Goal: Task Accomplishment & Management: Contribute content

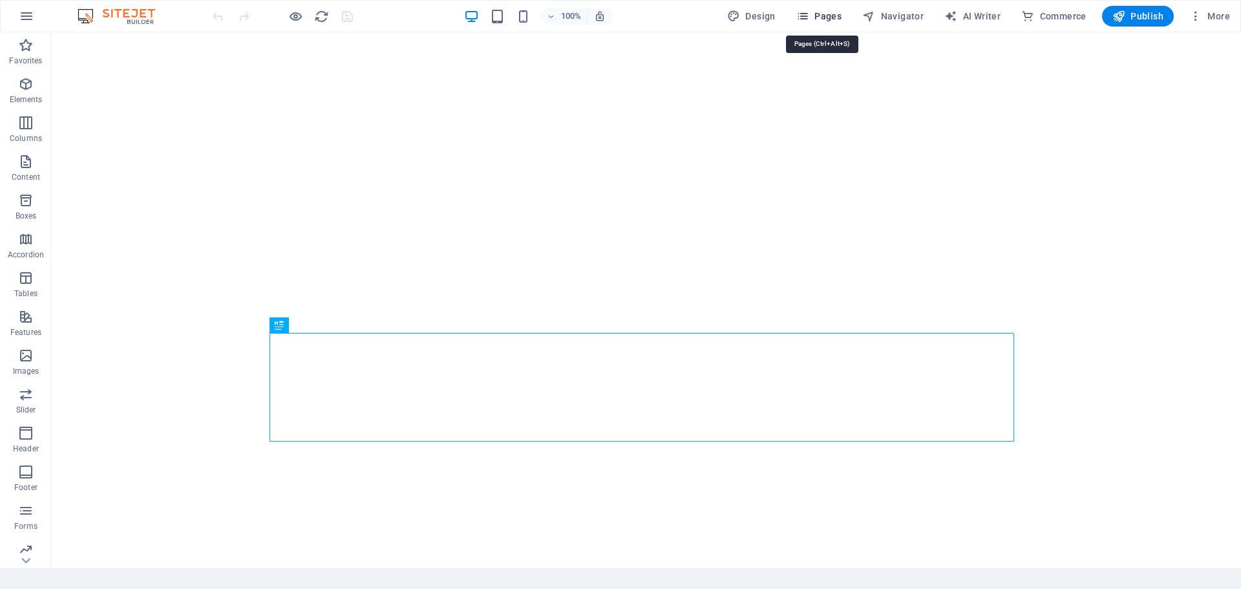
click at [832, 13] on span "Pages" at bounding box center [818, 16] width 45 height 13
click at [831, 13] on span "Pages" at bounding box center [818, 16] width 45 height 13
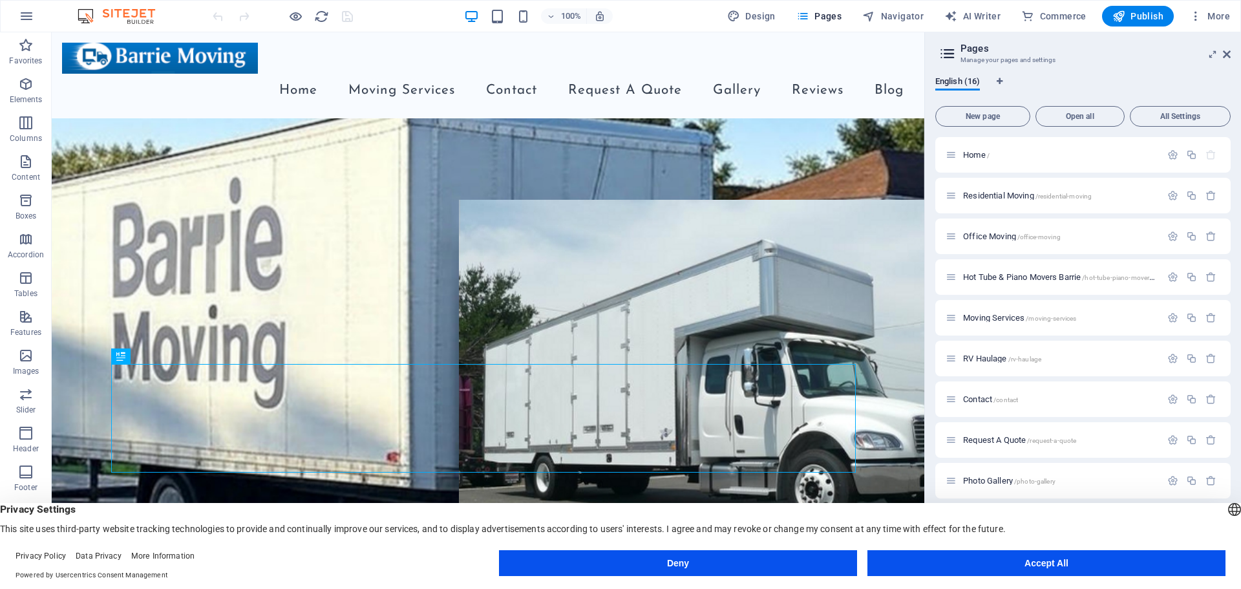
click at [1054, 566] on button "Accept All" at bounding box center [1047, 563] width 358 height 26
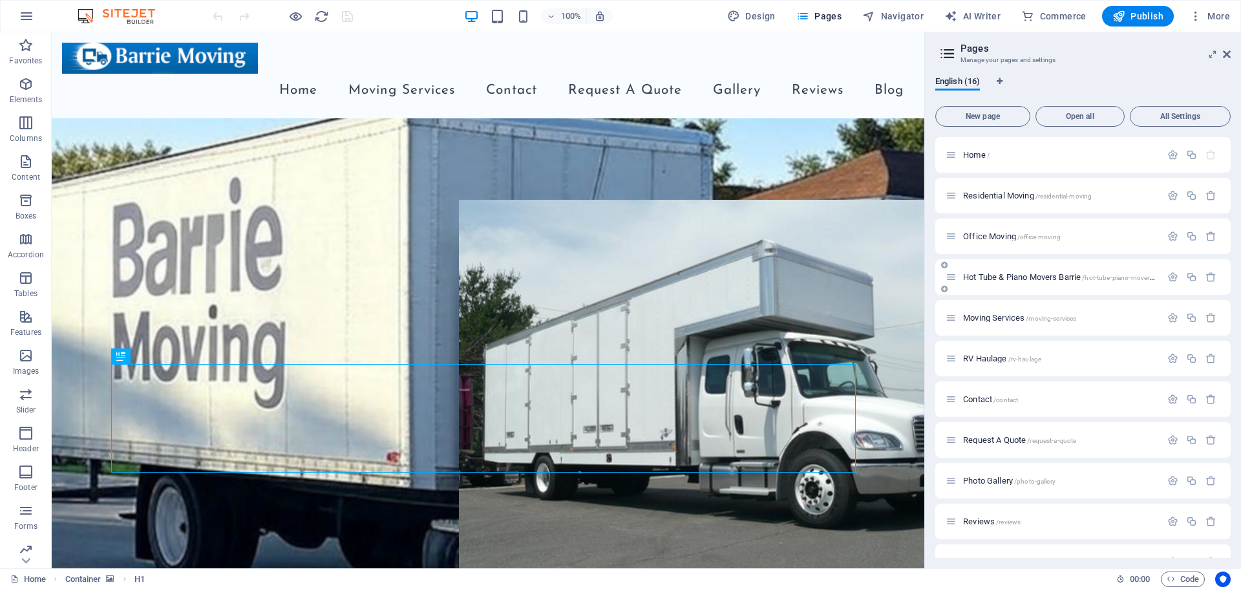
click at [1134, 275] on span "/hot-tube-piano-movers-barrie" at bounding box center [1126, 277] width 89 height 7
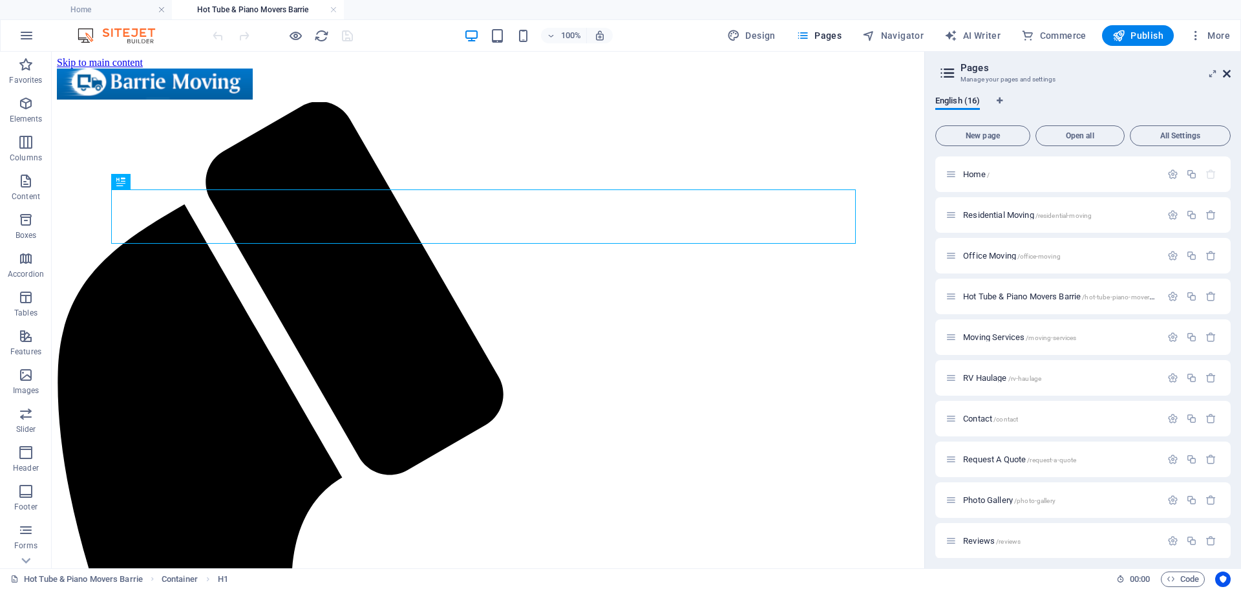
click at [1226, 72] on icon at bounding box center [1227, 74] width 8 height 10
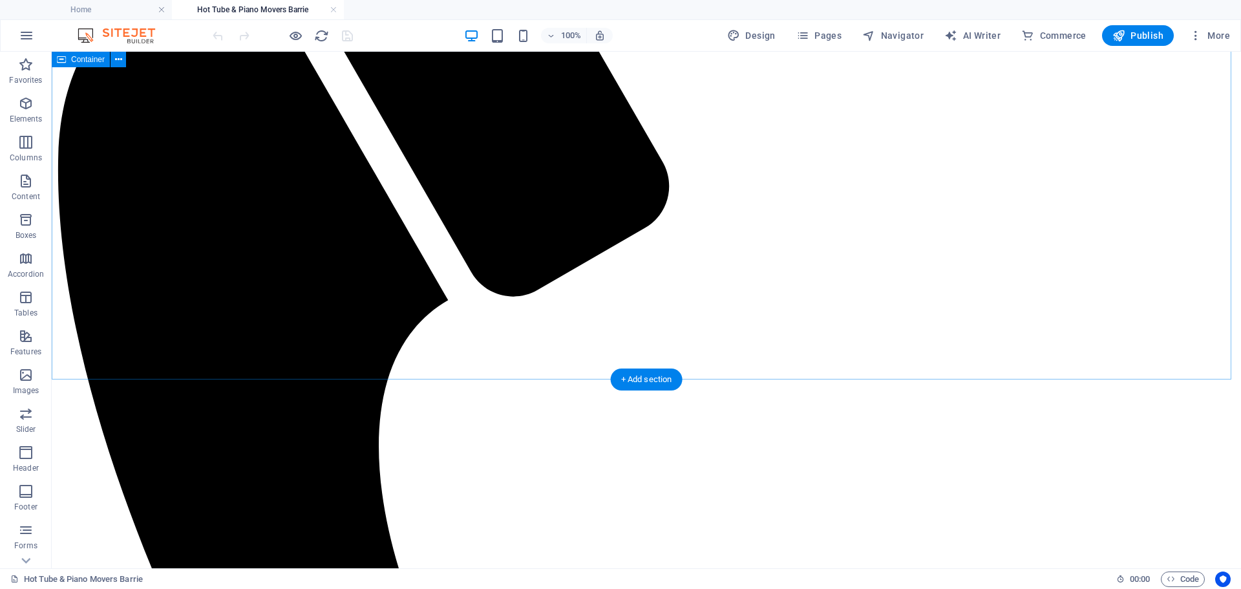
scroll to position [509, 0]
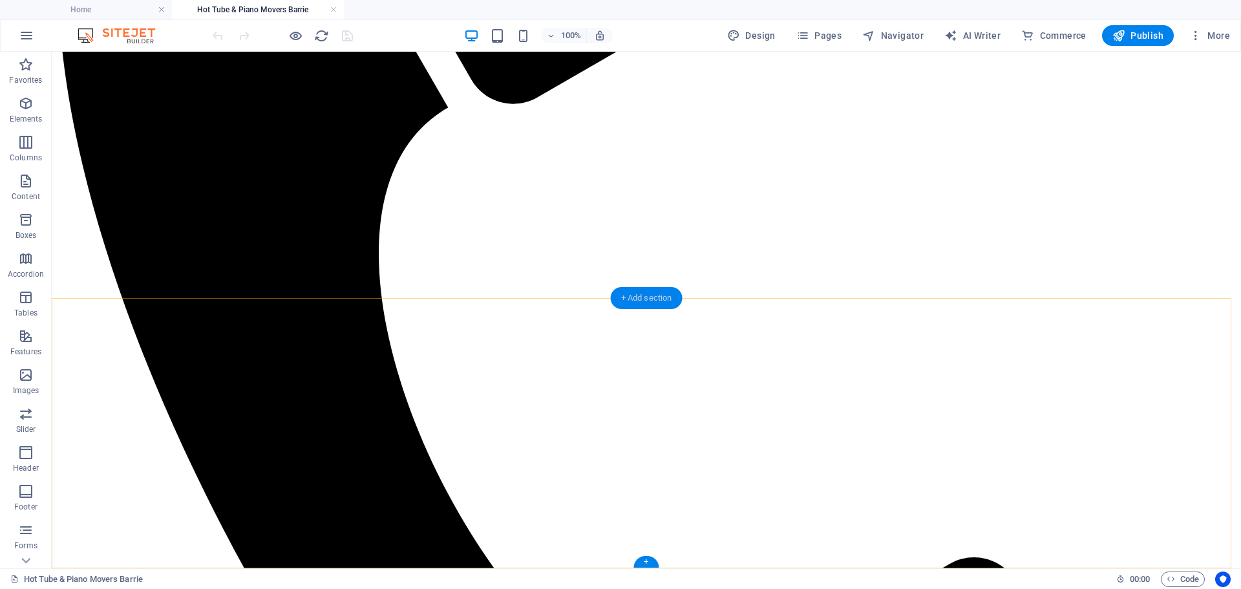
click at [635, 303] on div "+ Add section" at bounding box center [647, 298] width 72 height 22
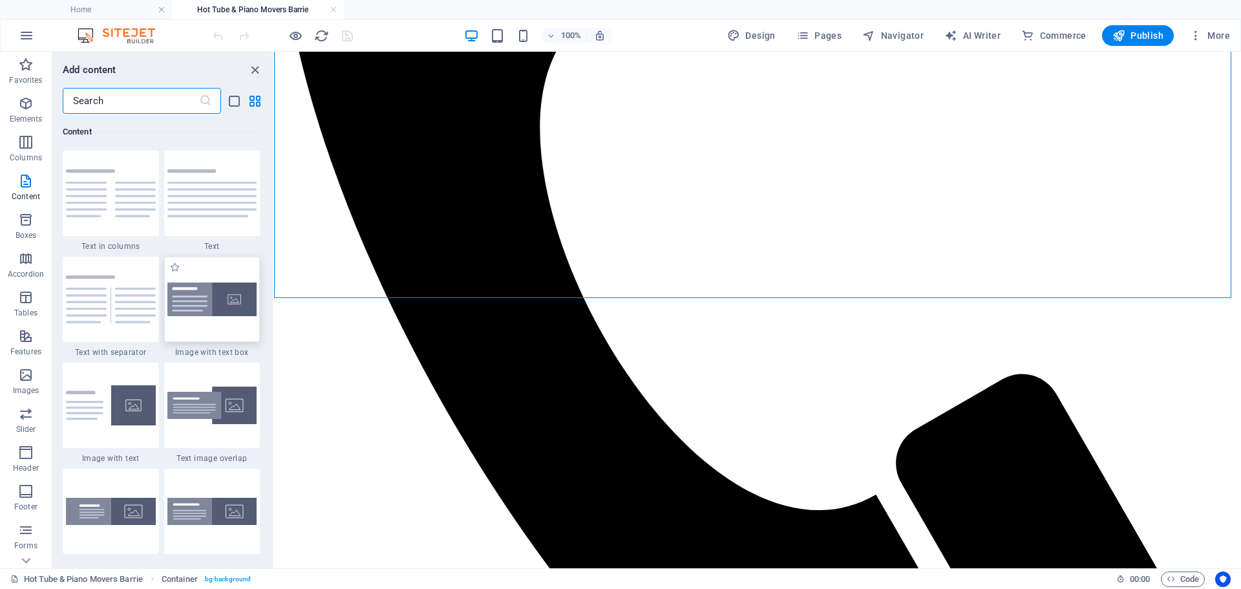
scroll to position [2391, 0]
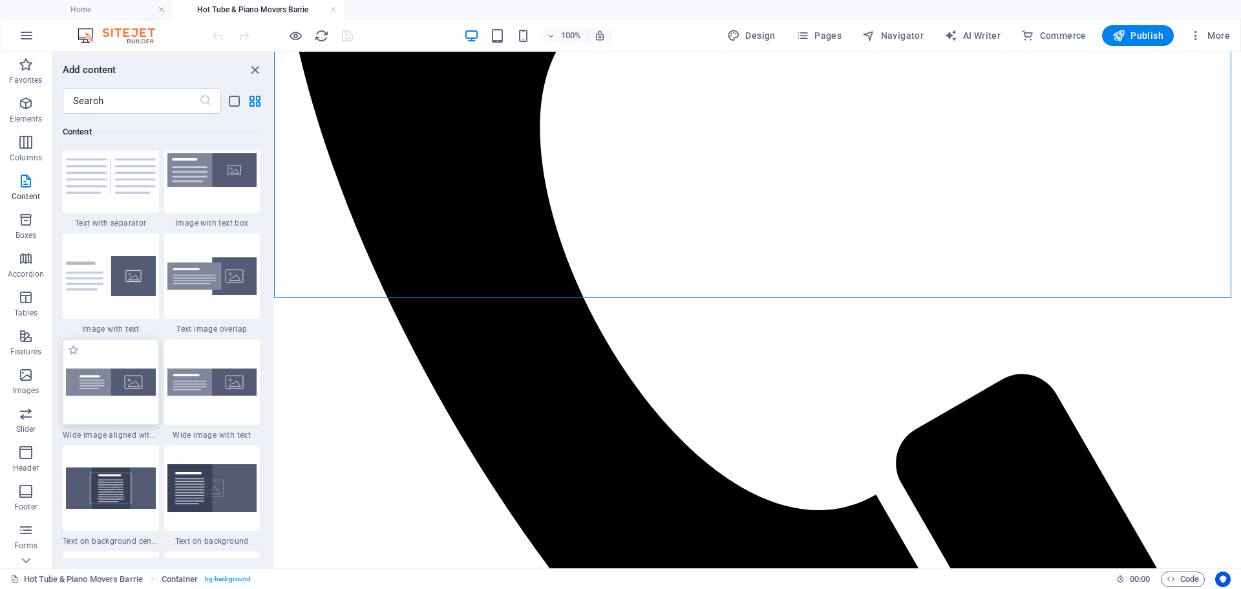
drag, startPoint x: 109, startPoint y: 395, endPoint x: 321, endPoint y: 307, distance: 229.5
click at [109, 395] on img at bounding box center [111, 381] width 90 height 27
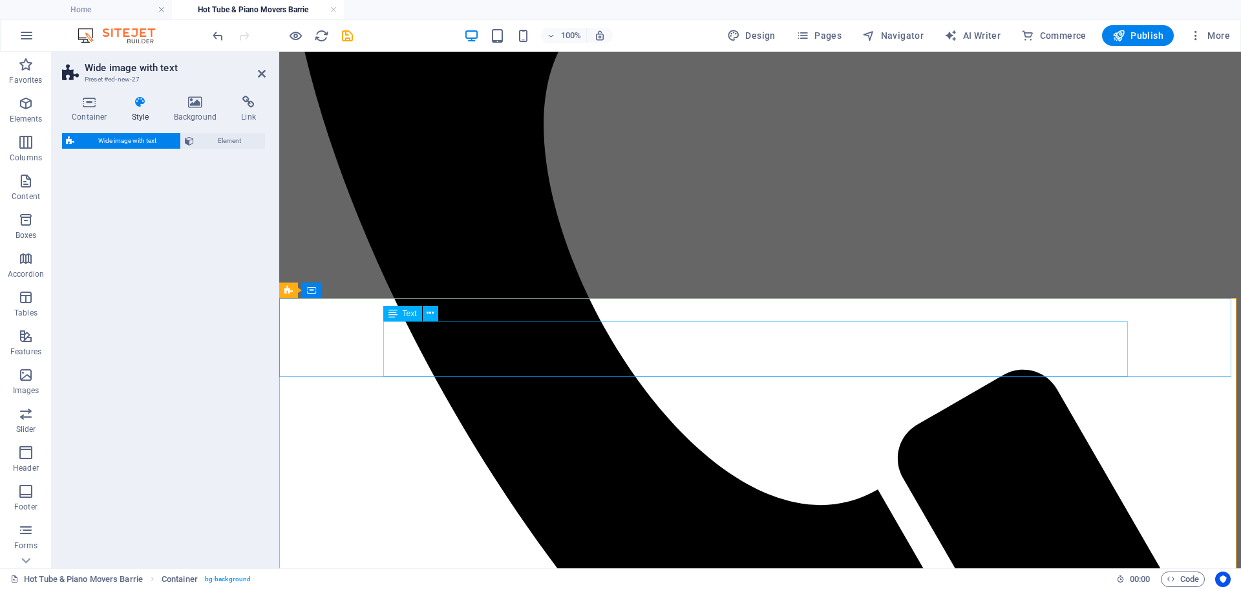
select select "%"
select select "preset-fullscreen-text-and-background-v3-alignments"
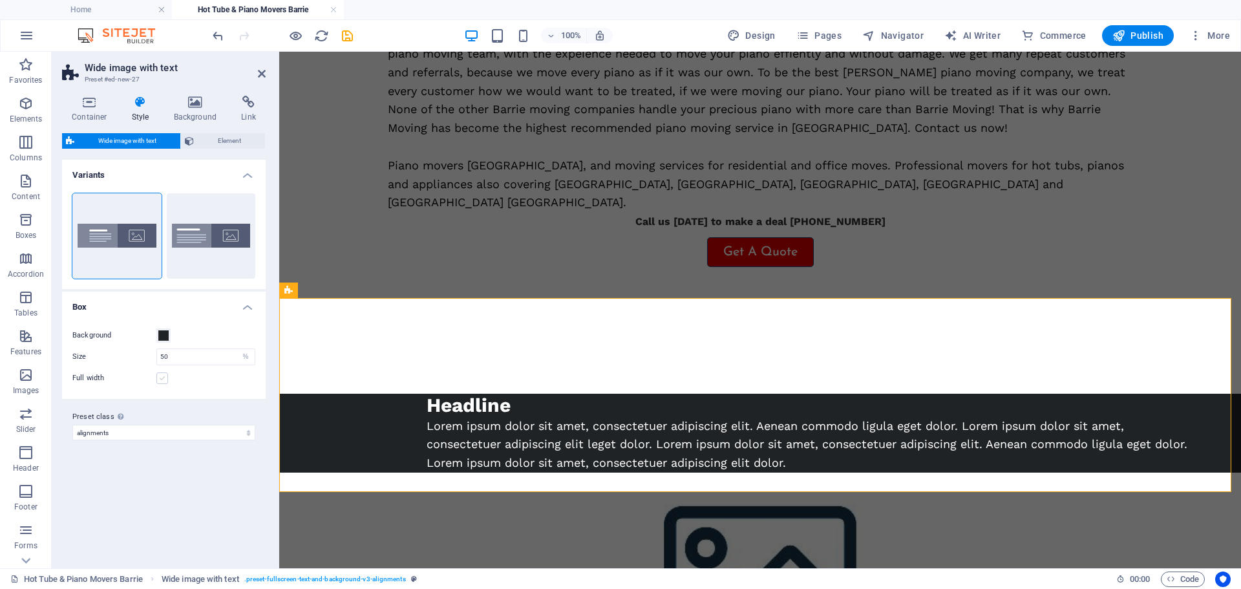
click at [165, 379] on label at bounding box center [162, 378] width 12 height 12
click at [0, 0] on input "Full width" at bounding box center [0, 0] width 0 height 0
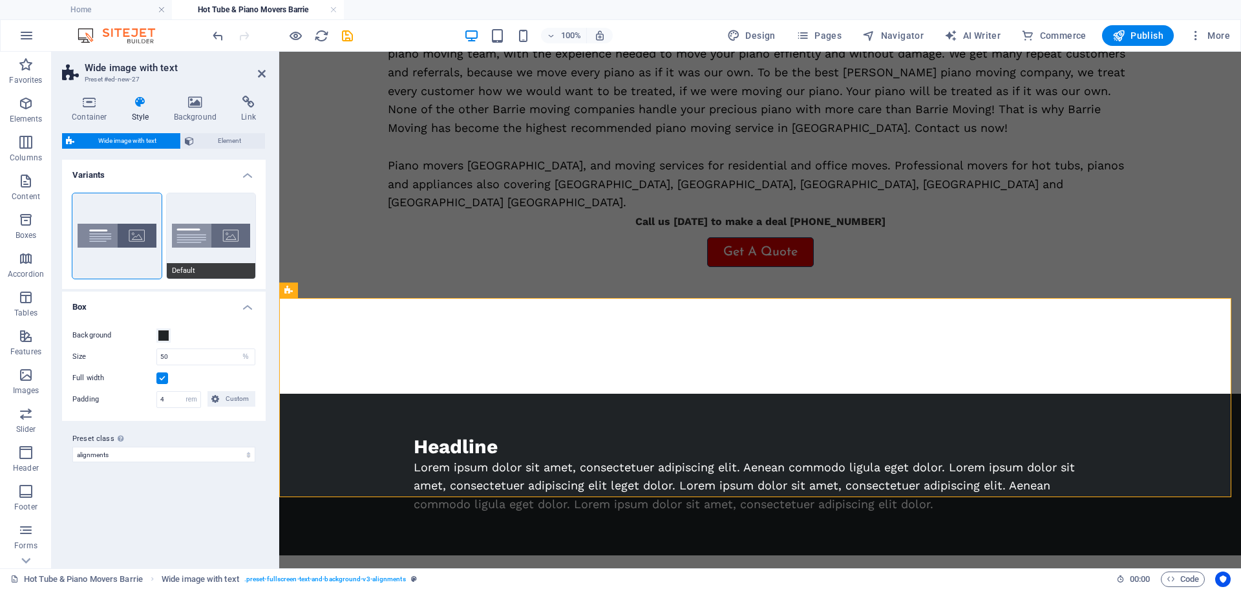
click at [213, 245] on button "Default" at bounding box center [211, 235] width 89 height 85
click at [106, 240] on button "Aligned" at bounding box center [116, 235] width 89 height 85
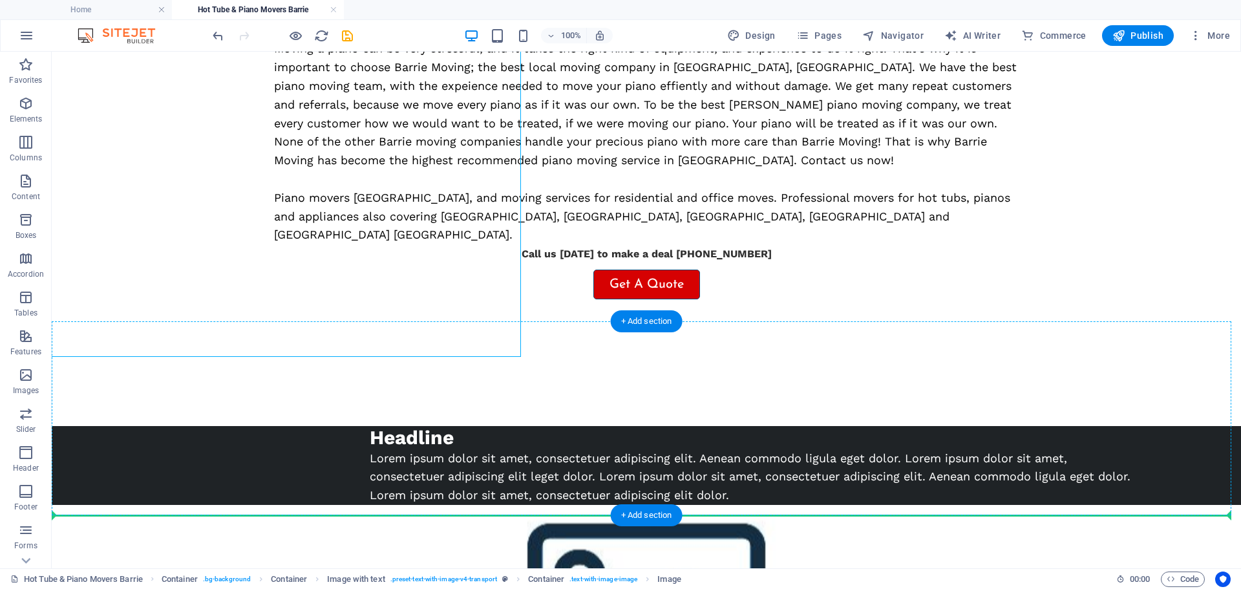
scroll to position [486, 0]
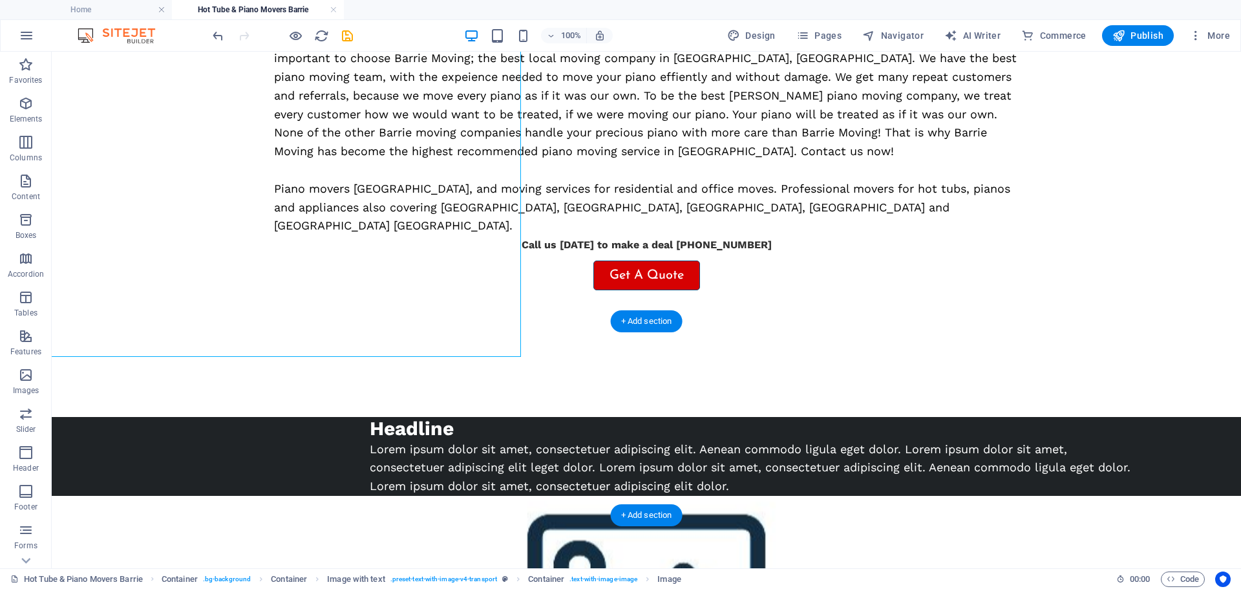
drag, startPoint x: 495, startPoint y: 163, endPoint x: 903, endPoint y: 392, distance: 467.7
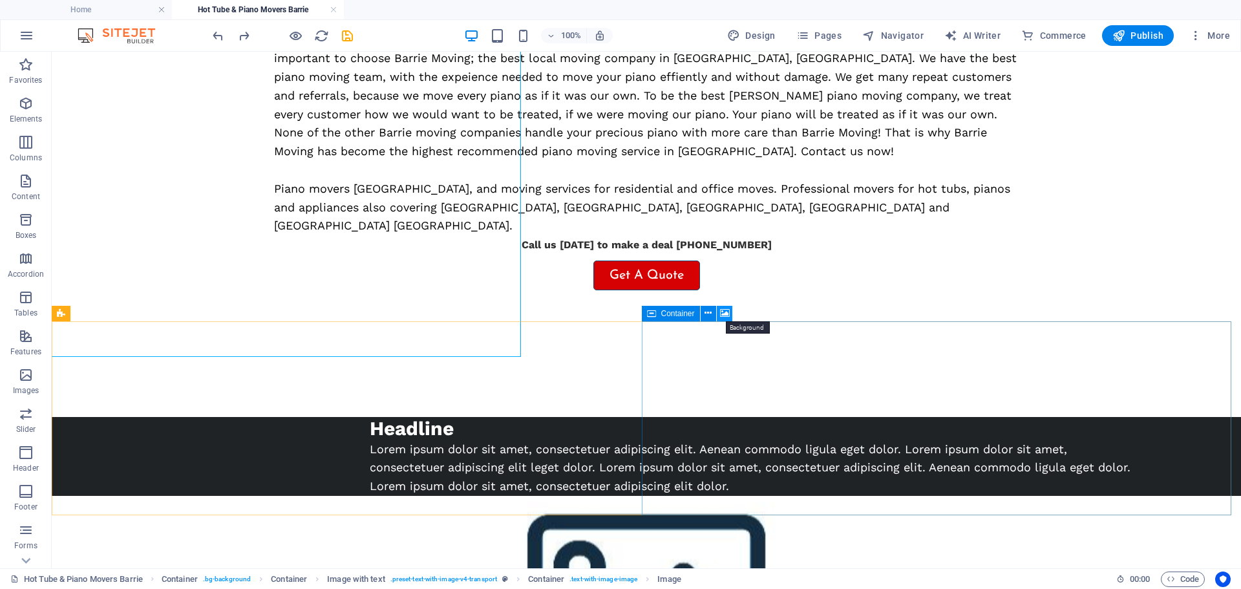
drag, startPoint x: 727, startPoint y: 312, endPoint x: 450, endPoint y: 293, distance: 277.3
click at [727, 312] on icon at bounding box center [725, 313] width 10 height 14
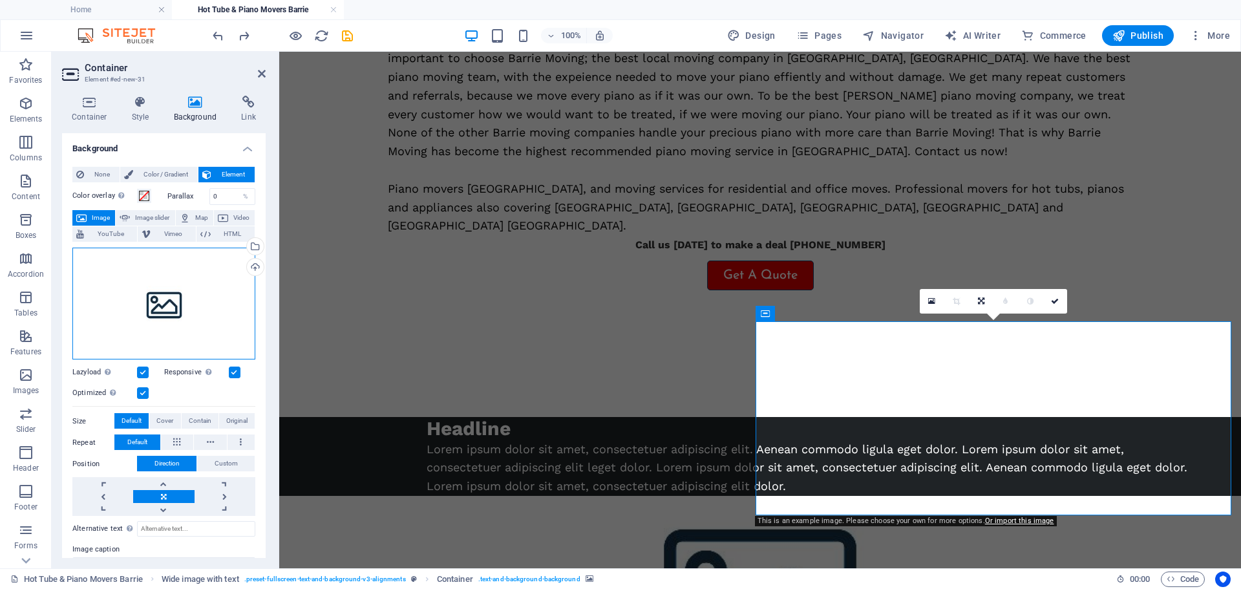
click at [161, 304] on div "Drag files here, click to choose files or select files from Files or our free s…" at bounding box center [163, 304] width 183 height 112
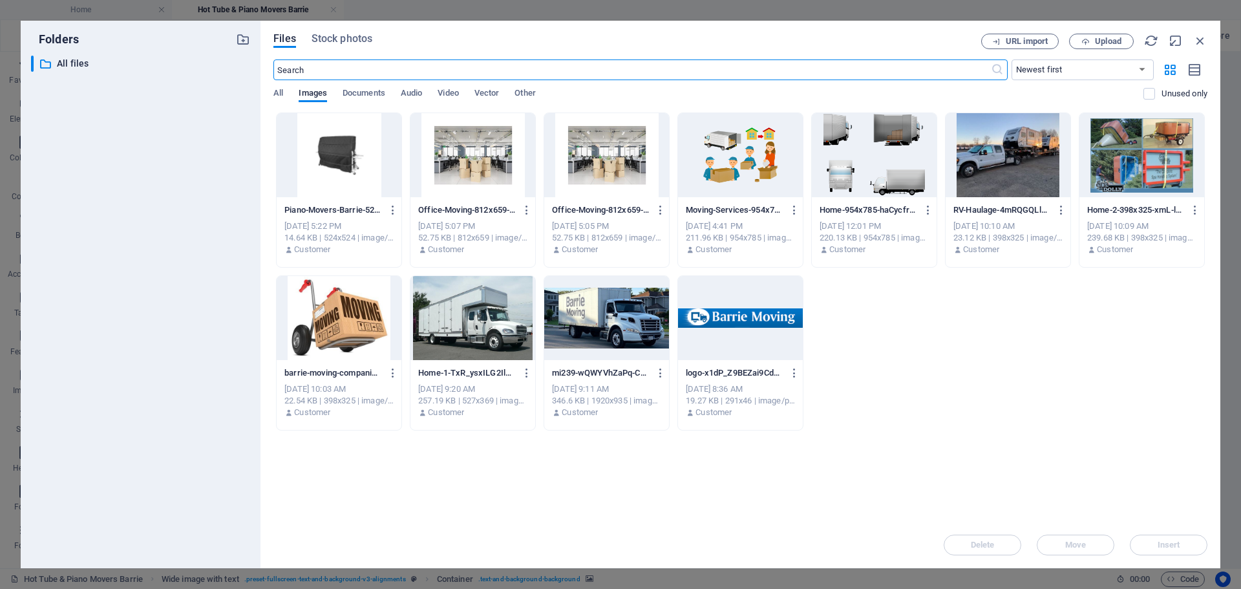
scroll to position [628, 0]
click at [299, 121] on div at bounding box center [339, 155] width 125 height 84
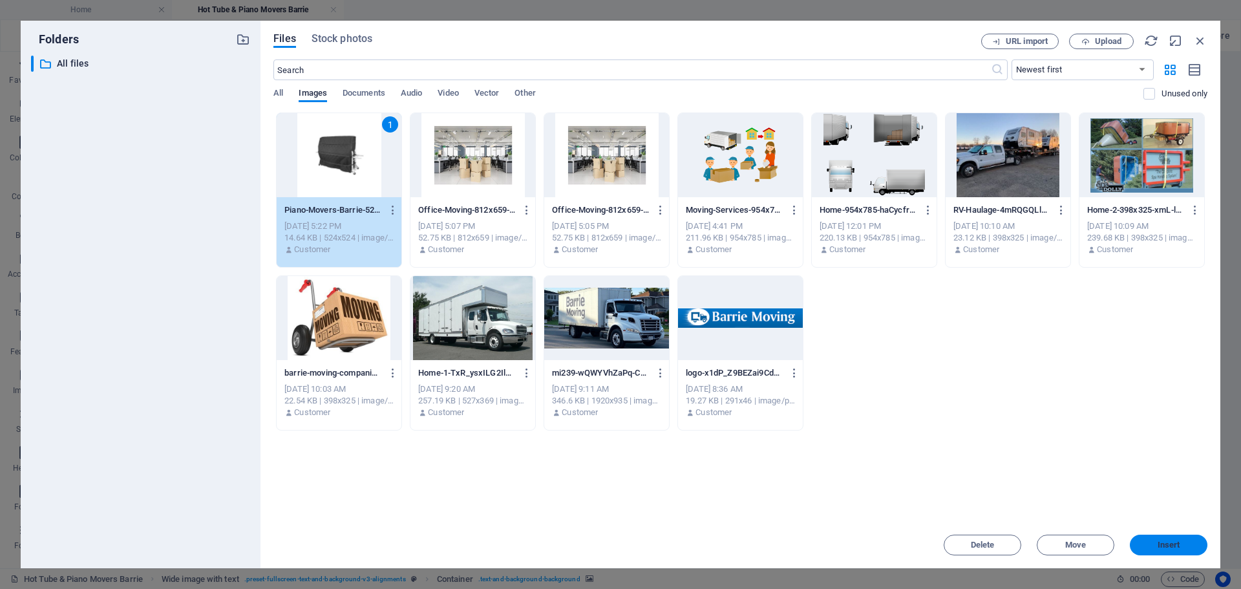
click at [1168, 541] on span "Insert" at bounding box center [1169, 545] width 23 height 8
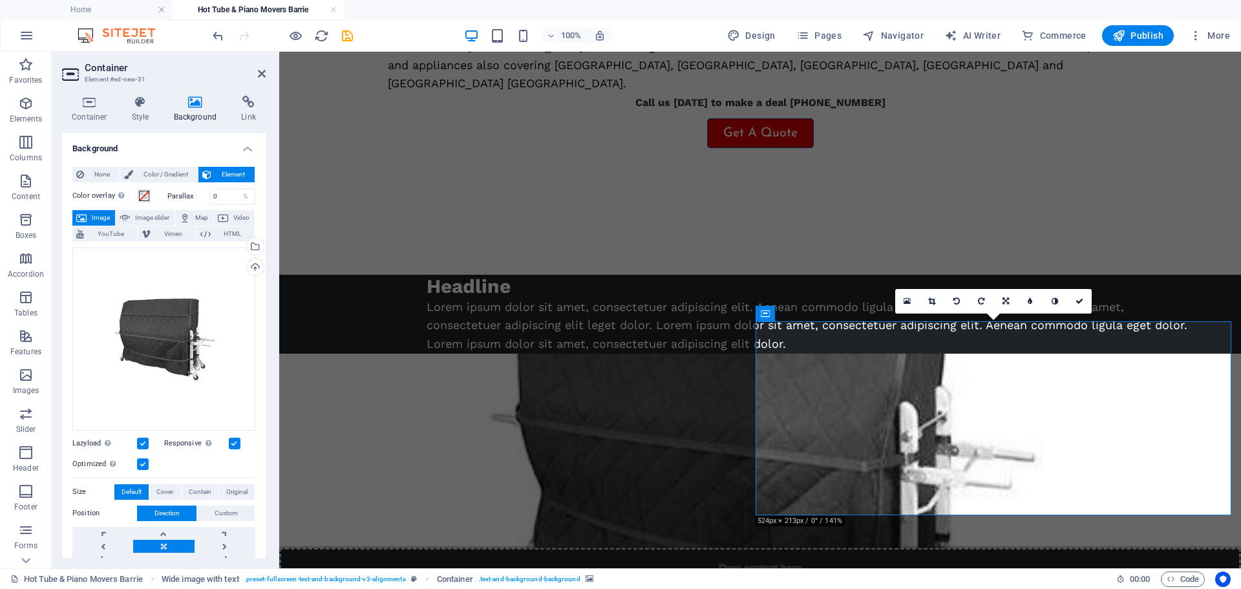
scroll to position [486, 0]
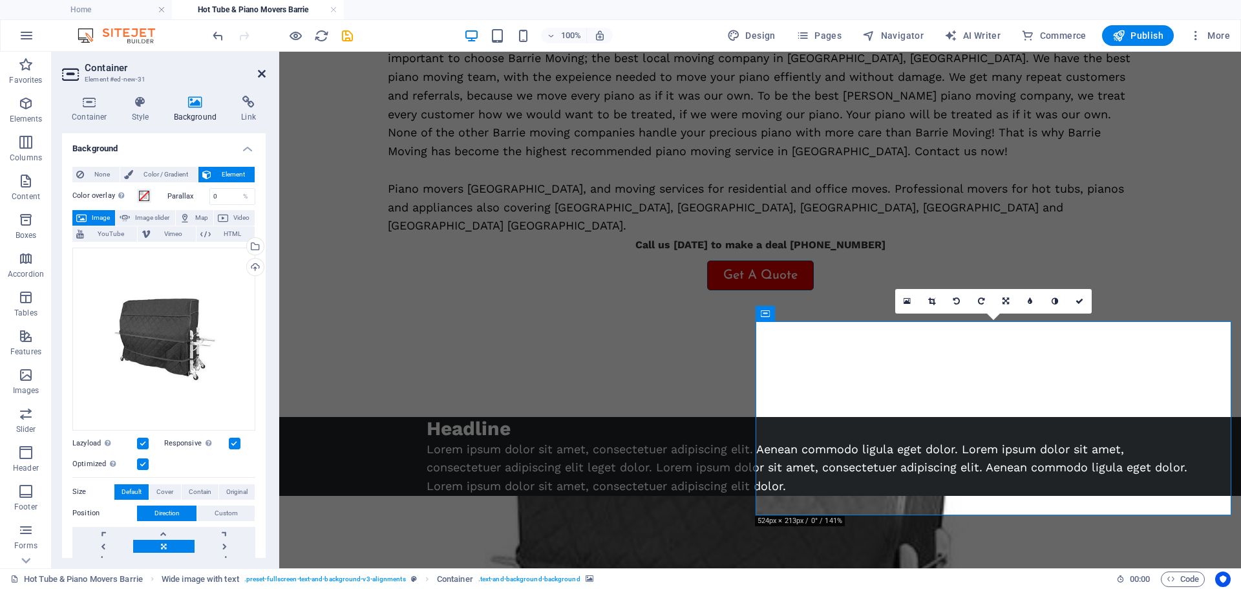
drag, startPoint x: 259, startPoint y: 74, endPoint x: 557, endPoint y: 83, distance: 297.5
click at [259, 74] on icon at bounding box center [262, 74] width 8 height 10
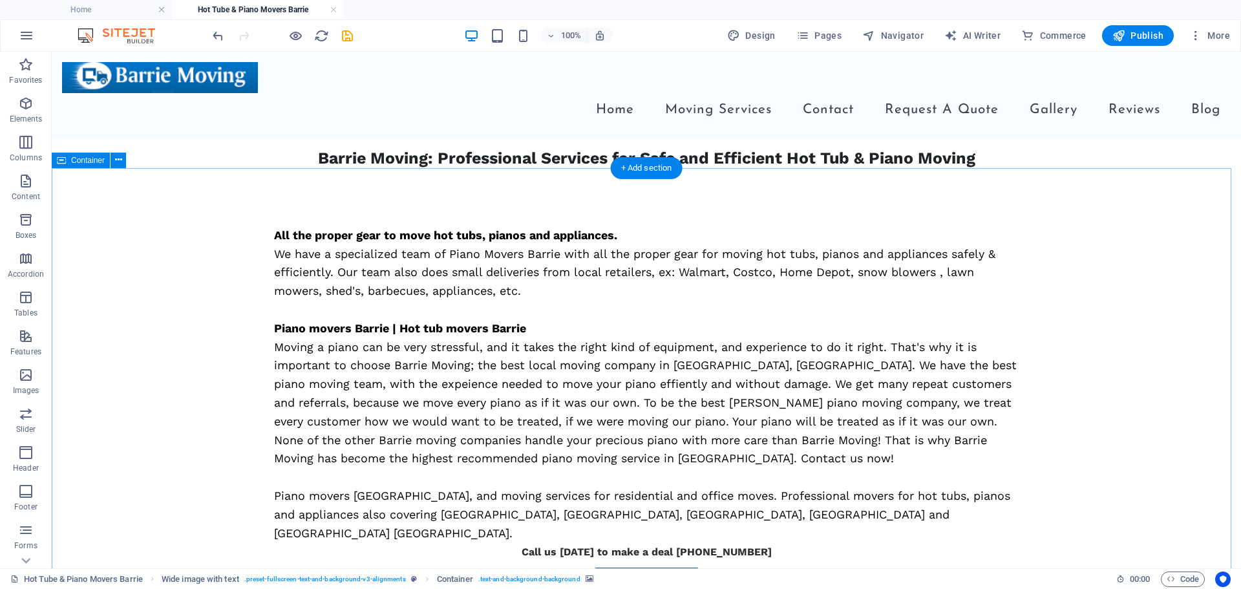
scroll to position [98, 0]
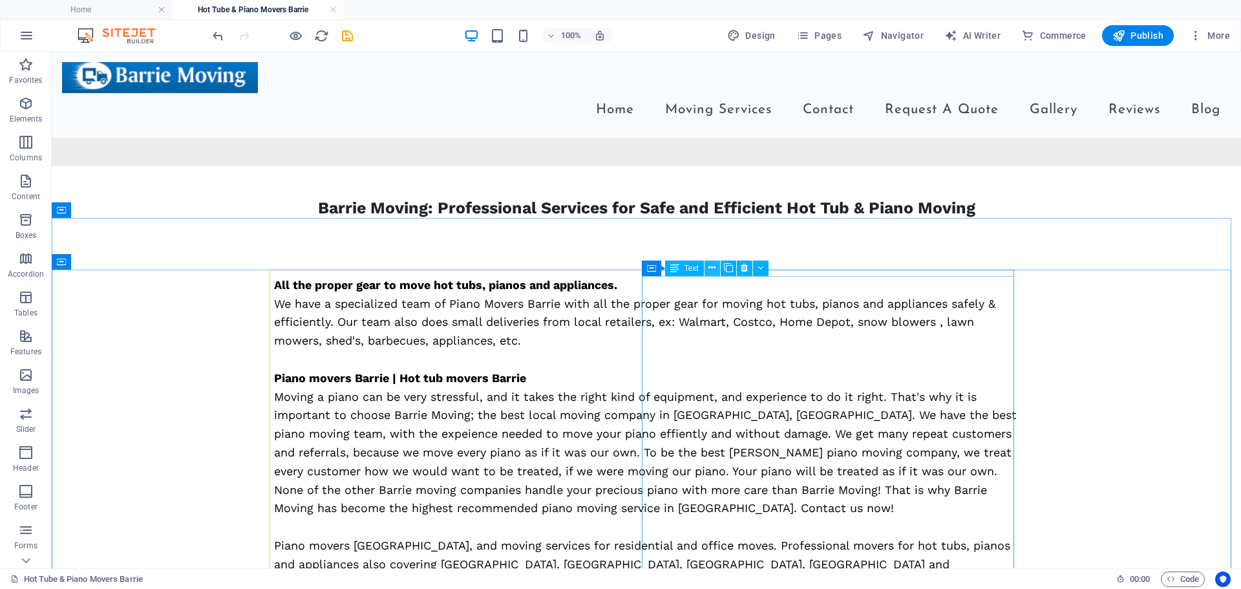
click at [710, 271] on icon at bounding box center [712, 268] width 7 height 14
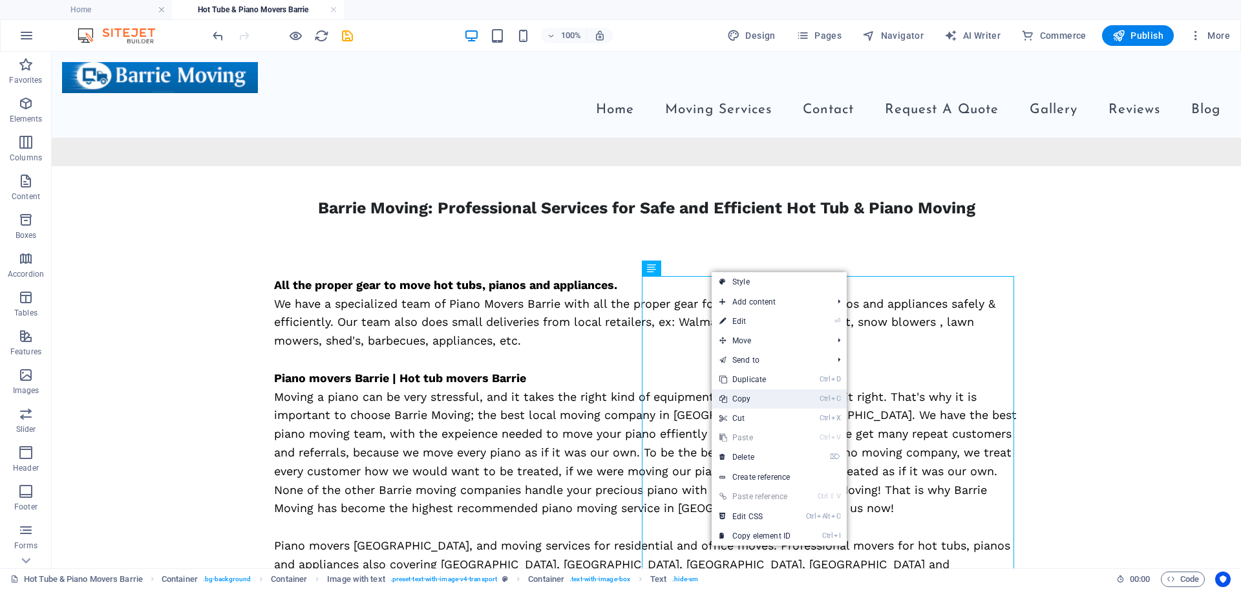
click at [744, 400] on link "Ctrl C Copy" at bounding box center [755, 398] width 87 height 19
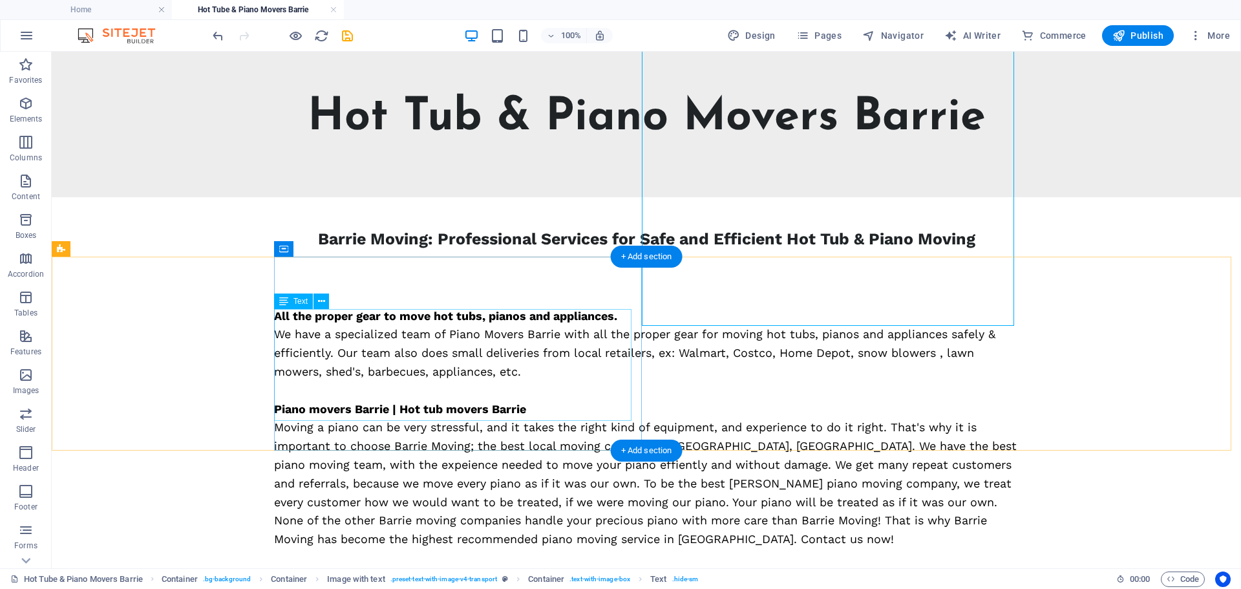
scroll to position [551, 0]
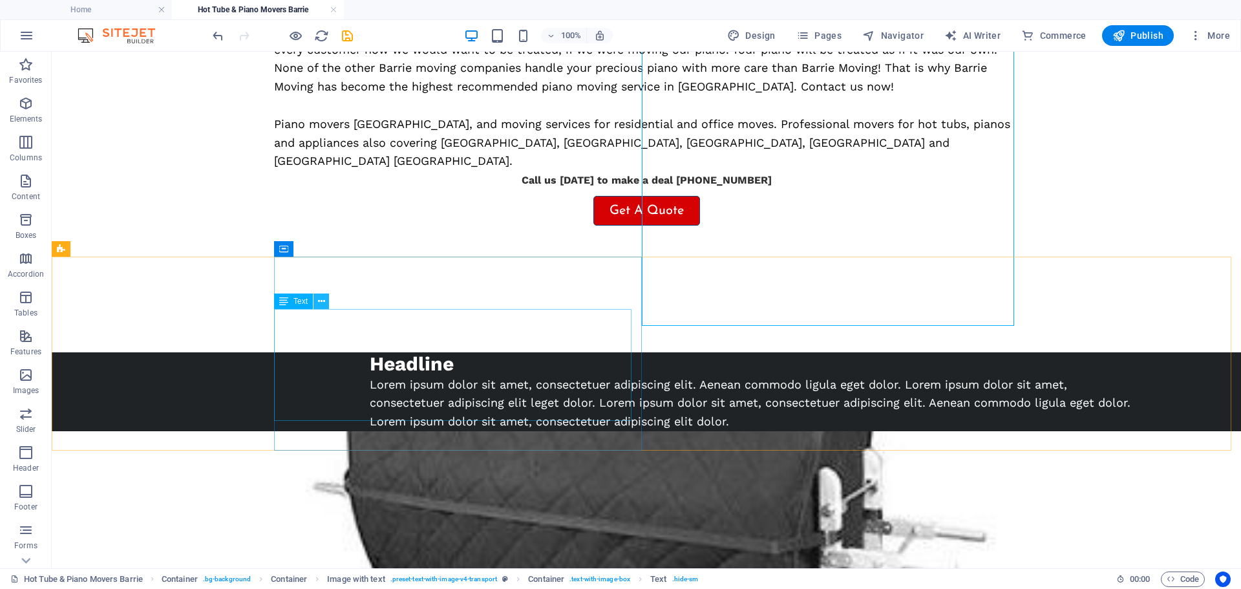
click at [321, 301] on icon at bounding box center [321, 302] width 7 height 14
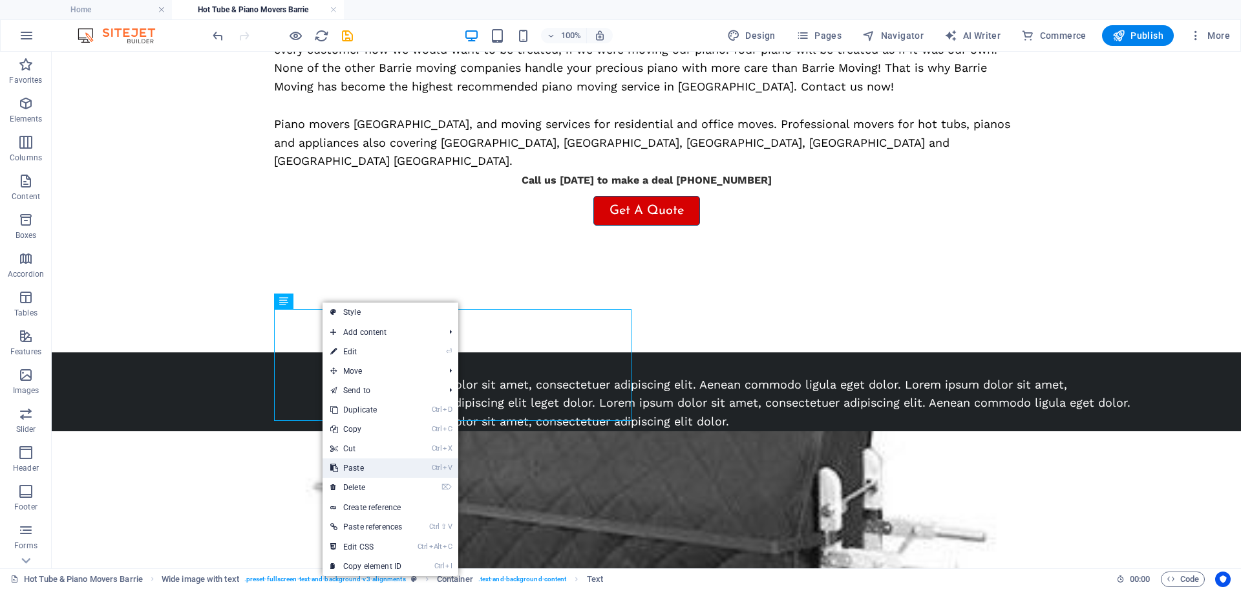
click at [356, 458] on link "Ctrl V Paste" at bounding box center [366, 467] width 87 height 19
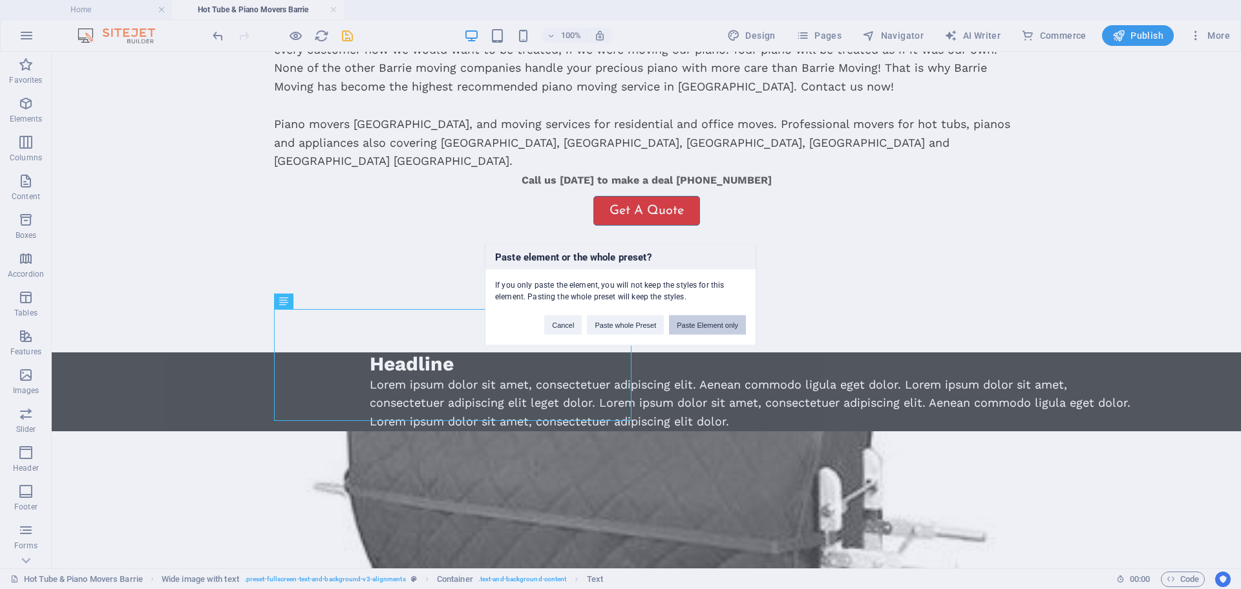
click at [704, 320] on button "Paste Element only" at bounding box center [707, 324] width 77 height 19
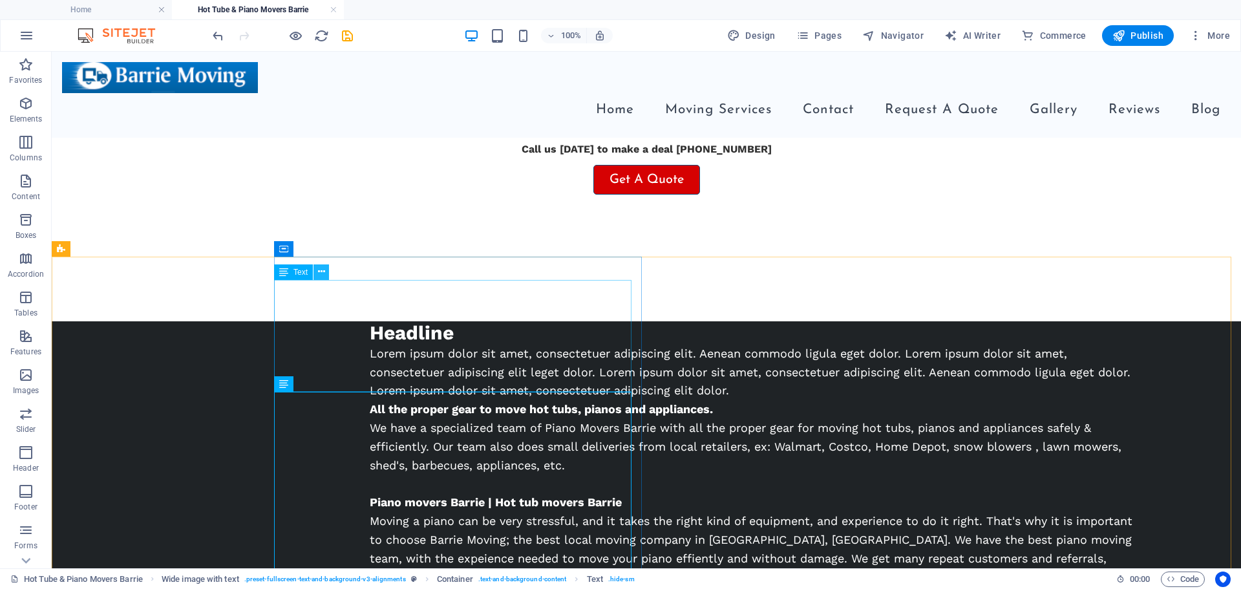
click at [319, 275] on icon at bounding box center [321, 272] width 7 height 14
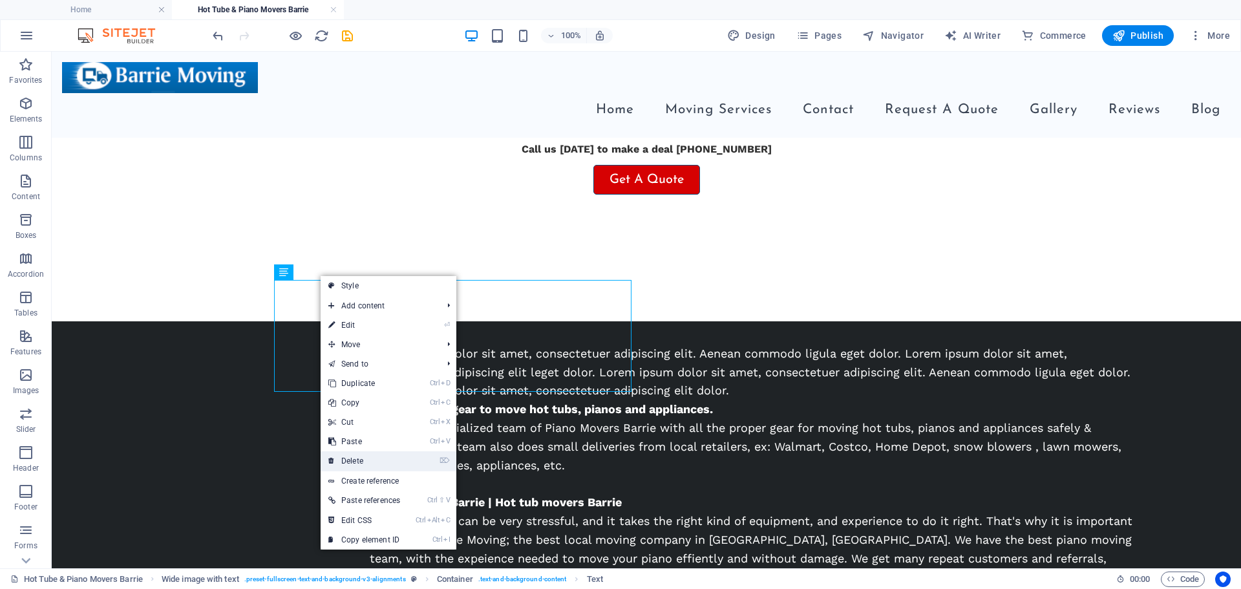
click at [357, 453] on link "⌦ Delete" at bounding box center [364, 460] width 87 height 19
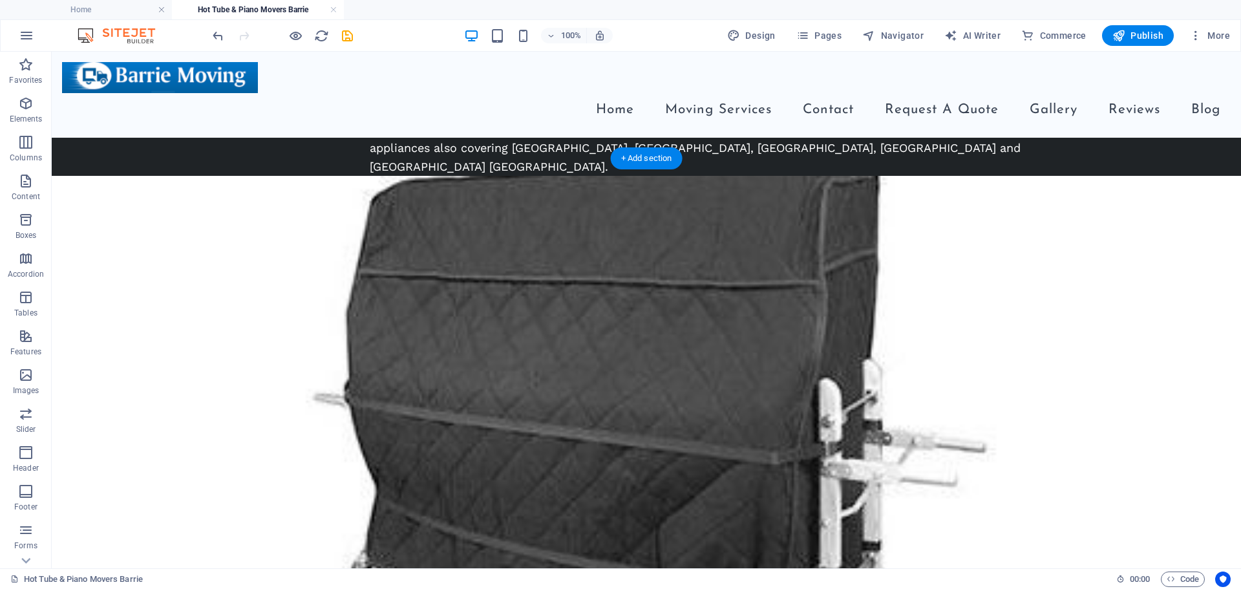
scroll to position [648, 0]
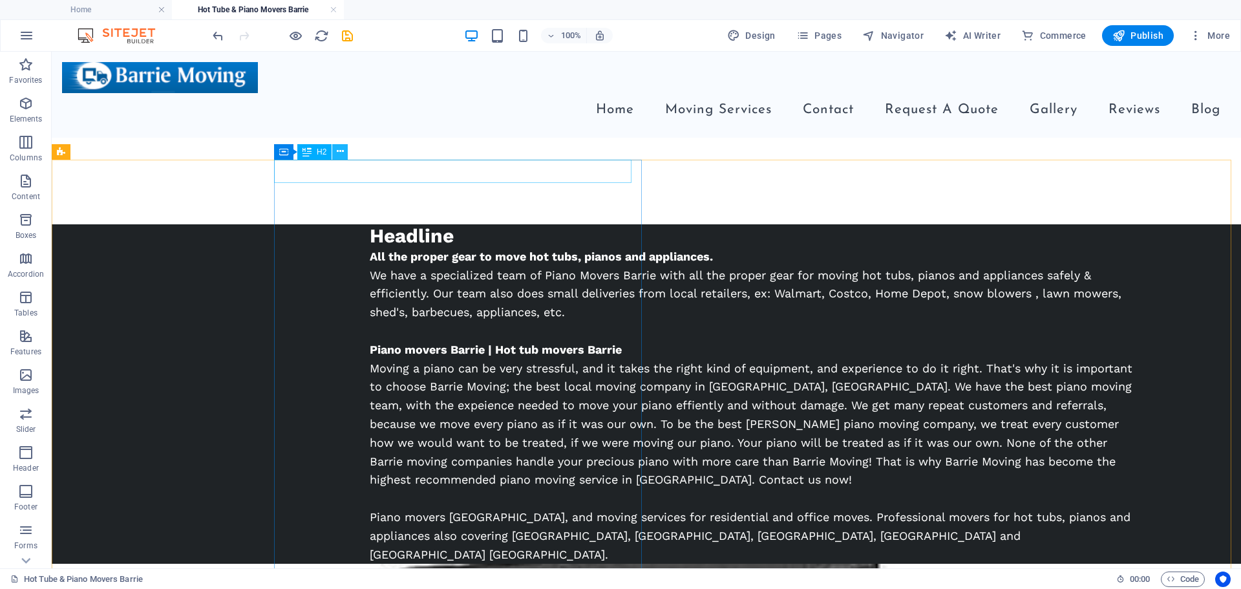
click at [339, 152] on icon at bounding box center [340, 152] width 7 height 14
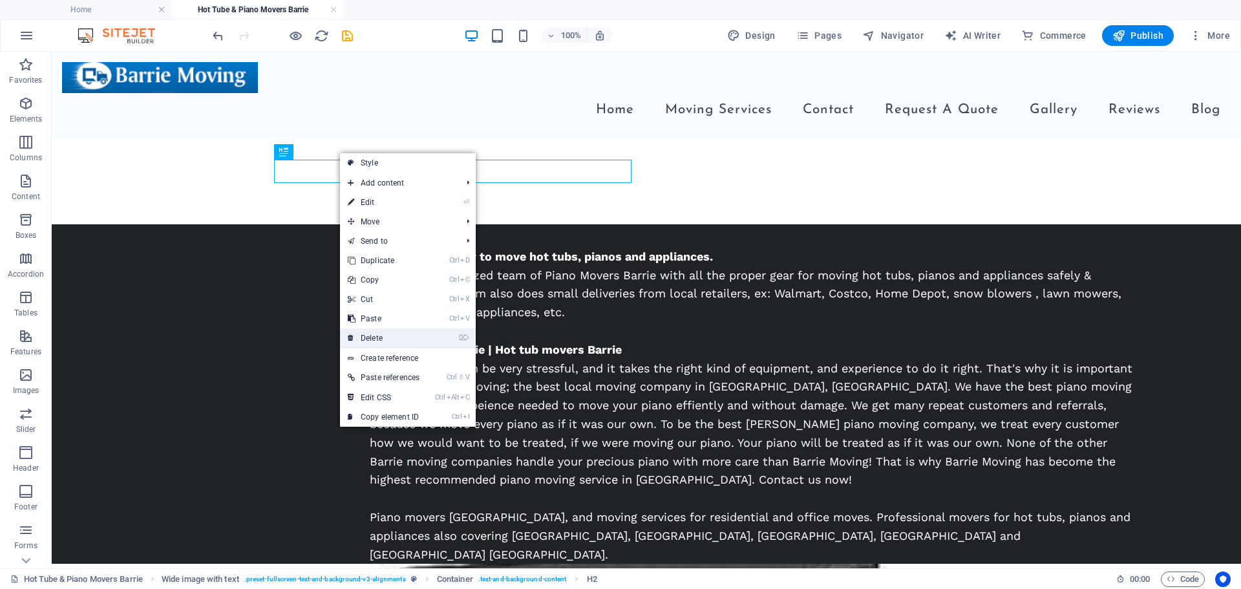
click at [373, 339] on link "⌦ Delete" at bounding box center [383, 337] width 87 height 19
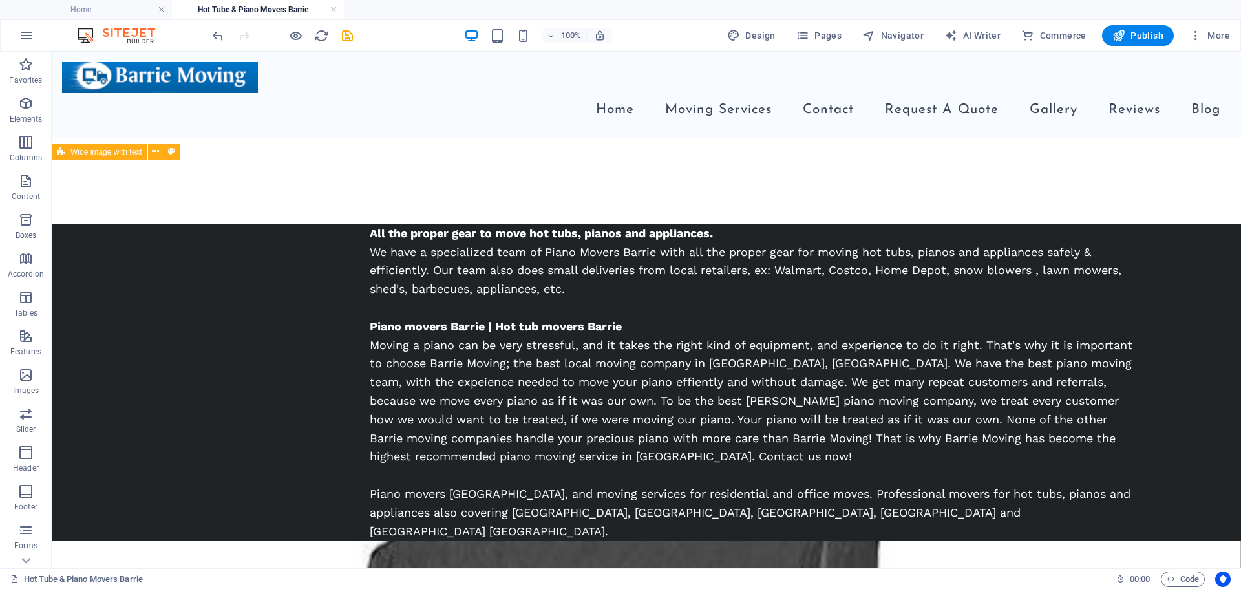
click at [101, 150] on span "Wide image with text" at bounding box center [106, 152] width 72 height 8
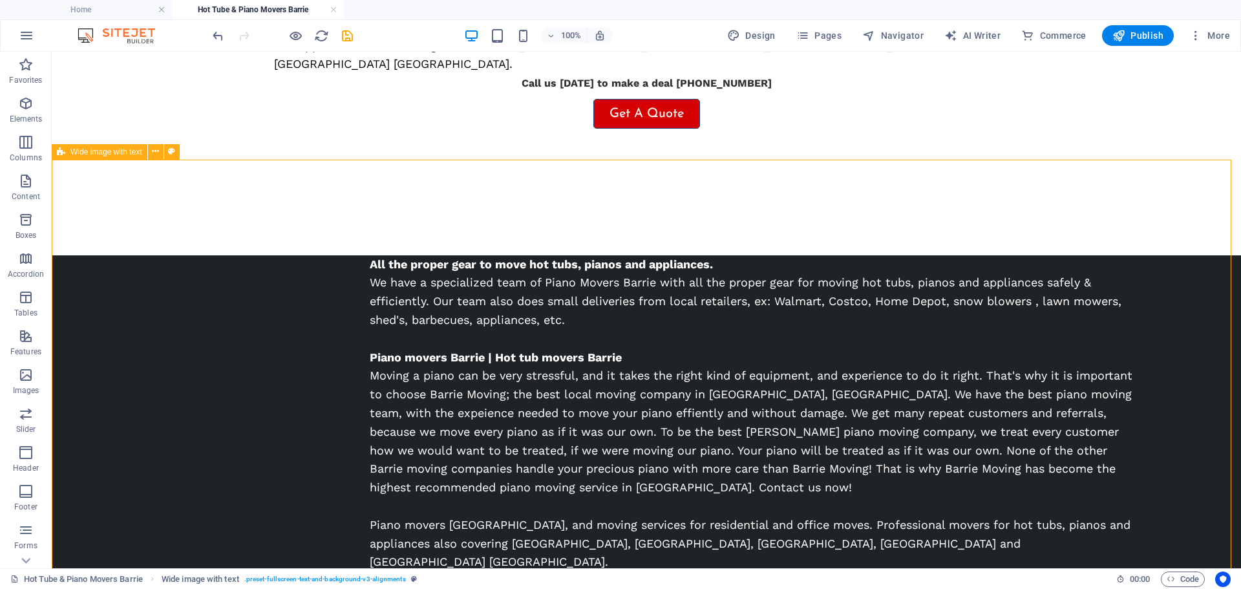
select select "%"
select select "rem"
select select "preset-fullscreen-text-and-background-v3-alignments"
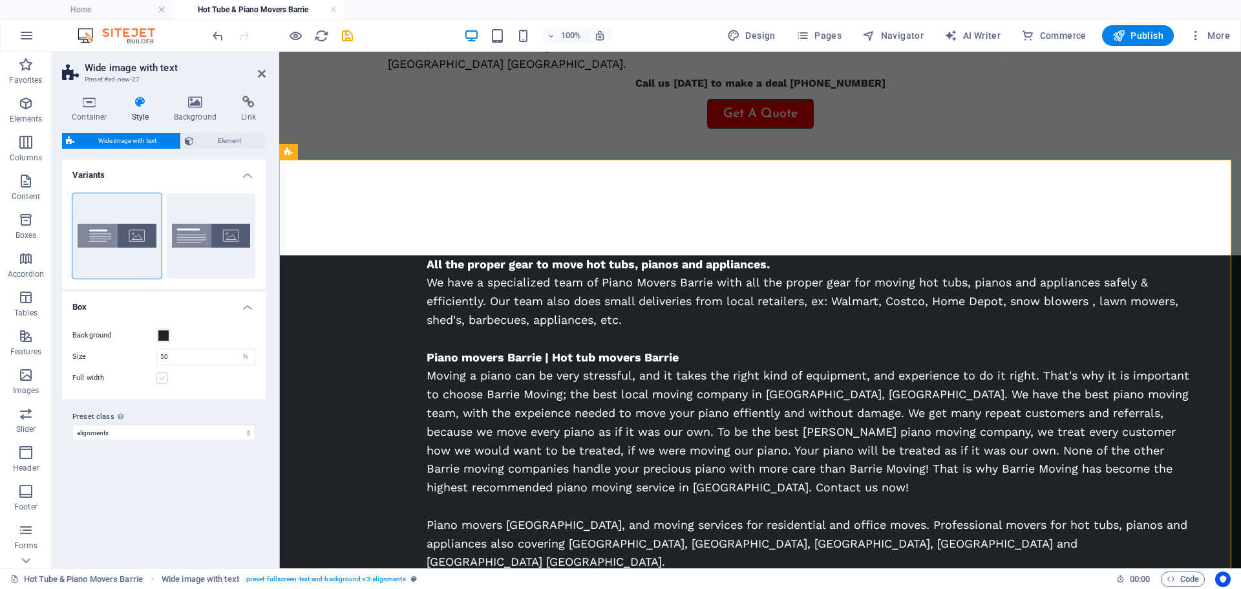
click at [165, 374] on label at bounding box center [162, 378] width 12 height 12
click at [0, 0] on input "Full width" at bounding box center [0, 0] width 0 height 0
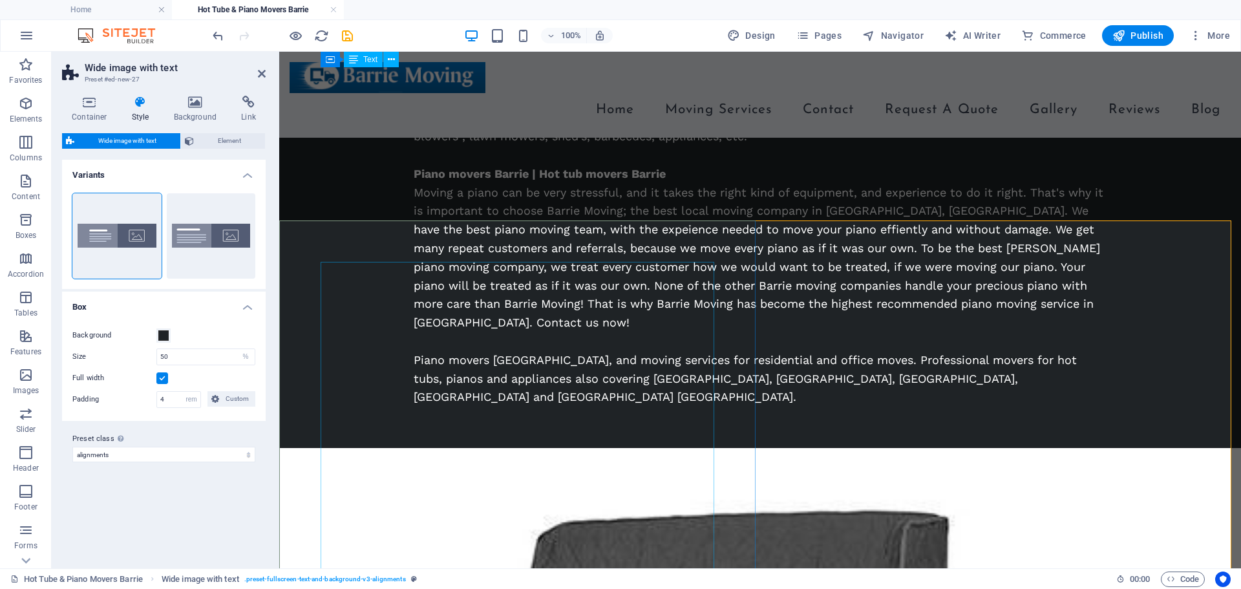
scroll to position [583, 0]
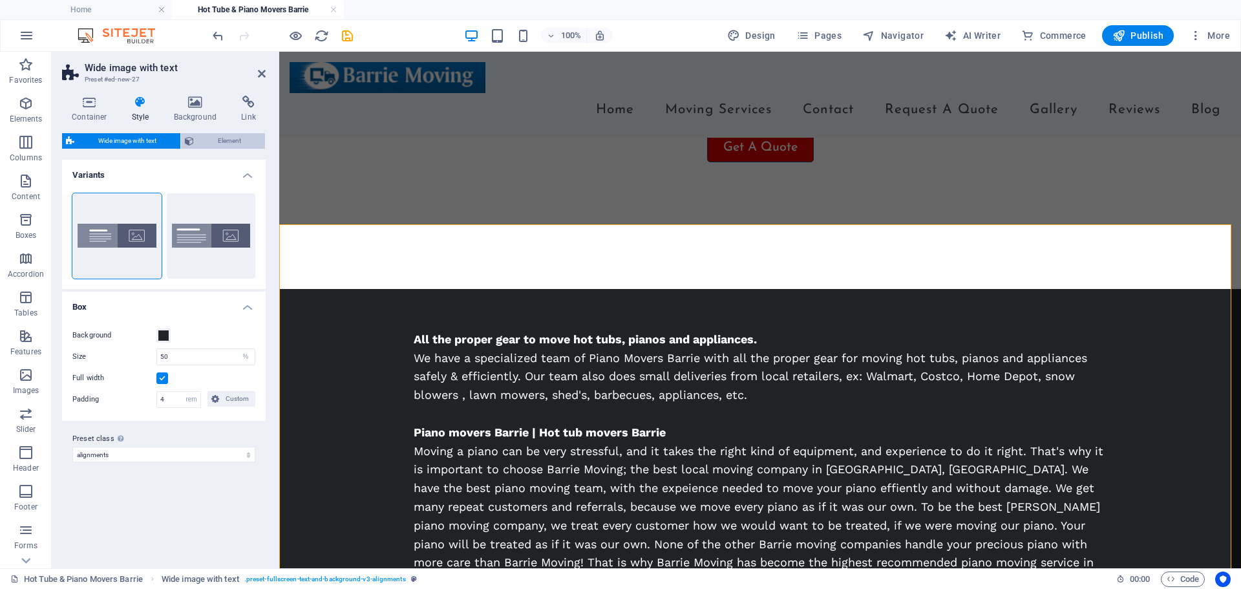
click at [213, 144] on span "Element" at bounding box center [229, 141] width 63 height 16
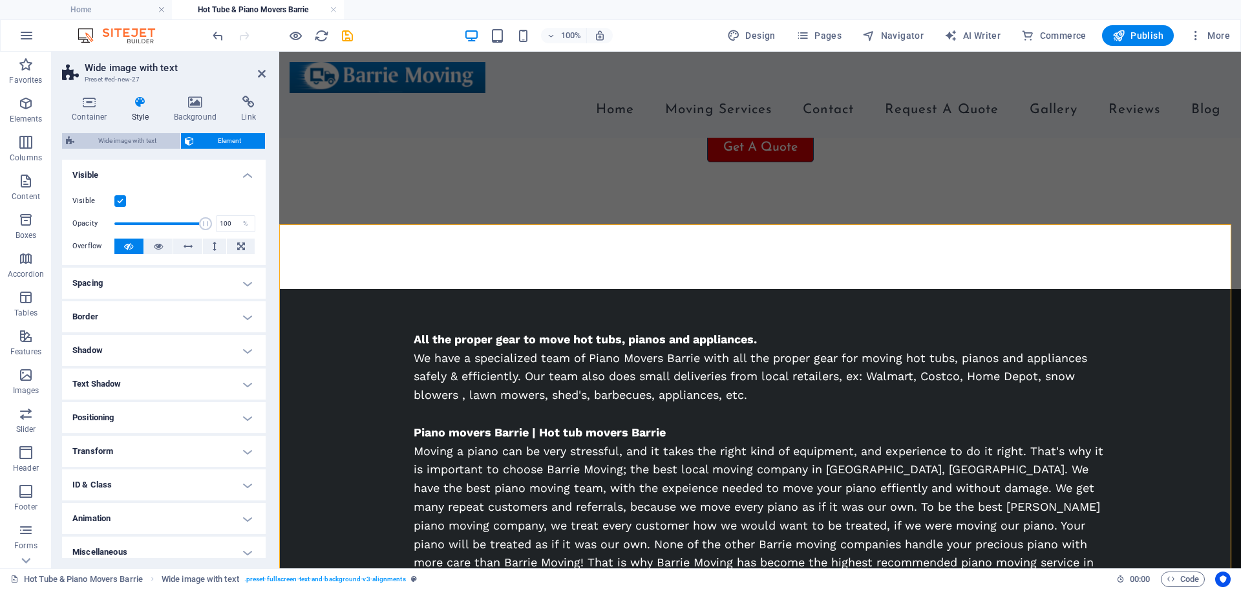
click at [109, 136] on span "Wide image with text" at bounding box center [127, 141] width 98 height 16
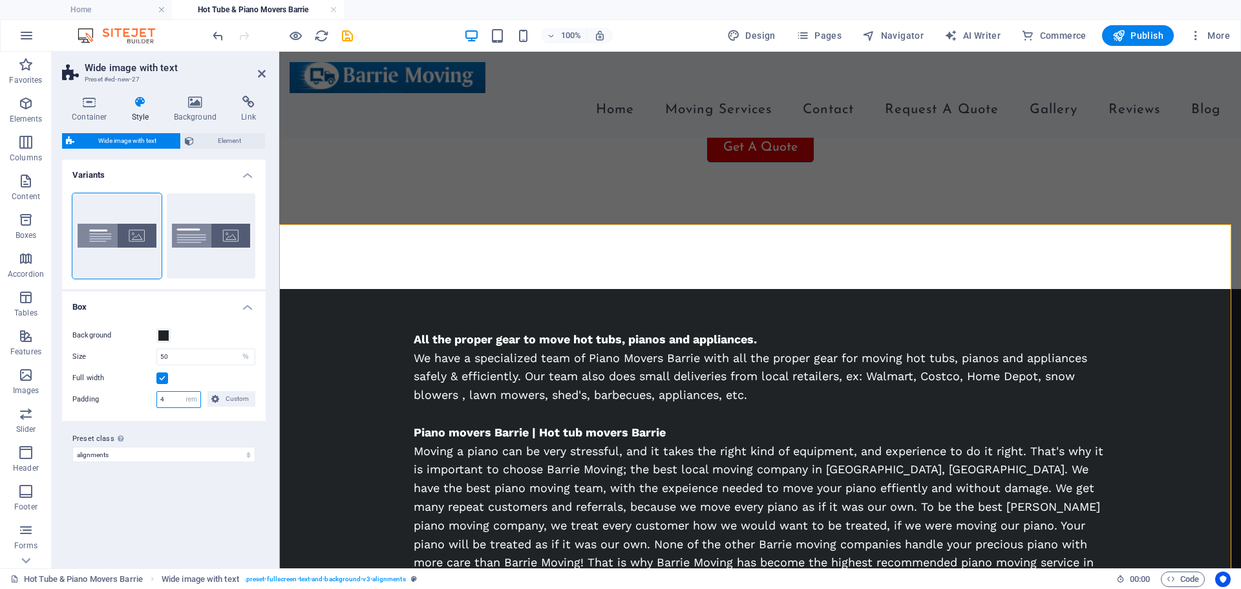
click at [160, 404] on input "4" at bounding box center [178, 400] width 43 height 16
type input "3"
click at [150, 358] on div "Size 50 px rem % vh vw" at bounding box center [163, 356] width 183 height 17
type input "100"
click at [164, 337] on span at bounding box center [163, 335] width 10 height 10
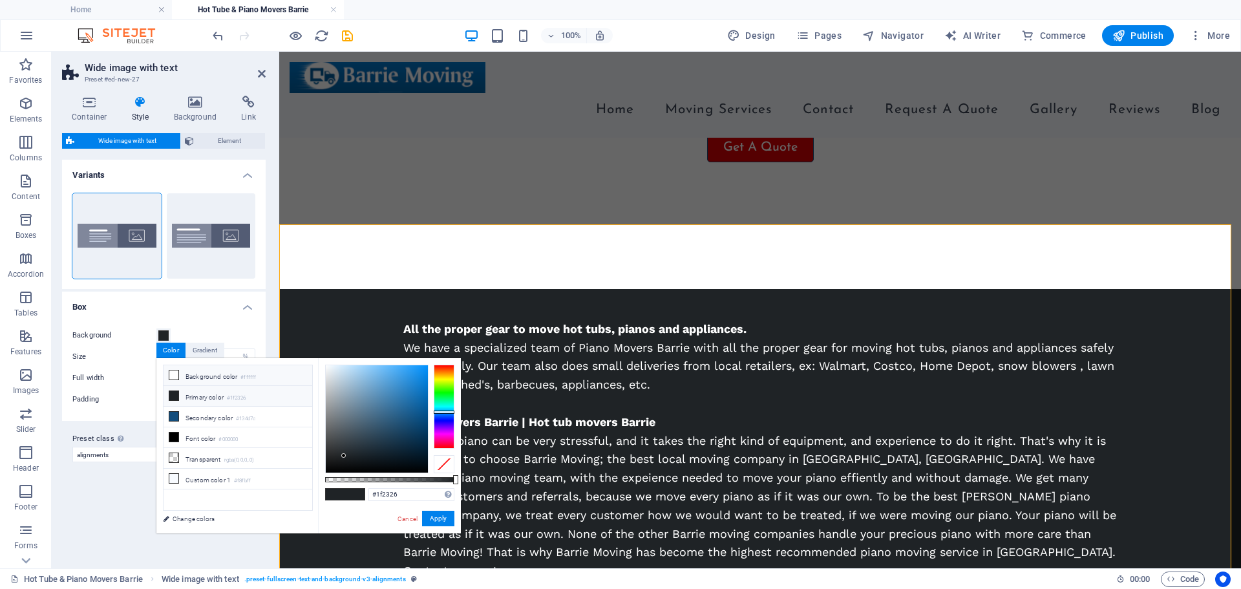
click at [184, 378] on li "Background color #ffffff" at bounding box center [238, 375] width 149 height 21
type input "#ffffff"
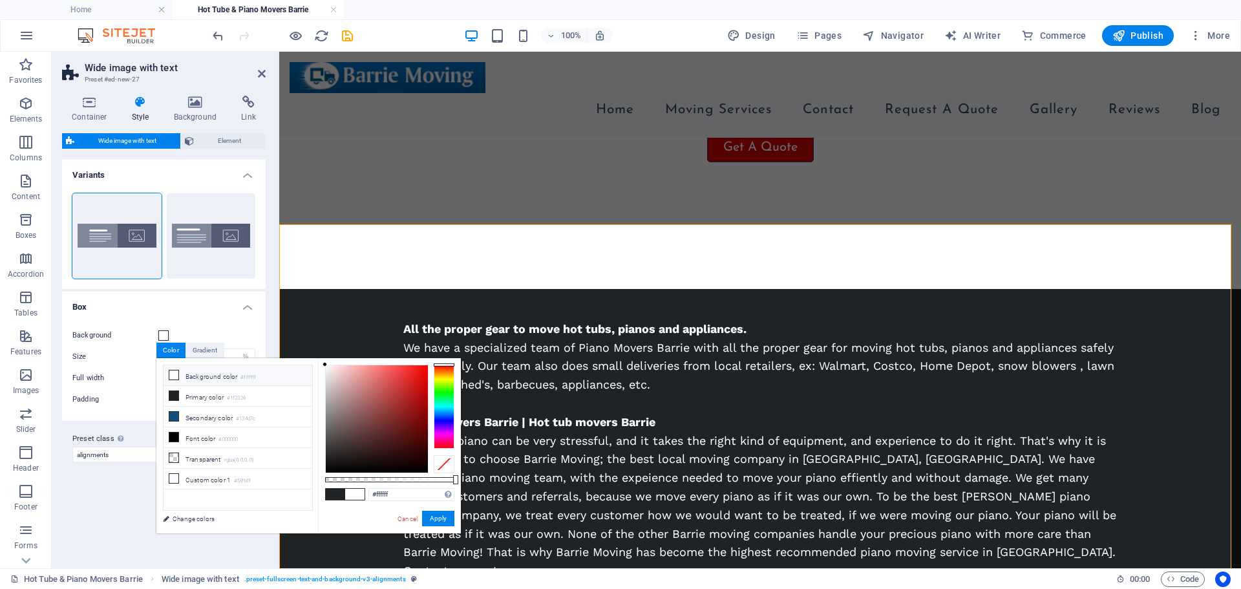
click at [214, 380] on li "Background color #ffffff" at bounding box center [238, 375] width 149 height 21
click at [440, 520] on button "Apply" at bounding box center [438, 519] width 32 height 16
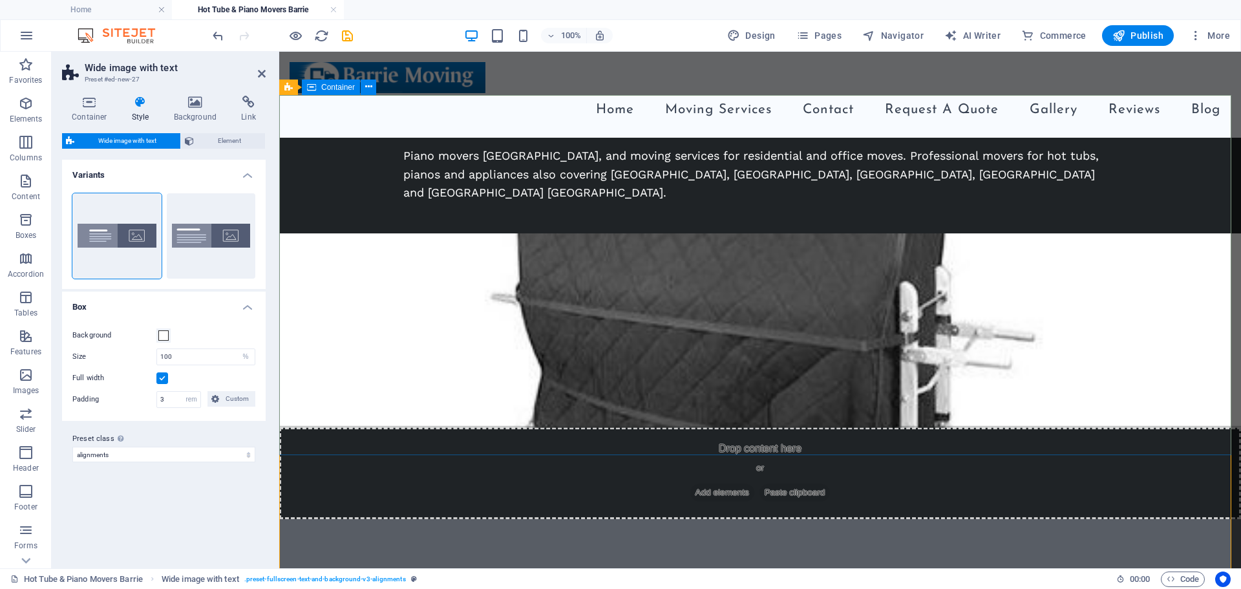
scroll to position [712, 0]
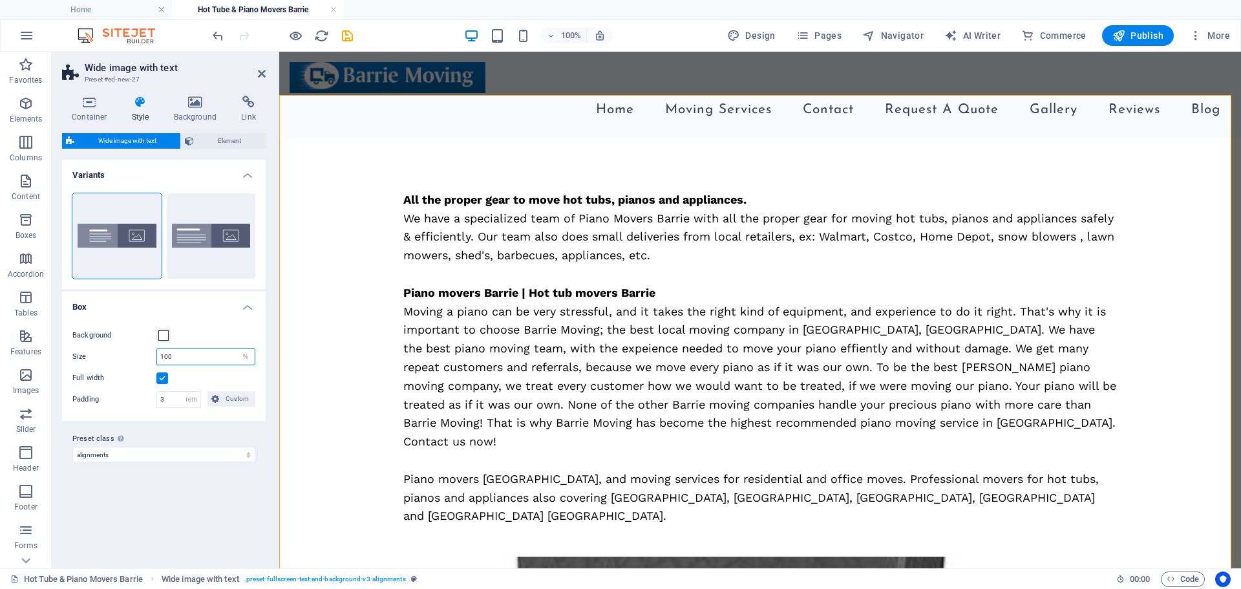
drag, startPoint x: 176, startPoint y: 359, endPoint x: 139, endPoint y: 361, distance: 37.5
click at [139, 361] on div "Size 100 px rem % vh vw" at bounding box center [163, 356] width 183 height 17
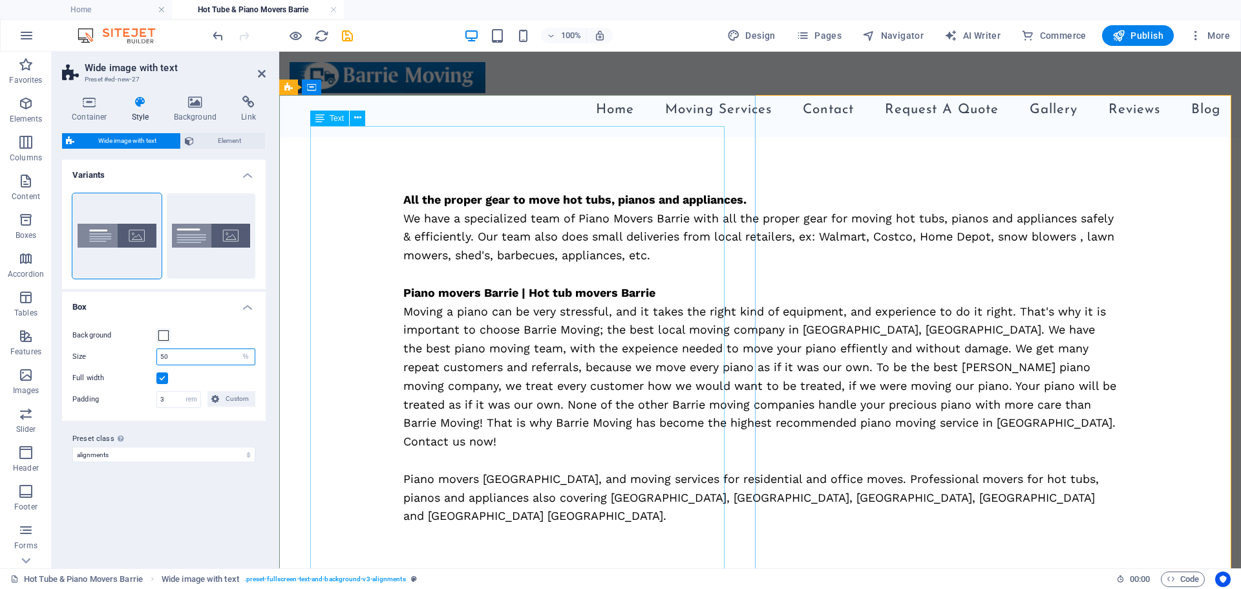
type input "50"
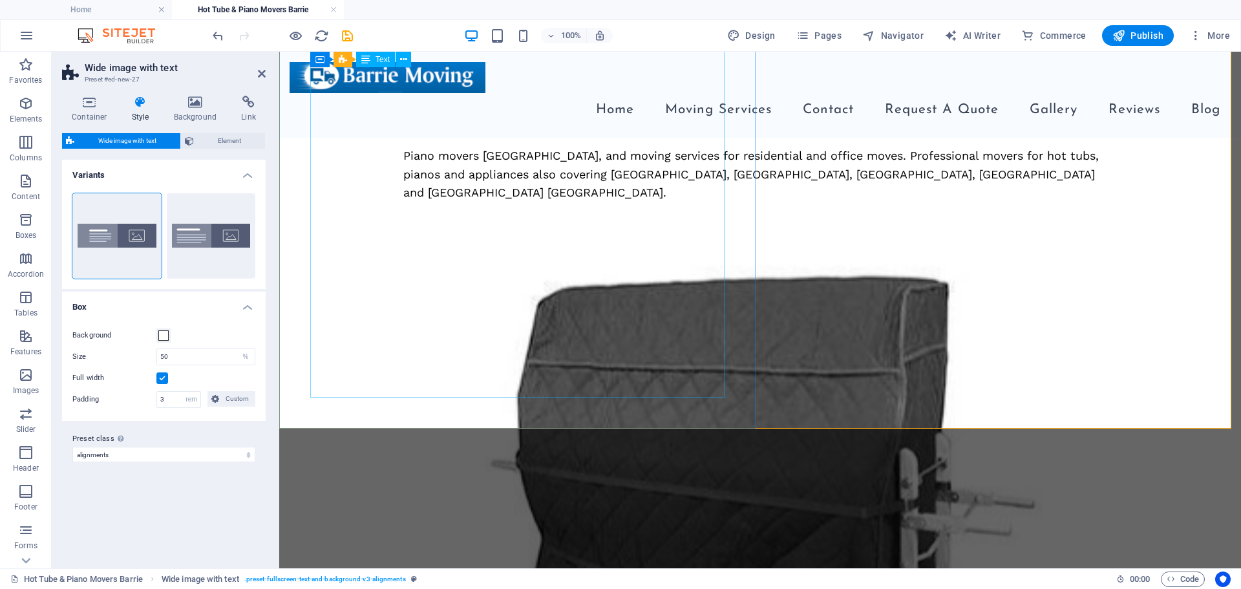
scroll to position [906, 0]
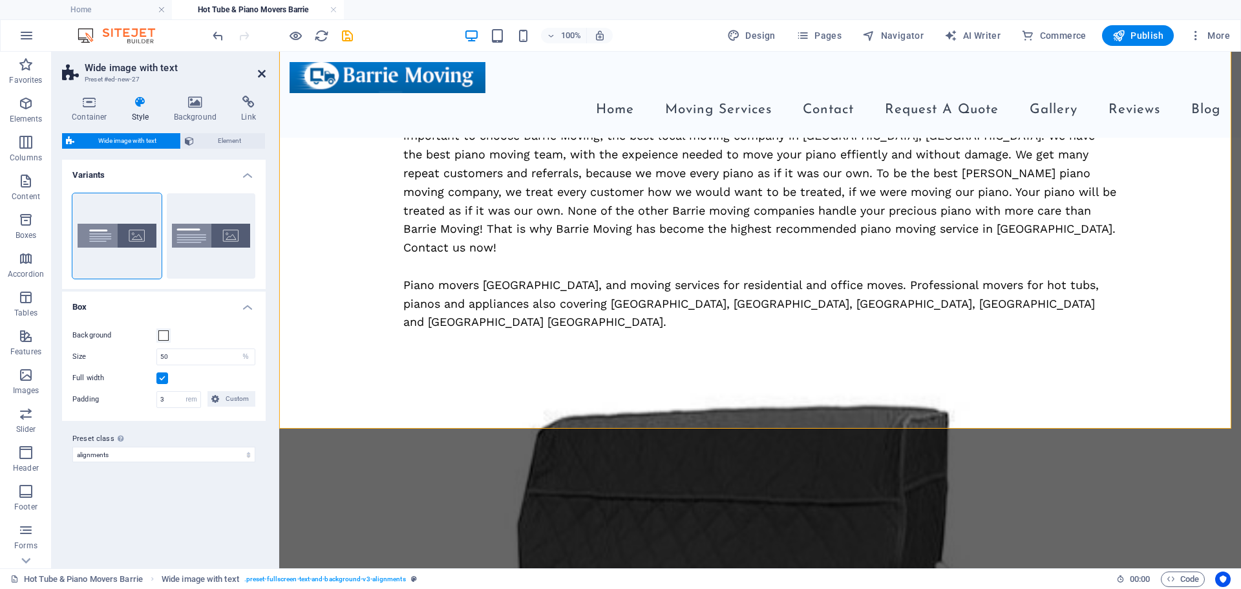
click at [261, 74] on icon at bounding box center [262, 74] width 8 height 10
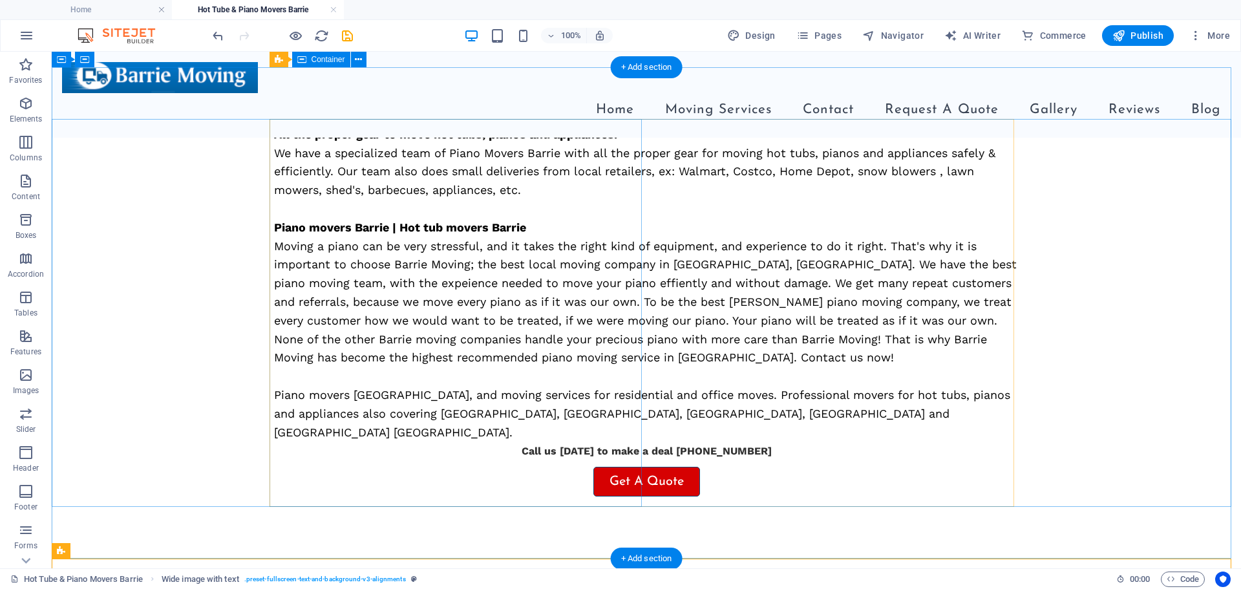
scroll to position [176, 0]
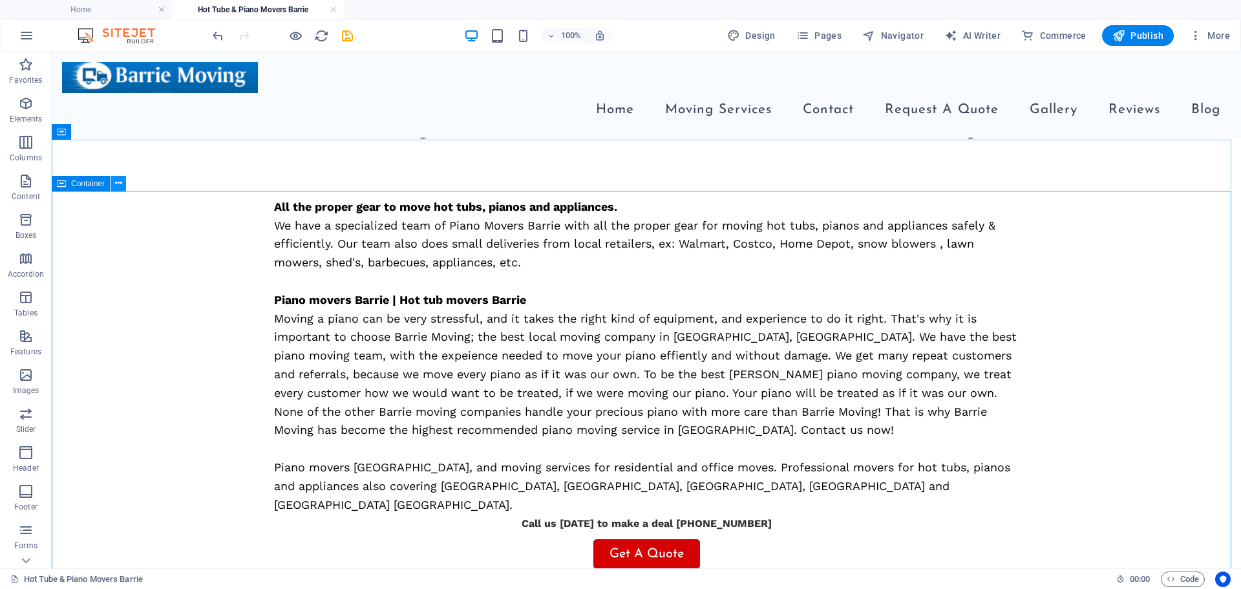
click at [121, 183] on icon at bounding box center [118, 183] width 7 height 14
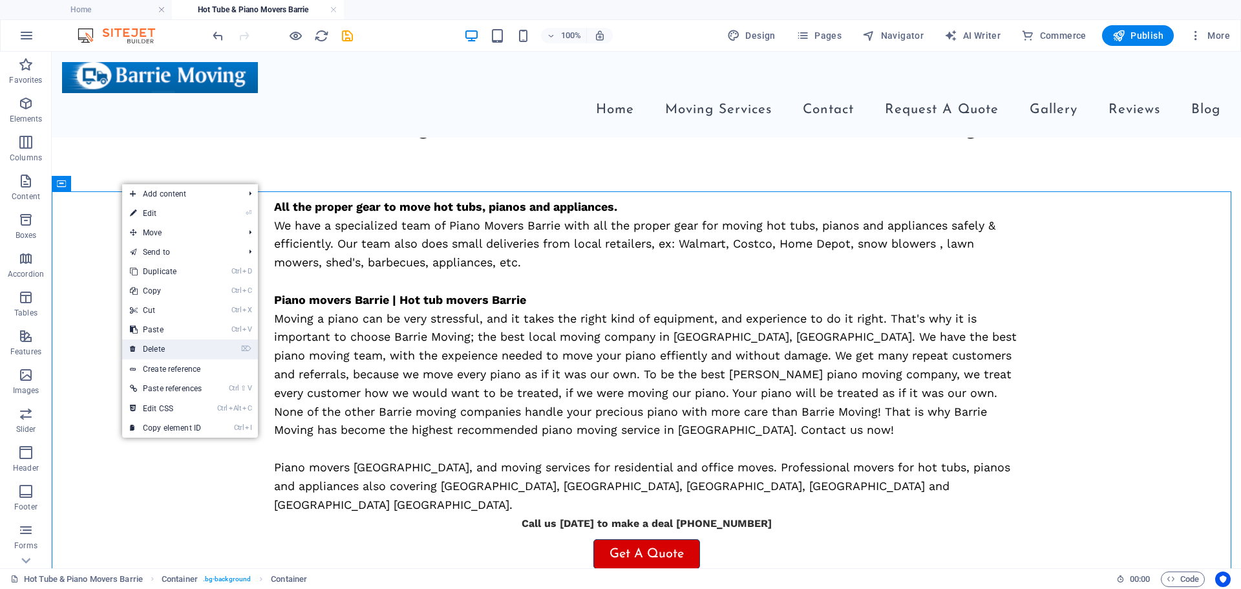
click at [151, 352] on link "⌦ Delete" at bounding box center [165, 348] width 87 height 19
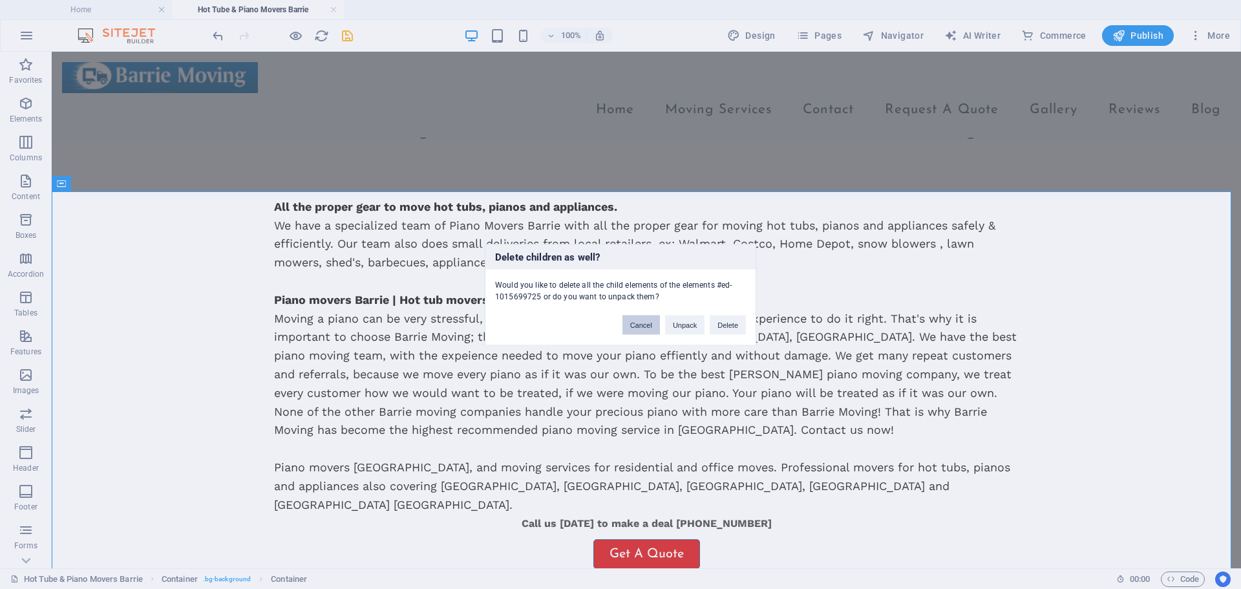
click at [646, 328] on button "Cancel" at bounding box center [641, 324] width 37 height 19
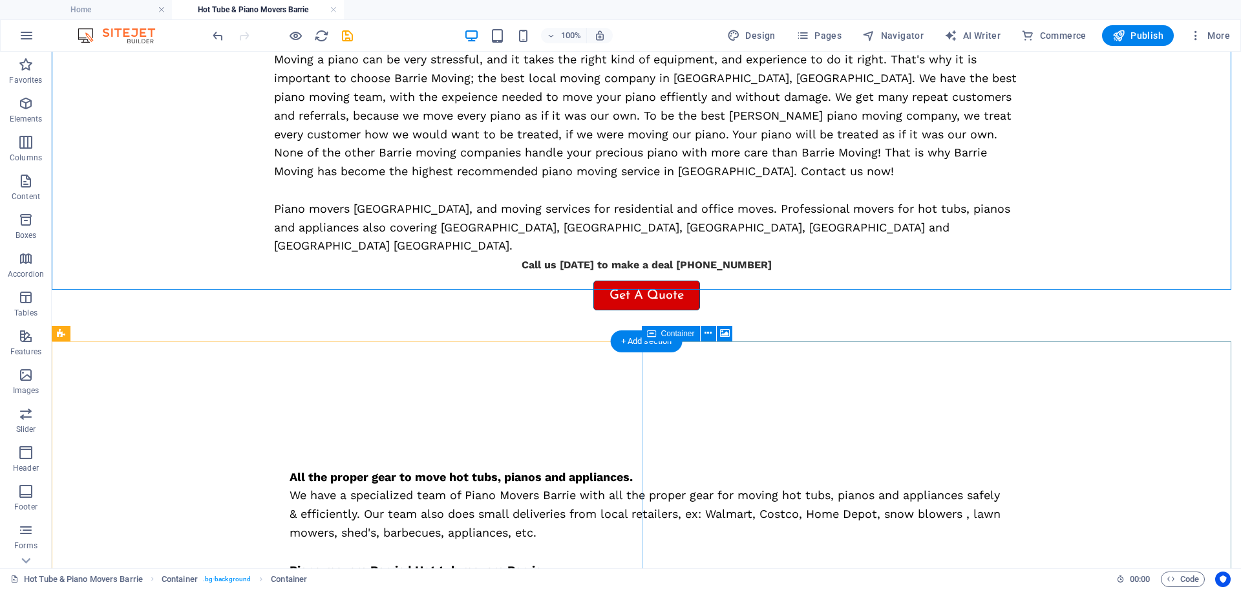
scroll to position [500, 0]
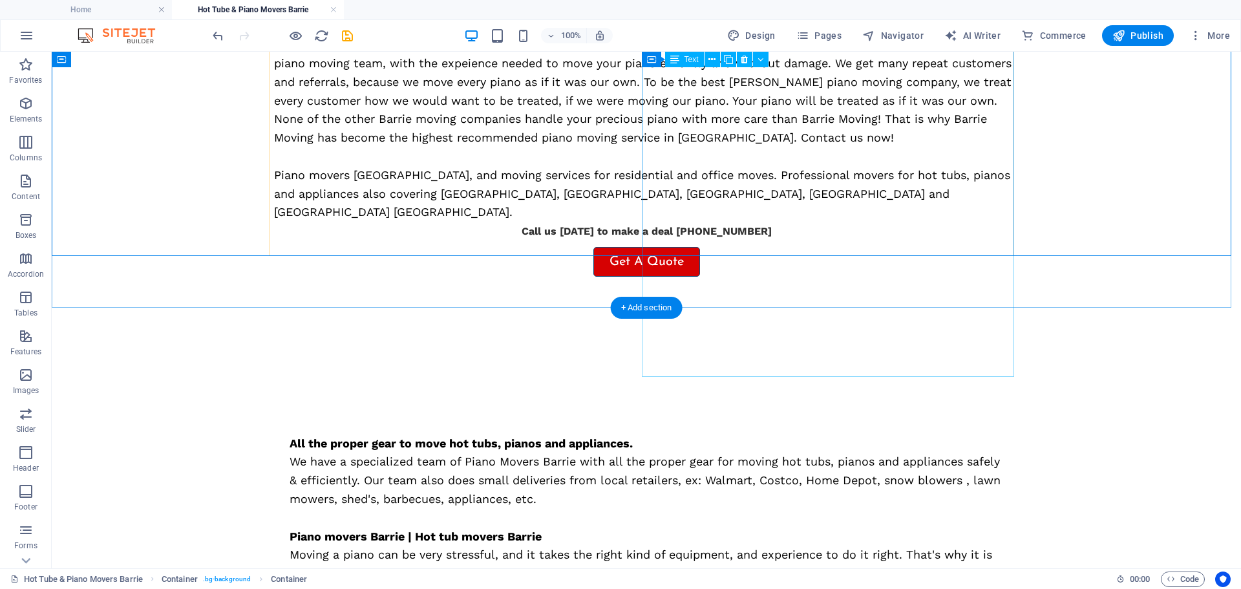
click at [796, 169] on div "All the proper gear to move hot tubs, pianos and appliances. We have a speciali…" at bounding box center [646, 64] width 745 height 317
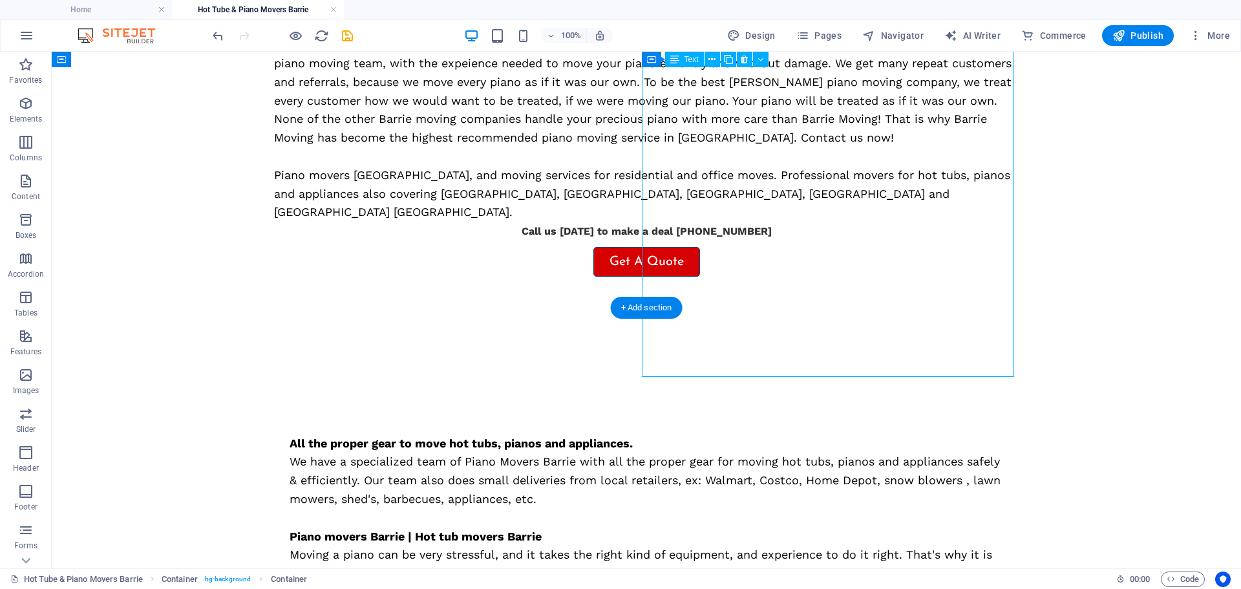
click at [796, 169] on div "All the proper gear to move hot tubs, pianos and appliances. We have a speciali…" at bounding box center [646, 64] width 745 height 317
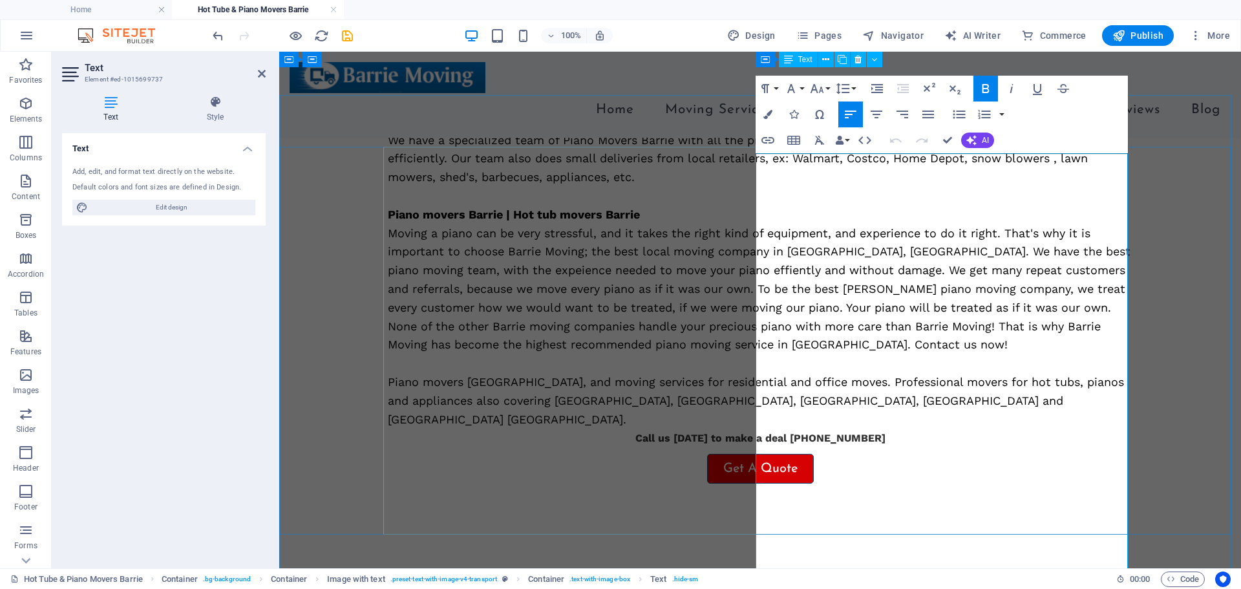
scroll to position [221, 0]
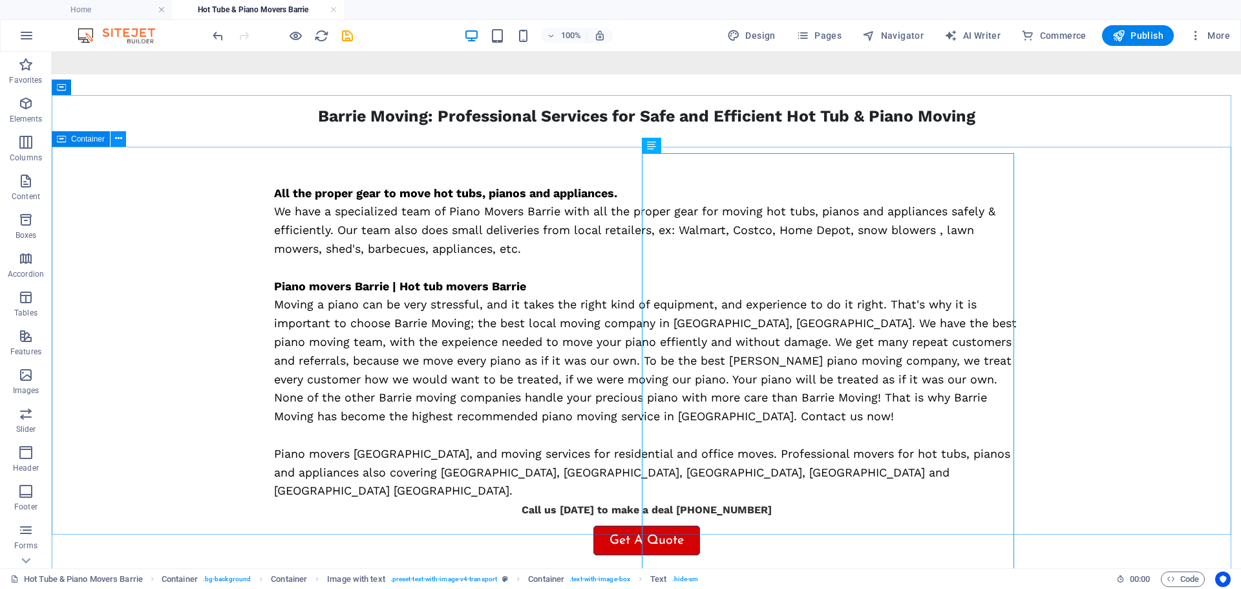
click at [117, 142] on icon at bounding box center [118, 139] width 7 height 14
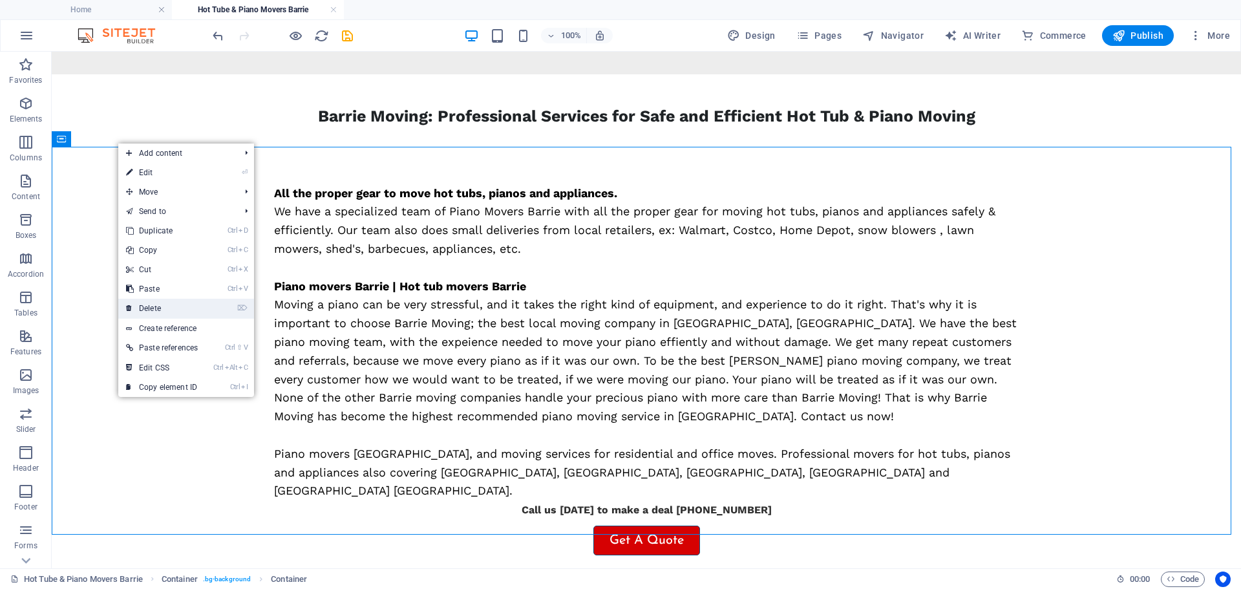
click at [152, 310] on link "⌦ Delete" at bounding box center [161, 308] width 87 height 19
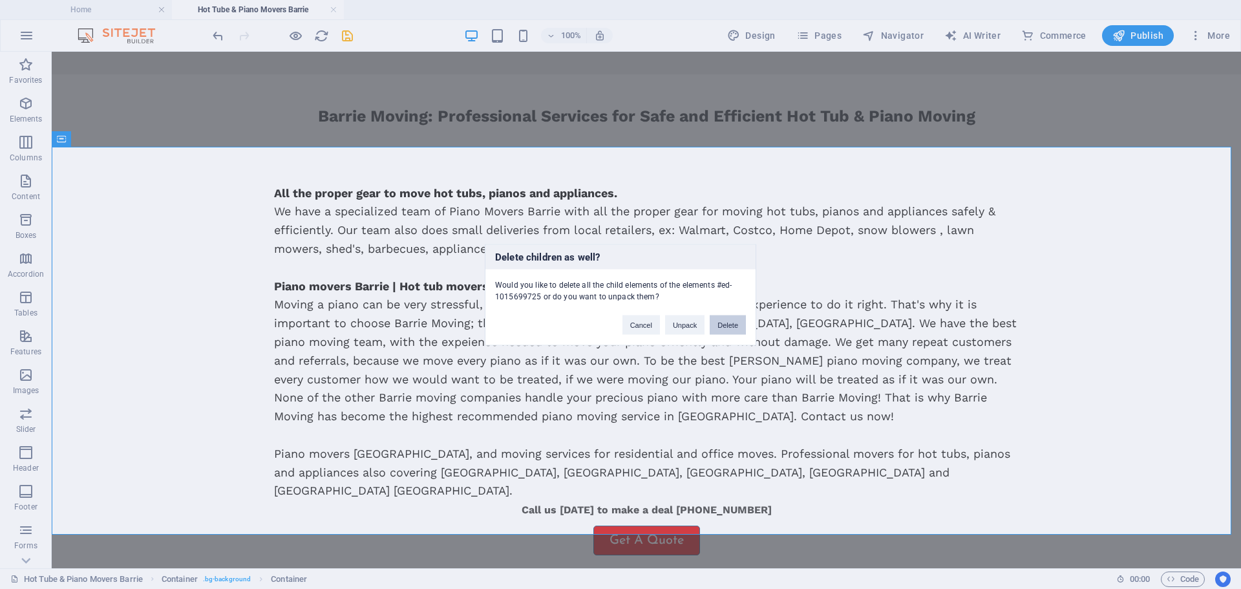
click at [716, 323] on button "Delete" at bounding box center [728, 324] width 36 height 19
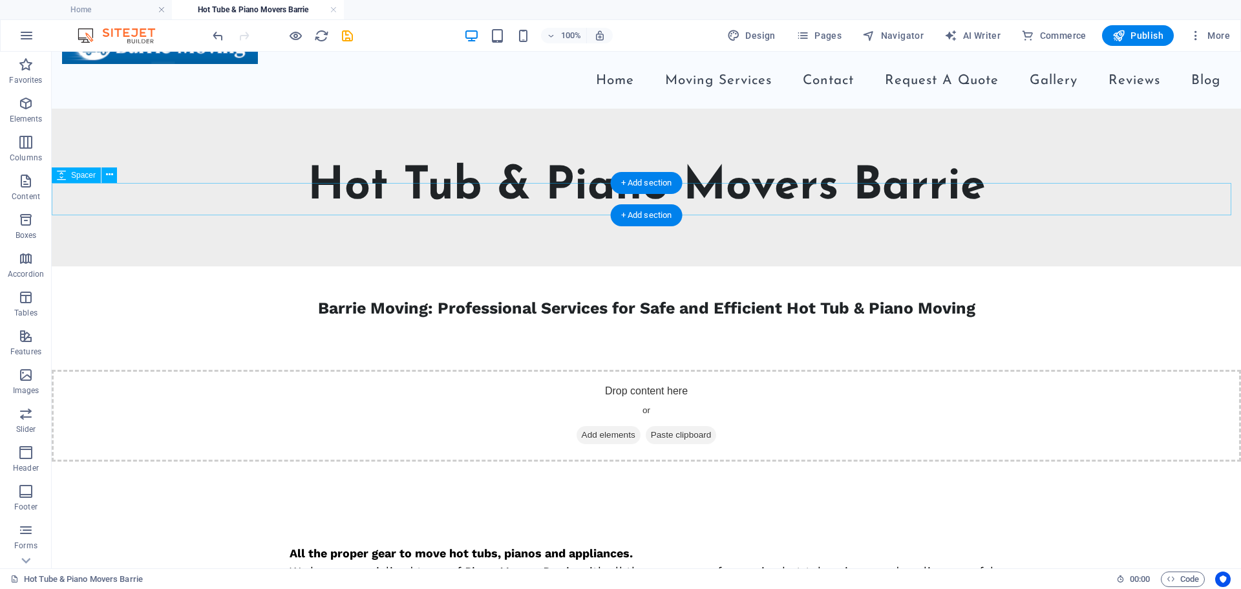
scroll to position [27, 0]
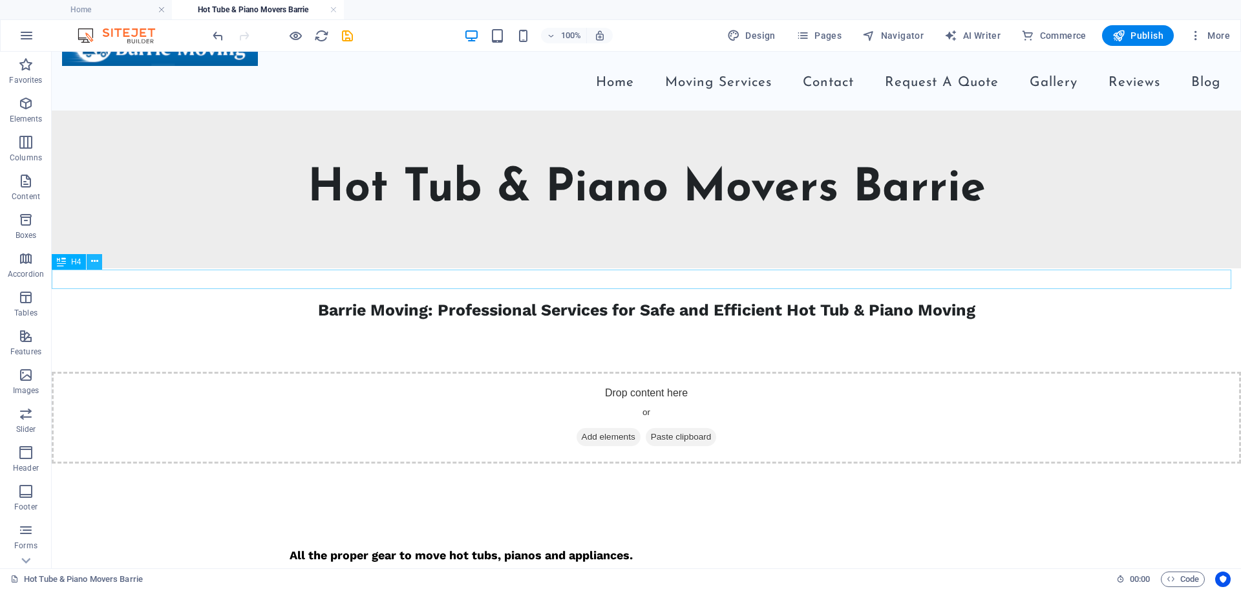
click at [93, 266] on icon at bounding box center [94, 262] width 7 height 14
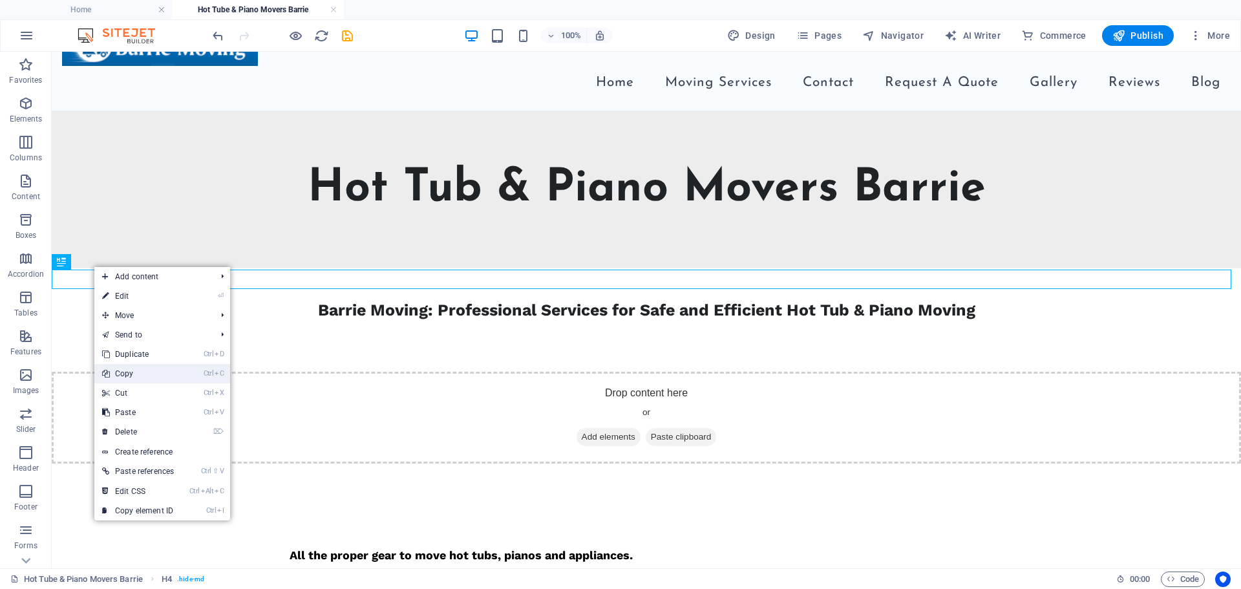
click at [127, 376] on link "Ctrl C Copy" at bounding box center [137, 373] width 87 height 19
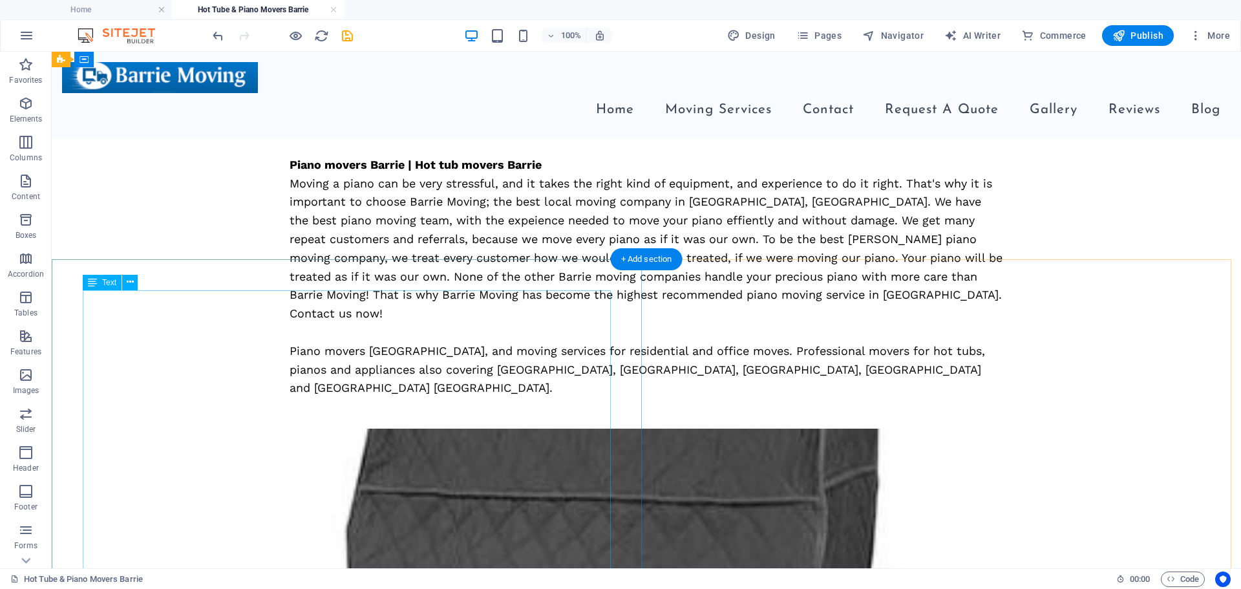
scroll to position [221, 0]
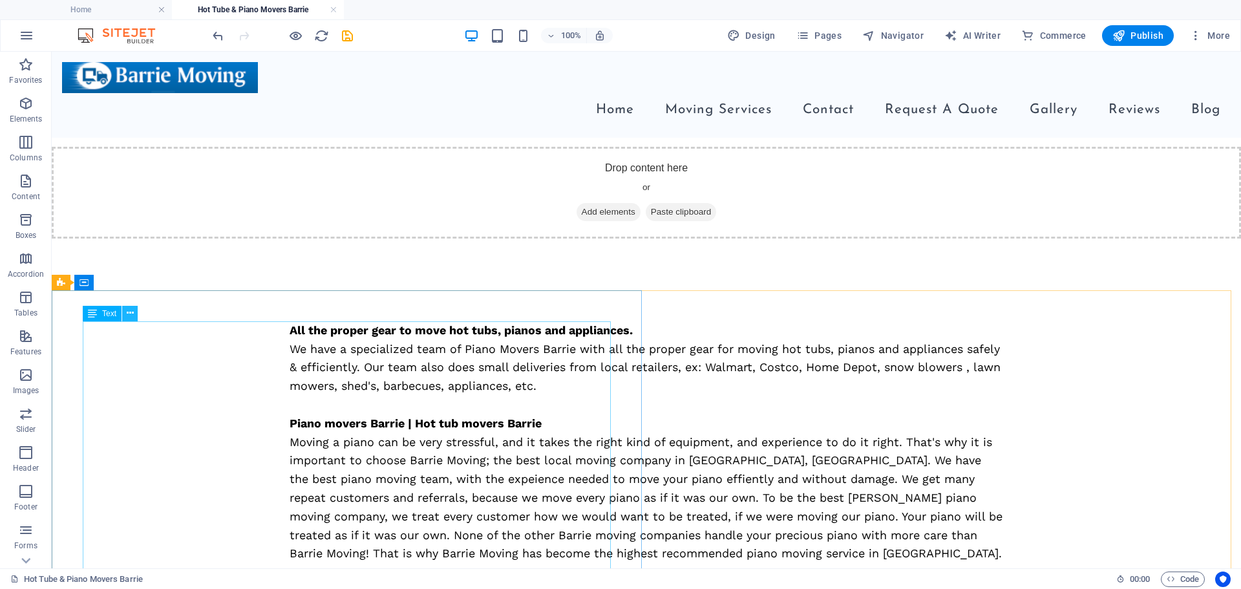
click at [129, 313] on icon at bounding box center [130, 313] width 7 height 14
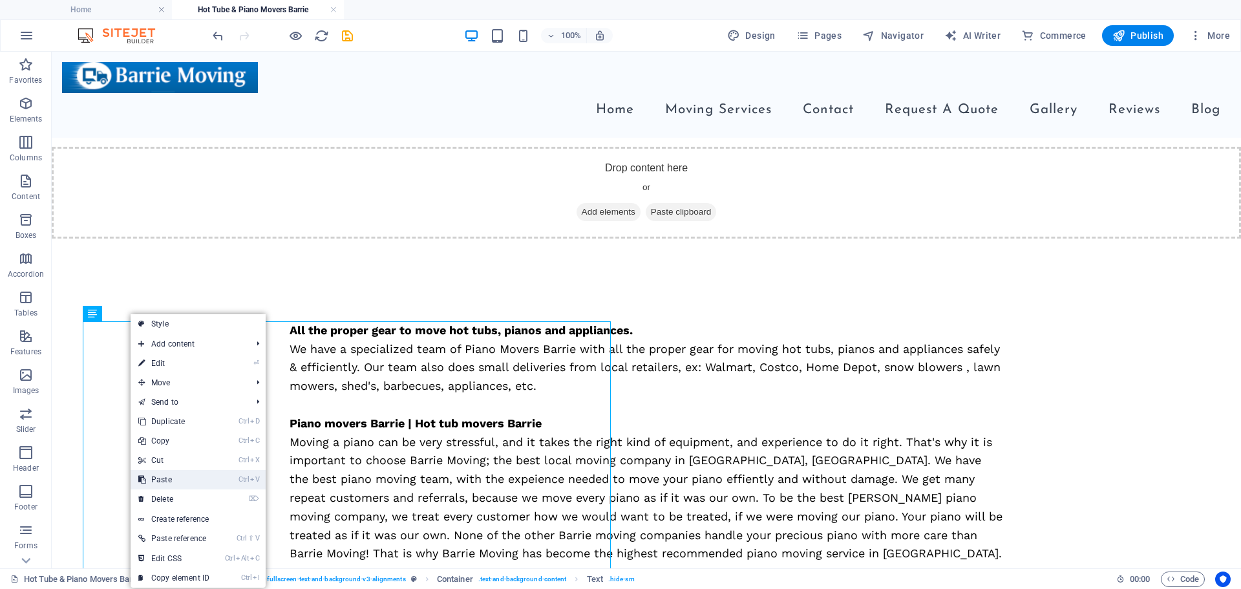
click at [161, 482] on link "Ctrl V Paste" at bounding box center [174, 479] width 87 height 19
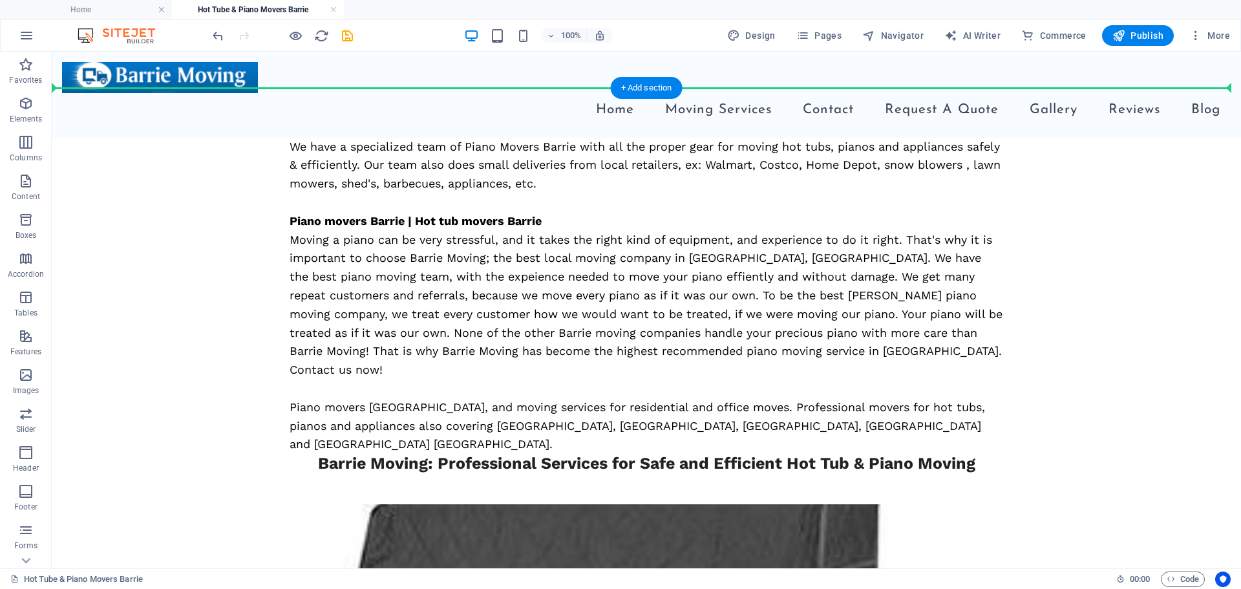
scroll to position [400, 0]
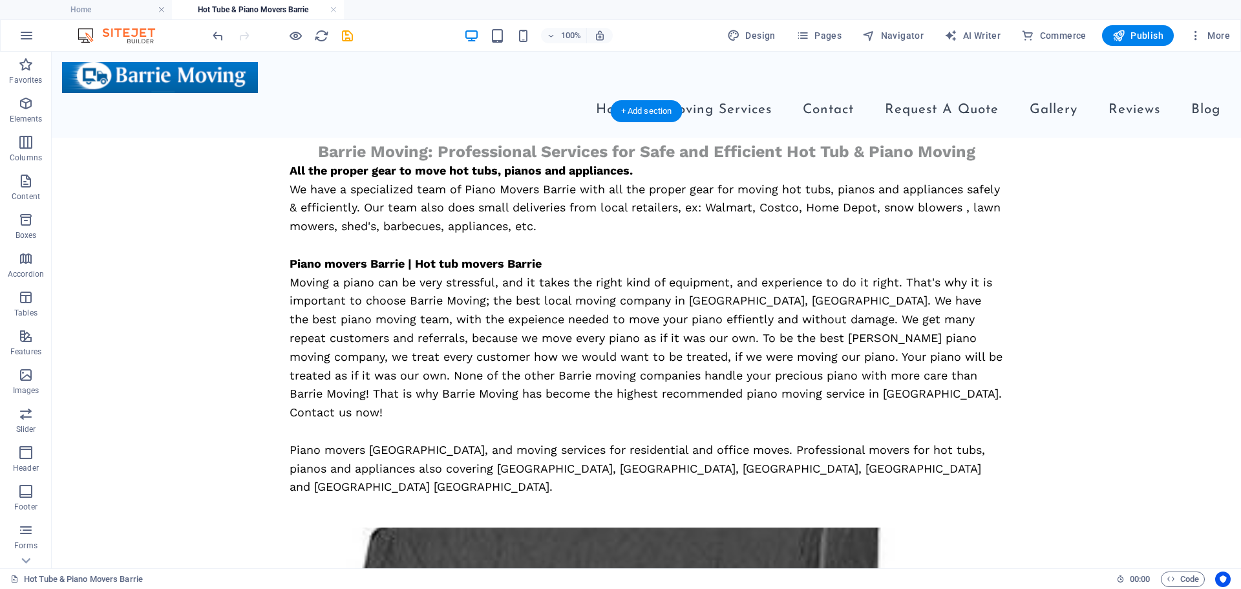
drag, startPoint x: 153, startPoint y: 337, endPoint x: 178, endPoint y: 169, distance: 170.6
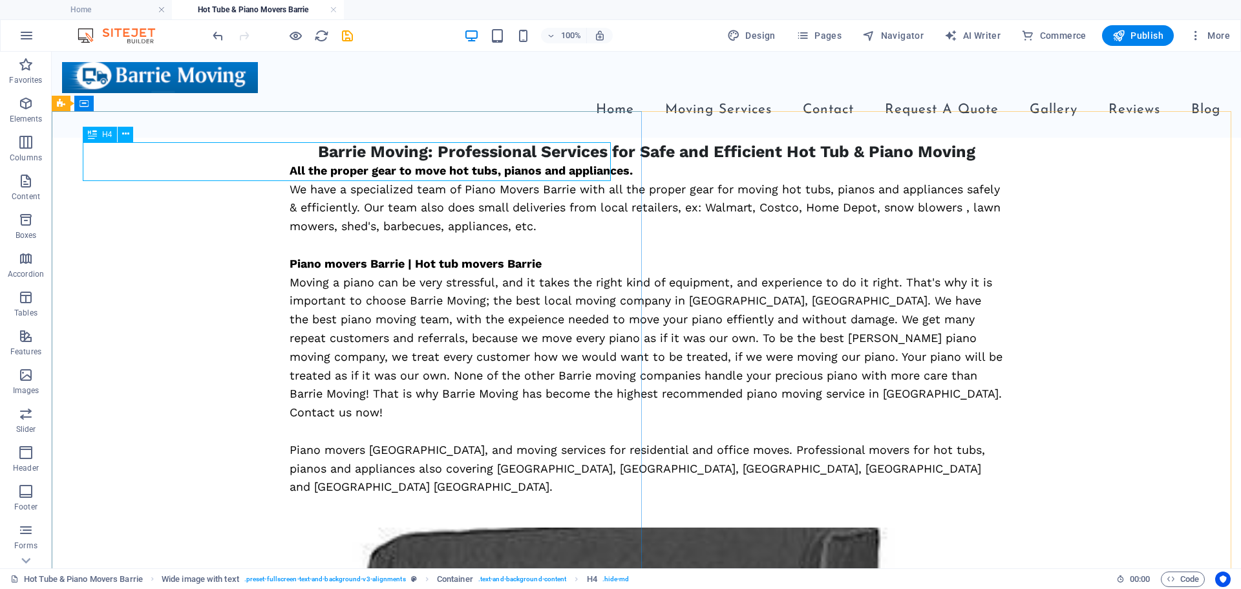
click at [107, 136] on span "H4" at bounding box center [107, 135] width 10 height 8
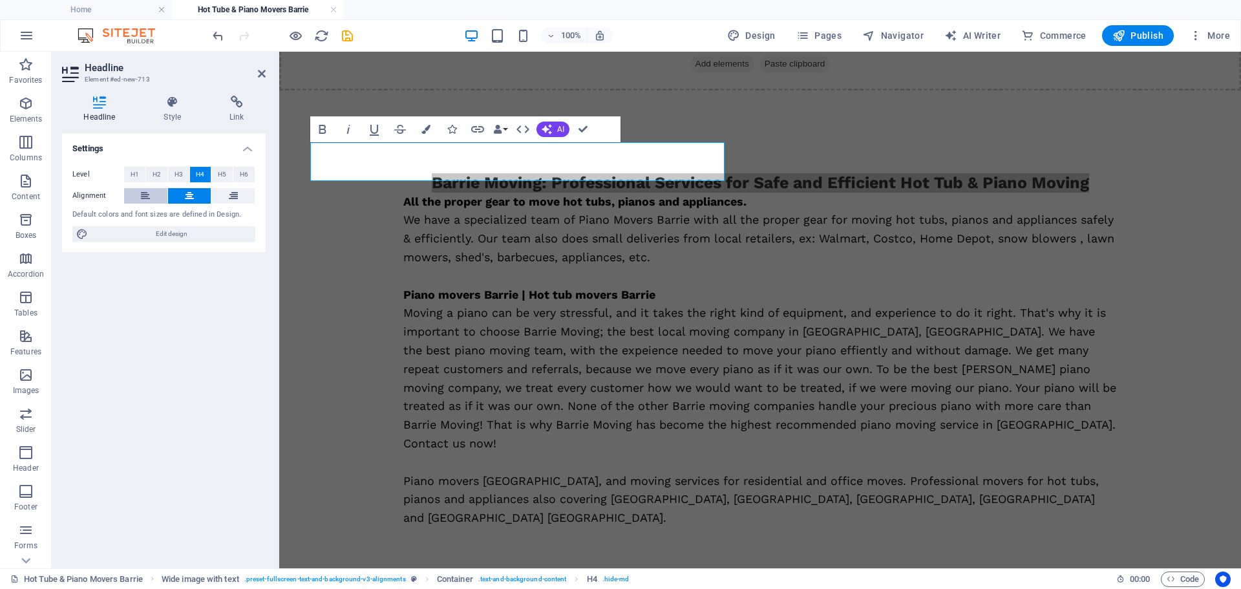
click at [144, 200] on icon at bounding box center [145, 196] width 9 height 16
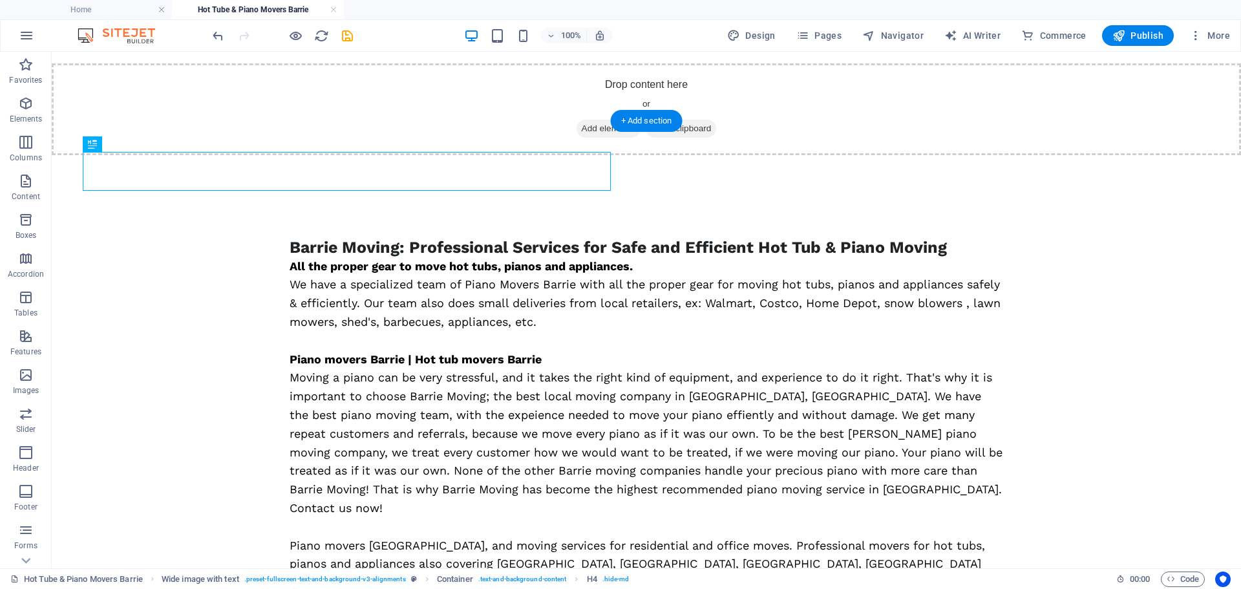
scroll to position [594, 0]
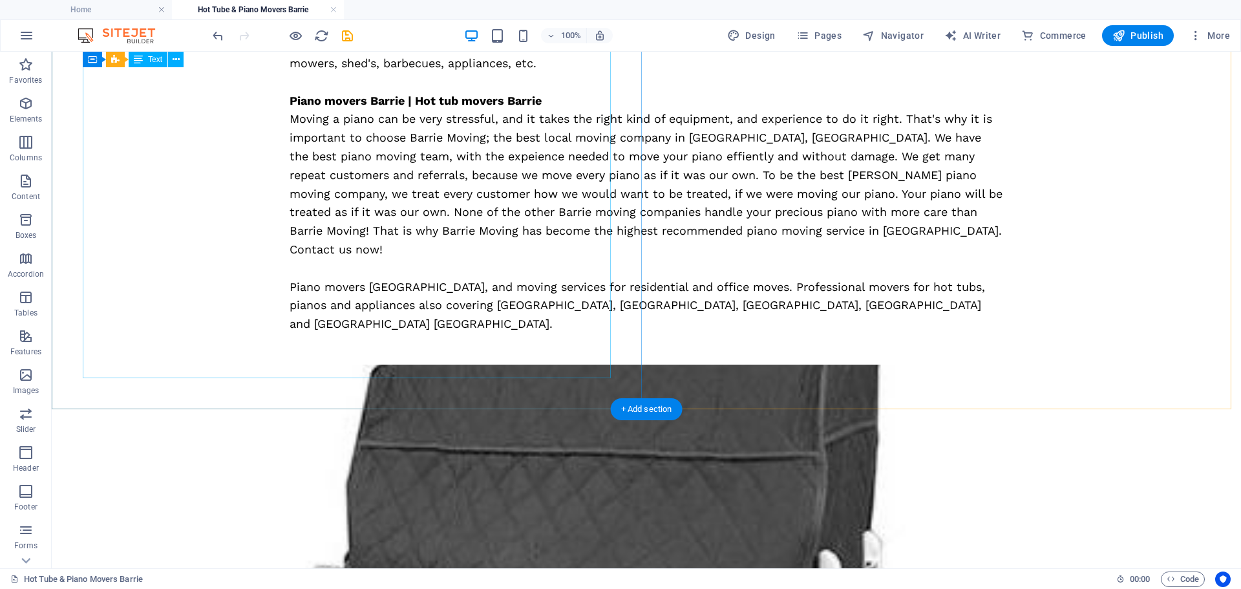
click at [290, 194] on div "All the proper gear to move hot tubs, pianos and appliances. We have a speciali…" at bounding box center [647, 166] width 714 height 335
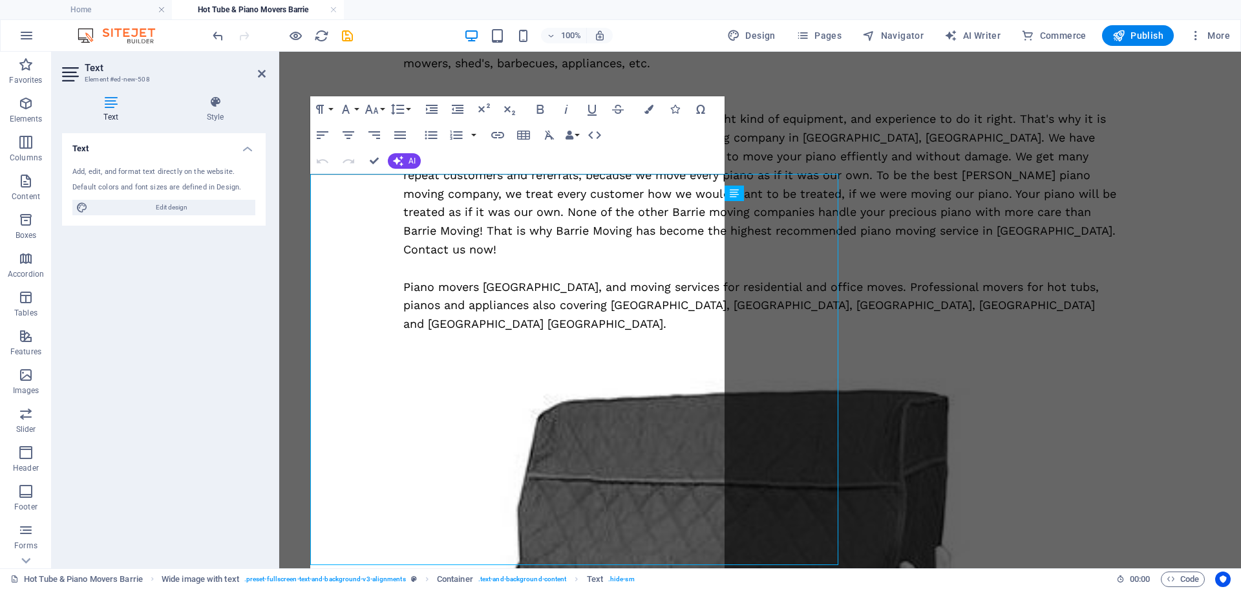
scroll to position [407, 0]
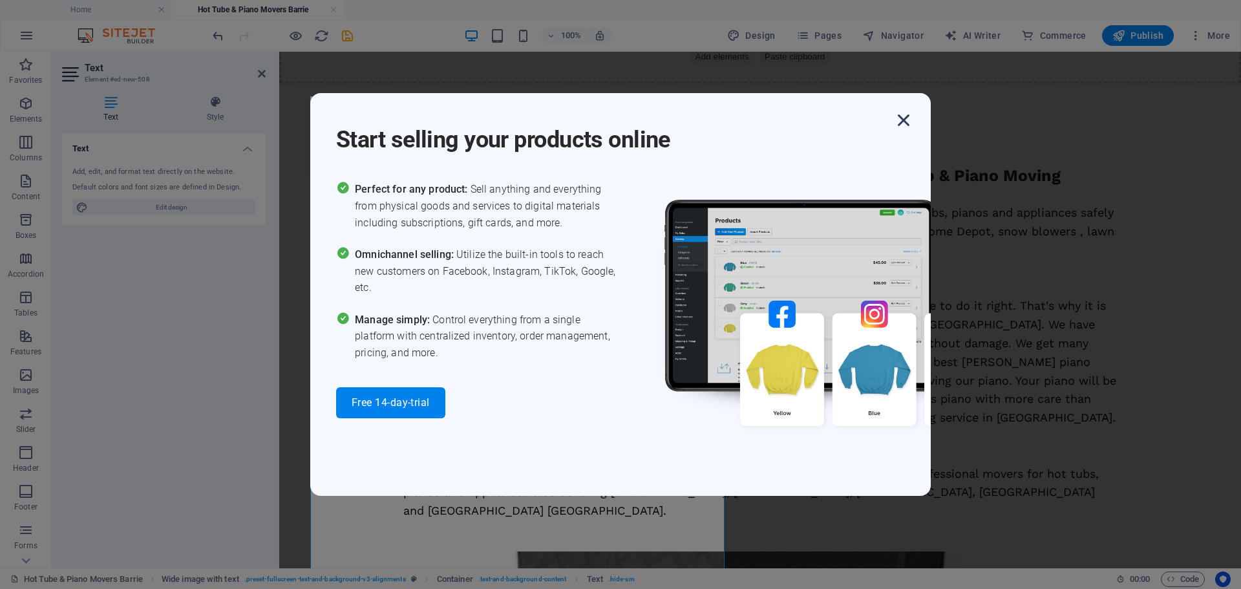
click at [902, 116] on icon "button" at bounding box center [903, 120] width 23 height 23
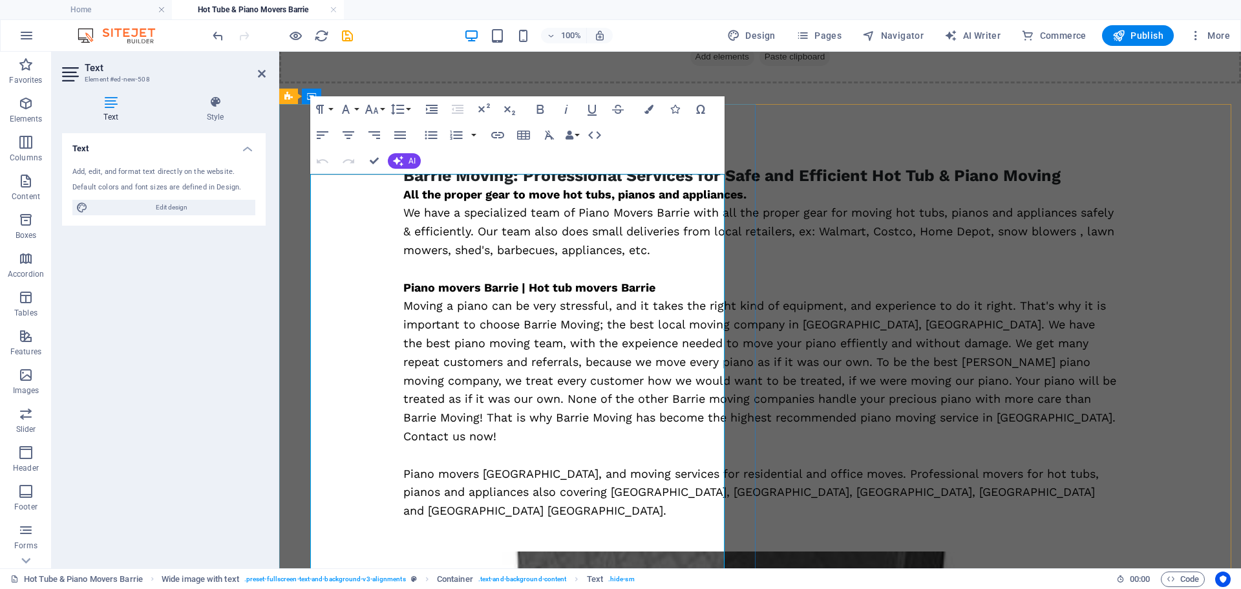
click at [522, 372] on p "Moving a piano can be very stressful, and it takes the right kind of equipment,…" at bounding box center [760, 371] width 714 height 149
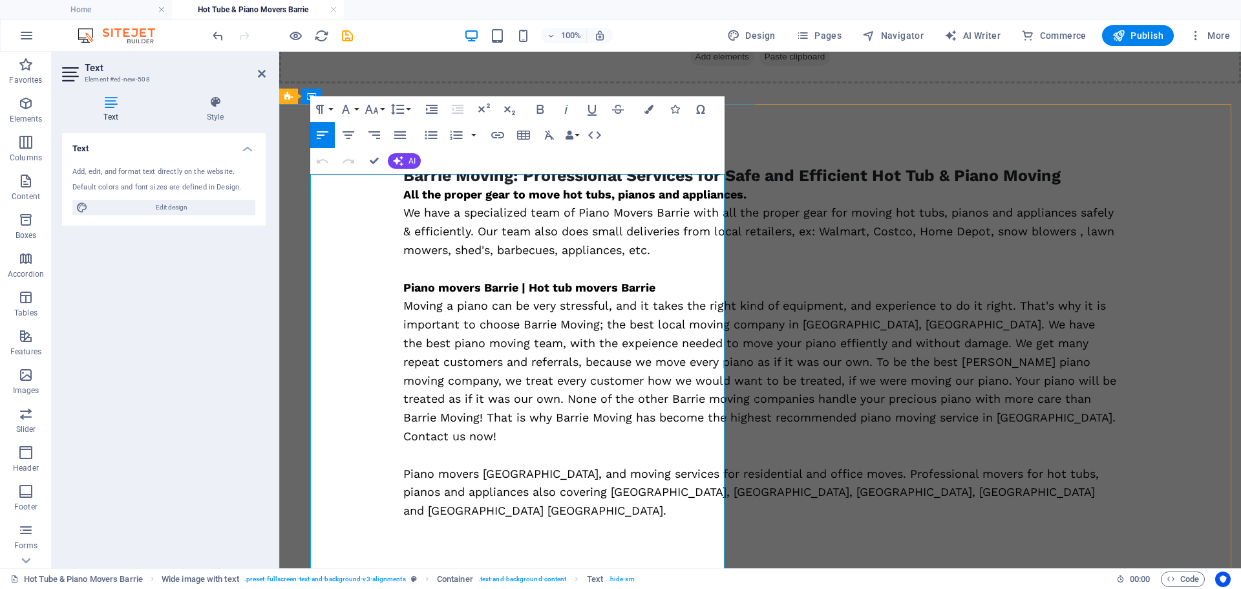
click at [668, 370] on p "Moving a piano can be very stressful, and it takes the right kind of equipment,…" at bounding box center [760, 371] width 714 height 149
copy p "moving company in [GEOGRAPHIC_DATA]"
click at [497, 135] on icon "button" at bounding box center [497, 135] width 13 height 6
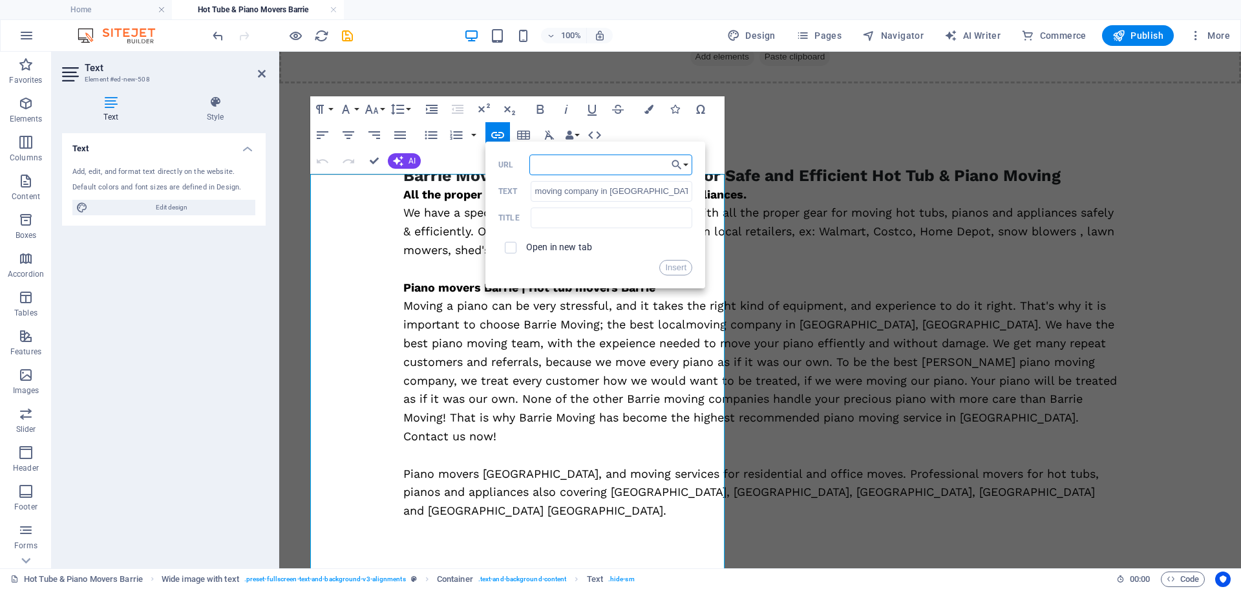
paste input "https://dev.barriemoving.ca/moving-companies-in-barrie-ontario/"
type input "https://dev.barriemoving.ca/moving-companies-in-barrie-ontario/"
click at [667, 265] on button "Insert" at bounding box center [675, 268] width 33 height 16
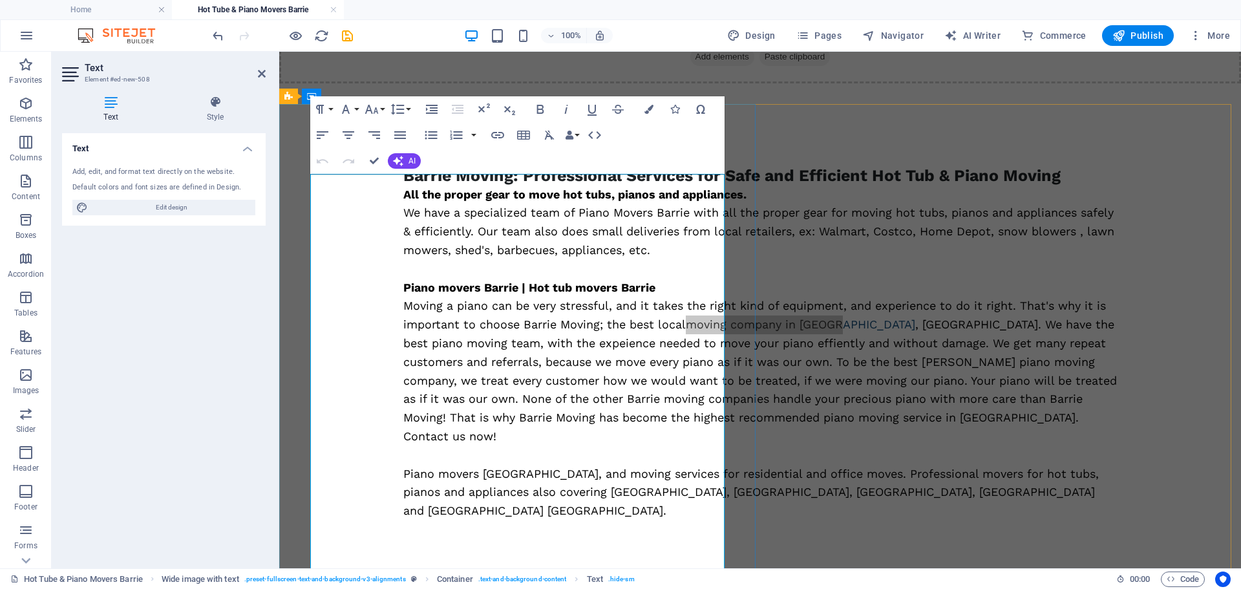
scroll to position [0, 0]
click at [672, 373] on p "Moving a piano can be very stressful, and it takes the right kind of equipment,…" at bounding box center [760, 371] width 714 height 149
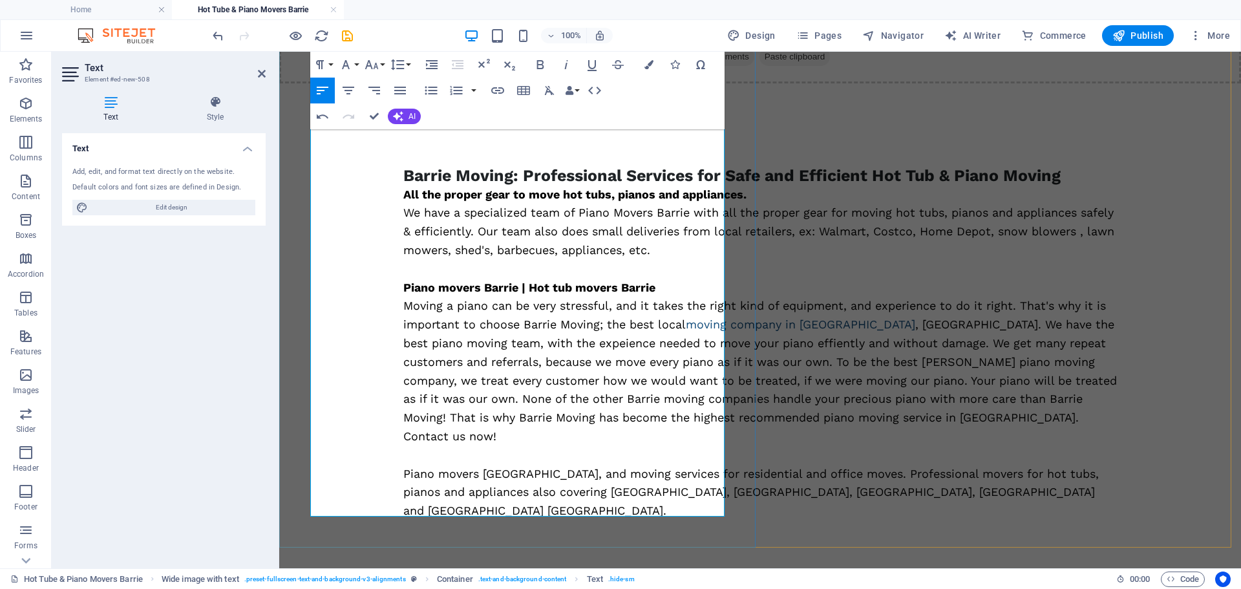
scroll to position [537, 0]
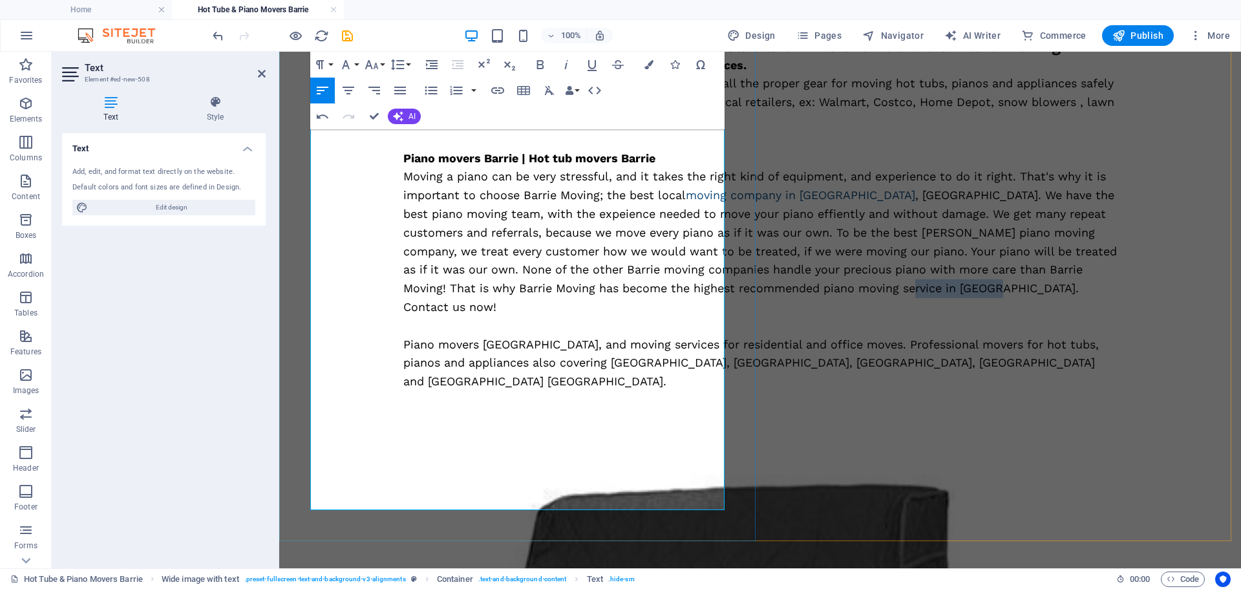
drag, startPoint x: 667, startPoint y: 407, endPoint x: 575, endPoint y: 408, distance: 91.8
click at [575, 316] on p "Moving a piano can be very stressful, and it takes the right kind of equipment,…" at bounding box center [760, 241] width 714 height 149
copy p "Contact us now!"
type input "Contact us now!"
click at [489, 88] on button "Insert Link" at bounding box center [497, 91] width 25 height 26
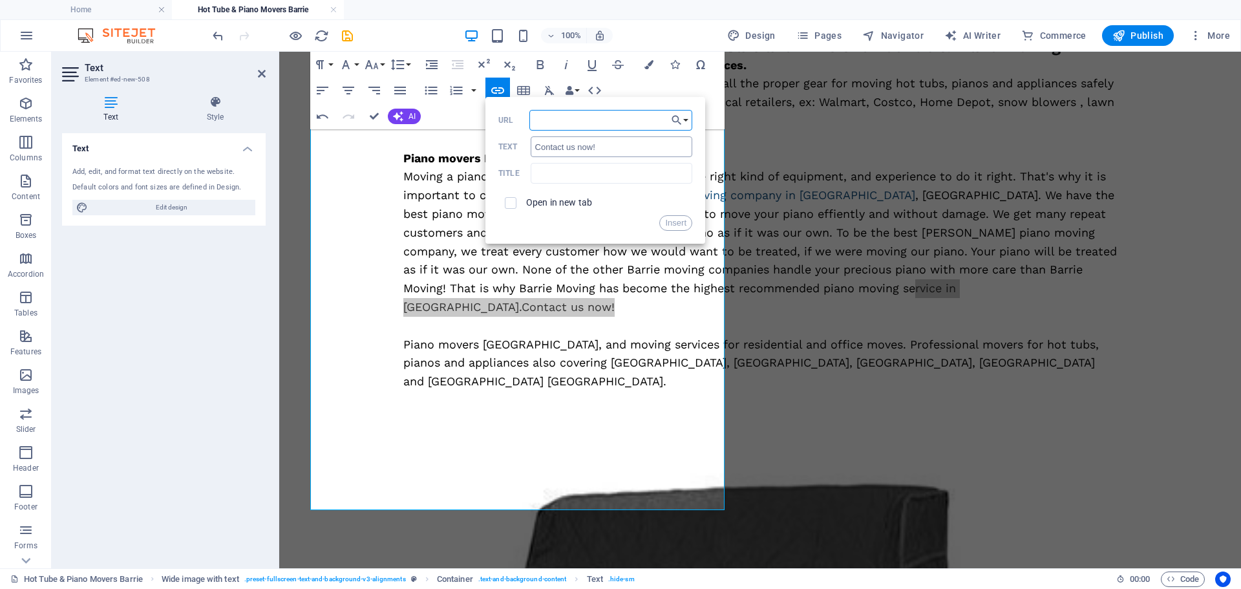
paste input "https://dev.barriemoving.ca/contact/"
type input "https://dev.barriemoving.ca/contact/"
click at [672, 221] on button "Insert" at bounding box center [675, 223] width 33 height 16
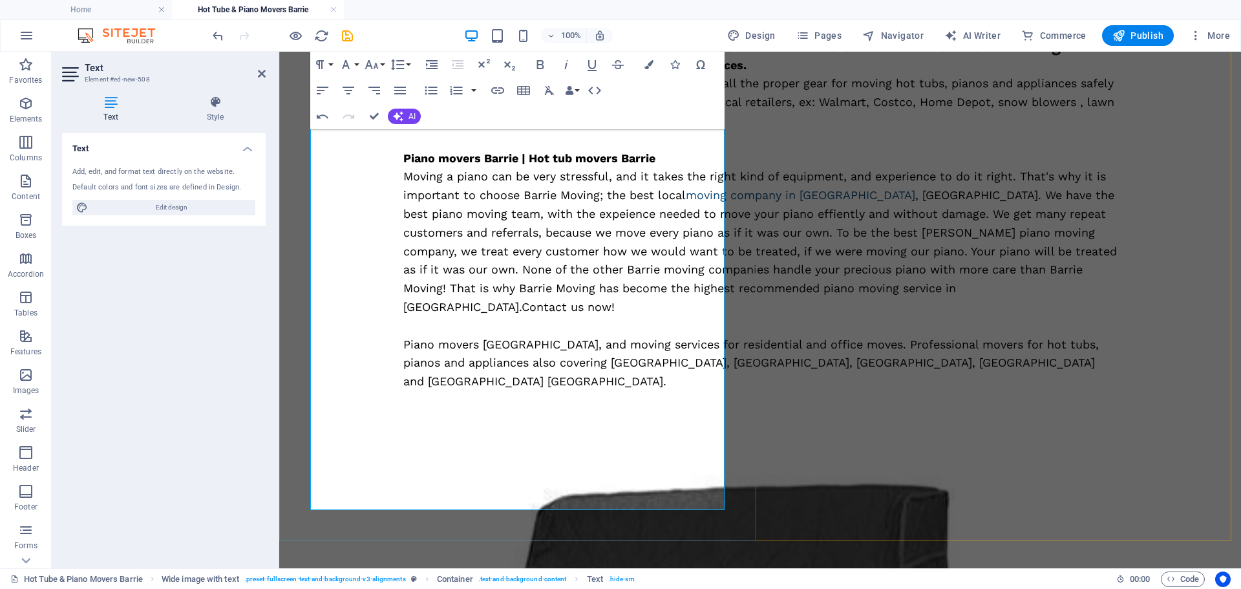
scroll to position [0, 0]
drag, startPoint x: 505, startPoint y: 461, endPoint x: 391, endPoint y: 470, distance: 114.1
click at [403, 391] on p "Piano movers Barrie Ontario, and moving services for residential and office mov…" at bounding box center [760, 364] width 714 height 56
type input "Professional movers"
click at [493, 93] on icon "button" at bounding box center [497, 90] width 13 height 6
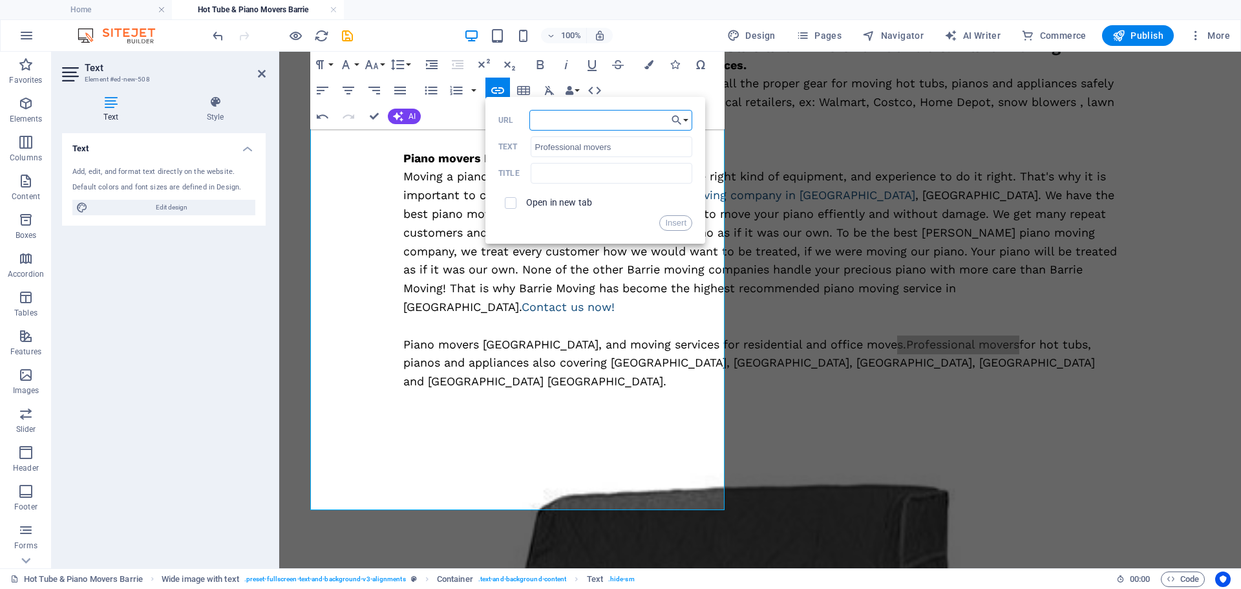
paste input "https://dev.barriemoving.ca/movers-barrie-ontario/"
type input "https://dev.barriemoving.ca/movers-barrie-ontario/"
click at [670, 223] on button "Insert" at bounding box center [675, 223] width 33 height 16
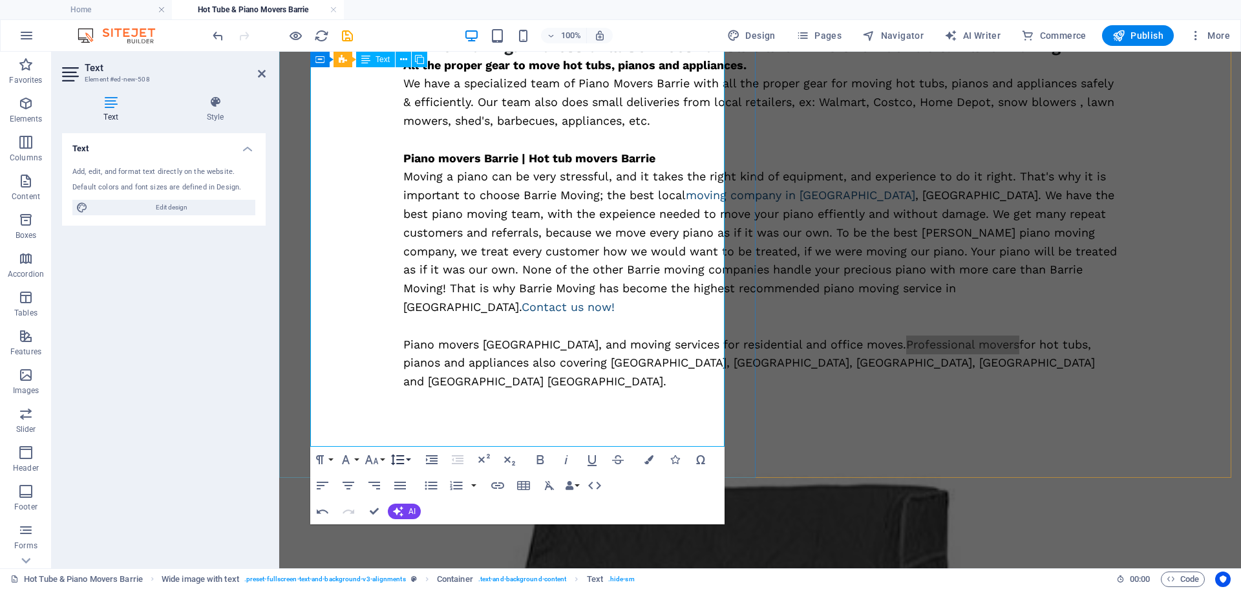
scroll to position [601, 0]
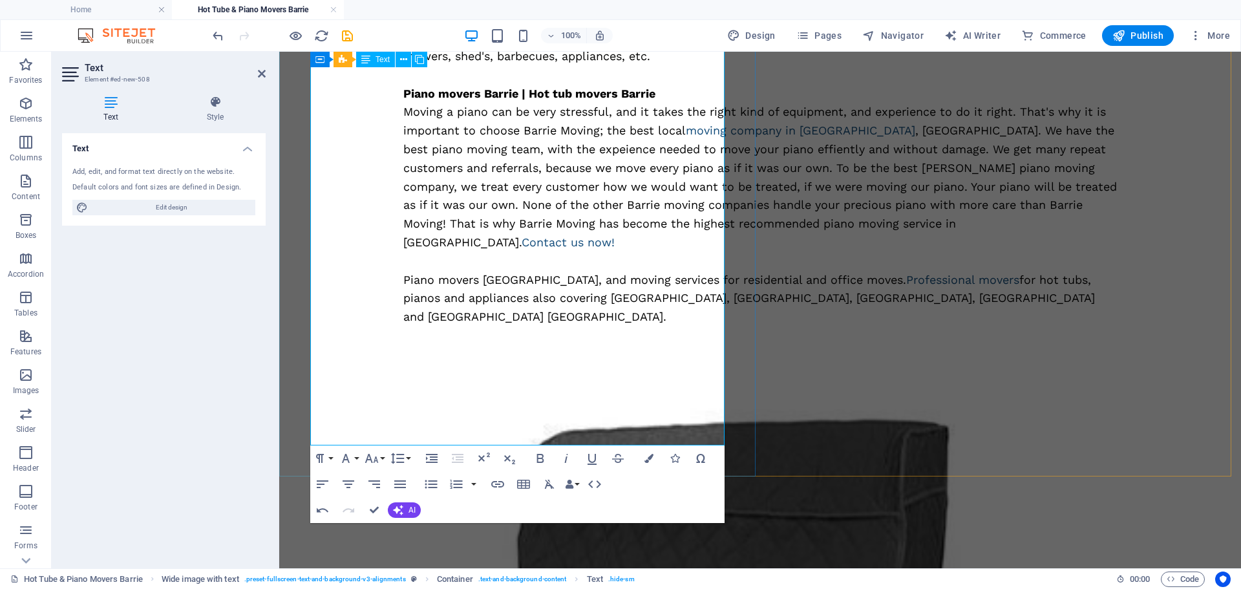
click at [403, 326] on p "Piano movers Barrie Ontario, and moving services for residential and office mov…" at bounding box center [760, 299] width 714 height 56
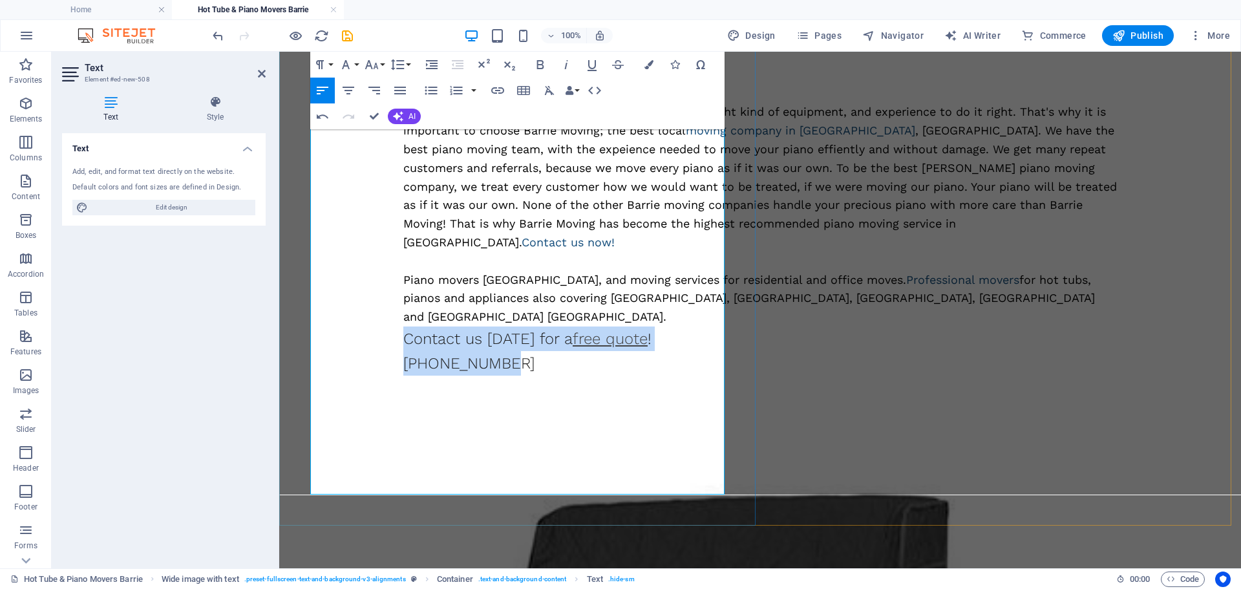
drag, startPoint x: 427, startPoint y: 487, endPoint x: 300, endPoint y: 464, distance: 128.9
click at [304, 407] on div "Barrie Moving: Professional Services for Safe and Efficient Hot Tub & Piano Mov…" at bounding box center [760, 174] width 962 height 466
click at [344, 89] on icon "button" at bounding box center [349, 91] width 16 height 16
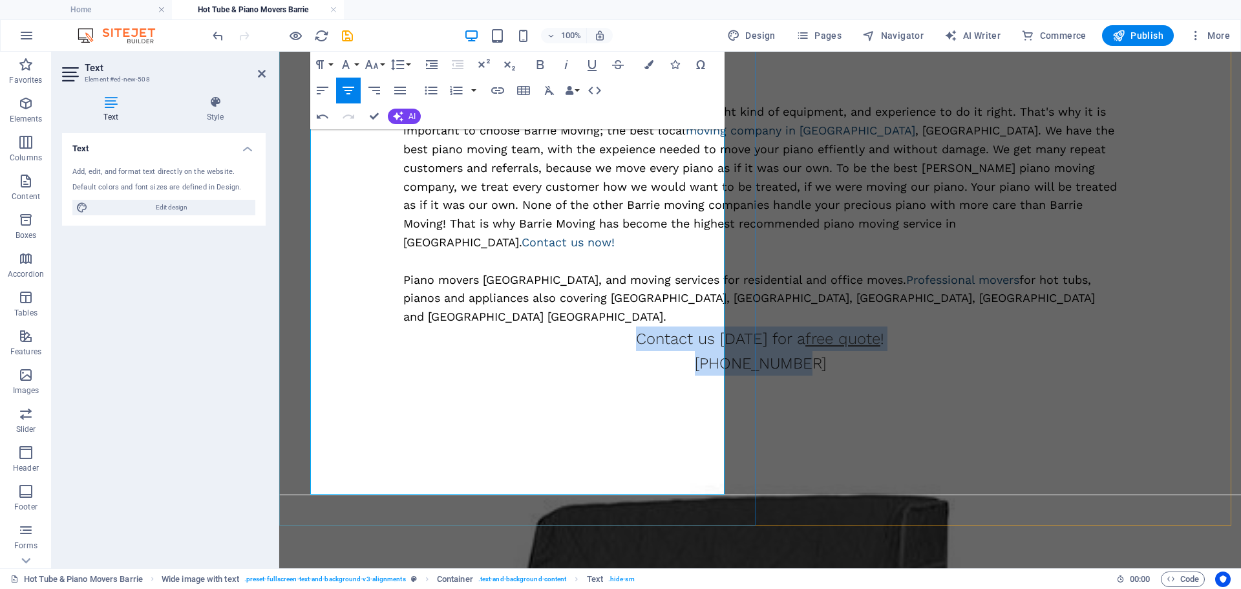
click at [695, 372] on span "[PHONE_NUMBER]" at bounding box center [760, 363] width 131 height 18
drag, startPoint x: 566, startPoint y: 482, endPoint x: 452, endPoint y: 480, distance: 113.8
click at [451, 376] on p "Contact us today for a free quote ! 705-730-3932" at bounding box center [760, 351] width 714 height 50
type input "[PHONE_NUMBER]"
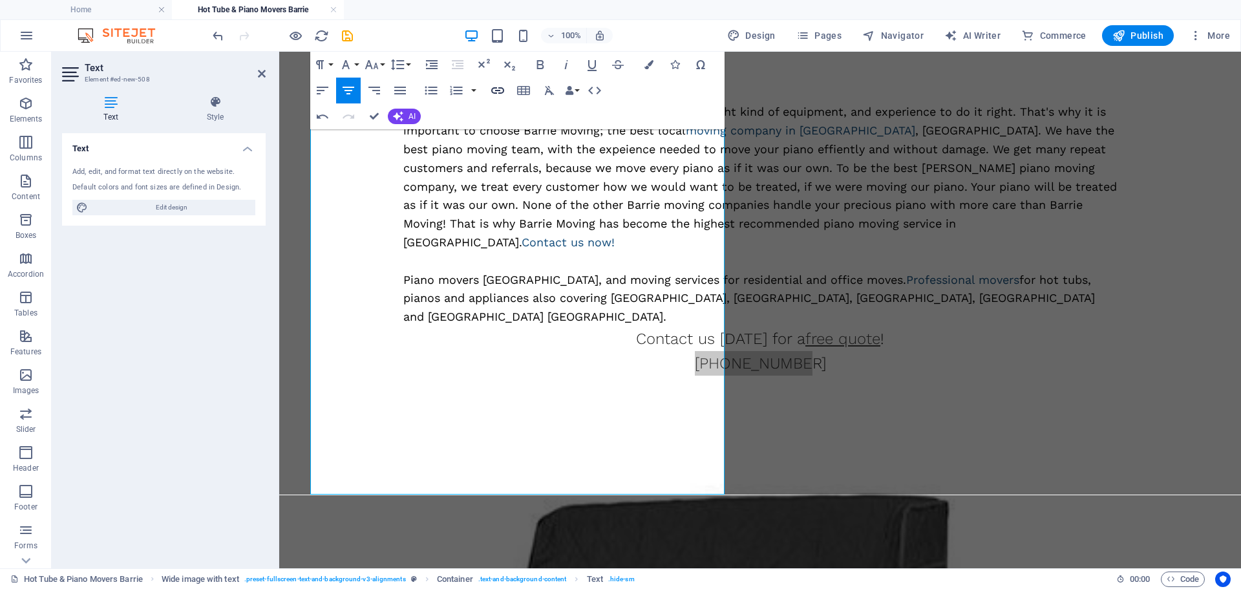
click at [497, 91] on icon "button" at bounding box center [497, 90] width 13 height 6
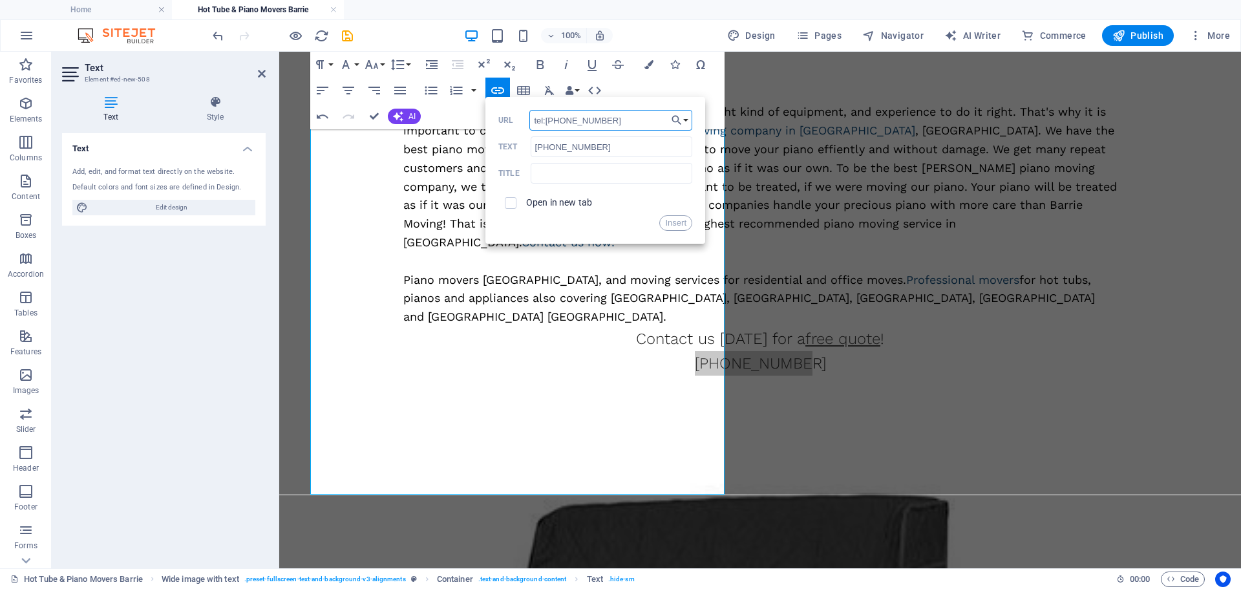
type input "tel:7057303932"
click at [672, 217] on button "Insert" at bounding box center [675, 223] width 33 height 16
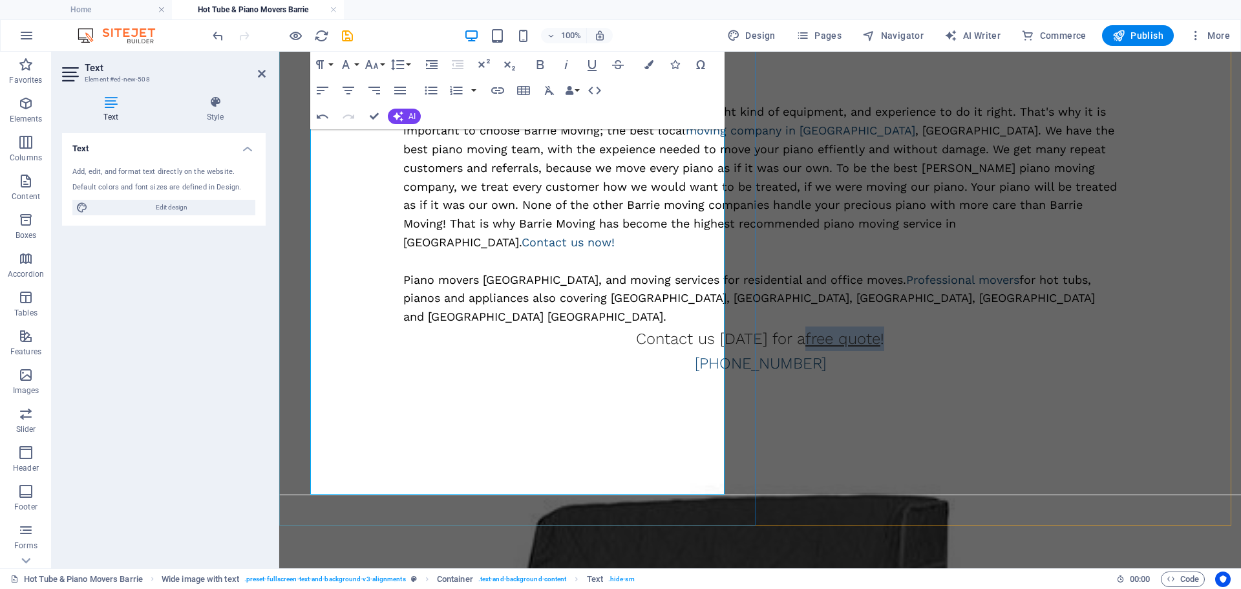
drag, startPoint x: 590, startPoint y: 460, endPoint x: 560, endPoint y: 459, distance: 30.4
click at [636, 348] on span "Contact us today for a free quote !" at bounding box center [760, 339] width 248 height 18
type input "free quote!"
click at [498, 88] on icon "button" at bounding box center [497, 90] width 13 height 6
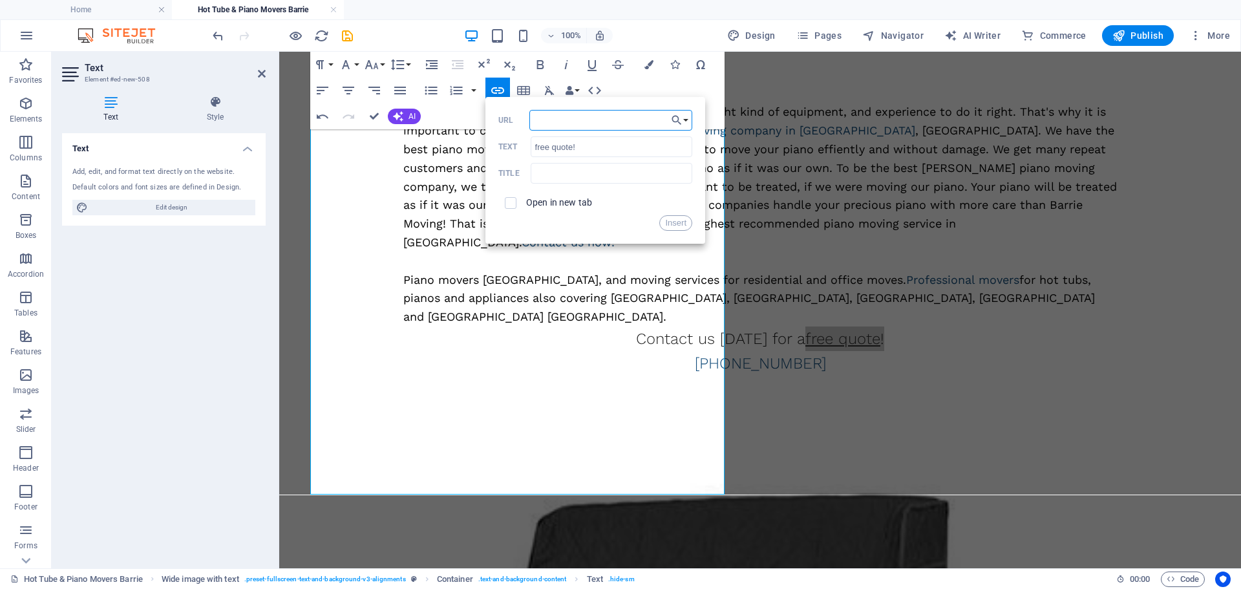
paste input "https://dev.barriemoving.ca/request-a-quote/"
type input "https://dev.barriemoving.ca/request-a-quote/"
click at [674, 222] on button "Insert" at bounding box center [675, 223] width 33 height 16
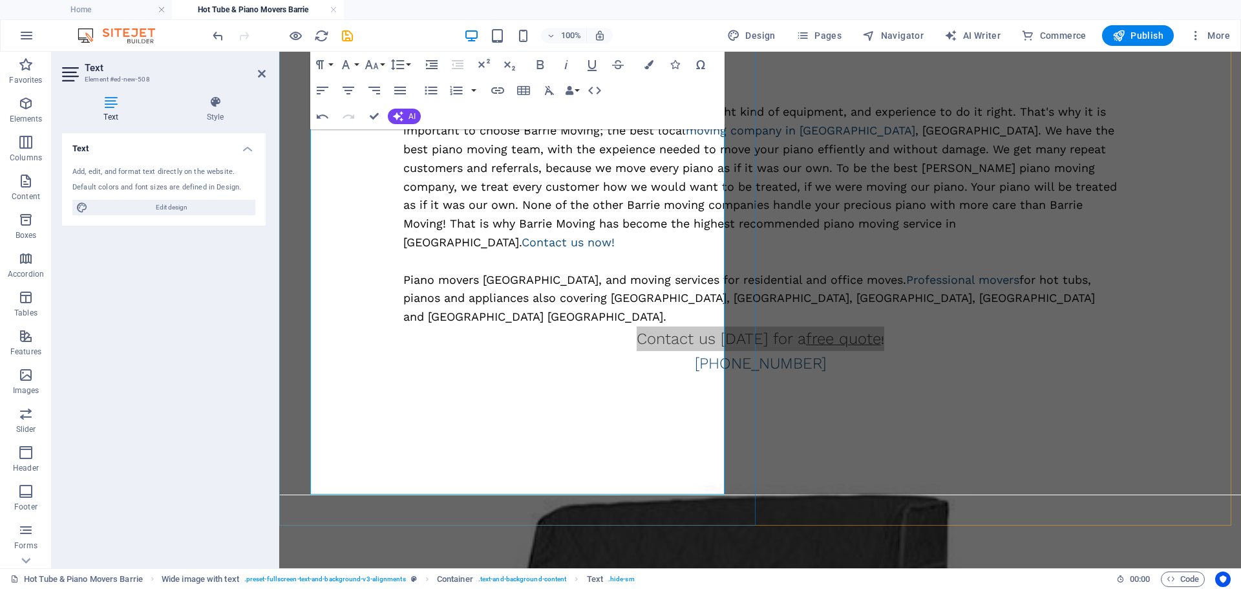
scroll to position [0, 0]
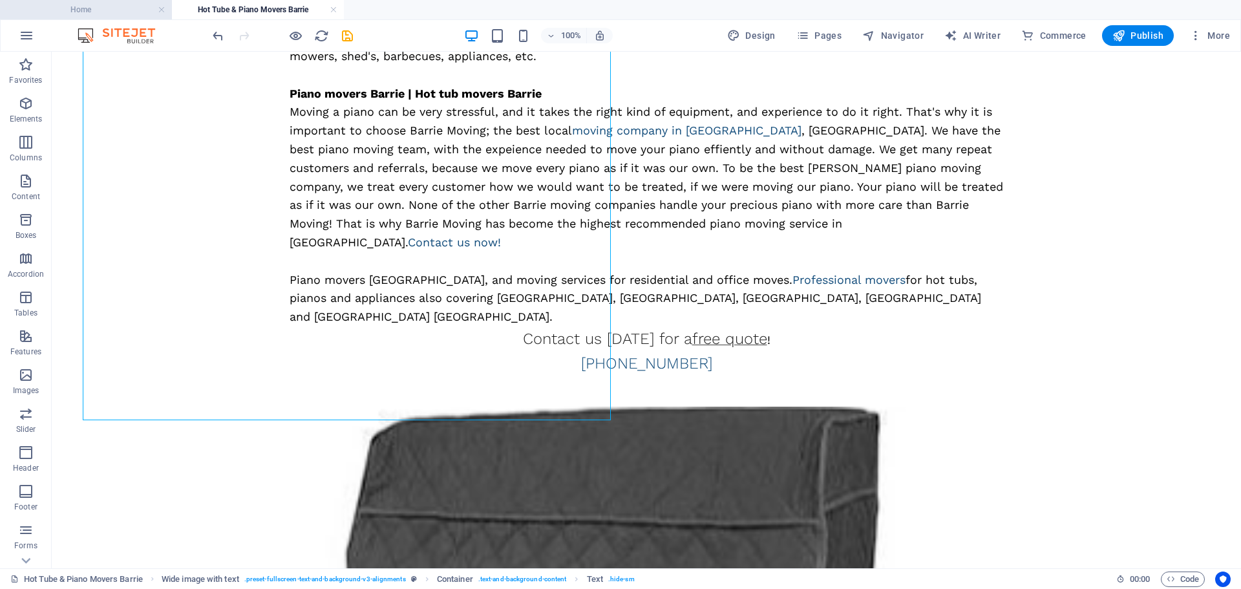
click at [39, 11] on h4 "Home" at bounding box center [86, 10] width 172 height 14
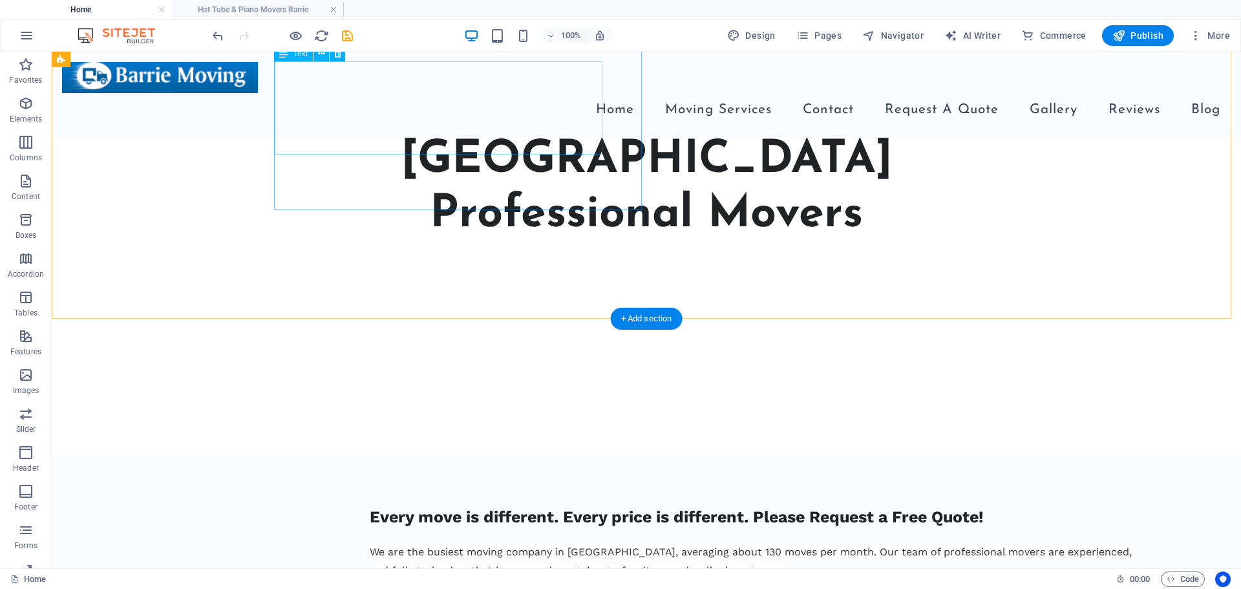
scroll to position [776, 0]
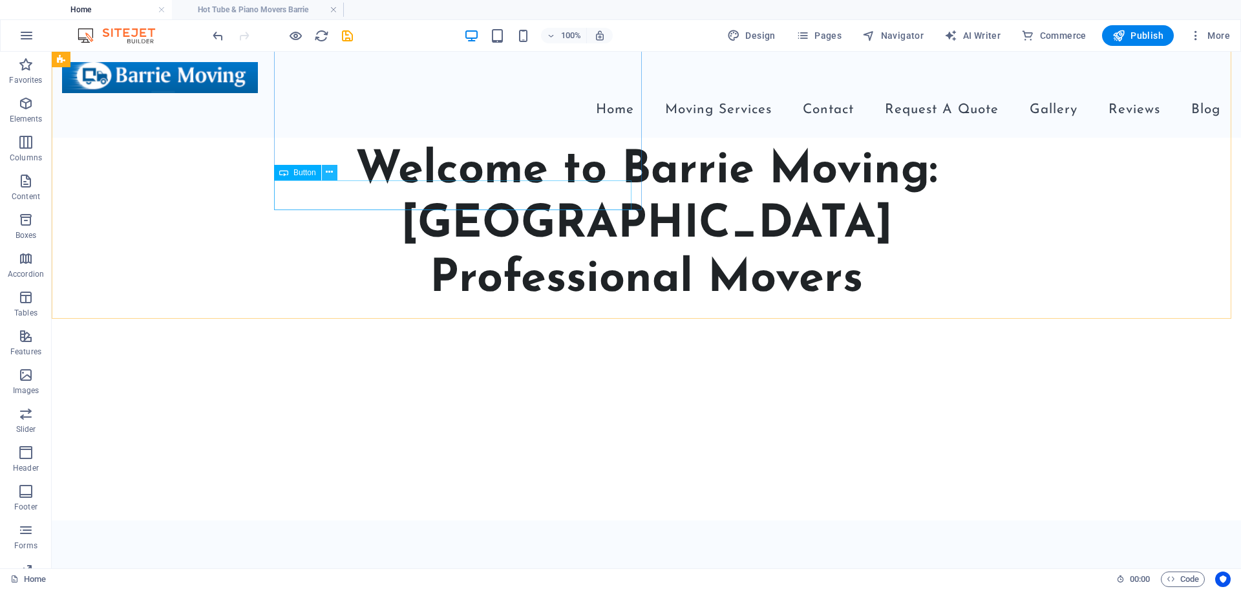
click at [330, 176] on icon at bounding box center [329, 172] width 7 height 14
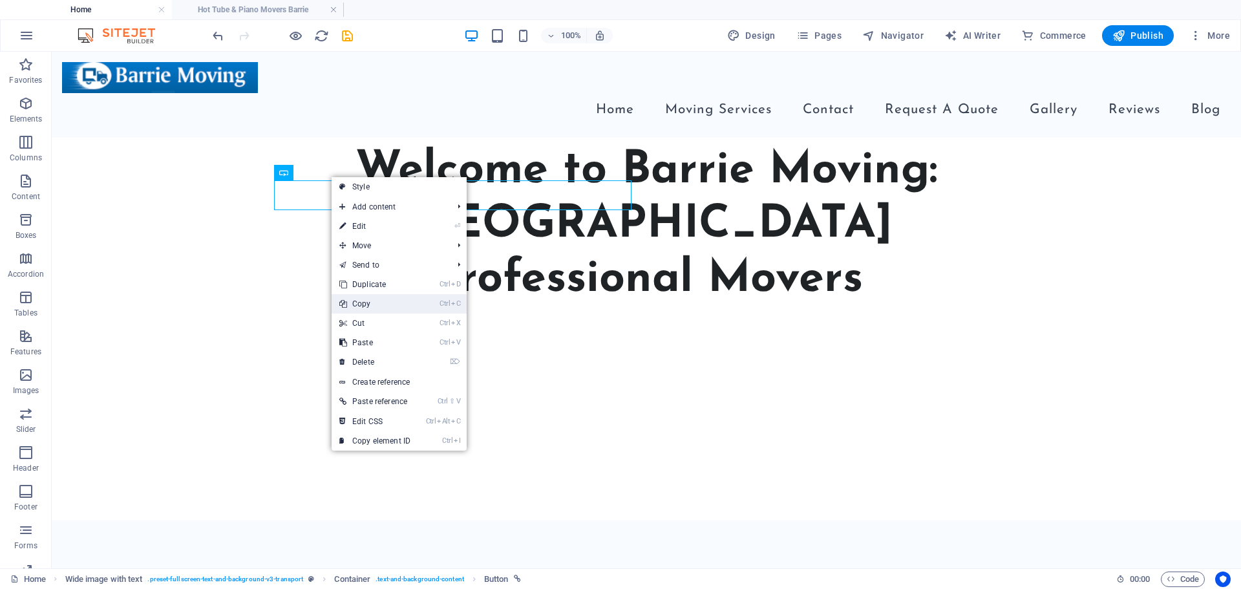
click at [374, 301] on link "Ctrl C Copy" at bounding box center [375, 303] width 87 height 19
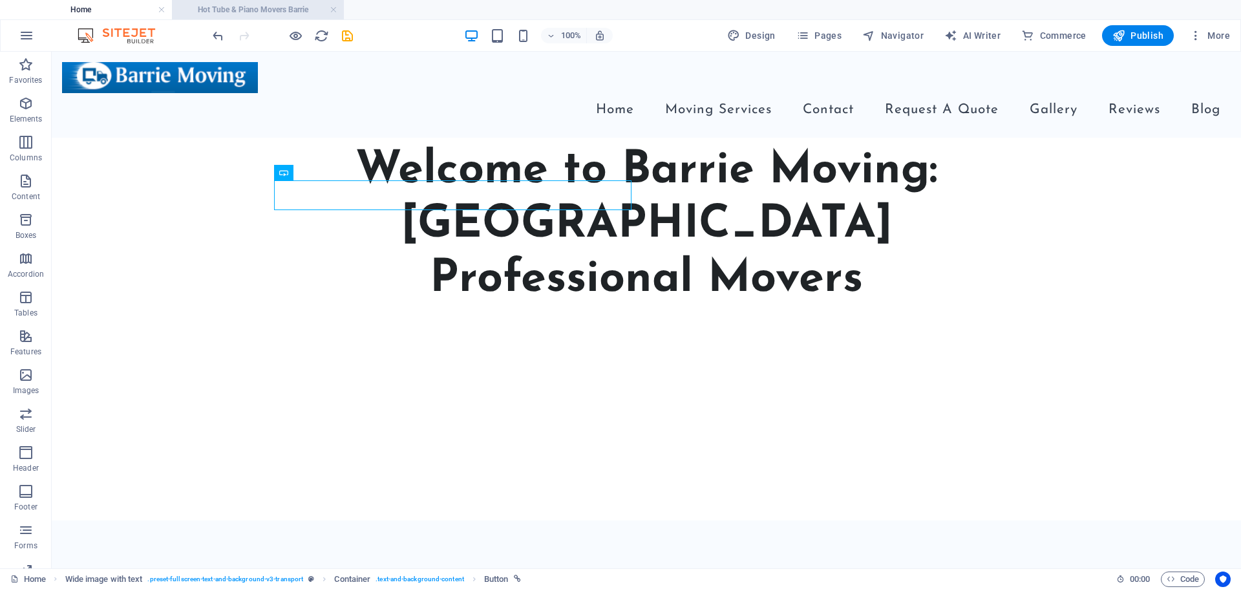
click at [215, 13] on h4 "Hot Tube & Piano Movers Barrie" at bounding box center [258, 10] width 172 height 14
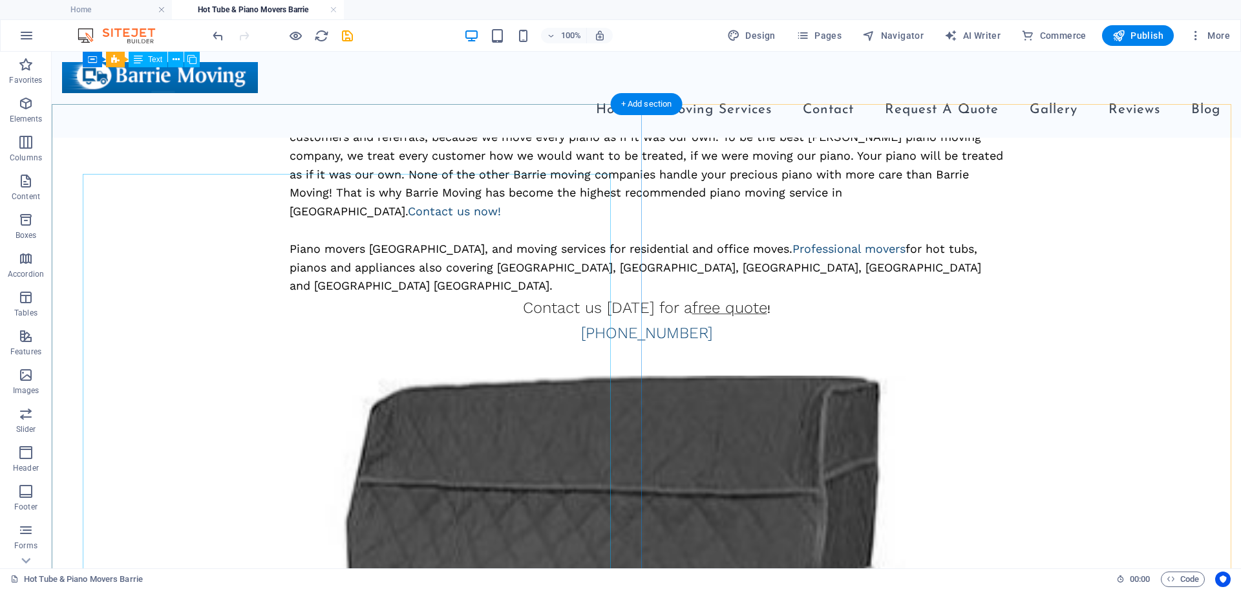
scroll to position [343, 0]
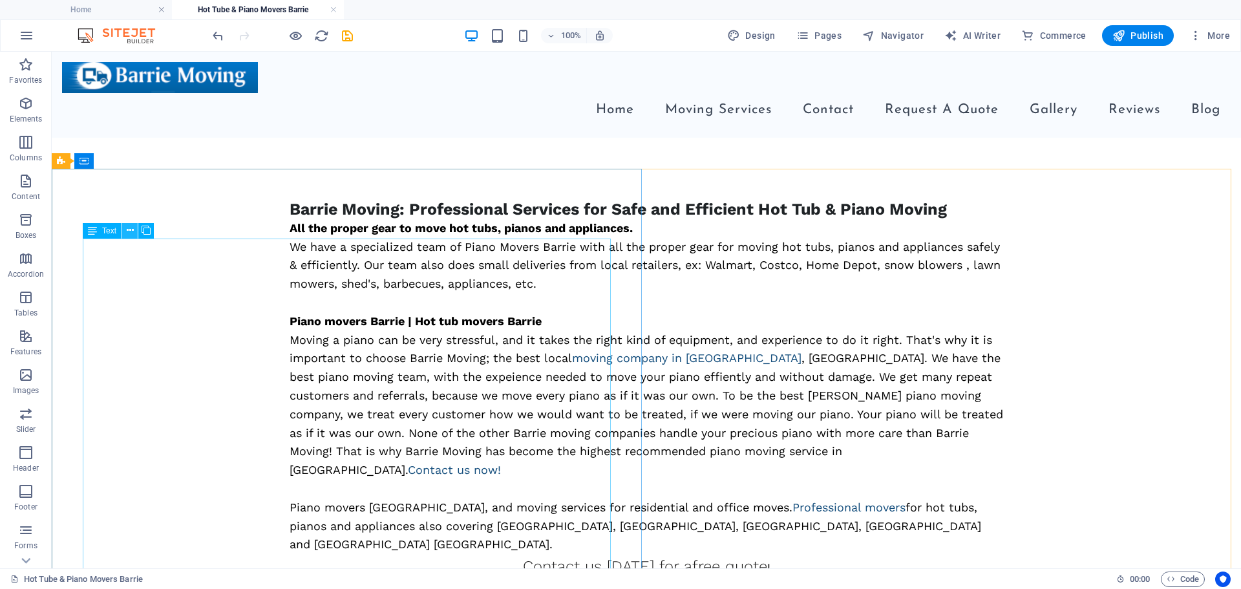
click at [131, 229] on icon at bounding box center [130, 231] width 7 height 14
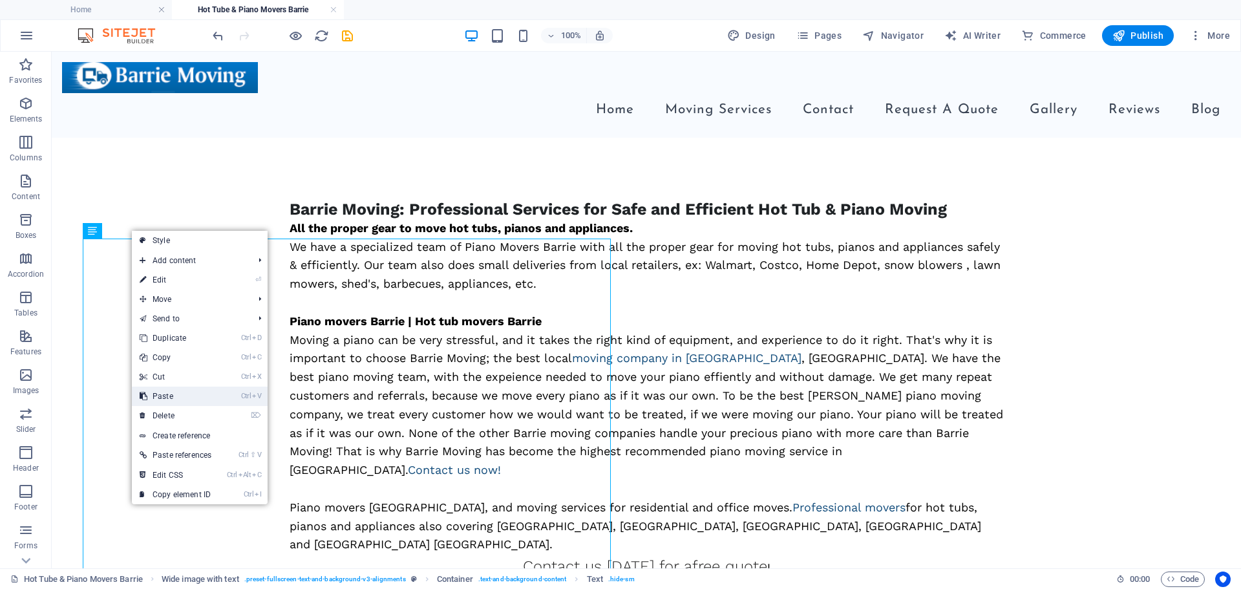
click at [179, 400] on link "Ctrl V Paste" at bounding box center [175, 396] width 87 height 19
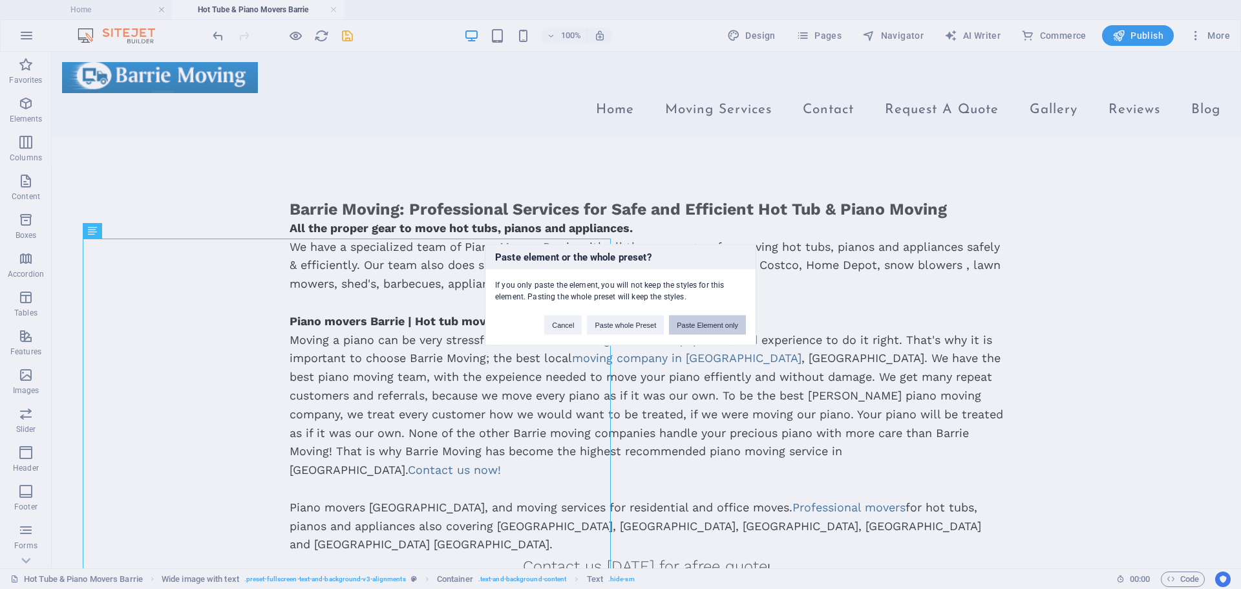
click at [687, 323] on button "Paste Element only" at bounding box center [707, 324] width 77 height 19
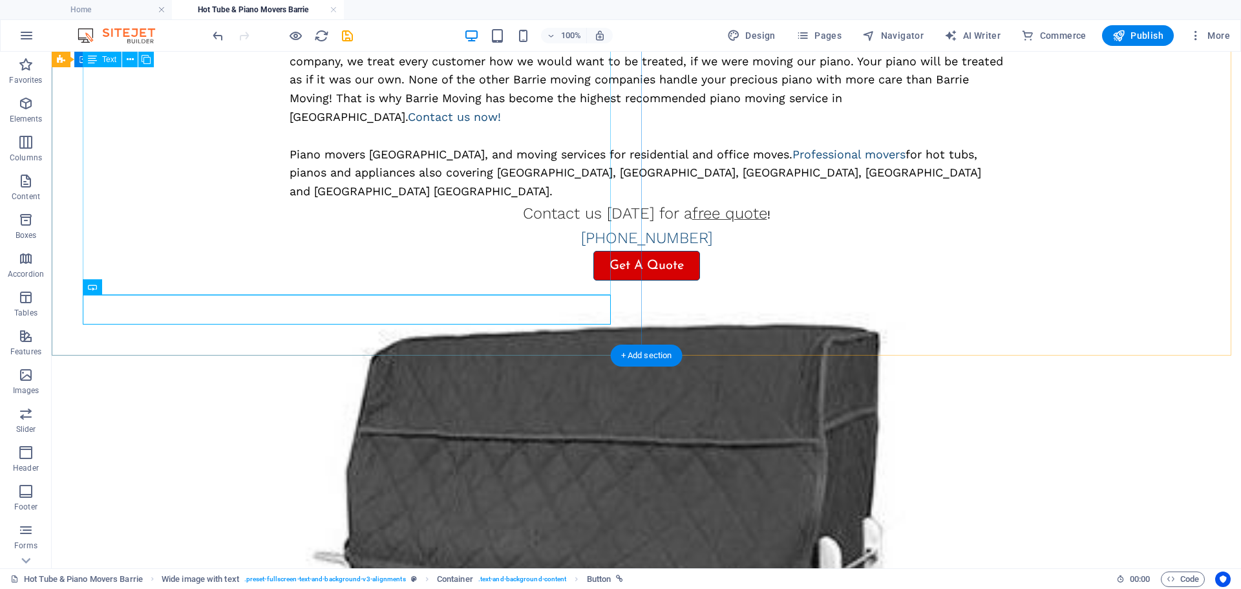
scroll to position [785, 0]
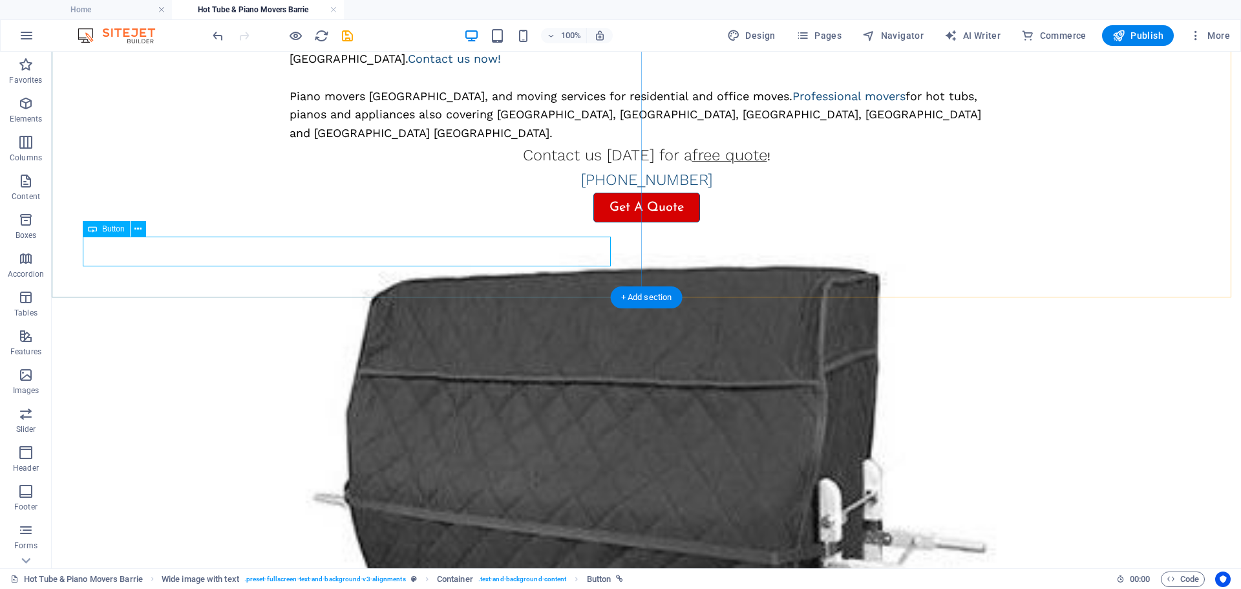
click at [304, 222] on div "Get A Quote" at bounding box center [647, 208] width 714 height 30
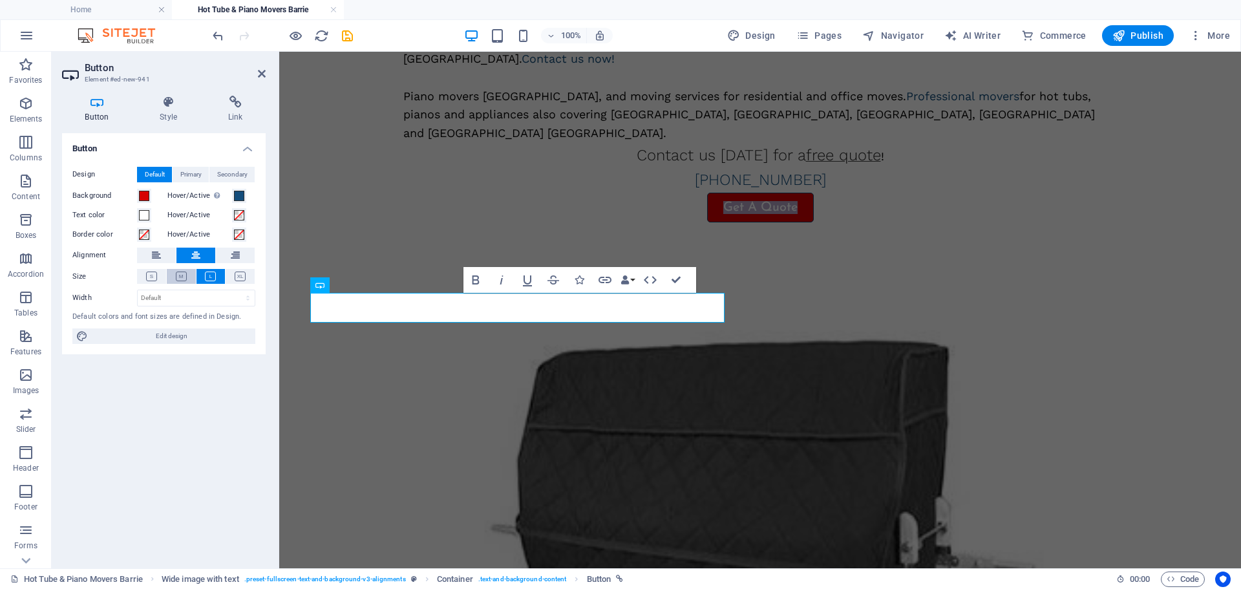
scroll to position [804, 0]
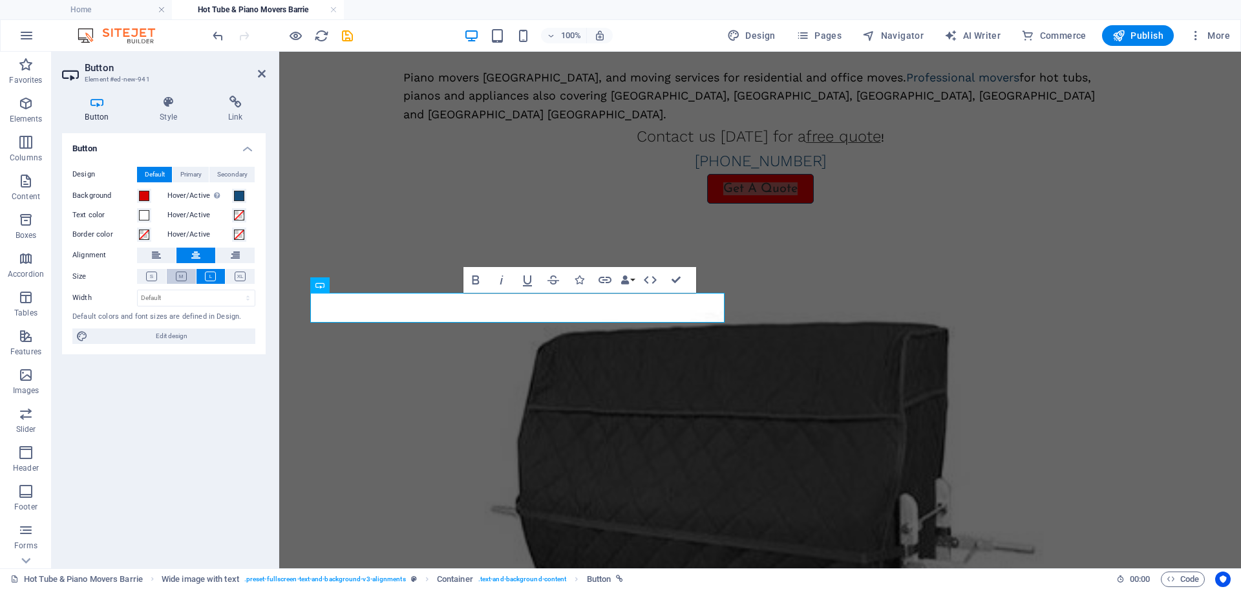
click at [179, 276] on icon at bounding box center [181, 277] width 11 height 10
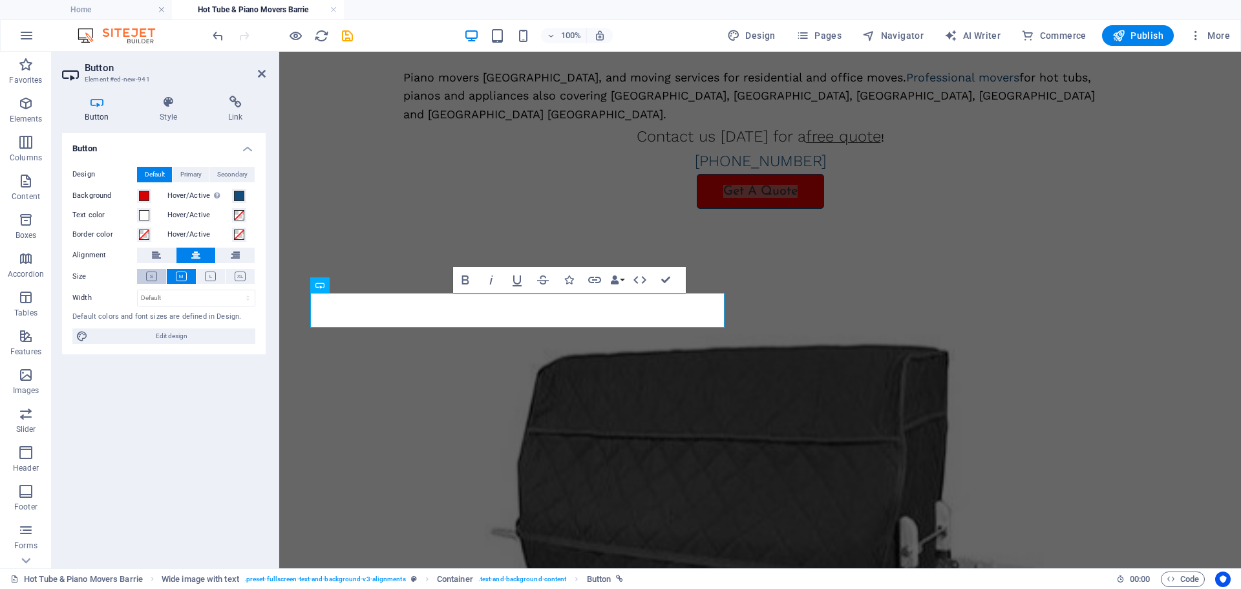
click at [149, 279] on icon at bounding box center [151, 277] width 11 height 10
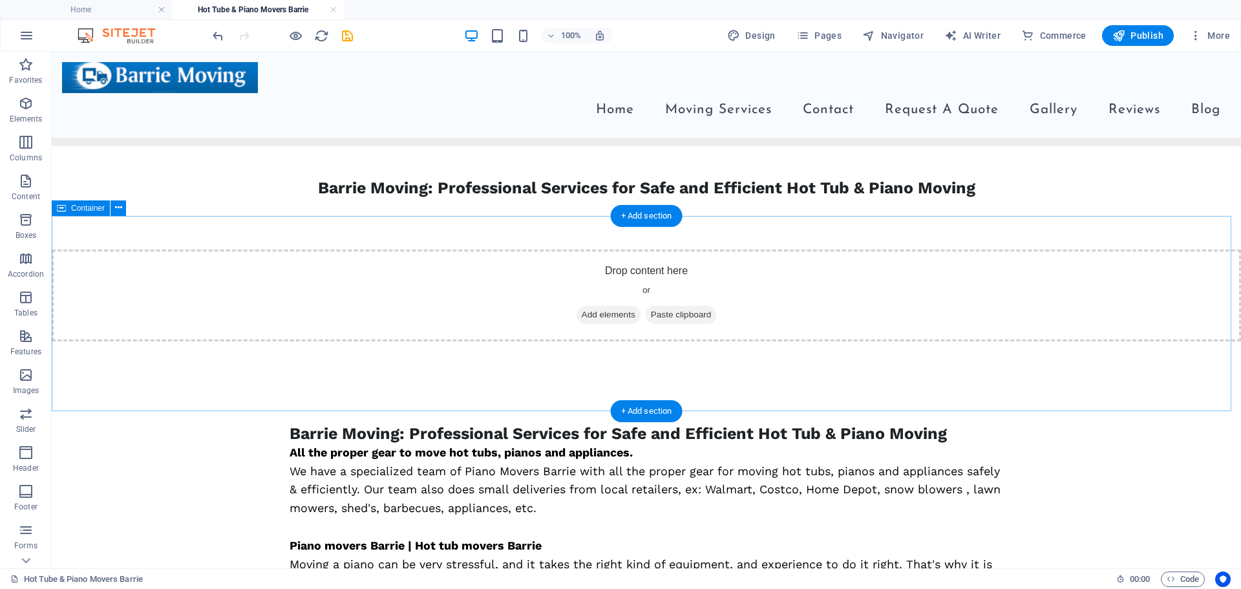
scroll to position [63, 0]
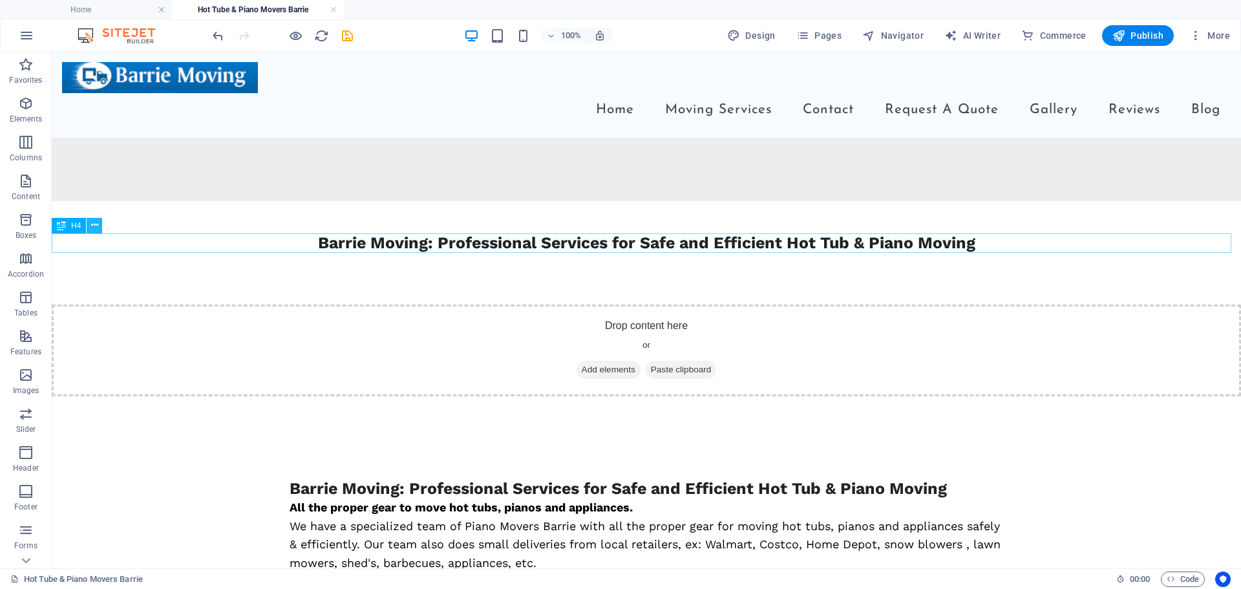
click at [92, 228] on icon at bounding box center [94, 226] width 7 height 14
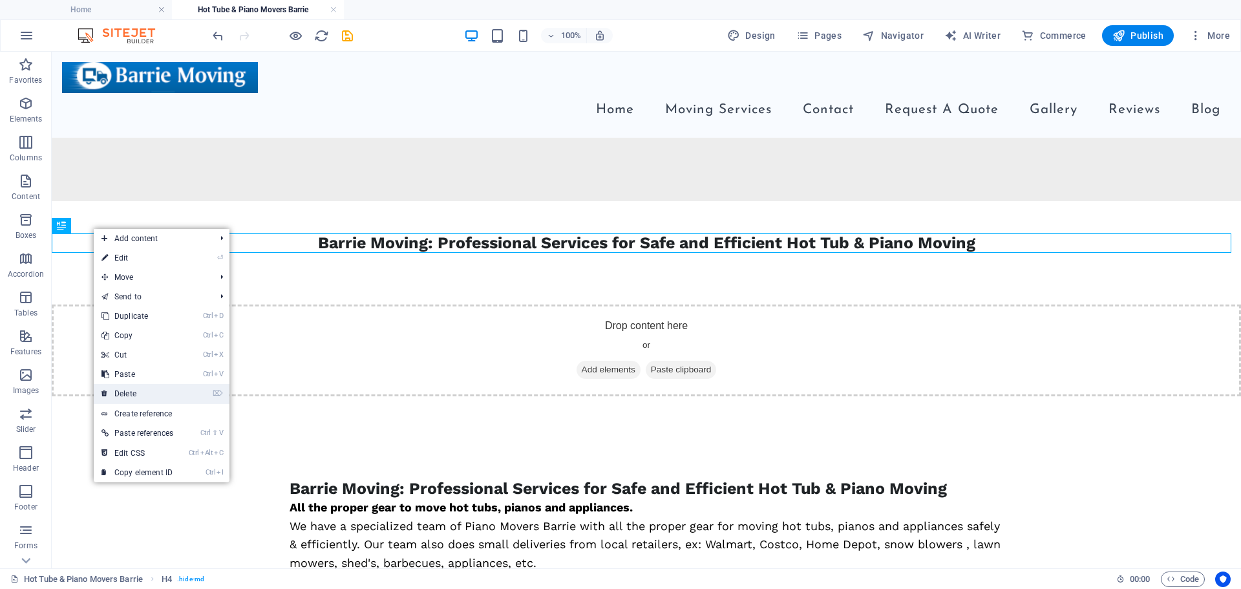
click at [134, 394] on link "⌦ Delete" at bounding box center [137, 393] width 87 height 19
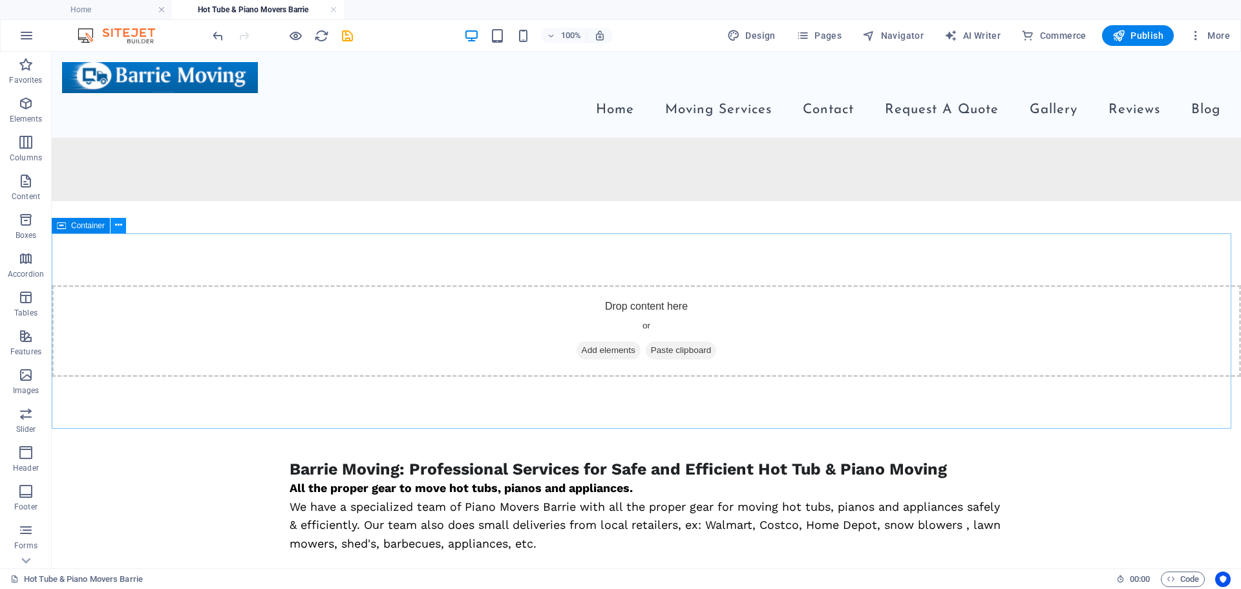
click at [116, 228] on icon at bounding box center [118, 226] width 7 height 14
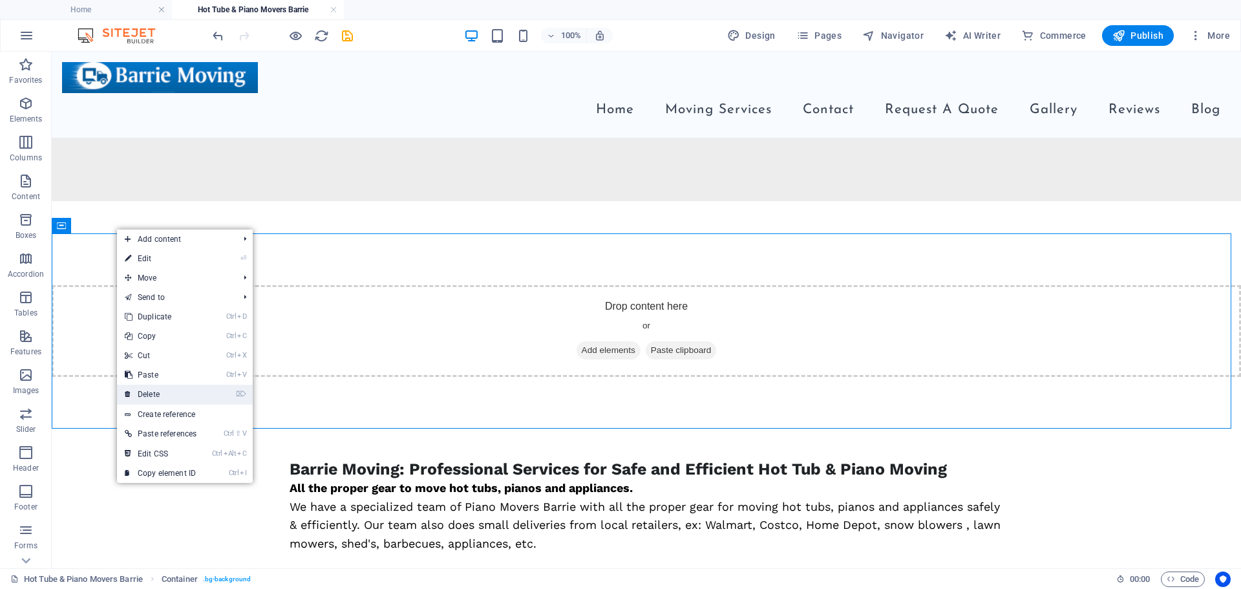
drag, startPoint x: 142, startPoint y: 390, endPoint x: 92, endPoint y: 338, distance: 72.2
click at [142, 390] on link "⌦ Delete" at bounding box center [160, 394] width 87 height 19
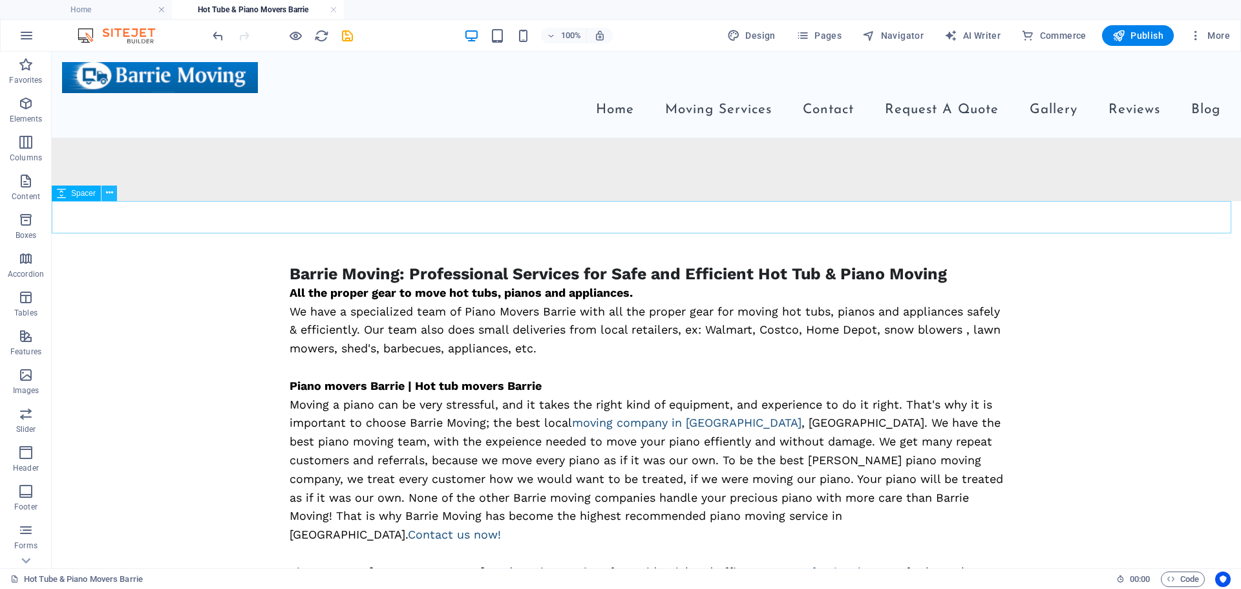
click at [111, 194] on icon at bounding box center [109, 193] width 7 height 14
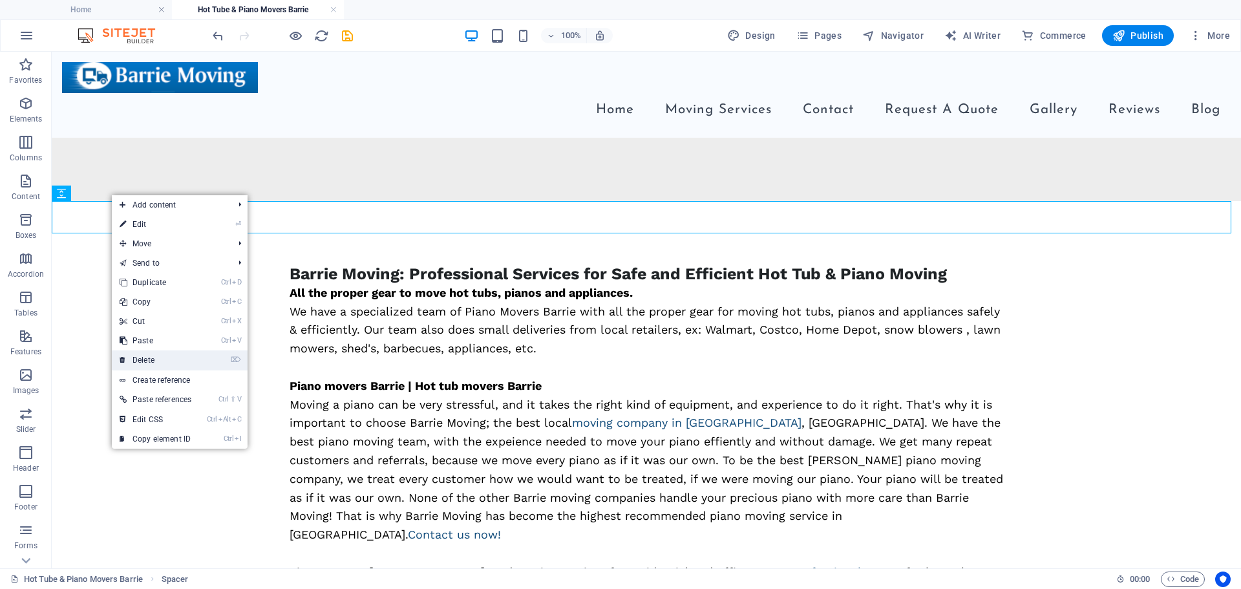
click at [150, 362] on link "⌦ Delete" at bounding box center [155, 359] width 87 height 19
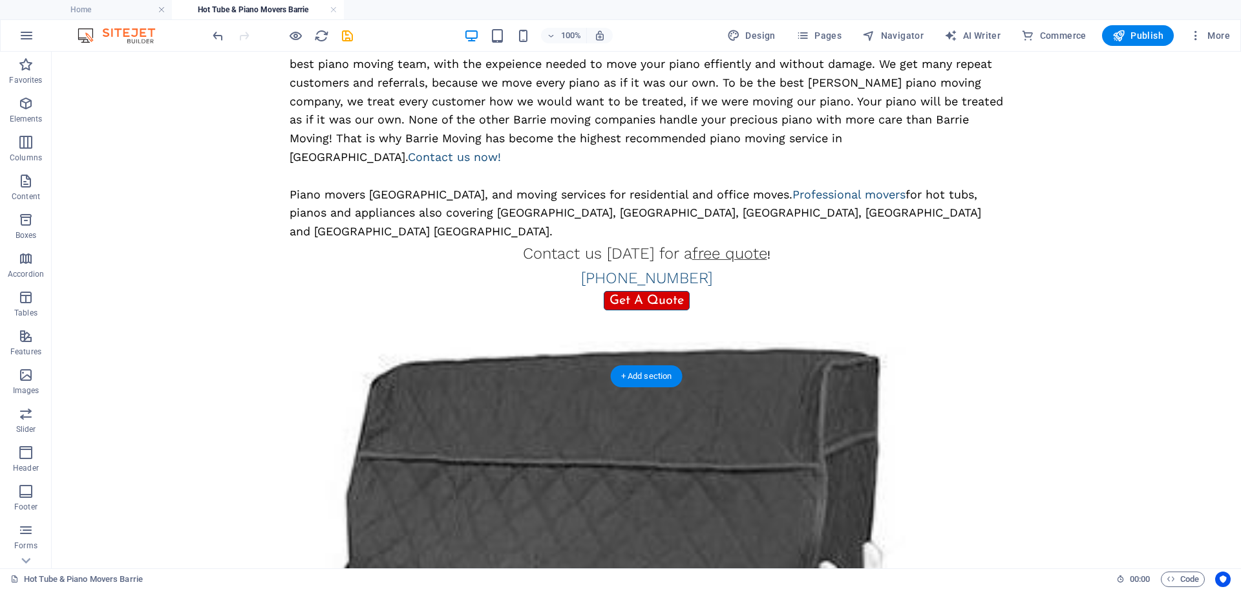
scroll to position [451, 0]
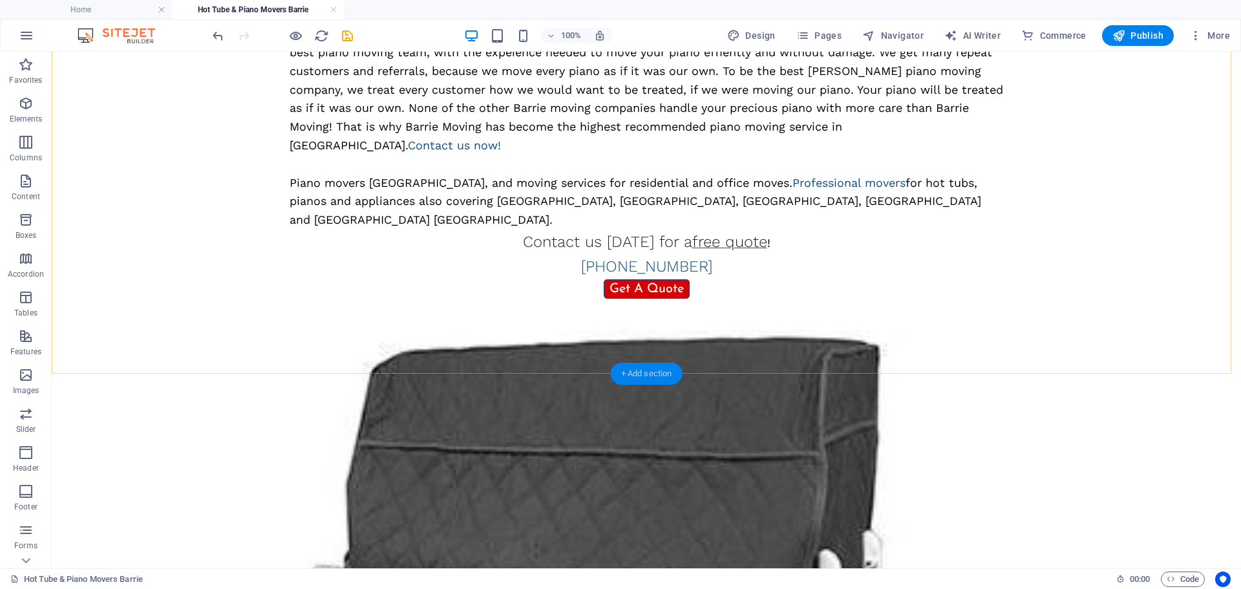
click at [649, 375] on div "+ Add section" at bounding box center [647, 374] width 72 height 22
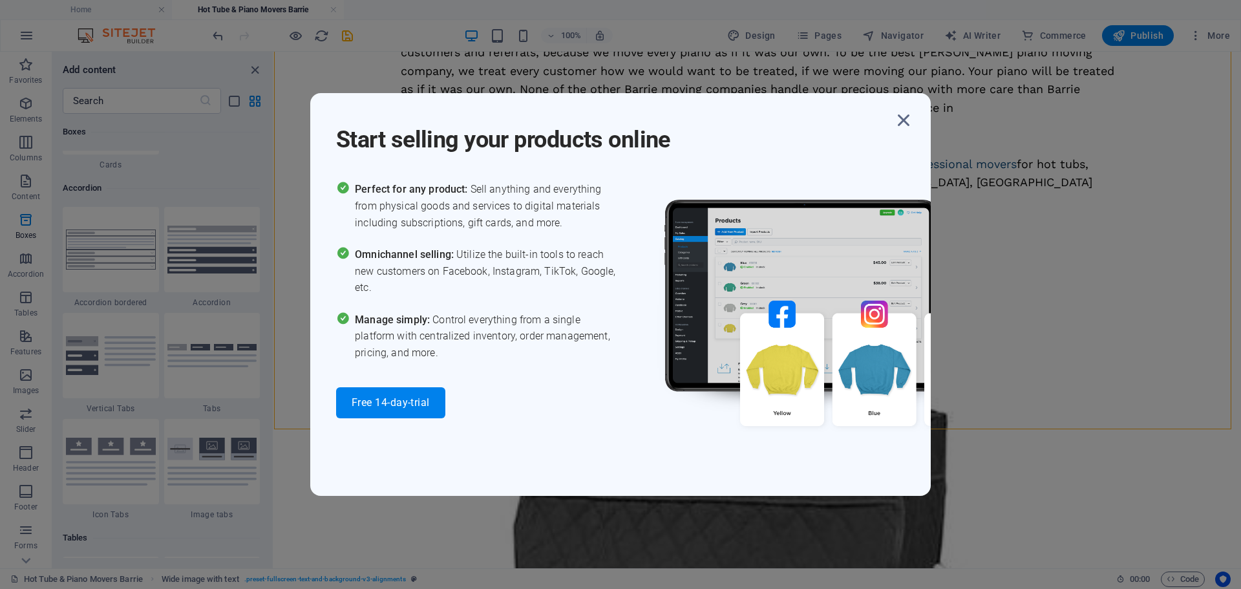
scroll to position [4072, 0]
click at [909, 120] on icon "button" at bounding box center [903, 120] width 23 height 23
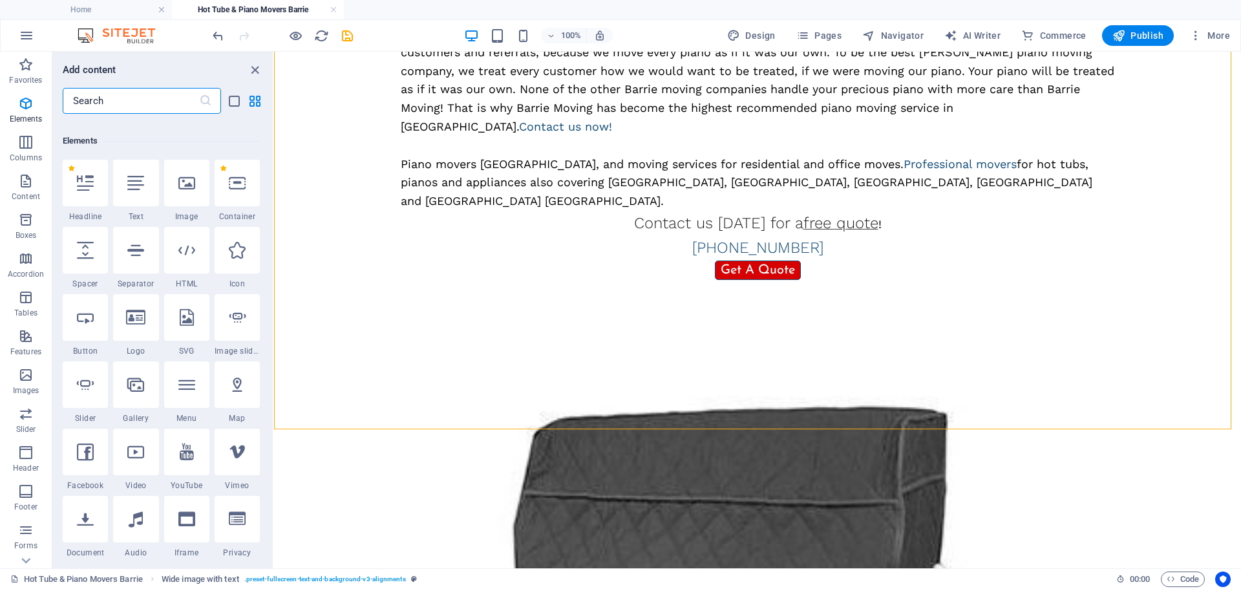
scroll to position [517, 0]
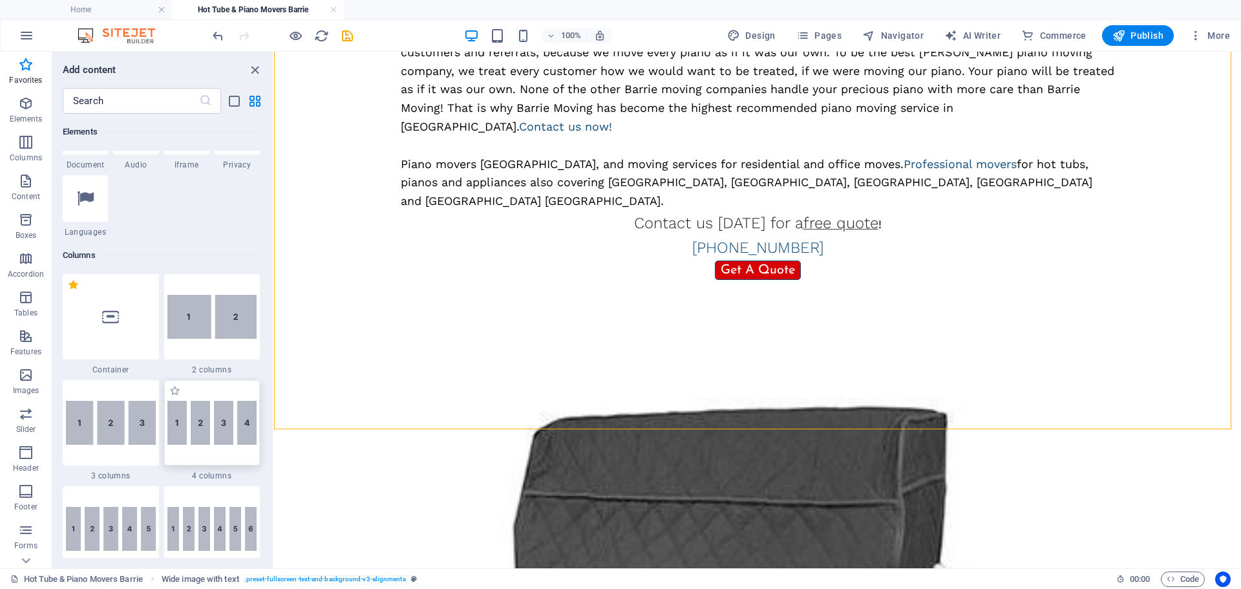
click at [204, 431] on img at bounding box center [212, 423] width 90 height 44
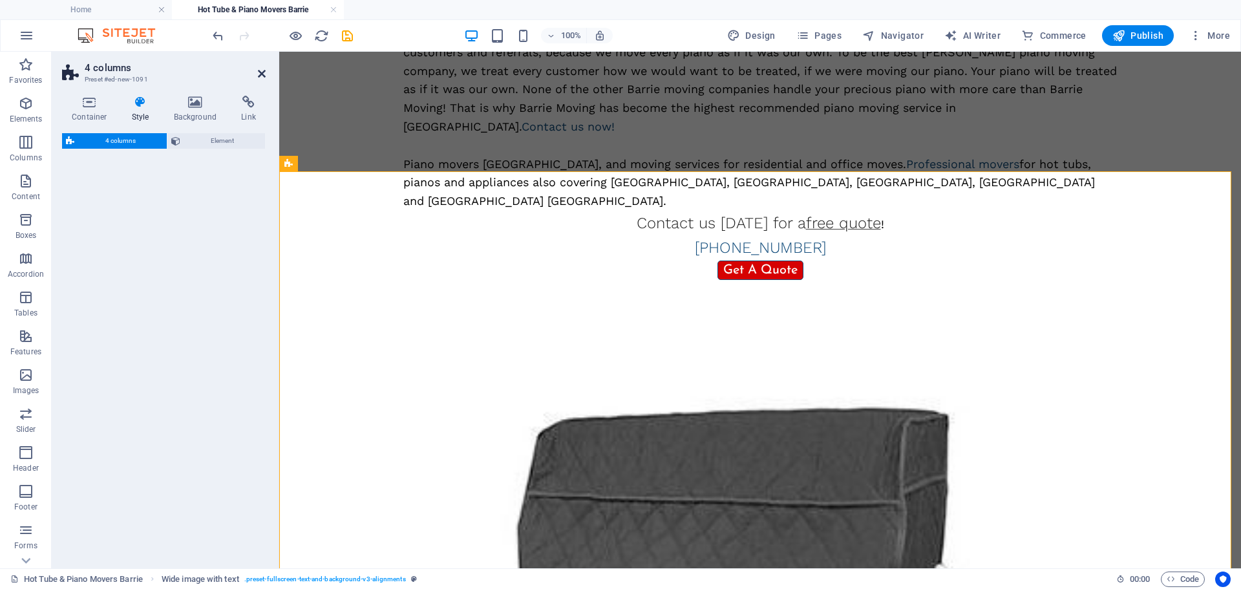
select select "rem"
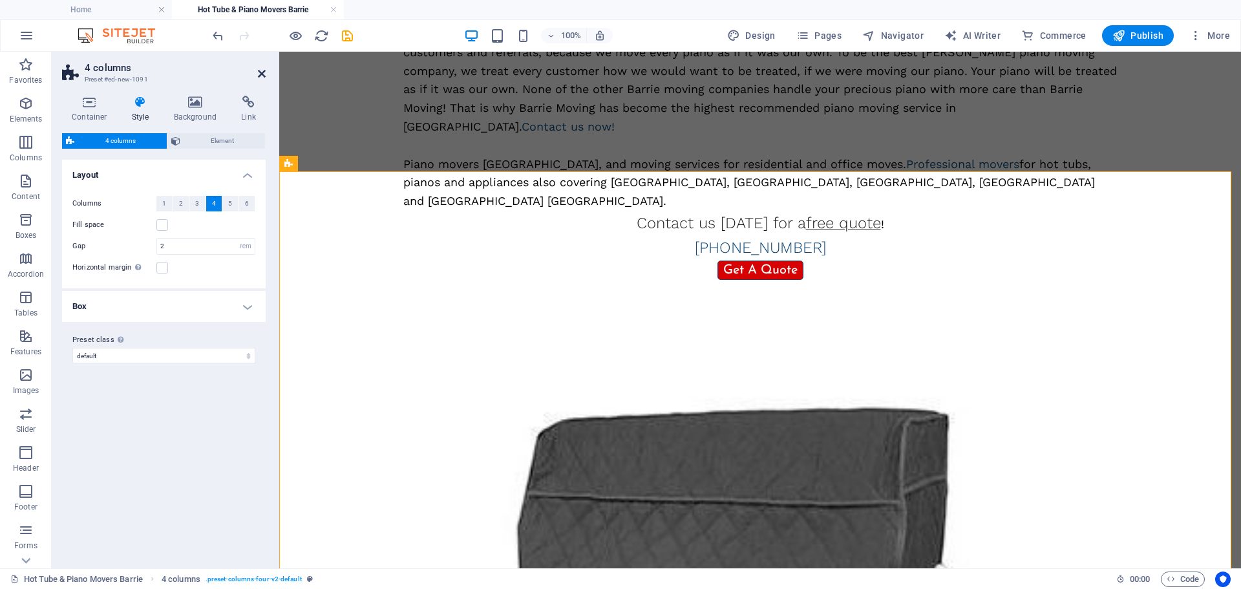
scroll to position [729, 0]
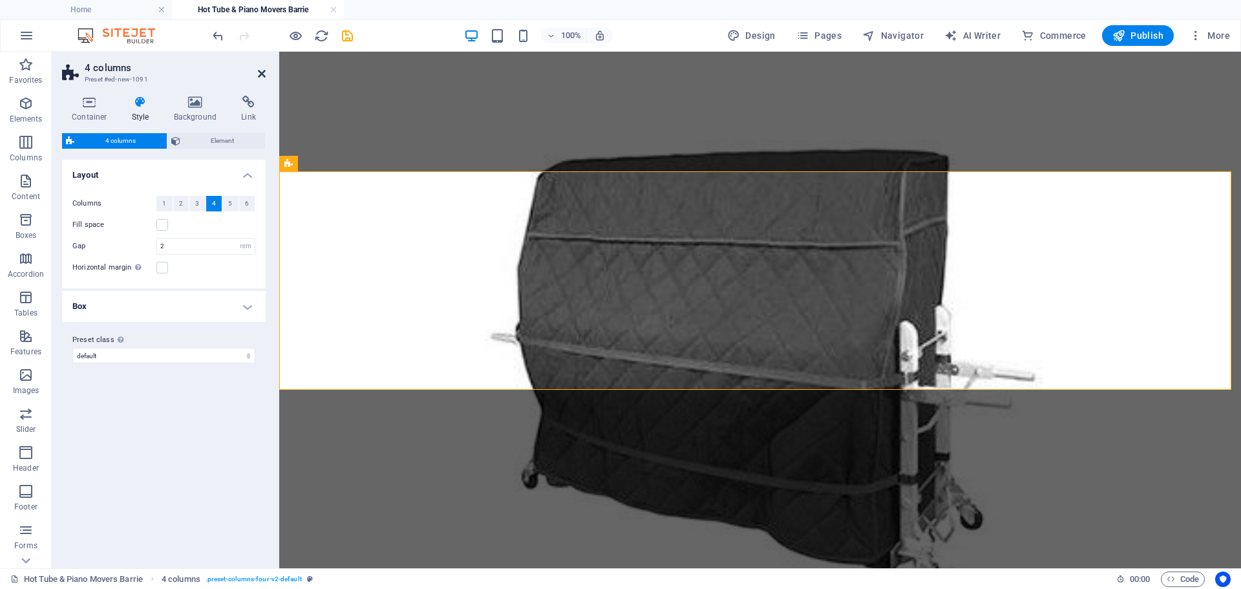
drag, startPoint x: 4, startPoint y: 332, endPoint x: 261, endPoint y: 74, distance: 363.9
click at [261, 74] on icon at bounding box center [262, 74] width 8 height 10
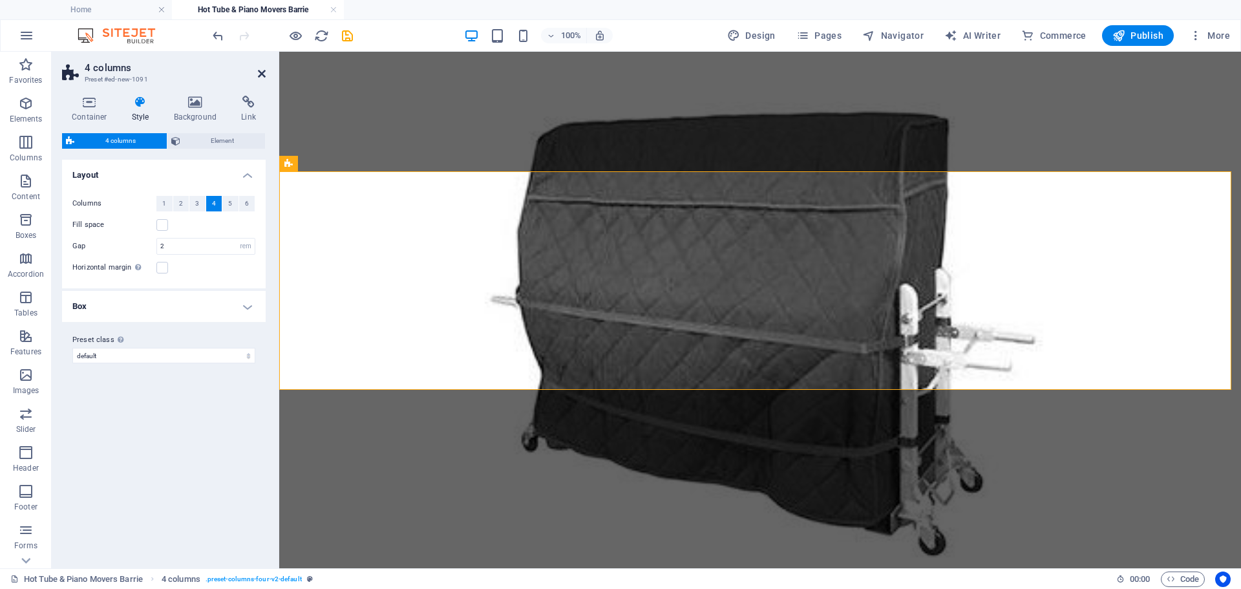
scroll to position [673, 0]
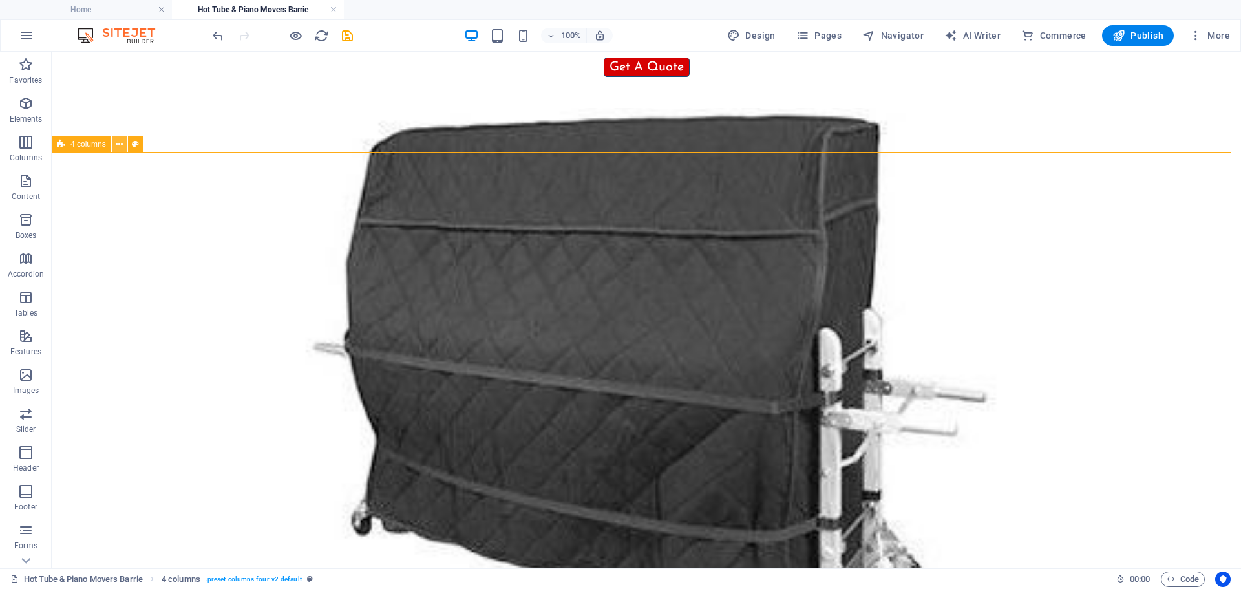
click at [122, 142] on icon at bounding box center [119, 145] width 7 height 14
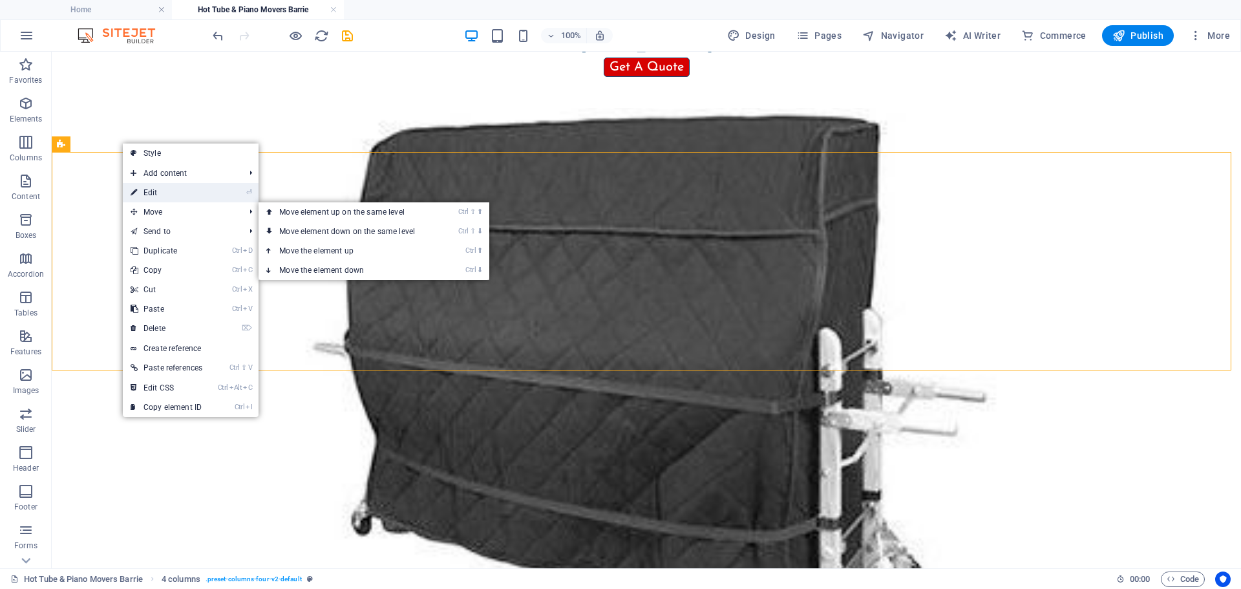
click at [163, 190] on link "⏎ Edit" at bounding box center [166, 192] width 87 height 19
select select "rem"
select select "px"
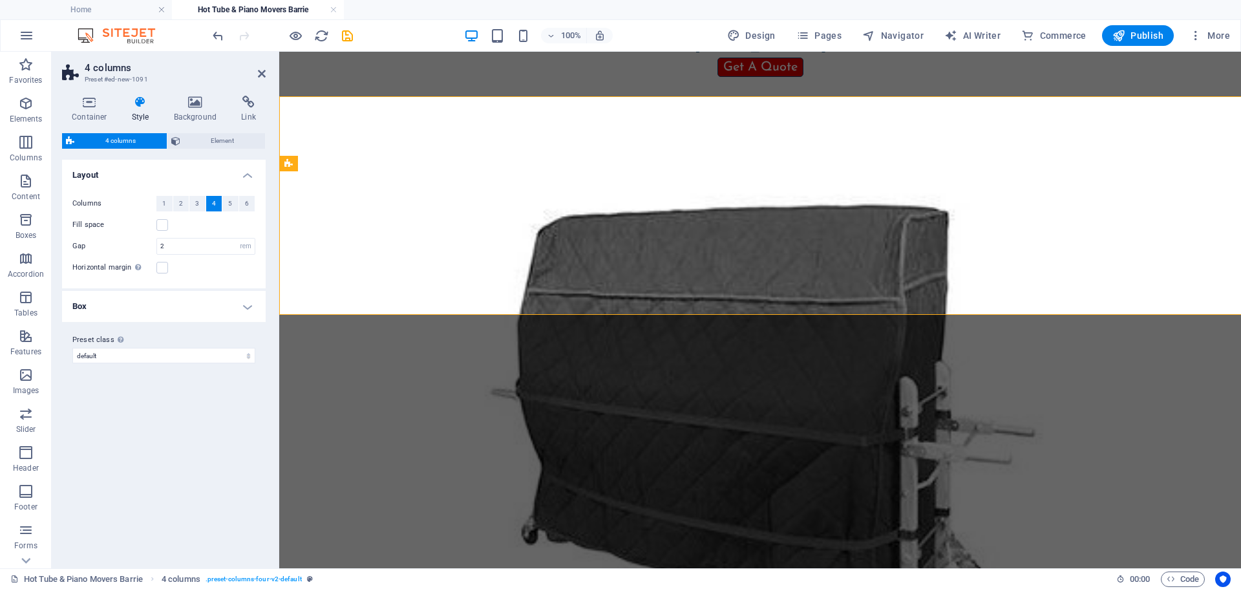
scroll to position [729, 0]
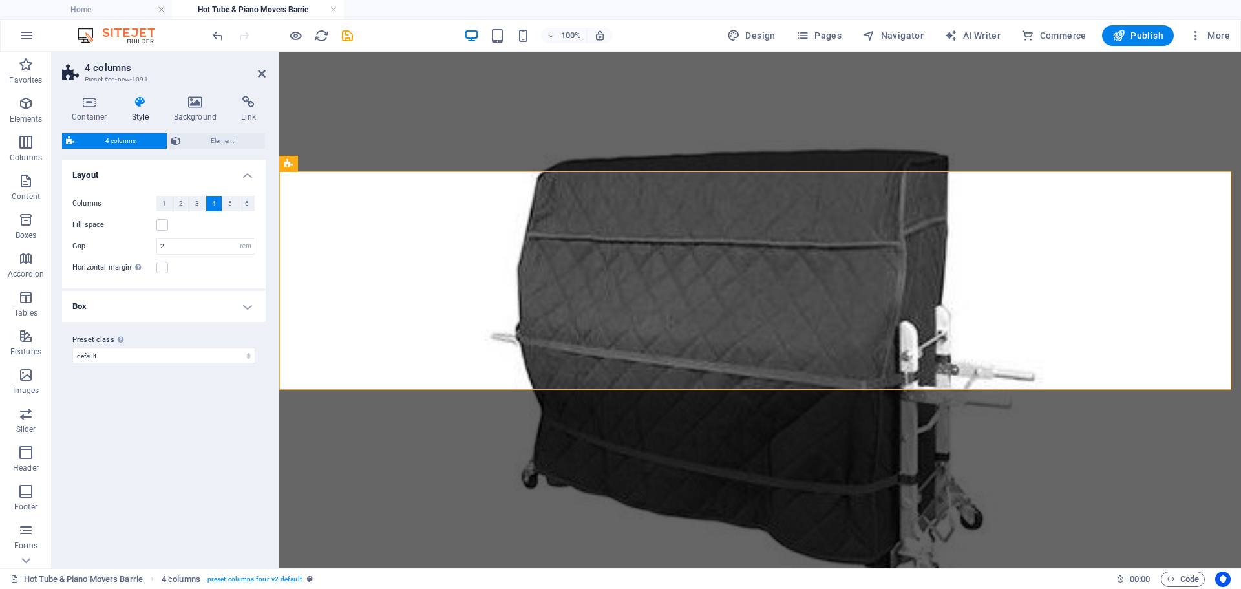
click at [156, 308] on h4 "Box" at bounding box center [164, 306] width 204 height 31
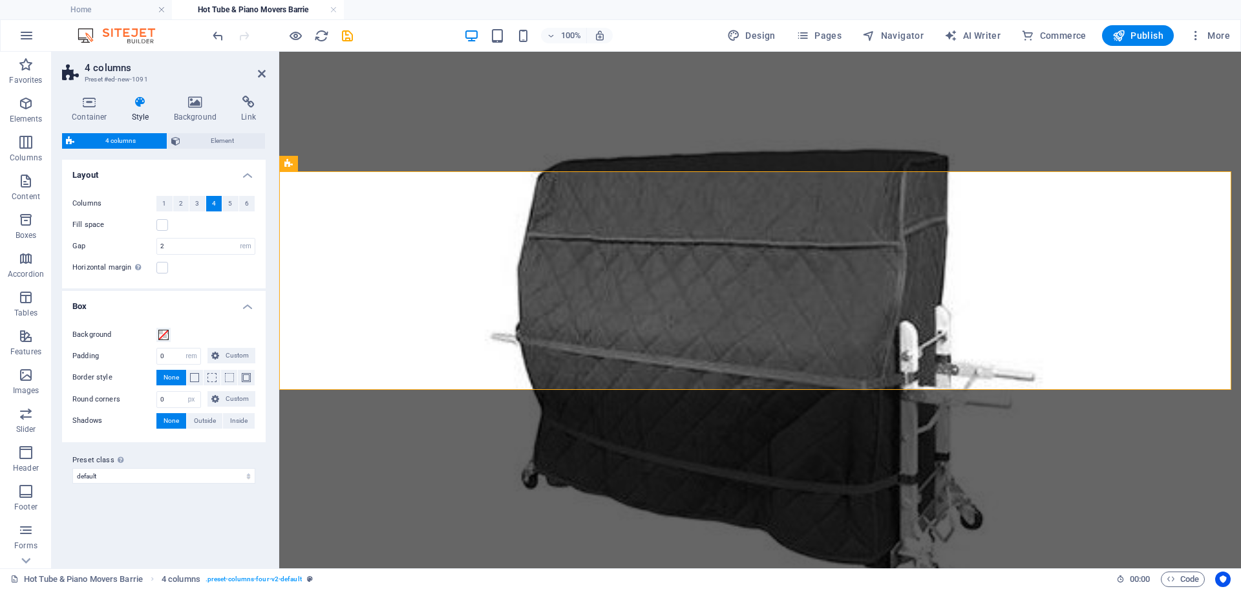
click at [156, 308] on h4 "Box" at bounding box center [164, 302] width 204 height 23
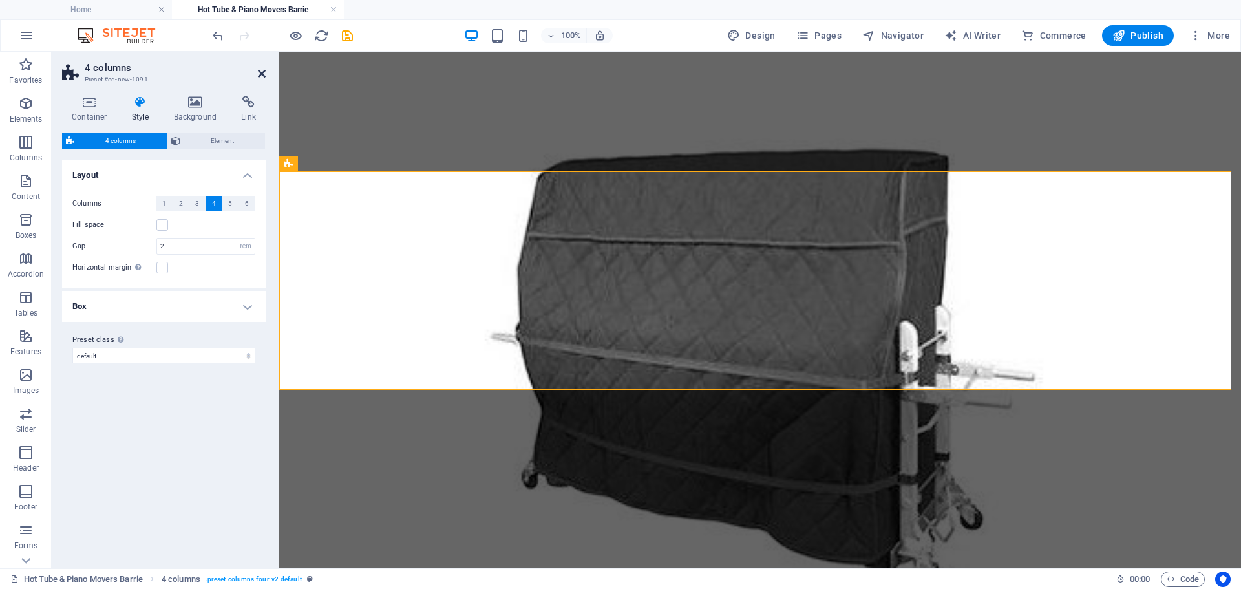
click at [261, 74] on icon at bounding box center [262, 74] width 8 height 10
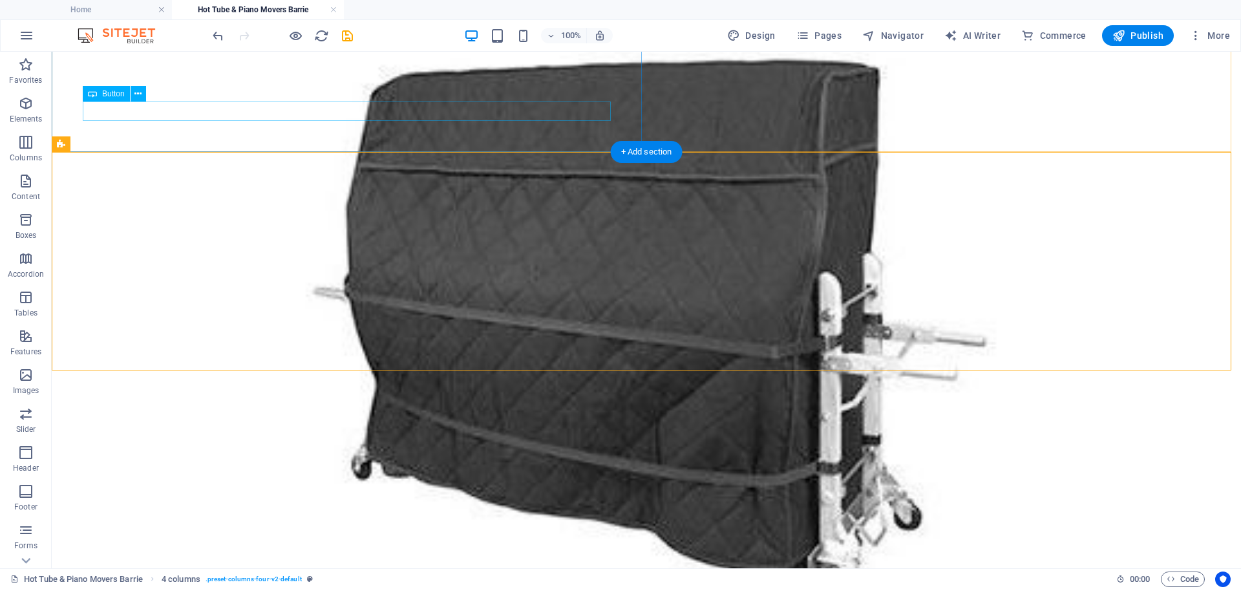
scroll to position [673, 0]
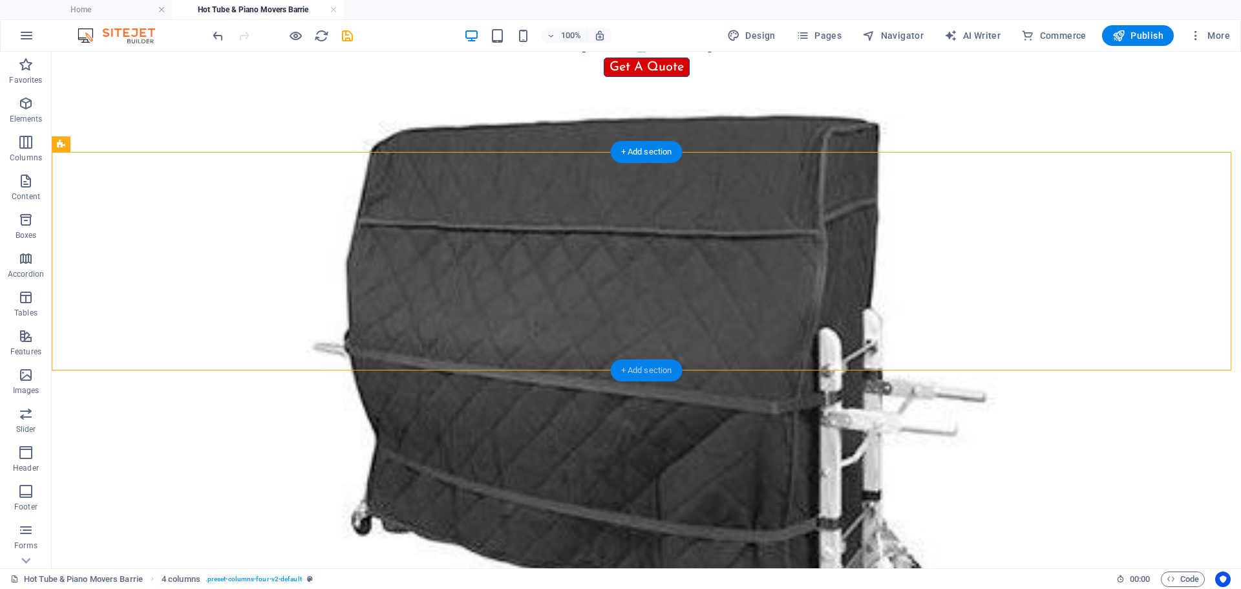
click at [623, 370] on div "+ Add section" at bounding box center [647, 370] width 72 height 22
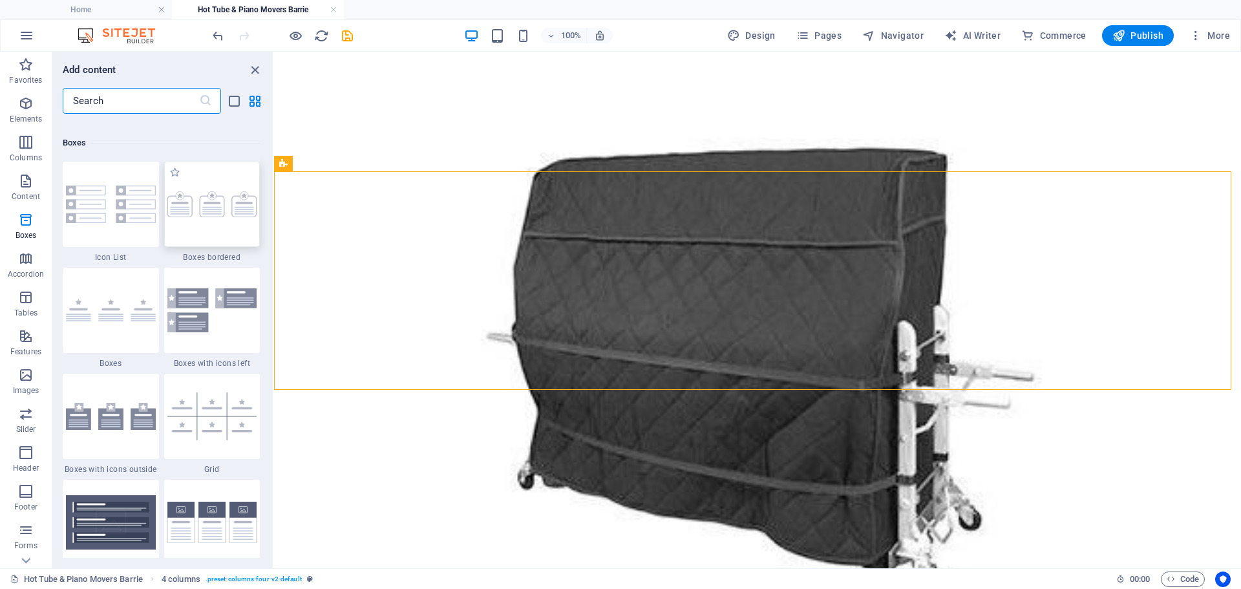
scroll to position [3749, 0]
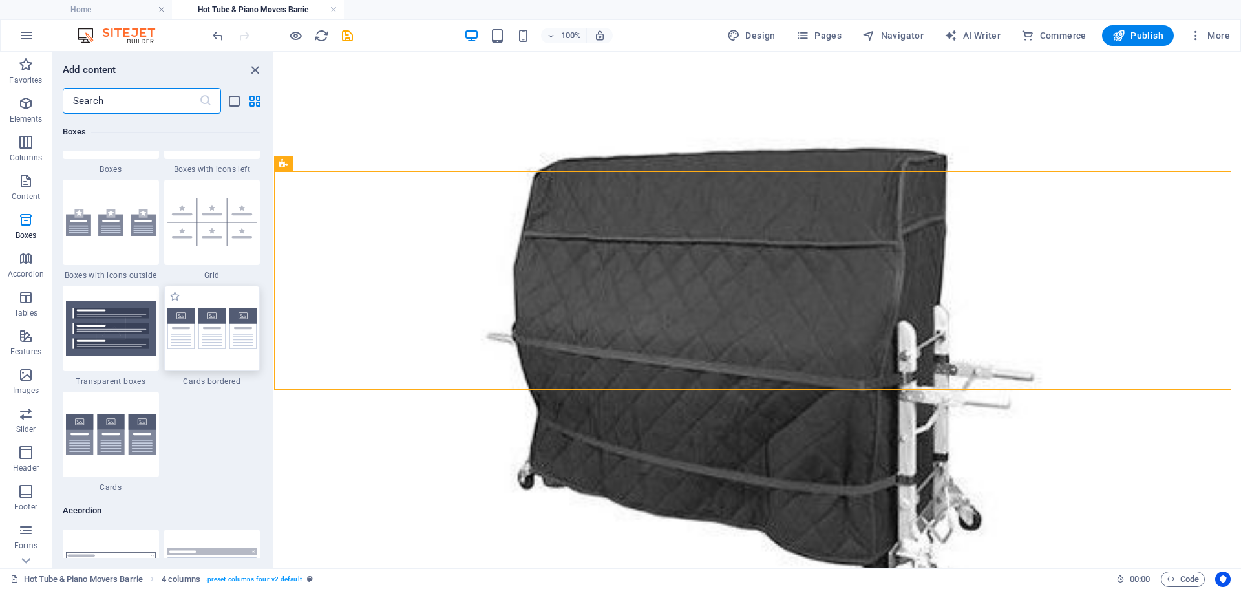
click at [209, 346] on img at bounding box center [212, 329] width 90 height 42
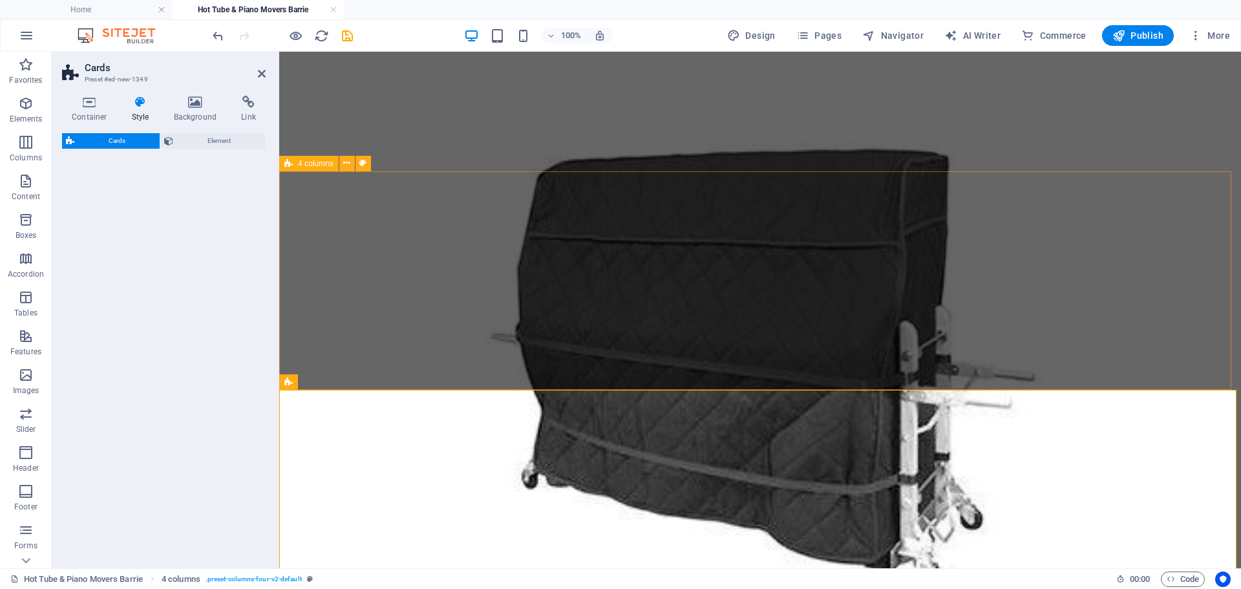
select select "rem"
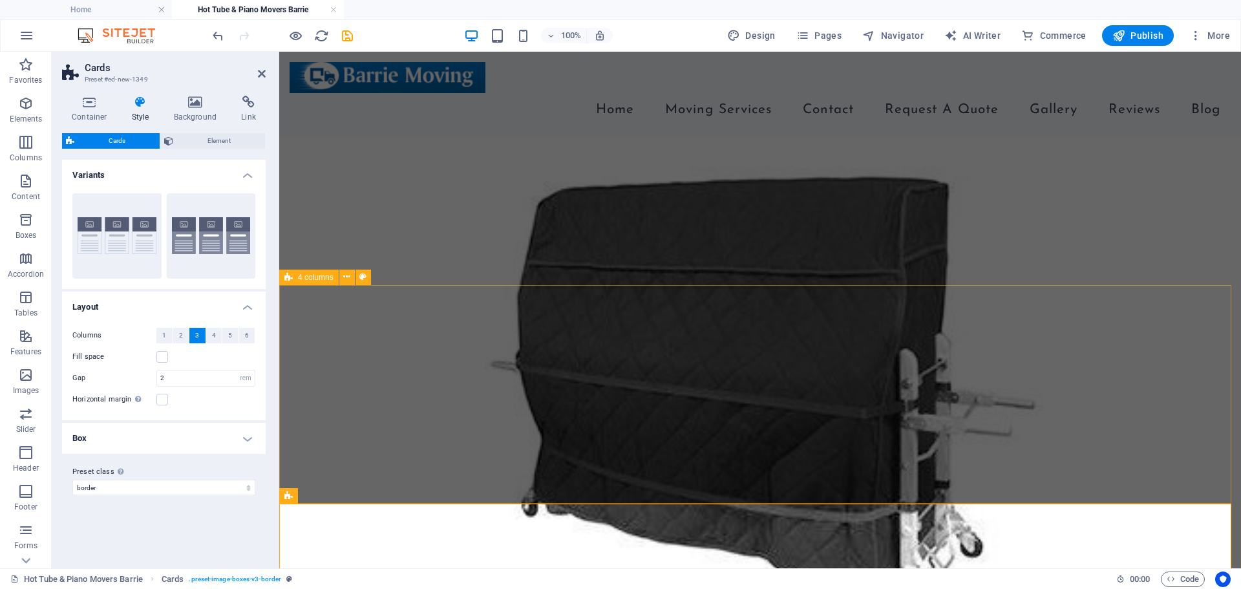
scroll to position [599, 0]
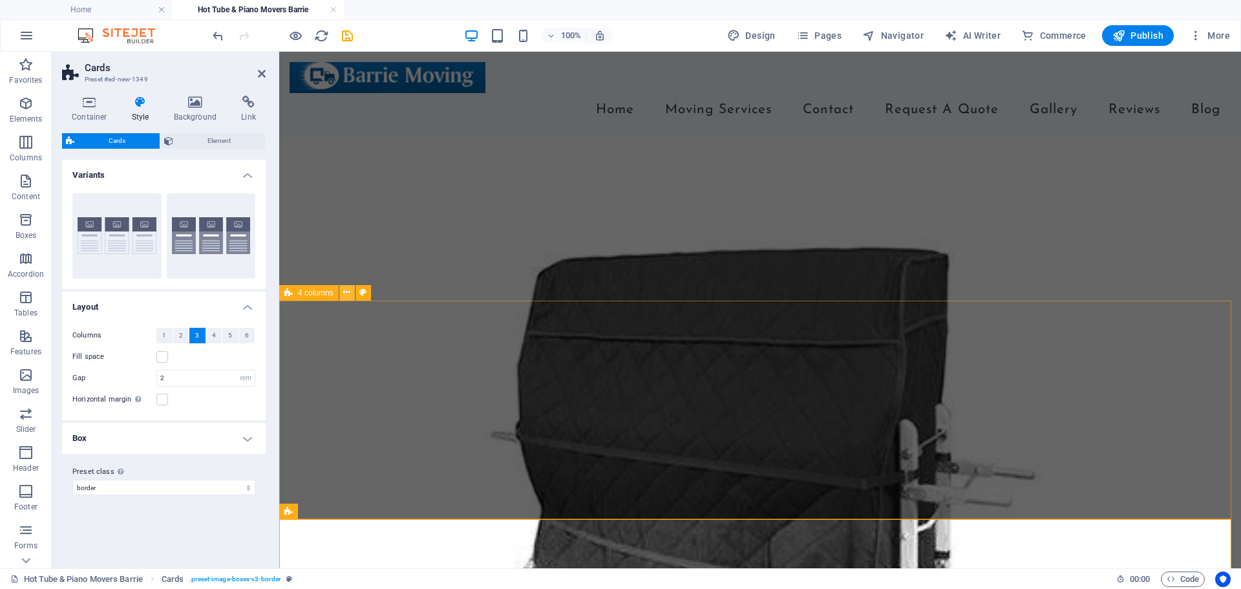
click at [348, 295] on icon at bounding box center [346, 293] width 7 height 14
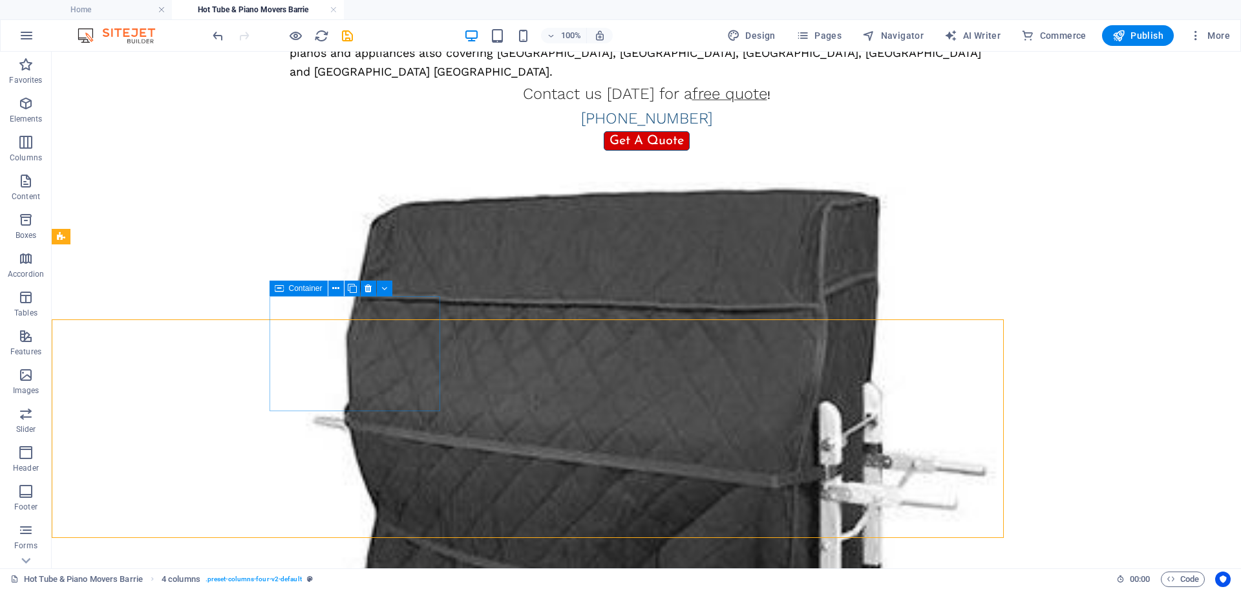
scroll to position [581, 0]
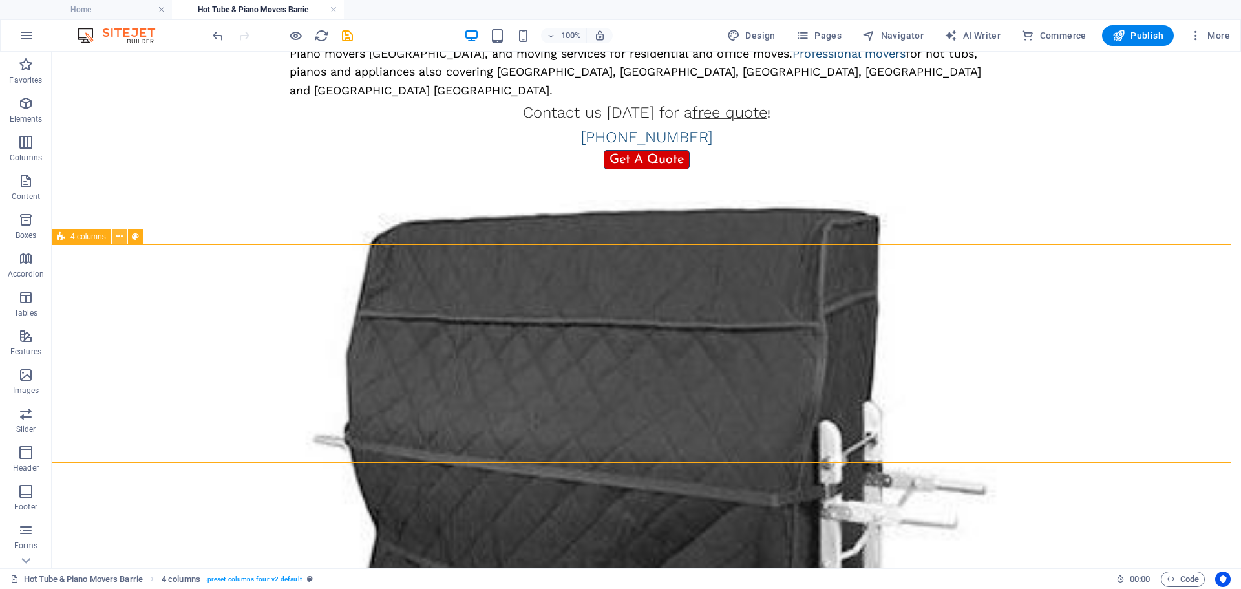
click at [117, 234] on icon at bounding box center [119, 237] width 7 height 14
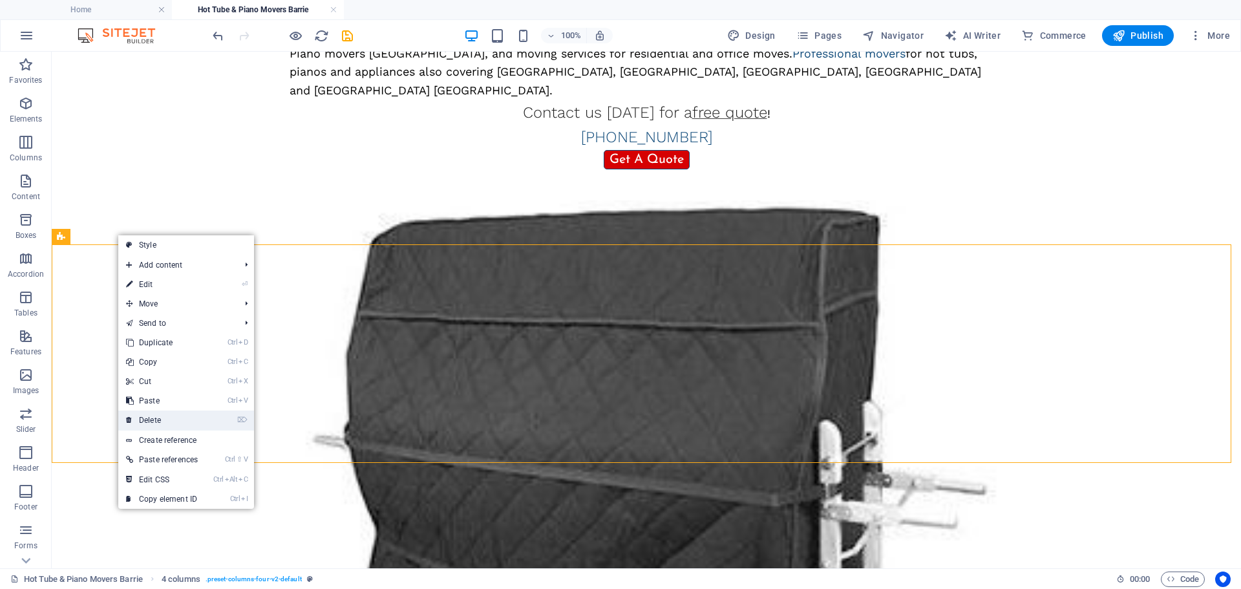
click at [164, 423] on link "⌦ Delete" at bounding box center [161, 420] width 87 height 19
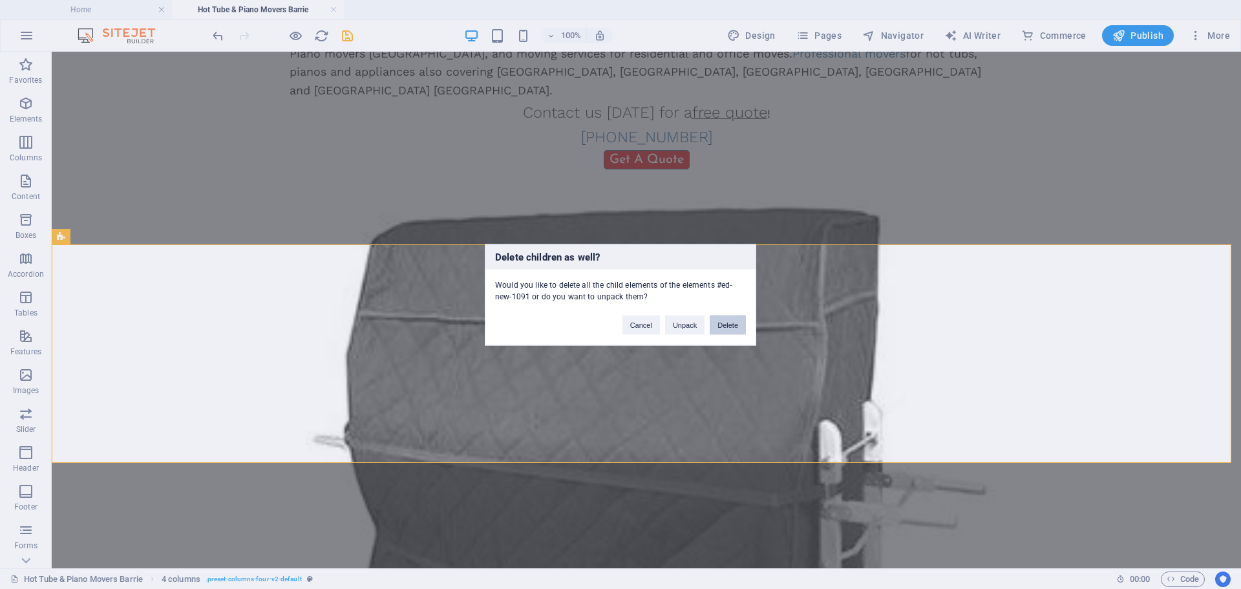
drag, startPoint x: 667, startPoint y: 273, endPoint x: 719, endPoint y: 325, distance: 73.1
click at [719, 325] on button "Delete" at bounding box center [728, 324] width 36 height 19
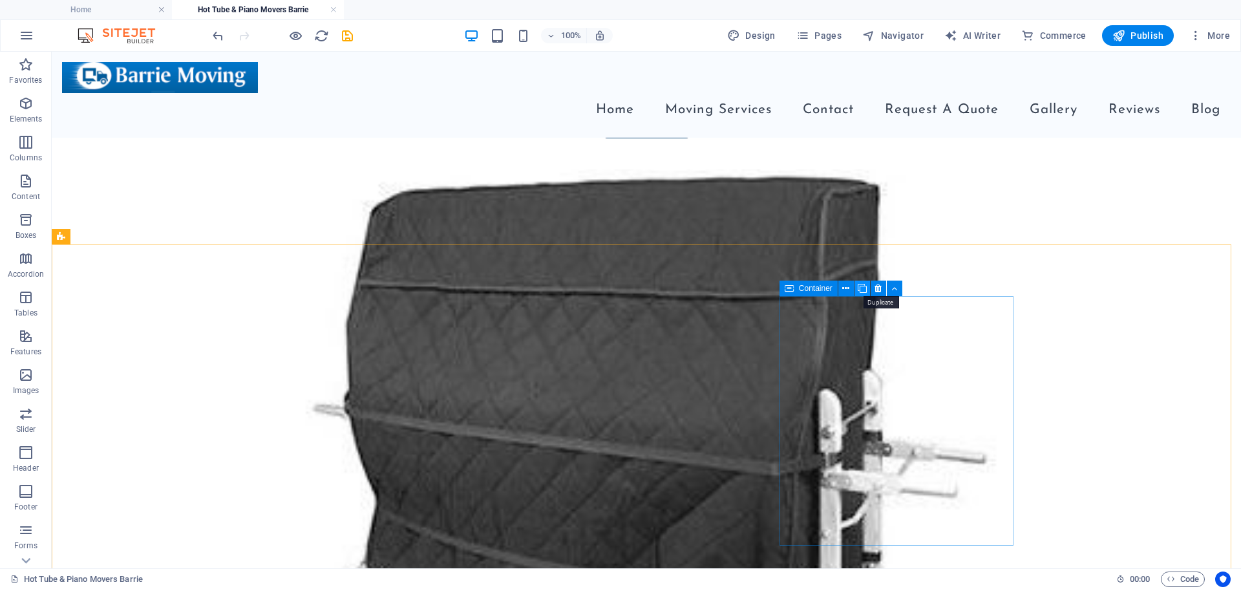
click at [859, 290] on icon at bounding box center [862, 289] width 9 height 14
click at [88, 240] on span "Cards" at bounding box center [80, 237] width 21 height 8
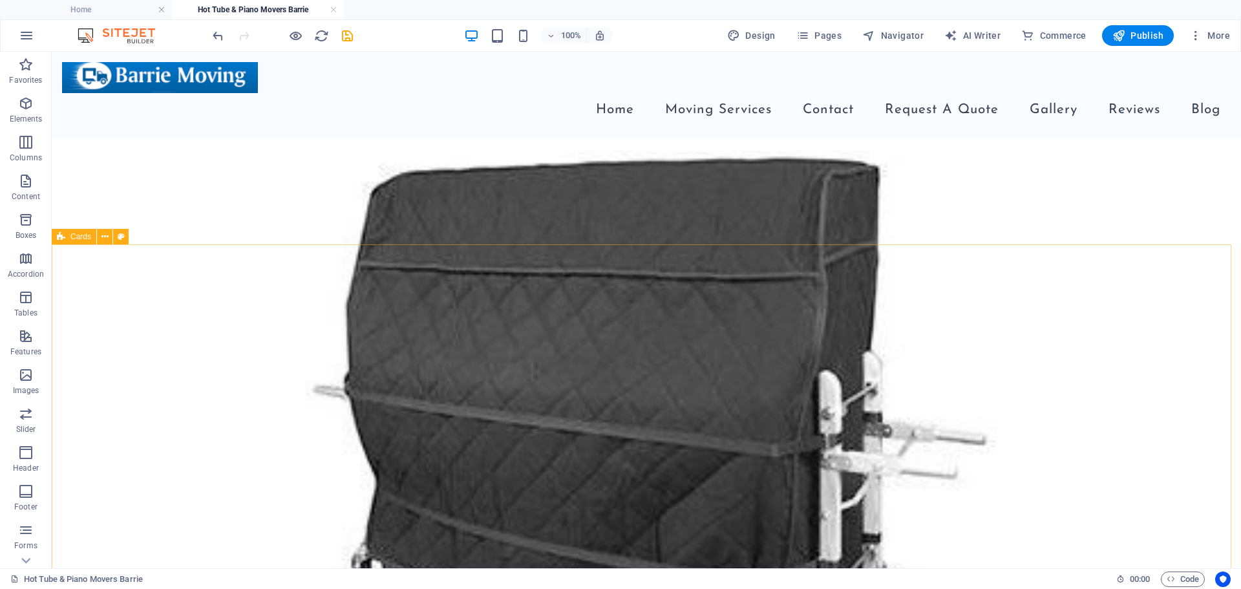
select select "rem"
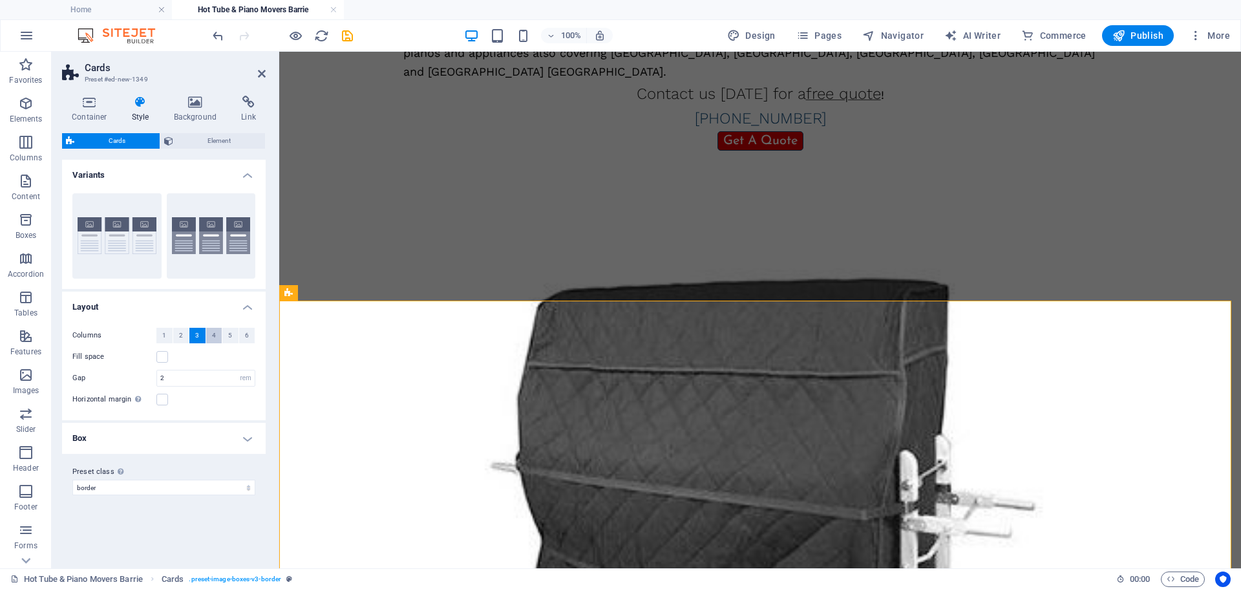
click at [214, 338] on span "4" at bounding box center [214, 336] width 4 height 16
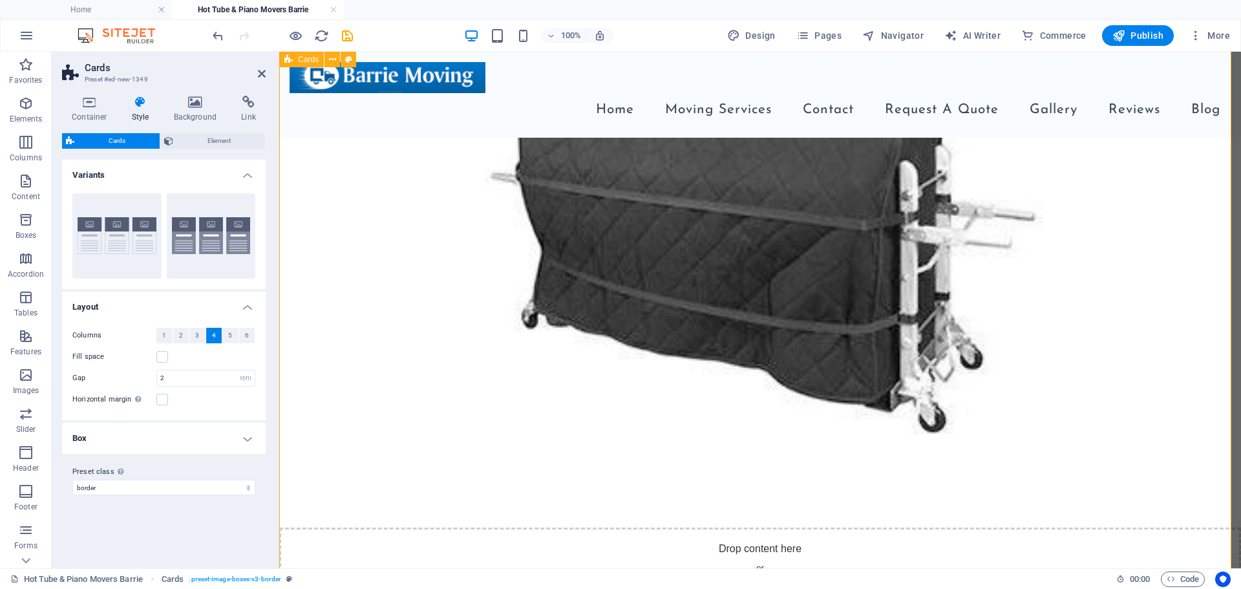
scroll to position [793, 0]
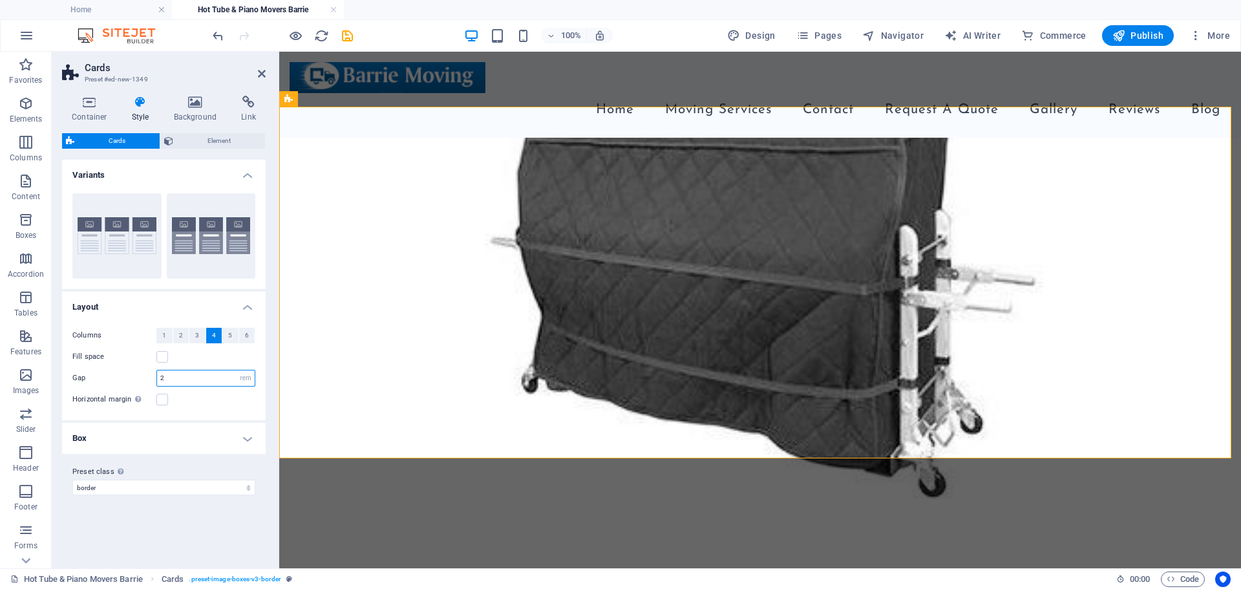
drag, startPoint x: 167, startPoint y: 376, endPoint x: 159, endPoint y: 376, distance: 7.8
click at [159, 376] on input "2" at bounding box center [206, 378] width 98 height 16
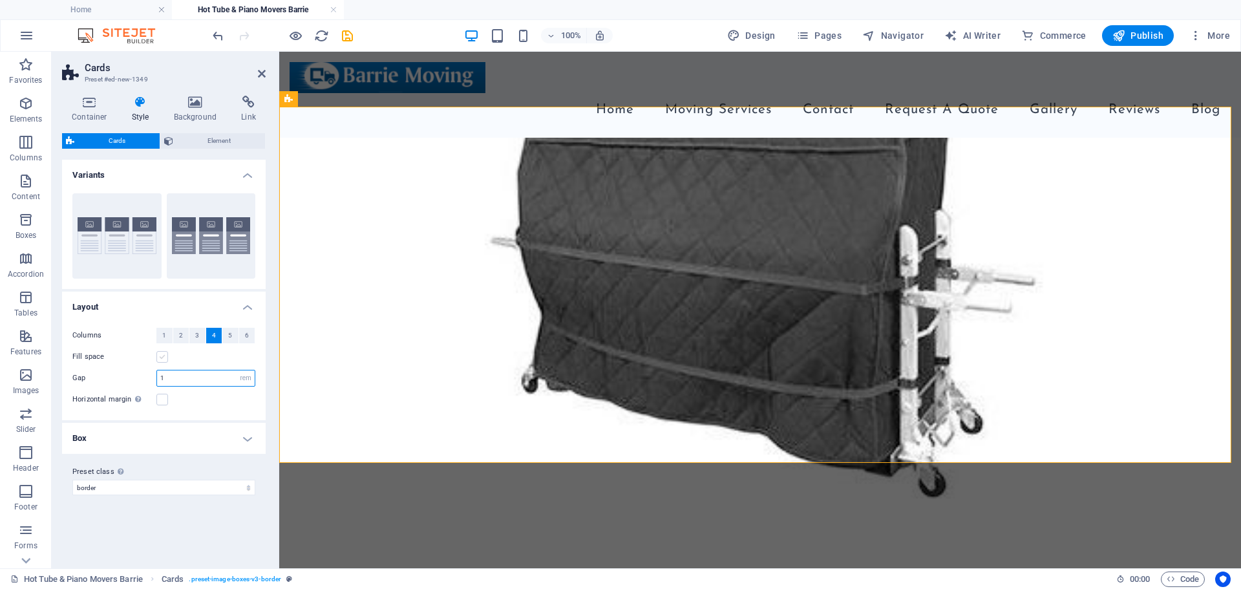
type input "1"
click at [160, 354] on label at bounding box center [162, 357] width 12 height 12
click at [0, 0] on input "Fill space" at bounding box center [0, 0] width 0 height 0
click at [262, 74] on icon at bounding box center [262, 74] width 8 height 10
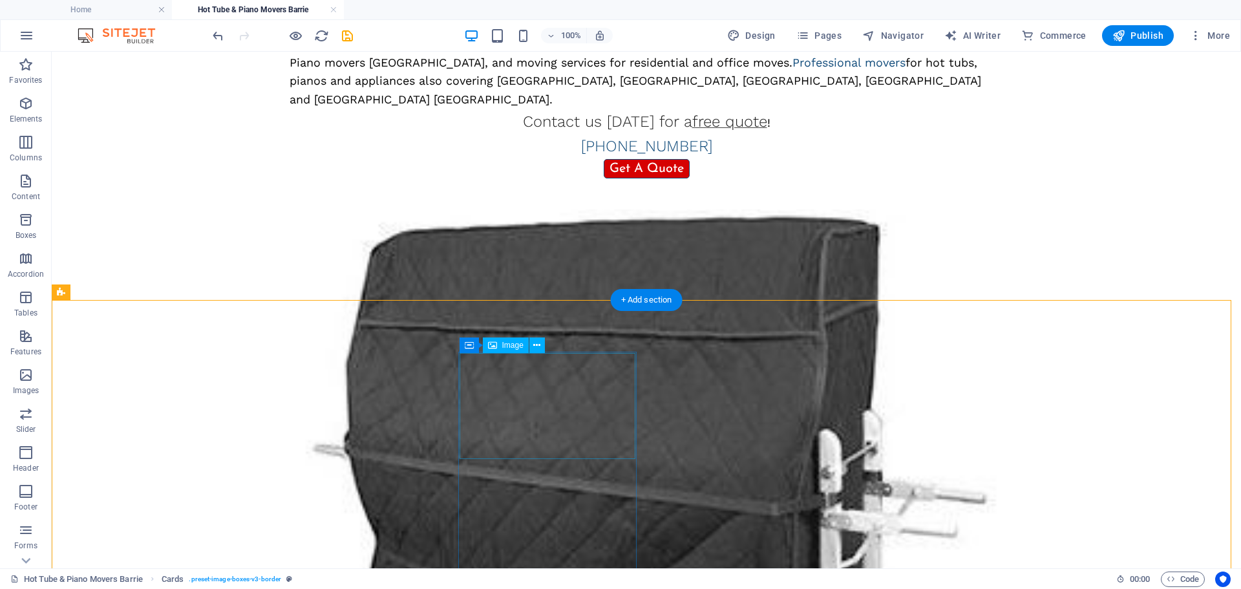
scroll to position [590, 0]
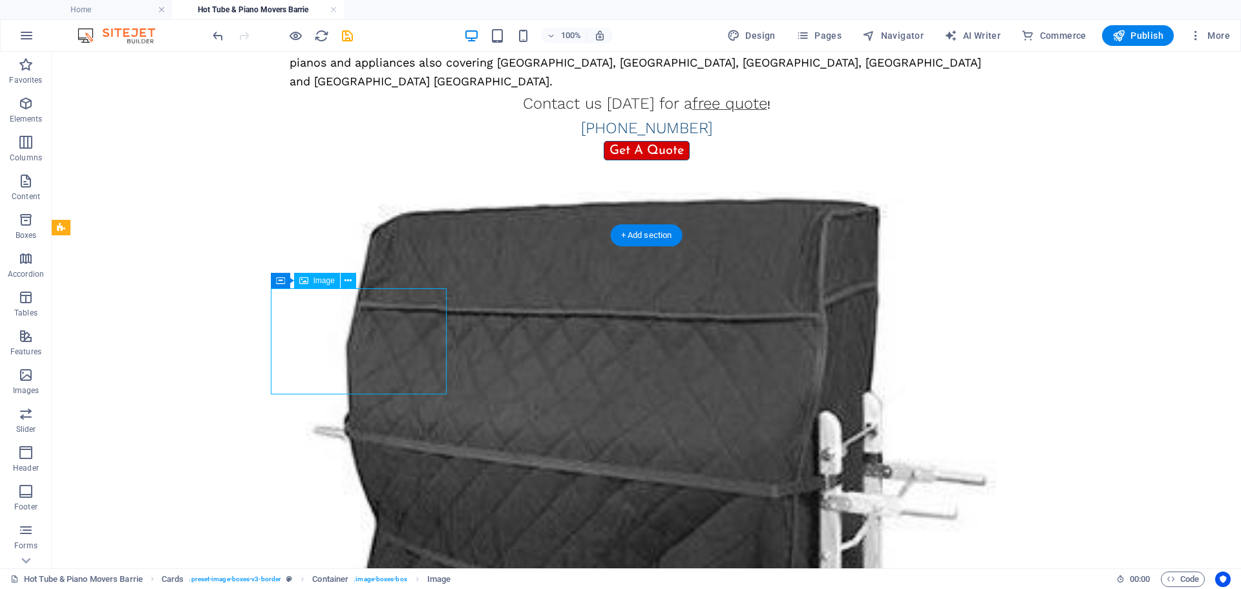
select select "%"
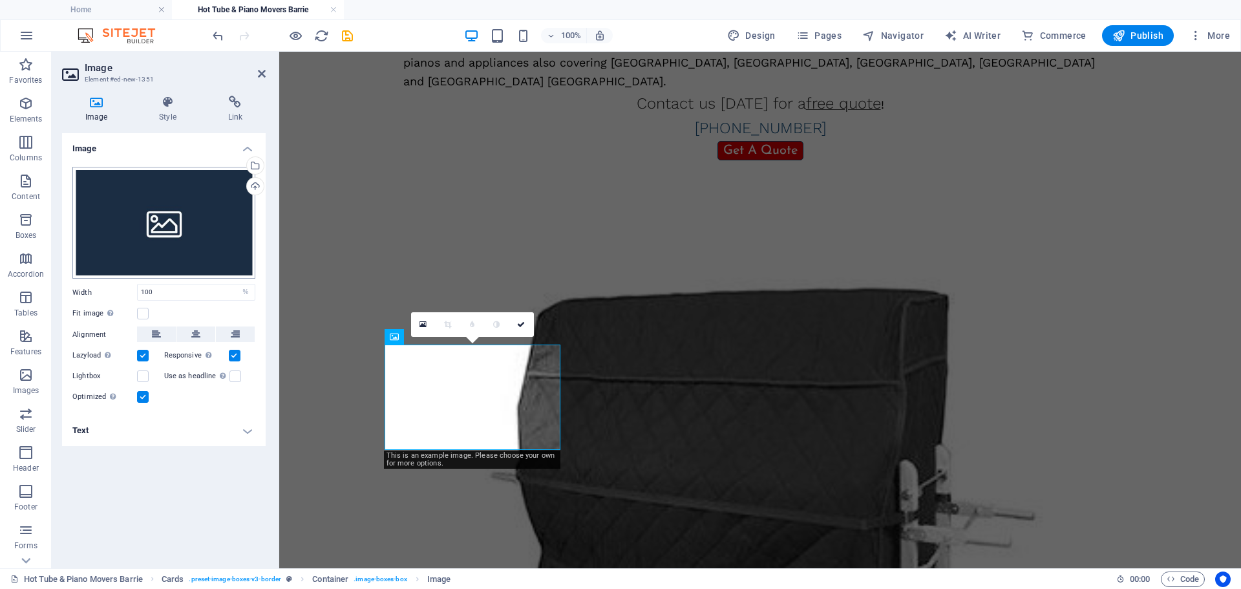
scroll to position [608, 0]
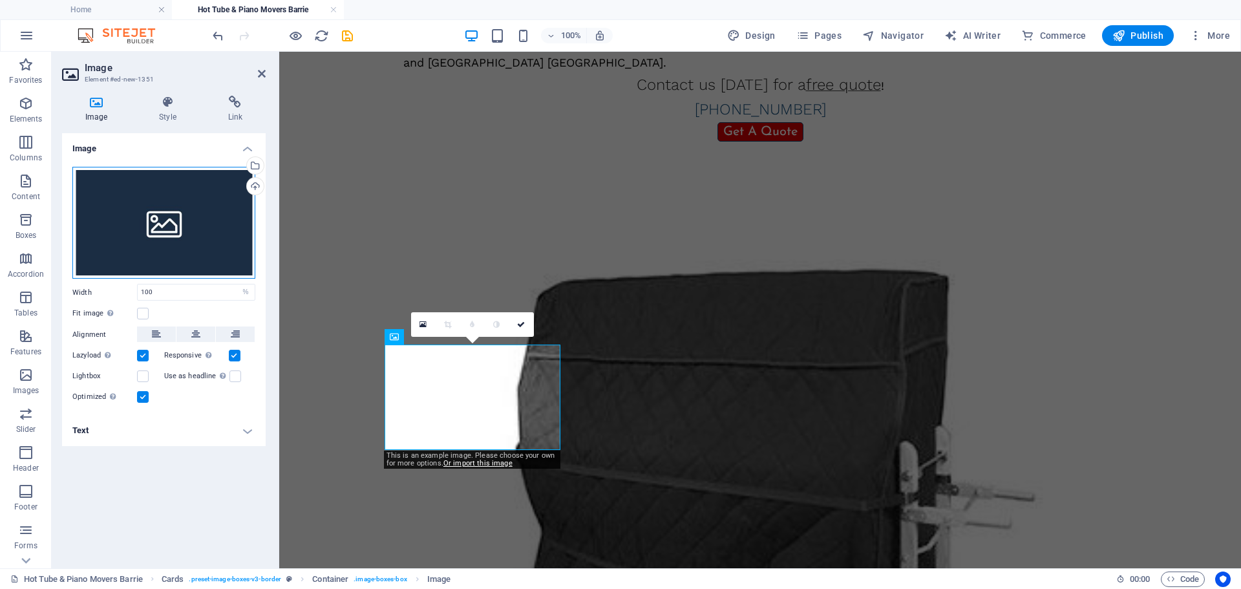
click at [169, 216] on div "Drag files here, click to choose files or select files from Files or our free s…" at bounding box center [163, 223] width 183 height 112
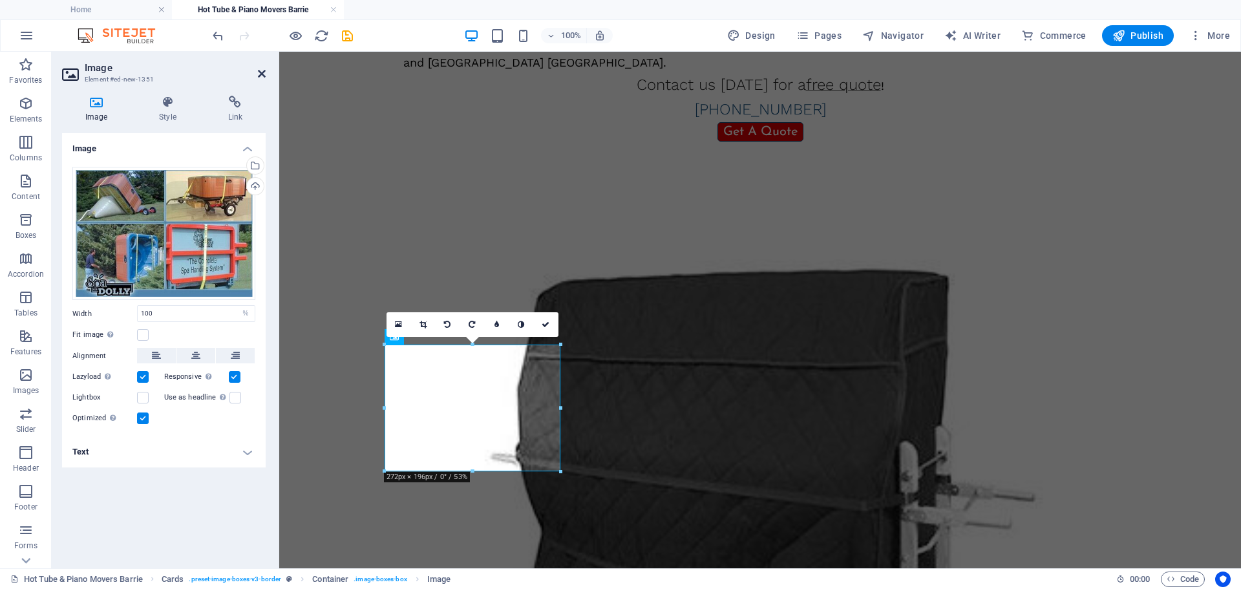
click at [264, 75] on icon at bounding box center [262, 74] width 8 height 10
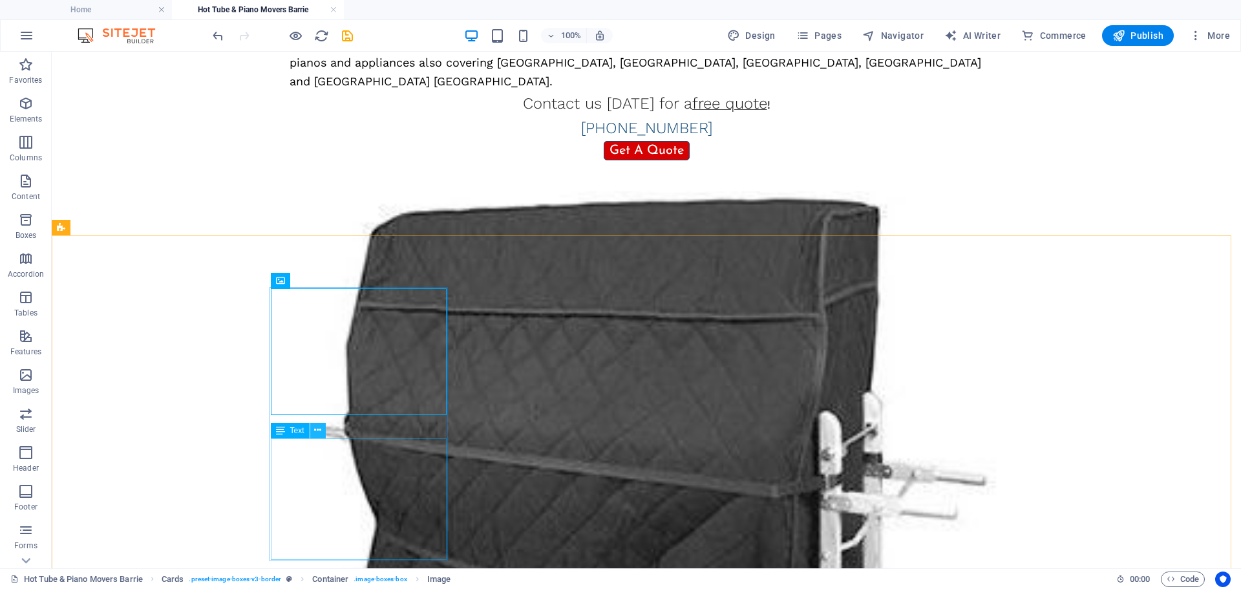
click at [319, 432] on icon at bounding box center [317, 430] width 7 height 14
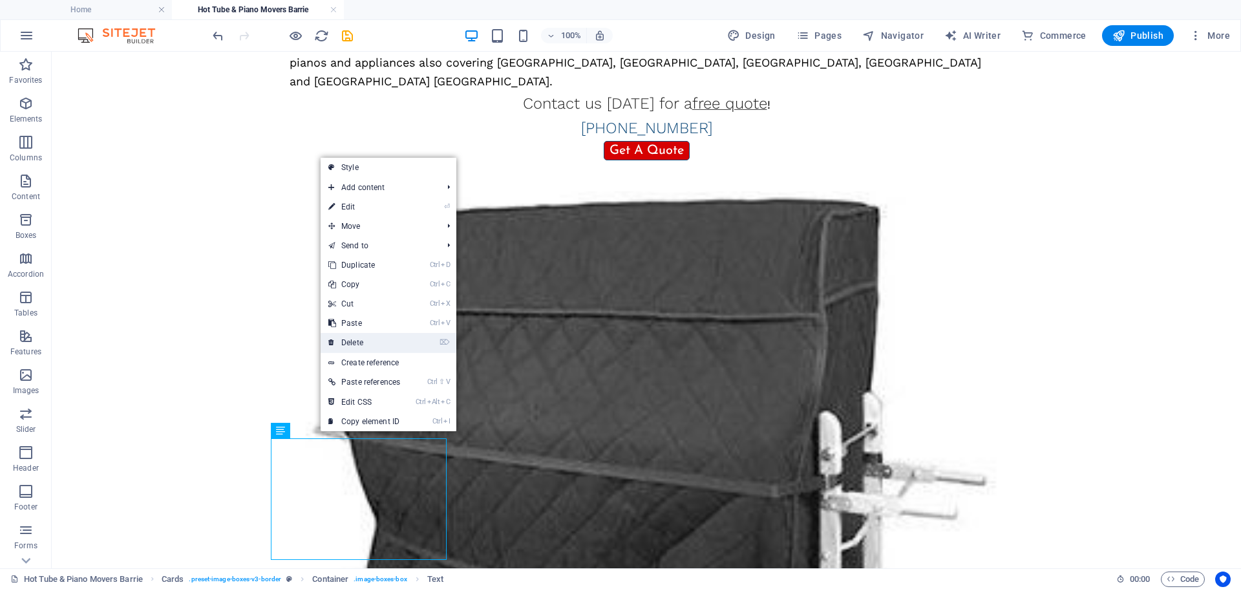
click at [355, 340] on link "⌦ Delete" at bounding box center [364, 342] width 87 height 19
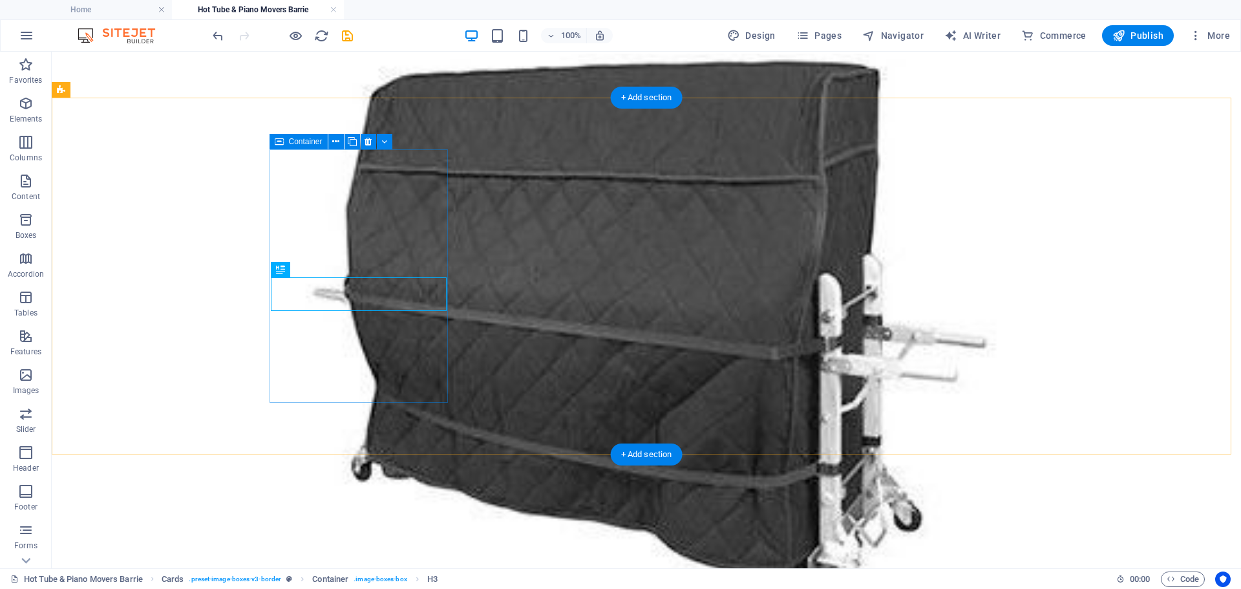
scroll to position [663, 0]
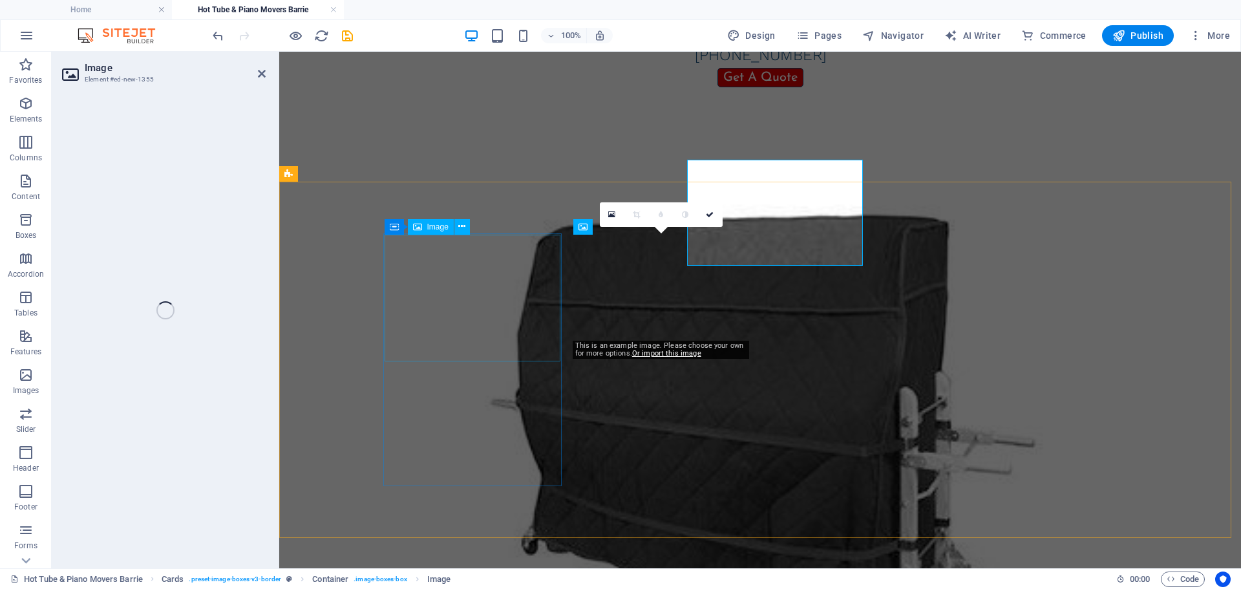
select select "%"
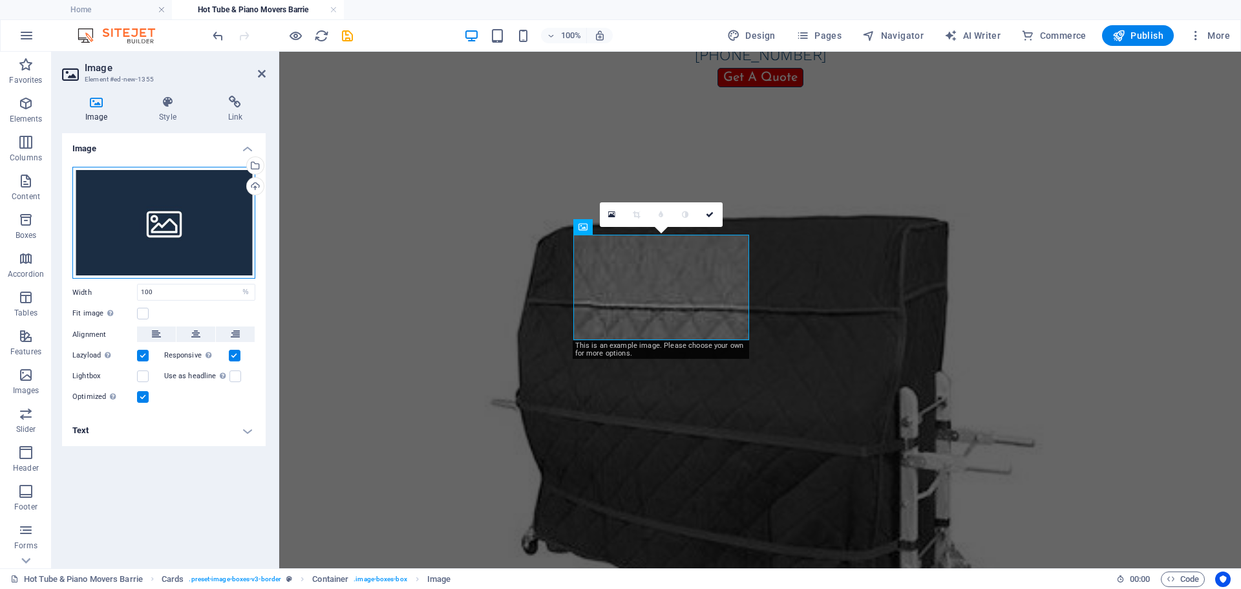
scroll to position [718, 0]
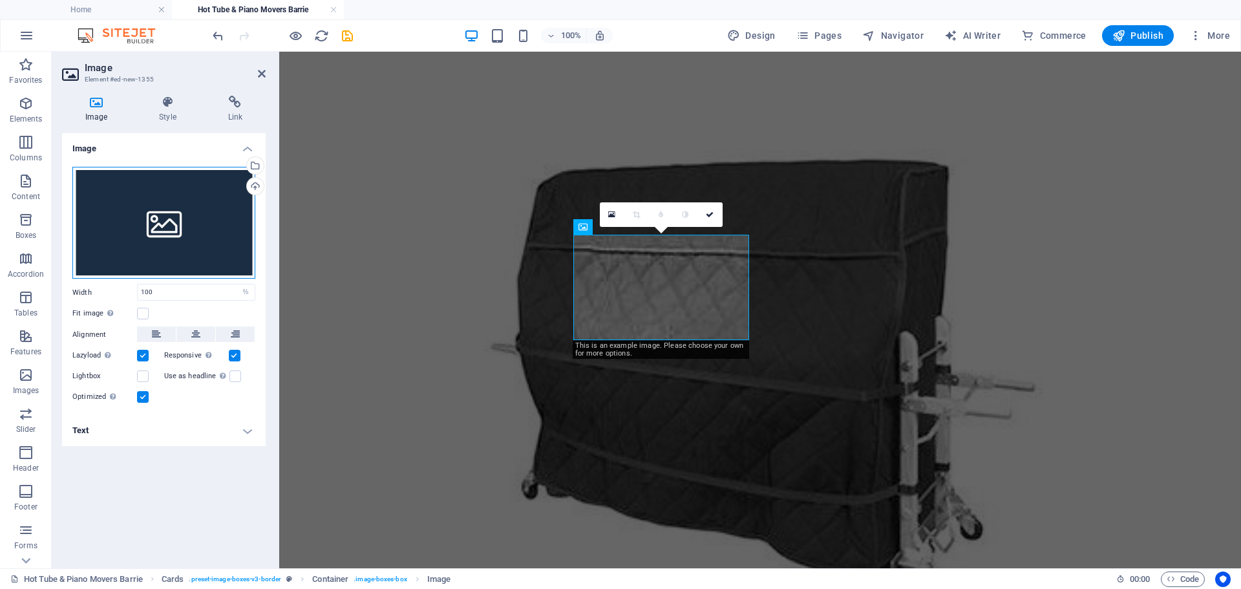
click at [147, 234] on div "Drag files here, click to choose files or select files from Files or our free s…" at bounding box center [163, 223] width 183 height 112
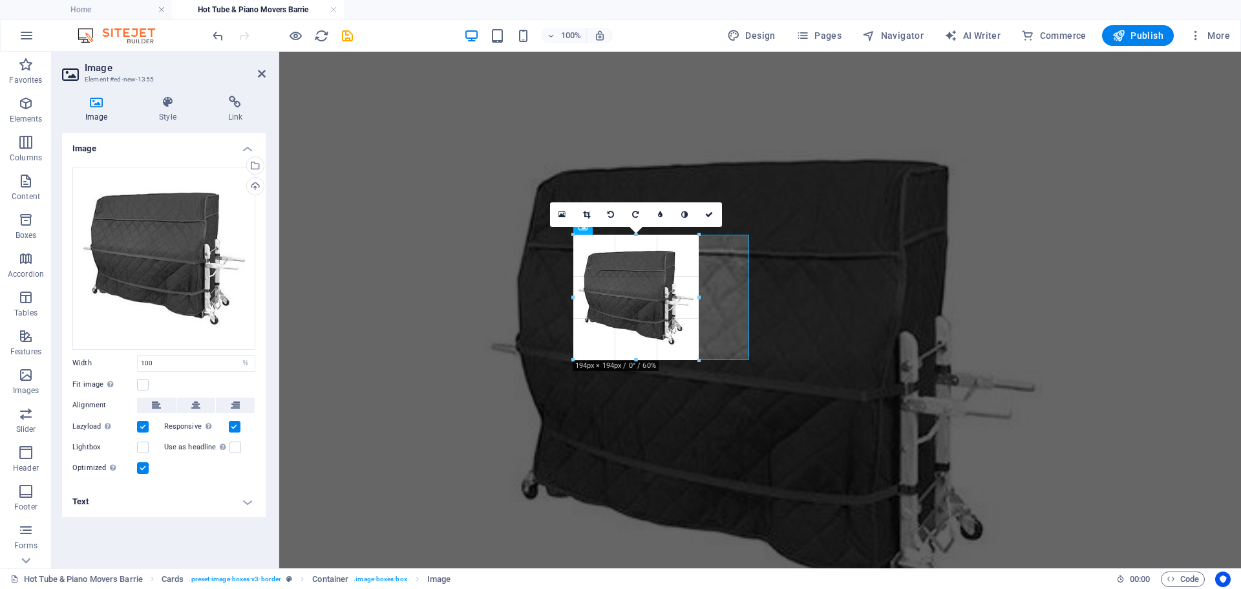
drag, startPoint x: 661, startPoint y: 393, endPoint x: 384, endPoint y: 304, distance: 291.3
type input "194"
select select "px"
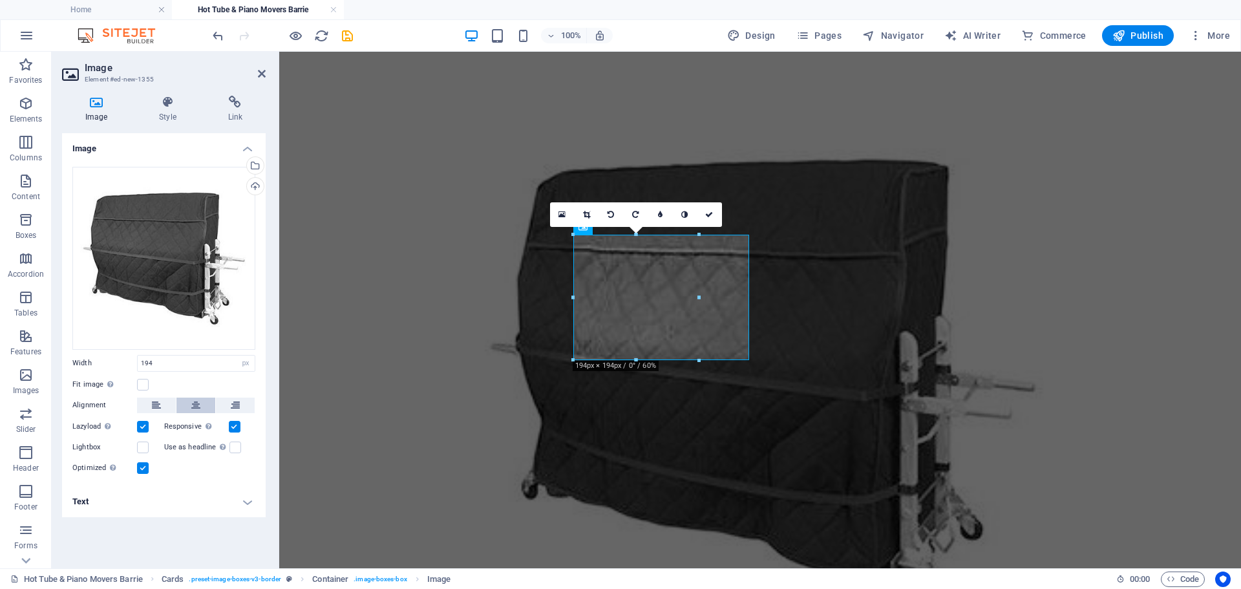
click at [186, 405] on button at bounding box center [195, 406] width 39 height 16
click at [734, 217] on icon at bounding box center [735, 215] width 8 height 8
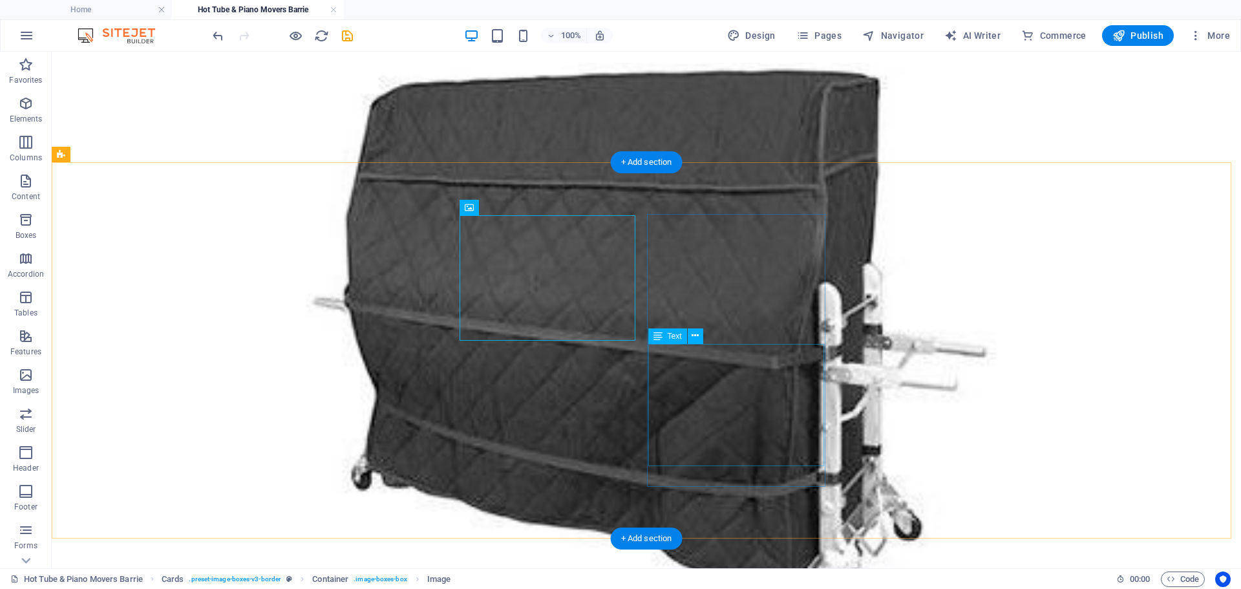
scroll to position [663, 0]
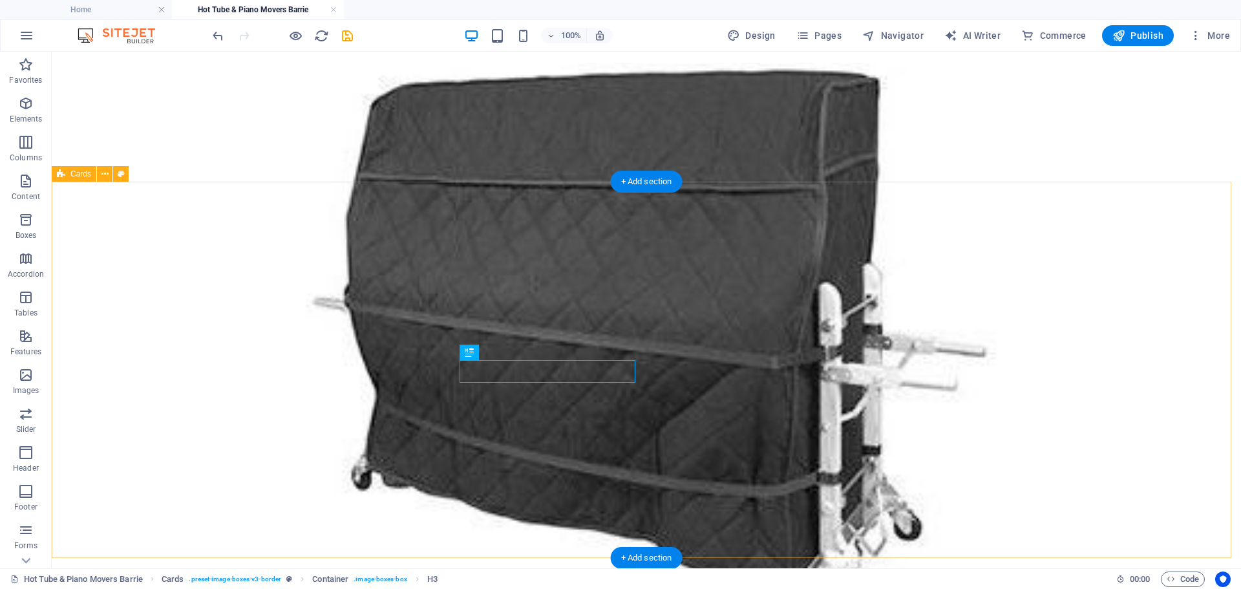
scroll to position [643, 0]
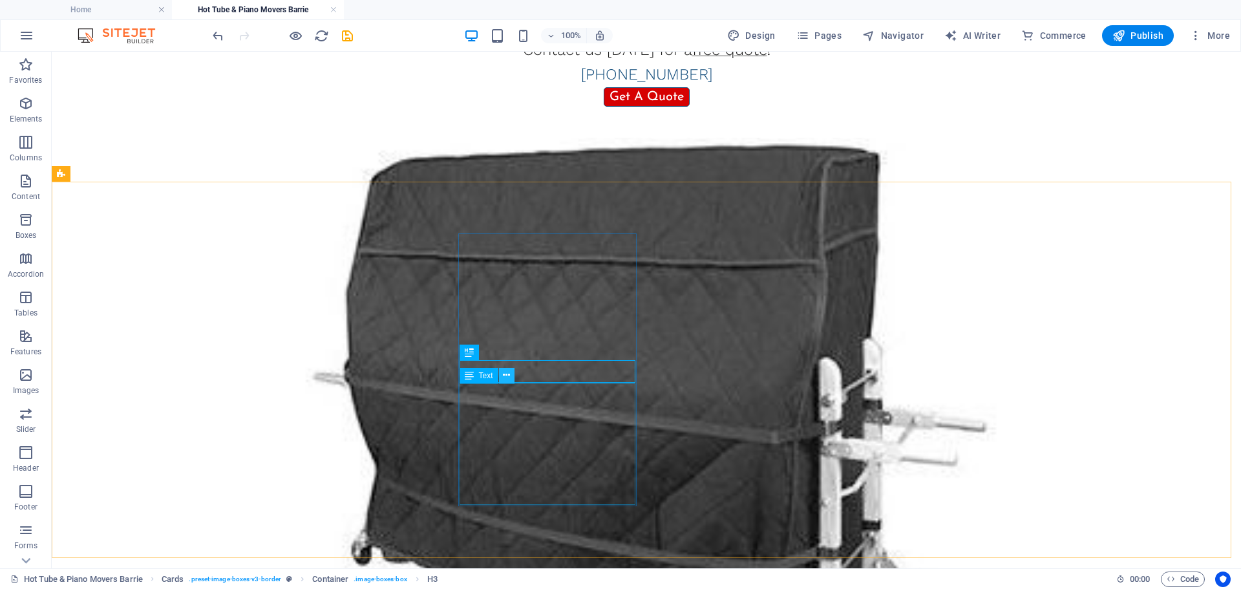
click at [510, 371] on icon at bounding box center [506, 375] width 7 height 14
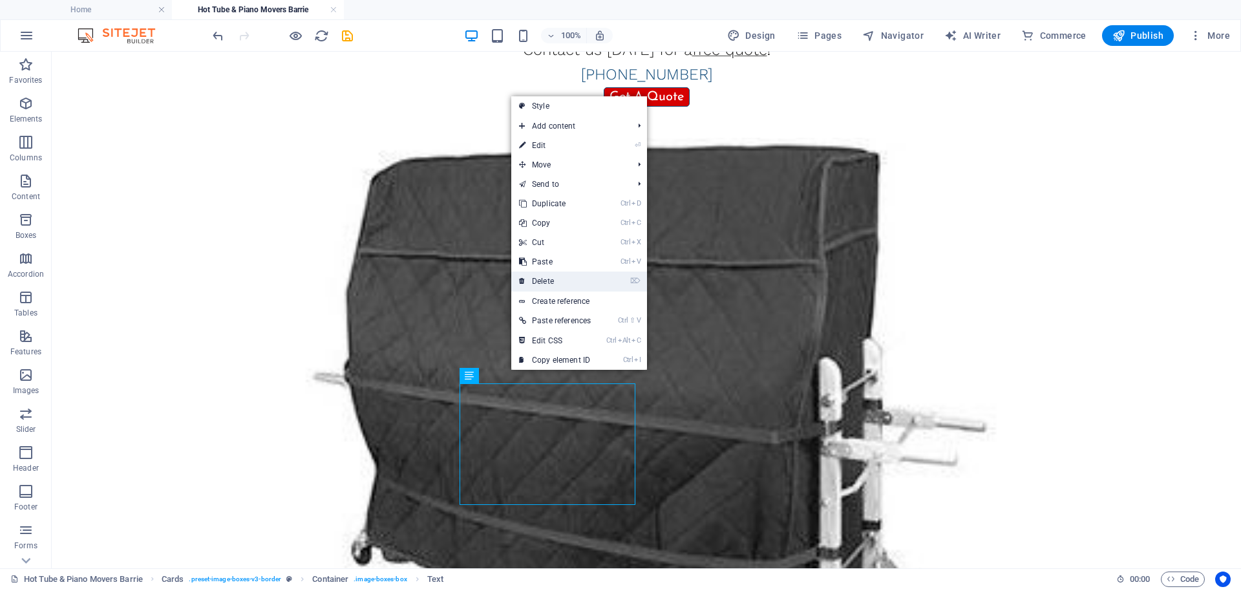
click at [534, 282] on link "⌦ Delete" at bounding box center [554, 281] width 87 height 19
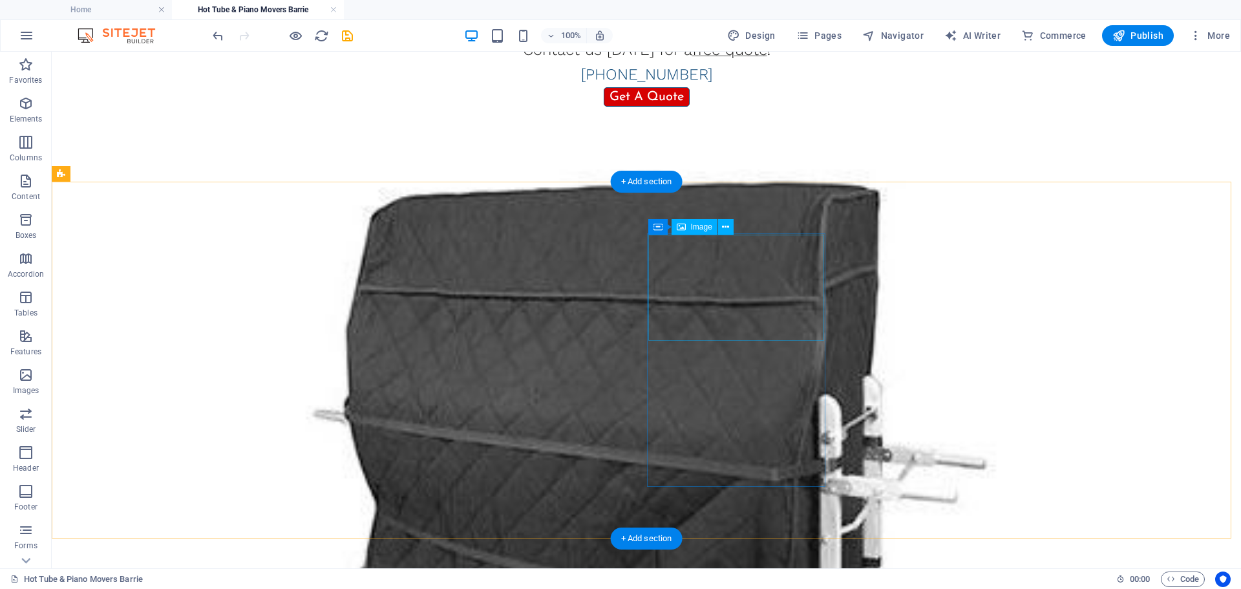
scroll to position [699, 0]
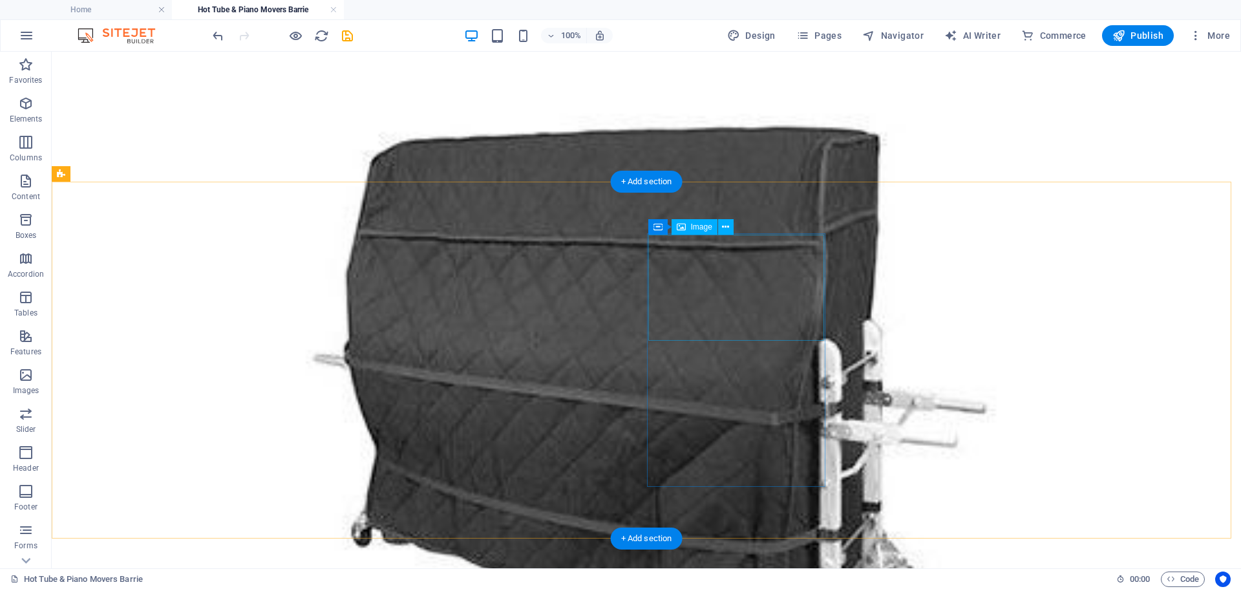
select select "%"
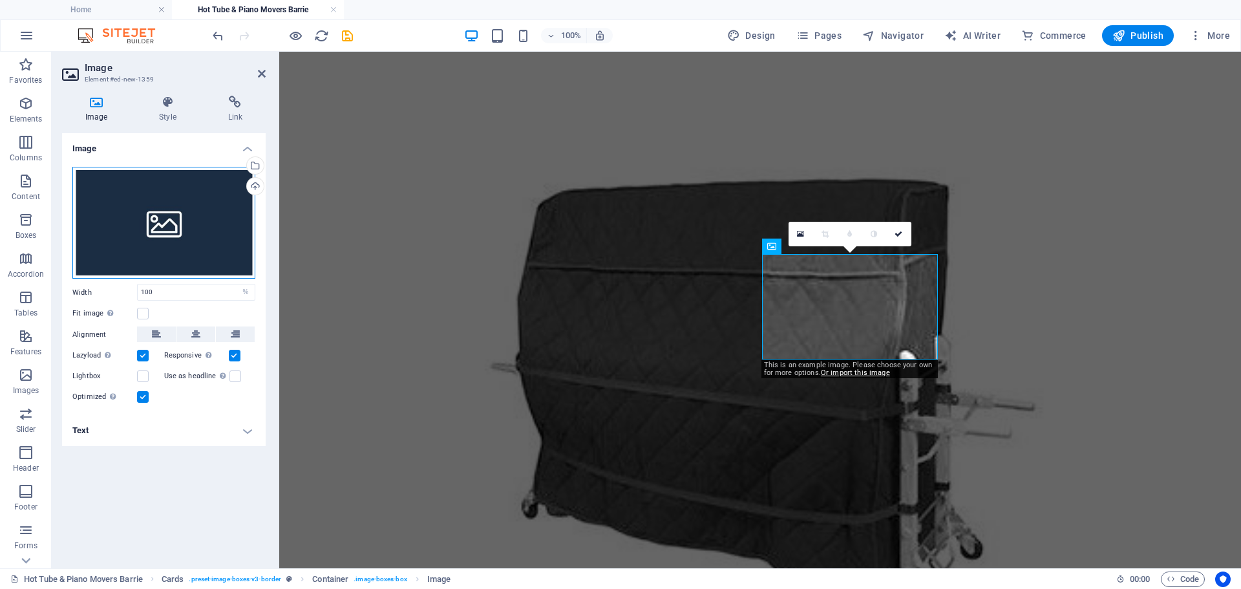
click at [115, 228] on div "Drag files here, click to choose files or select files from Files or our free s…" at bounding box center [163, 223] width 183 height 112
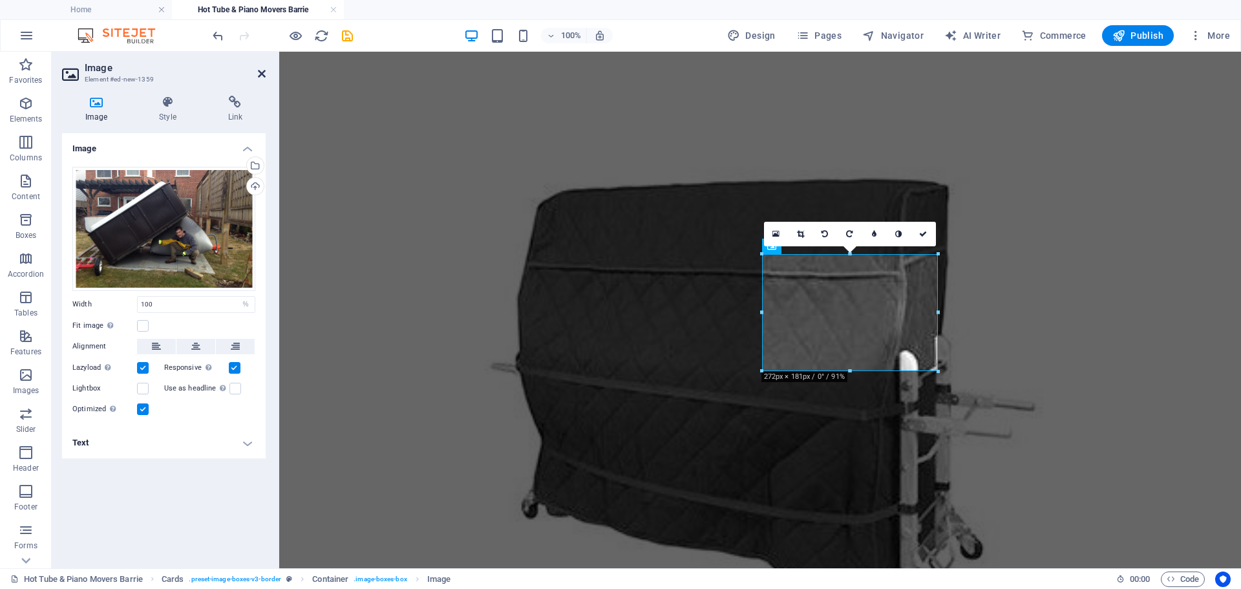
click at [262, 75] on icon at bounding box center [262, 74] width 8 height 10
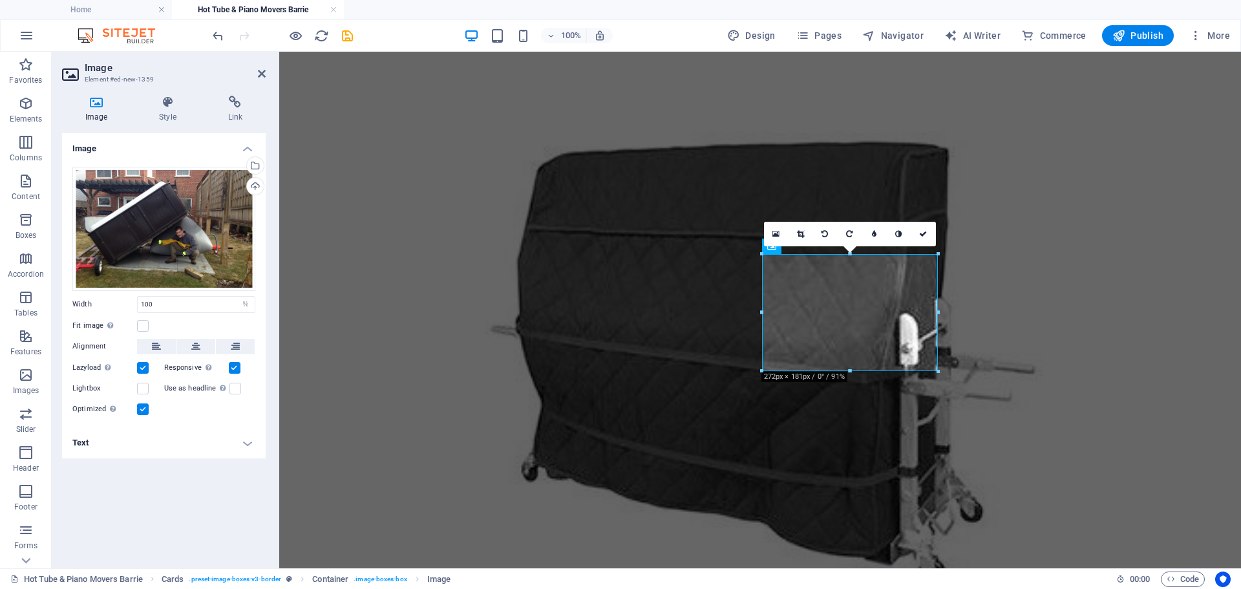
scroll to position [643, 0]
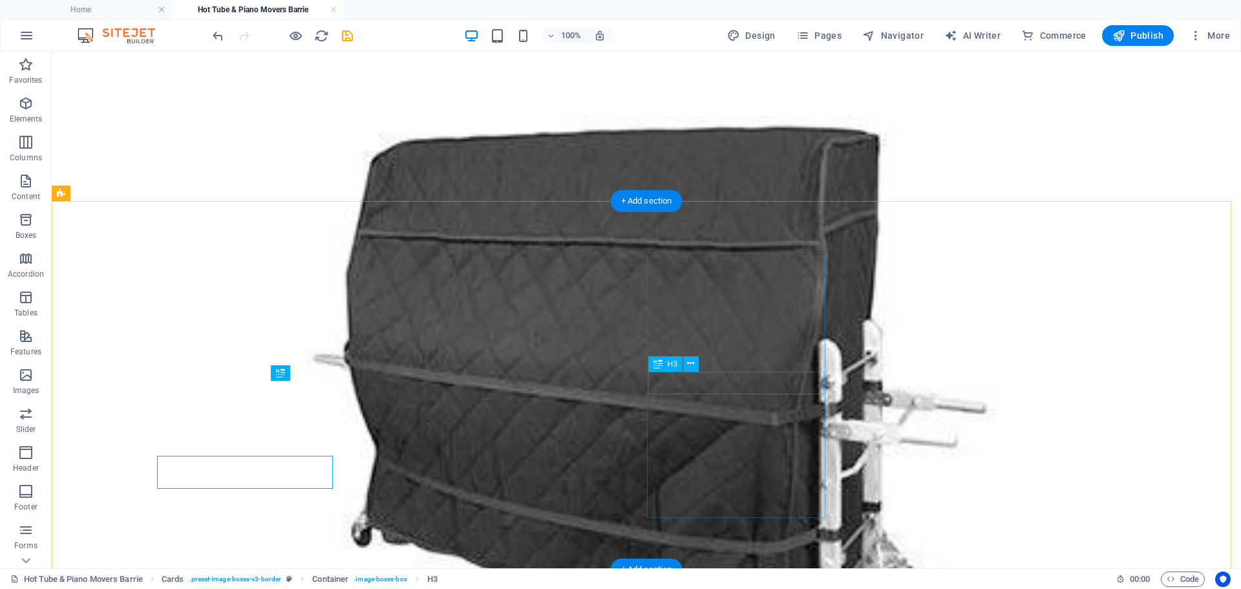
scroll to position [624, 0]
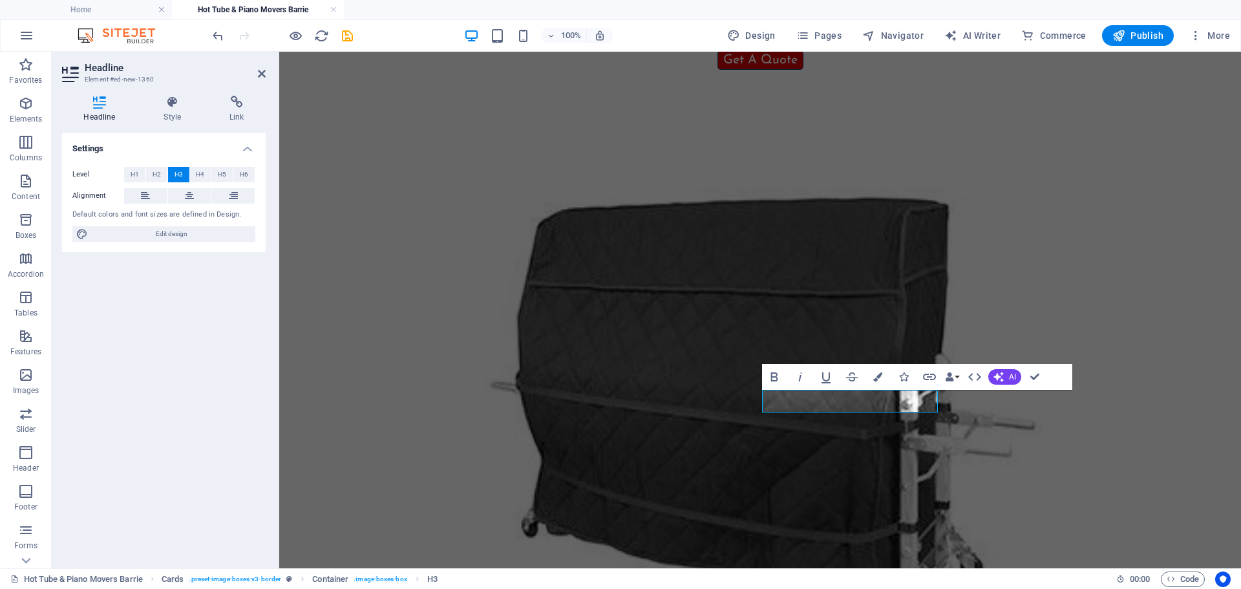
scroll to position [606, 0]
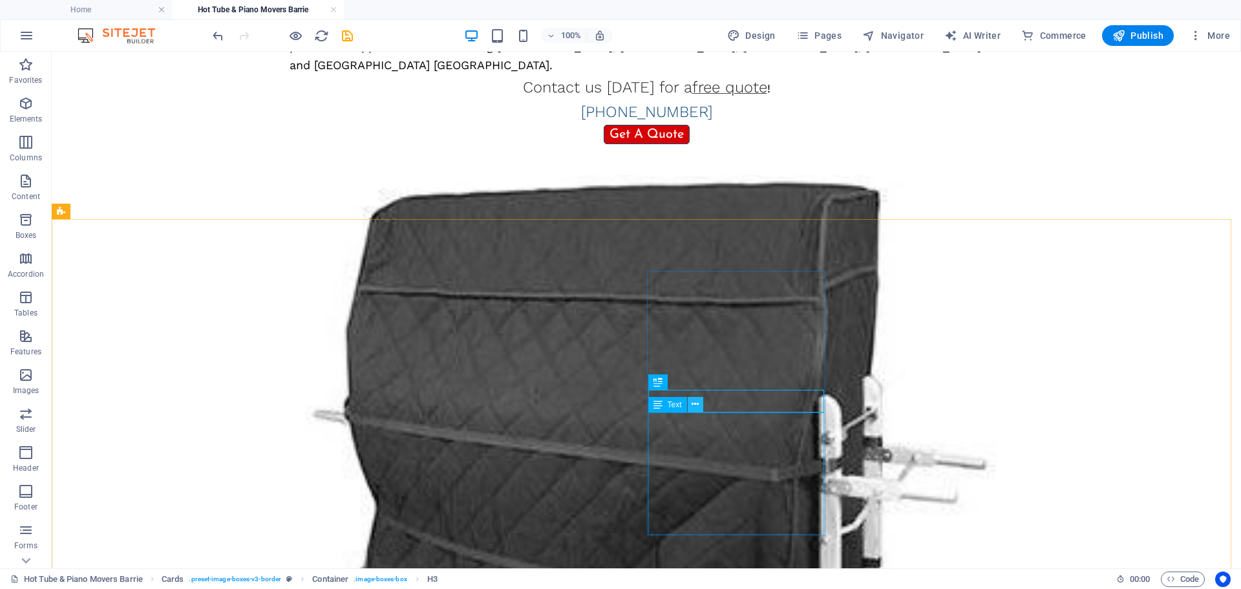
click at [692, 407] on icon at bounding box center [695, 405] width 7 height 14
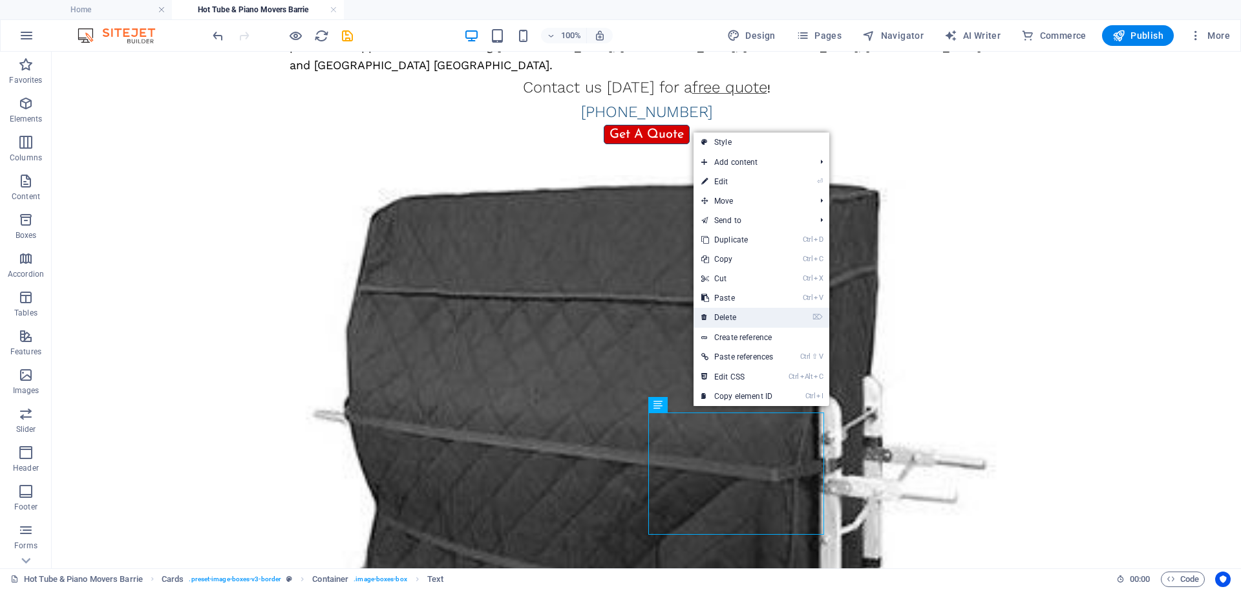
click at [716, 323] on link "⌦ Delete" at bounding box center [737, 317] width 87 height 19
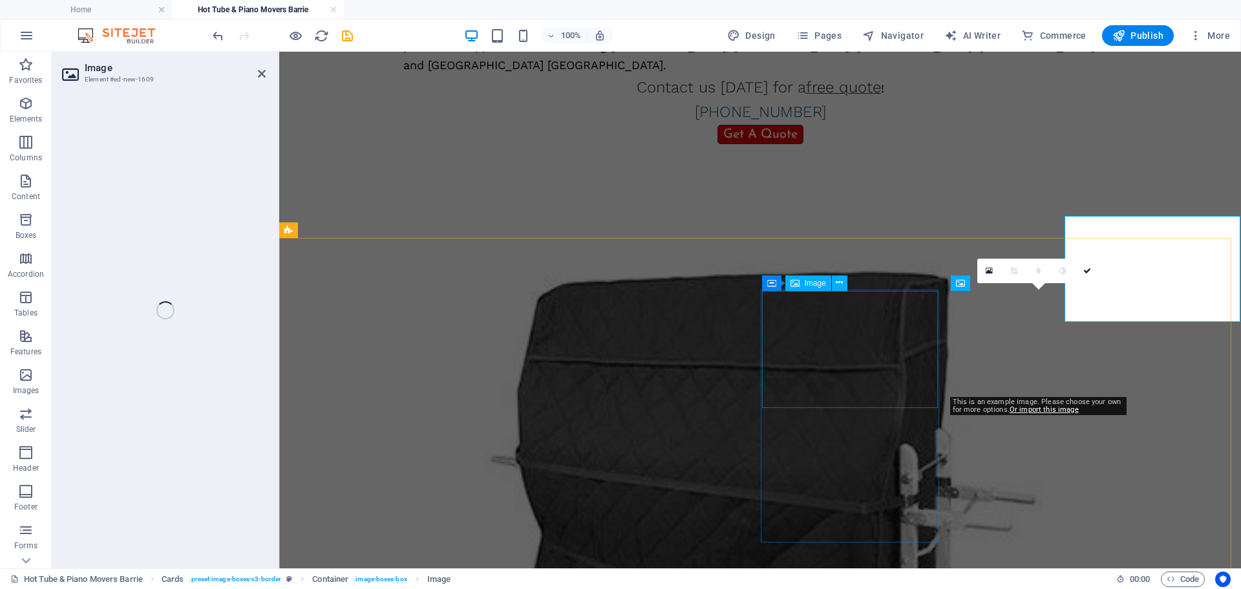
select select "%"
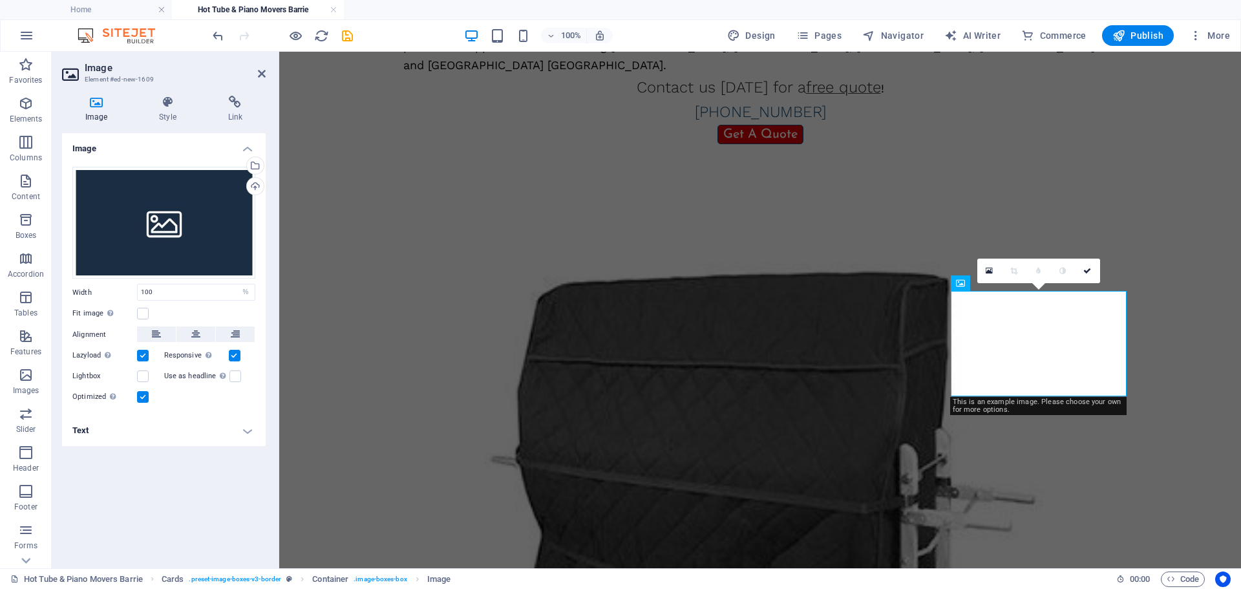
scroll to position [662, 0]
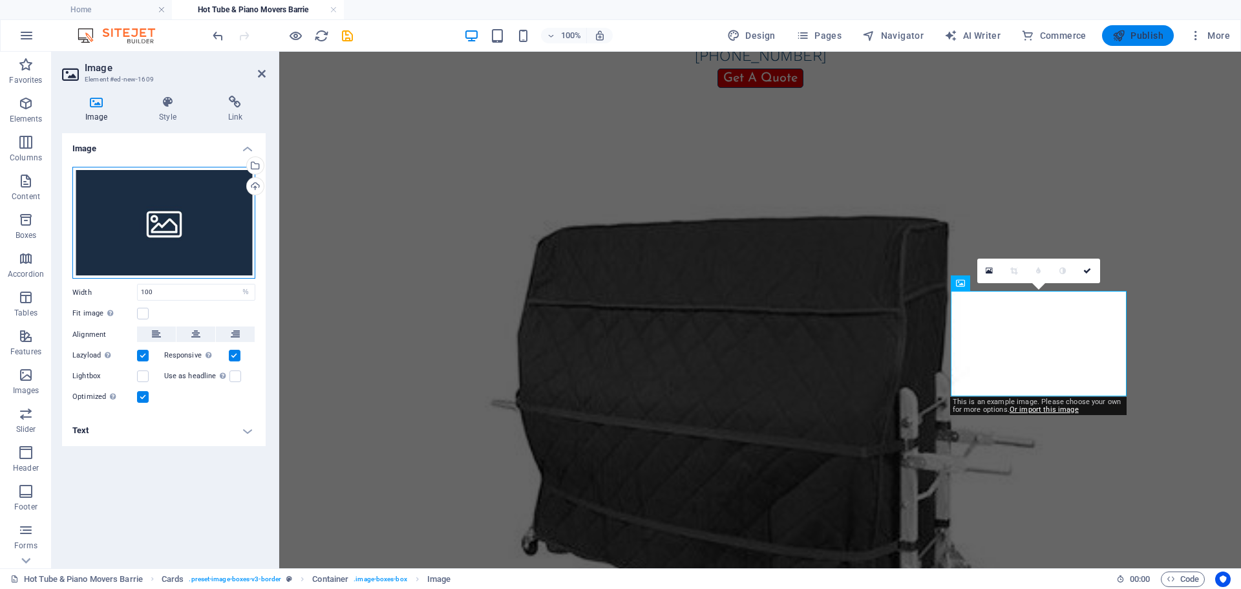
drag, startPoint x: 187, startPoint y: 228, endPoint x: 1170, endPoint y: 36, distance: 1001.8
click at [187, 228] on div "Drag files here, click to choose files or select files from Files or our free s…" at bounding box center [163, 223] width 183 height 112
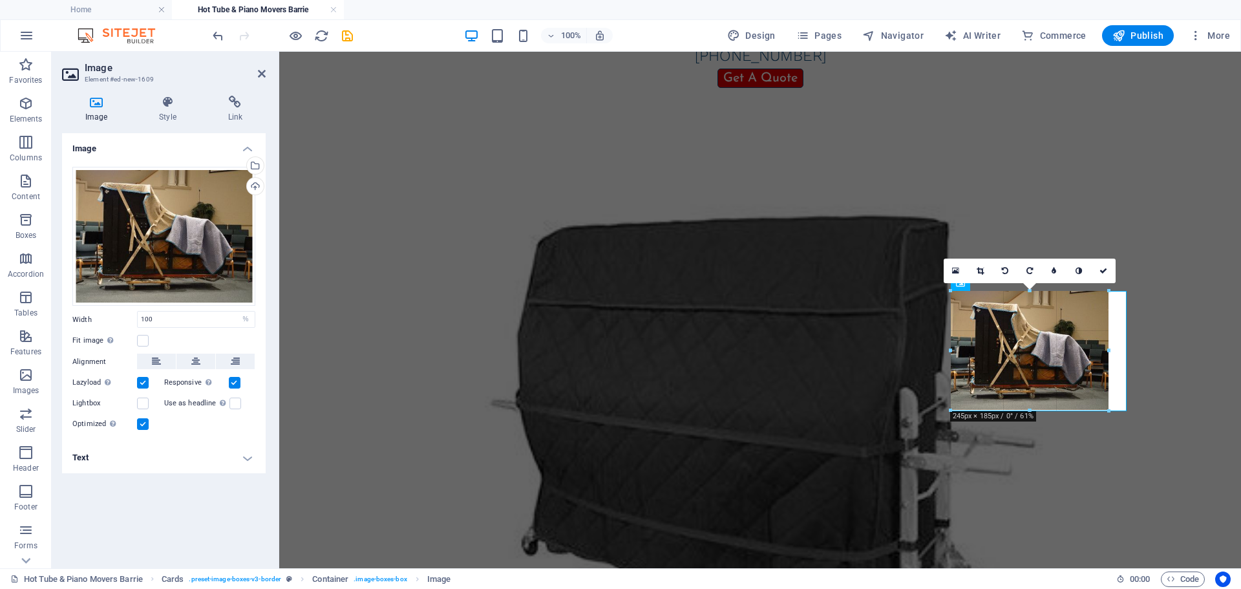
drag, startPoint x: 1039, startPoint y: 424, endPoint x: 1038, endPoint y: 411, distance: 13.6
type input "243"
select select "px"
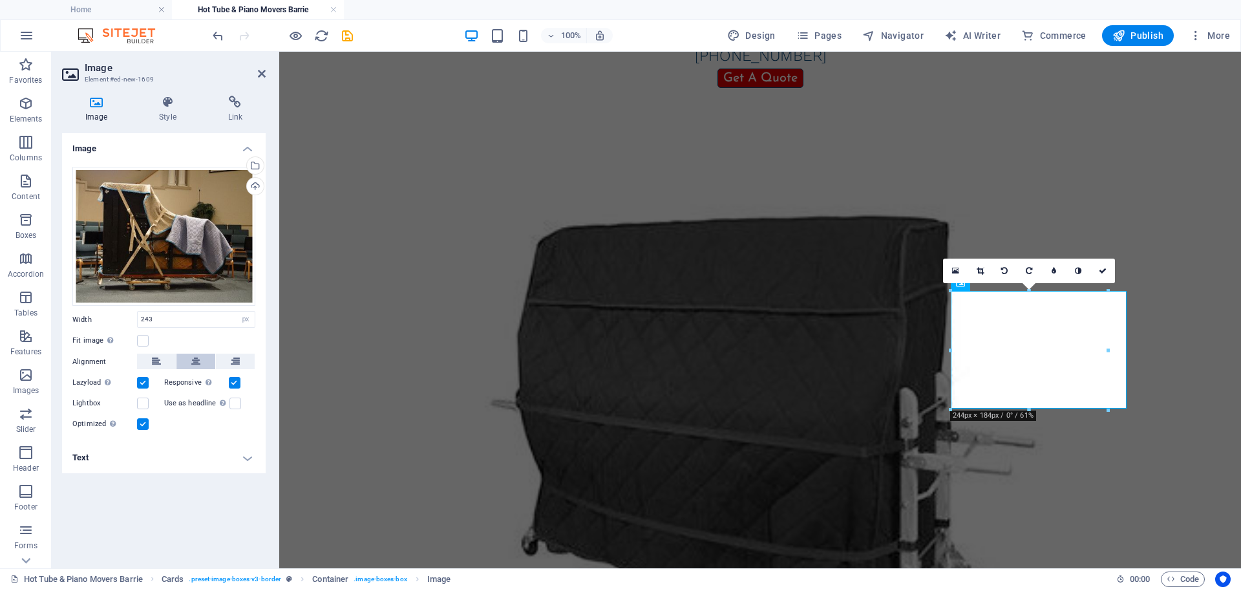
click at [197, 365] on icon at bounding box center [195, 362] width 9 height 16
click at [1112, 273] on icon at bounding box center [1112, 271] width 8 height 8
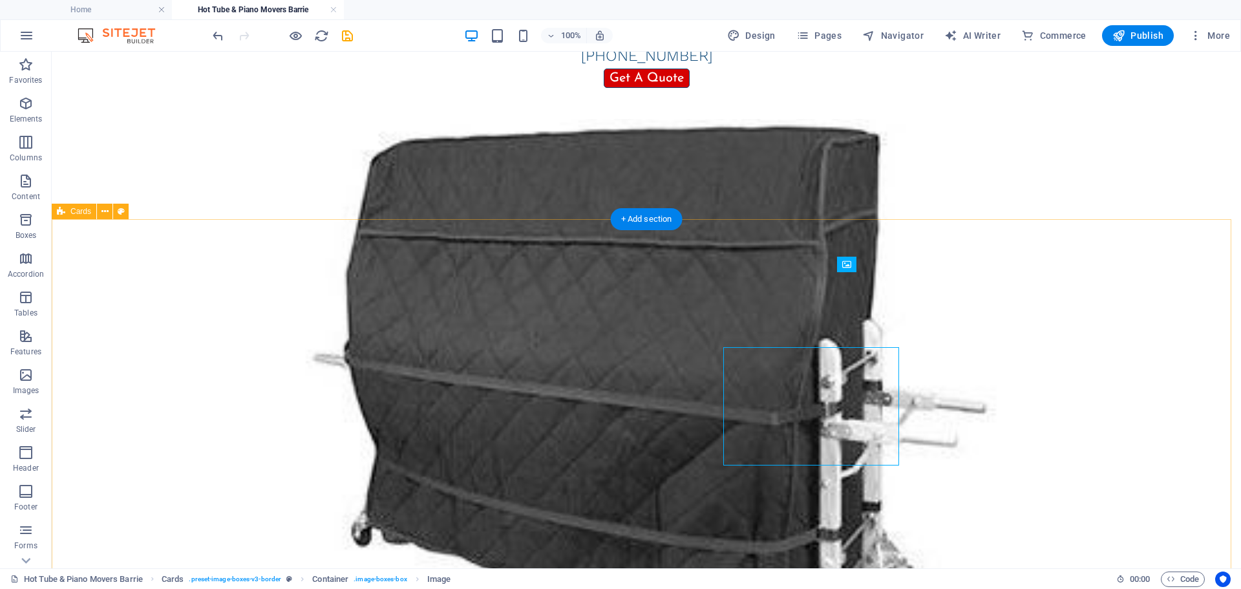
scroll to position [606, 0]
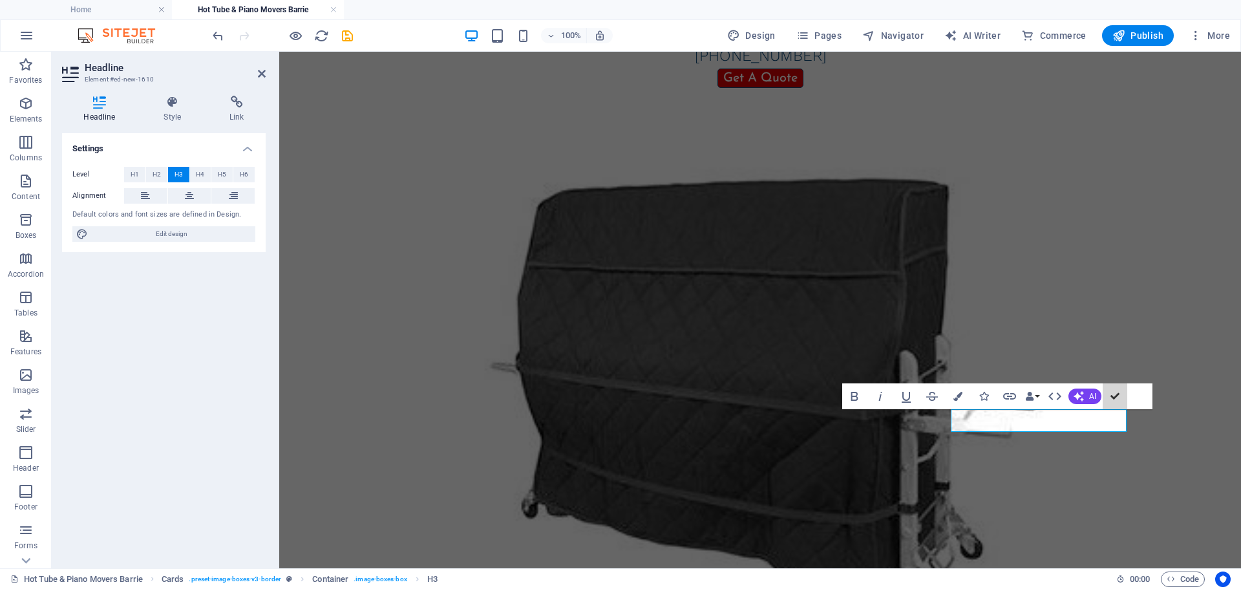
scroll to position [587, 0]
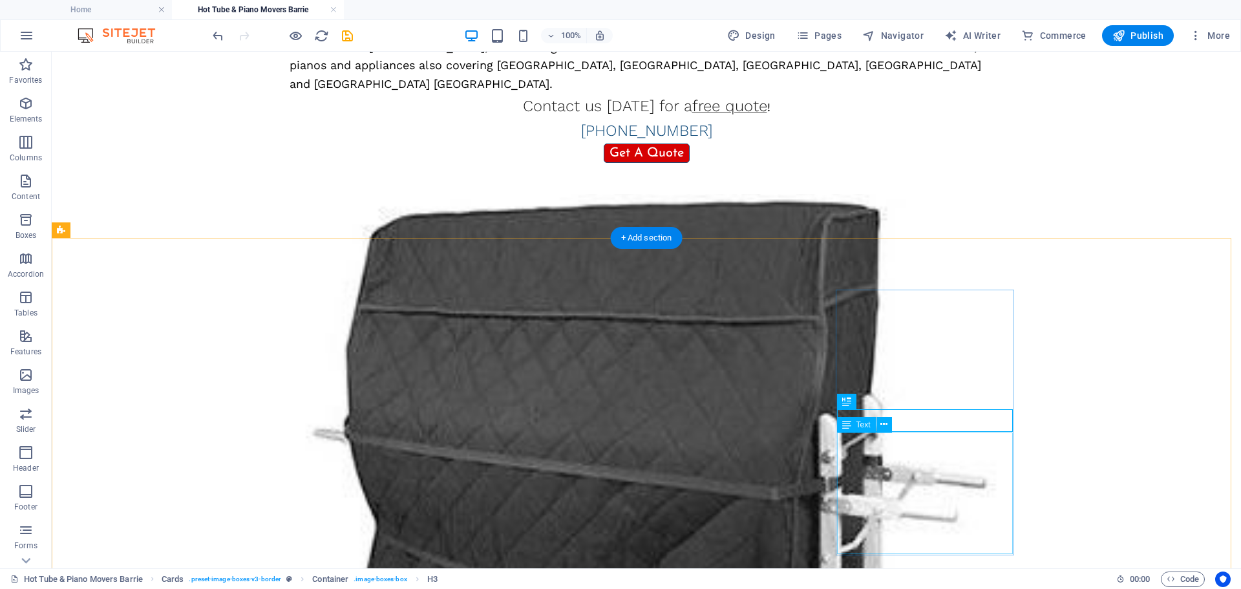
click at [884, 425] on icon at bounding box center [883, 425] width 7 height 14
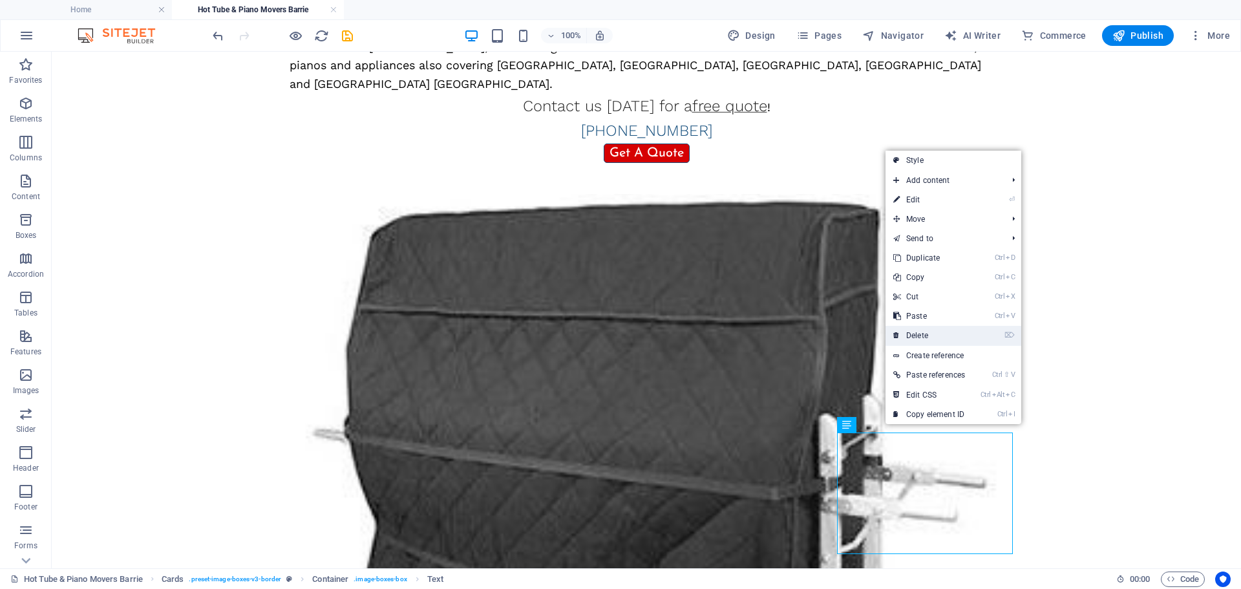
drag, startPoint x: 913, startPoint y: 331, endPoint x: 861, endPoint y: 280, distance: 72.7
click at [913, 331] on link "⌦ Delete" at bounding box center [929, 335] width 87 height 19
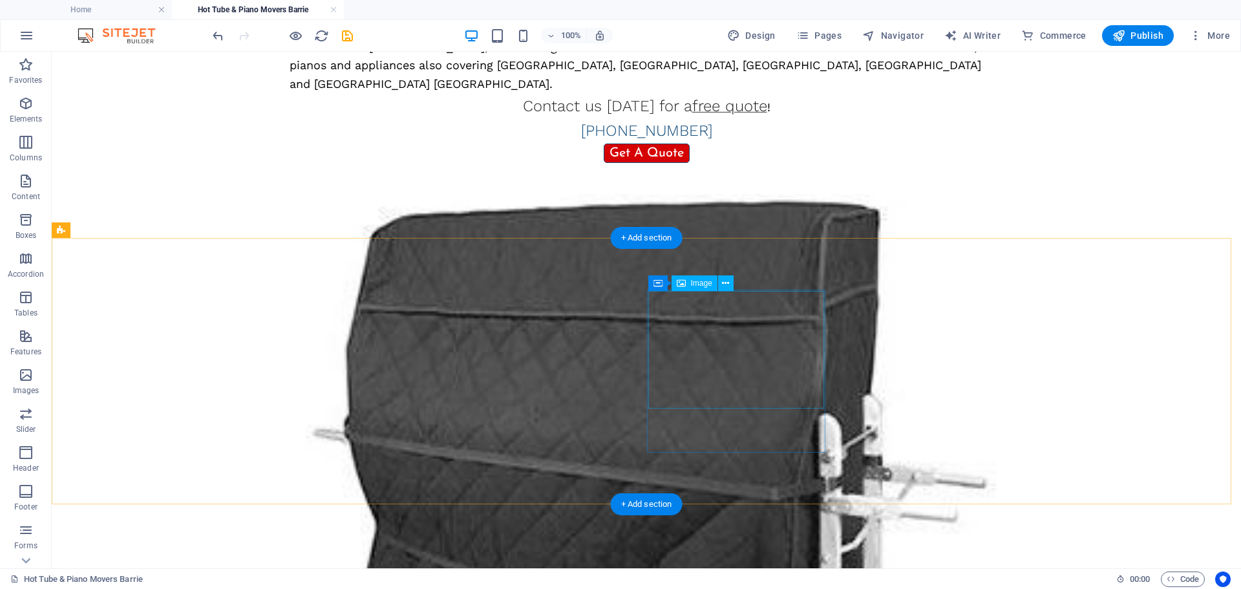
select select "%"
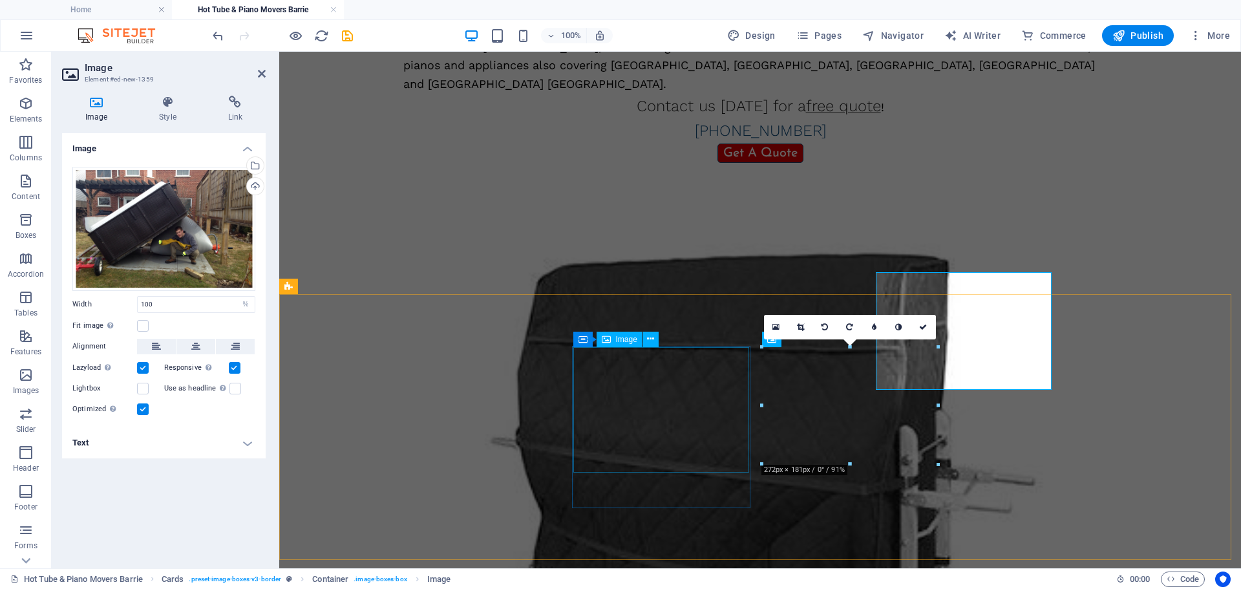
scroll to position [606, 0]
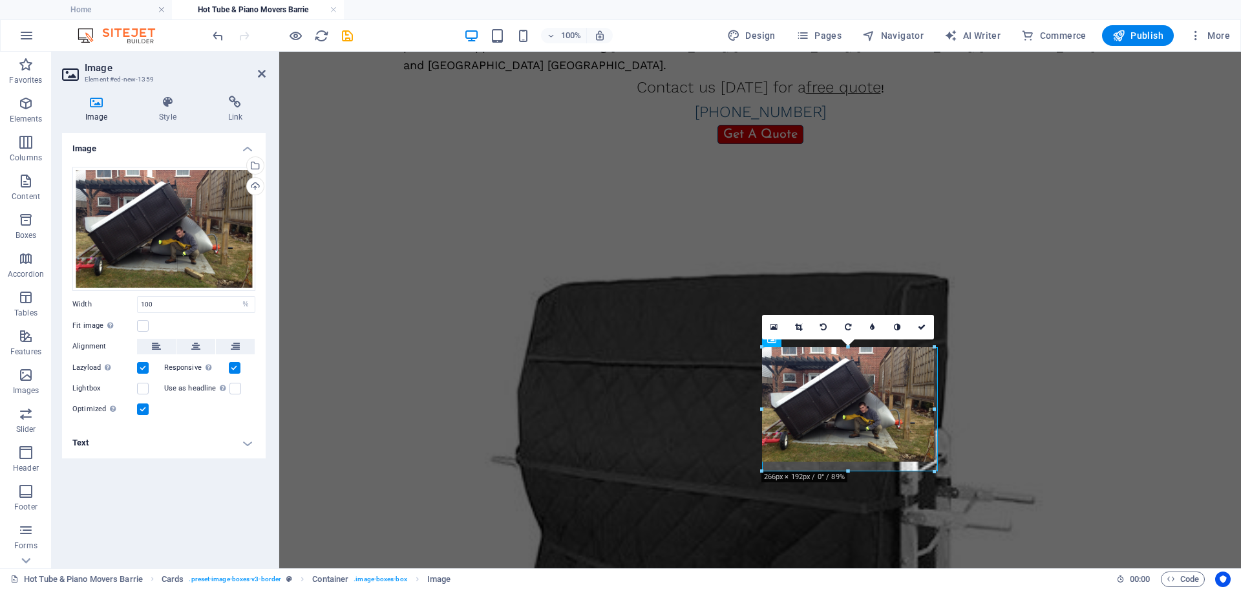
drag, startPoint x: 851, startPoint y: 462, endPoint x: 848, endPoint y: 469, distance: 7.8
type input "266"
select select "px"
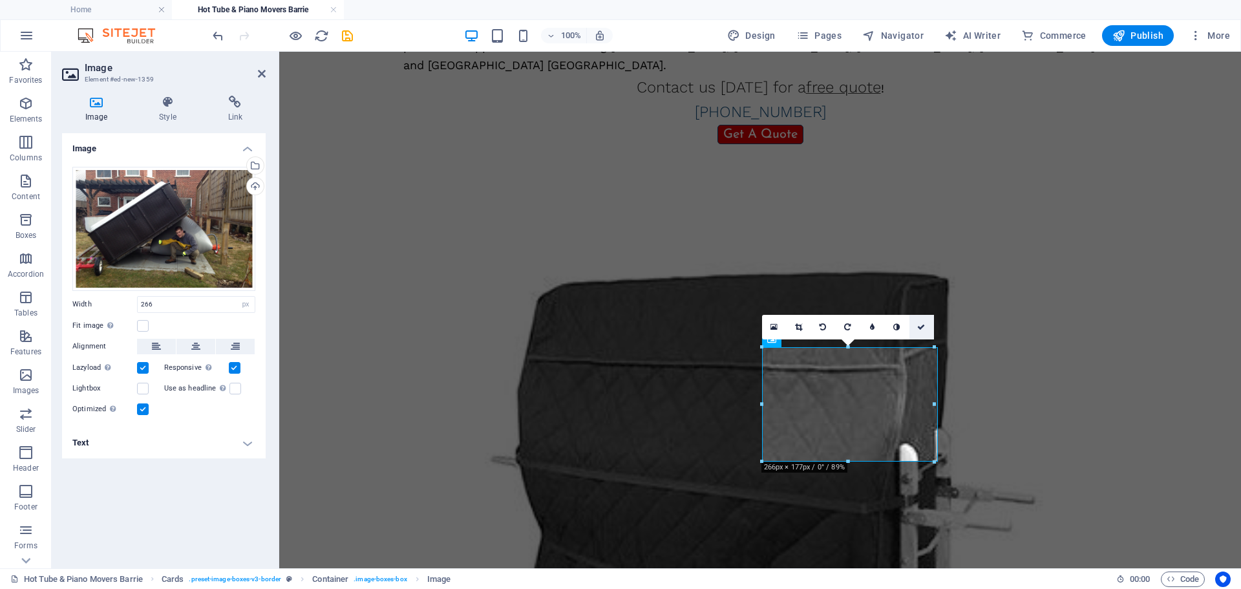
click at [923, 327] on icon at bounding box center [921, 327] width 8 height 8
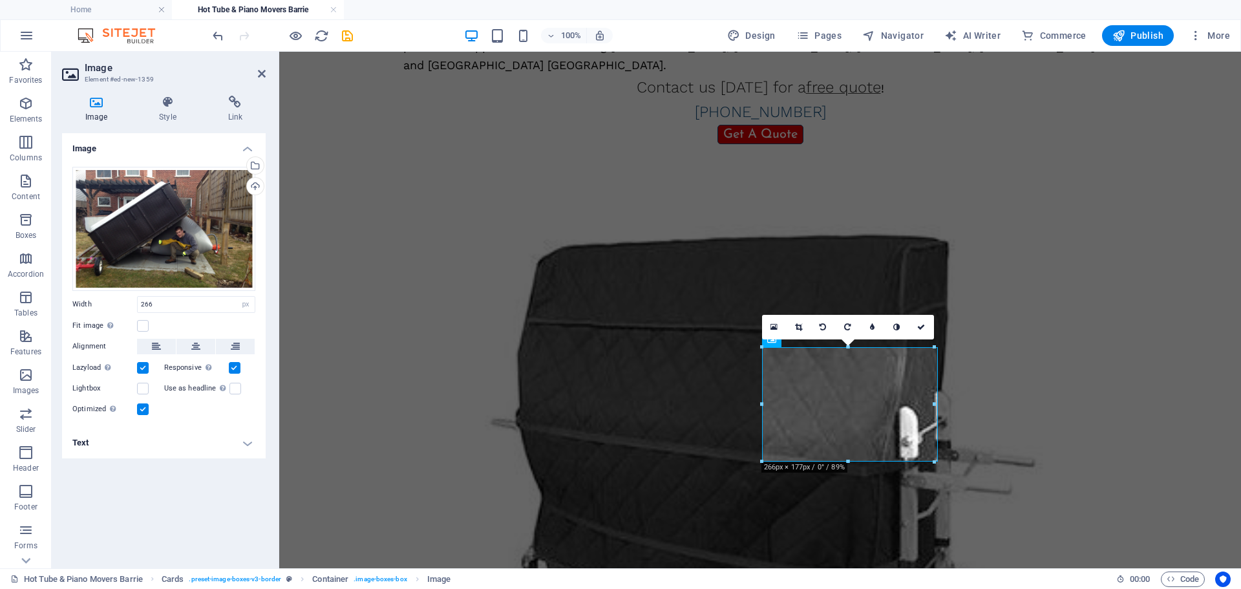
scroll to position [587, 0]
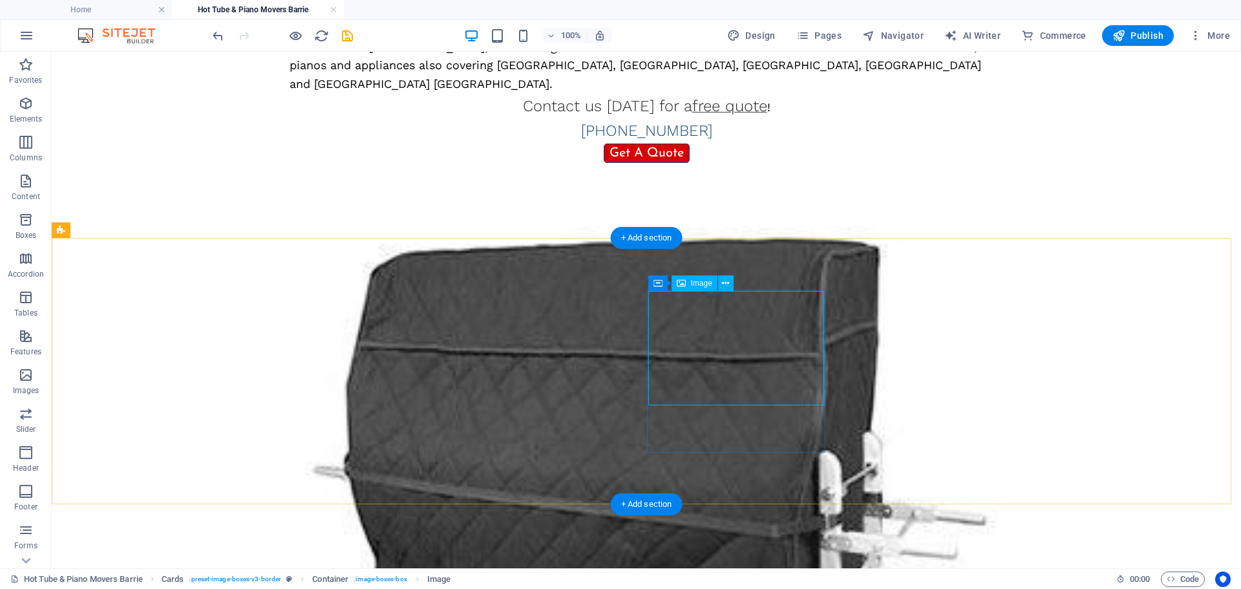
select select "px"
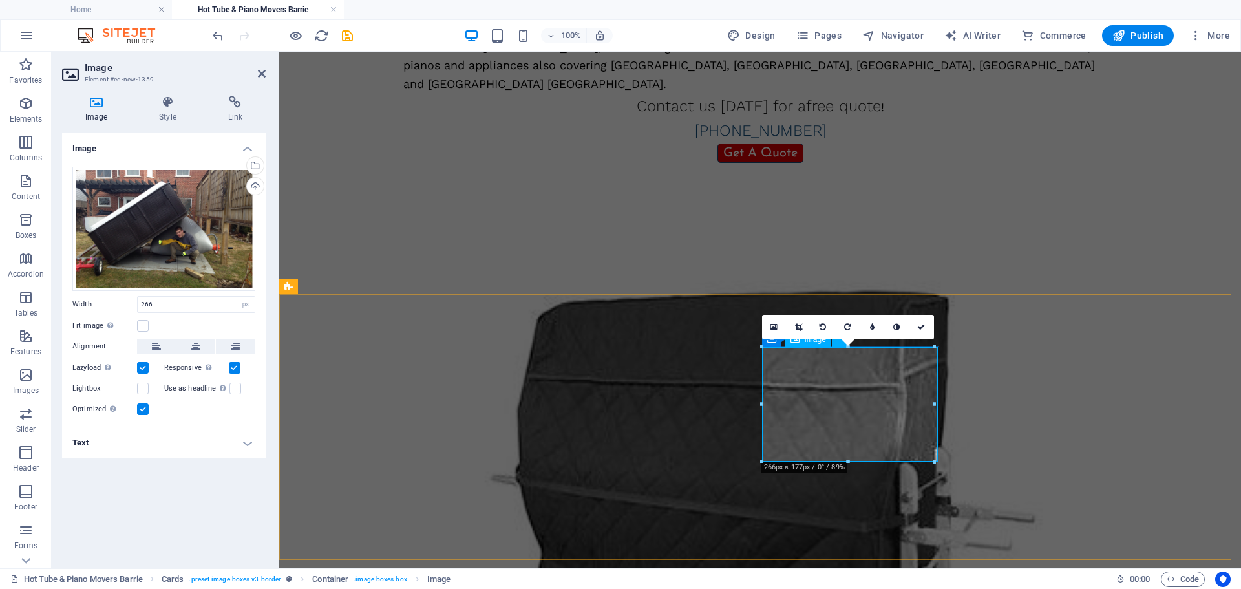
scroll to position [606, 0]
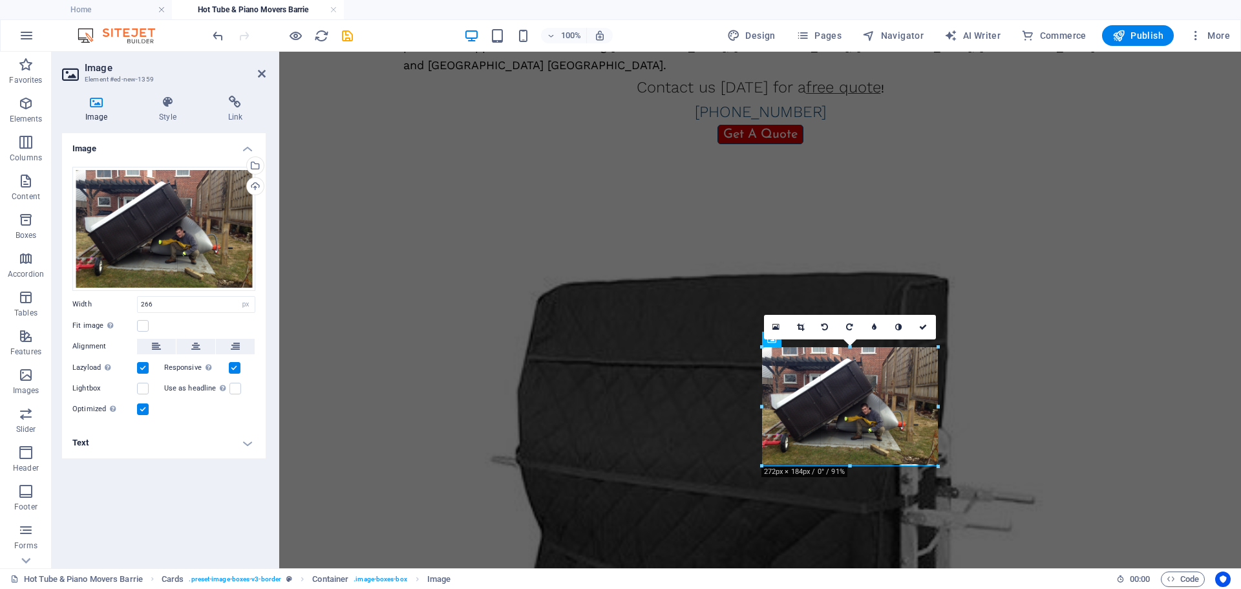
drag, startPoint x: 932, startPoint y: 458, endPoint x: 937, endPoint y: 464, distance: 7.8
type input "272"
drag, startPoint x: 937, startPoint y: 464, endPoint x: 662, endPoint y: 421, distance: 278.1
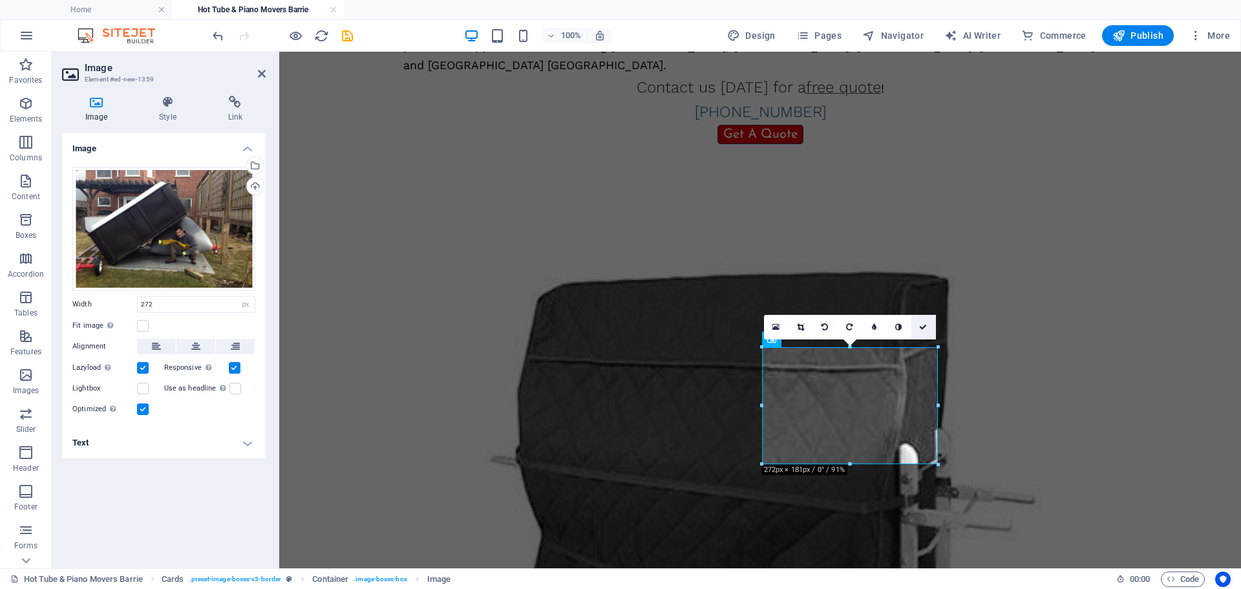
drag, startPoint x: 882, startPoint y: 295, endPoint x: 923, endPoint y: 329, distance: 53.2
click at [923, 329] on icon at bounding box center [923, 327] width 8 height 8
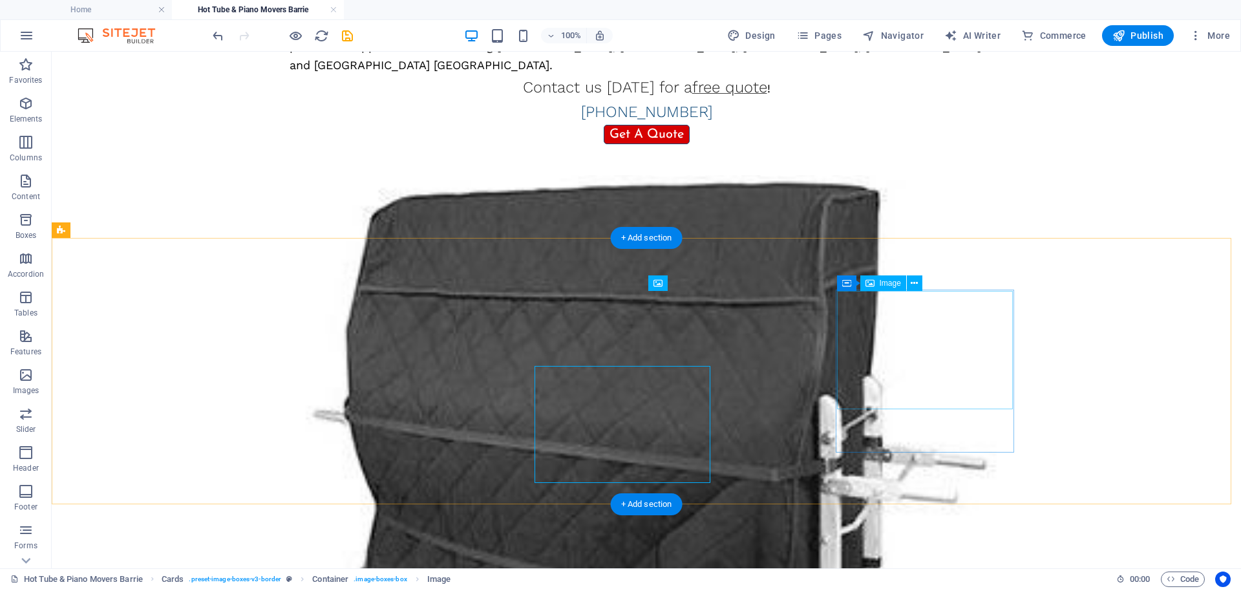
scroll to position [587, 0]
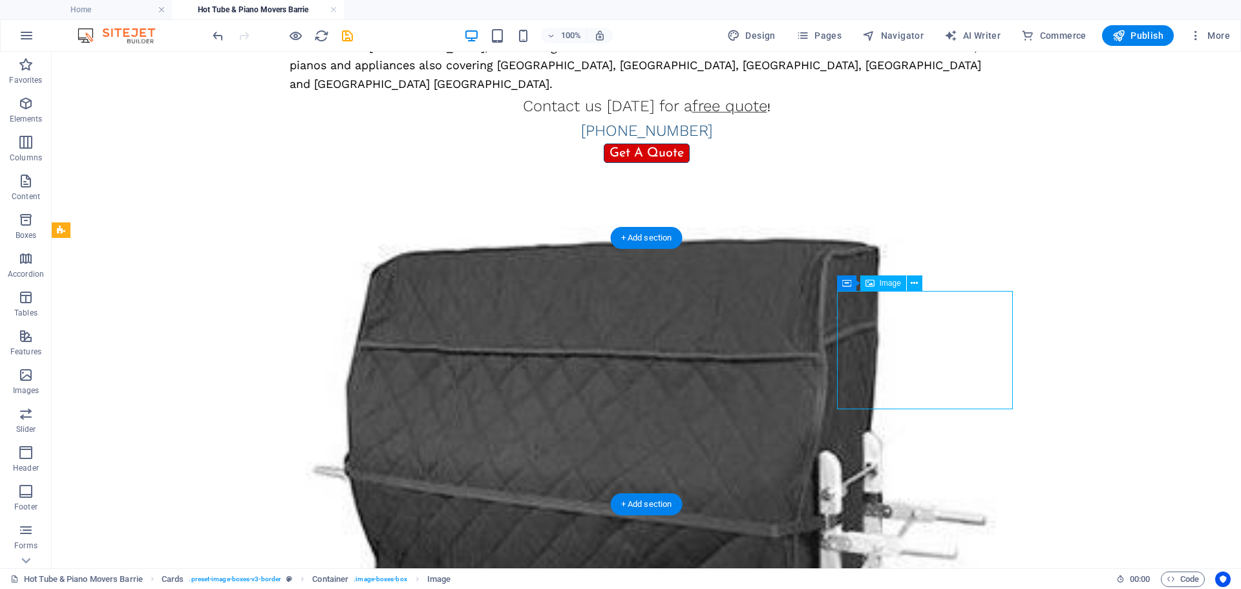
scroll to position [606, 0]
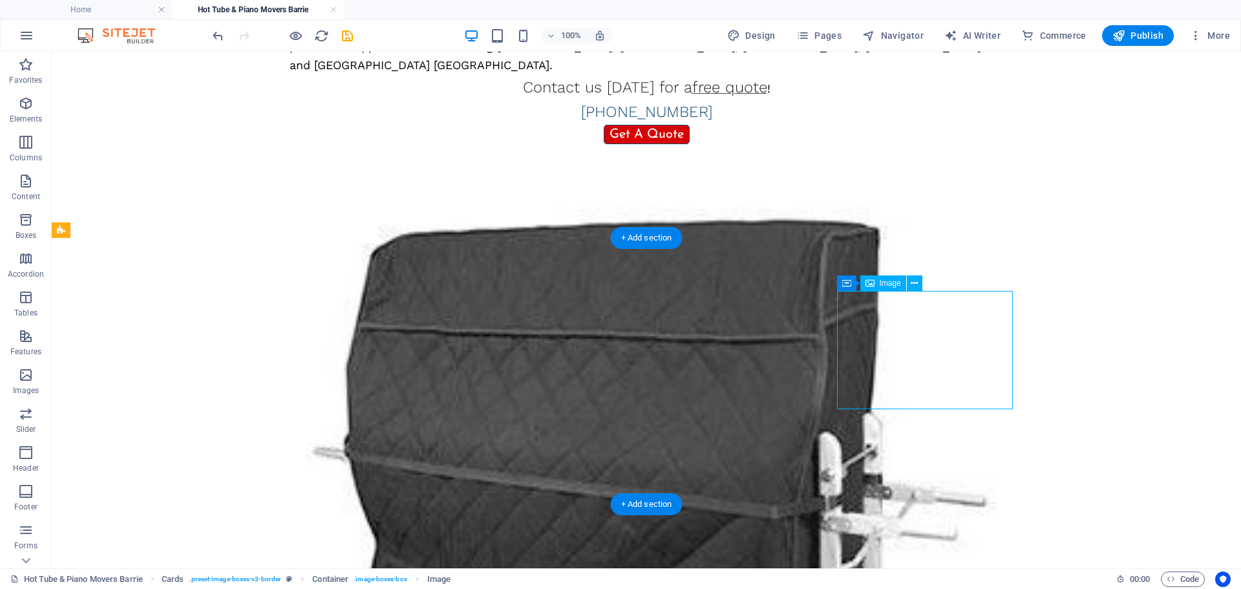
select select "px"
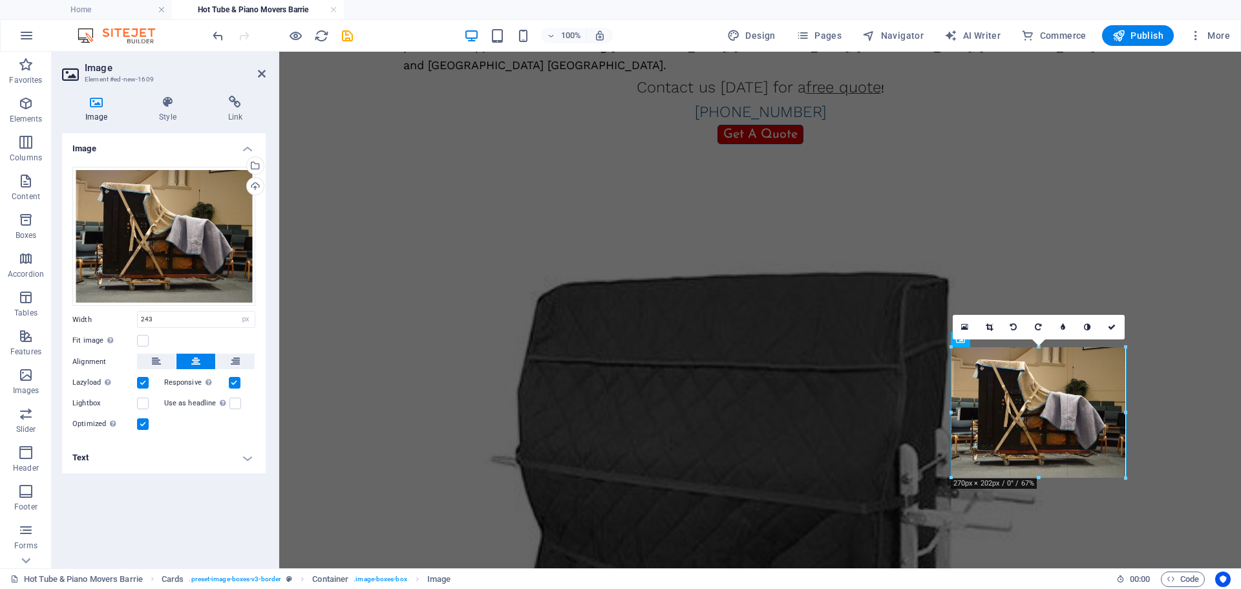
drag, startPoint x: 1118, startPoint y: 467, endPoint x: 1136, endPoint y: 475, distance: 19.7
type input "271"
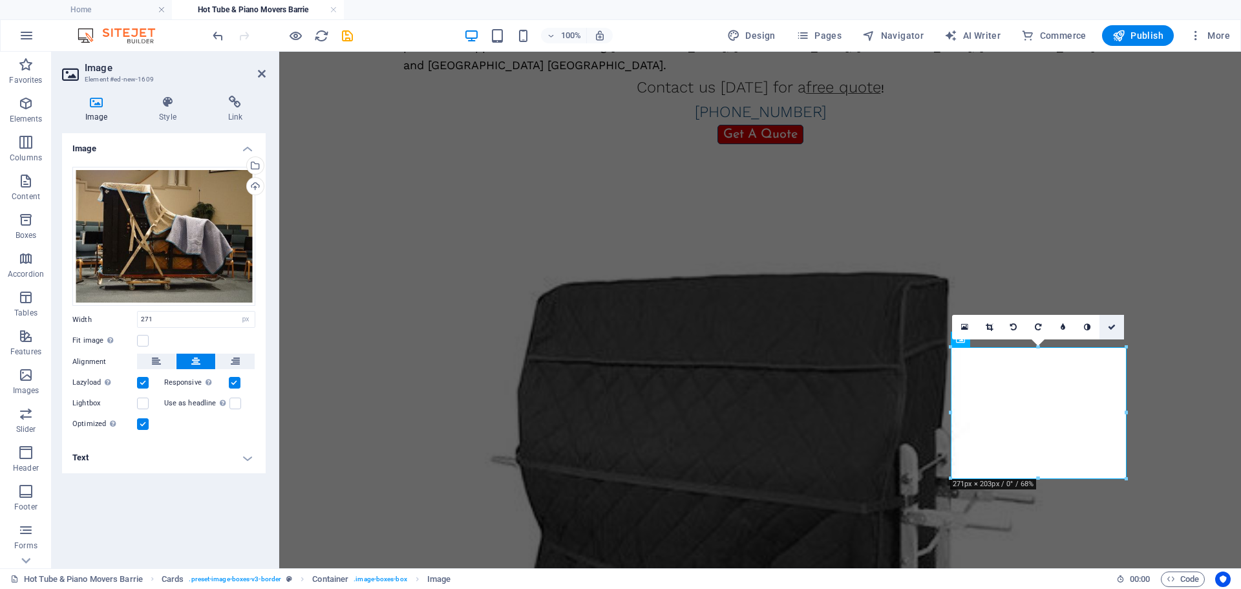
click at [1112, 326] on icon at bounding box center [1112, 327] width 8 height 8
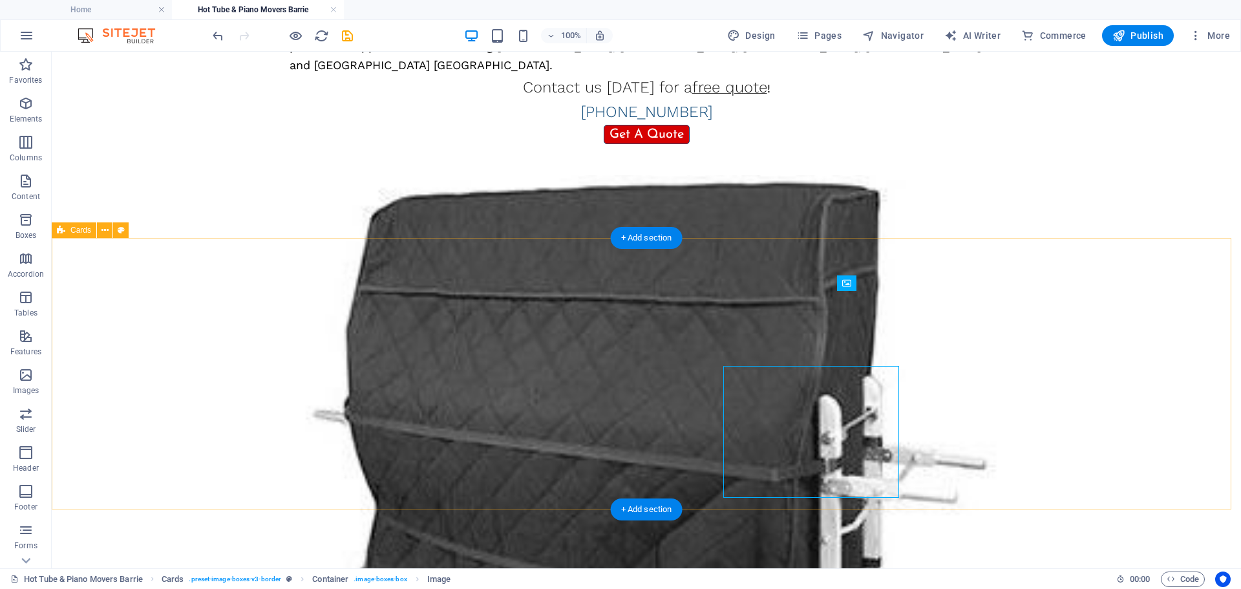
scroll to position [587, 0]
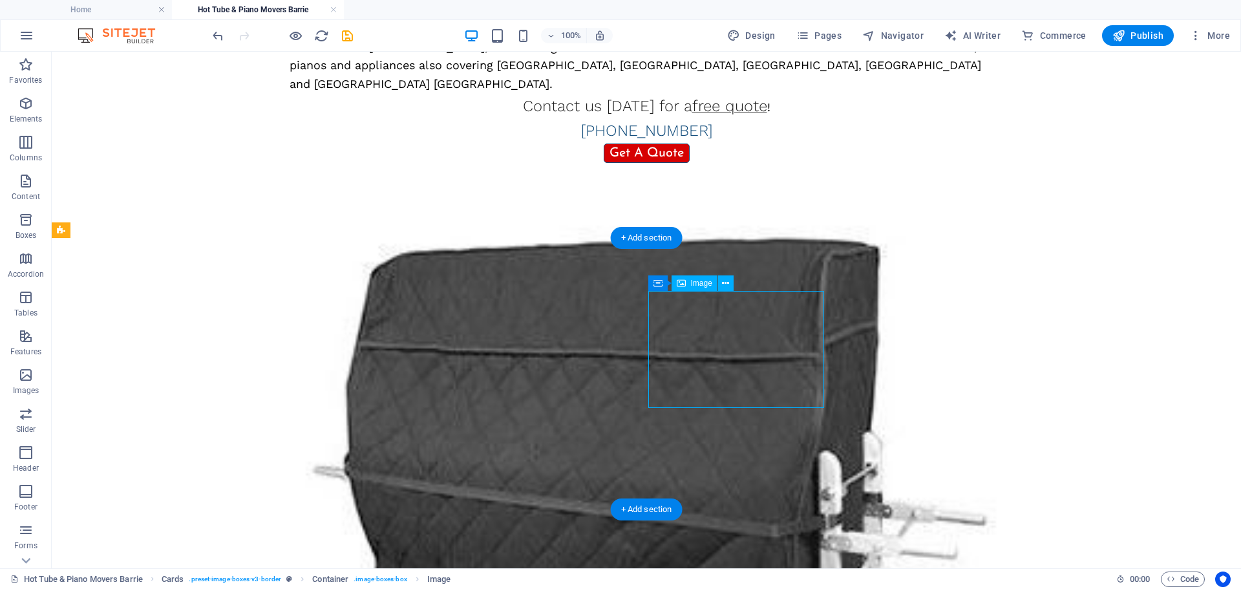
select select "px"
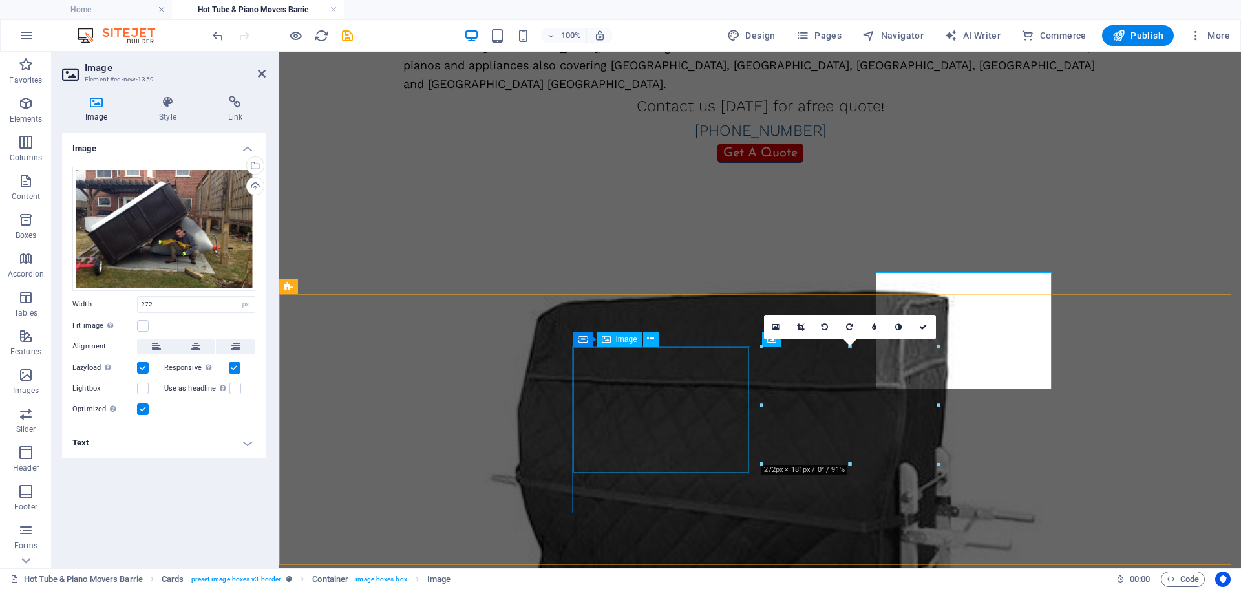
scroll to position [606, 0]
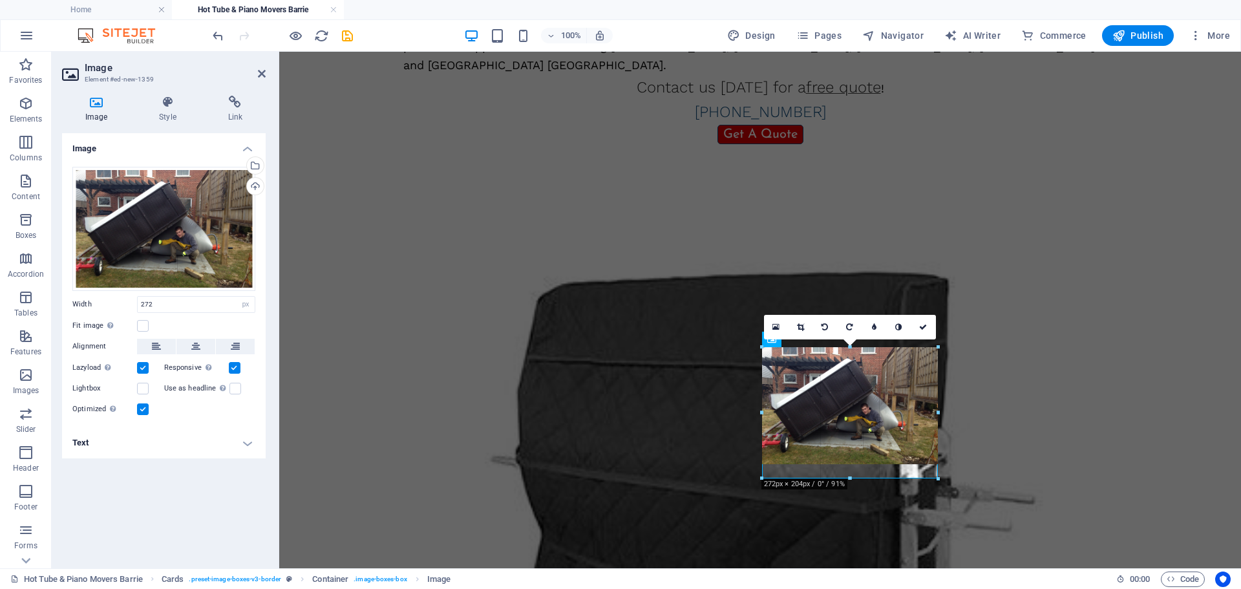
drag, startPoint x: 937, startPoint y: 464, endPoint x: 943, endPoint y: 470, distance: 8.2
click at [943, 470] on div "H1 Container Reference Container Image with text Container Container Image with…" at bounding box center [760, 7] width 962 height 1122
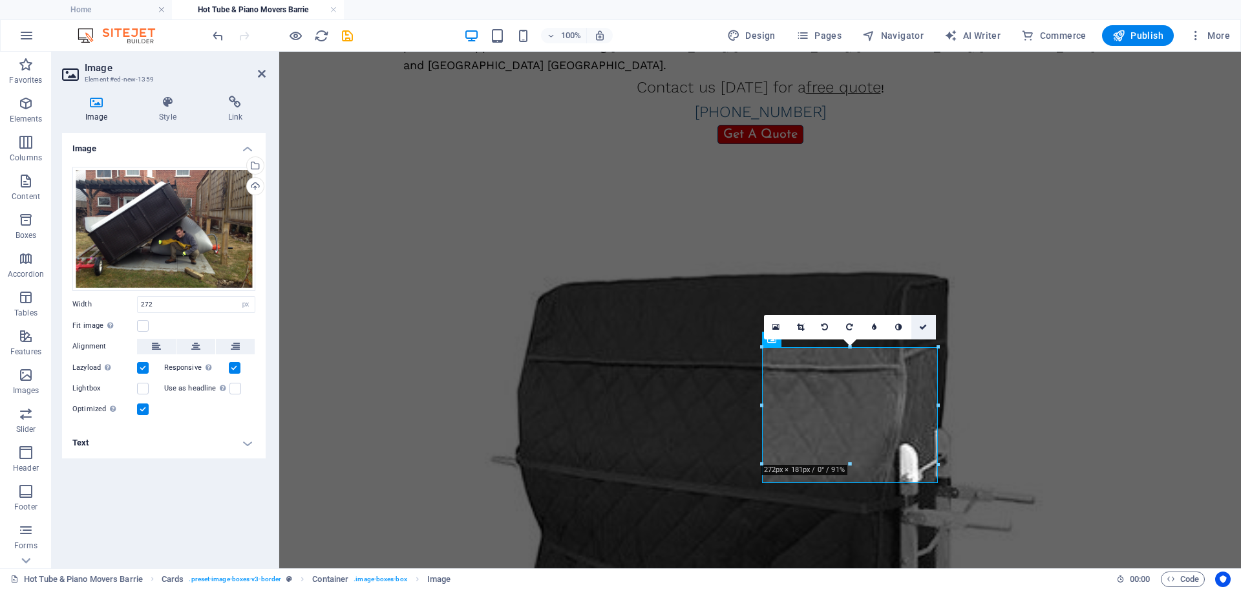
click at [928, 322] on link at bounding box center [924, 327] width 25 height 25
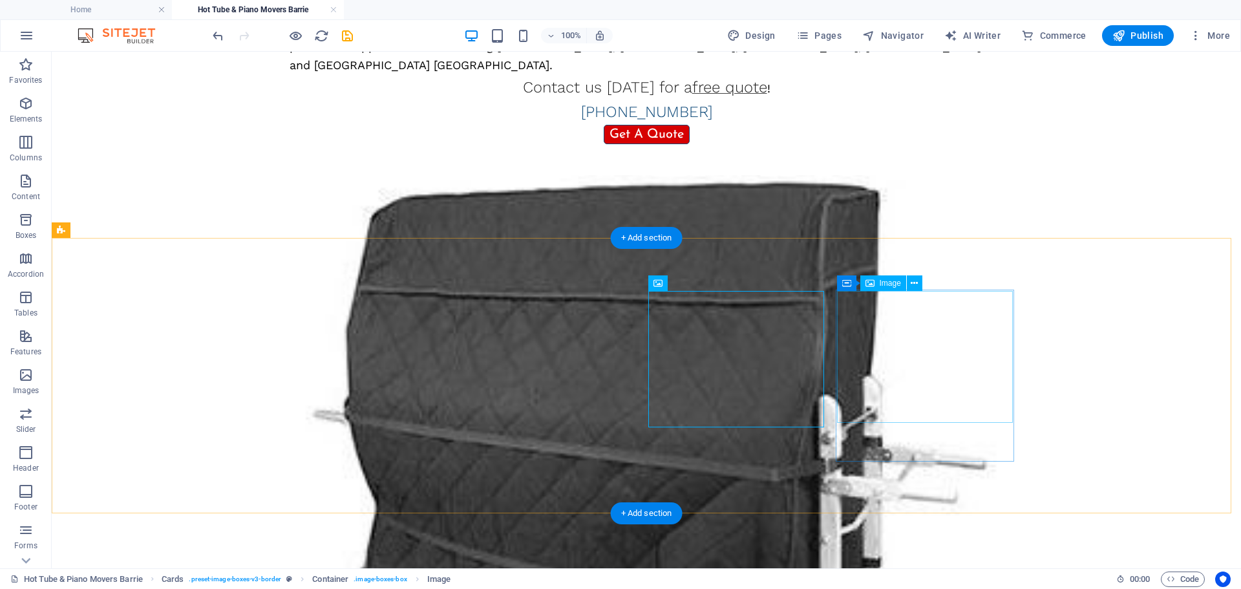
scroll to position [587, 0]
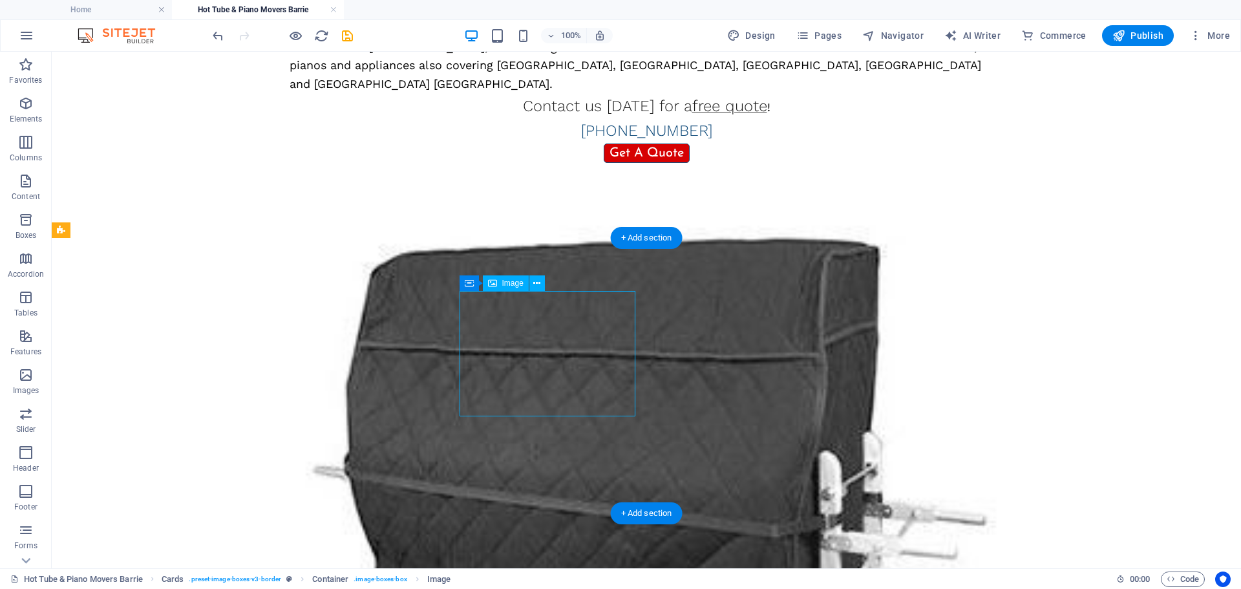
select select "px"
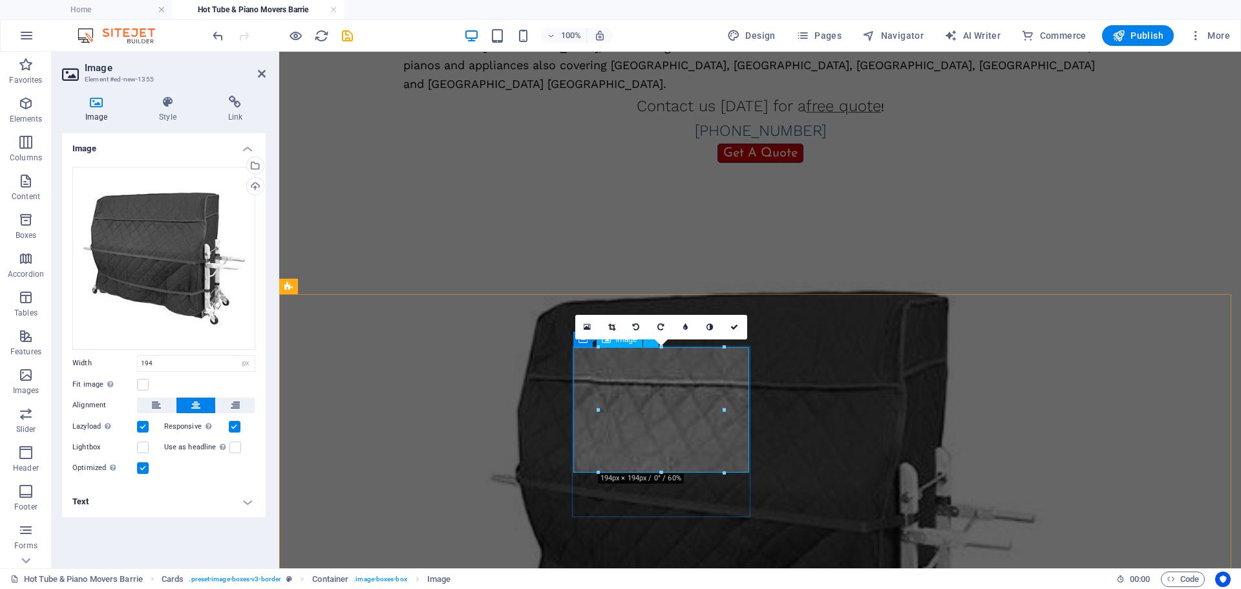
scroll to position [606, 0]
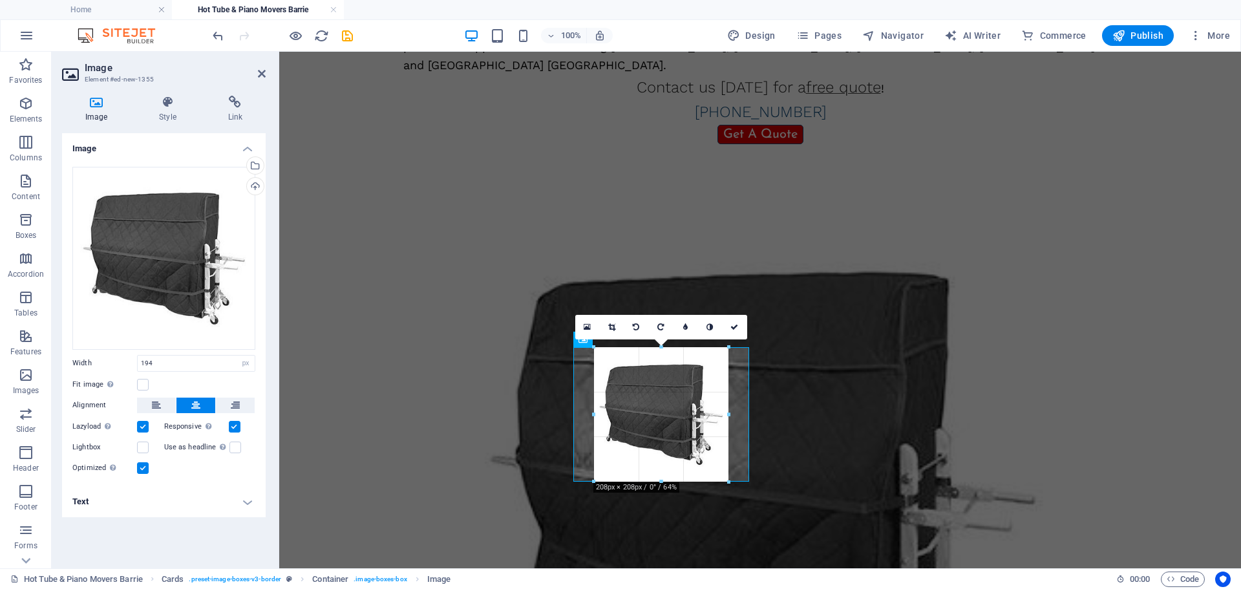
drag, startPoint x: 727, startPoint y: 474, endPoint x: 738, endPoint y: 483, distance: 14.2
type input "208"
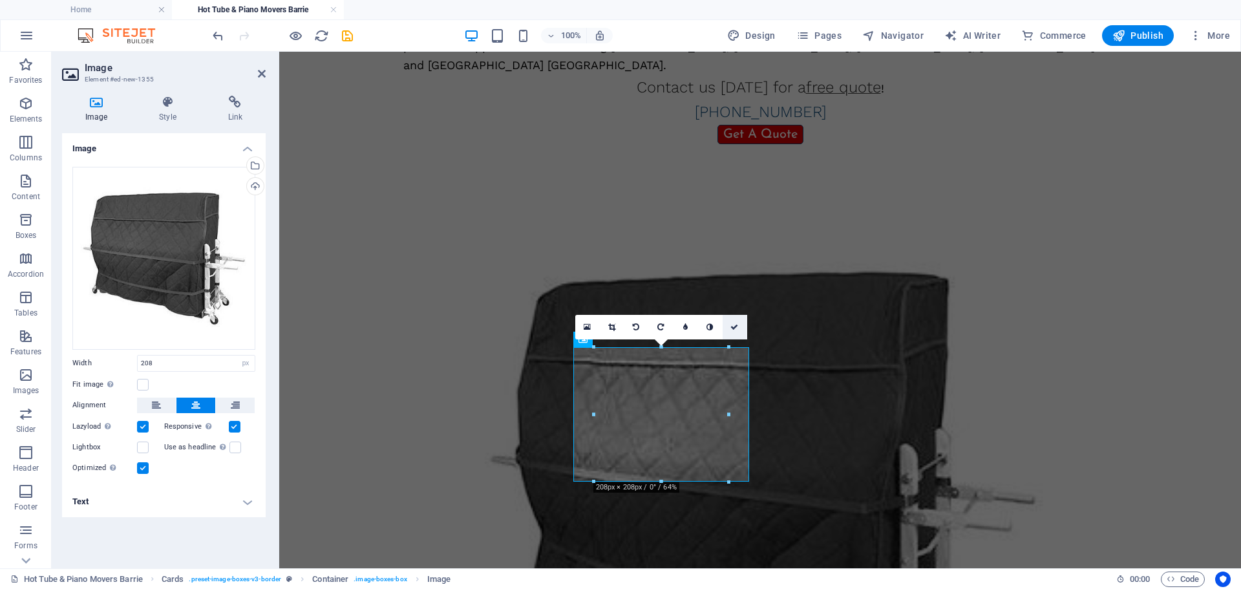
click at [740, 326] on link at bounding box center [735, 327] width 25 height 25
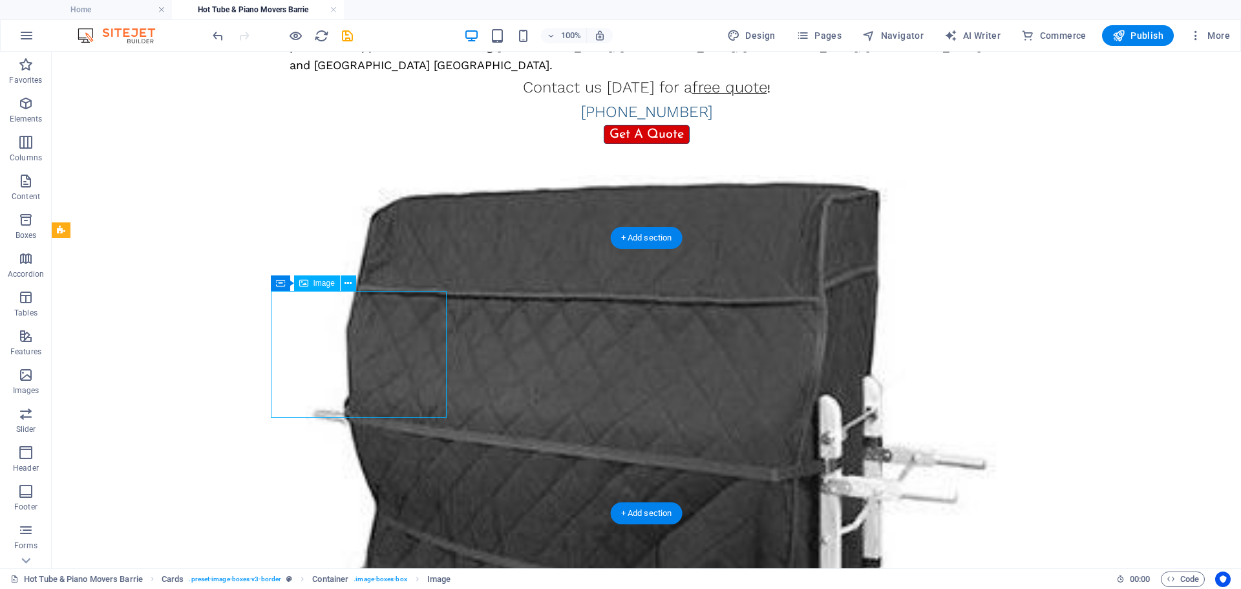
select select "%"
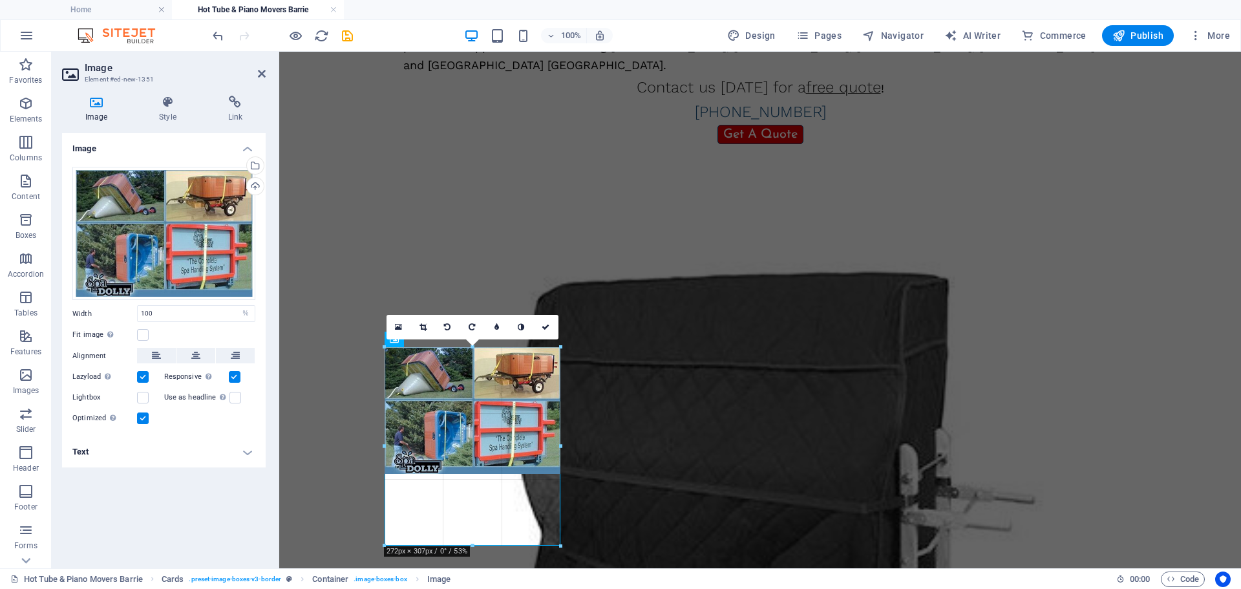
drag, startPoint x: 559, startPoint y: 475, endPoint x: 560, endPoint y: 464, distance: 11.1
click at [560, 464] on div "180 170 160 150 140 130 120 110 100 90 80 70 60 50 40 30 20 10 0 -10 -20 -30 -4…" at bounding box center [473, 446] width 176 height 198
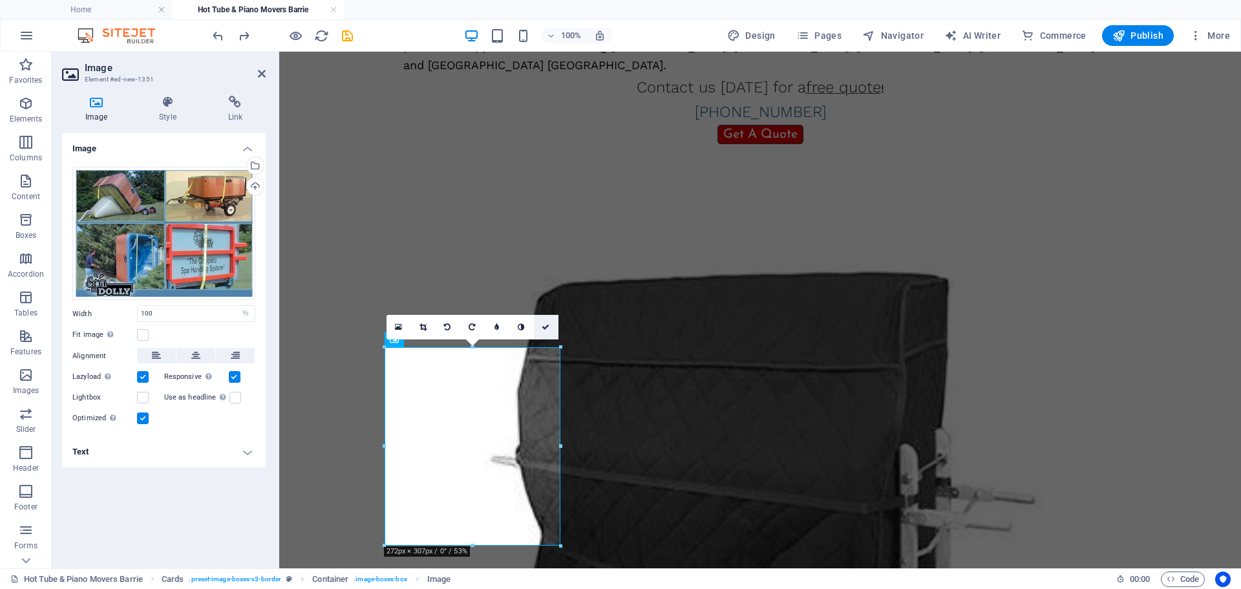
click at [546, 326] on icon at bounding box center [546, 327] width 8 height 8
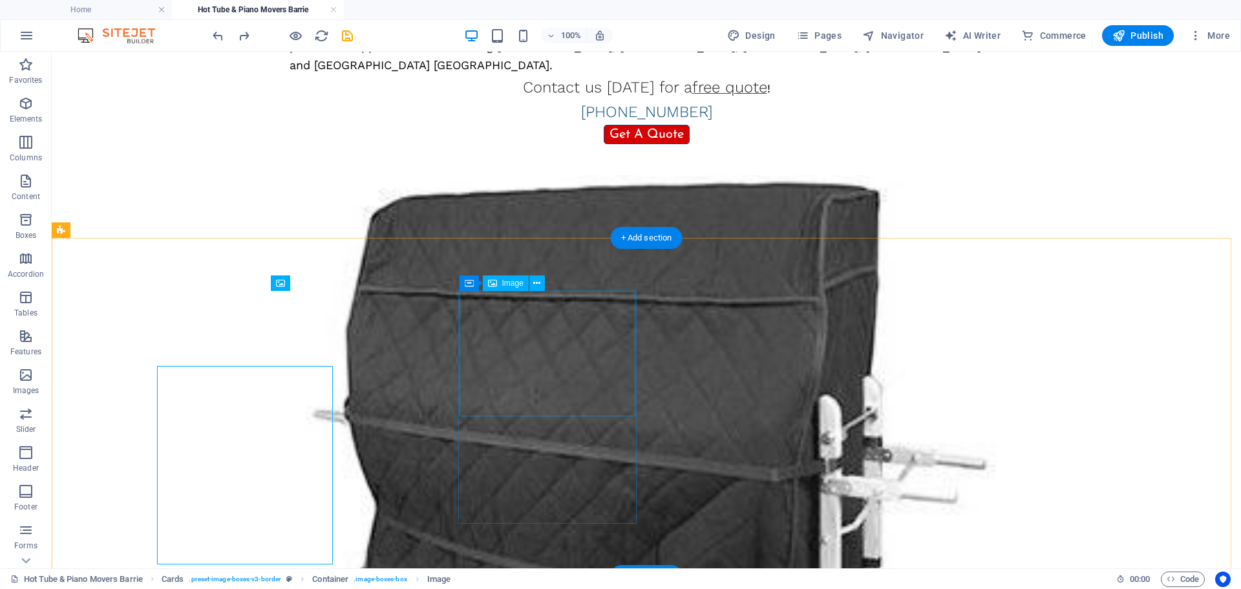
scroll to position [587, 0]
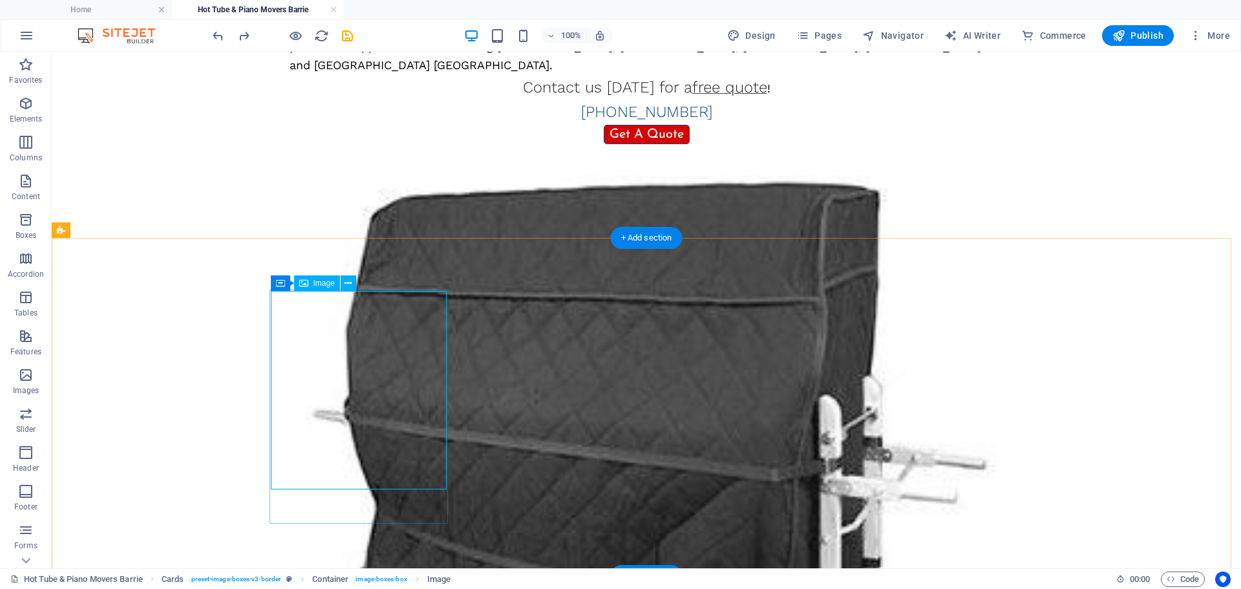
select select "%"
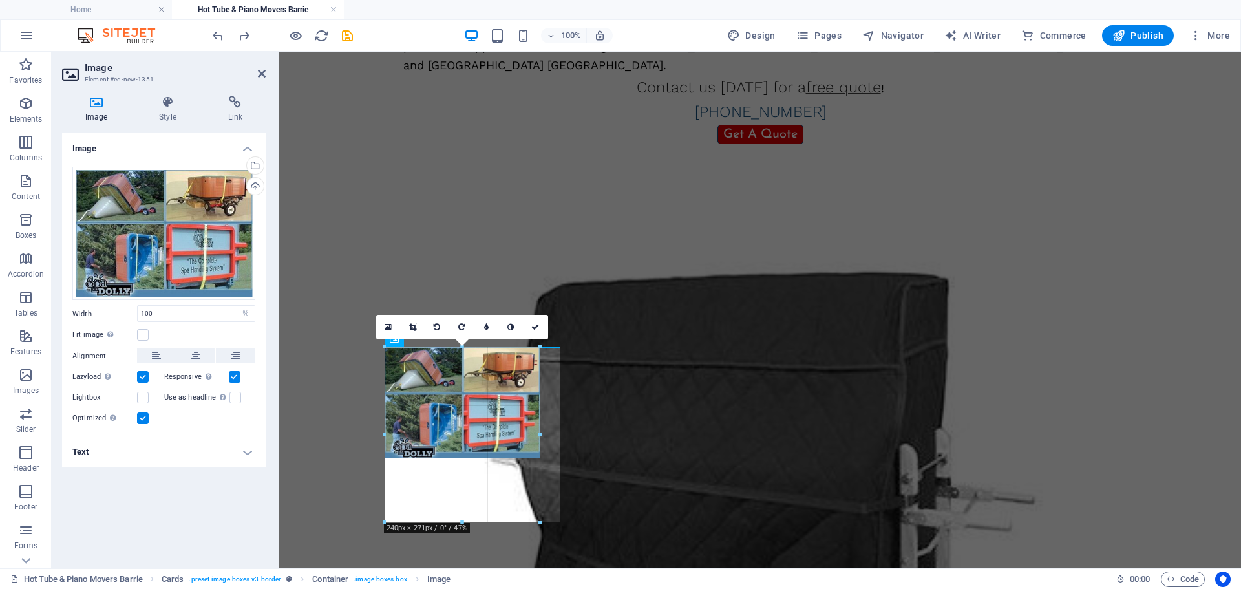
drag, startPoint x: 559, startPoint y: 539, endPoint x: 542, endPoint y: 476, distance: 65.1
type input "240"
select select "px"
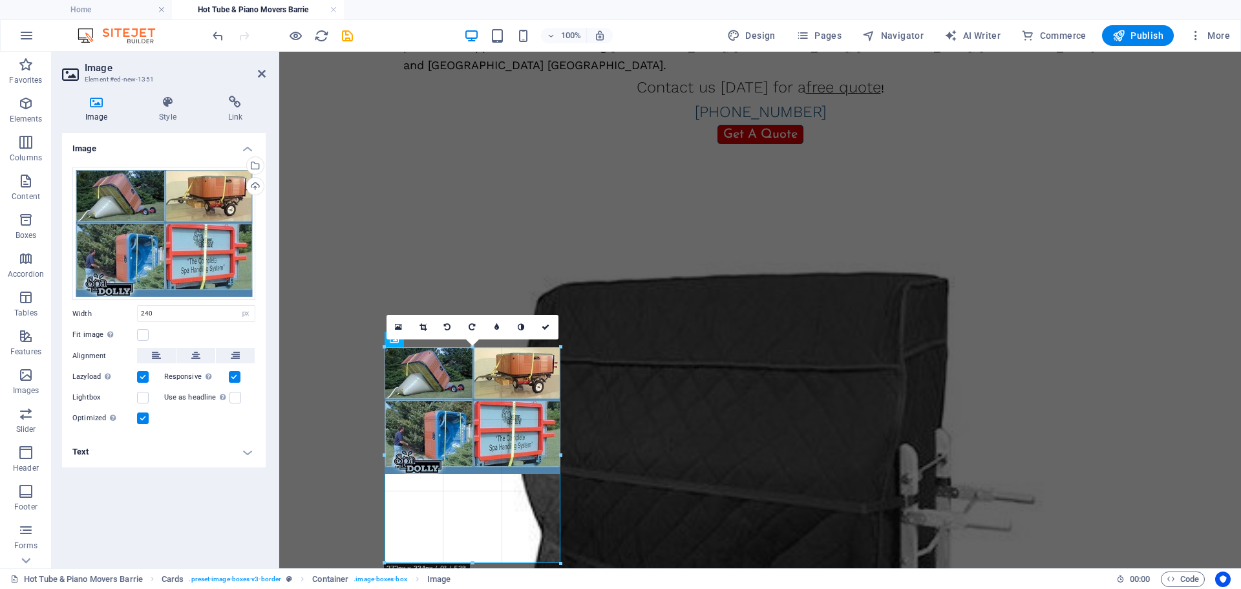
drag, startPoint x: 540, startPoint y: 436, endPoint x: 562, endPoint y: 440, distance: 22.3
type input "272"
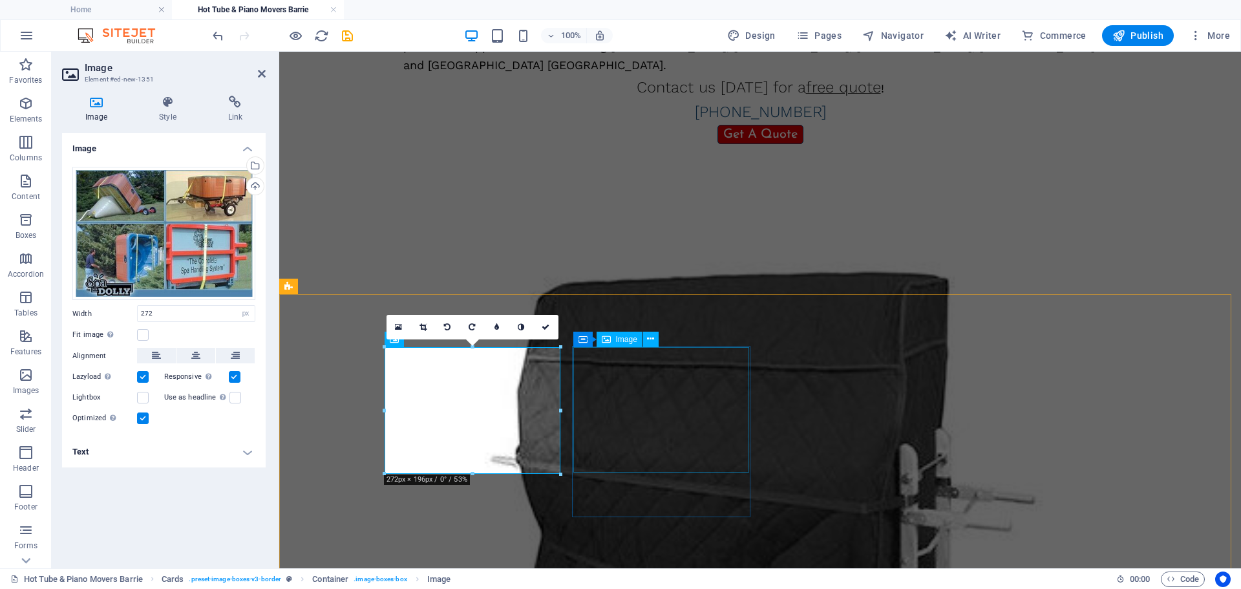
select select "px"
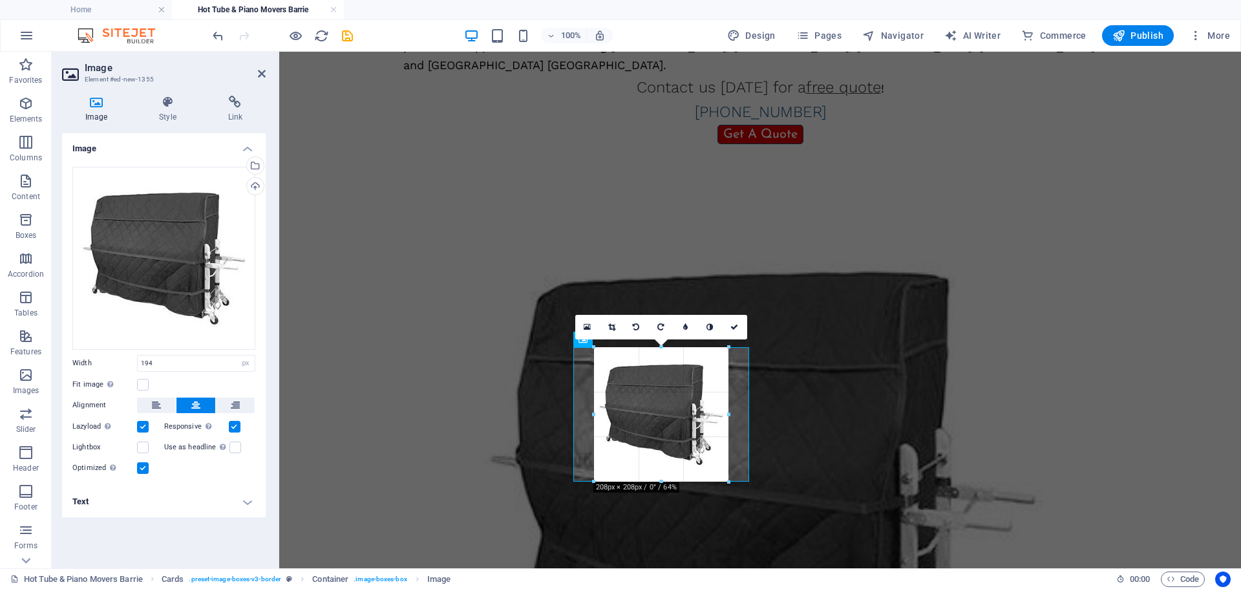
drag, startPoint x: 727, startPoint y: 473, endPoint x: 737, endPoint y: 480, distance: 12.9
type input "208"
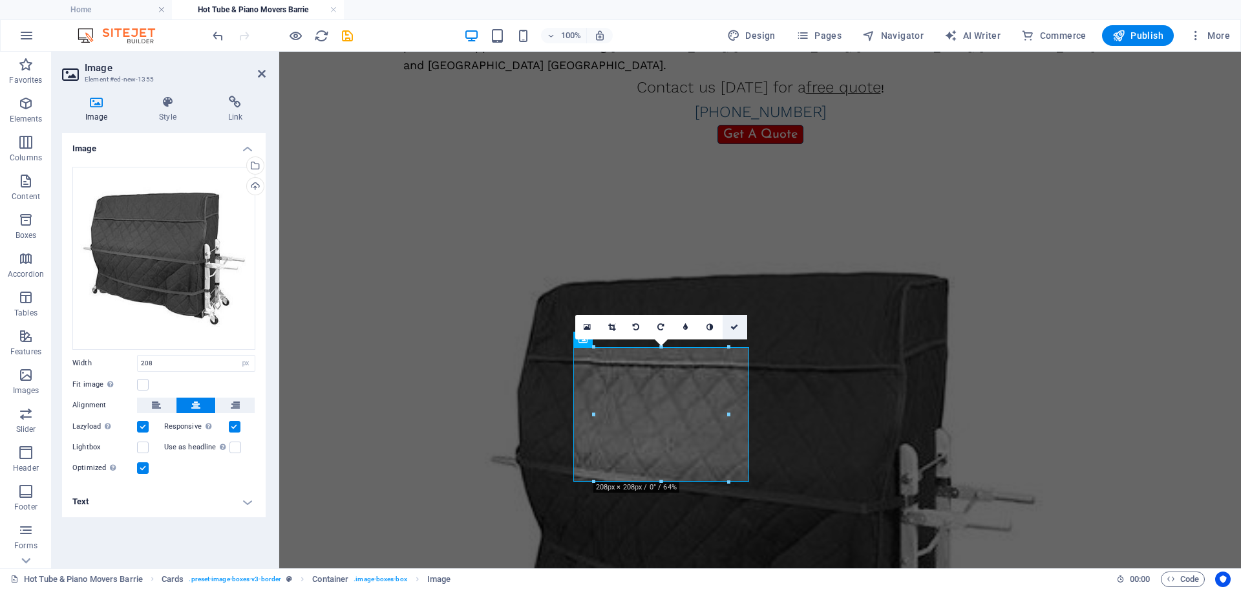
click at [732, 326] on icon at bounding box center [735, 327] width 8 height 8
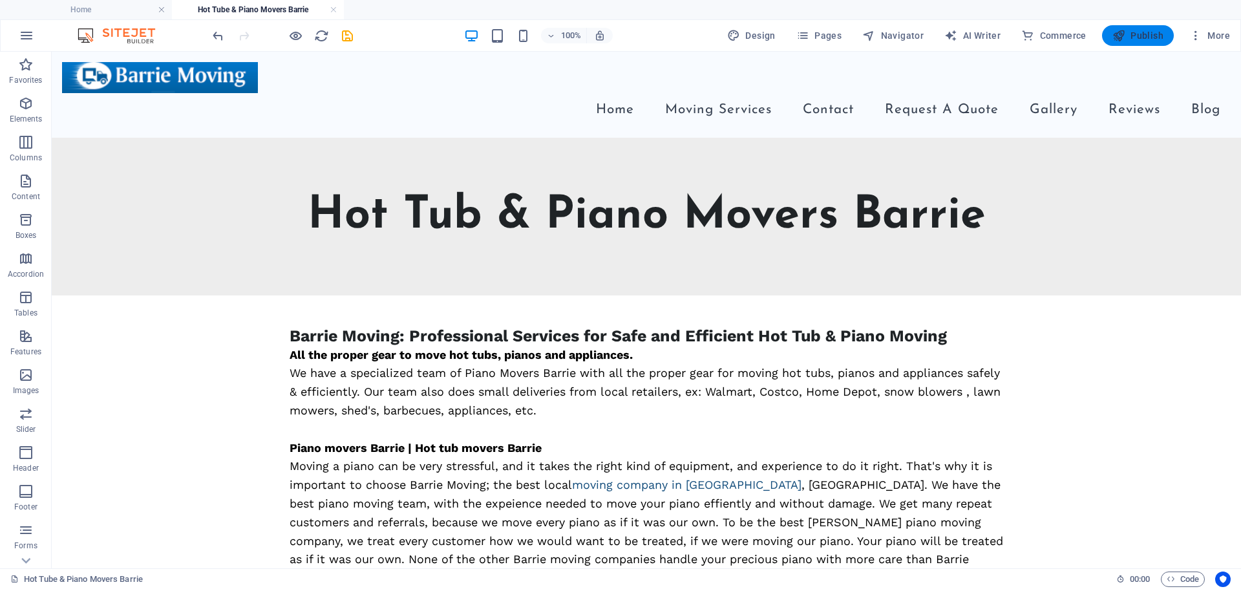
click at [1140, 34] on span "Publish" at bounding box center [1138, 35] width 51 height 13
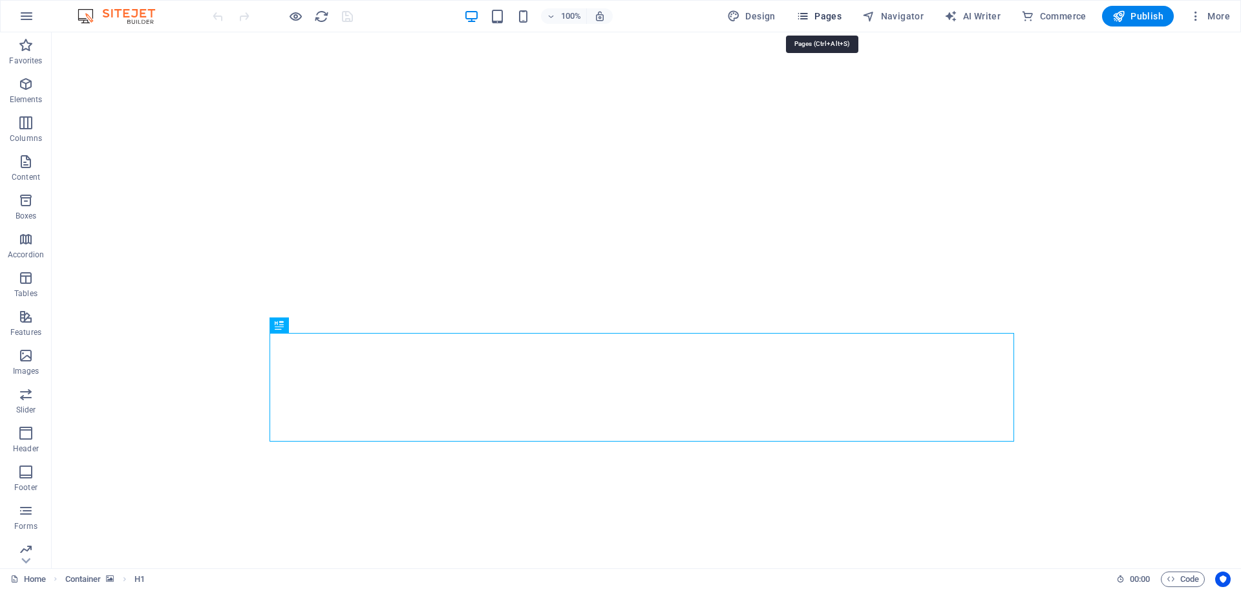
click at [826, 12] on span "Pages" at bounding box center [818, 16] width 45 height 13
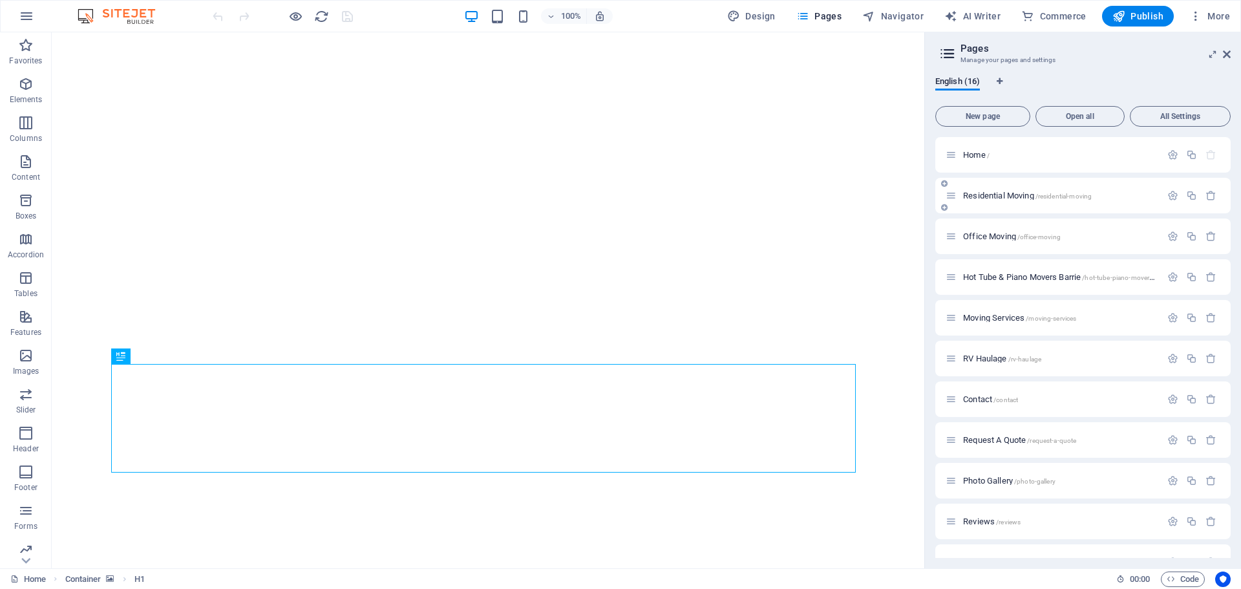
click at [1106, 197] on p "Residential Moving /residential-moving" at bounding box center [1060, 195] width 194 height 8
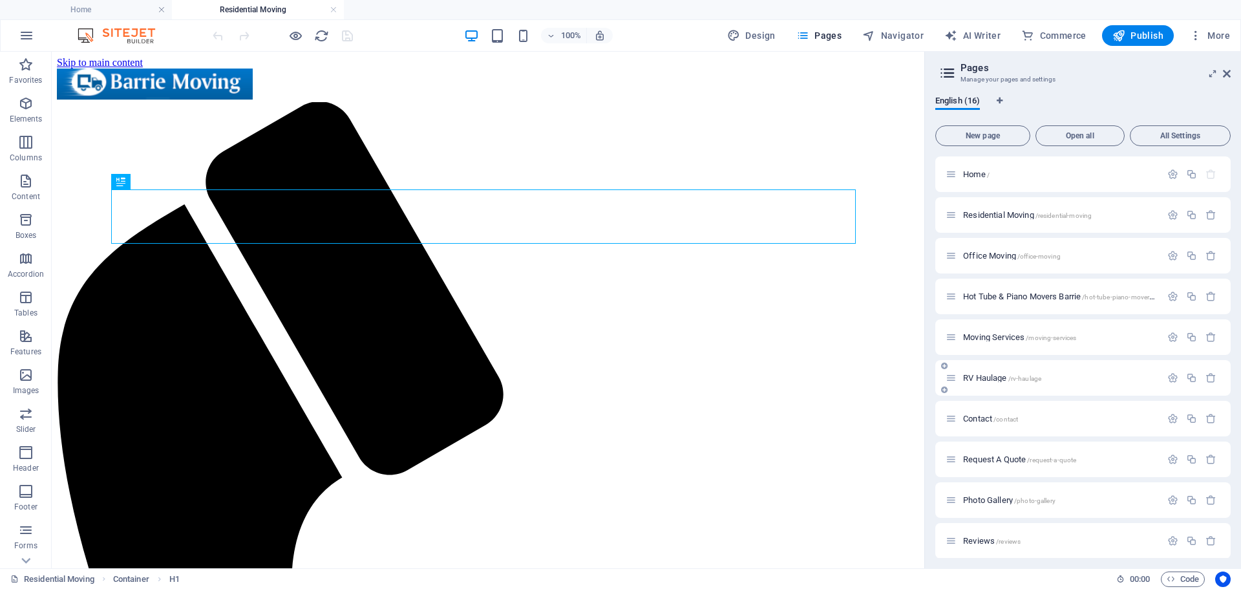
click at [1064, 377] on p "RV Haulage /rv-haulage" at bounding box center [1060, 378] width 194 height 8
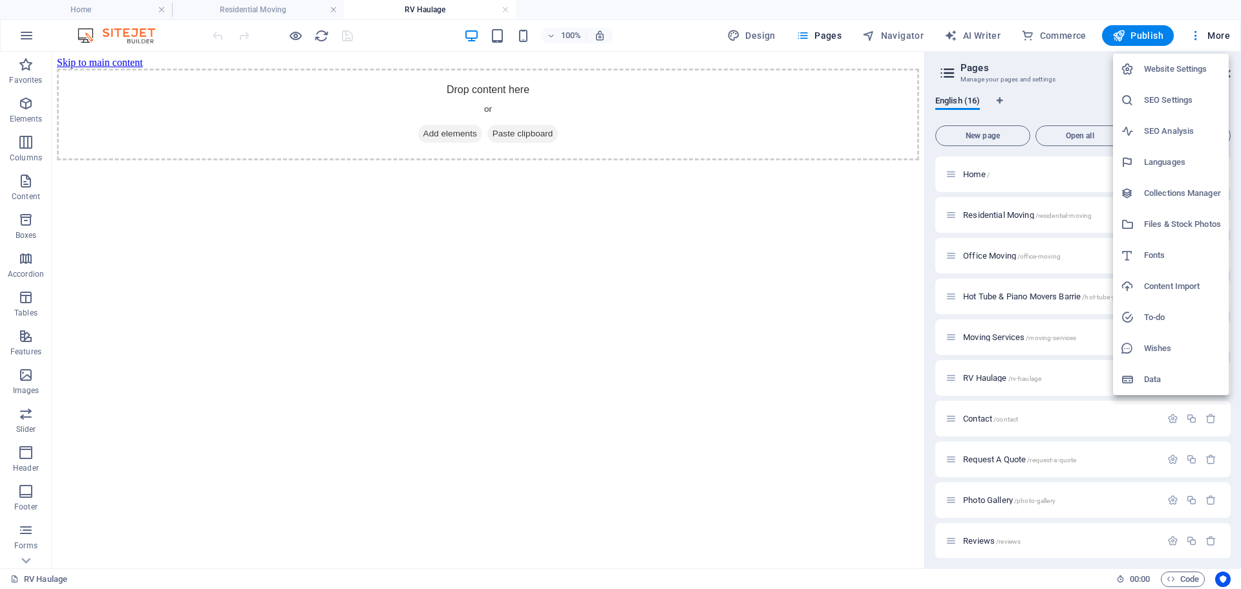
click at [247, 7] on div at bounding box center [620, 294] width 1241 height 589
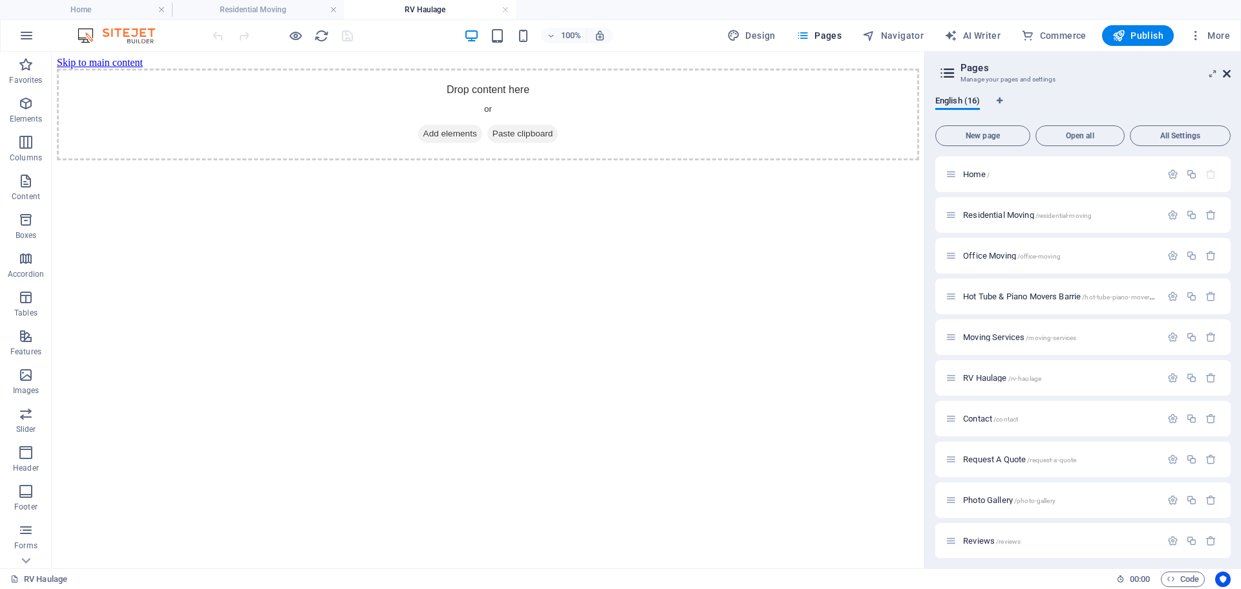
drag, startPoint x: 1230, startPoint y: 73, endPoint x: 680, endPoint y: 12, distance: 552.9
click at [1230, 73] on icon at bounding box center [1227, 74] width 8 height 10
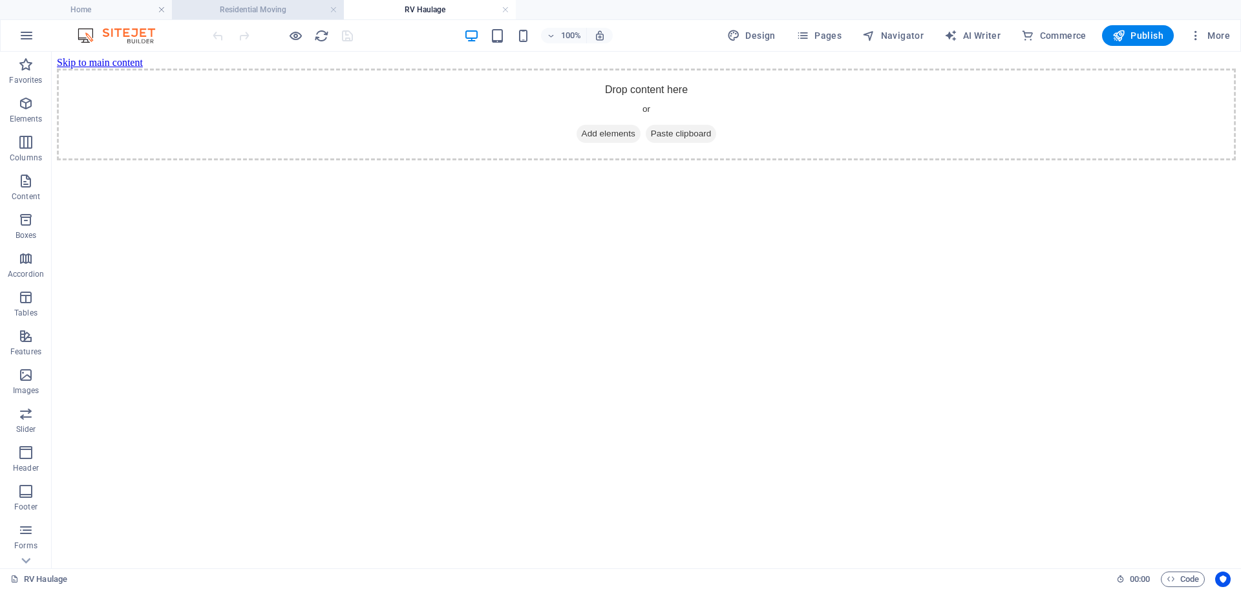
click at [283, 9] on h4 "Residential Moving" at bounding box center [258, 10] width 172 height 14
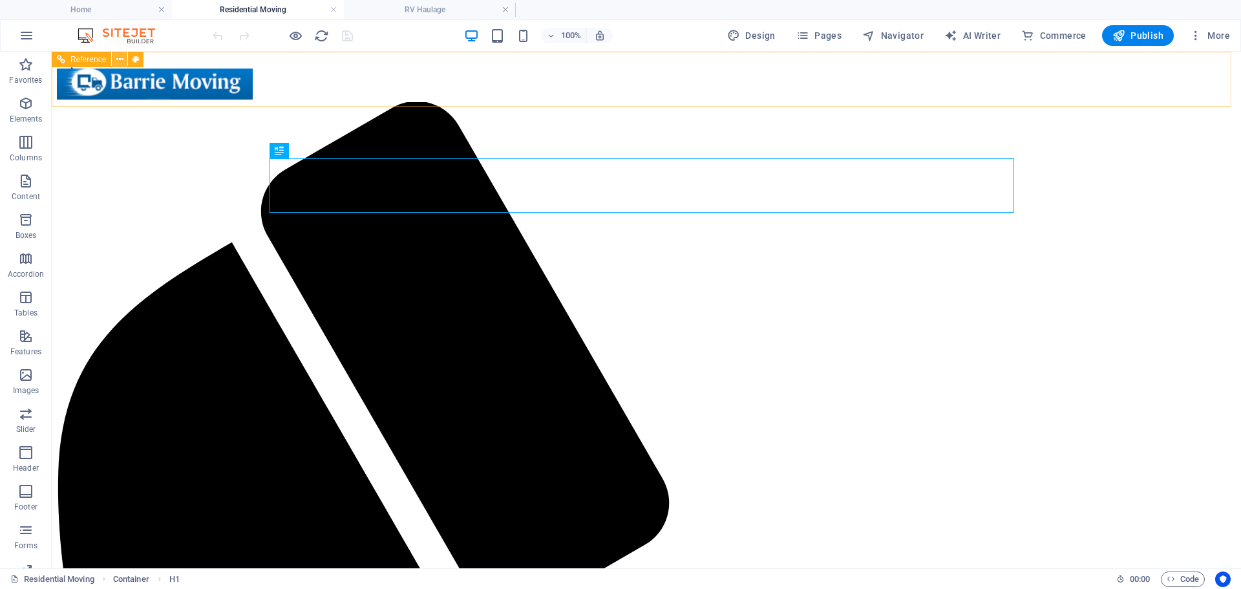
click at [120, 62] on icon at bounding box center [119, 60] width 7 height 14
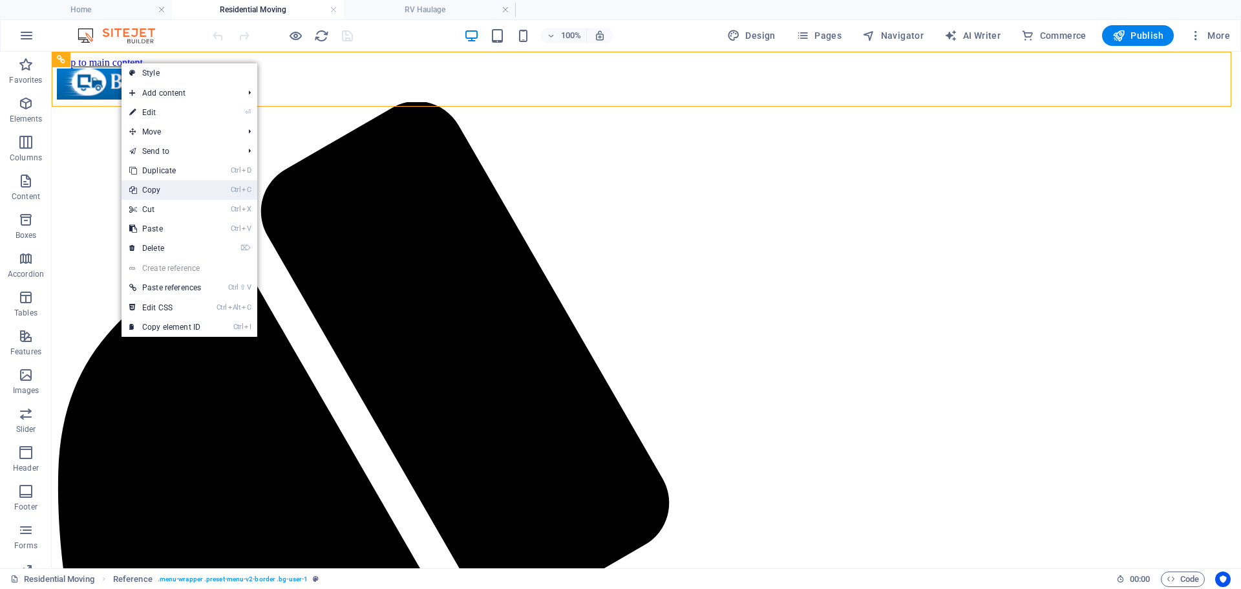
click at [156, 187] on link "Ctrl C Copy" at bounding box center [165, 189] width 87 height 19
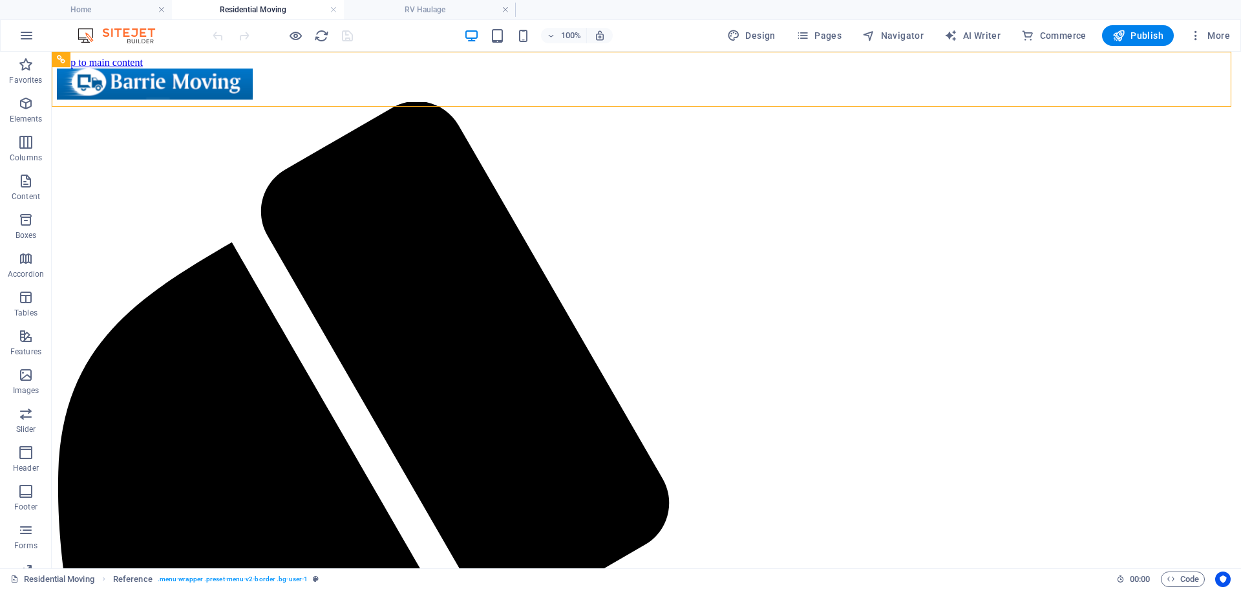
click at [403, 8] on h4 "RV Haulage" at bounding box center [430, 10] width 172 height 14
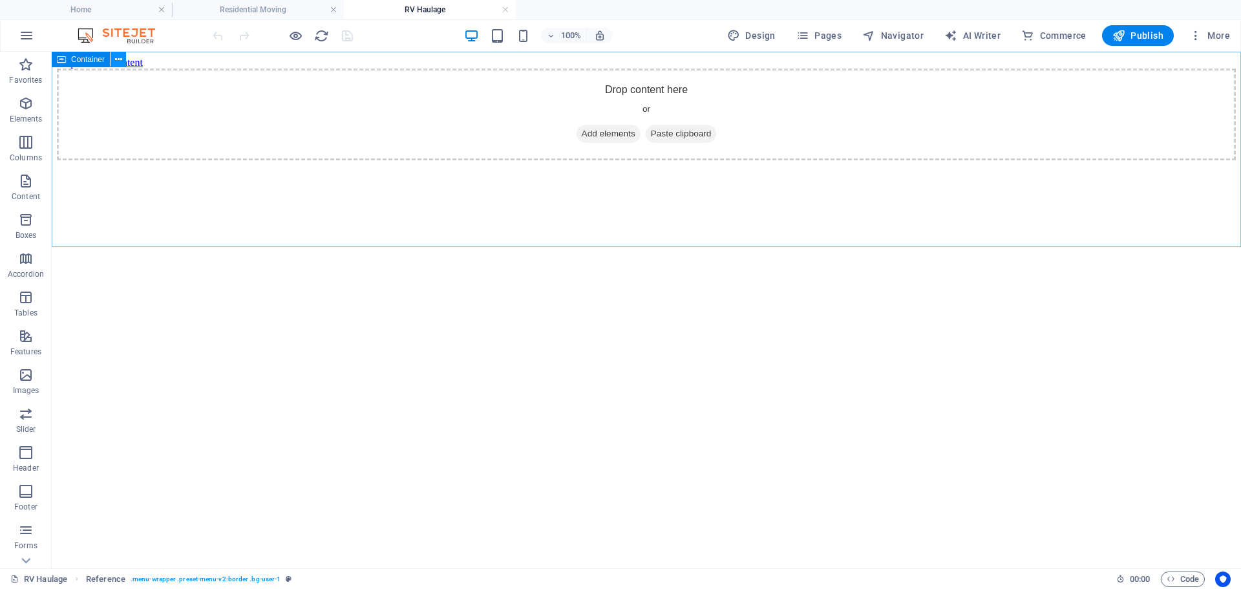
click at [118, 56] on icon at bounding box center [118, 60] width 7 height 14
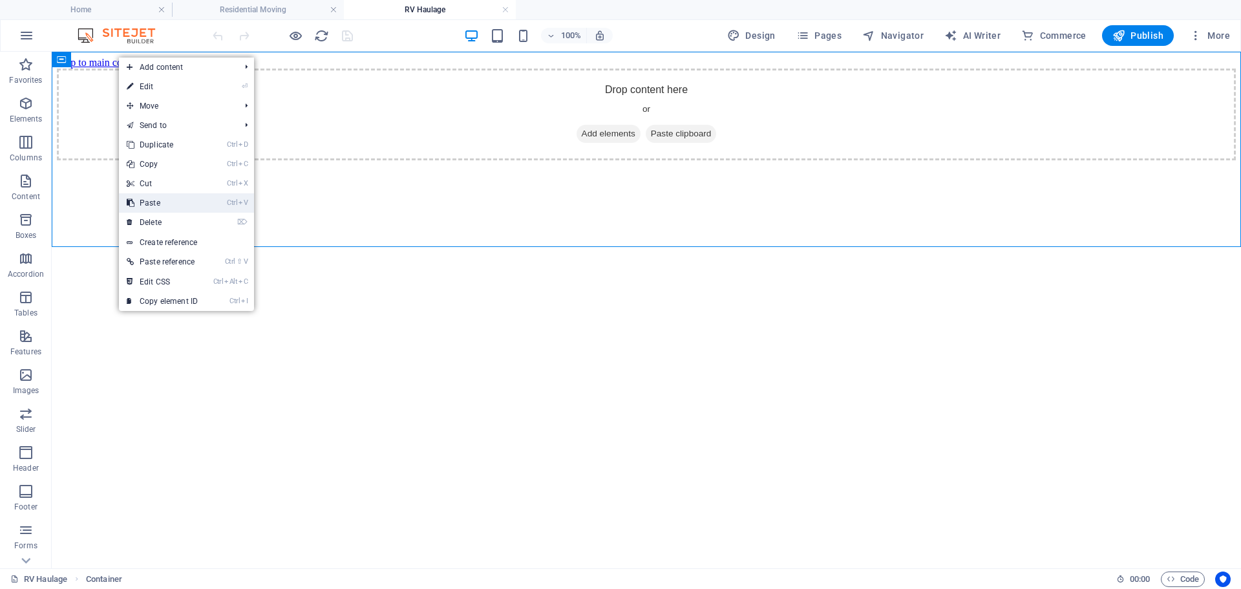
drag, startPoint x: 148, startPoint y: 198, endPoint x: 94, endPoint y: 140, distance: 79.1
click at [148, 198] on link "Ctrl V Paste" at bounding box center [162, 202] width 87 height 19
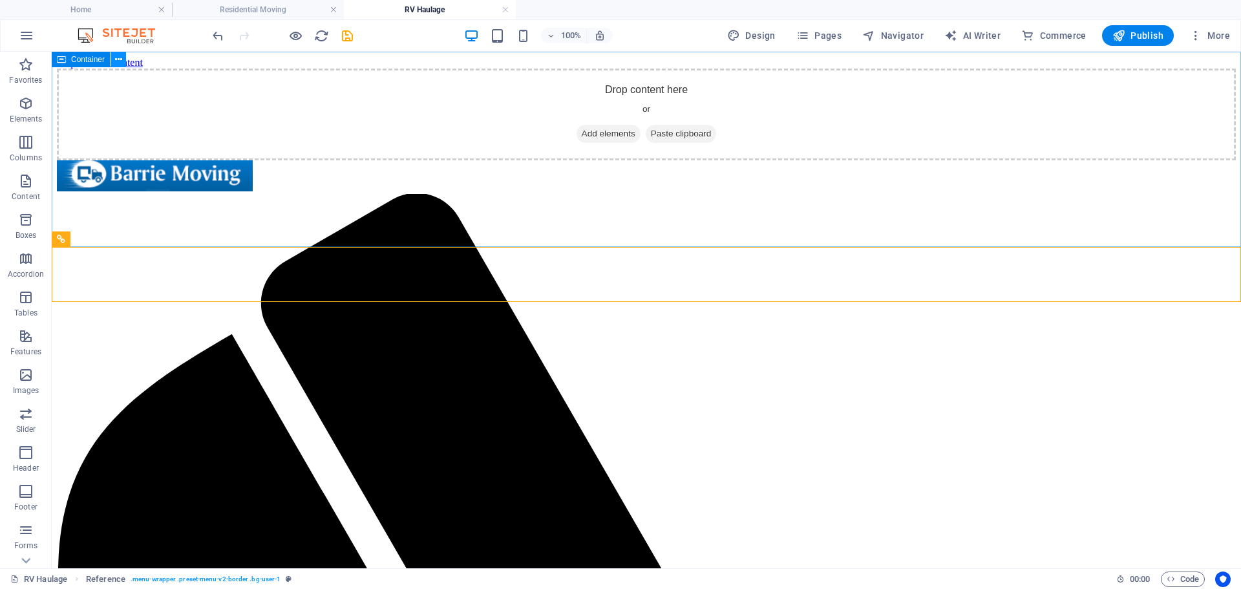
click at [120, 63] on icon at bounding box center [118, 60] width 7 height 14
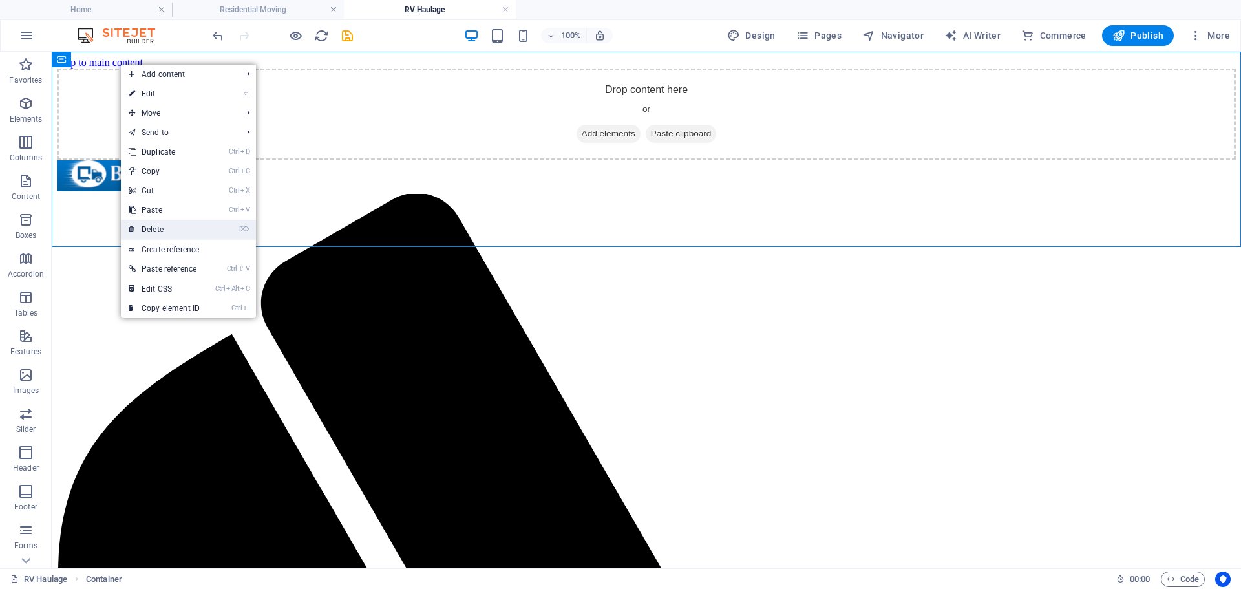
drag, startPoint x: 169, startPoint y: 223, endPoint x: 176, endPoint y: 96, distance: 126.9
click at [169, 223] on link "⌦ Delete" at bounding box center [164, 229] width 87 height 19
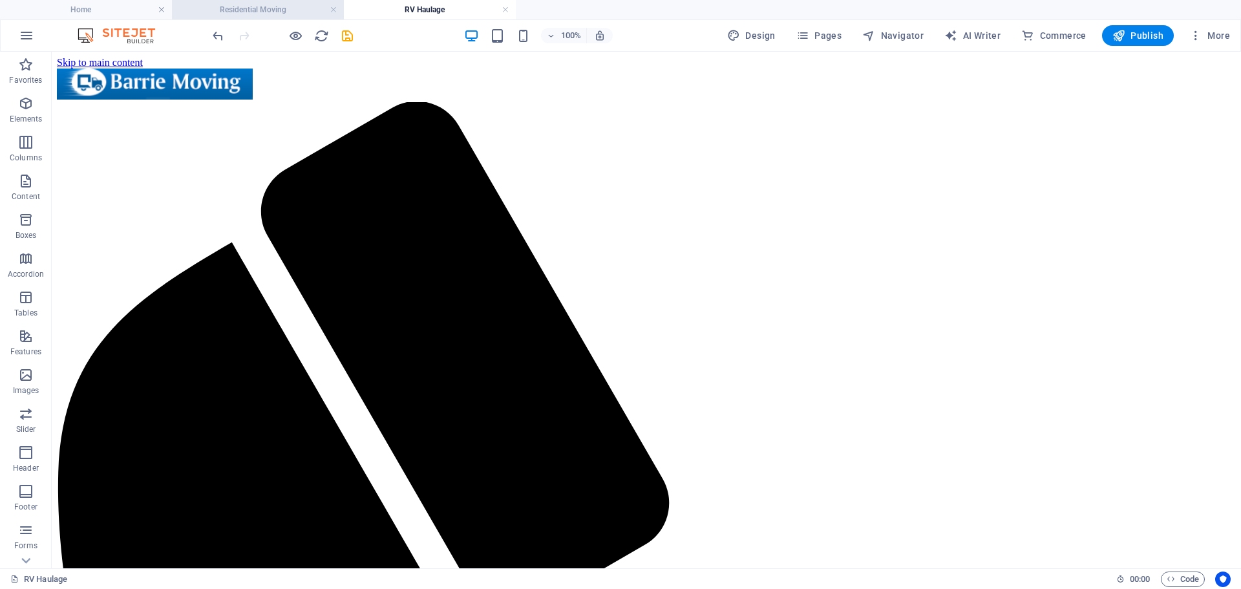
click at [293, 7] on h4 "Residential Moving" at bounding box center [258, 10] width 172 height 14
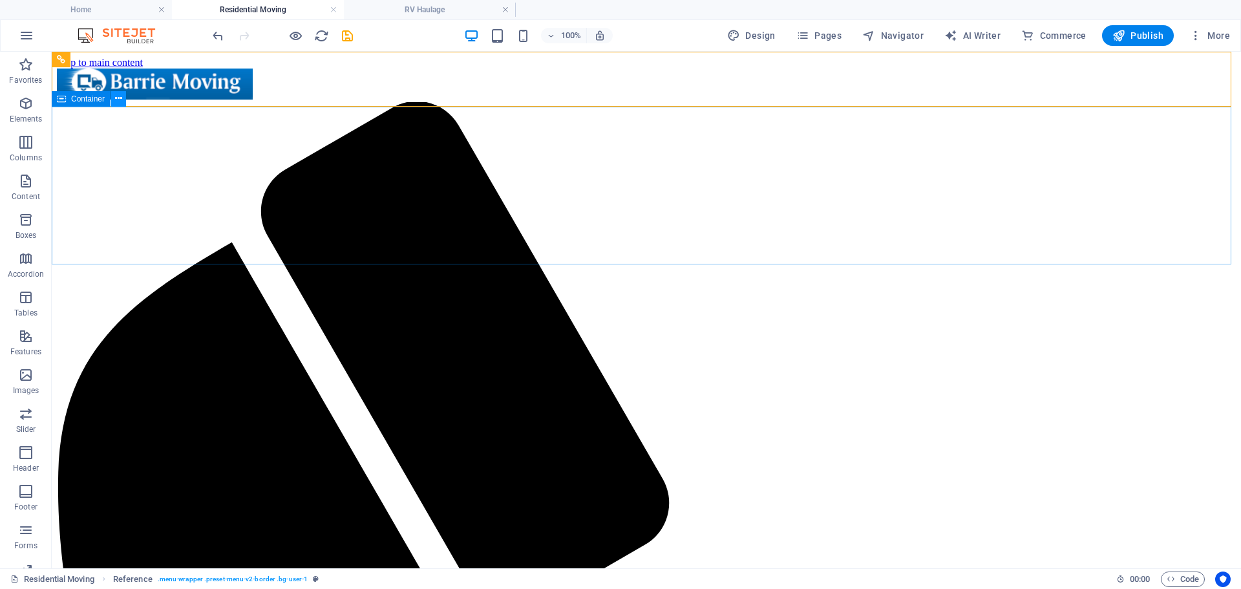
click at [116, 100] on icon at bounding box center [118, 99] width 7 height 14
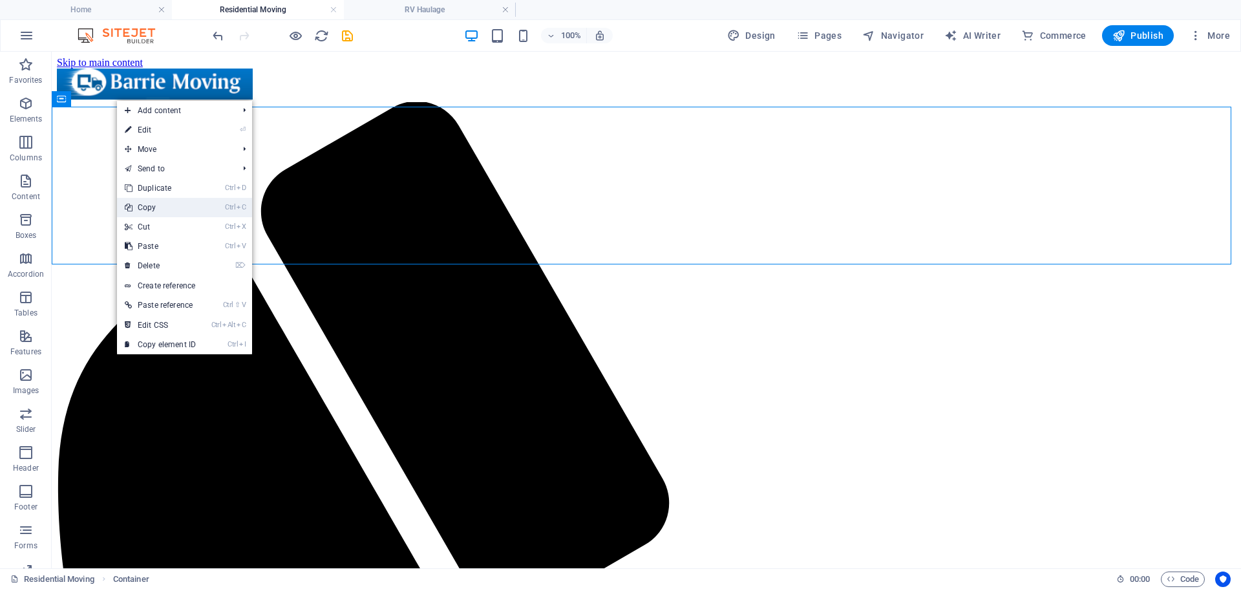
click at [149, 209] on link "Ctrl C Copy" at bounding box center [160, 207] width 87 height 19
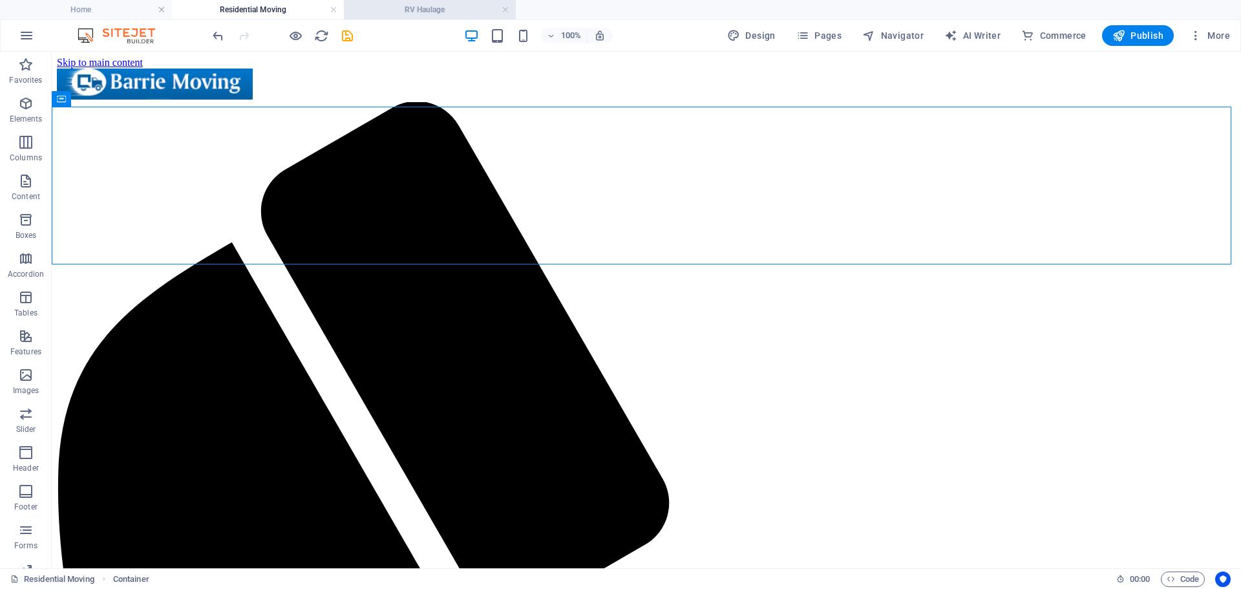
click at [378, 7] on h4 "RV Haulage" at bounding box center [430, 10] width 172 height 14
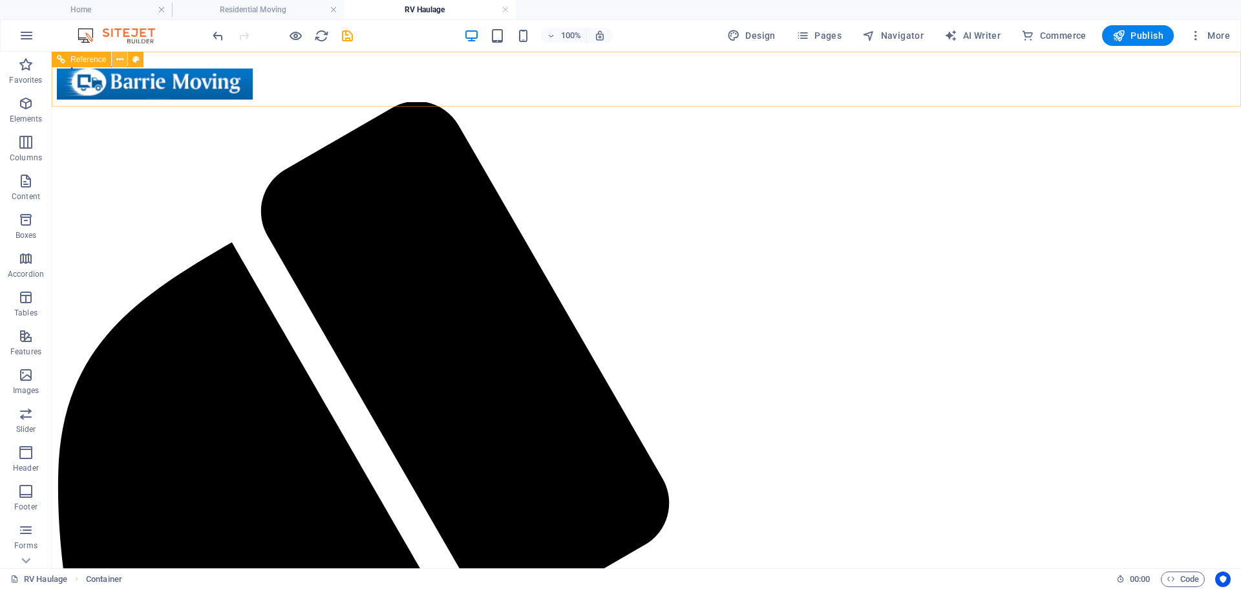
click at [121, 59] on icon at bounding box center [119, 60] width 7 height 14
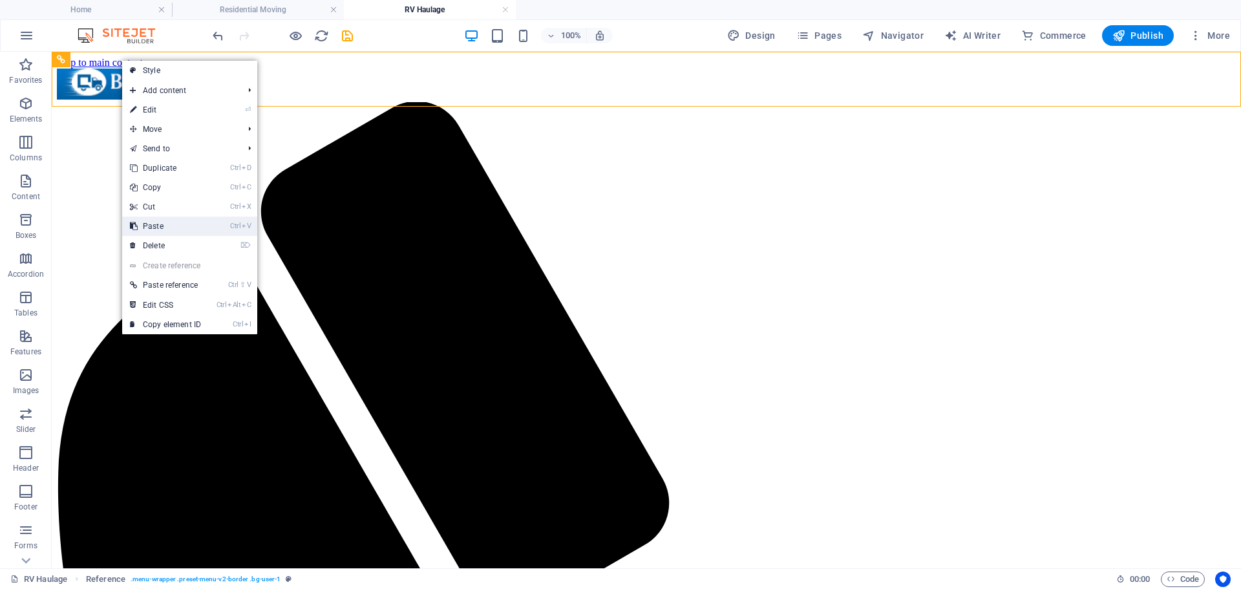
click at [153, 226] on link "Ctrl V Paste" at bounding box center [165, 226] width 87 height 19
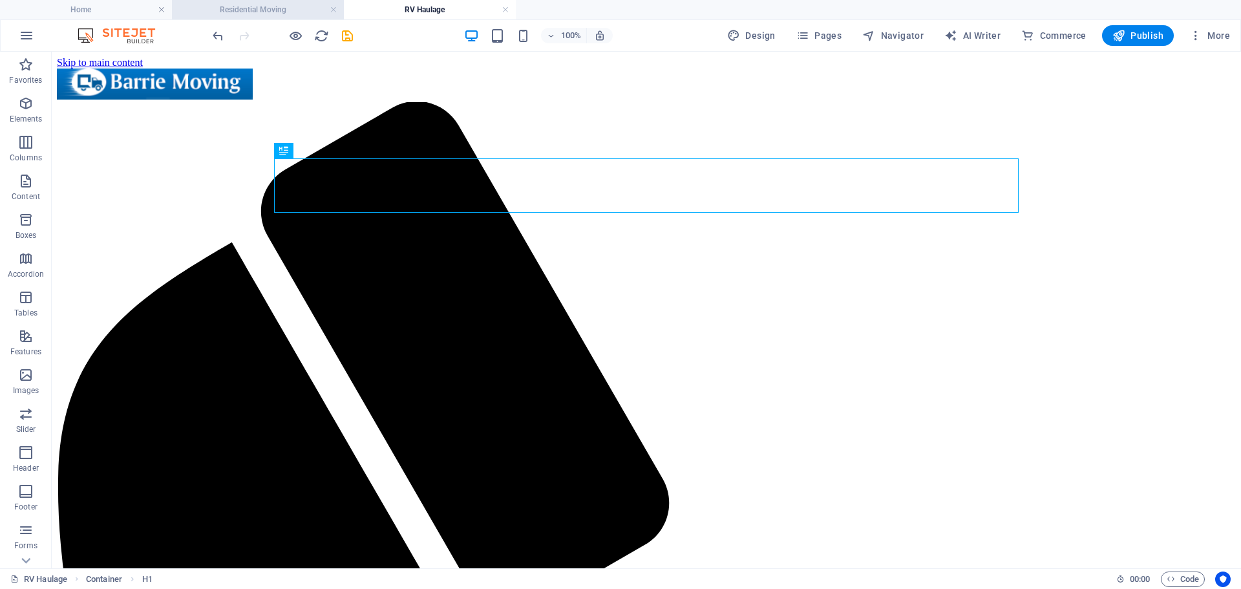
click at [275, 9] on h4 "Residential Moving" at bounding box center [258, 10] width 172 height 14
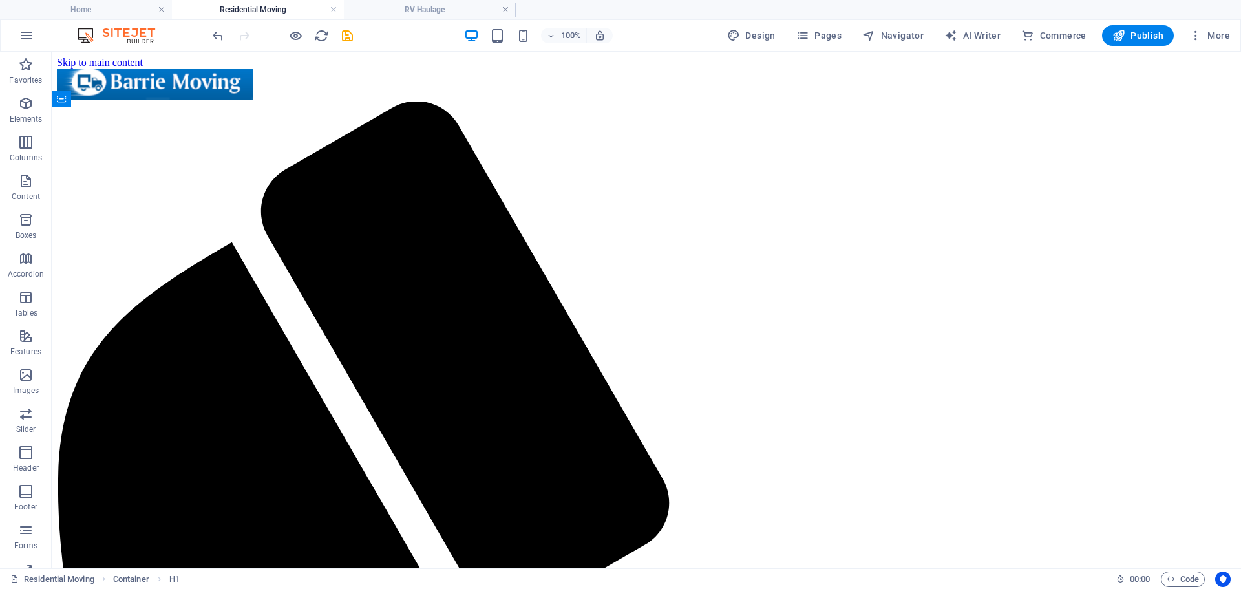
click at [275, 9] on h4 "Residential Moving" at bounding box center [258, 10] width 172 height 14
click at [115, 256] on icon at bounding box center [118, 257] width 7 height 14
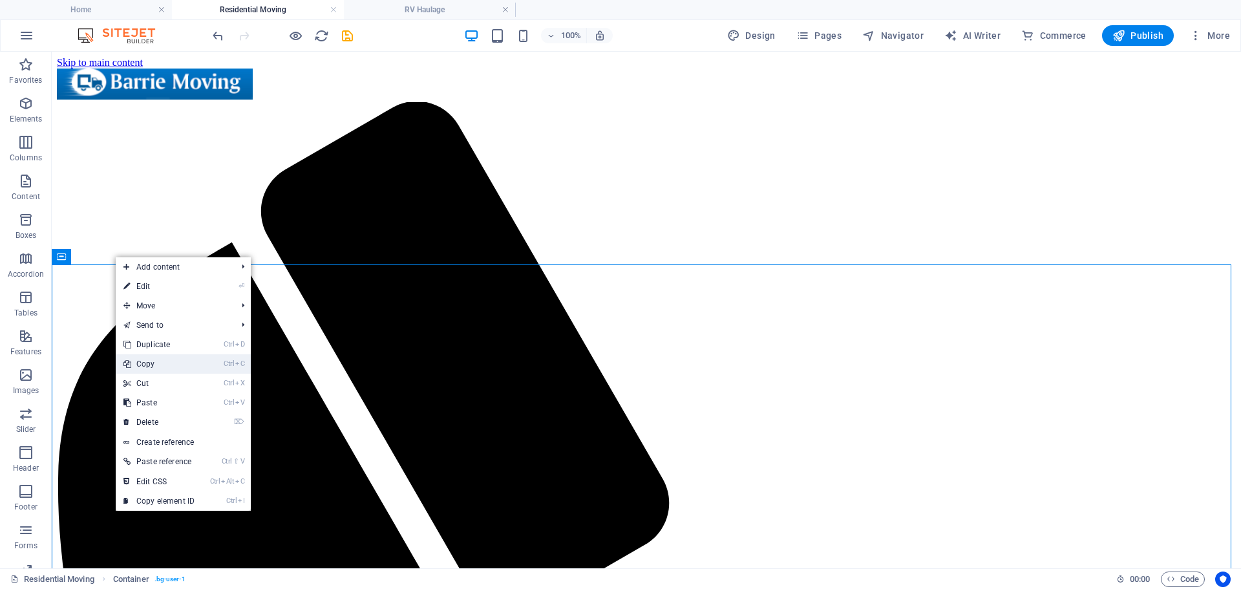
click at [140, 367] on link "Ctrl C Copy" at bounding box center [159, 363] width 87 height 19
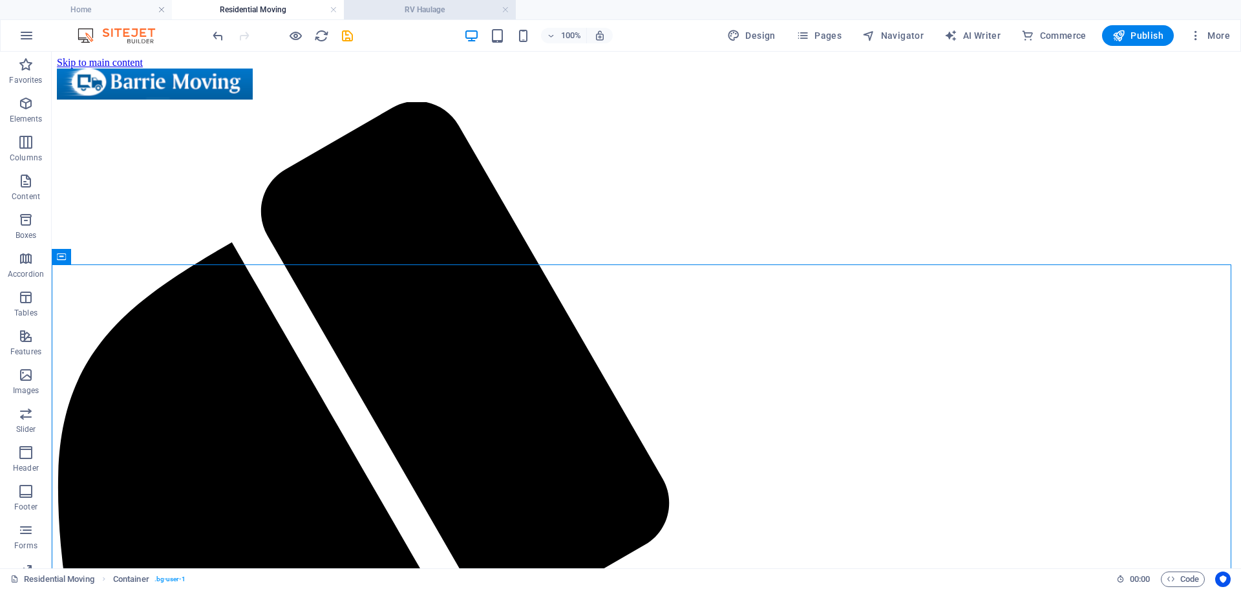
click at [385, 8] on h4 "RV Haulage" at bounding box center [430, 10] width 172 height 14
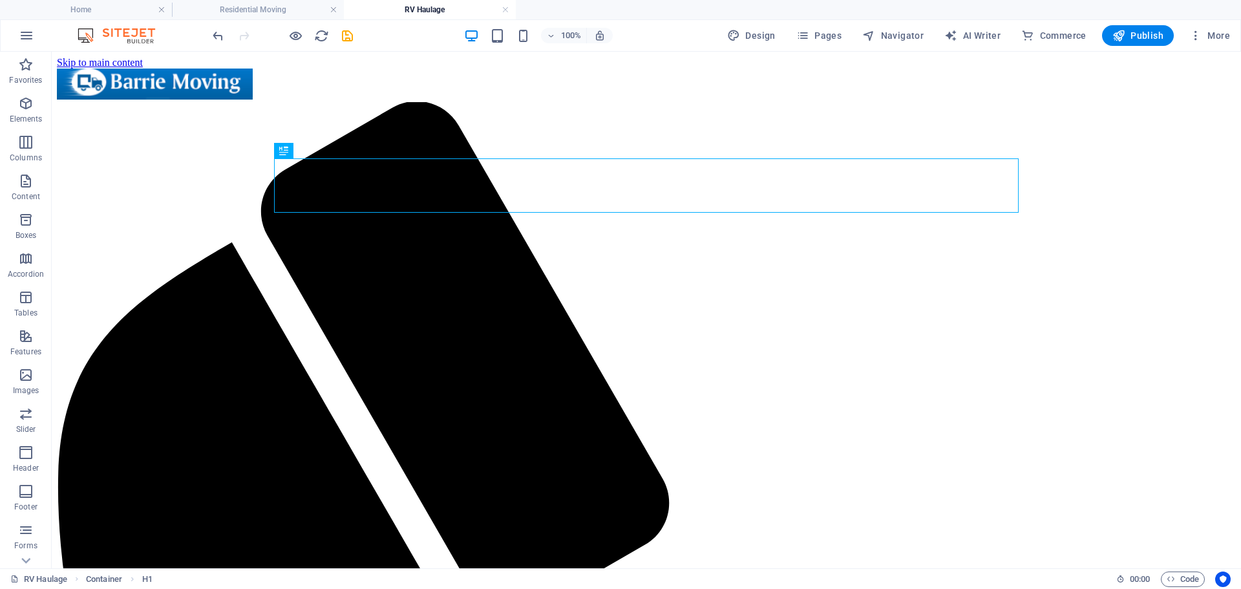
click at [385, 8] on h4 "RV Haulage" at bounding box center [430, 10] width 172 height 14
click at [120, 103] on icon at bounding box center [118, 99] width 7 height 14
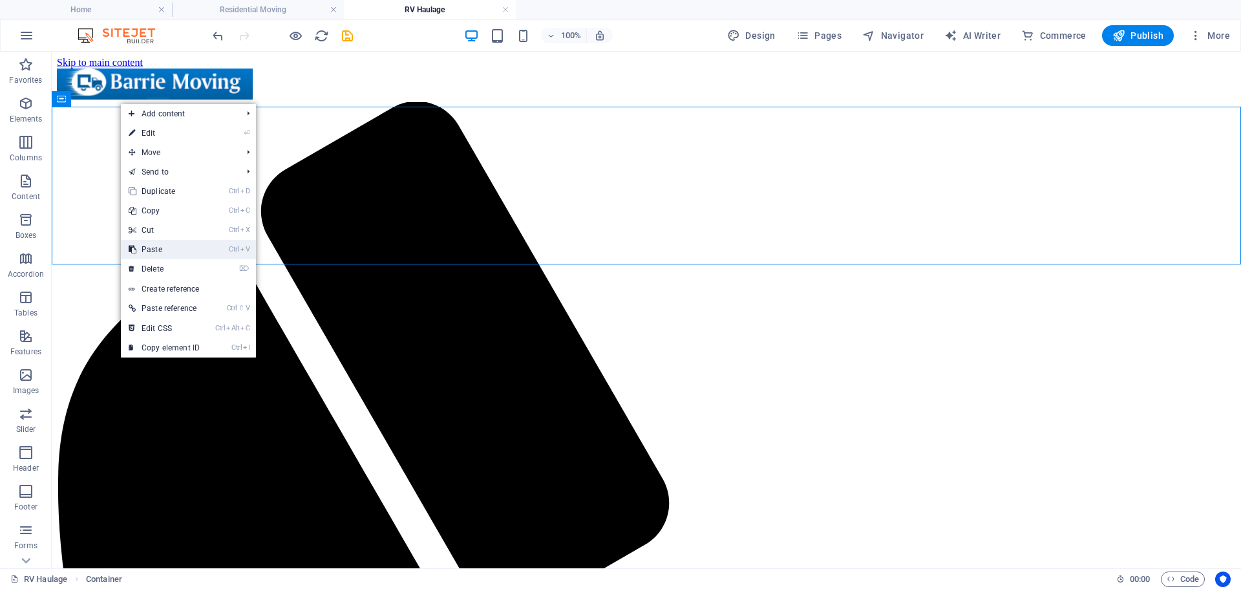
click at [156, 248] on link "Ctrl V Paste" at bounding box center [164, 249] width 87 height 19
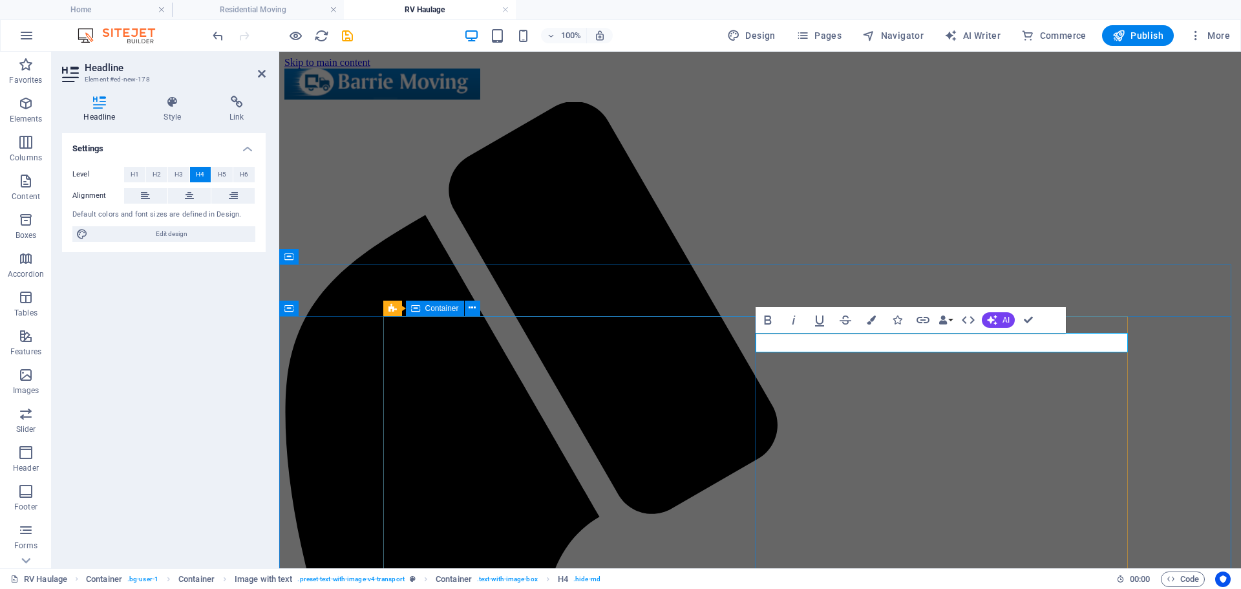
scroll to position [0, 6]
drag, startPoint x: 1033, startPoint y: 321, endPoint x: 862, endPoint y: 316, distance: 171.4
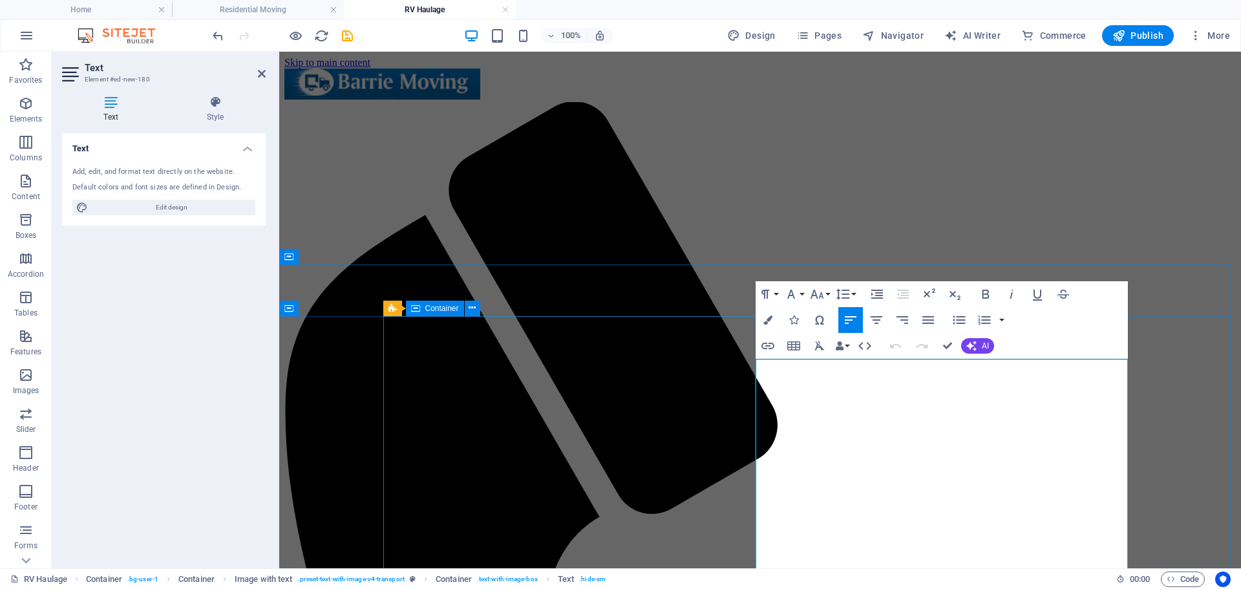
drag, startPoint x: 1025, startPoint y: 370, endPoint x: 752, endPoint y: 375, distance: 272.2
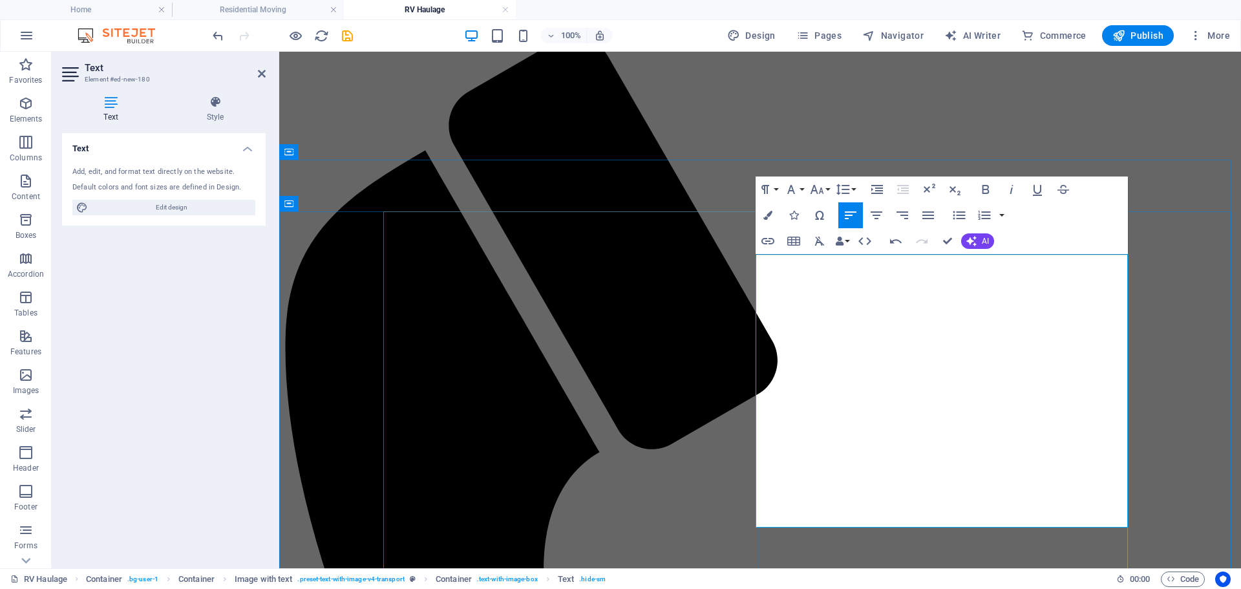
scroll to position [194, 0]
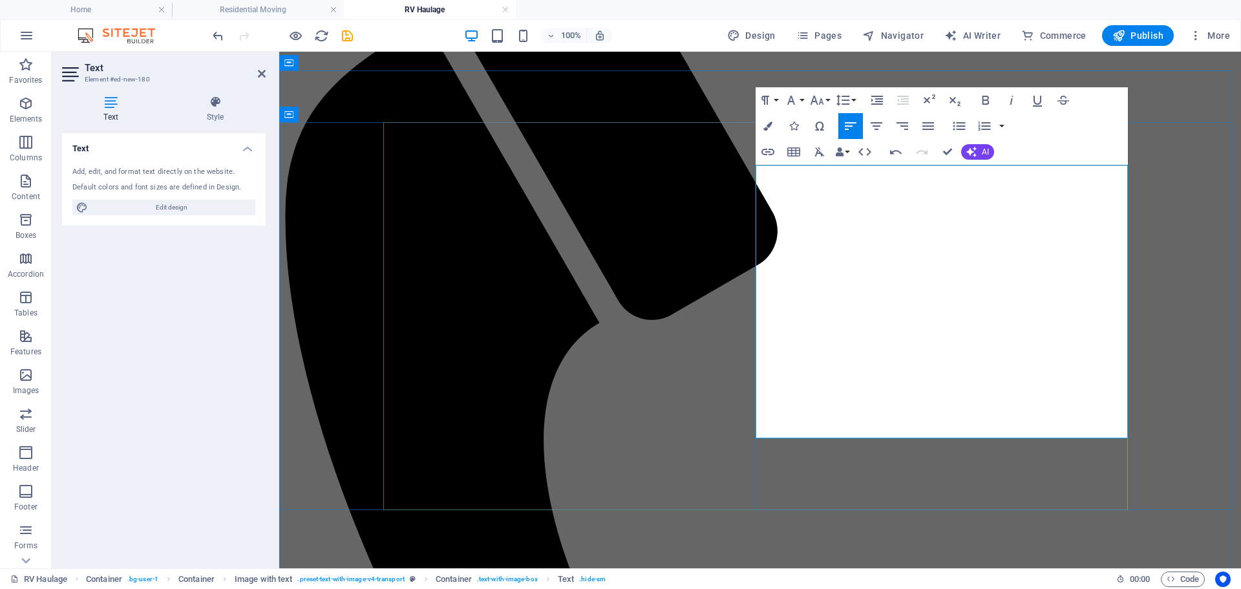
drag, startPoint x: 755, startPoint y: 435, endPoint x: 1036, endPoint y: 427, distance: 280.7
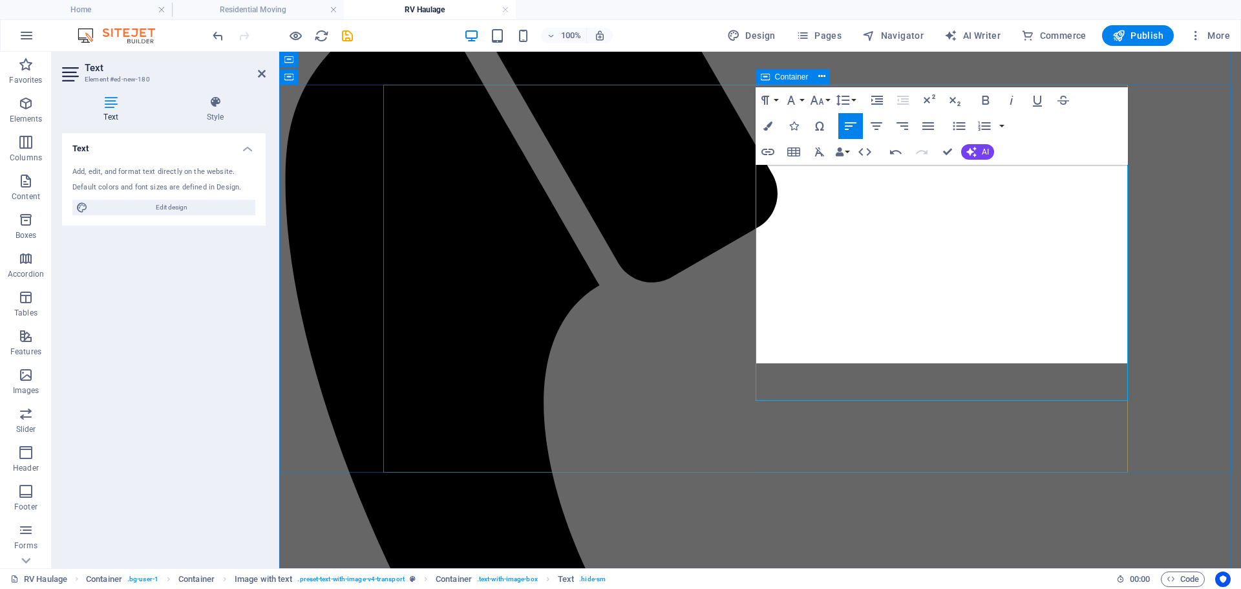
scroll to position [4908, 2]
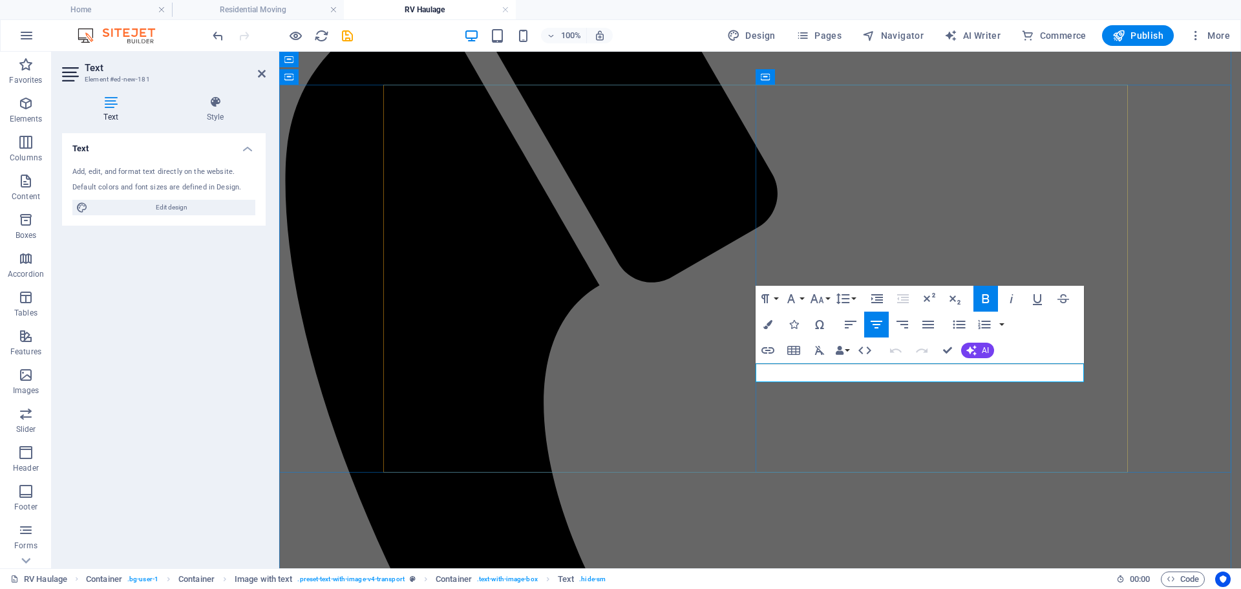
drag, startPoint x: 998, startPoint y: 376, endPoint x: 958, endPoint y: 379, distance: 40.3
copy strong "[PHONE_NUMBER]"
click at [756, 354] on button "Insert Link" at bounding box center [768, 350] width 25 height 26
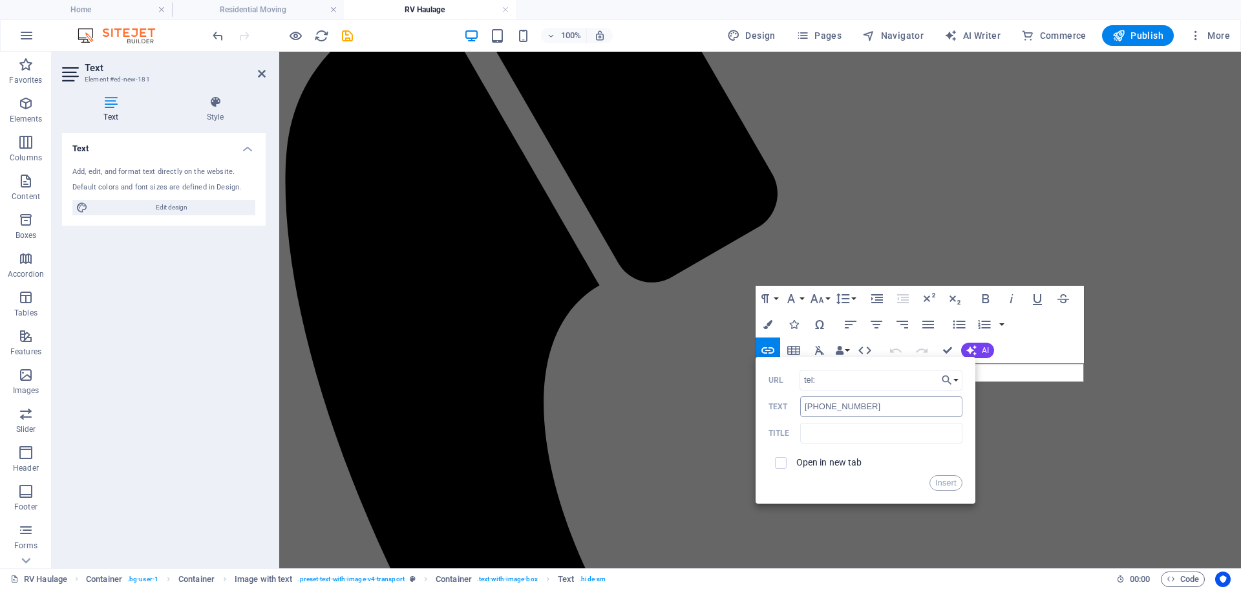
type input "tel:7057303932"
drag, startPoint x: 946, startPoint y: 487, endPoint x: 667, endPoint y: 435, distance: 283.4
click at [946, 487] on button "Insert" at bounding box center [946, 483] width 33 height 16
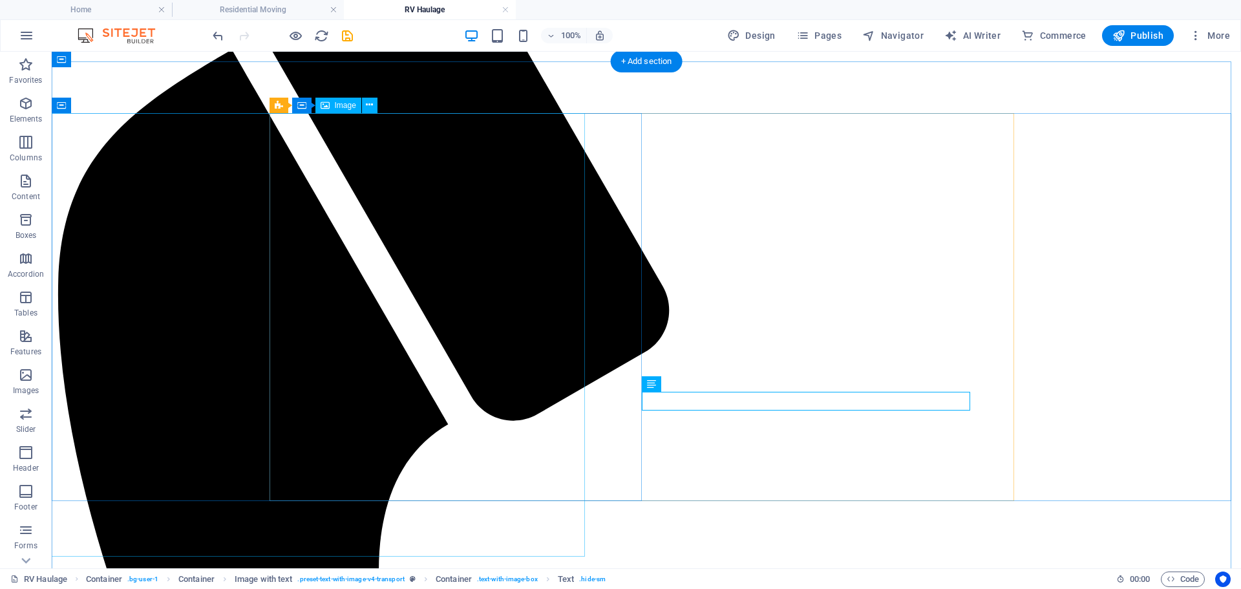
scroll to position [191, 0]
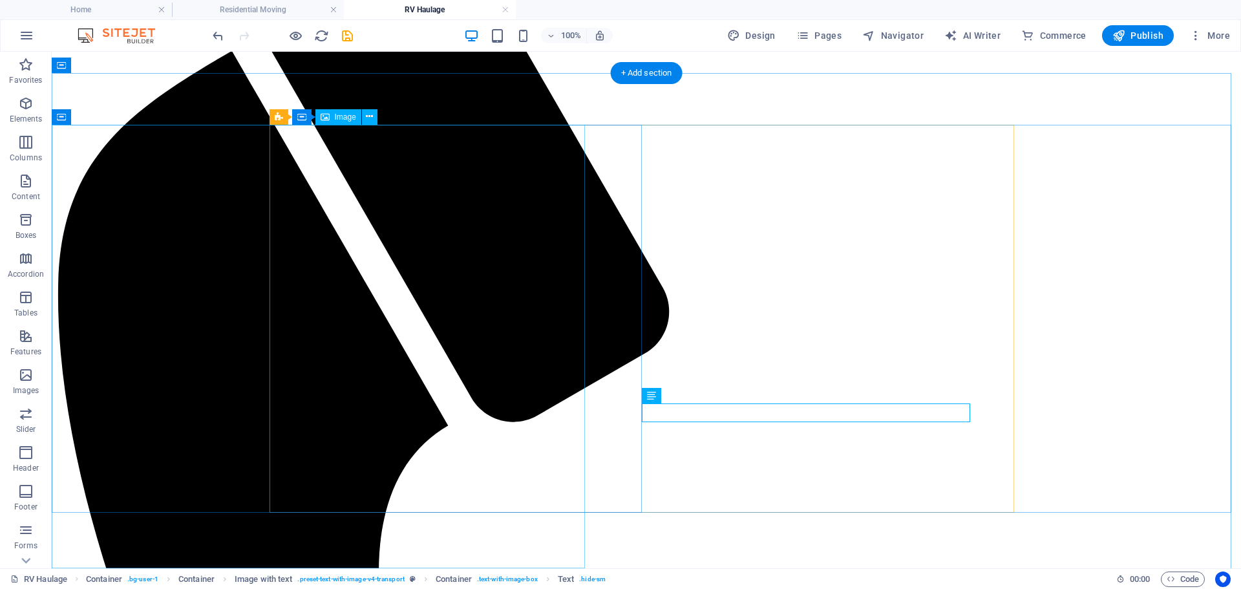
select select "px"
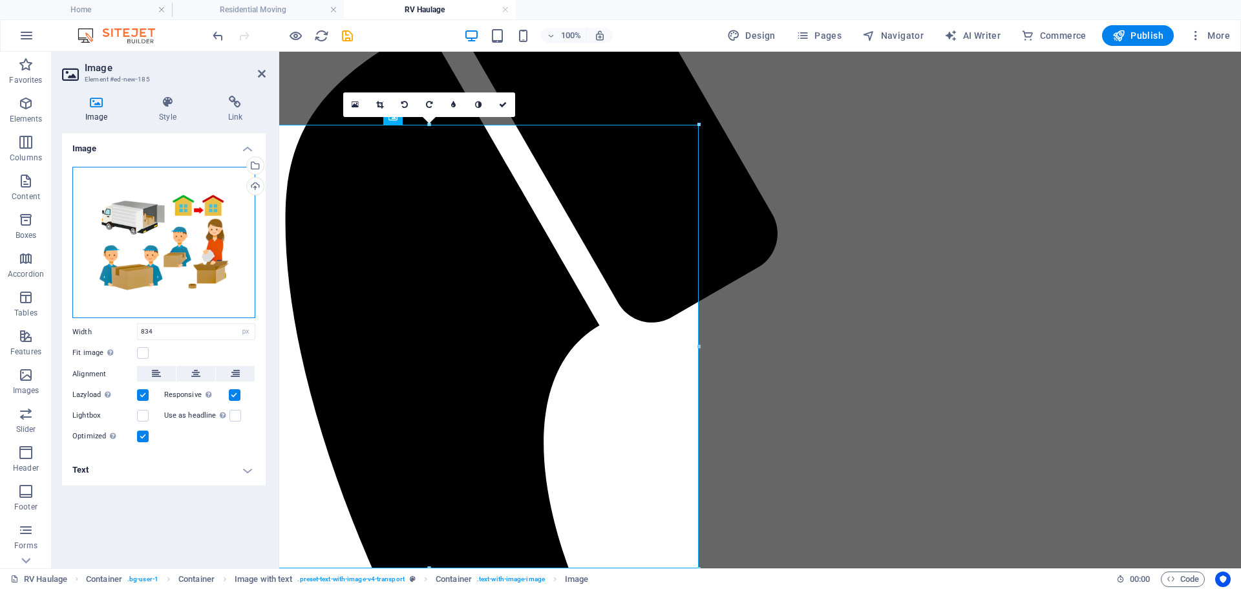
click at [153, 233] on div "Drag files here, click to choose files or select files from Files or our free s…" at bounding box center [163, 243] width 183 height 152
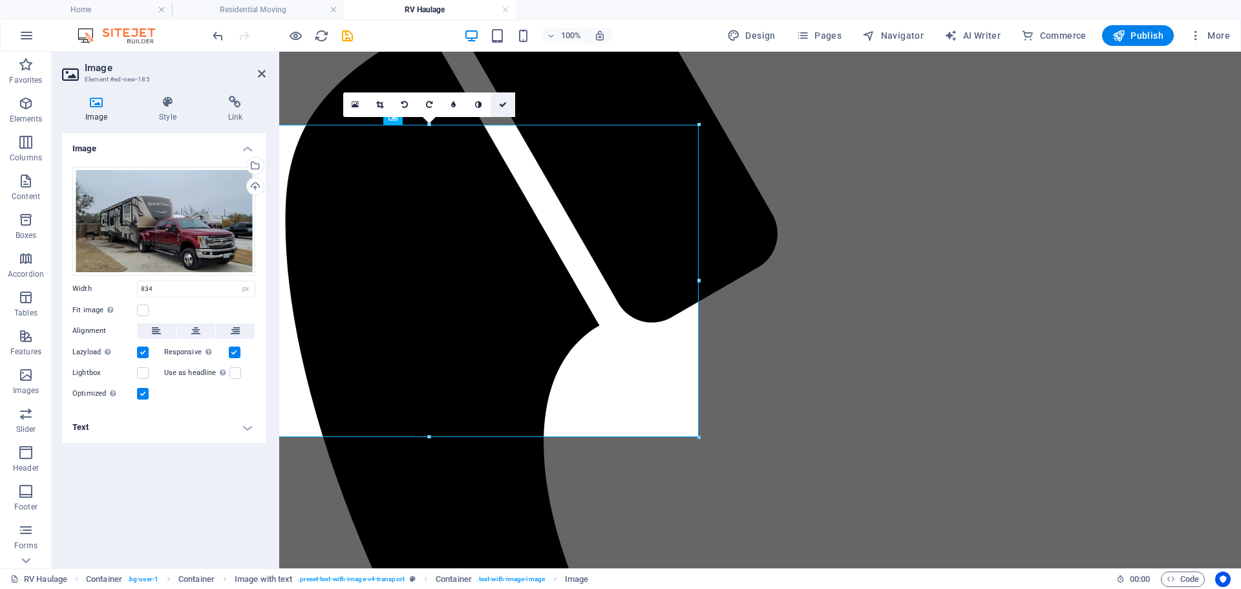
click at [504, 103] on icon at bounding box center [503, 105] width 8 height 8
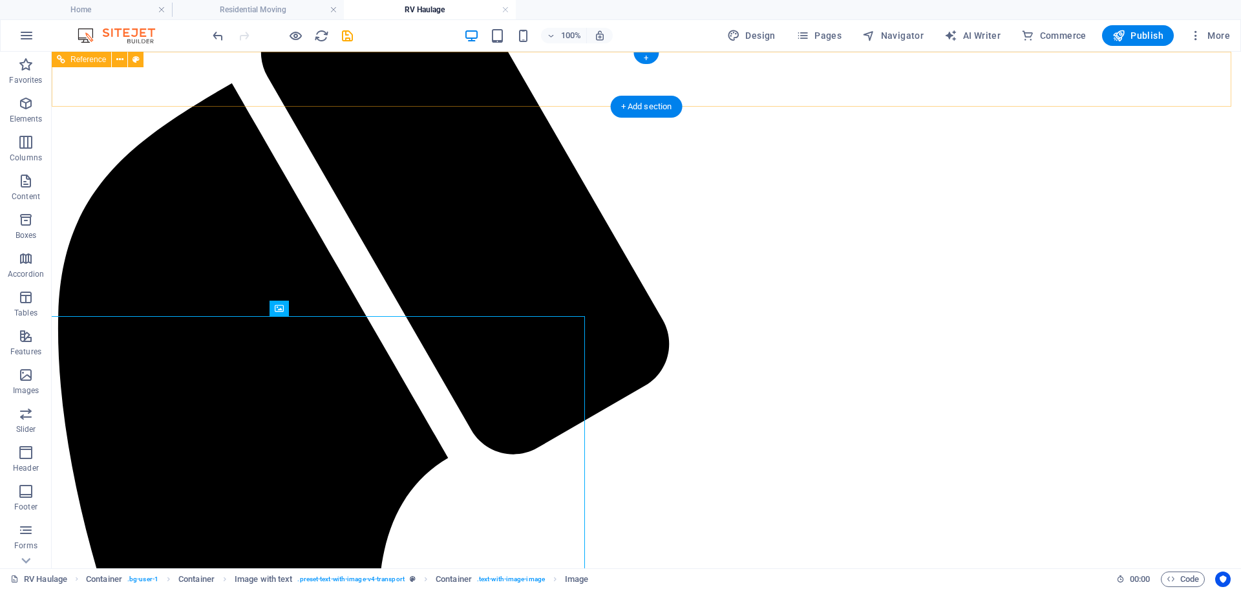
scroll to position [0, 0]
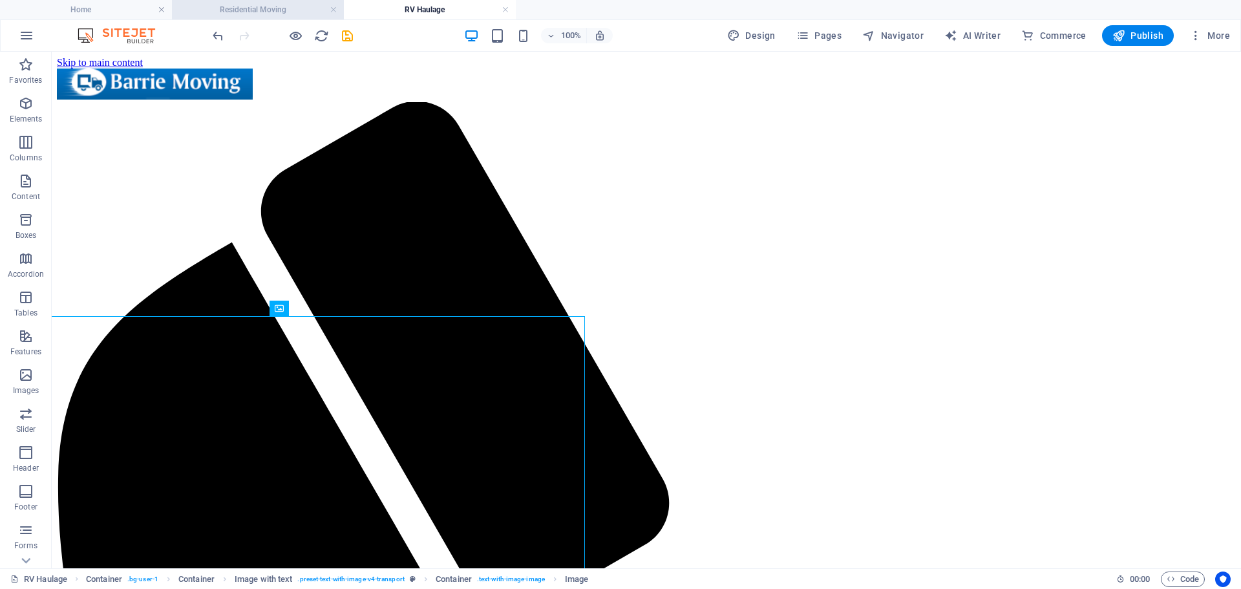
click at [263, 3] on h4 "Residential Moving" at bounding box center [258, 10] width 172 height 14
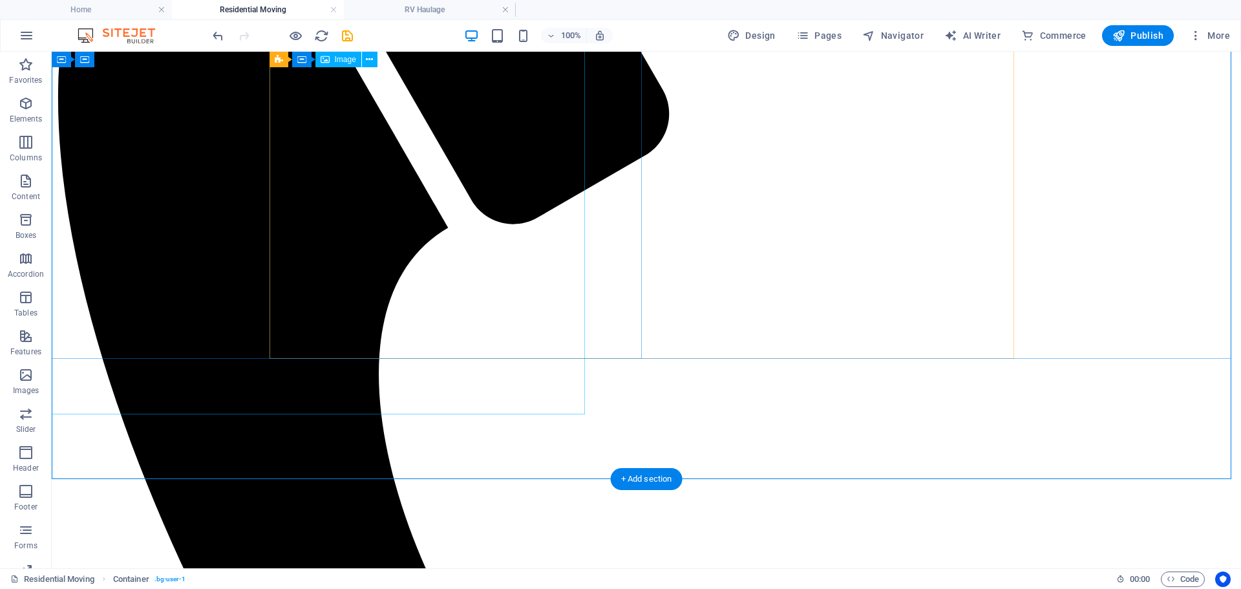
scroll to position [517, 0]
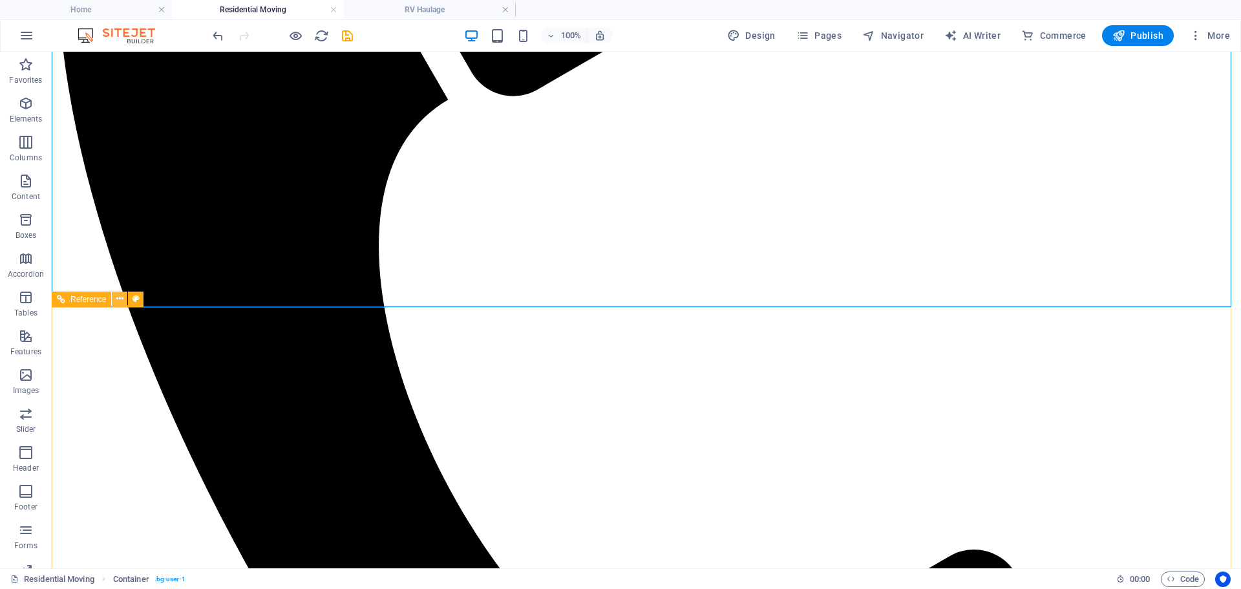
click at [121, 297] on icon at bounding box center [119, 299] width 7 height 14
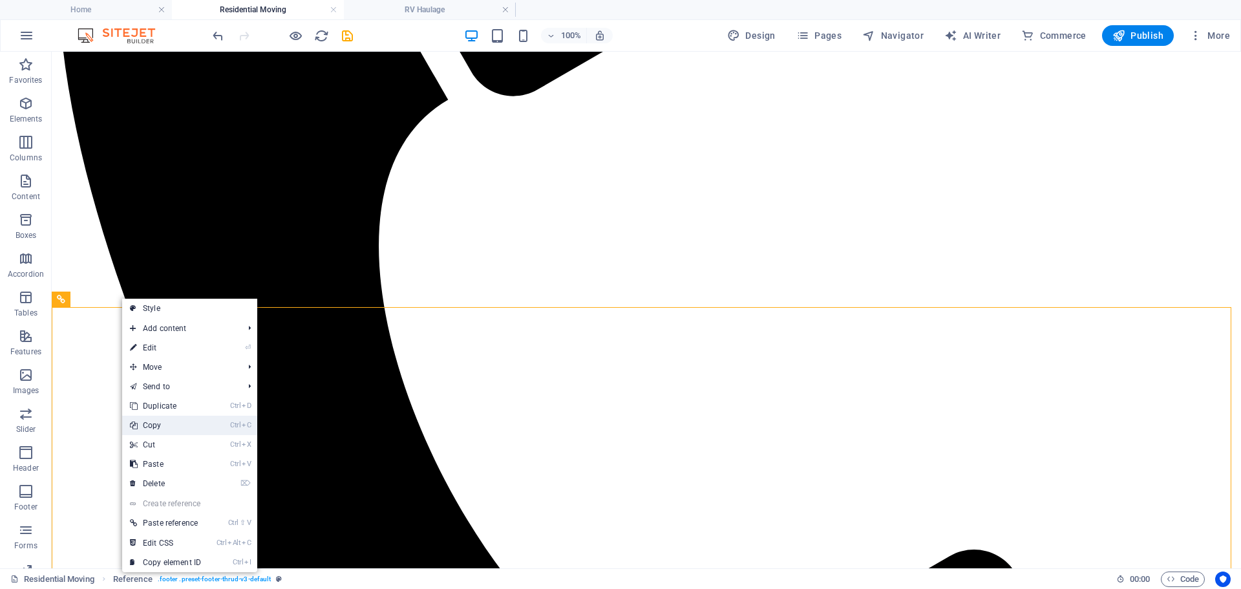
click at [157, 423] on link "Ctrl C Copy" at bounding box center [165, 425] width 87 height 19
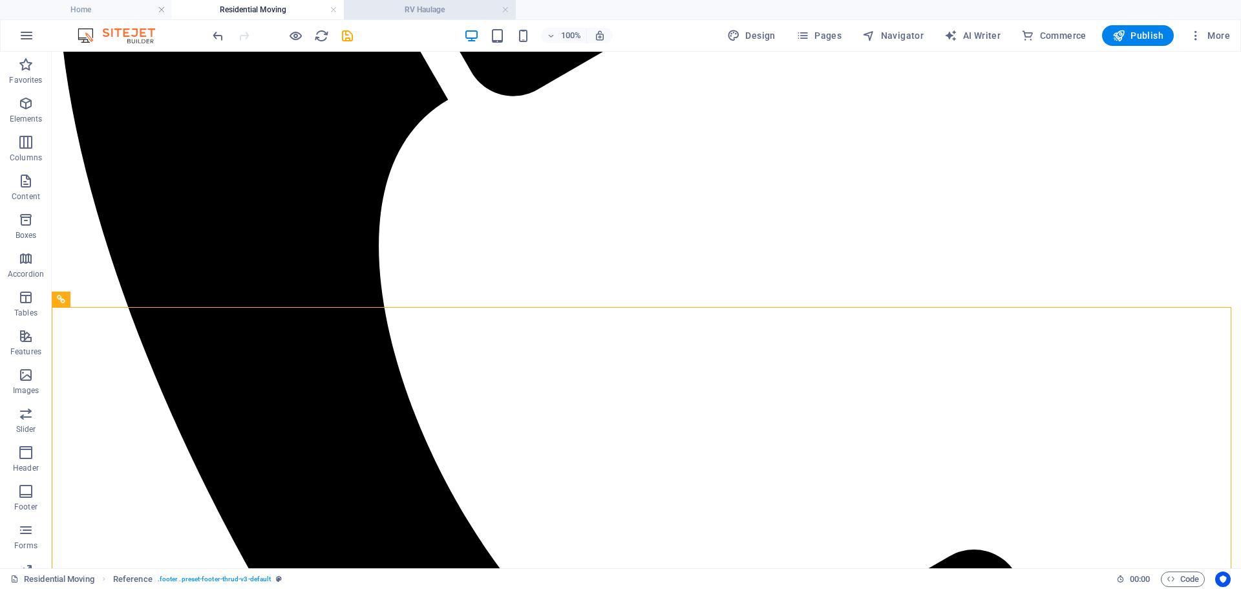
click at [412, 8] on h4 "RV Haulage" at bounding box center [430, 10] width 172 height 14
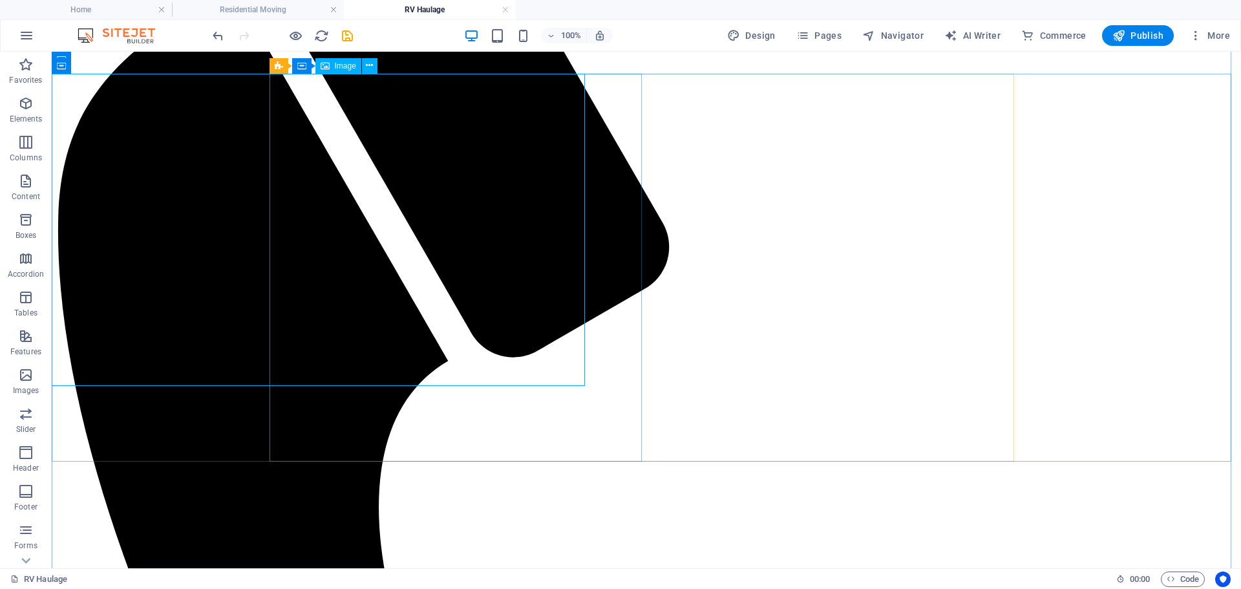
scroll to position [62, 0]
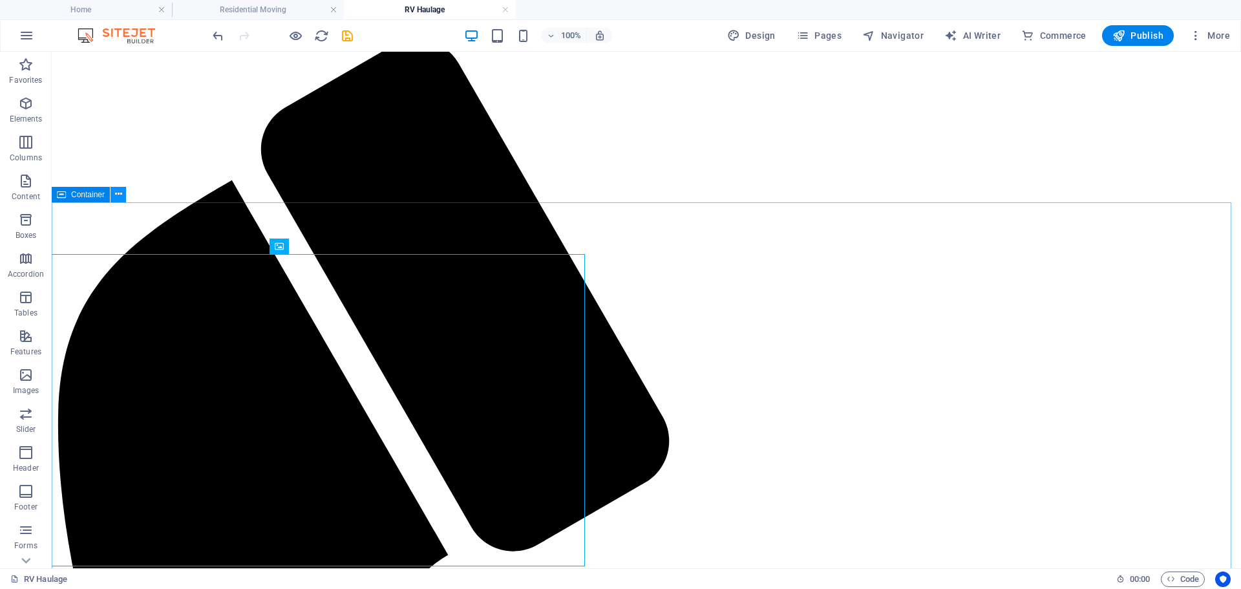
click at [118, 199] on icon at bounding box center [118, 194] width 7 height 14
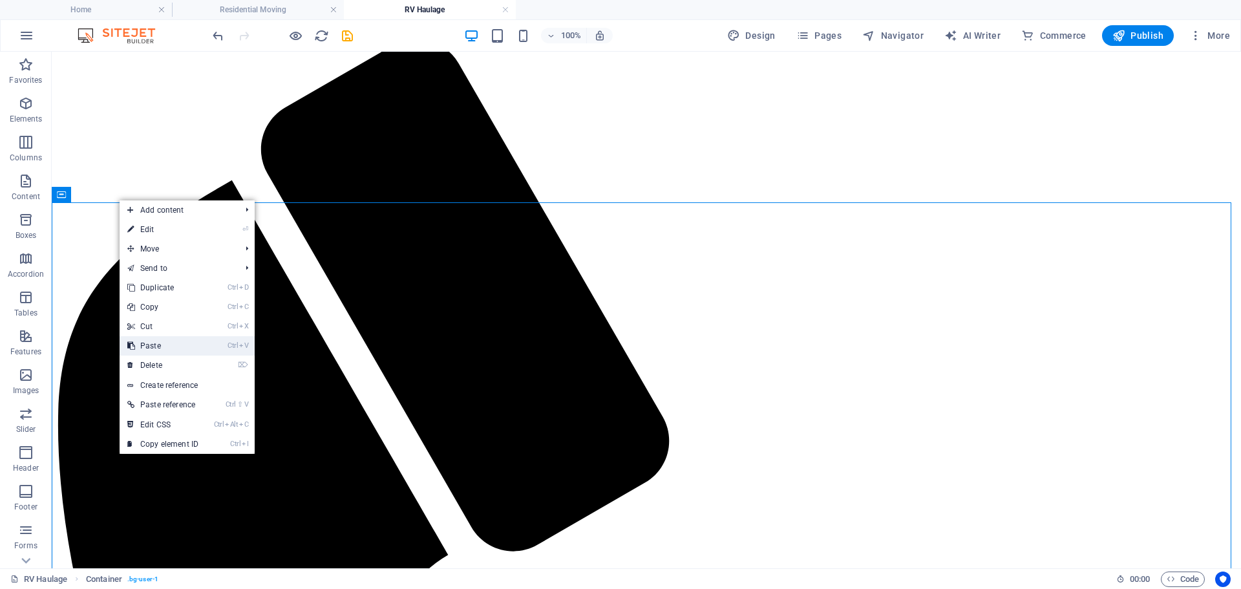
click at [158, 345] on link "Ctrl V Paste" at bounding box center [163, 345] width 87 height 19
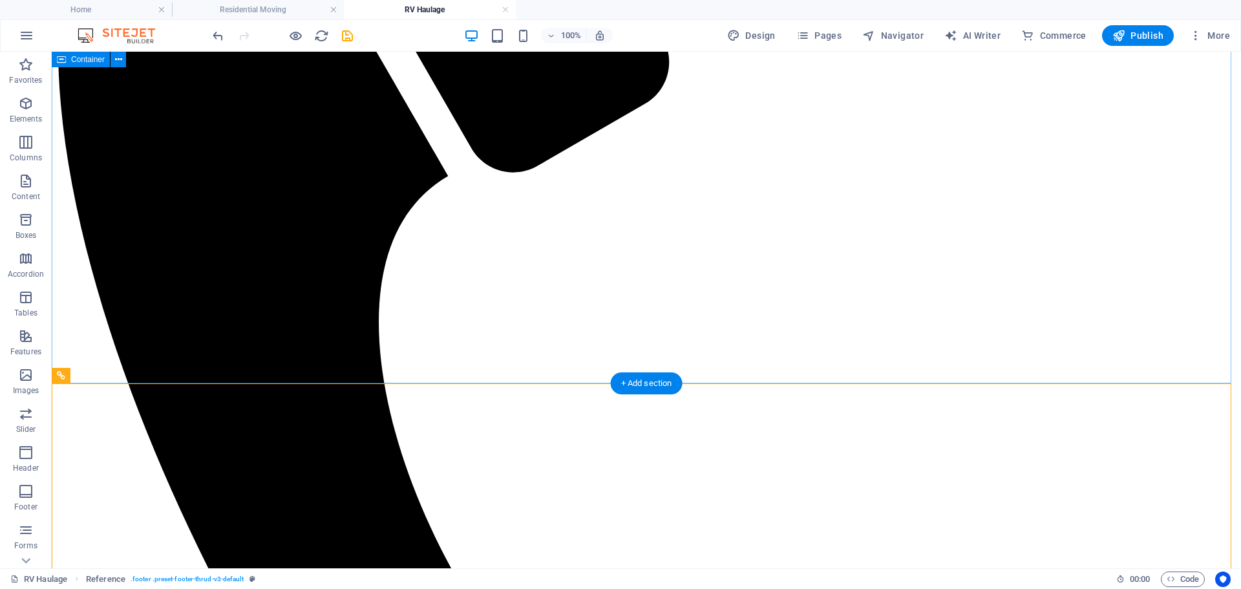
scroll to position [397, 0]
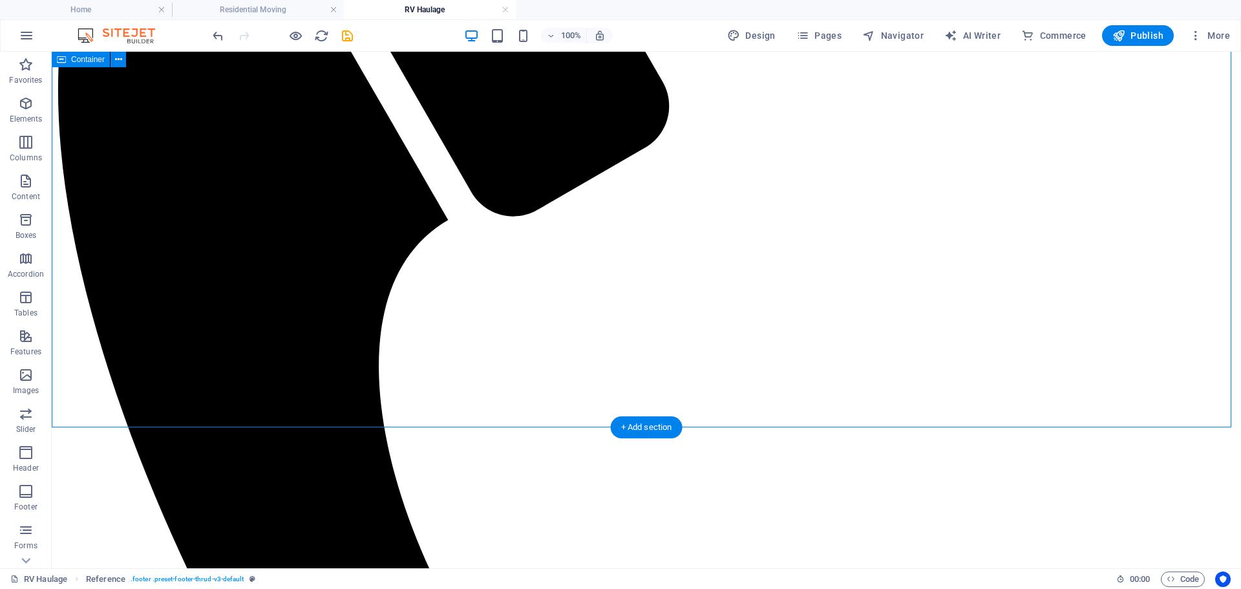
select select "px"
select select "%"
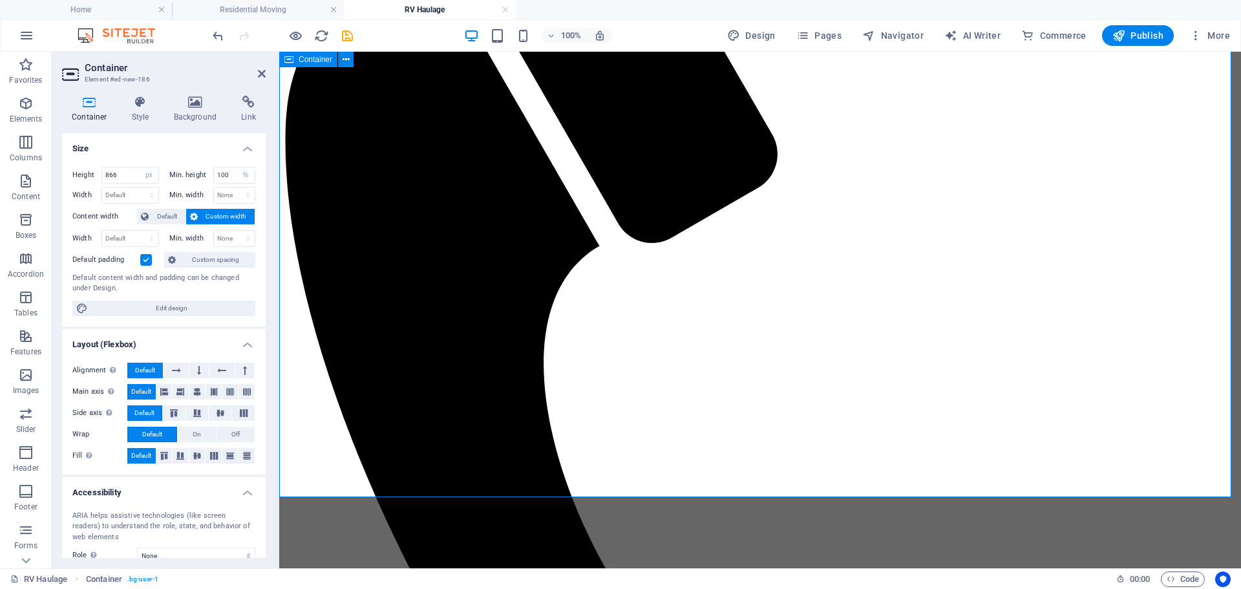
scroll to position [332, 0]
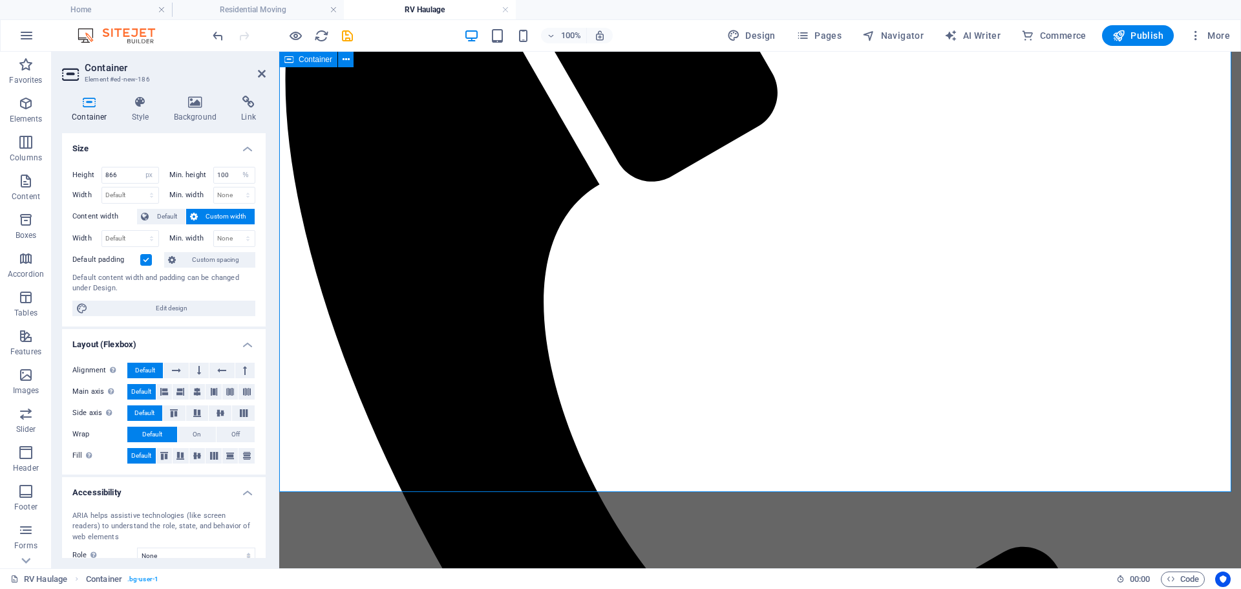
click at [88, 185] on div "Height 866 Default px rem % vh vw" at bounding box center [118, 177] width 92 height 20
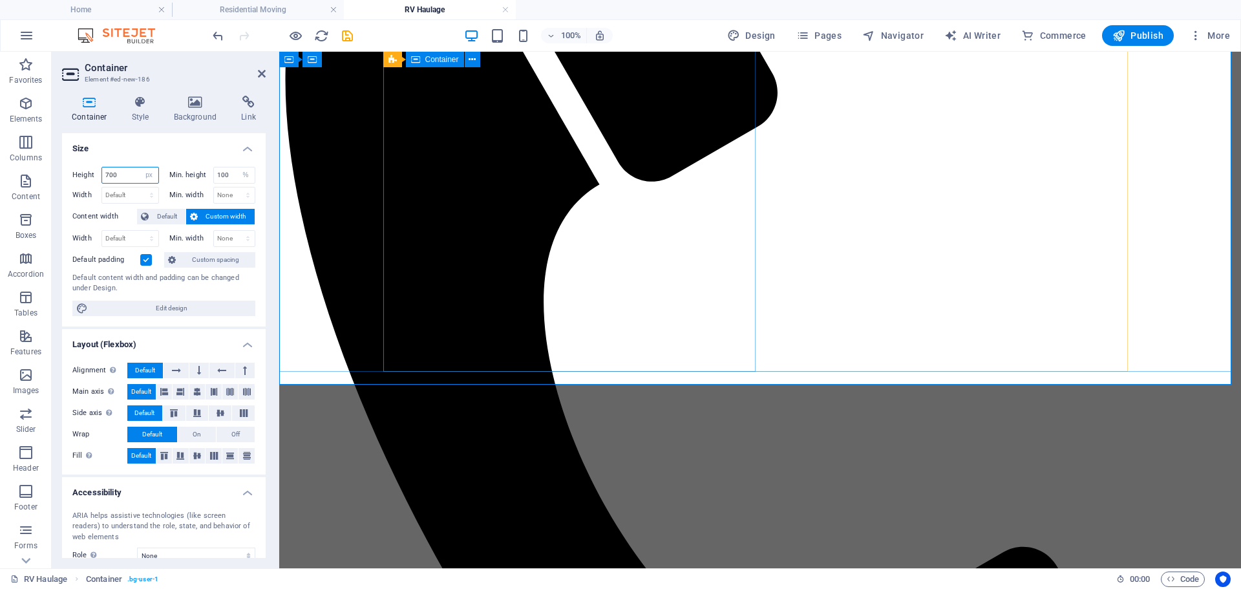
type input "700"
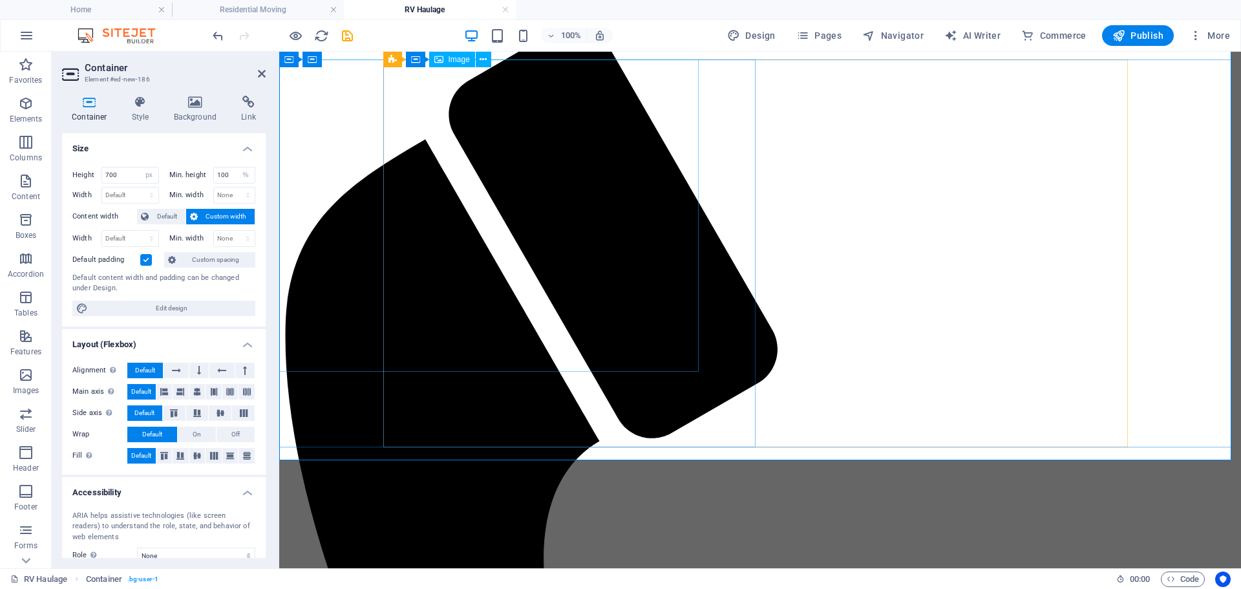
scroll to position [74, 0]
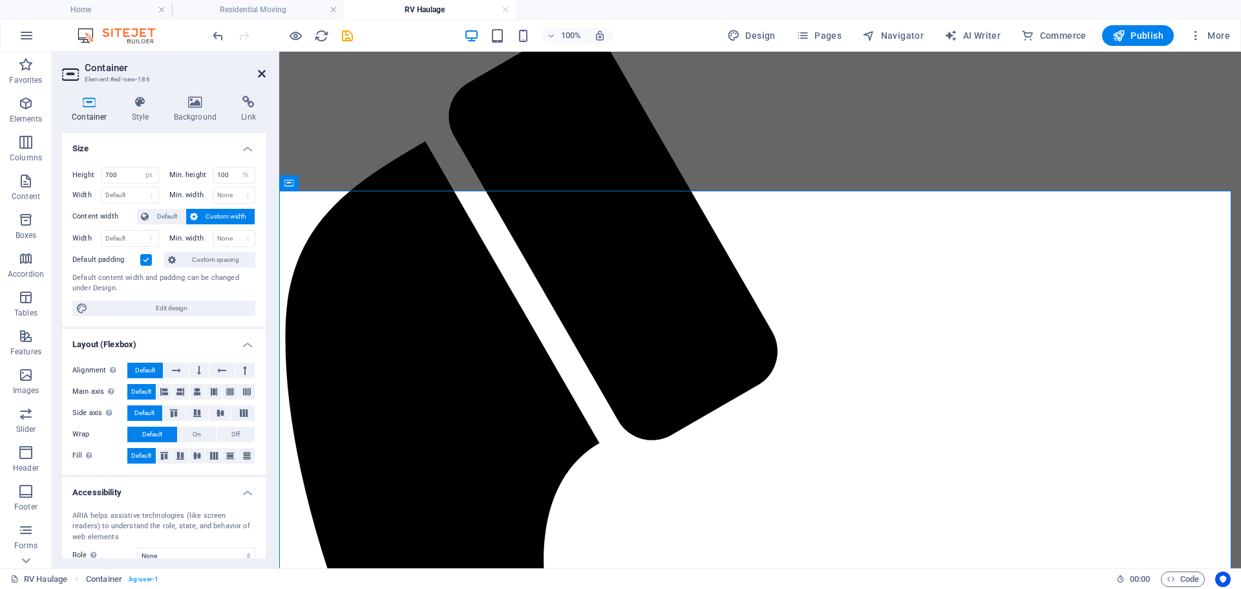
click at [264, 76] on icon at bounding box center [262, 74] width 8 height 10
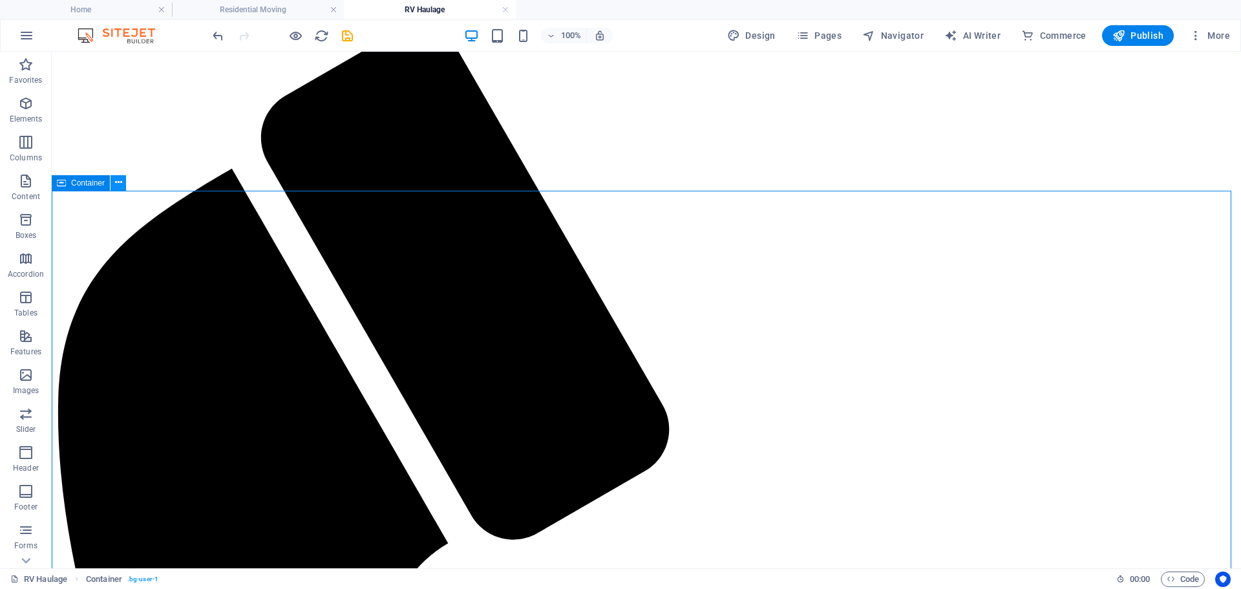
click at [120, 186] on icon at bounding box center [118, 183] width 7 height 14
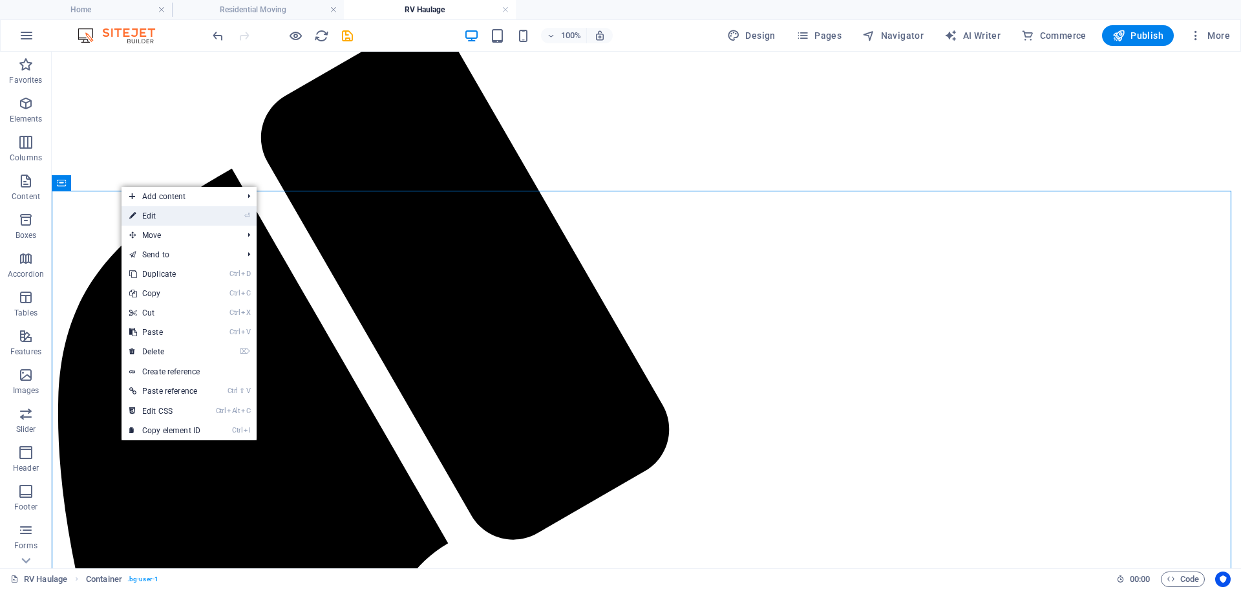
click at [136, 216] on icon at bounding box center [132, 215] width 6 height 19
select select "px"
select select "%"
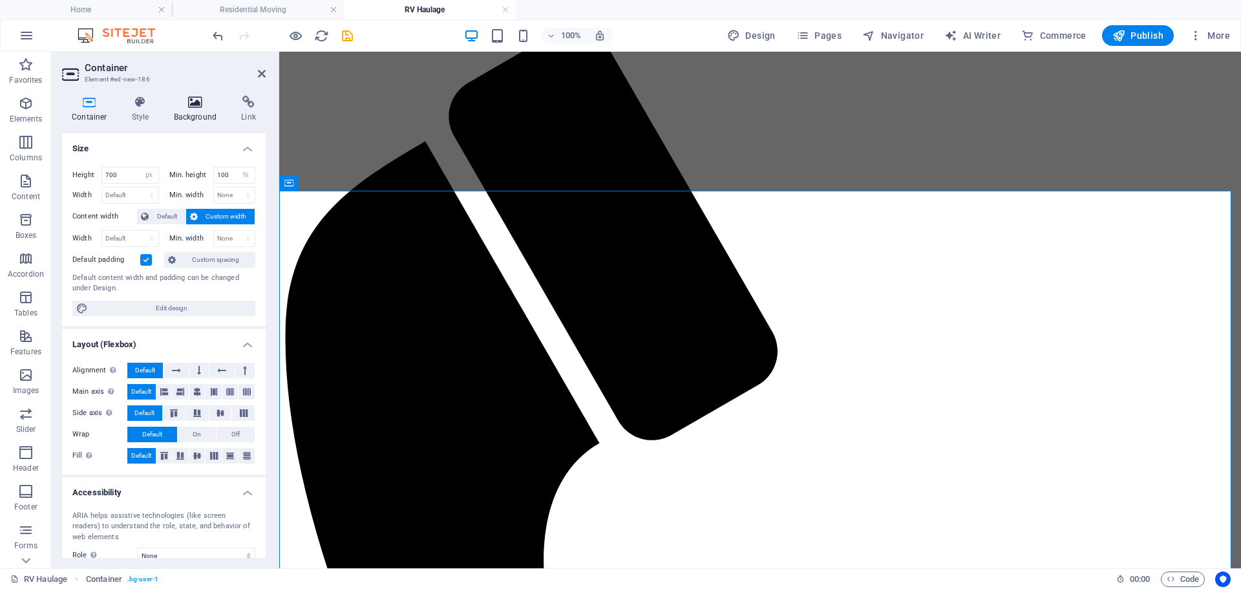
click at [187, 107] on icon at bounding box center [195, 102] width 63 height 13
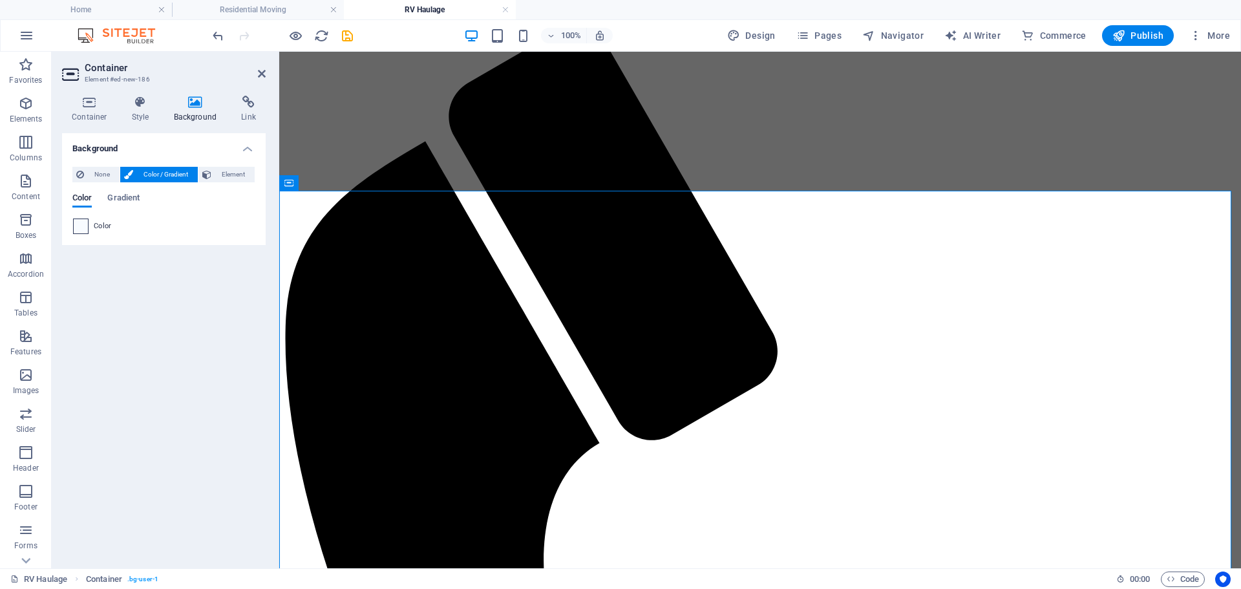
click at [79, 229] on span at bounding box center [81, 226] width 14 height 14
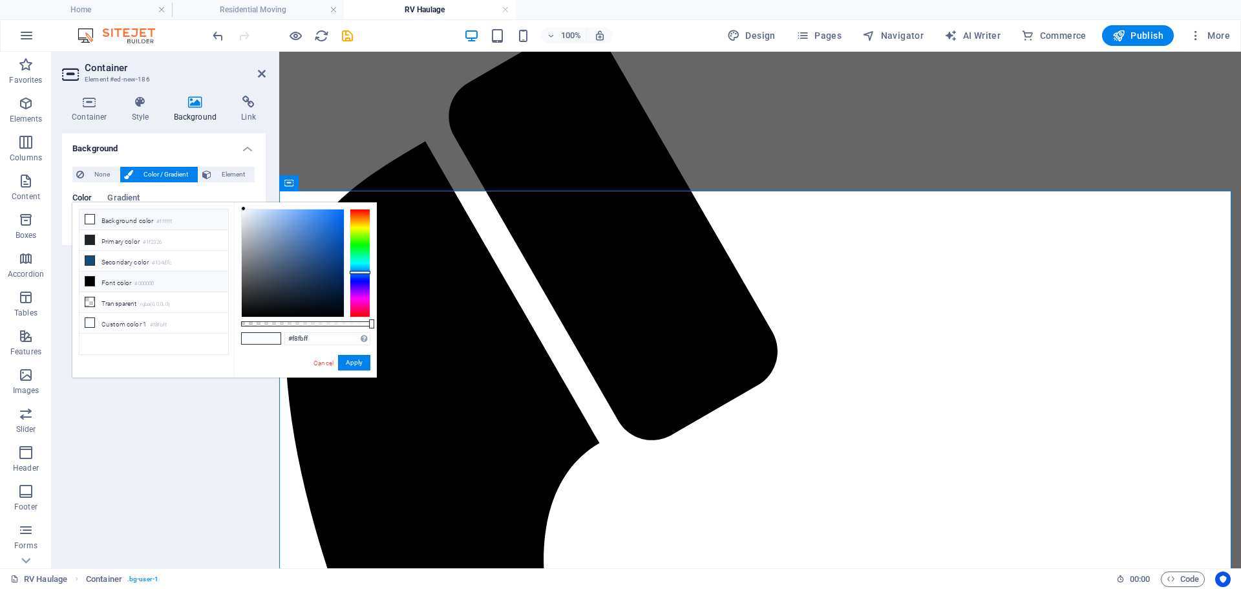
click at [133, 219] on li "Background color #ffffff" at bounding box center [154, 219] width 149 height 21
type input "#ffffff"
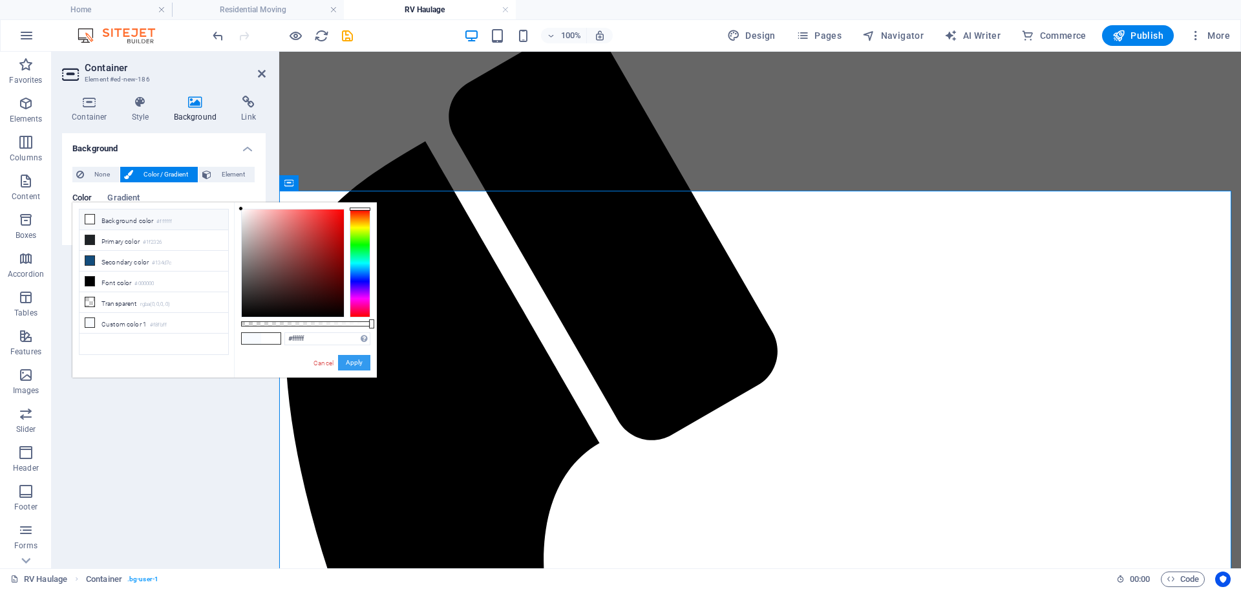
click at [350, 363] on button "Apply" at bounding box center [354, 363] width 32 height 16
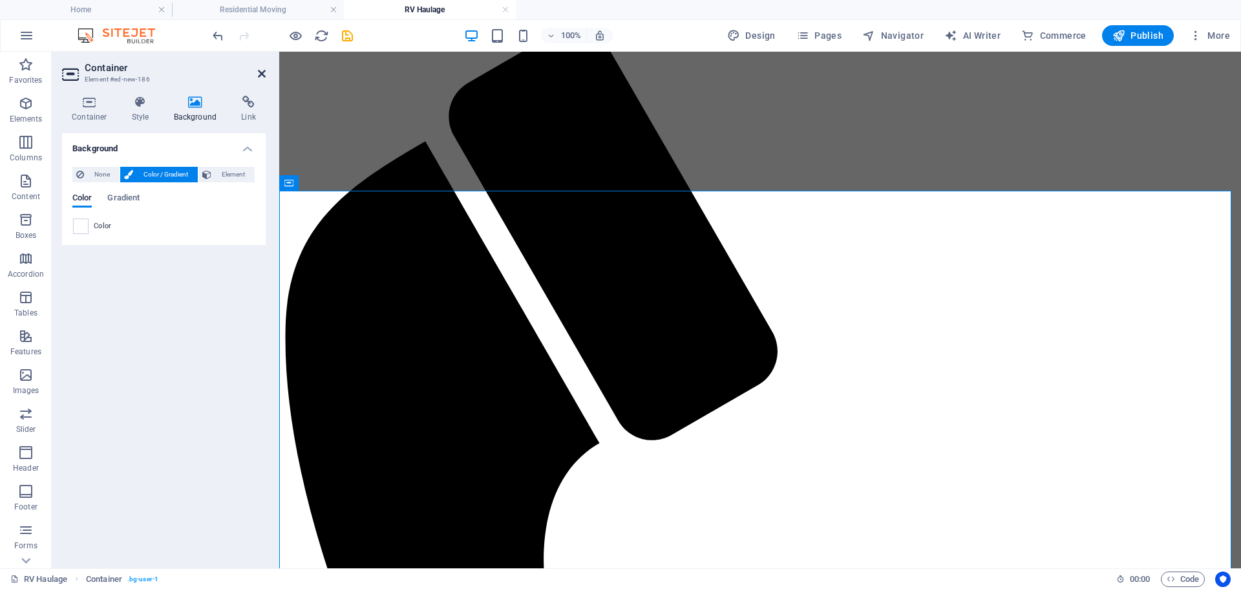
drag, startPoint x: 264, startPoint y: 75, endPoint x: 301, endPoint y: 76, distance: 36.2
click at [264, 75] on icon at bounding box center [262, 74] width 8 height 10
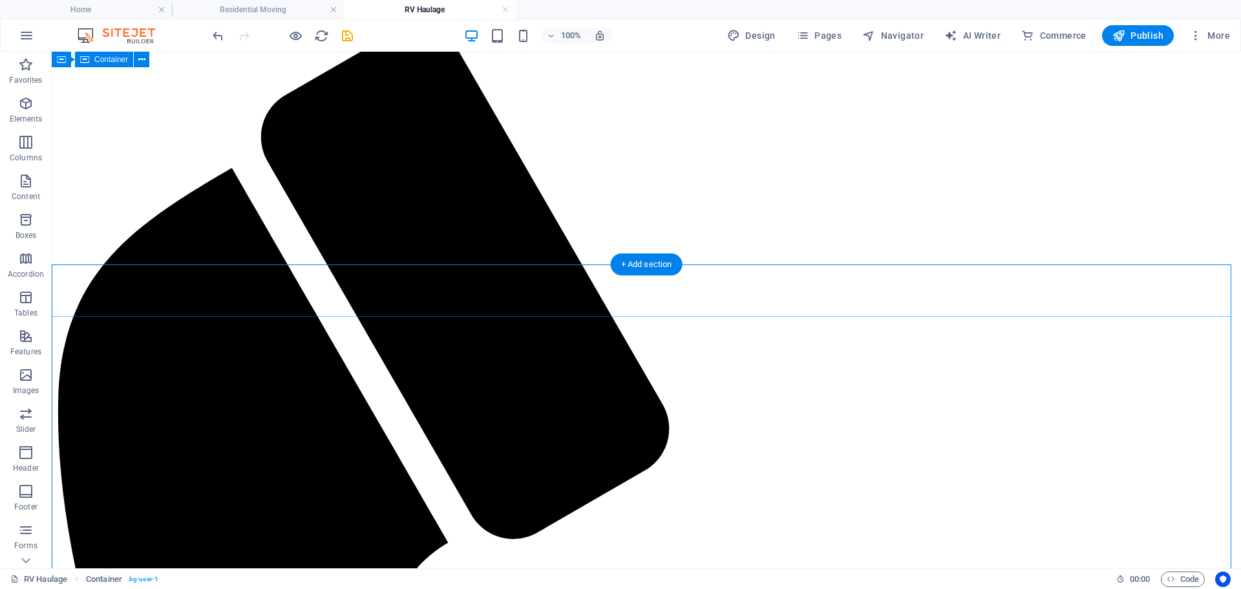
scroll to position [0, 0]
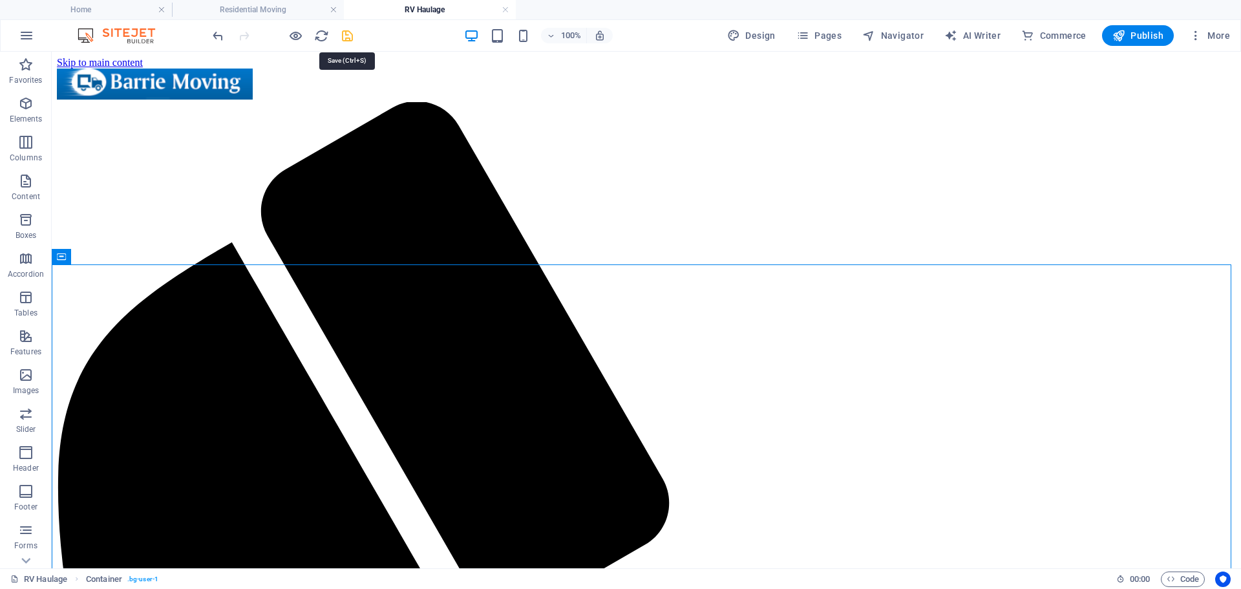
click at [352, 35] on icon "save" at bounding box center [347, 35] width 15 height 15
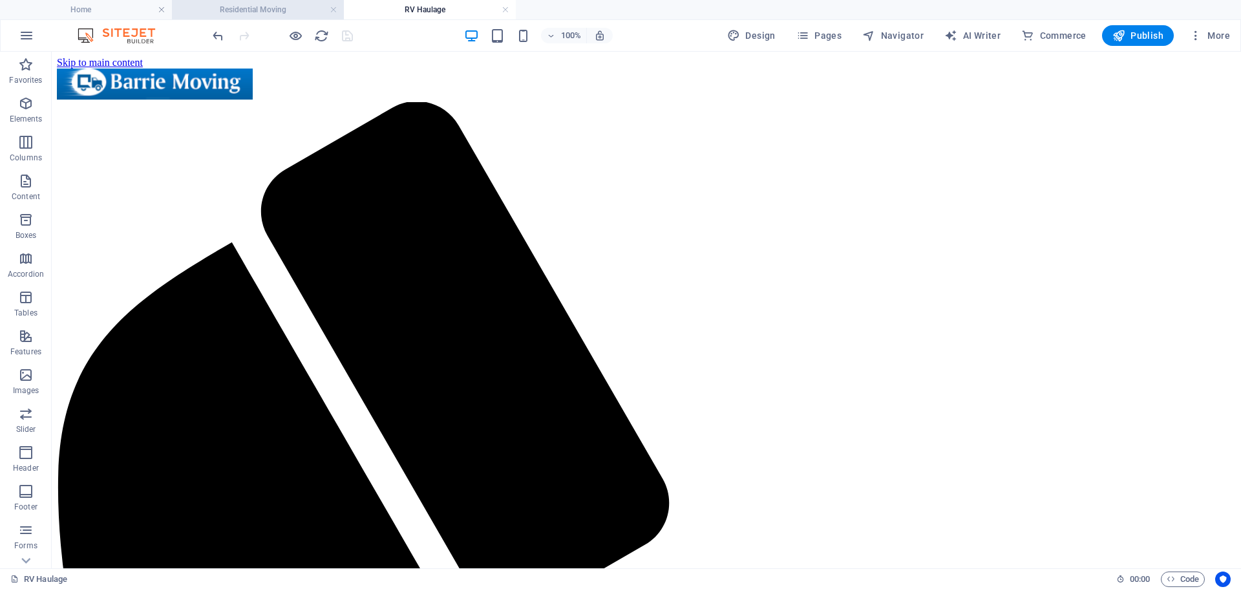
click at [278, 10] on h4 "Residential Moving" at bounding box center [258, 10] width 172 height 14
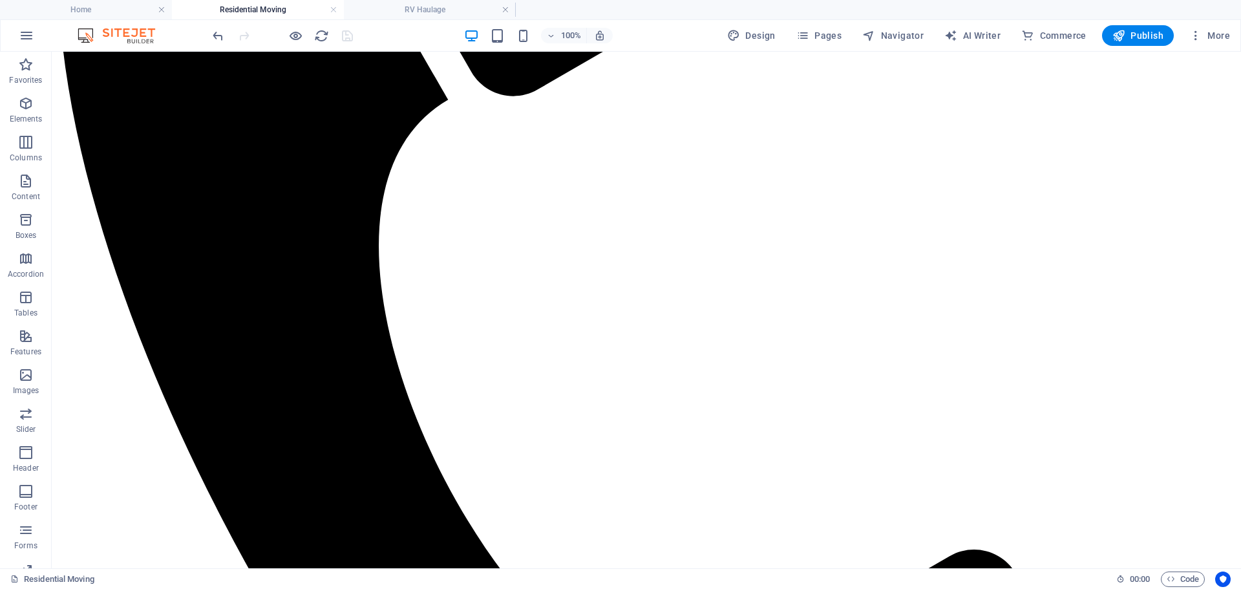
click at [338, 10] on h4 "Residential Moving" at bounding box center [258, 10] width 172 height 14
click at [333, 10] on link at bounding box center [334, 10] width 8 height 12
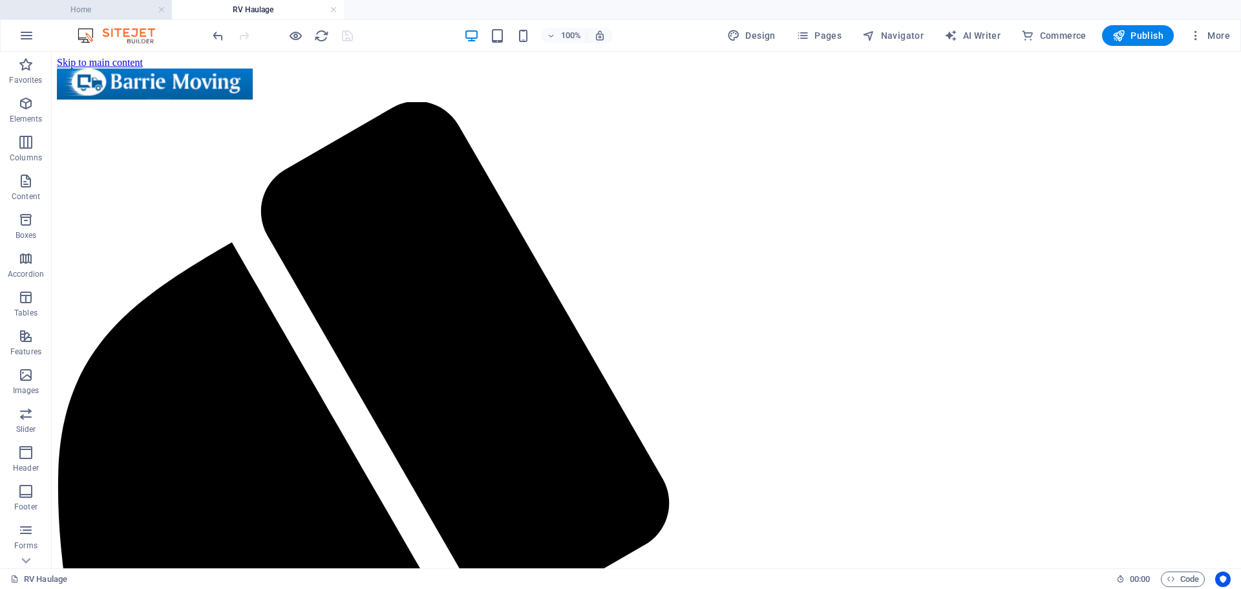
click at [148, 9] on h4 "Home" at bounding box center [86, 10] width 172 height 14
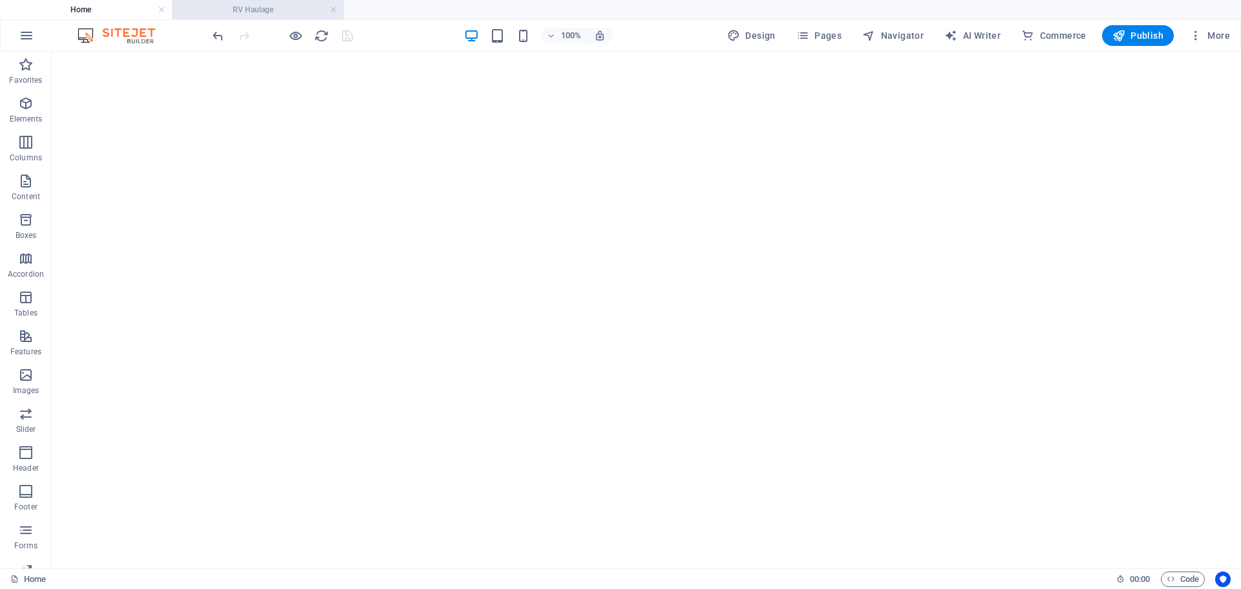
click at [251, 15] on h4 "RV Haulage" at bounding box center [258, 10] width 172 height 14
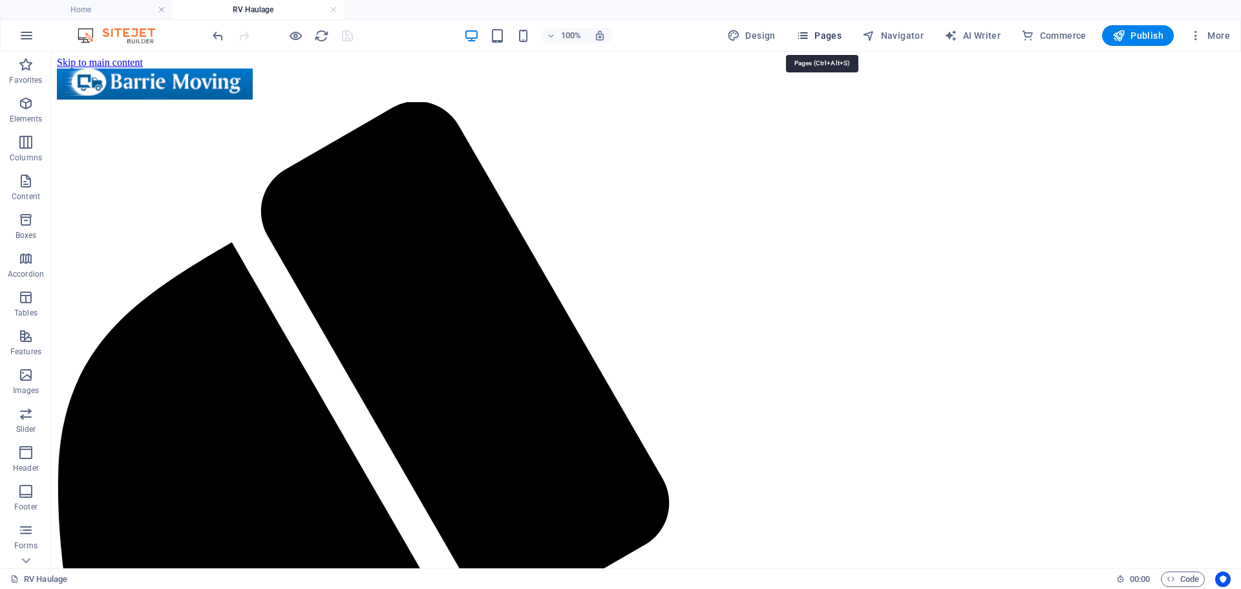
click at [831, 30] on span "Pages" at bounding box center [818, 35] width 45 height 13
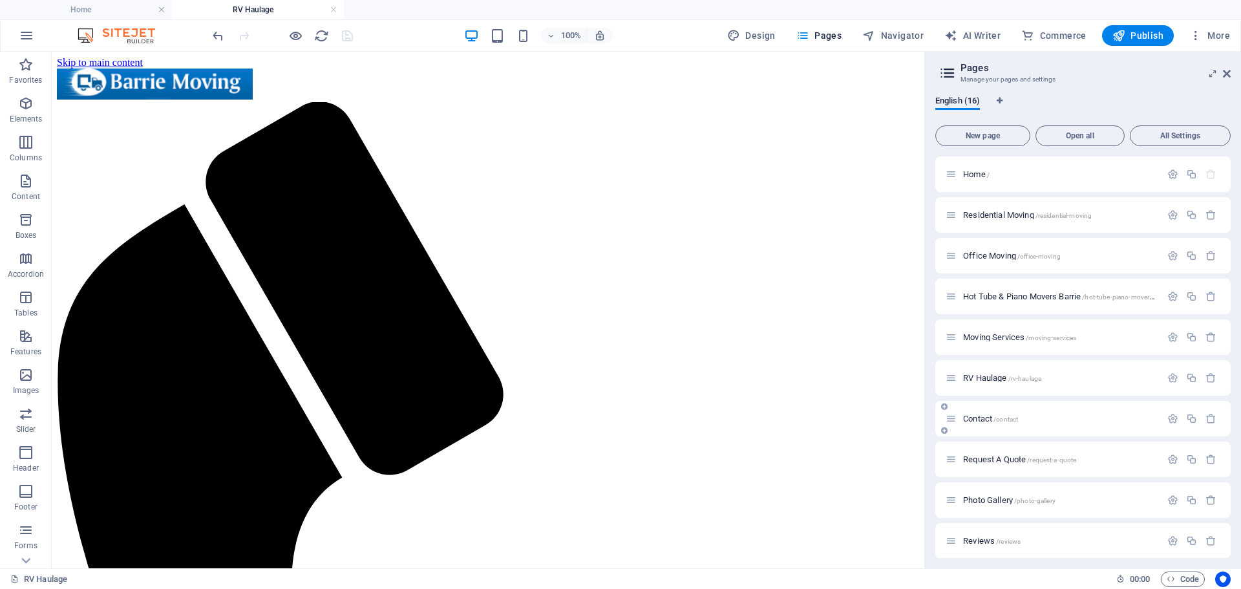
click at [1046, 418] on p "Contact /contact" at bounding box center [1060, 418] width 194 height 8
click at [1230, 73] on icon at bounding box center [1227, 74] width 8 height 10
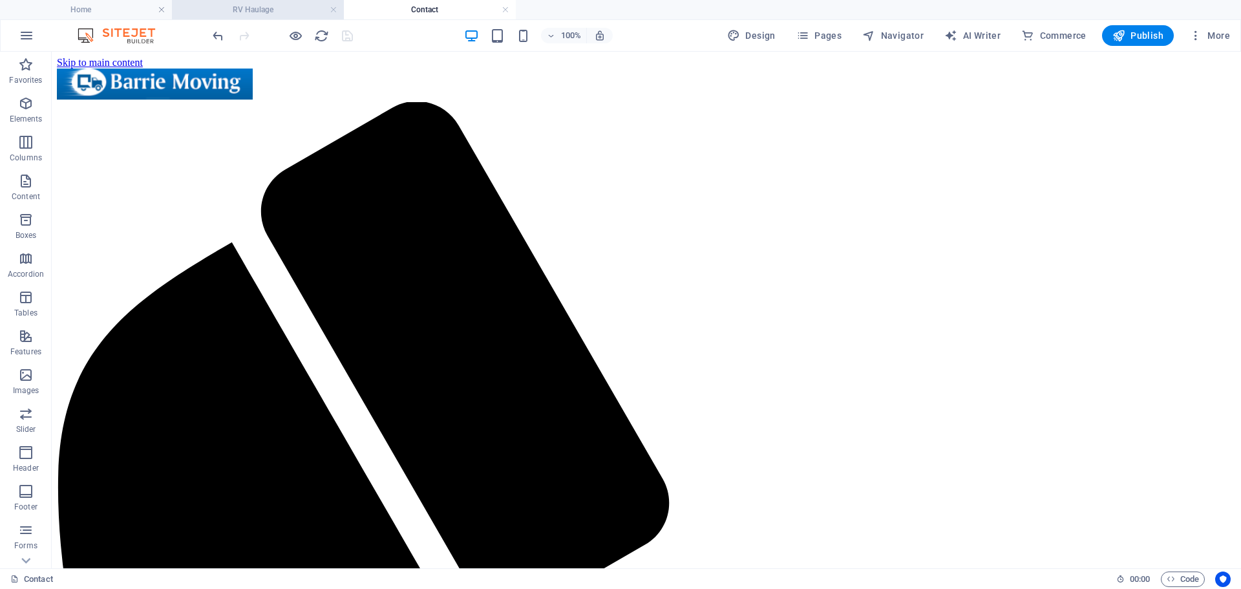
click at [281, 6] on h4 "RV Haulage" at bounding box center [258, 10] width 172 height 14
click at [116, 105] on button at bounding box center [119, 99] width 16 height 16
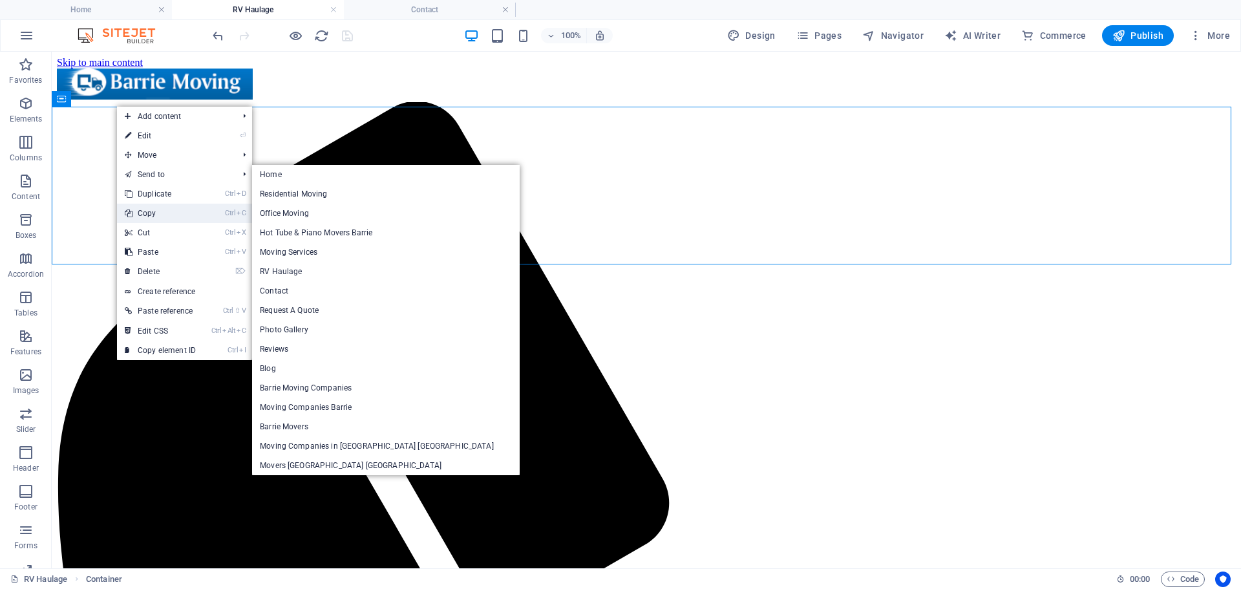
click at [153, 207] on link "Ctrl C Copy" at bounding box center [160, 213] width 87 height 19
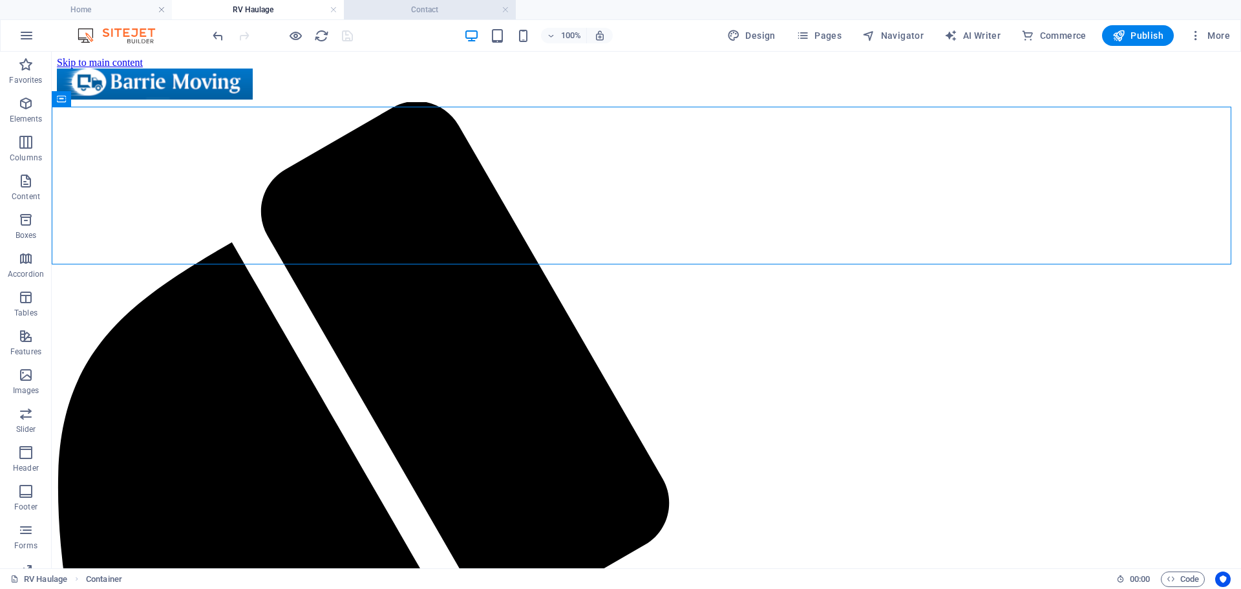
click at [378, 6] on h4 "Contact" at bounding box center [430, 10] width 172 height 14
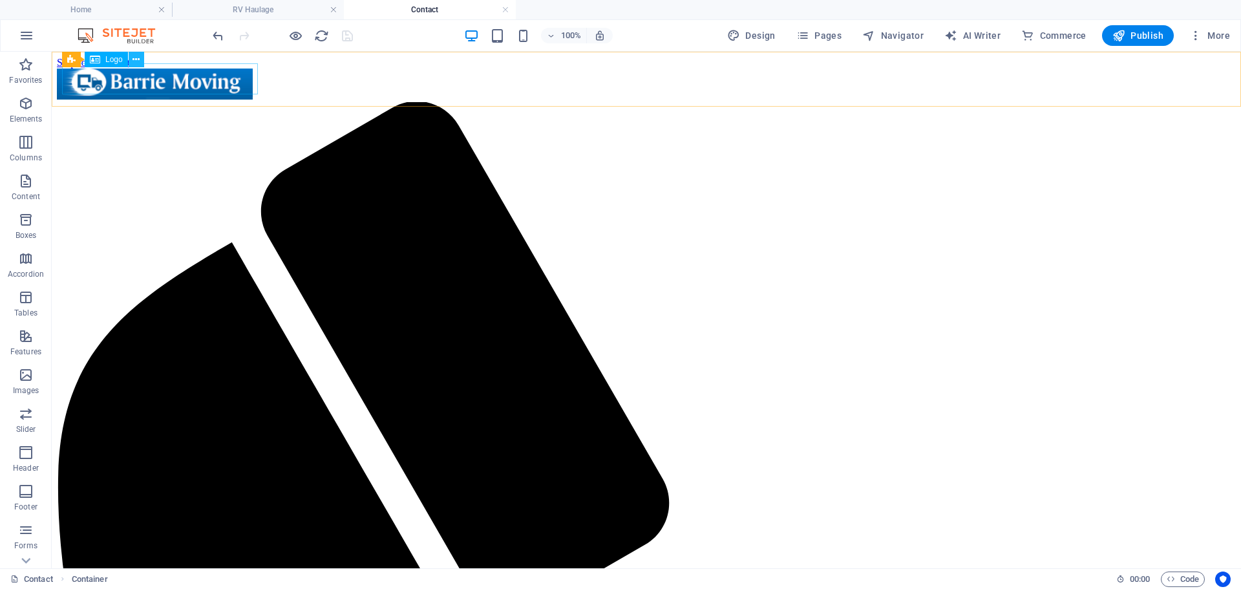
click at [134, 61] on icon at bounding box center [136, 60] width 7 height 14
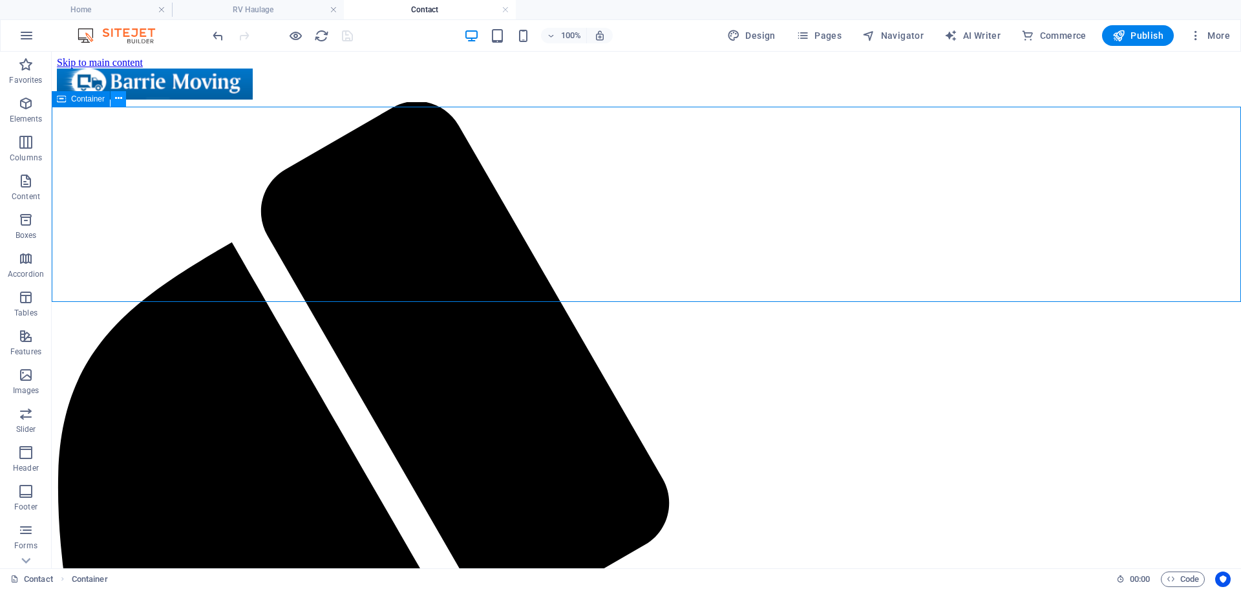
click at [118, 101] on icon at bounding box center [118, 99] width 7 height 14
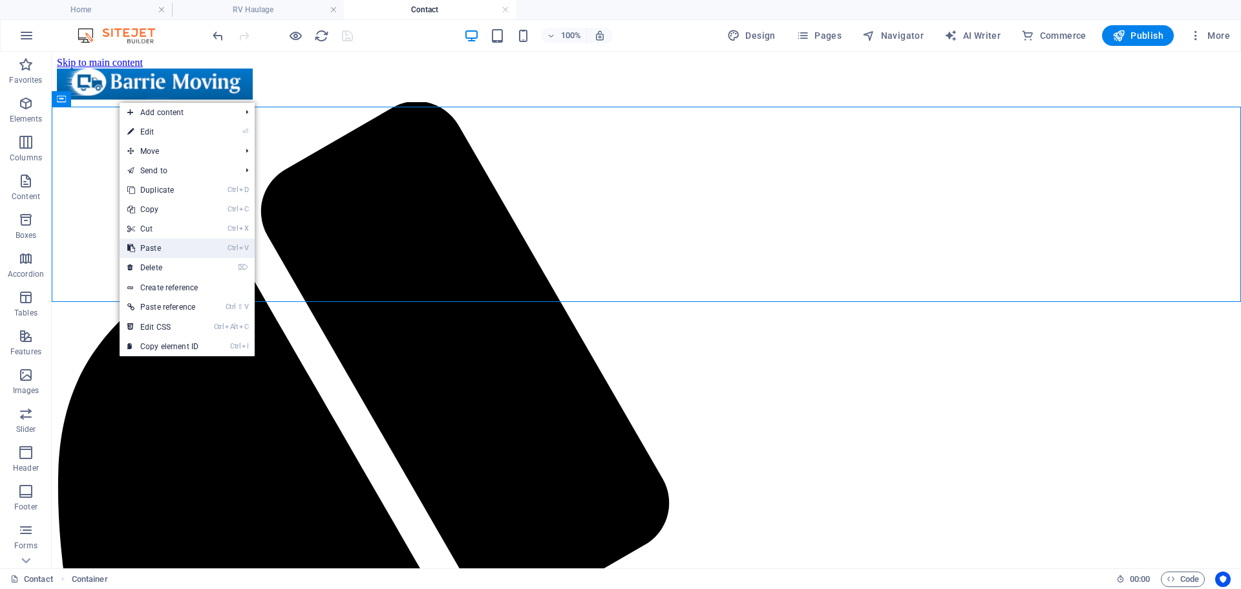
click at [153, 253] on link "Ctrl V Paste" at bounding box center [163, 248] width 87 height 19
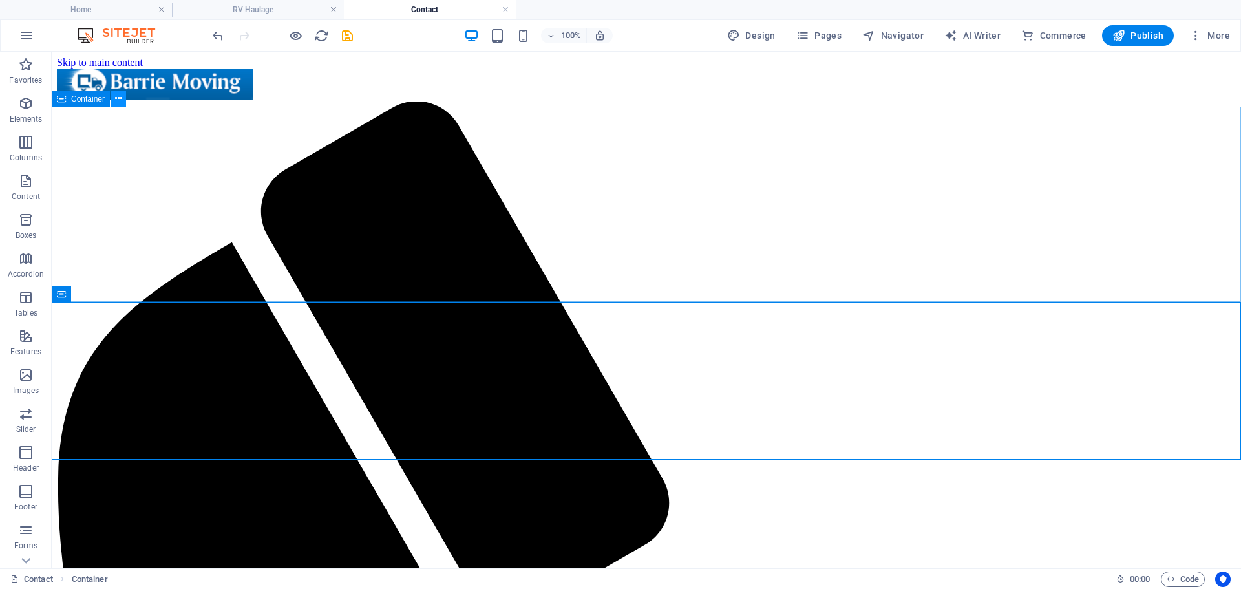
click at [115, 98] on icon at bounding box center [118, 99] width 7 height 14
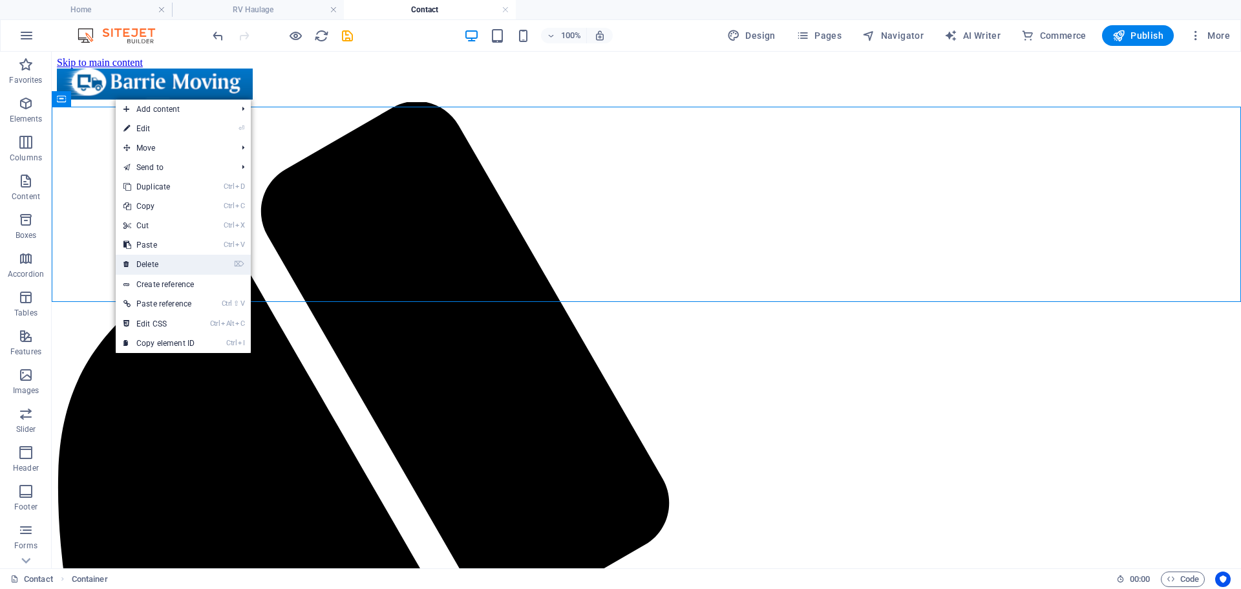
click at [144, 259] on link "⌦ Delete" at bounding box center [159, 264] width 87 height 19
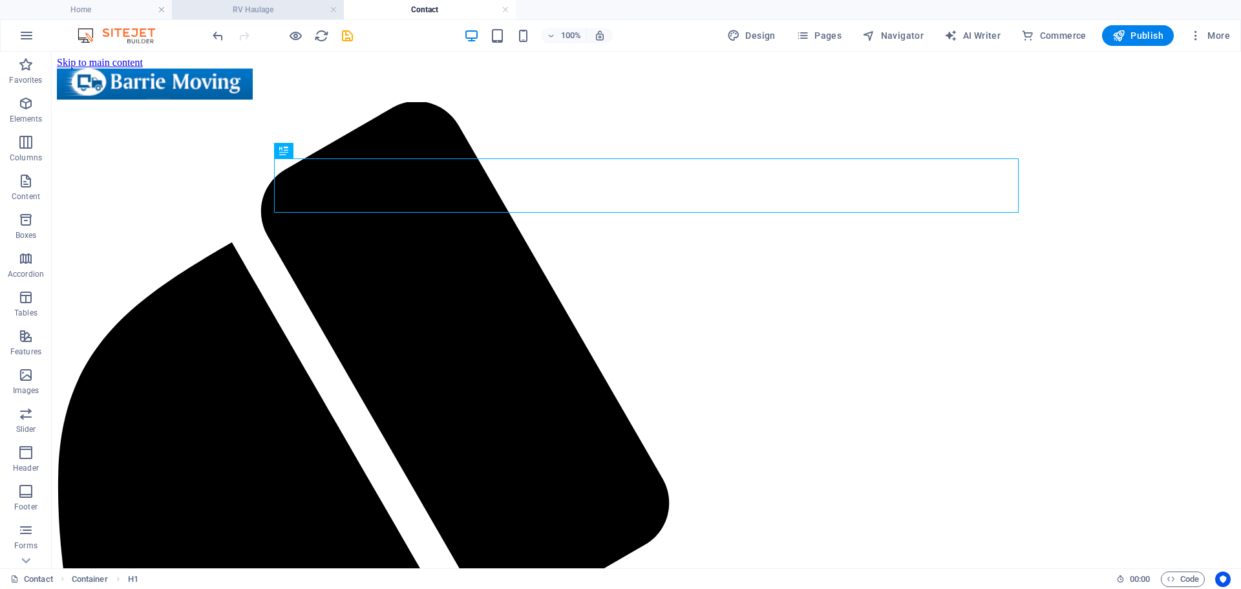
click at [242, 9] on h4 "RV Haulage" at bounding box center [258, 10] width 172 height 14
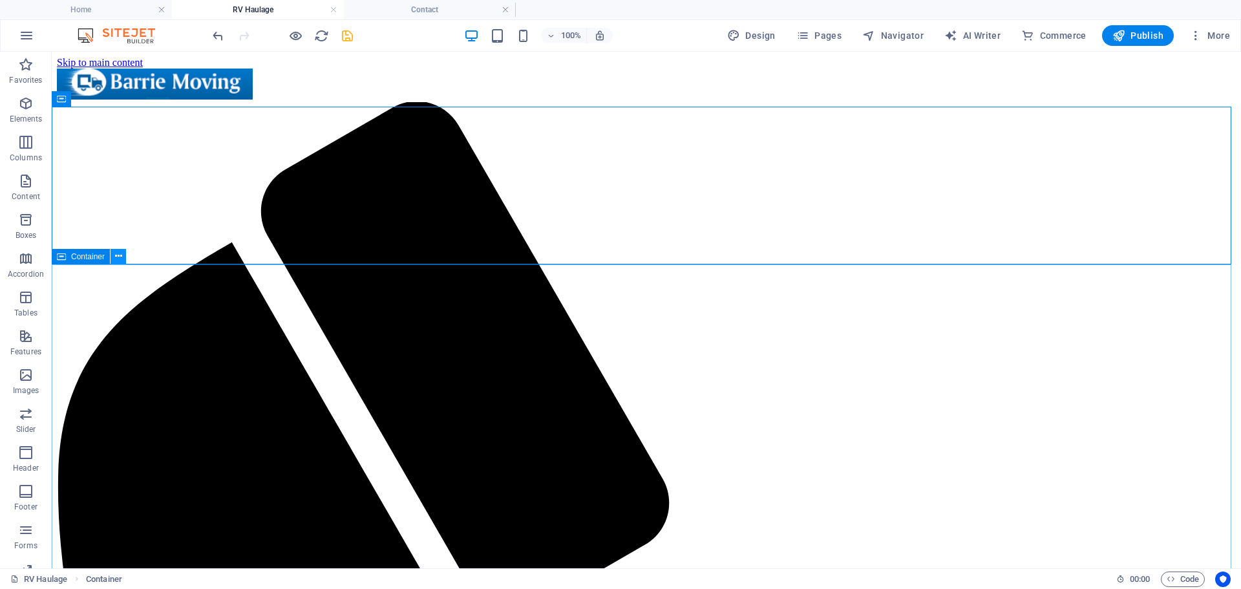
click at [116, 260] on icon at bounding box center [118, 257] width 7 height 14
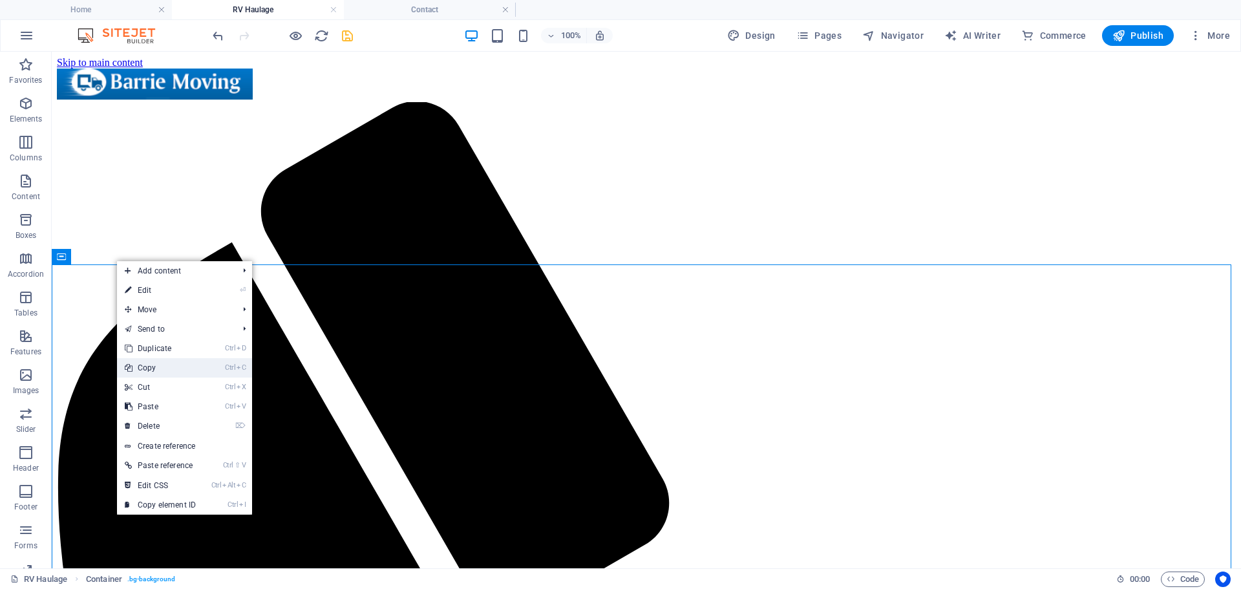
click at [160, 370] on link "Ctrl C Copy" at bounding box center [160, 367] width 87 height 19
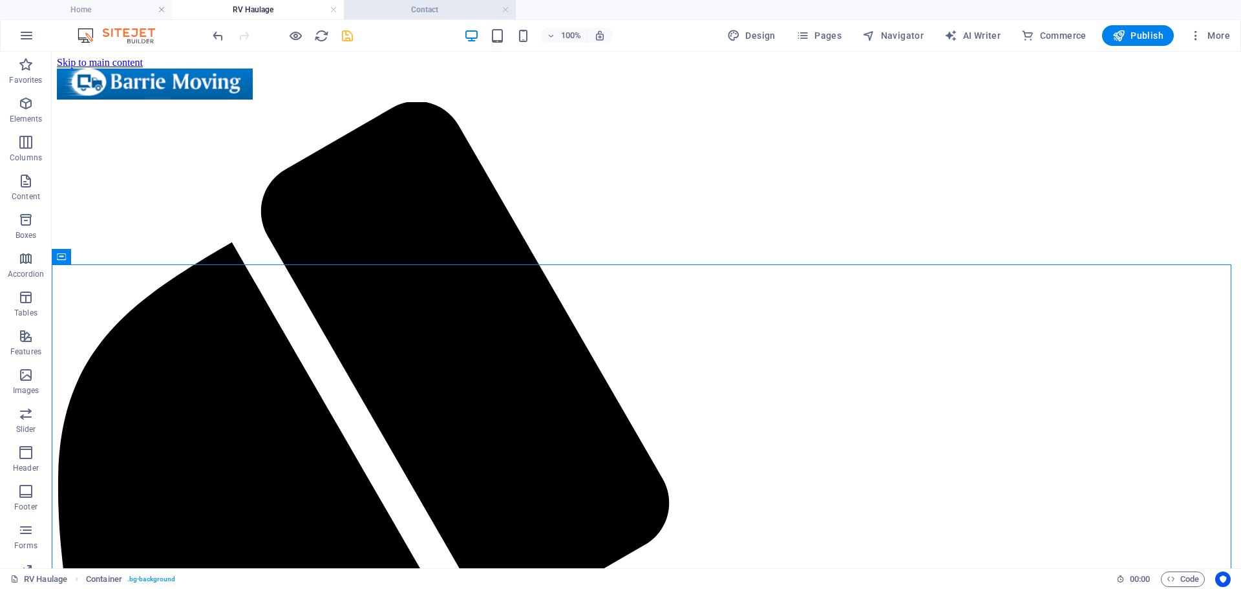
click at [426, 14] on h4 "Contact" at bounding box center [430, 10] width 172 height 14
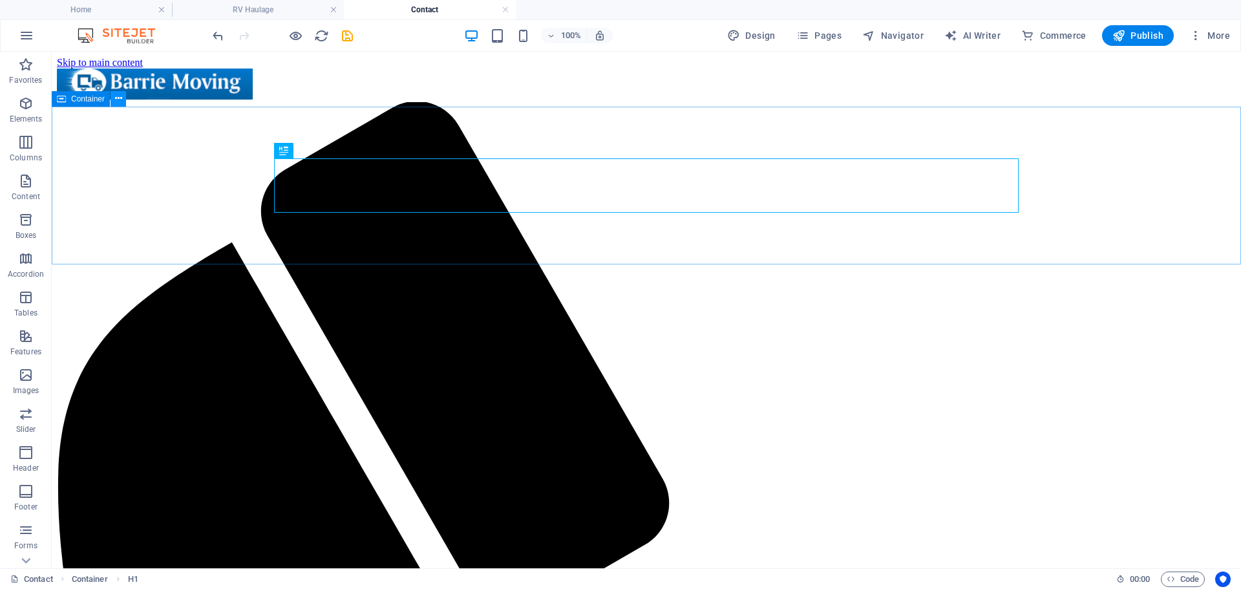
click at [122, 100] on button at bounding box center [119, 99] width 16 height 16
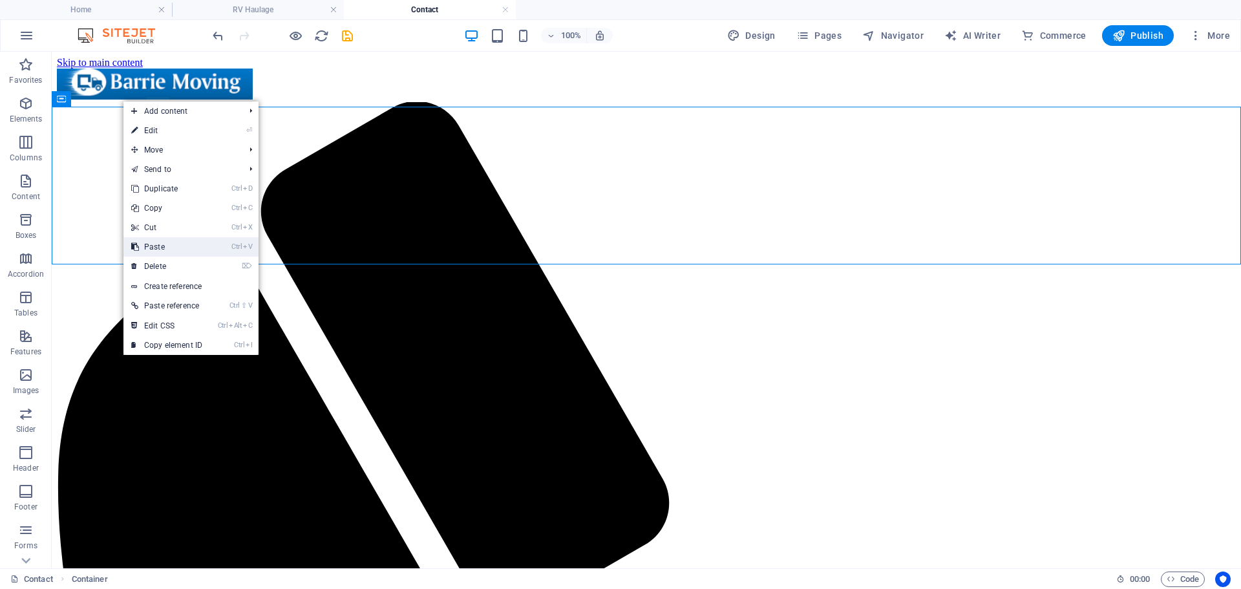
click at [162, 250] on link "Ctrl V Paste" at bounding box center [166, 246] width 87 height 19
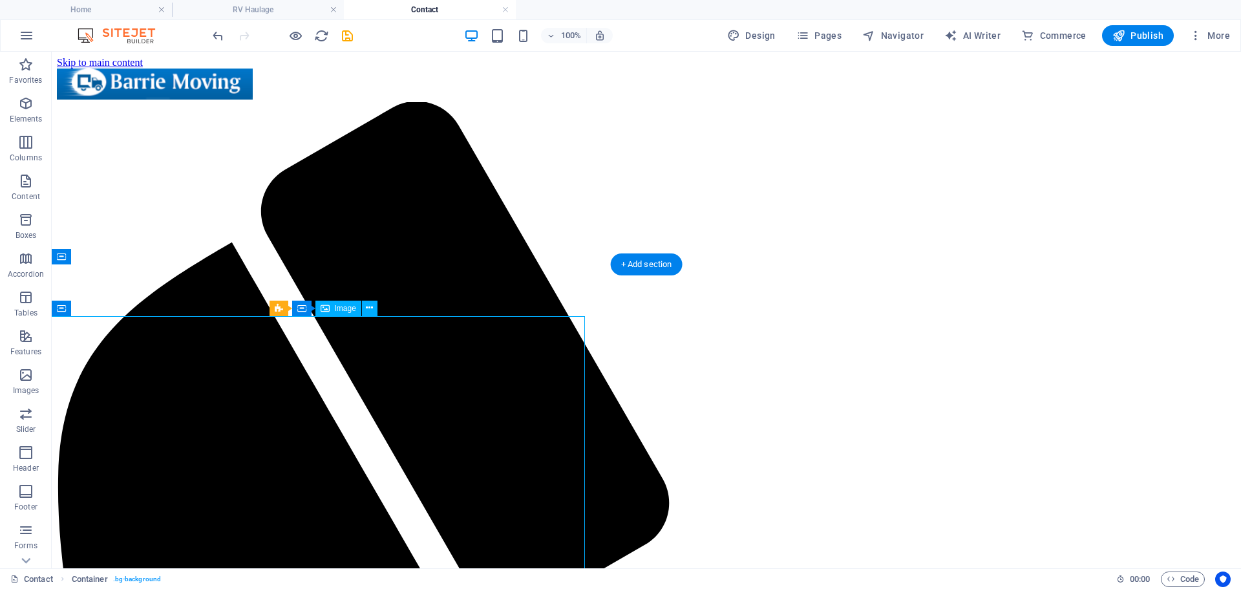
select select "px"
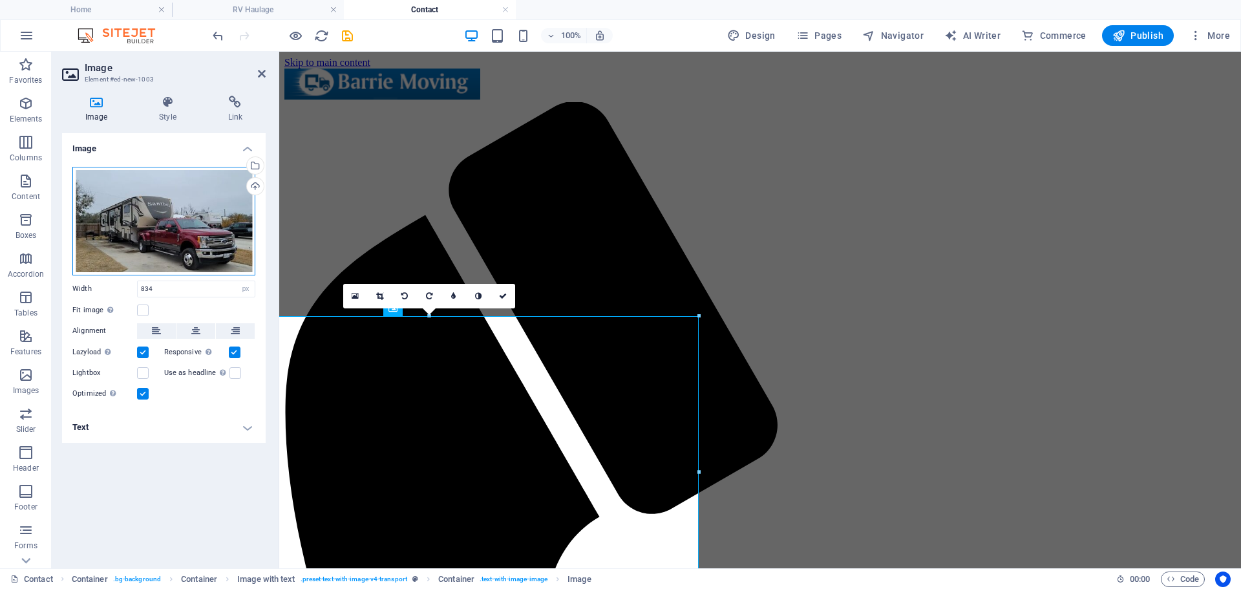
drag, startPoint x: 171, startPoint y: 200, endPoint x: 342, endPoint y: 211, distance: 171.1
click at [171, 200] on div "Drag files here, click to choose files or select files from Files or our free s…" at bounding box center [163, 221] width 183 height 109
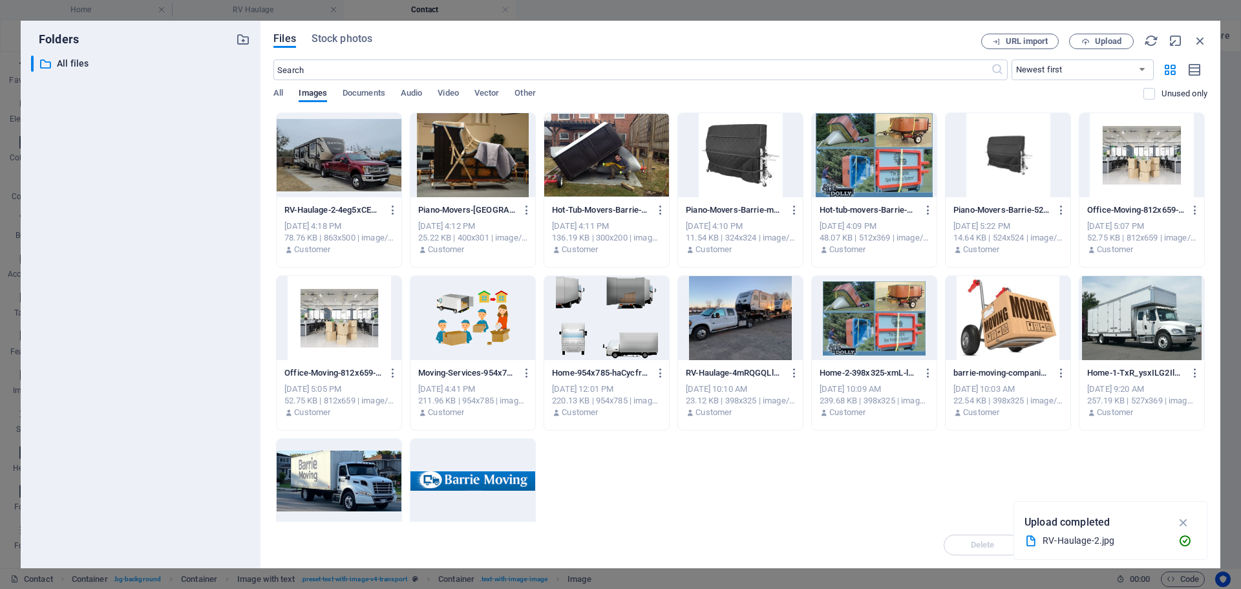
click at [446, 328] on div at bounding box center [473, 318] width 125 height 84
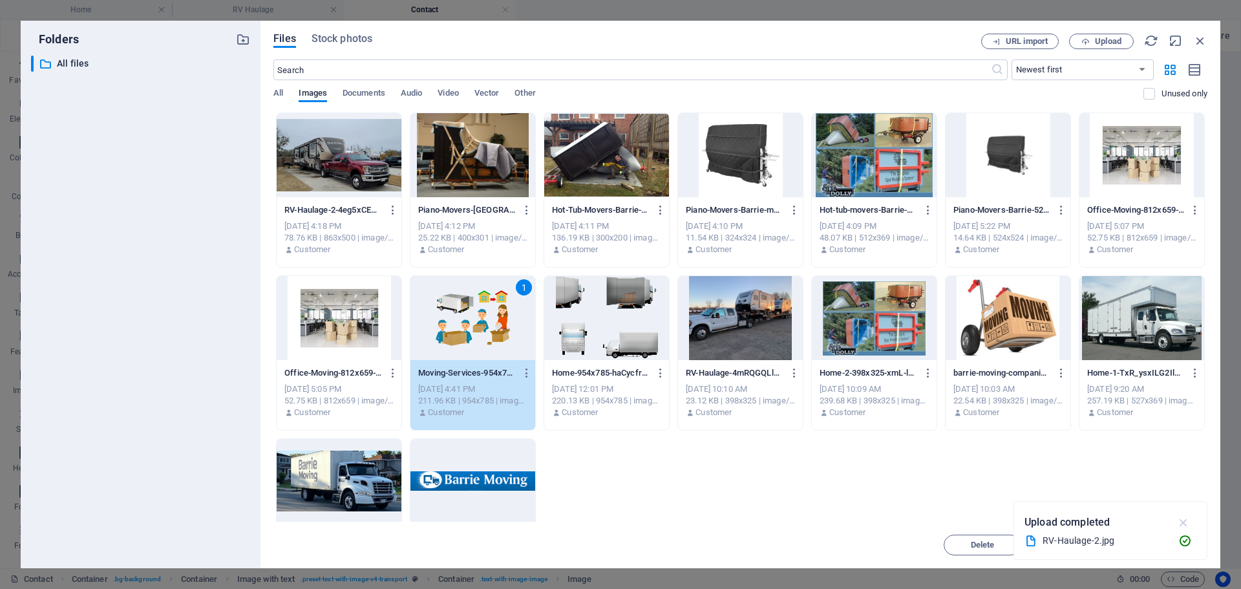
click at [1186, 522] on icon "button" at bounding box center [1184, 522] width 15 height 14
click at [1168, 542] on span "Insert" at bounding box center [1169, 545] width 23 height 8
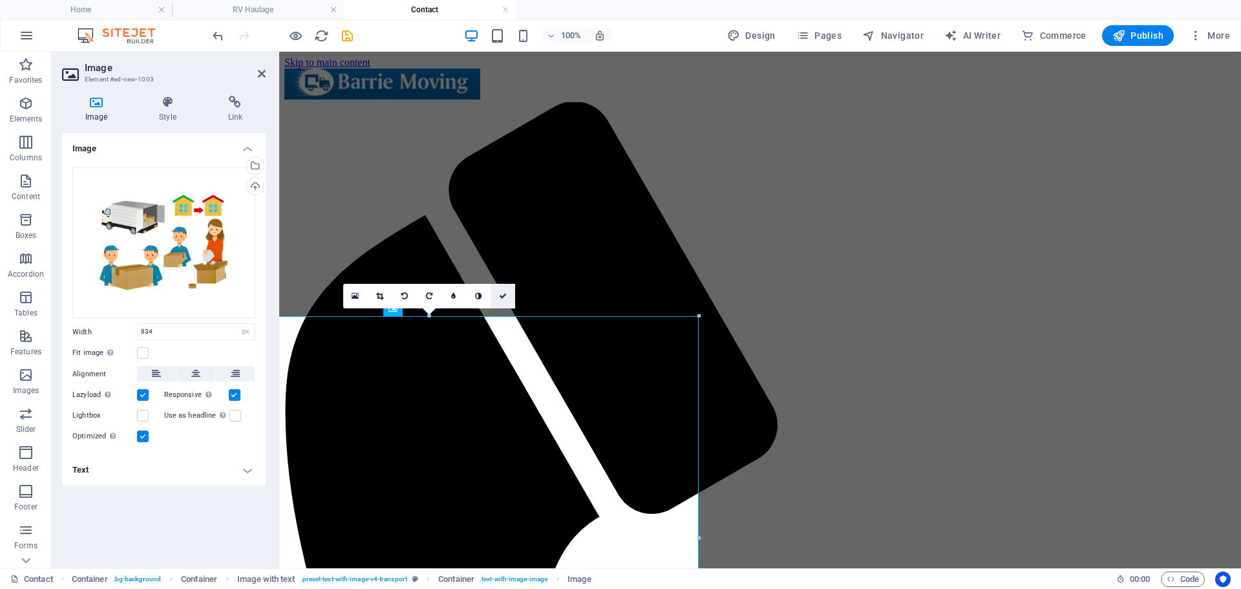
click at [503, 296] on icon at bounding box center [503, 296] width 8 height 8
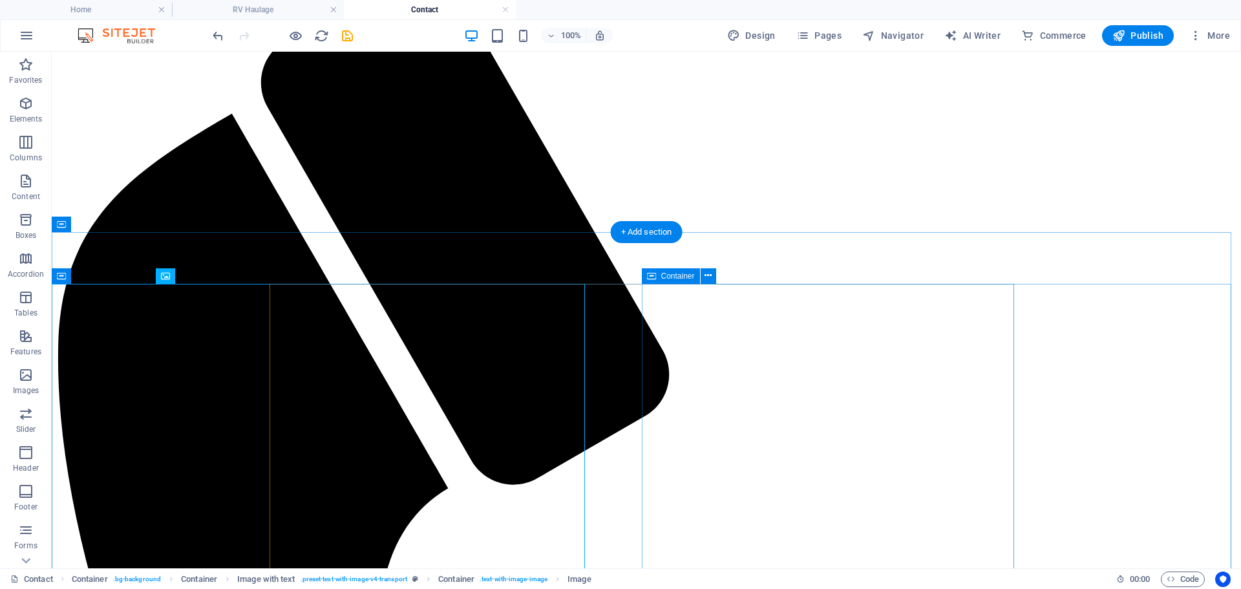
scroll to position [149, 0]
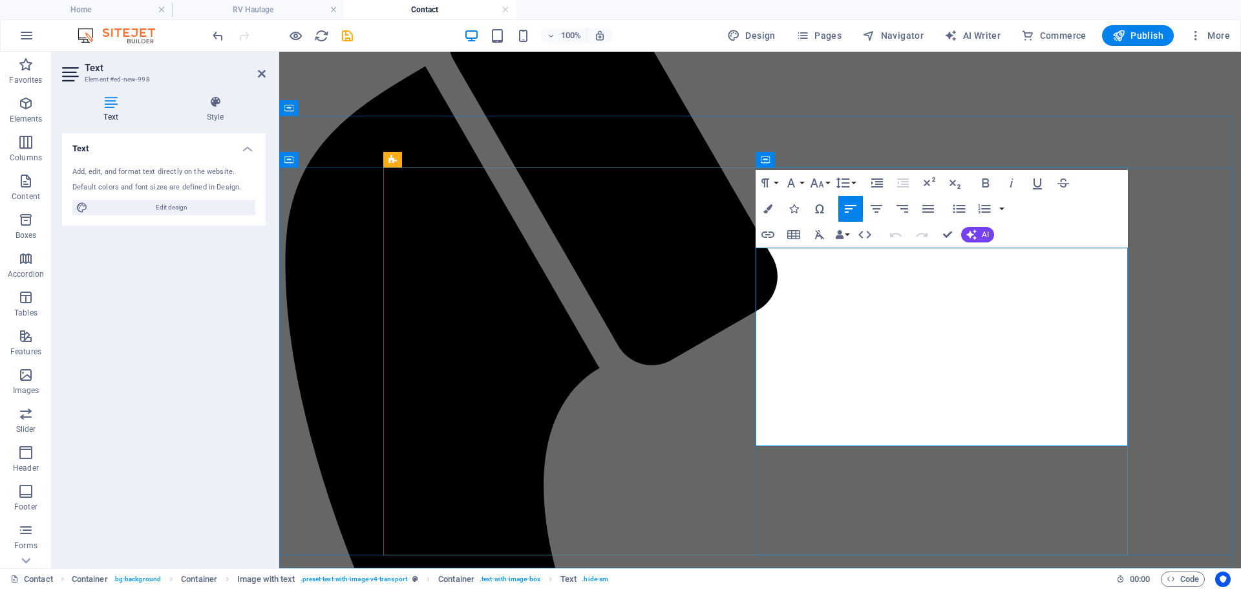
drag, startPoint x: 1000, startPoint y: 287, endPoint x: 759, endPoint y: 255, distance: 243.3
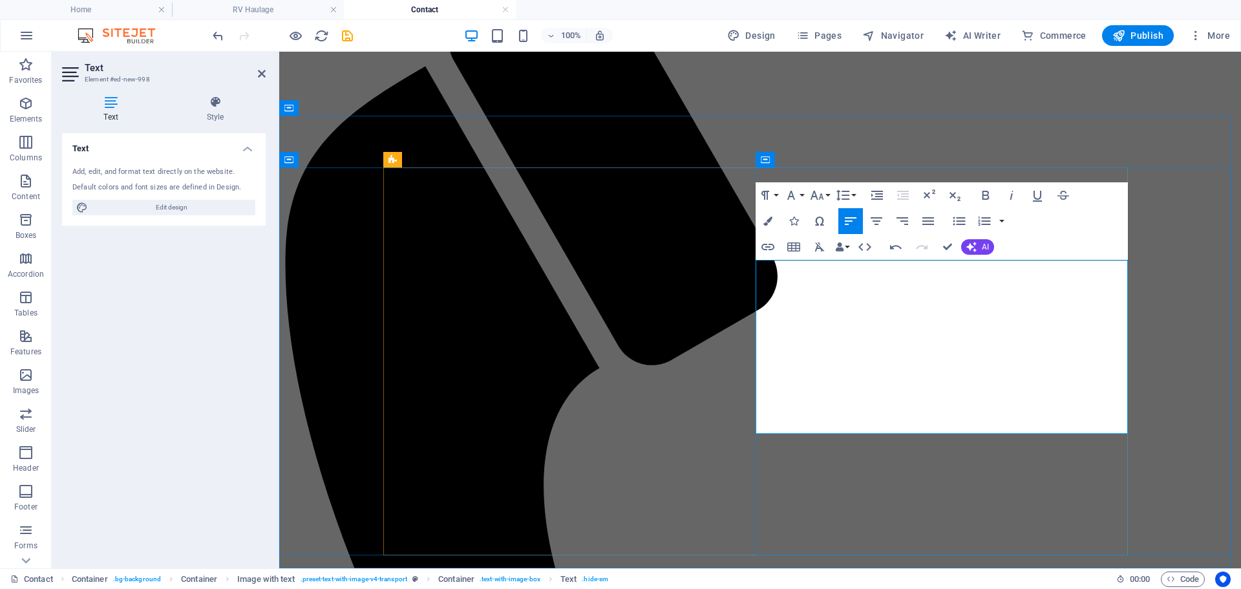
drag, startPoint x: 875, startPoint y: 275, endPoint x: 780, endPoint y: 262, distance: 96.0
click at [769, 245] on icon "button" at bounding box center [768, 247] width 13 height 6
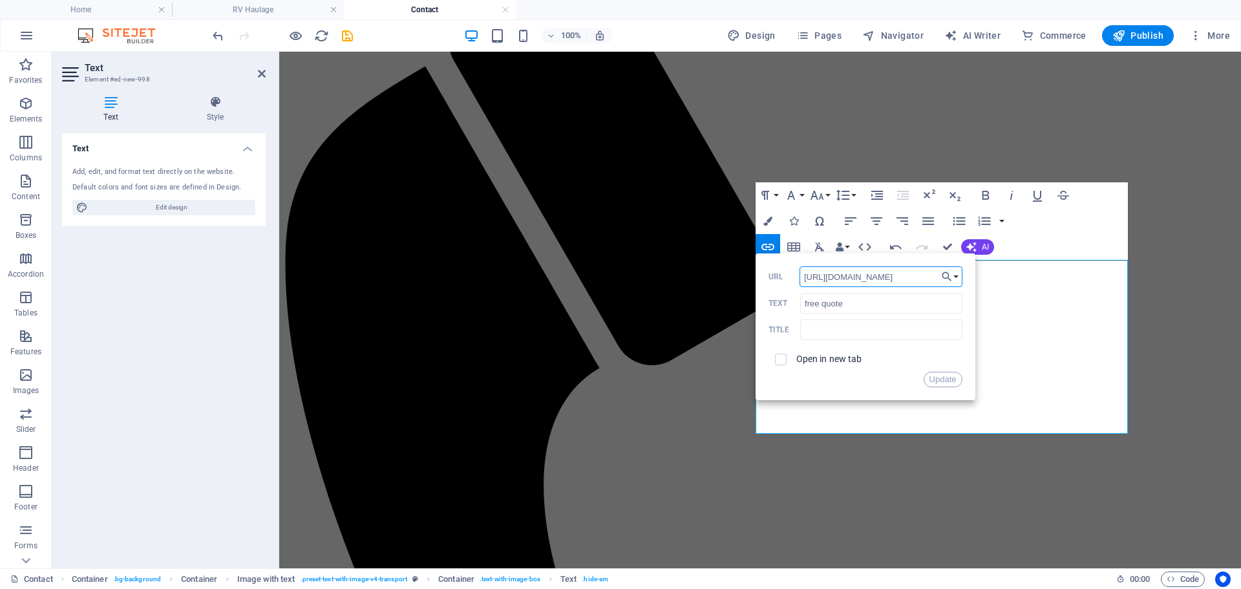
scroll to position [0, 0]
click at [826, 280] on input "https://barriemoving.ca/request-a-quote.html" at bounding box center [881, 276] width 163 height 21
paste input "dev.barriemoving.ca/request-a-quote/"
click at [947, 379] on button "Update" at bounding box center [943, 380] width 39 height 16
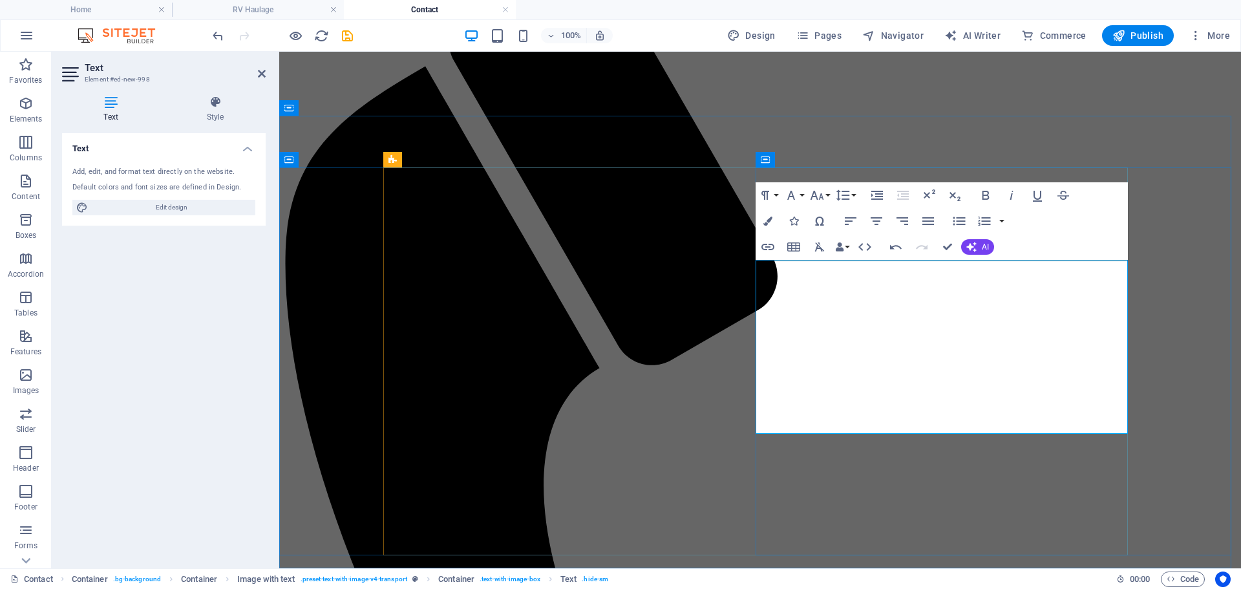
scroll to position [0, 0]
drag, startPoint x: 758, startPoint y: 310, endPoint x: 924, endPoint y: 419, distance: 198.5
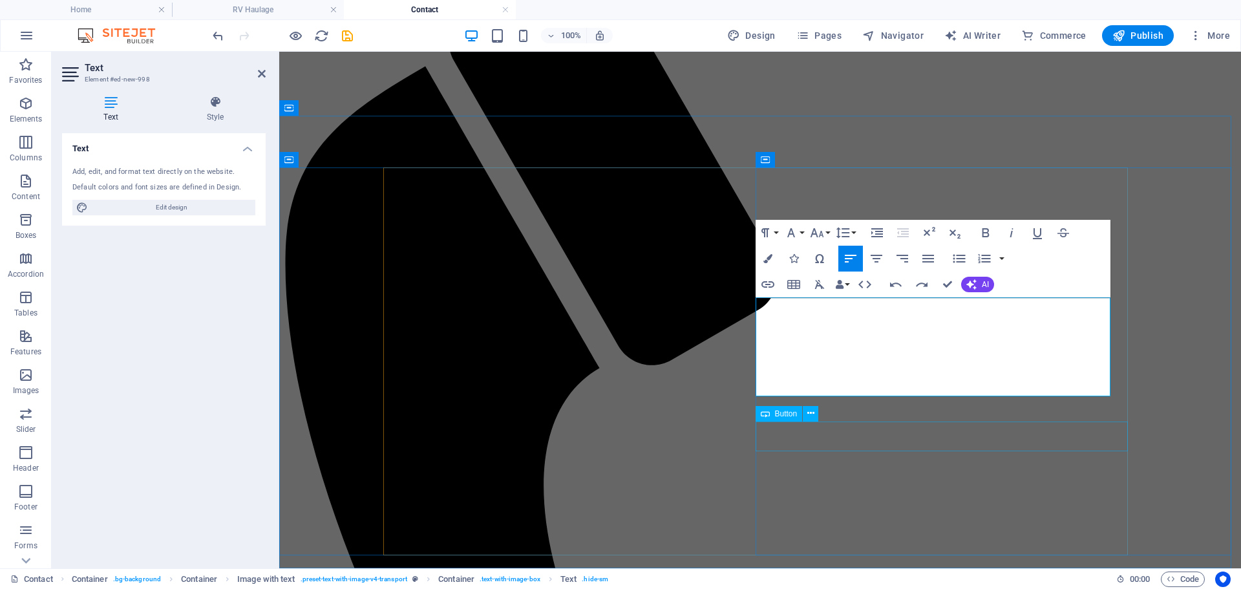
scroll to position [818, 6]
drag, startPoint x: 794, startPoint y: 370, endPoint x: 749, endPoint y: 370, distance: 45.3
click at [983, 234] on icon "button" at bounding box center [985, 232] width 7 height 9
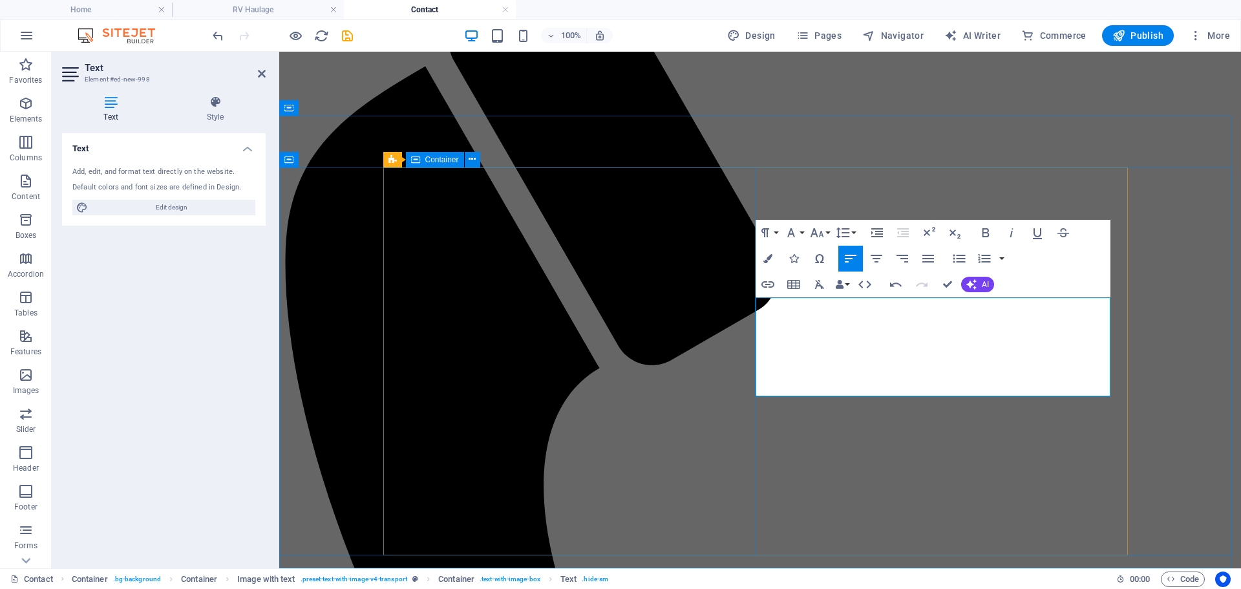
drag, startPoint x: 795, startPoint y: 387, endPoint x: 750, endPoint y: 394, distance: 45.7
click at [984, 235] on icon "button" at bounding box center [986, 233] width 16 height 16
drag, startPoint x: 930, startPoint y: 387, endPoint x: 798, endPoint y: 391, distance: 132.0
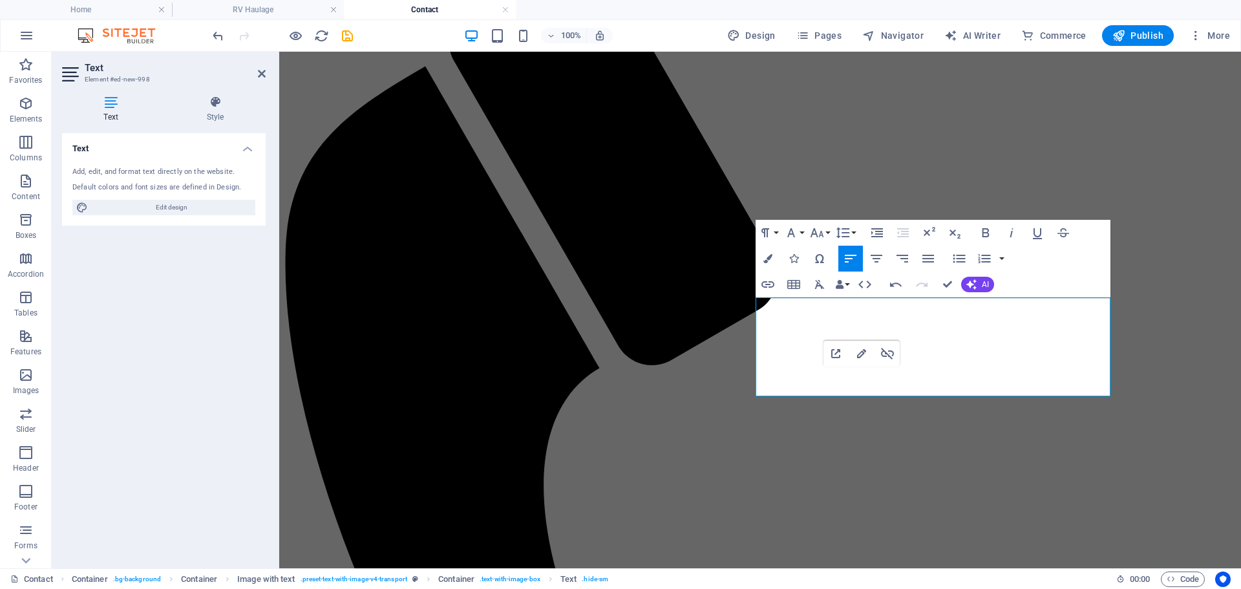
copy link "[PERSON_NAME][EMAIL_ADDRESS][DOMAIN_NAME]"
type input "mailto:scott@barriemoving.ca"
type input "[PERSON_NAME][EMAIL_ADDRESS][DOMAIN_NAME]"
click at [771, 289] on icon "button" at bounding box center [768, 285] width 16 height 16
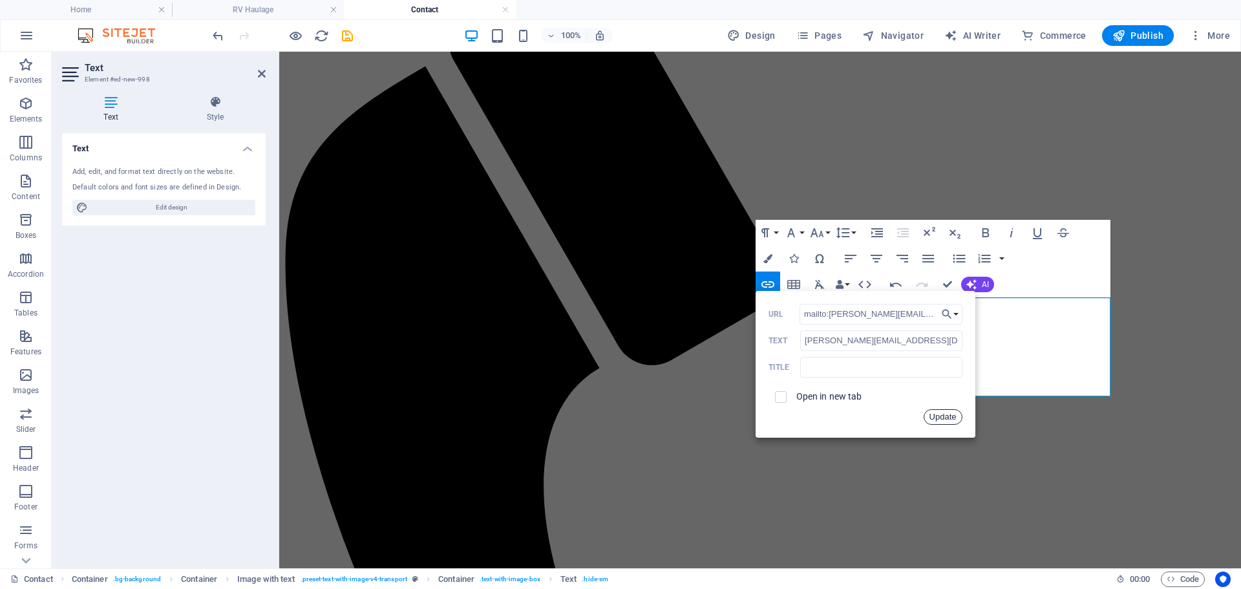
click at [945, 416] on button "Update" at bounding box center [943, 417] width 39 height 16
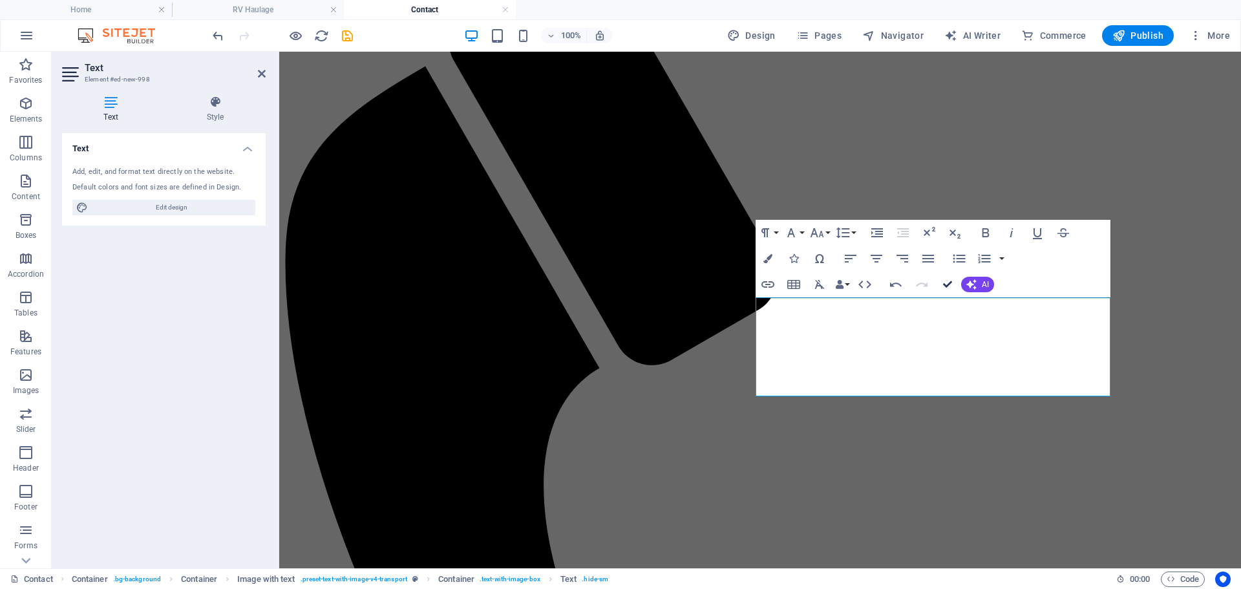
drag, startPoint x: 883, startPoint y: 257, endPoint x: 945, endPoint y: 286, distance: 68.5
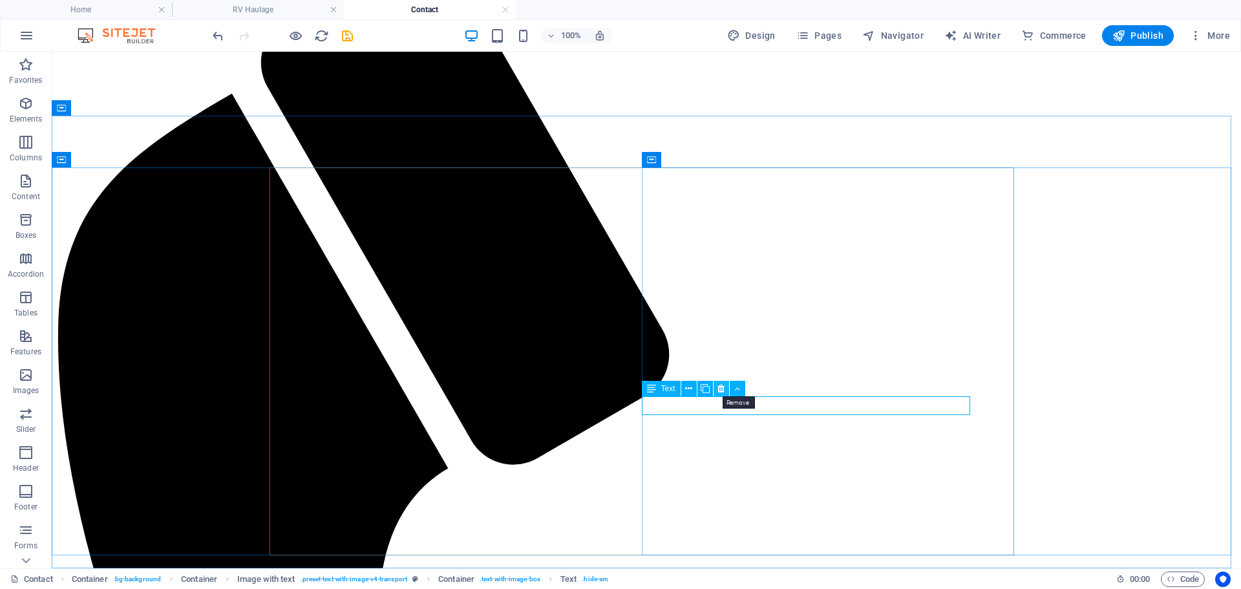
click at [721, 387] on icon at bounding box center [721, 389] width 7 height 14
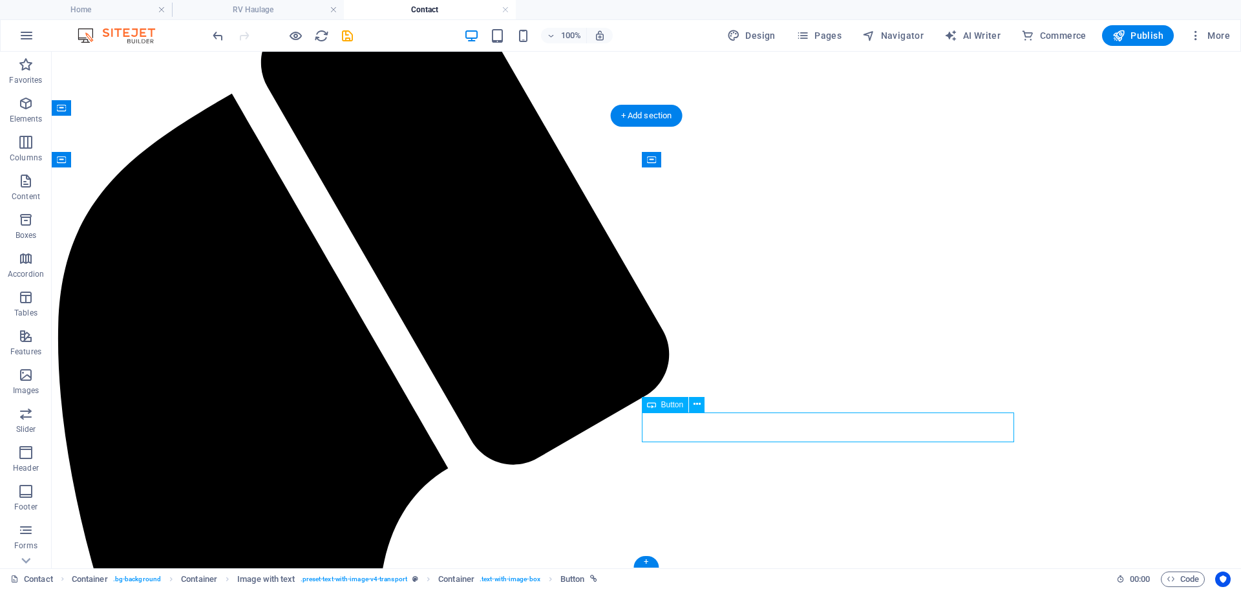
select select "7"
select select
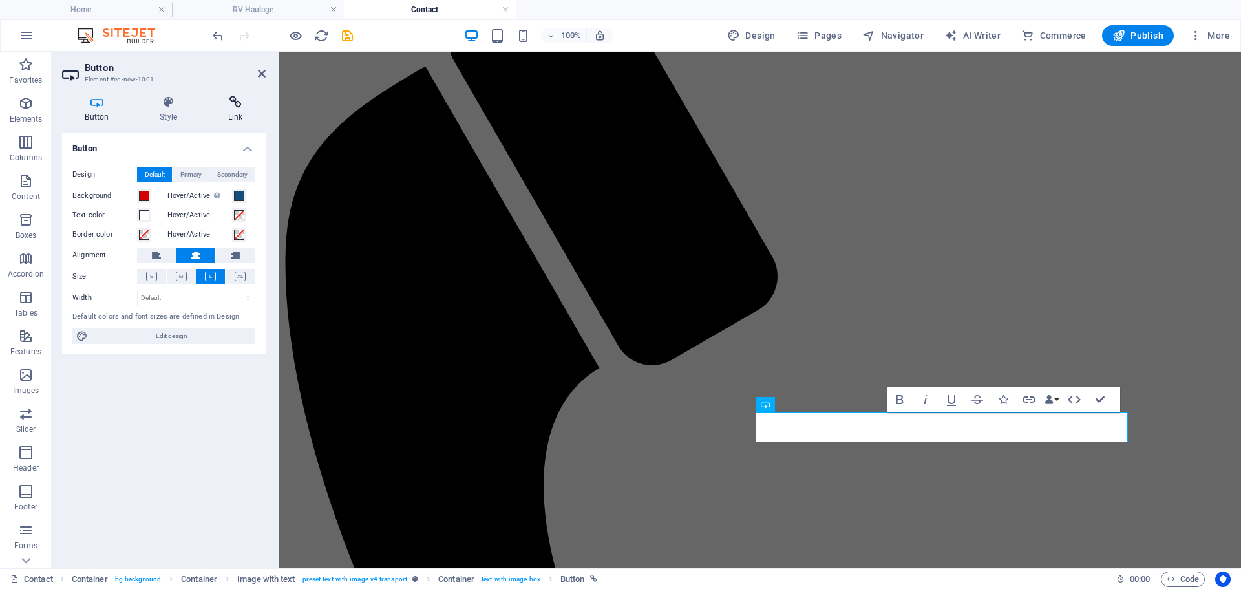
click at [238, 108] on icon at bounding box center [235, 102] width 61 height 13
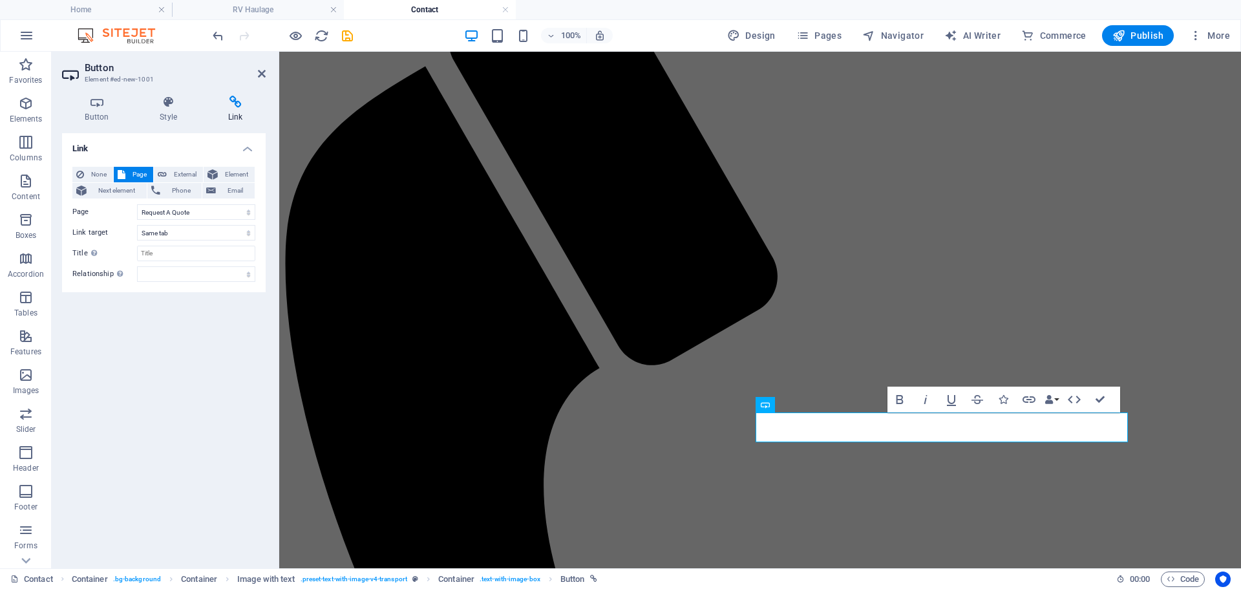
click at [264, 67] on h2 "Button" at bounding box center [175, 68] width 181 height 12
drag, startPoint x: 258, startPoint y: 72, endPoint x: 206, endPoint y: 20, distance: 73.6
click at [258, 72] on icon at bounding box center [262, 74] width 8 height 10
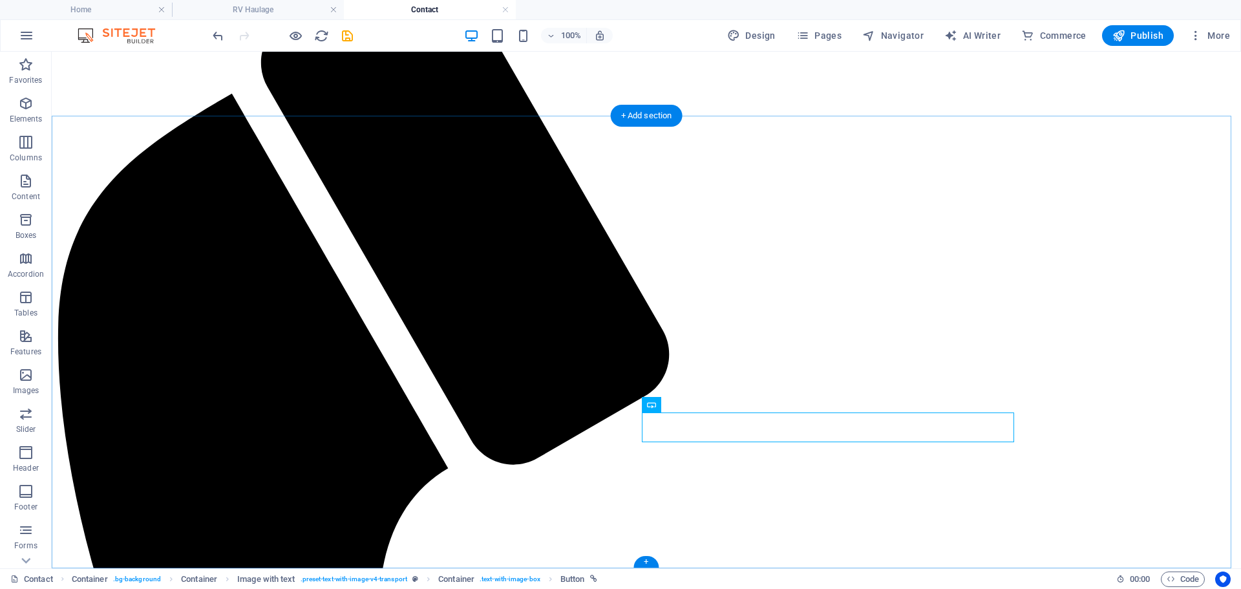
click at [644, 562] on div "+" at bounding box center [646, 562] width 25 height 12
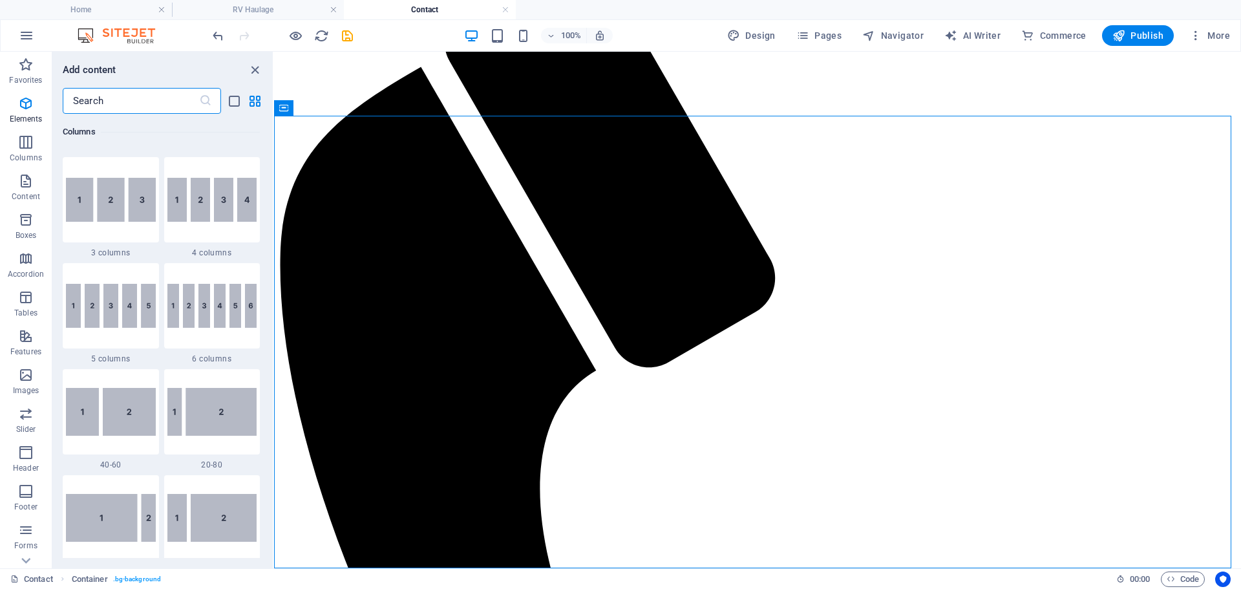
scroll to position [517, 0]
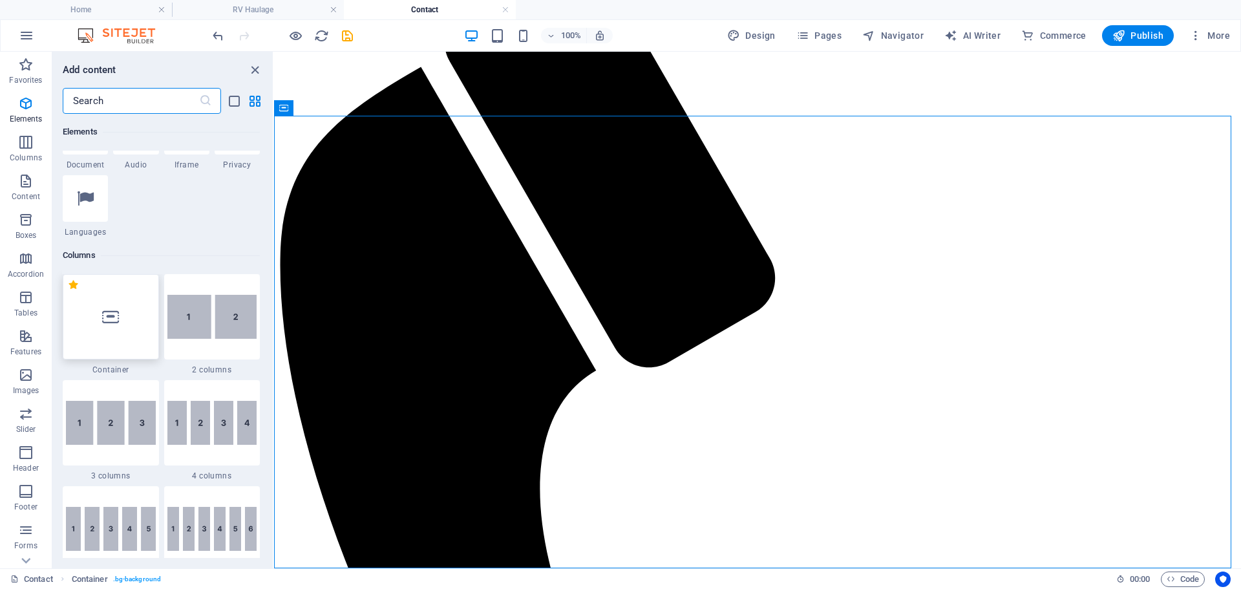
click at [106, 337] on div at bounding box center [111, 316] width 96 height 85
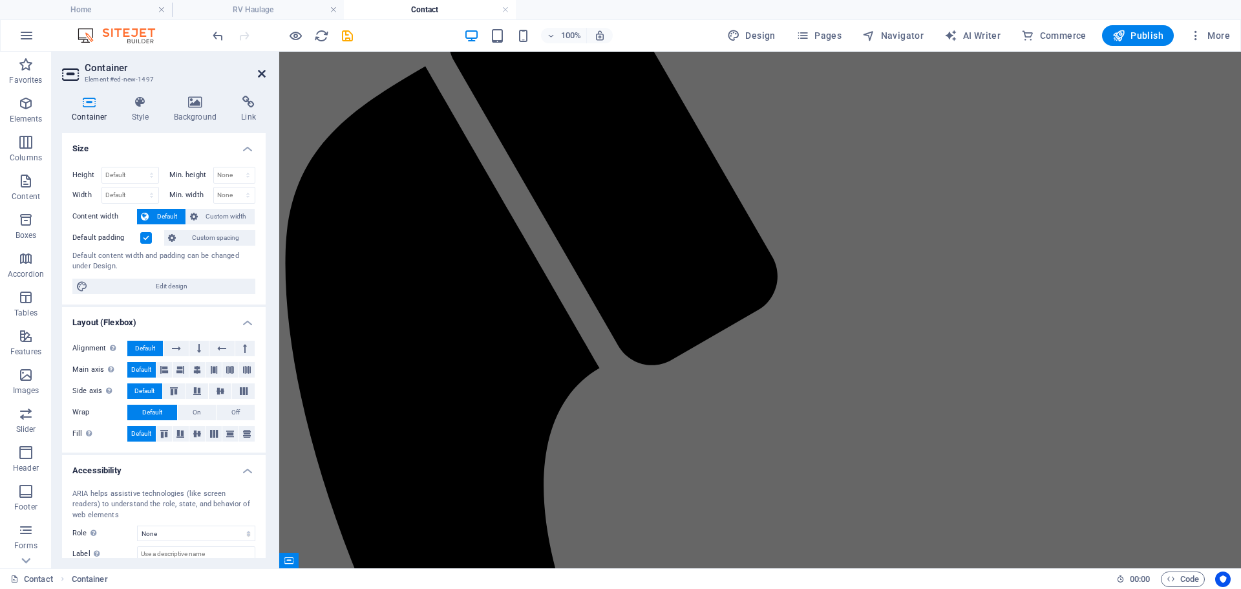
click at [262, 76] on icon at bounding box center [262, 74] width 8 height 10
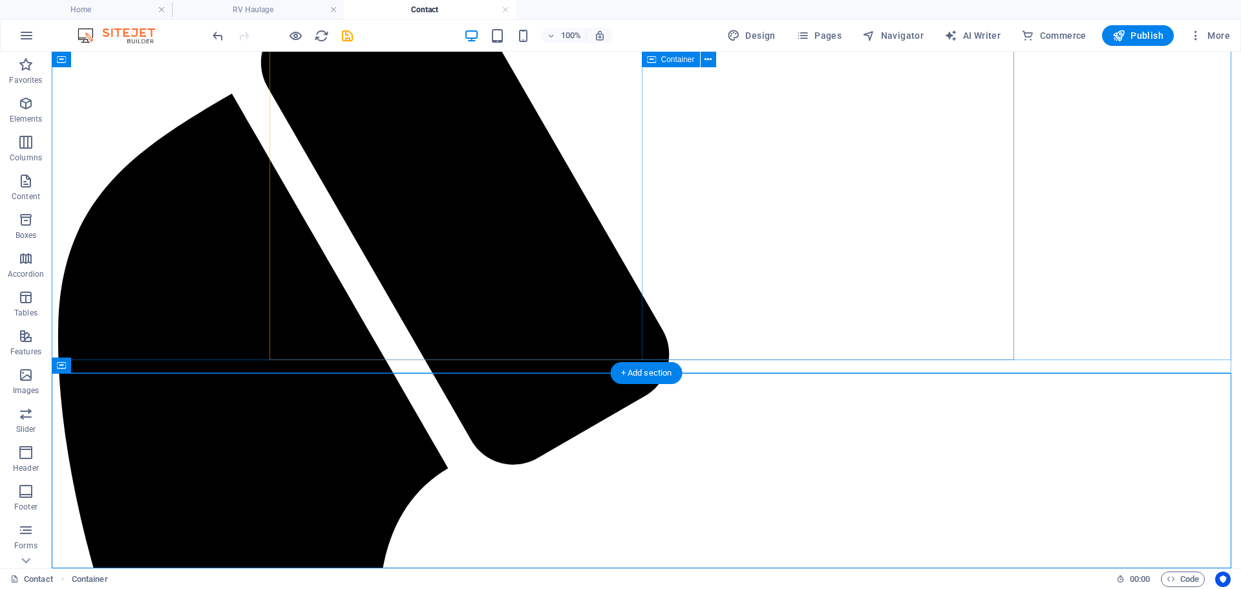
scroll to position [344, 0]
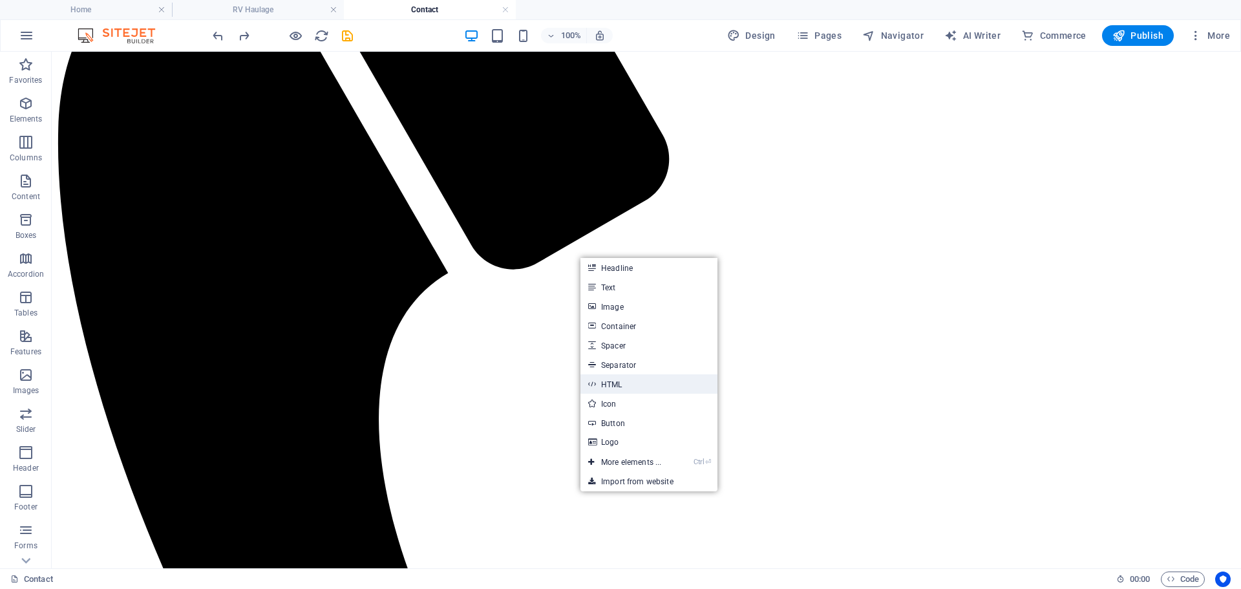
click at [608, 383] on link "HTML" at bounding box center [649, 383] width 137 height 19
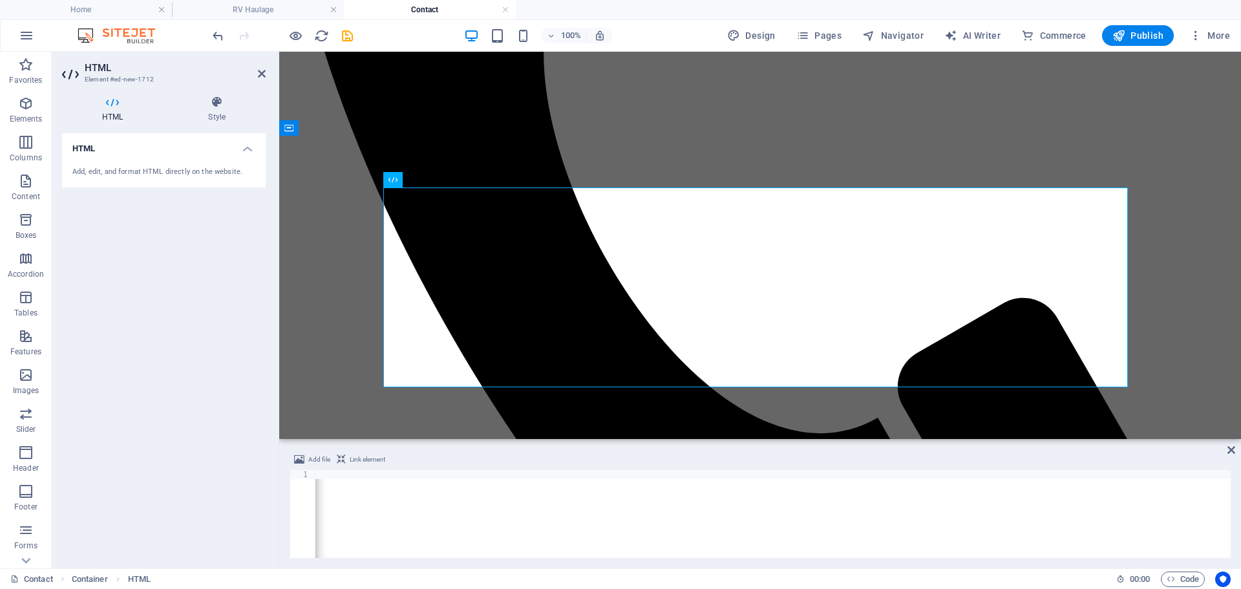
scroll to position [0, 871]
click at [1114, 477] on div "< iframe allowfullscreen = "" loading = "lazy" src = "https://www.google.com/ma…" at bounding box center [337, 521] width 1787 height 103
type textarea "<iframe allowfullscreen="" loading="lazy" src="https://www.google.com/maps/embe…"
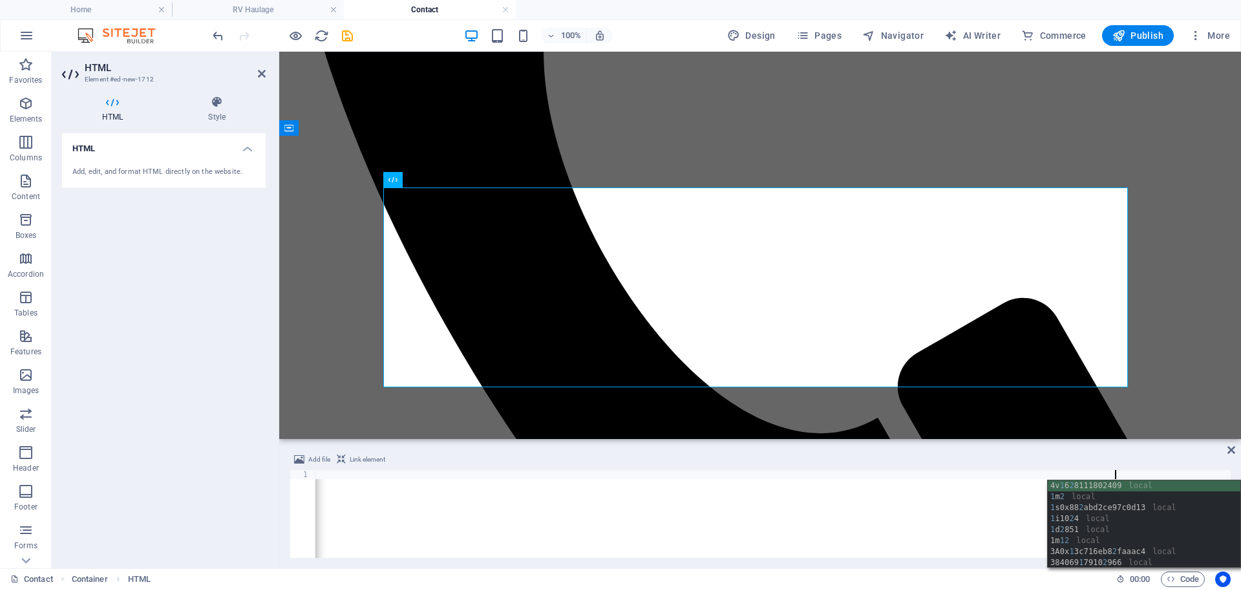
scroll to position [0, 136]
click at [1235, 450] on icon at bounding box center [1232, 450] width 8 height 10
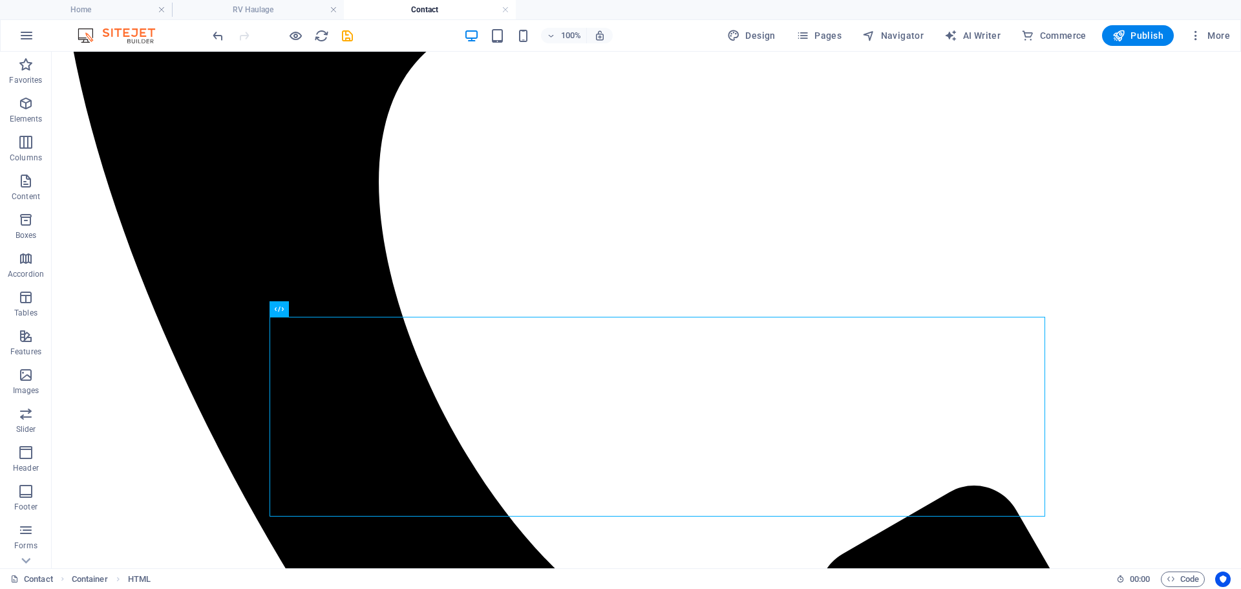
scroll to position [452, 0]
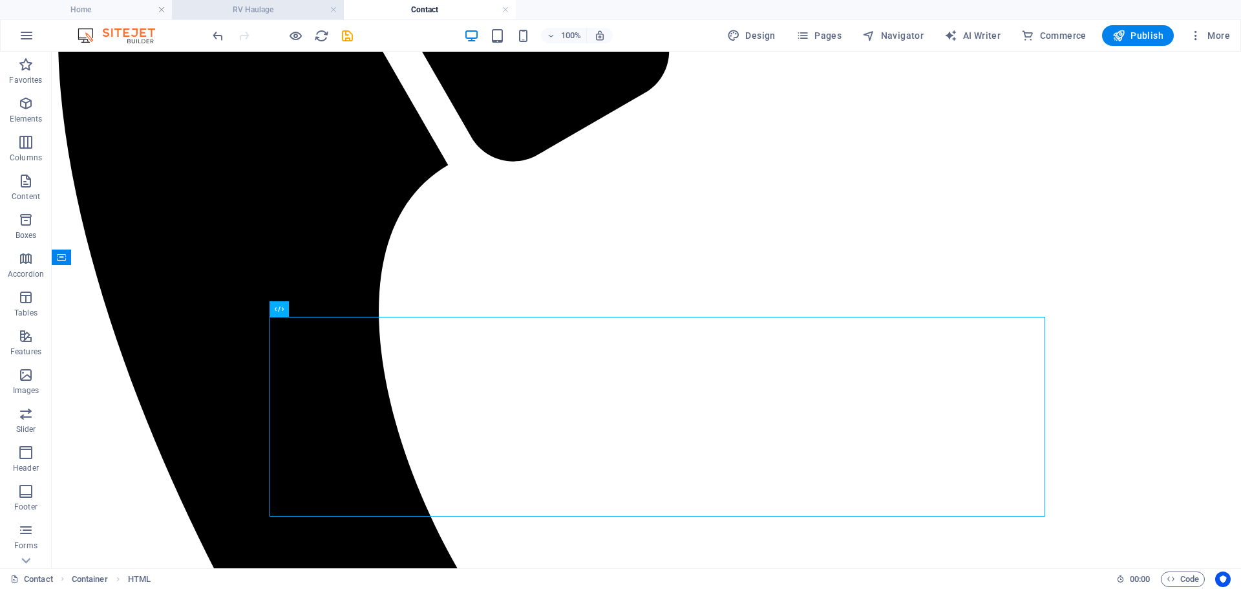
click at [271, 7] on h4 "RV Haulage" at bounding box center [258, 10] width 172 height 14
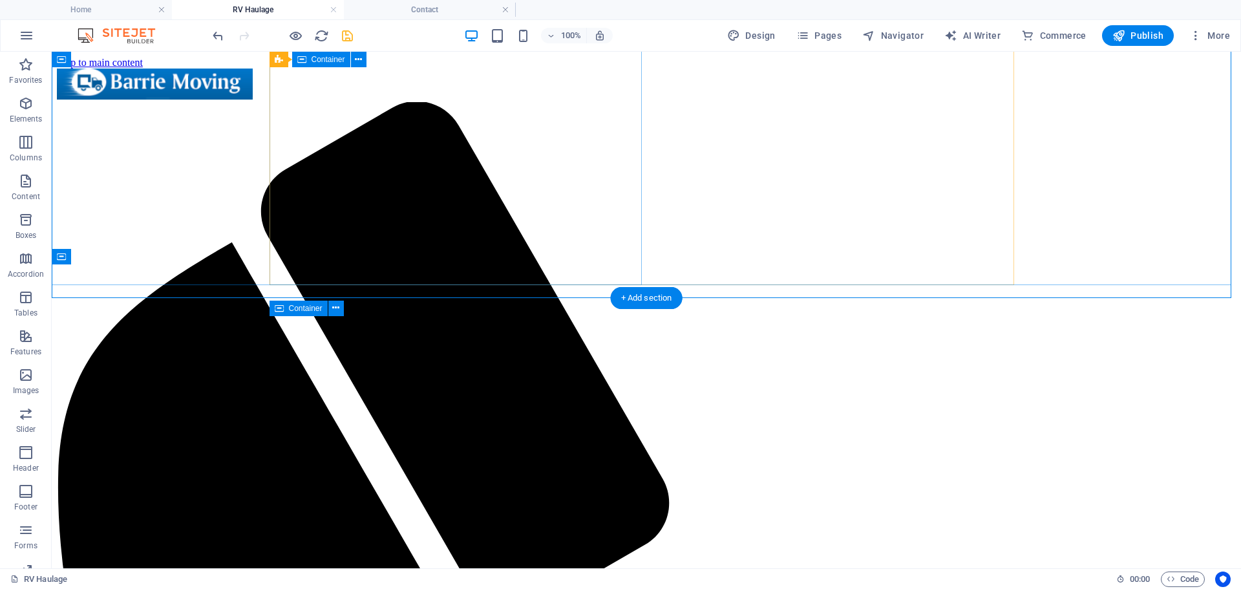
scroll to position [419, 0]
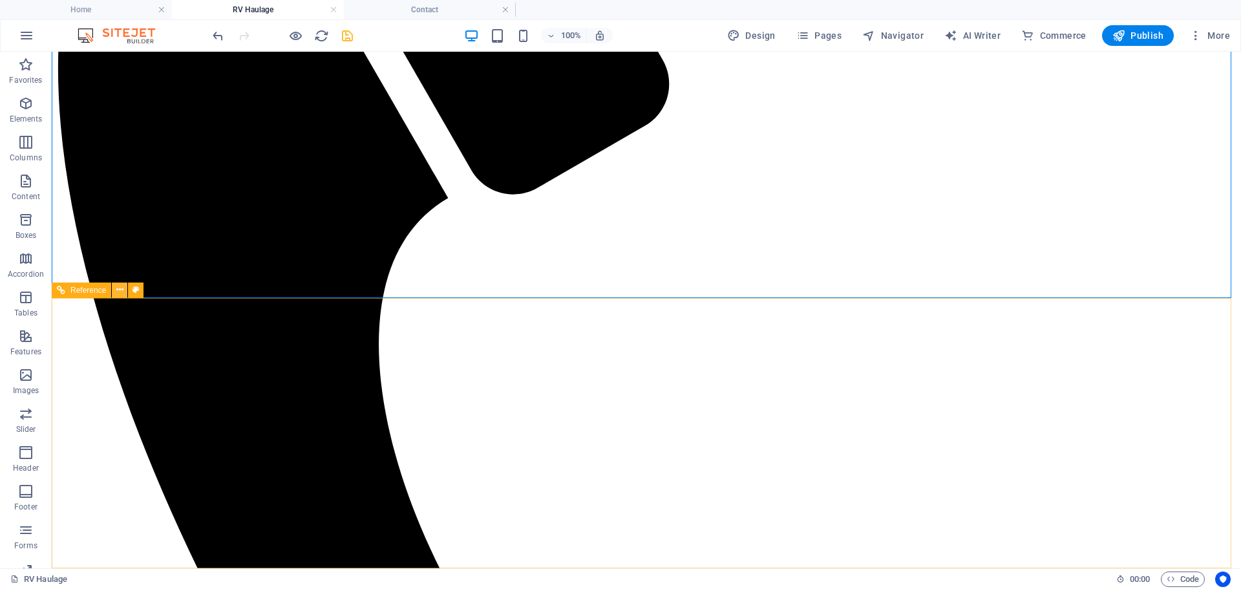
click at [123, 291] on button at bounding box center [120, 291] width 16 height 16
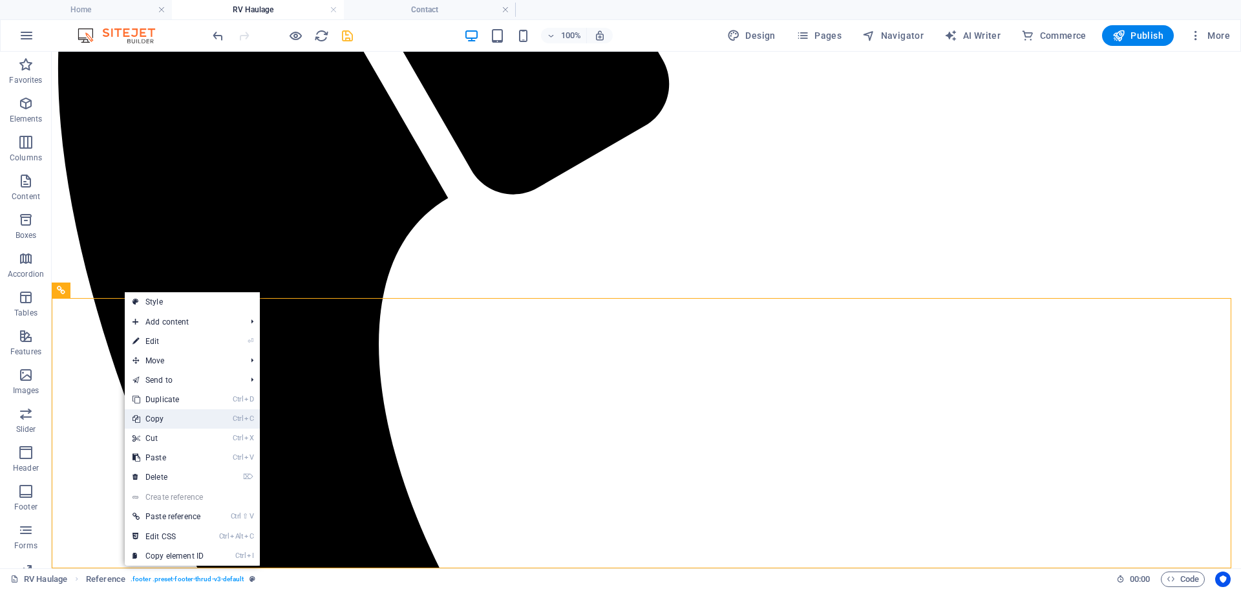
drag, startPoint x: 151, startPoint y: 421, endPoint x: 110, endPoint y: 359, distance: 74.6
click at [151, 421] on link "Ctrl C Copy" at bounding box center [168, 418] width 87 height 19
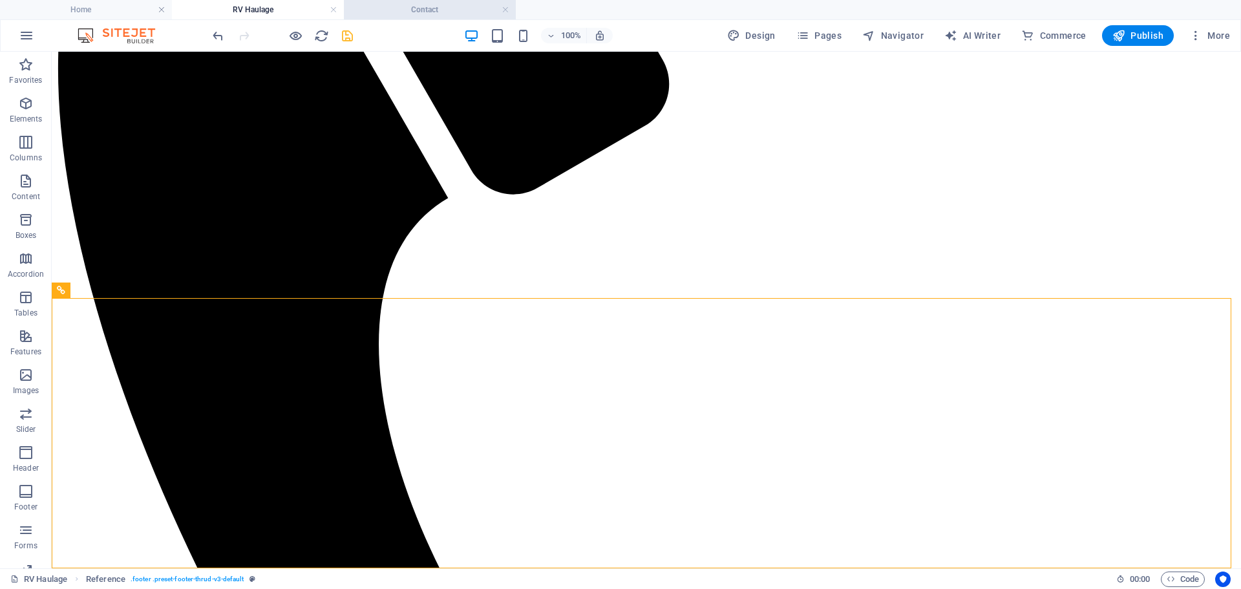
click at [433, 5] on h4 "Contact" at bounding box center [430, 10] width 172 height 14
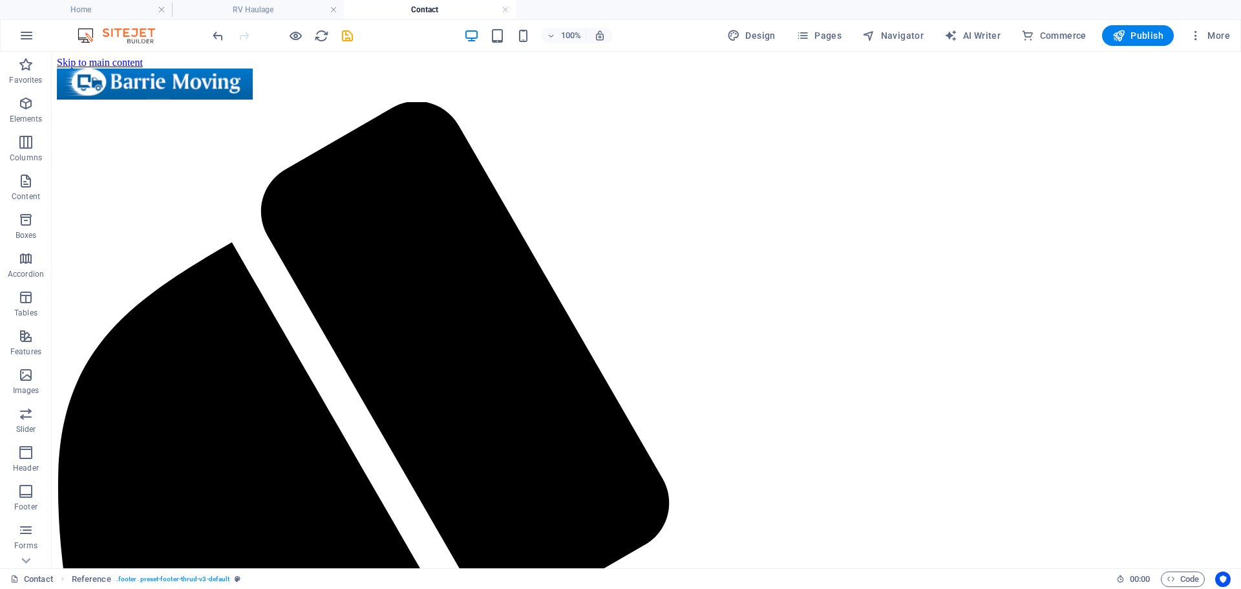
scroll to position [452, 0]
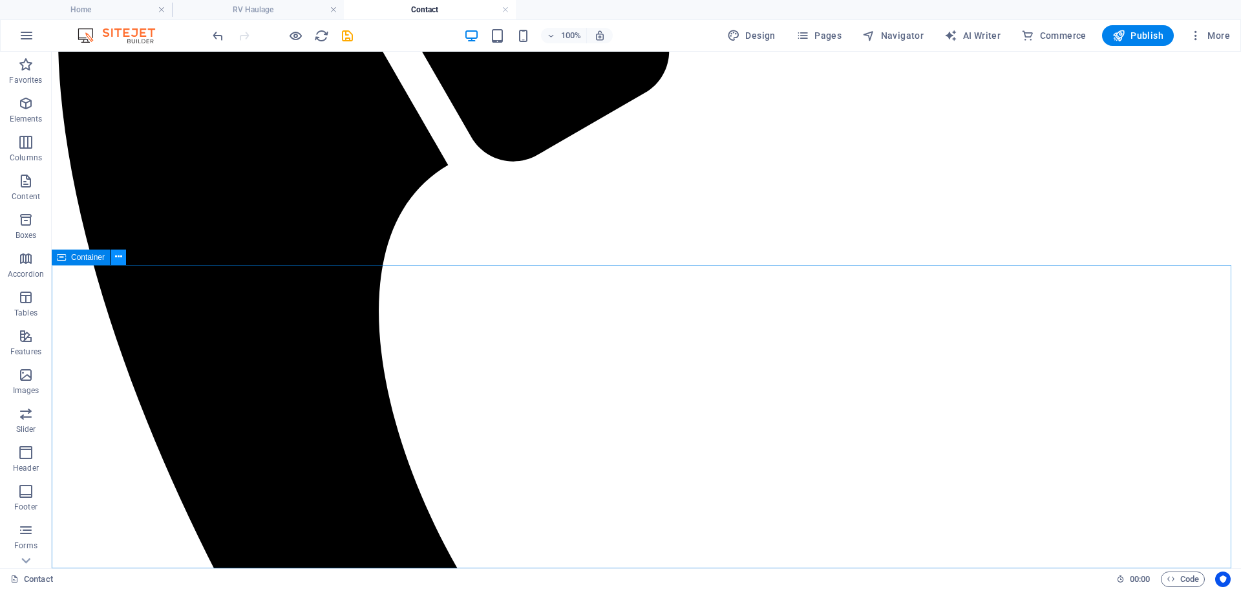
click at [122, 259] on button at bounding box center [119, 258] width 16 height 16
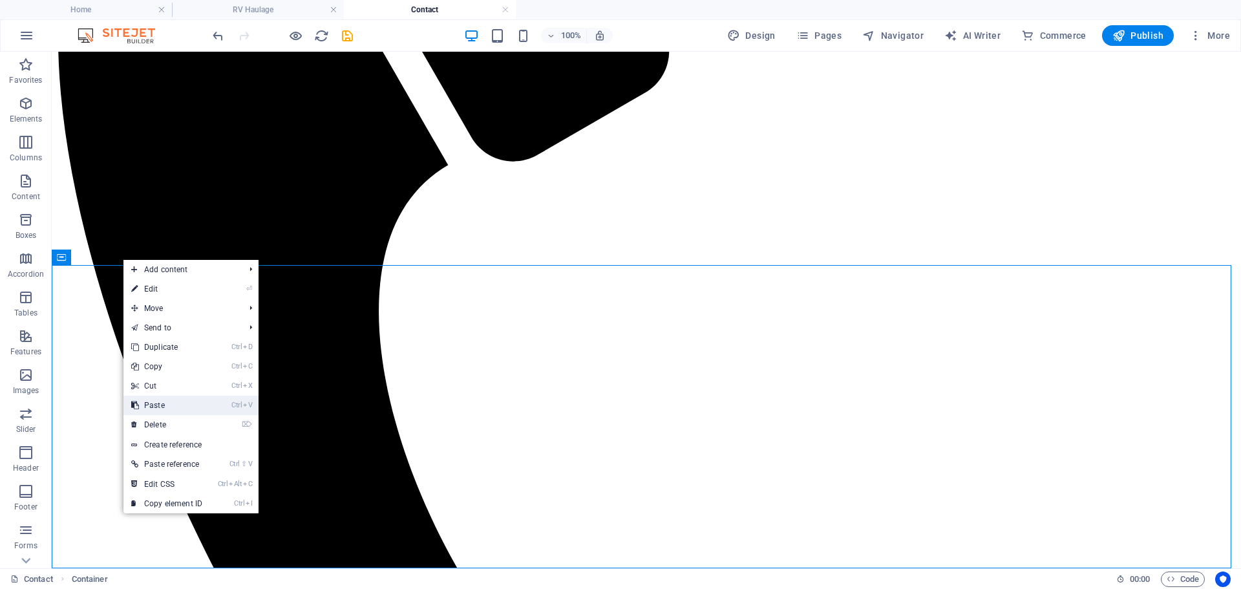
click at [173, 409] on link "Ctrl V Paste" at bounding box center [166, 405] width 87 height 19
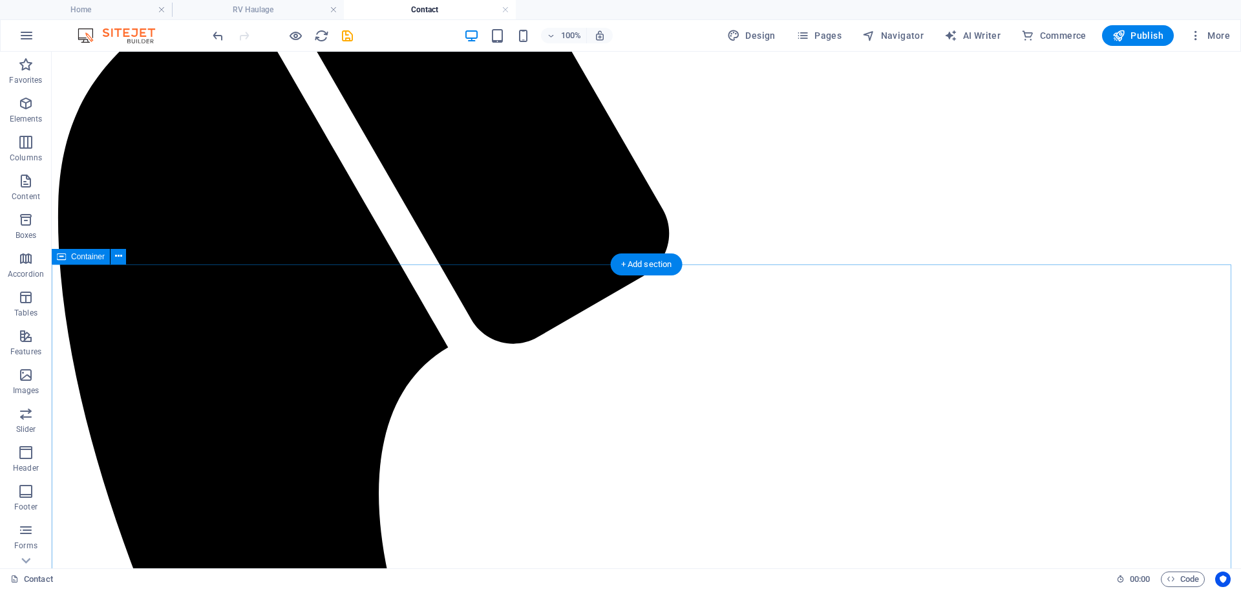
scroll to position [0, 0]
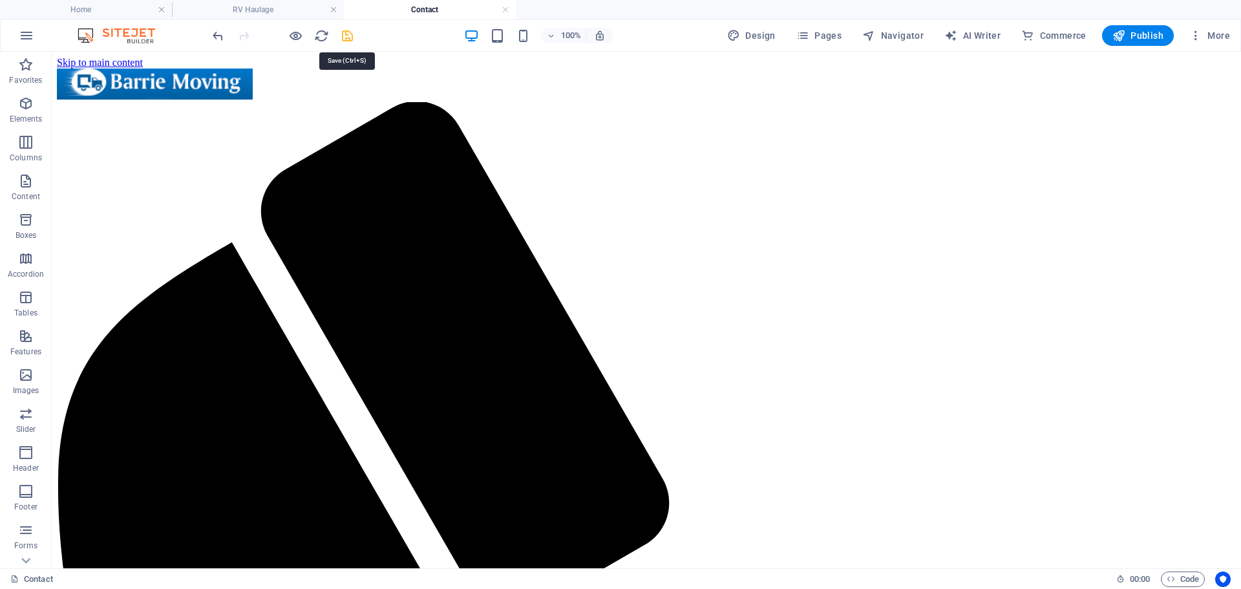
click at [340, 35] on icon "save" at bounding box center [347, 35] width 15 height 15
click at [1134, 34] on span "Publish" at bounding box center [1138, 35] width 51 height 13
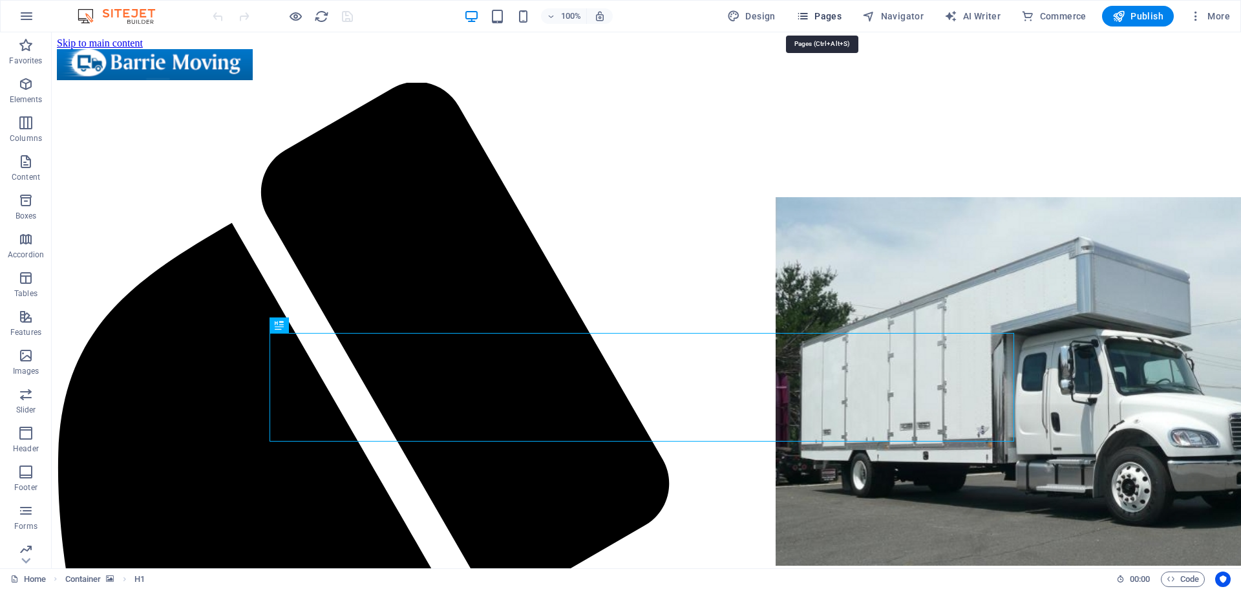
click at [827, 17] on span "Pages" at bounding box center [818, 16] width 45 height 13
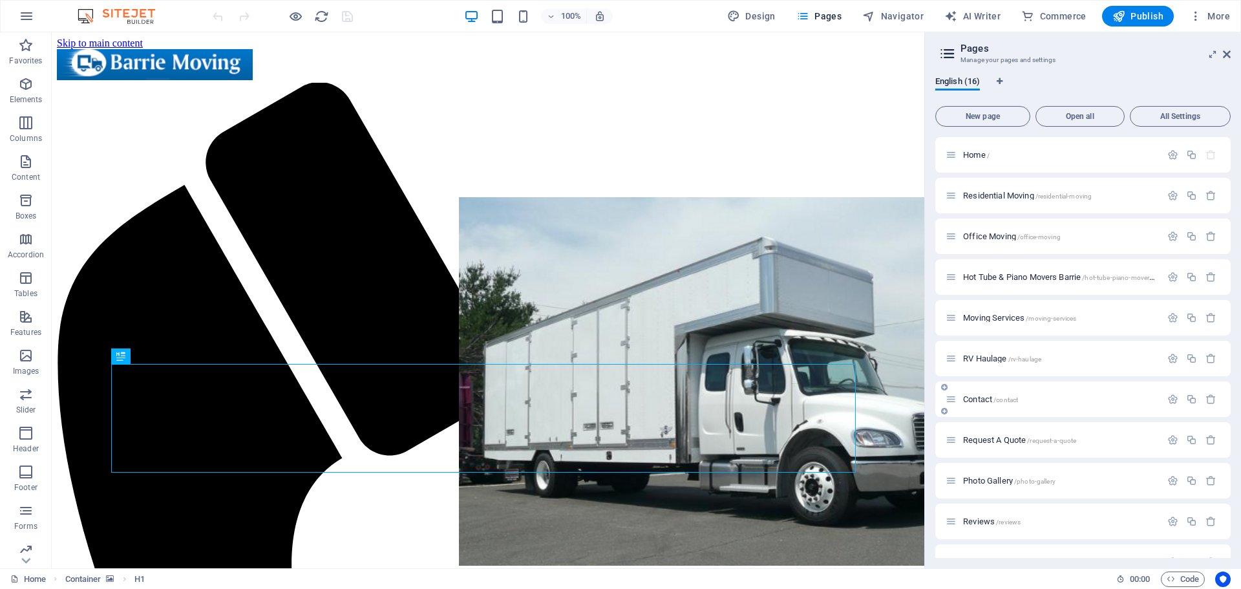
click at [1043, 396] on p "Contact /contact" at bounding box center [1060, 399] width 194 height 8
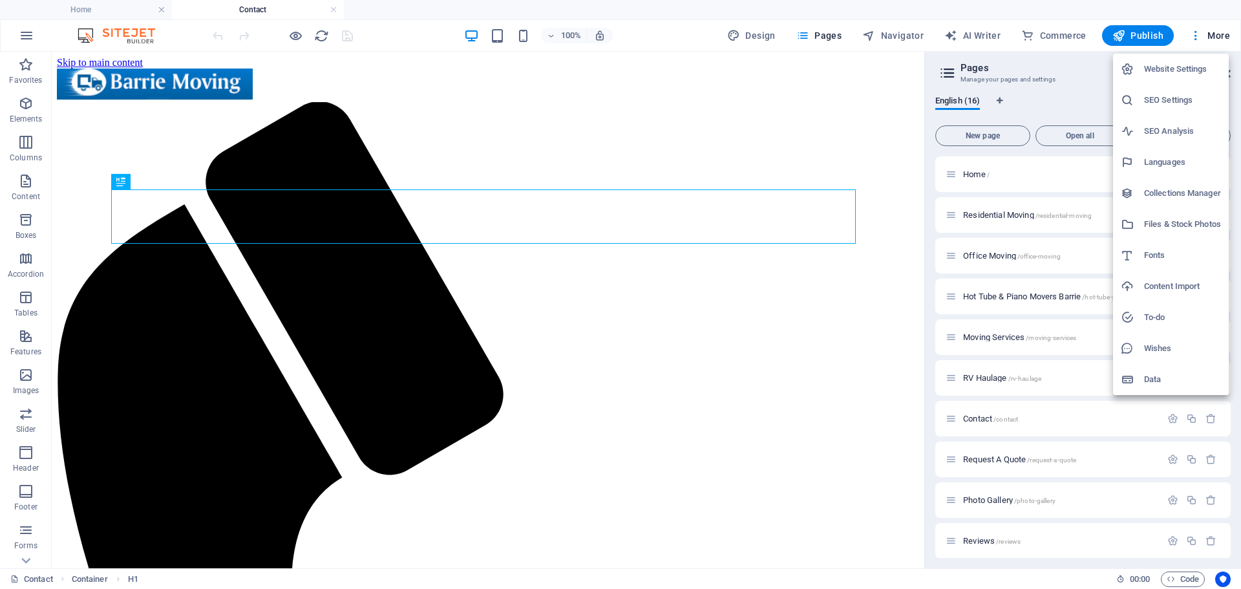
click at [1118, 43] on div at bounding box center [620, 294] width 1241 height 589
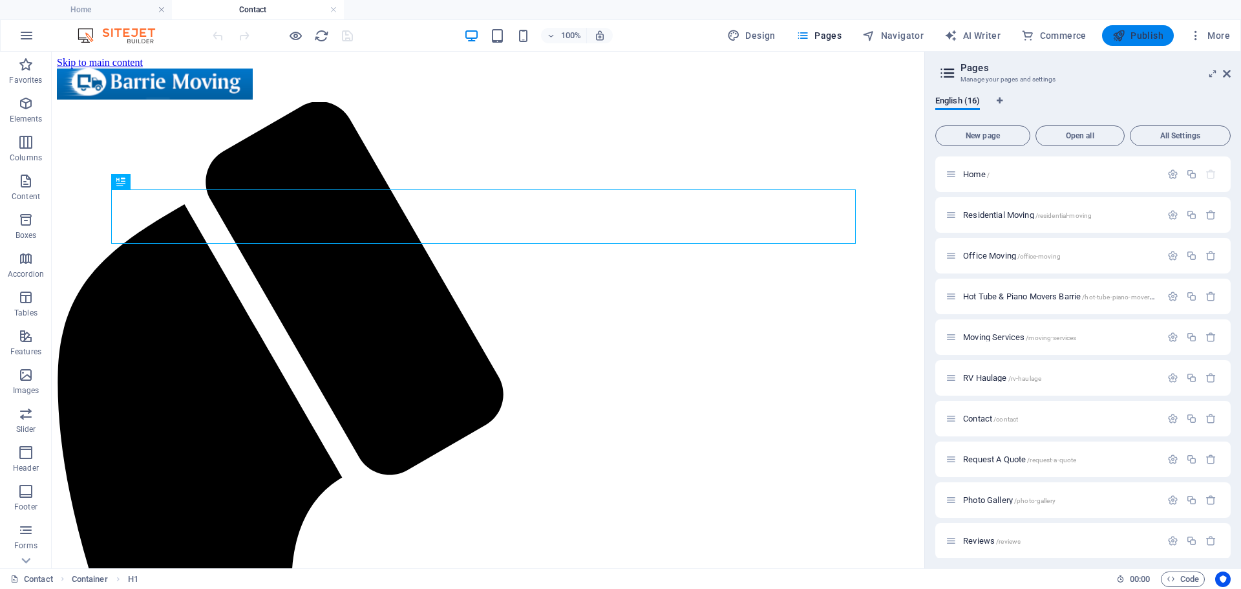
click at [1132, 37] on span "Publish" at bounding box center [1138, 35] width 51 height 13
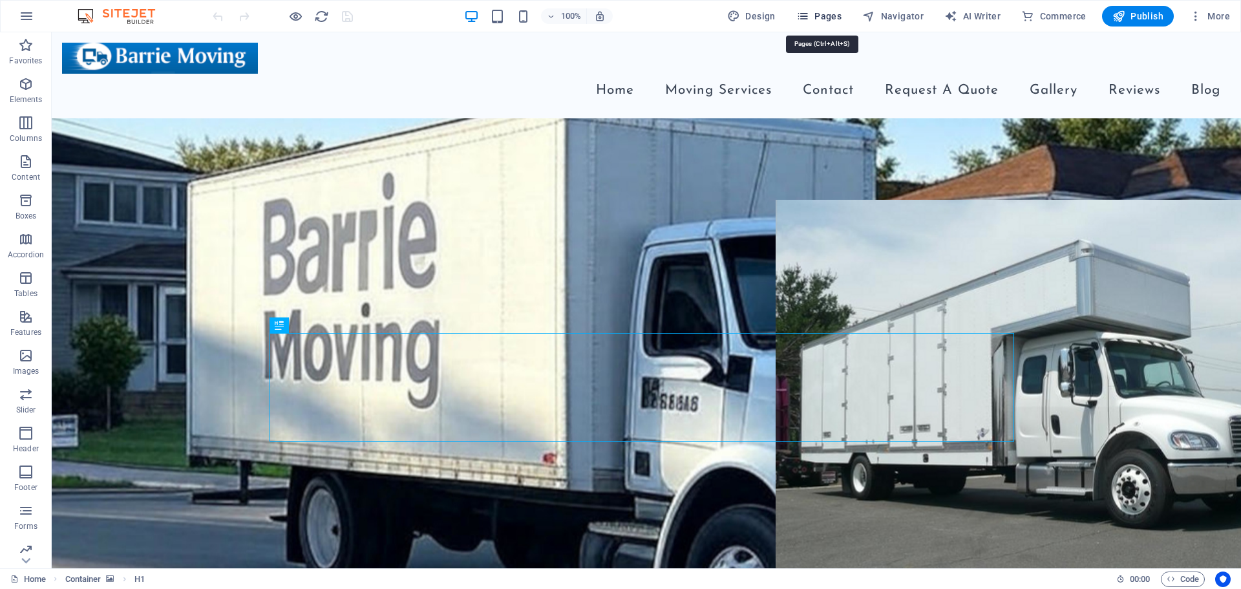
click at [831, 13] on span "Pages" at bounding box center [818, 16] width 45 height 13
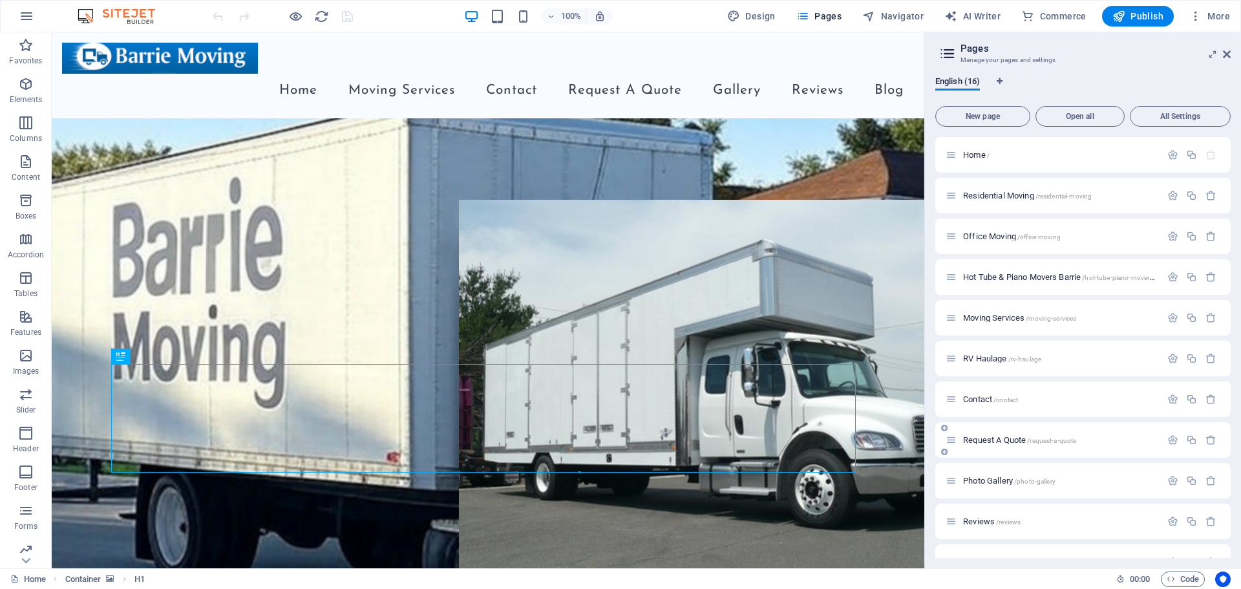
click at [1089, 442] on p "Request A Quote /request-a-quote" at bounding box center [1060, 440] width 194 height 8
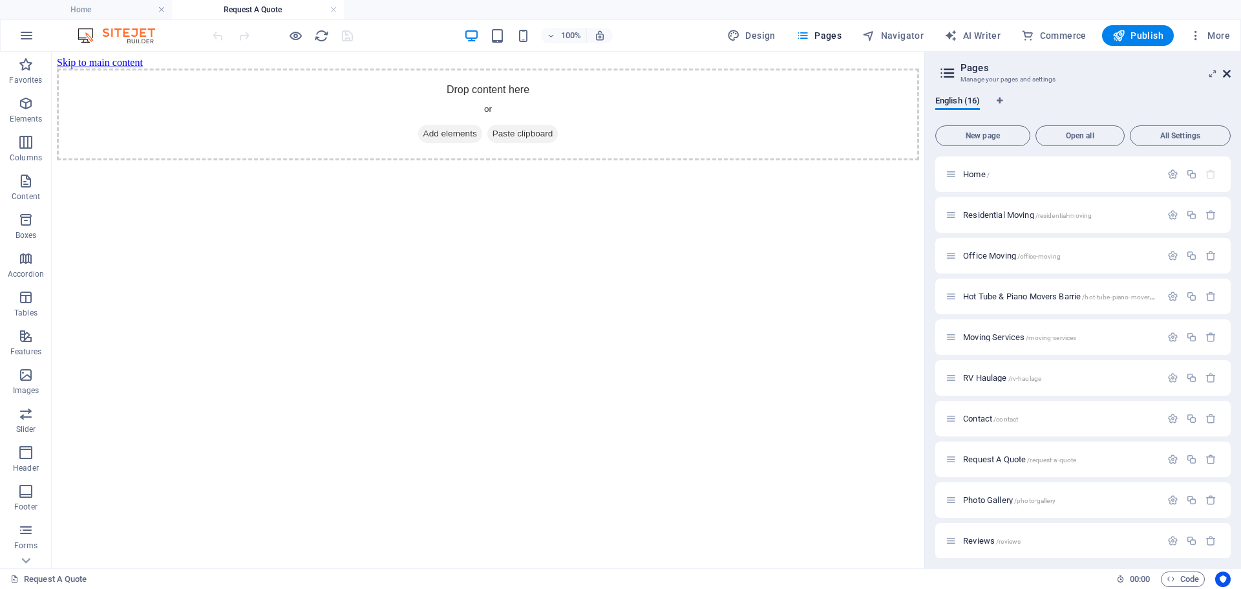
click at [1227, 74] on icon at bounding box center [1227, 74] width 8 height 10
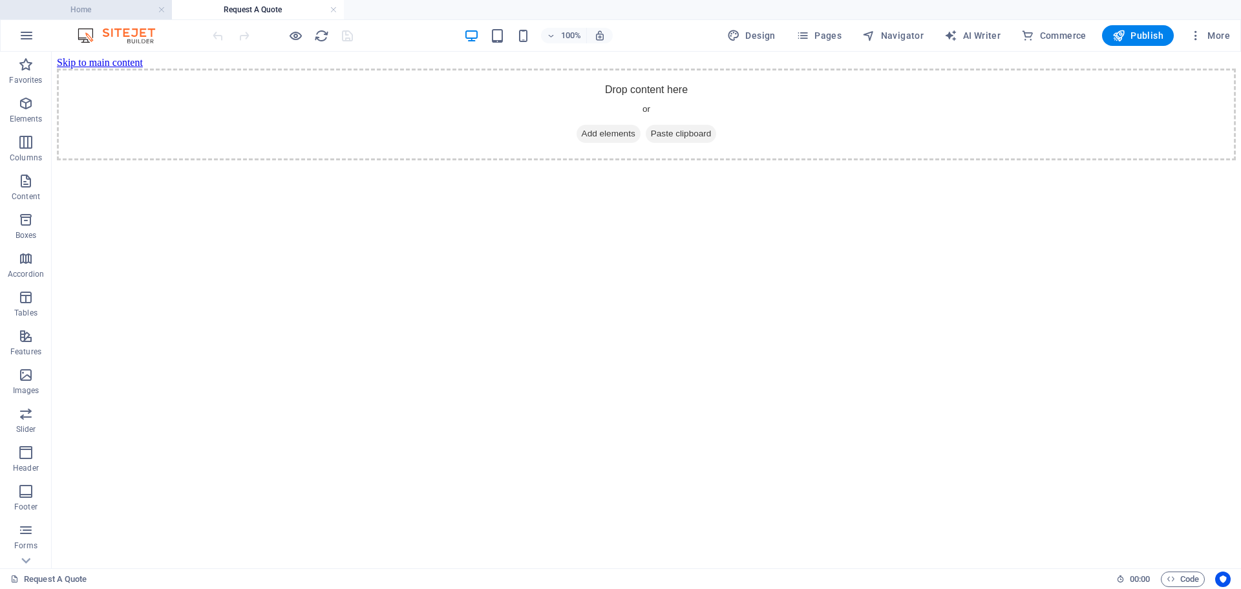
click at [87, 10] on h4 "Home" at bounding box center [86, 10] width 172 height 14
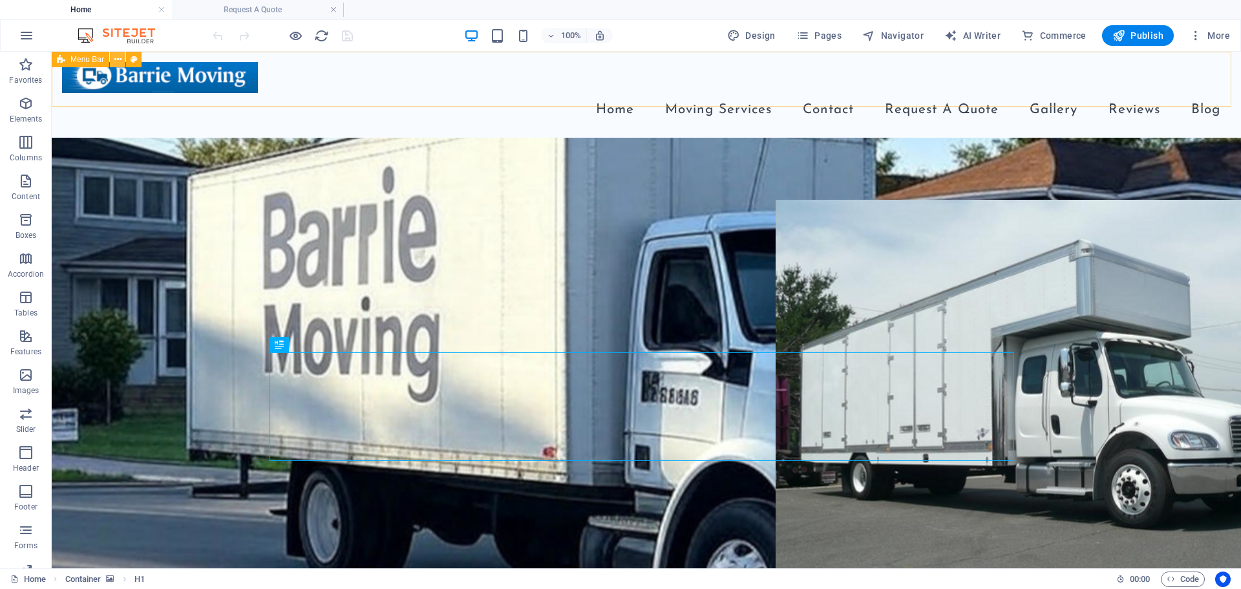
click at [113, 60] on button at bounding box center [118, 60] width 16 height 16
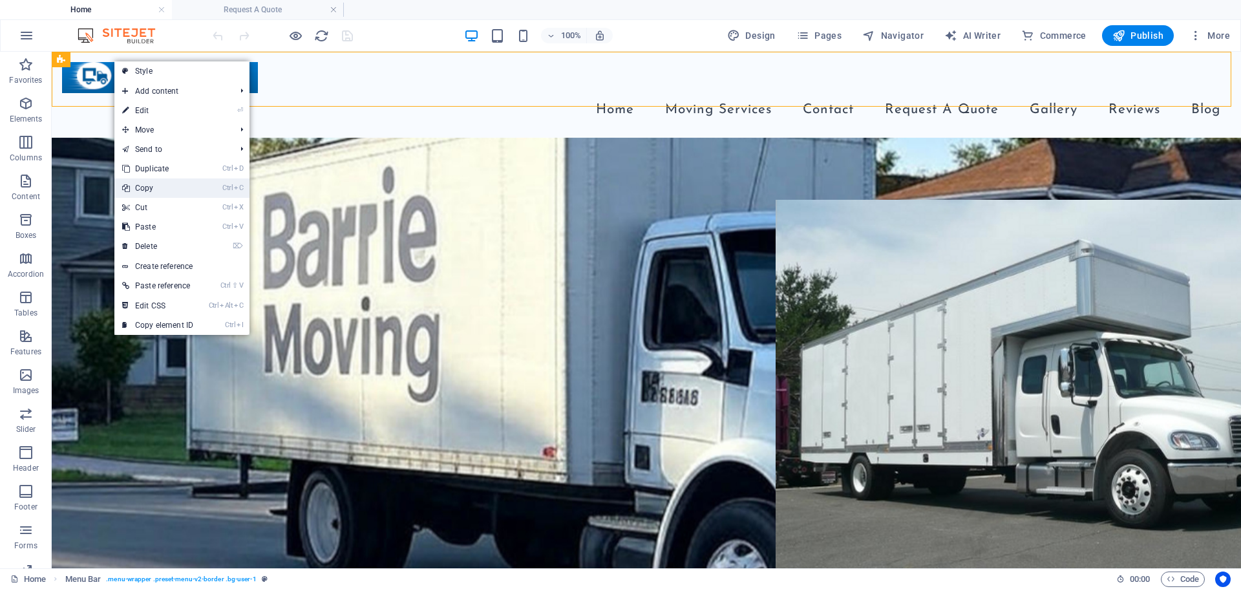
drag, startPoint x: 147, startPoint y: 189, endPoint x: 96, endPoint y: 138, distance: 72.7
click at [147, 189] on link "Ctrl C Copy" at bounding box center [157, 187] width 87 height 19
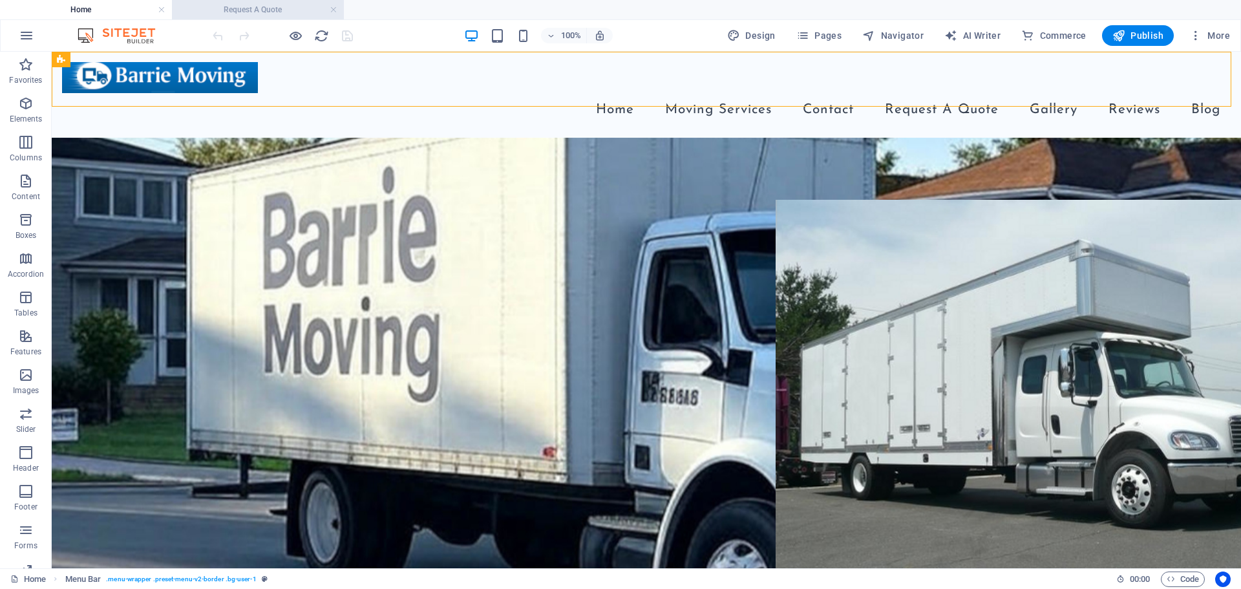
click at [242, 6] on h4 "Request A Quote" at bounding box center [258, 10] width 172 height 14
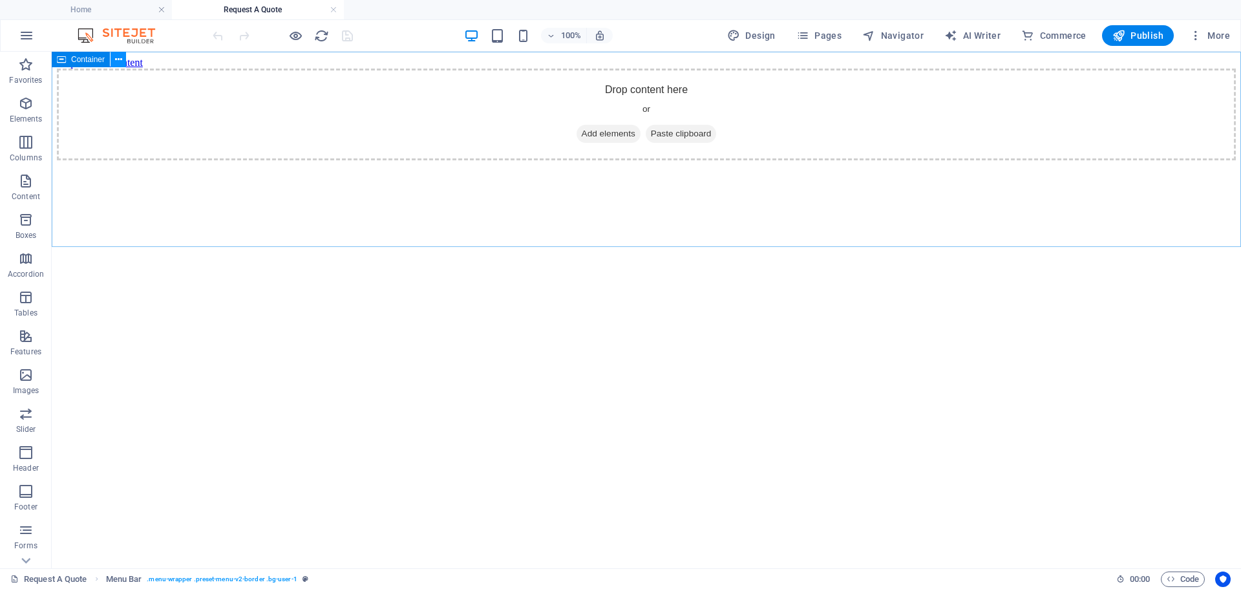
click at [117, 60] on icon at bounding box center [118, 60] width 7 height 14
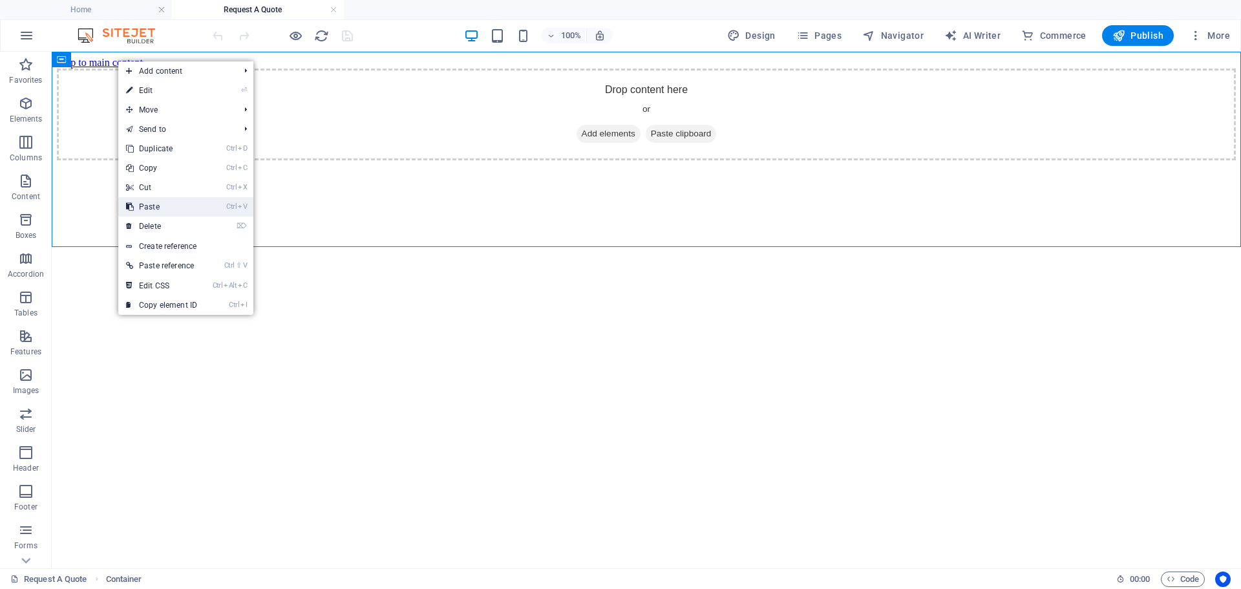
click at [153, 204] on link "Ctrl V Paste" at bounding box center [161, 206] width 87 height 19
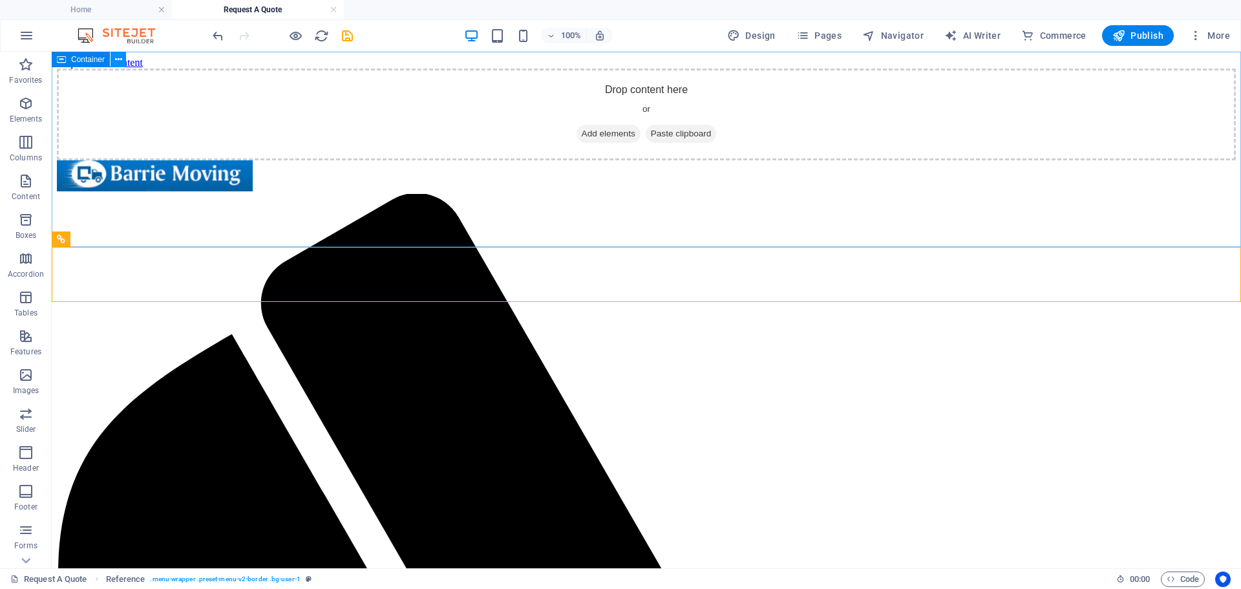
click at [116, 60] on icon at bounding box center [118, 60] width 7 height 14
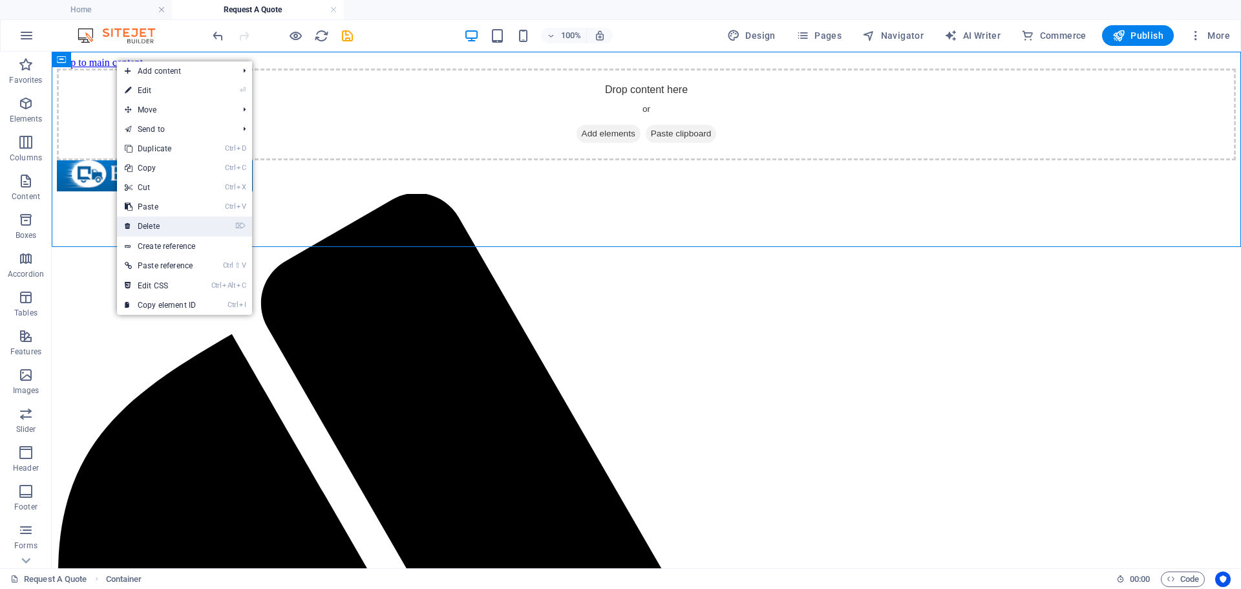
click at [153, 220] on link "⌦ Delete" at bounding box center [160, 226] width 87 height 19
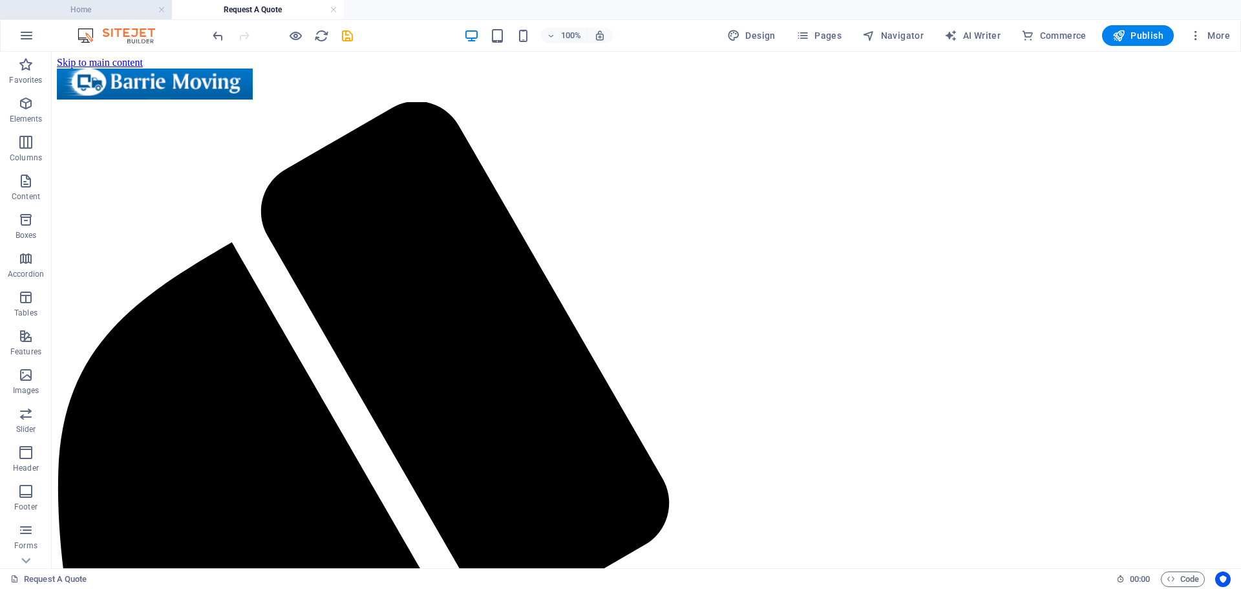
click at [78, 16] on h4 "Home" at bounding box center [86, 10] width 172 height 14
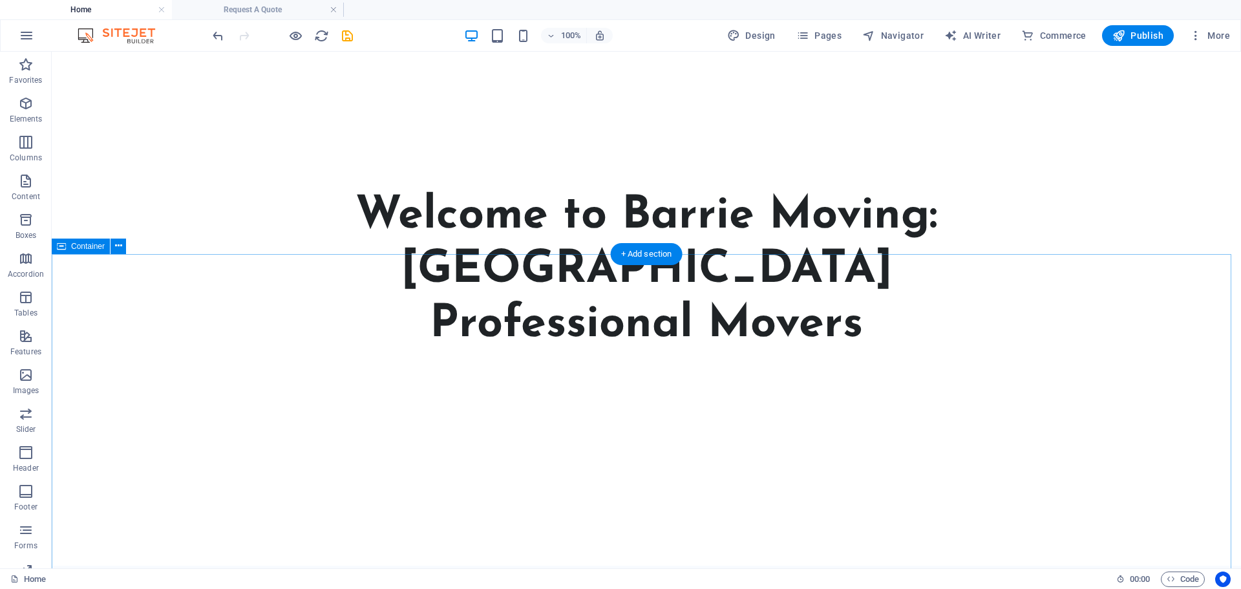
scroll to position [840, 0]
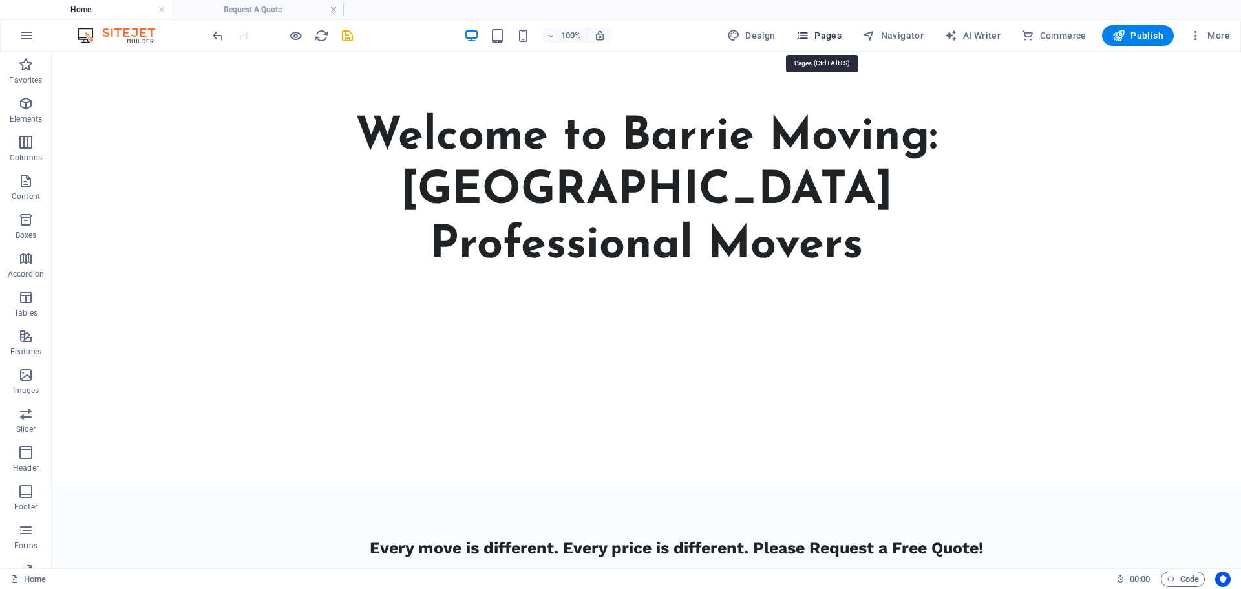
click at [821, 32] on span "Pages" at bounding box center [818, 35] width 45 height 13
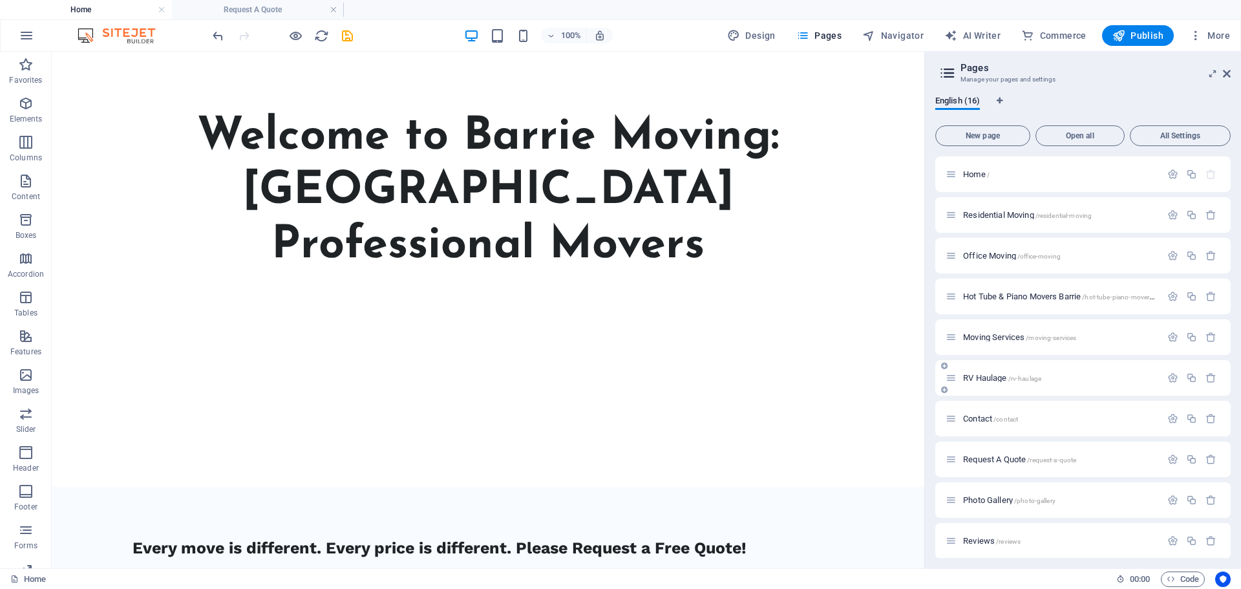
click at [1062, 377] on p "RV Haulage /rv-haulage" at bounding box center [1060, 378] width 194 height 8
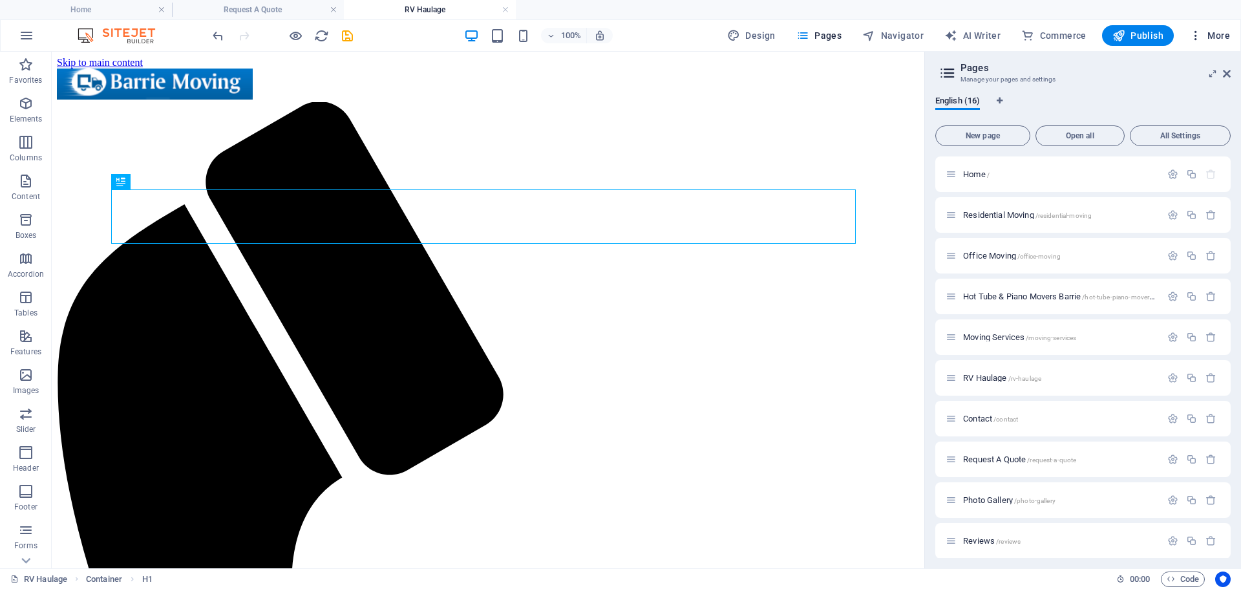
scroll to position [0, 0]
click at [1226, 74] on icon at bounding box center [1227, 74] width 8 height 10
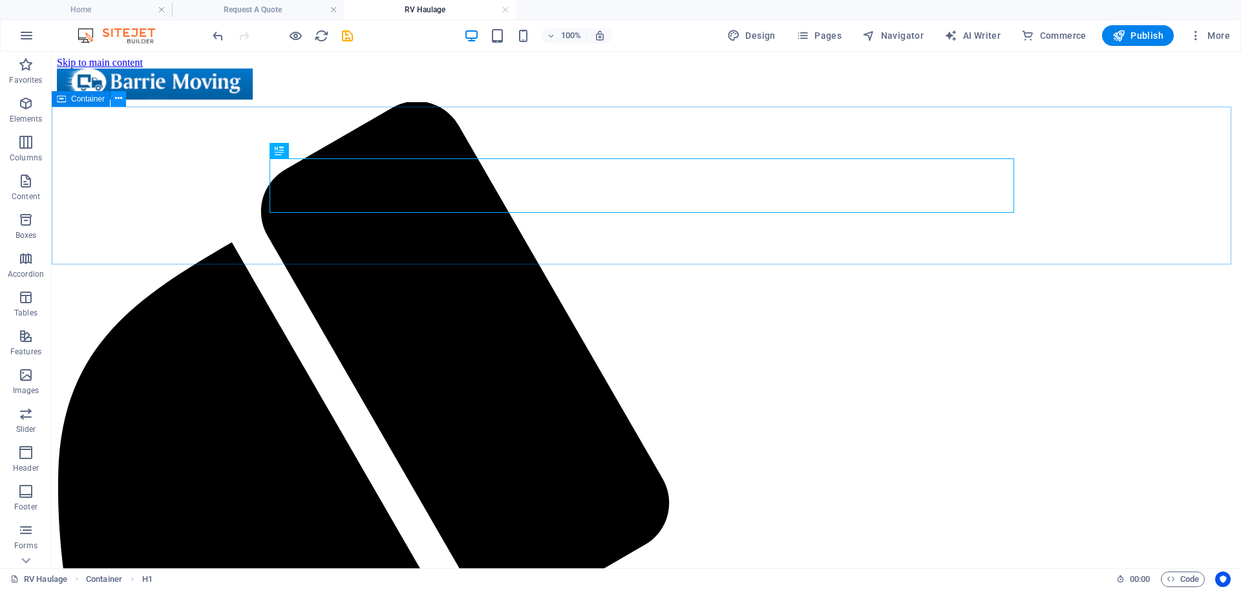
click at [121, 99] on icon at bounding box center [118, 99] width 7 height 14
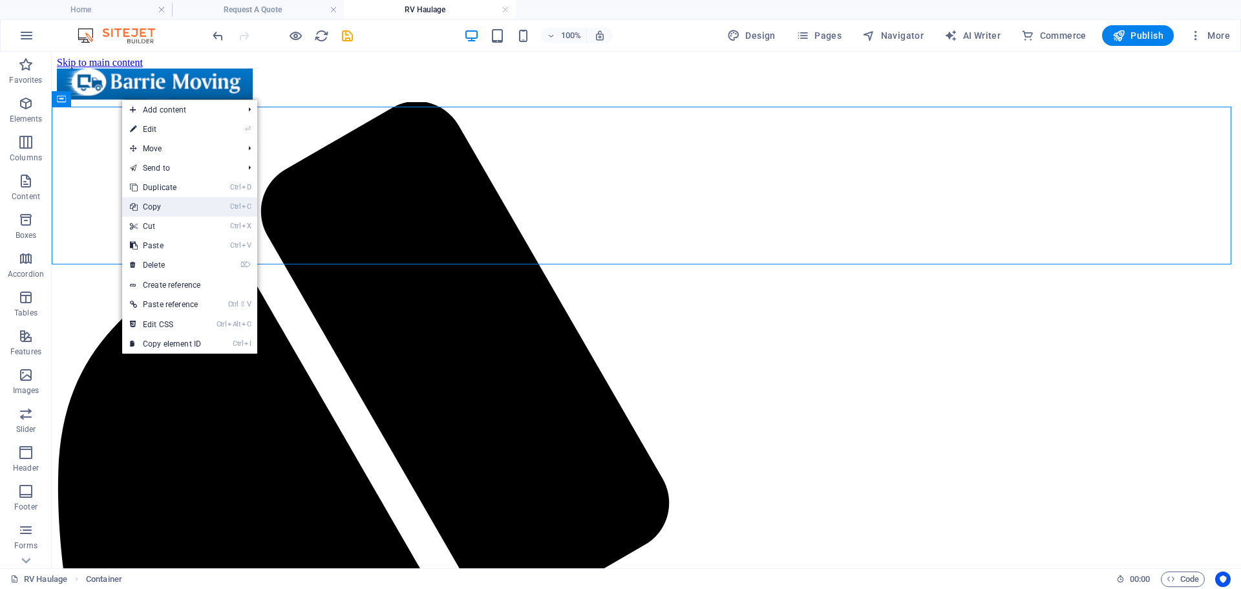
click at [159, 206] on link "Ctrl C Copy" at bounding box center [165, 206] width 87 height 19
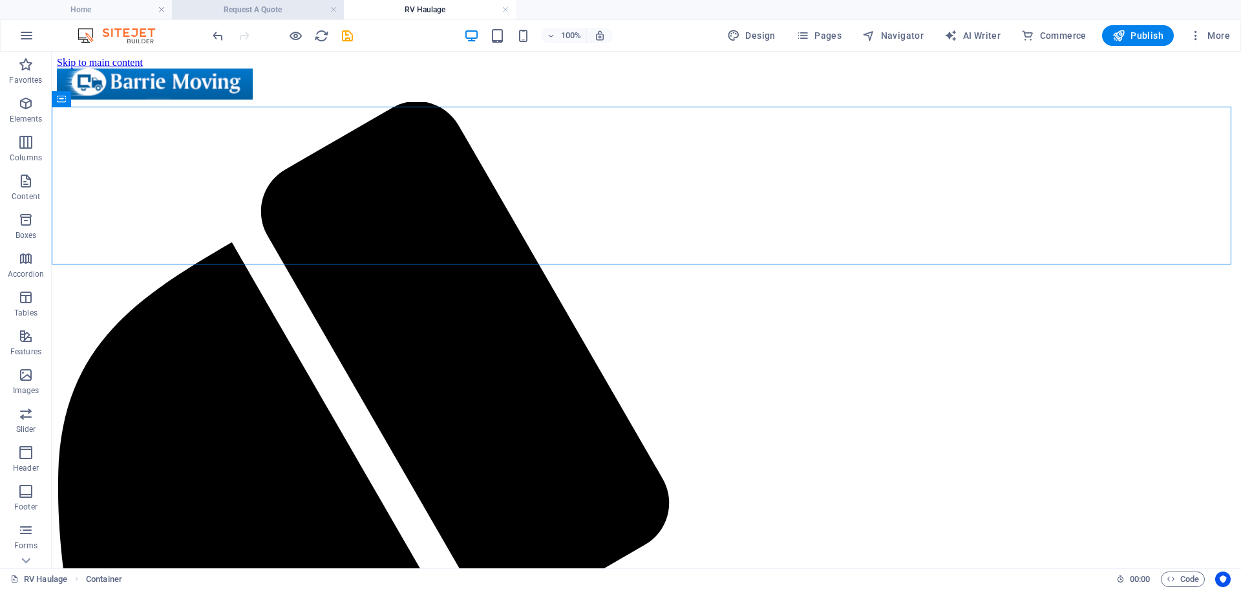
click at [272, 9] on h4 "Request A Quote" at bounding box center [258, 10] width 172 height 14
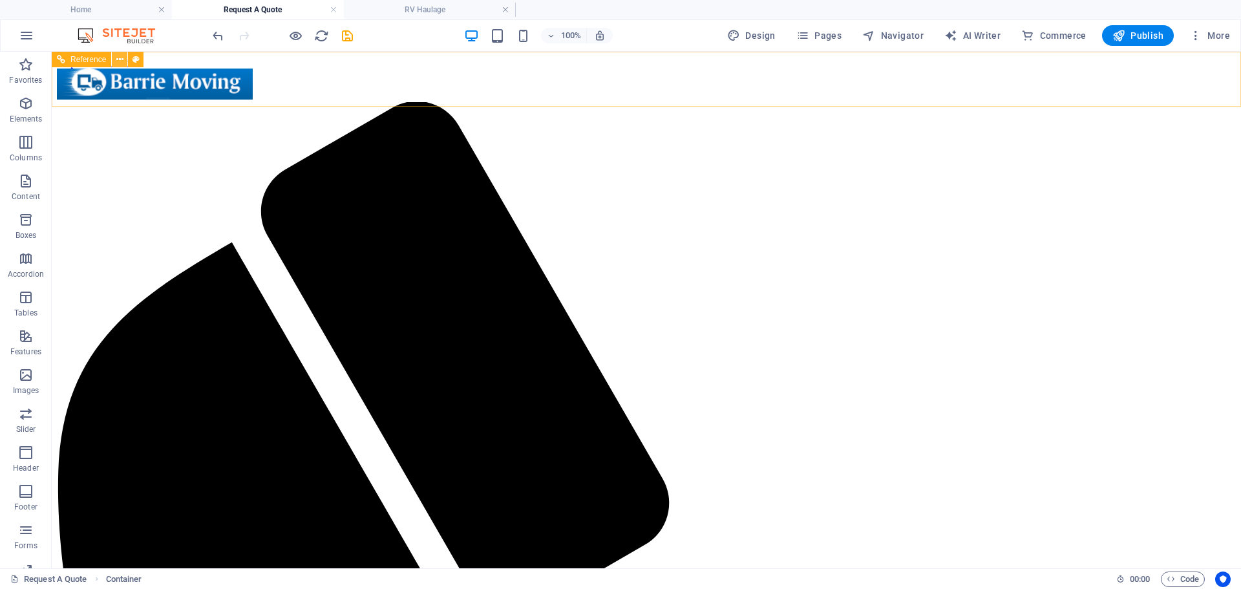
click at [120, 61] on icon at bounding box center [119, 60] width 7 height 14
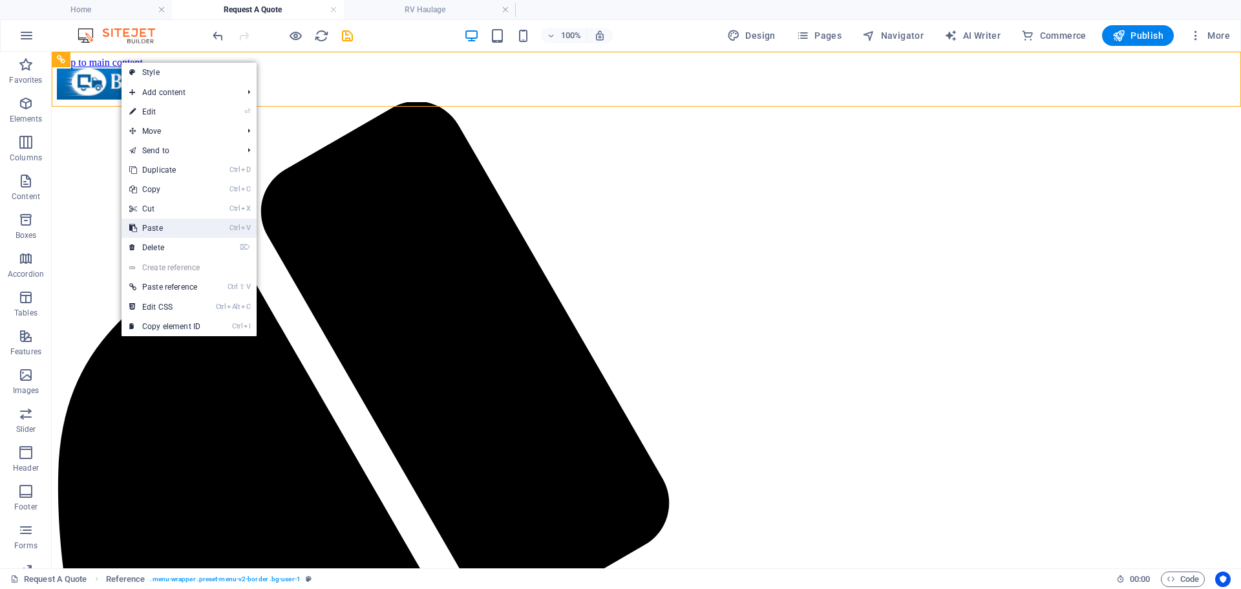
click at [164, 230] on link "Ctrl V Paste" at bounding box center [165, 228] width 87 height 19
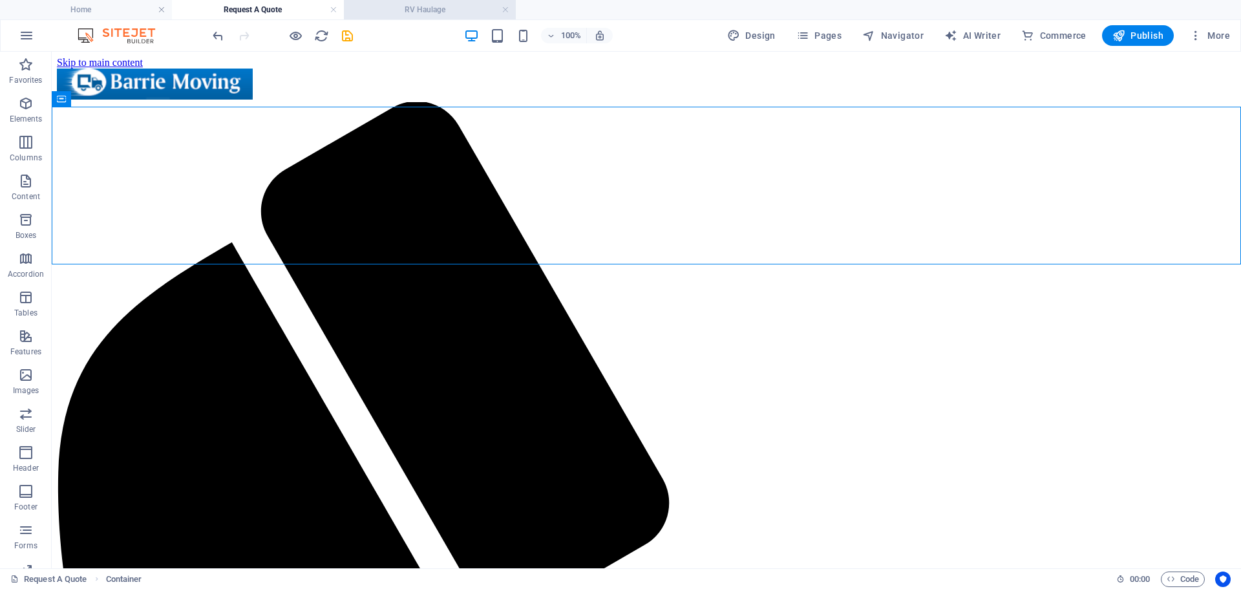
click at [411, 10] on h4 "RV Haulage" at bounding box center [430, 10] width 172 height 14
click at [504, 8] on link at bounding box center [506, 10] width 8 height 12
click at [504, 8] on ul "Home Request A Quote RV Haulage" at bounding box center [620, 9] width 1241 height 19
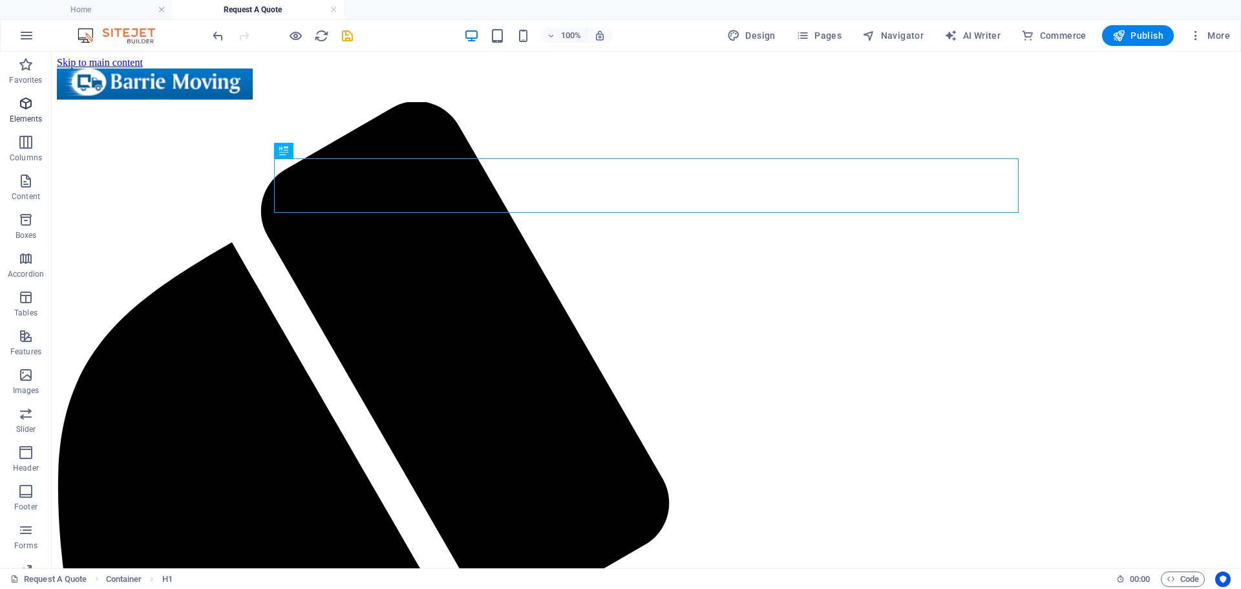
click at [30, 112] on span "Elements" at bounding box center [26, 111] width 52 height 31
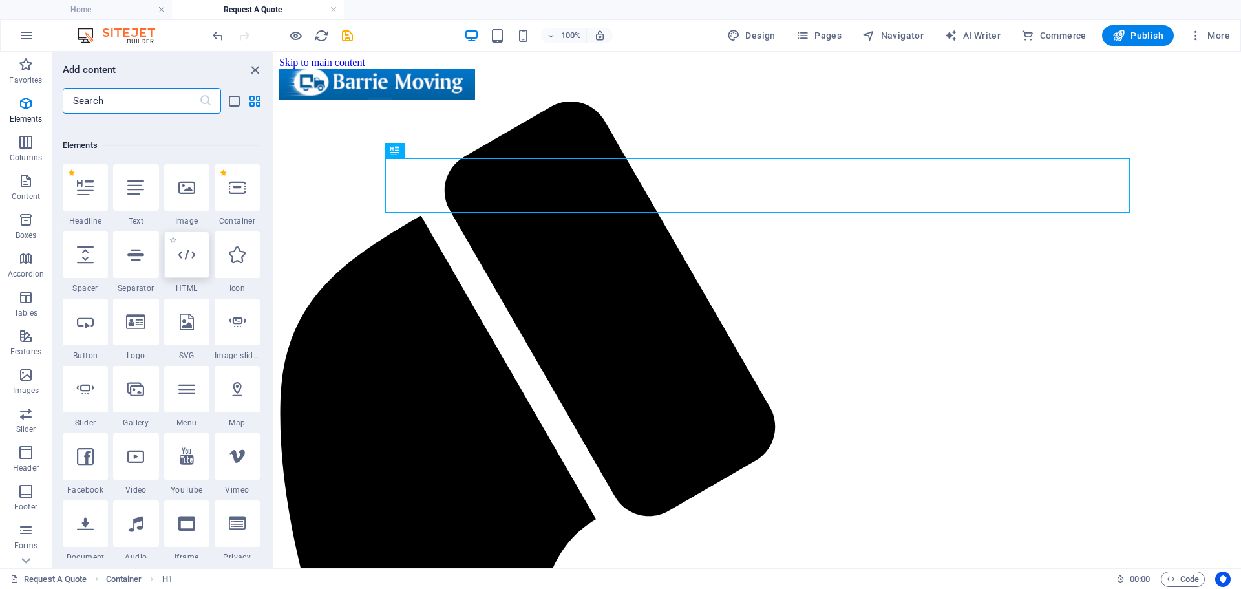
scroll to position [138, 0]
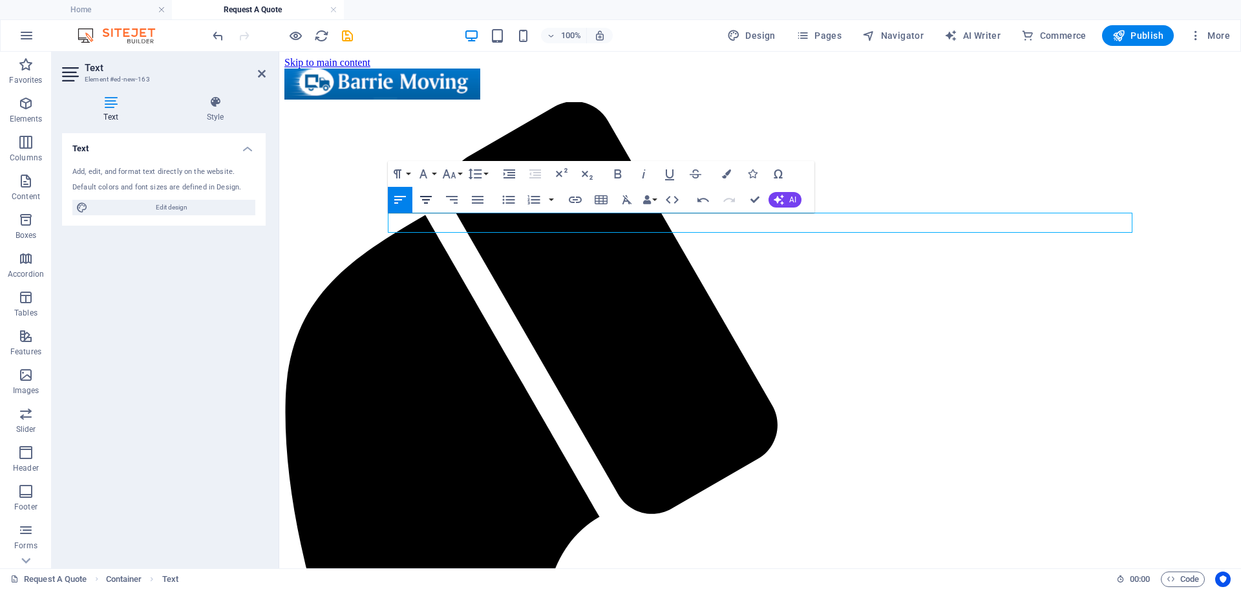
click at [424, 198] on icon "button" at bounding box center [426, 200] width 16 height 16
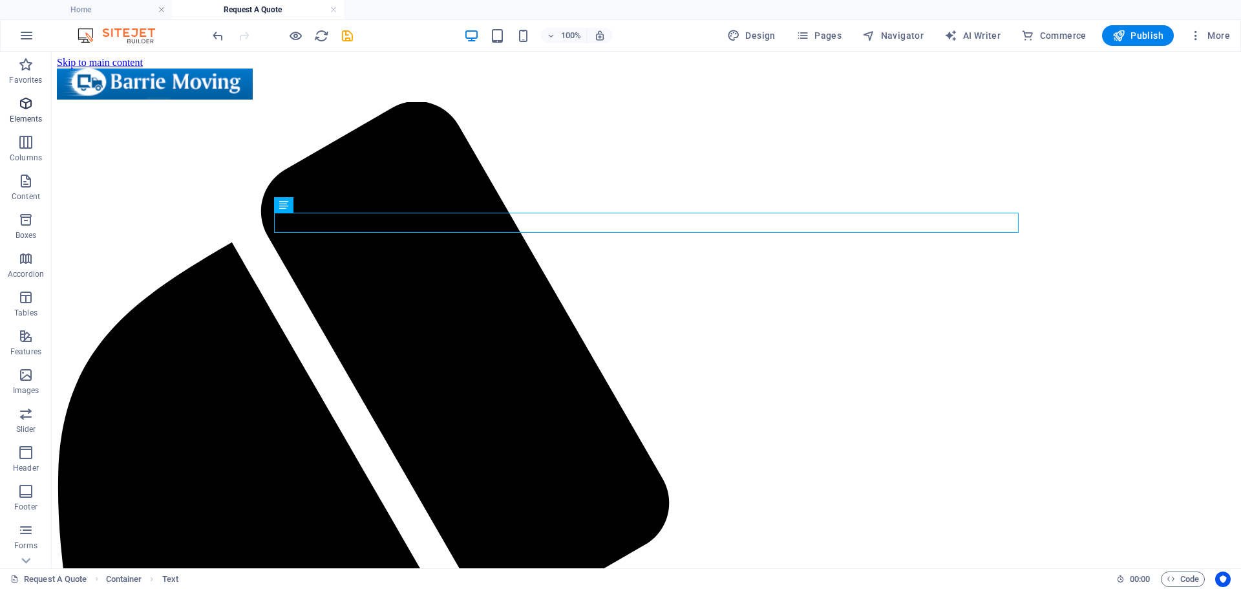
click at [29, 112] on span "Elements" at bounding box center [26, 111] width 52 height 31
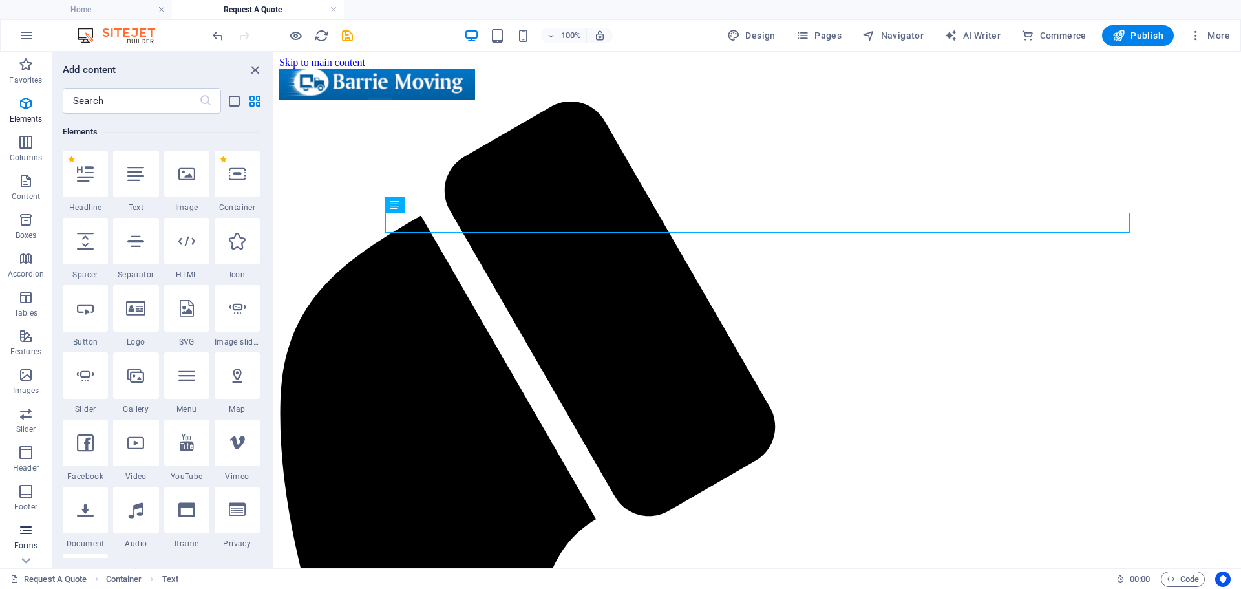
click at [21, 537] on icon "button" at bounding box center [26, 530] width 16 height 16
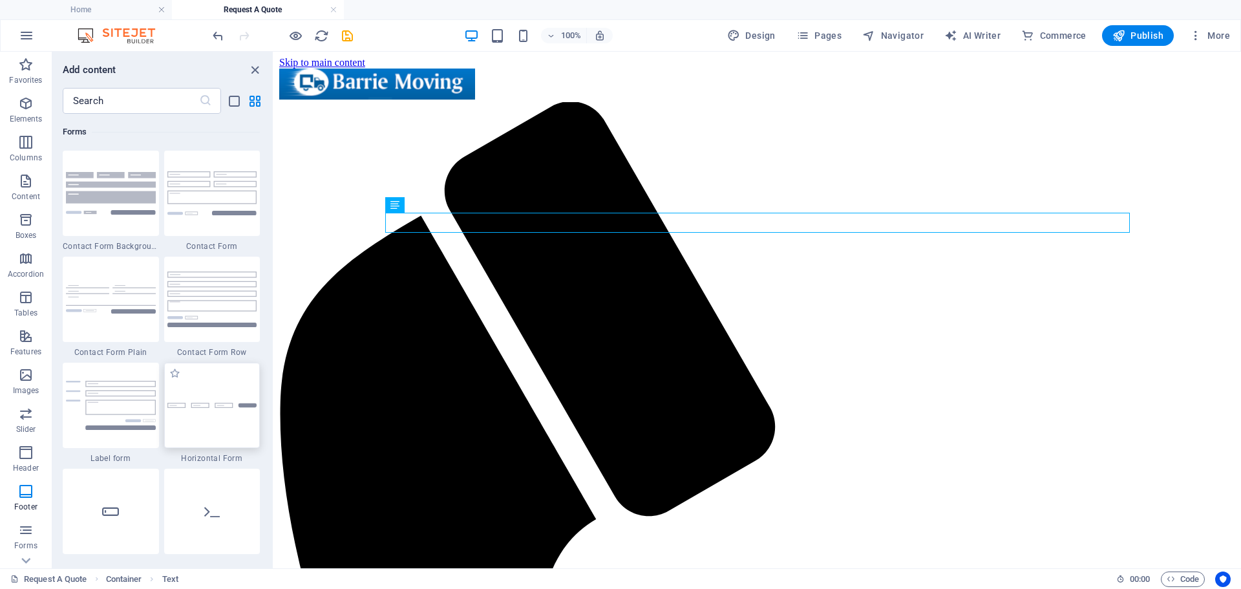
scroll to position [9374, 0]
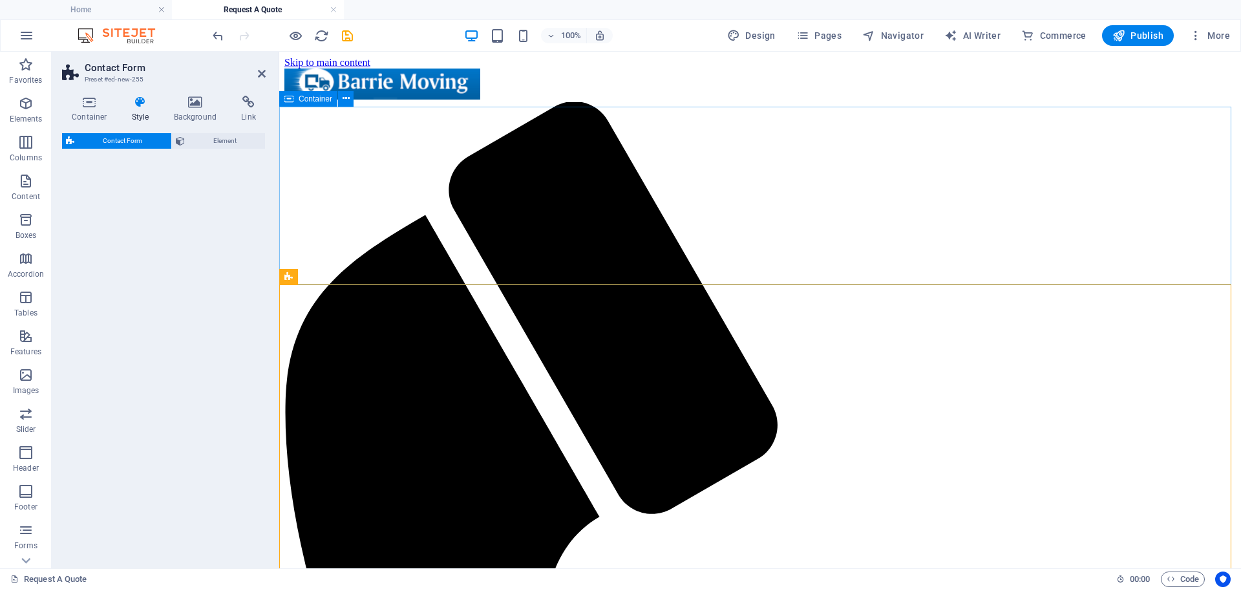
select select "rem"
select select "preset-contact-form-v3-row"
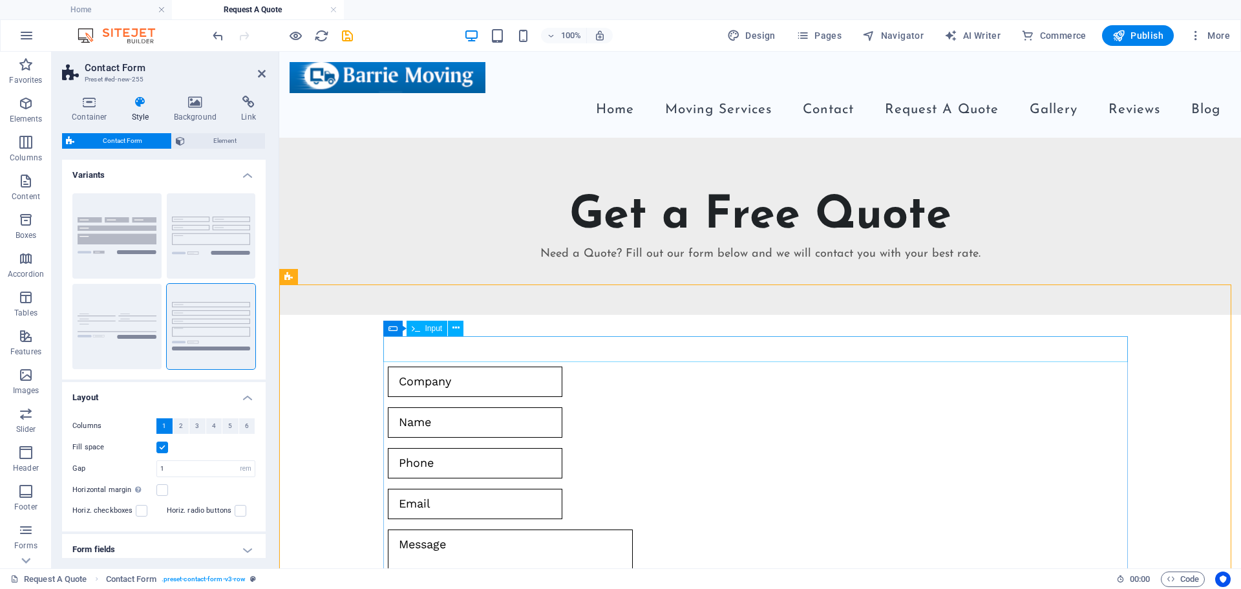
click at [491, 367] on input "text" at bounding box center [475, 382] width 175 height 30
click at [438, 327] on span "Input" at bounding box center [433, 329] width 17 height 8
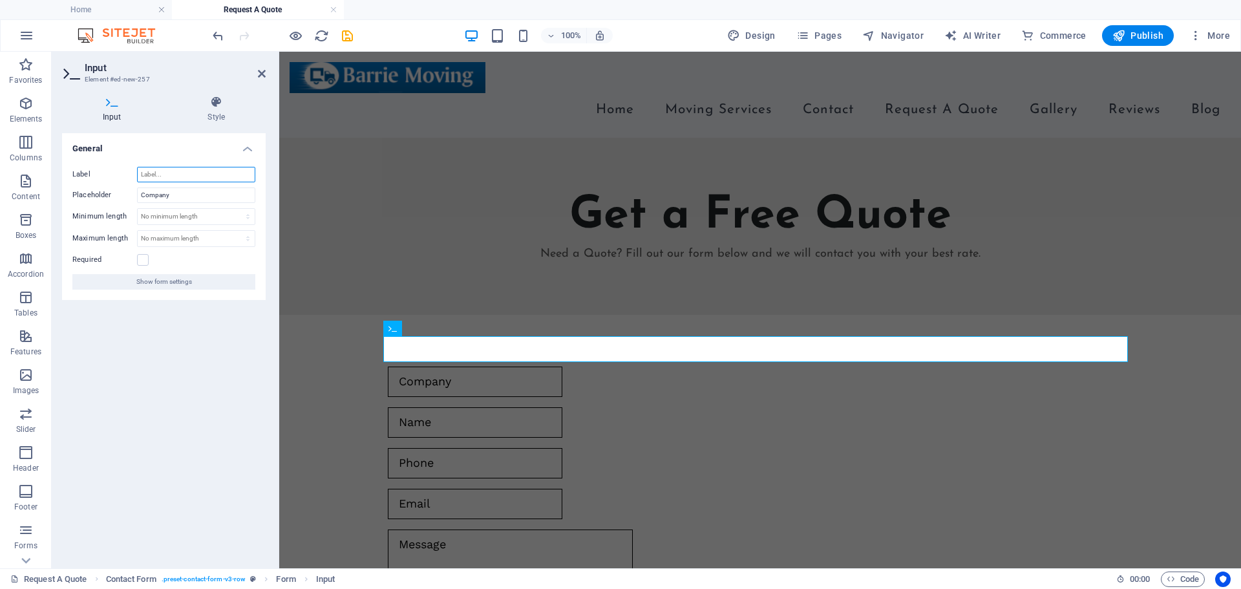
click at [187, 174] on input "Label" at bounding box center [196, 175] width 118 height 16
type input "From What City?"
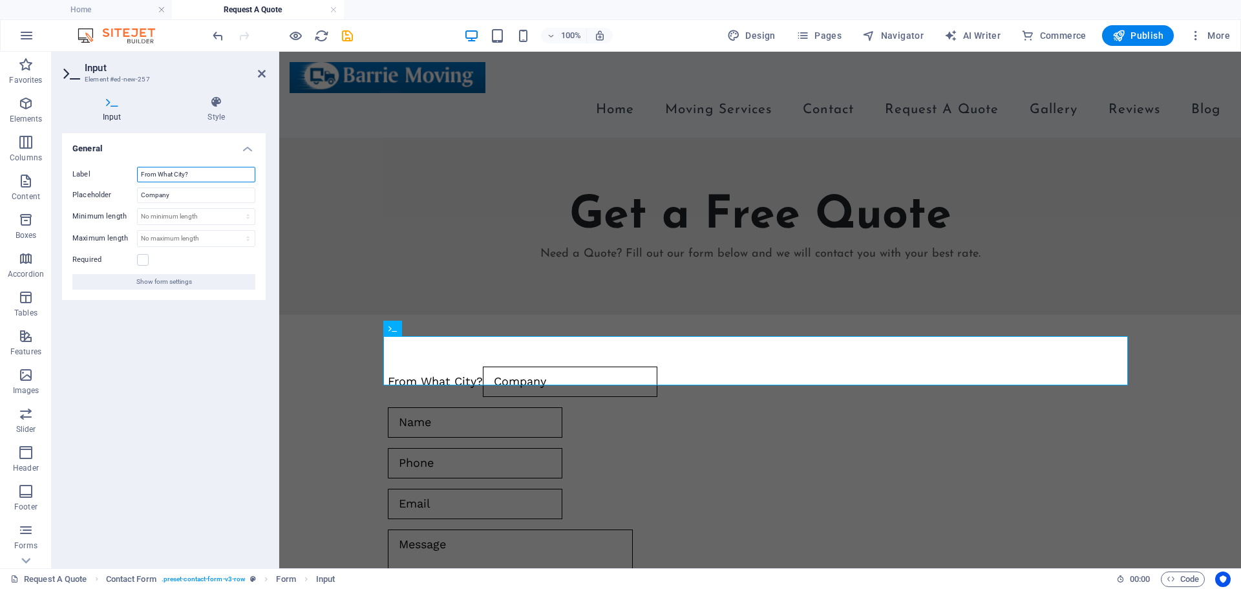
drag, startPoint x: 213, startPoint y: 174, endPoint x: 81, endPoint y: 168, distance: 132.0
click at [81, 168] on div "Label From What City?" at bounding box center [163, 175] width 183 height 16
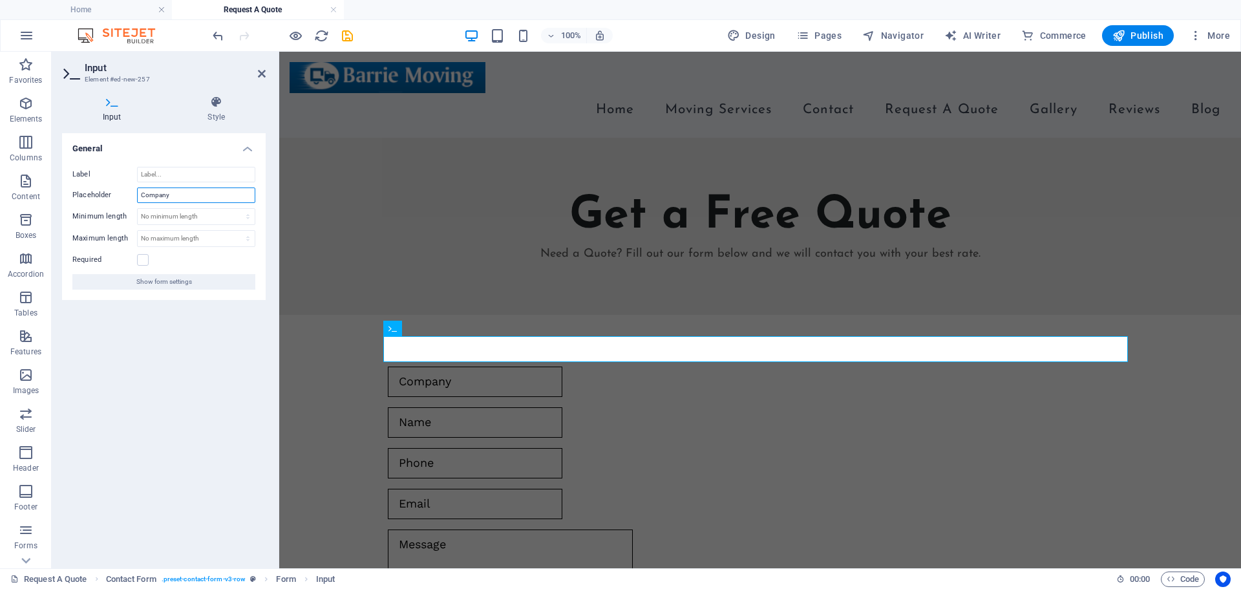
click at [172, 198] on input "Company" at bounding box center [196, 195] width 118 height 16
click at [170, 198] on input "Company" at bounding box center [196, 195] width 118 height 16
paste input "From What City?"
type input "From What City?"
click at [142, 259] on label at bounding box center [143, 260] width 12 height 12
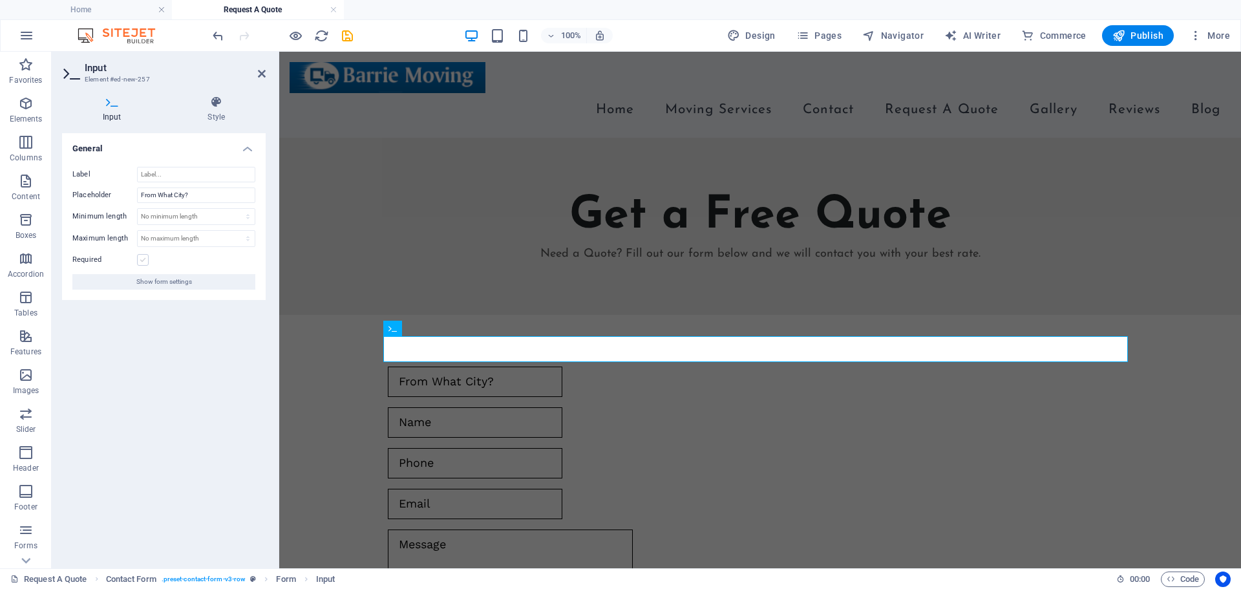
click at [0, 0] on input "Required" at bounding box center [0, 0] width 0 height 0
click at [438, 407] on div at bounding box center [760, 422] width 745 height 30
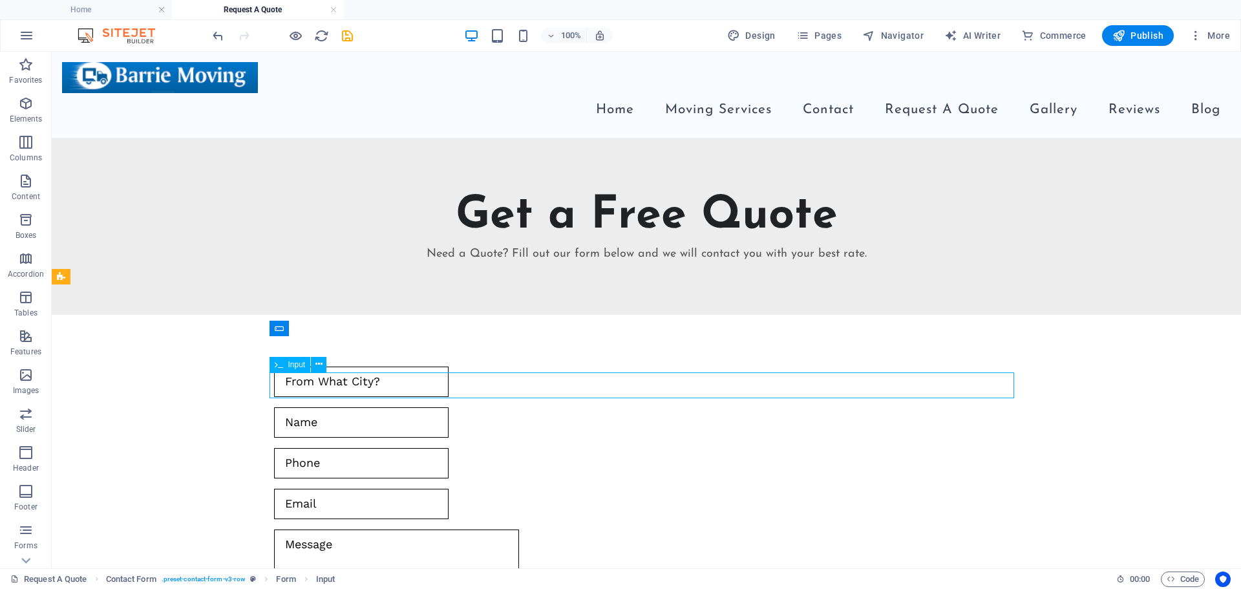
click at [391, 407] on div at bounding box center [646, 422] width 745 height 30
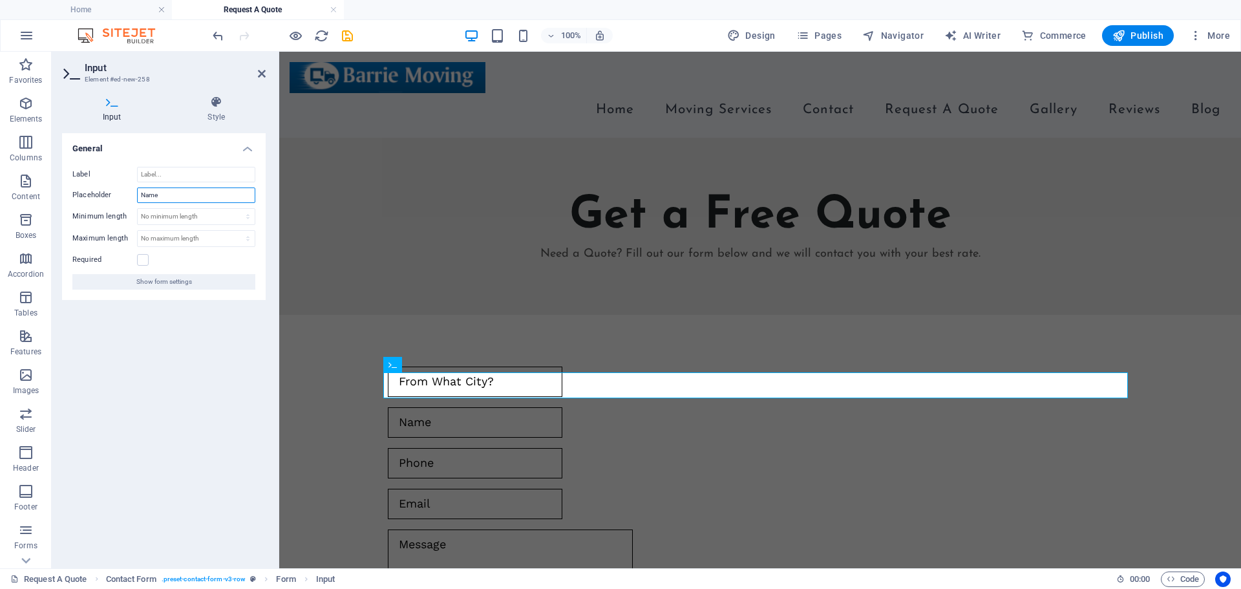
drag, startPoint x: 178, startPoint y: 195, endPoint x: 135, endPoint y: 195, distance: 43.3
click at [135, 195] on div "Placeholder Name" at bounding box center [163, 195] width 183 height 16
type input "To What City?"
click at [264, 73] on icon at bounding box center [262, 74] width 8 height 10
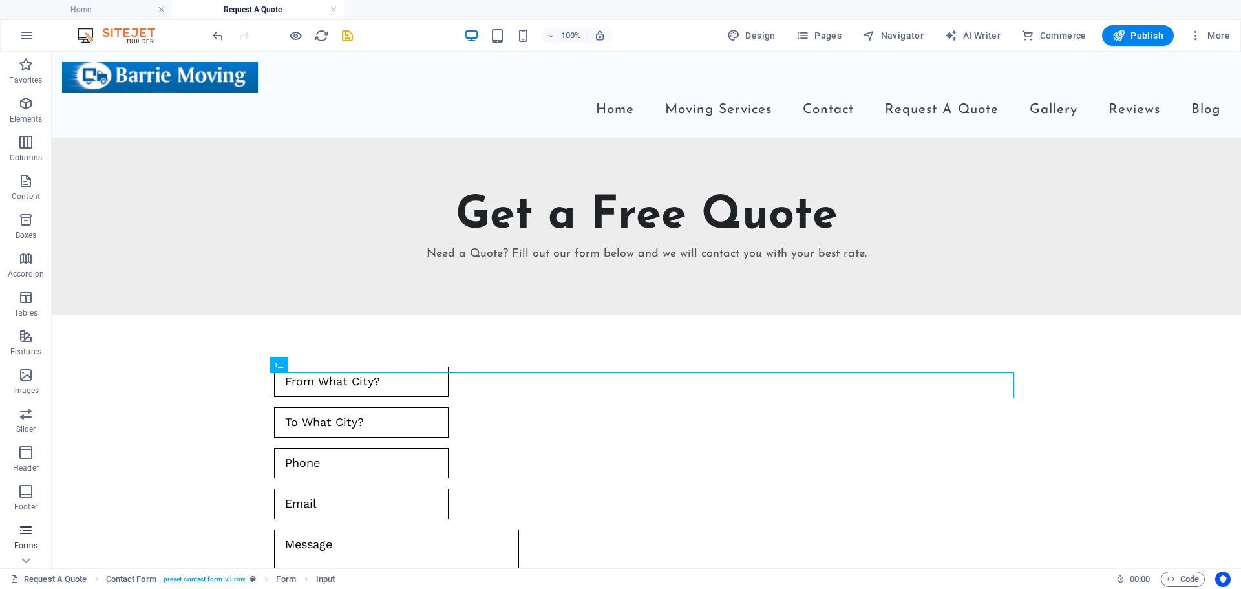
click at [28, 535] on icon "button" at bounding box center [26, 530] width 16 height 16
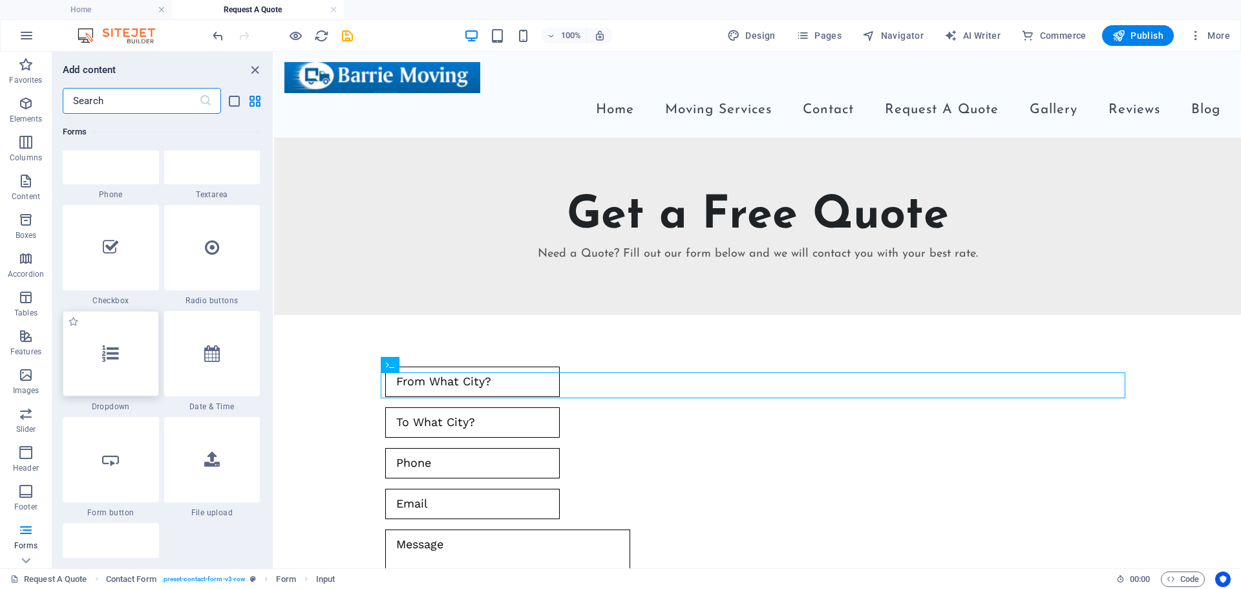
scroll to position [10085, 0]
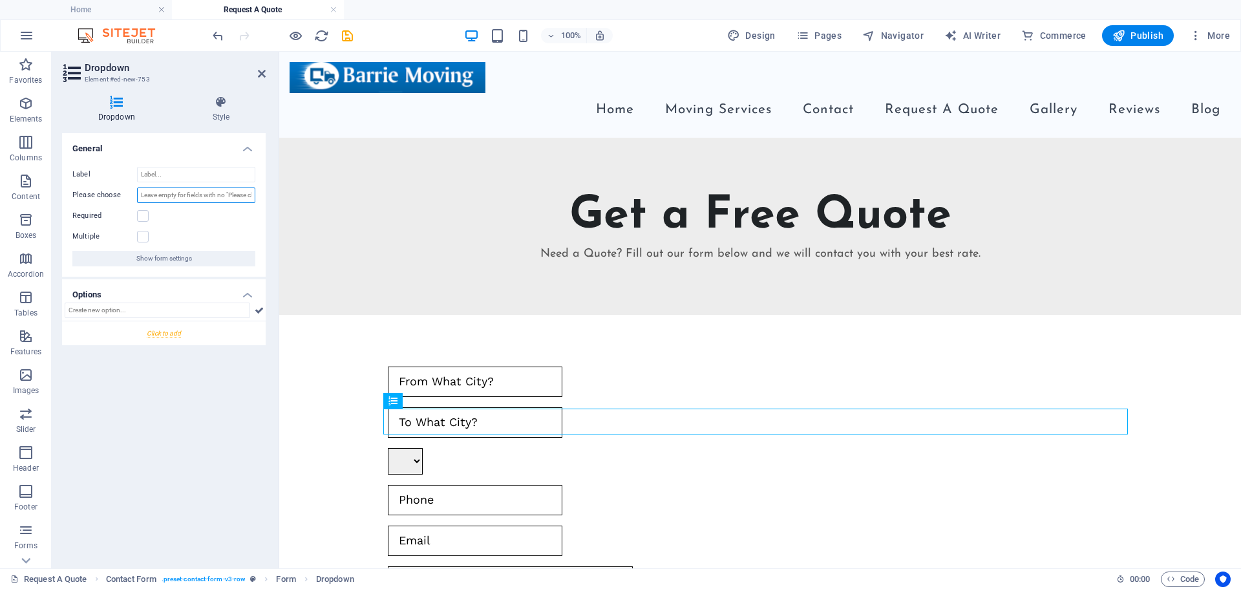
click at [164, 196] on input "Please choose" at bounding box center [196, 195] width 118 height 16
click at [178, 179] on input "Label" at bounding box center [196, 175] width 118 height 16
click at [173, 192] on input "Please choose" at bounding box center [196, 195] width 118 height 16
click at [138, 313] on input "text" at bounding box center [158, 311] width 186 height 16
type input "Residiential"
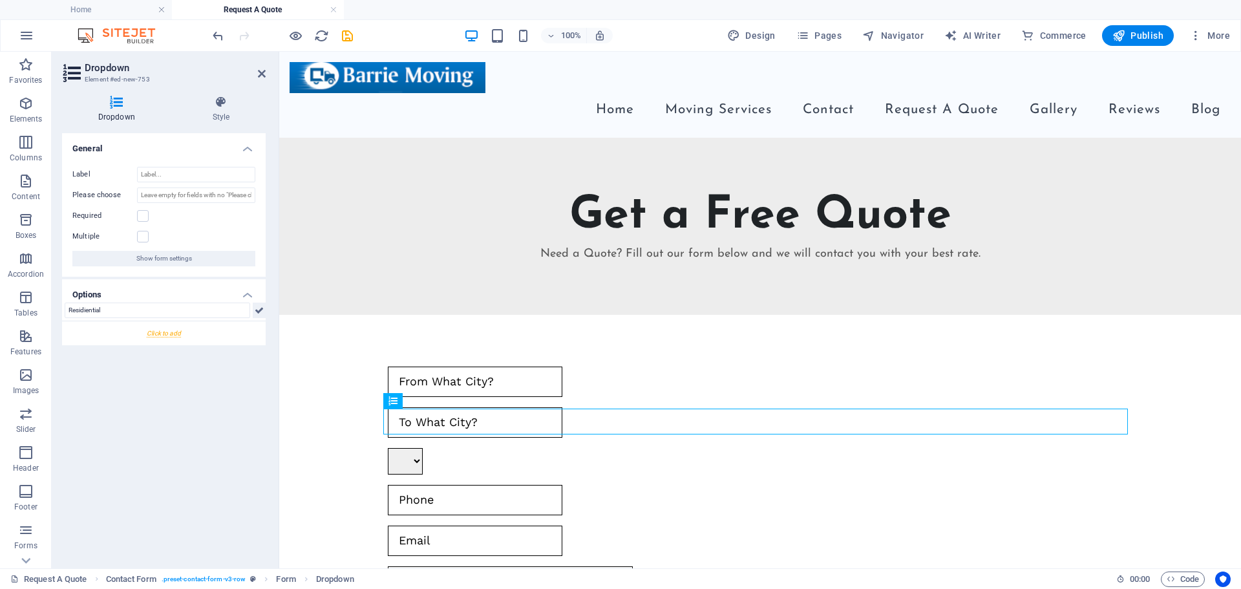
click at [259, 315] on icon at bounding box center [259, 311] width 9 height 16
click at [75, 356] on link at bounding box center [72, 358] width 12 height 12
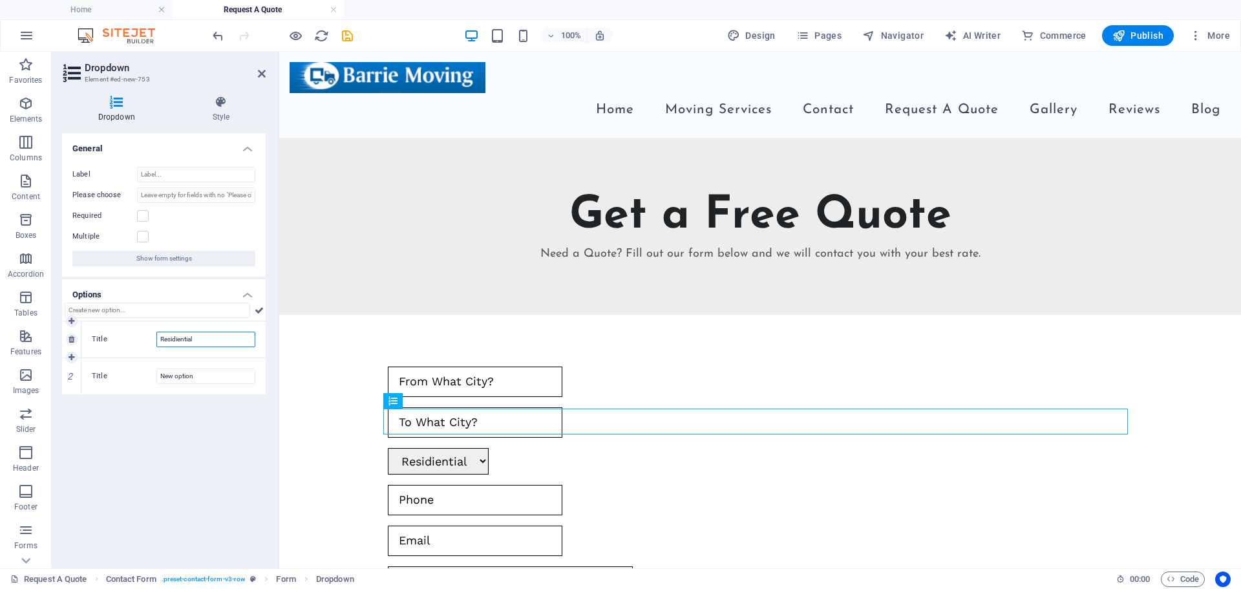
click at [178, 341] on input "Residiential" at bounding box center [205, 340] width 99 height 16
type input "Residential"
click at [200, 378] on input "New option" at bounding box center [205, 376] width 99 height 16
drag, startPoint x: 211, startPoint y: 378, endPoint x: 131, endPoint y: 387, distance: 80.0
click at [131, 387] on div "Title New option" at bounding box center [173, 376] width 184 height 36
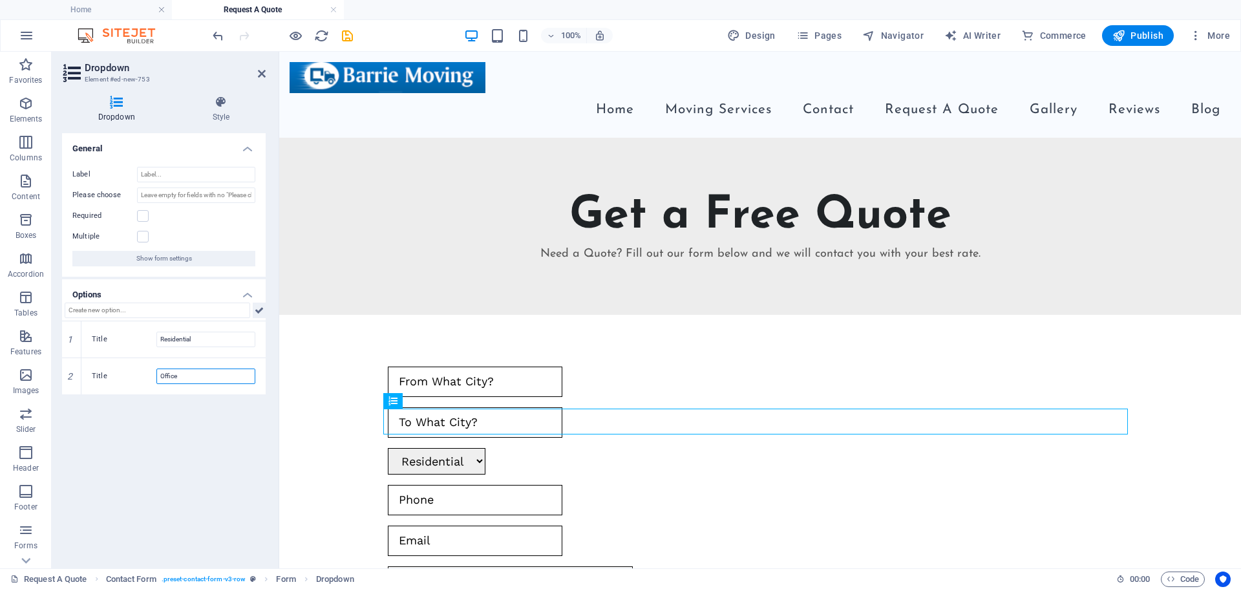
type input "Office"
click at [261, 315] on icon at bounding box center [259, 311] width 9 height 16
click at [167, 412] on input "Title" at bounding box center [205, 413] width 99 height 16
type input "Piano"
click at [259, 316] on icon at bounding box center [259, 311] width 9 height 16
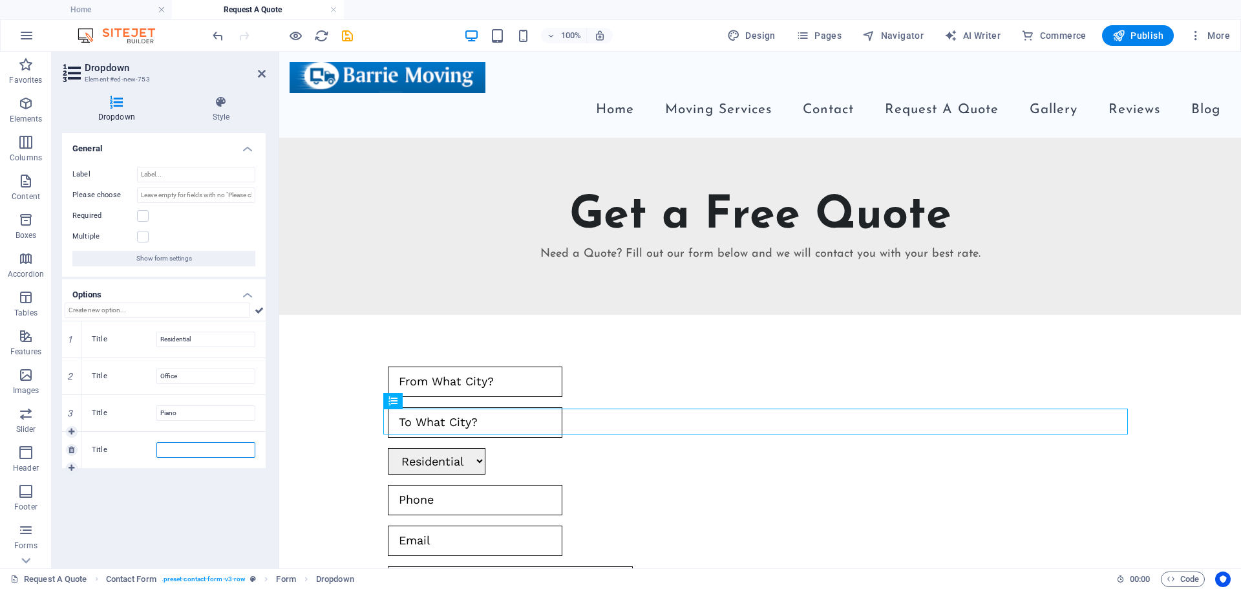
click at [171, 456] on input "Title" at bounding box center [205, 450] width 99 height 16
type input "Hot Tub"
click at [261, 312] on icon at bounding box center [259, 311] width 9 height 16
click at [190, 493] on input "Title" at bounding box center [205, 487] width 99 height 16
type input "Boat"
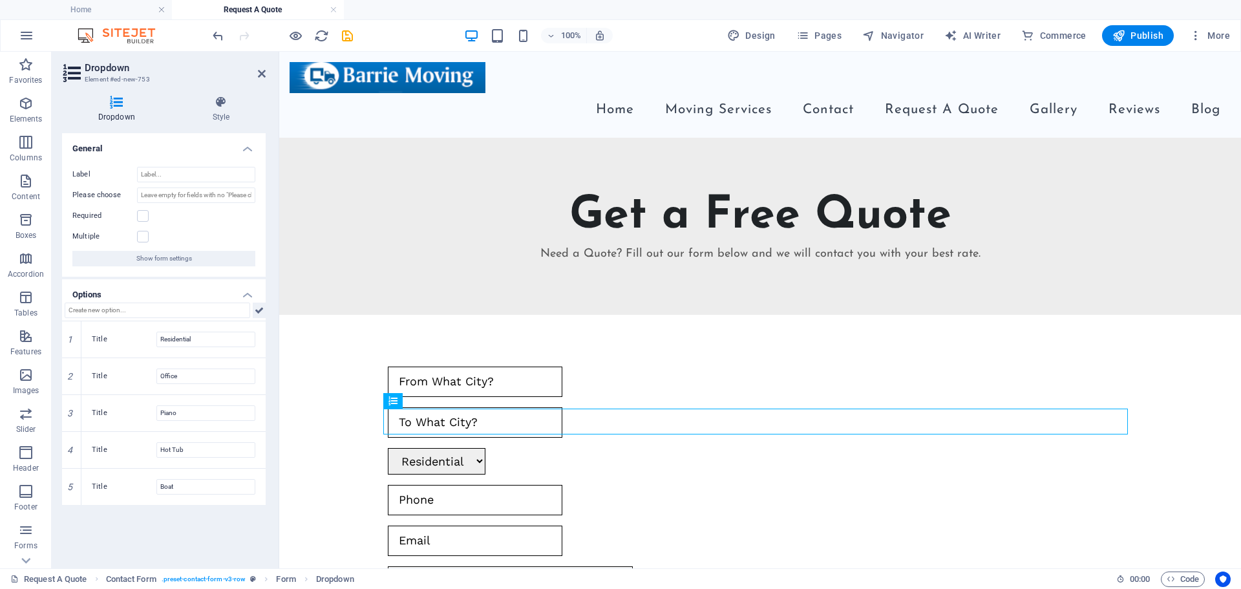
click at [263, 310] on icon at bounding box center [259, 311] width 9 height 16
click at [166, 520] on input "Title" at bounding box center [205, 524] width 99 height 16
type input "RVs"
click at [263, 308] on icon at bounding box center [259, 311] width 9 height 16
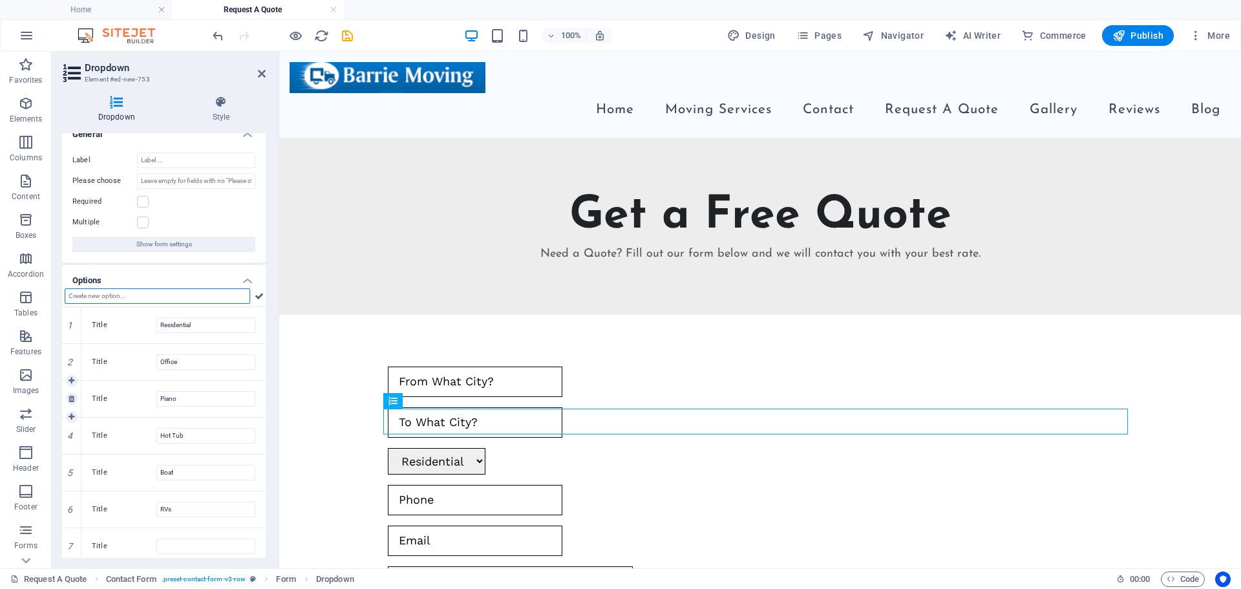
scroll to position [21, 0]
click at [176, 543] on input "Title" at bounding box center [205, 540] width 99 height 16
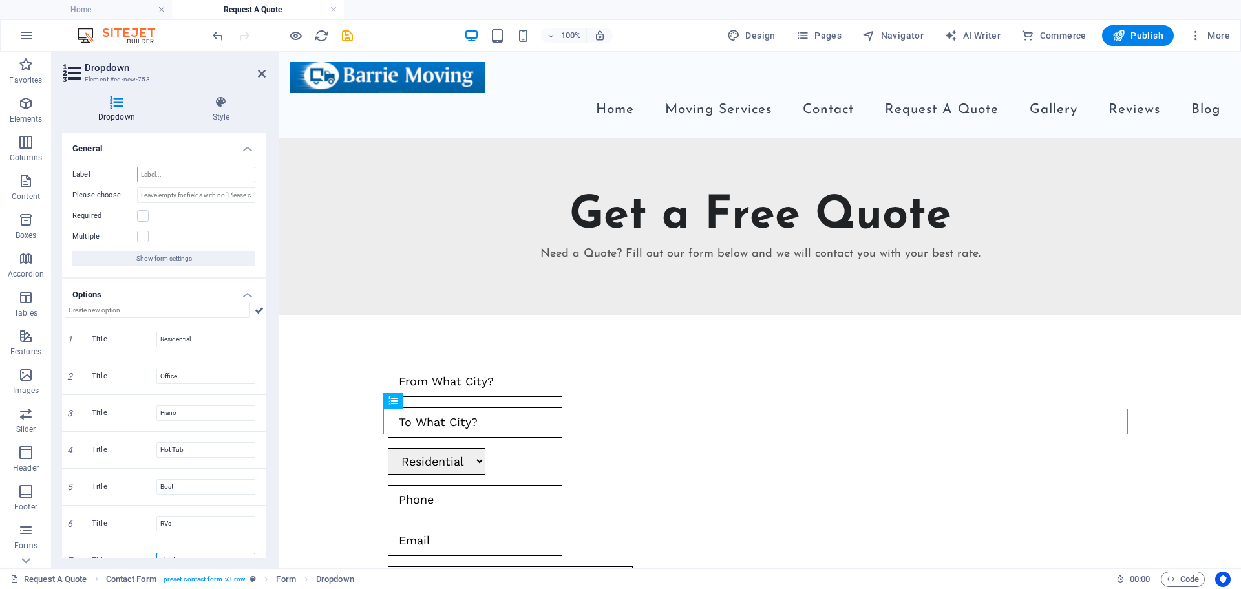
type input "Sheds"
drag, startPoint x: 165, startPoint y: 180, endPoint x: 270, endPoint y: 7, distance: 201.9
click at [165, 180] on input "Label" at bounding box center [196, 175] width 118 height 16
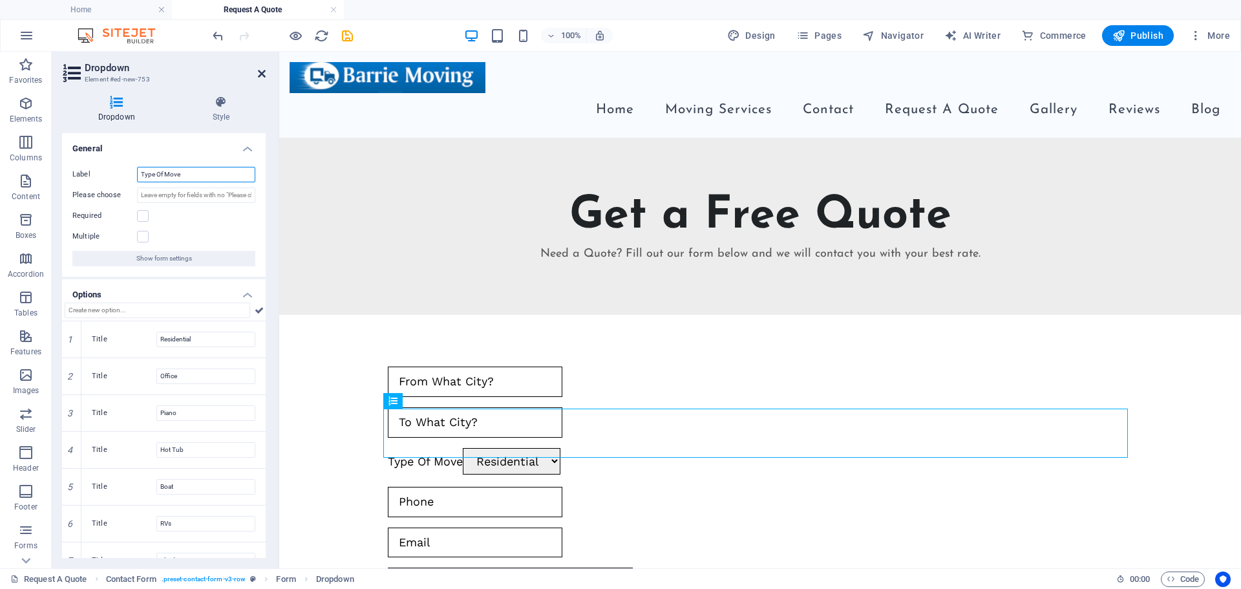
type input "Type Of Move"
click at [264, 74] on icon at bounding box center [262, 74] width 8 height 10
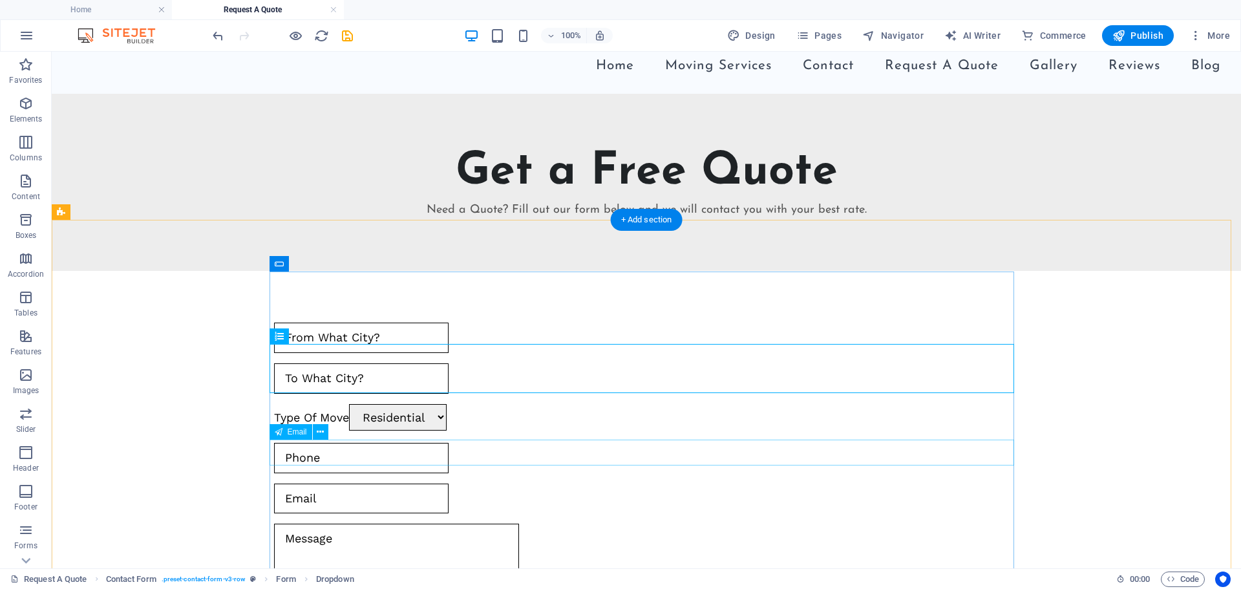
scroll to position [65, 0]
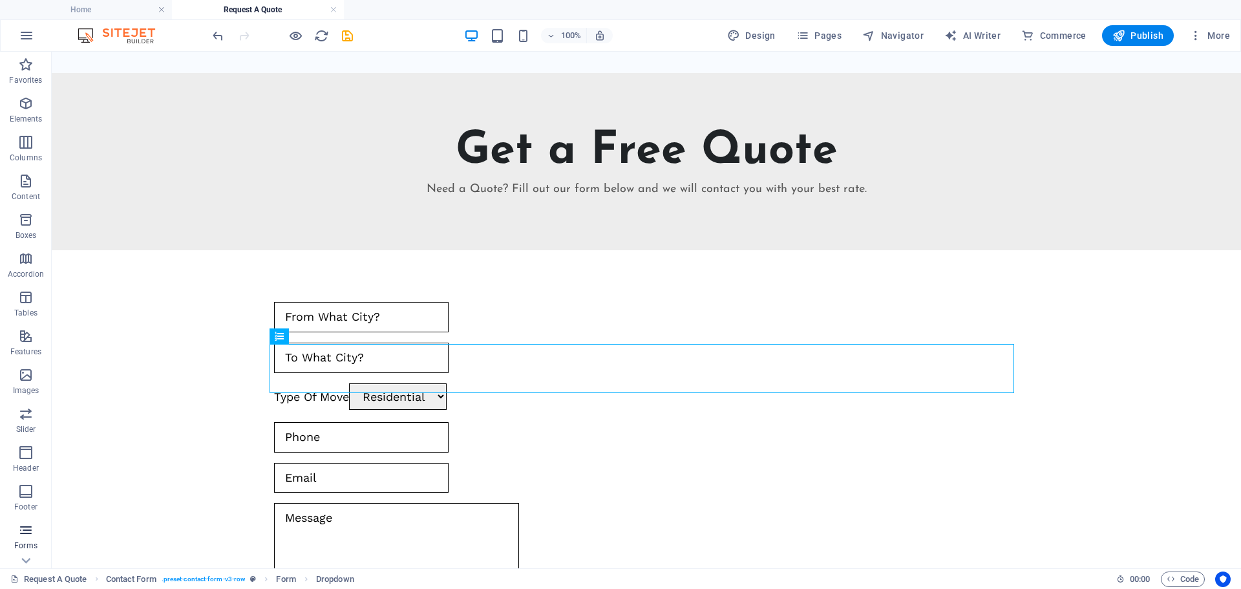
click at [18, 536] on icon "button" at bounding box center [26, 530] width 16 height 16
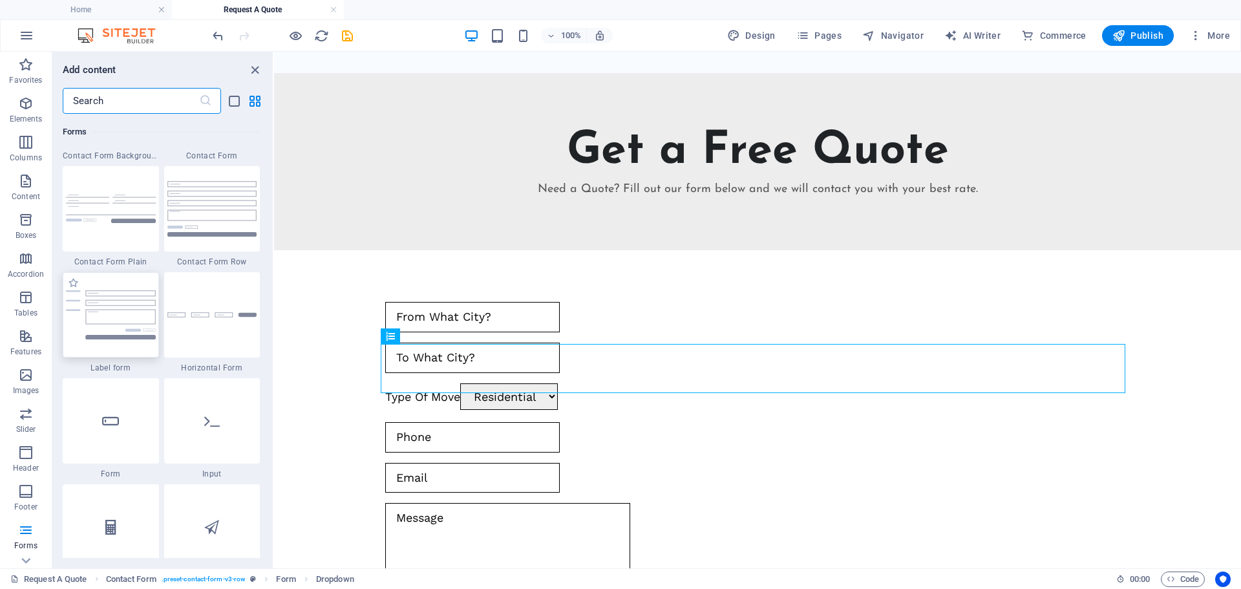
scroll to position [9568, 0]
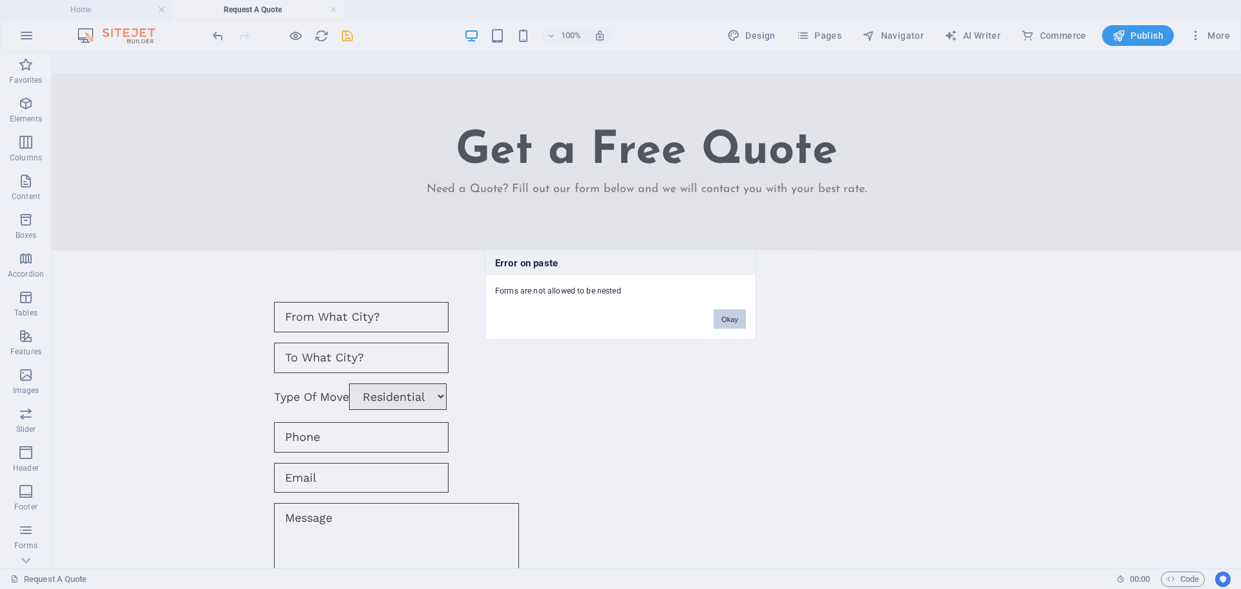
click at [736, 323] on button "Okay" at bounding box center [730, 318] width 32 height 19
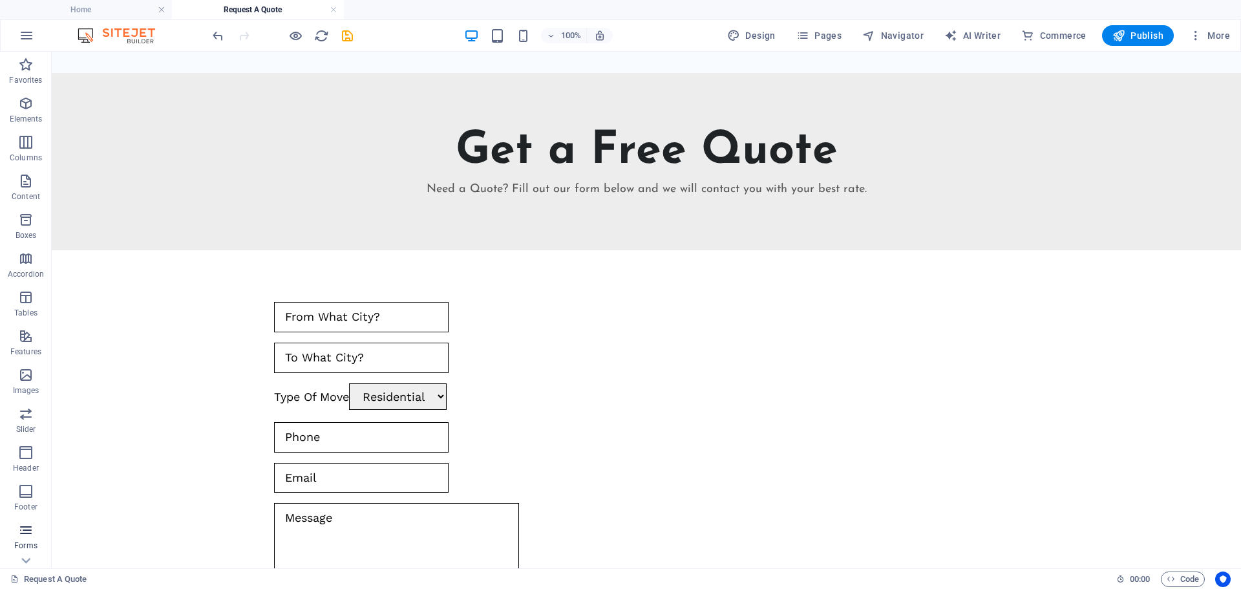
click at [27, 534] on icon "button" at bounding box center [26, 530] width 16 height 16
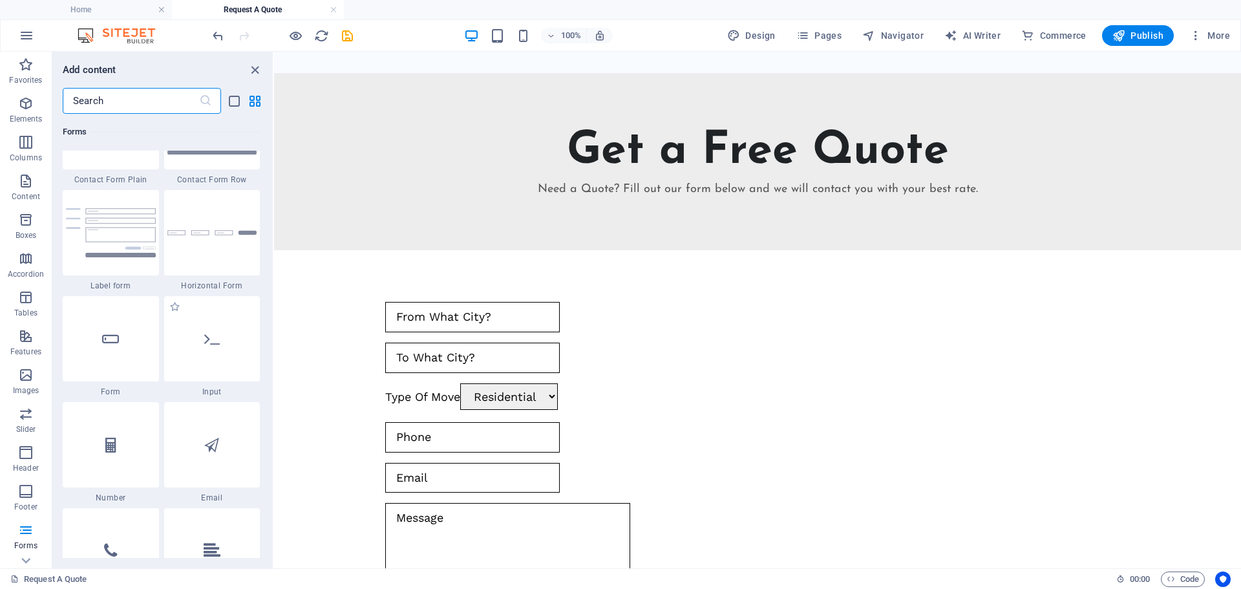
scroll to position [9632, 0]
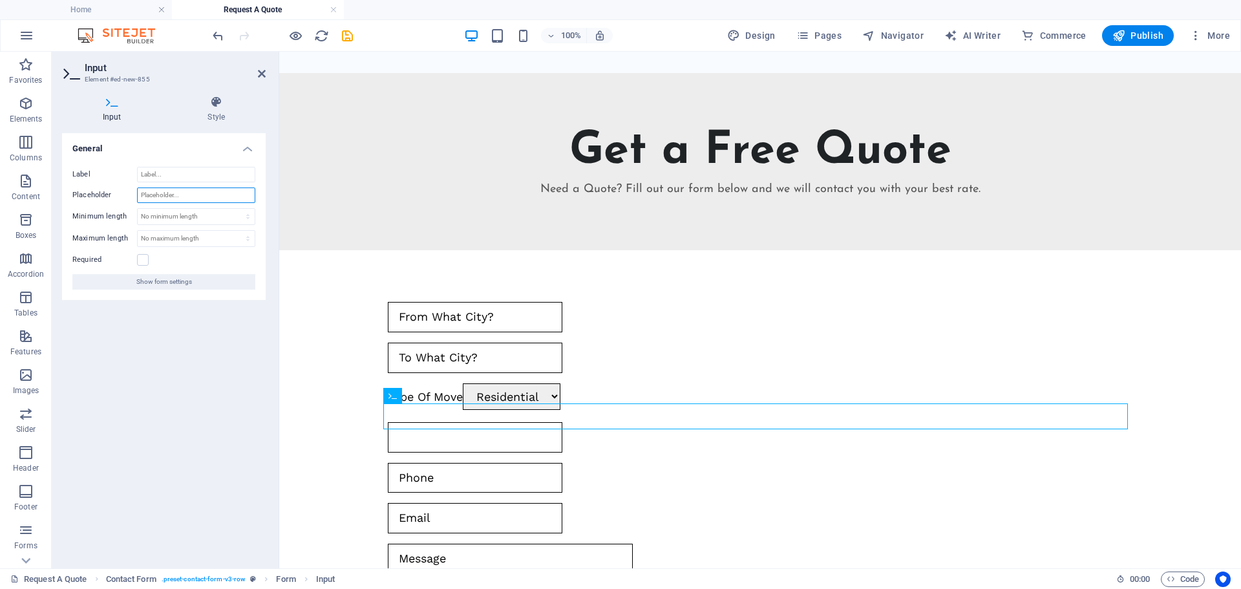
click at [187, 193] on input "Placeholder" at bounding box center [196, 195] width 118 height 16
type input "Name"
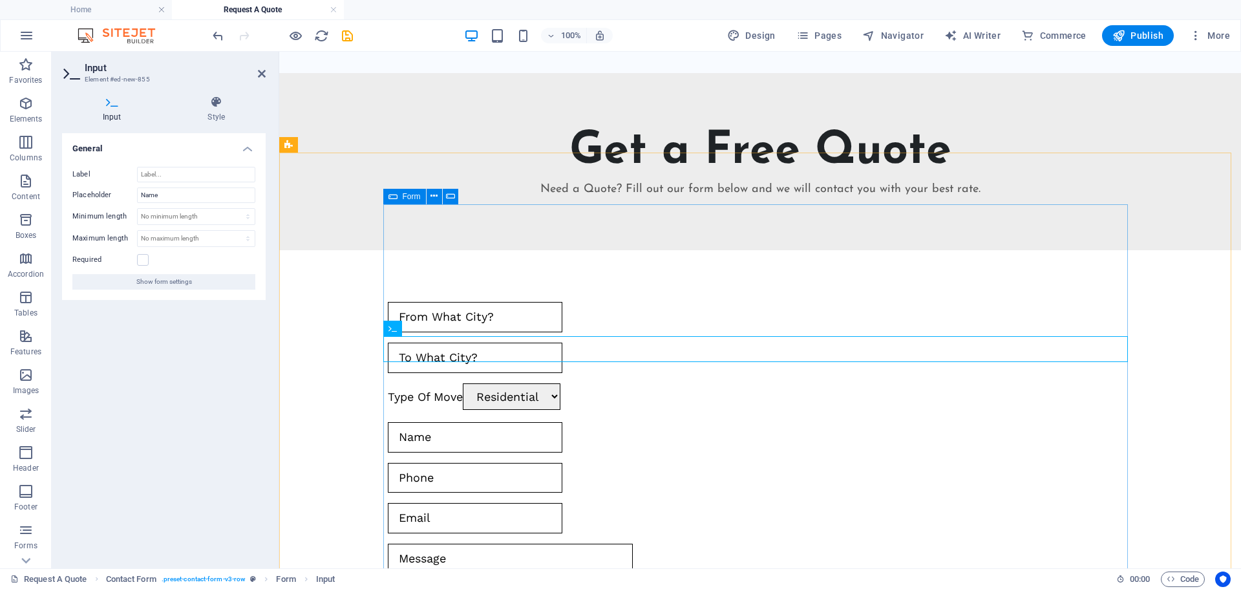
scroll to position [194, 0]
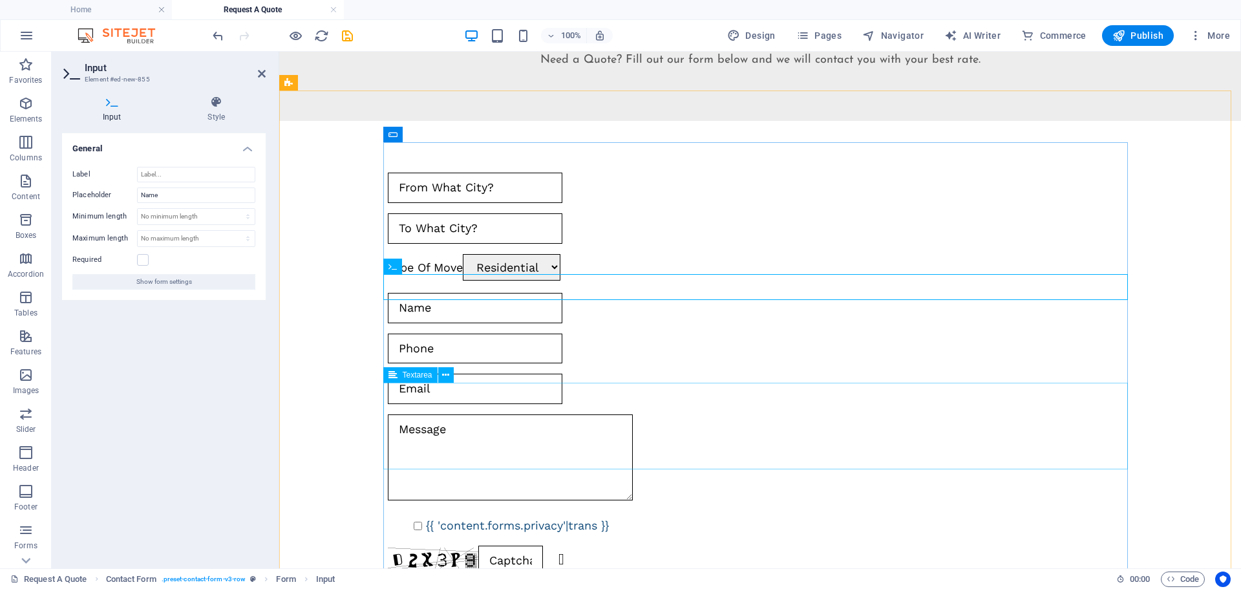
click at [459, 414] on div at bounding box center [760, 460] width 745 height 92
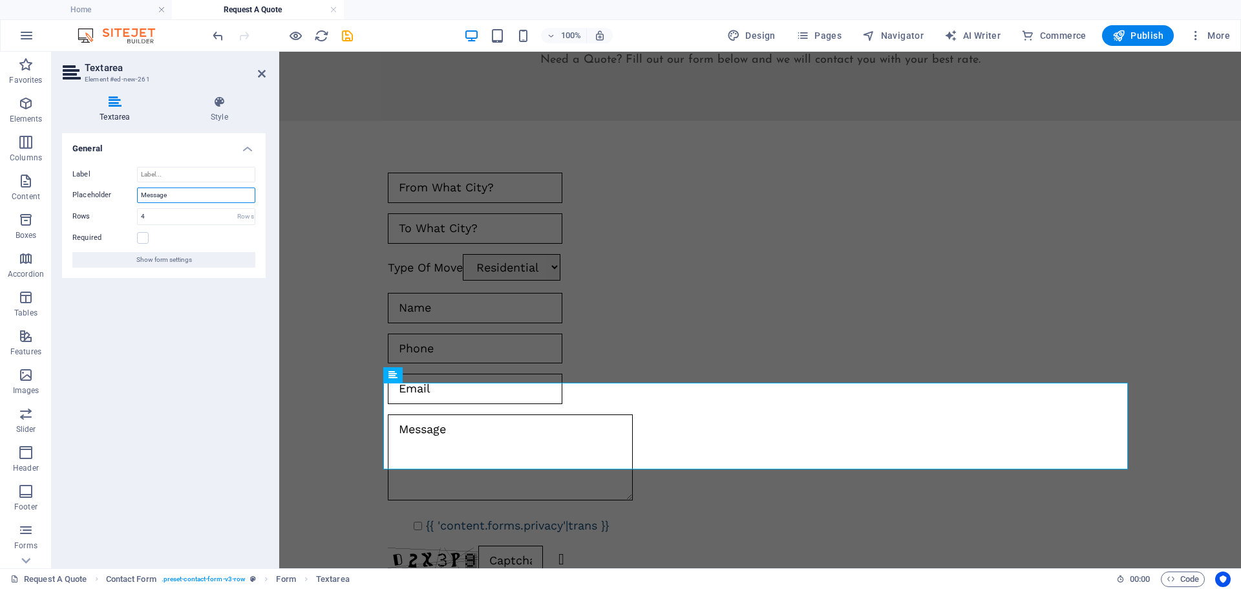
click at [131, 202] on div "Placeholder Message" at bounding box center [163, 195] width 183 height 16
type input "Comment"
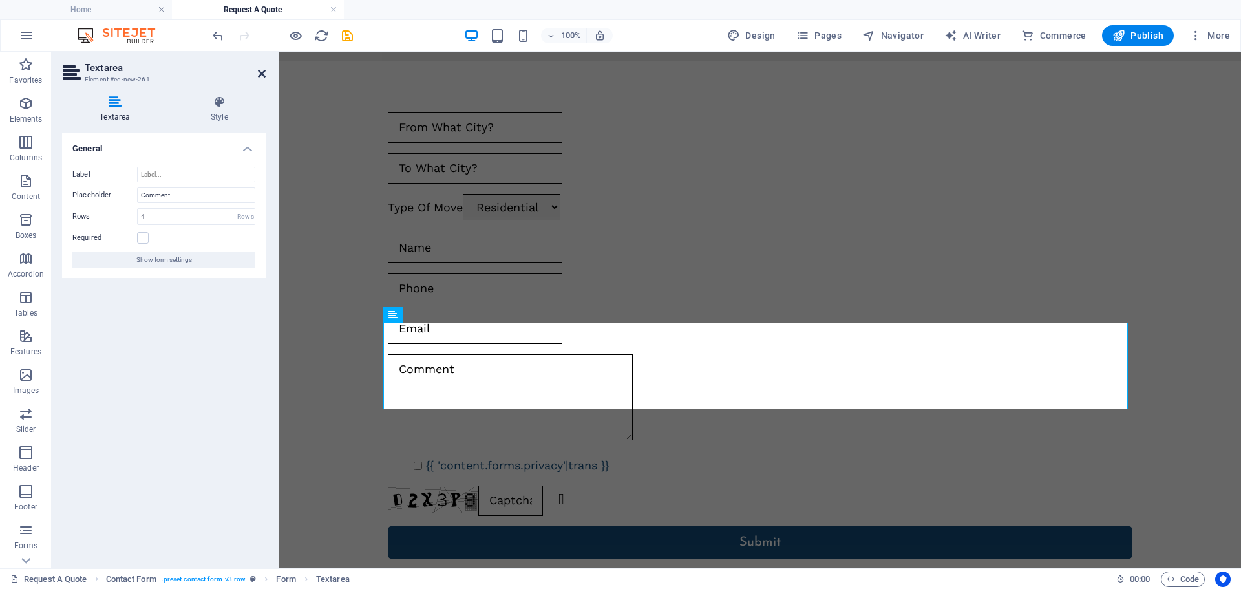
drag, startPoint x: 210, startPoint y: 19, endPoint x: 262, endPoint y: 71, distance: 73.1
click at [262, 71] on icon at bounding box center [262, 74] width 8 height 10
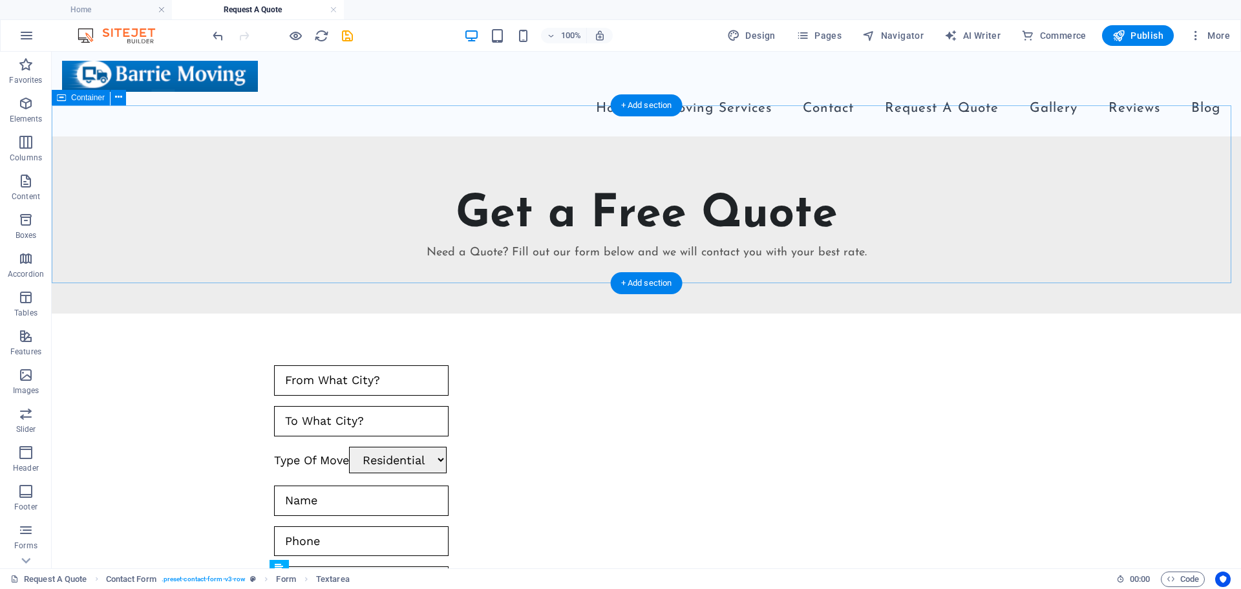
scroll to position [0, 0]
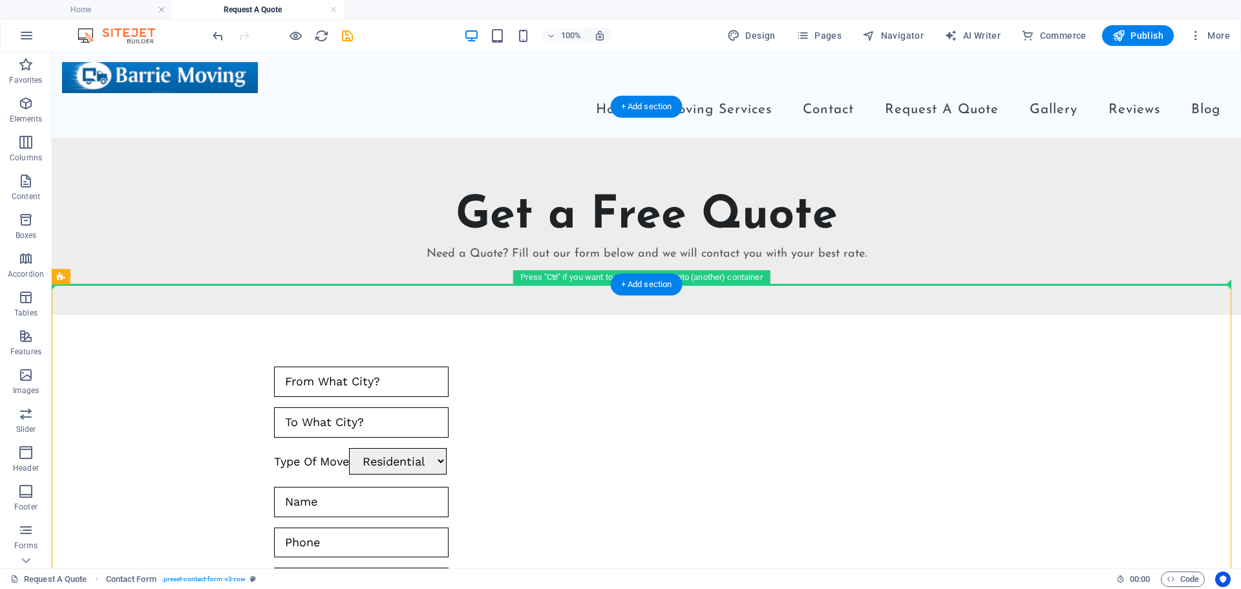
drag, startPoint x: 353, startPoint y: 313, endPoint x: 521, endPoint y: 258, distance: 176.8
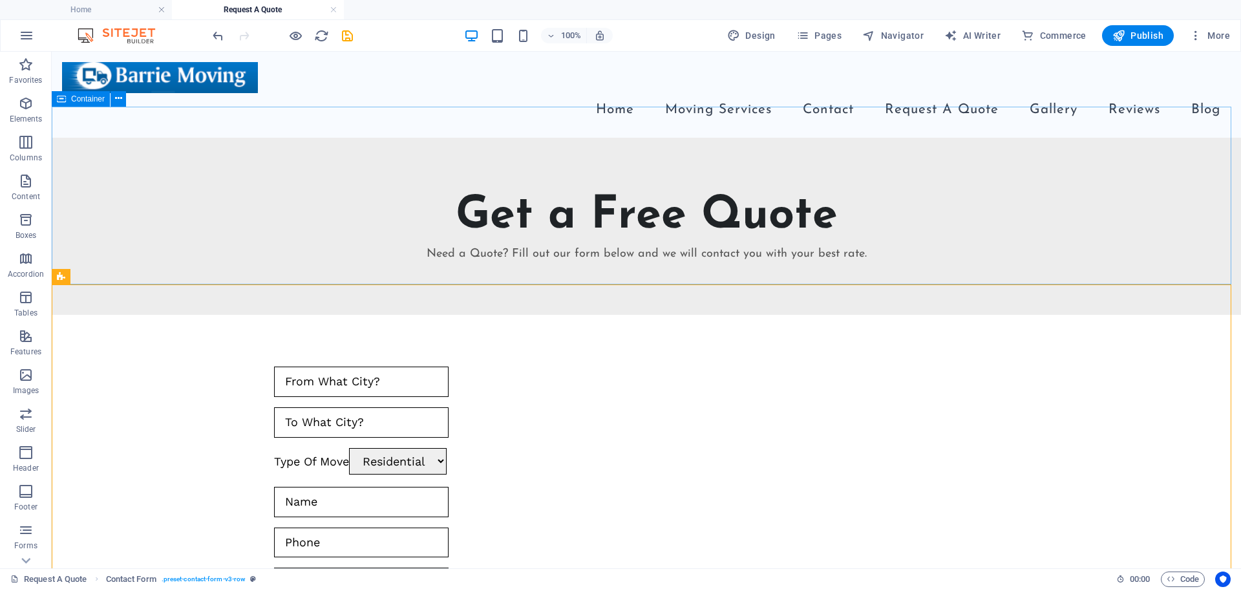
click at [89, 96] on span "Container" at bounding box center [88, 99] width 34 height 8
select select "%"
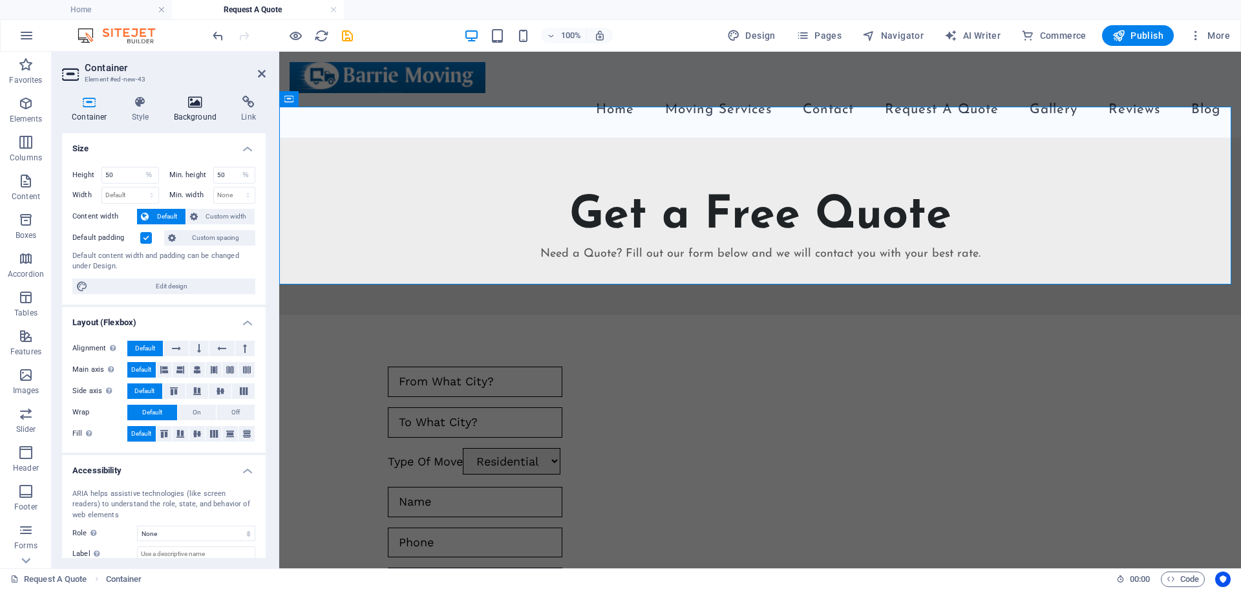
click at [199, 100] on icon at bounding box center [195, 102] width 63 height 13
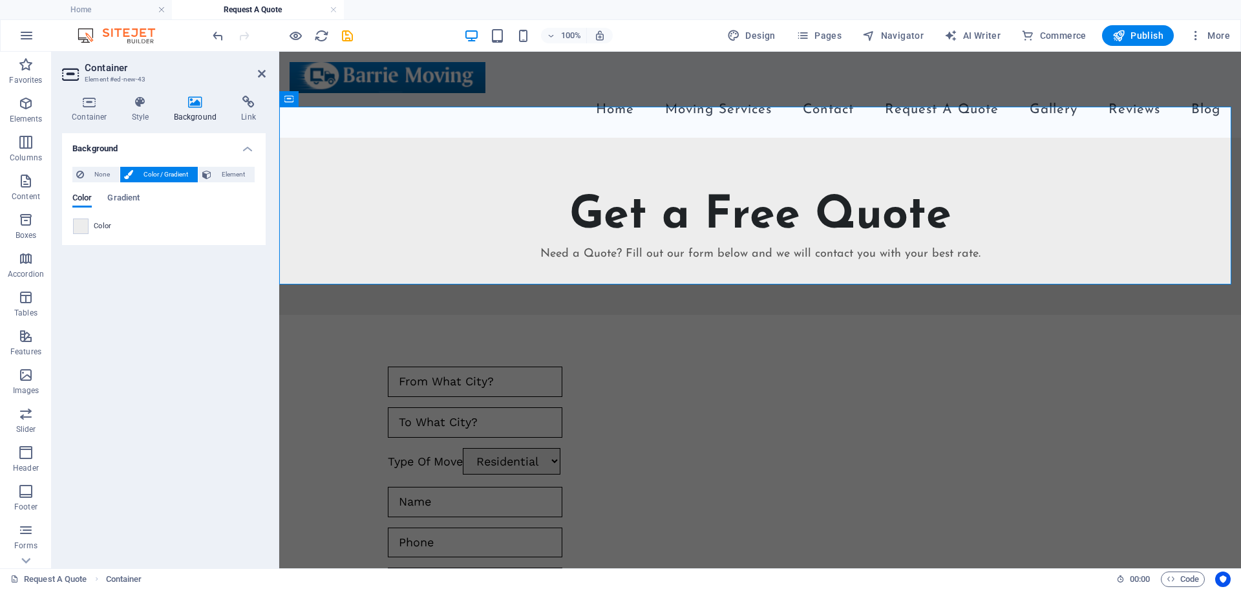
click at [83, 231] on span at bounding box center [81, 226] width 14 height 14
type input "#ededed"
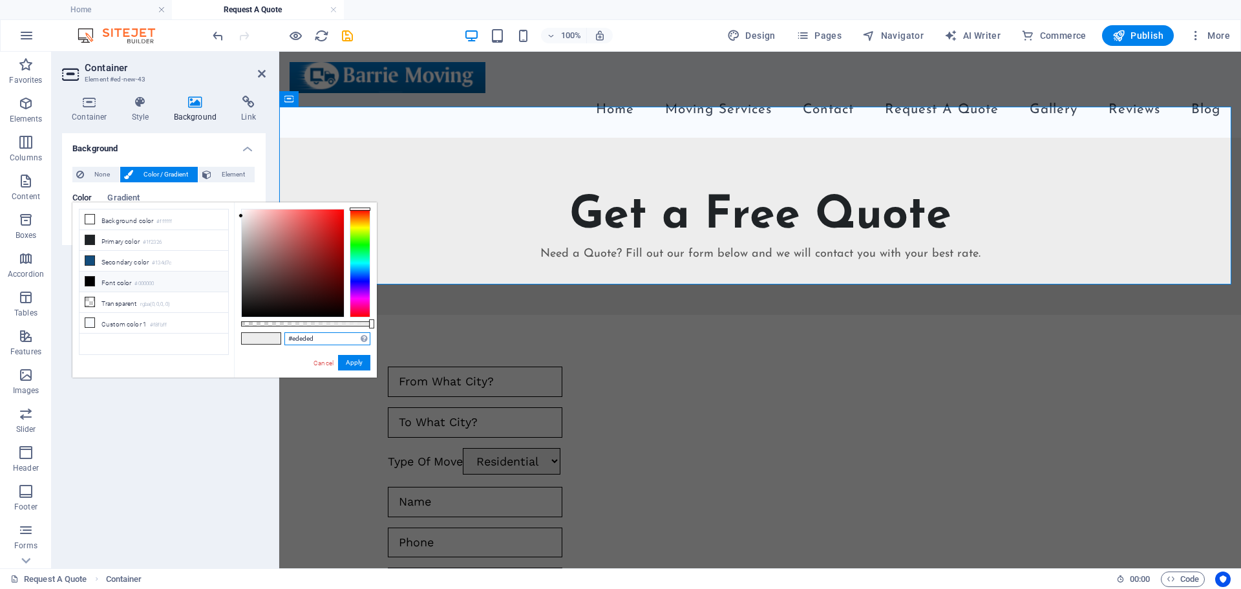
drag, startPoint x: 319, startPoint y: 340, endPoint x: 284, endPoint y: 349, distance: 35.4
click at [280, 348] on div "#ededed Supported formats #0852ed rgb(8, 82, 237) rgba(8, 82, 237, 90%) hsv(221…" at bounding box center [305, 383] width 143 height 363
click at [365, 368] on button "Apply" at bounding box center [354, 363] width 32 height 16
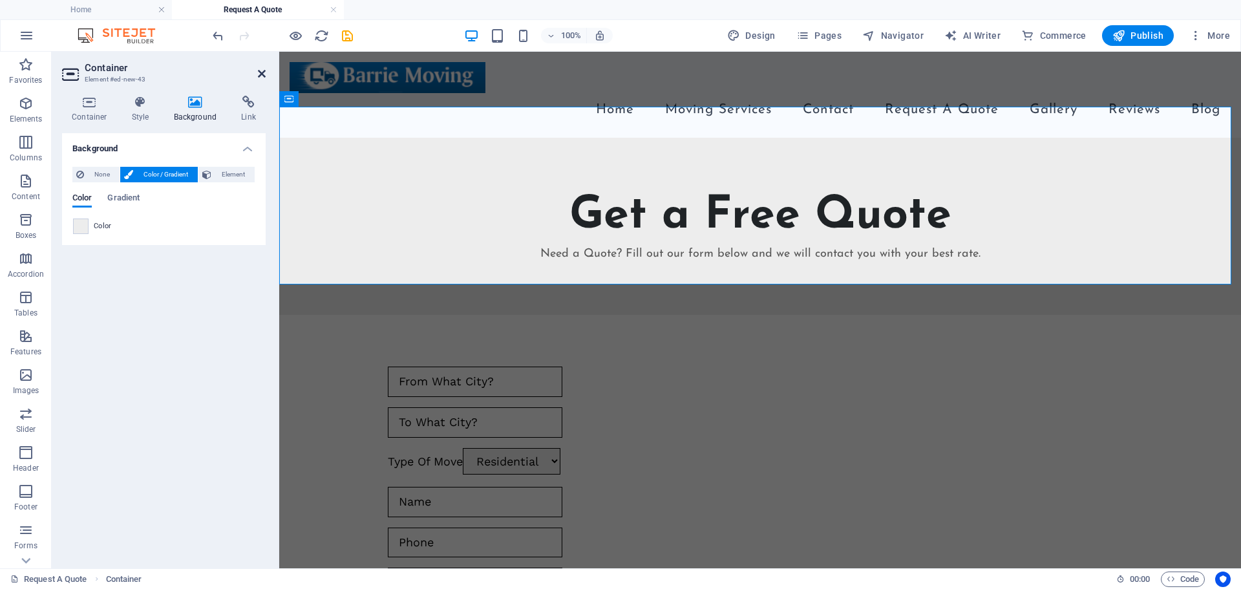
click at [259, 72] on icon at bounding box center [262, 74] width 8 height 10
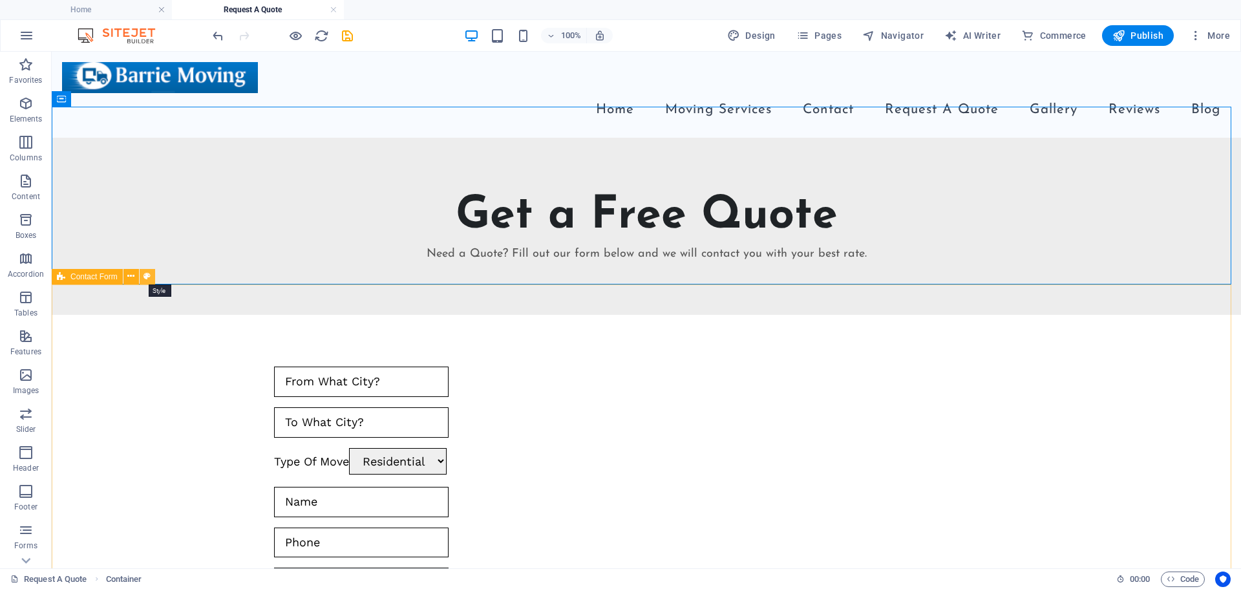
click at [147, 276] on icon at bounding box center [147, 277] width 7 height 14
select select "rem"
select select "preset-contact-form-v3-row"
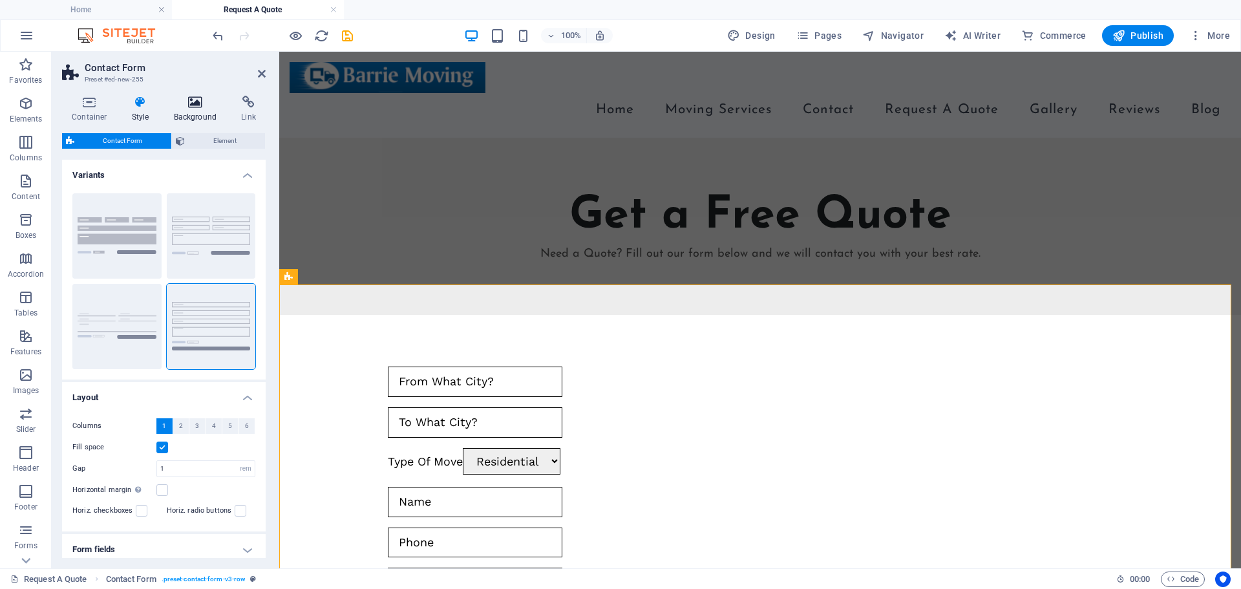
click at [188, 111] on h4 "Background" at bounding box center [198, 109] width 68 height 27
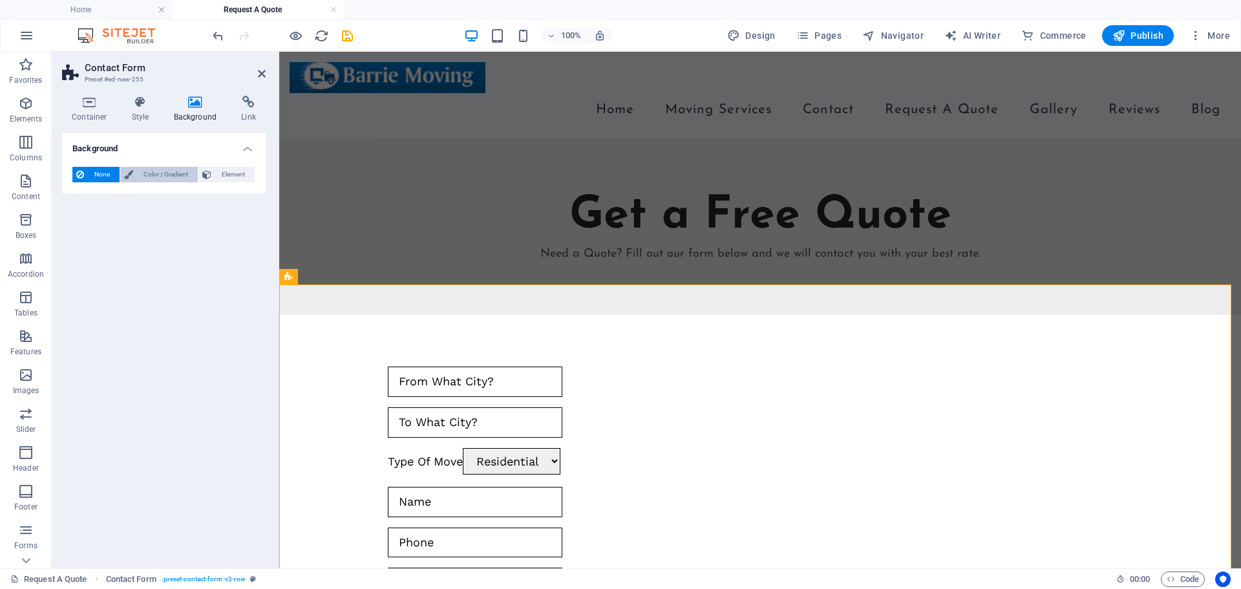
click at [171, 177] on span "Color / Gradient" at bounding box center [165, 175] width 57 height 16
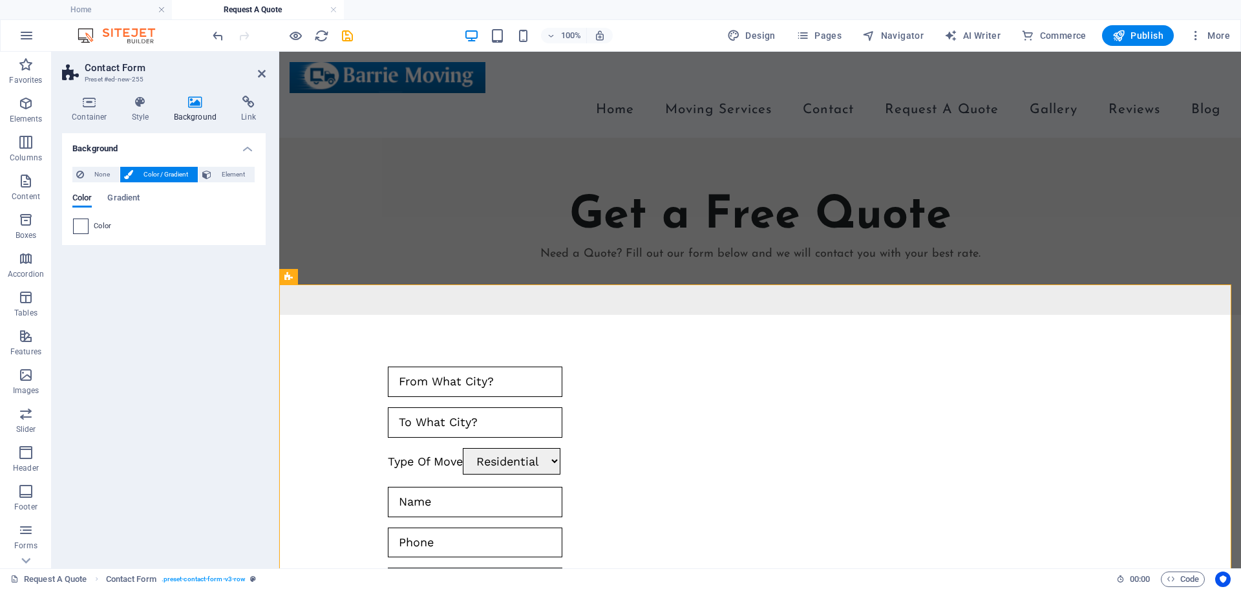
click at [74, 232] on span at bounding box center [81, 226] width 14 height 14
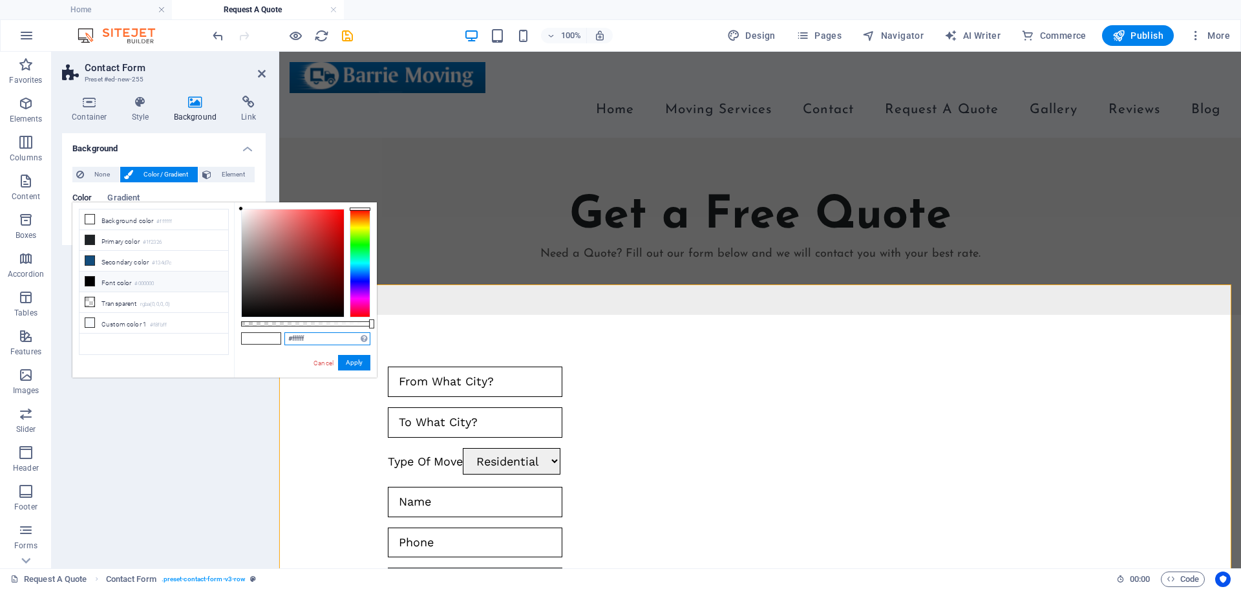
click at [272, 341] on div "#ffffff Supported formats #0852ed rgb(8, 82, 237) rgba(8, 82, 237, 90%) hsv(221…" at bounding box center [305, 383] width 143 height 363
paste input "ededed"
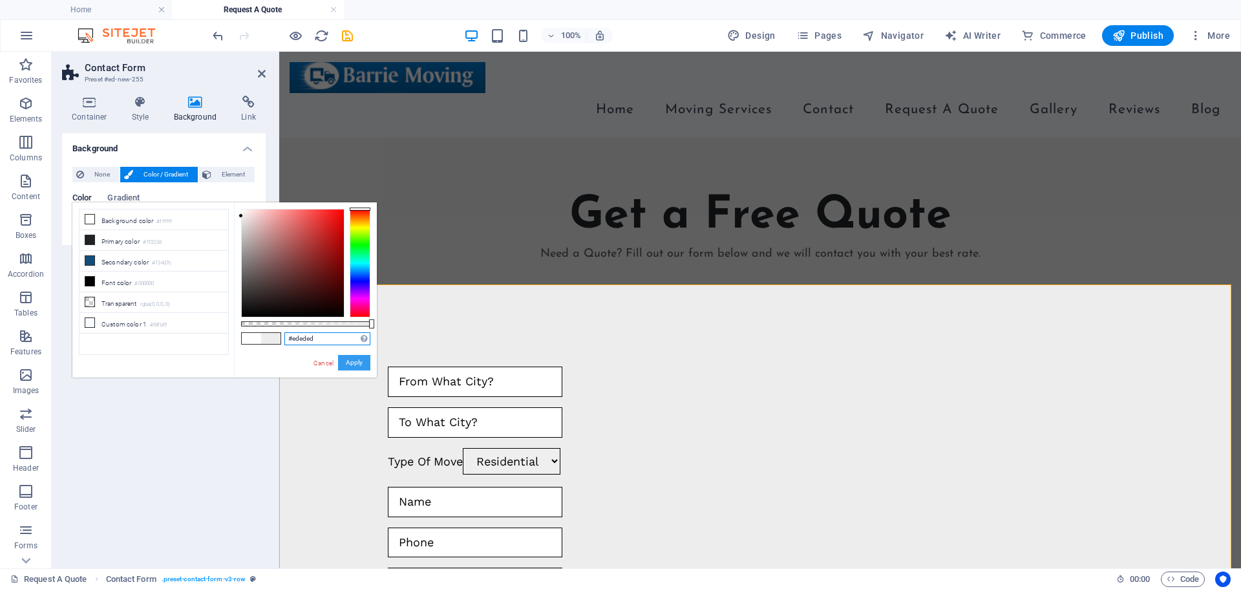
type input "#ededed"
click at [350, 363] on button "Apply" at bounding box center [354, 363] width 32 height 16
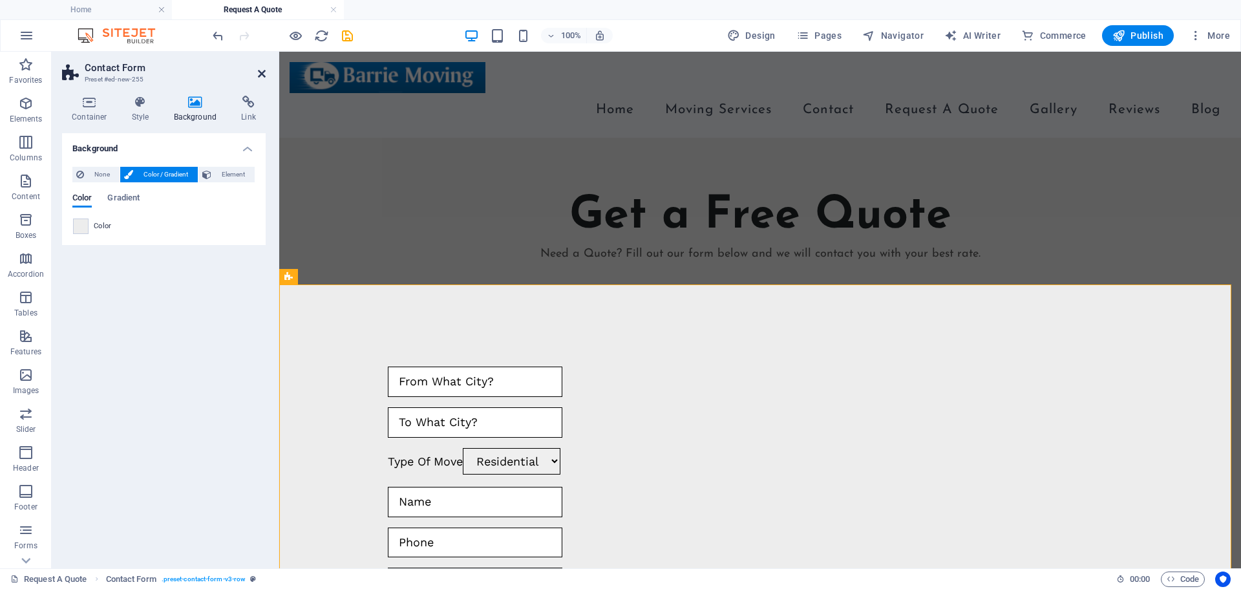
click at [258, 70] on icon at bounding box center [262, 74] width 8 height 10
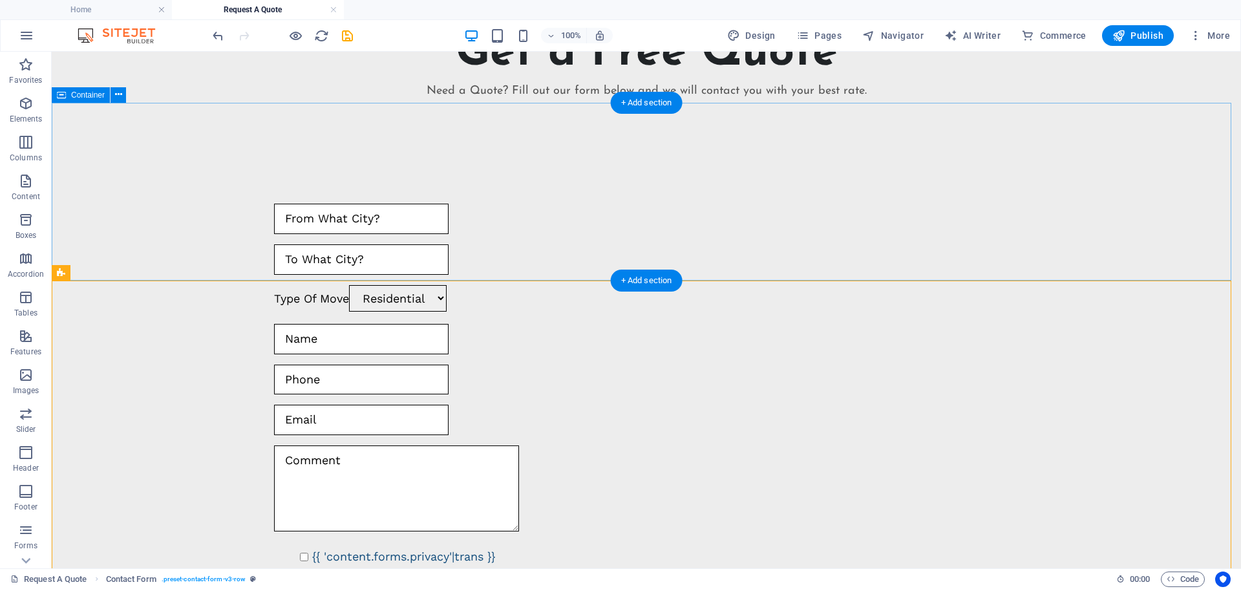
scroll to position [254, 0]
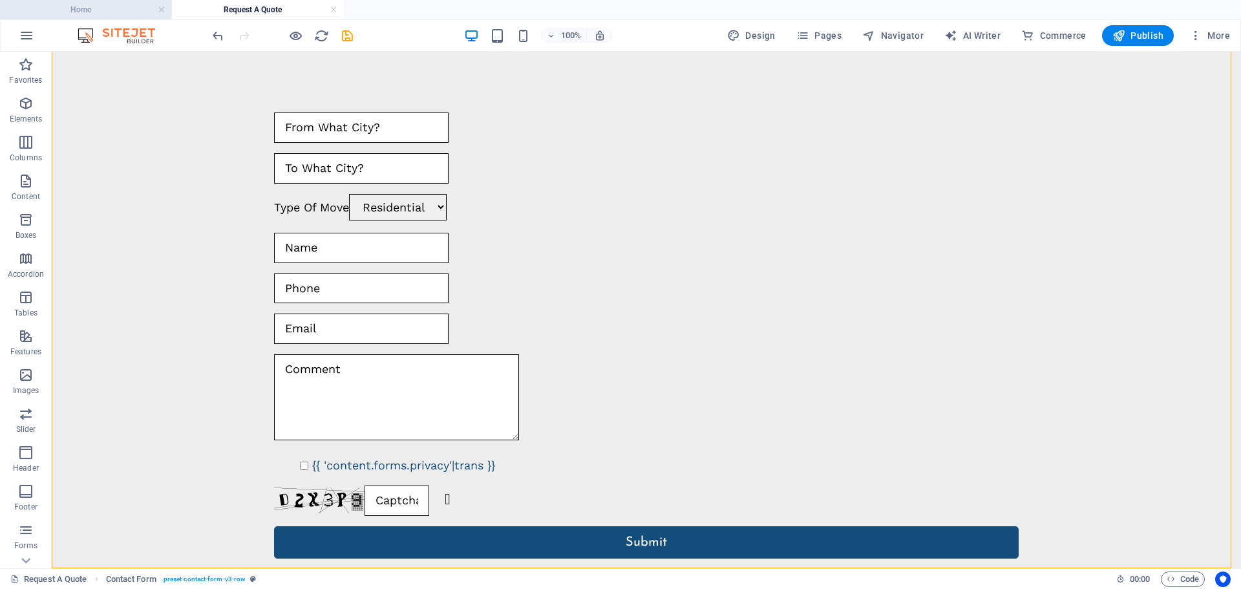
click at [120, 7] on h4 "Home" at bounding box center [86, 10] width 172 height 14
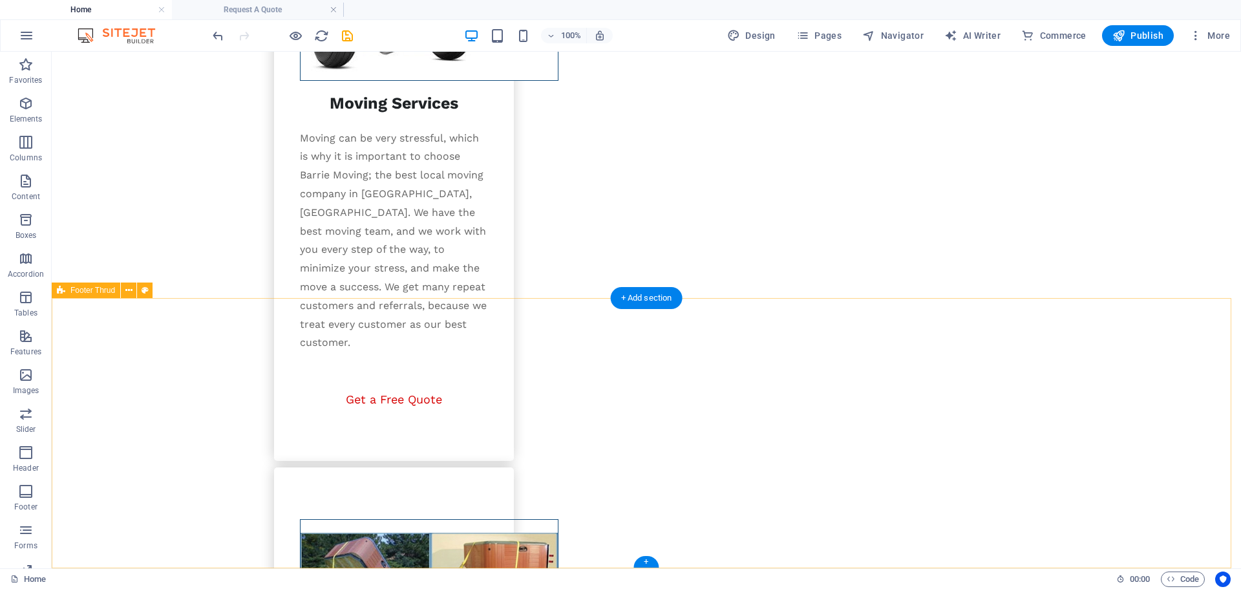
scroll to position [2124, 0]
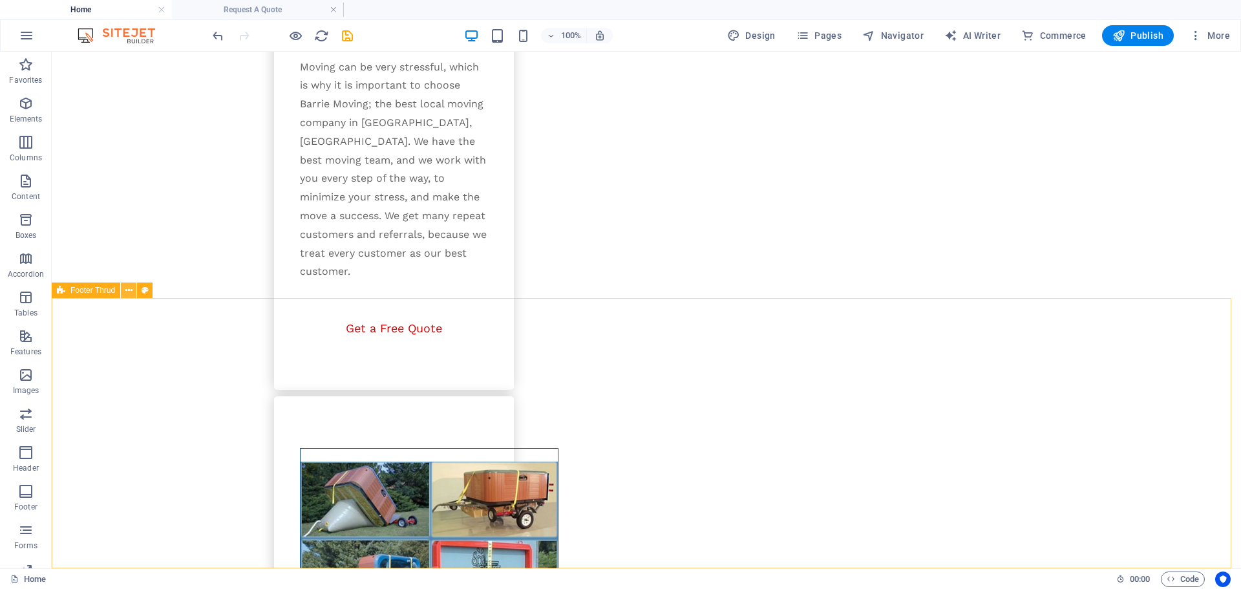
click at [126, 290] on icon at bounding box center [128, 291] width 7 height 14
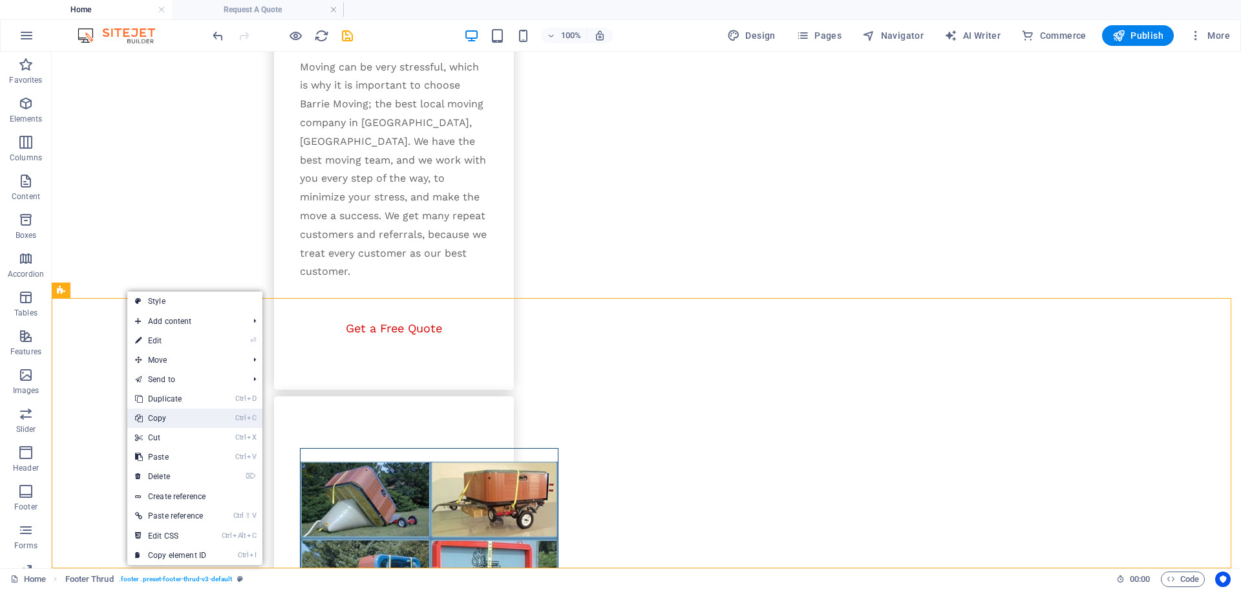
click at [149, 416] on link "Ctrl C Copy" at bounding box center [170, 418] width 87 height 19
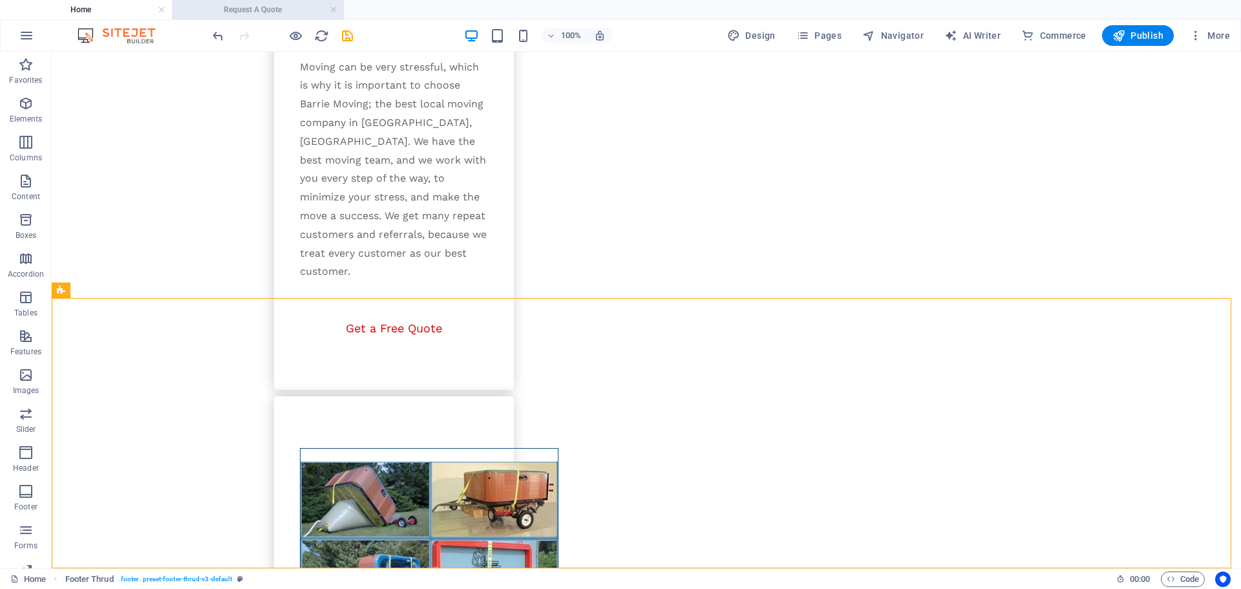
click at [253, 11] on h4 "Request A Quote" at bounding box center [258, 10] width 172 height 14
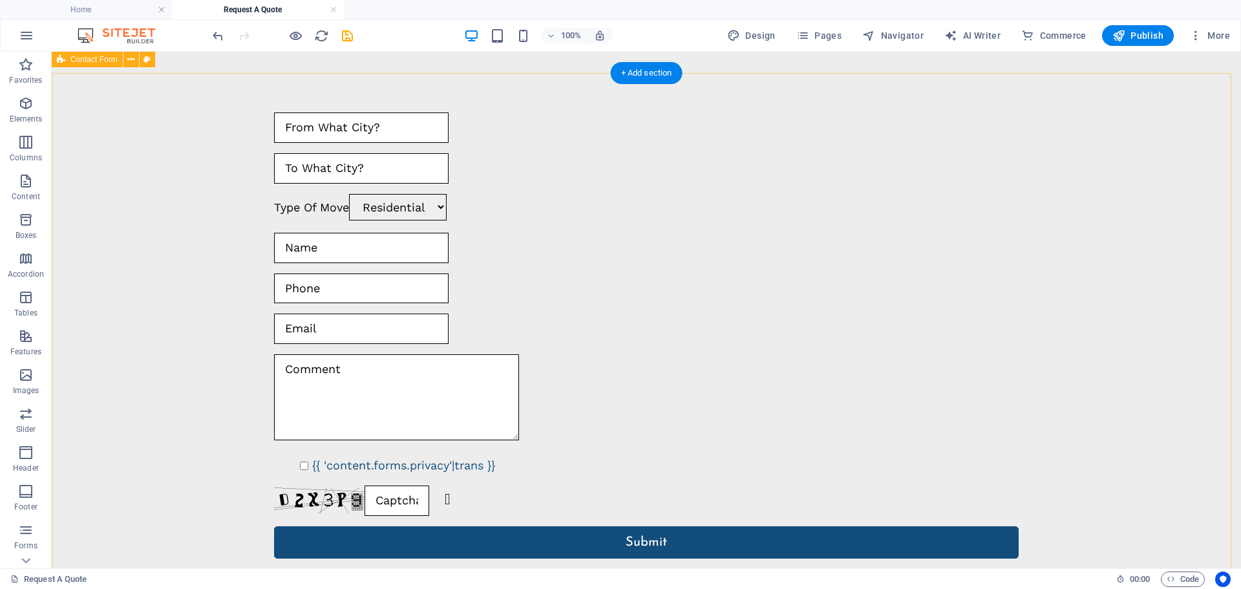
scroll to position [0, 0]
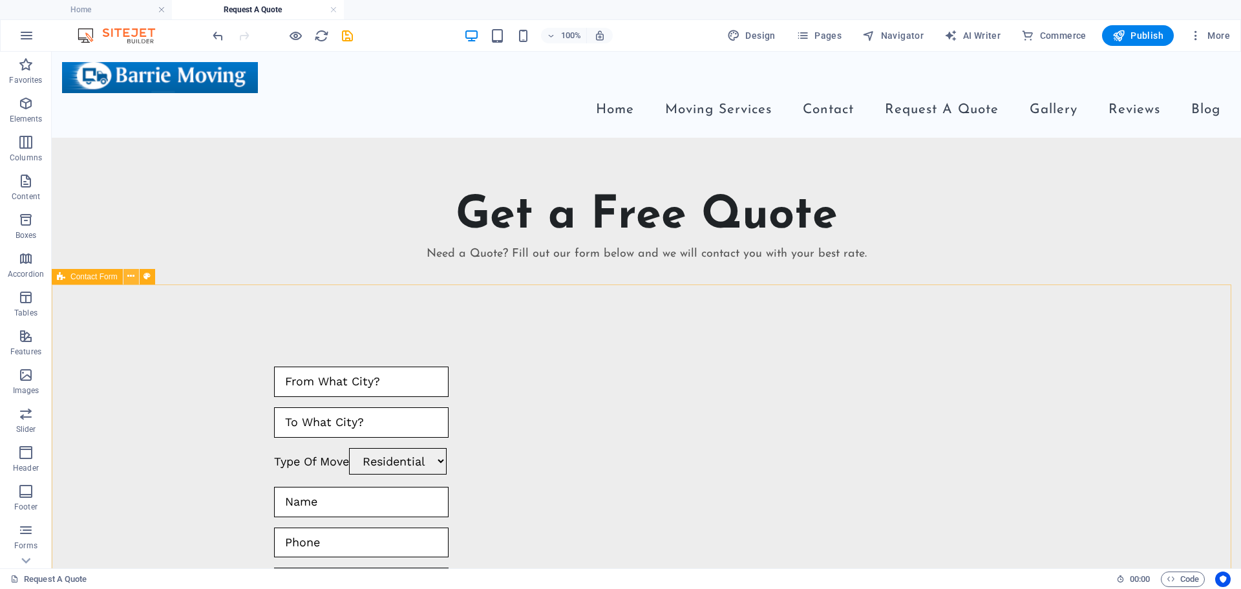
click at [133, 277] on icon at bounding box center [130, 277] width 7 height 14
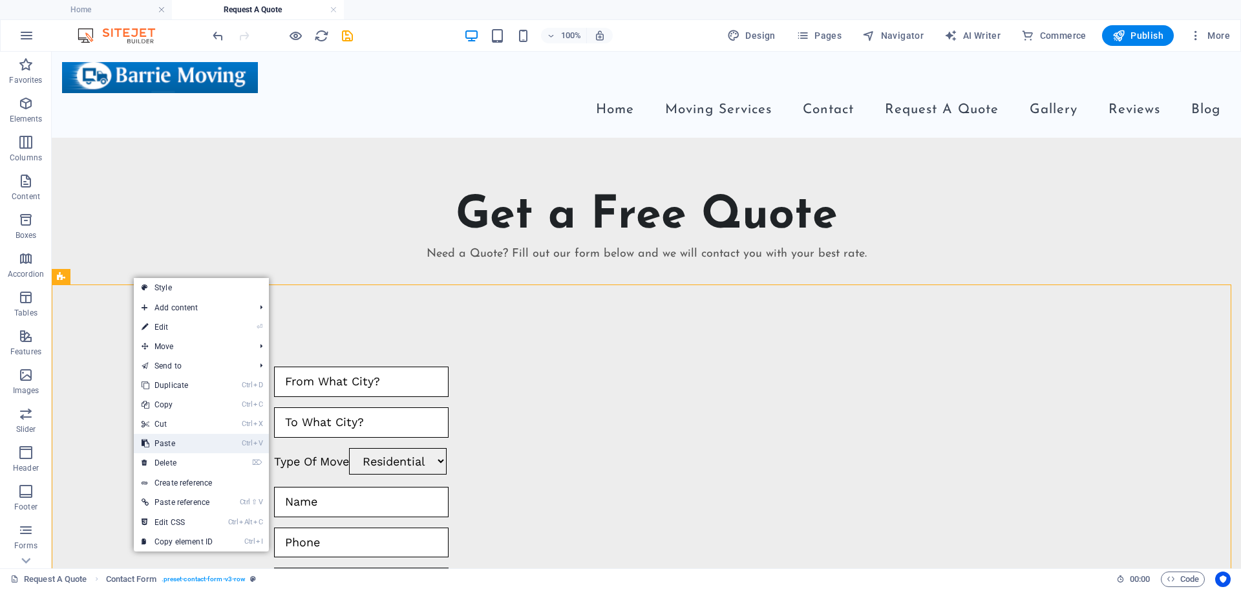
click at [171, 445] on link "Ctrl V Paste" at bounding box center [177, 443] width 87 height 19
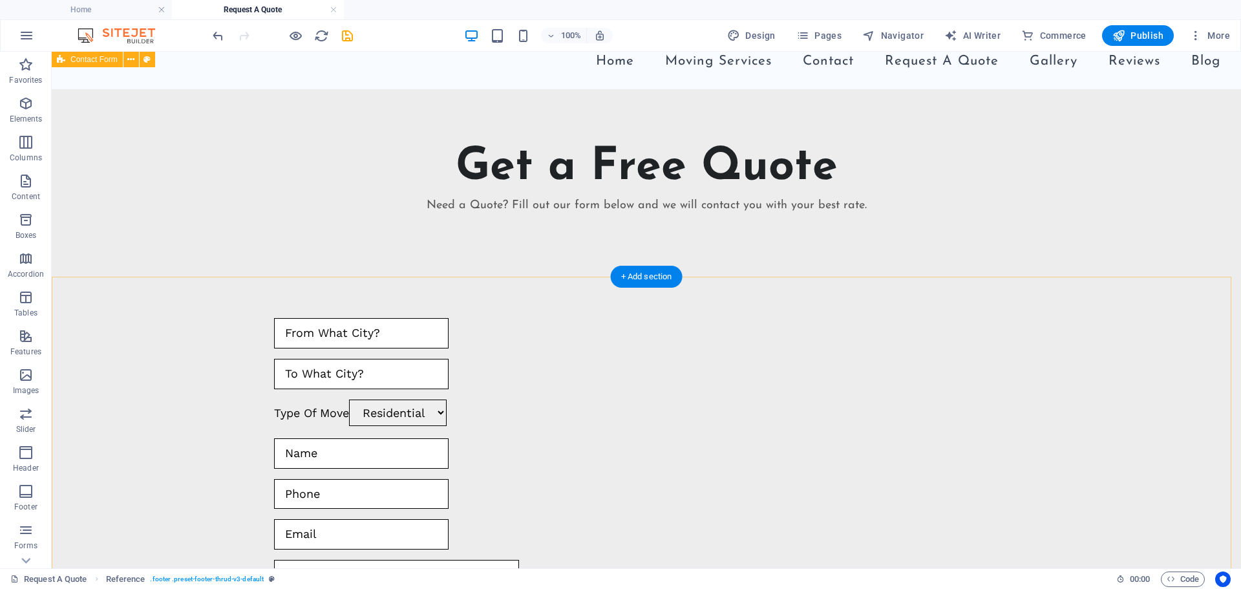
scroll to position [8, 0]
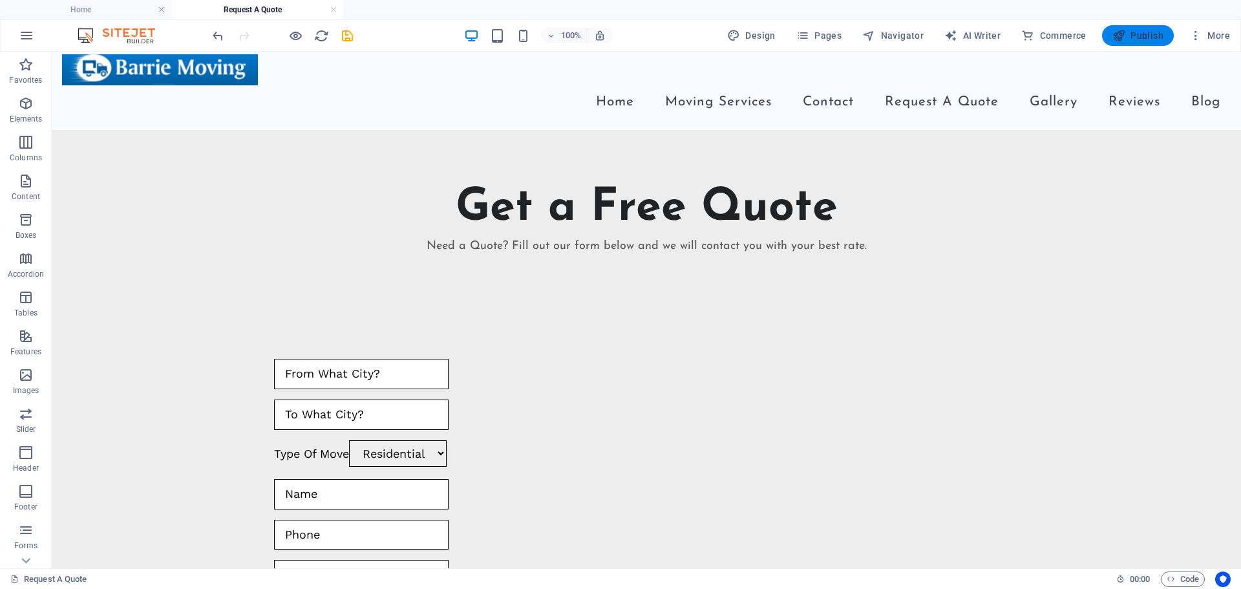
click at [1124, 35] on icon "button" at bounding box center [1119, 35] width 13 height 13
checkbox input "false"
click at [347, 39] on div at bounding box center [282, 35] width 145 height 21
click at [1127, 39] on span "Publish" at bounding box center [1138, 35] width 51 height 13
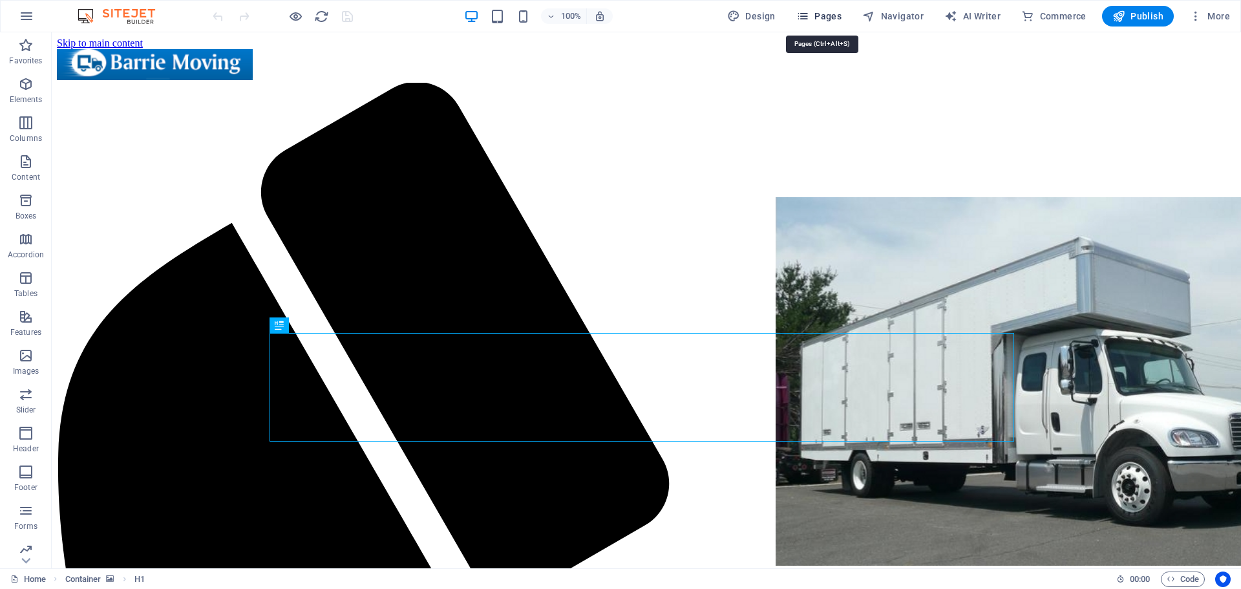
click at [838, 13] on span "Pages" at bounding box center [818, 16] width 45 height 13
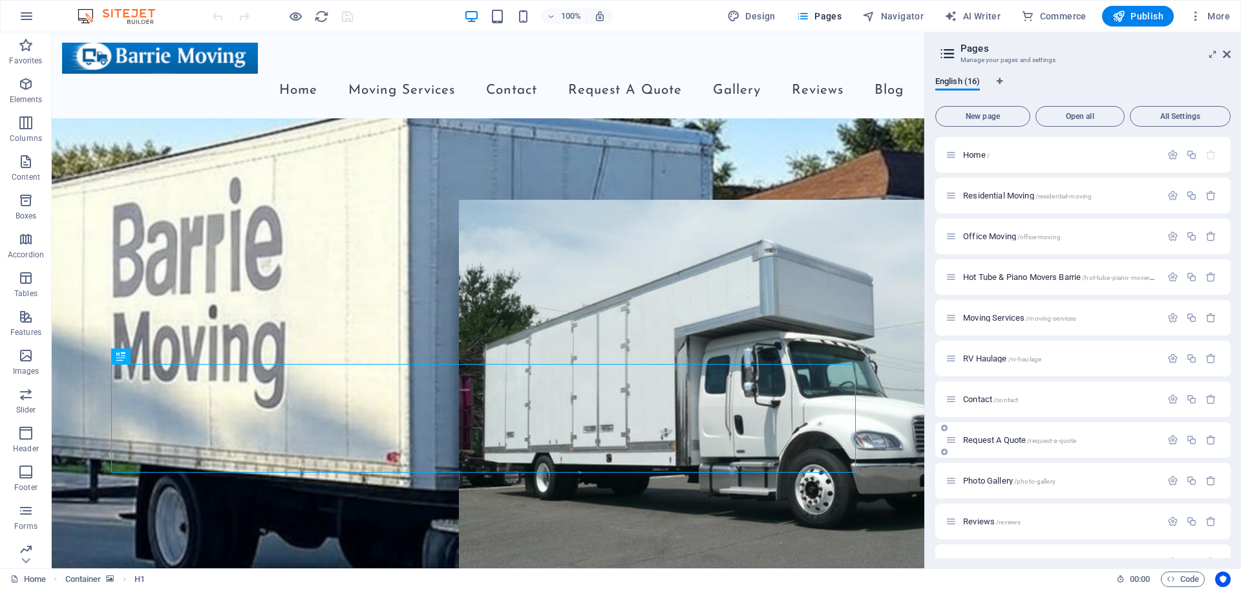
click at [1089, 440] on p "Request A Quote /request-a-quote" at bounding box center [1060, 440] width 194 height 8
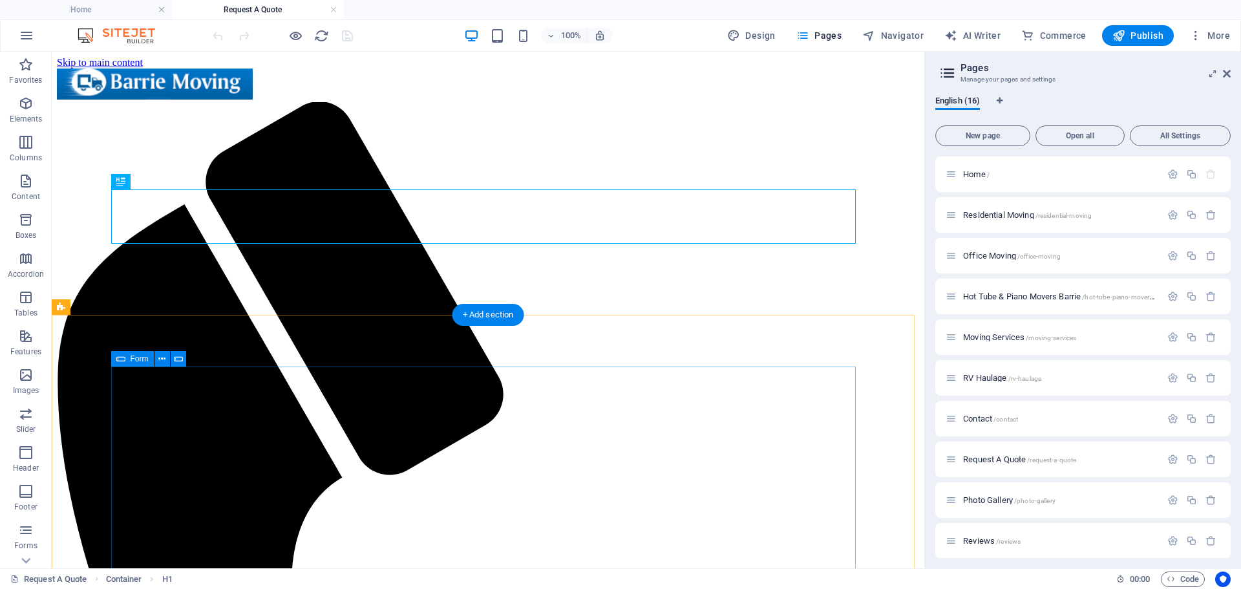
scroll to position [388, 0]
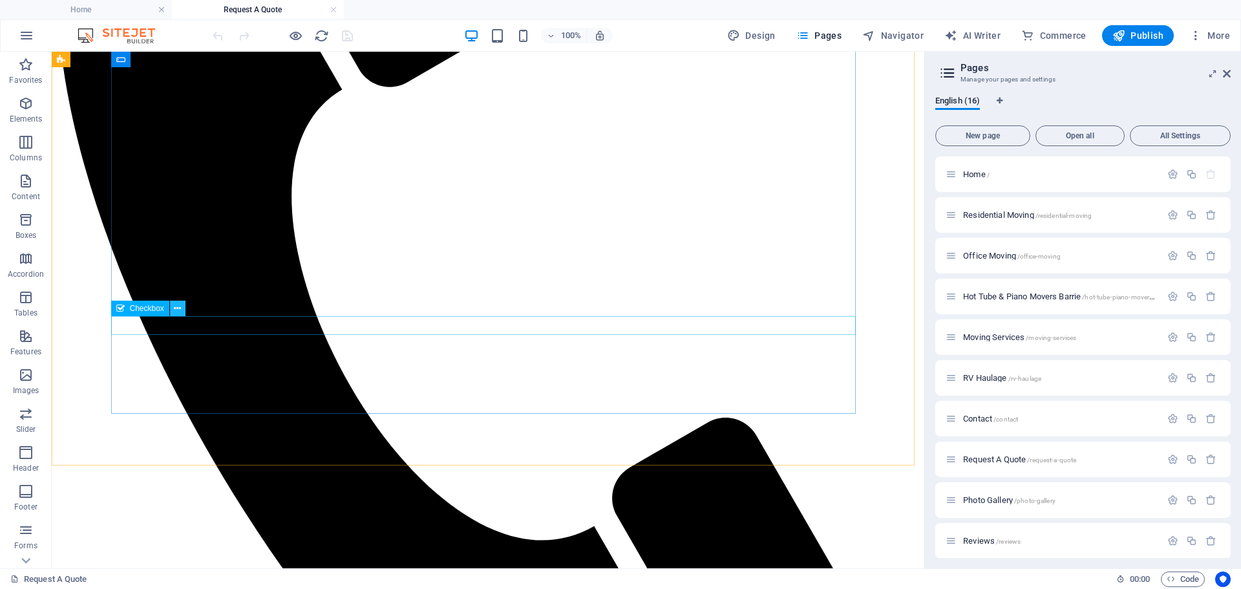
click at [175, 310] on icon at bounding box center [177, 309] width 7 height 14
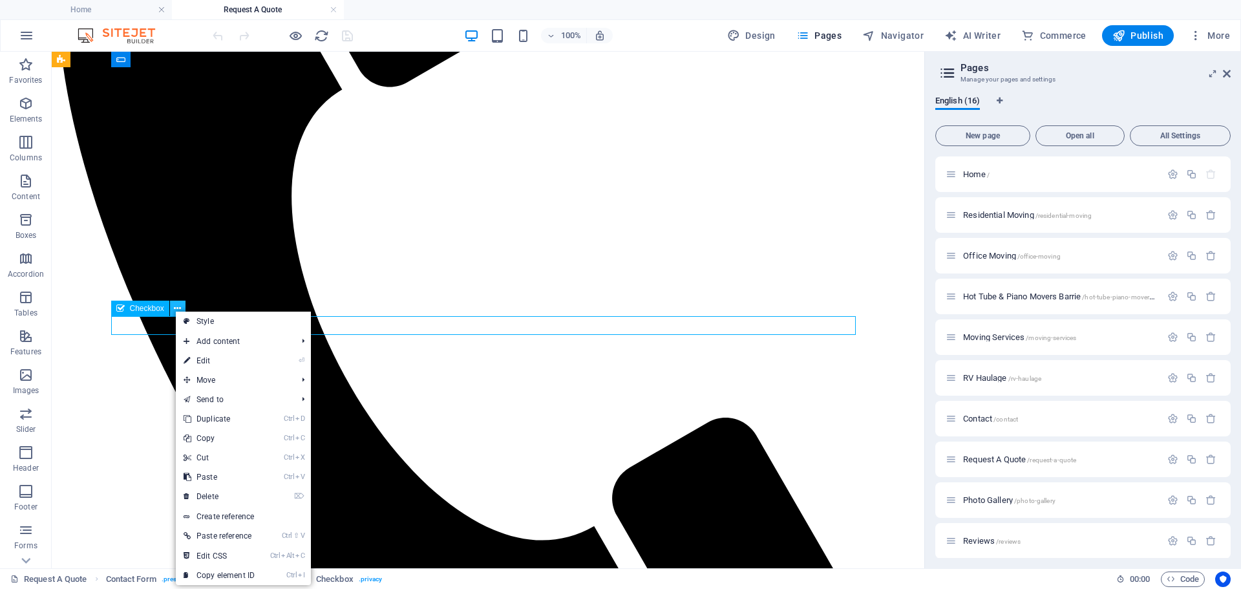
click at [175, 310] on icon at bounding box center [177, 309] width 7 height 14
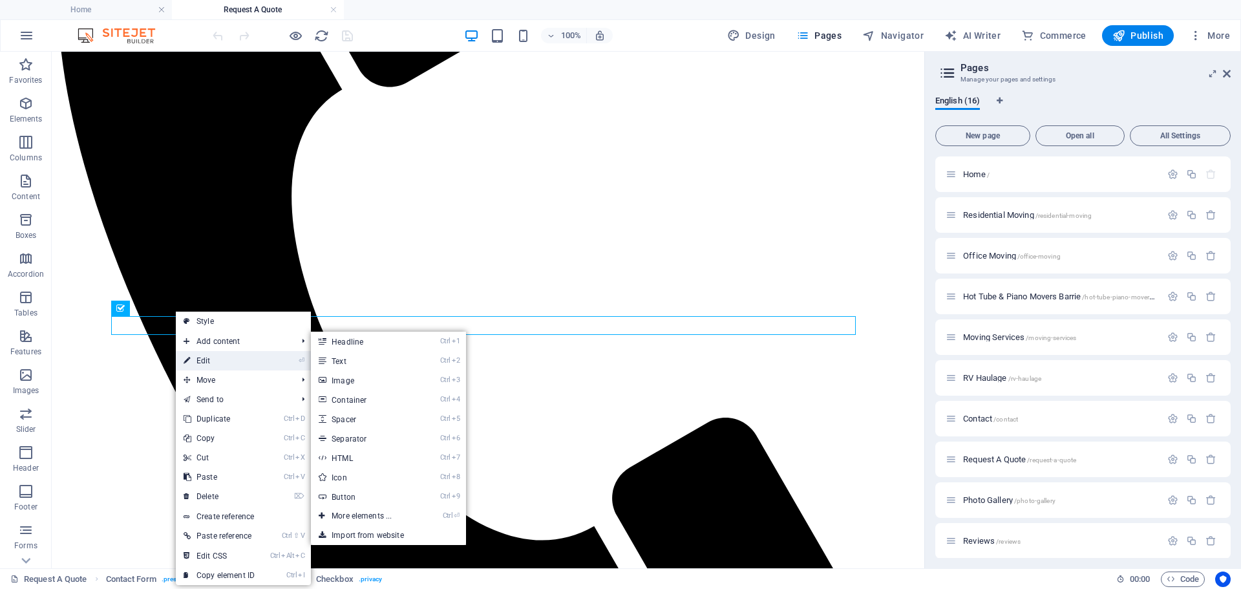
click at [200, 353] on link "⏎ Edit" at bounding box center [219, 360] width 87 height 19
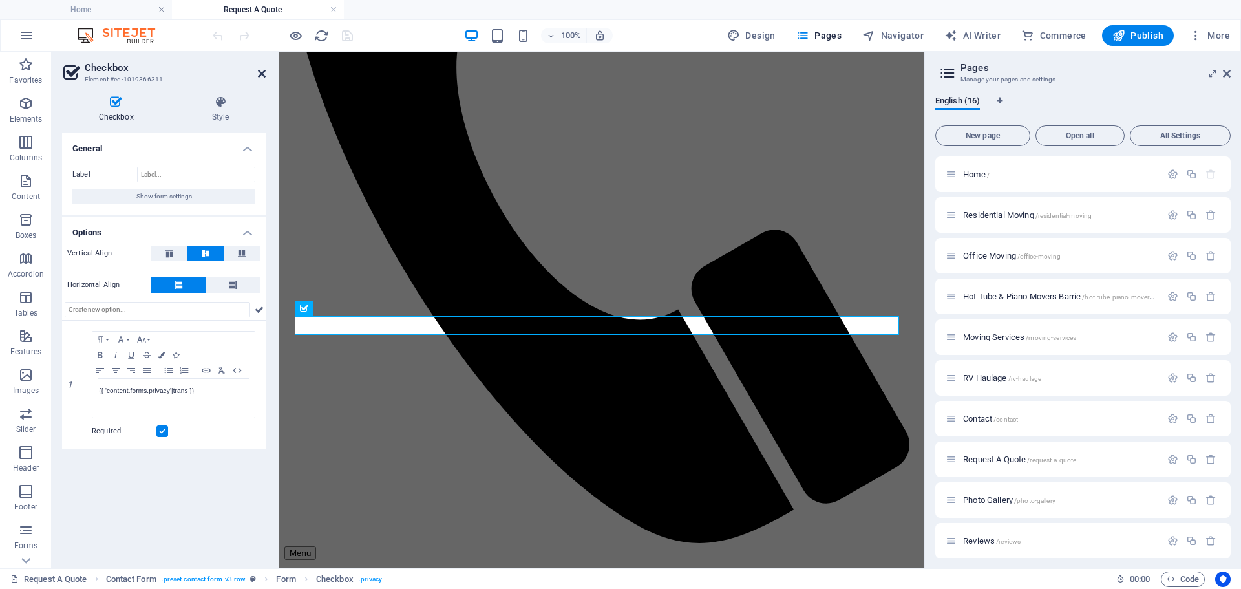
click at [262, 74] on icon at bounding box center [262, 74] width 8 height 10
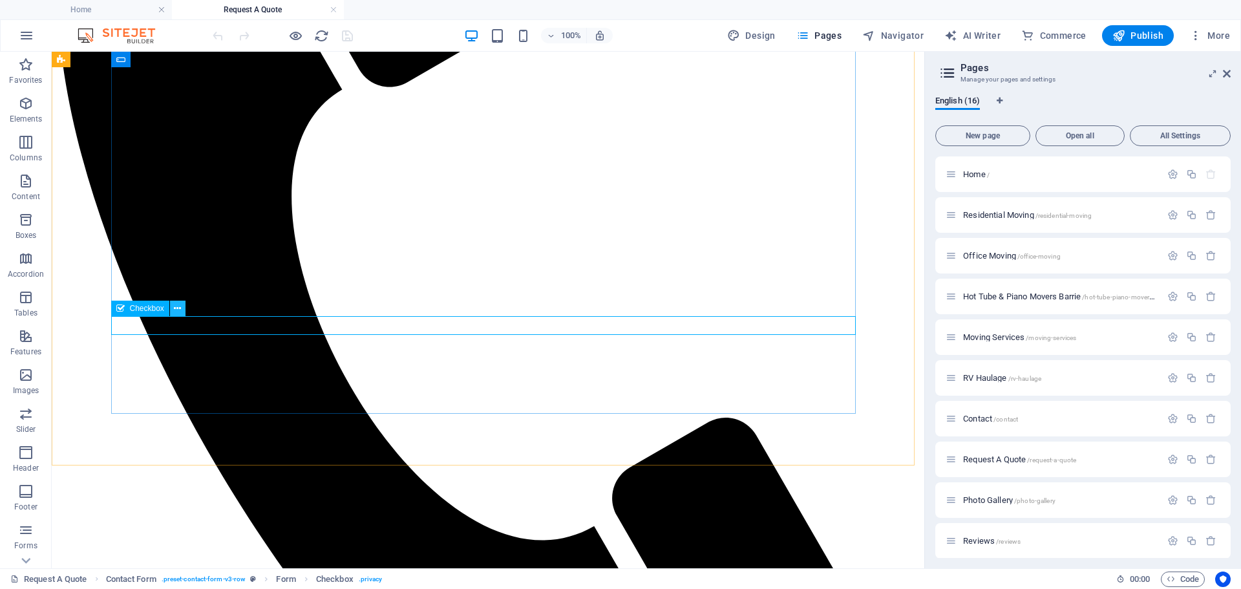
click at [175, 306] on icon at bounding box center [177, 309] width 7 height 14
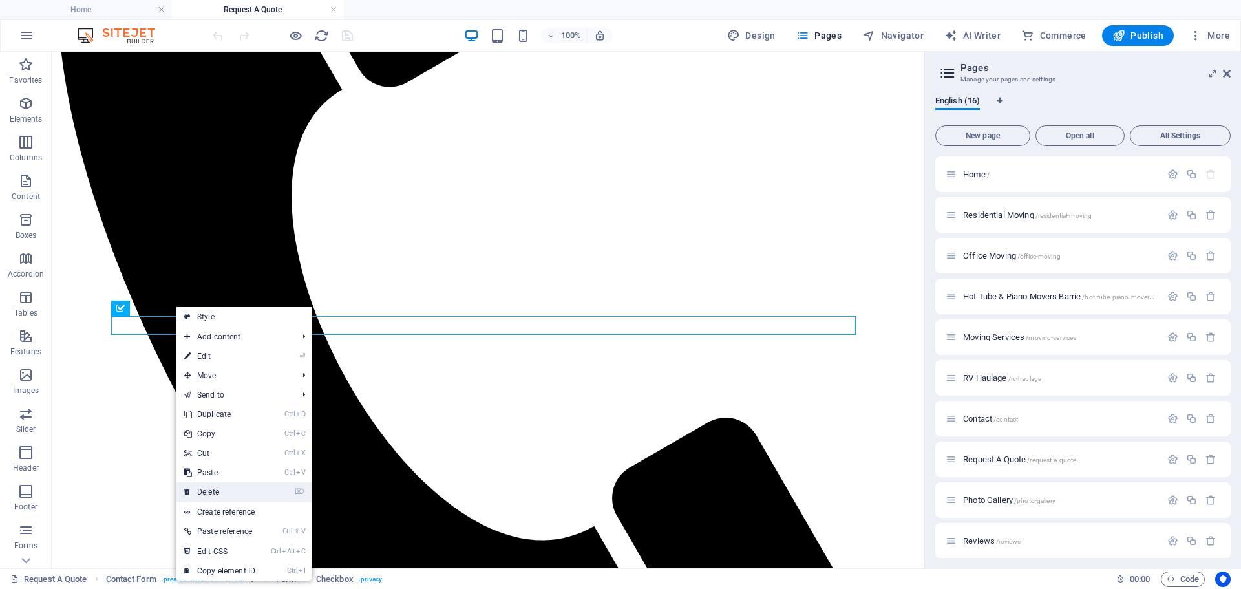
click at [222, 485] on link "⌦ Delete" at bounding box center [219, 491] width 87 height 19
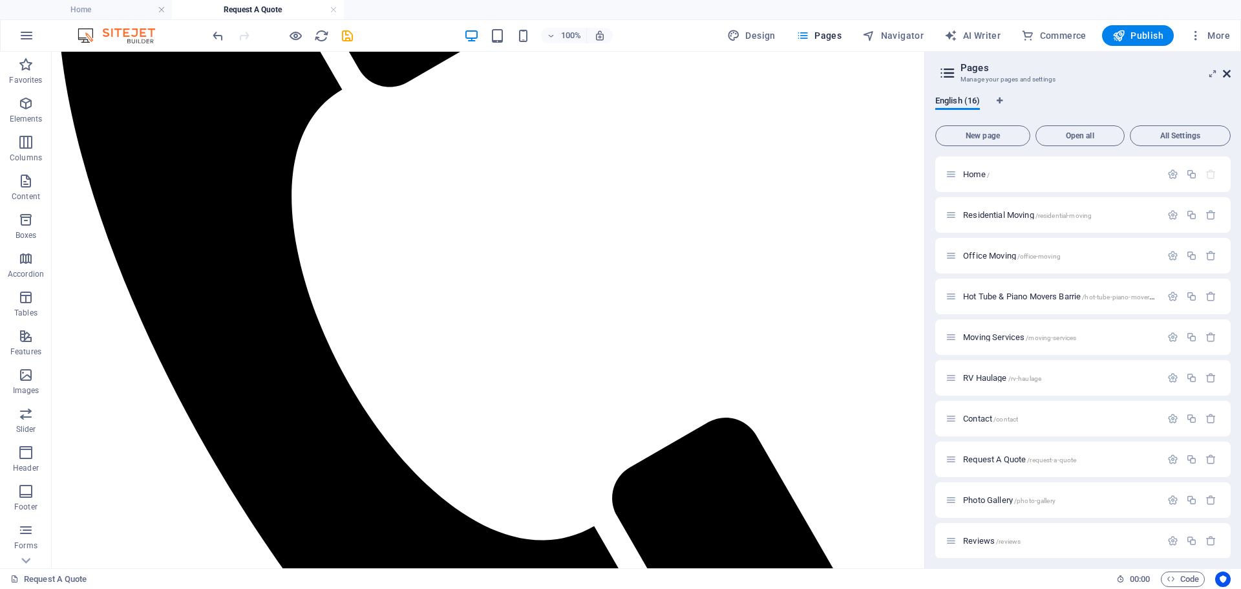
drag, startPoint x: 1226, startPoint y: 74, endPoint x: 1162, endPoint y: 16, distance: 86.0
click at [1226, 74] on icon at bounding box center [1227, 74] width 8 height 10
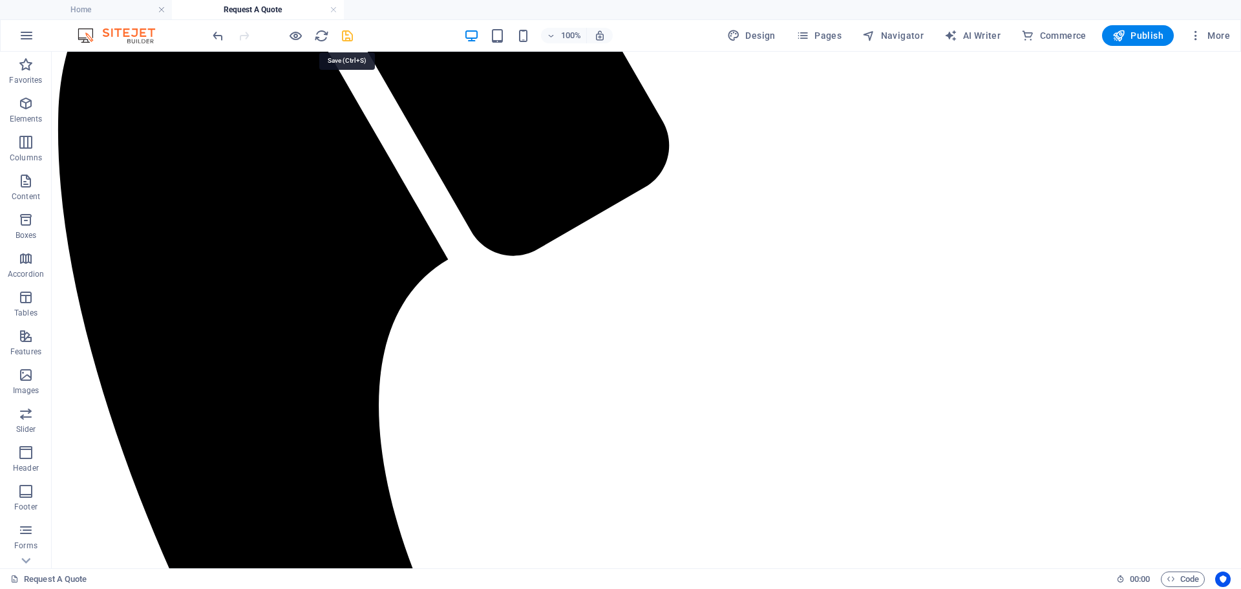
click at [347, 36] on icon "save" at bounding box center [347, 35] width 15 height 15
select select
click at [829, 39] on span "Pages" at bounding box center [818, 35] width 45 height 13
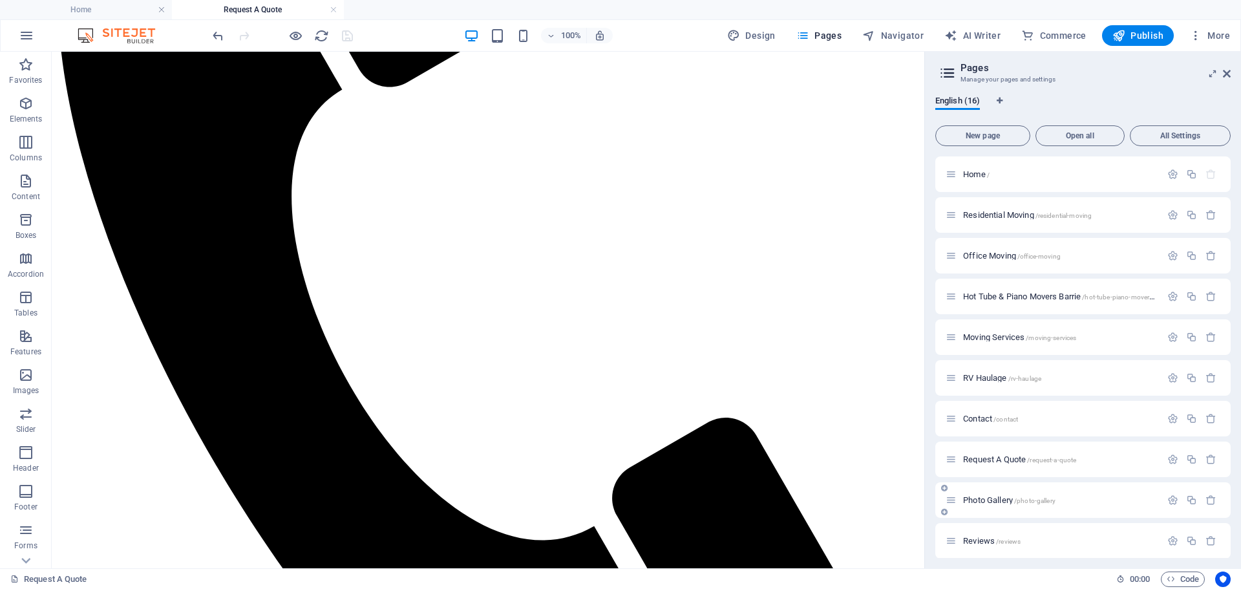
click at [1068, 504] on p "Photo Gallery /photo-gallery" at bounding box center [1060, 500] width 194 height 8
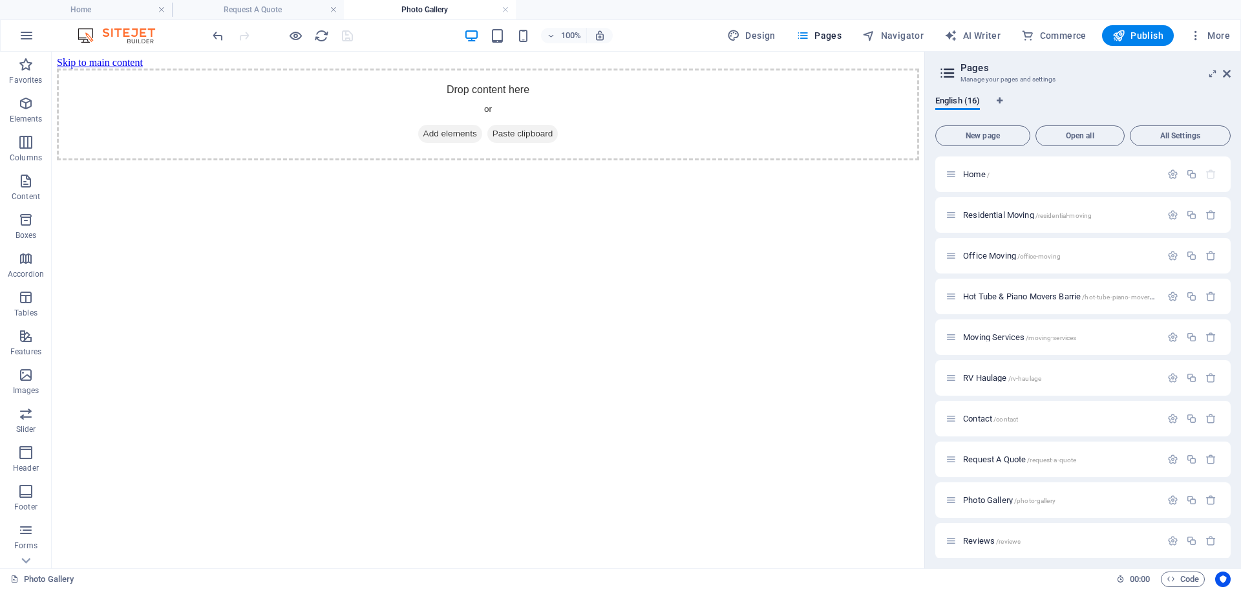
scroll to position [0, 0]
click at [239, 8] on h4 "Request A Quote" at bounding box center [258, 10] width 172 height 14
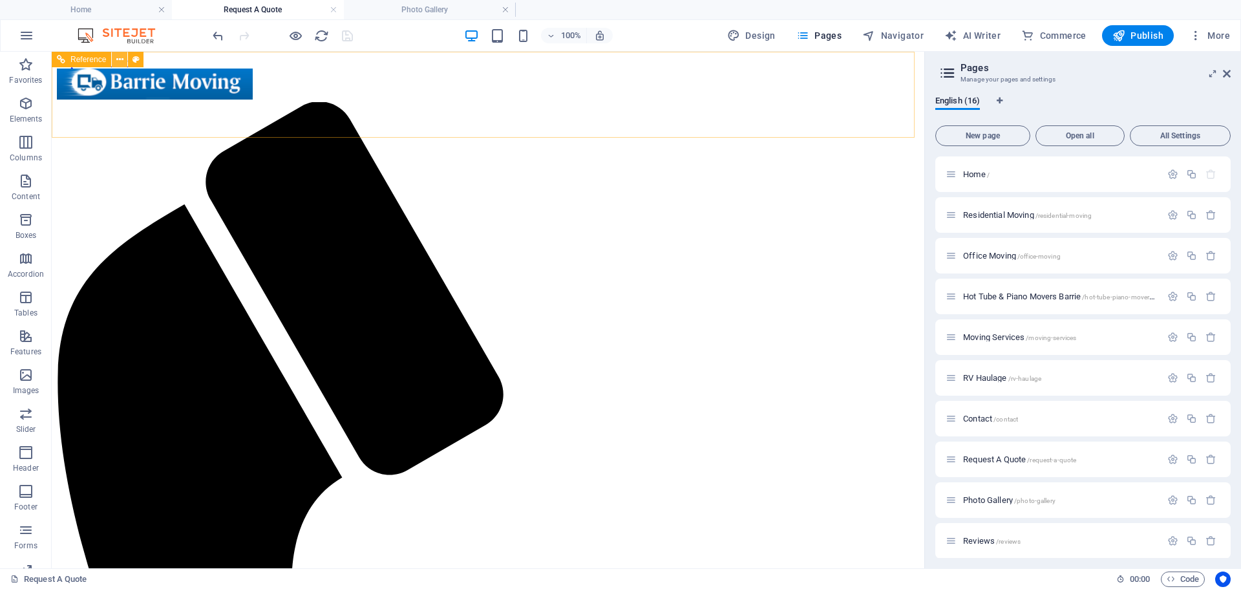
click at [116, 59] on icon at bounding box center [119, 60] width 7 height 14
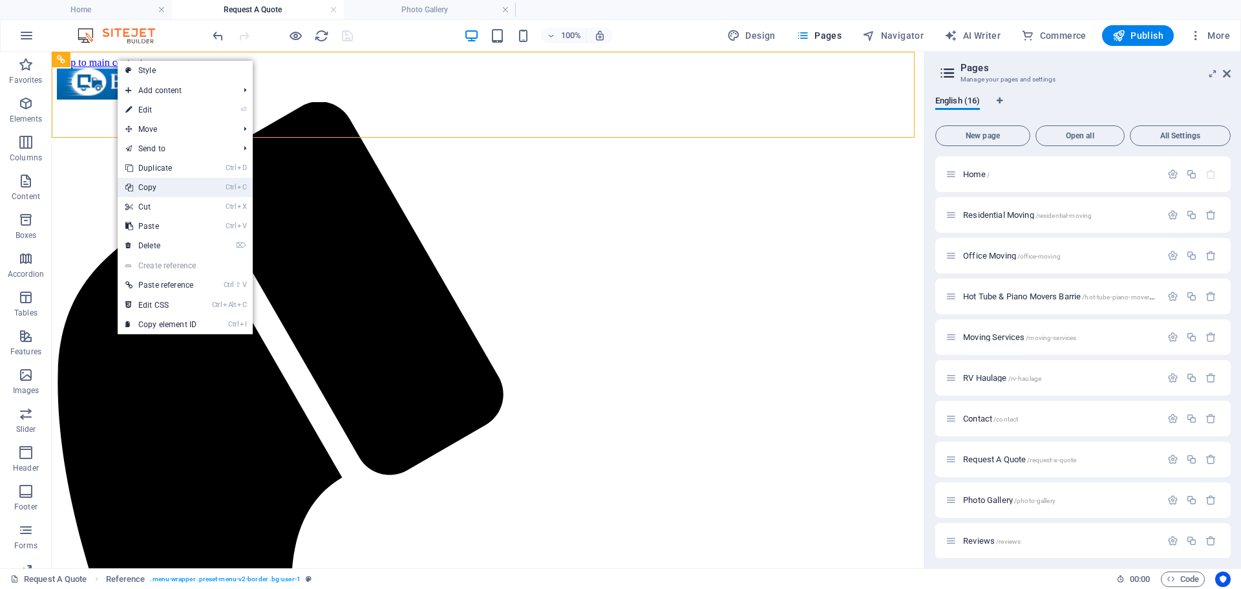
click at [148, 187] on link "Ctrl C Copy" at bounding box center [161, 187] width 87 height 19
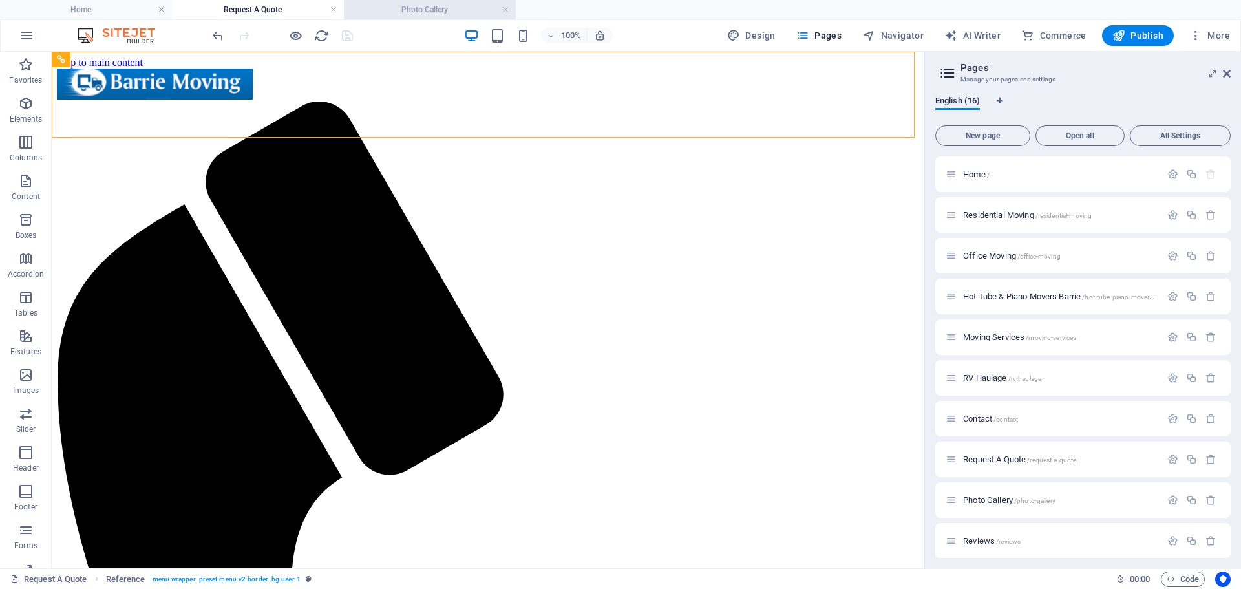
click at [386, 3] on h4 "Photo Gallery" at bounding box center [430, 10] width 172 height 14
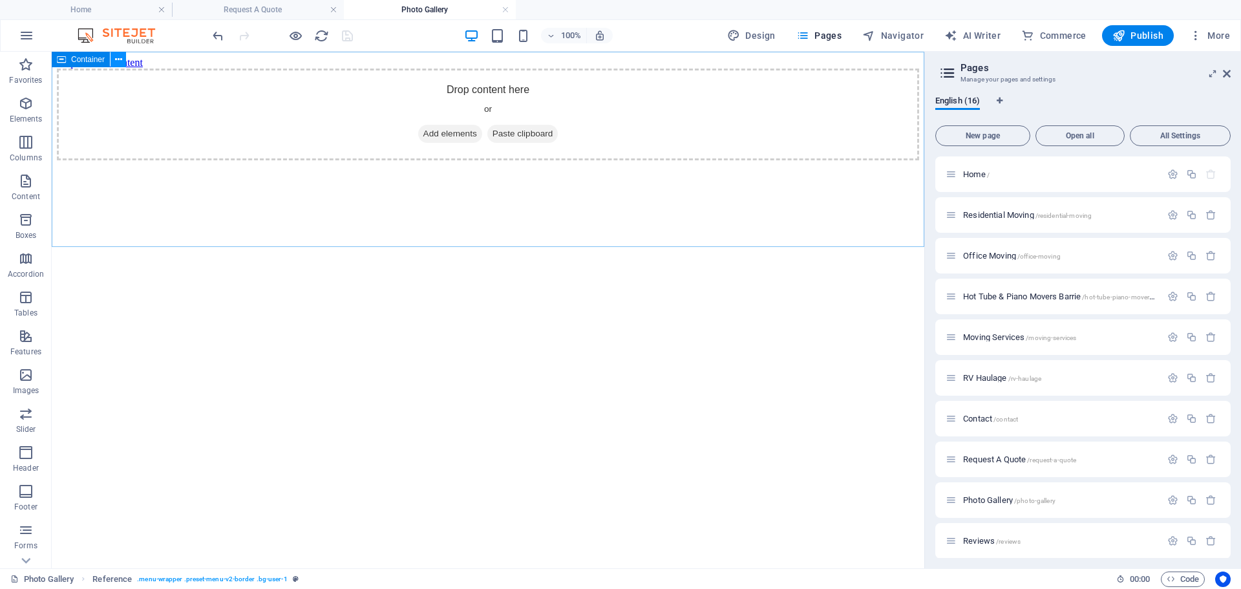
click at [120, 56] on icon at bounding box center [118, 60] width 7 height 14
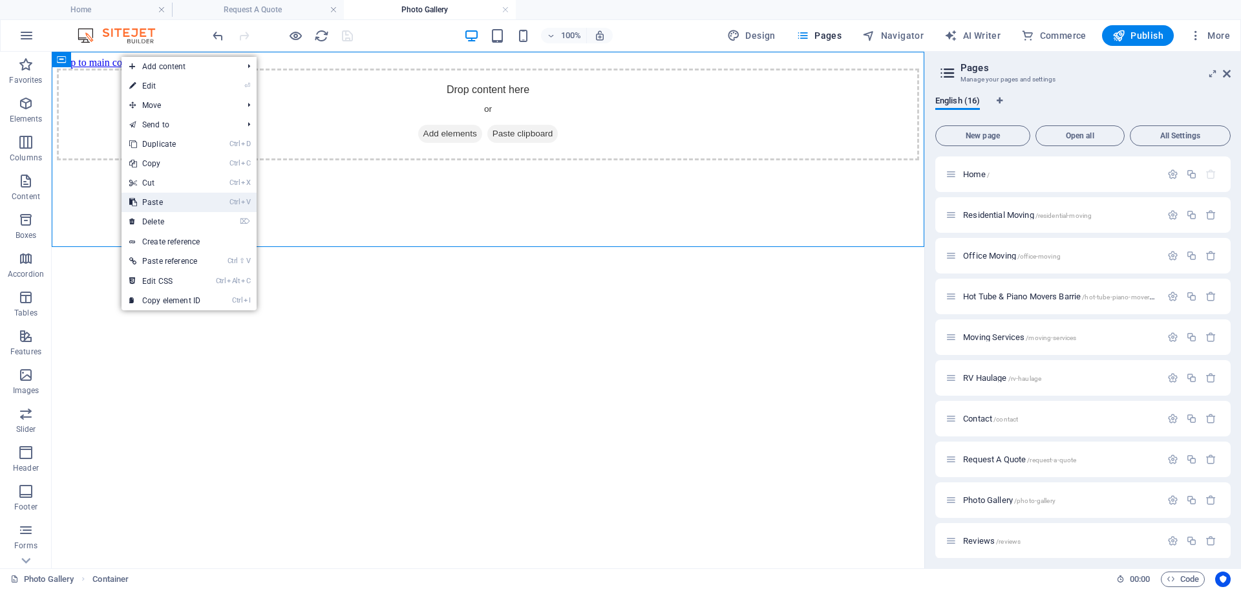
click at [147, 204] on link "Ctrl V Paste" at bounding box center [165, 202] width 87 height 19
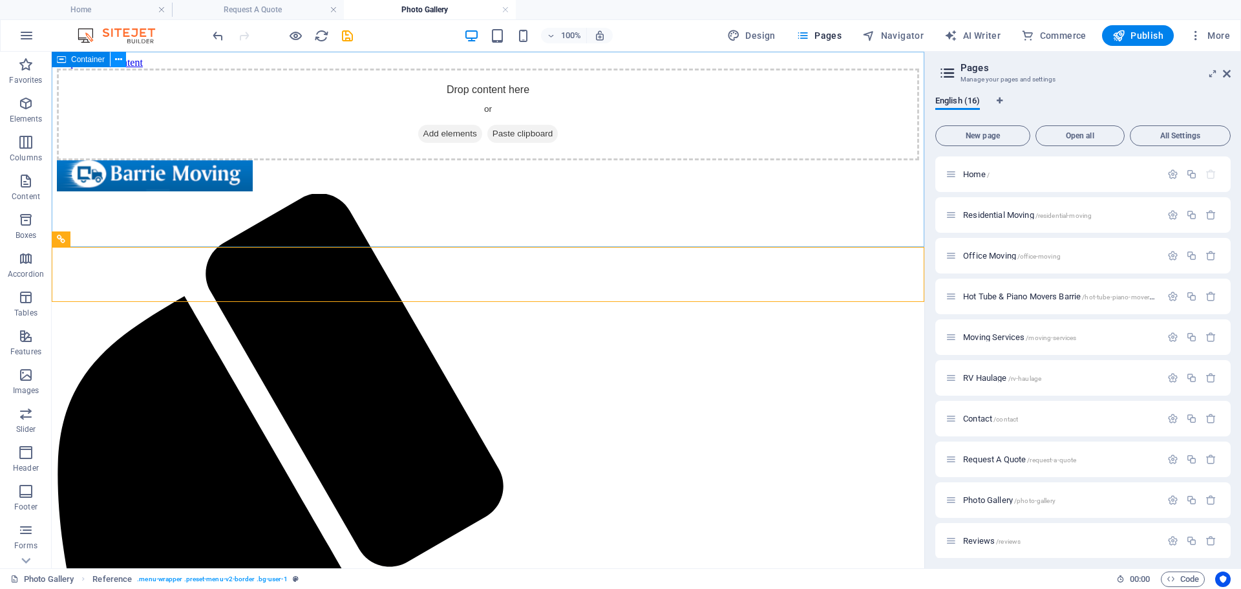
click at [116, 58] on icon at bounding box center [118, 60] width 7 height 14
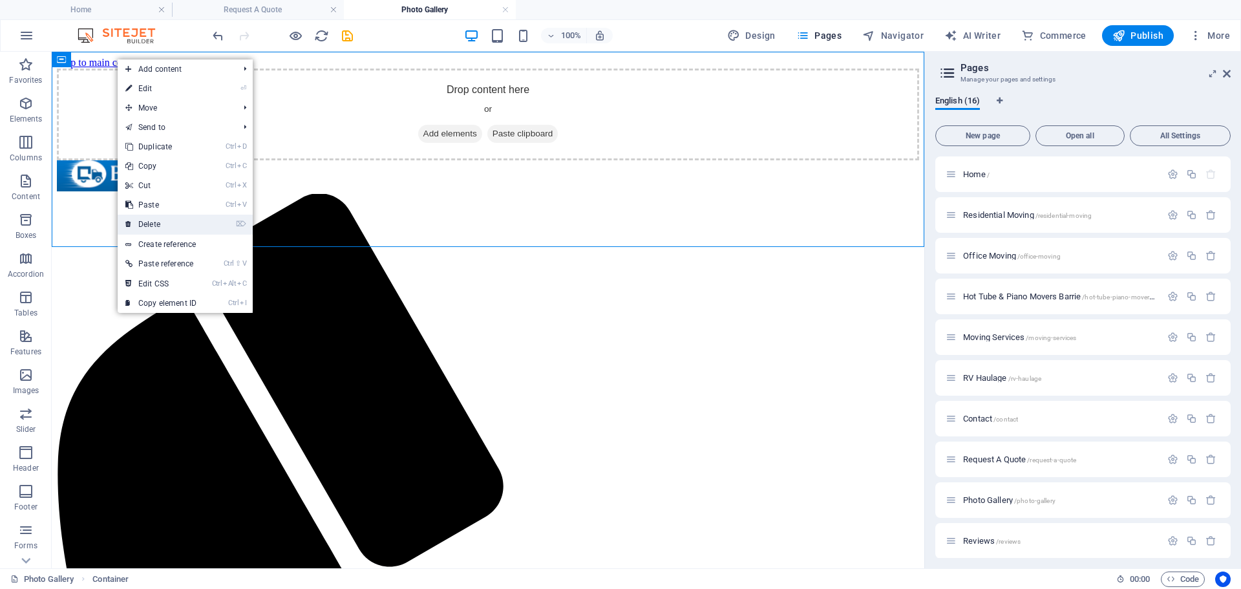
click at [147, 219] on link "⌦ Delete" at bounding box center [161, 224] width 87 height 19
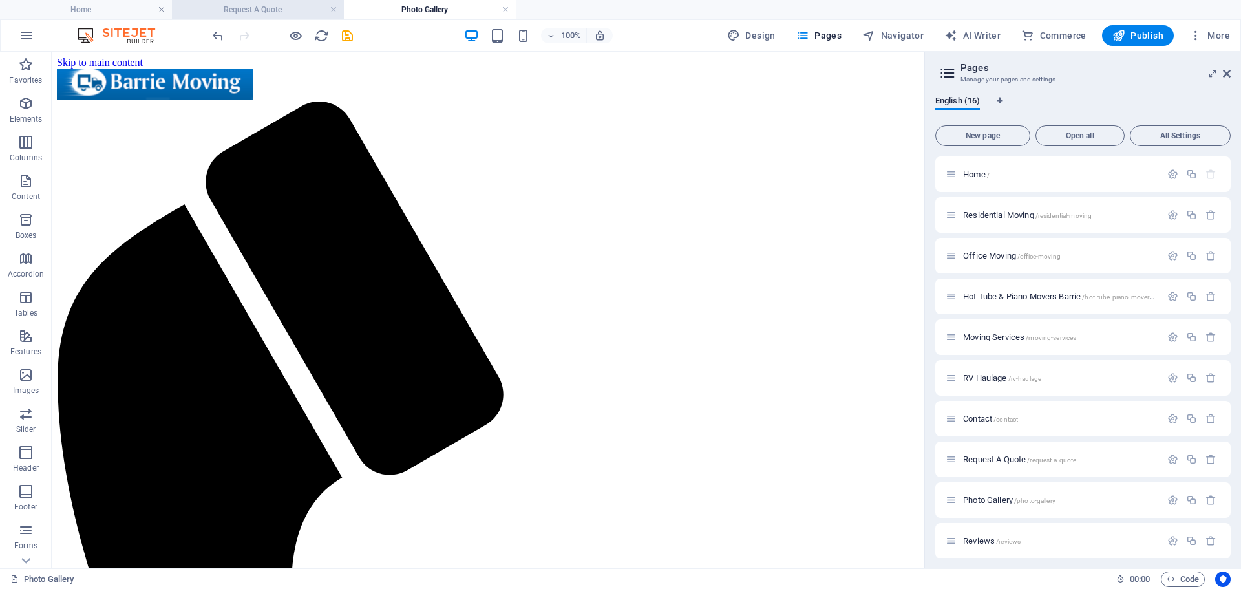
click at [271, 14] on h4 "Request A Quote" at bounding box center [258, 10] width 172 height 14
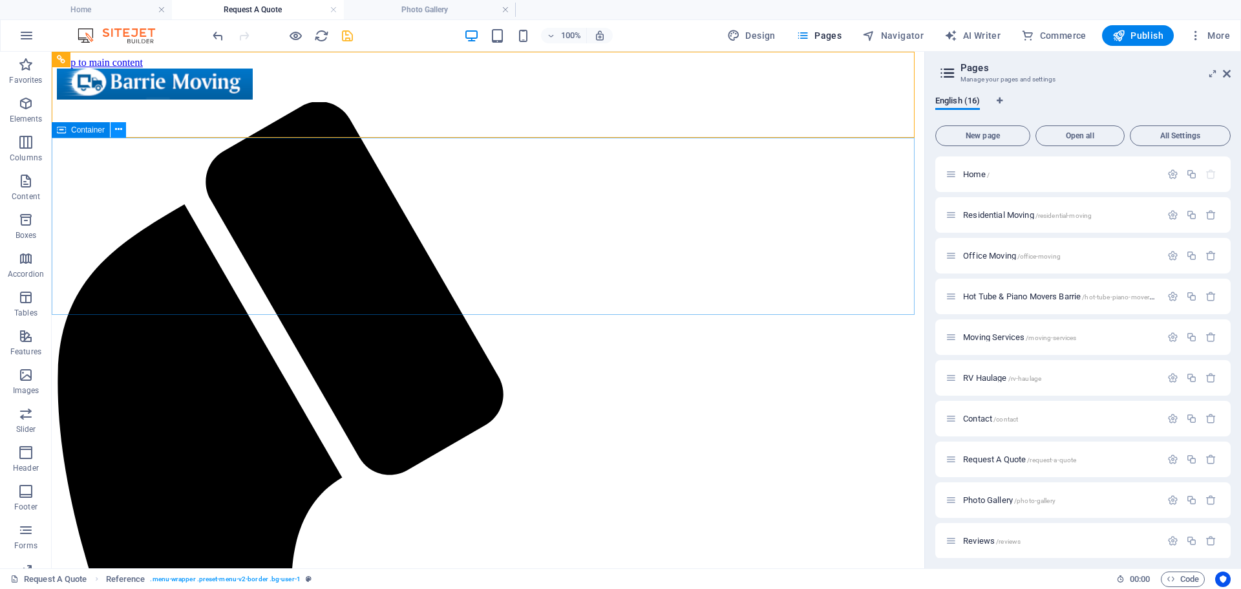
click at [120, 131] on icon at bounding box center [118, 130] width 7 height 14
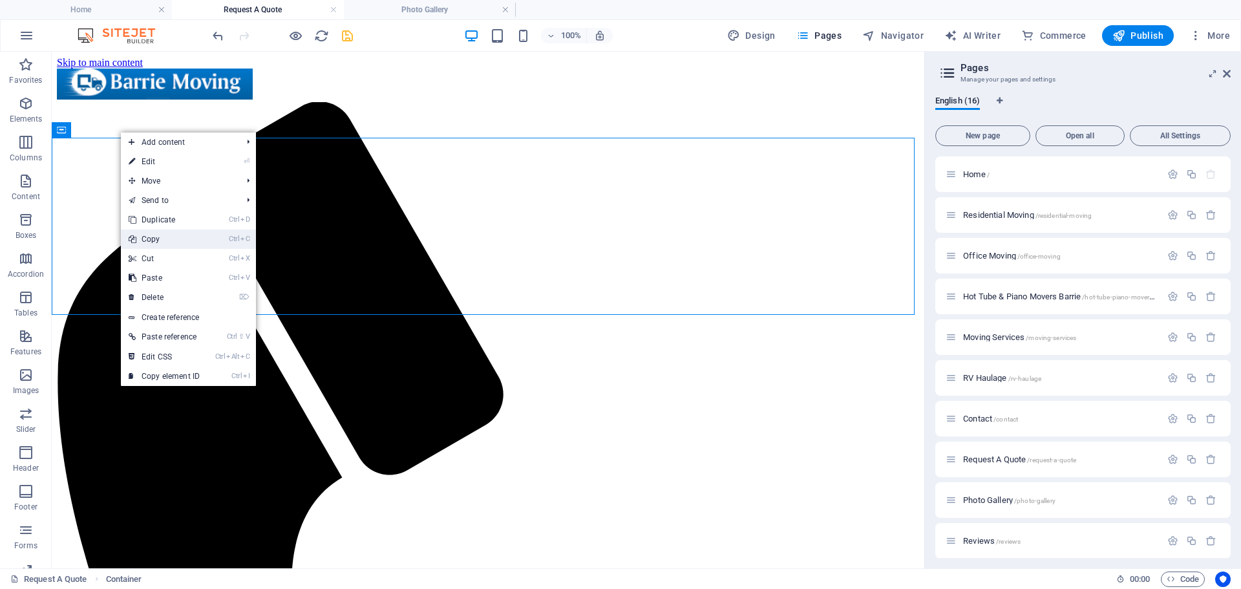
click at [158, 242] on link "Ctrl C Copy" at bounding box center [164, 238] width 87 height 19
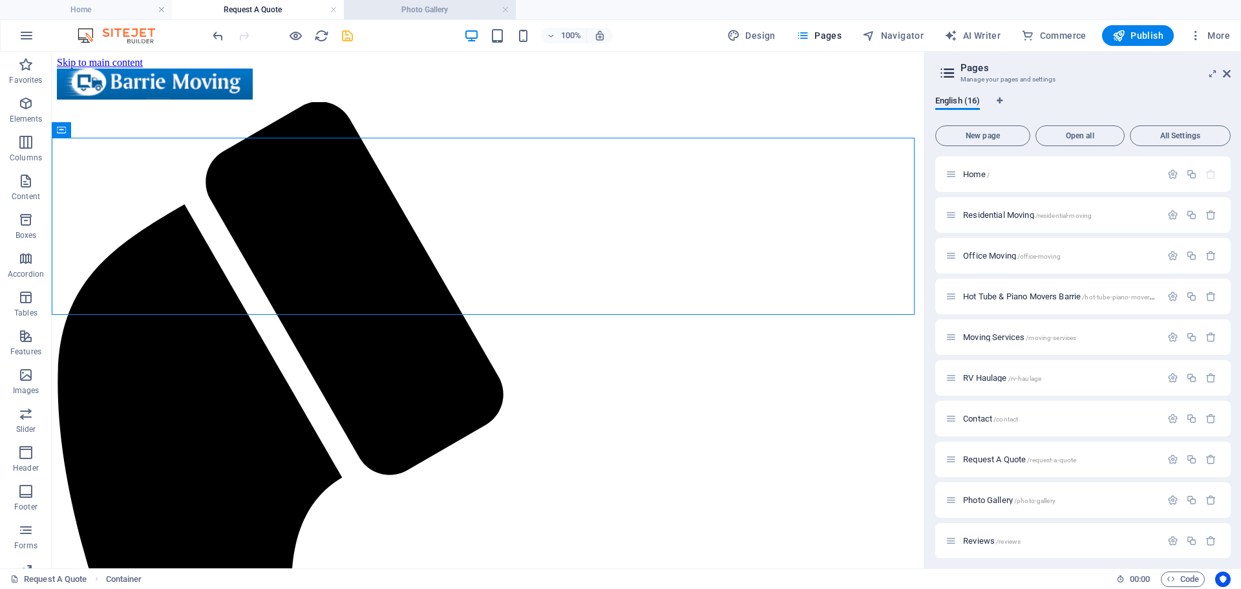
click at [368, 9] on h4 "Photo Gallery" at bounding box center [430, 10] width 172 height 14
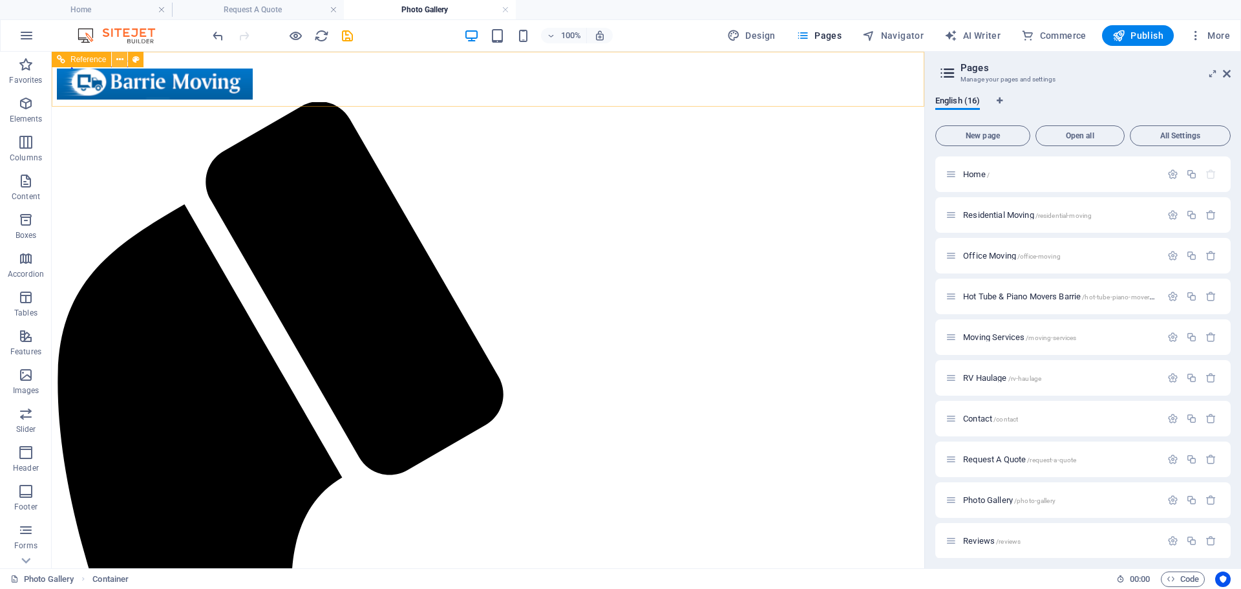
click at [120, 59] on icon at bounding box center [119, 60] width 7 height 14
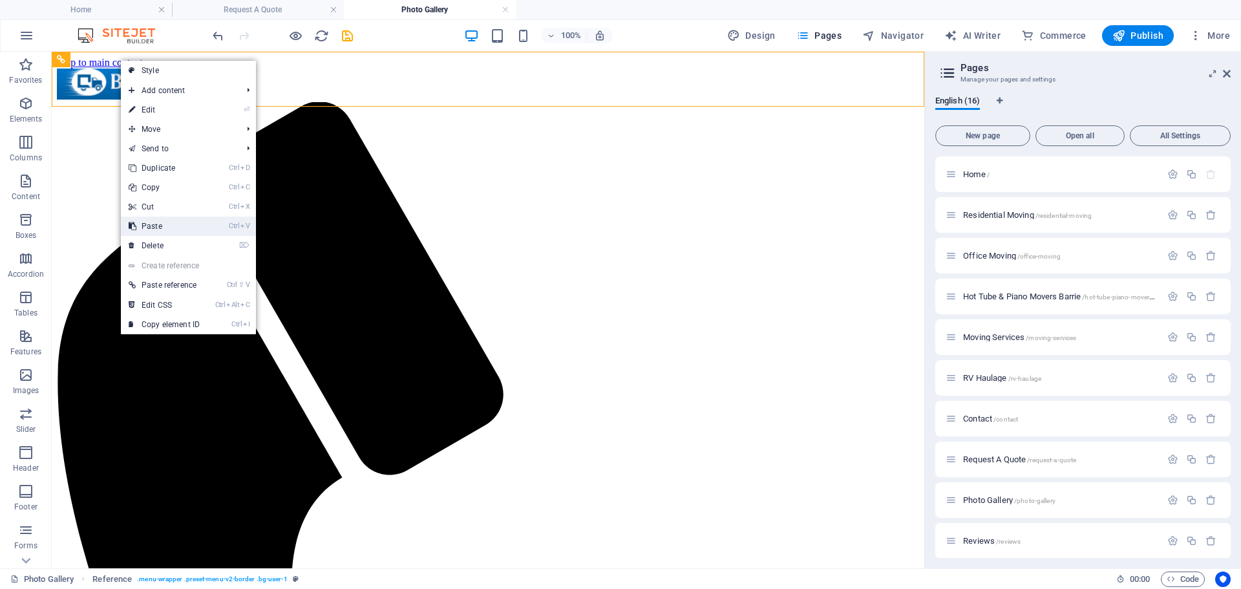
click at [151, 226] on link "Ctrl V Paste" at bounding box center [164, 226] width 87 height 19
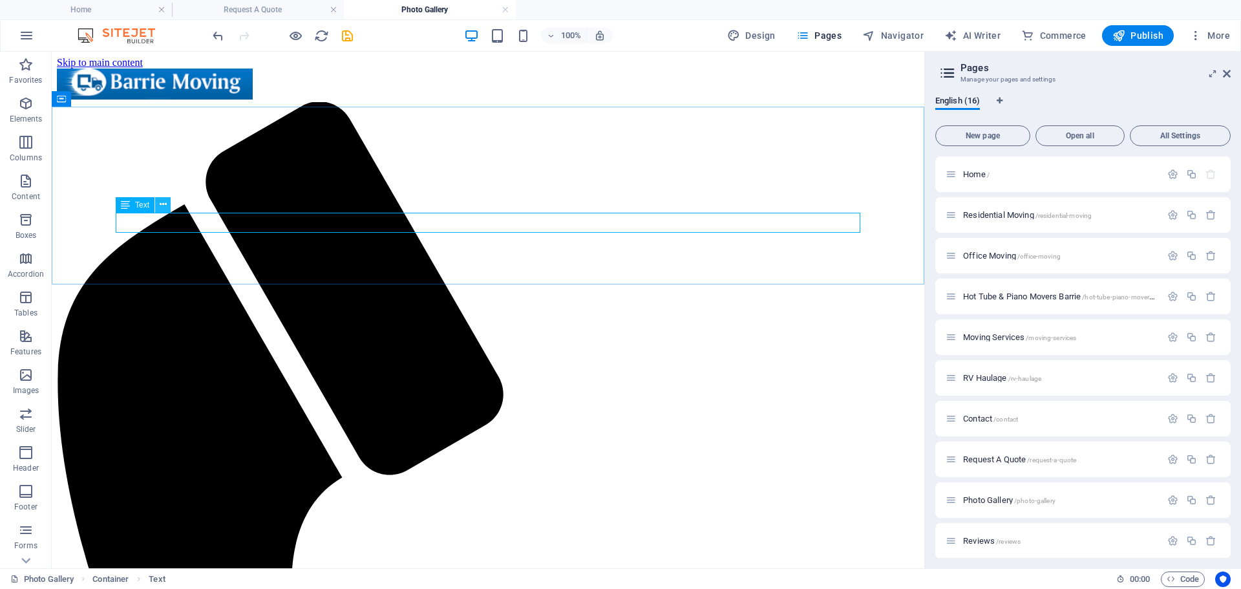
click at [160, 206] on icon at bounding box center [163, 205] width 7 height 14
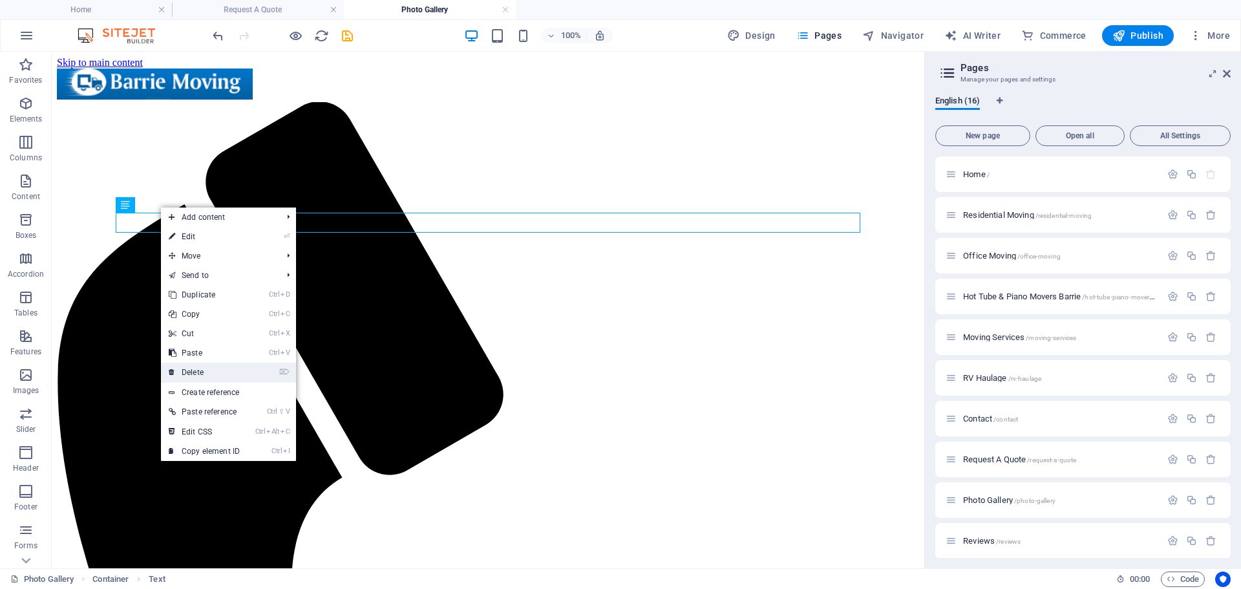
click at [189, 368] on link "⌦ Delete" at bounding box center [204, 372] width 87 height 19
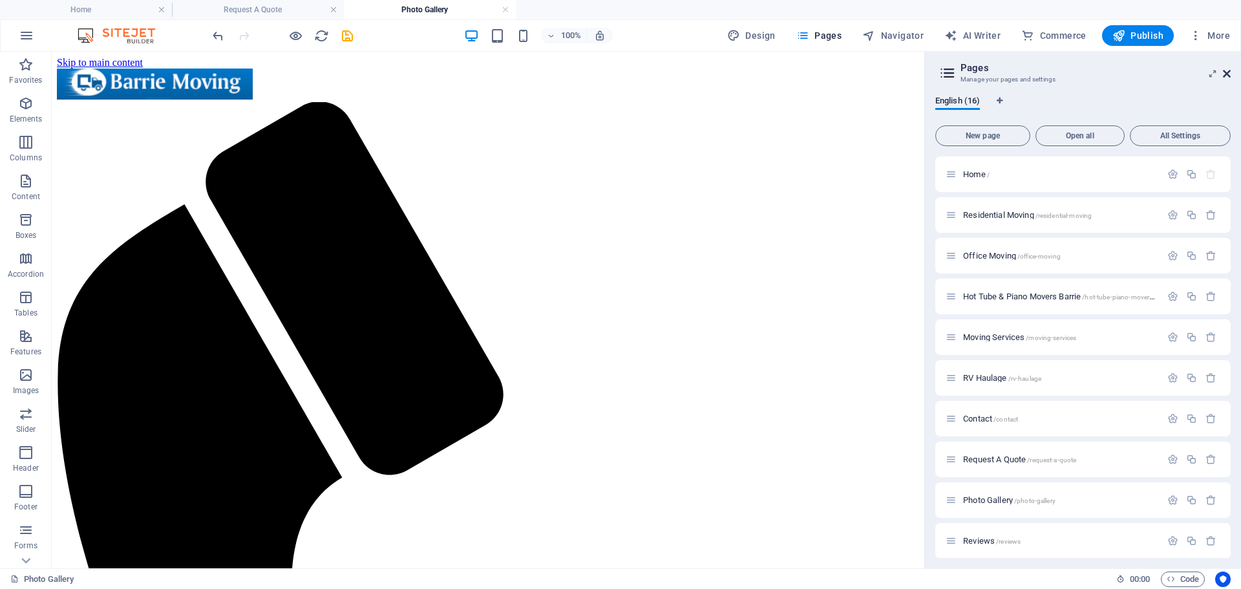
click at [1230, 72] on icon at bounding box center [1227, 74] width 8 height 10
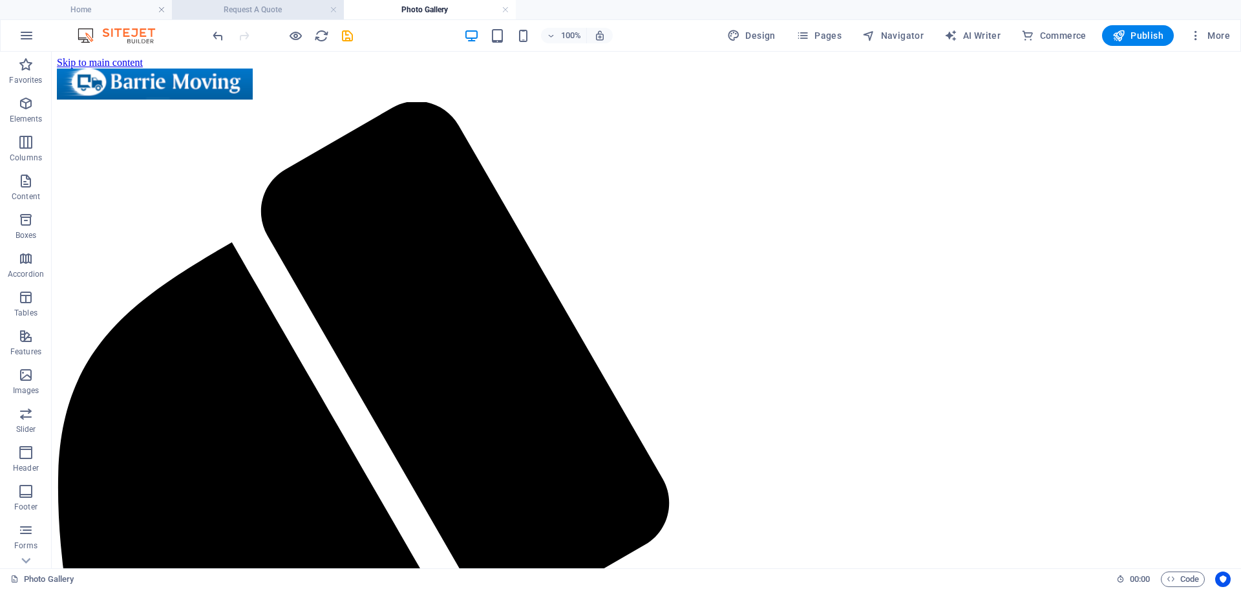
click at [295, 15] on h4 "Request A Quote" at bounding box center [258, 10] width 172 height 14
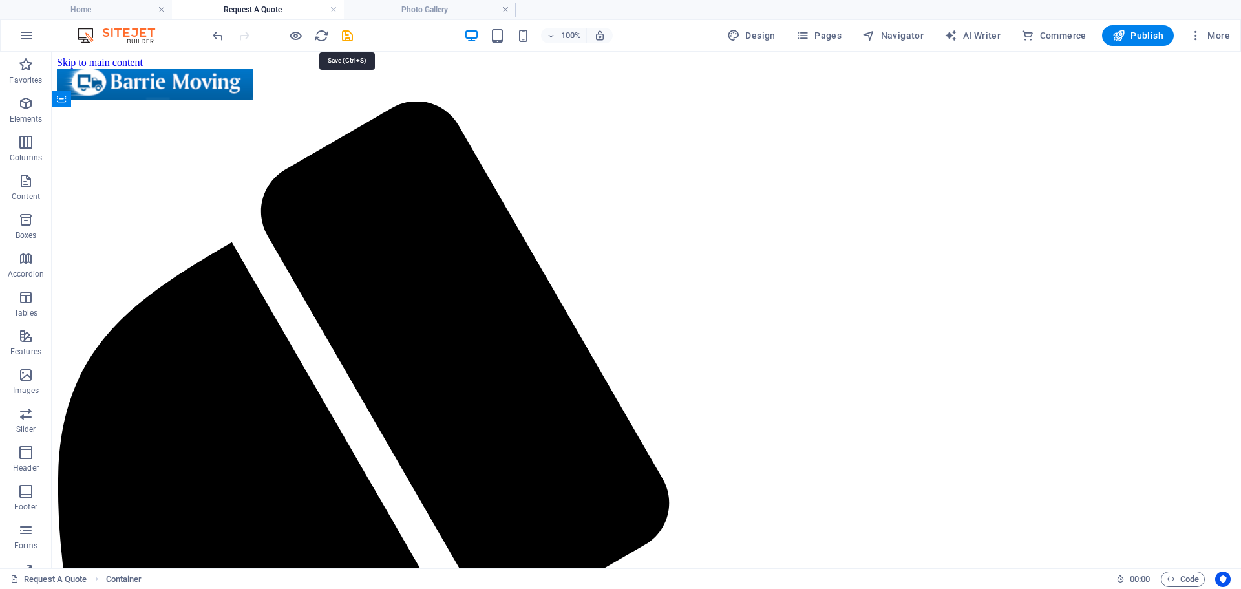
click at [344, 40] on icon "save" at bounding box center [347, 35] width 15 height 15
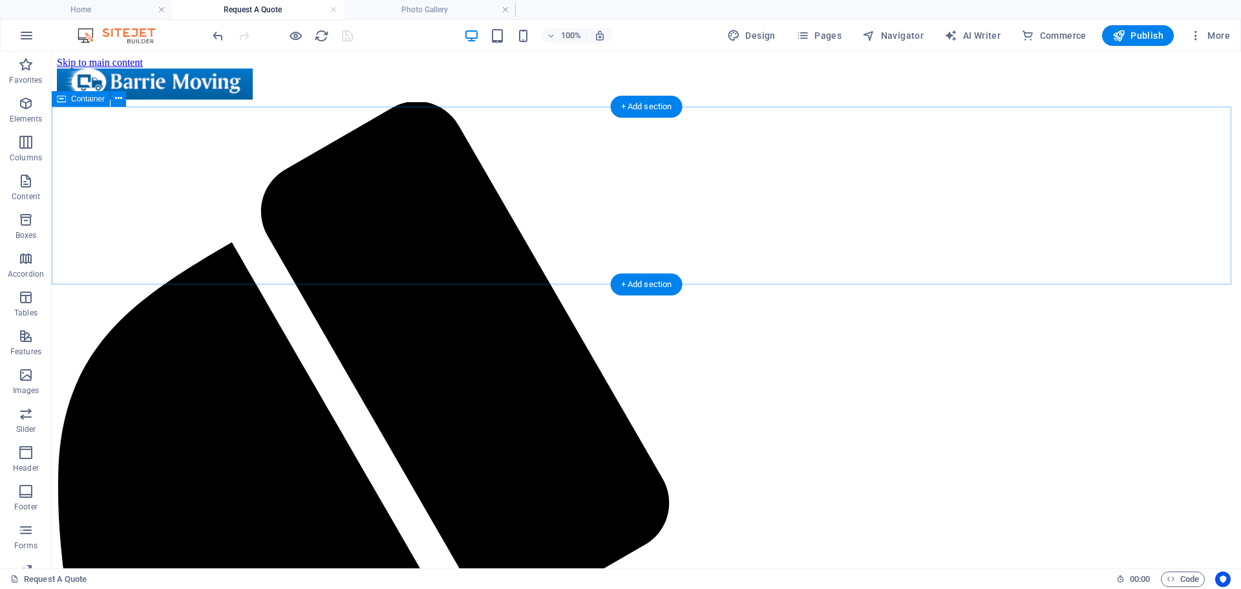
scroll to position [453, 0]
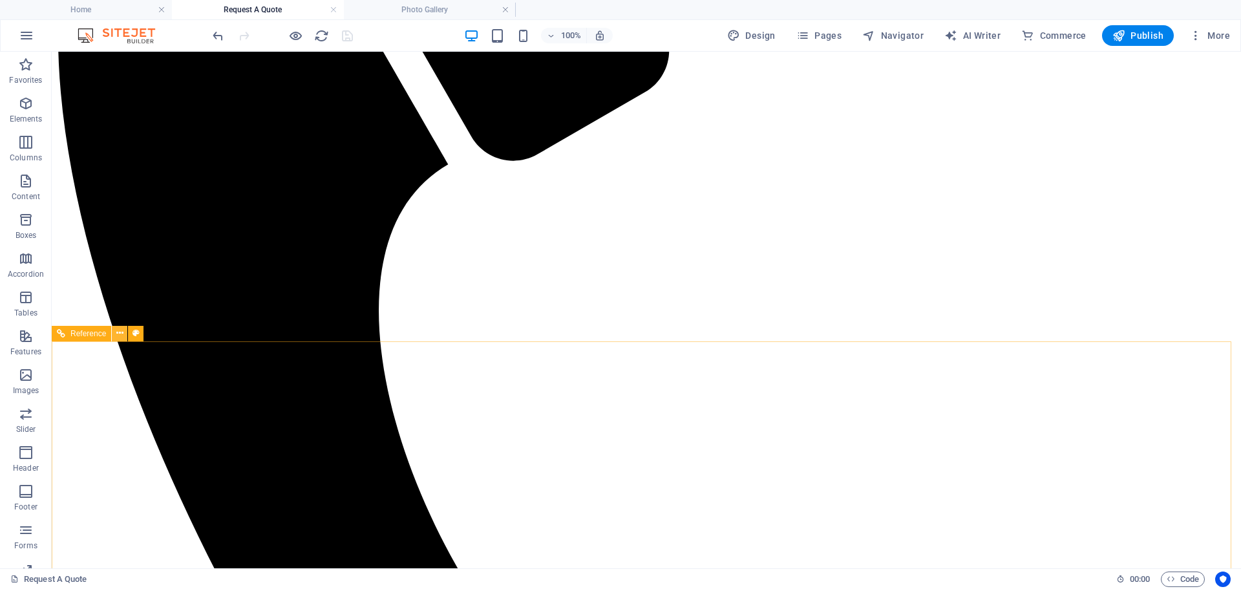
click at [116, 331] on icon at bounding box center [119, 333] width 7 height 14
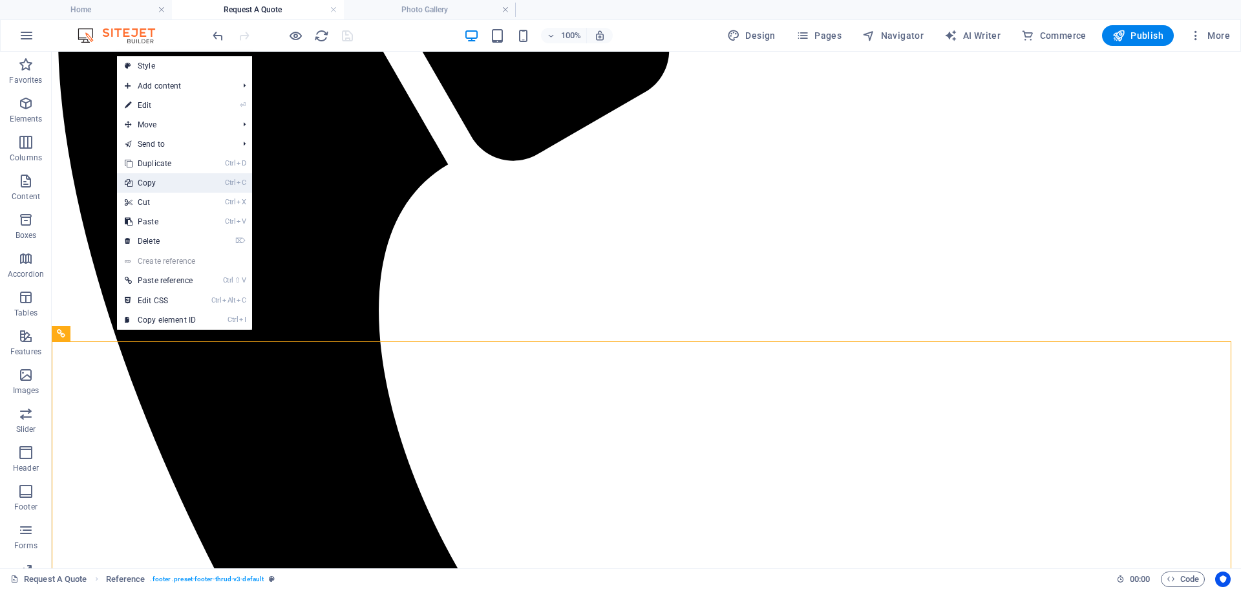
click at [150, 181] on link "Ctrl C Copy" at bounding box center [160, 182] width 87 height 19
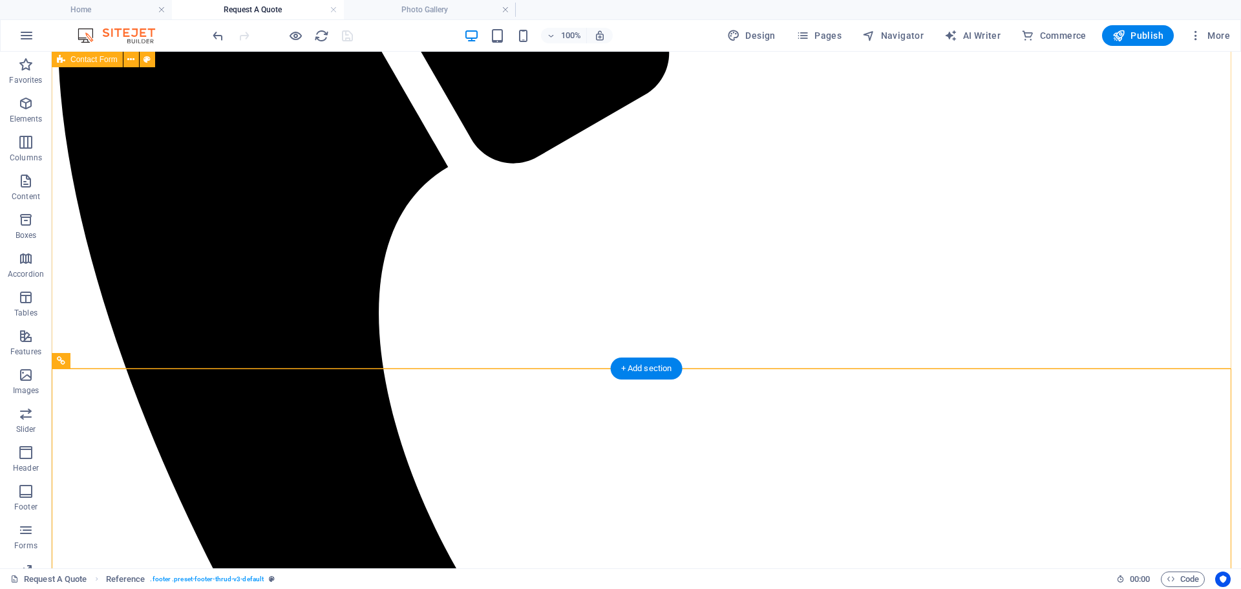
scroll to position [129, 0]
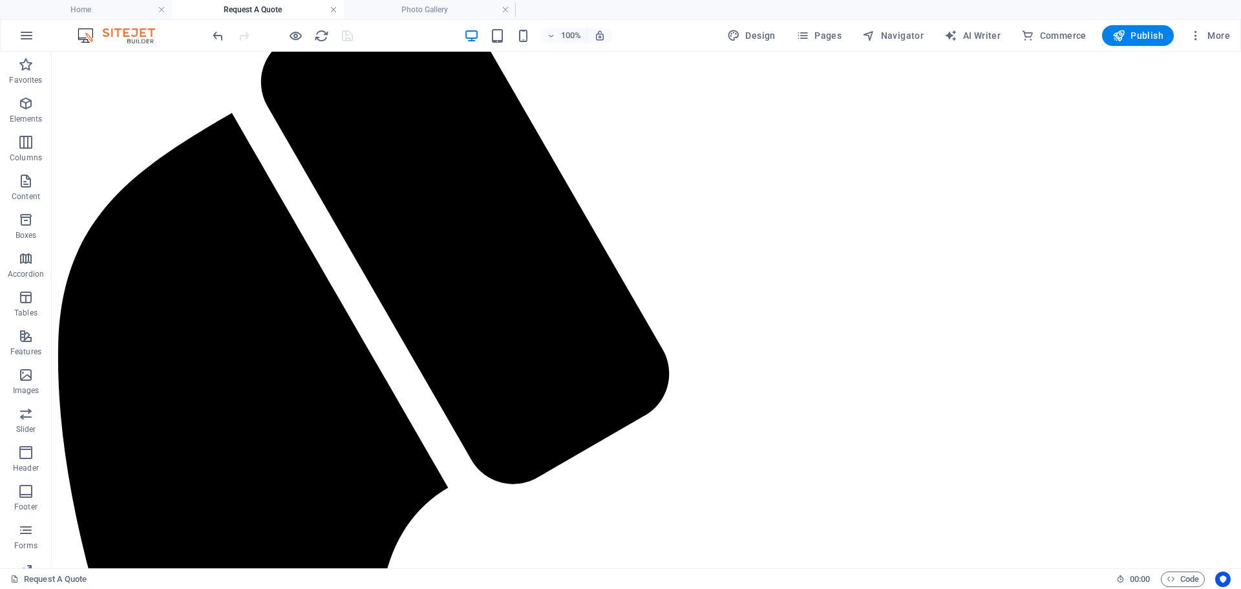
click at [332, 12] on link at bounding box center [334, 10] width 8 height 12
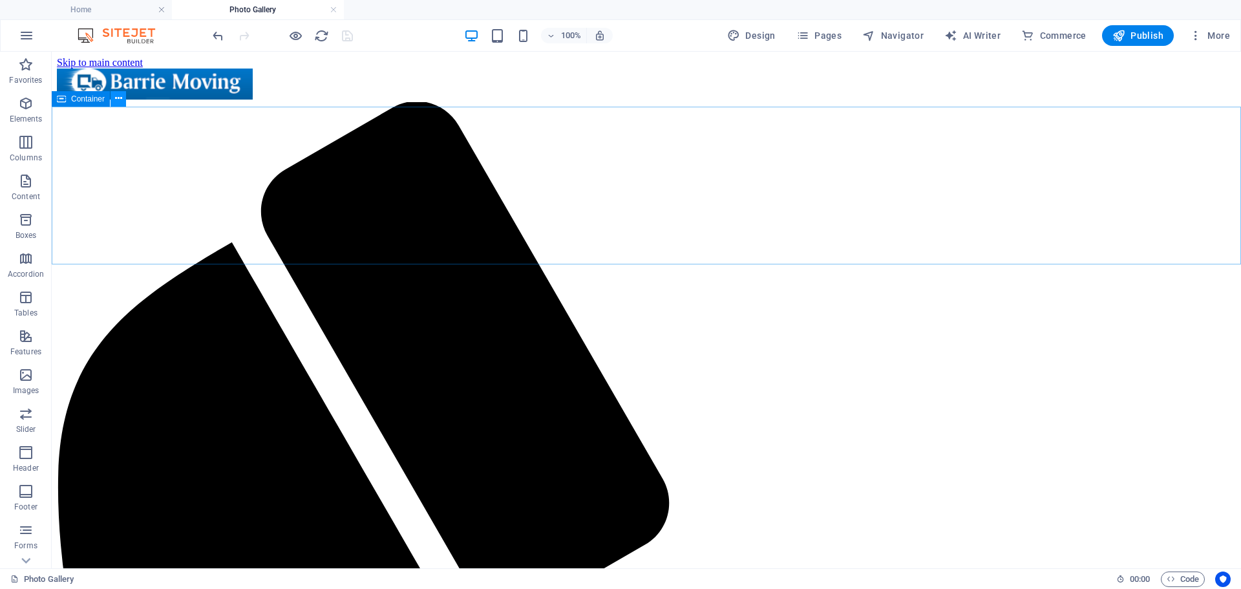
click at [121, 103] on icon at bounding box center [118, 99] width 7 height 14
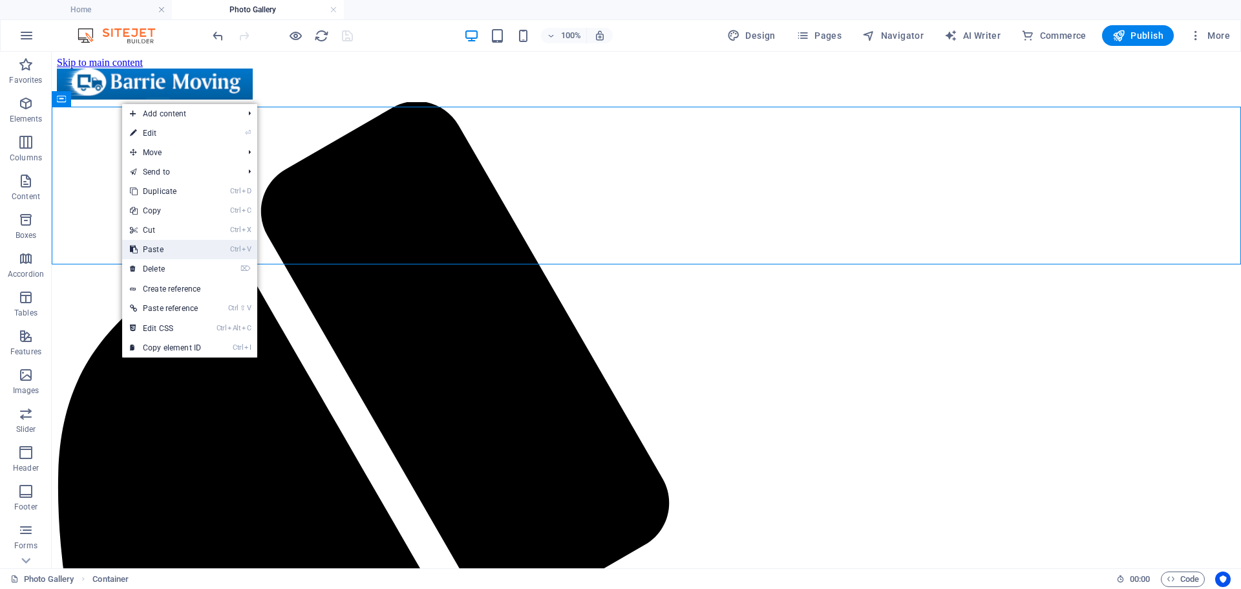
click at [156, 255] on link "Ctrl V Paste" at bounding box center [165, 249] width 87 height 19
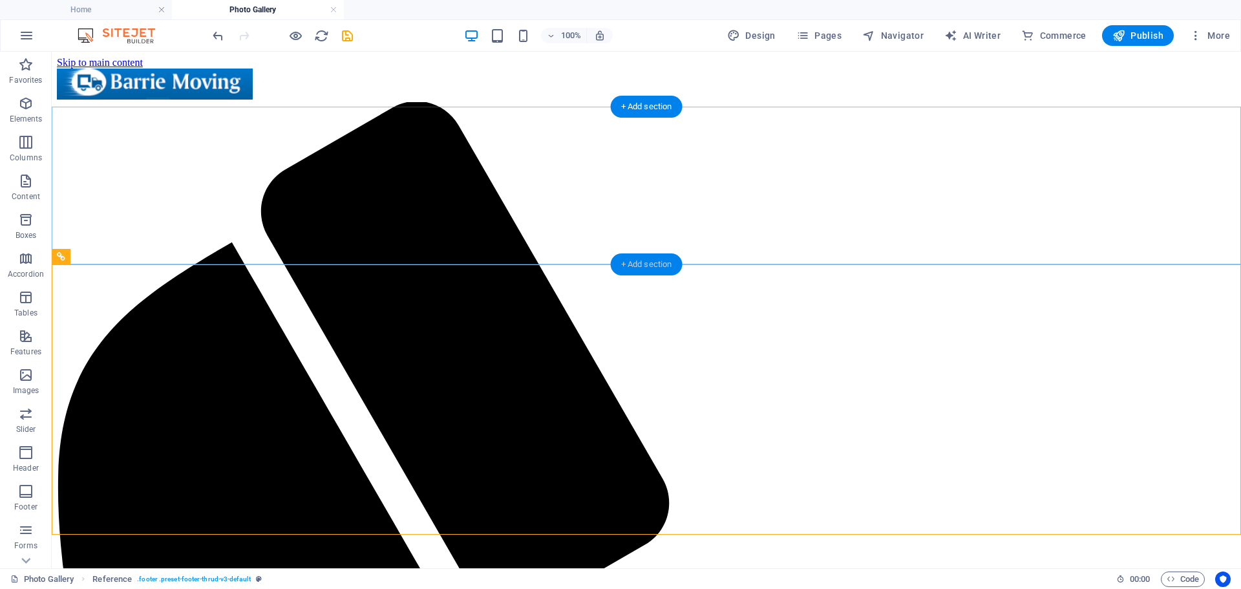
click at [639, 268] on div "+ Add section" at bounding box center [647, 264] width 72 height 22
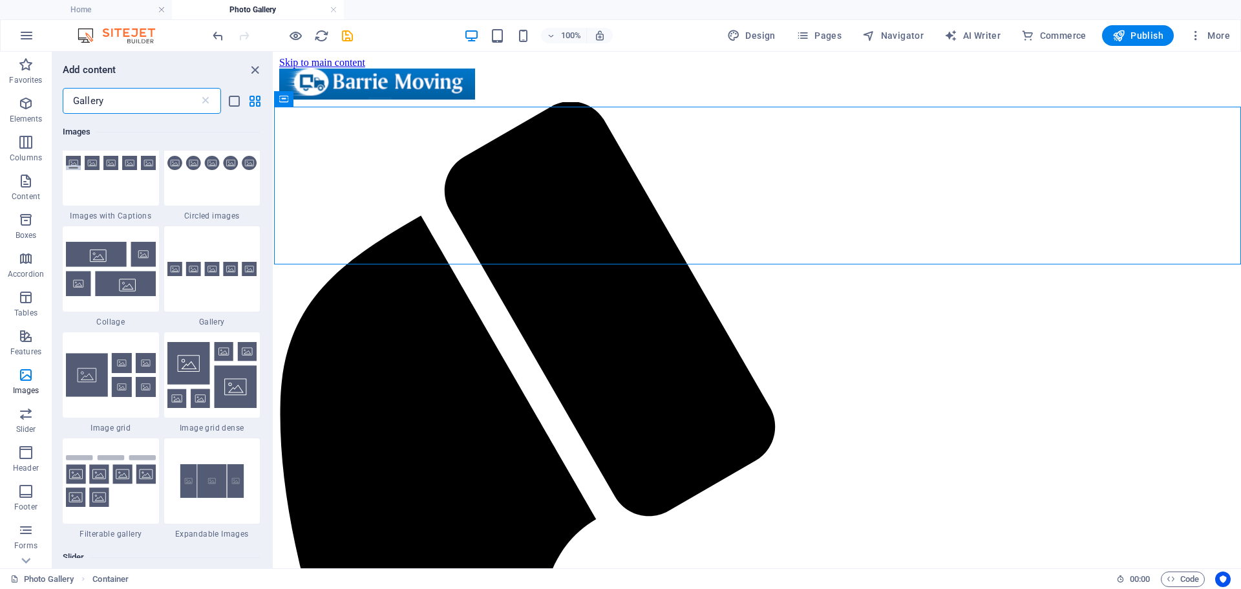
scroll to position [0, 0]
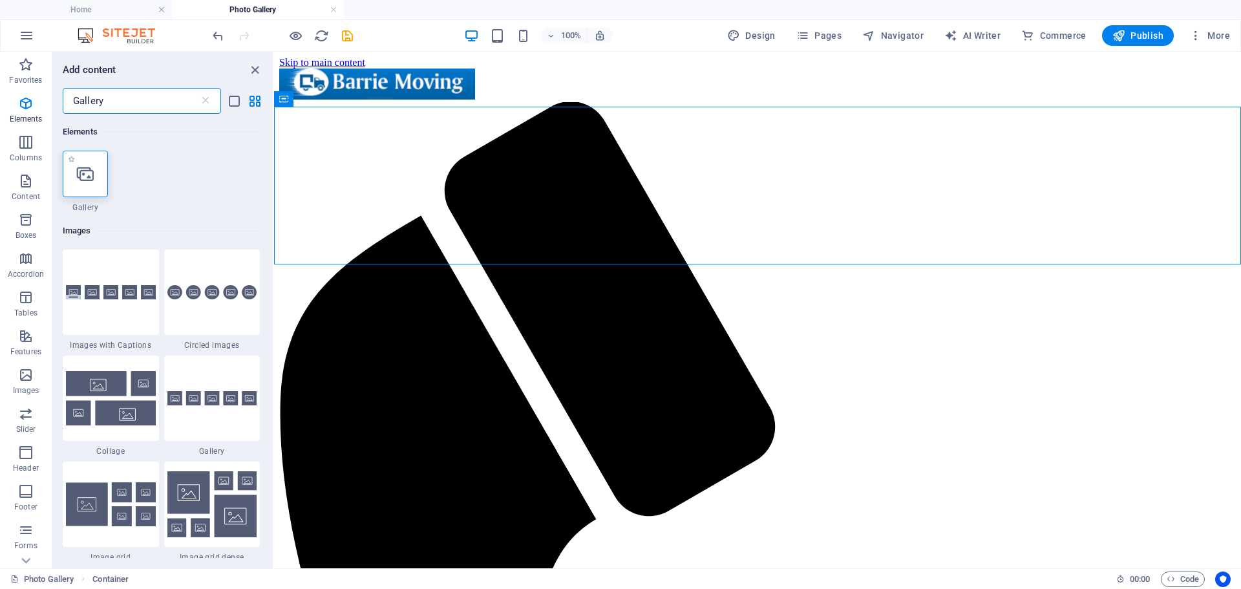
type input "Gallery"
click at [95, 184] on div at bounding box center [85, 174] width 45 height 47
select select "4"
select select "%"
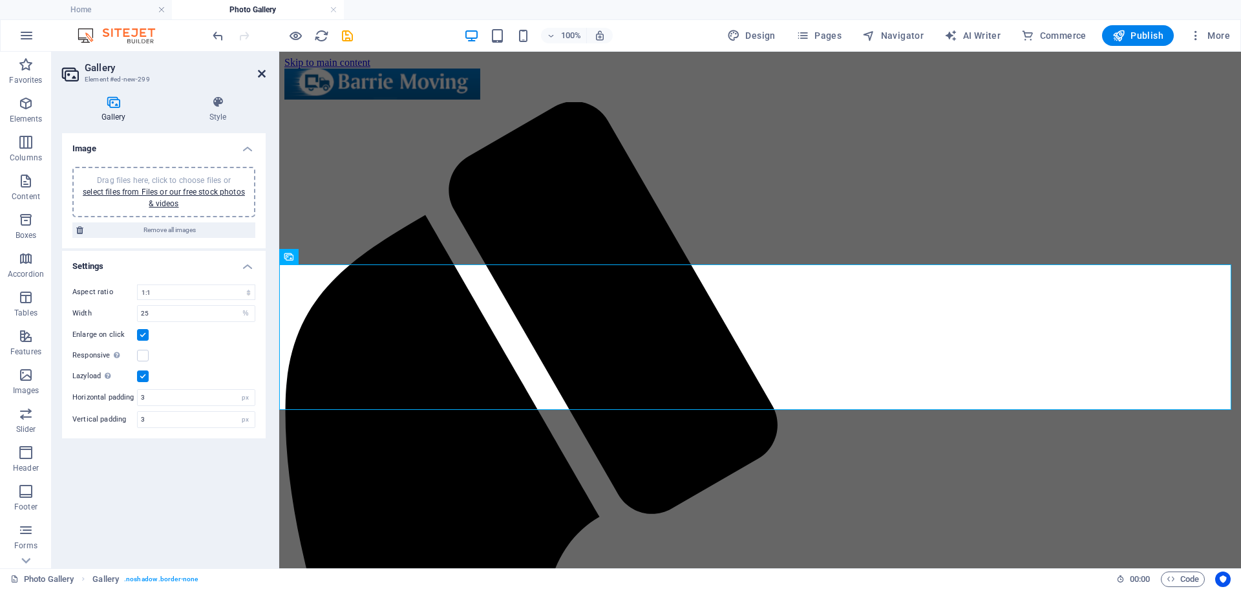
click at [263, 77] on icon at bounding box center [262, 74] width 8 height 10
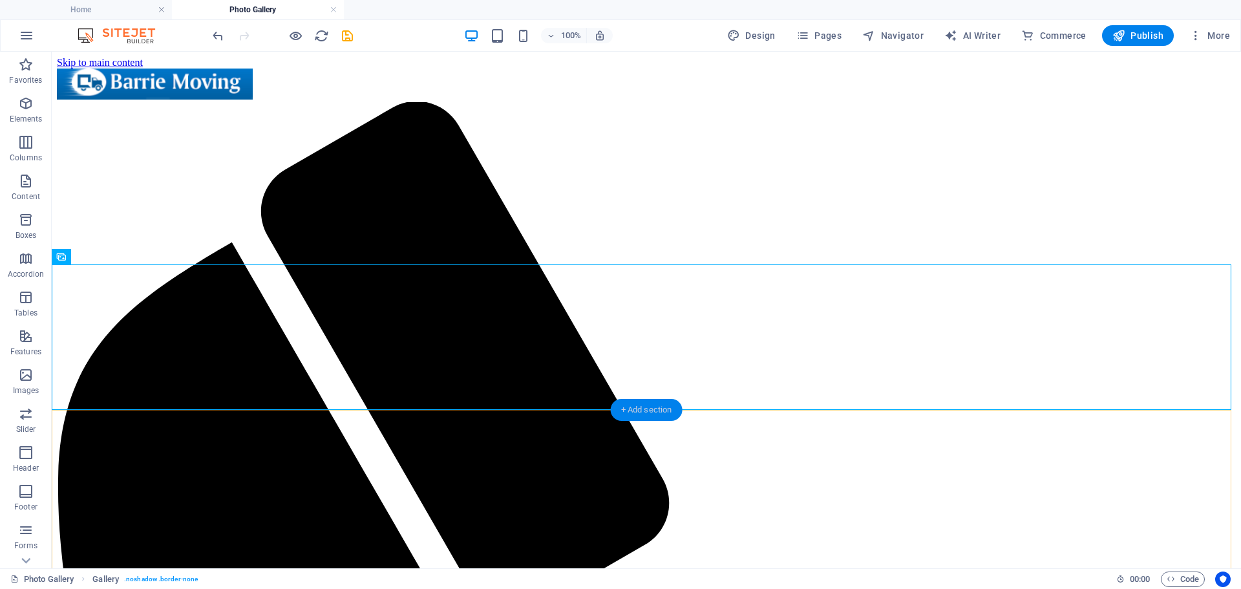
click at [654, 411] on div "+ Add section" at bounding box center [647, 410] width 72 height 22
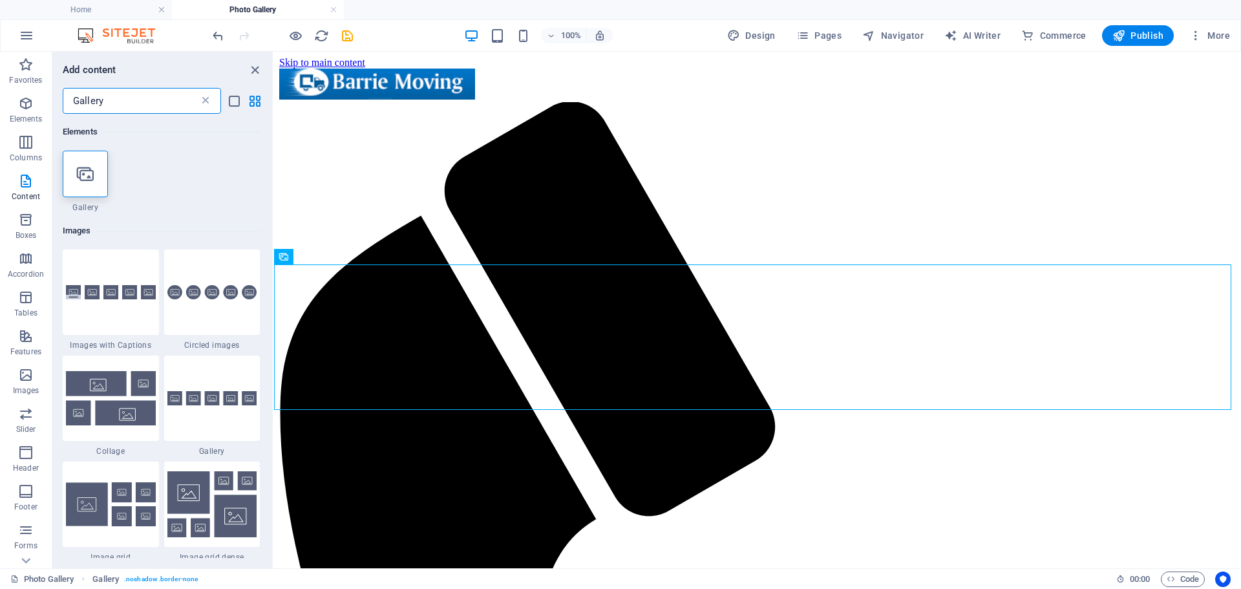
click at [204, 101] on icon at bounding box center [205, 100] width 13 height 13
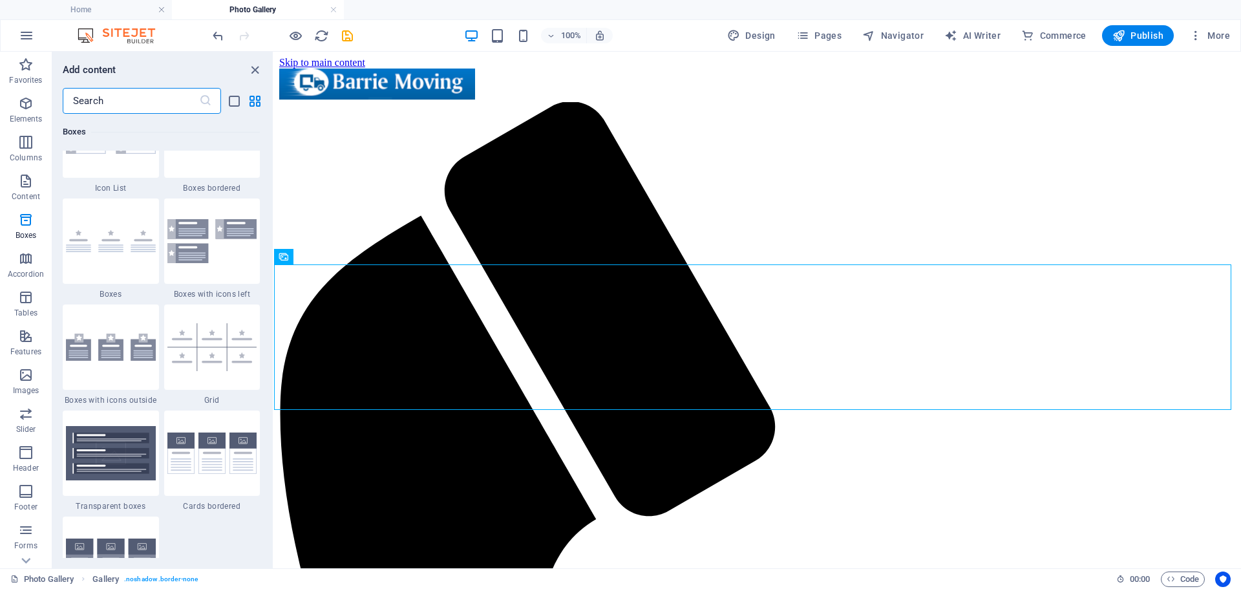
scroll to position [3620, 0]
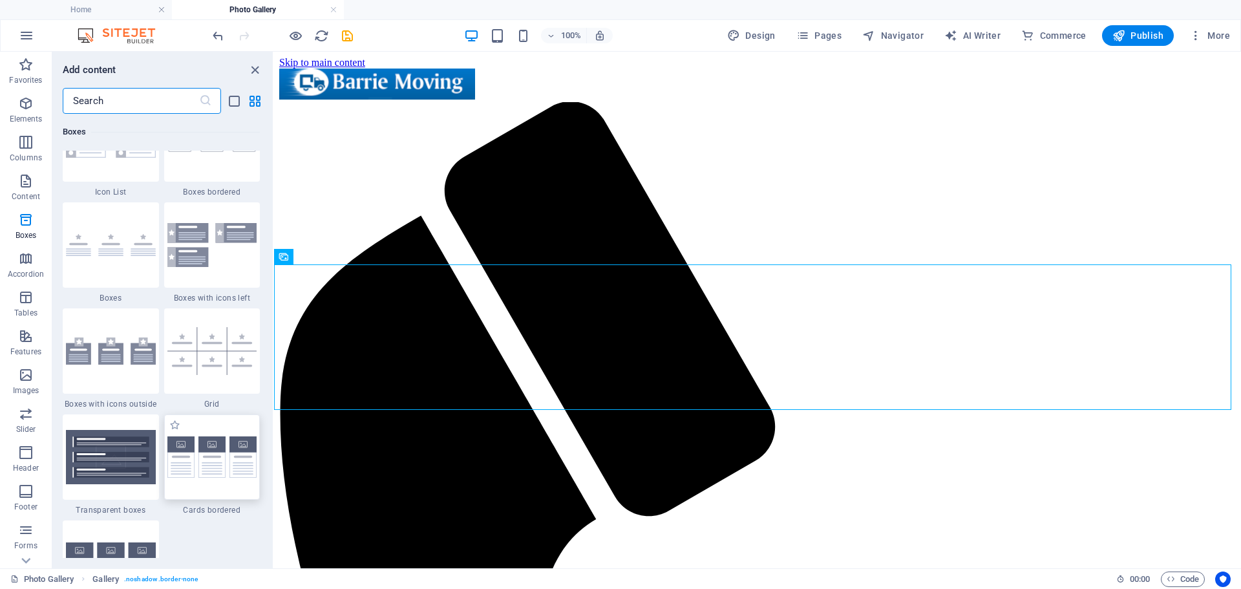
click at [215, 444] on img at bounding box center [212, 457] width 90 height 42
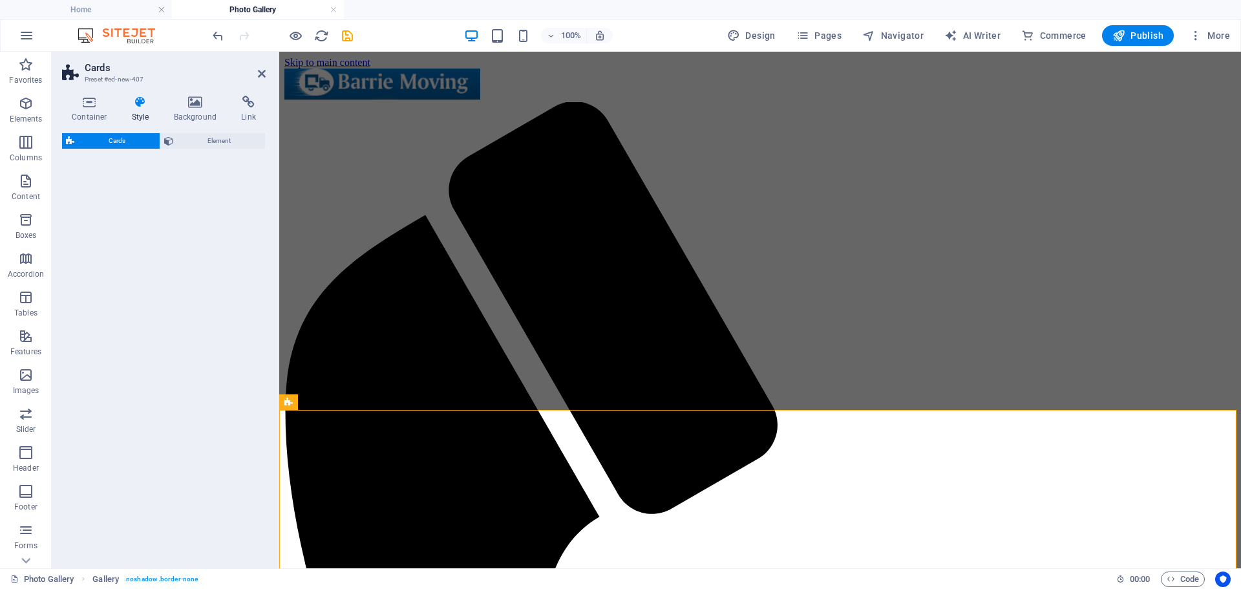
select select "rem"
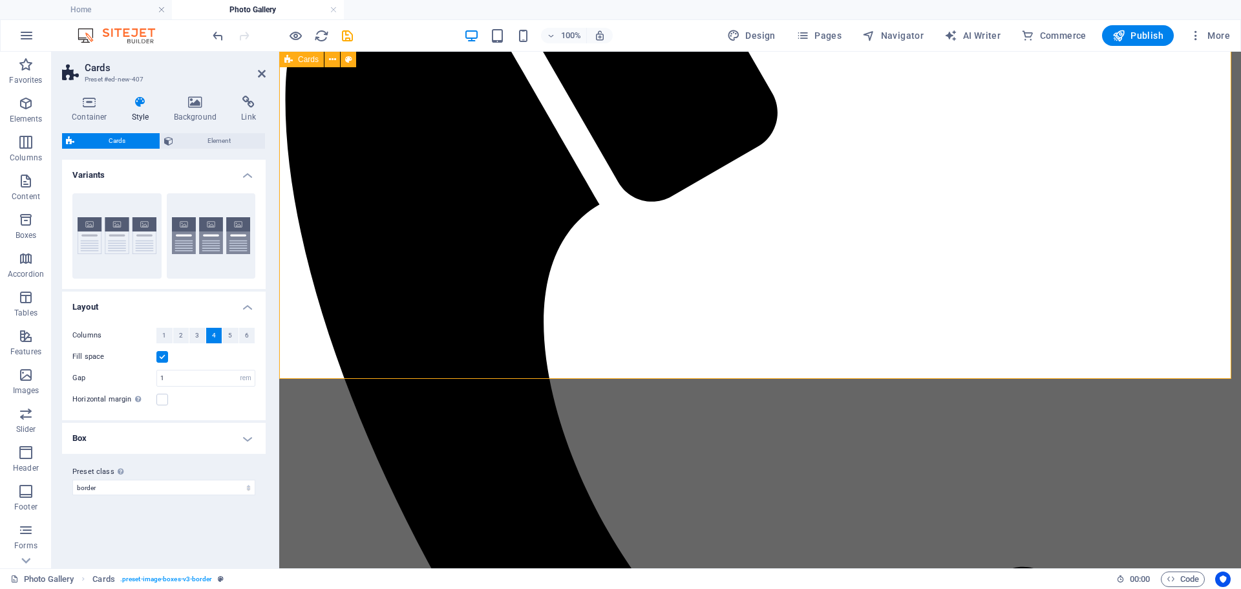
scroll to position [259, 0]
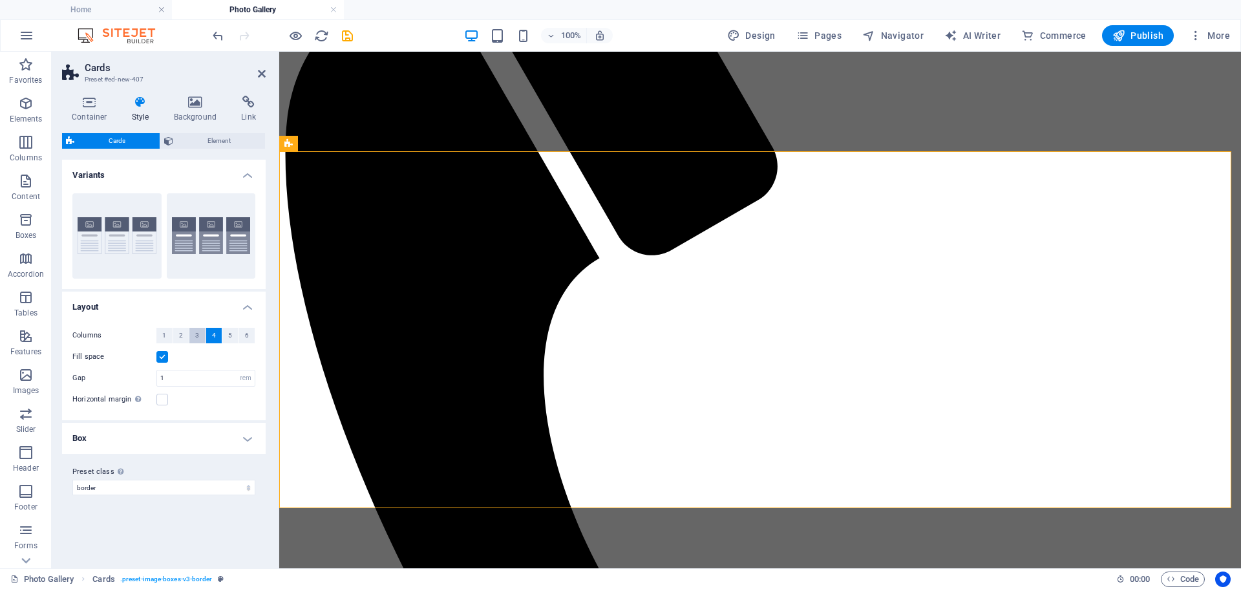
click at [196, 332] on span "3" at bounding box center [197, 336] width 4 height 16
click at [212, 336] on span "4" at bounding box center [214, 336] width 4 height 16
click at [968, 196] on icon at bounding box center [969, 195] width 9 height 14
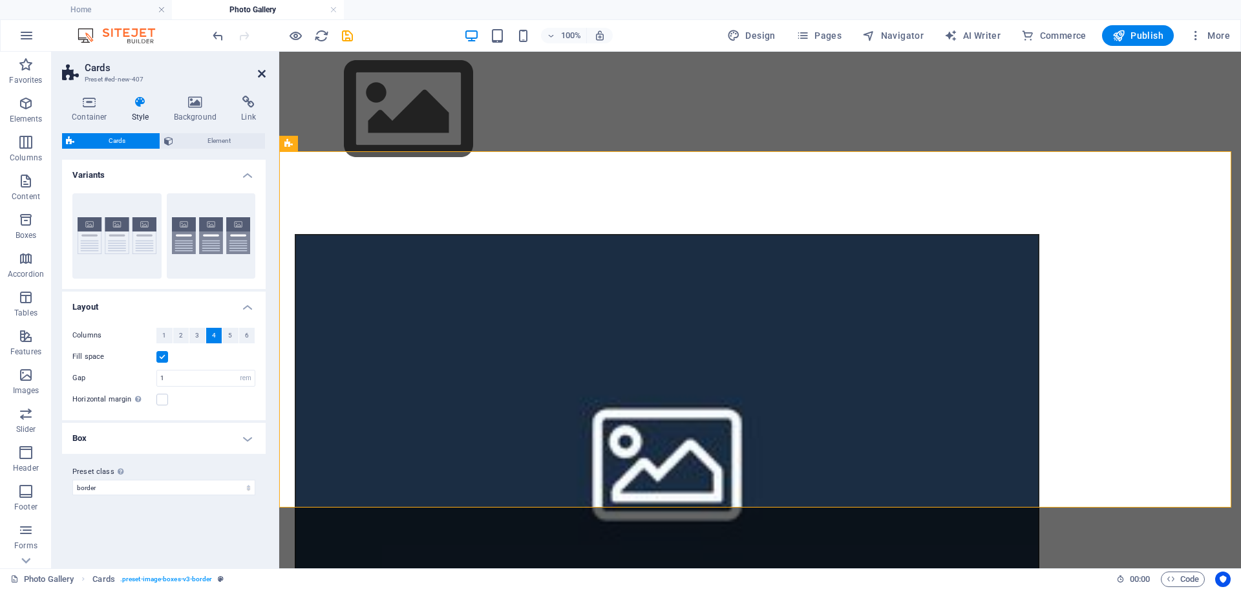
click at [262, 72] on icon at bounding box center [262, 74] width 8 height 10
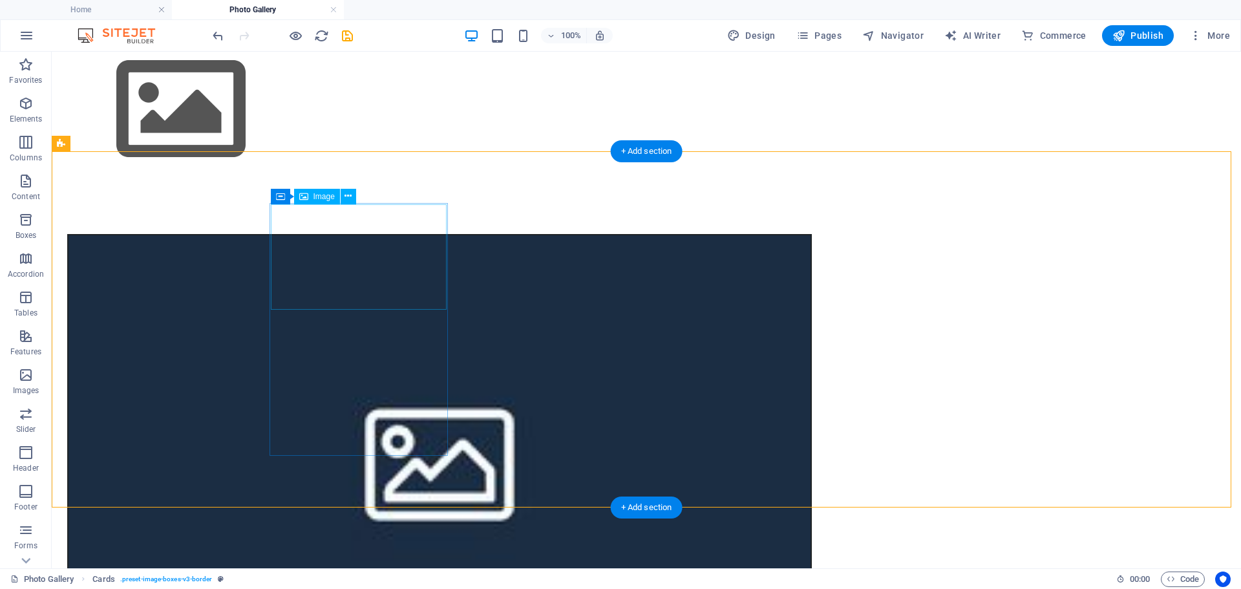
click at [336, 261] on figure at bounding box center [440, 458] width 742 height 446
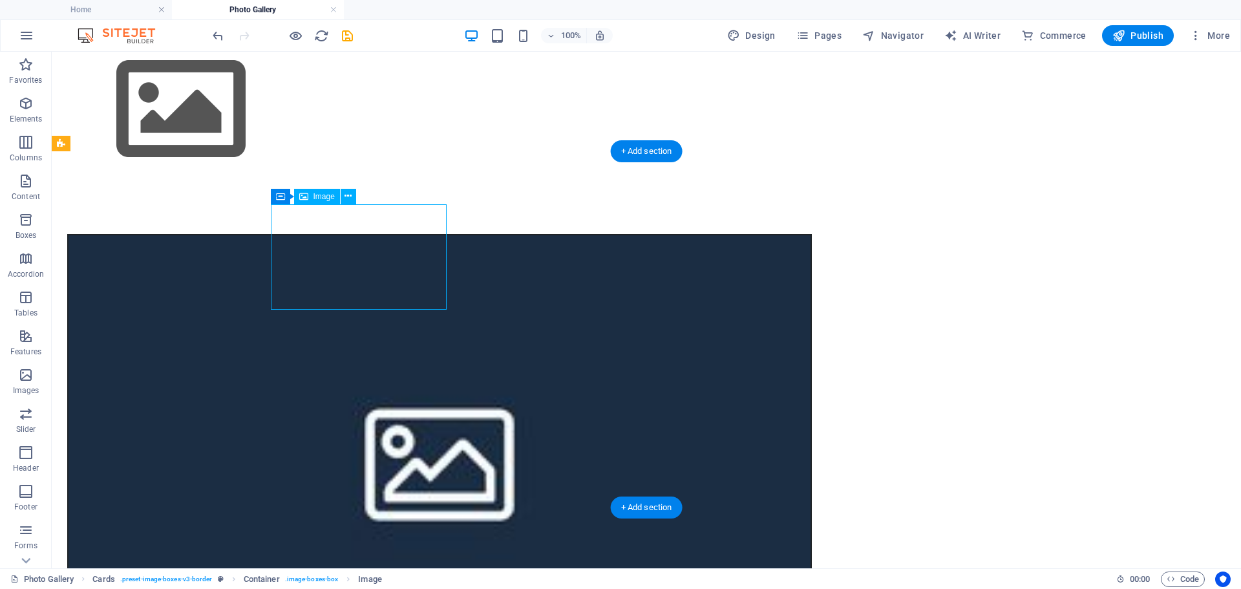
click at [336, 261] on figure at bounding box center [440, 458] width 742 height 446
select select "%"
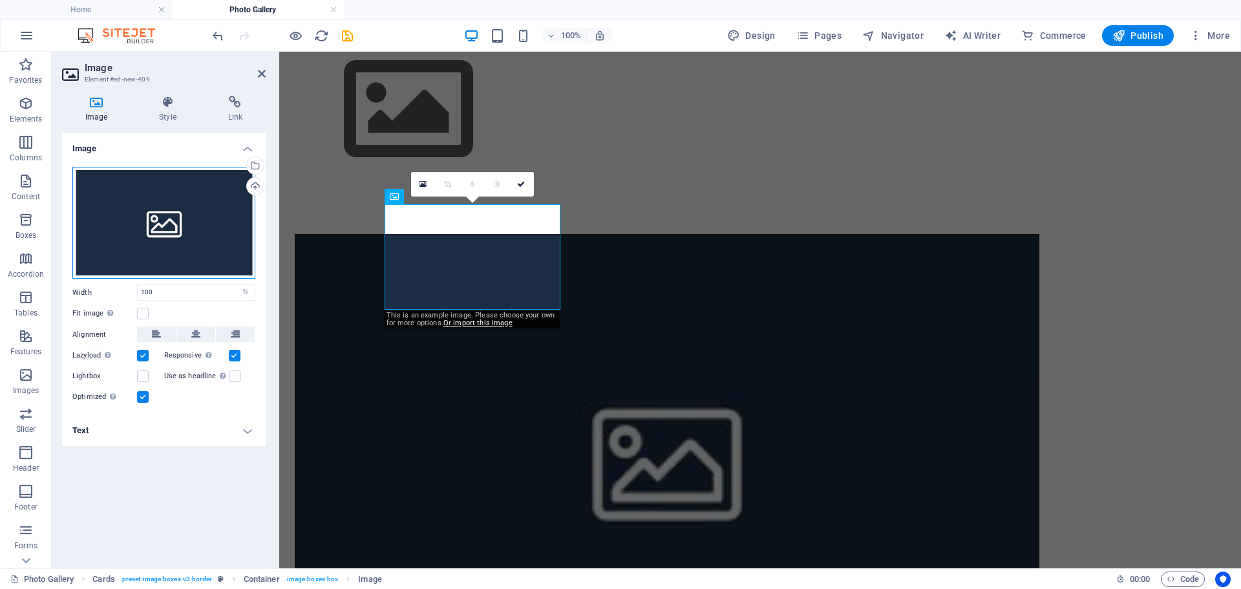
click at [181, 234] on div "Drag files here, click to choose files or select files from Files or our free s…" at bounding box center [163, 223] width 183 height 112
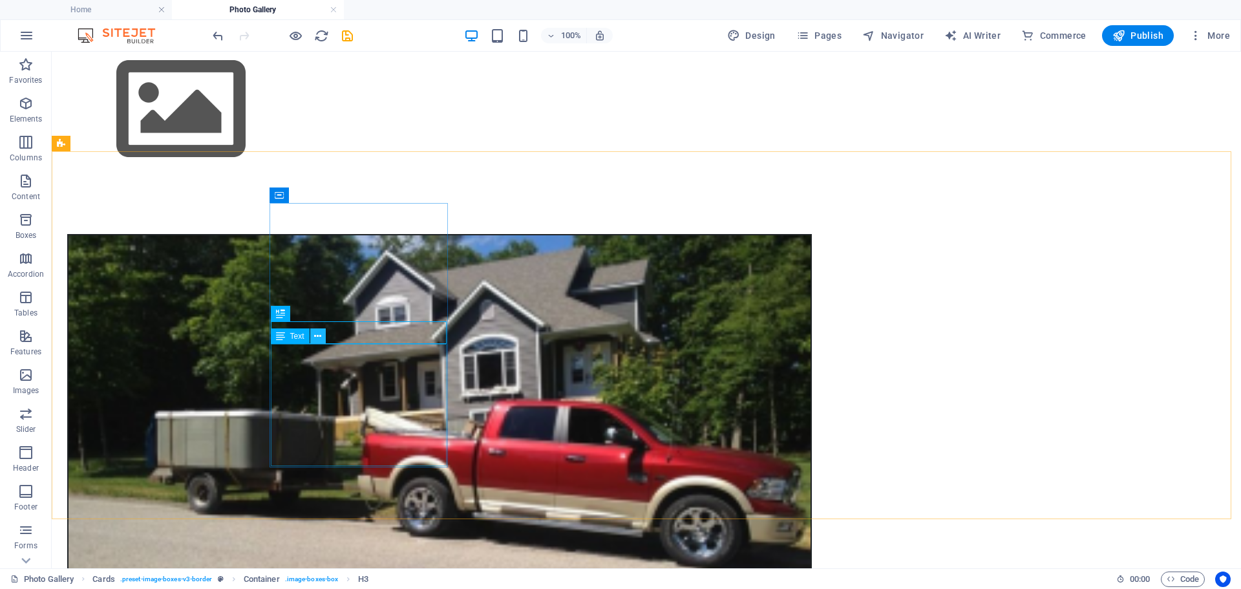
click at [319, 336] on icon at bounding box center [317, 337] width 7 height 14
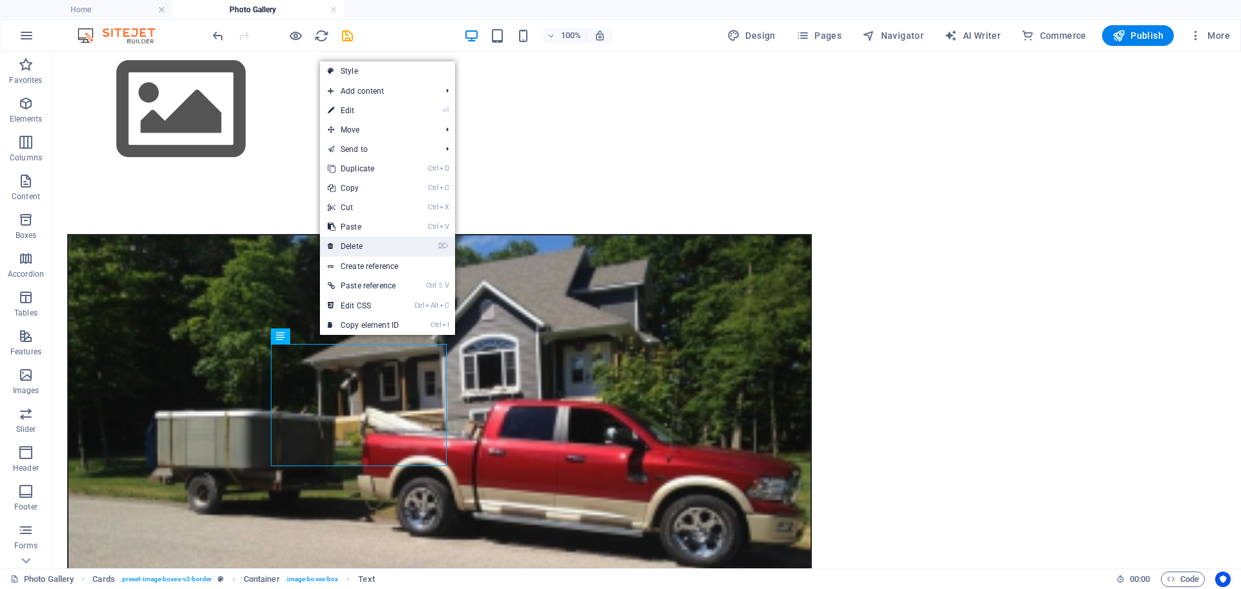
click at [350, 248] on link "⌦ Delete" at bounding box center [363, 246] width 87 height 19
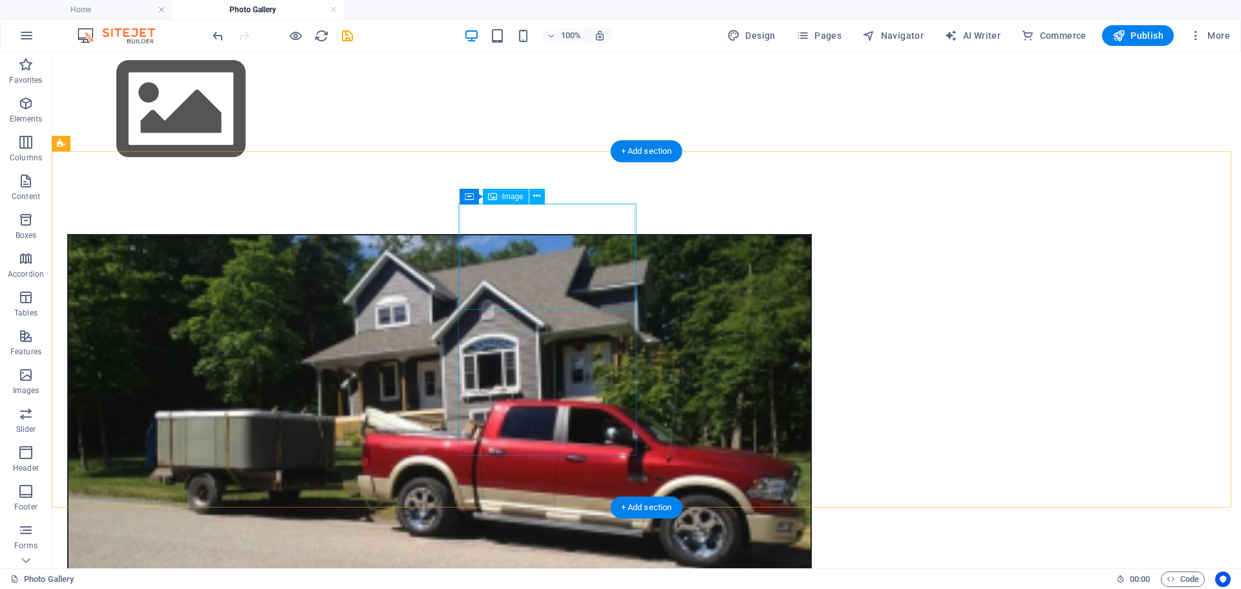
select select "%"
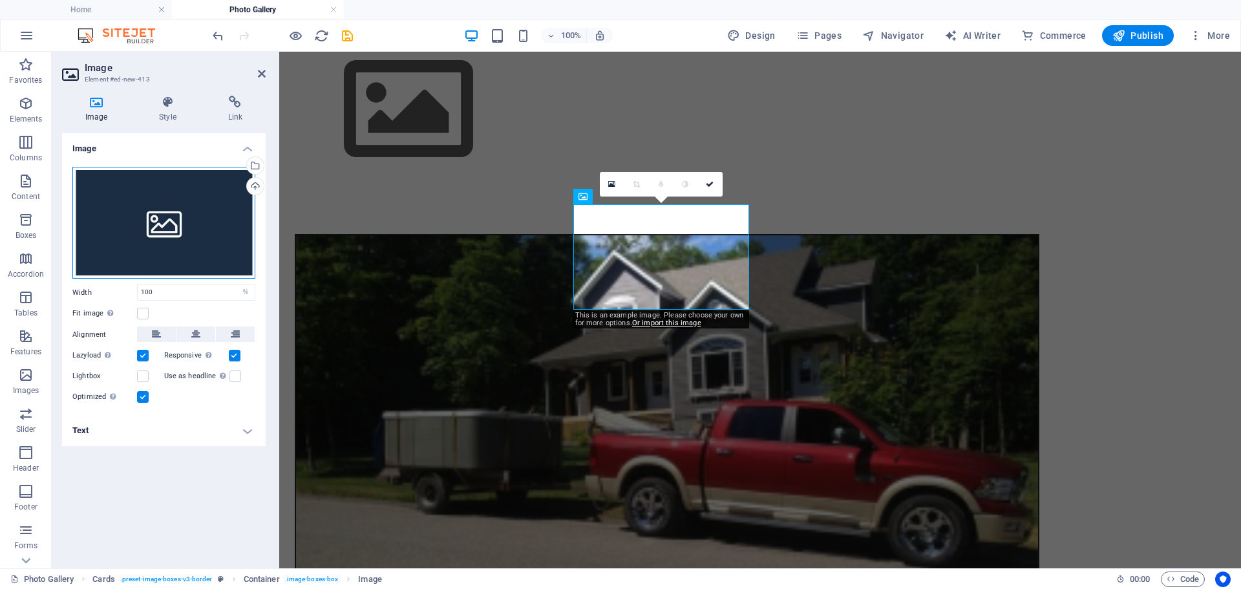
click at [156, 242] on div "Drag files here, click to choose files or select files from Files or our free s…" at bounding box center [163, 223] width 183 height 112
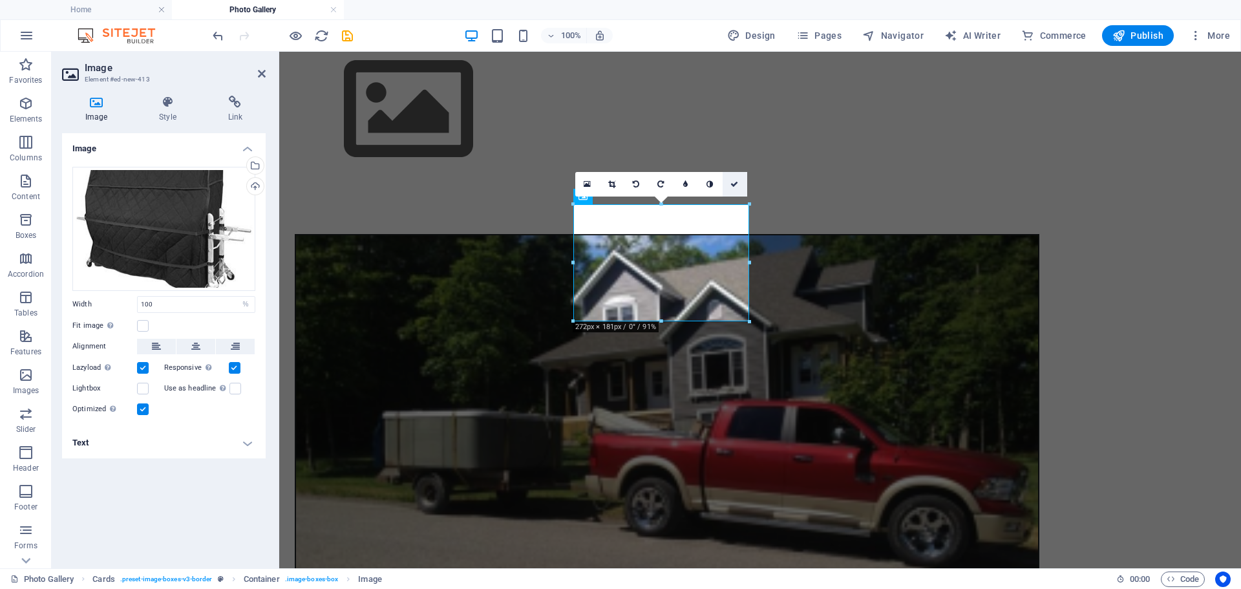
click at [737, 183] on icon at bounding box center [735, 184] width 8 height 8
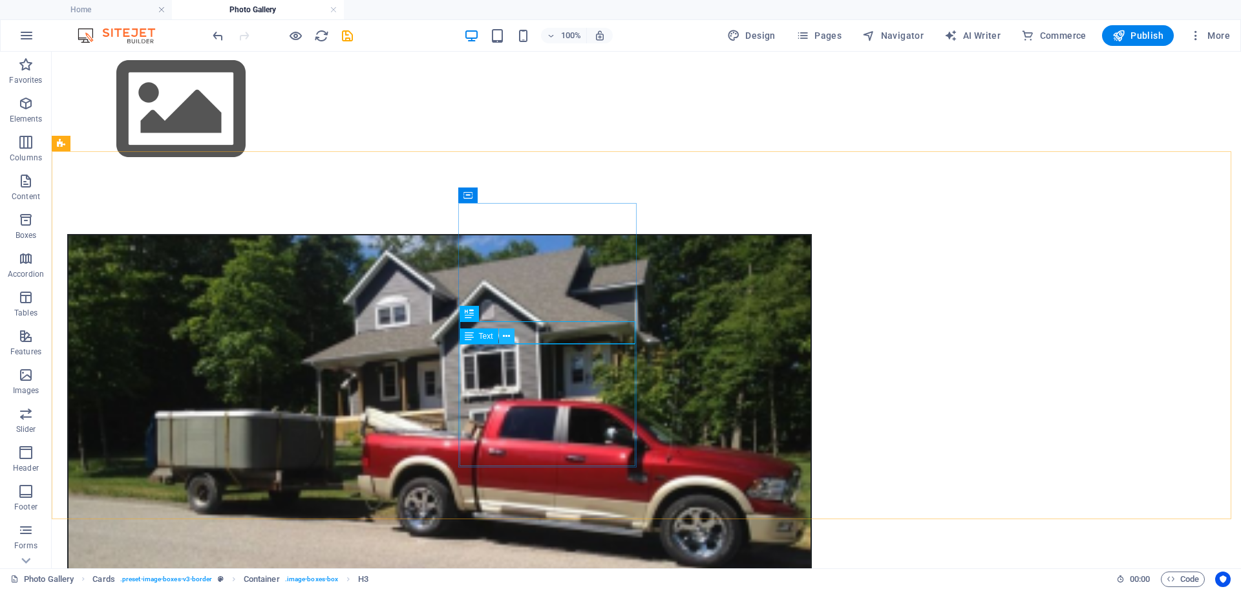
click at [510, 339] on icon at bounding box center [506, 337] width 7 height 14
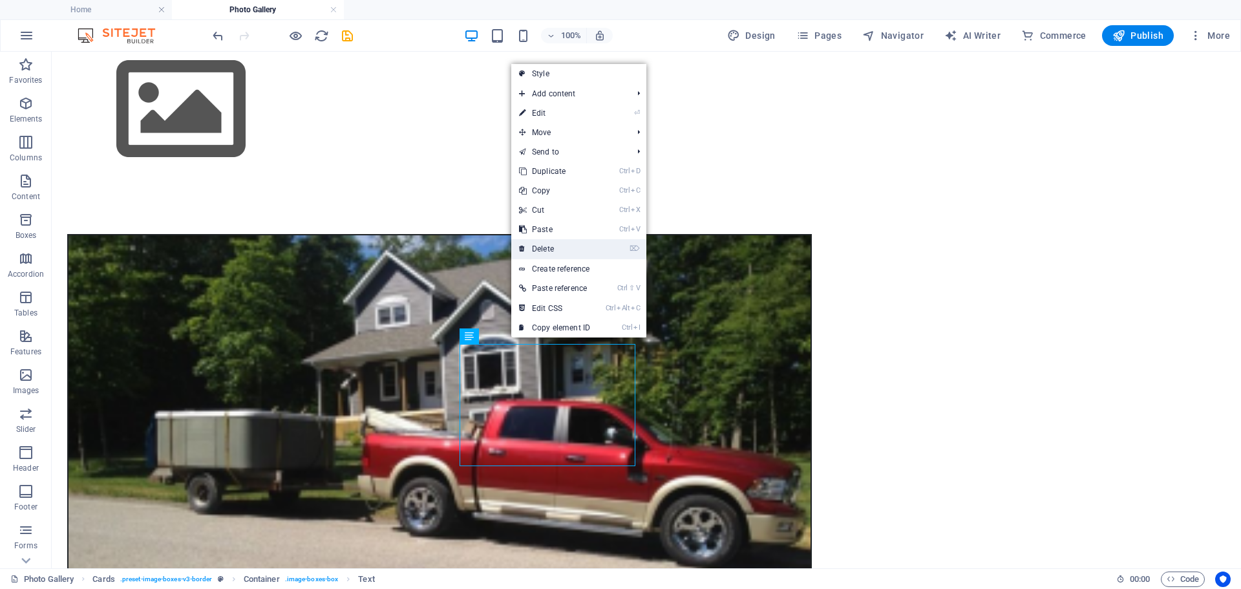
click at [553, 249] on link "⌦ Delete" at bounding box center [554, 248] width 87 height 19
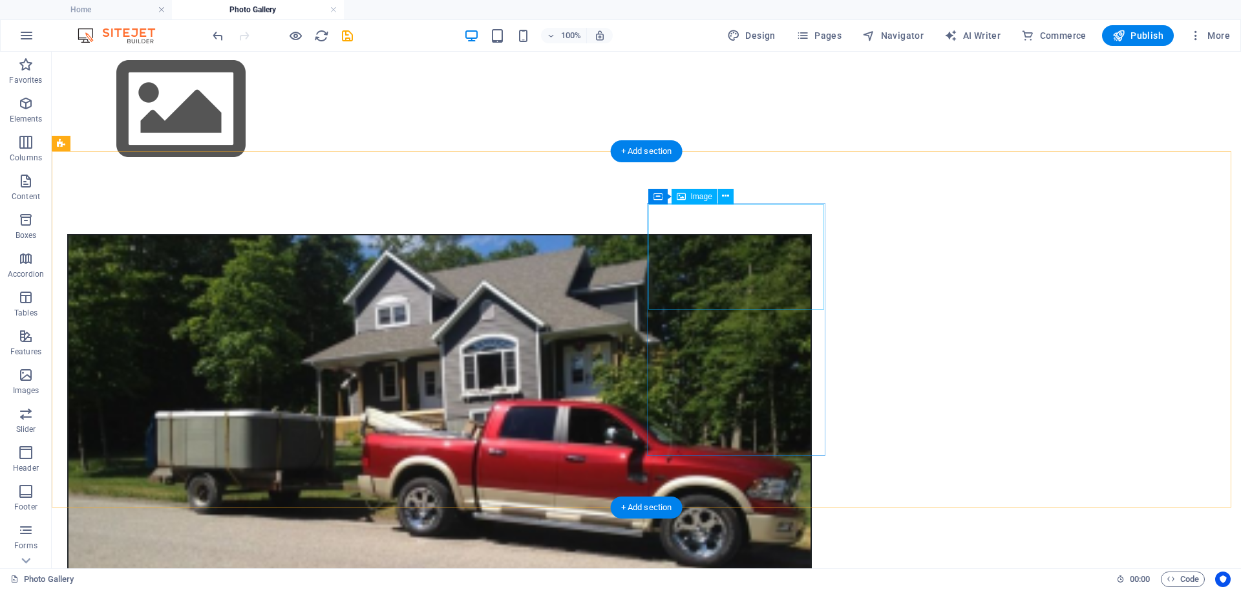
select select "%"
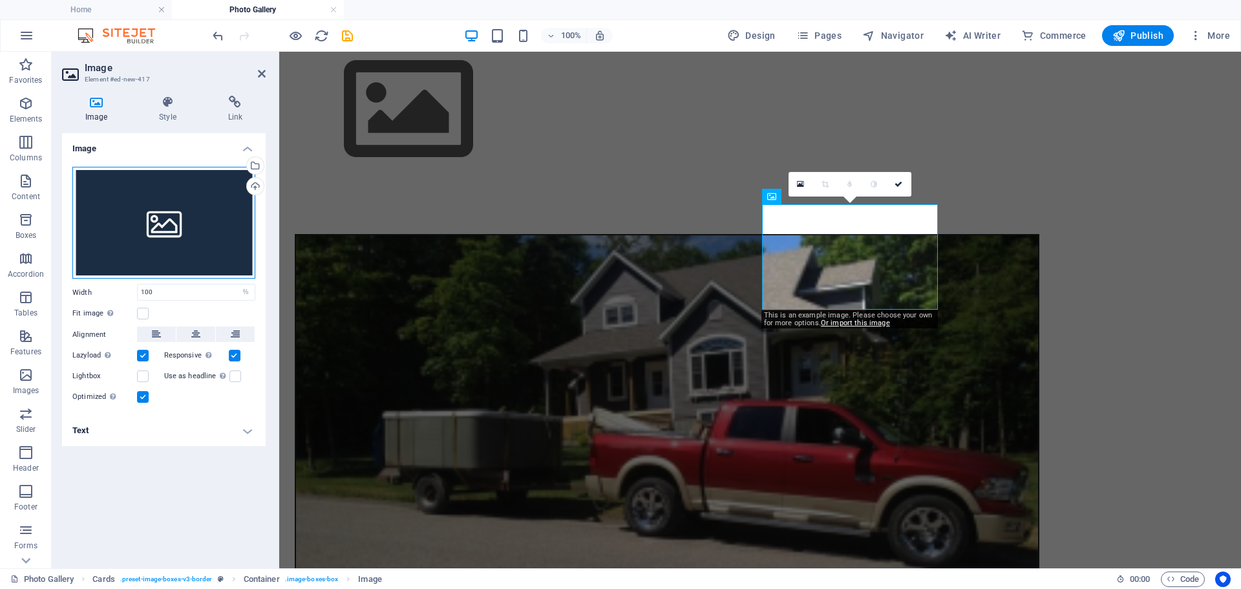
click at [167, 233] on div "Drag files here, click to choose files or select files from Files or our free s…" at bounding box center [163, 223] width 183 height 112
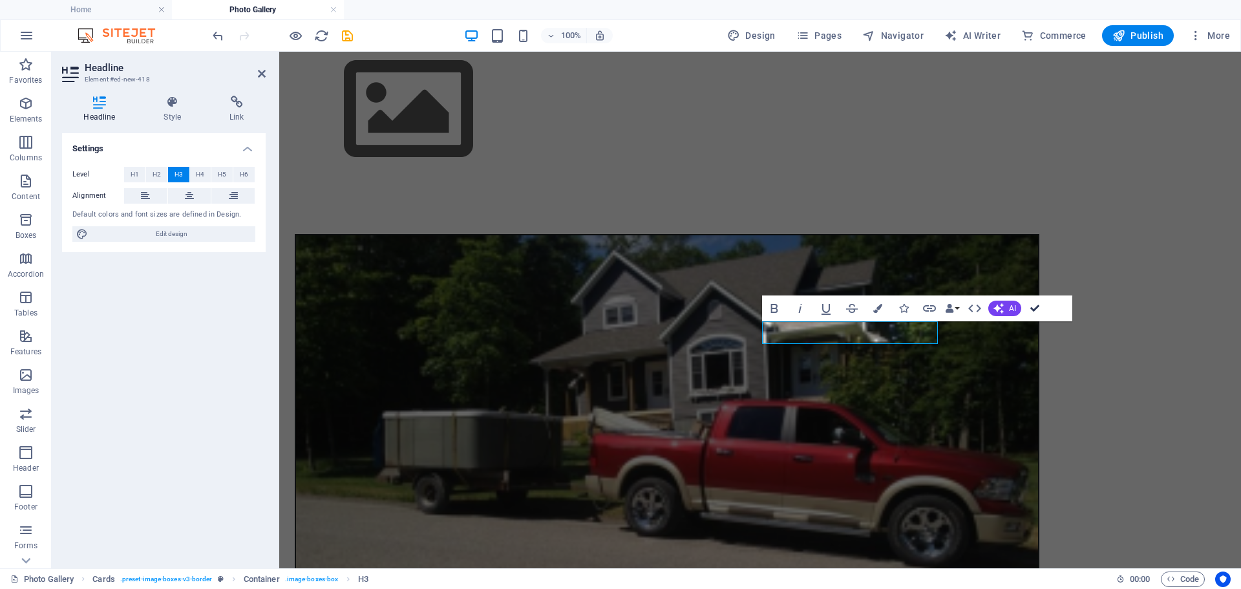
drag, startPoint x: 1035, startPoint y: 305, endPoint x: 832, endPoint y: 341, distance: 206.1
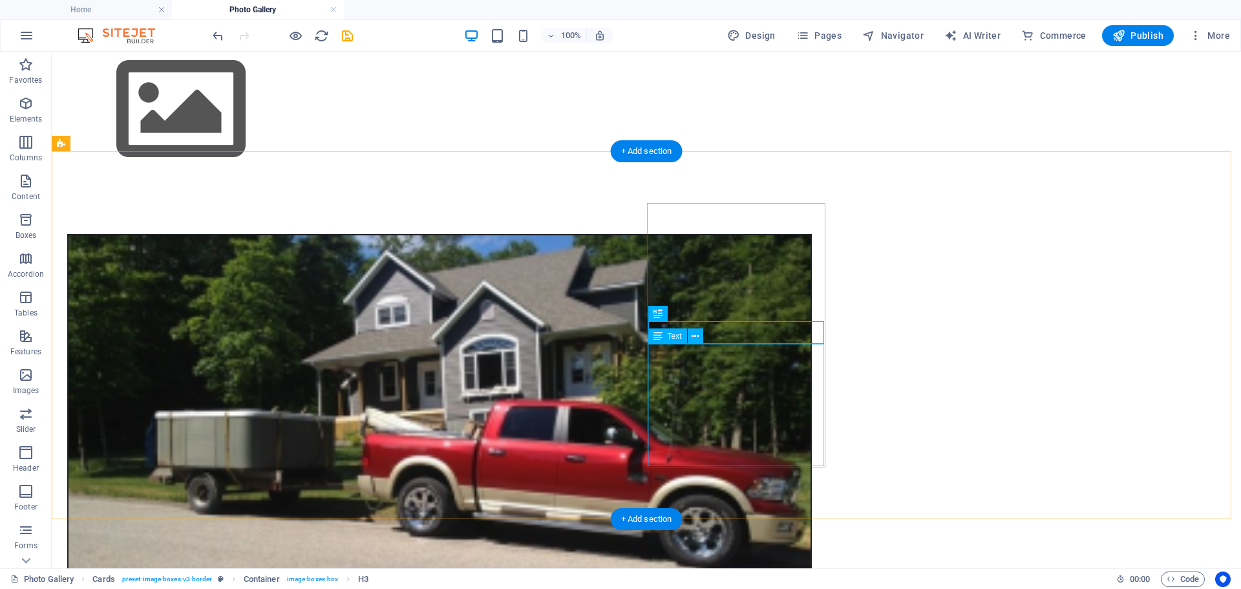
click at [694, 337] on icon at bounding box center [695, 337] width 7 height 14
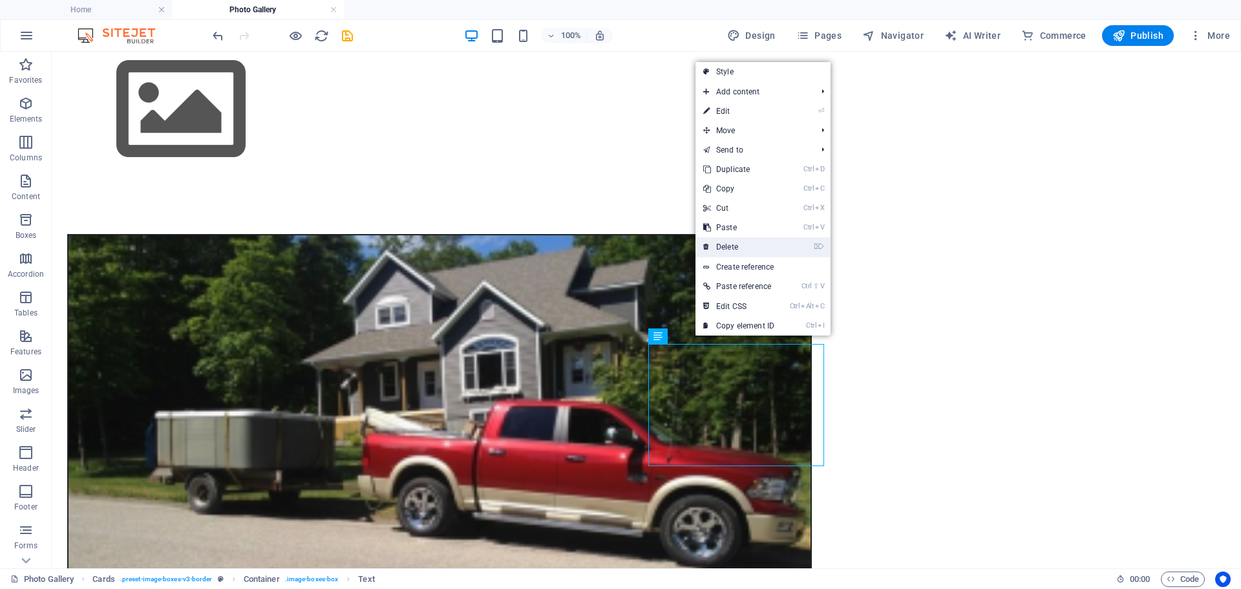
click at [729, 244] on link "⌦ Delete" at bounding box center [739, 246] width 87 height 19
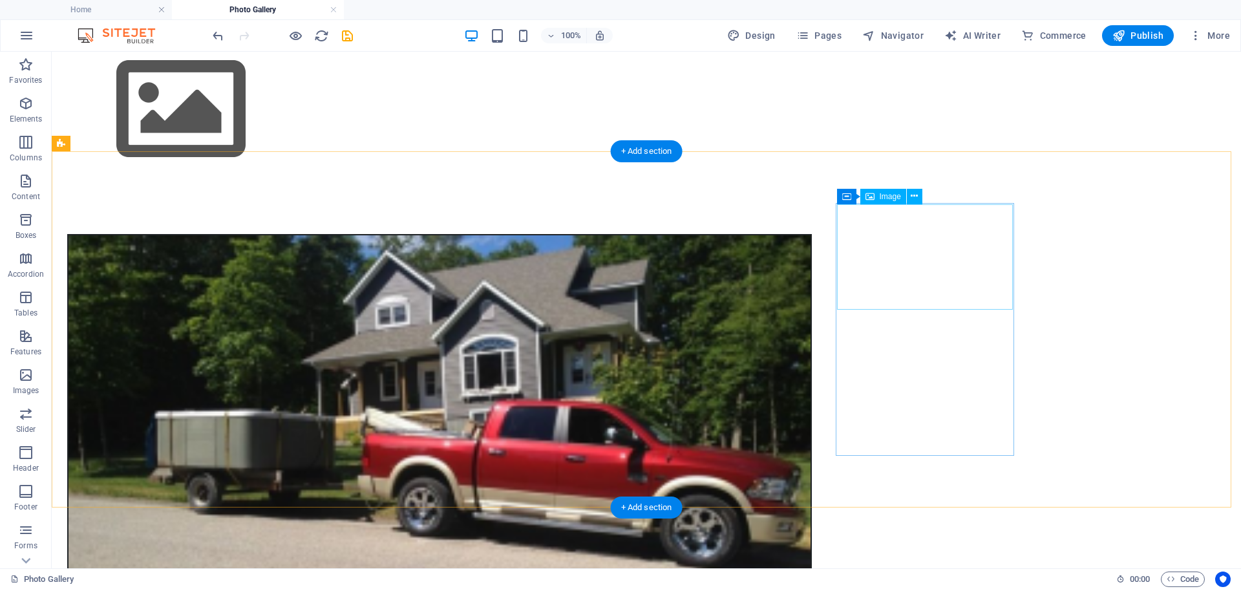
select select "%"
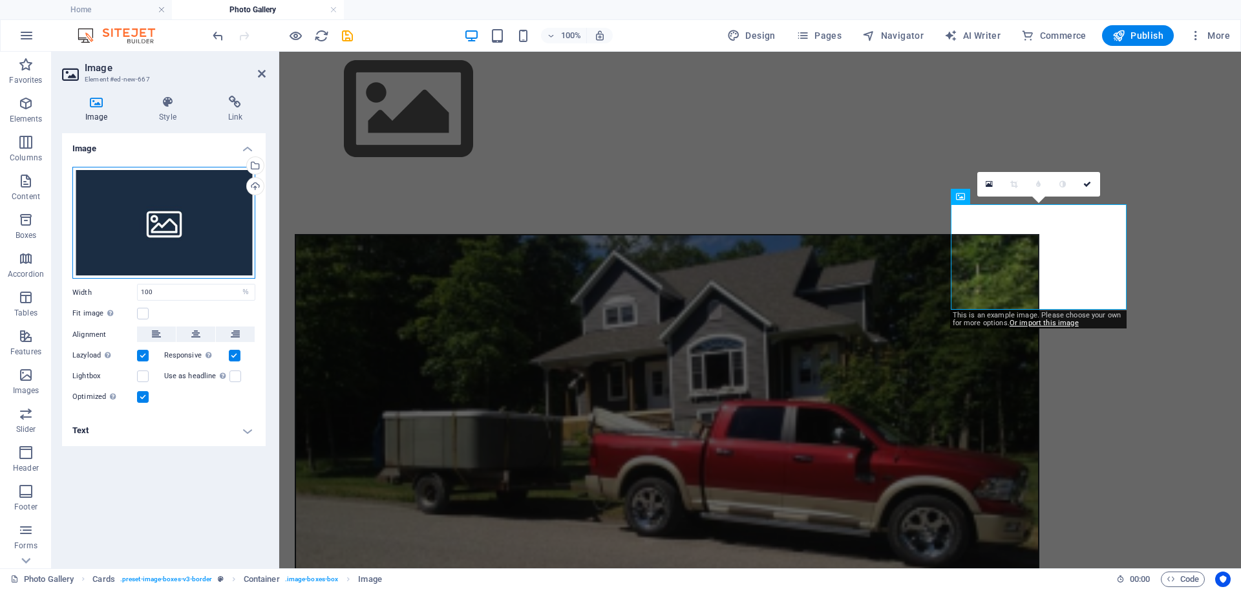
click at [146, 239] on div "Drag files here, click to choose files or select files from Files or our free s…" at bounding box center [163, 223] width 183 height 112
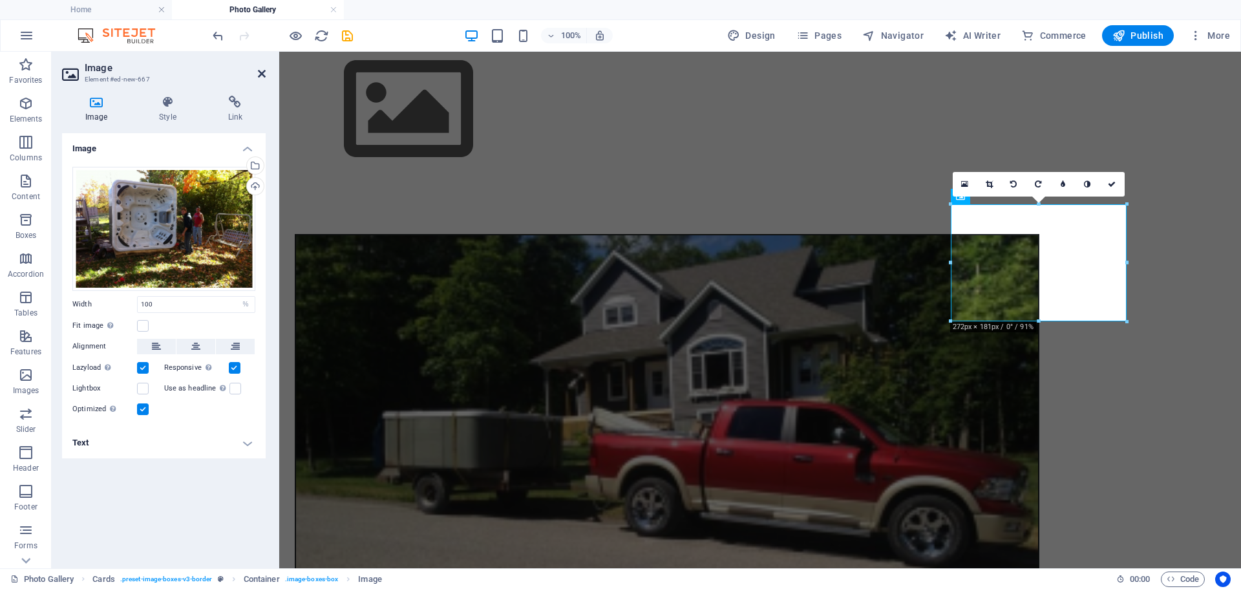
click at [262, 70] on icon at bounding box center [262, 74] width 8 height 10
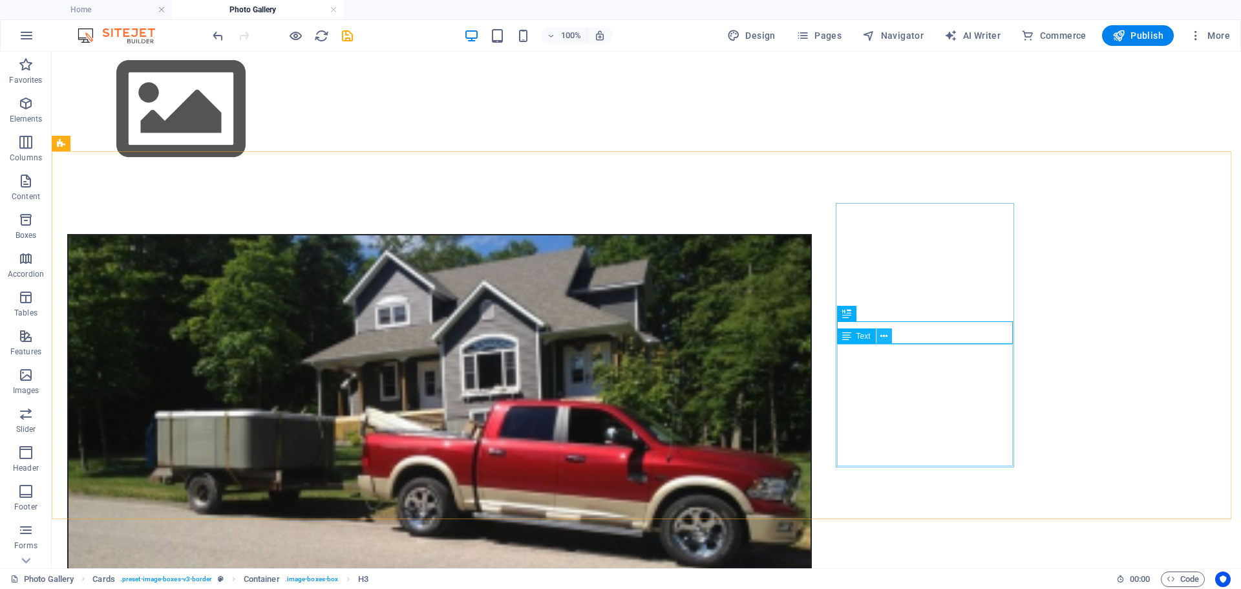
click at [890, 339] on button at bounding box center [885, 336] width 16 height 16
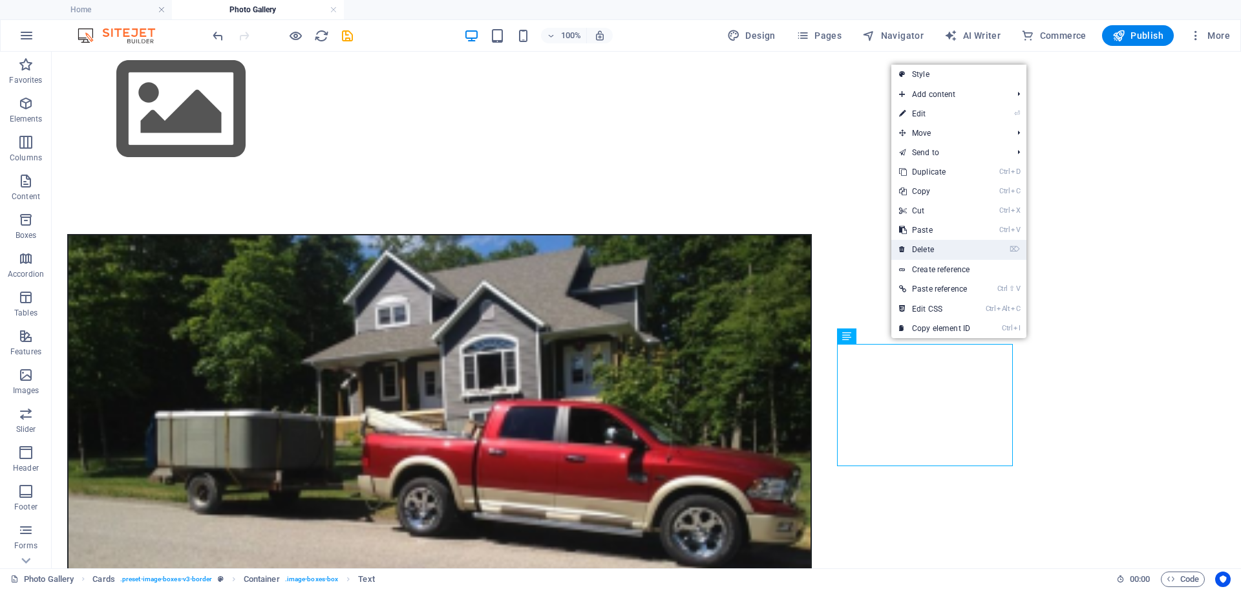
click at [933, 247] on link "⌦ Delete" at bounding box center [934, 249] width 87 height 19
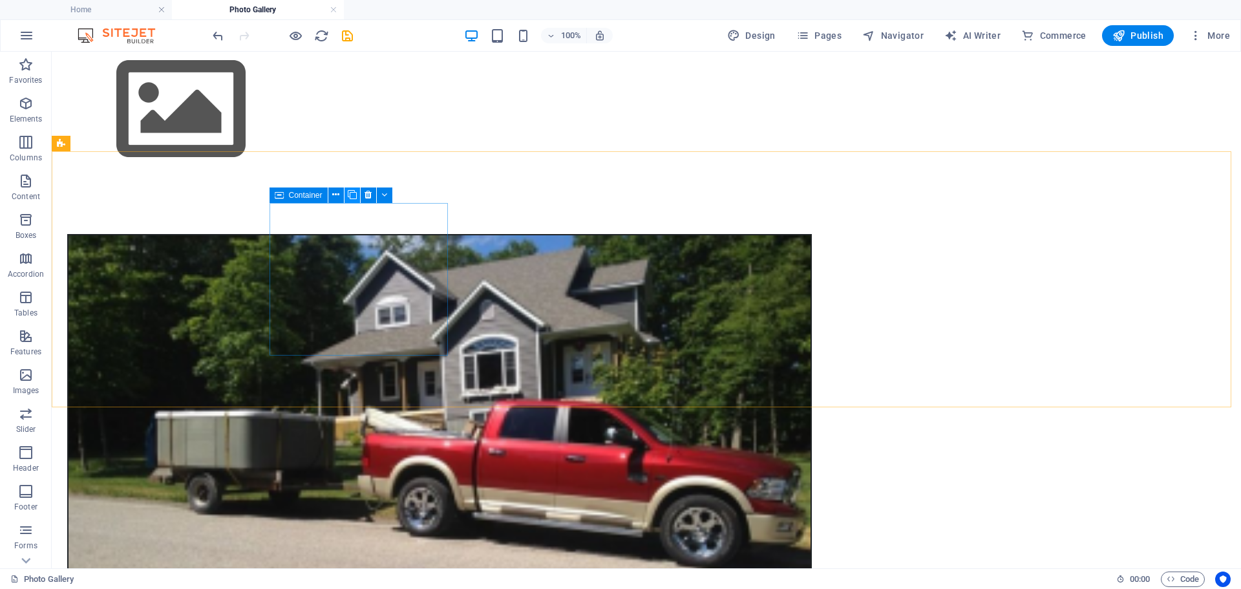
click at [351, 196] on icon at bounding box center [352, 195] width 9 height 14
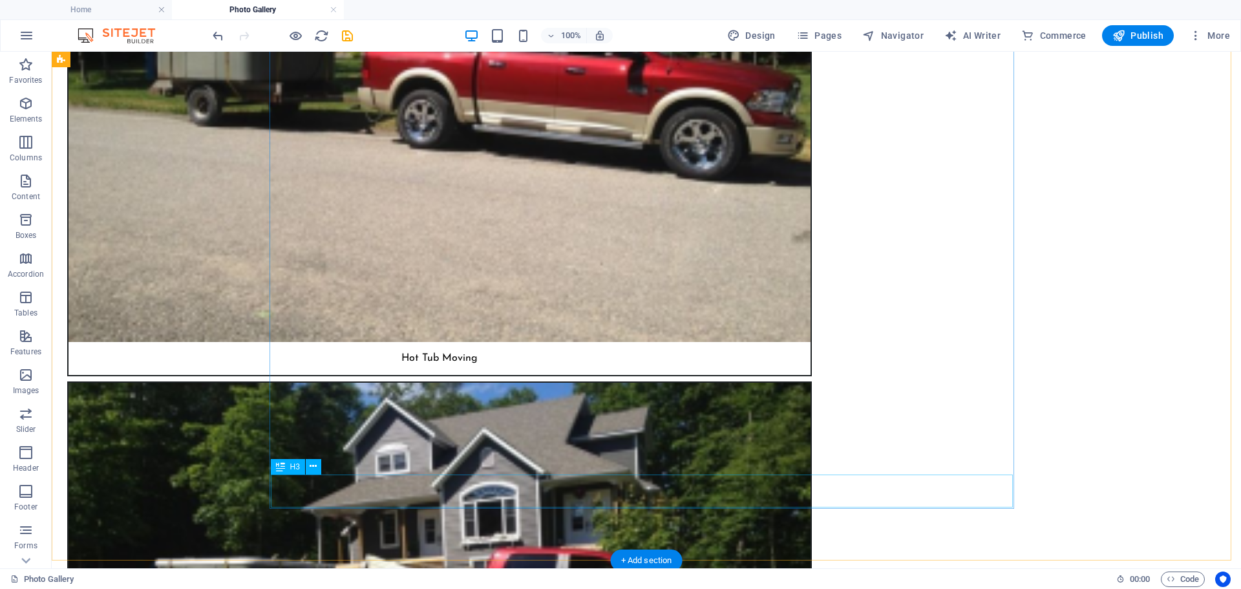
scroll to position [388, 0]
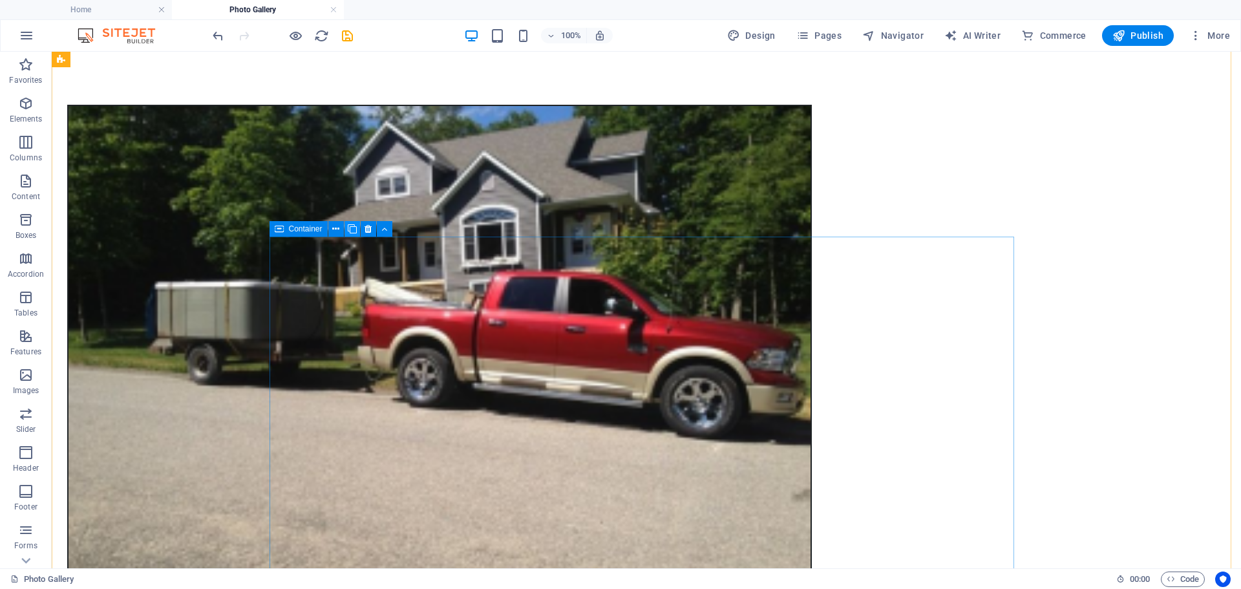
click at [347, 229] on button at bounding box center [353, 229] width 16 height 16
click at [354, 229] on icon at bounding box center [352, 229] width 9 height 14
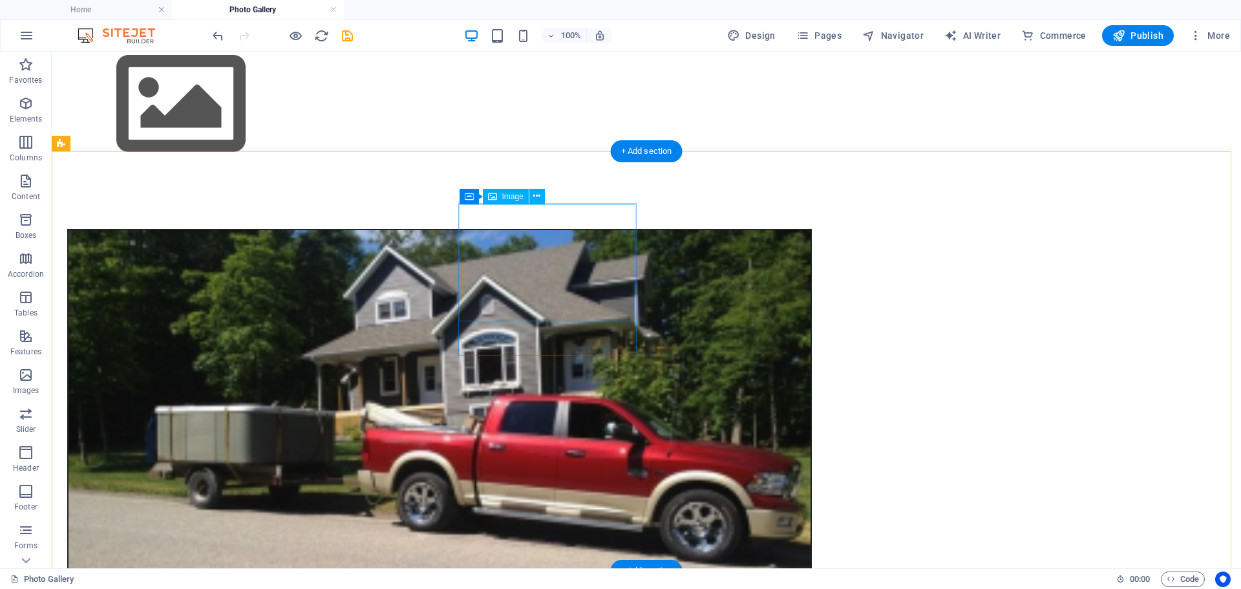
scroll to position [259, 0]
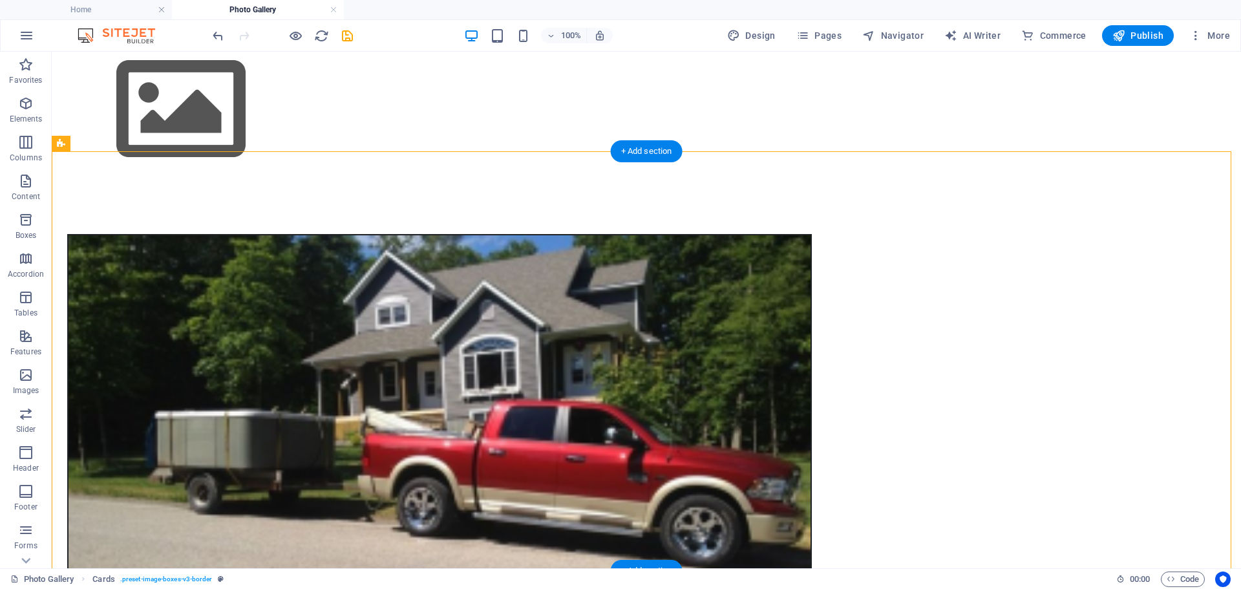
drag, startPoint x: 372, startPoint y: 410, endPoint x: 421, endPoint y: 383, distance: 56.1
select select "%"
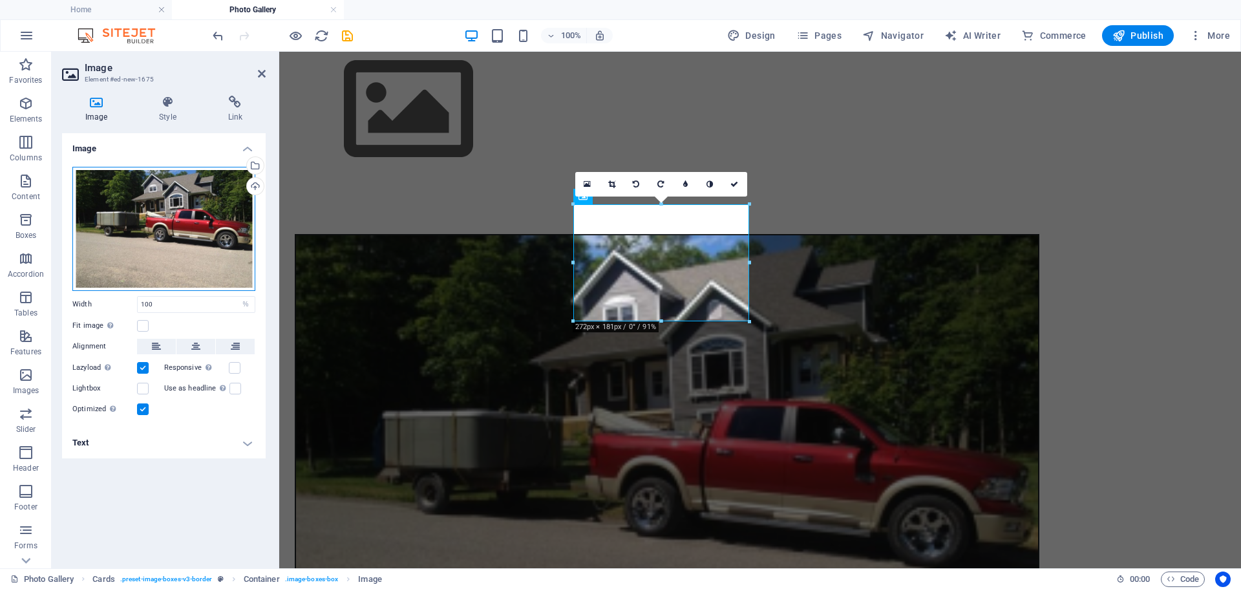
click at [141, 235] on div "Drag files here, click to choose files or select files from Files or our free s…" at bounding box center [163, 229] width 183 height 124
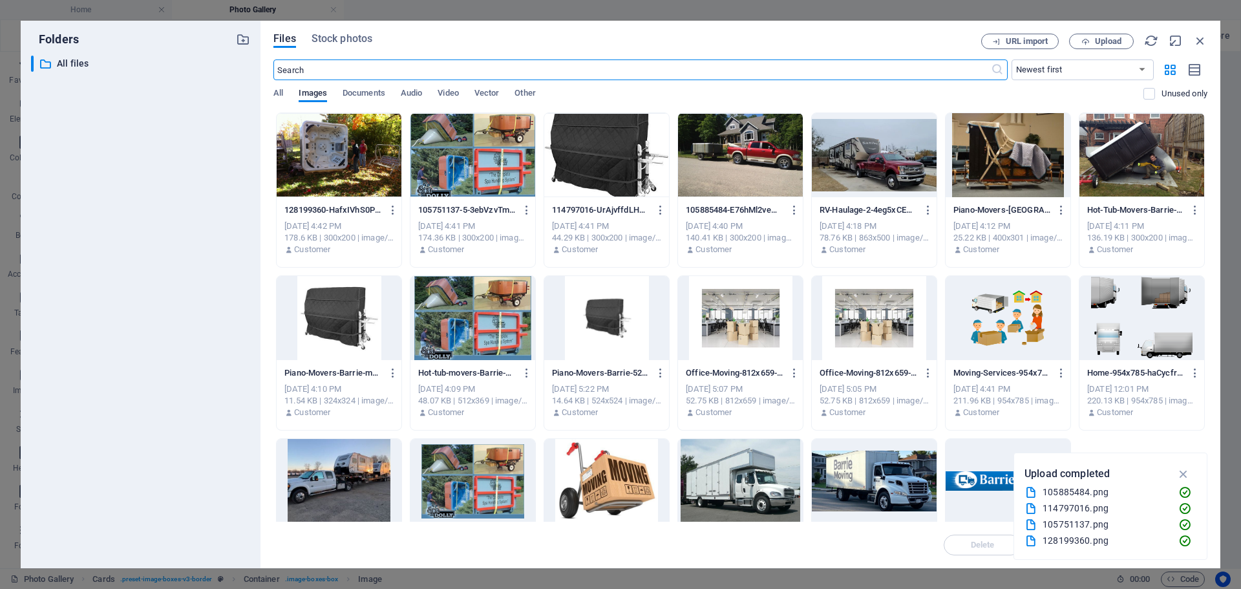
click at [388, 137] on div at bounding box center [339, 155] width 125 height 84
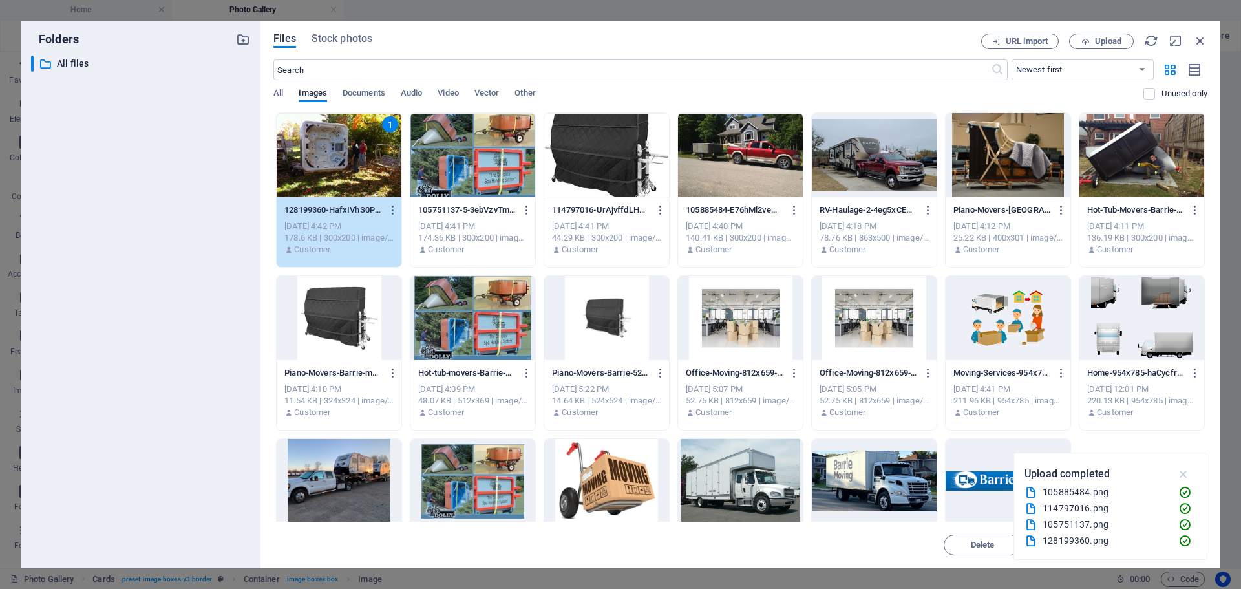
click at [1184, 475] on icon "button" at bounding box center [1184, 474] width 15 height 14
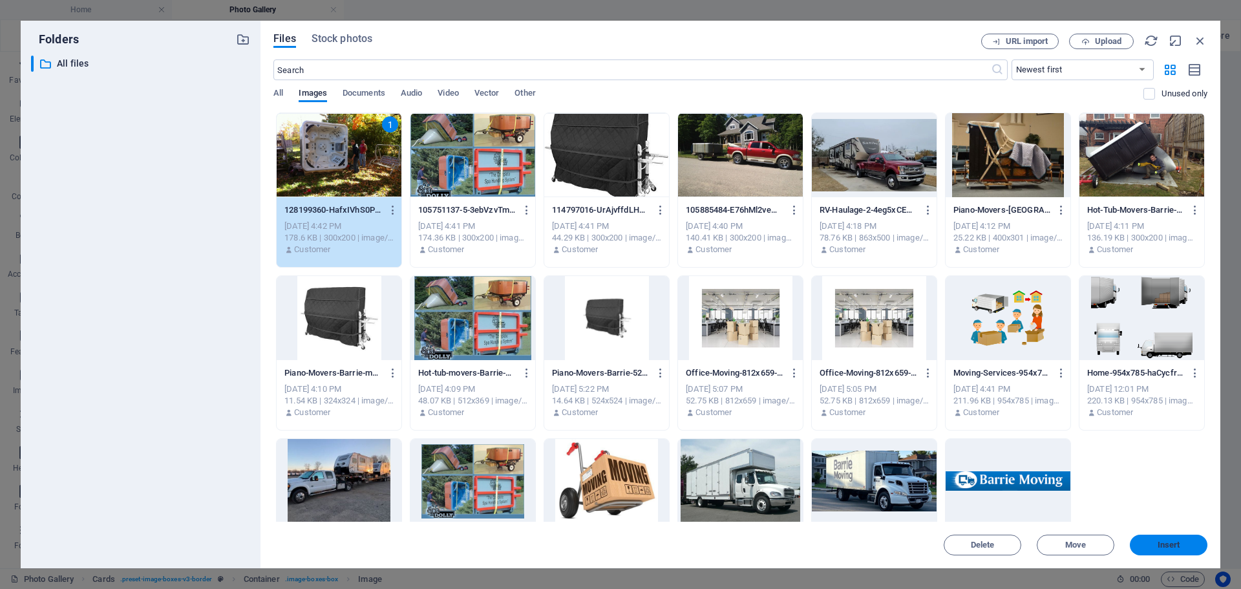
click at [1174, 541] on span "Insert" at bounding box center [1169, 545] width 23 height 8
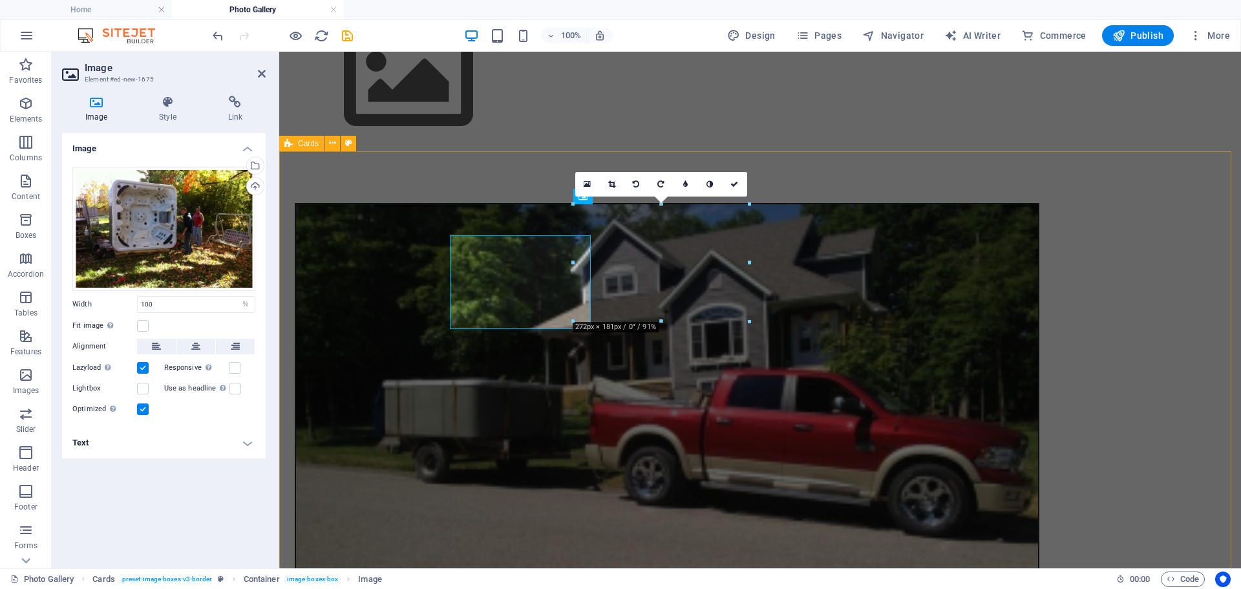
scroll to position [259, 0]
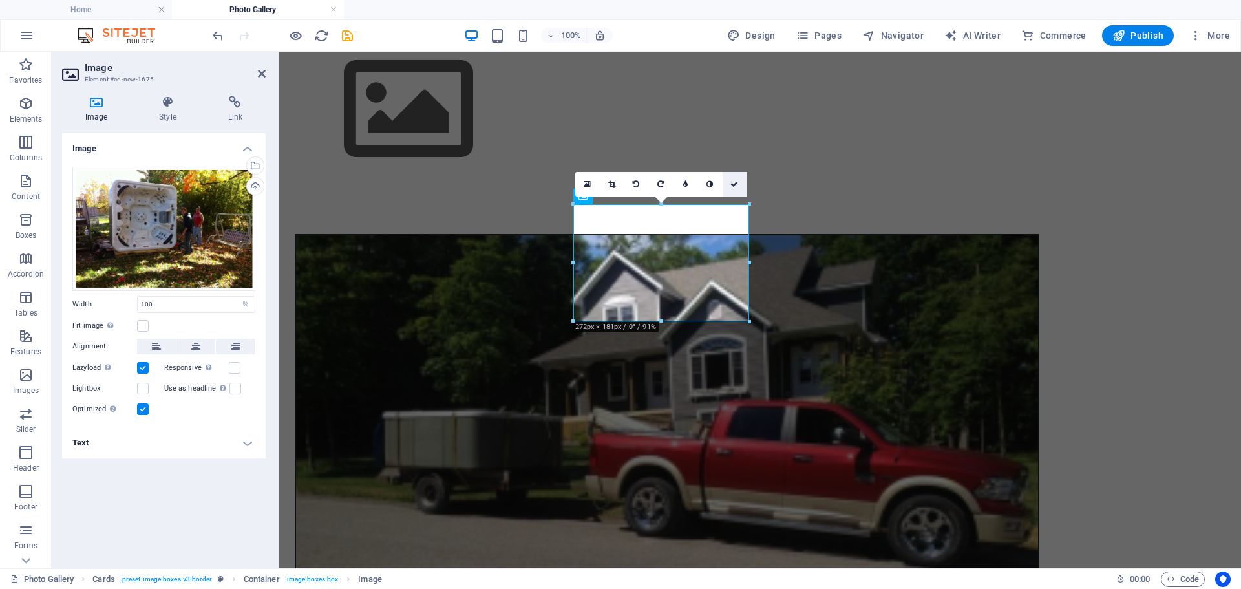
click at [732, 186] on icon at bounding box center [735, 184] width 8 height 8
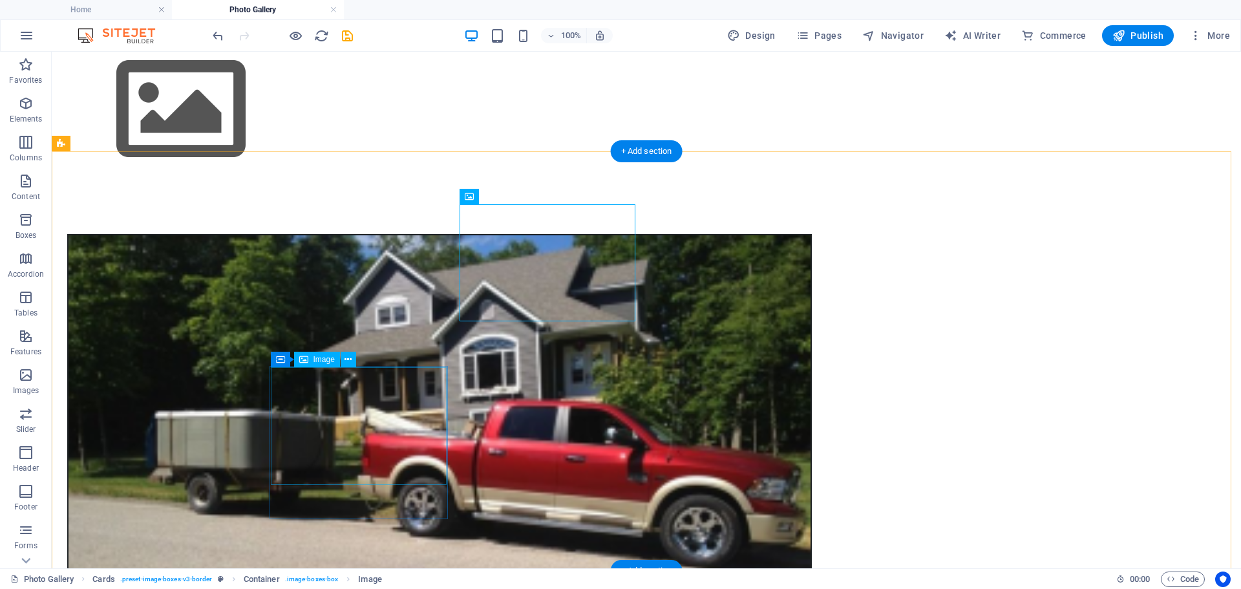
select select "%"
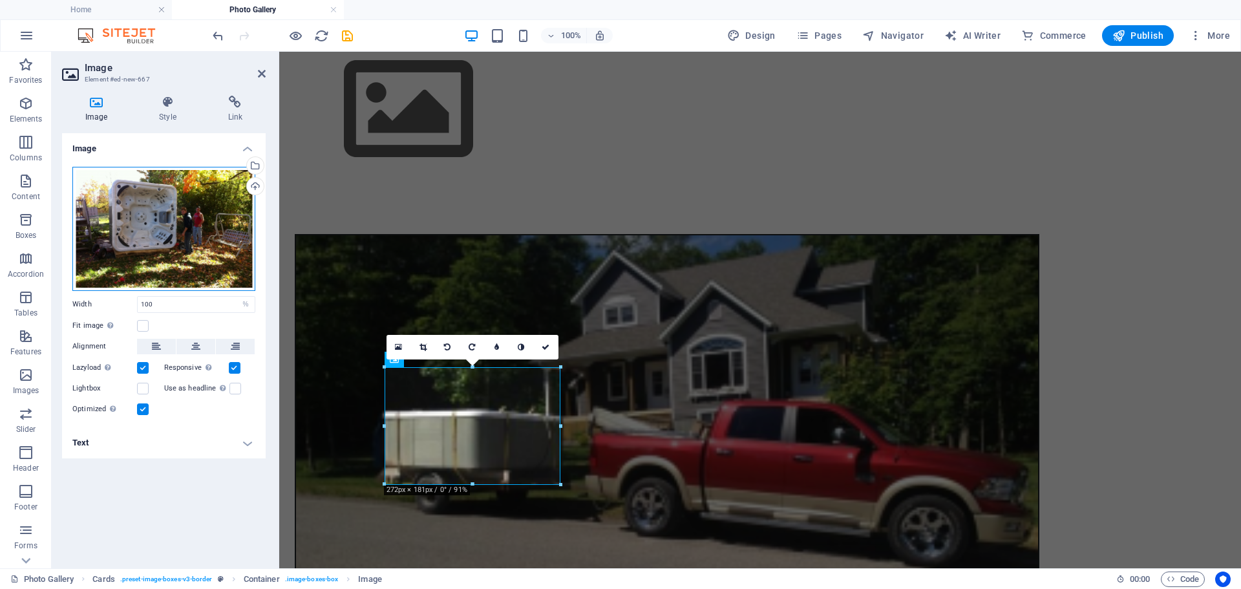
click at [134, 233] on div "Drag files here, click to choose files or select files from Files or our free s…" at bounding box center [163, 229] width 183 height 124
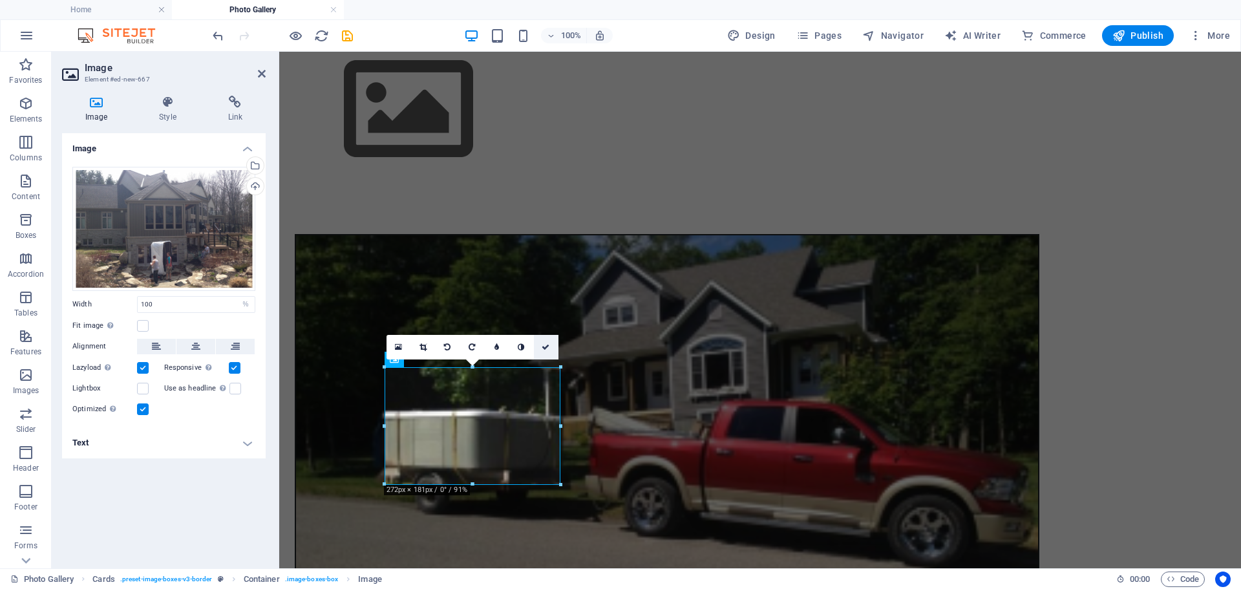
click at [544, 349] on icon at bounding box center [546, 347] width 8 height 8
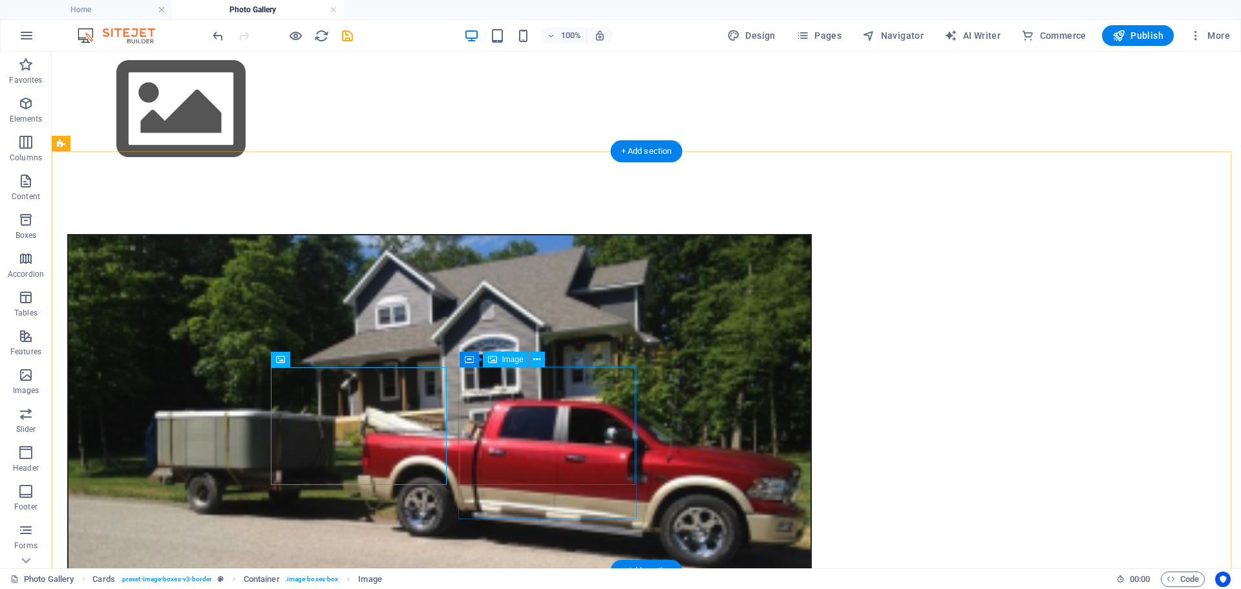
select select "%"
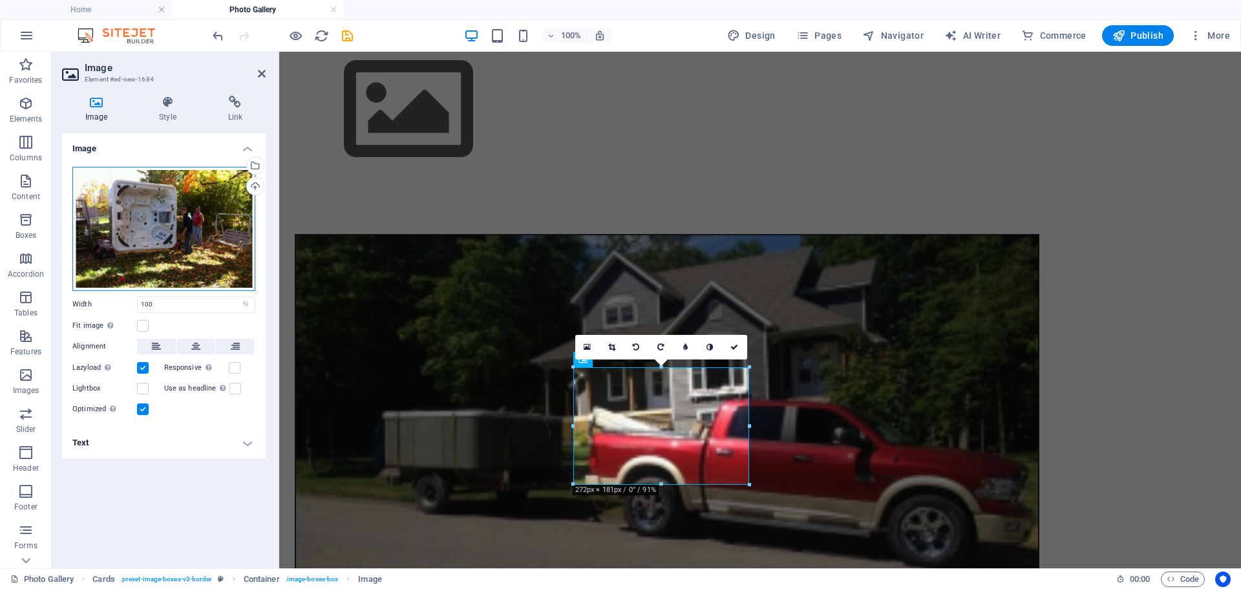
click at [178, 239] on div "Drag files here, click to choose files or select files from Files or our free s…" at bounding box center [163, 229] width 183 height 124
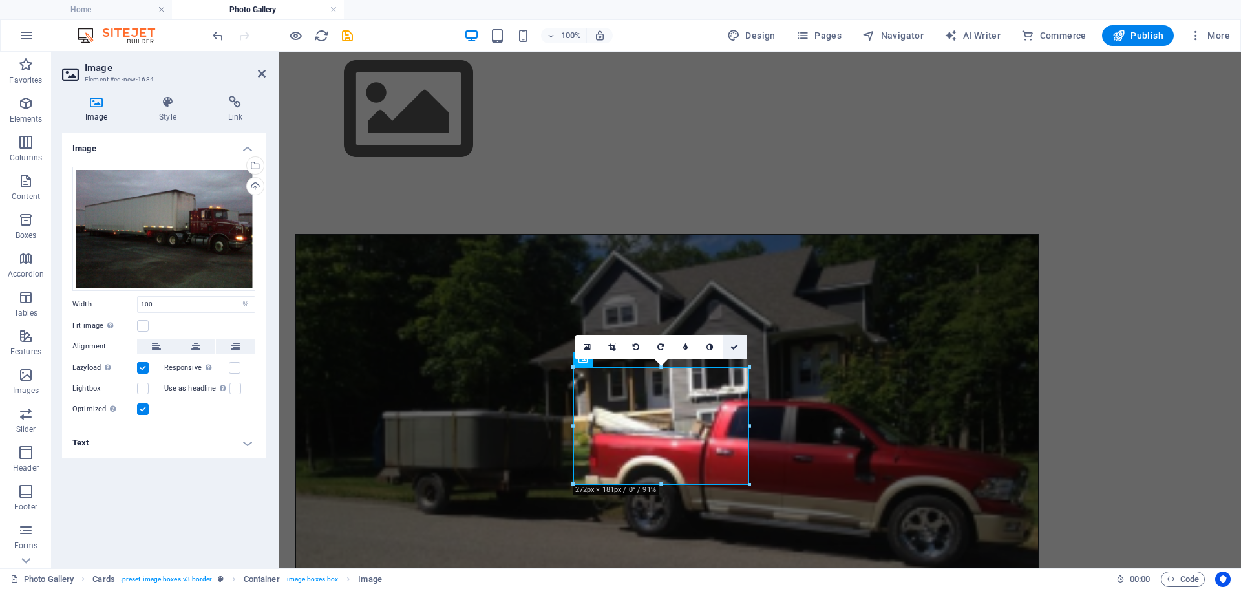
click at [731, 348] on icon at bounding box center [735, 347] width 8 height 8
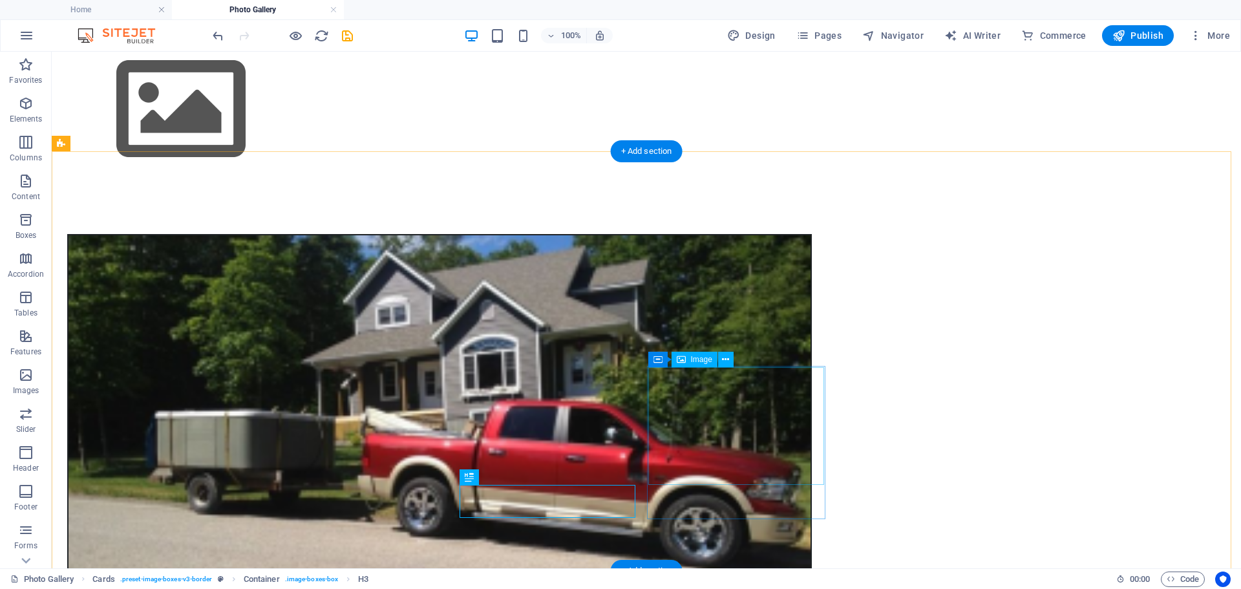
select select "%"
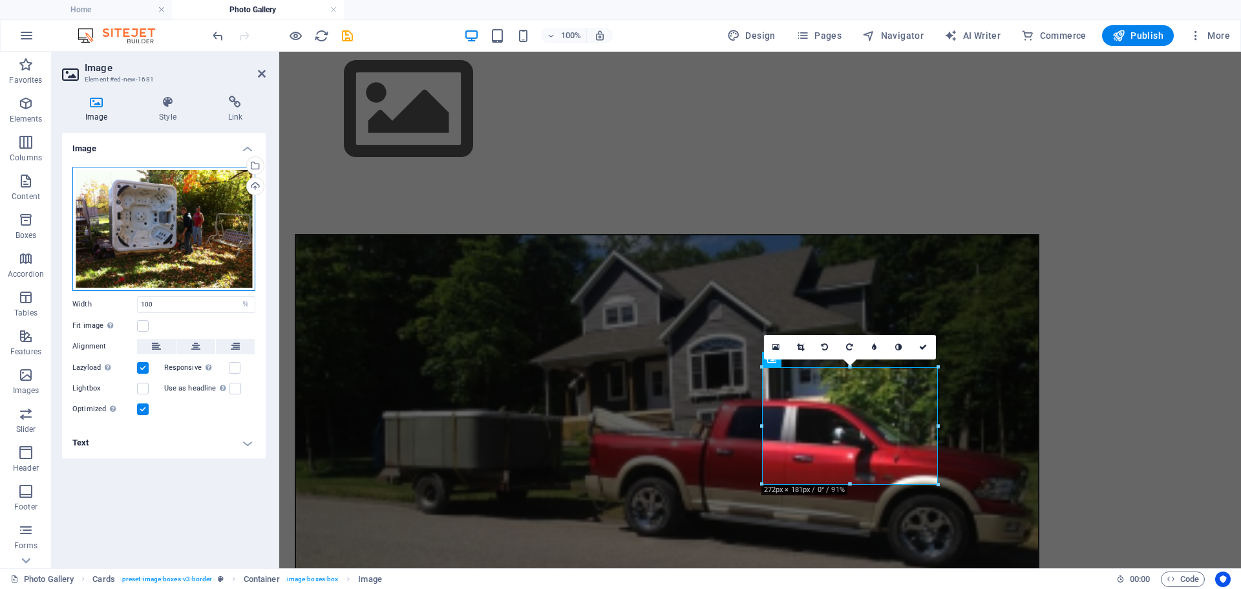
click at [165, 231] on div "Drag files here, click to choose files or select files from Files or our free s…" at bounding box center [163, 229] width 183 height 124
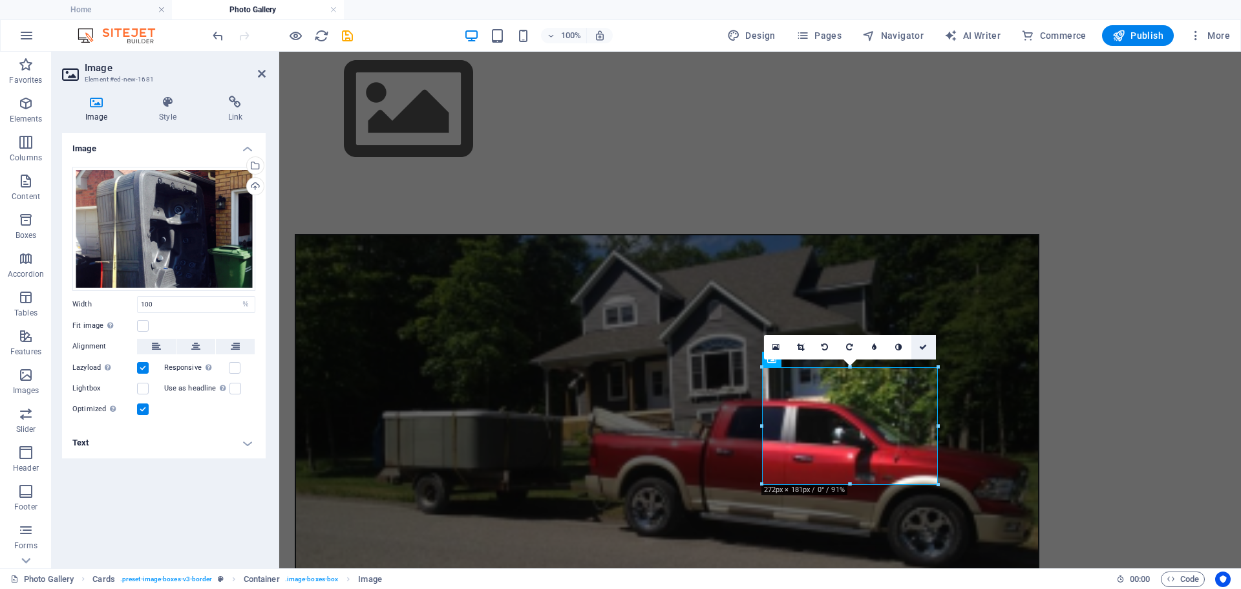
click at [922, 343] on icon at bounding box center [923, 347] width 8 height 8
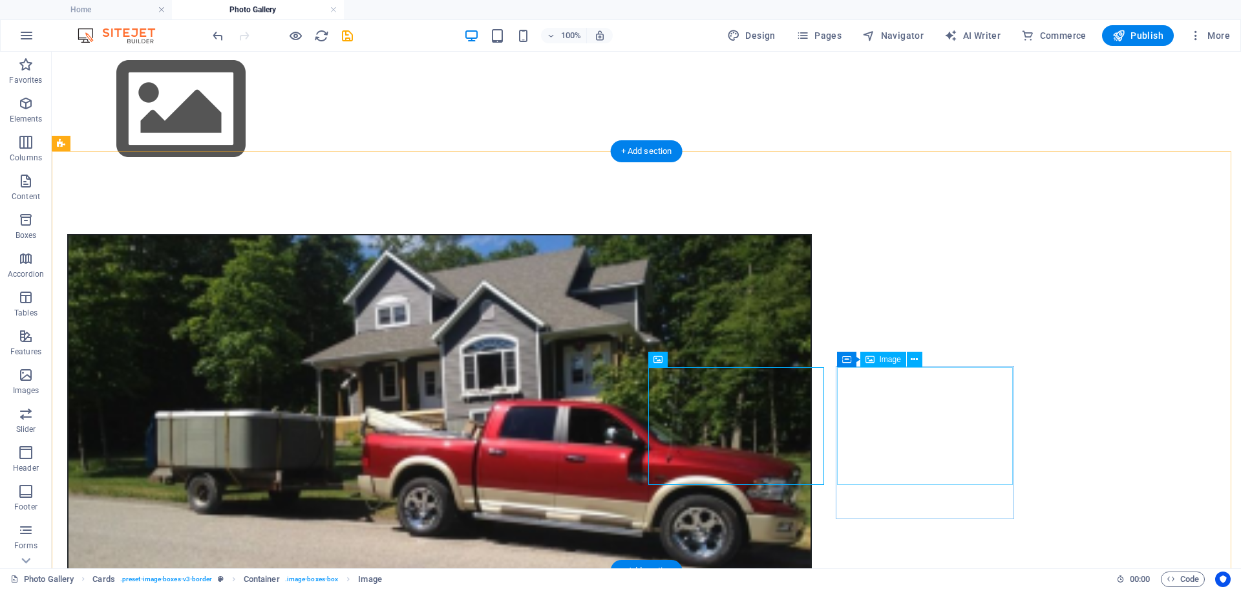
select select "%"
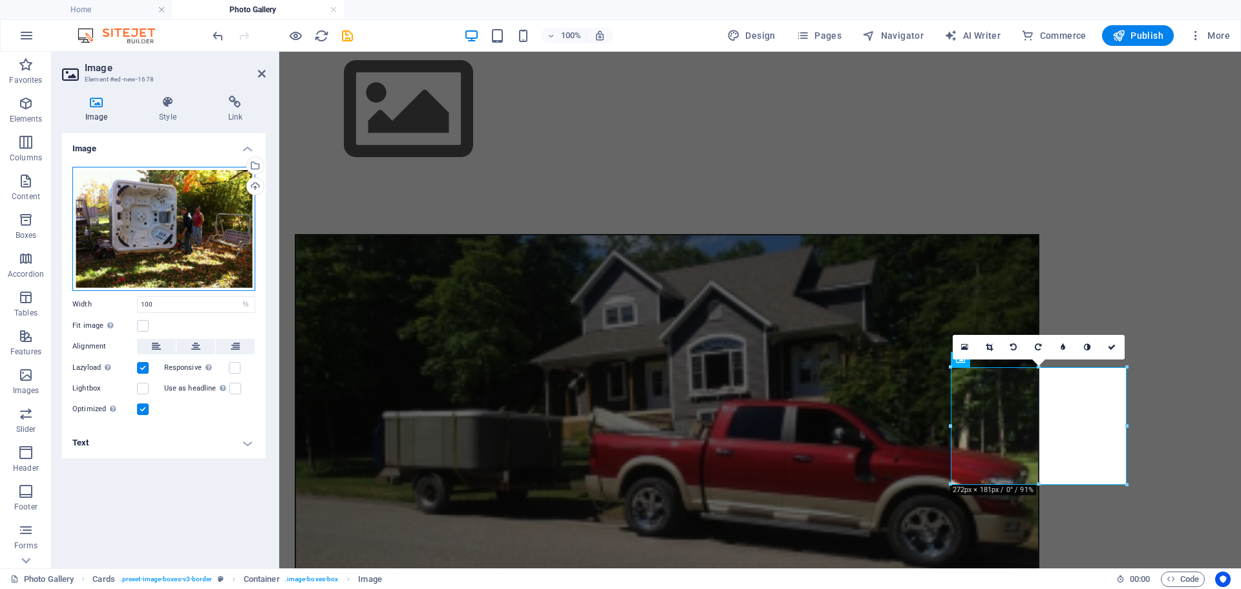
click at [167, 225] on div "Drag files here, click to choose files or select files from Files or our free s…" at bounding box center [163, 229] width 183 height 124
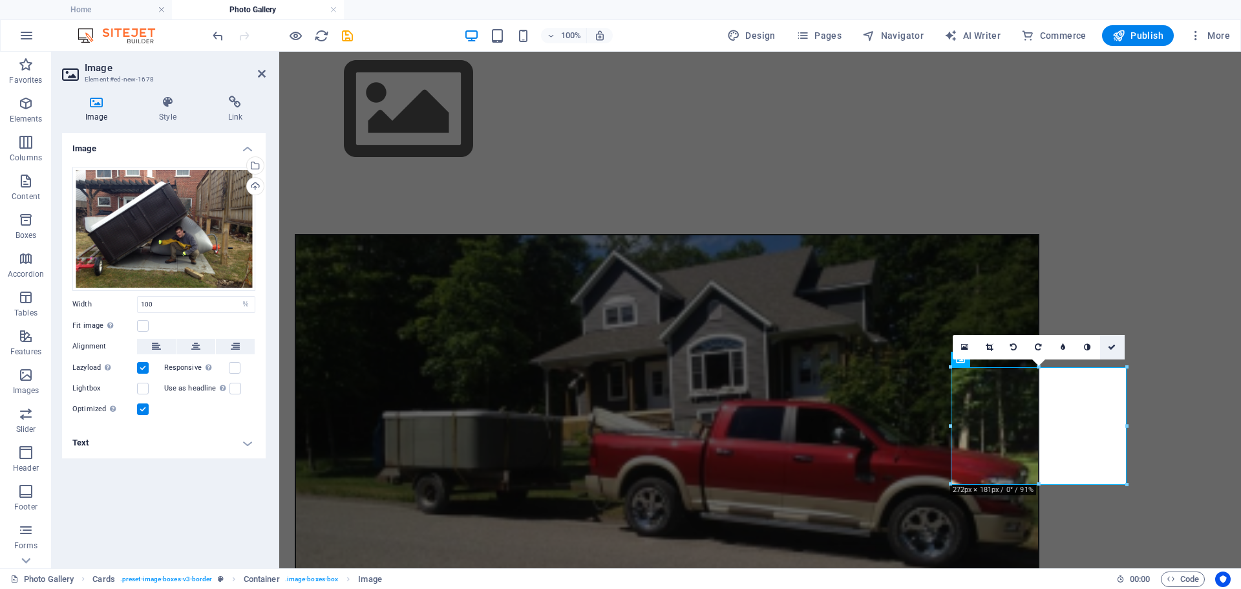
click at [1110, 346] on icon at bounding box center [1112, 347] width 8 height 8
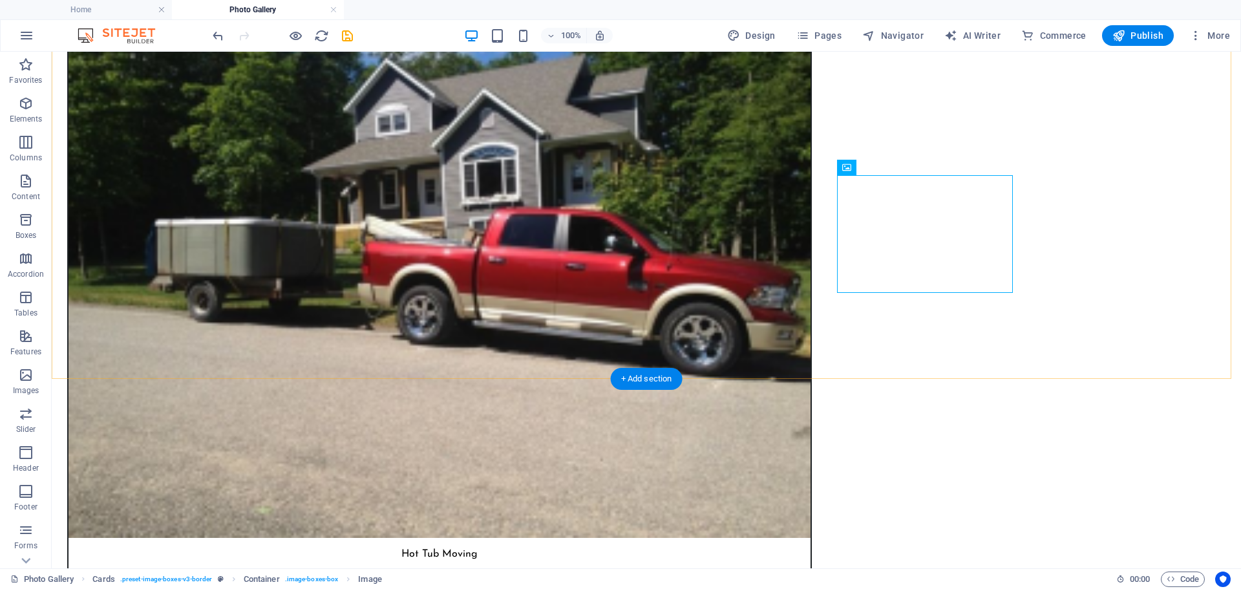
scroll to position [453, 0]
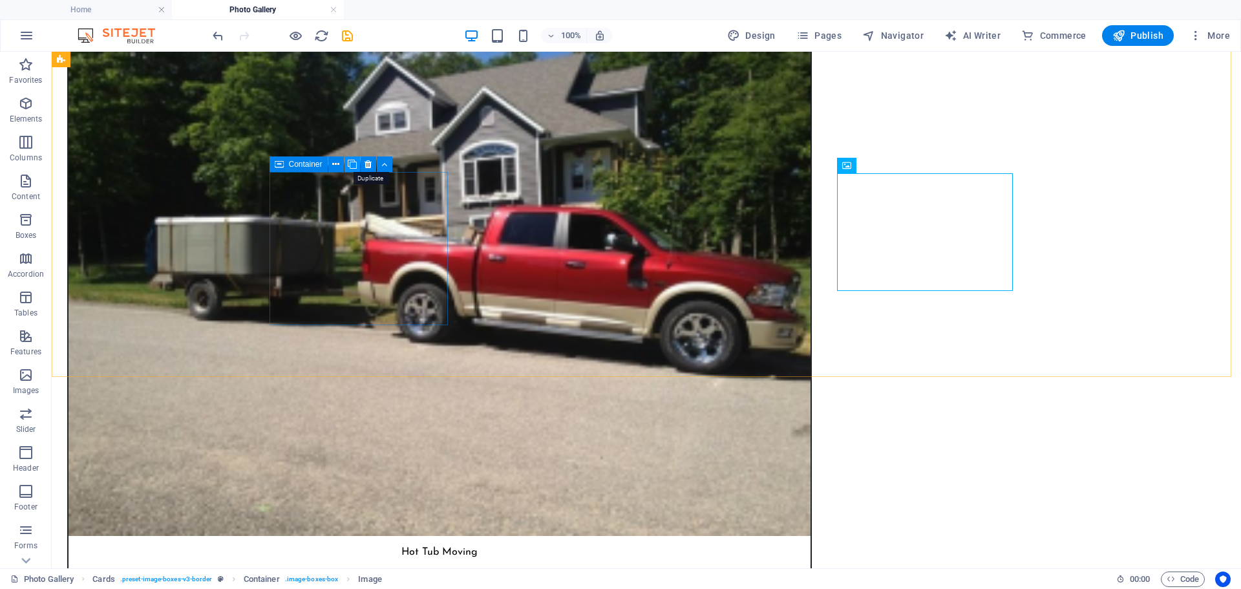
click at [349, 164] on icon at bounding box center [352, 165] width 9 height 14
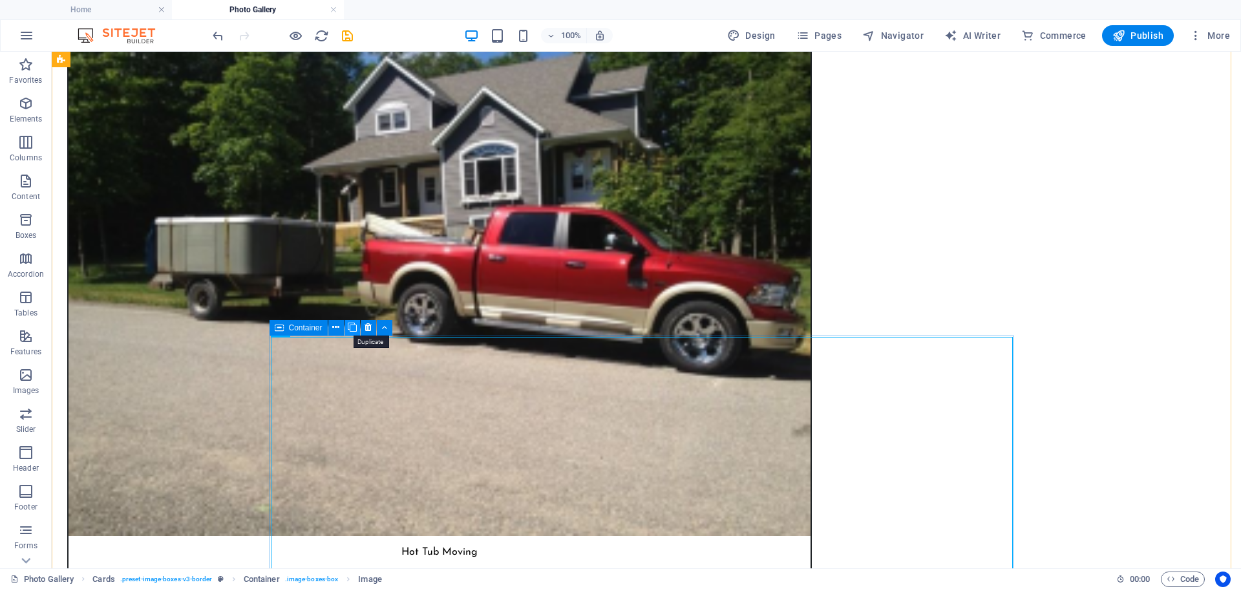
click at [351, 328] on icon at bounding box center [352, 328] width 9 height 14
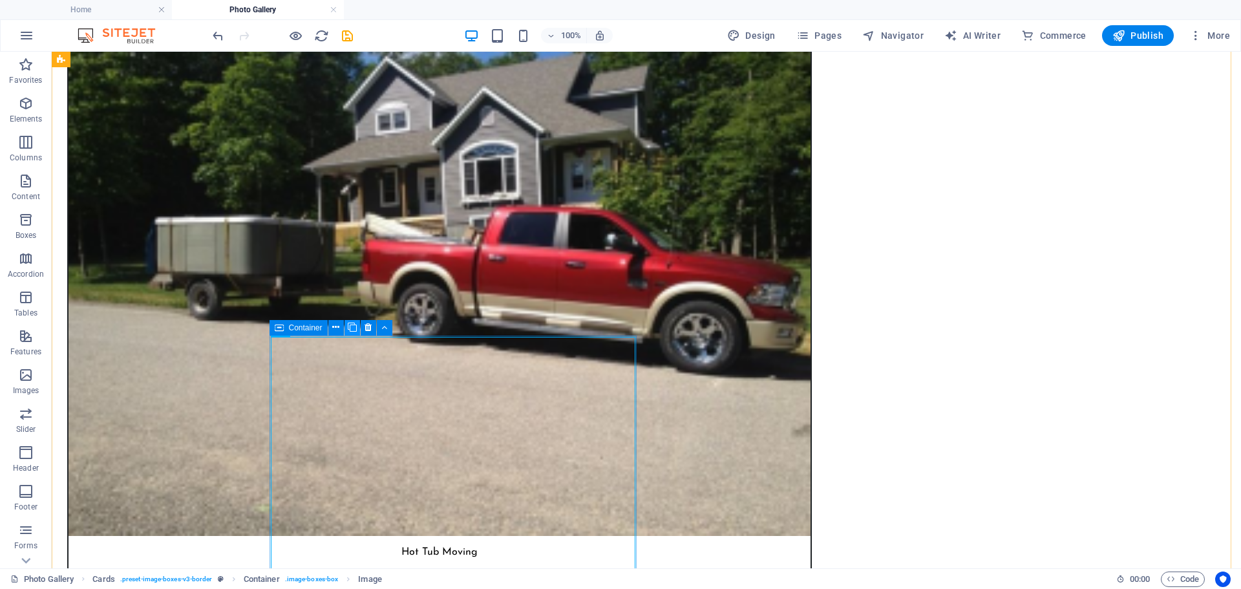
click at [352, 328] on icon at bounding box center [352, 328] width 9 height 14
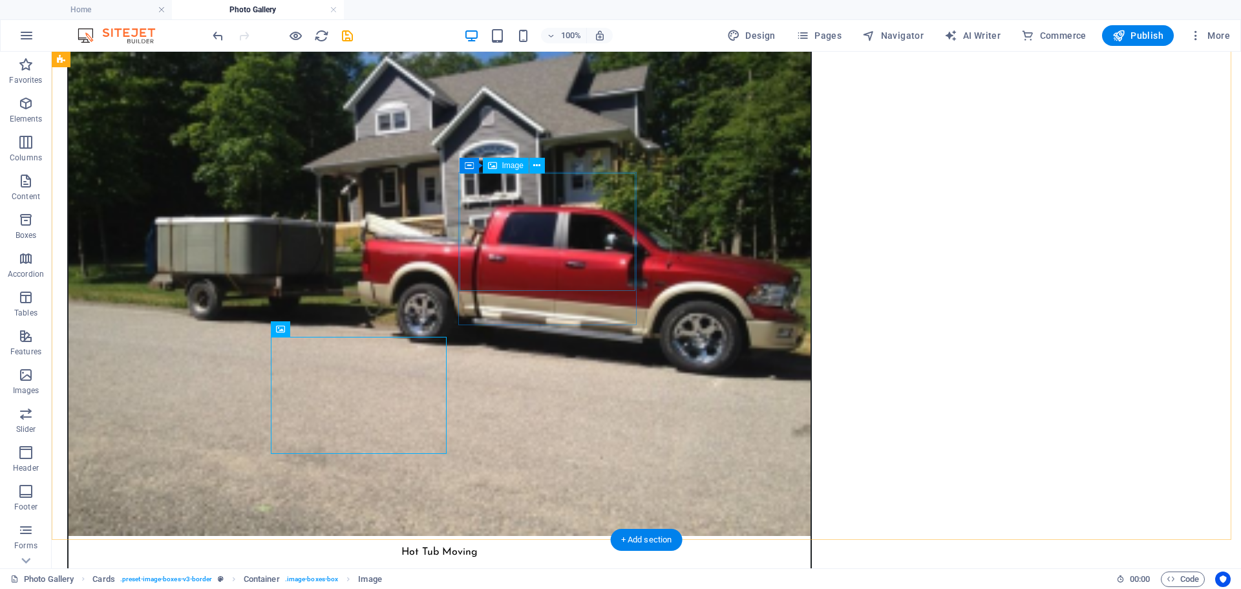
select select "%"
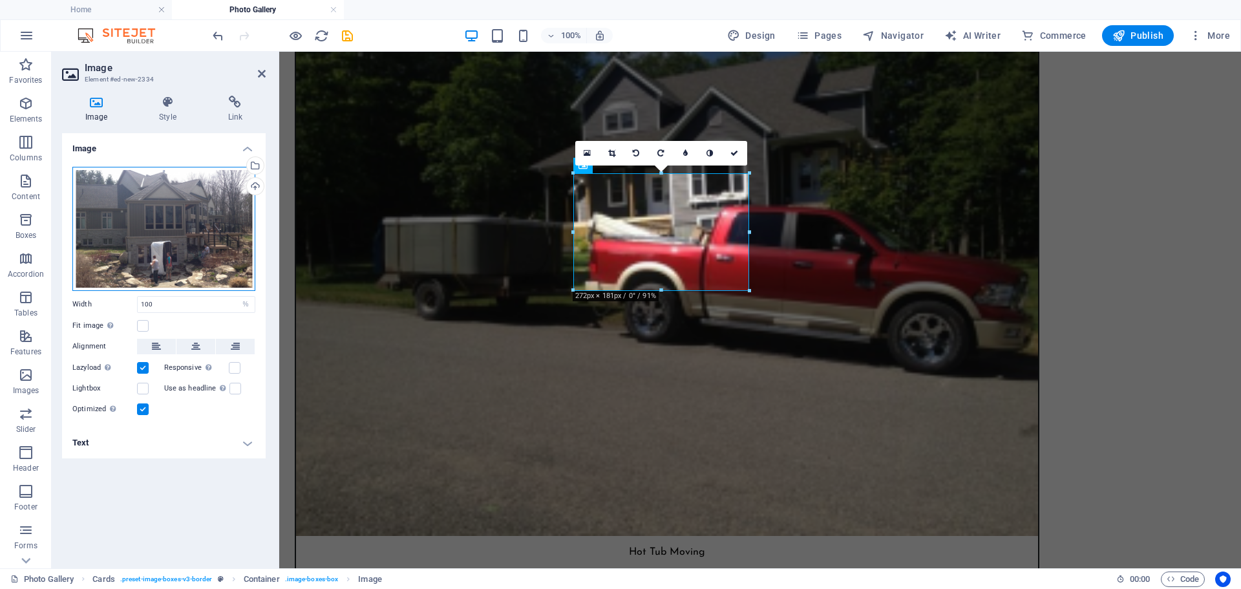
click at [158, 239] on div "Drag files here, click to choose files or select files from Files or our free s…" at bounding box center [163, 229] width 183 height 124
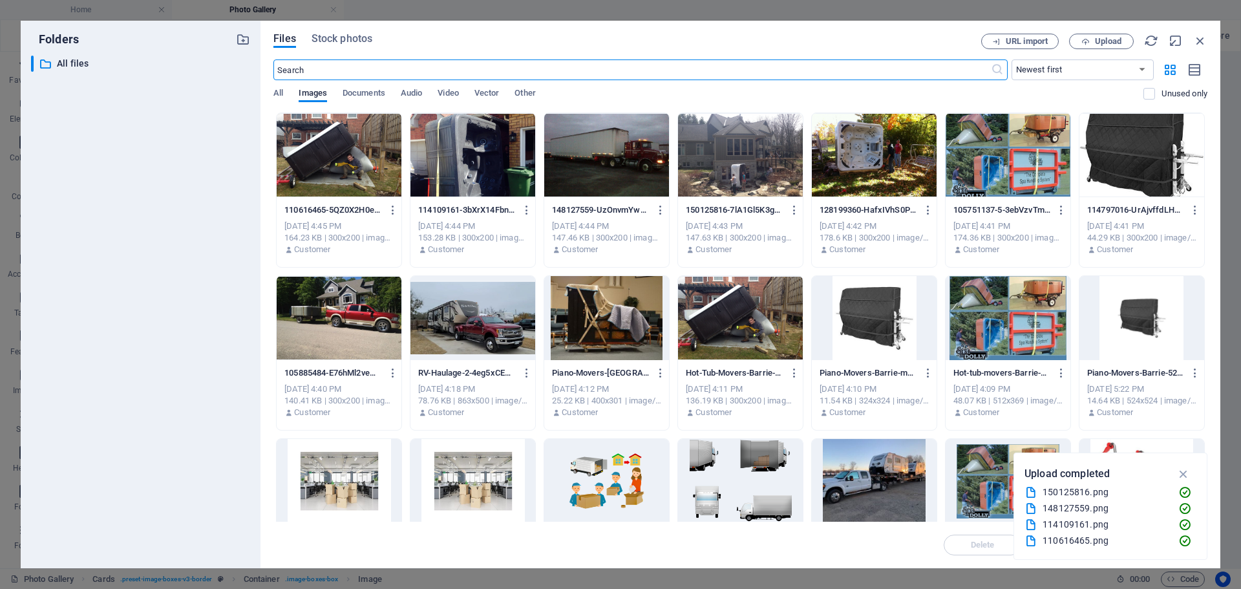
scroll to position [484, 0]
click at [456, 174] on div at bounding box center [473, 155] width 125 height 84
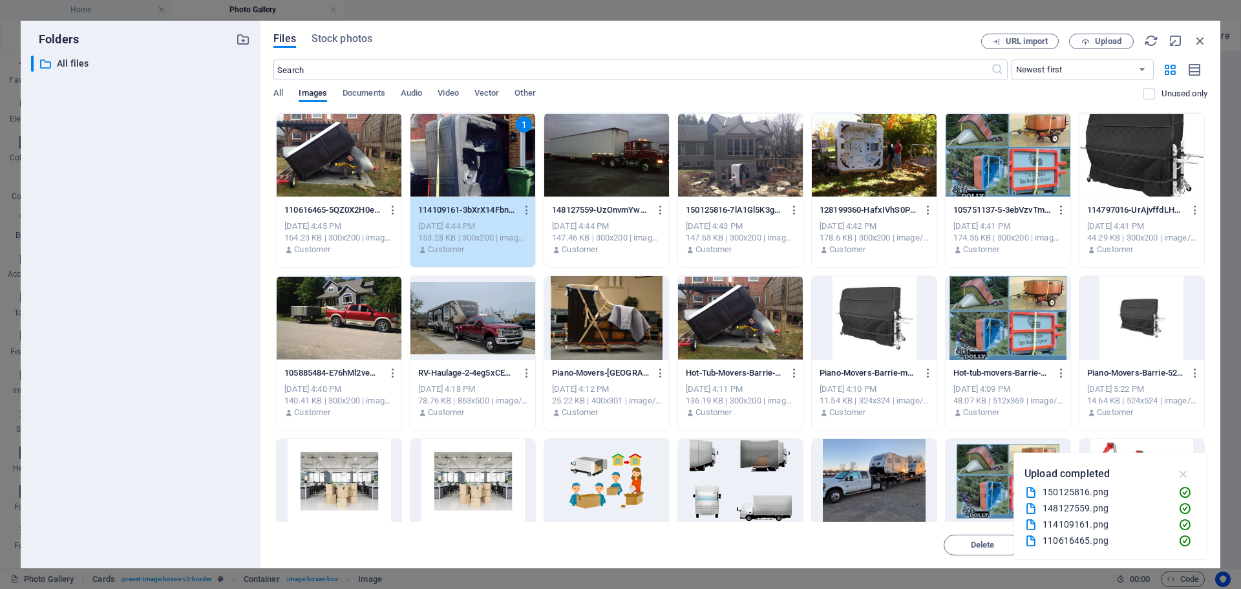
click at [1185, 472] on icon "button" at bounding box center [1184, 474] width 15 height 14
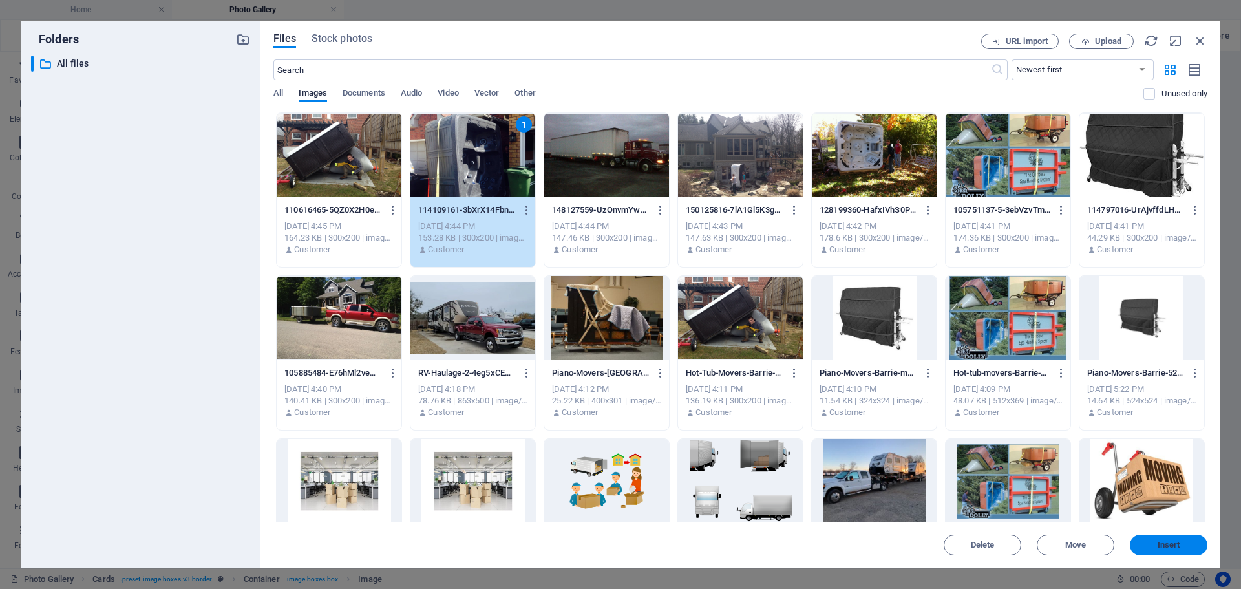
click at [1168, 542] on span "Insert" at bounding box center [1169, 545] width 23 height 8
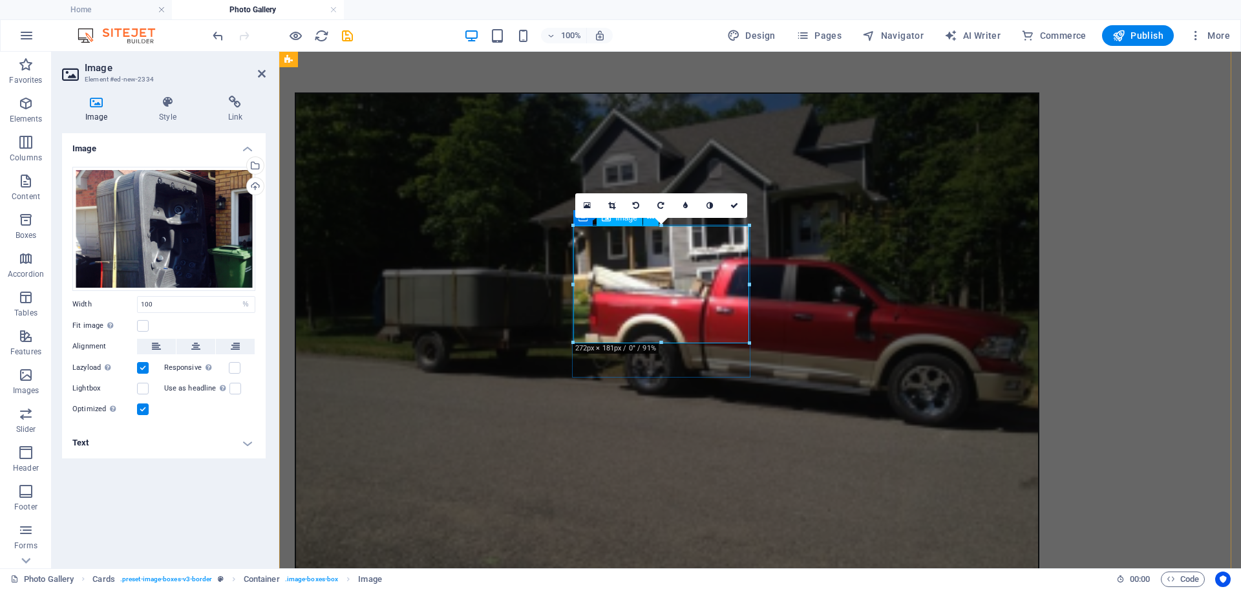
scroll to position [323, 0]
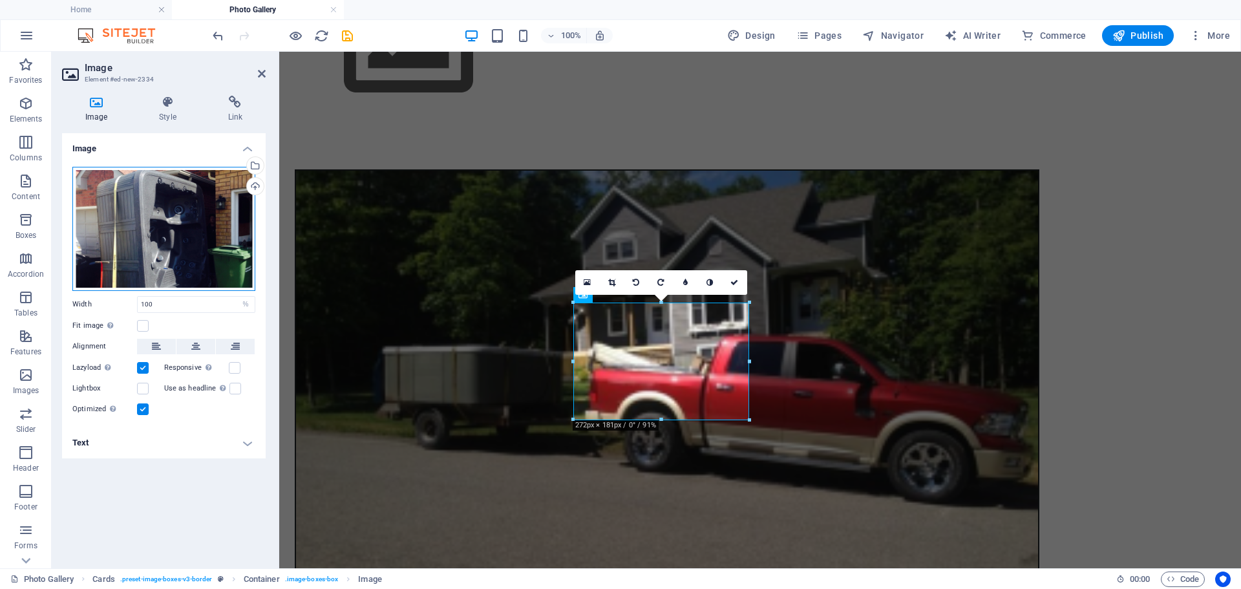
click at [155, 249] on div "Drag files here, click to choose files or select files from Files or our free s…" at bounding box center [163, 229] width 183 height 124
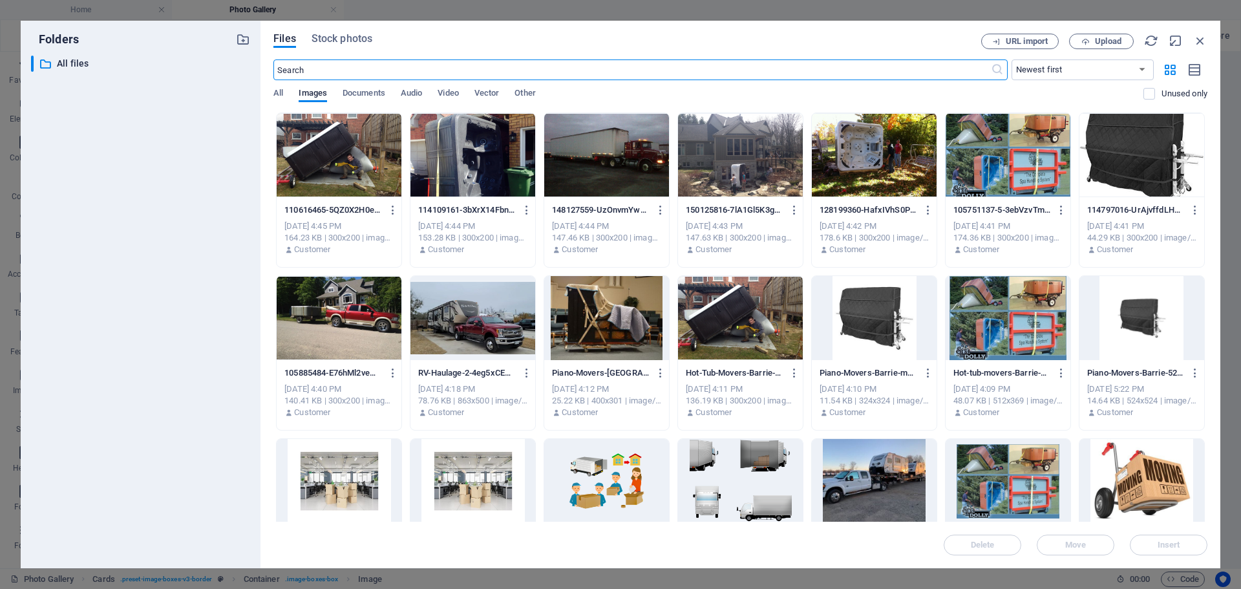
click at [344, 149] on div at bounding box center [339, 155] width 125 height 84
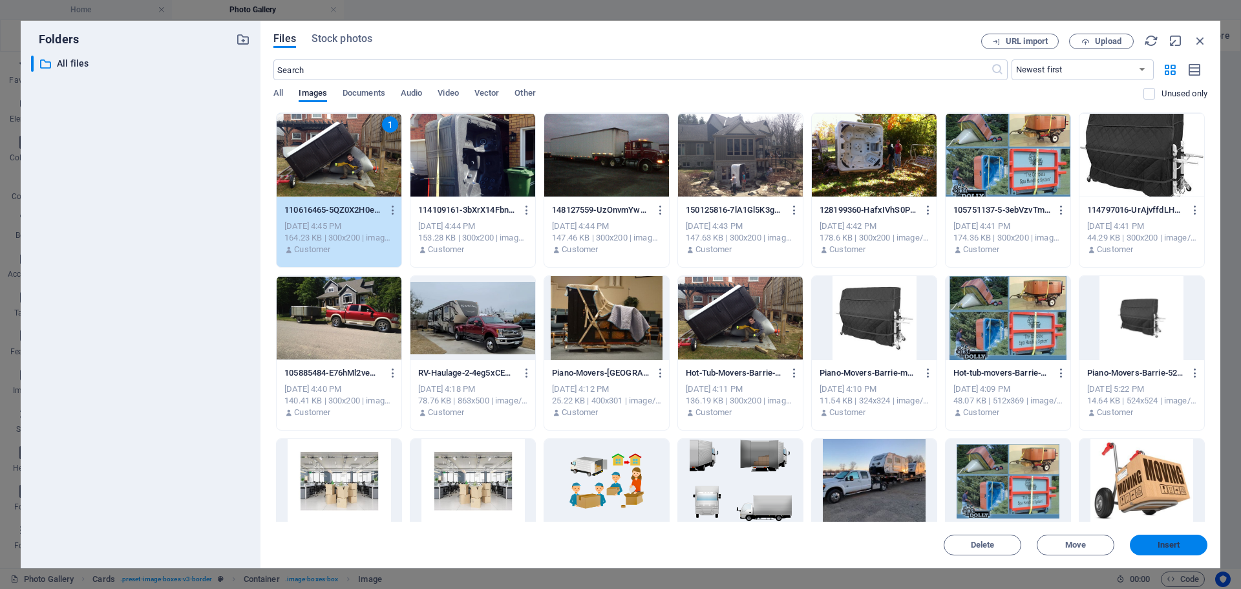
click at [1164, 544] on span "Insert" at bounding box center [1169, 545] width 23 height 8
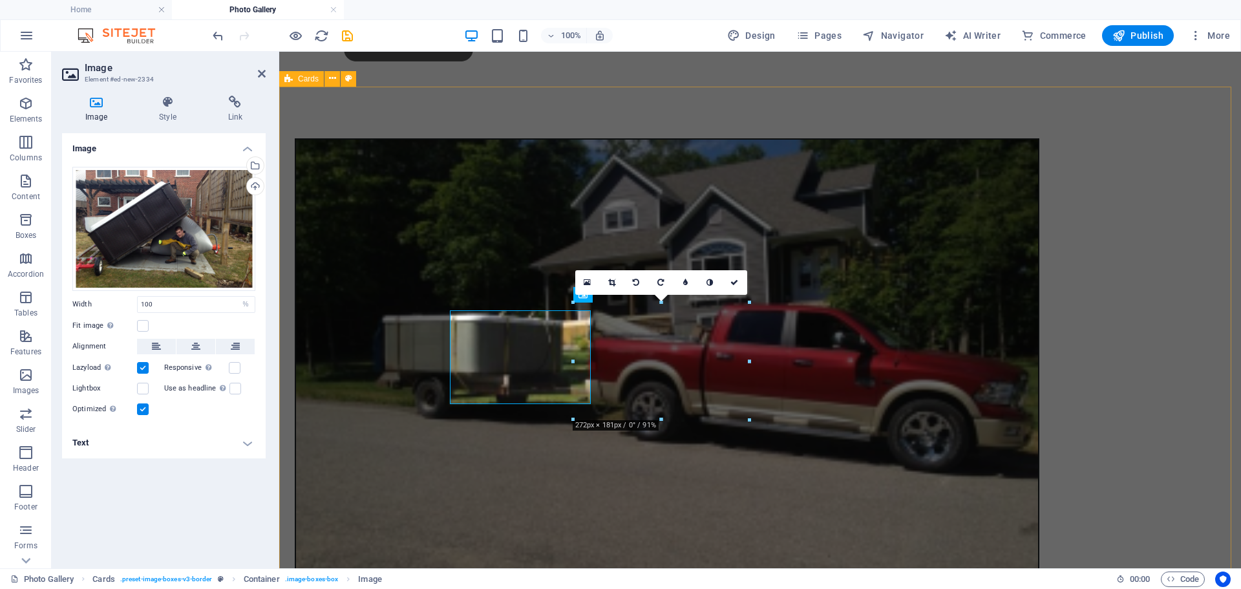
scroll to position [323, 0]
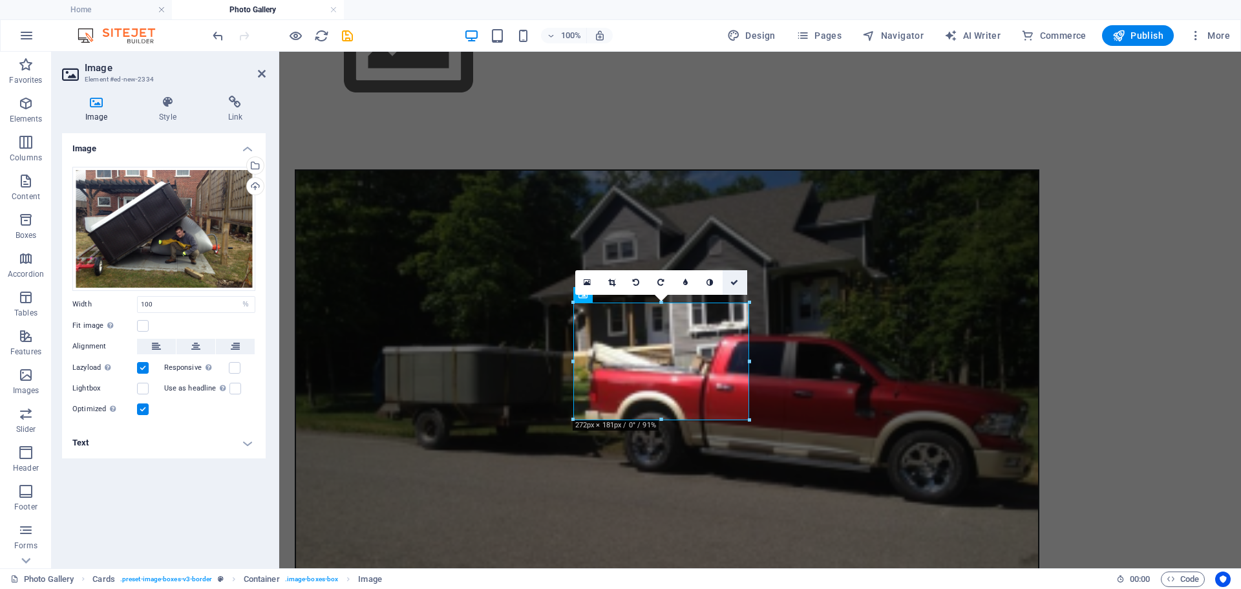
click at [729, 286] on link at bounding box center [735, 282] width 25 height 25
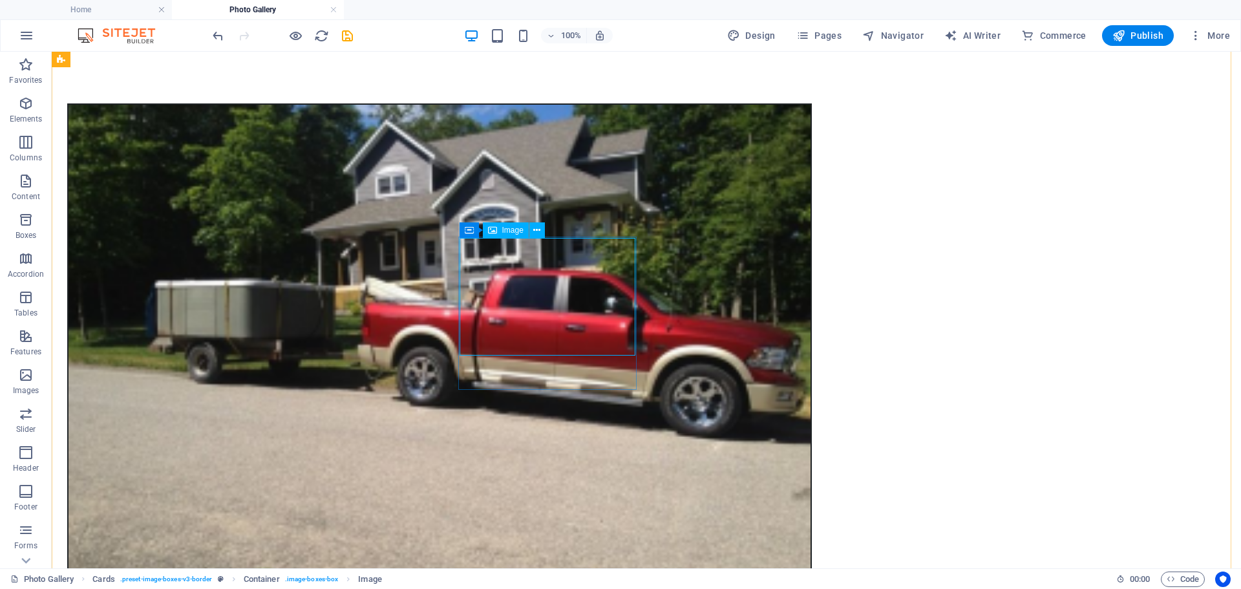
scroll to position [388, 0]
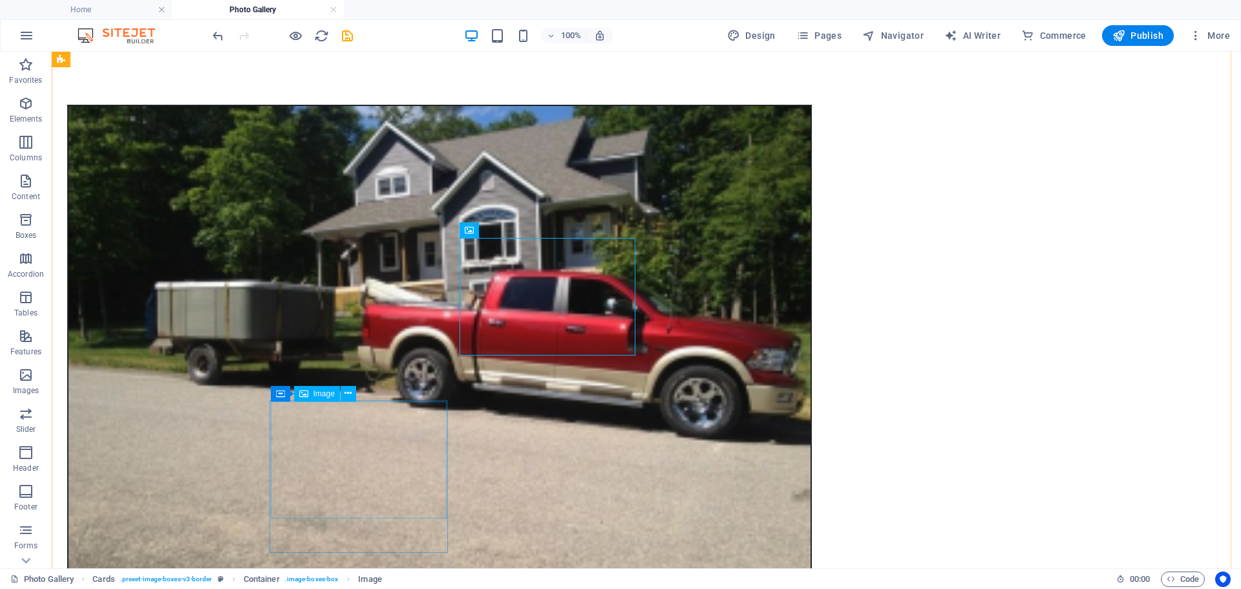
select select "%"
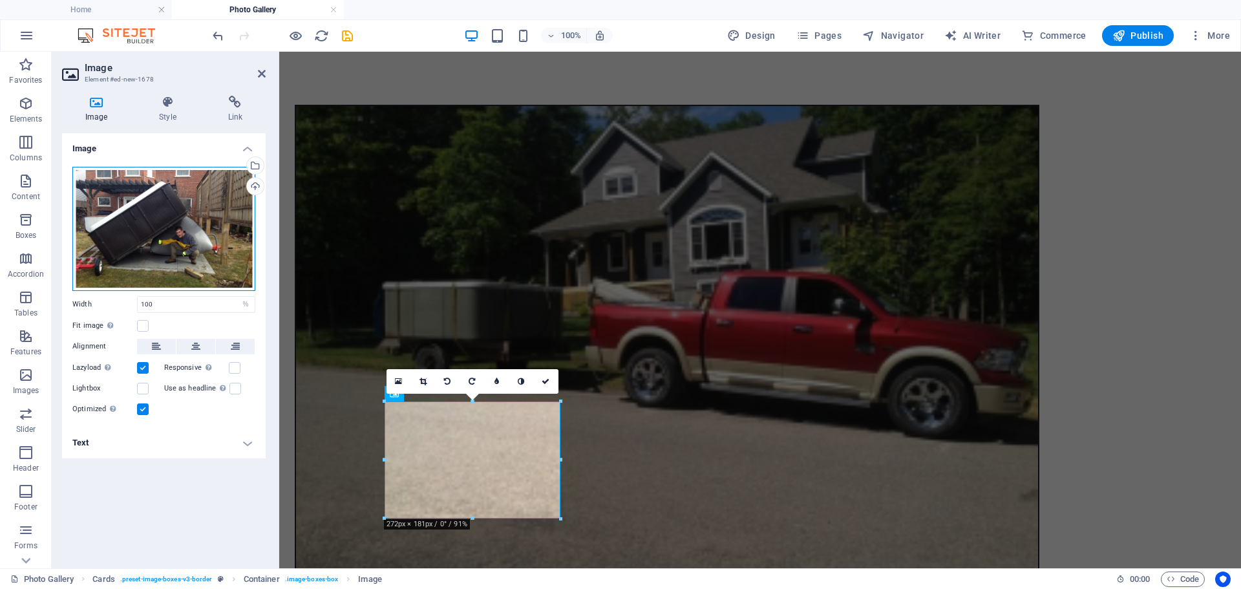
click at [215, 219] on div "Drag files here, click to choose files or select files from Files or our free s…" at bounding box center [163, 229] width 183 height 124
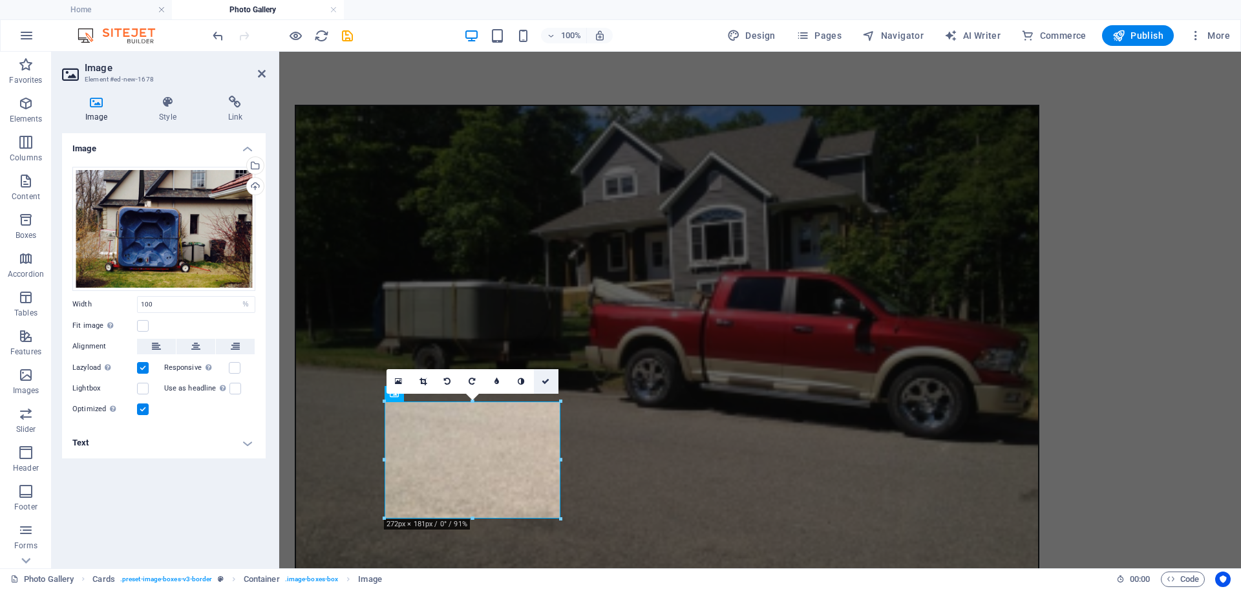
drag, startPoint x: 544, startPoint y: 379, endPoint x: 494, endPoint y: 328, distance: 71.3
click at [544, 379] on icon at bounding box center [546, 382] width 8 height 8
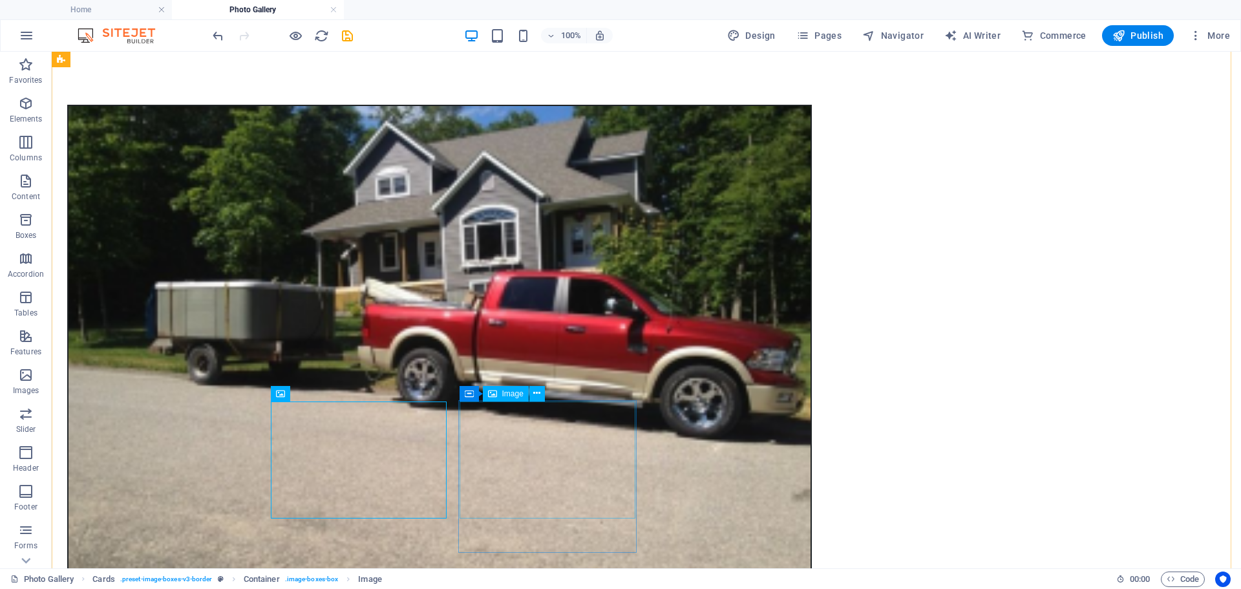
select select "%"
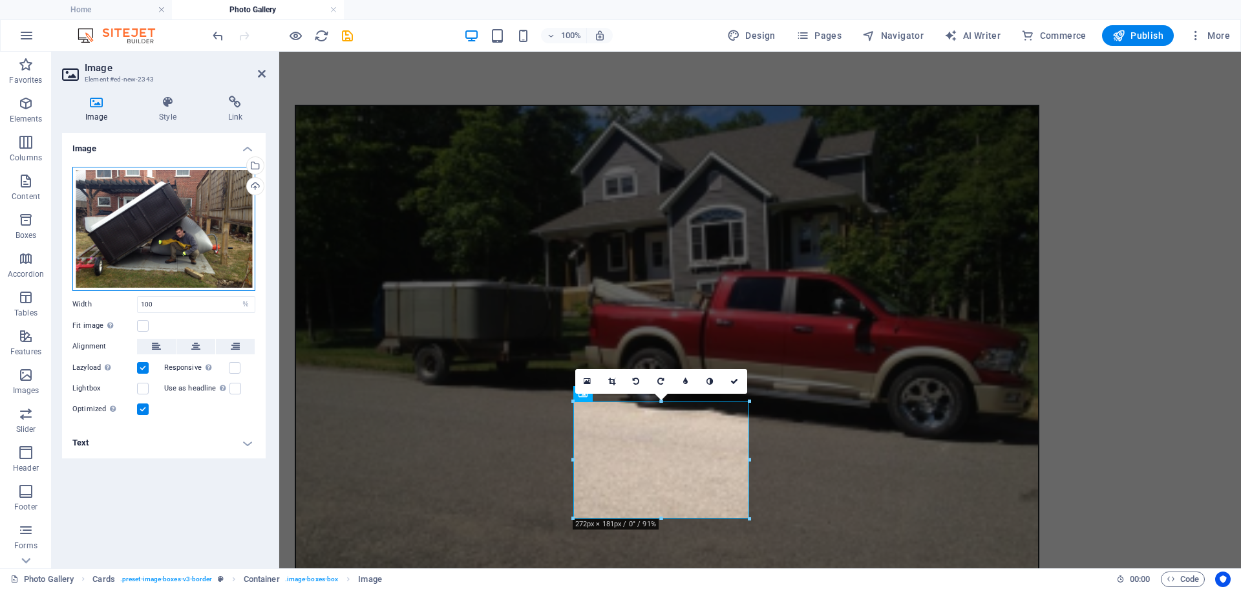
click at [165, 230] on div "Drag files here, click to choose files or select files from Files or our free s…" at bounding box center [163, 229] width 183 height 124
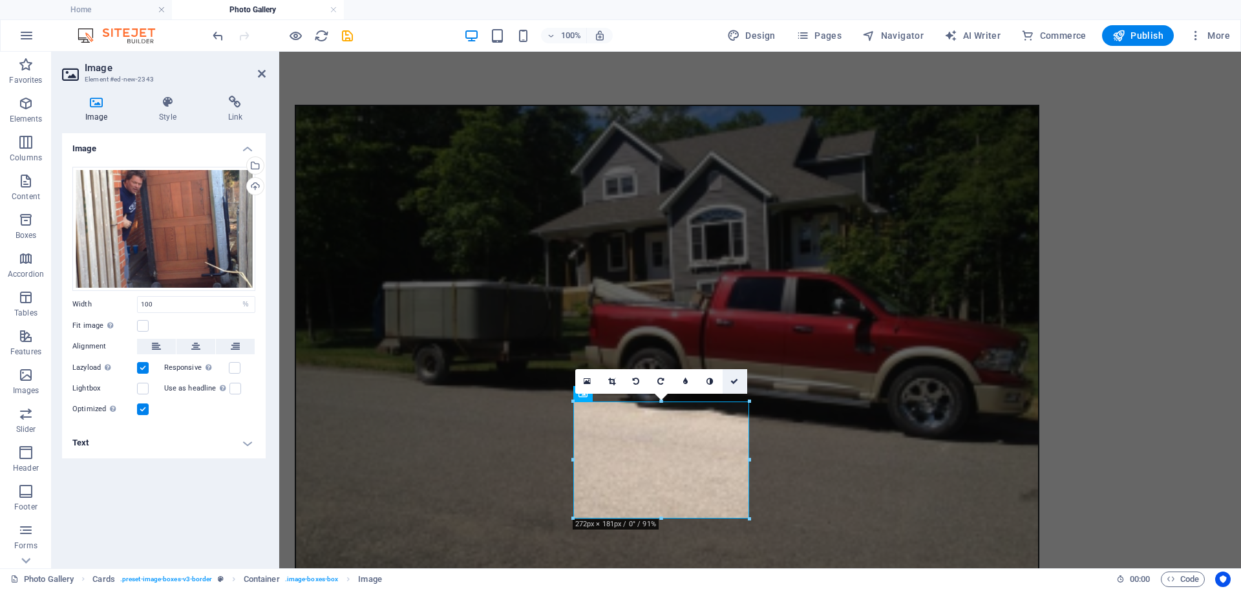
drag, startPoint x: 735, startPoint y: 380, endPoint x: 685, endPoint y: 326, distance: 74.1
click at [735, 380] on icon at bounding box center [735, 382] width 8 height 8
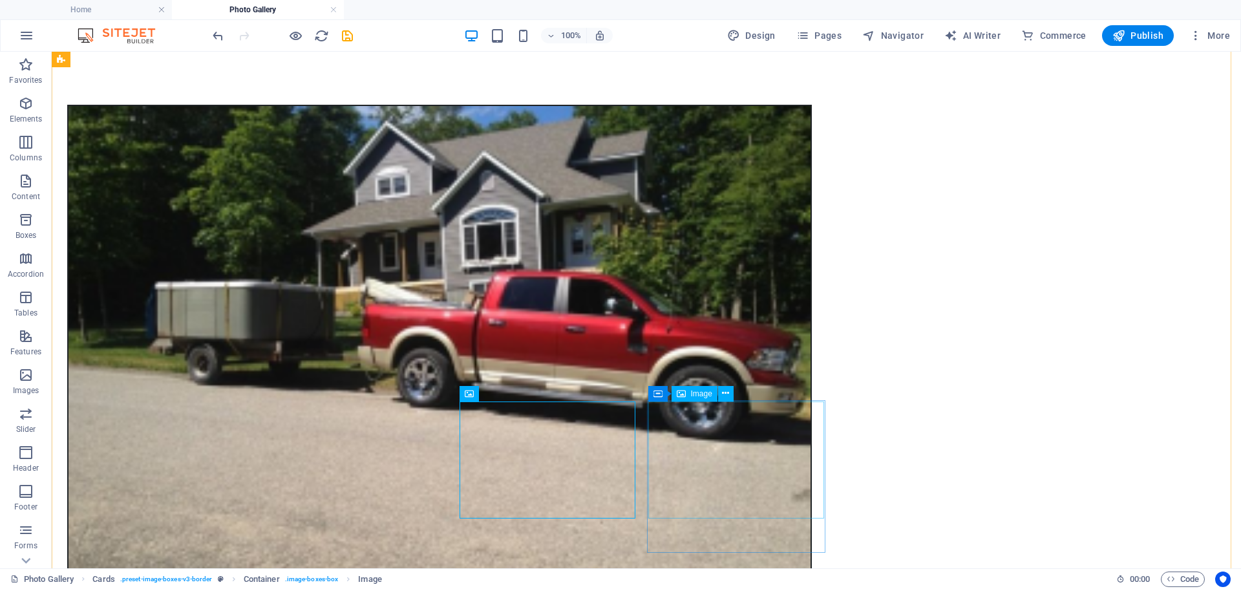
select select "%"
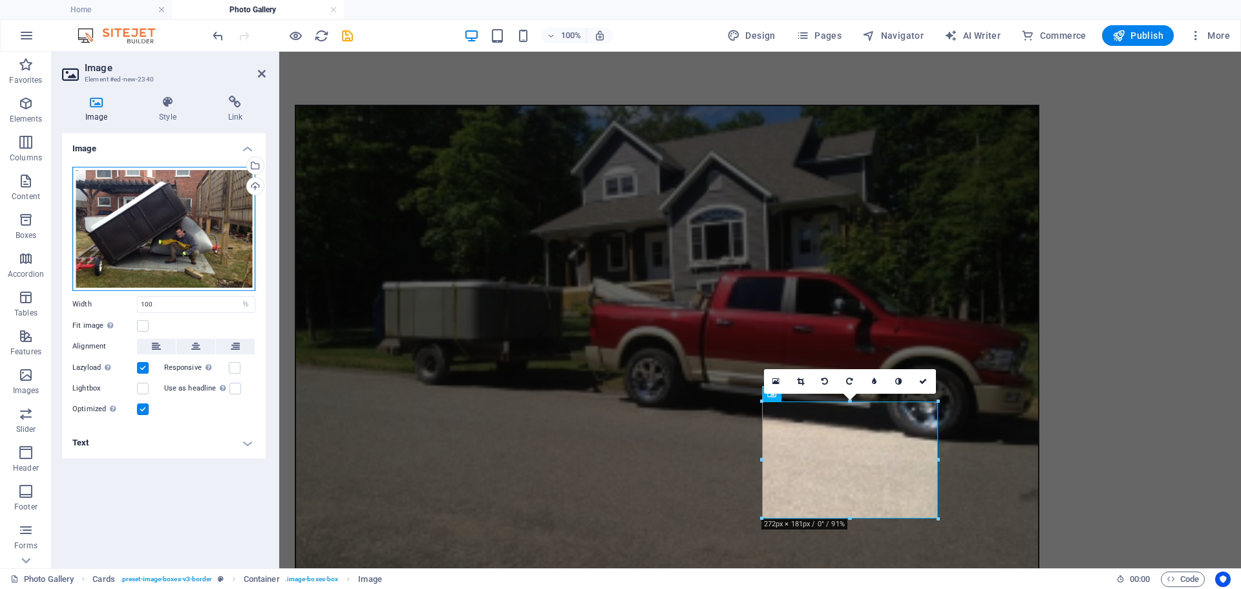
click at [124, 229] on div "Drag files here, click to choose files or select files from Files or our free s…" at bounding box center [163, 229] width 183 height 124
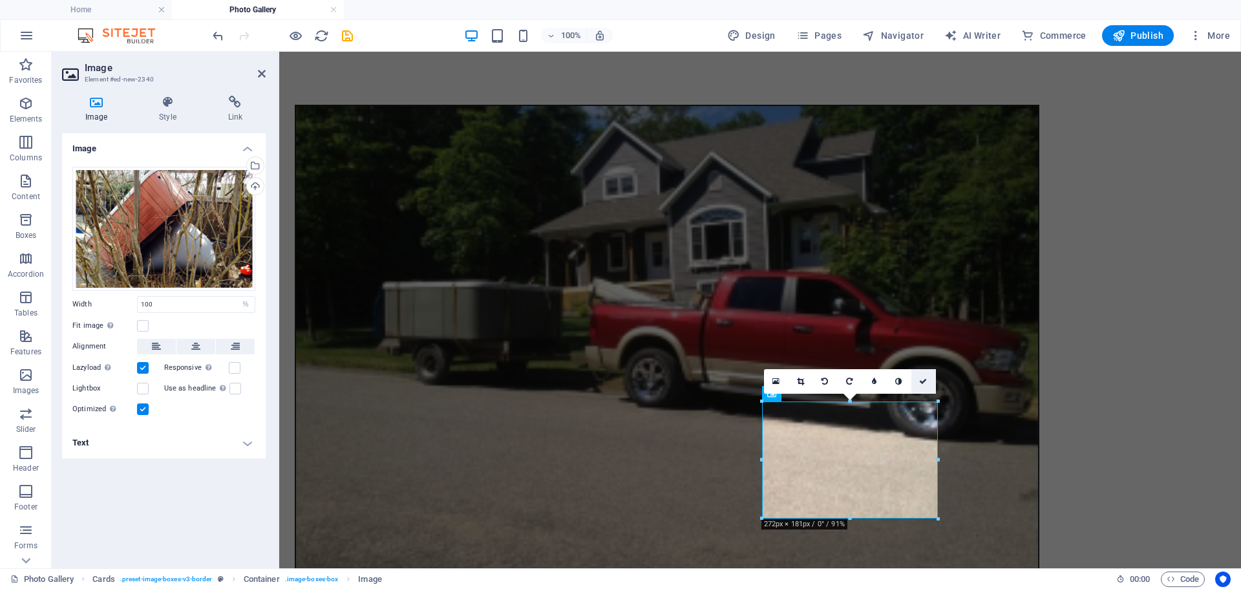
click at [928, 383] on link at bounding box center [924, 381] width 25 height 25
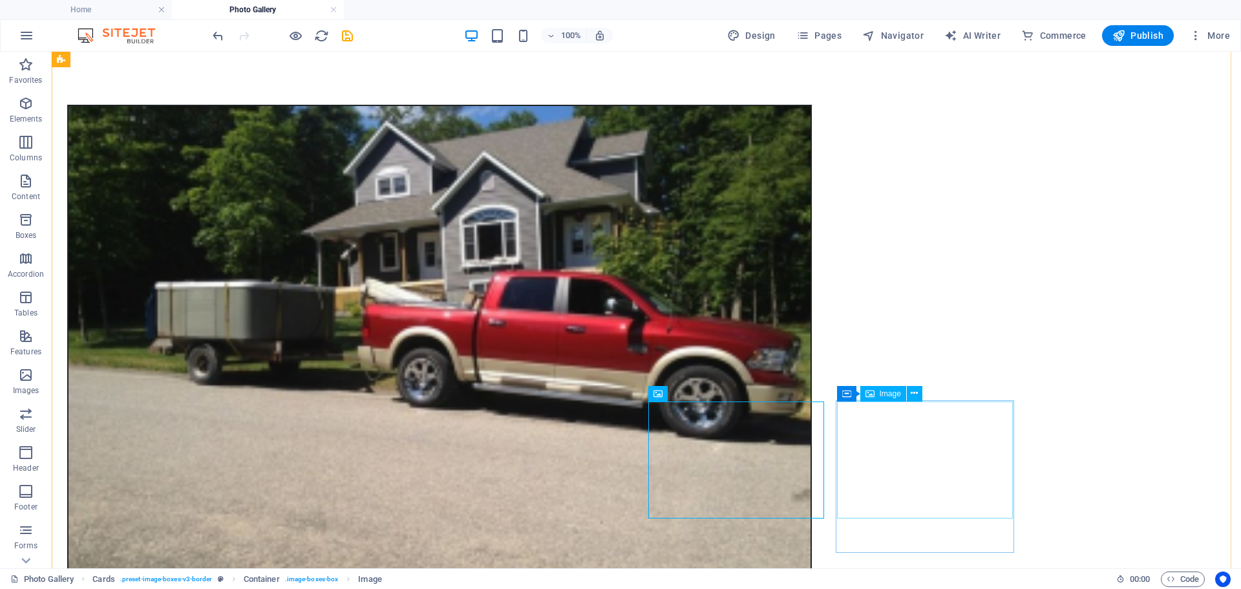
select select "%"
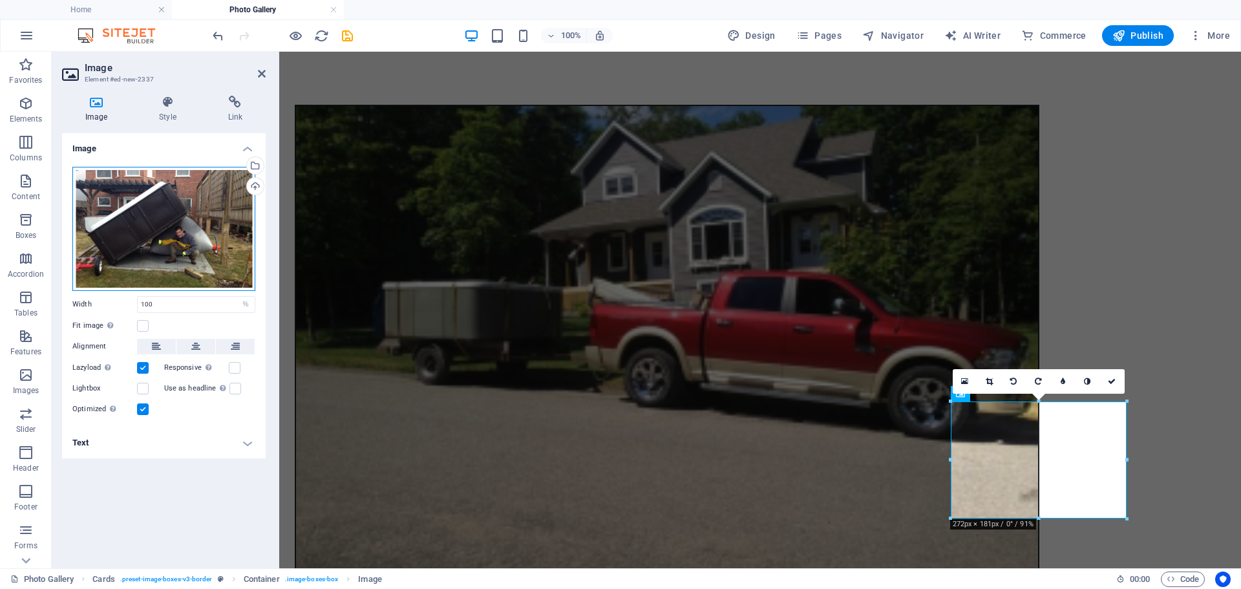
click at [144, 241] on div "Drag files here, click to choose files or select files from Files or our free s…" at bounding box center [163, 229] width 183 height 124
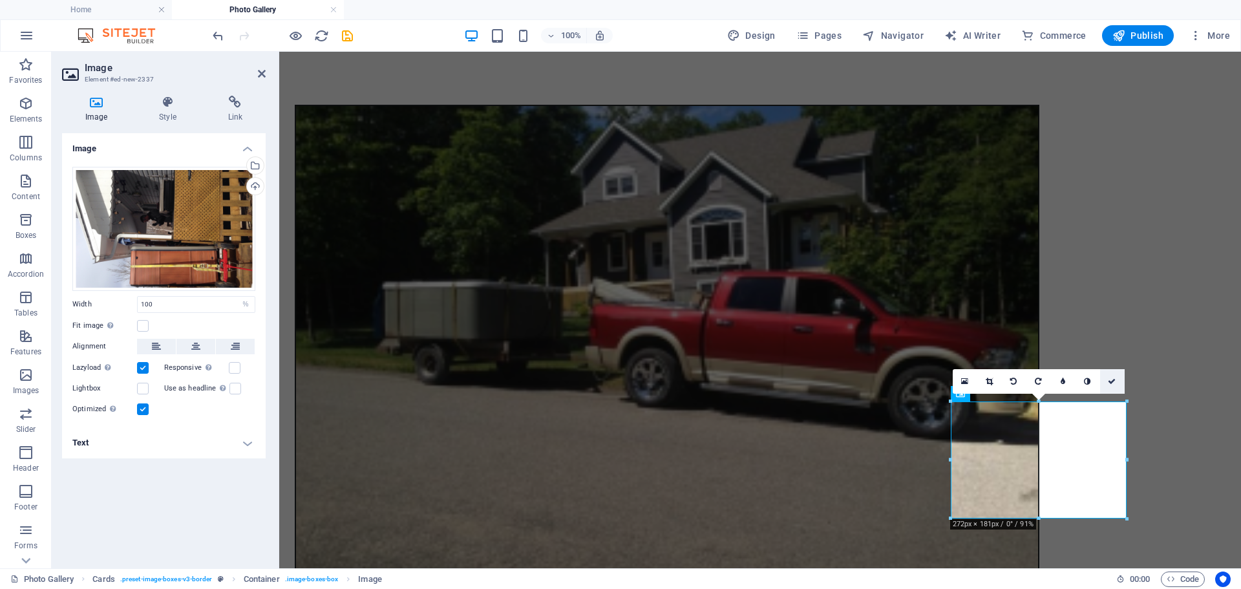
click at [1110, 384] on icon at bounding box center [1112, 382] width 8 height 8
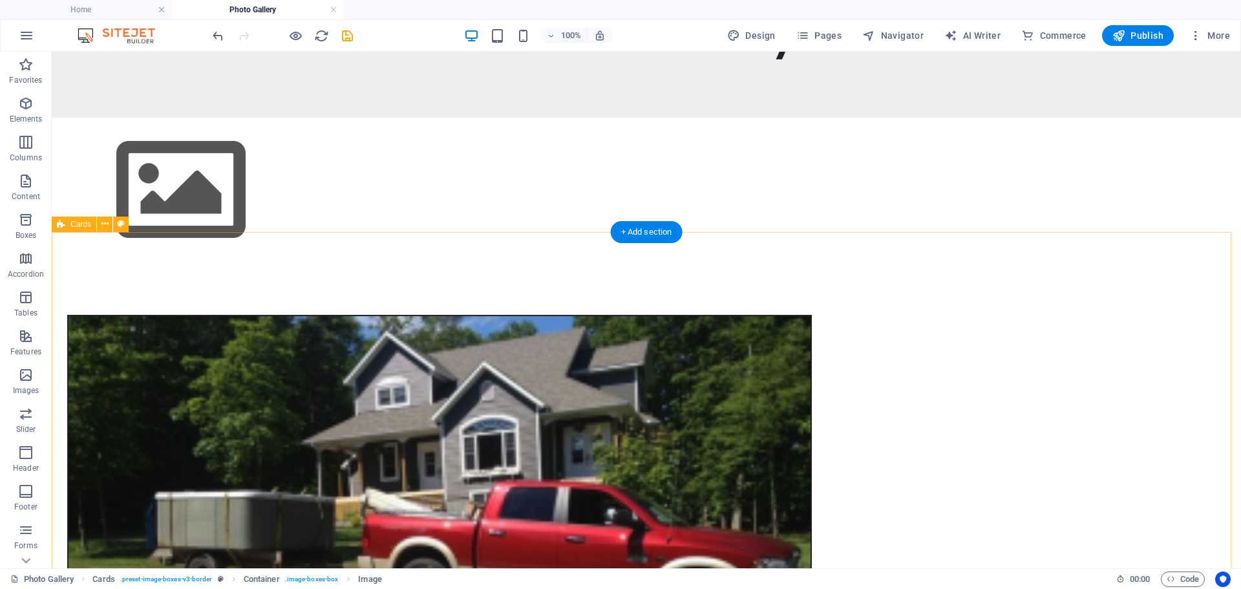
scroll to position [0, 0]
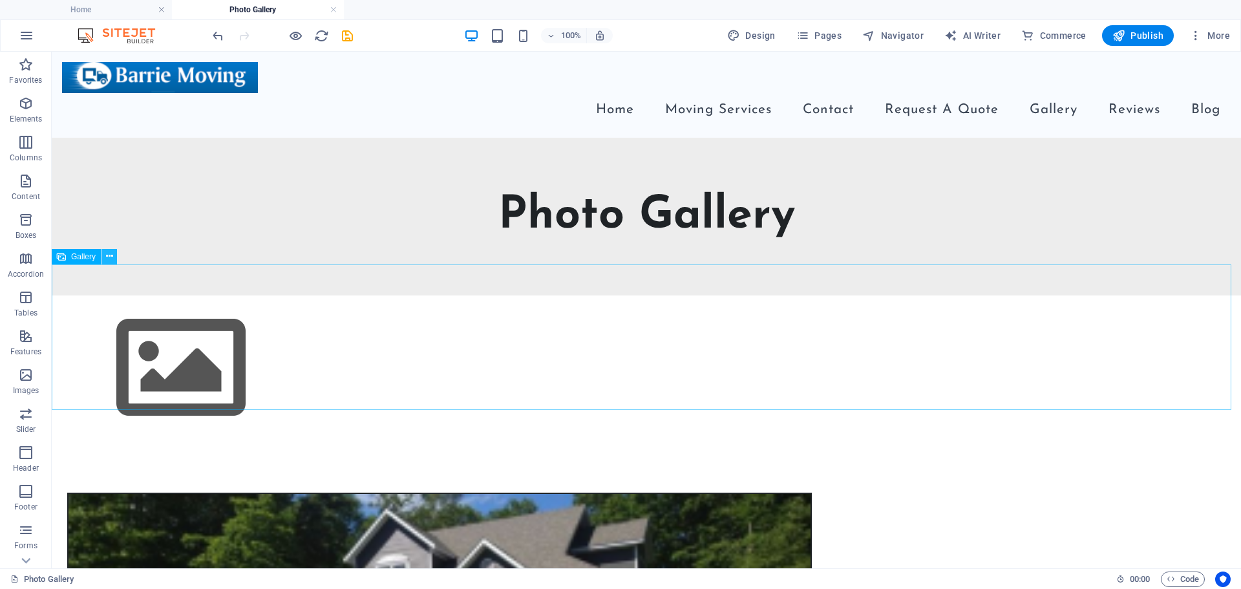
click at [111, 261] on icon at bounding box center [109, 257] width 7 height 14
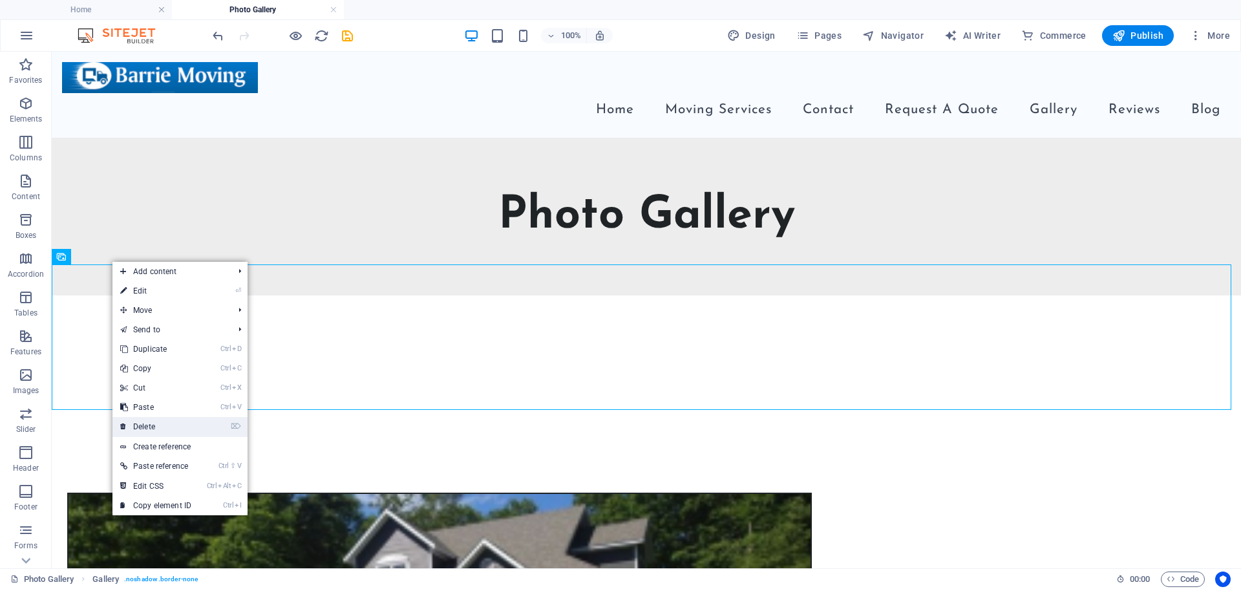
click at [151, 429] on link "⌦ Delete" at bounding box center [155, 426] width 87 height 19
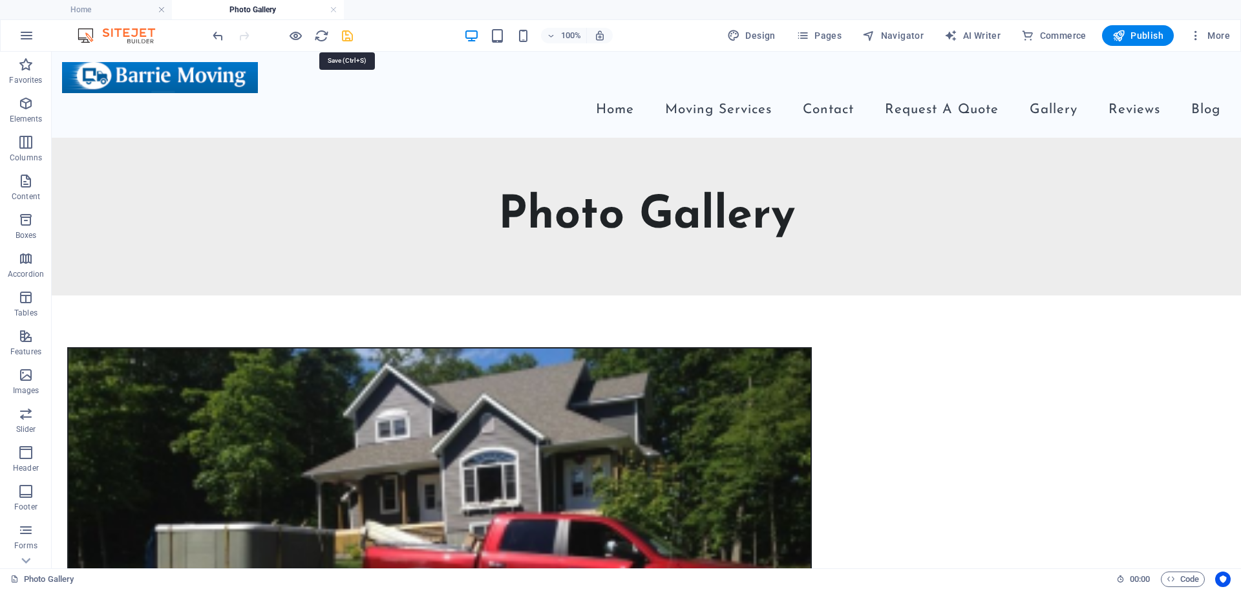
click at [353, 37] on icon "save" at bounding box center [347, 35] width 15 height 15
click at [1140, 35] on span "Publish" at bounding box center [1138, 35] width 51 height 13
click at [1142, 37] on span "Publish" at bounding box center [1138, 35] width 51 height 13
click at [826, 36] on span "Pages" at bounding box center [818, 35] width 45 height 13
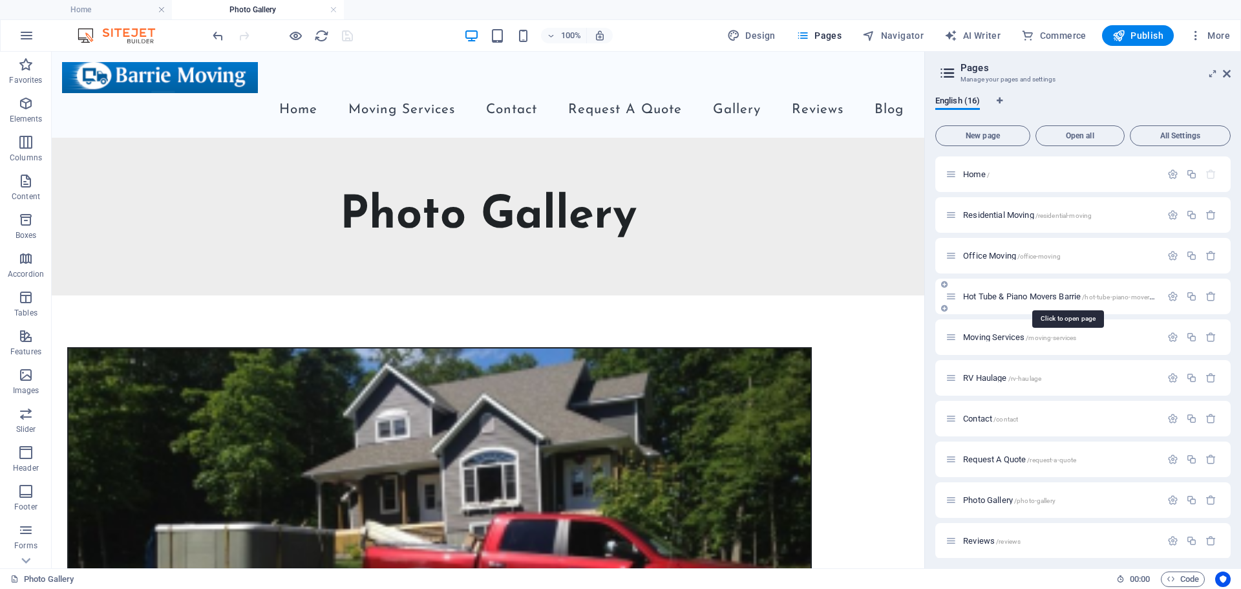
click at [1118, 296] on span "/hot-tube-piano-movers-barrie" at bounding box center [1126, 296] width 89 height 7
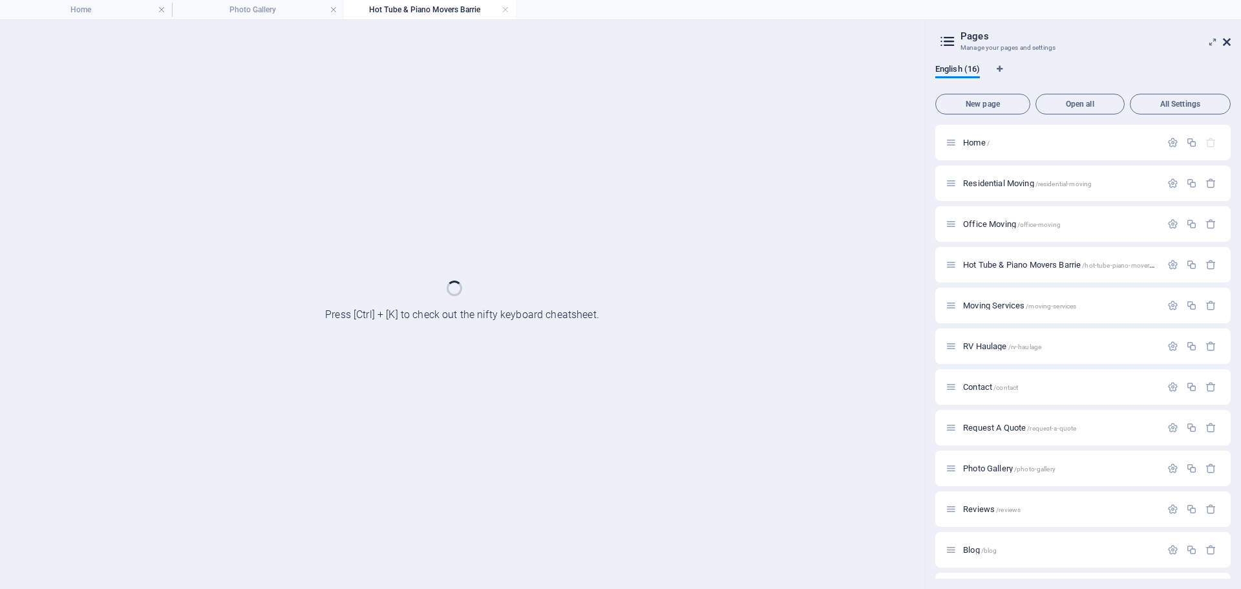
click at [1230, 38] on icon at bounding box center [1227, 42] width 8 height 10
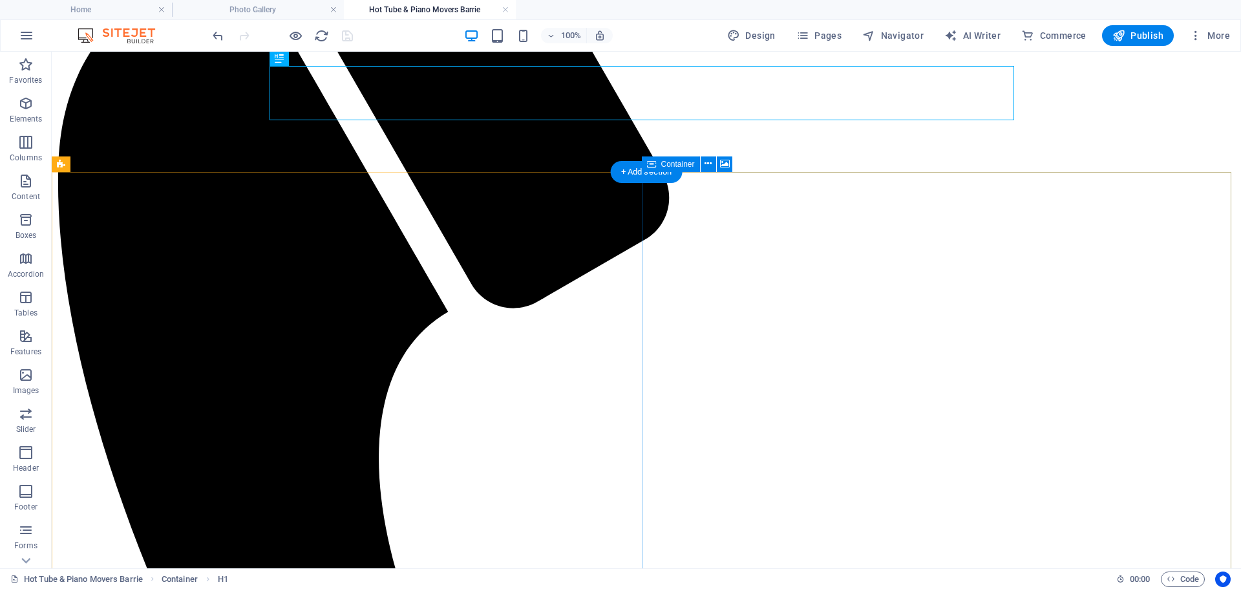
scroll to position [517, 0]
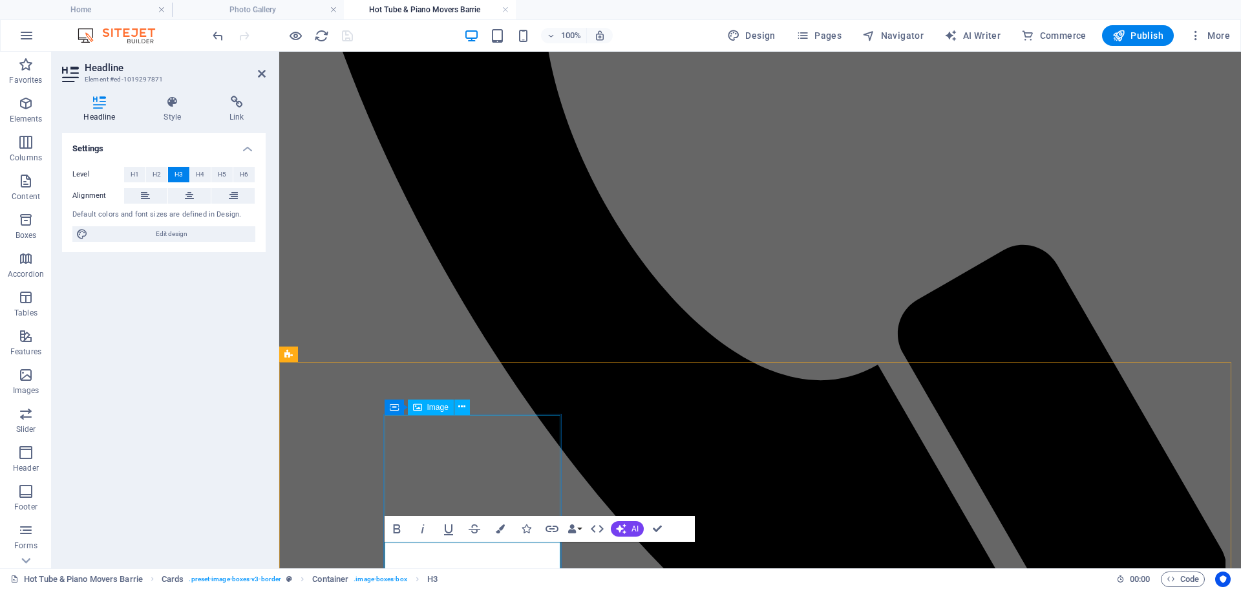
scroll to position [665, 0]
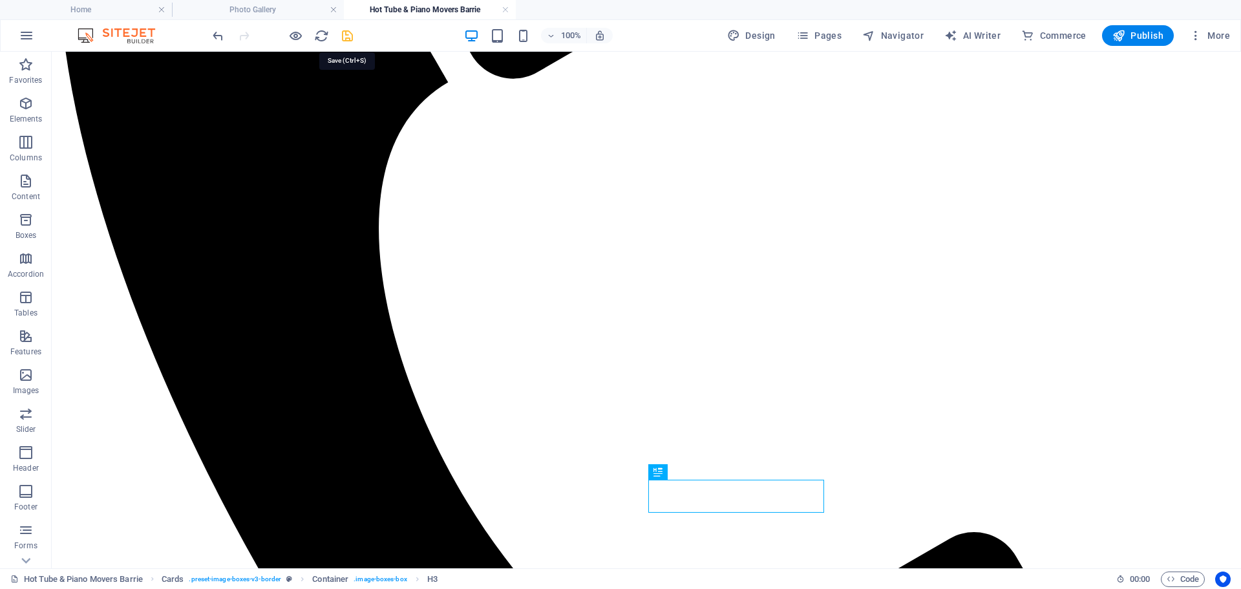
click at [351, 36] on icon "save" at bounding box center [347, 35] width 15 height 15
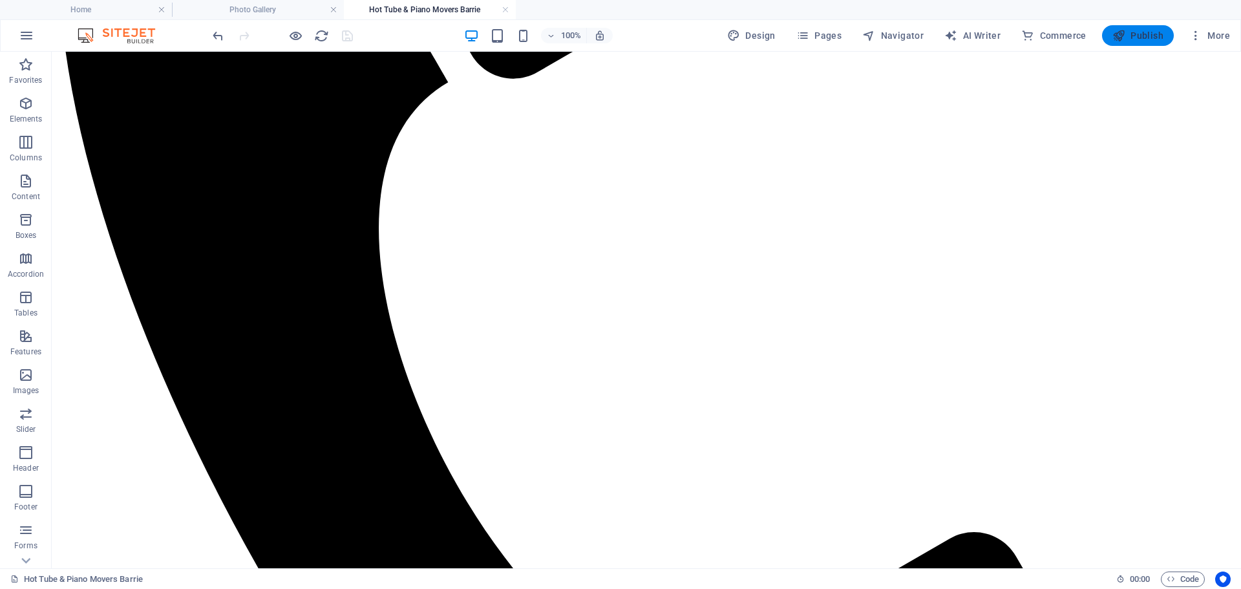
click at [1134, 31] on span "Publish" at bounding box center [1138, 35] width 51 height 13
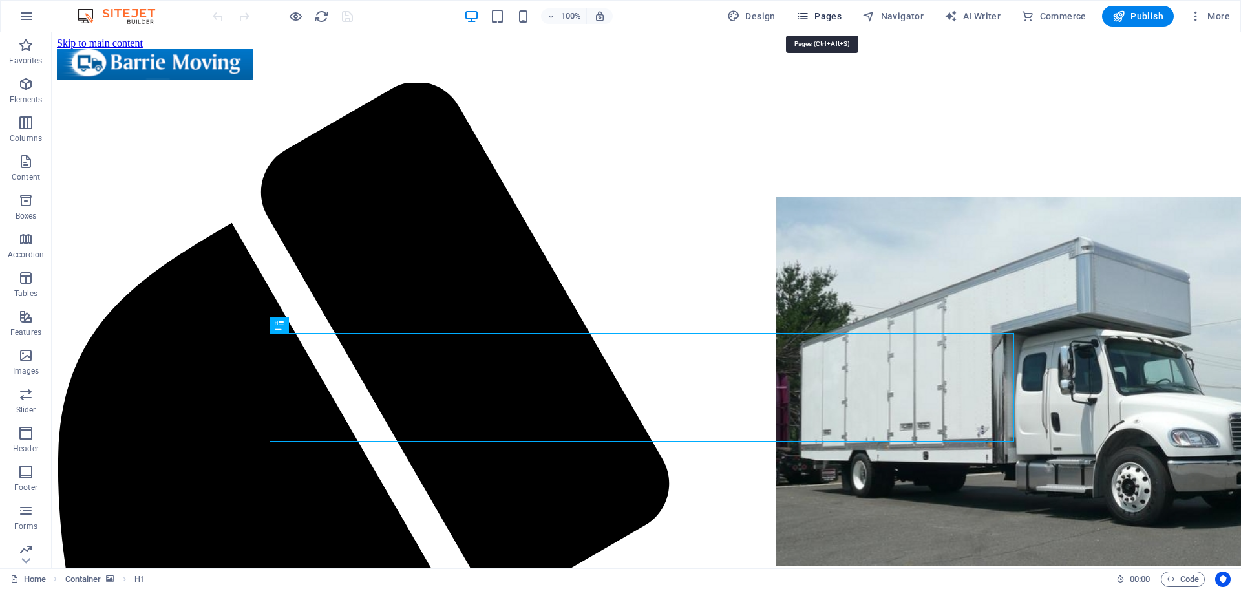
click at [821, 7] on button "Pages" at bounding box center [819, 16] width 56 height 21
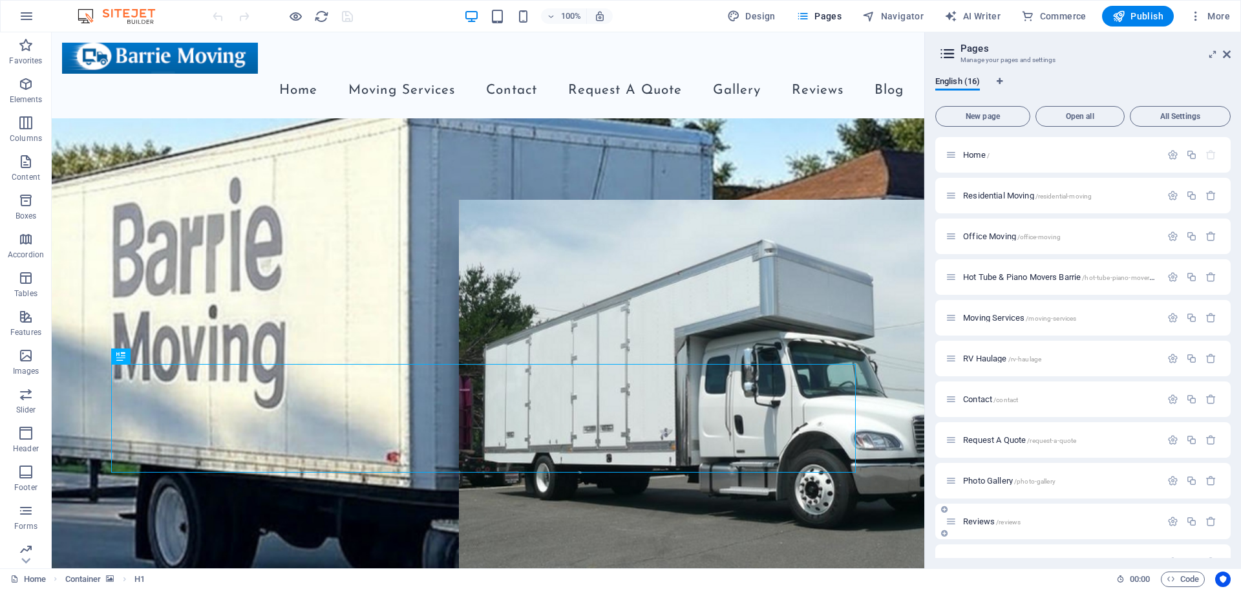
click at [1036, 523] on p "Reviews /reviews" at bounding box center [1060, 521] width 194 height 8
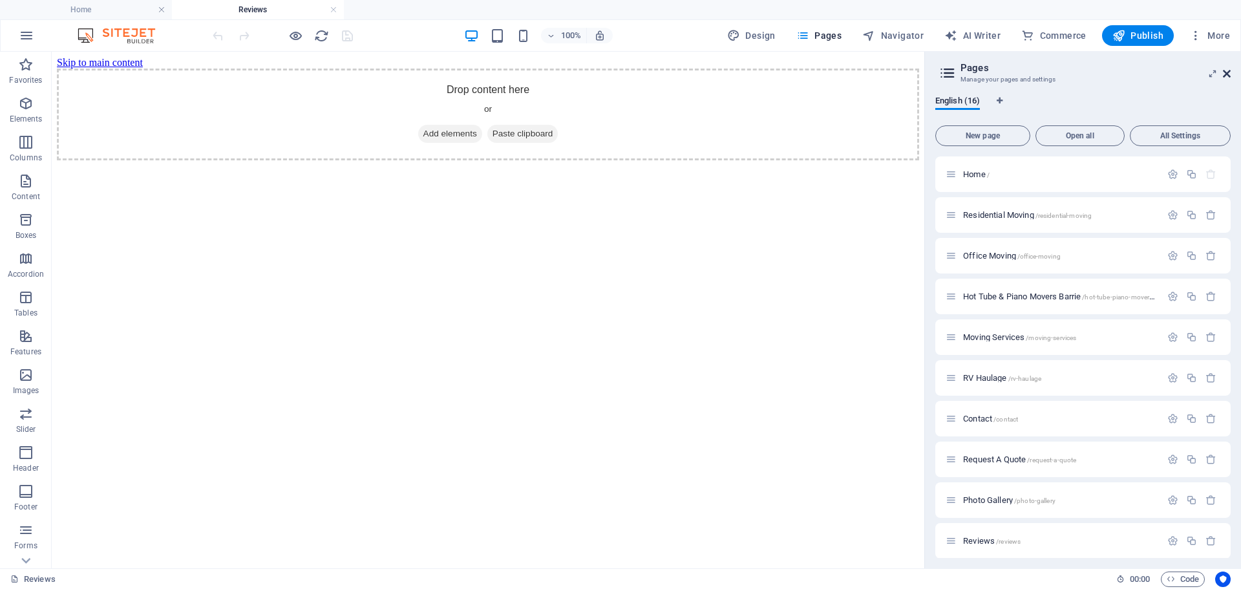
click at [1228, 71] on icon at bounding box center [1227, 74] width 8 height 10
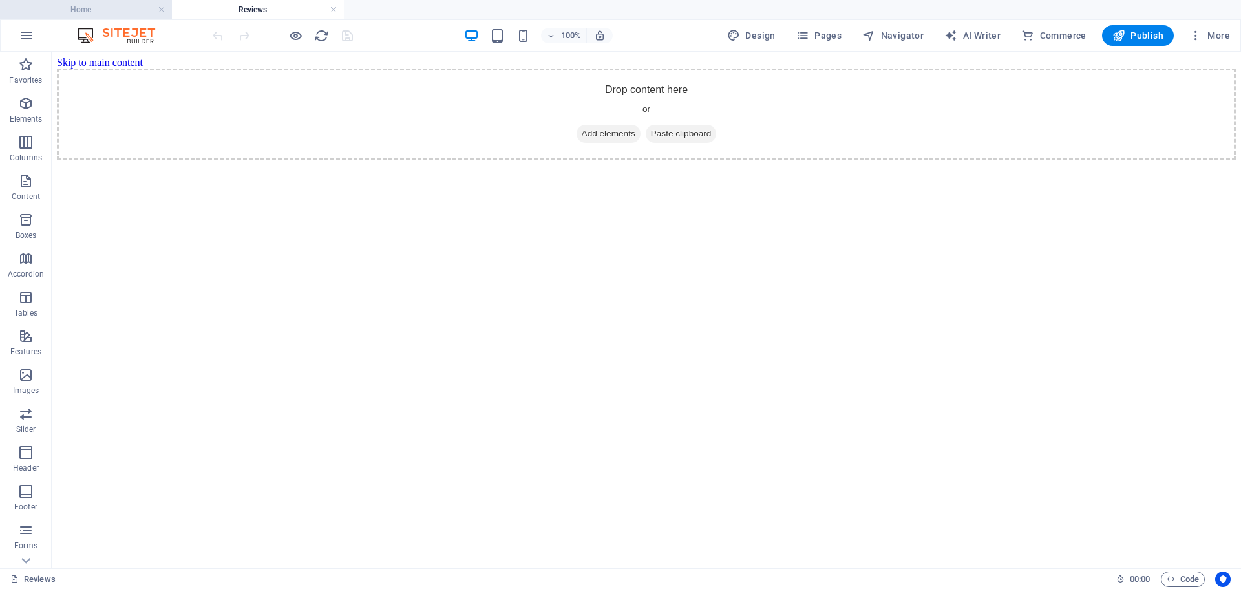
click at [78, 12] on h4 "Home" at bounding box center [86, 10] width 172 height 14
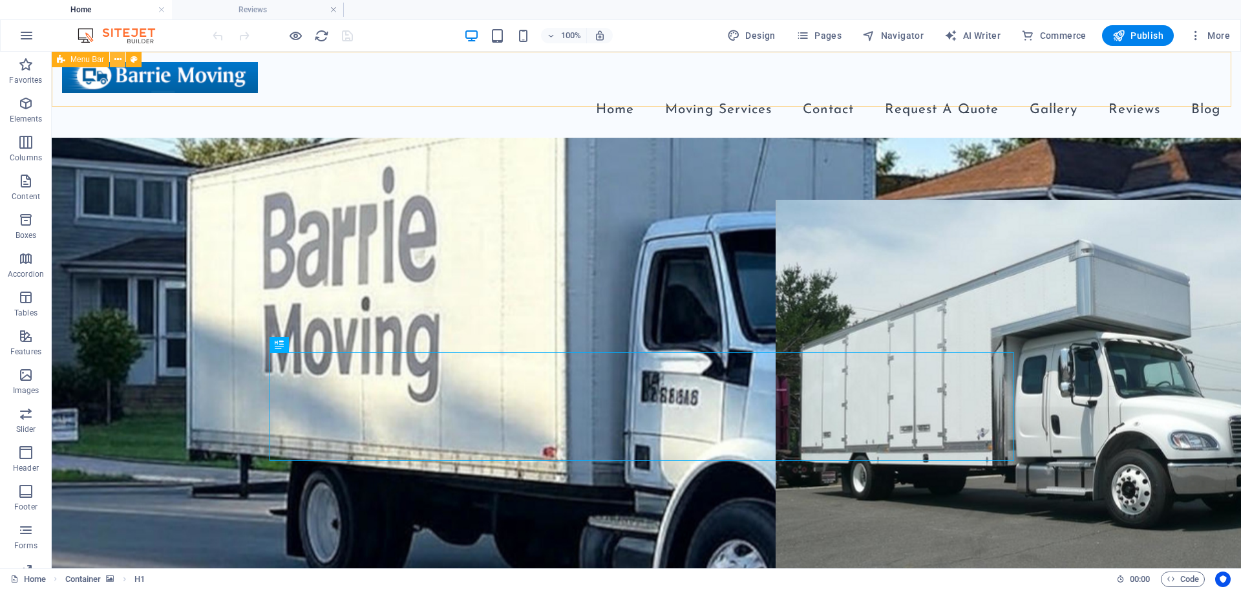
click at [114, 61] on icon at bounding box center [117, 60] width 7 height 14
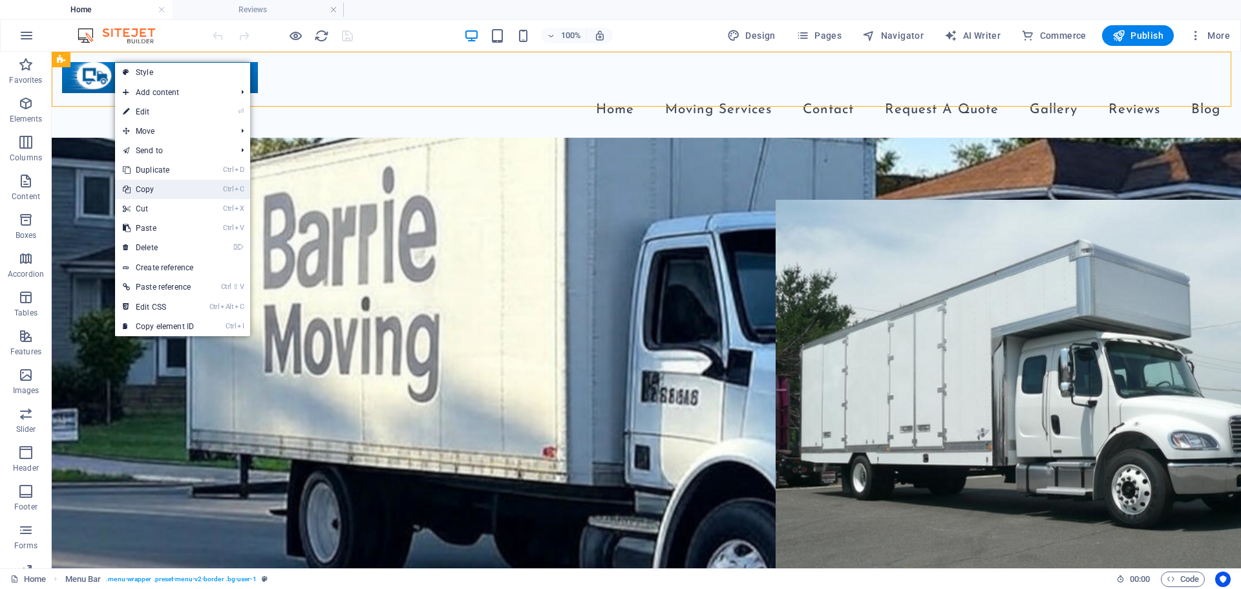
click at [153, 187] on link "Ctrl C Copy" at bounding box center [158, 189] width 87 height 19
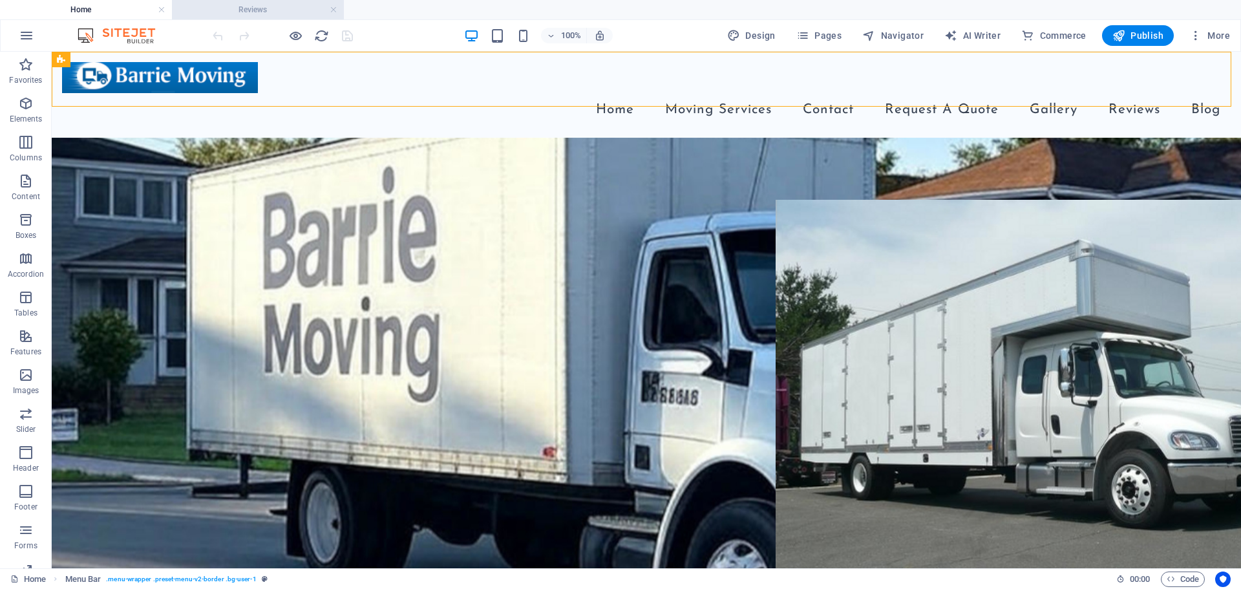
click at [233, 16] on h4 "Reviews" at bounding box center [258, 10] width 172 height 14
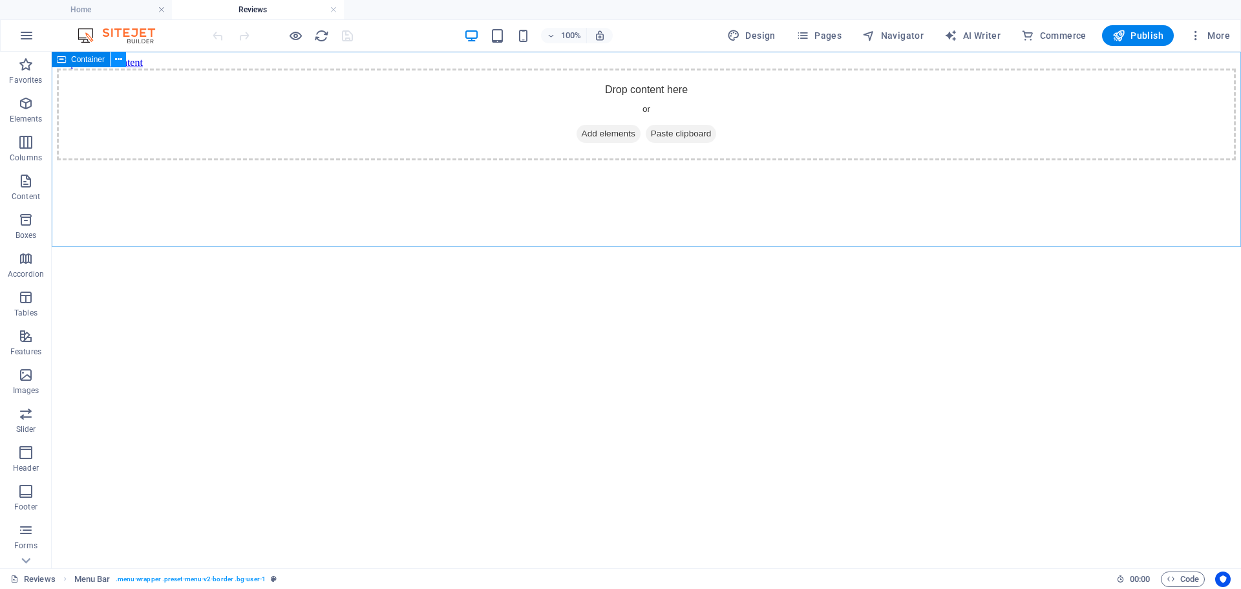
click at [121, 62] on icon at bounding box center [118, 60] width 7 height 14
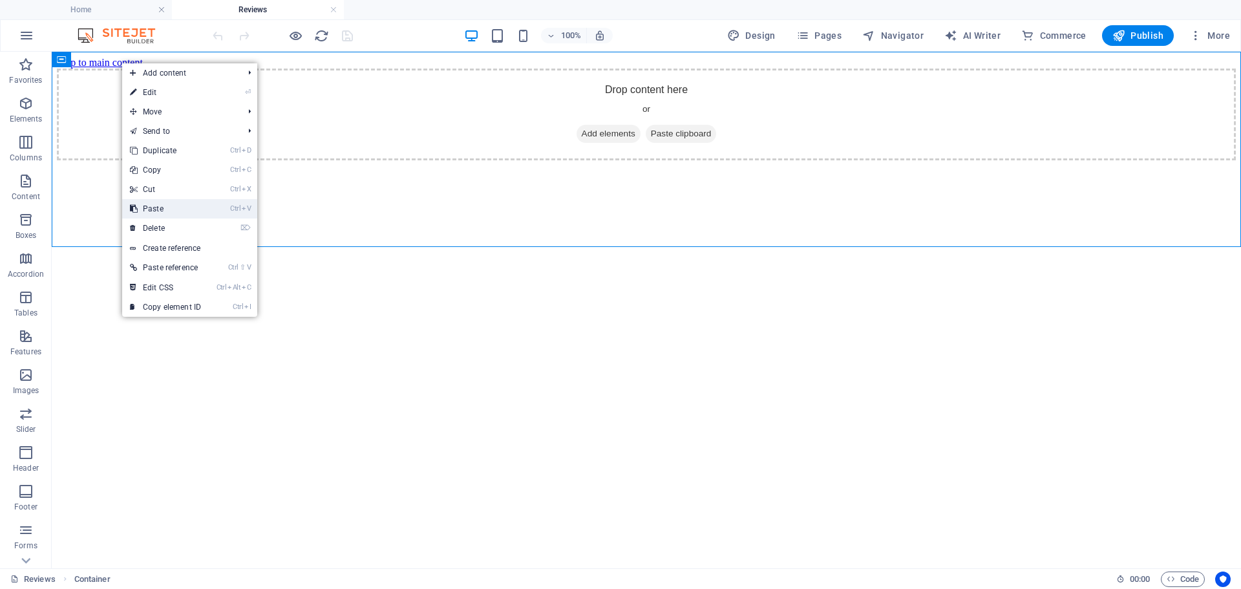
drag, startPoint x: 156, startPoint y: 211, endPoint x: 80, endPoint y: 56, distance: 172.9
click at [156, 211] on link "Ctrl V Paste" at bounding box center [165, 208] width 87 height 19
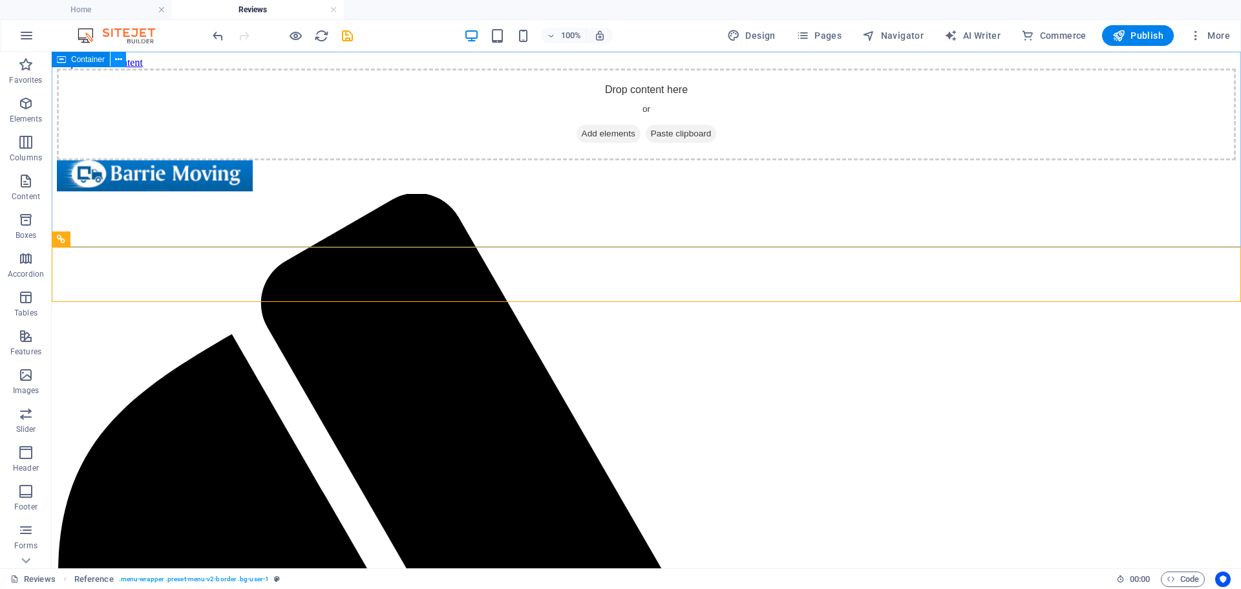
click at [118, 58] on icon at bounding box center [118, 60] width 7 height 14
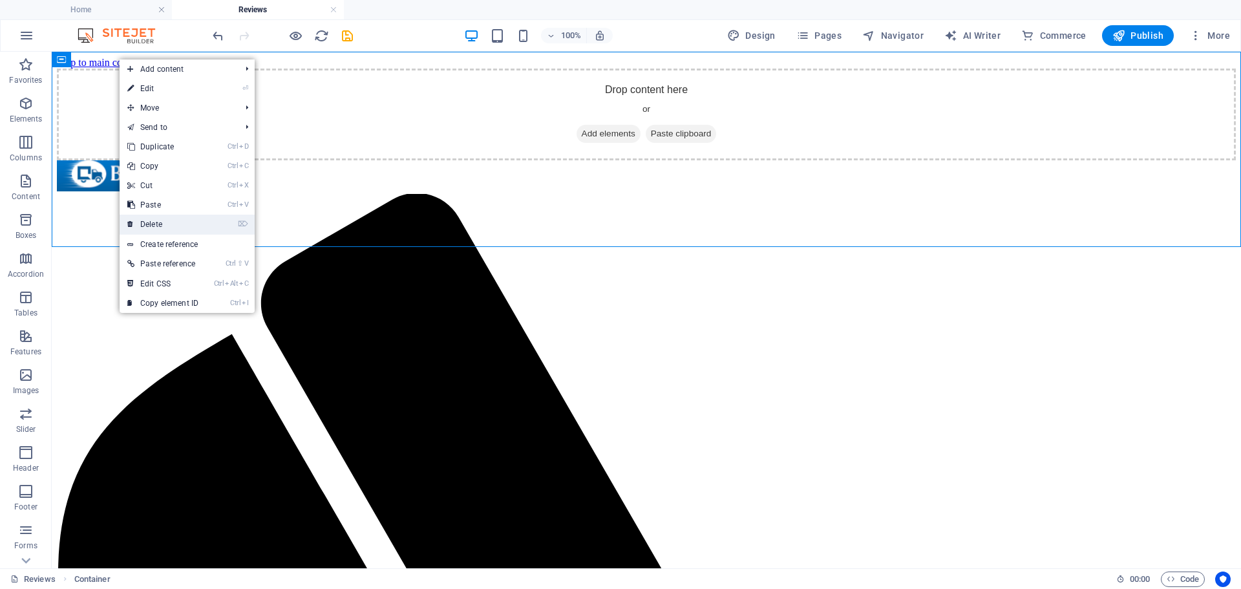
click at [153, 222] on link "⌦ Delete" at bounding box center [163, 224] width 87 height 19
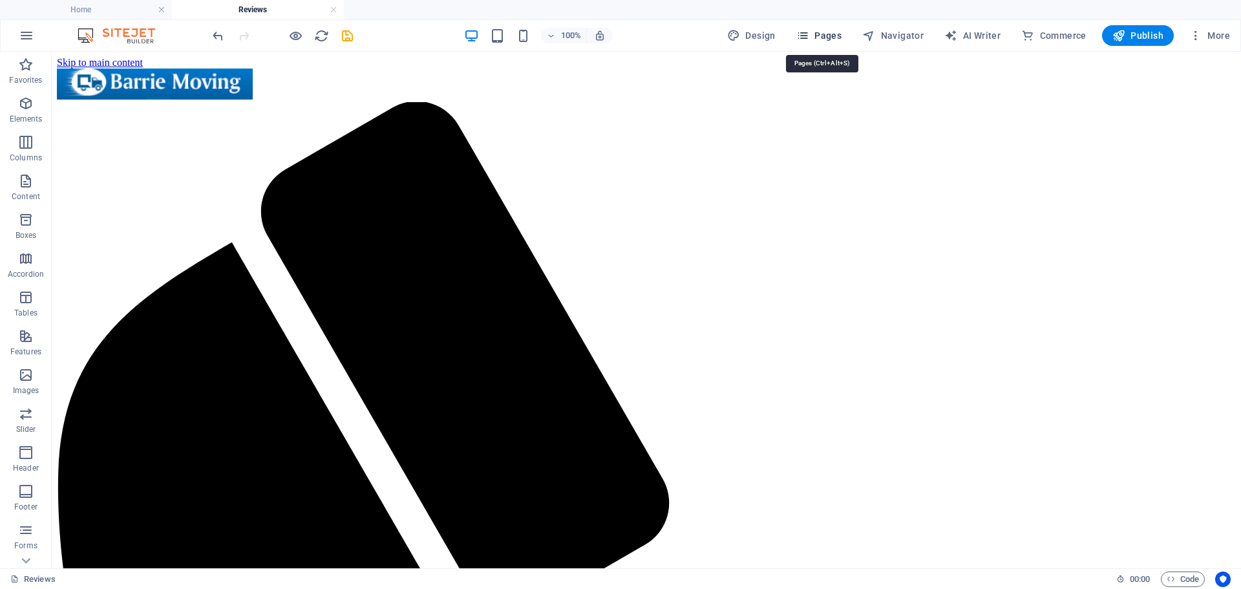
click at [822, 25] on button "Pages" at bounding box center [819, 35] width 56 height 21
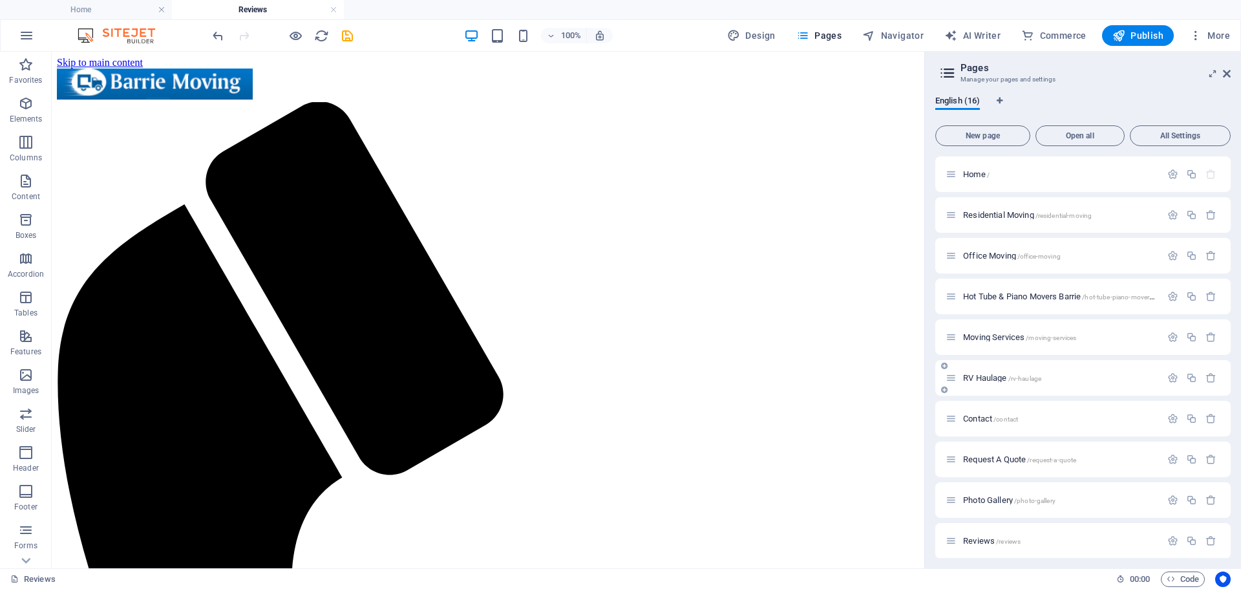
click at [1054, 383] on div "RV Haulage /rv-haulage" at bounding box center [1053, 377] width 215 height 15
click at [1049, 378] on p "RV Haulage /rv-haulage" at bounding box center [1060, 378] width 194 height 8
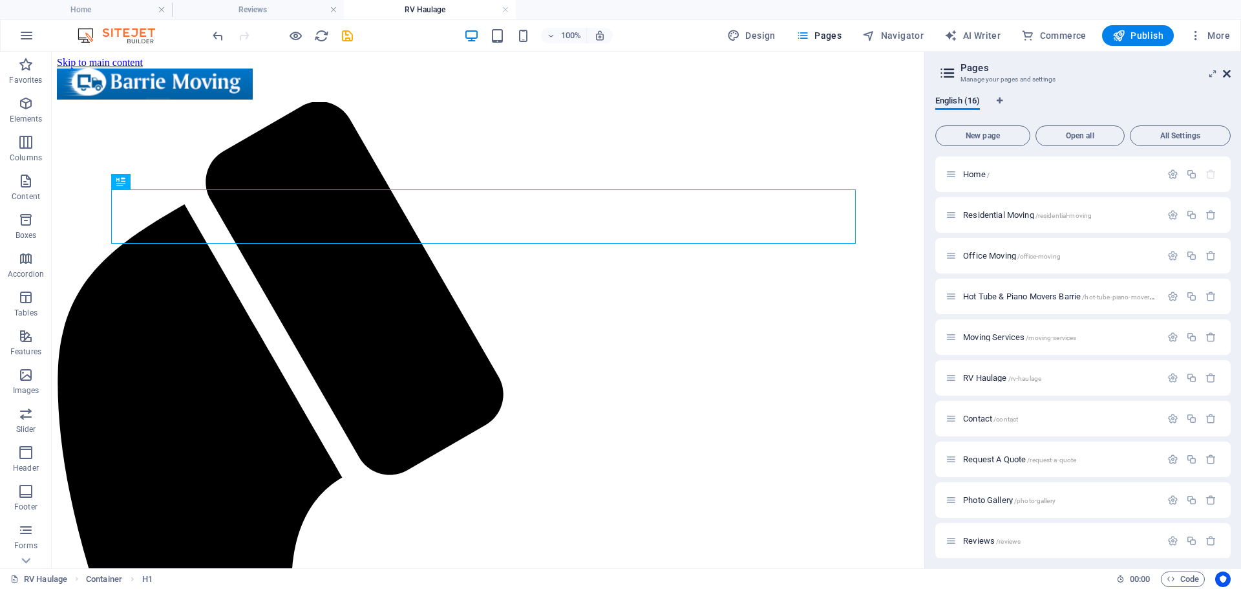
click at [1227, 72] on icon at bounding box center [1227, 74] width 8 height 10
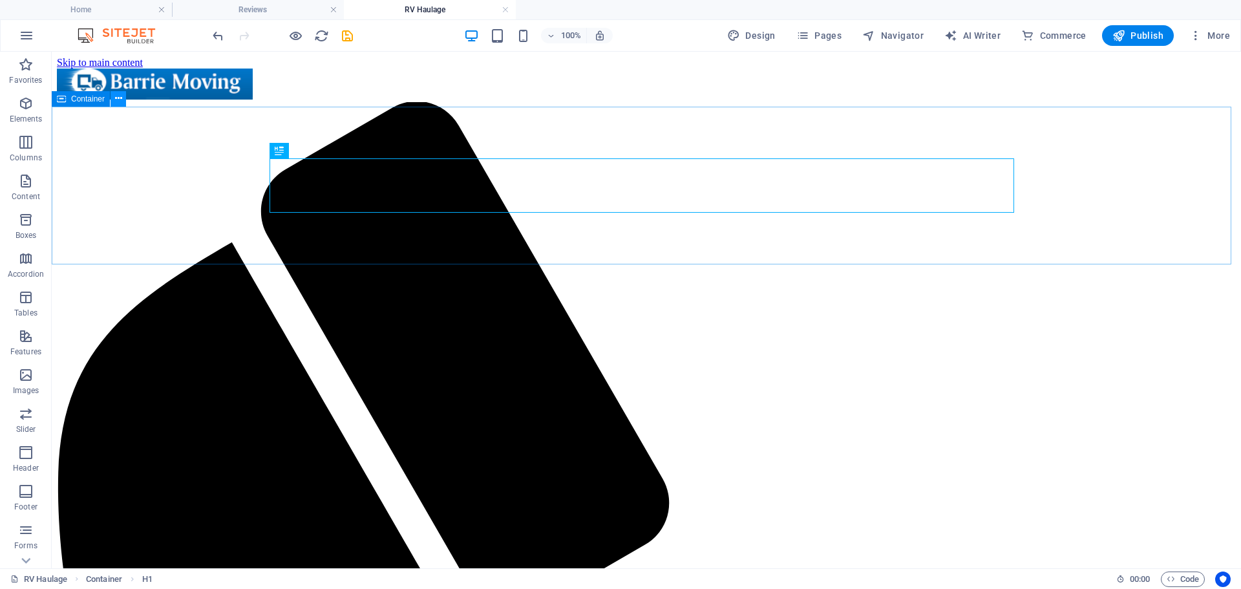
click at [115, 100] on icon at bounding box center [118, 99] width 7 height 14
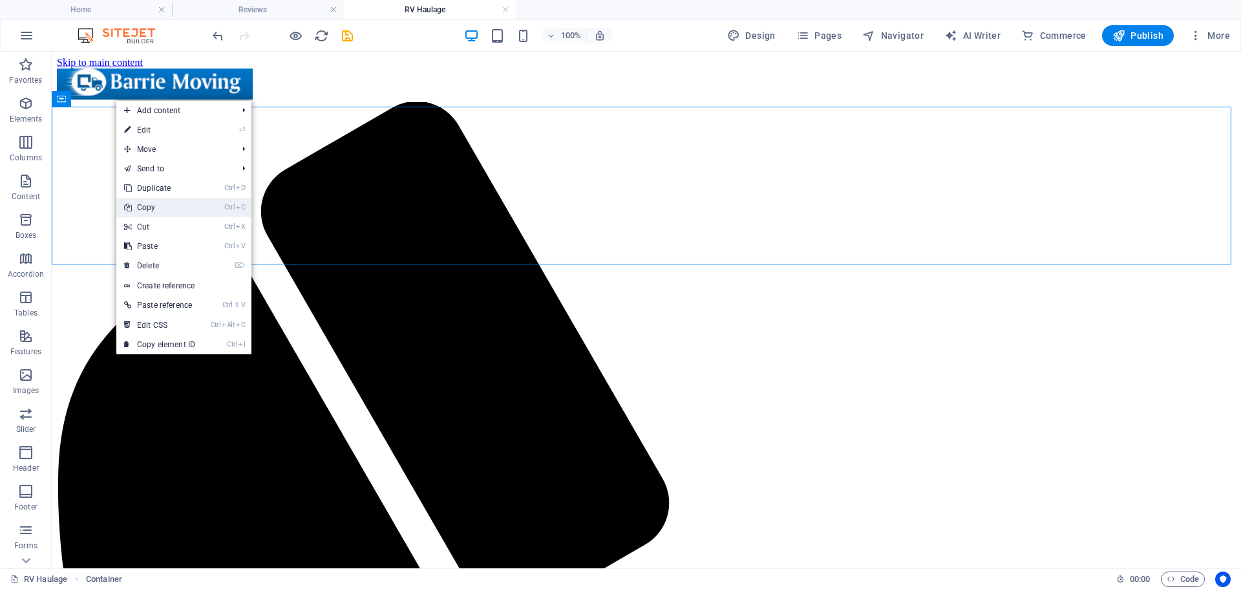
drag, startPoint x: 149, startPoint y: 208, endPoint x: 162, endPoint y: 21, distance: 186.6
click at [149, 207] on link "Ctrl C Copy" at bounding box center [159, 207] width 87 height 19
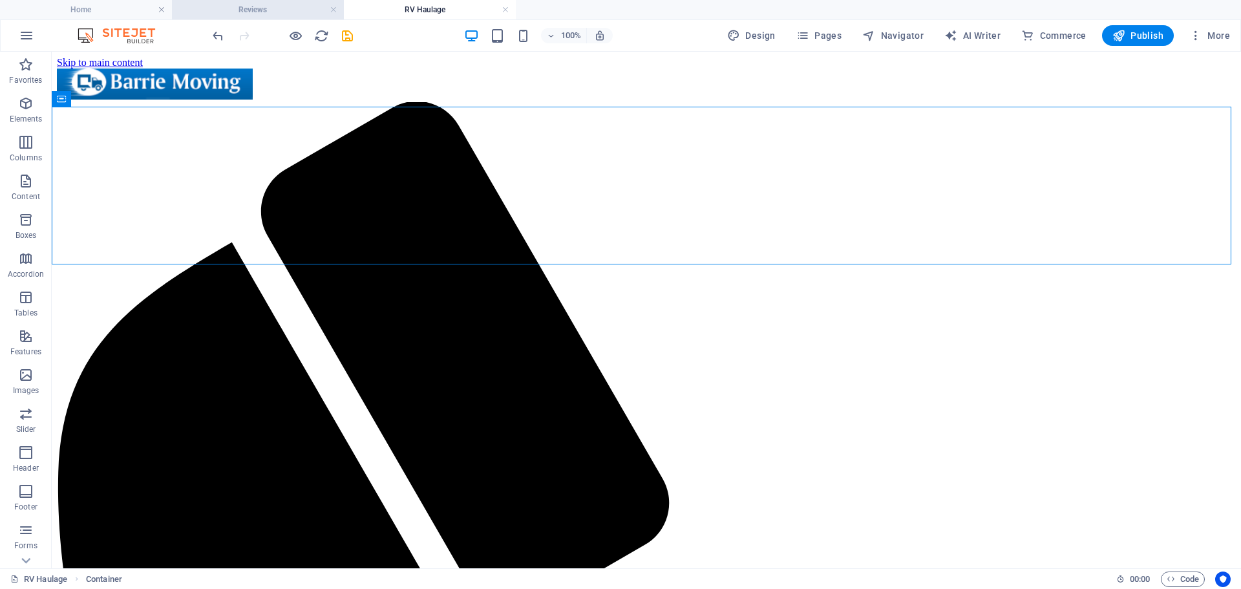
click at [292, 8] on h4 "Reviews" at bounding box center [258, 10] width 172 height 14
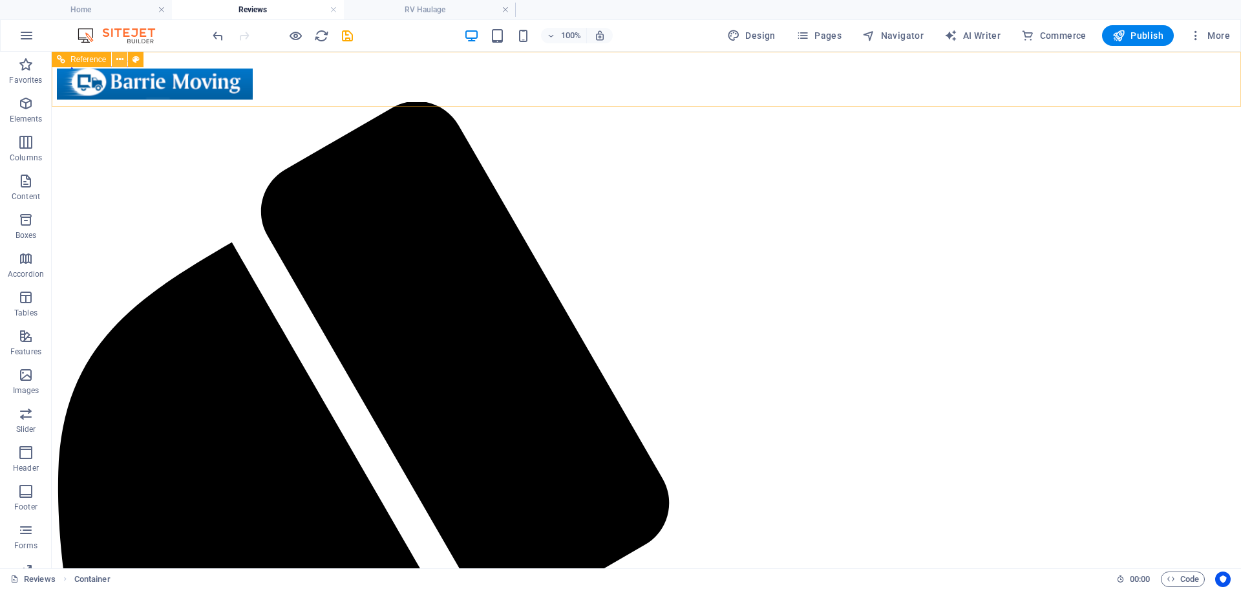
click at [115, 59] on button at bounding box center [120, 60] width 16 height 16
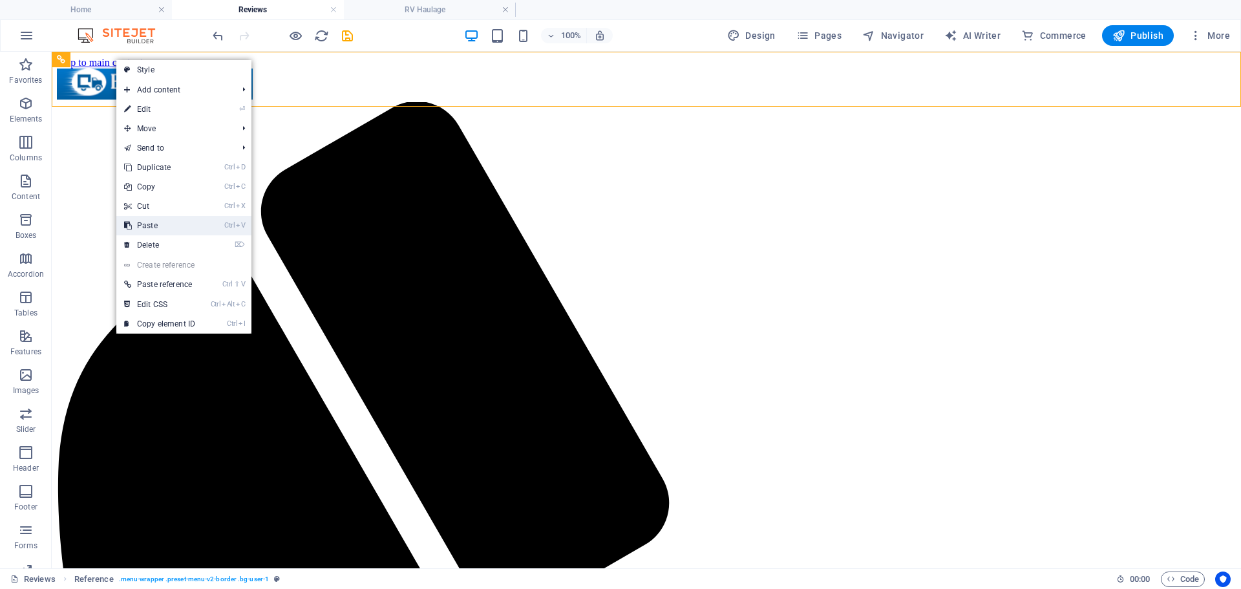
click at [158, 222] on link "Ctrl V Paste" at bounding box center [159, 225] width 87 height 19
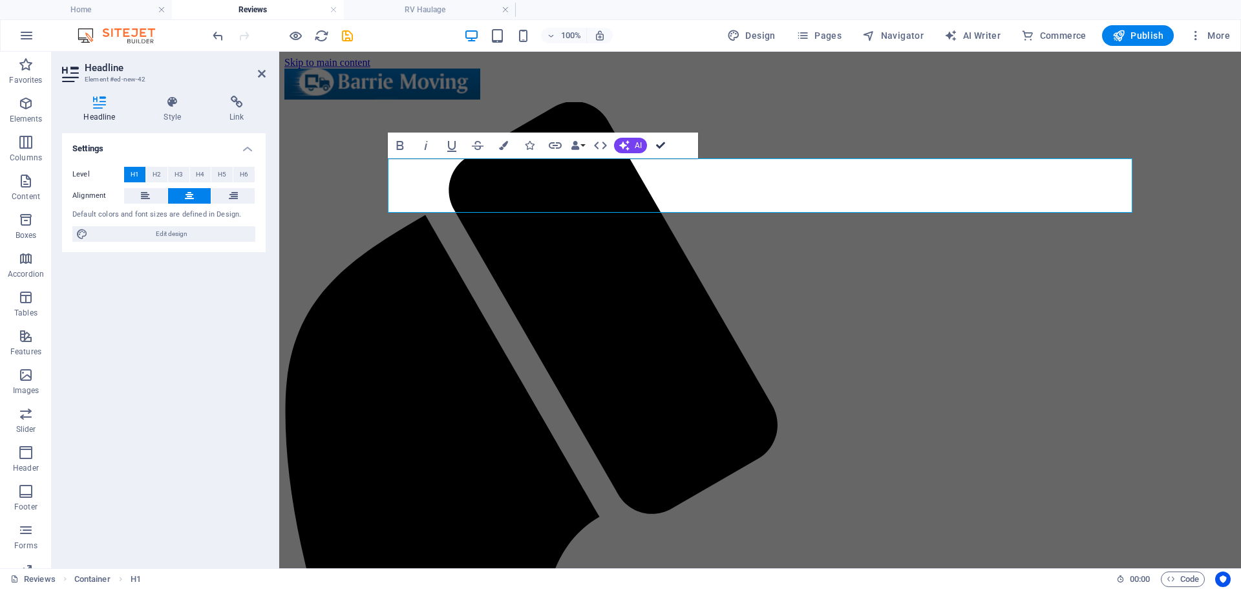
drag, startPoint x: 658, startPoint y: 145, endPoint x: 606, endPoint y: 94, distance: 73.1
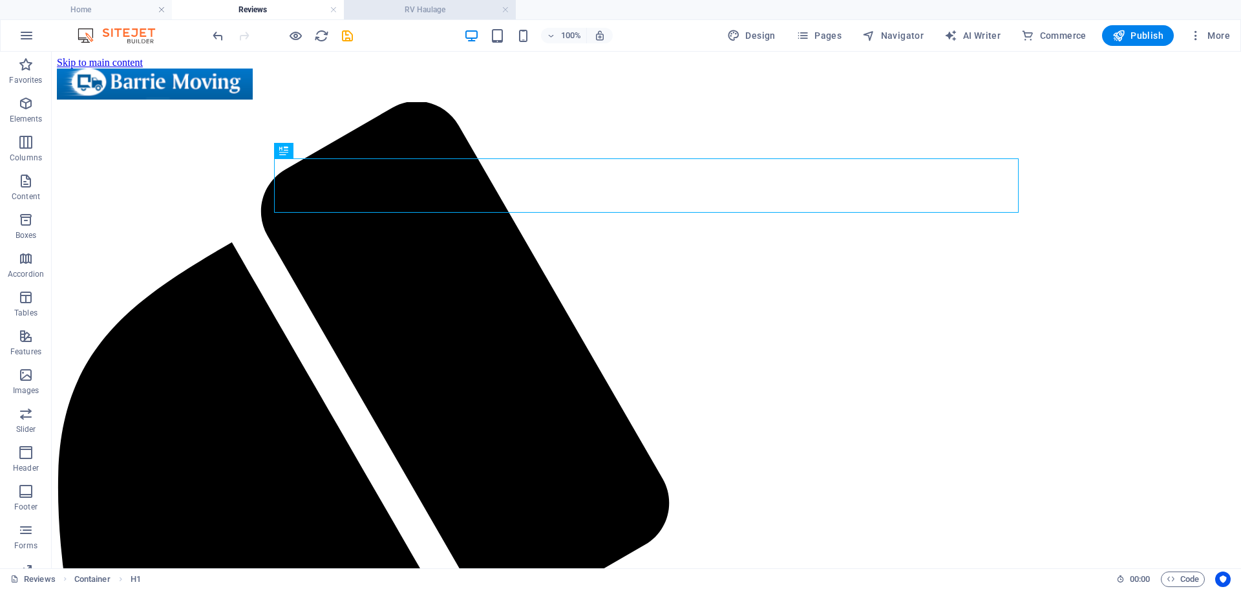
click at [396, 14] on h4 "RV Haulage" at bounding box center [430, 10] width 172 height 14
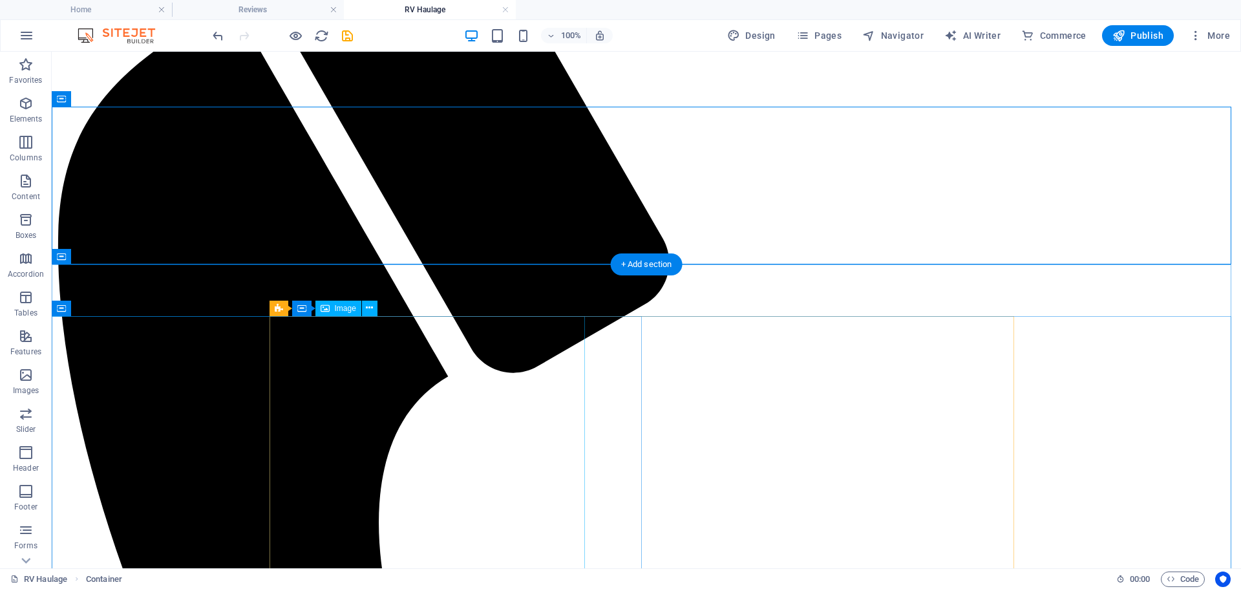
scroll to position [419, 0]
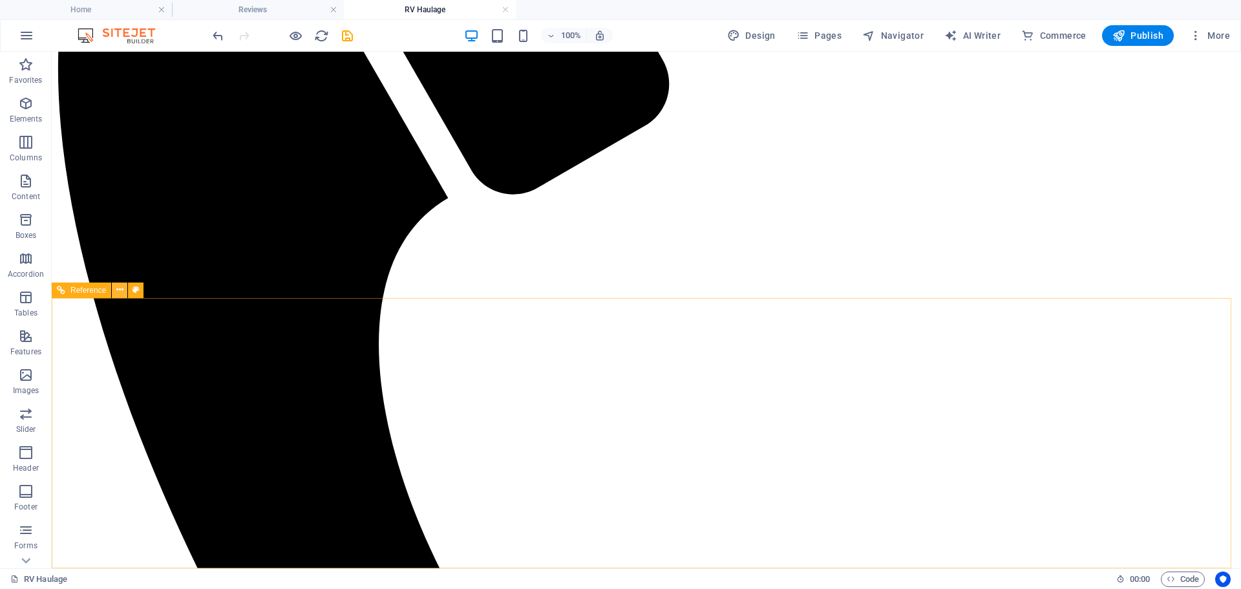
click at [120, 289] on icon at bounding box center [119, 290] width 7 height 14
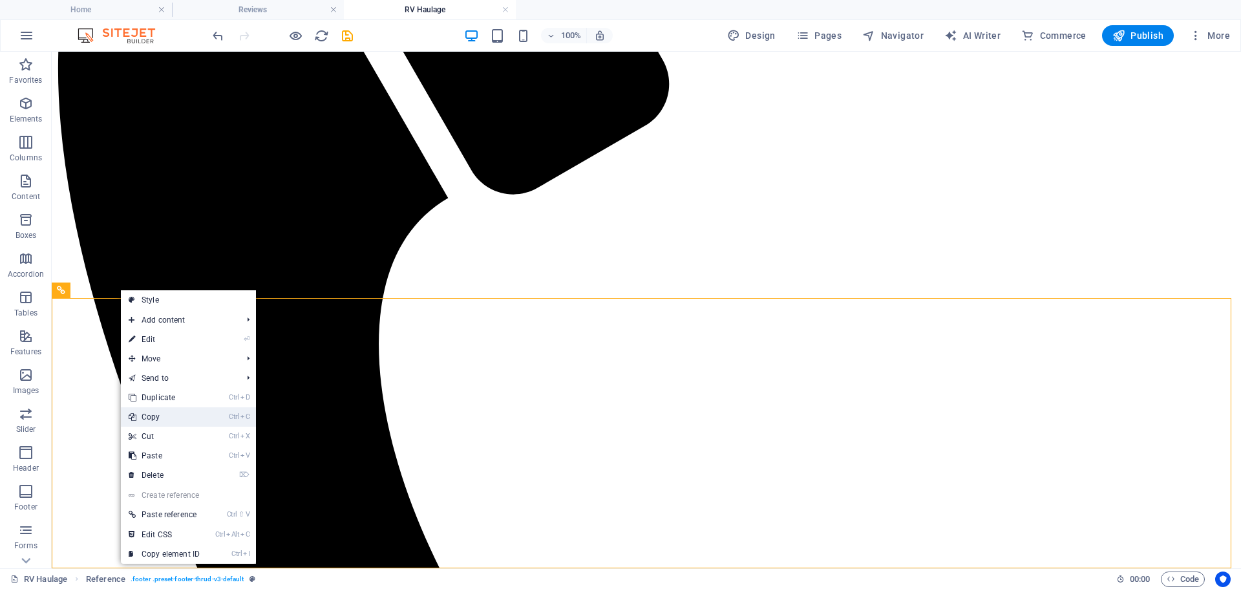
click at [150, 416] on link "Ctrl C Copy" at bounding box center [164, 416] width 87 height 19
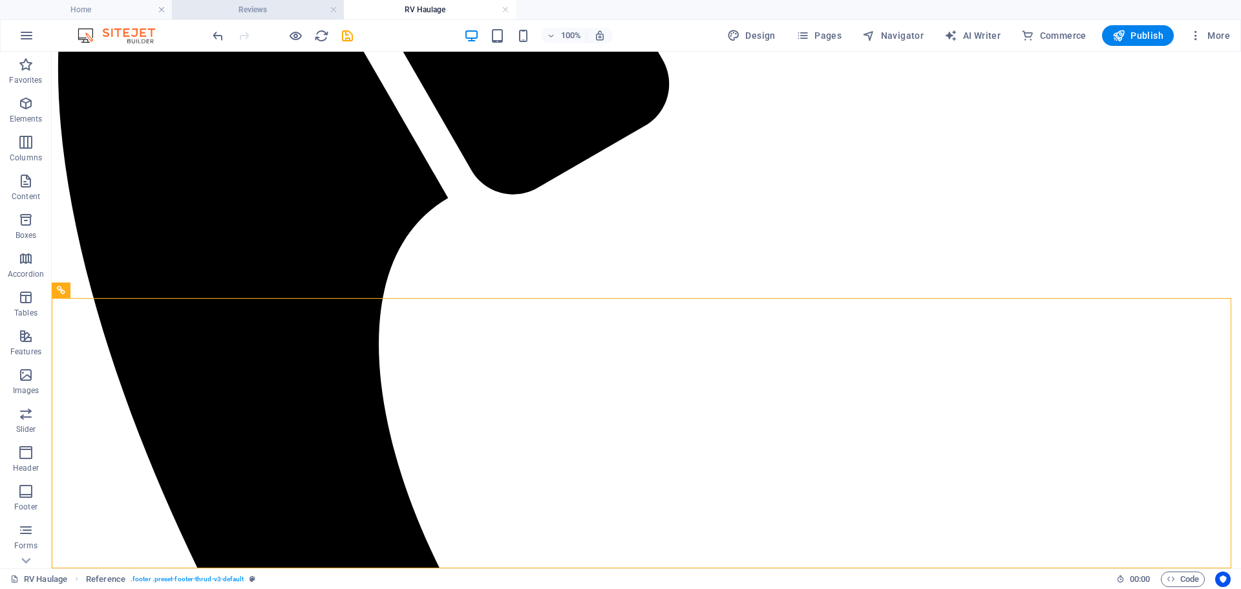
click at [269, 11] on h4 "Reviews" at bounding box center [258, 10] width 172 height 14
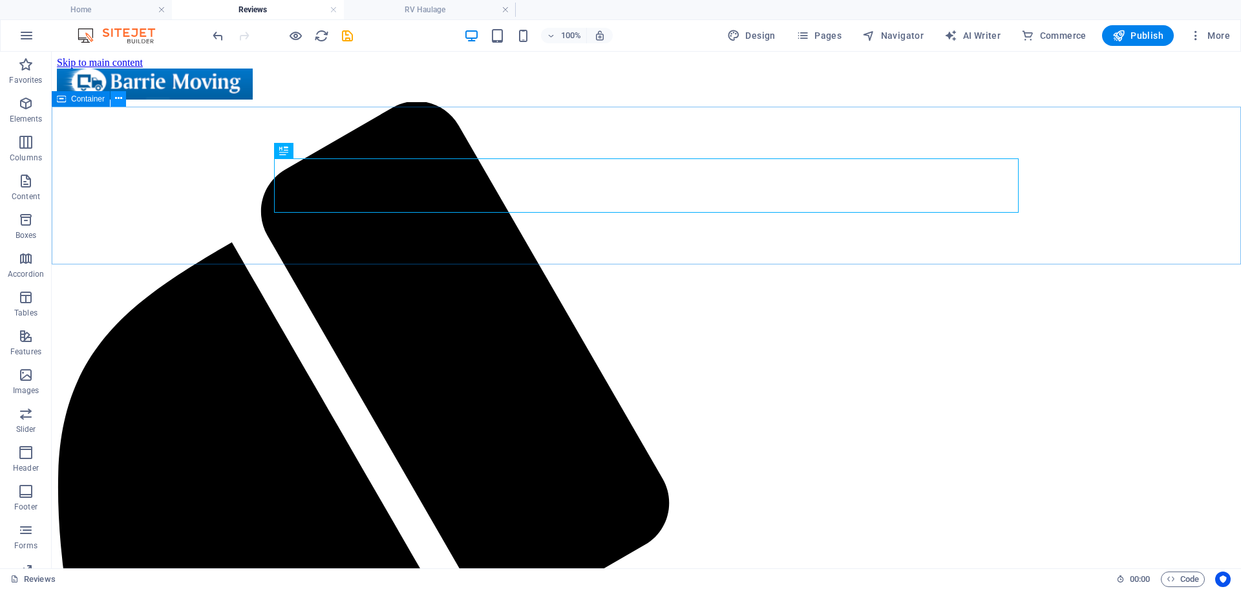
click at [116, 101] on icon at bounding box center [118, 99] width 7 height 14
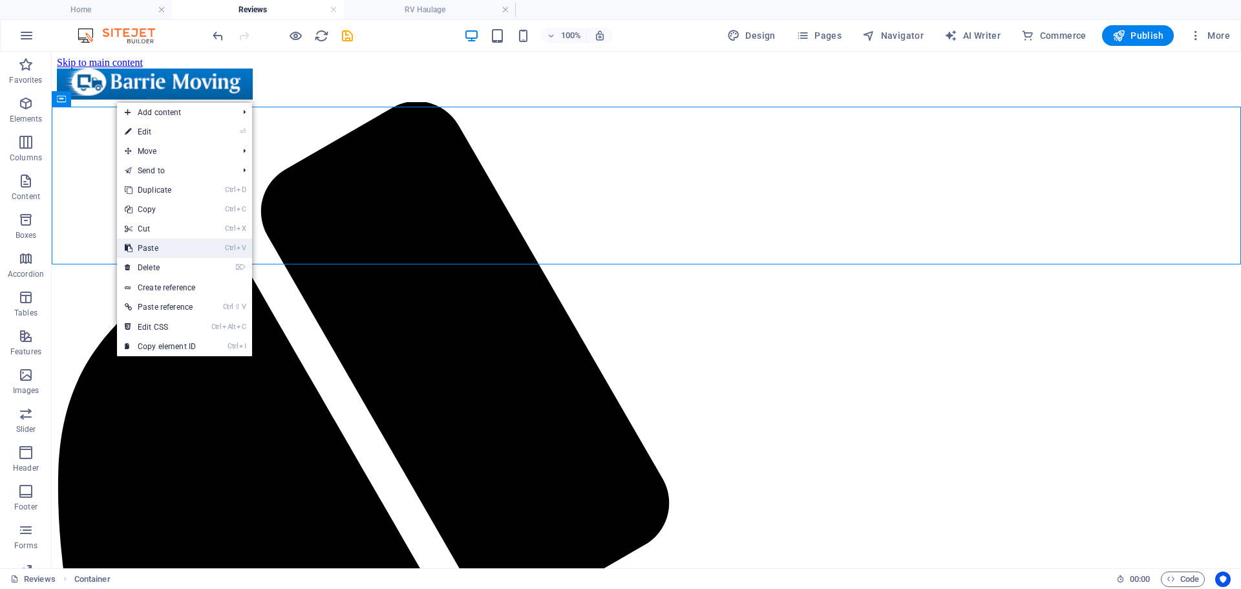
click at [162, 248] on link "Ctrl V Paste" at bounding box center [160, 248] width 87 height 19
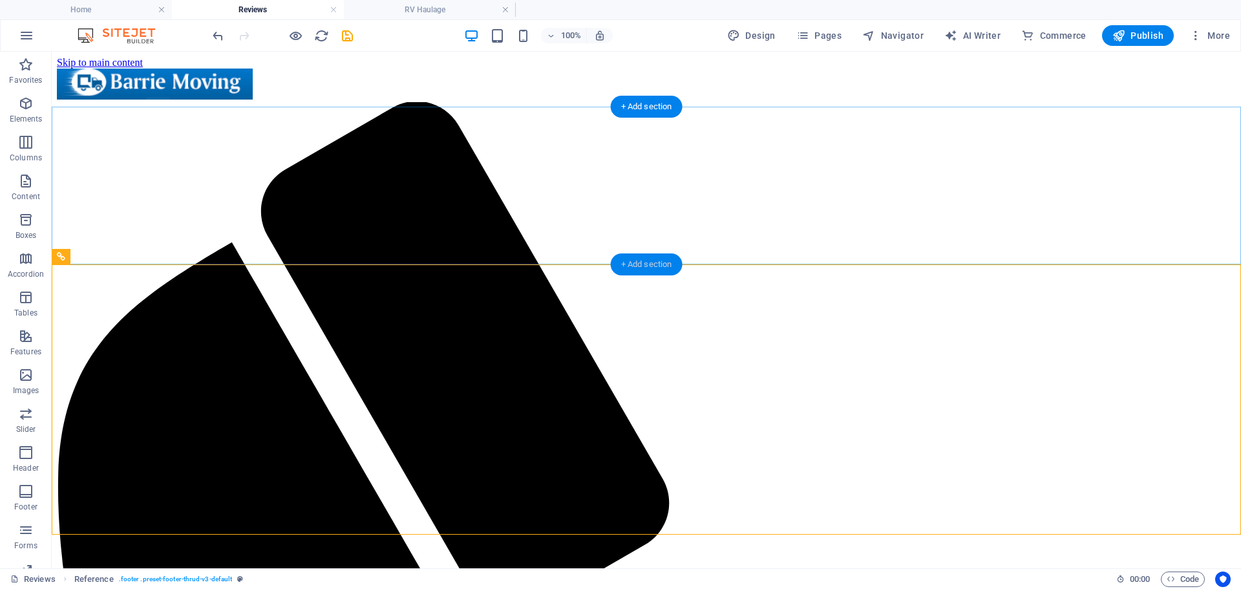
click at [634, 266] on div "+ Add section" at bounding box center [647, 264] width 72 height 22
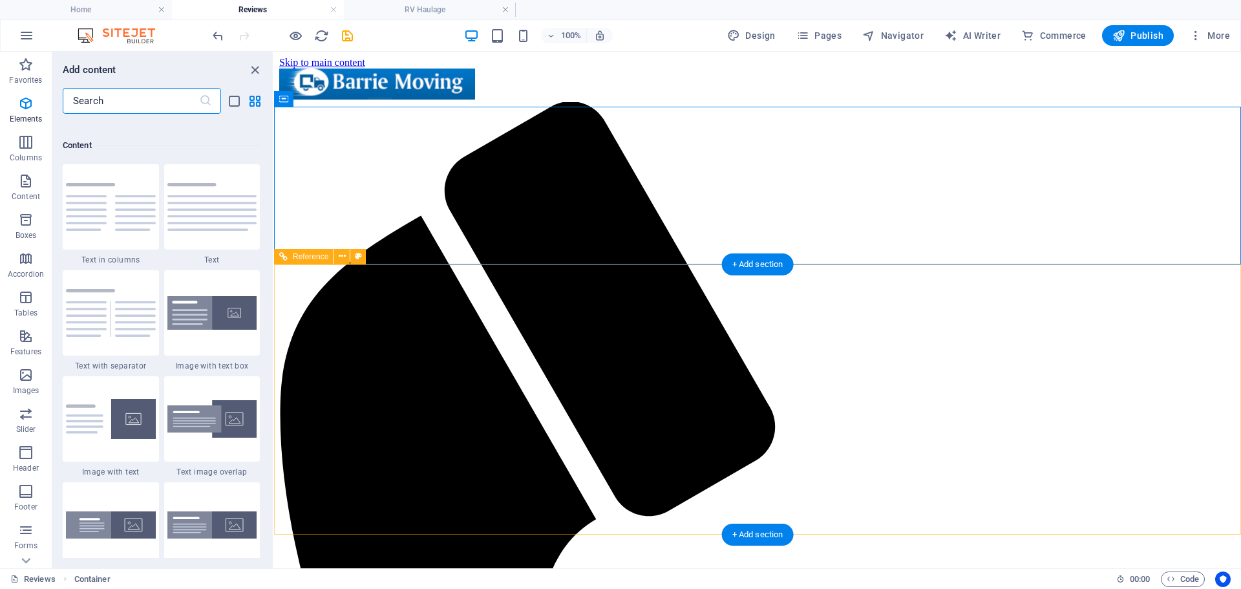
scroll to position [2262, 0]
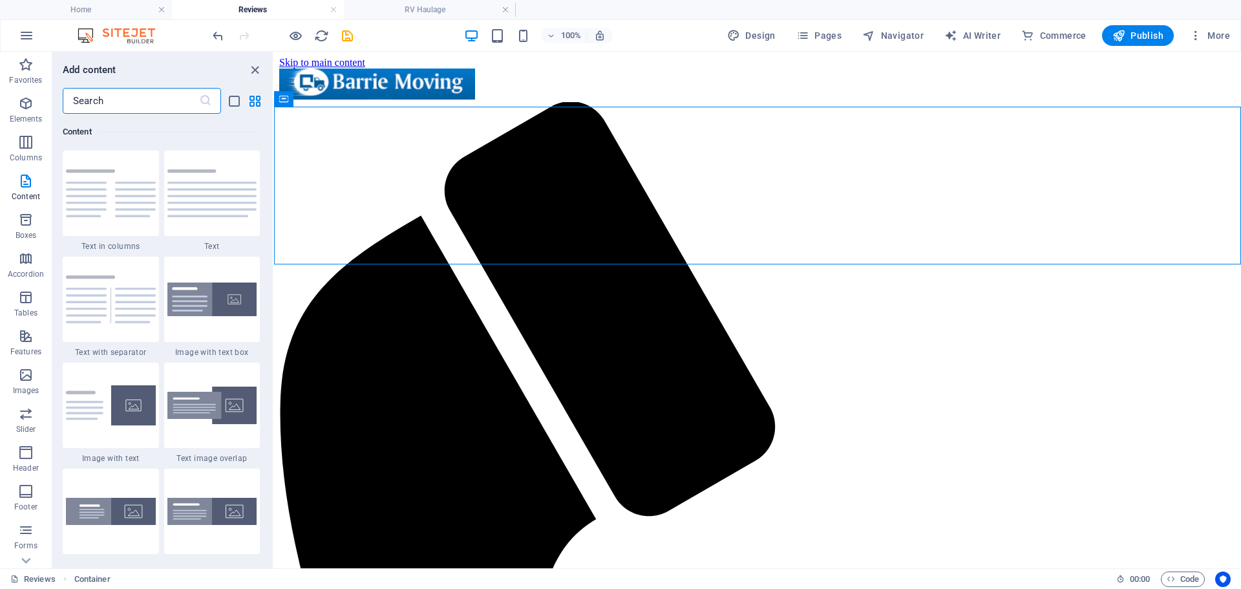
click at [129, 105] on input "text" at bounding box center [131, 101] width 136 height 26
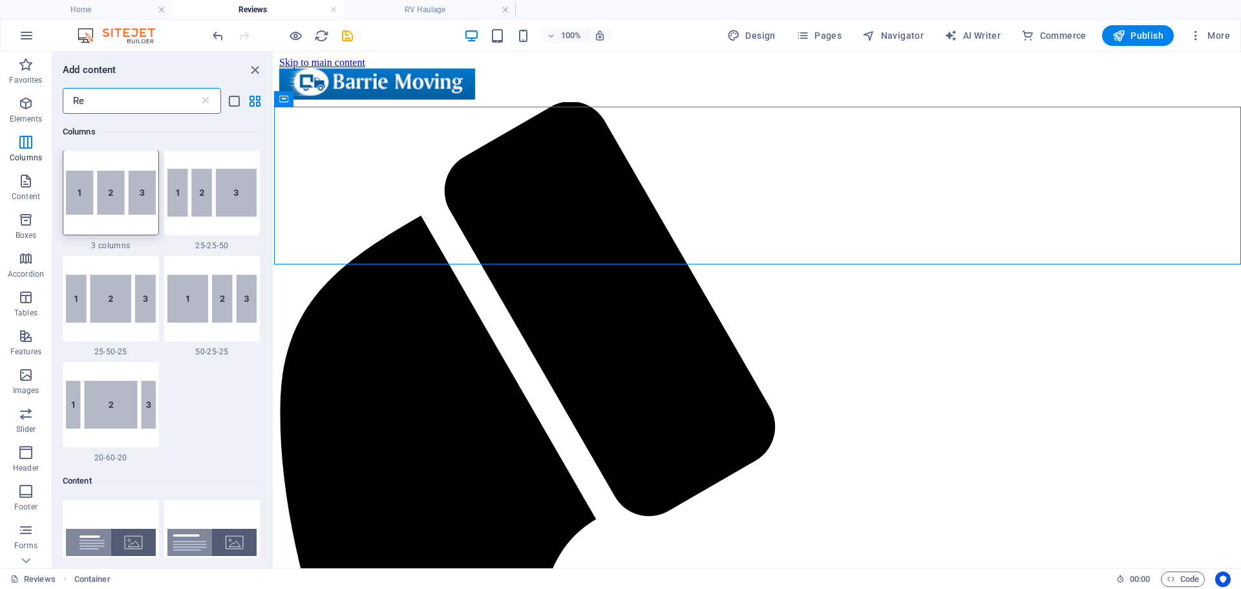
scroll to position [0, 0]
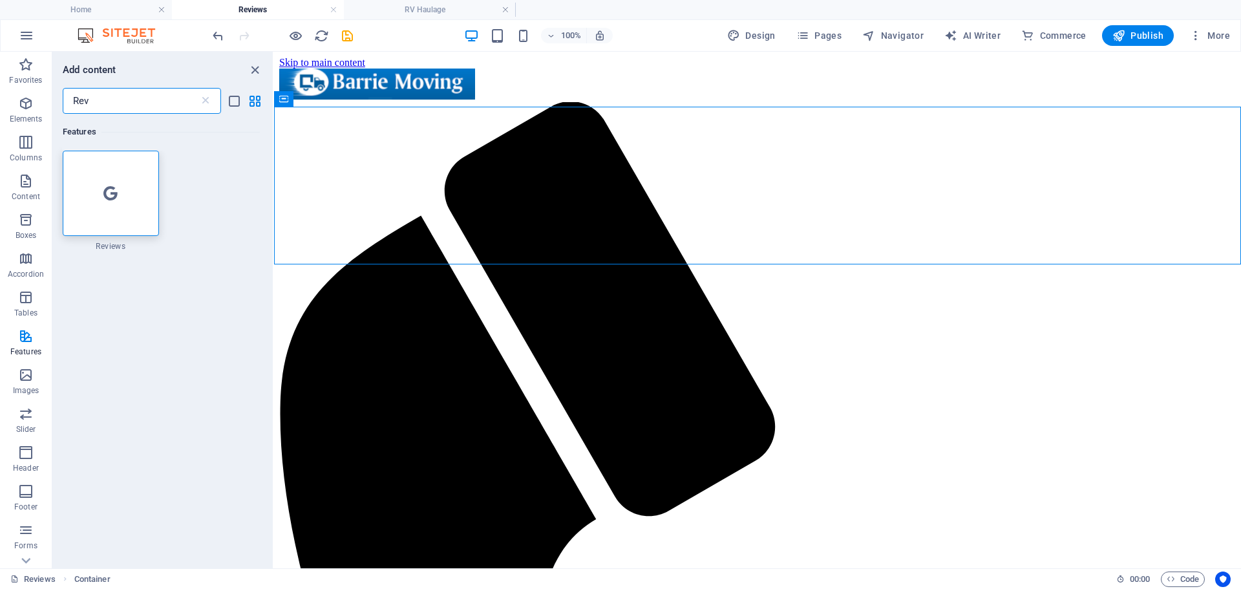
drag, startPoint x: 74, startPoint y: 109, endPoint x: 68, endPoint y: 111, distance: 6.6
click at [68, 111] on input "Rev" at bounding box center [131, 101] width 136 height 26
type input "Rev"
click at [210, 100] on icon at bounding box center [205, 100] width 13 height 13
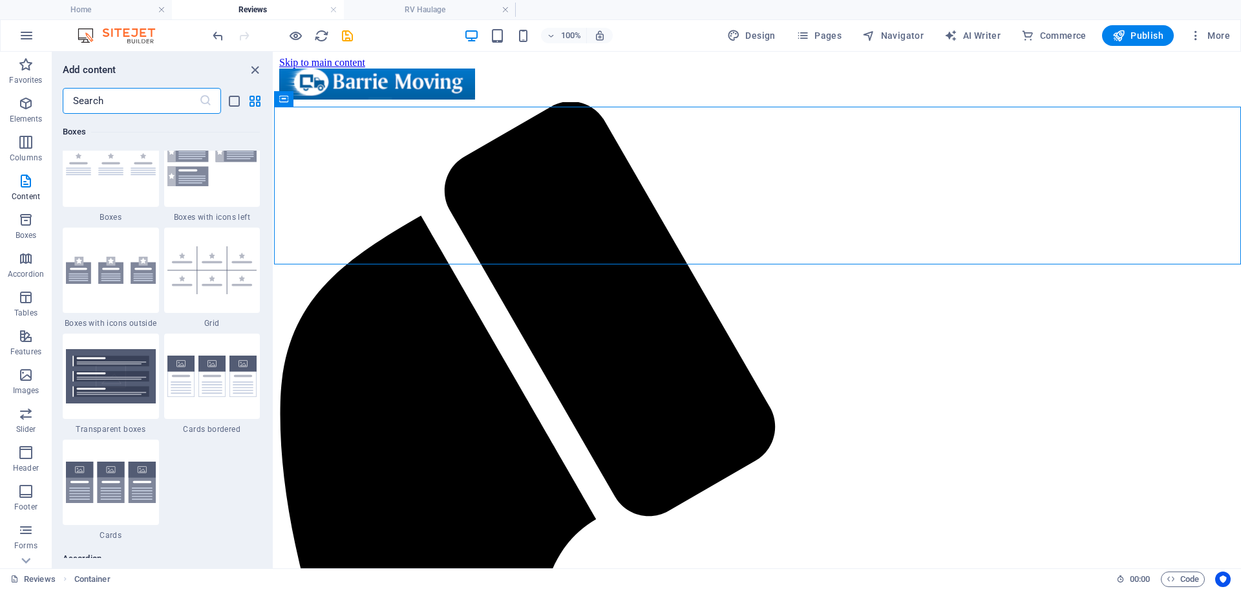
scroll to position [3491, 0]
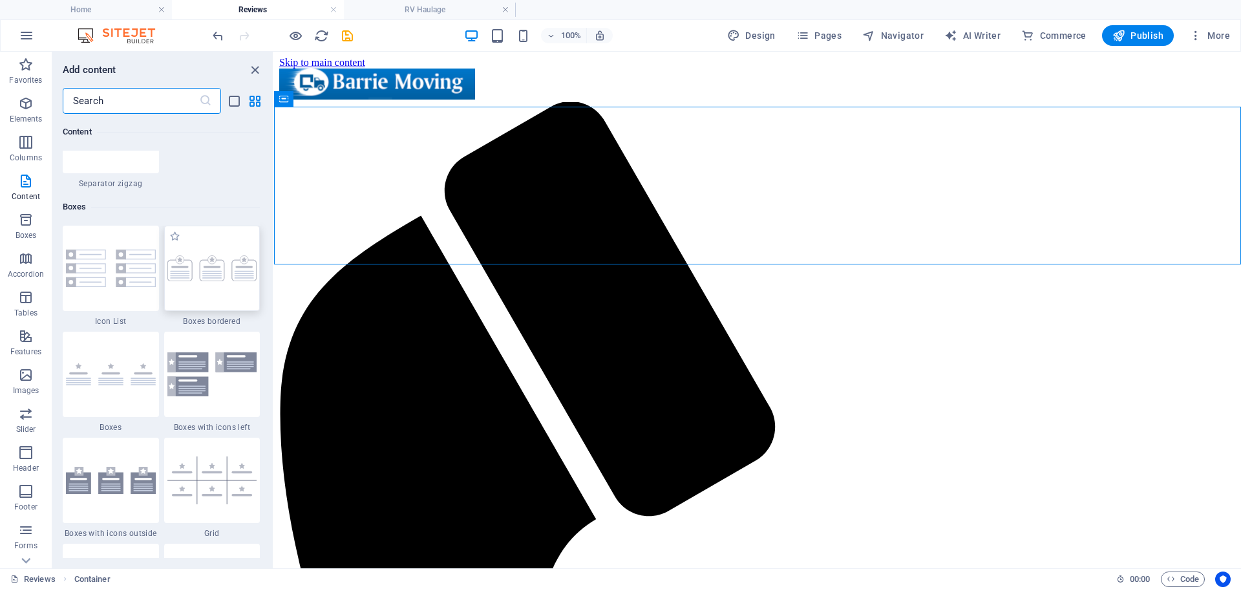
click at [212, 268] on img at bounding box center [212, 268] width 90 height 26
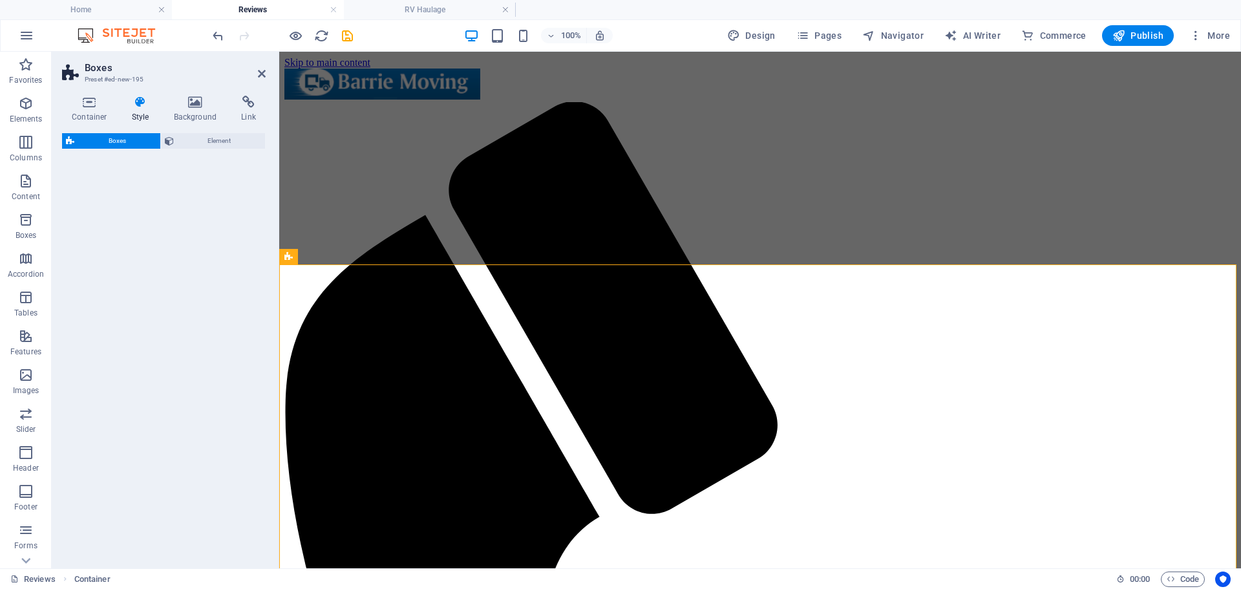
select select "rem"
select select "preset-boxes-v3-border"
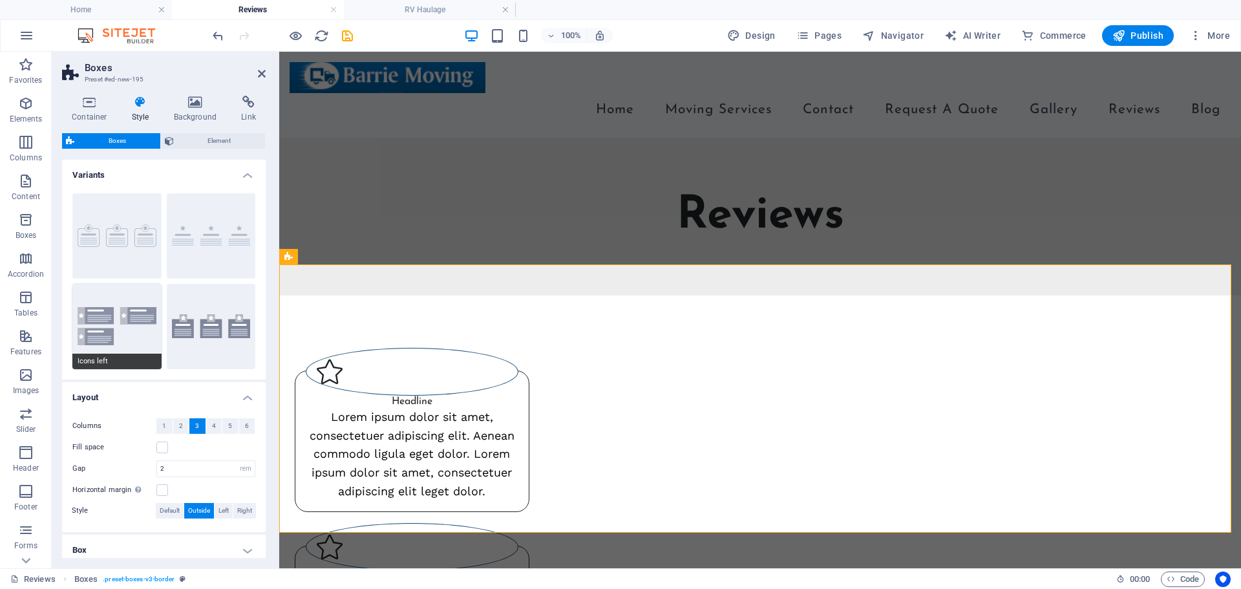
click at [98, 321] on button "Icons left" at bounding box center [116, 326] width 89 height 85
type input "1"
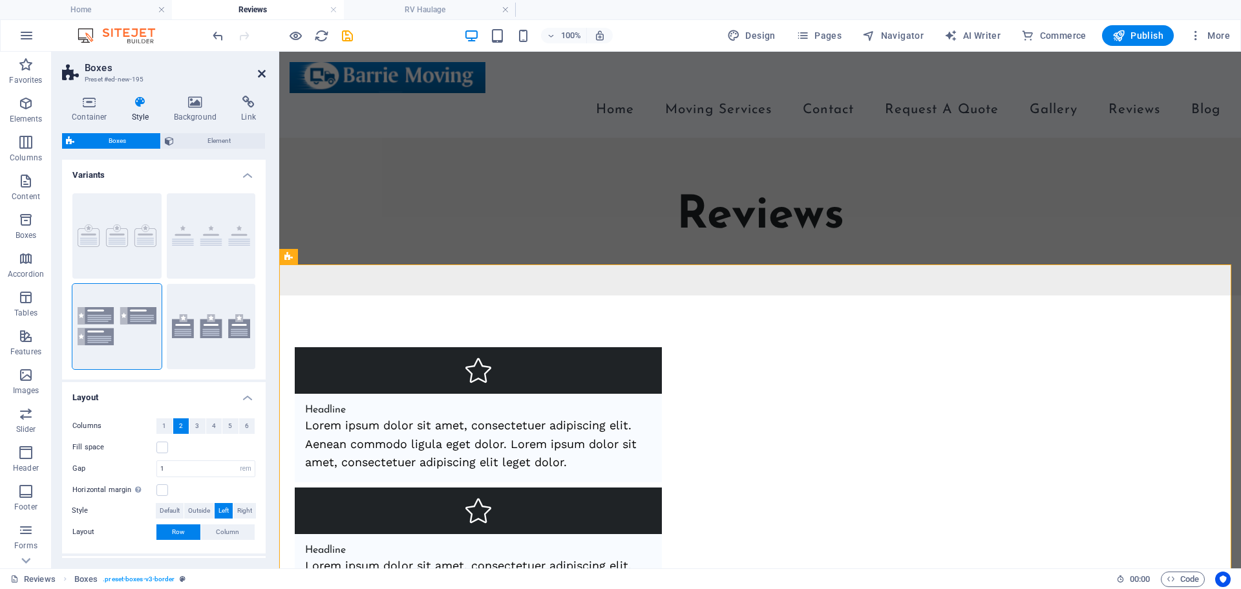
click at [264, 78] on icon at bounding box center [262, 74] width 8 height 10
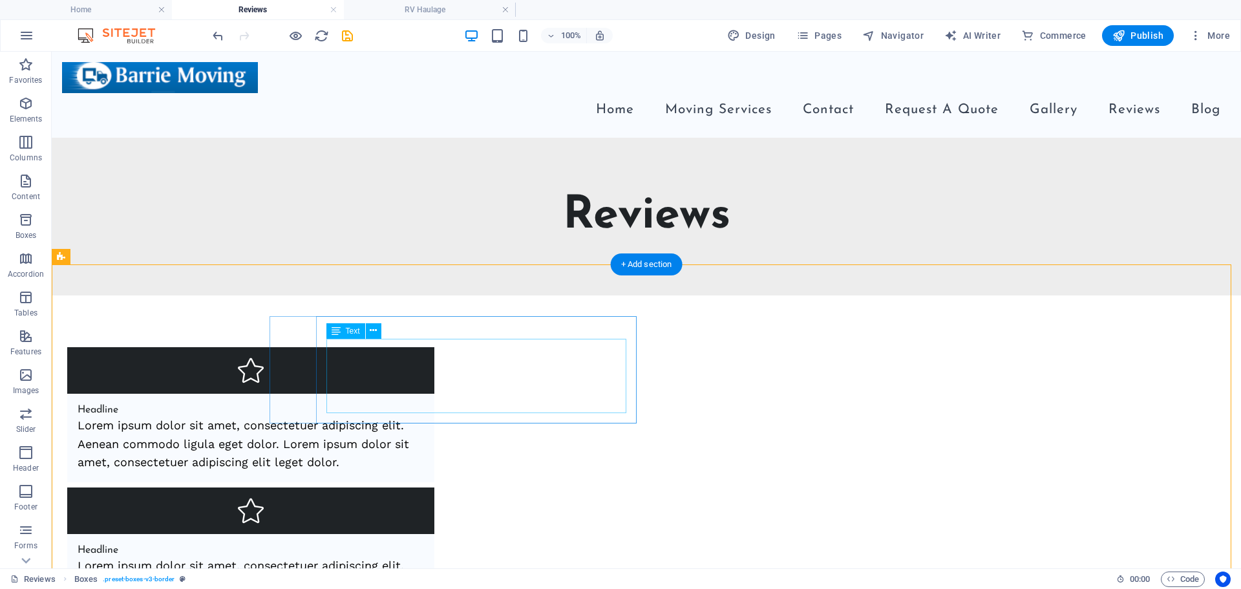
click at [389, 416] on div "Lorem ipsum dolor sit amet, consectetuer adipiscing elit. Aenean commodo ligula…" at bounding box center [251, 444] width 347 height 56
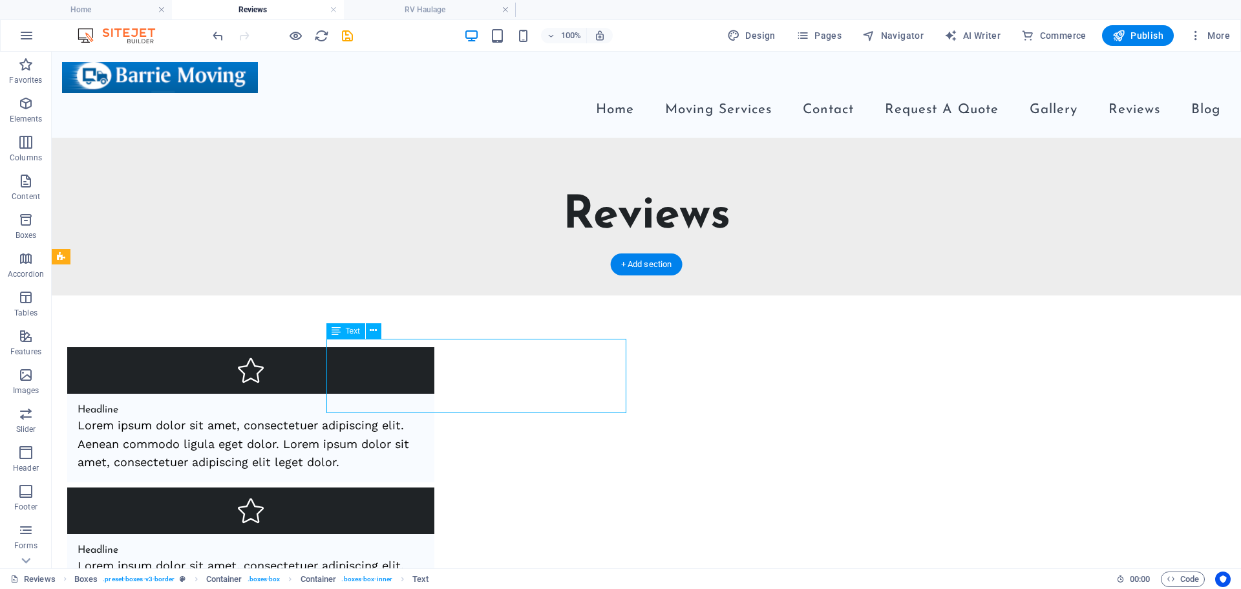
click at [389, 416] on div "Lorem ipsum dolor sit amet, consectetuer adipiscing elit. Aenean commodo ligula…" at bounding box center [251, 444] width 347 height 56
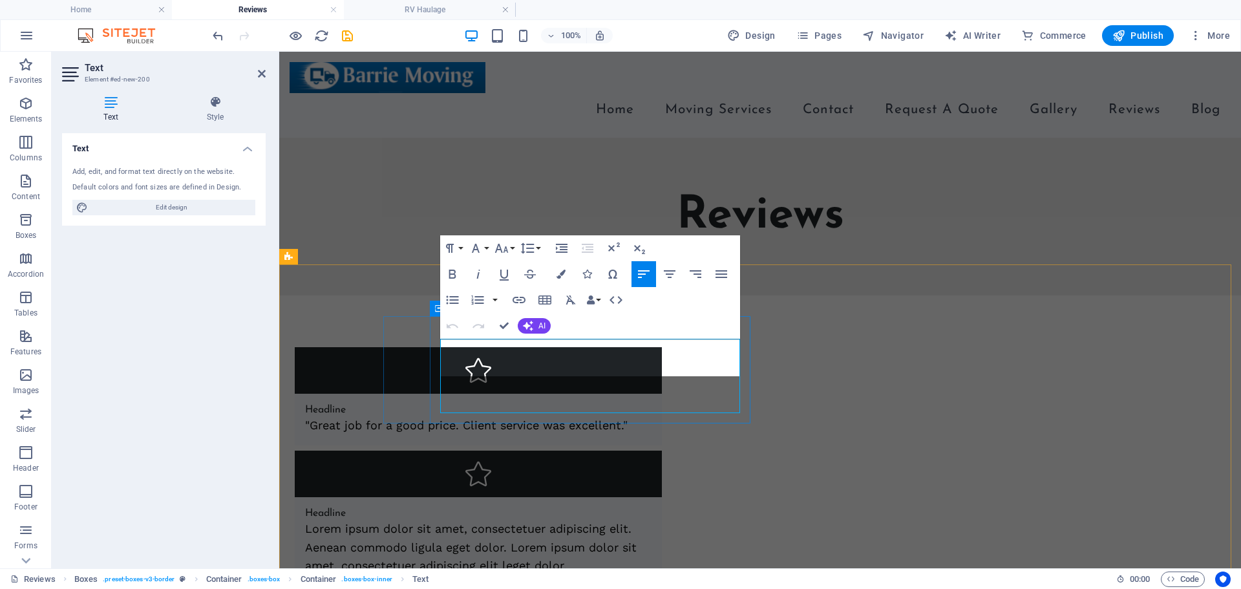
scroll to position [297, 4]
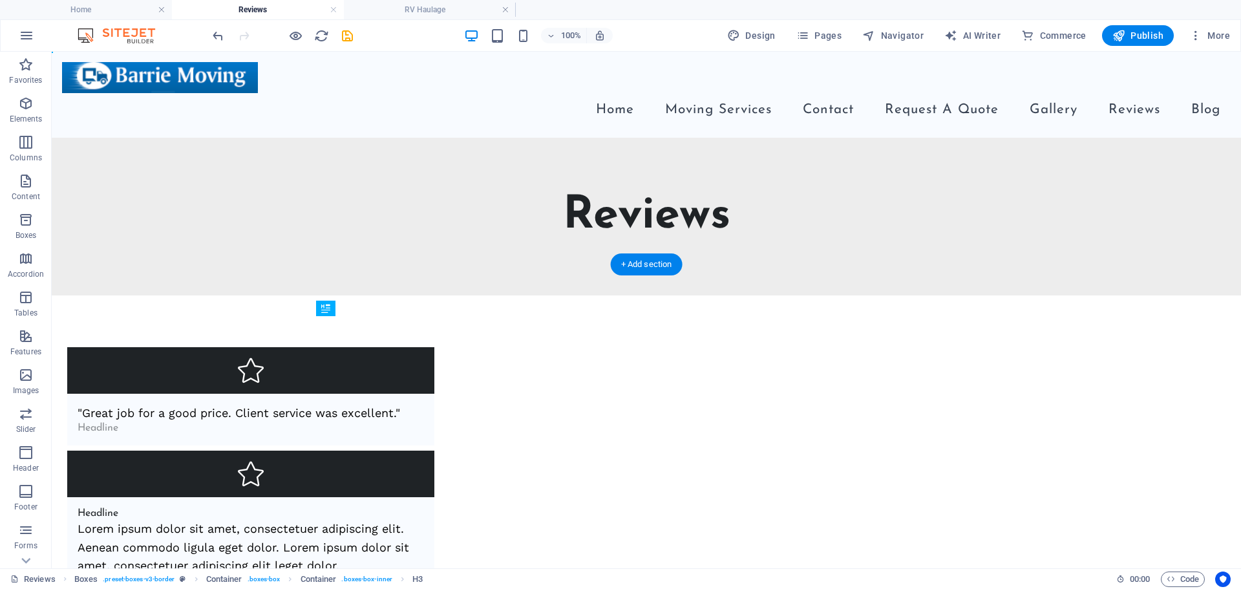
drag, startPoint x: 424, startPoint y: 373, endPoint x: 377, endPoint y: 365, distance: 47.8
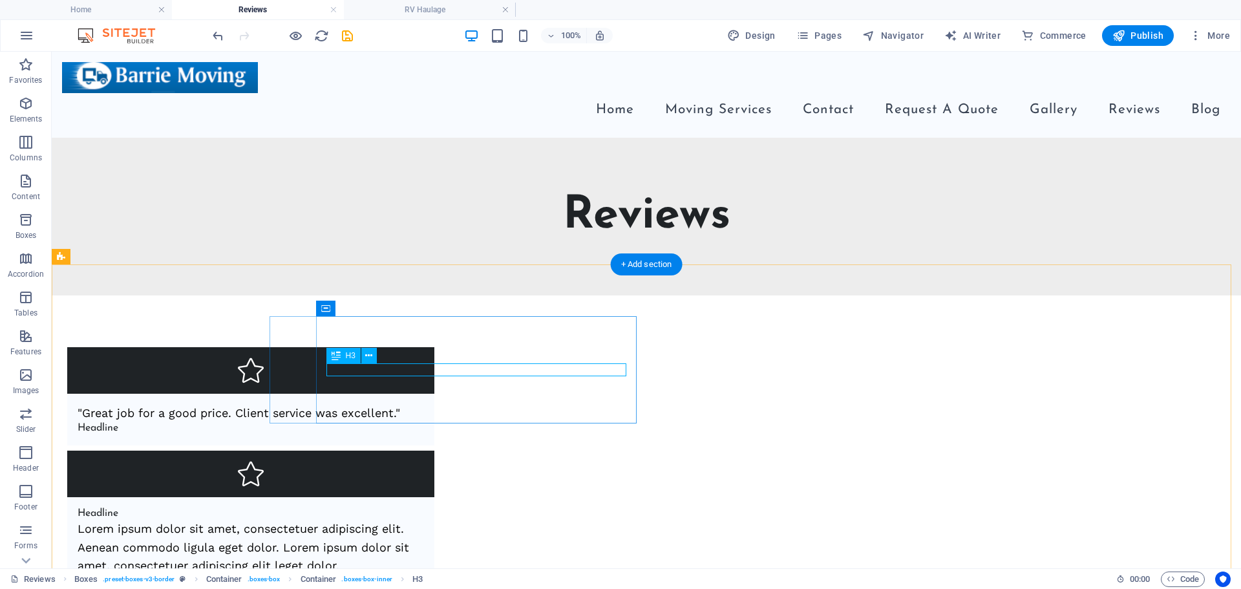
click at [365, 422] on div "Headline" at bounding box center [251, 428] width 347 height 12
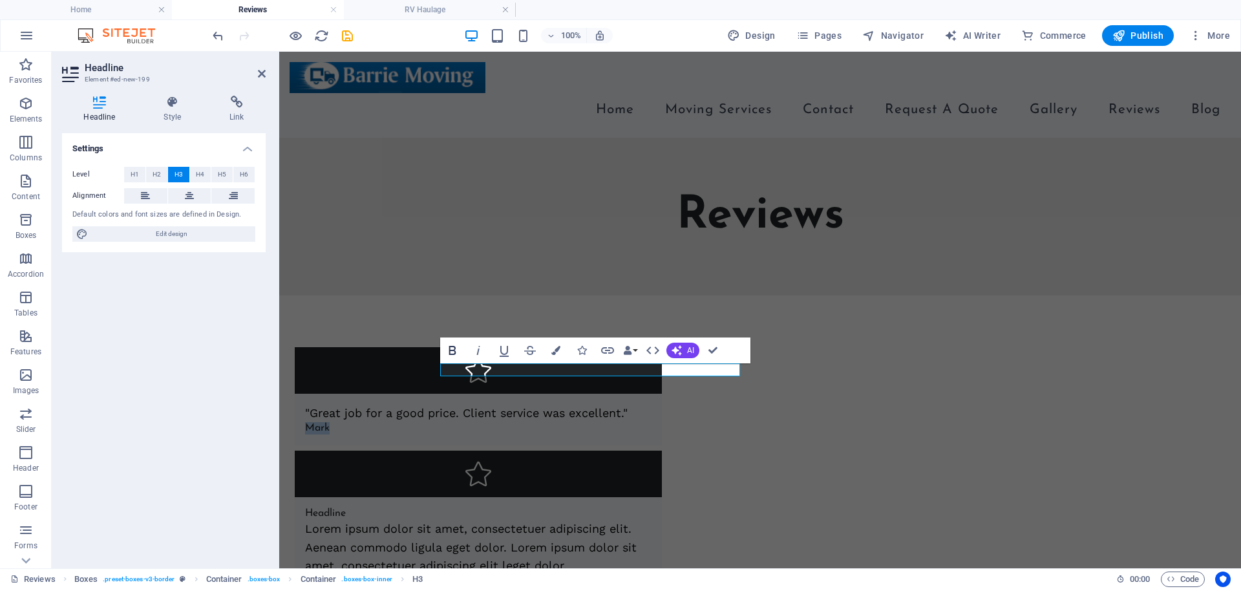
click at [450, 350] on icon "button" at bounding box center [452, 350] width 7 height 9
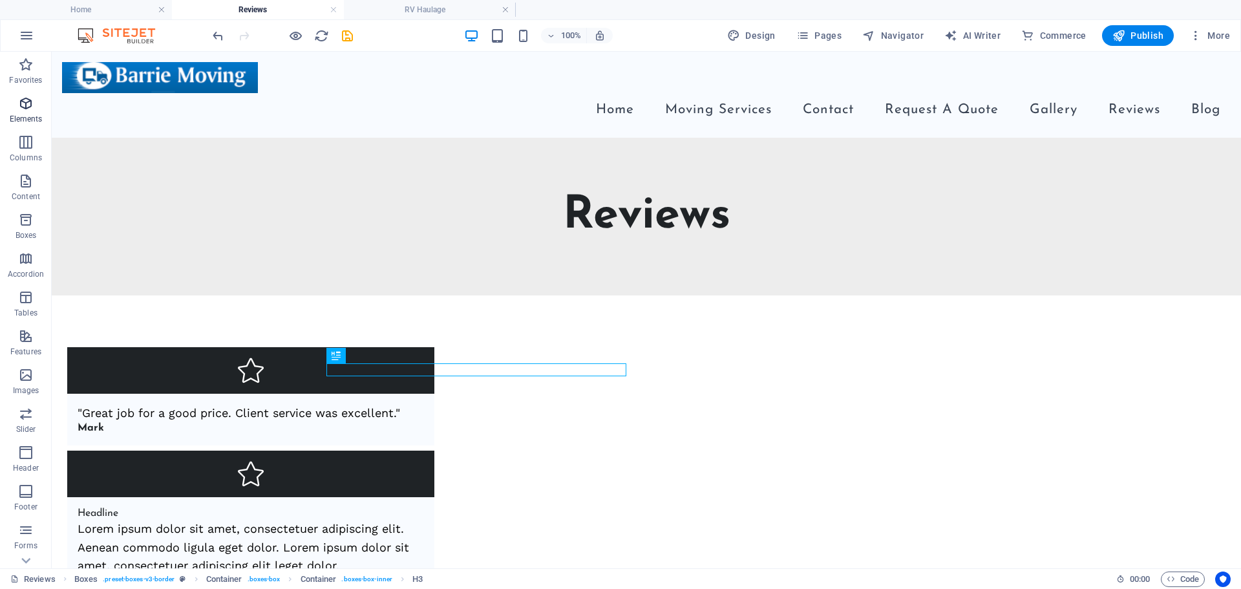
click at [19, 100] on icon "button" at bounding box center [26, 104] width 16 height 16
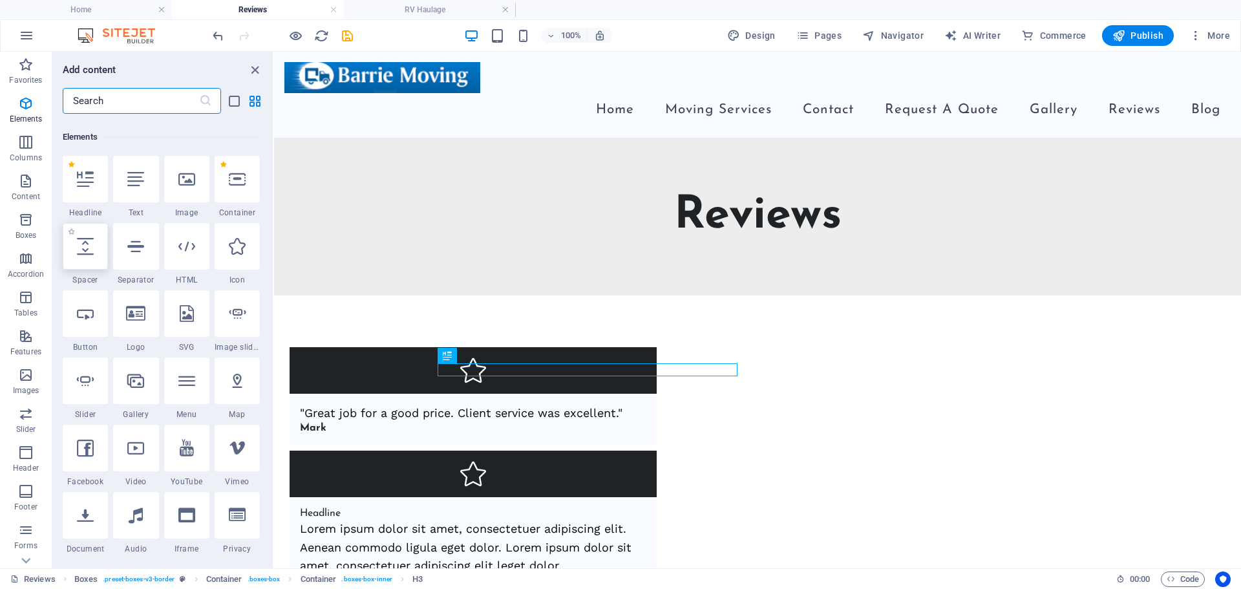
scroll to position [138, 0]
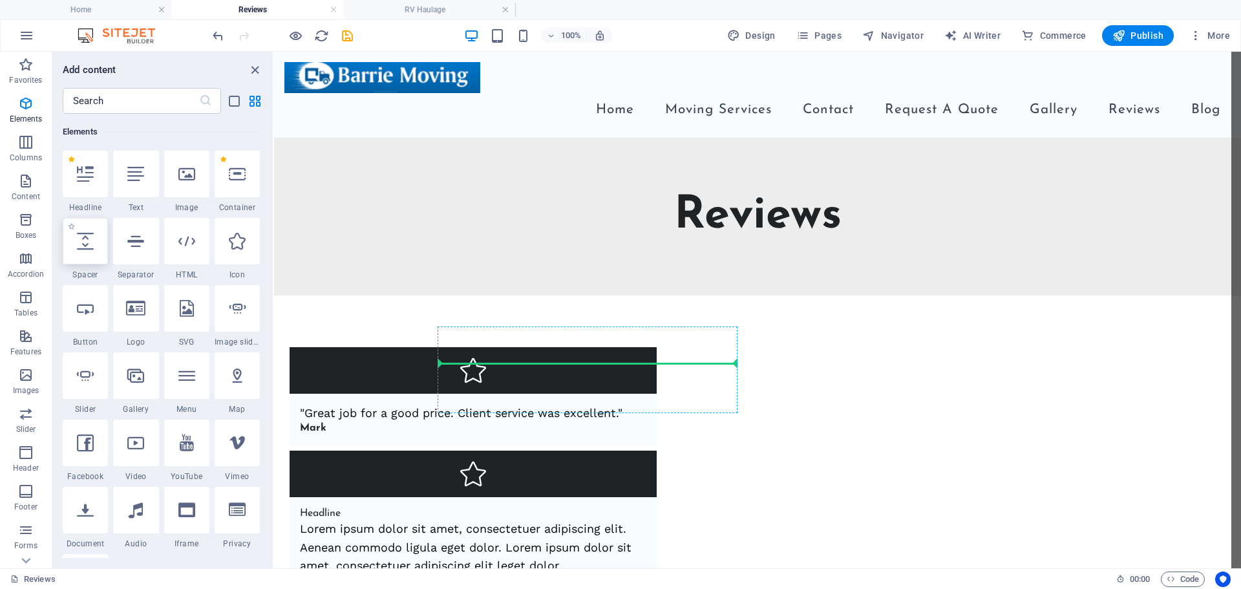
select select "px"
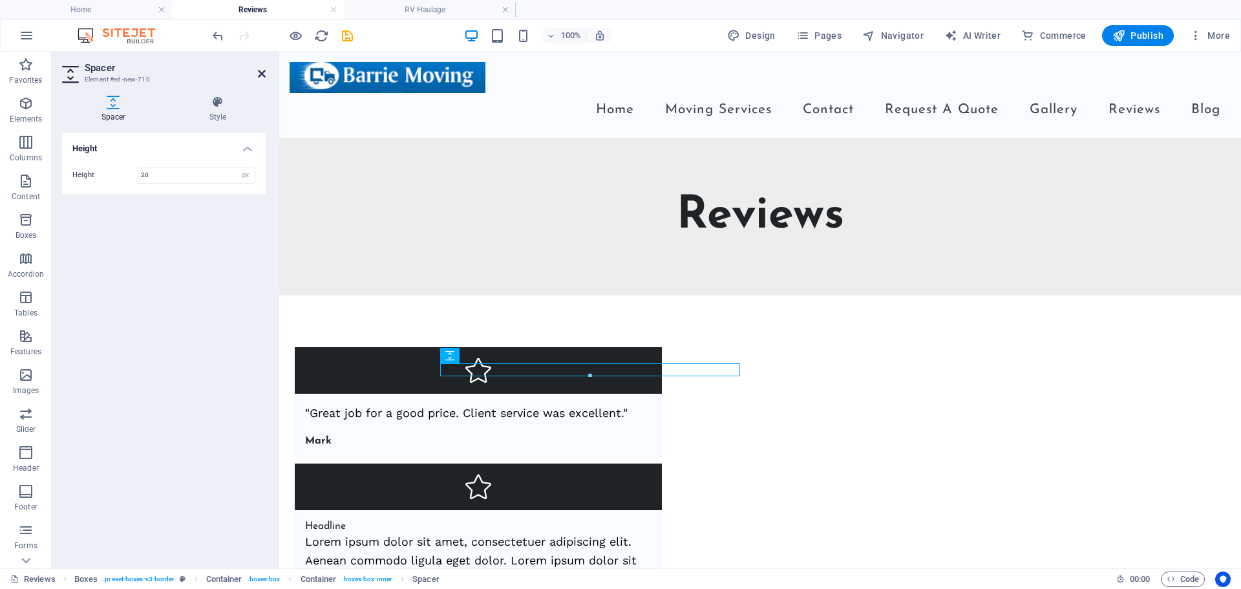
type input "20"
click at [261, 76] on icon at bounding box center [262, 74] width 8 height 10
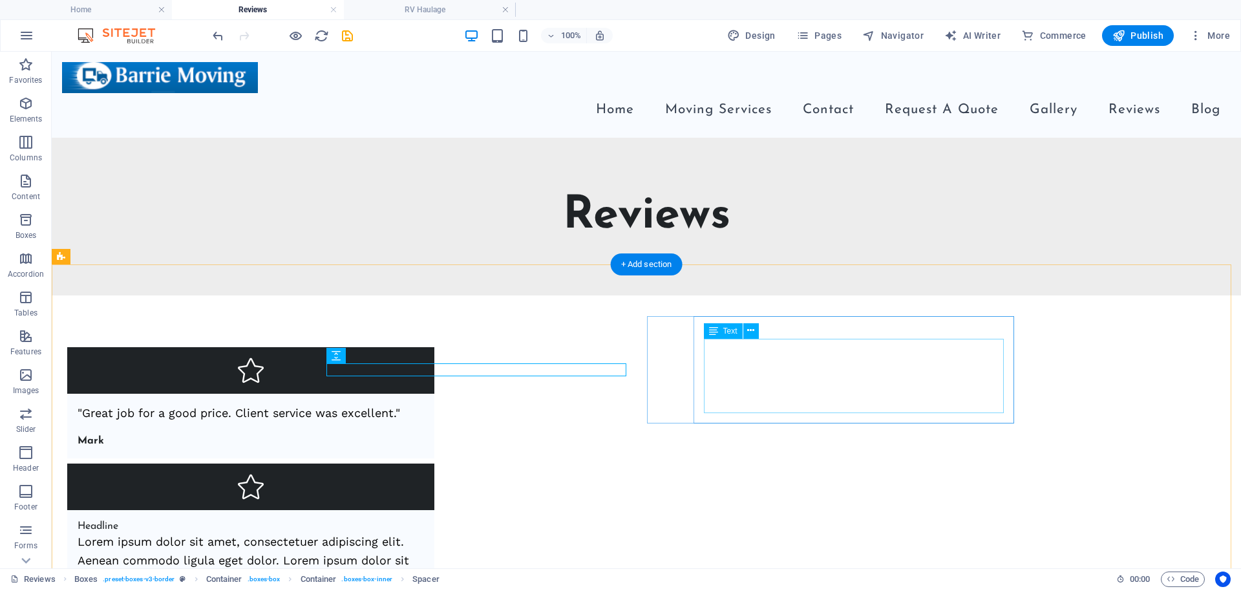
click at [424, 533] on div "Lorem ipsum dolor sit amet, consectetuer adipiscing elit. Aenean commodo ligula…" at bounding box center [251, 561] width 347 height 56
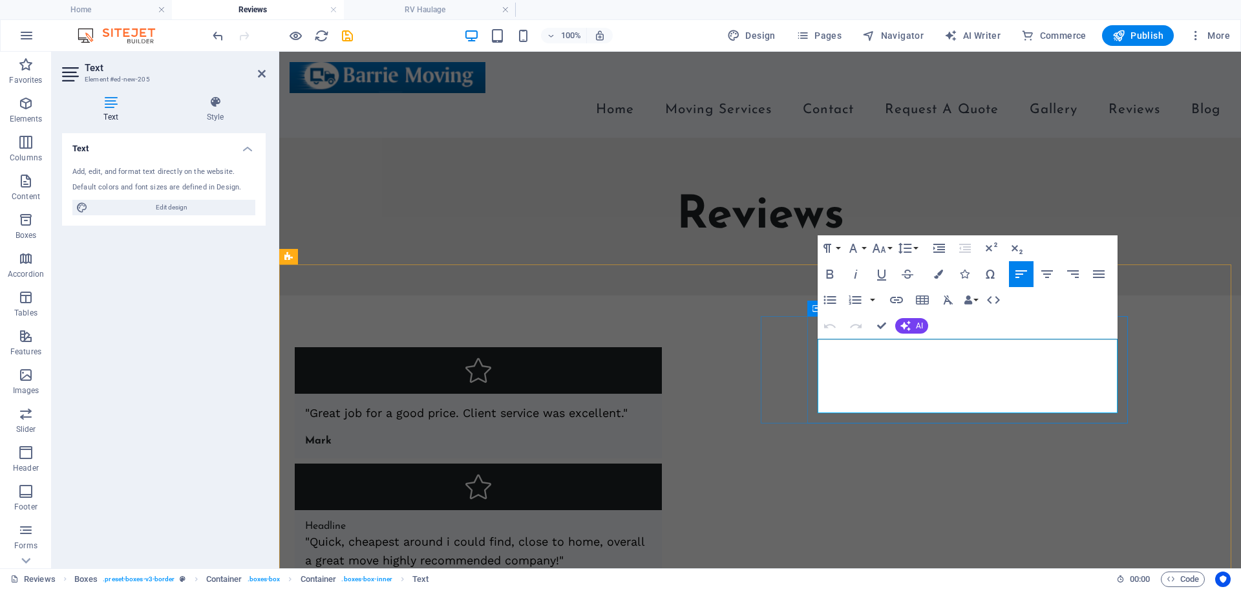
scroll to position [900, 4]
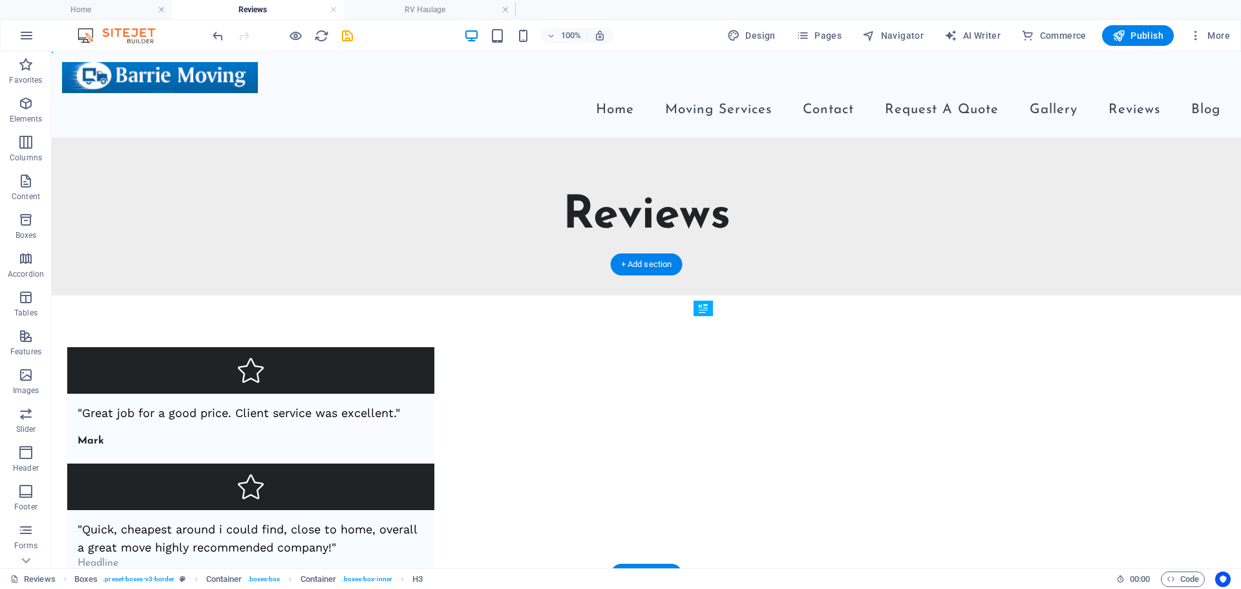
drag, startPoint x: 795, startPoint y: 374, endPoint x: 747, endPoint y: 378, distance: 48.1
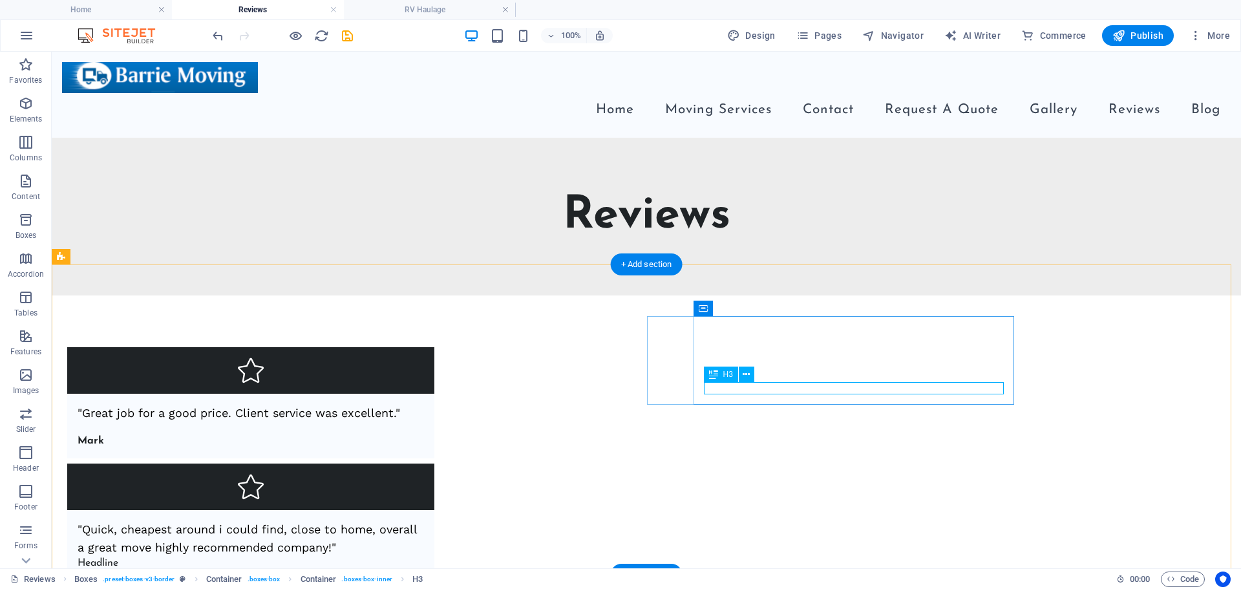
click at [424, 557] on div "Headline" at bounding box center [251, 563] width 347 height 12
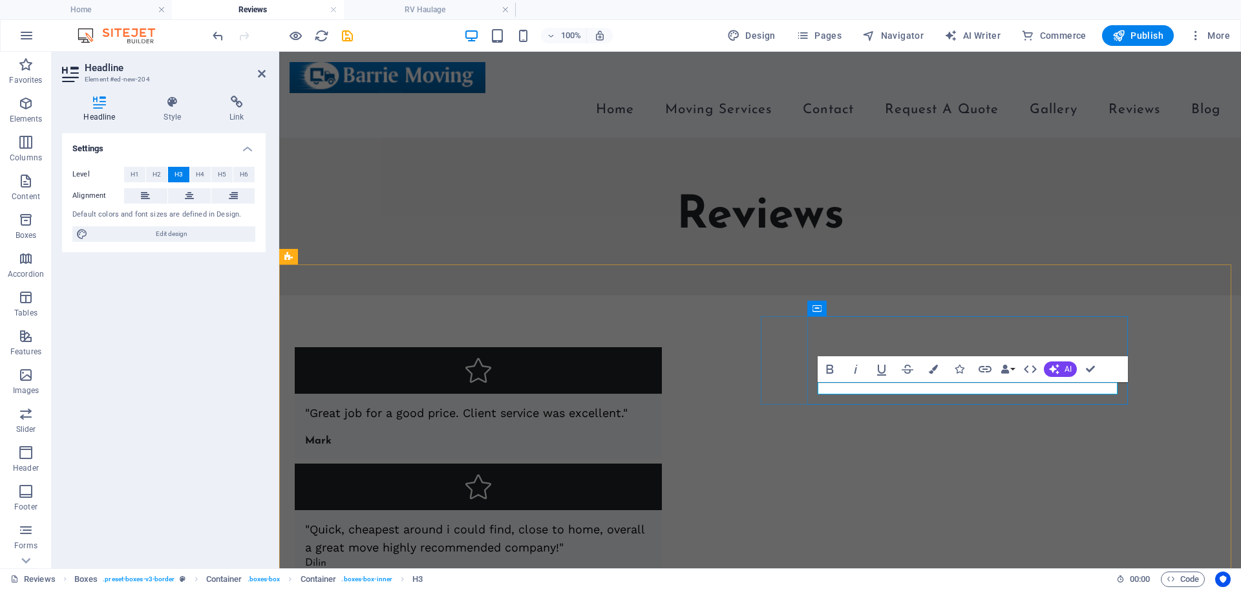
click at [652, 557] on h3 "Dilin" at bounding box center [478, 563] width 347 height 12
drag, startPoint x: 855, startPoint y: 387, endPoint x: 808, endPoint y: 387, distance: 46.5
click at [662, 510] on div ""Quick, cheapest around i could find, close to home, overall a great move highl…" at bounding box center [478, 545] width 367 height 70
click at [823, 365] on icon "button" at bounding box center [830, 369] width 16 height 16
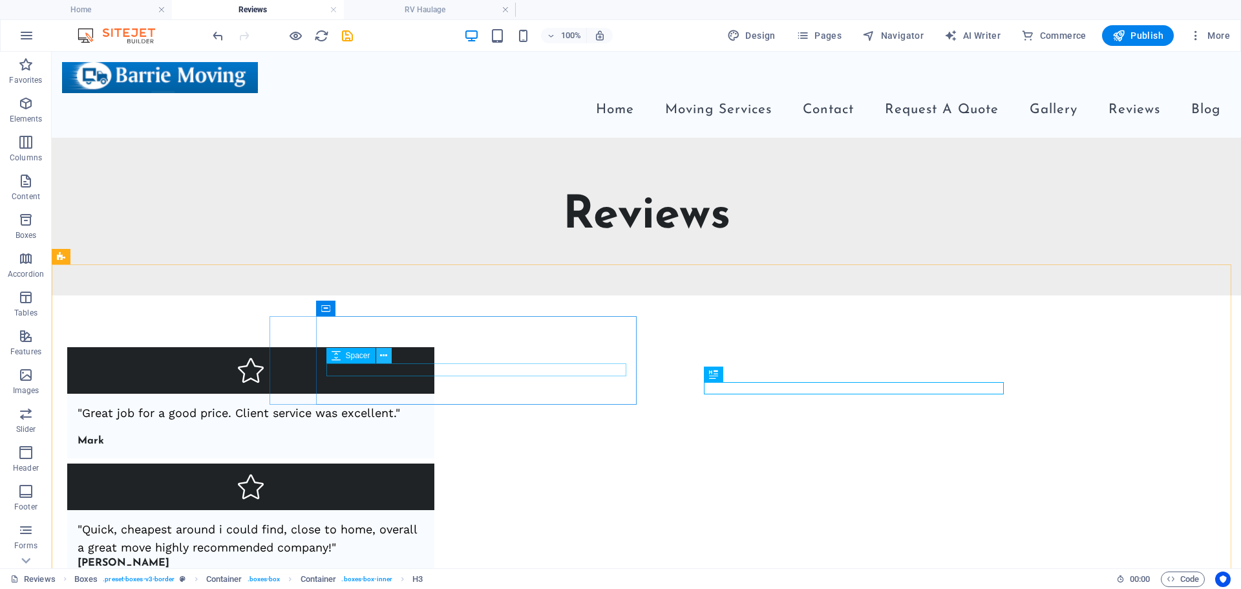
click at [383, 357] on icon at bounding box center [383, 356] width 7 height 14
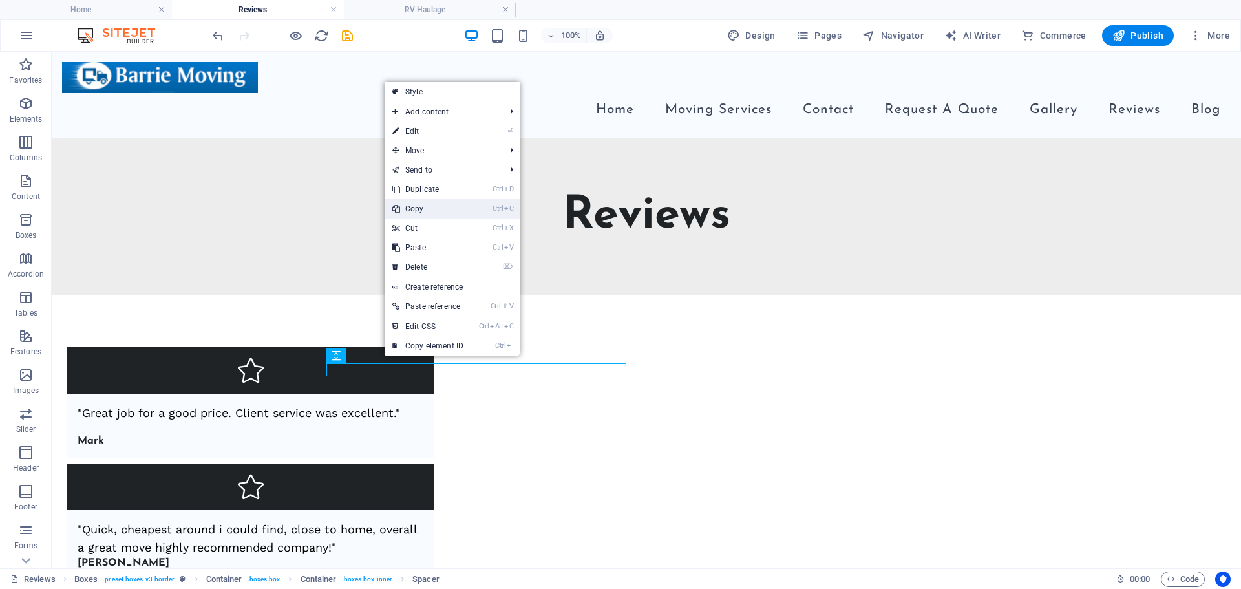
click at [416, 213] on link "Ctrl C Copy" at bounding box center [428, 208] width 87 height 19
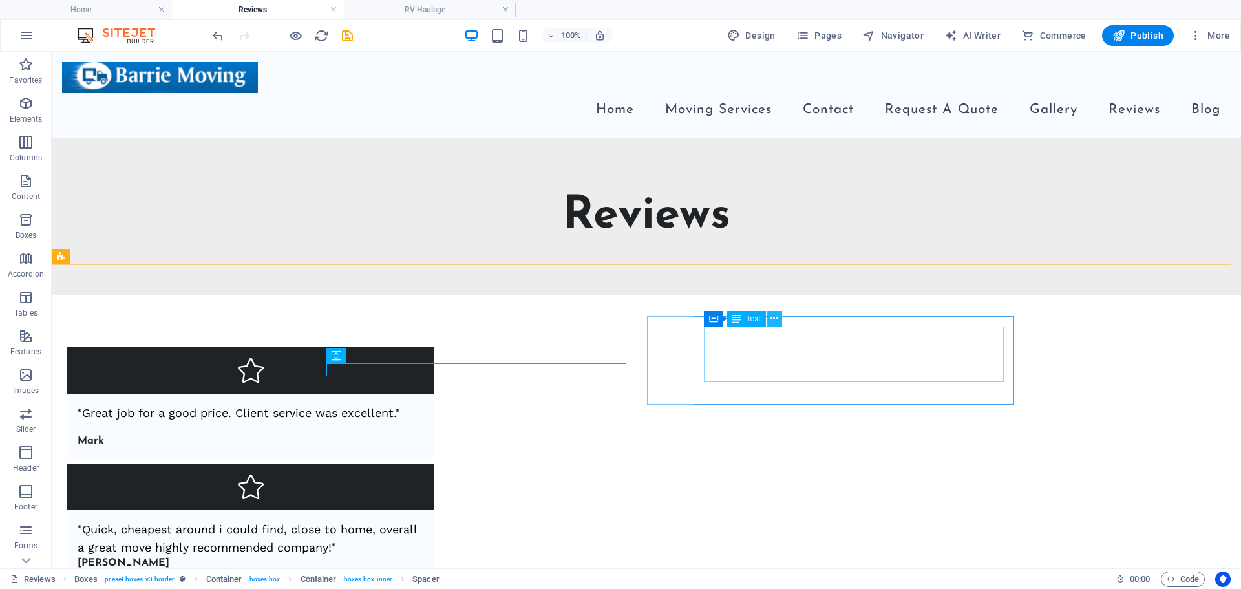
click at [772, 317] on icon at bounding box center [774, 319] width 7 height 14
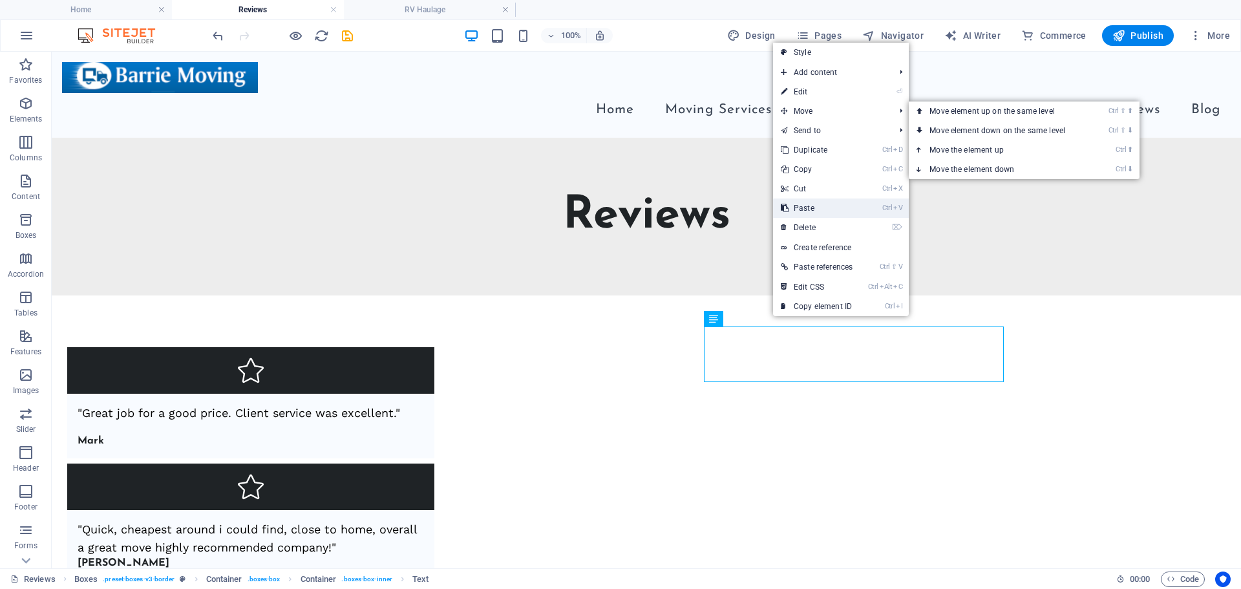
drag, startPoint x: 785, startPoint y: 116, endPoint x: 780, endPoint y: 209, distance: 92.6
click at [780, 209] on link "Ctrl V Paste" at bounding box center [816, 207] width 87 height 19
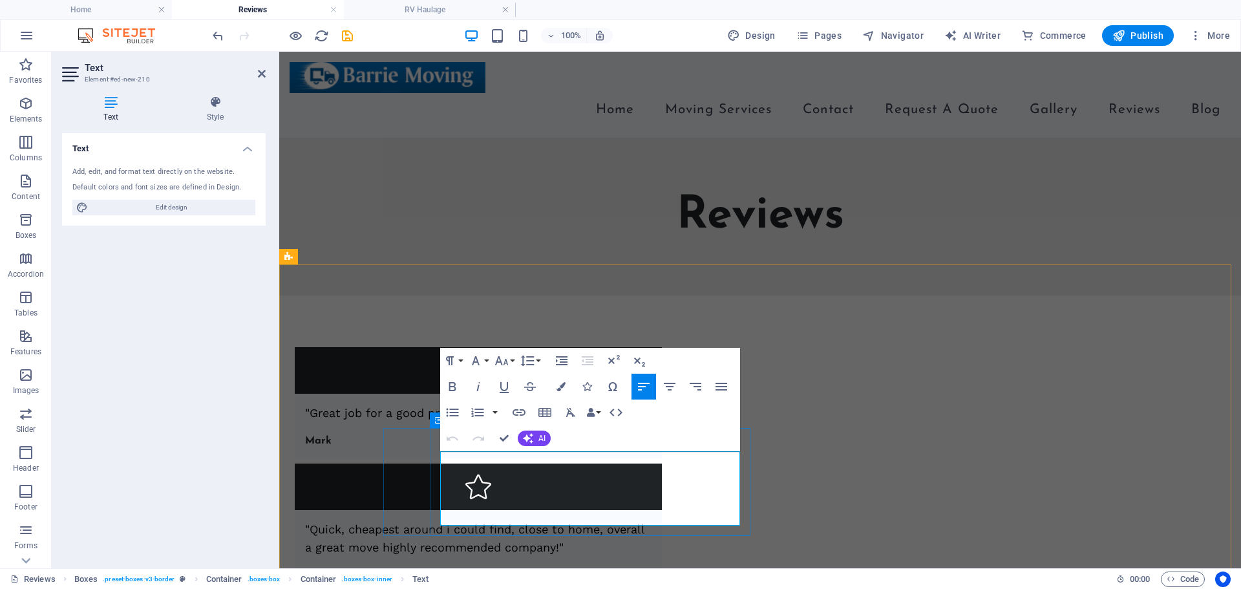
scroll to position [2106, 4]
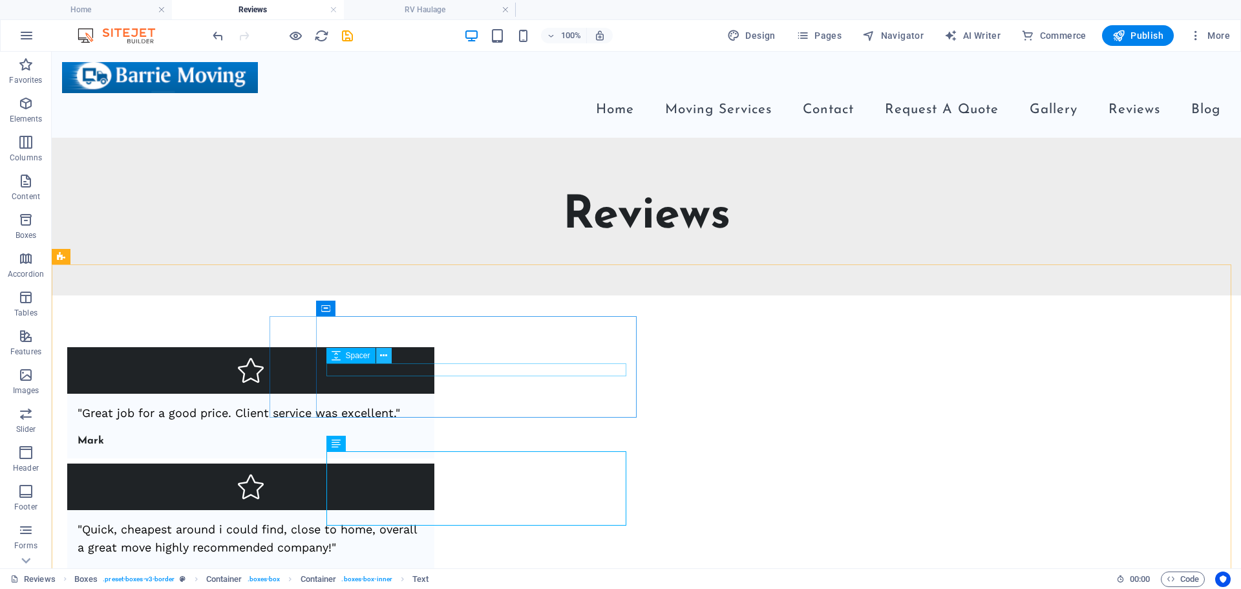
click at [383, 356] on icon at bounding box center [383, 356] width 7 height 14
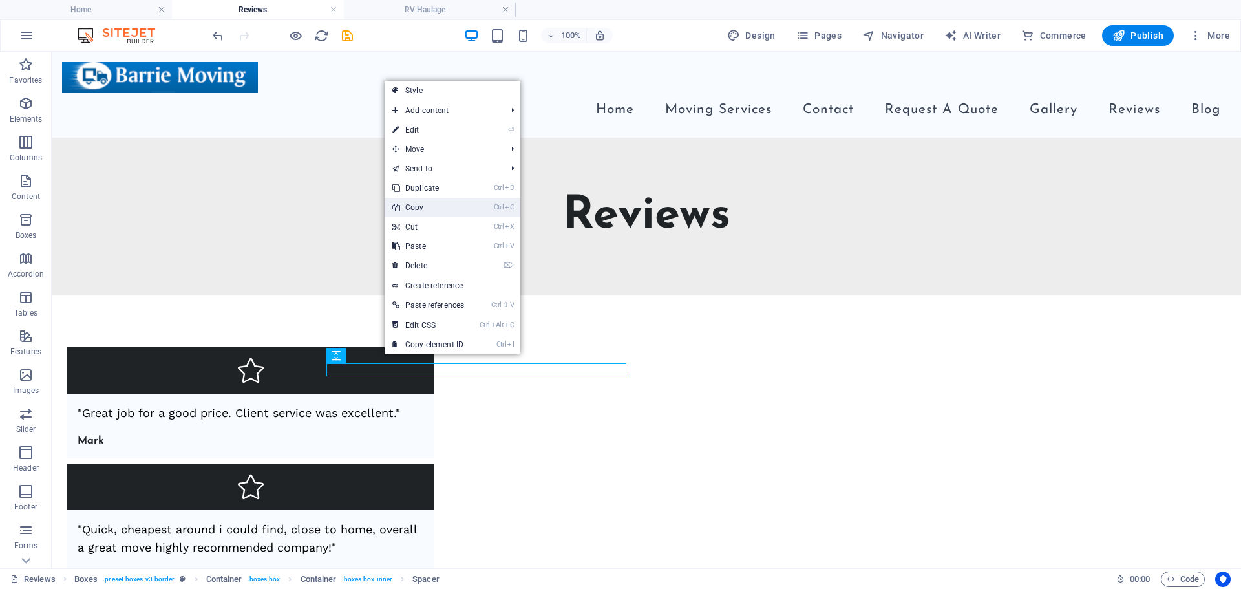
click at [418, 201] on link "Ctrl C Copy" at bounding box center [428, 207] width 87 height 19
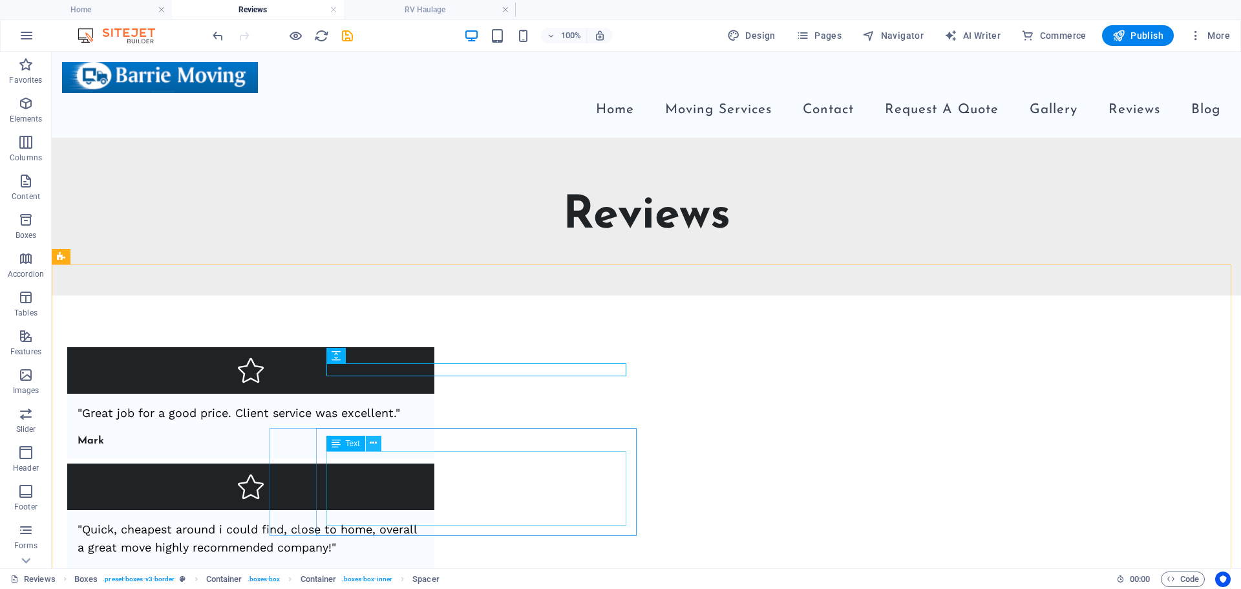
click at [373, 443] on icon at bounding box center [373, 443] width 7 height 14
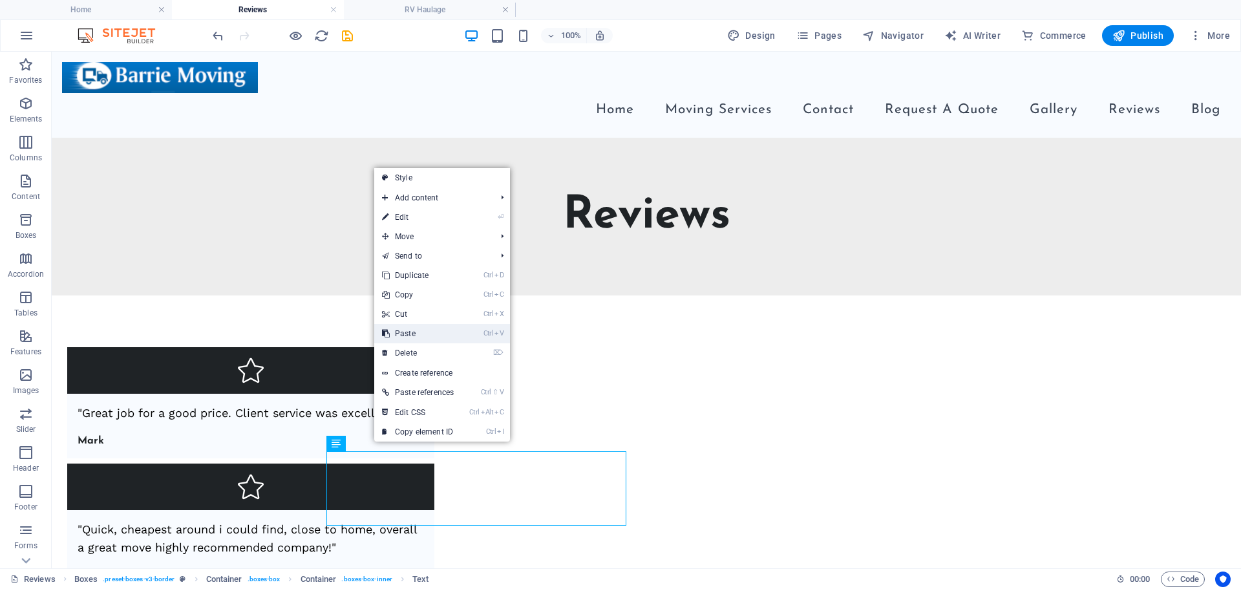
click at [411, 330] on link "Ctrl V Paste" at bounding box center [417, 333] width 87 height 19
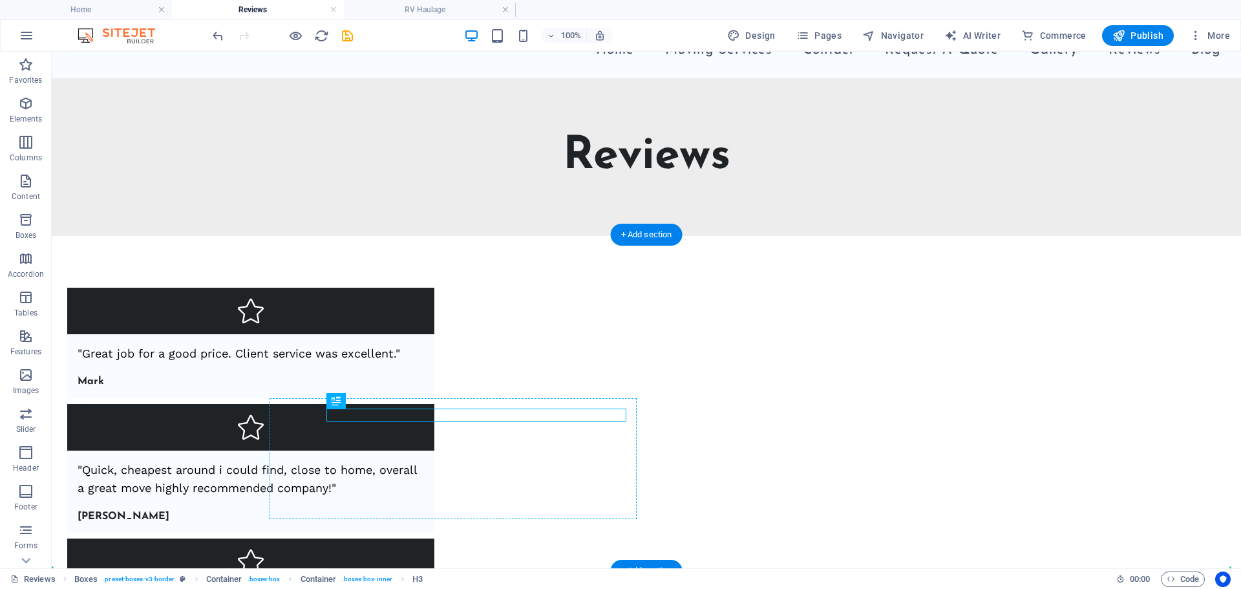
scroll to position [176, 0]
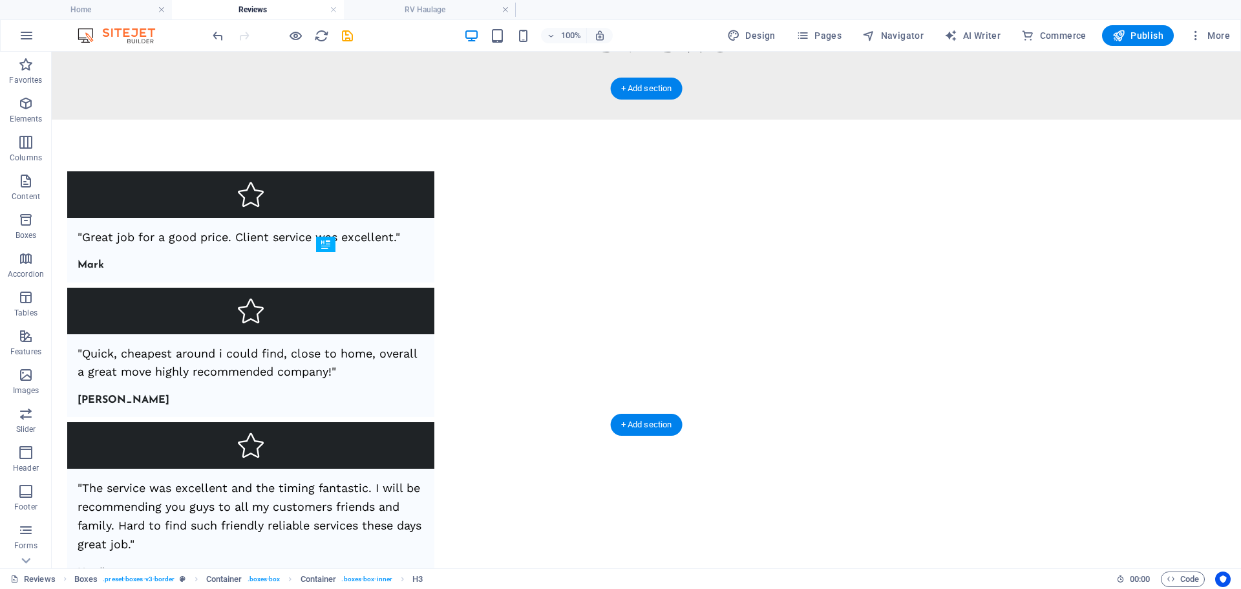
drag, startPoint x: 408, startPoint y: 483, endPoint x: 411, endPoint y: 352, distance: 130.6
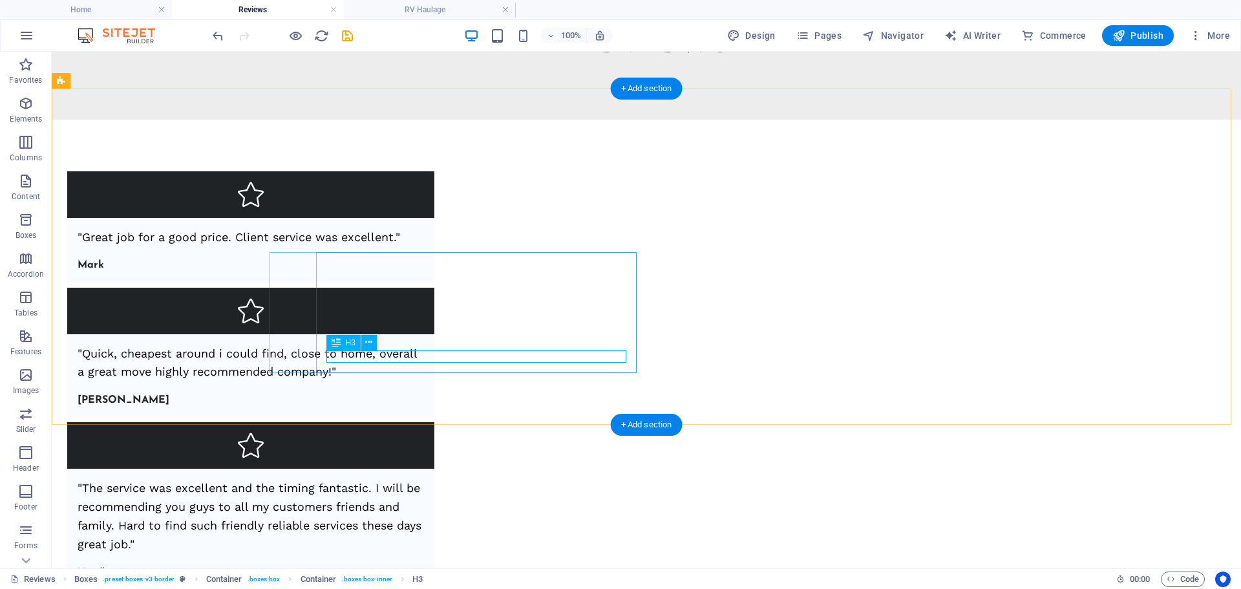
click at [390, 567] on div "Headline" at bounding box center [251, 573] width 347 height 12
drag, startPoint x: 390, startPoint y: 354, endPoint x: 163, endPoint y: 353, distance: 227.6
click at [390, 567] on div "Headline" at bounding box center [251, 573] width 347 height 12
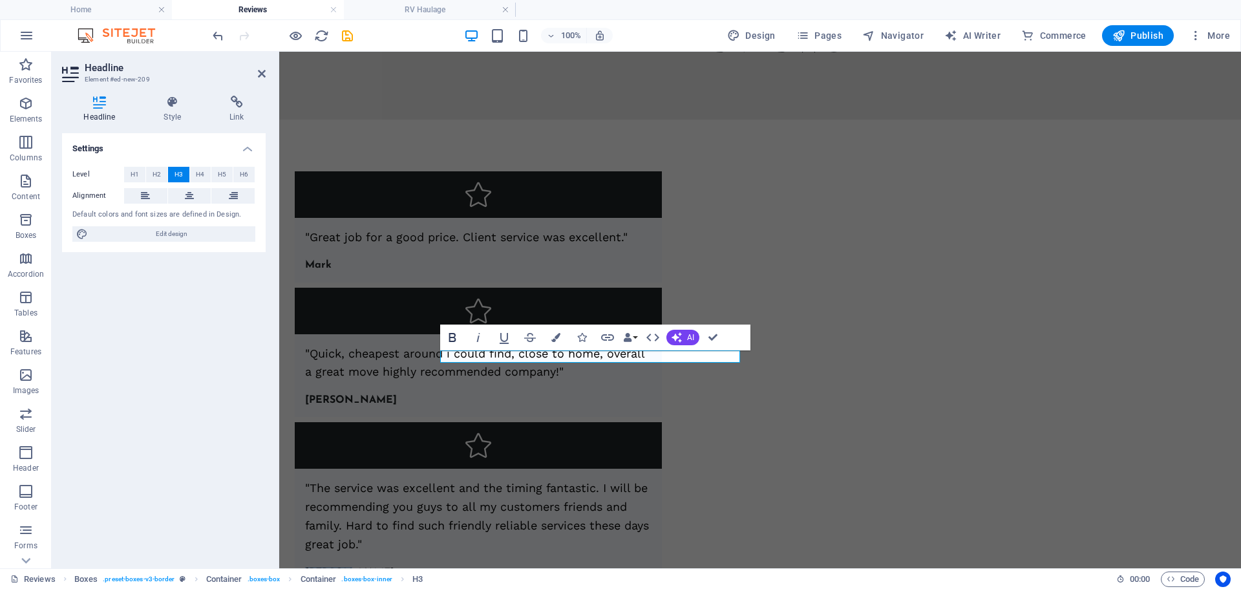
click at [447, 334] on icon "button" at bounding box center [453, 338] width 16 height 16
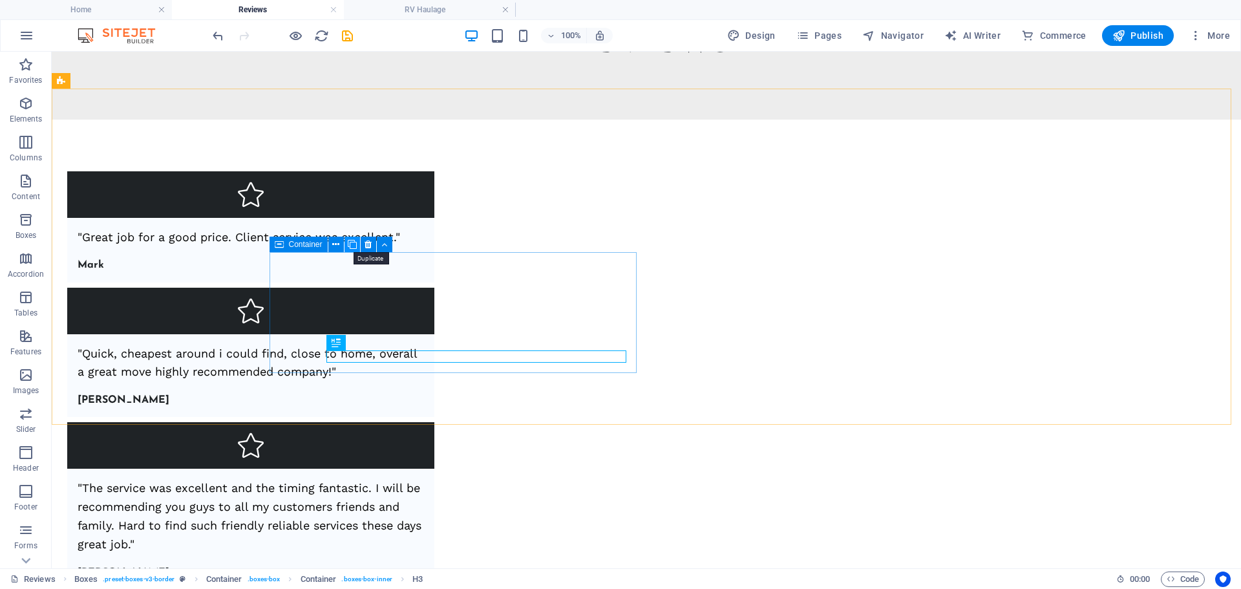
click at [350, 246] on icon at bounding box center [352, 245] width 9 height 14
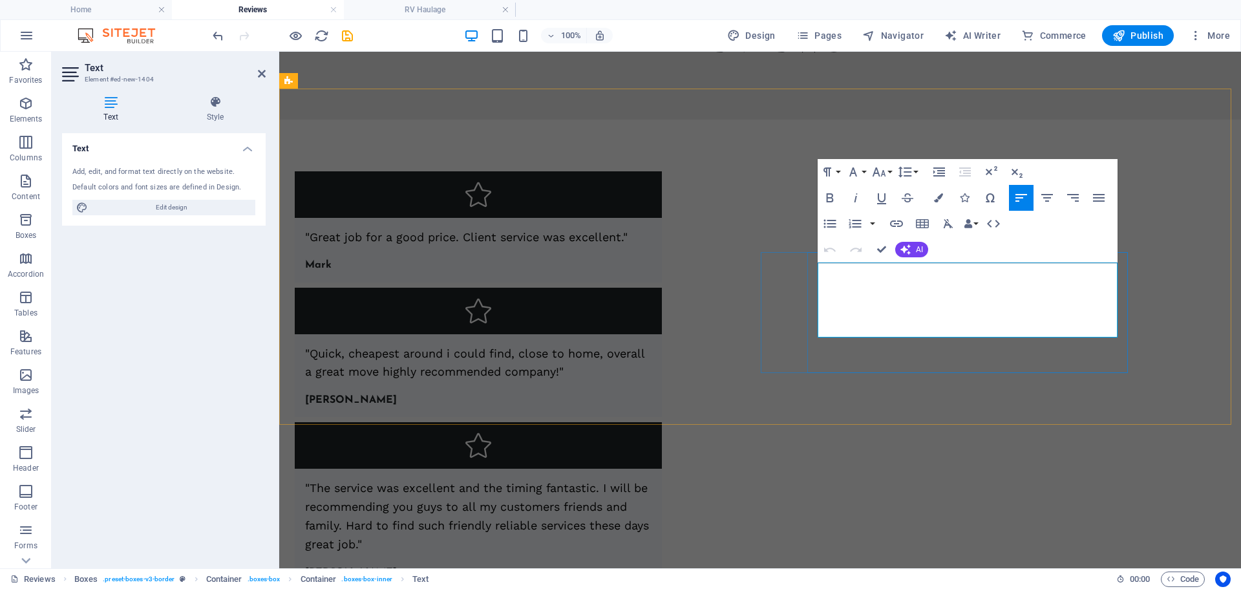
scroll to position [2056, 4]
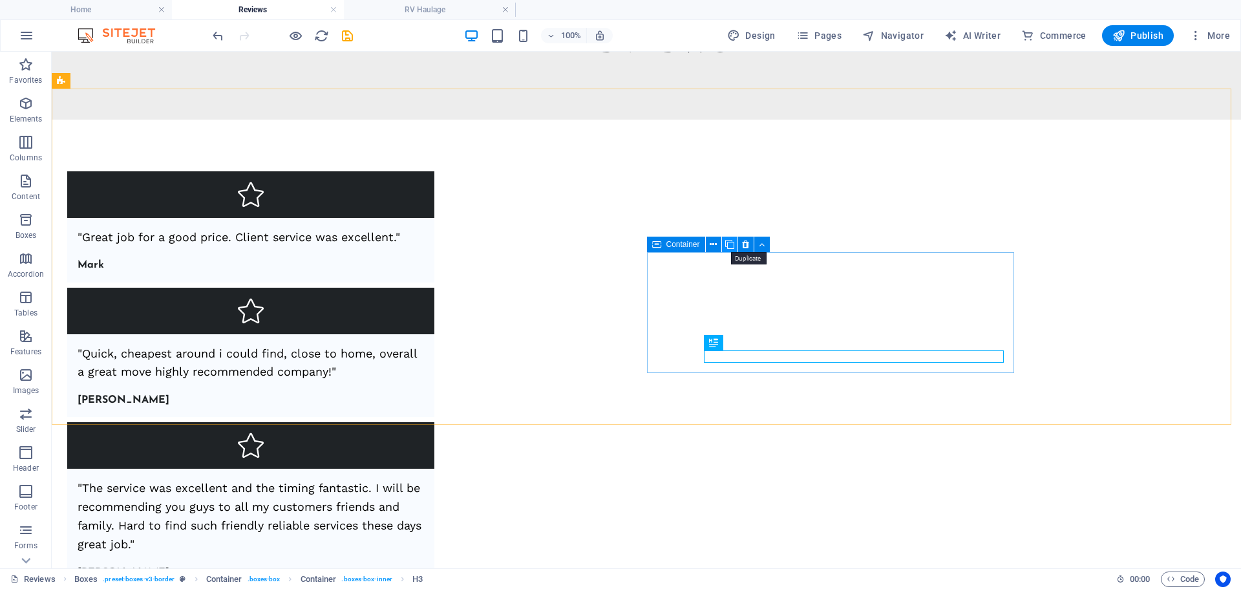
click at [727, 244] on icon at bounding box center [729, 245] width 9 height 14
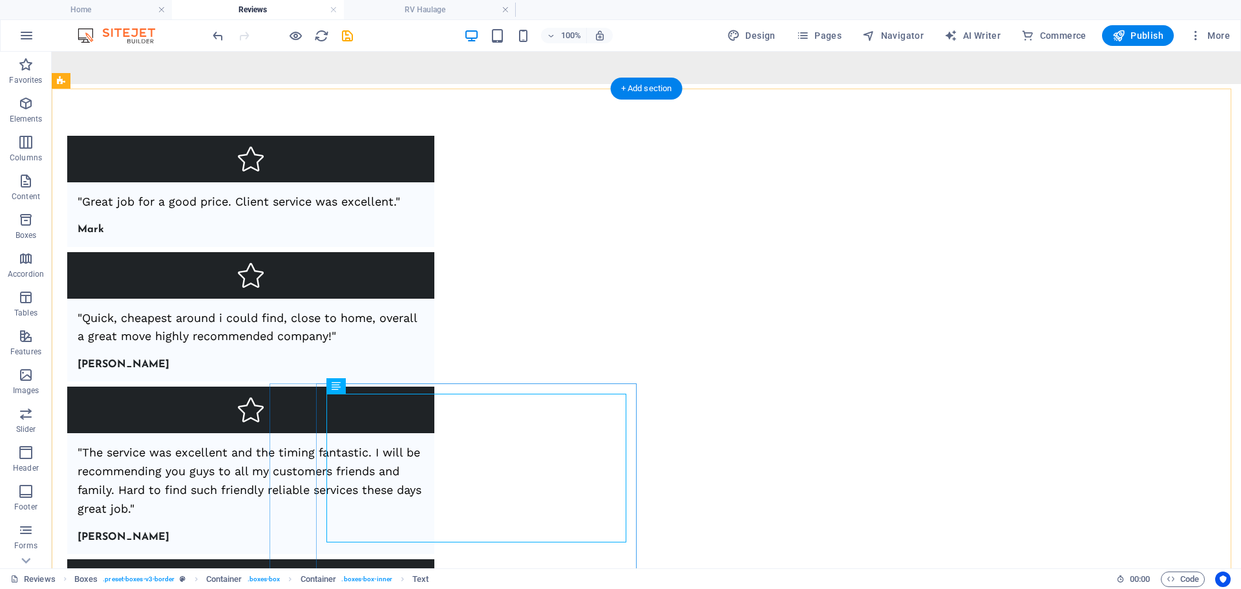
scroll to position [240, 0]
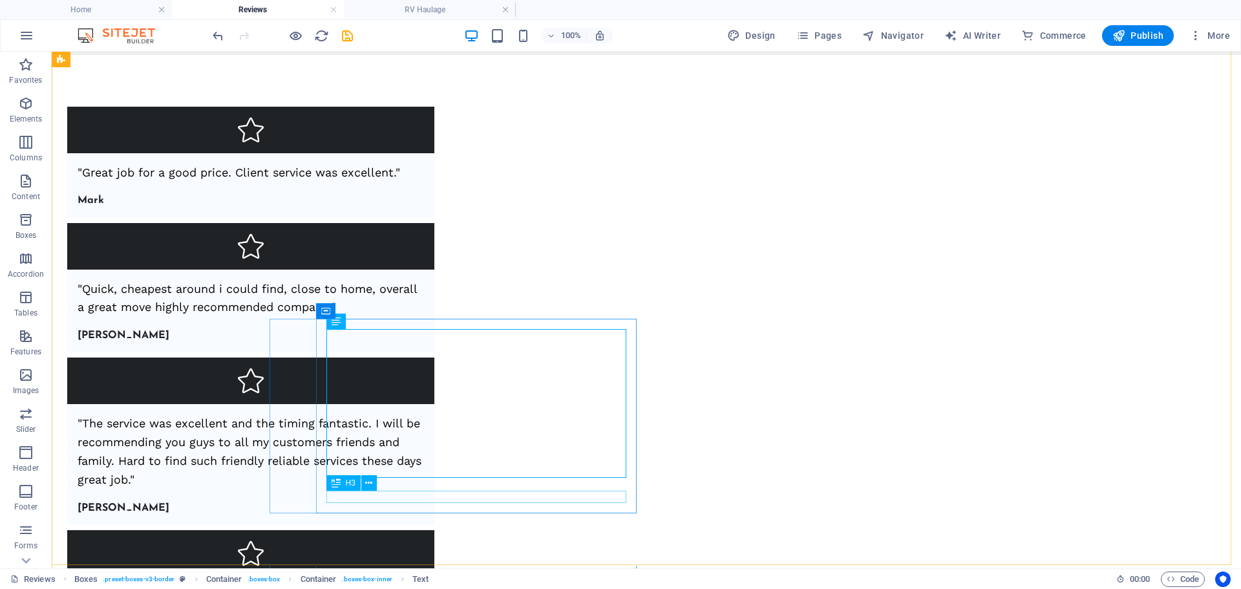
click at [336, 491] on icon at bounding box center [336, 483] width 9 height 16
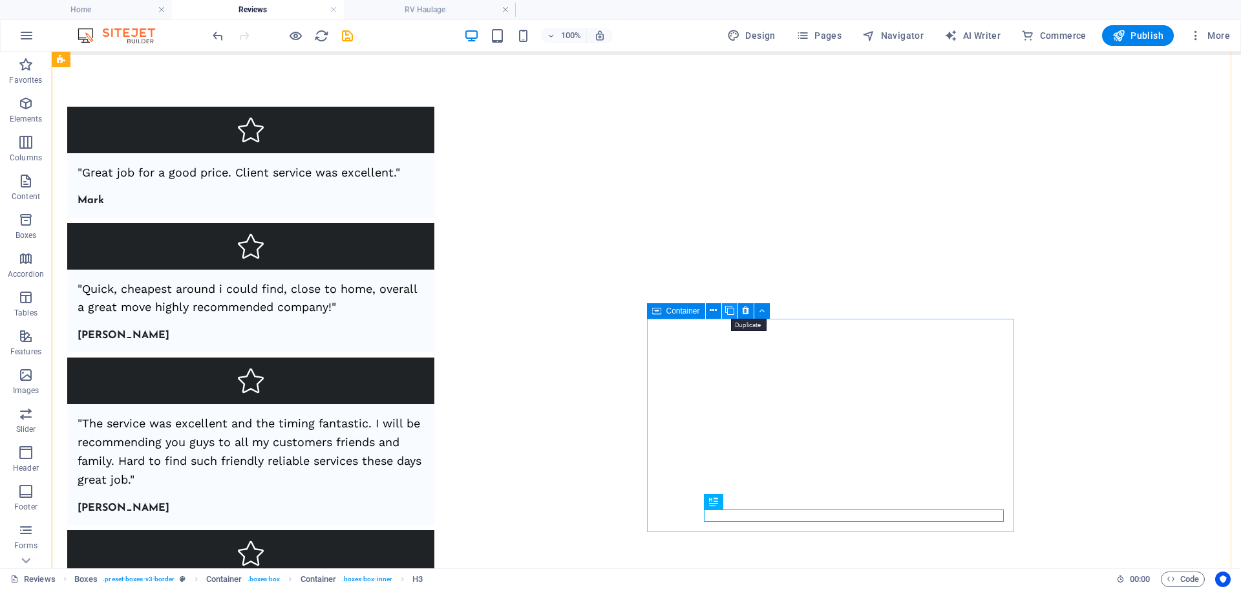
click at [731, 312] on icon at bounding box center [729, 311] width 9 height 14
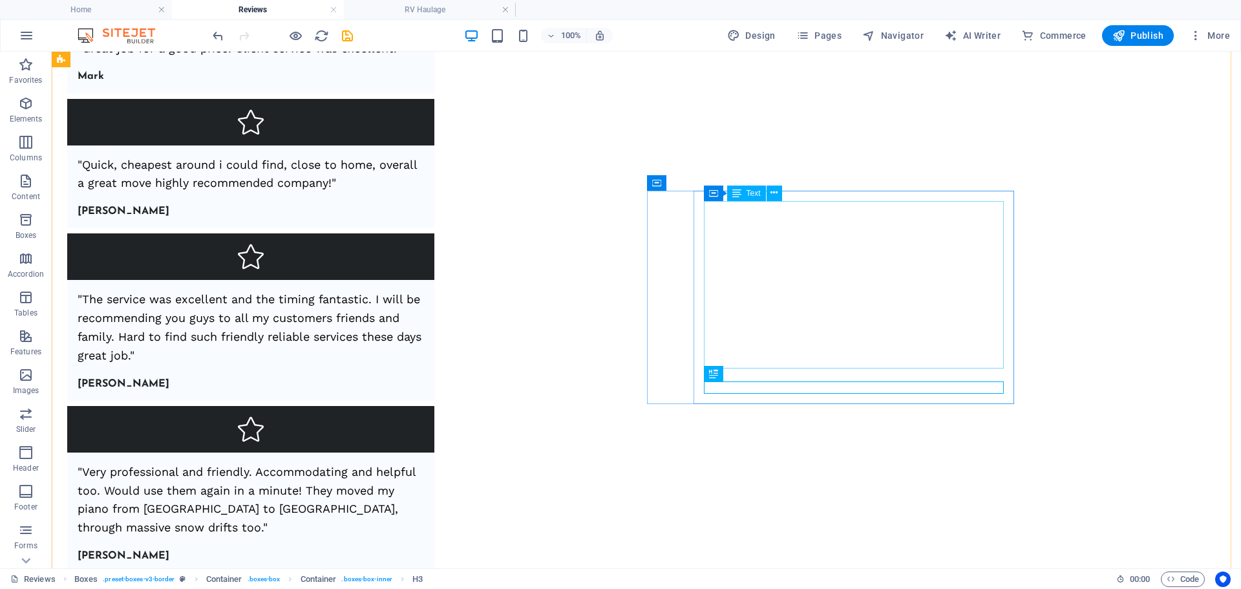
scroll to position [370, 0]
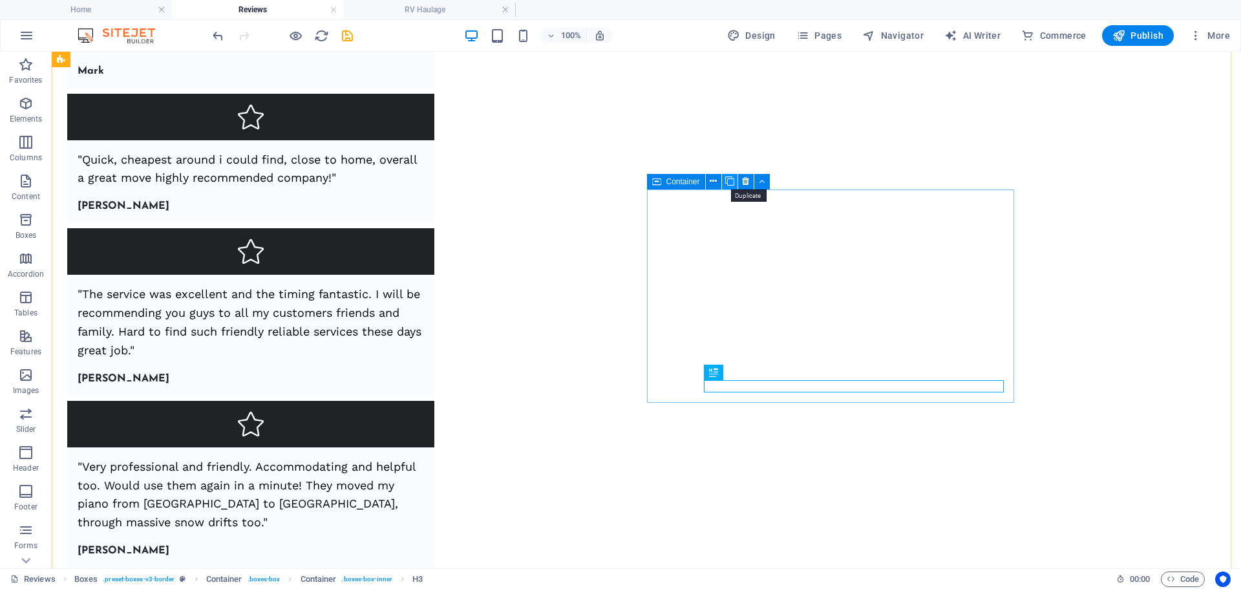
click at [729, 179] on icon at bounding box center [729, 182] width 9 height 14
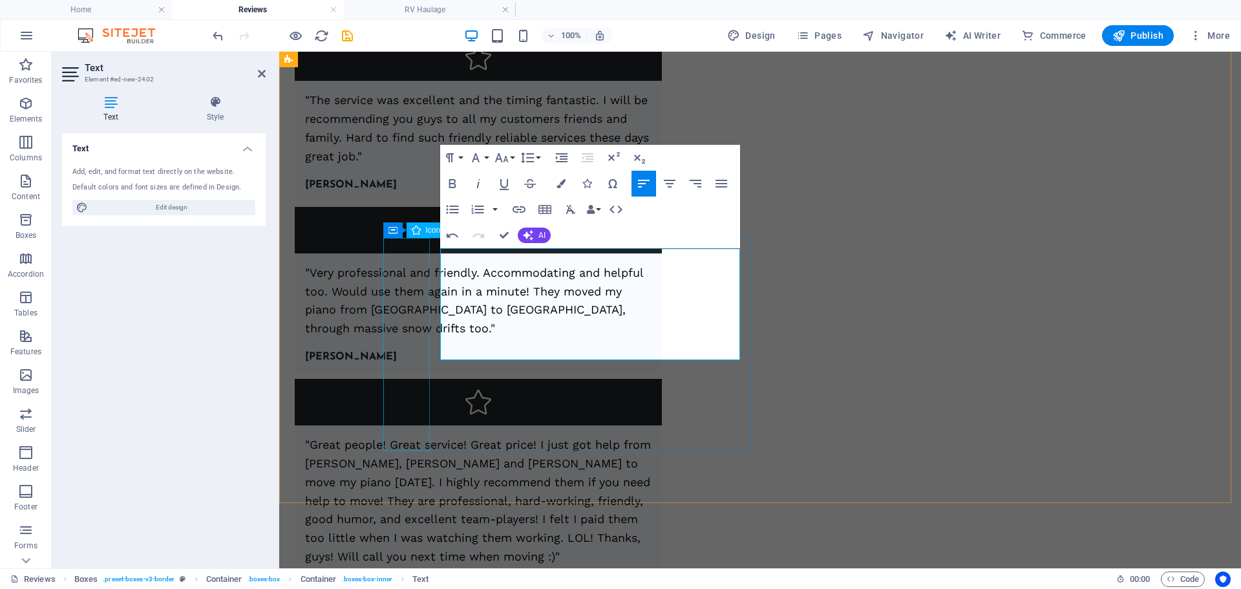
scroll to position [3279, 4]
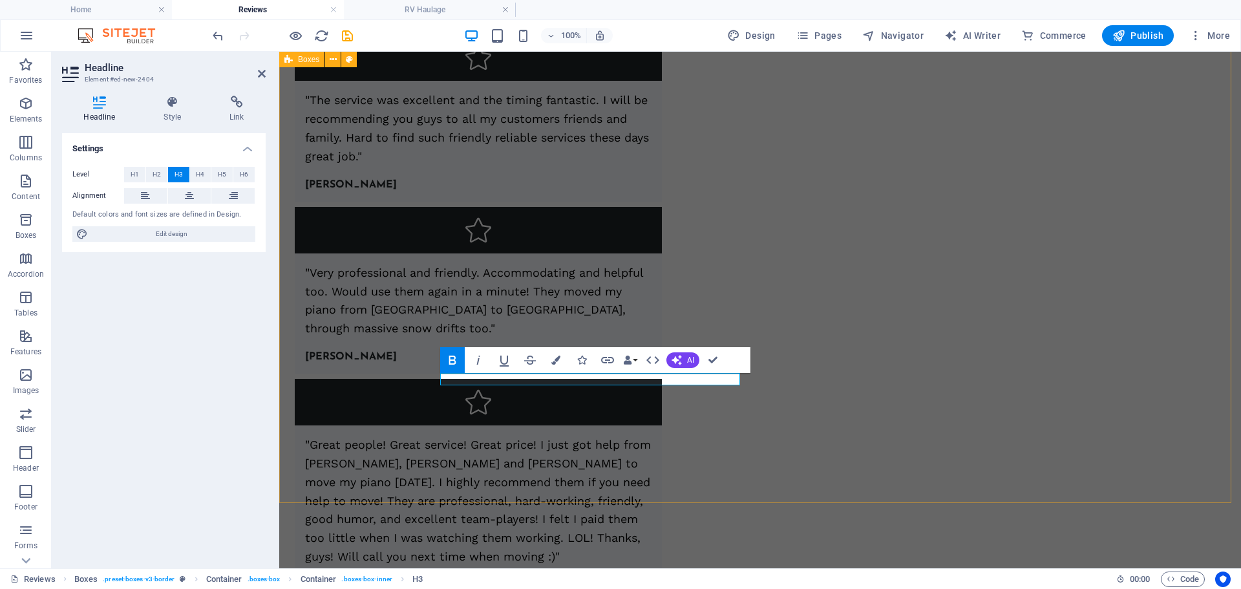
scroll to position [0, 6]
drag, startPoint x: 658, startPoint y: 309, endPoint x: 708, endPoint y: 361, distance: 71.8
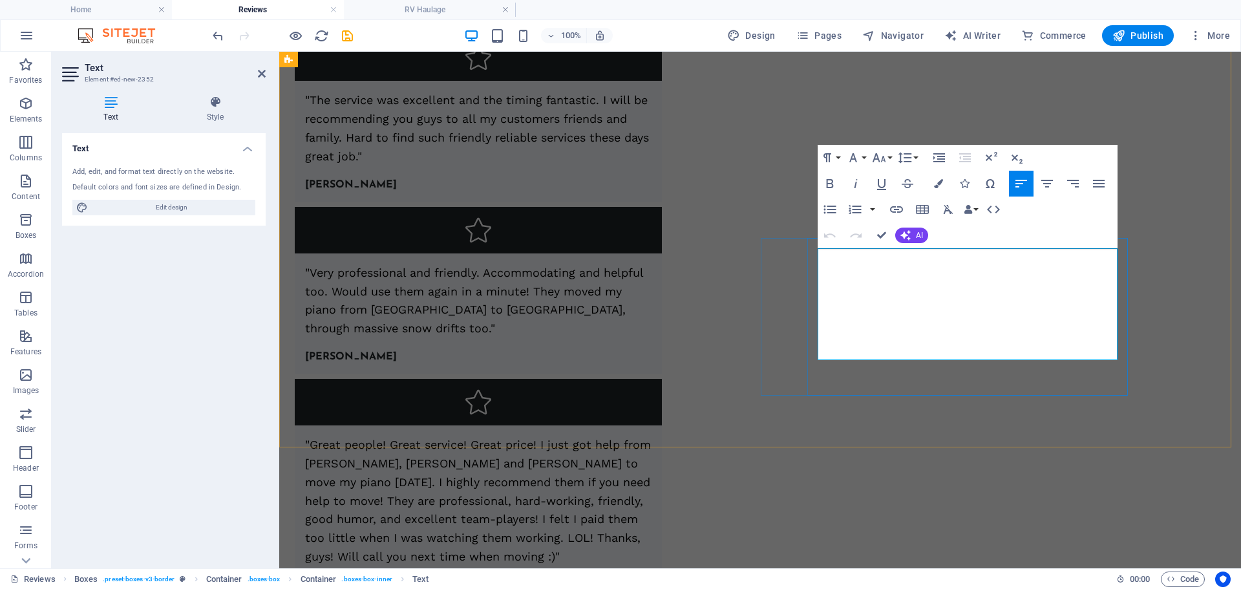
scroll to position [2920, 4]
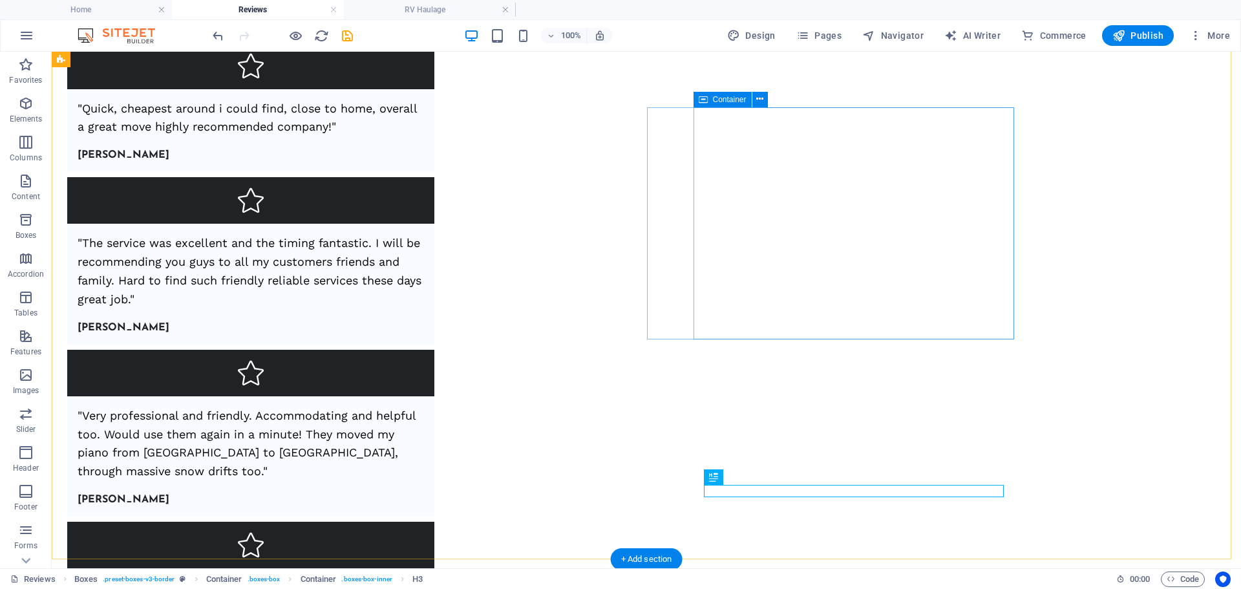
scroll to position [499, 0]
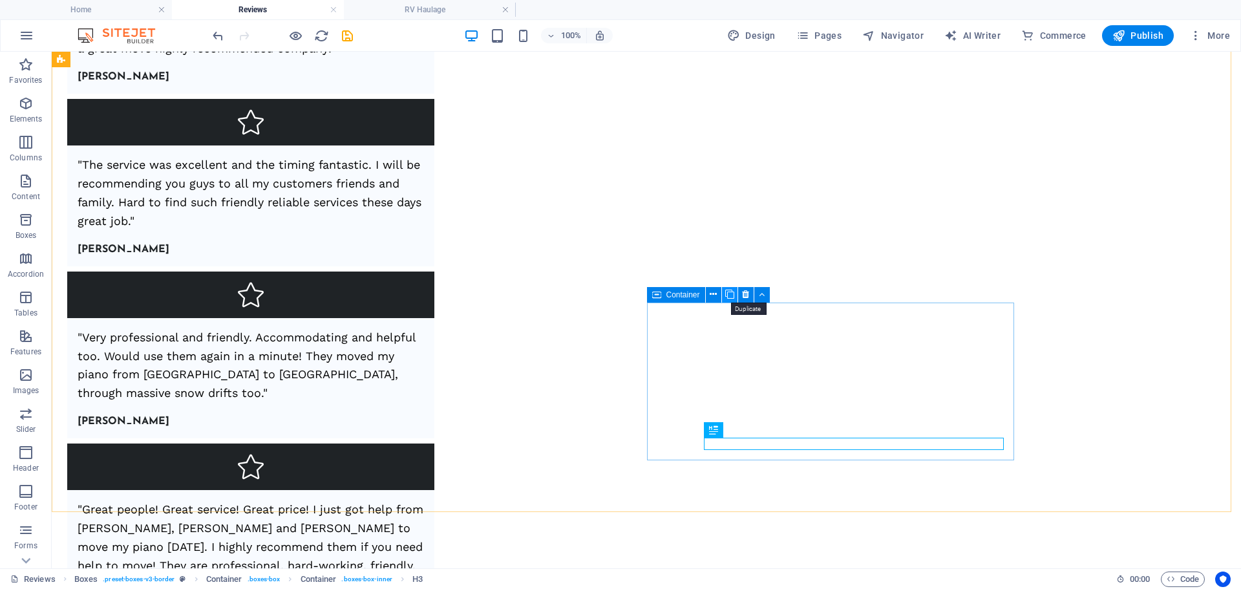
click at [731, 297] on icon at bounding box center [729, 295] width 9 height 14
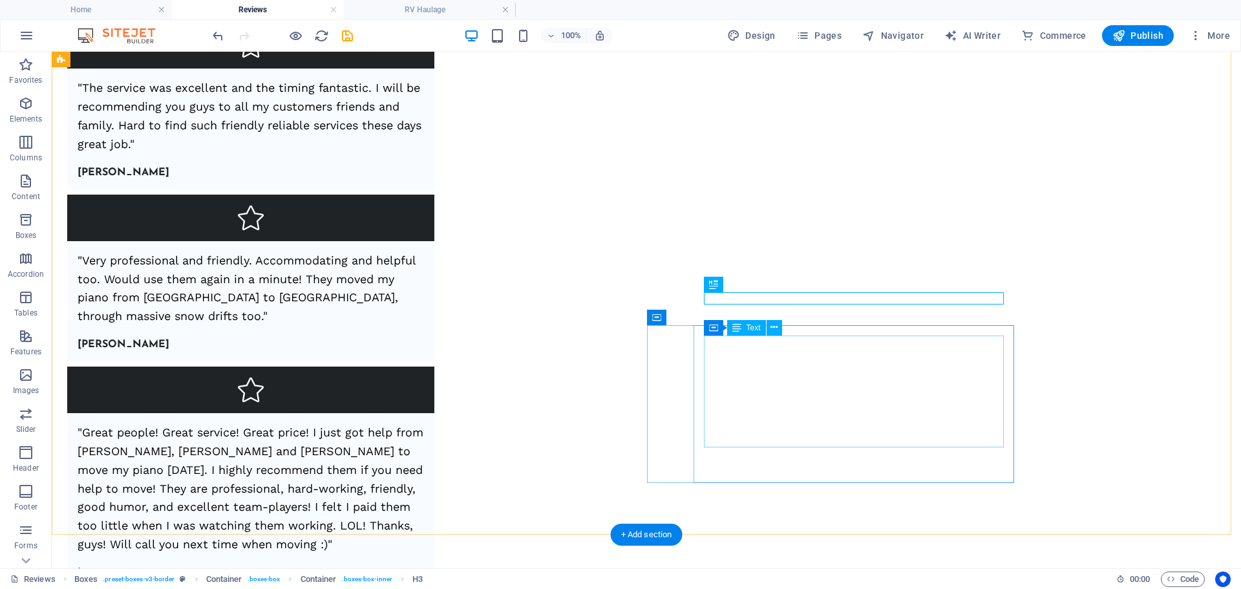
scroll to position [693, 0]
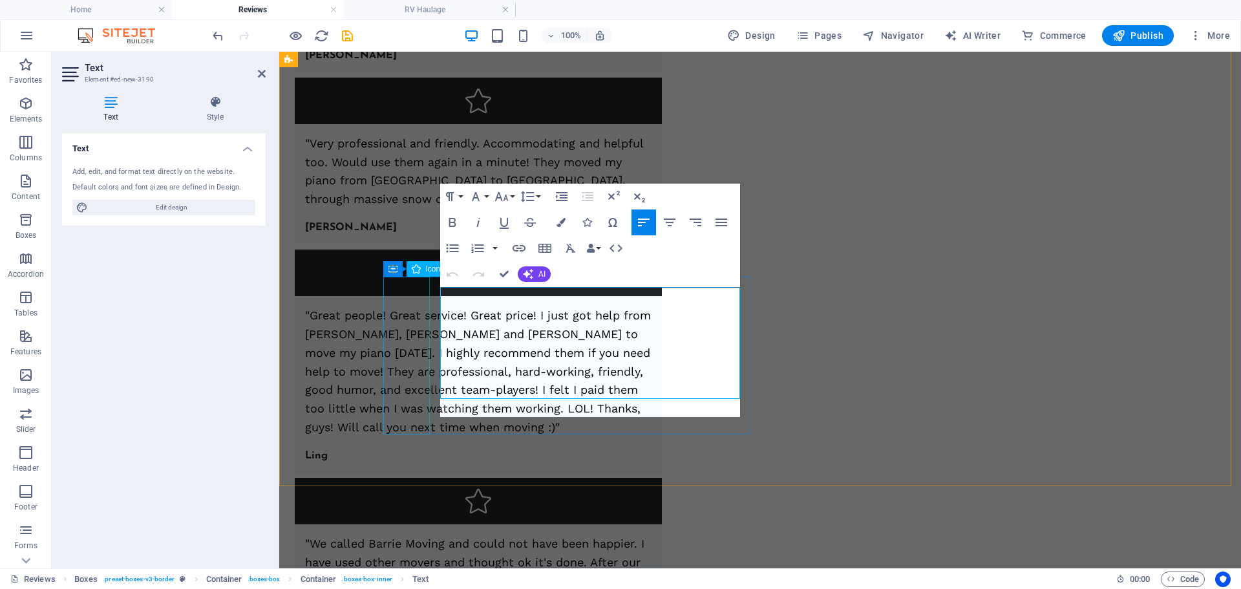
scroll to position [4159, 4]
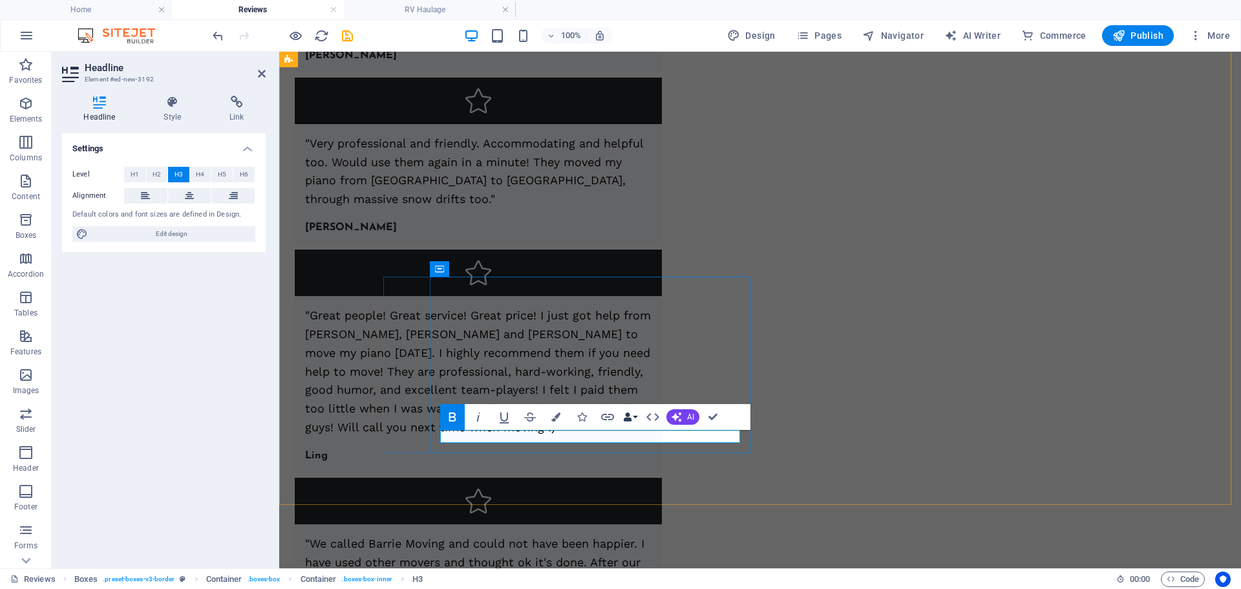
scroll to position [0, 6]
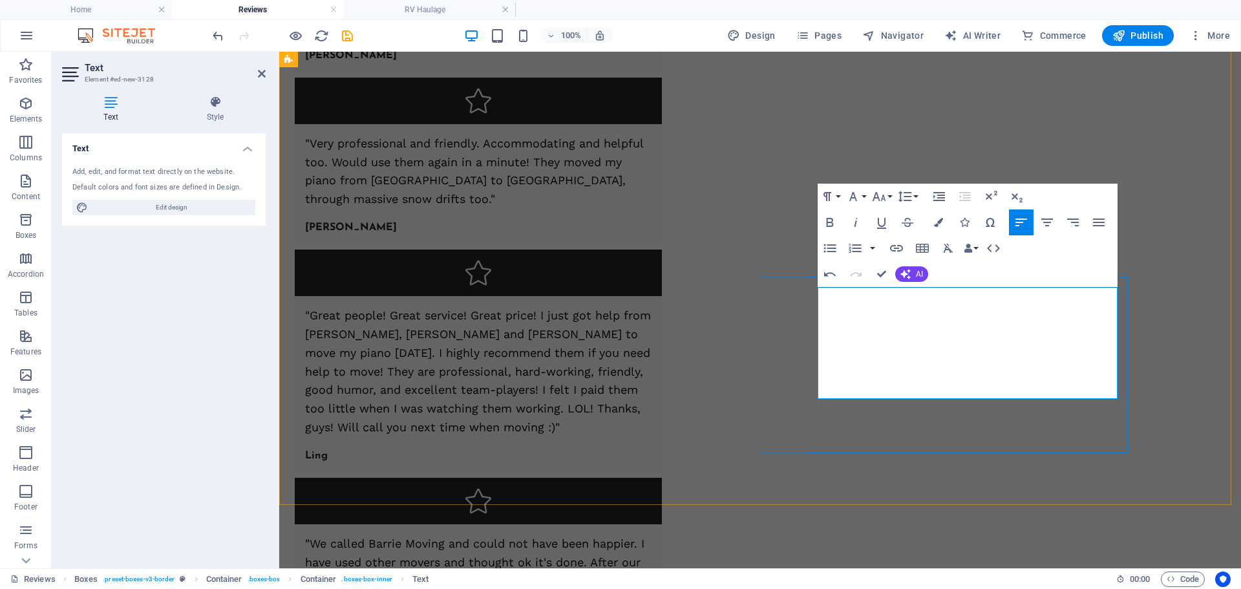
scroll to position [3116, 4]
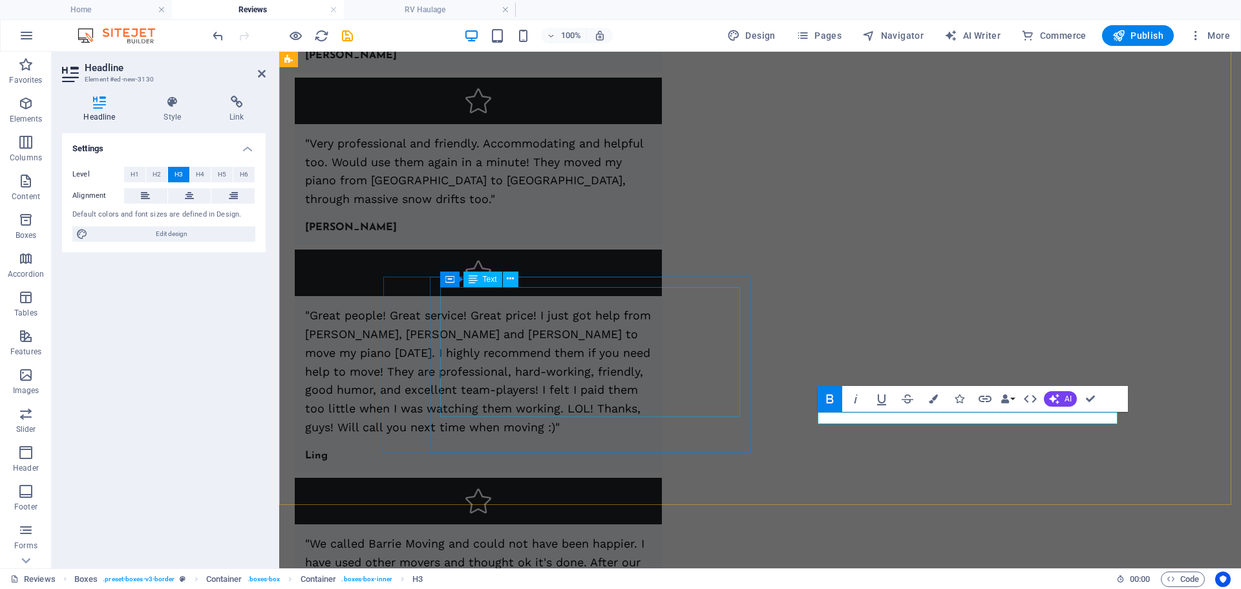
scroll to position [0, 10]
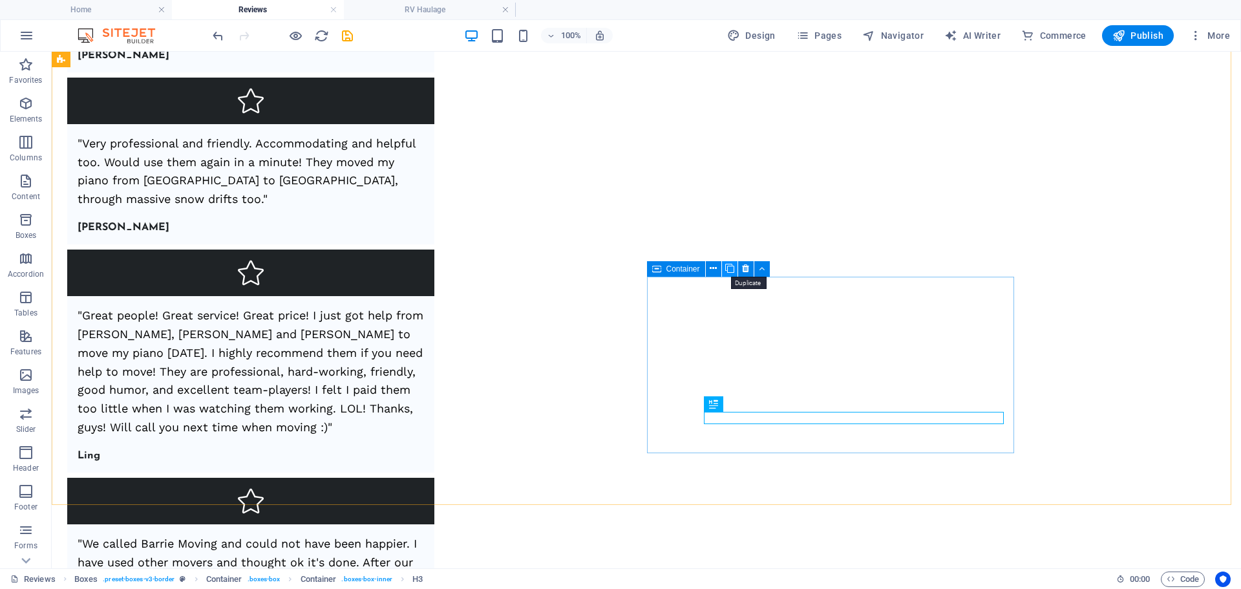
click at [726, 272] on icon at bounding box center [729, 269] width 9 height 14
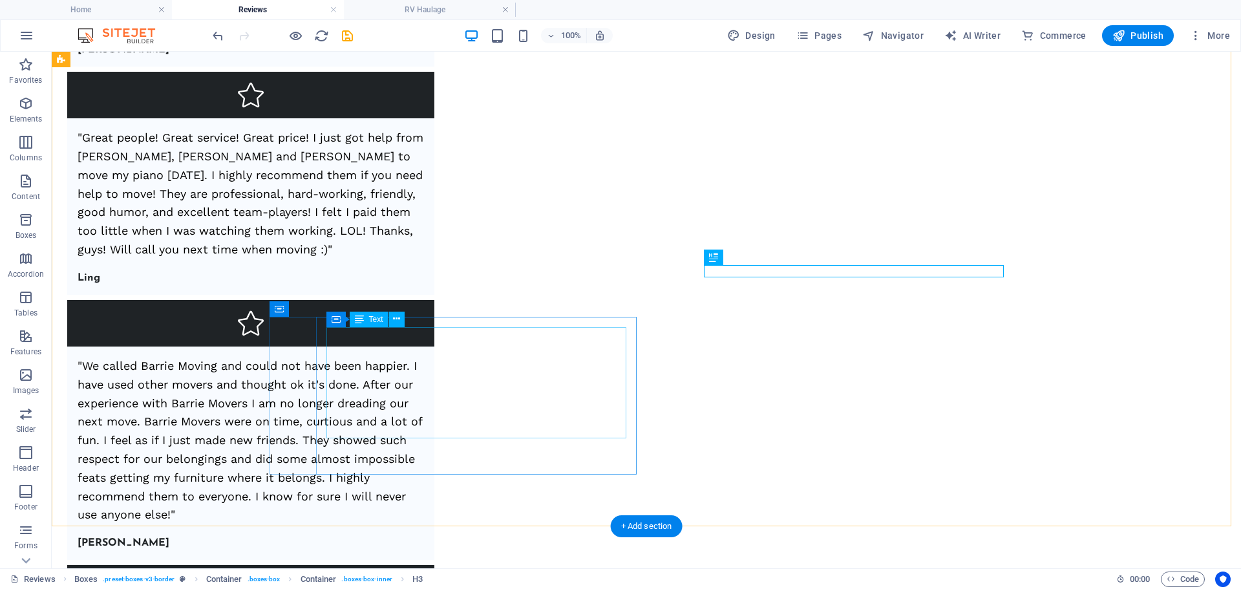
scroll to position [887, 0]
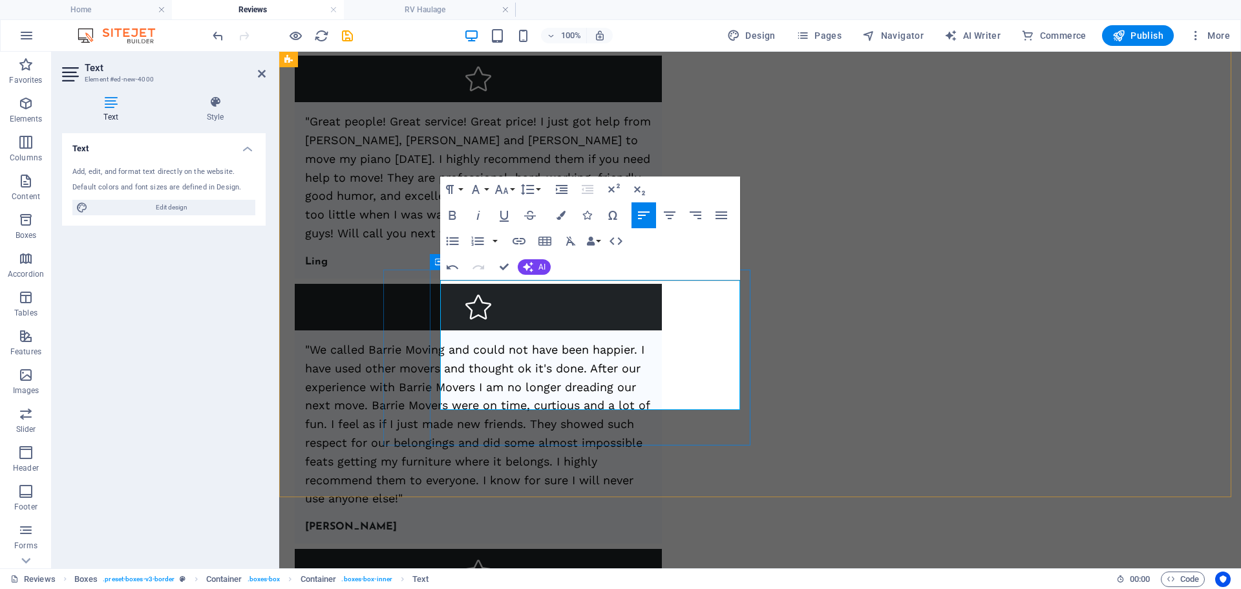
scroll to position [3539, 4]
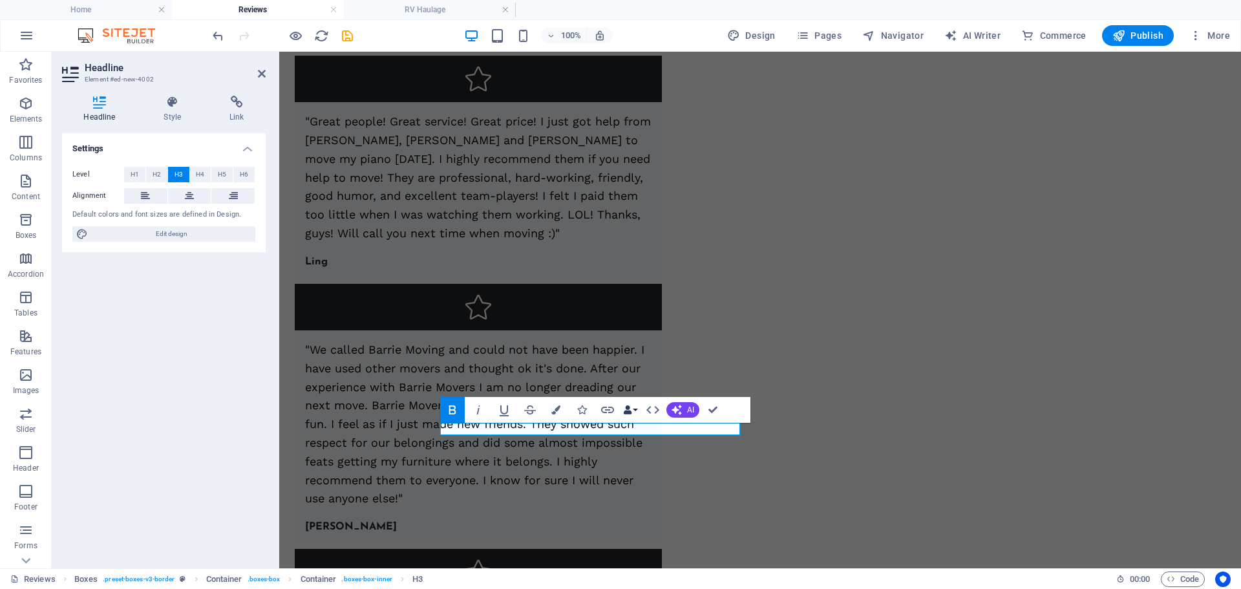
scroll to position [0, 5]
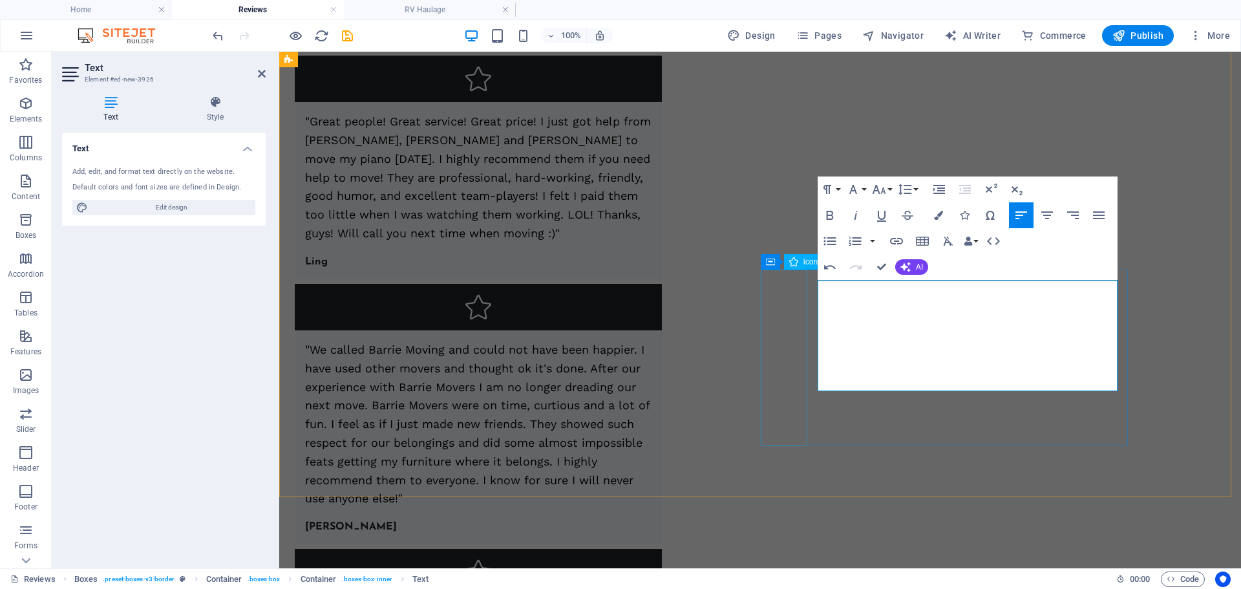
scroll to position [2953, 4]
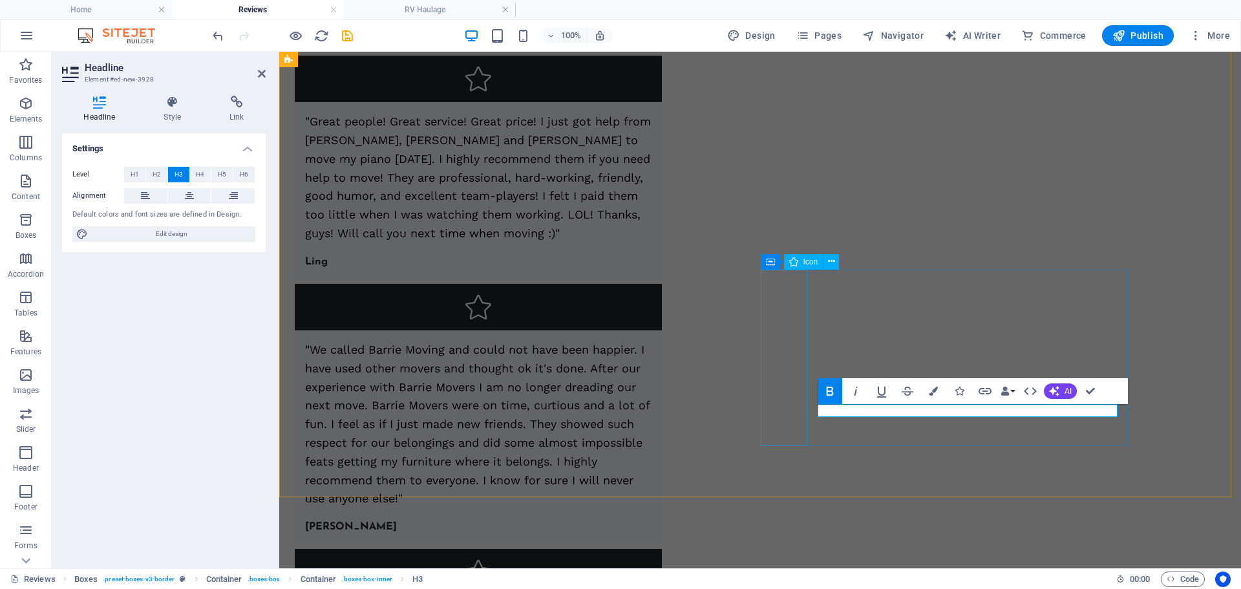
scroll to position [0, 6]
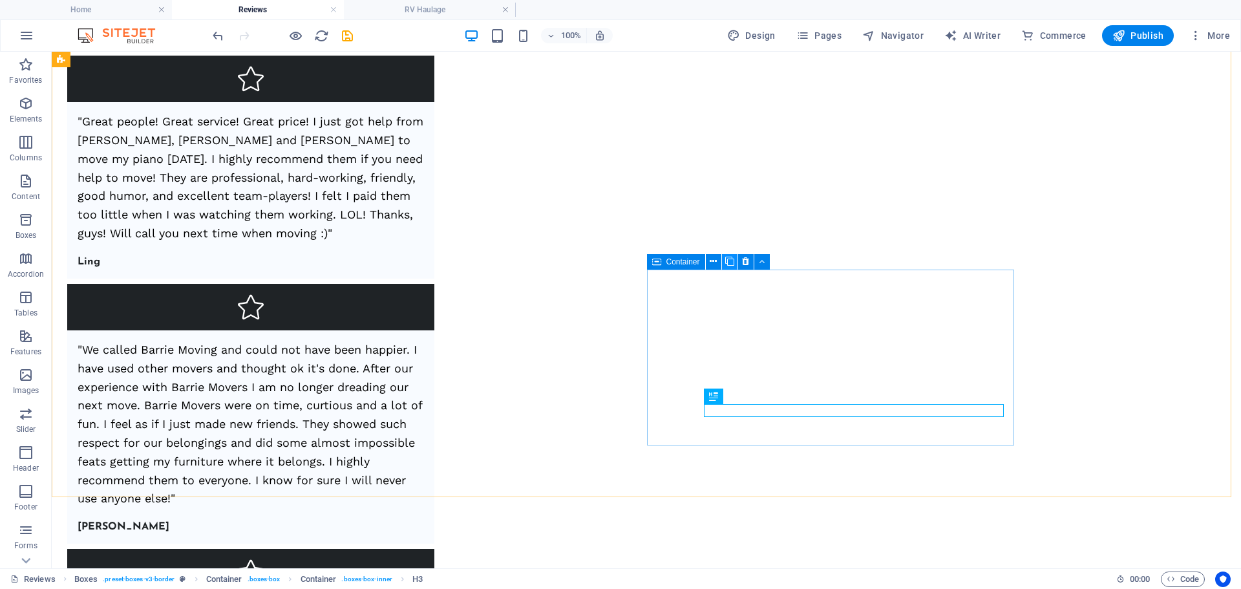
click at [726, 263] on icon at bounding box center [729, 262] width 9 height 14
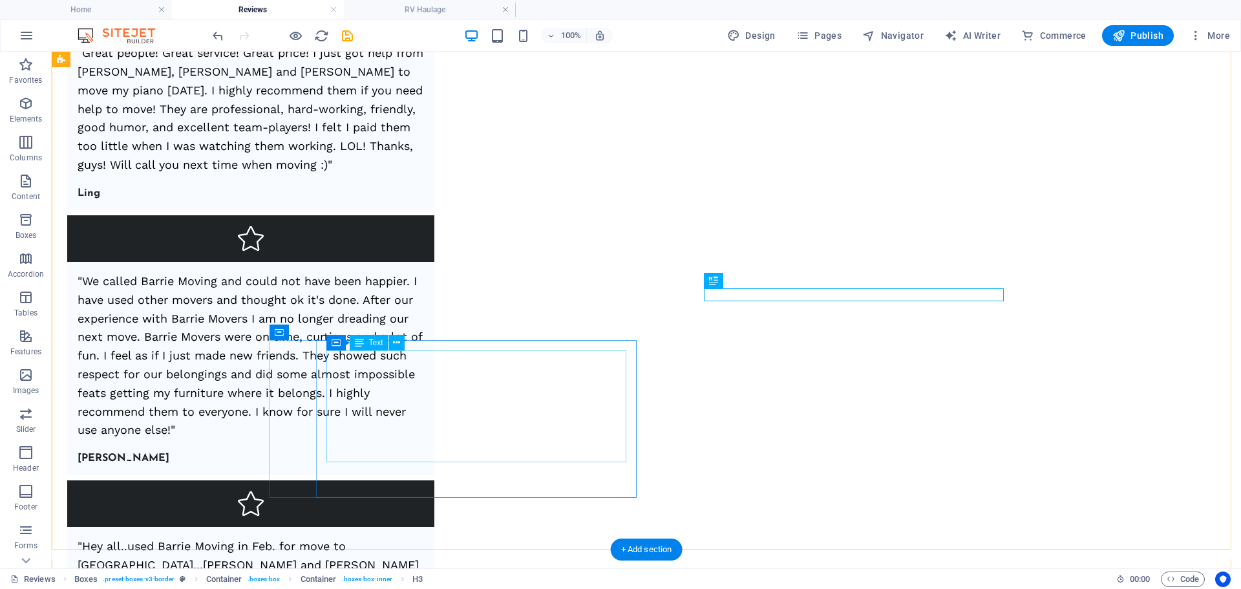
scroll to position [1016, 0]
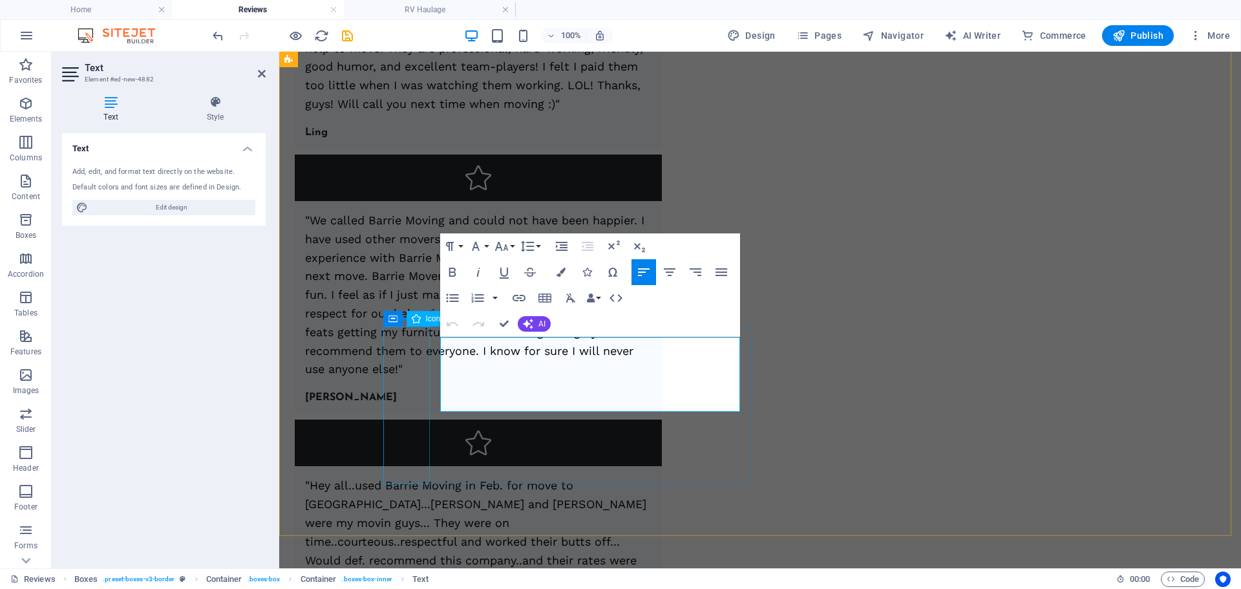
scroll to position [1649, 4]
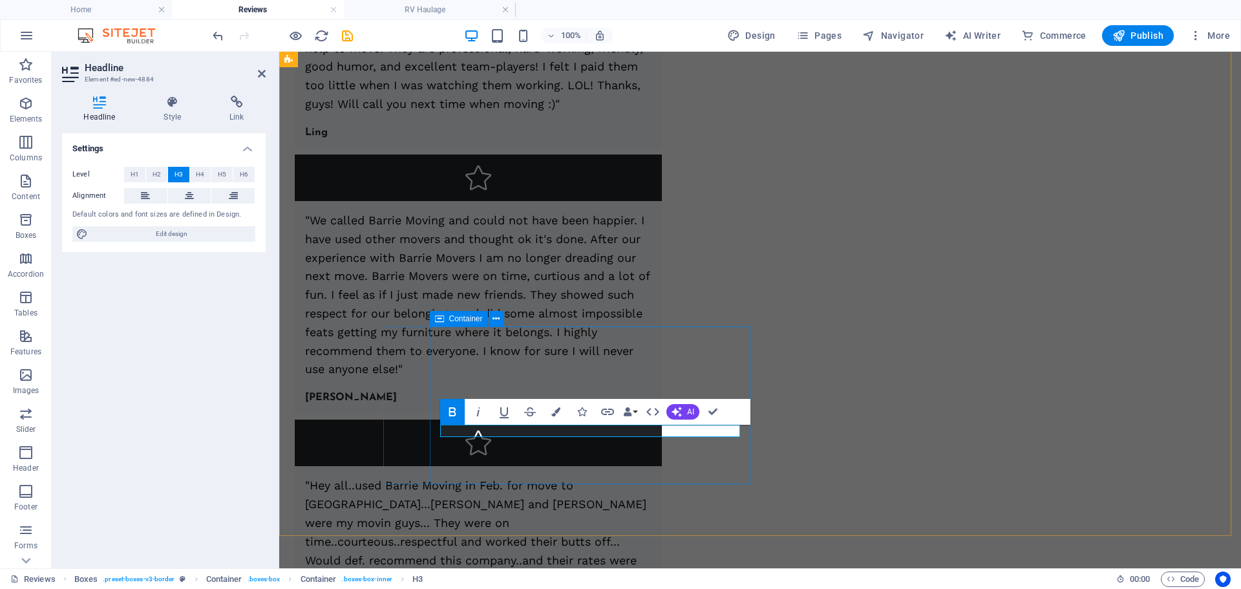
scroll to position [0, 6]
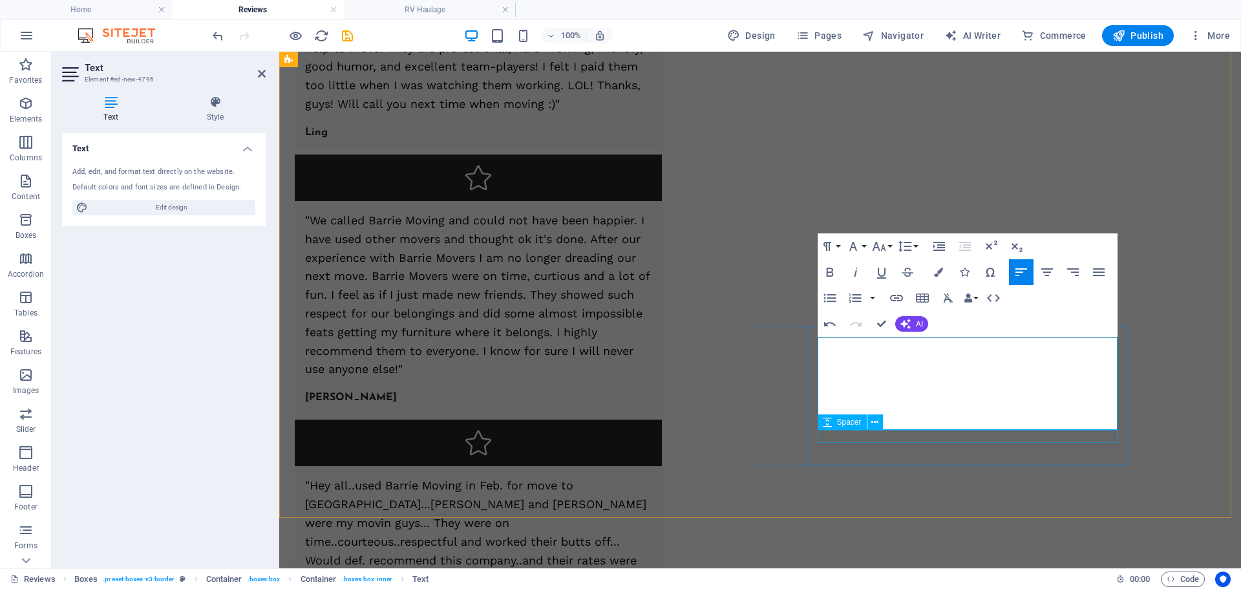
scroll to position [2464, 4]
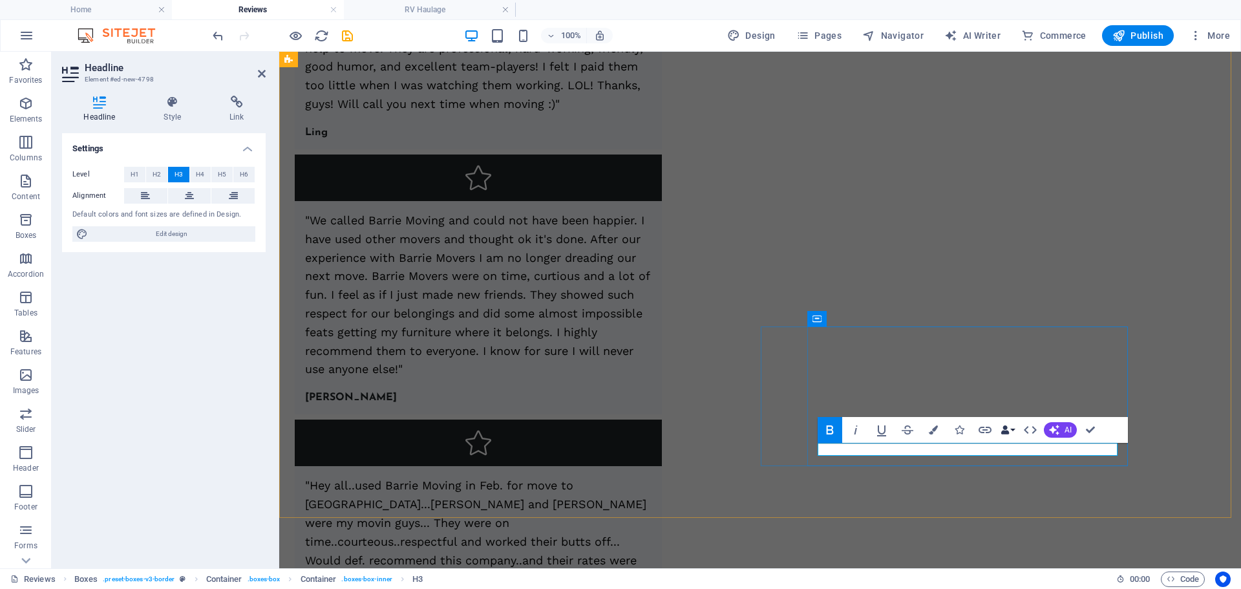
scroll to position [0, 6]
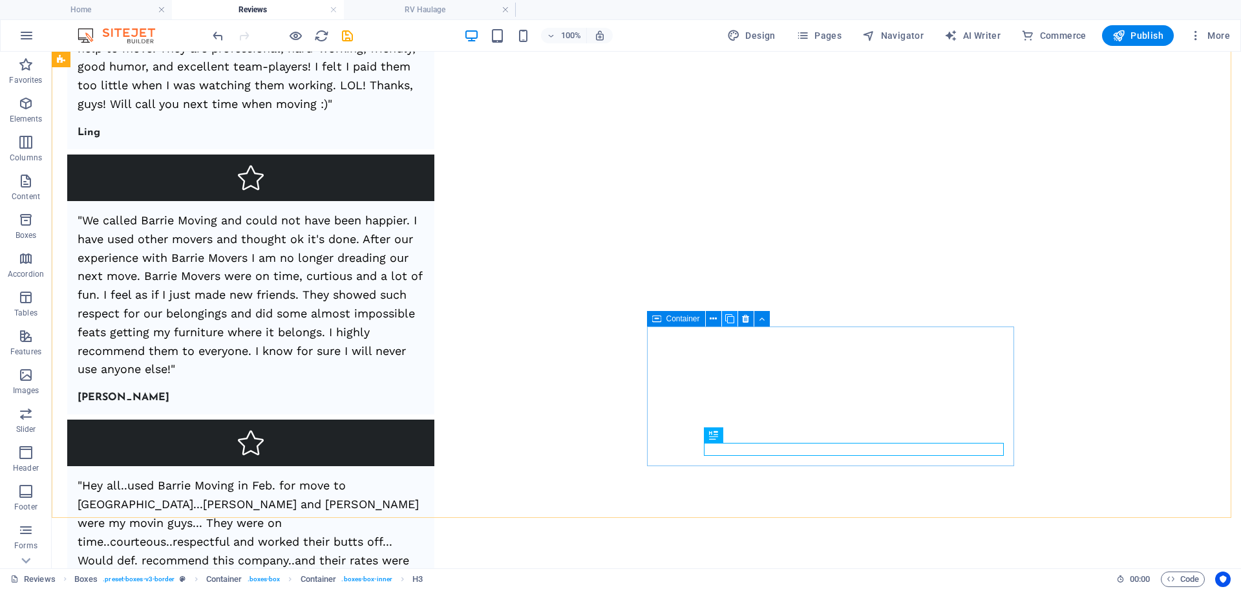
click at [729, 321] on icon at bounding box center [729, 319] width 9 height 14
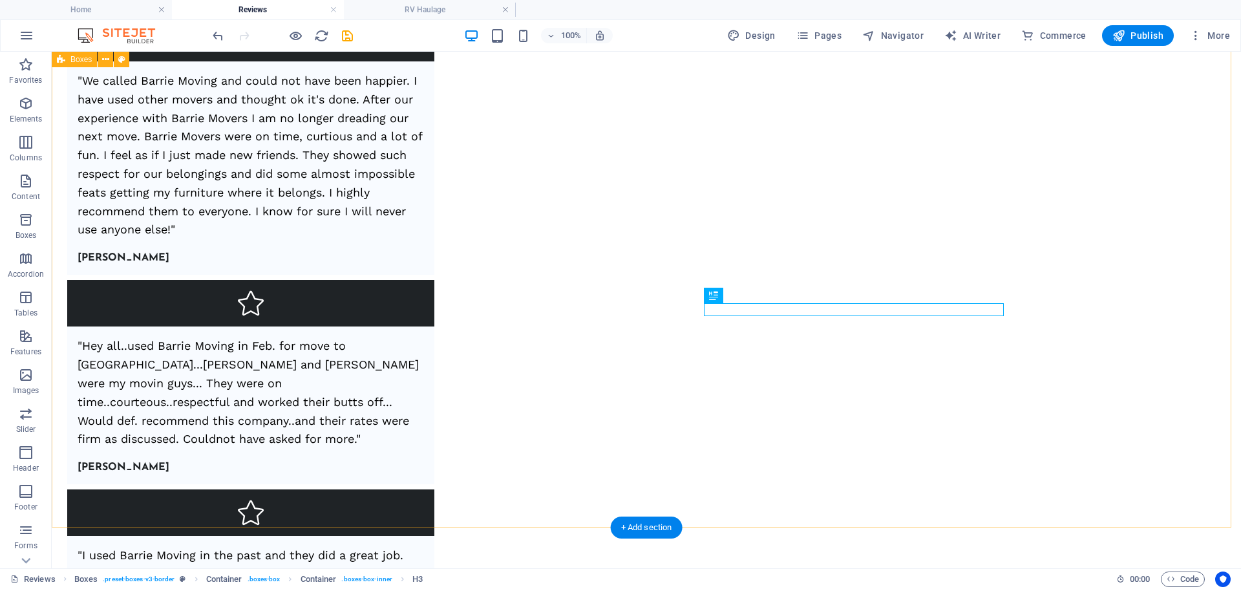
scroll to position [1275, 0]
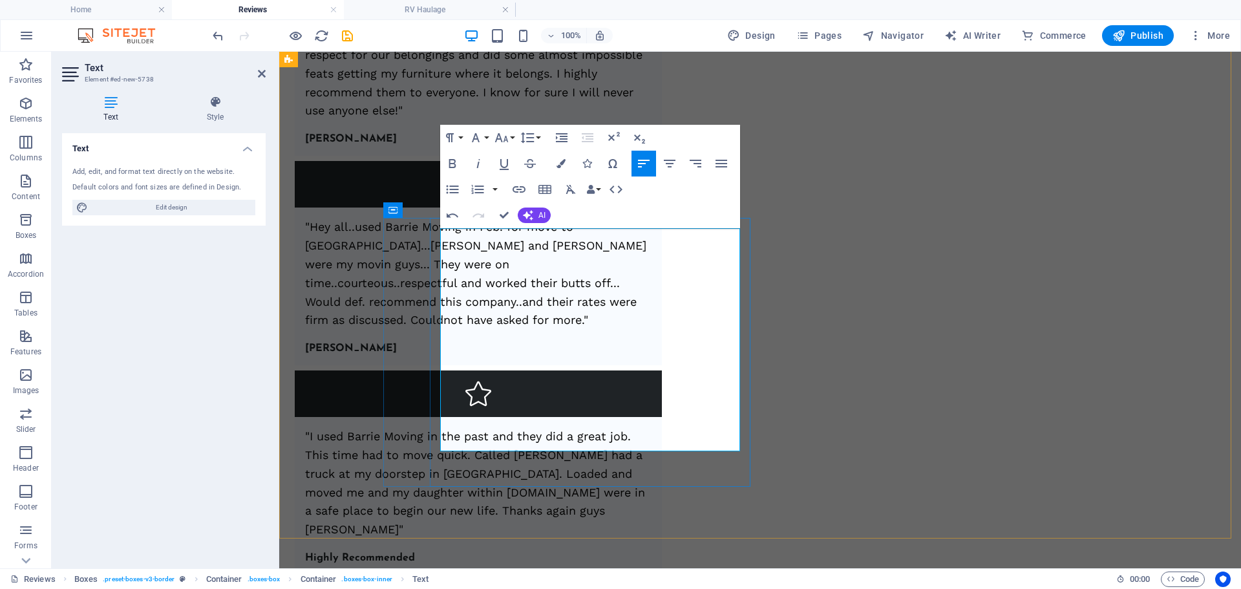
scroll to position [7270, 4]
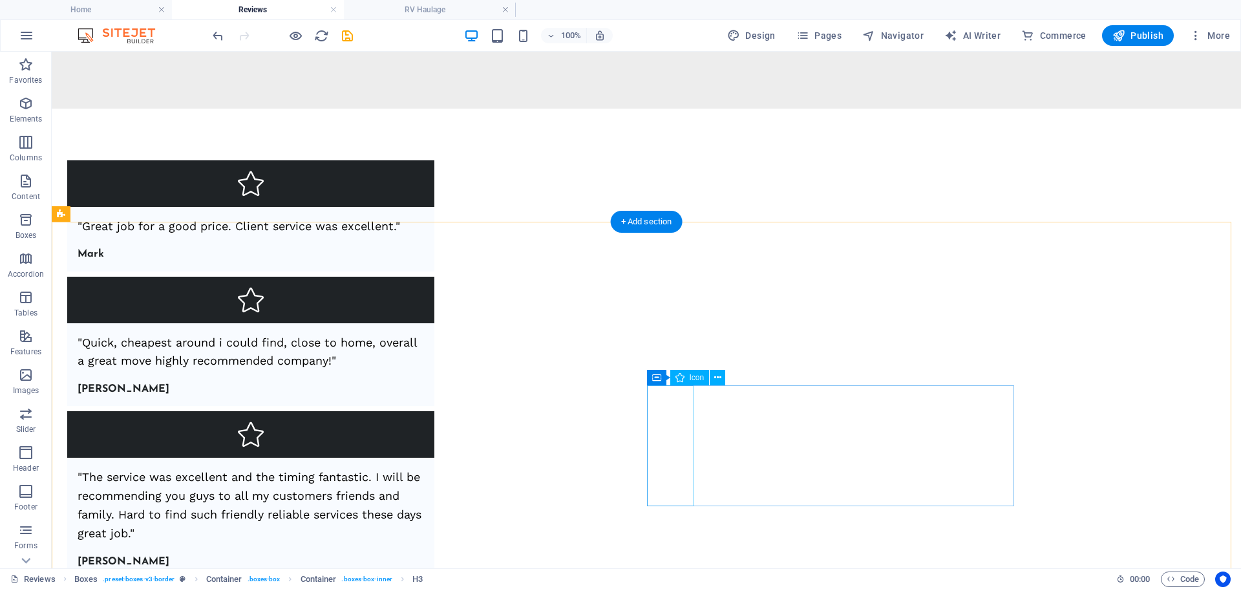
scroll to position [0, 0]
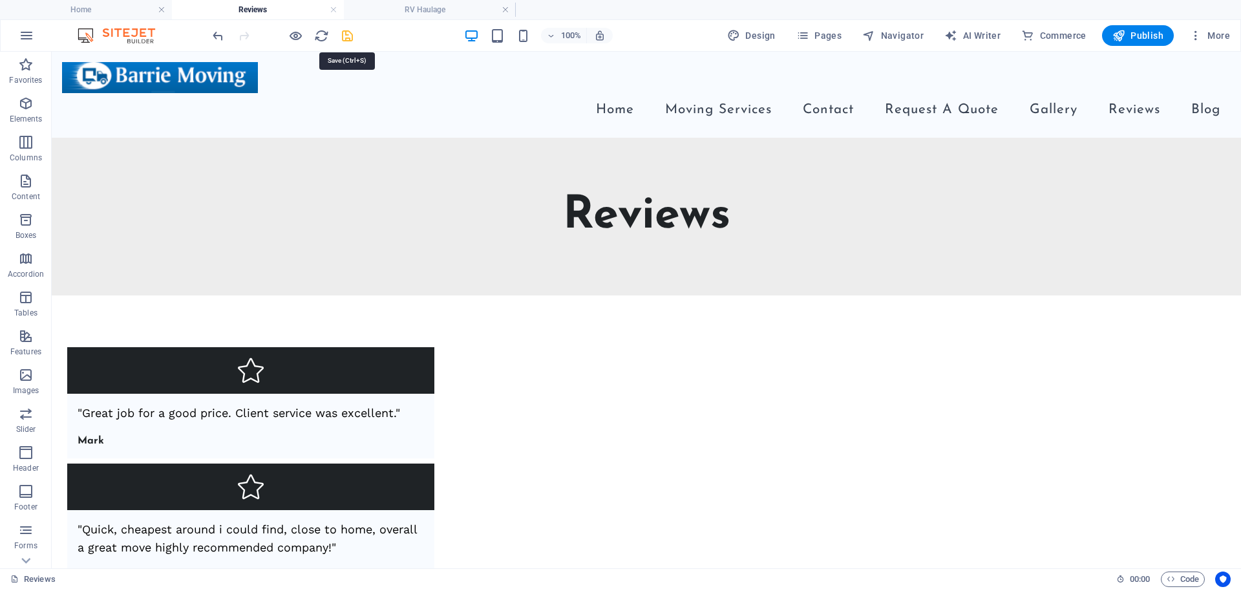
click at [343, 36] on icon "save" at bounding box center [347, 35] width 15 height 15
click at [424, 2] on li "RV Haulage" at bounding box center [430, 9] width 172 height 19
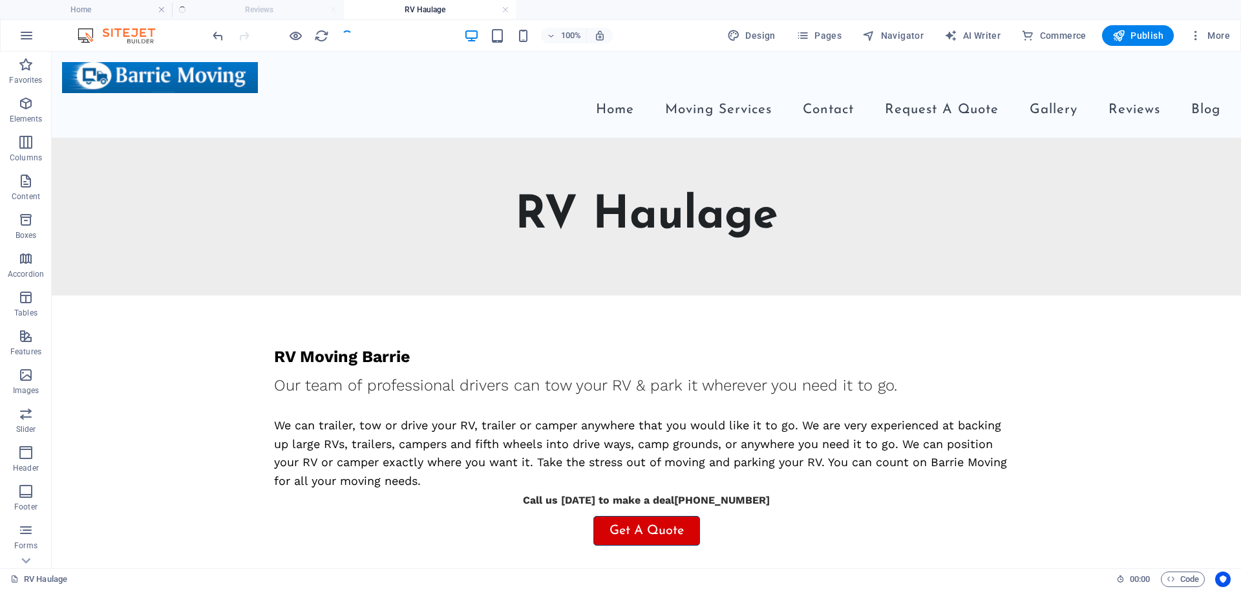
scroll to position [419, 0]
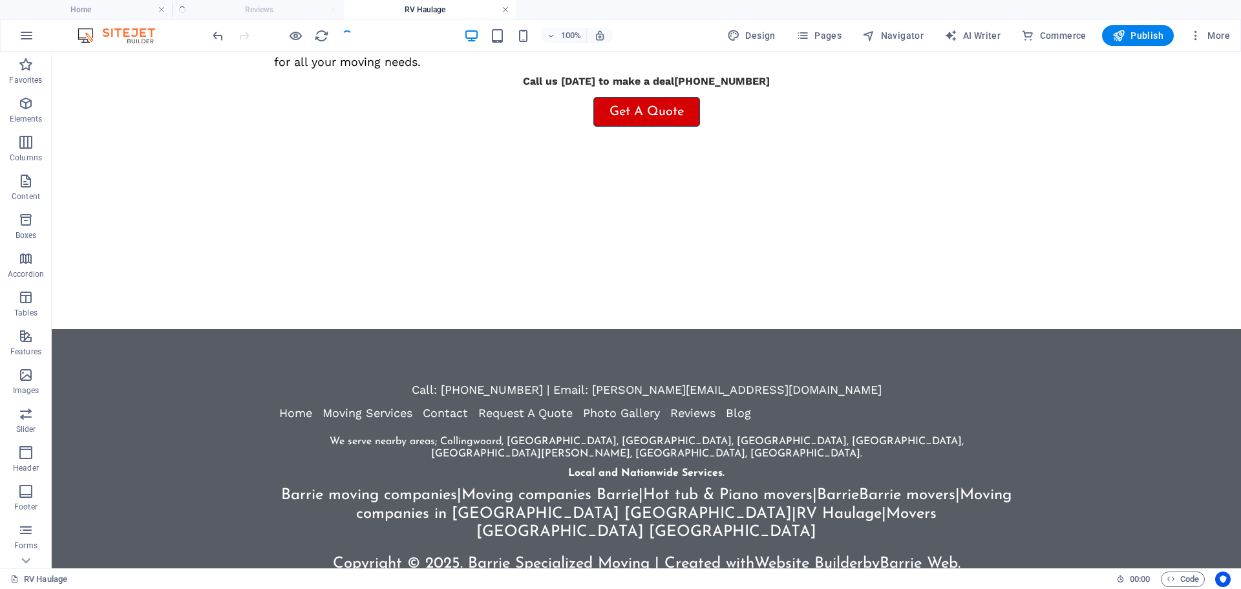
click at [503, 12] on link at bounding box center [506, 10] width 8 height 12
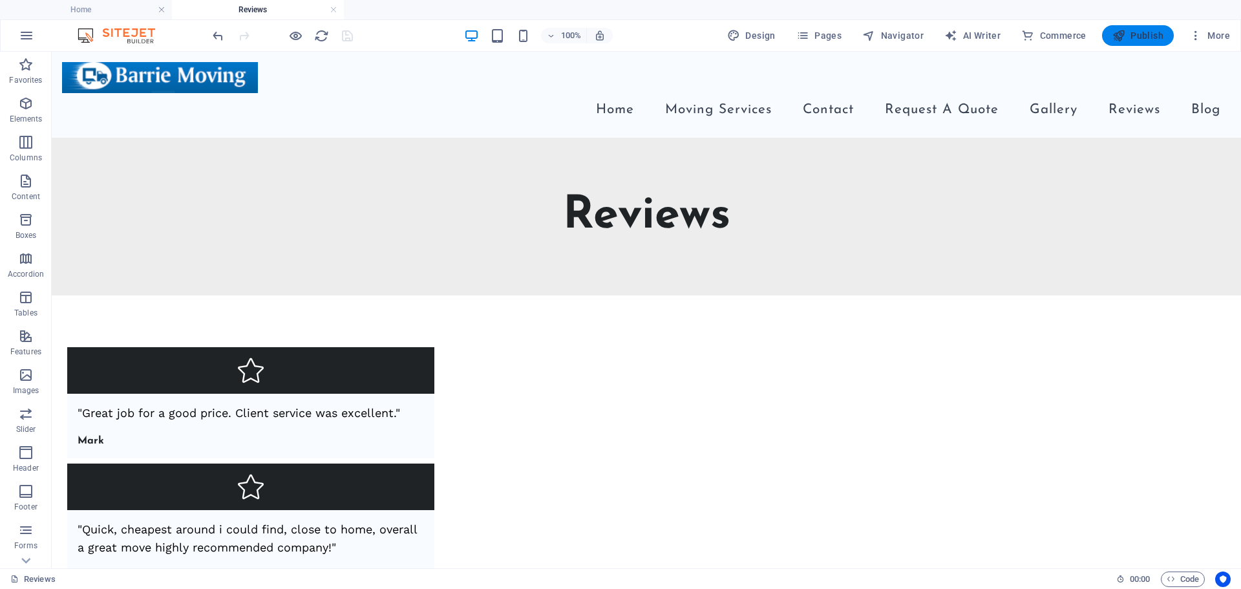
click at [1124, 35] on icon "button" at bounding box center [1119, 35] width 13 height 13
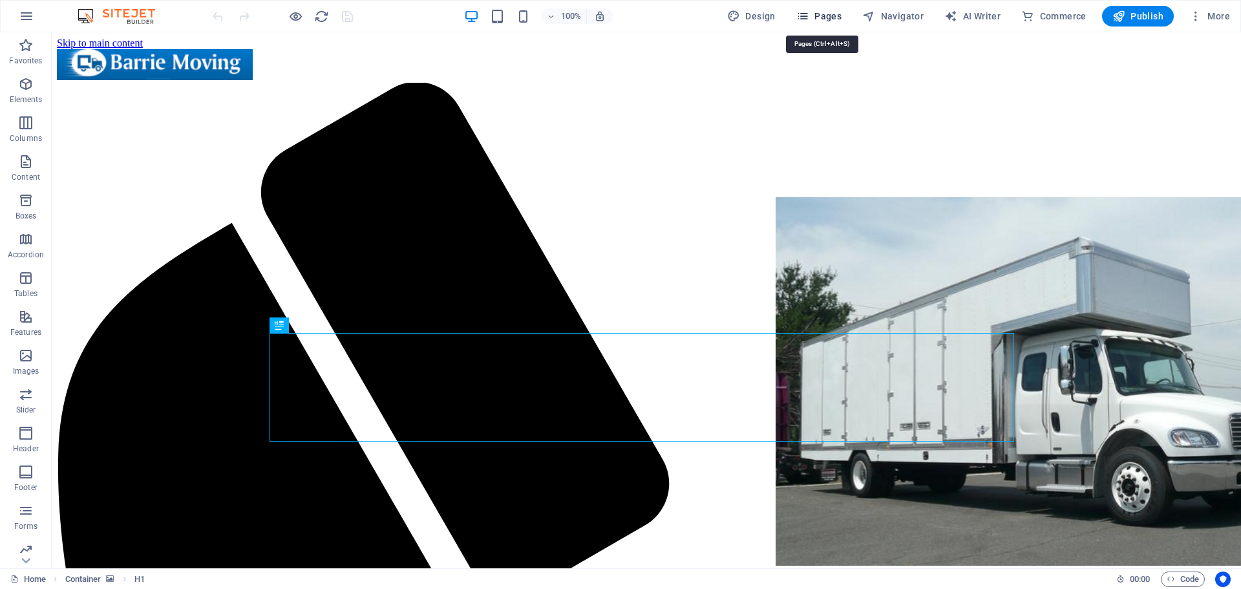
click at [820, 16] on span "Pages" at bounding box center [818, 16] width 45 height 13
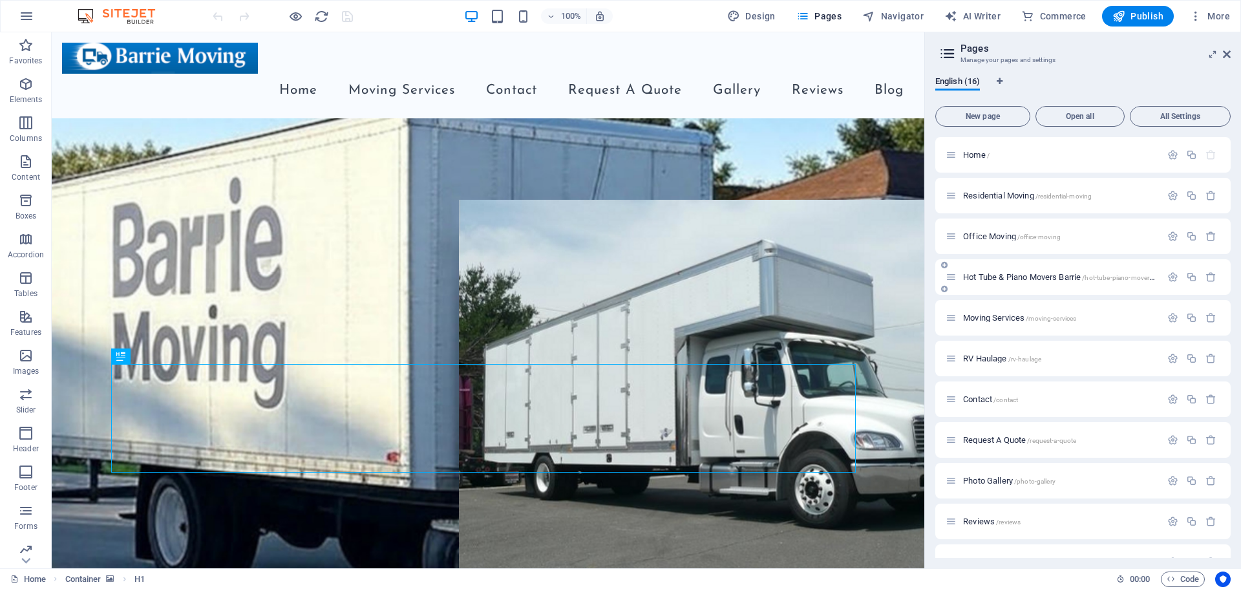
scroll to position [129, 0]
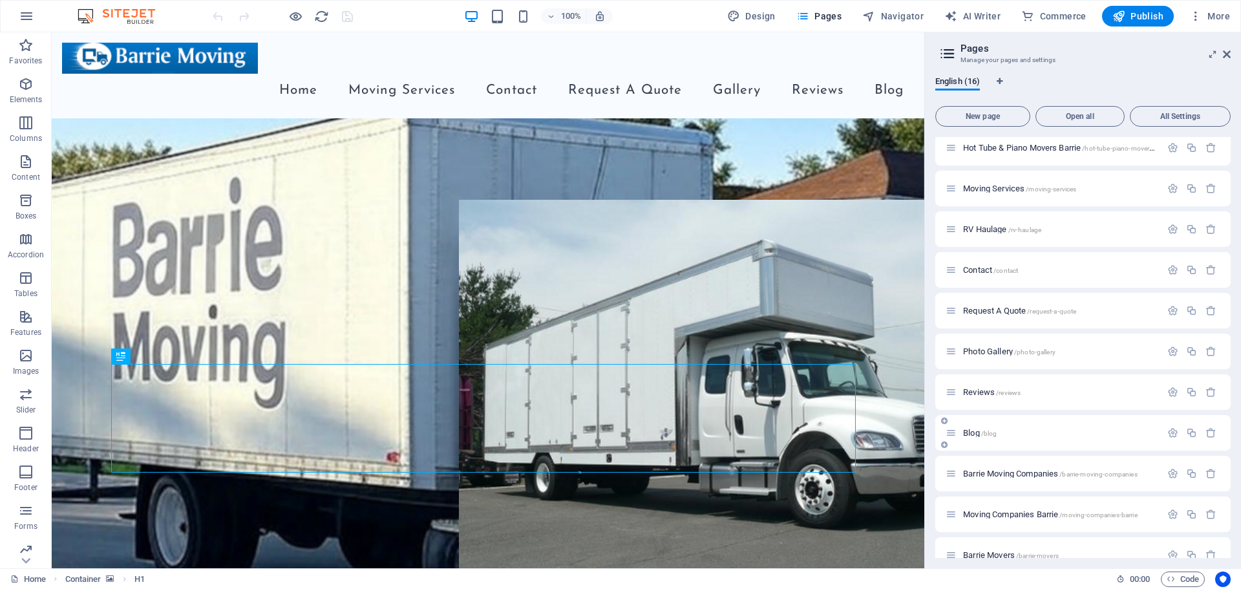
click at [1012, 434] on p "Blog /blog" at bounding box center [1060, 433] width 194 height 8
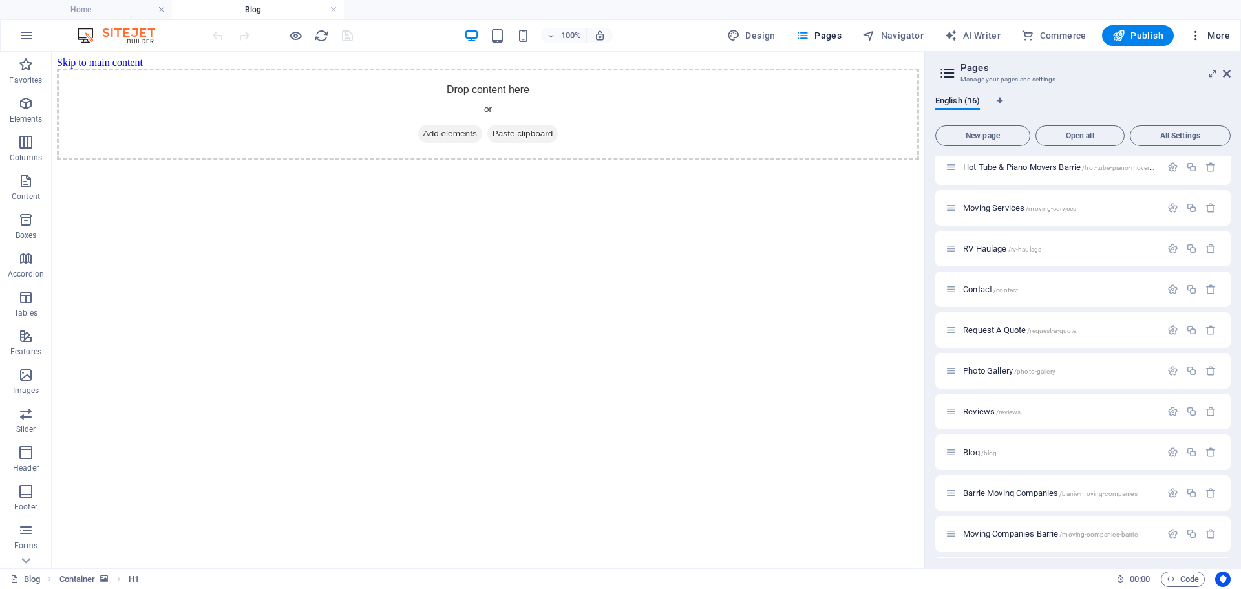
scroll to position [0, 0]
click at [1224, 76] on icon at bounding box center [1227, 74] width 8 height 10
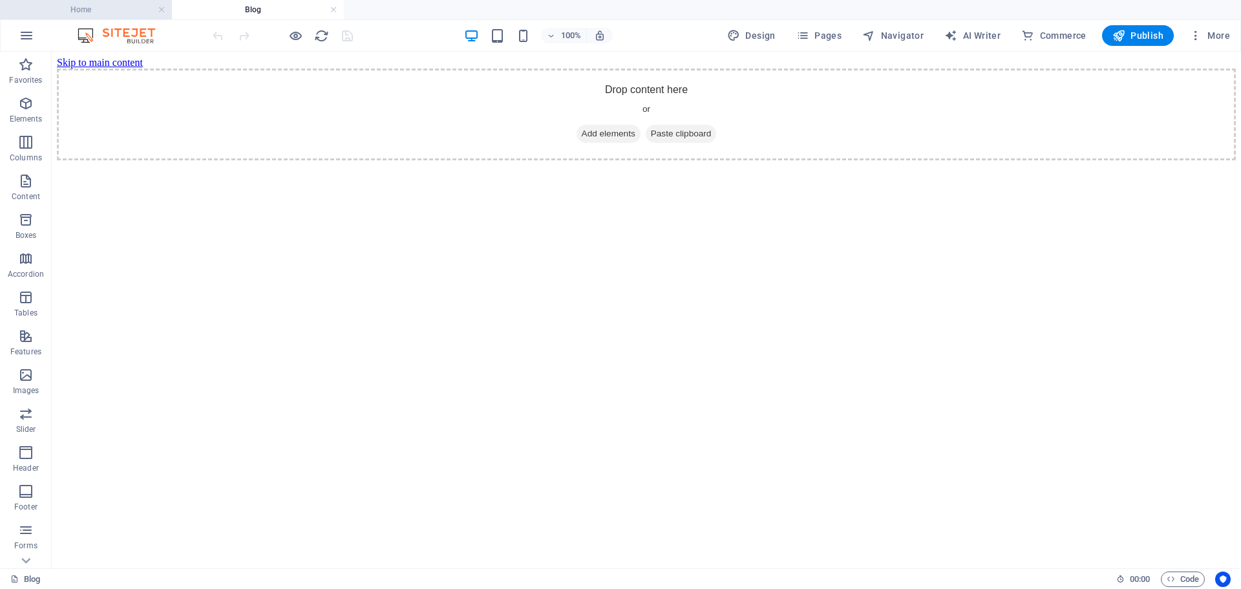
click at [96, 9] on h4 "Home" at bounding box center [86, 10] width 172 height 14
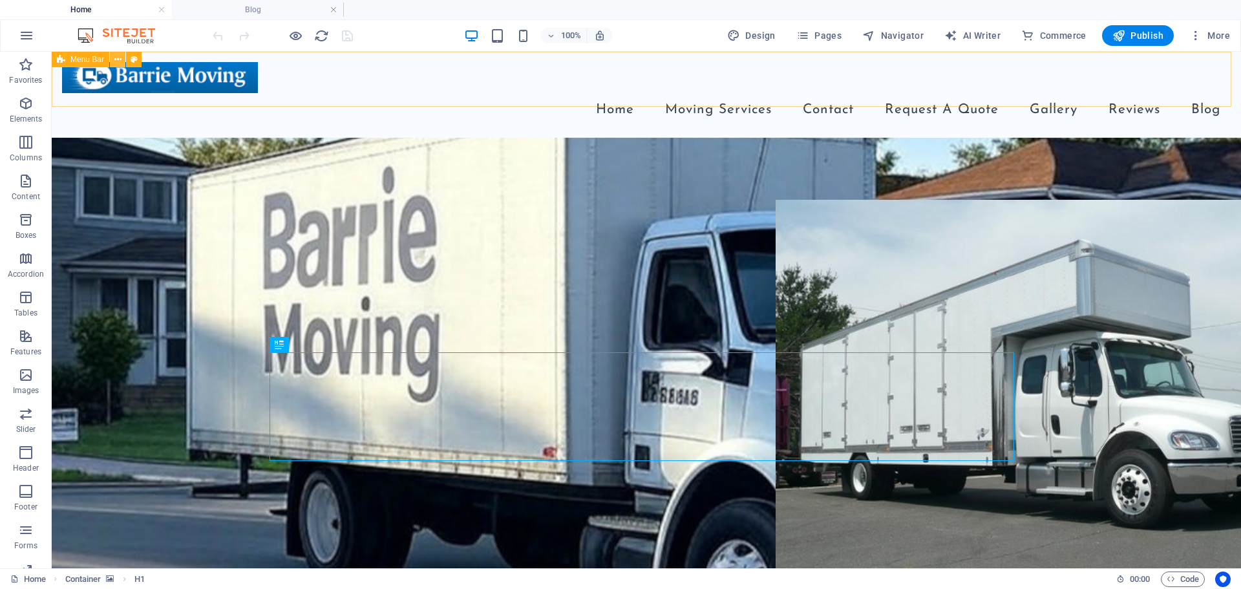
click at [118, 61] on icon at bounding box center [117, 60] width 7 height 14
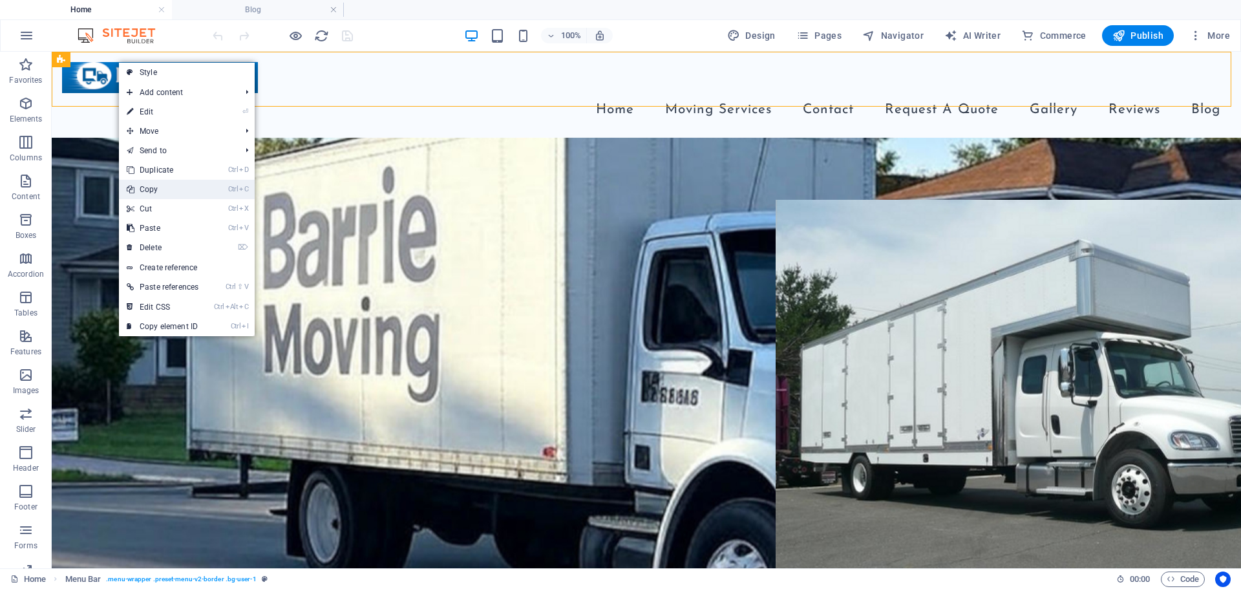
drag, startPoint x: 157, startPoint y: 191, endPoint x: 105, endPoint y: 137, distance: 74.5
click at [157, 191] on link "Ctrl C Copy" at bounding box center [162, 189] width 87 height 19
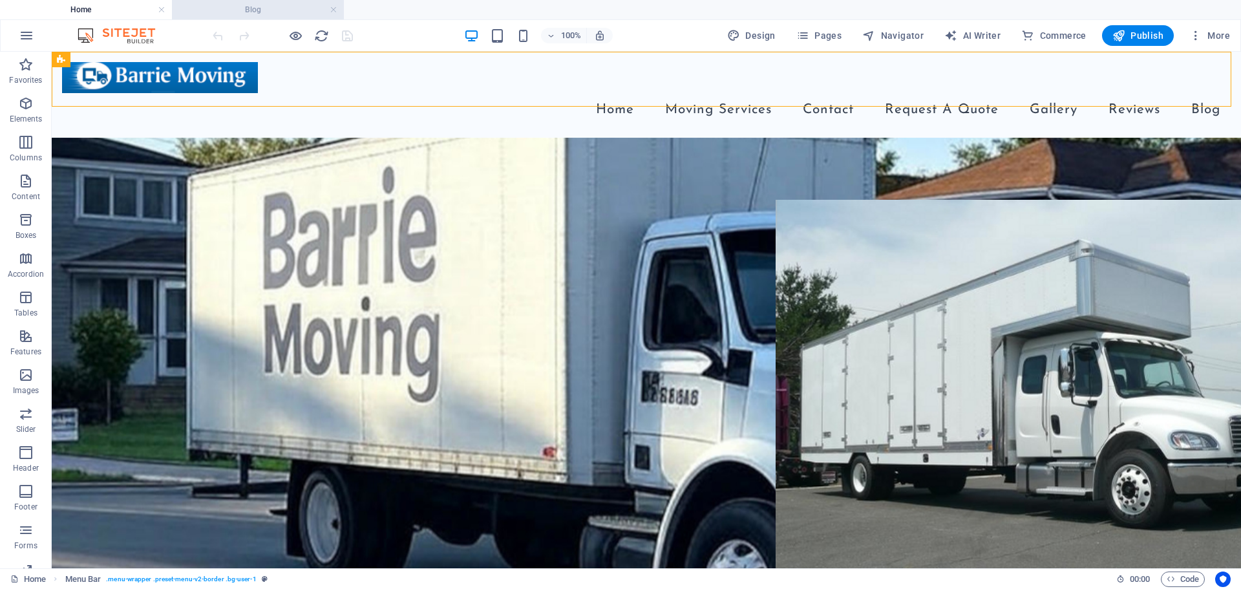
click at [224, 13] on h4 "Blog" at bounding box center [258, 10] width 172 height 14
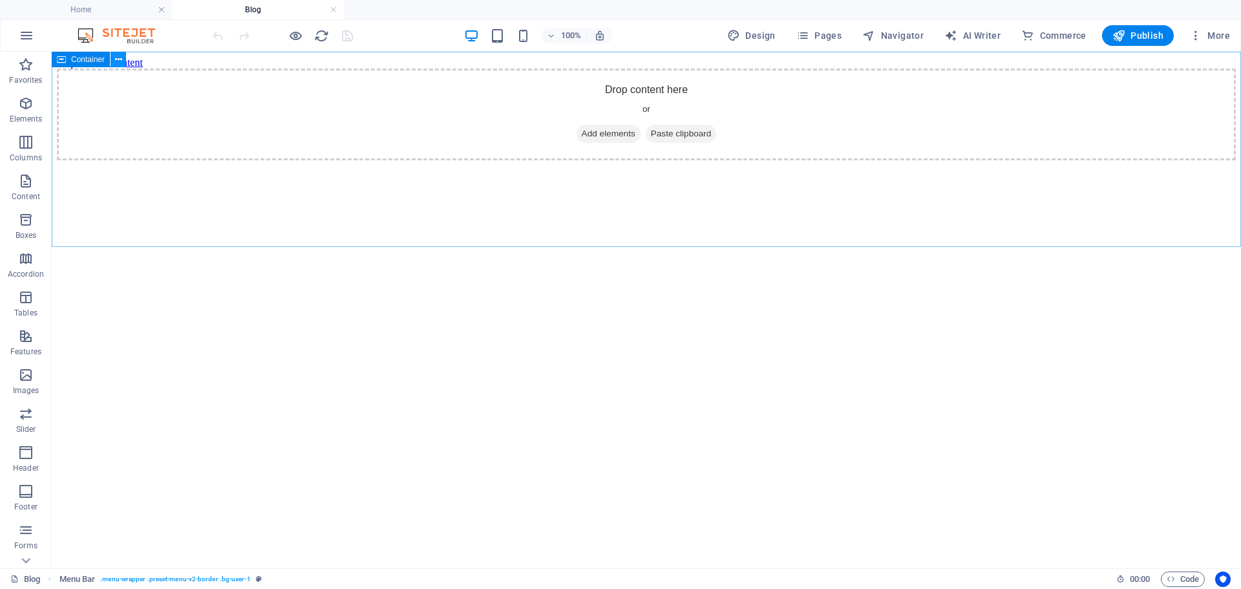
click at [114, 61] on button at bounding box center [119, 60] width 16 height 16
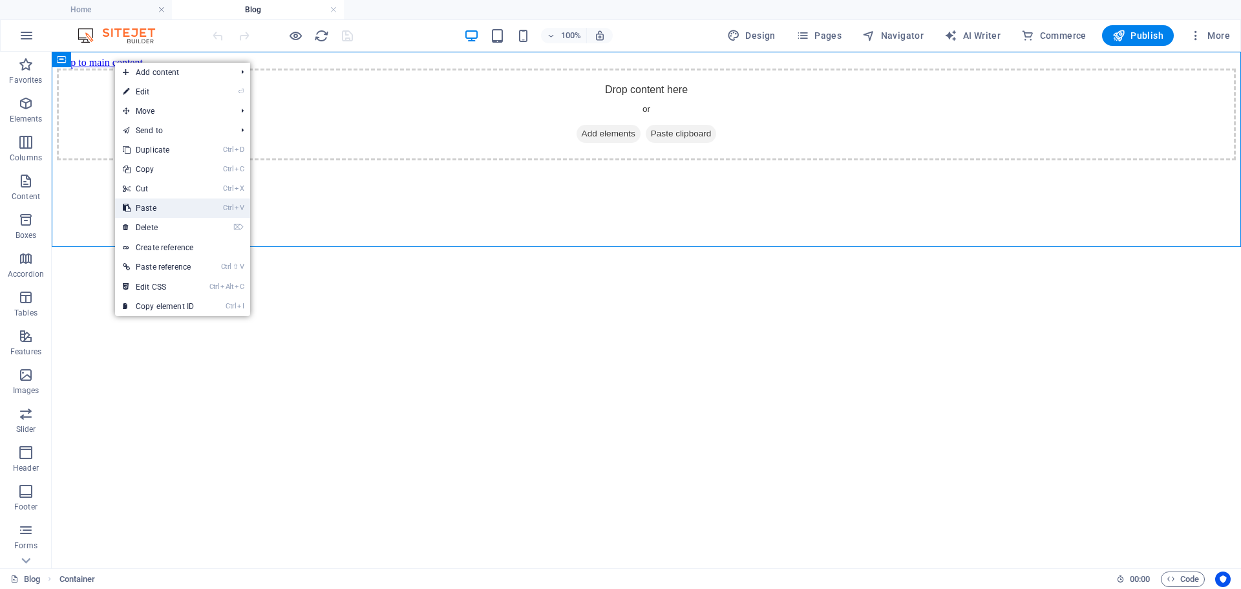
click at [160, 206] on link "Ctrl V Paste" at bounding box center [158, 207] width 87 height 19
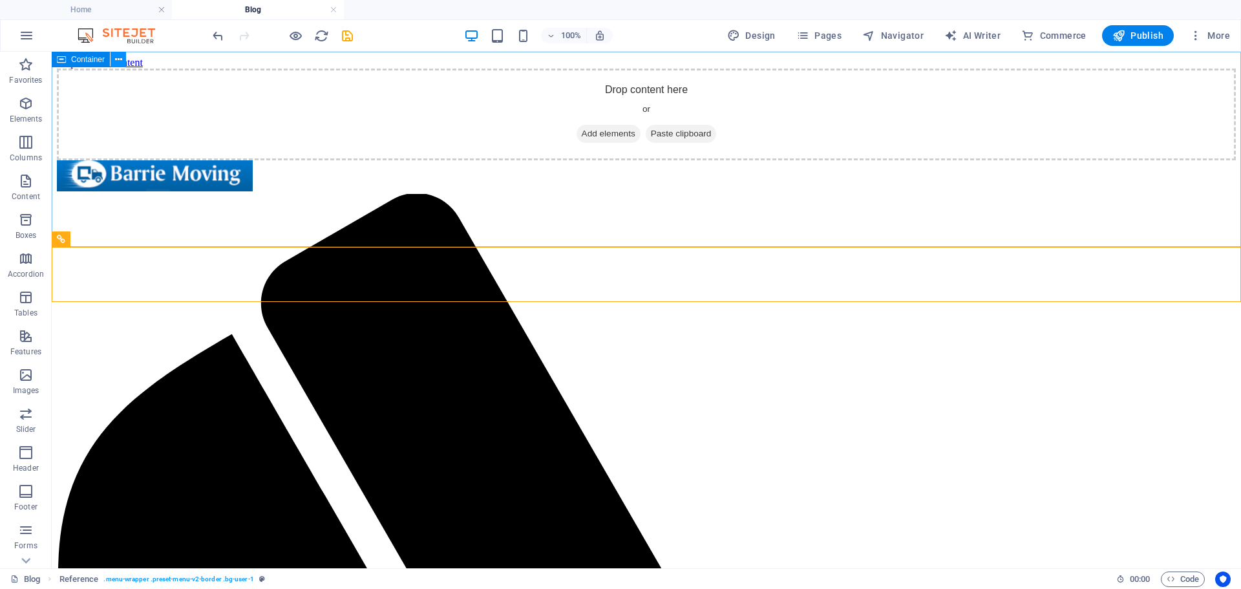
click at [114, 61] on button at bounding box center [119, 60] width 16 height 16
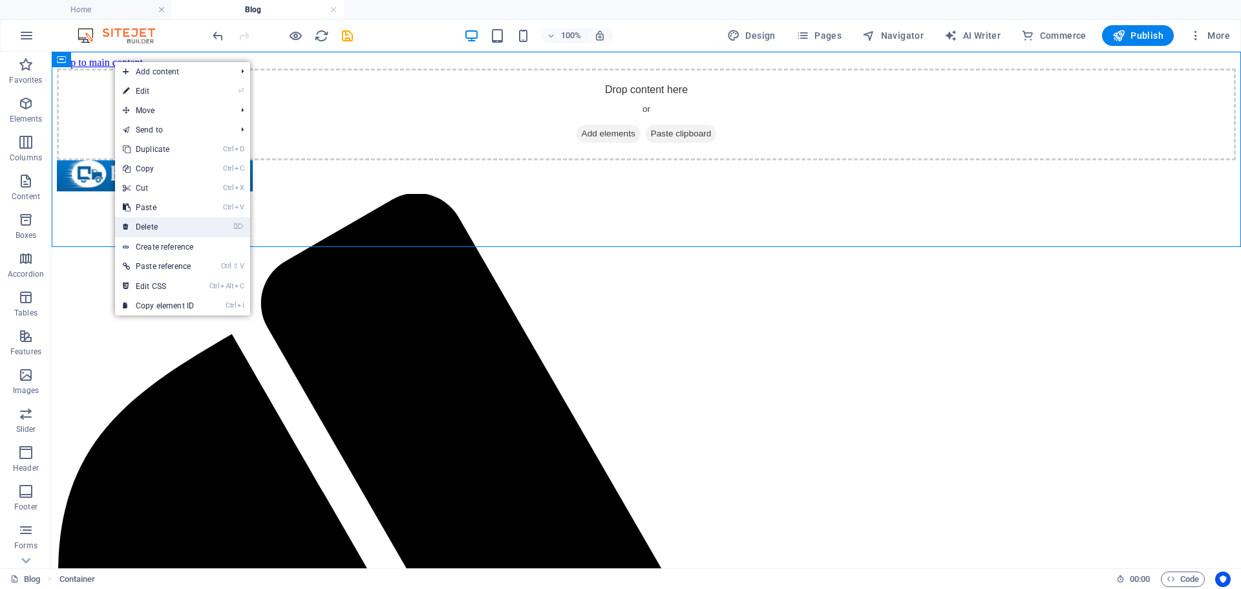
click at [162, 222] on link "⌦ Delete" at bounding box center [158, 226] width 87 height 19
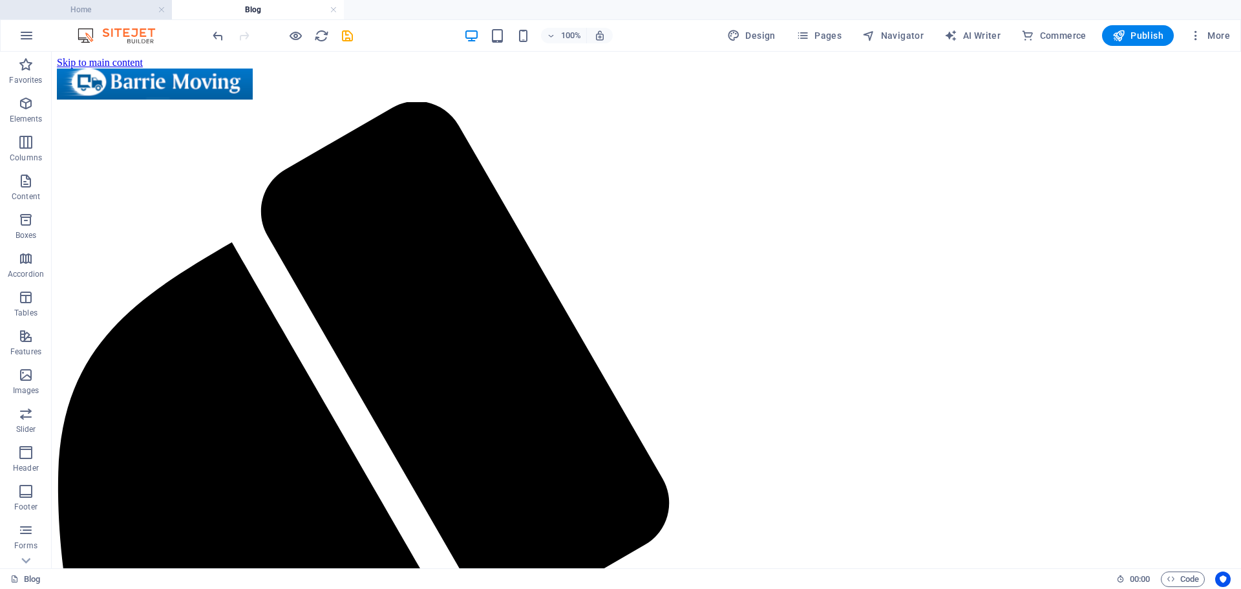
click at [113, 9] on h4 "Home" at bounding box center [86, 10] width 172 height 14
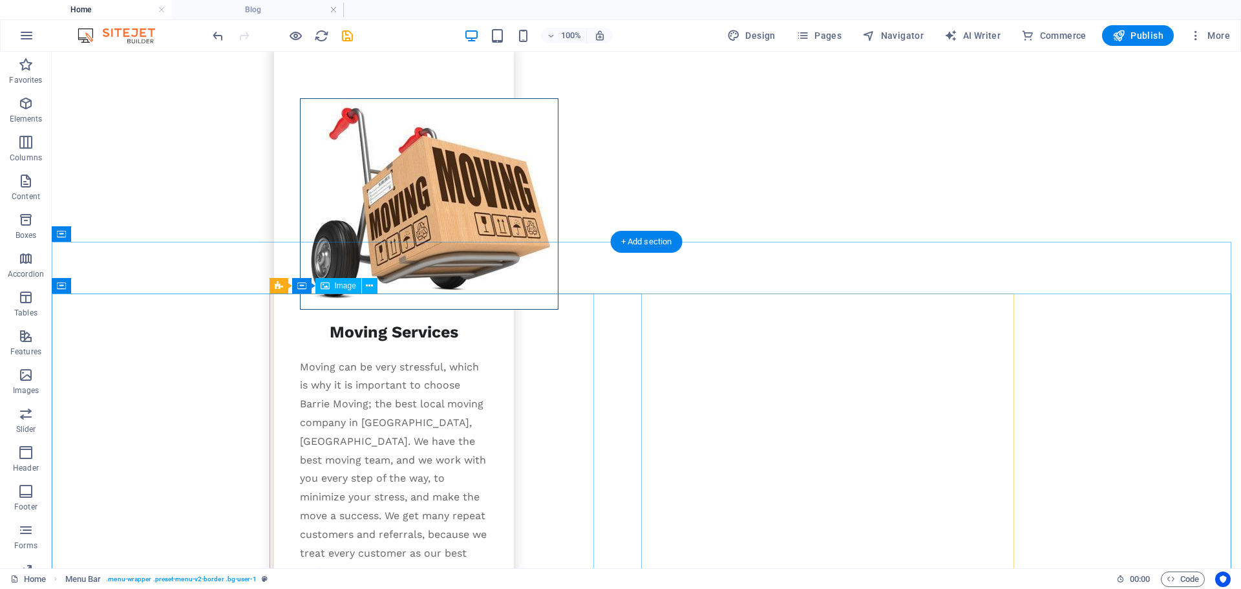
scroll to position [2124, 0]
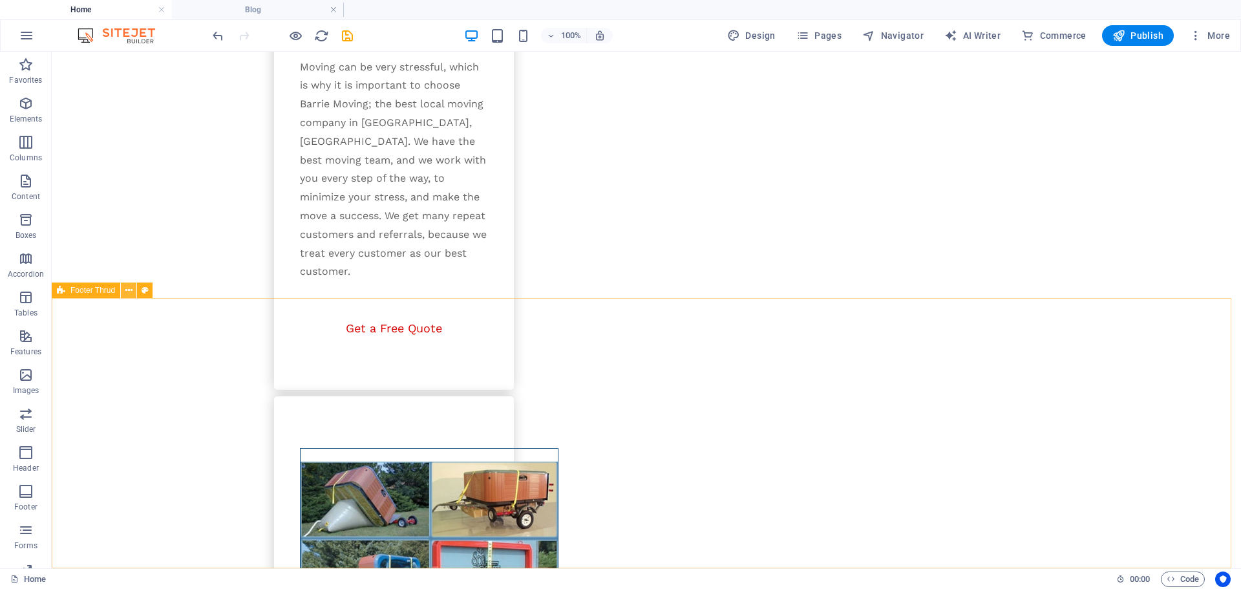
click at [128, 290] on icon at bounding box center [128, 291] width 7 height 14
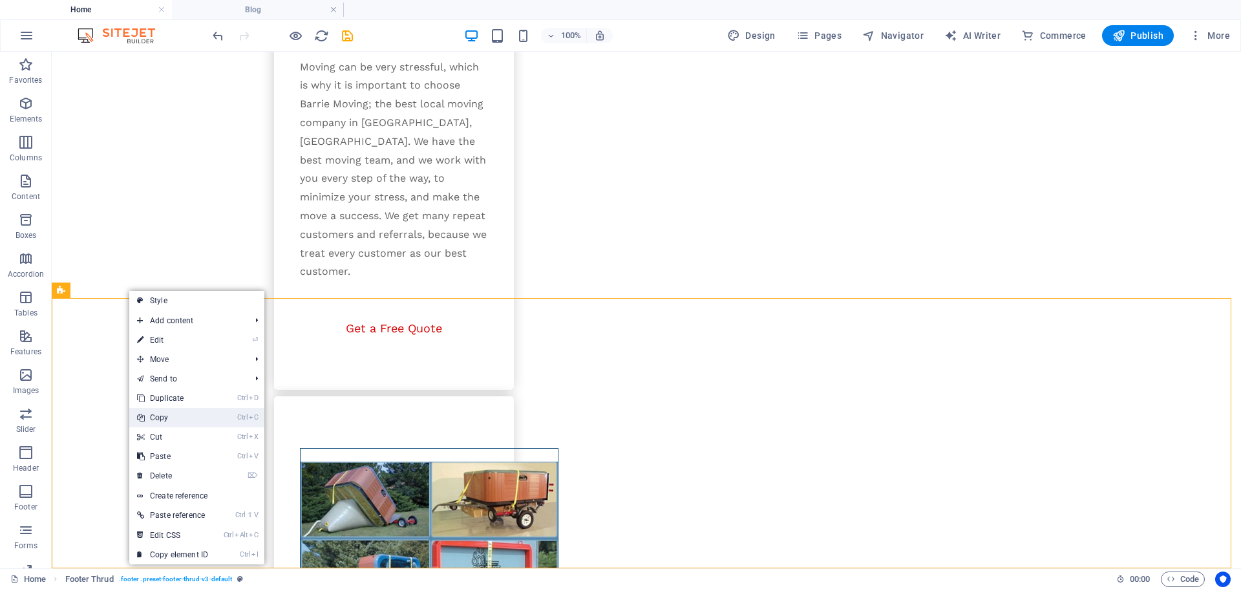
click at [167, 414] on link "Ctrl C Copy" at bounding box center [172, 417] width 87 height 19
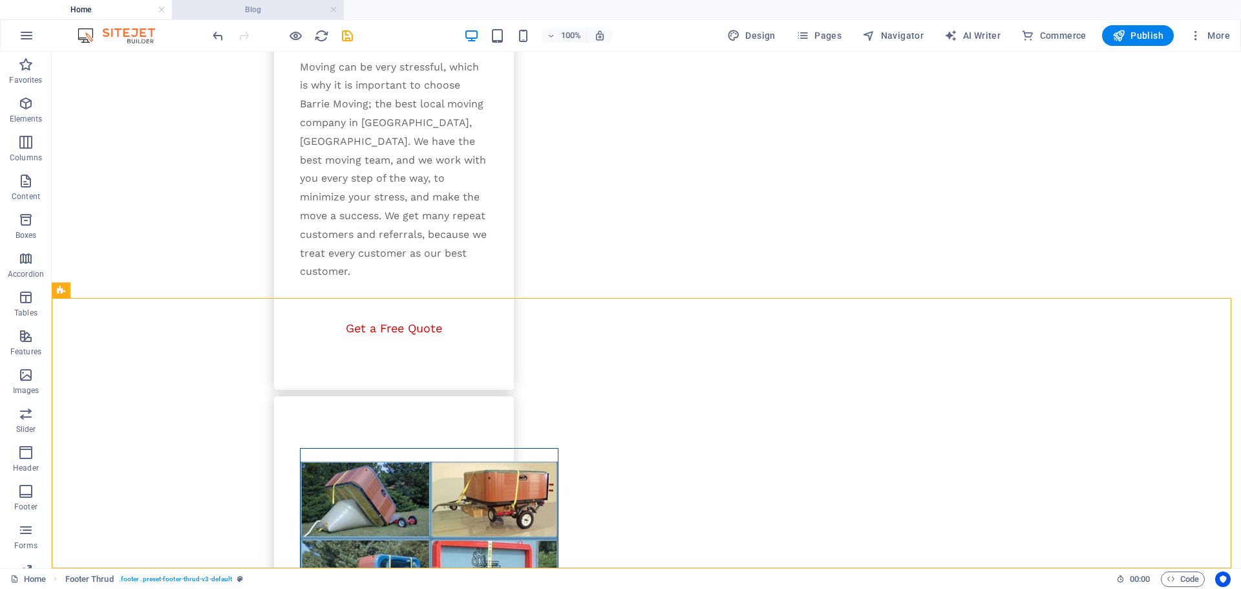
click at [237, 12] on h4 "Blog" at bounding box center [258, 10] width 172 height 14
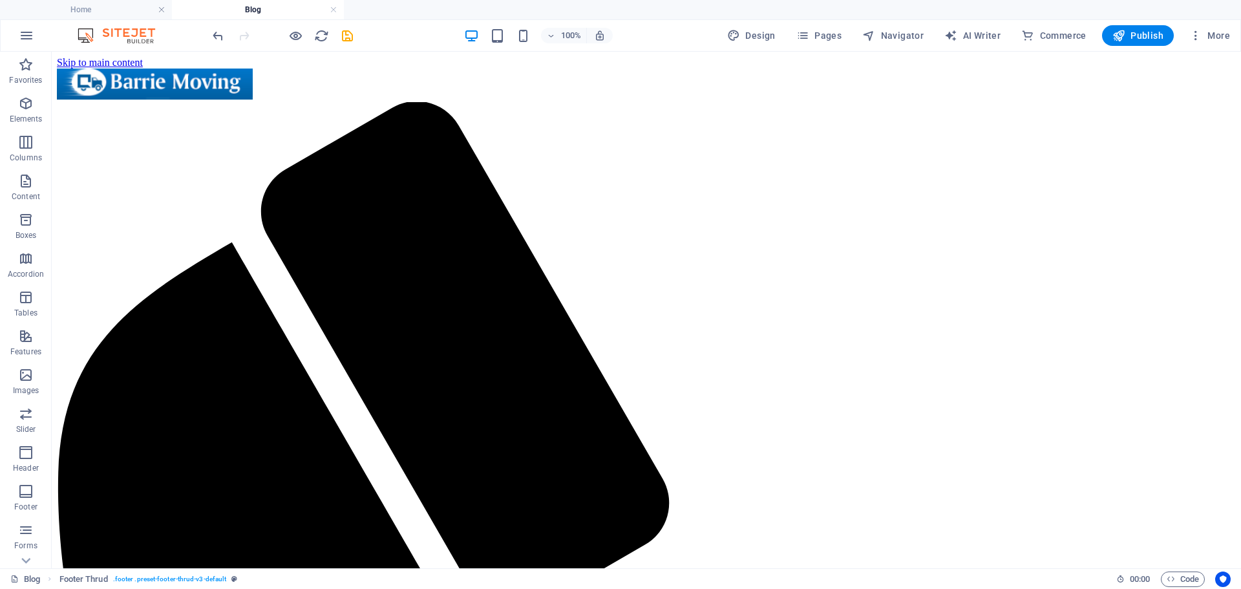
scroll to position [0, 0]
click at [119, 54] on icon at bounding box center [119, 60] width 7 height 14
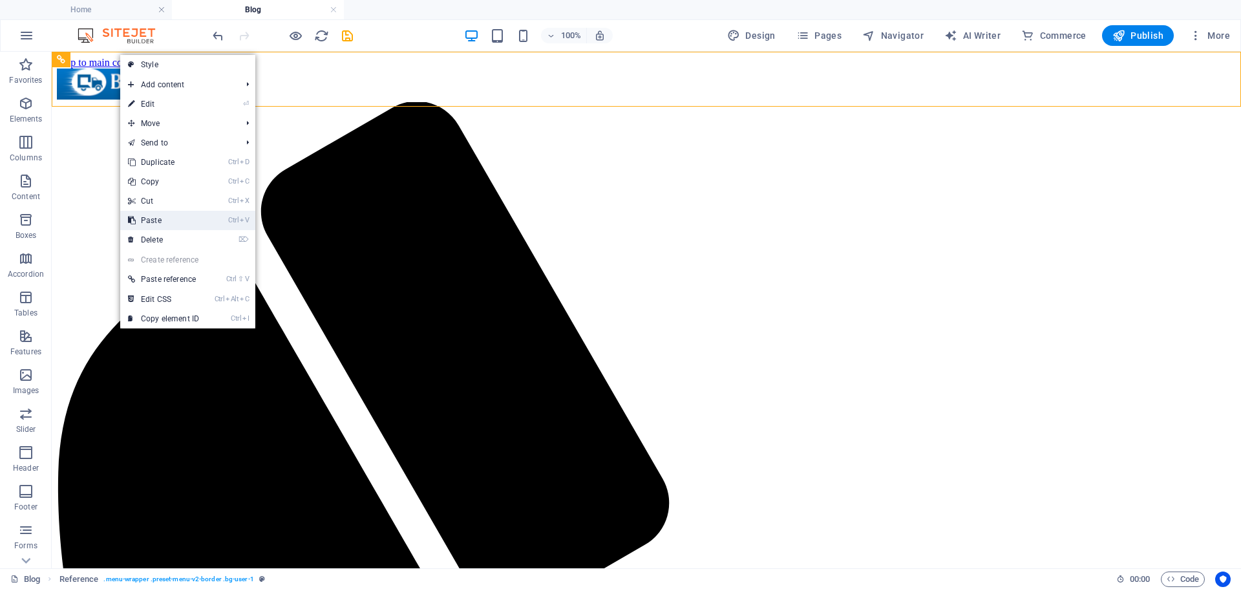
click at [142, 224] on link "Ctrl V Paste" at bounding box center [163, 220] width 87 height 19
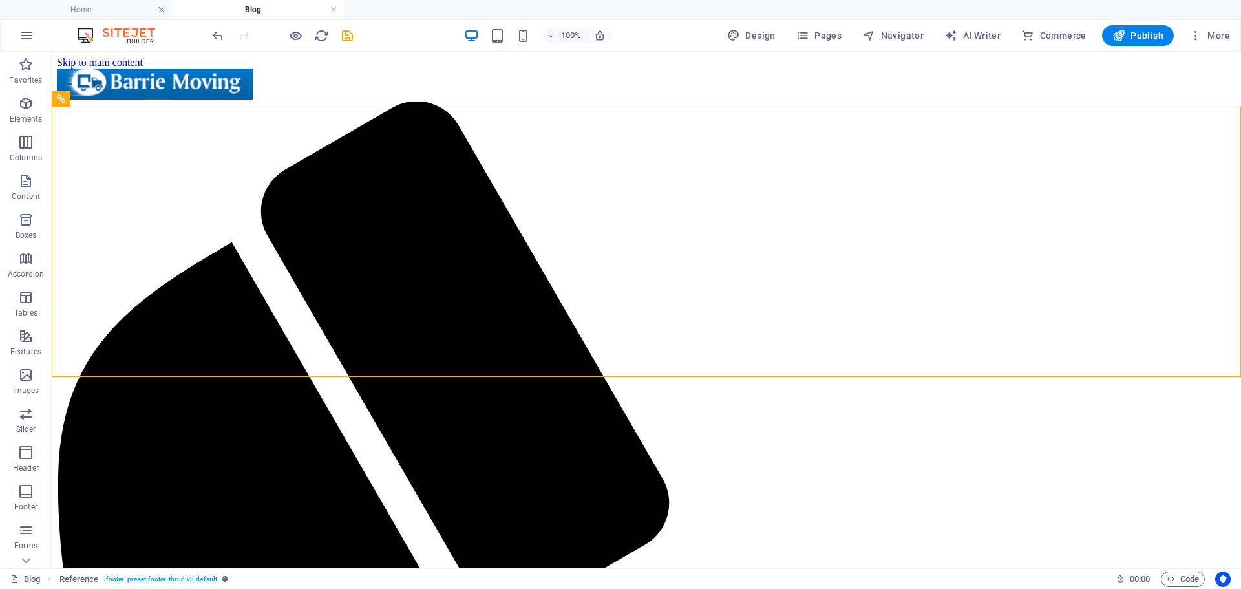
click at [347, 37] on icon "save" at bounding box center [347, 35] width 15 height 15
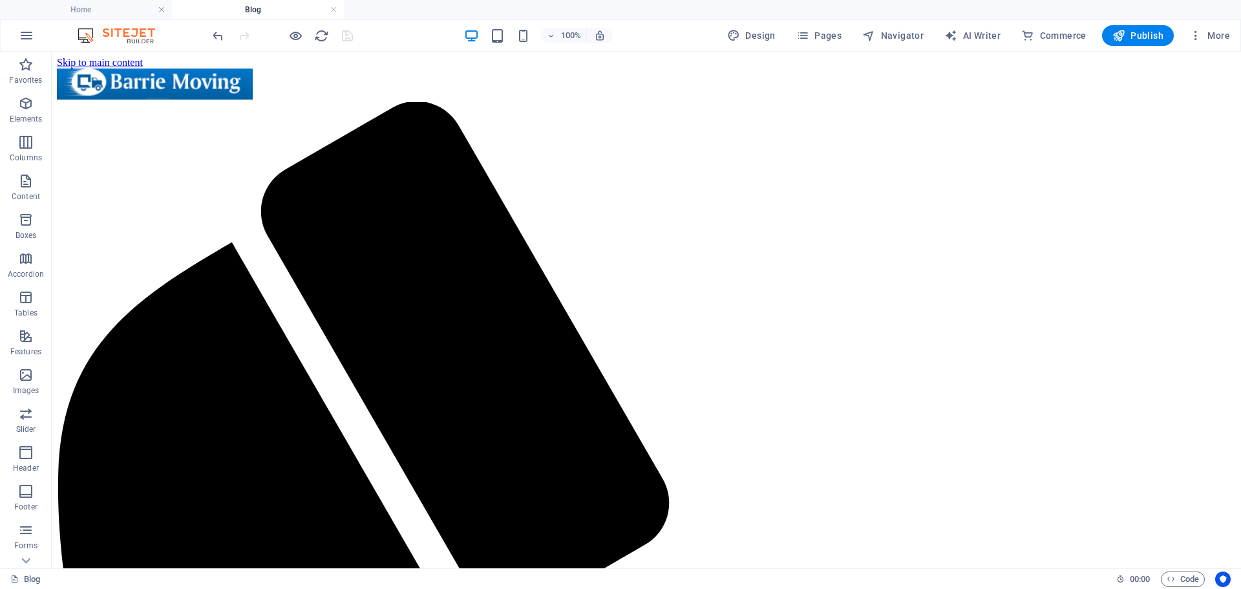
click at [109, 8] on h4 "Home" at bounding box center [86, 10] width 172 height 14
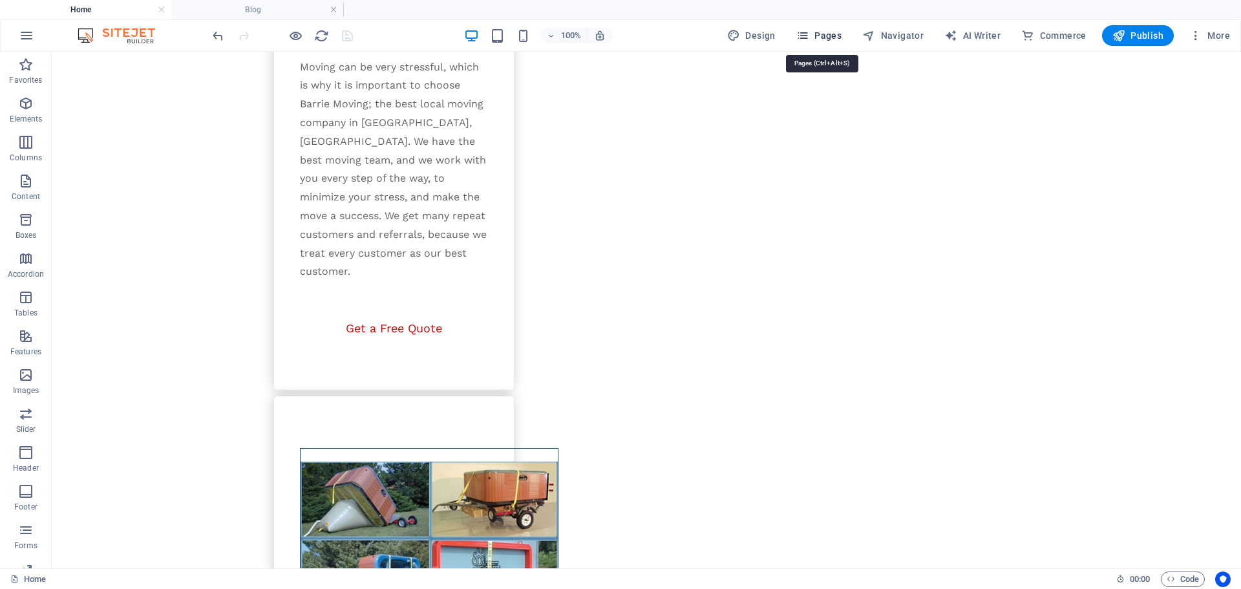
click at [820, 32] on span "Pages" at bounding box center [818, 35] width 45 height 13
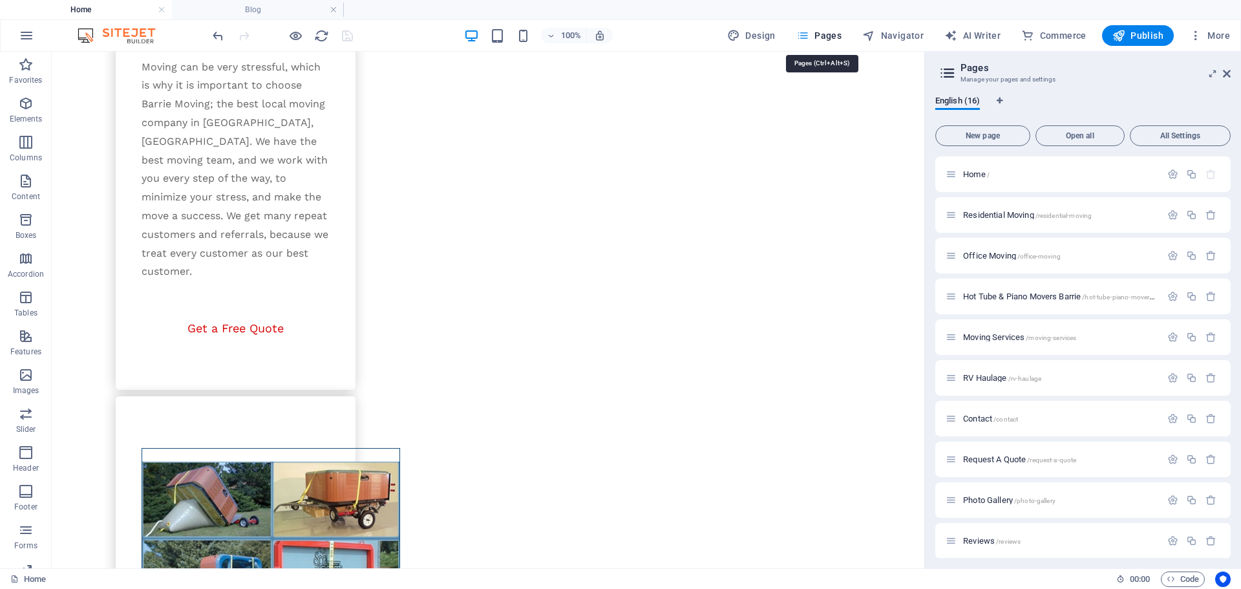
scroll to position [2155, 0]
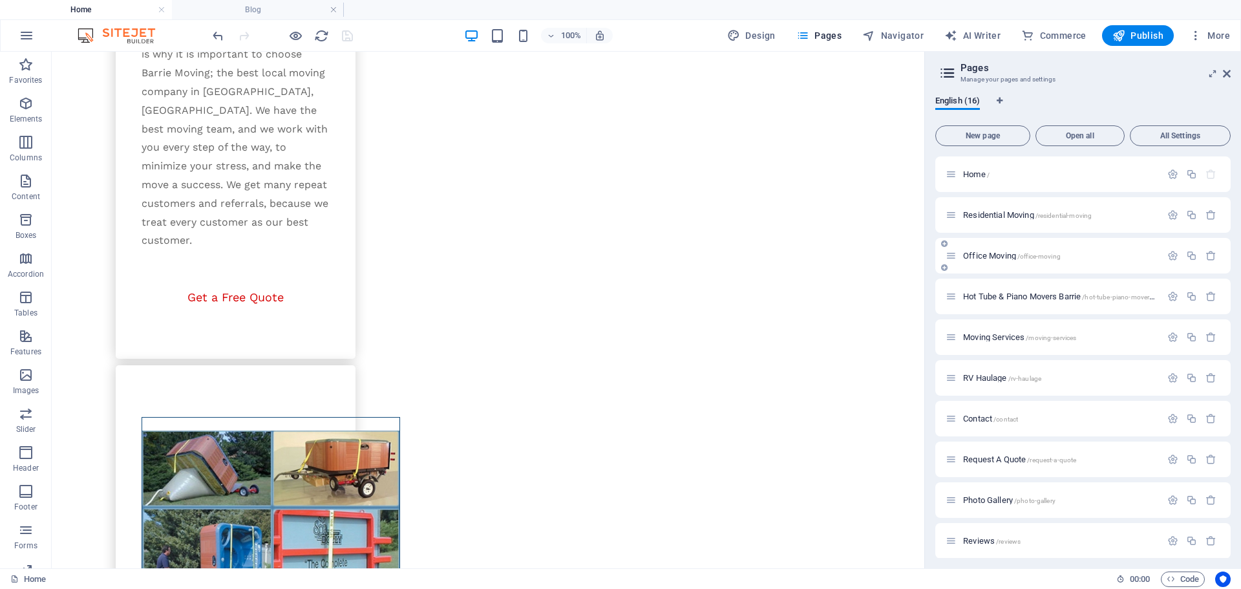
click at [1080, 257] on p "Office Moving /office-moving" at bounding box center [1060, 255] width 194 height 8
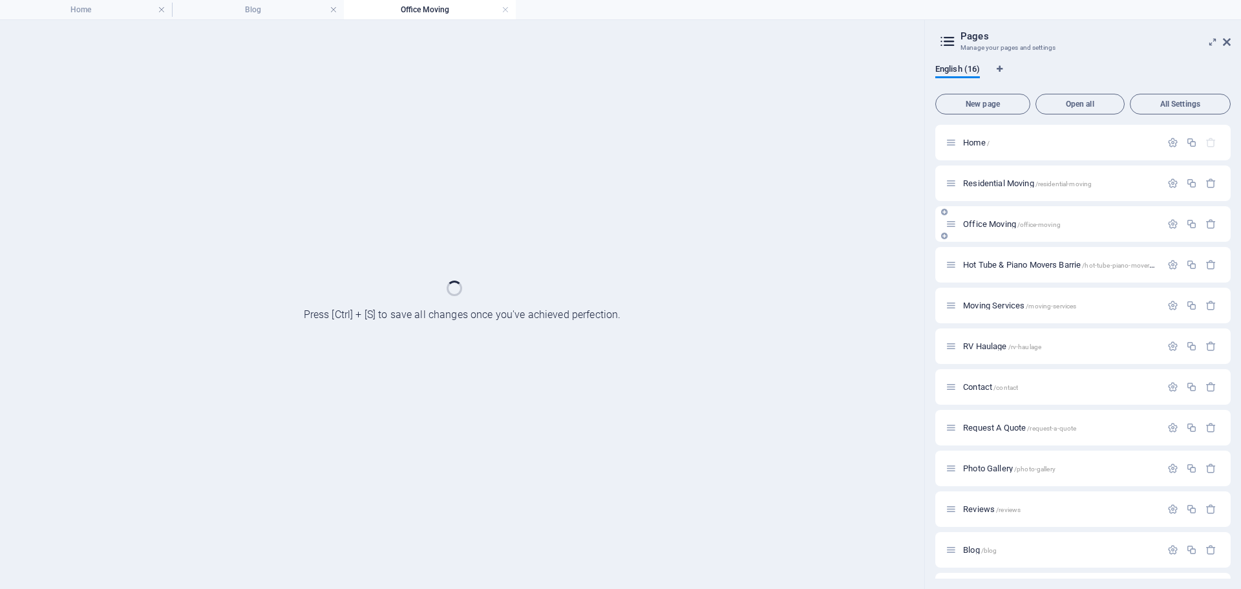
scroll to position [0, 0]
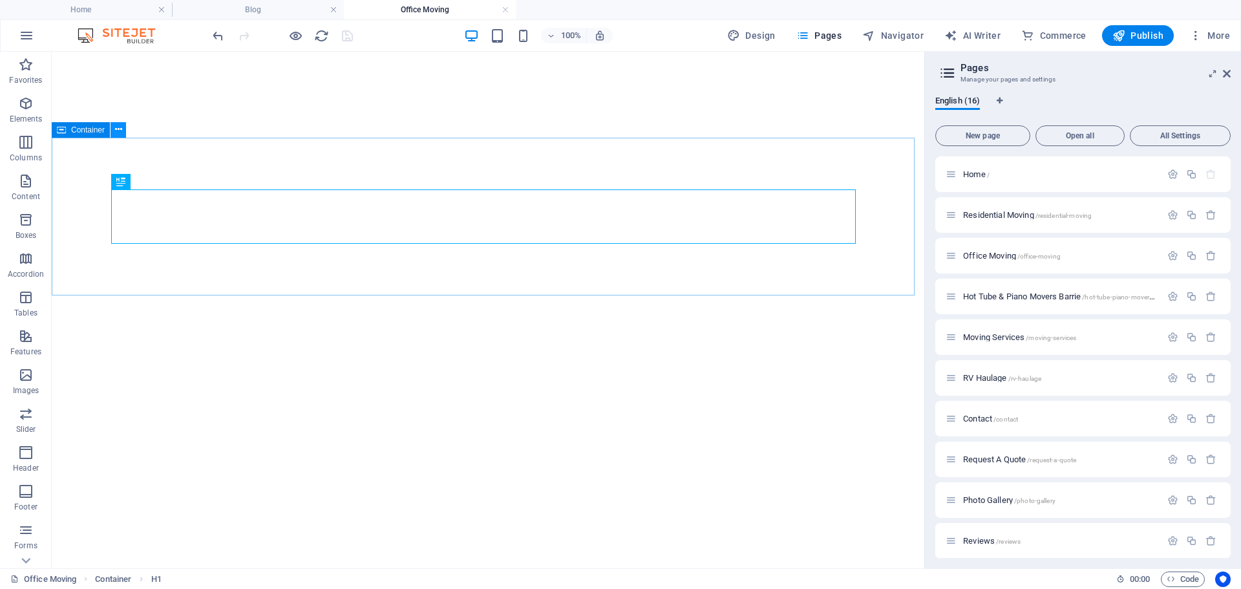
click at [116, 132] on icon at bounding box center [118, 130] width 7 height 14
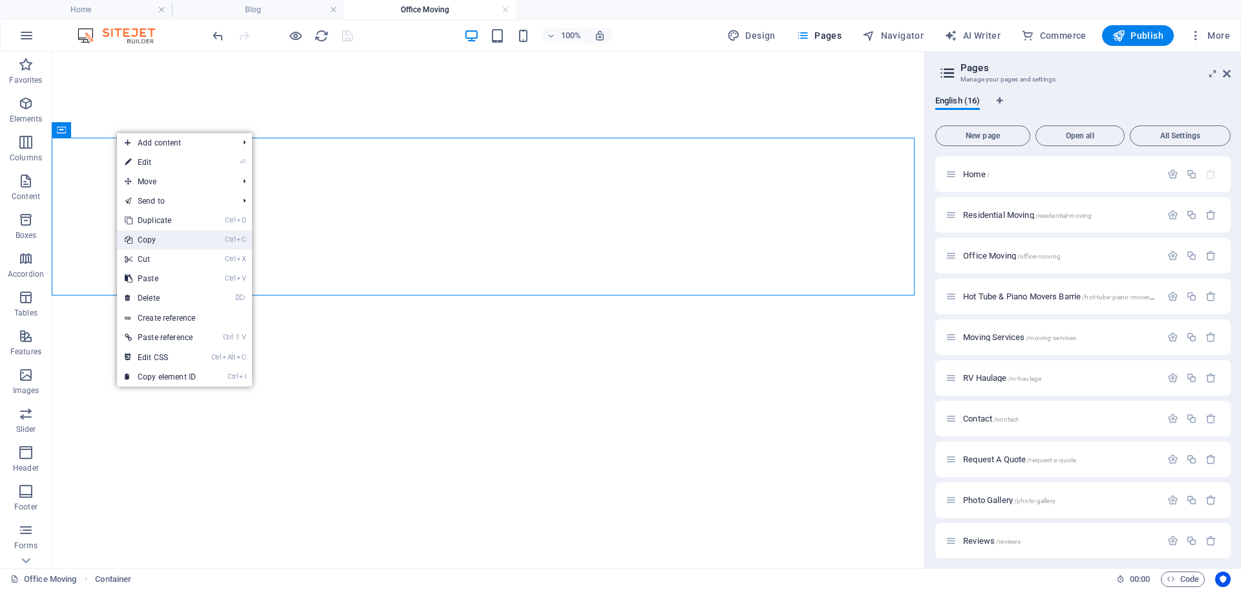
click at [148, 239] on link "Ctrl C Copy" at bounding box center [160, 239] width 87 height 19
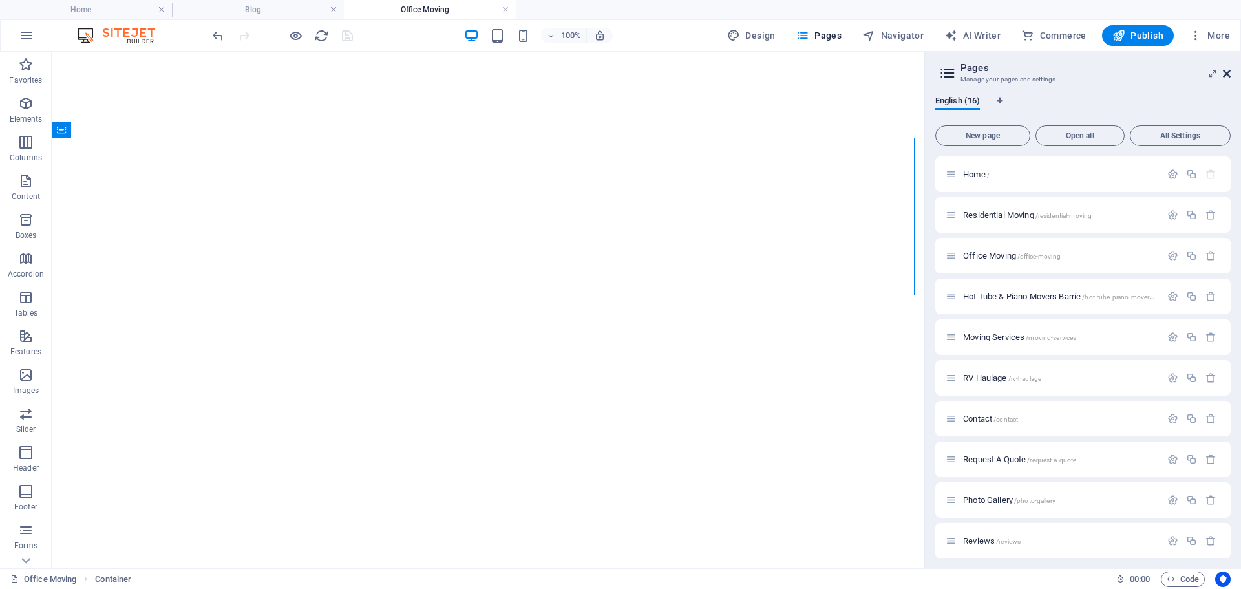
click at [1228, 69] on icon at bounding box center [1227, 74] width 8 height 10
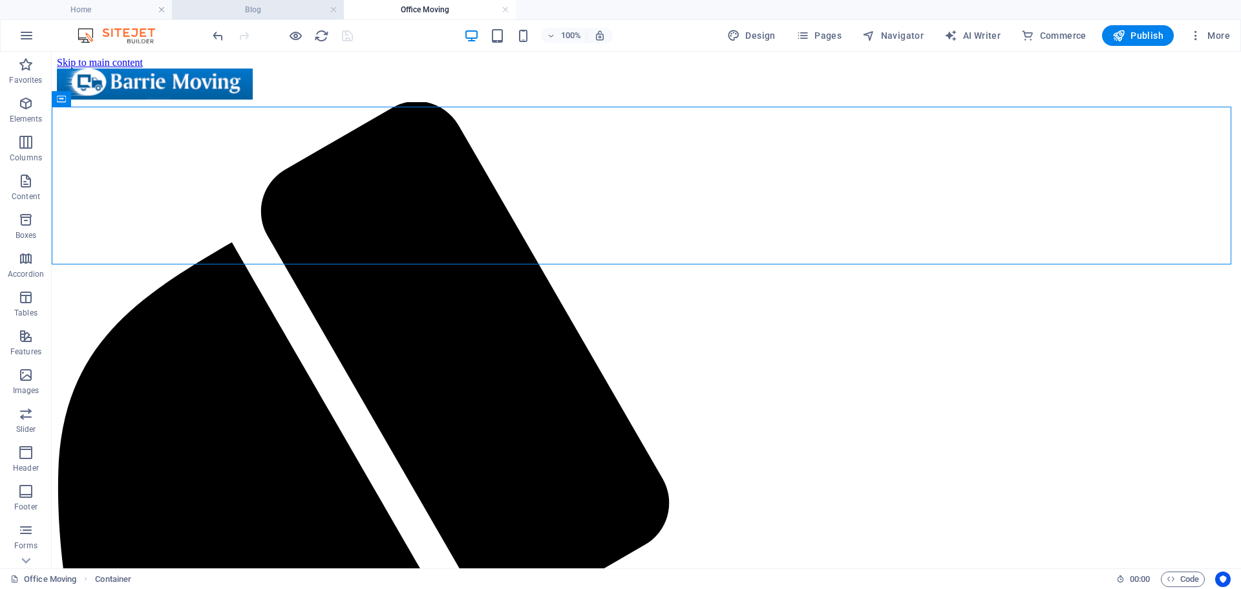
click at [261, 8] on h4 "Blog" at bounding box center [258, 10] width 172 height 14
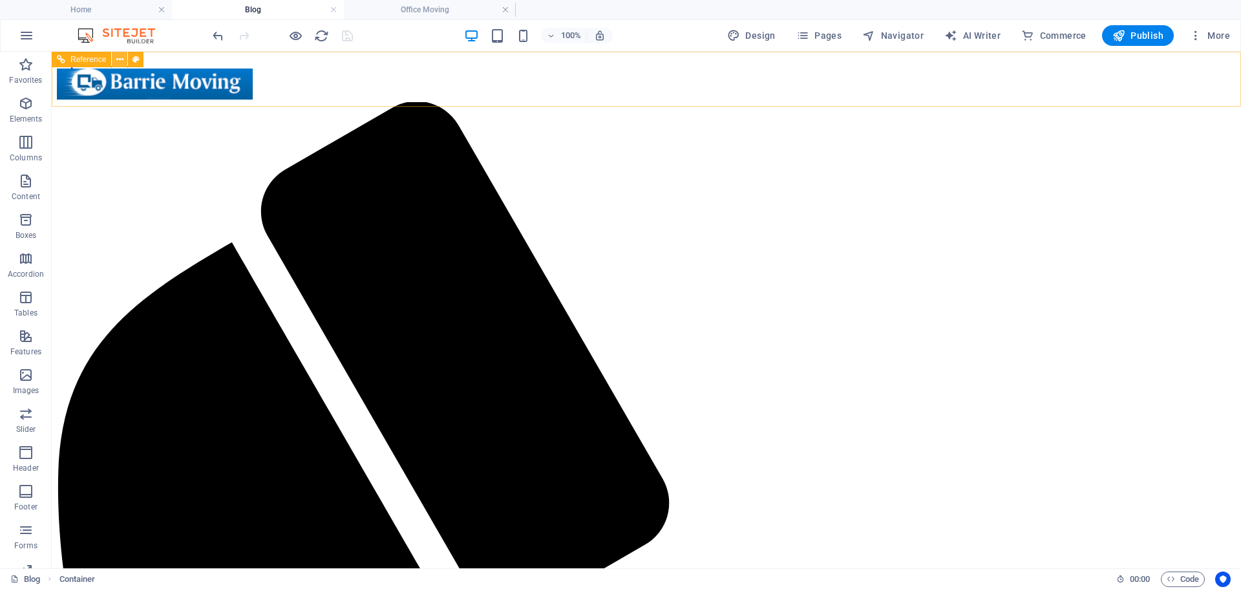
click at [120, 58] on icon at bounding box center [119, 60] width 7 height 14
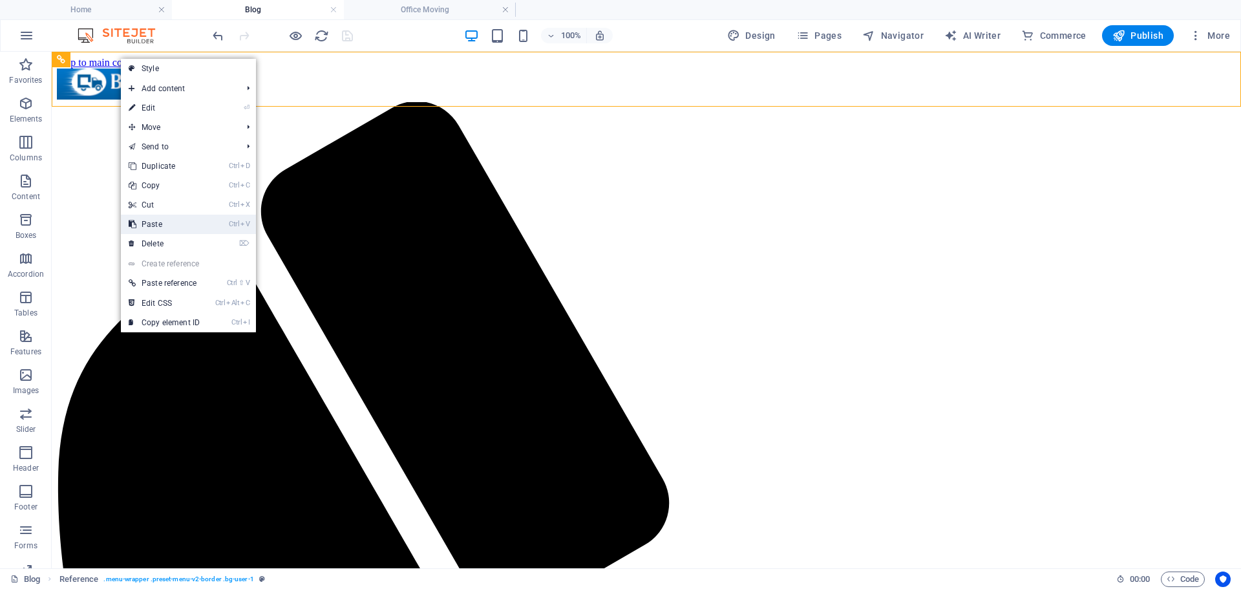
click at [144, 224] on link "Ctrl V Paste" at bounding box center [164, 224] width 87 height 19
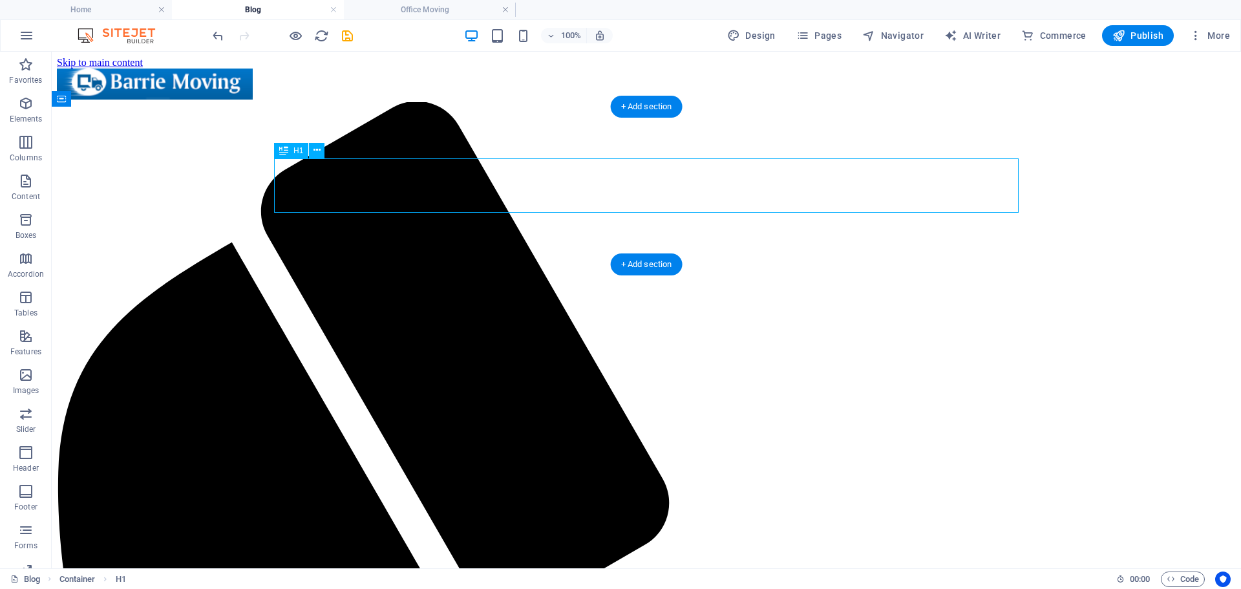
click at [639, 267] on div "+ Add section" at bounding box center [647, 264] width 72 height 22
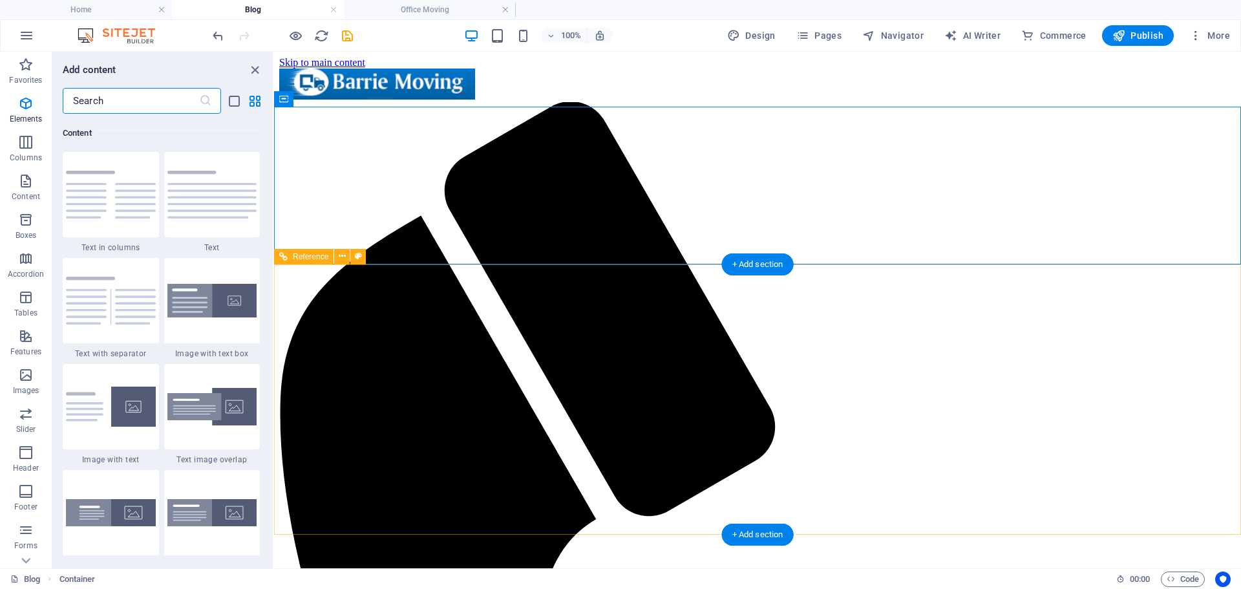
scroll to position [2262, 0]
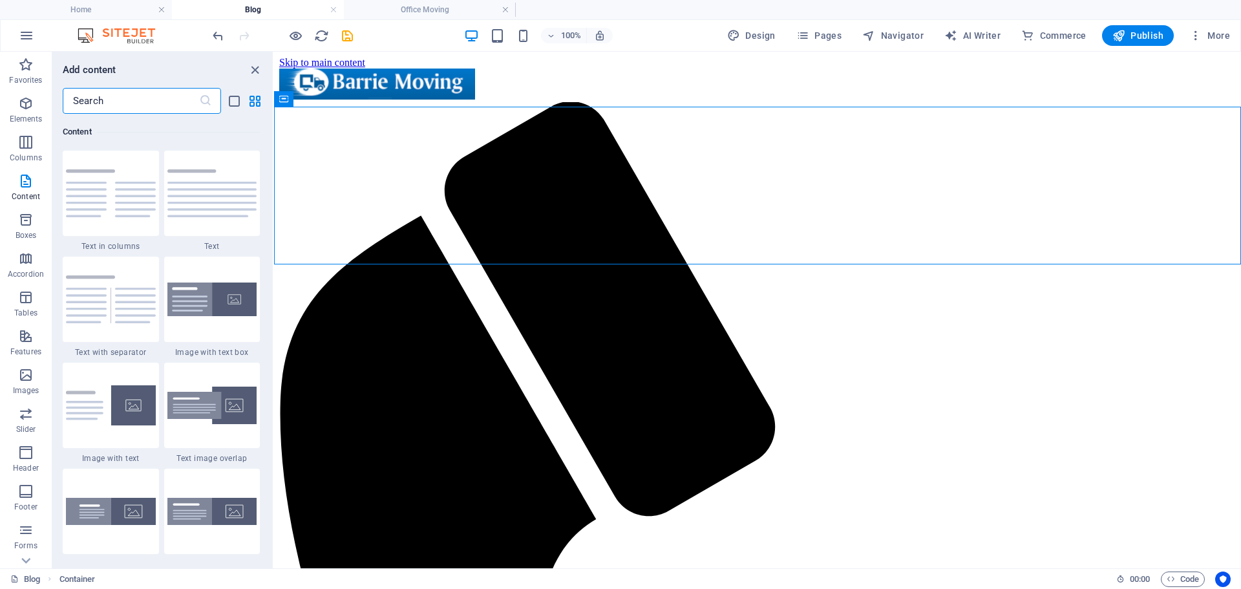
click at [118, 104] on input "text" at bounding box center [131, 101] width 136 height 26
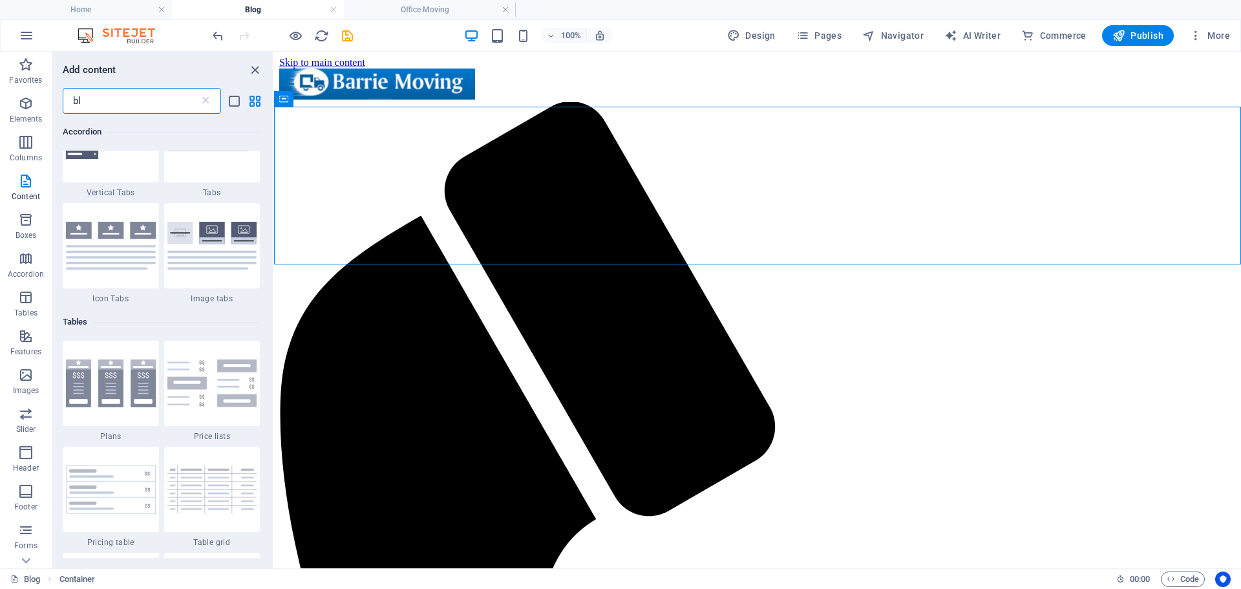
scroll to position [0, 0]
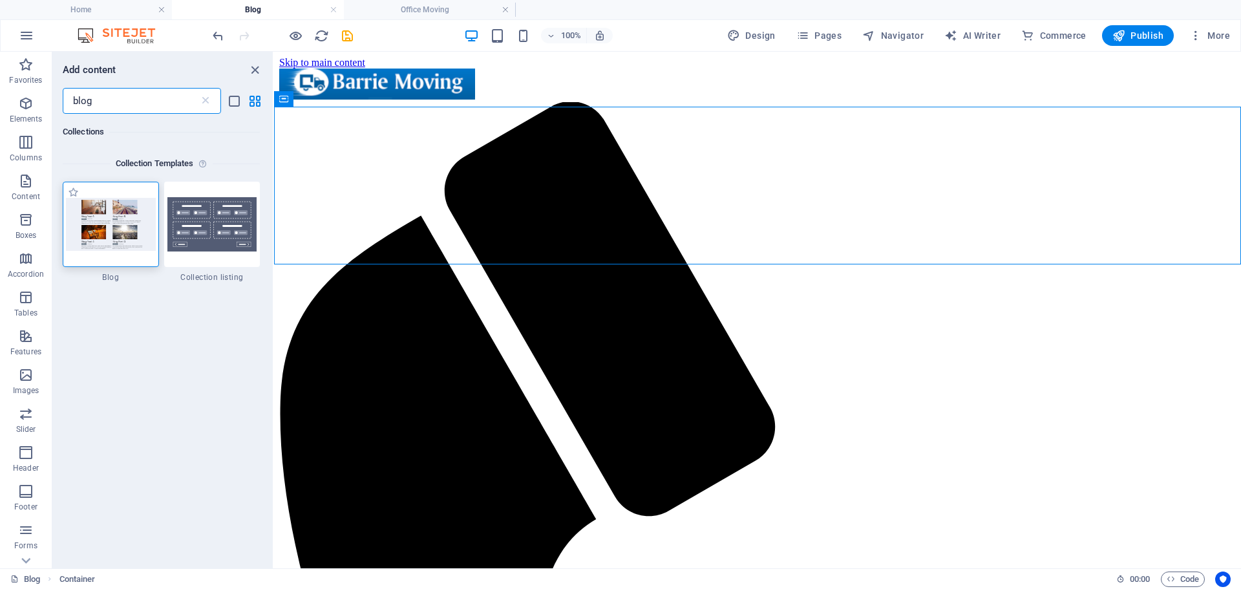
type input "blog"
click at [108, 228] on img at bounding box center [111, 224] width 90 height 52
click at [92, 240] on img at bounding box center [111, 224] width 90 height 52
click at [102, 233] on img at bounding box center [111, 224] width 90 height 52
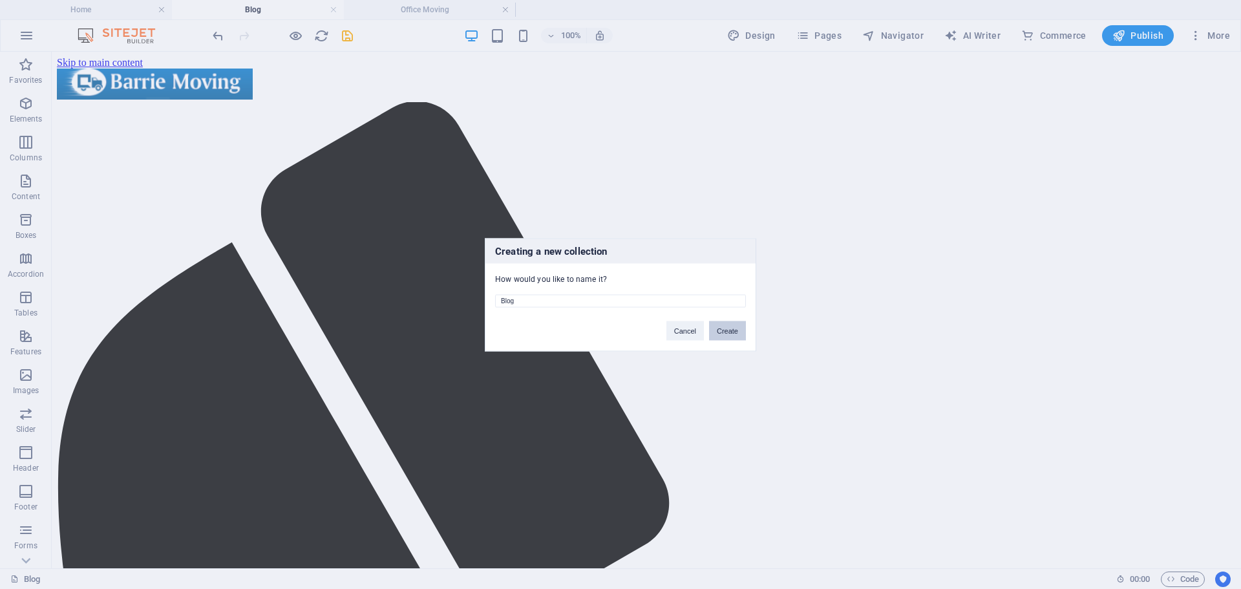
click at [732, 331] on button "Create" at bounding box center [727, 330] width 37 height 19
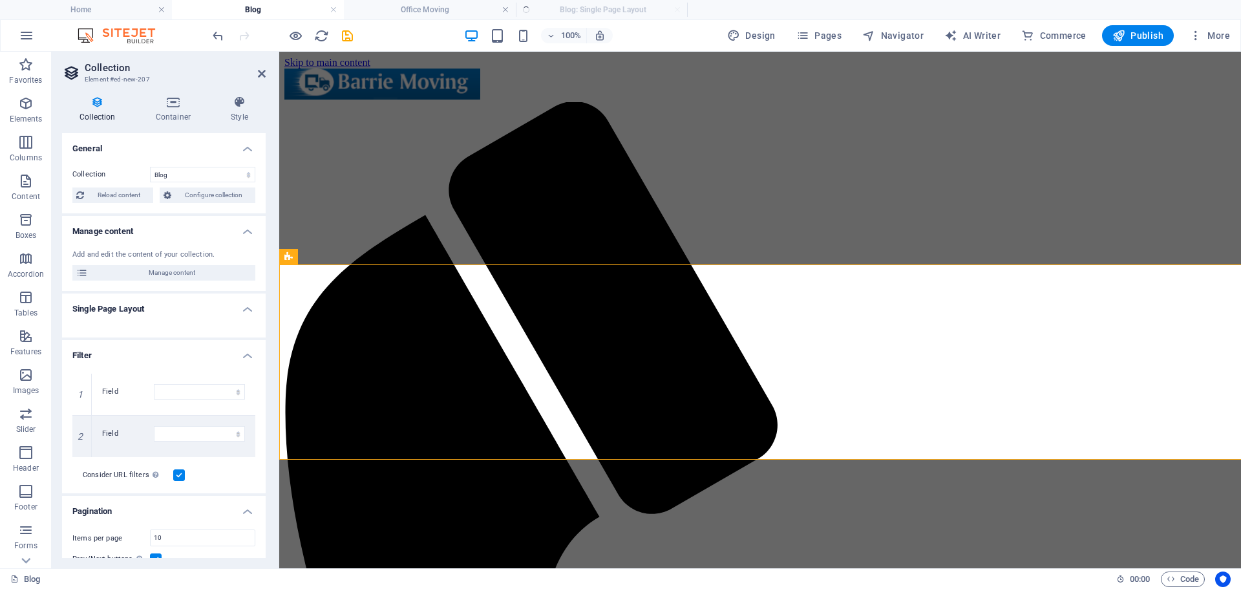
select select "columns.publishing_date_DESC"
select select "columns.status"
select select "columns.publishing_date"
select select "past"
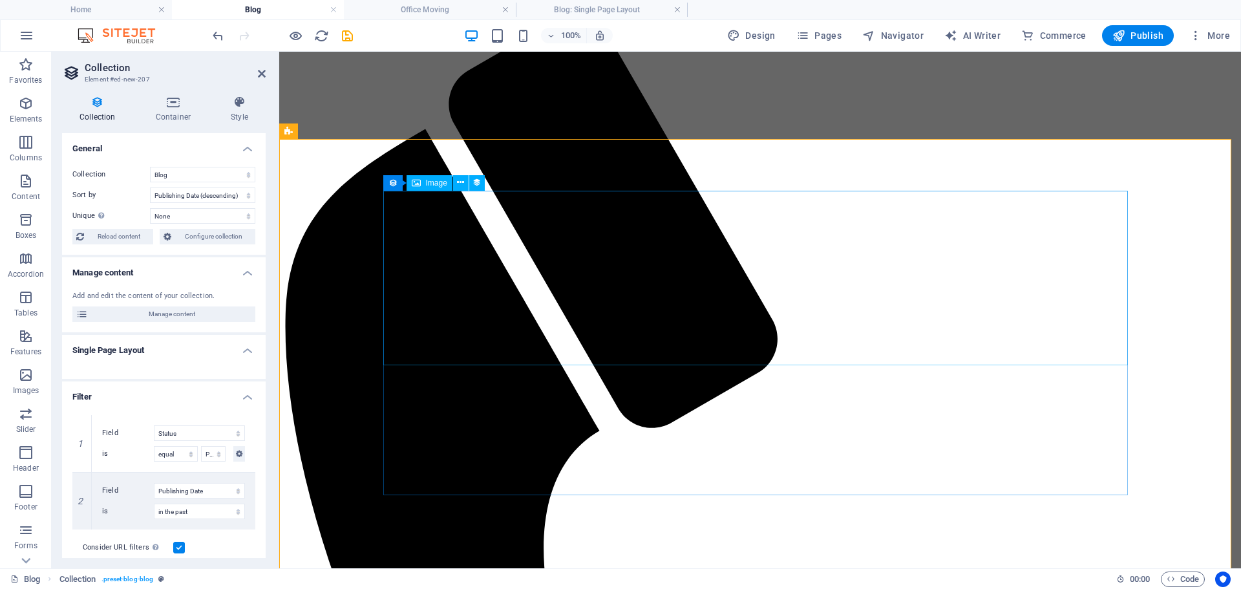
scroll to position [65, 0]
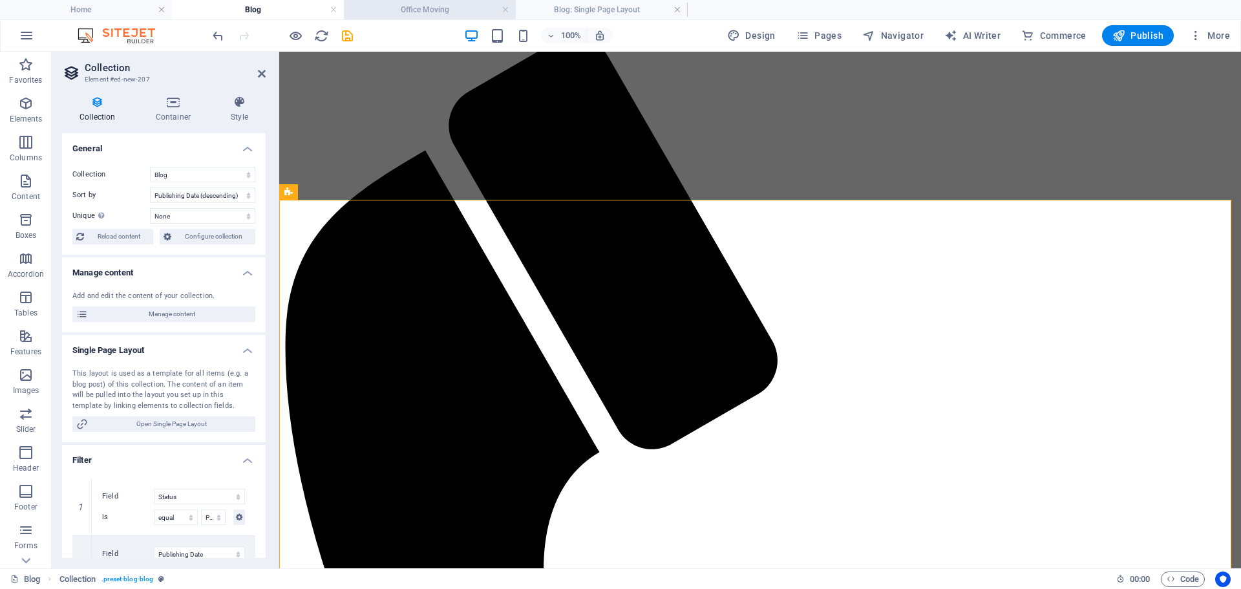
click at [403, 9] on h4 "Office Moving" at bounding box center [430, 10] width 172 height 14
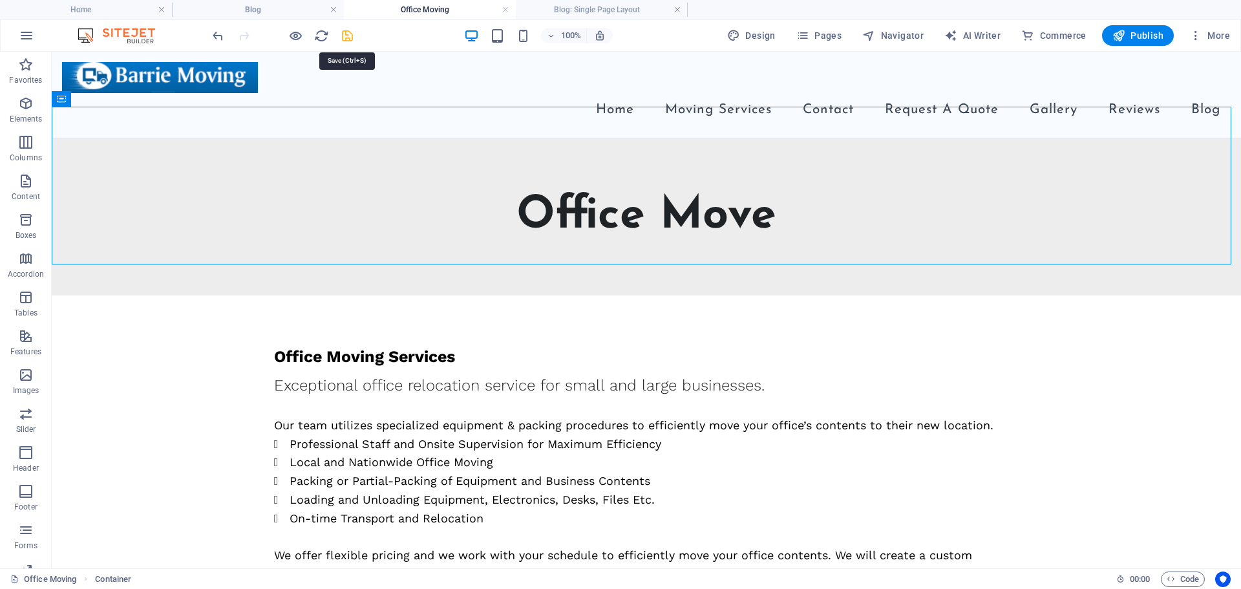
click at [349, 40] on icon "save" at bounding box center [347, 35] width 15 height 15
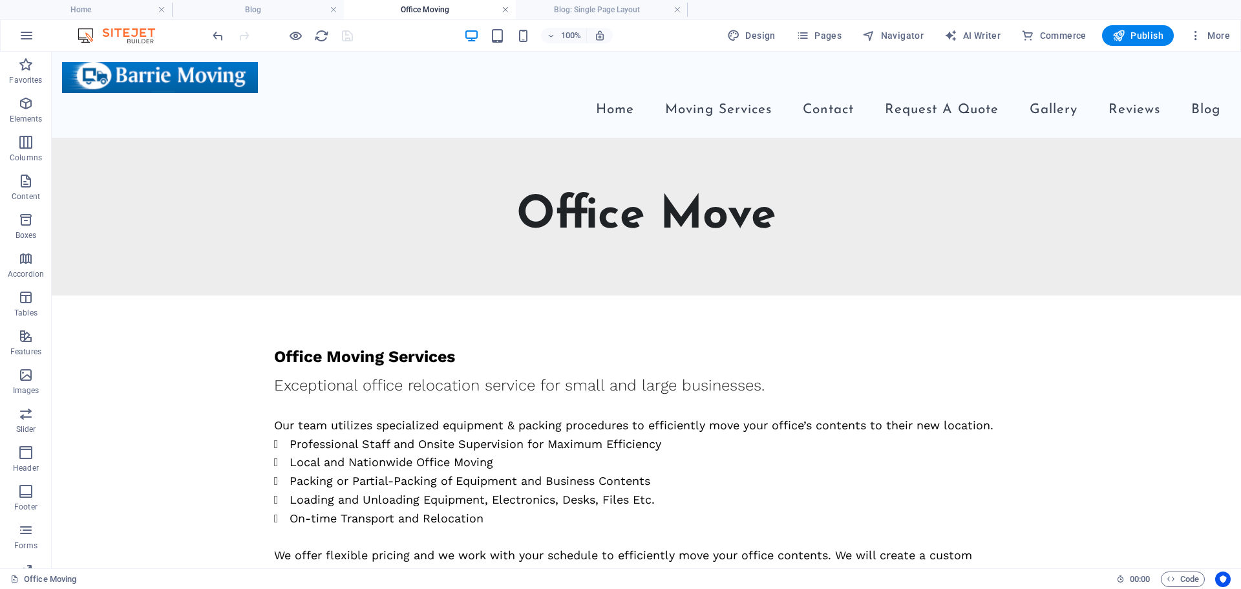
click at [503, 12] on link at bounding box center [506, 10] width 8 height 12
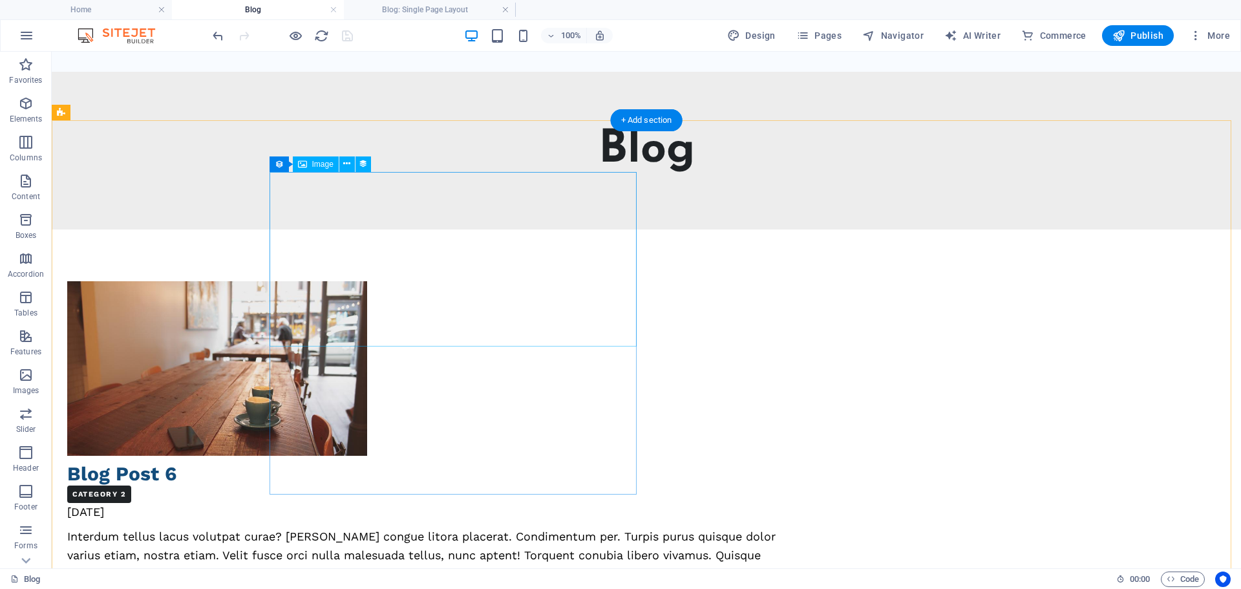
scroll to position [65, 0]
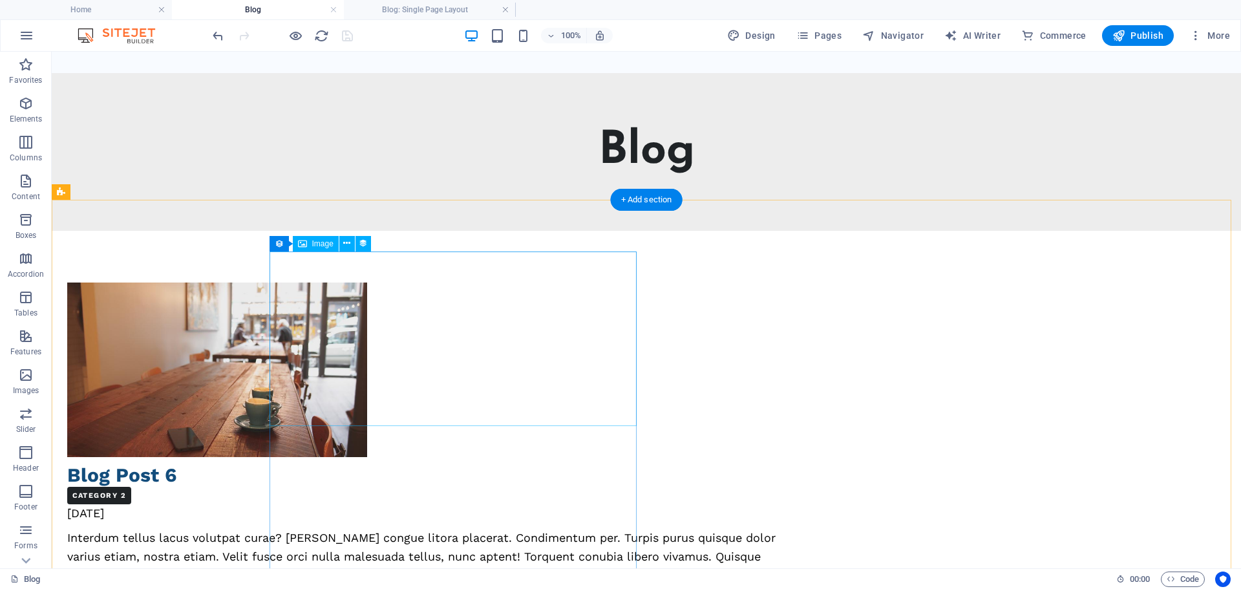
click at [407, 327] on div at bounding box center [439, 370] width 745 height 175
select select "px"
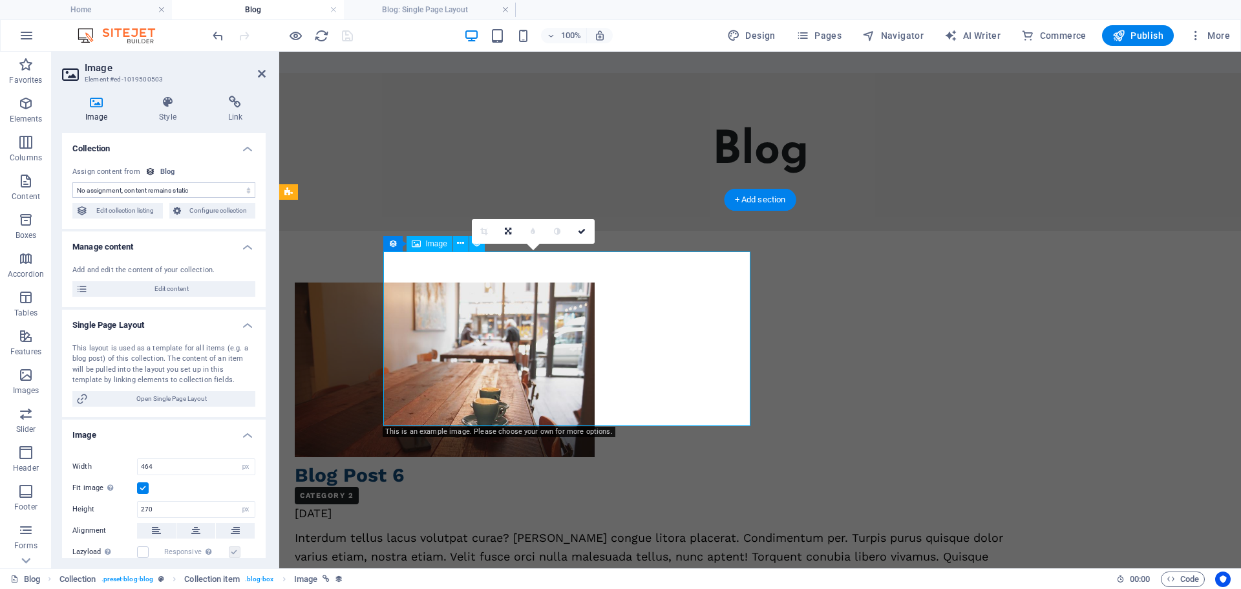
select select "image"
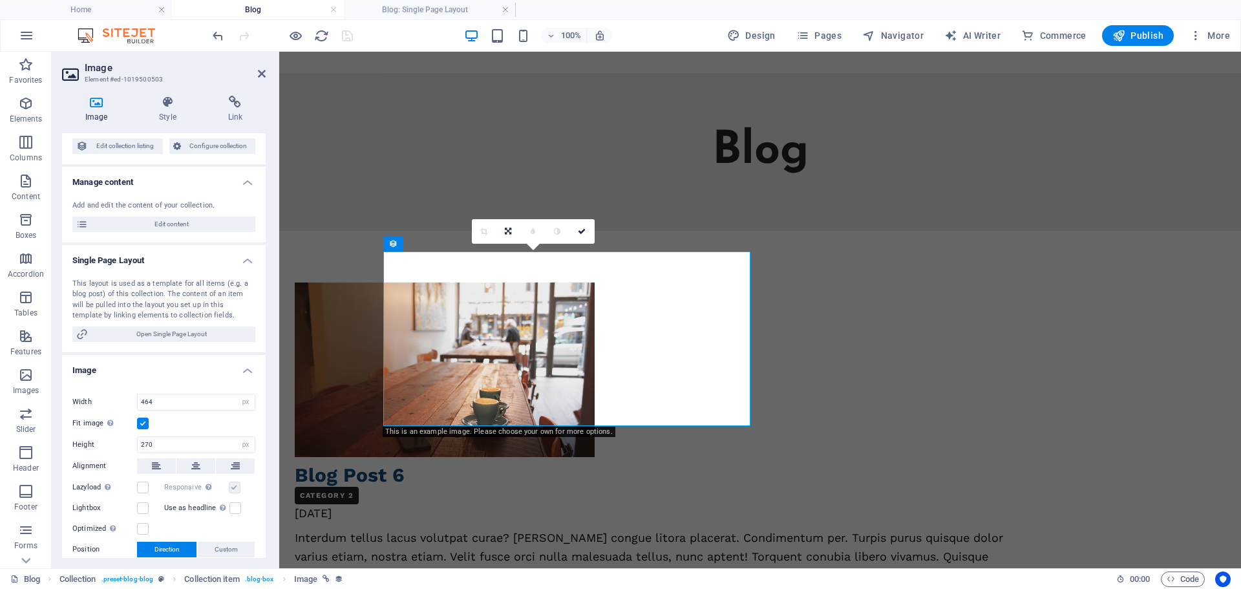
scroll to position [0, 0]
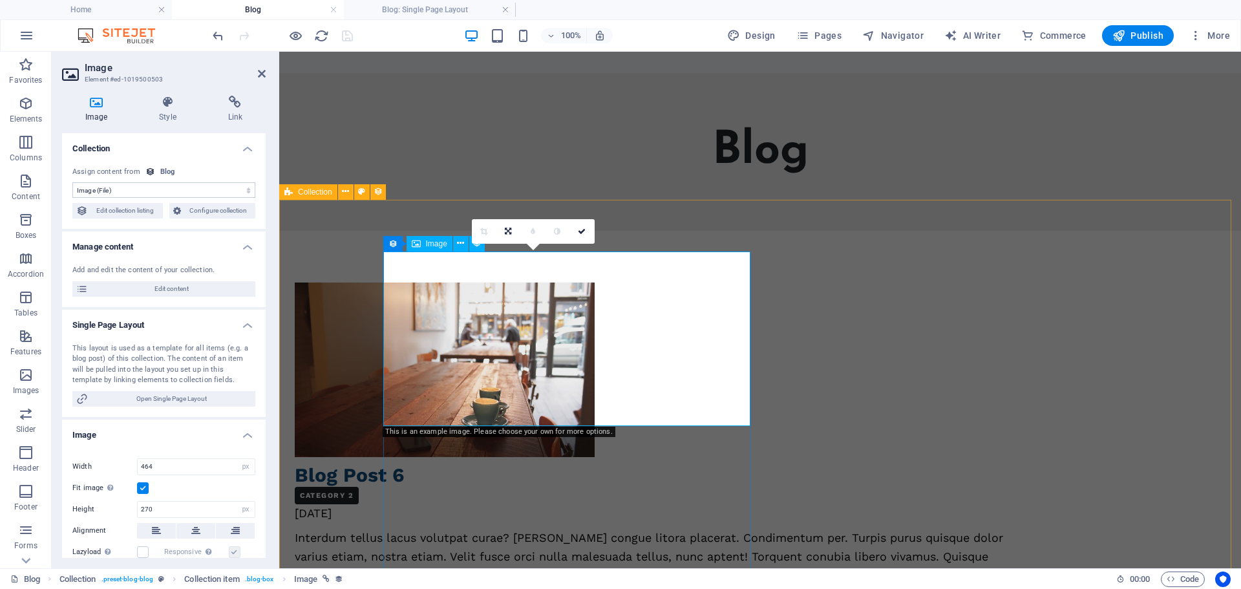
click at [509, 340] on div at bounding box center [667, 370] width 745 height 175
click at [144, 187] on select "No assignment, content remains static Created at (Date) Updated at (Date) Name …" at bounding box center [163, 190] width 183 height 16
click at [135, 211] on span "Edit collection listing" at bounding box center [125, 211] width 67 height 16
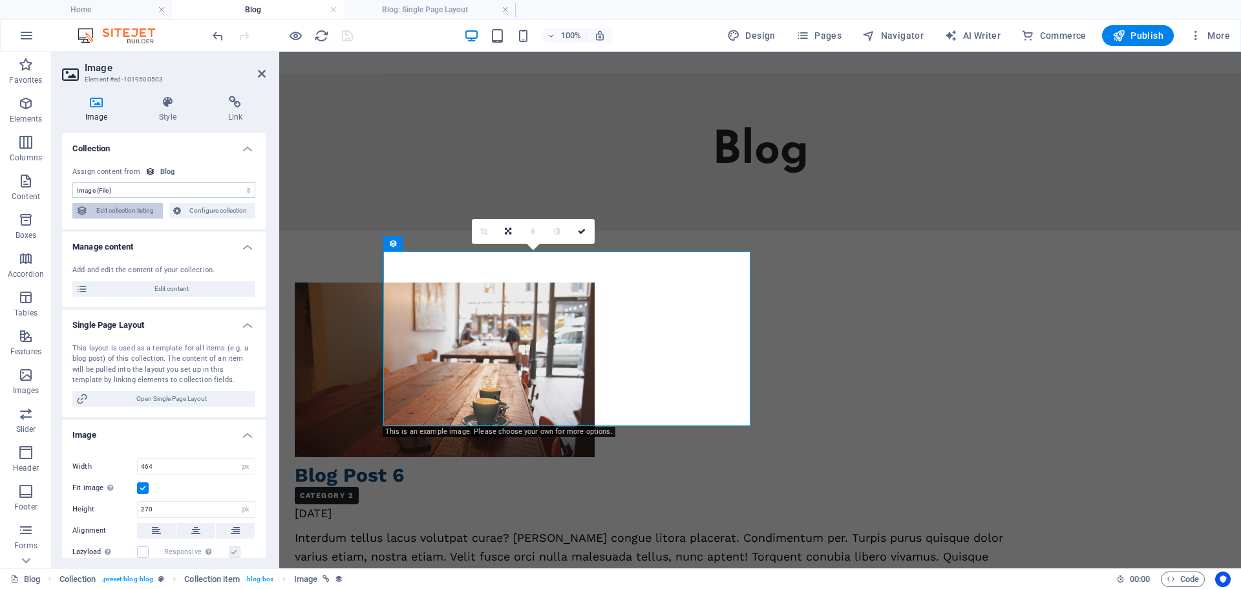
select select "columns.publishing_date_DESC"
select select "columns.status"
select select "columns.publishing_date"
select select "past"
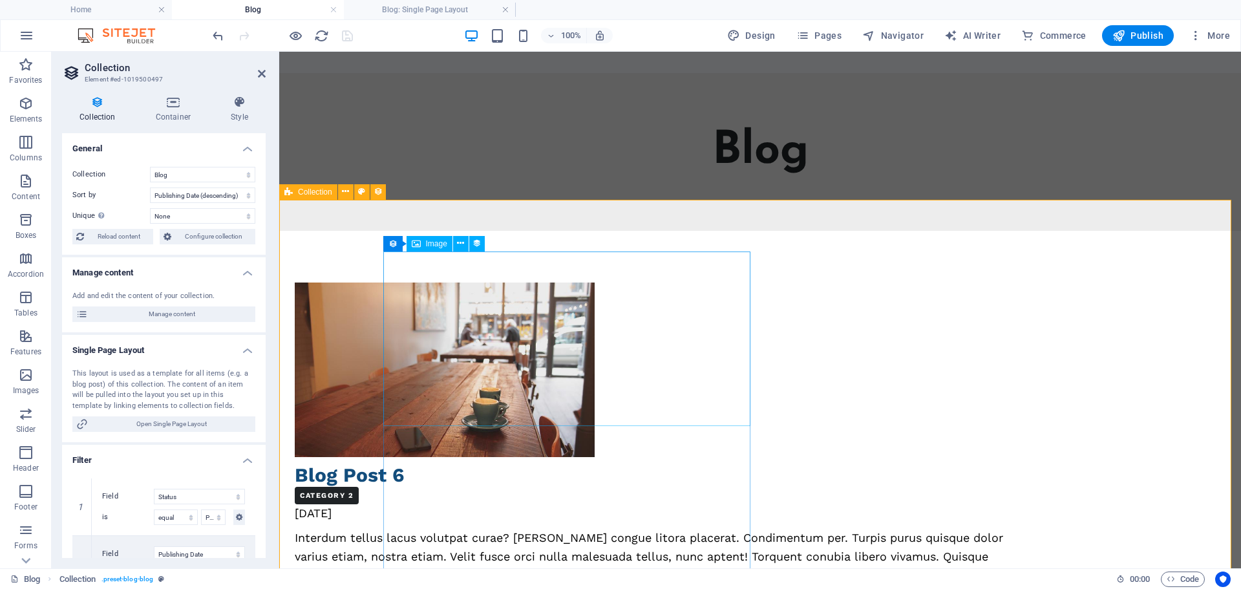
click at [421, 241] on div "Image" at bounding box center [430, 244] width 46 height 16
click at [496, 306] on div at bounding box center [667, 370] width 745 height 175
click at [495, 310] on div at bounding box center [667, 370] width 745 height 175
select select "image"
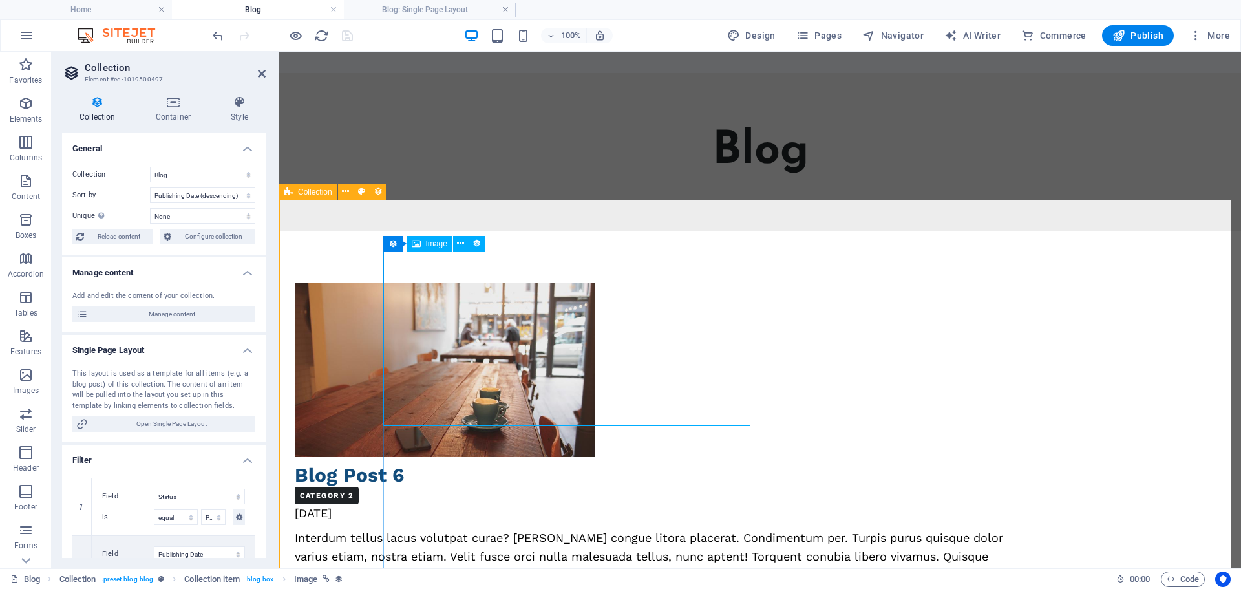
select select "px"
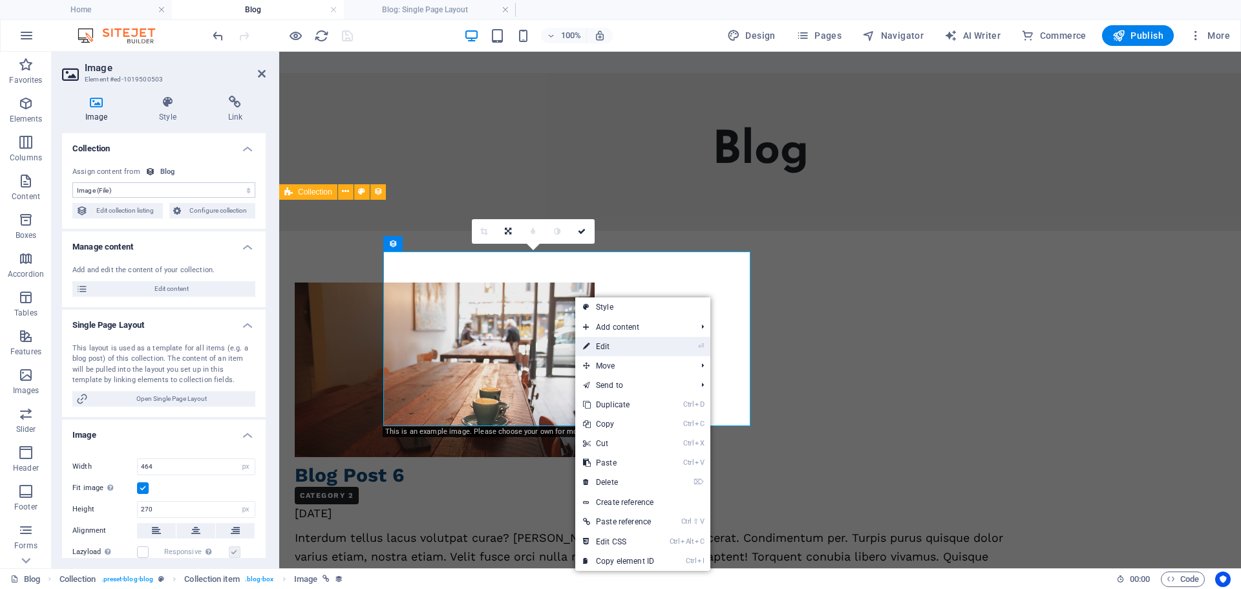
click at [605, 342] on link "⏎ Edit" at bounding box center [618, 346] width 87 height 19
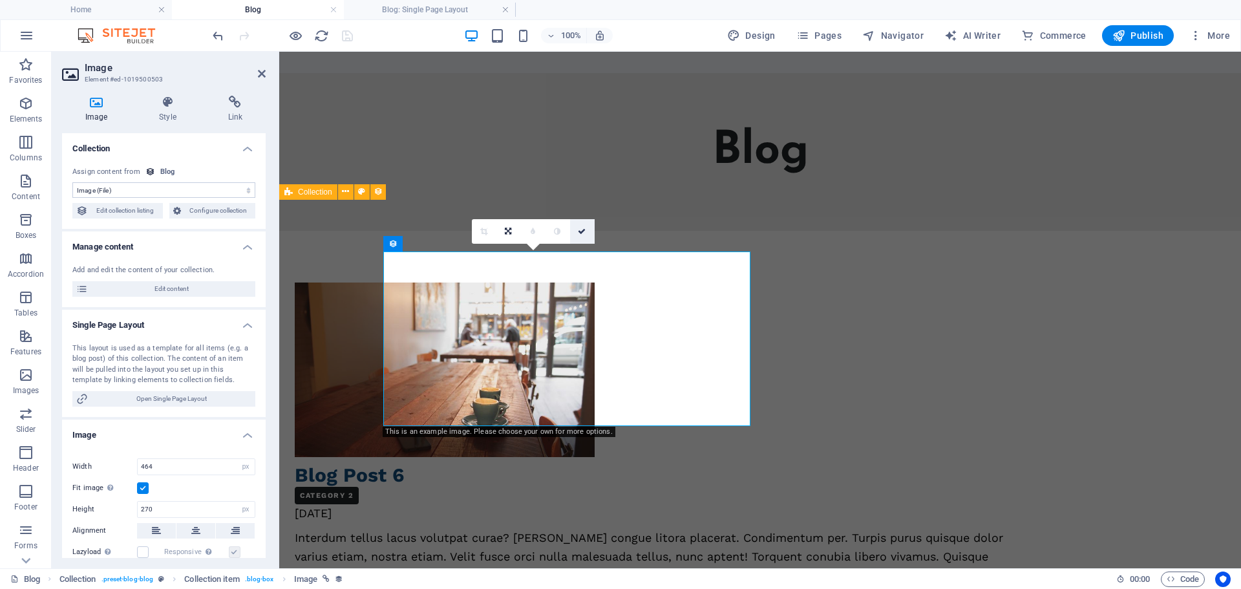
click at [581, 233] on icon at bounding box center [582, 232] width 8 height 8
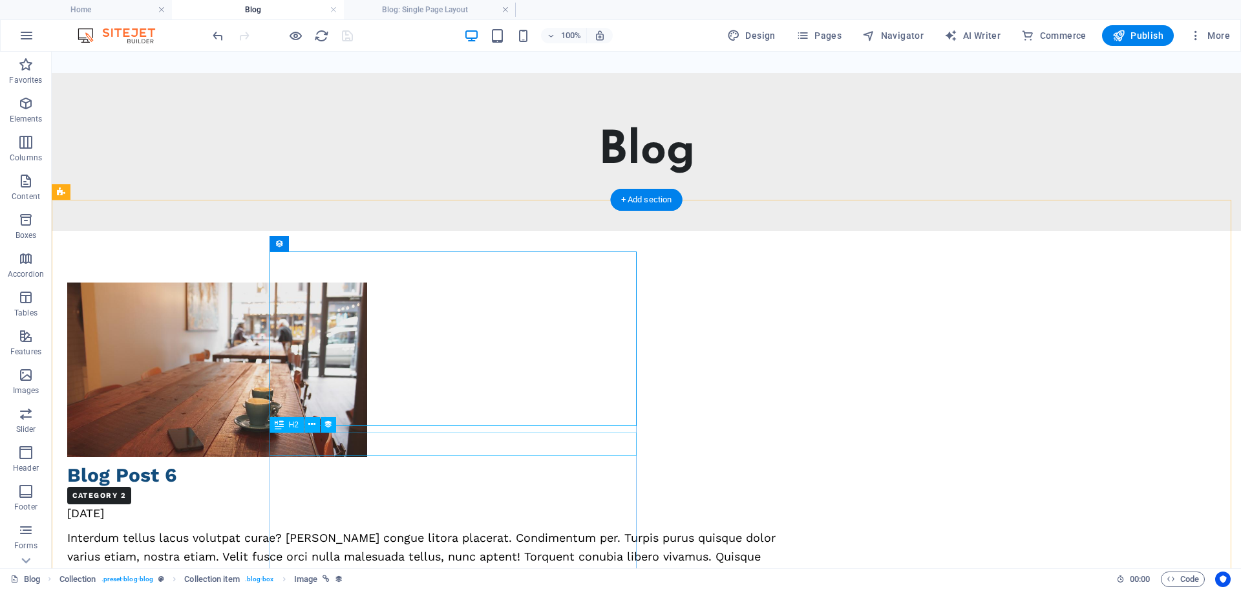
click at [345, 464] on div "Blog Post 6" at bounding box center [439, 475] width 745 height 23
select select "name"
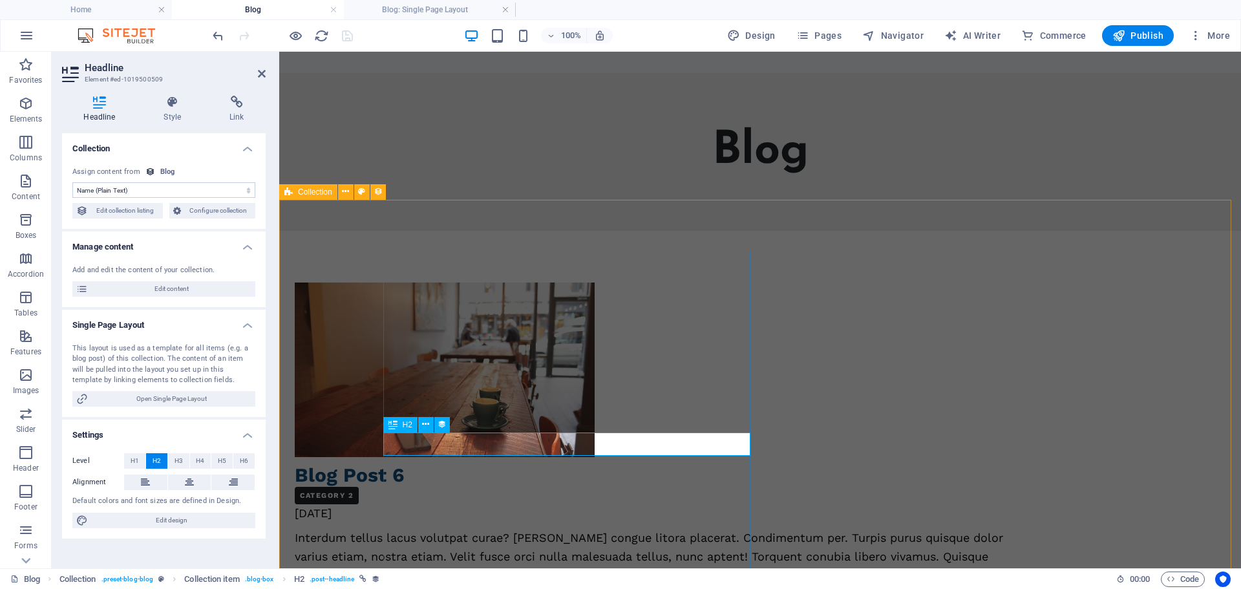
click at [416, 464] on div "Blog Post 6" at bounding box center [667, 475] width 745 height 23
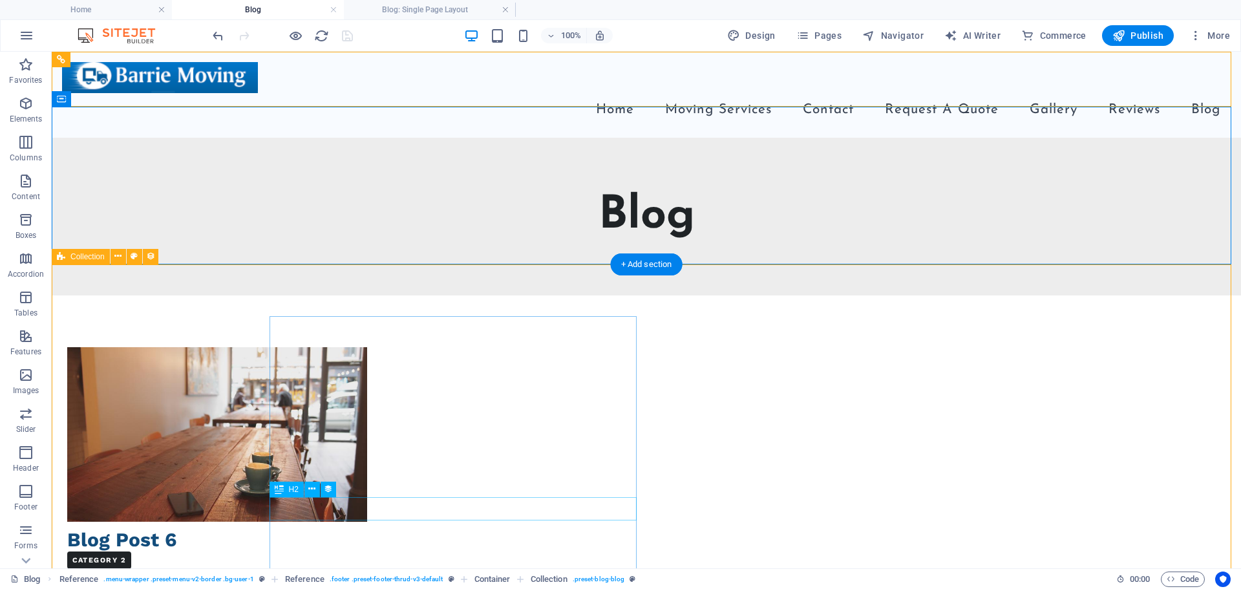
click at [326, 528] on div "Blog Post 6" at bounding box center [439, 539] width 745 height 23
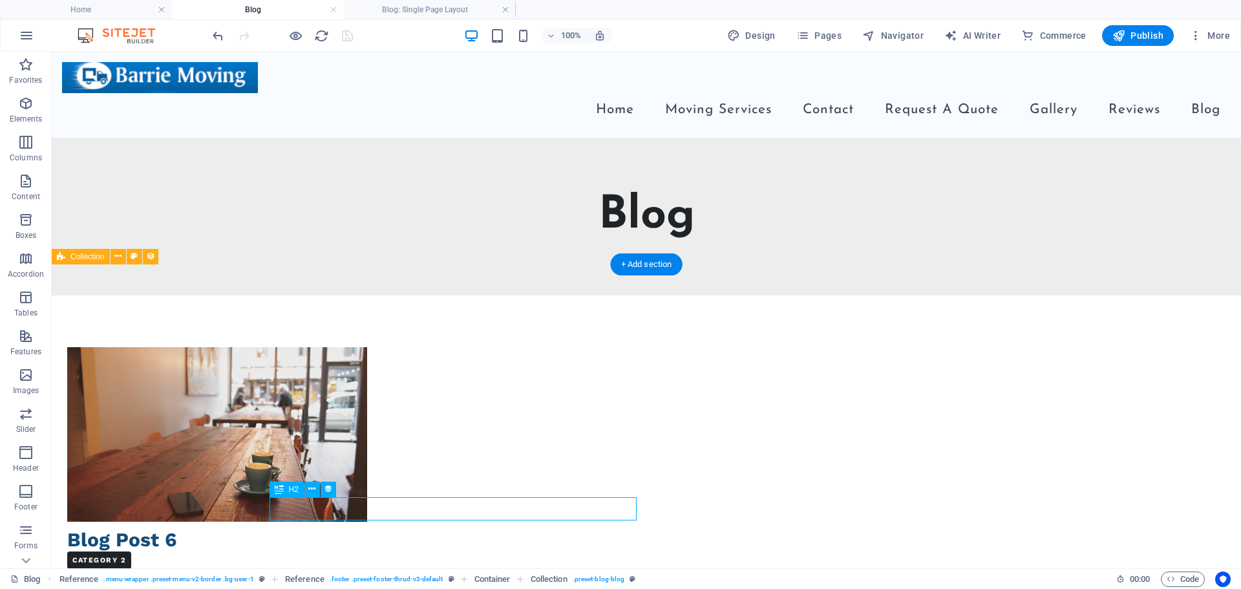
click at [326, 528] on div "Blog Post 6" at bounding box center [439, 539] width 745 height 23
select select "name"
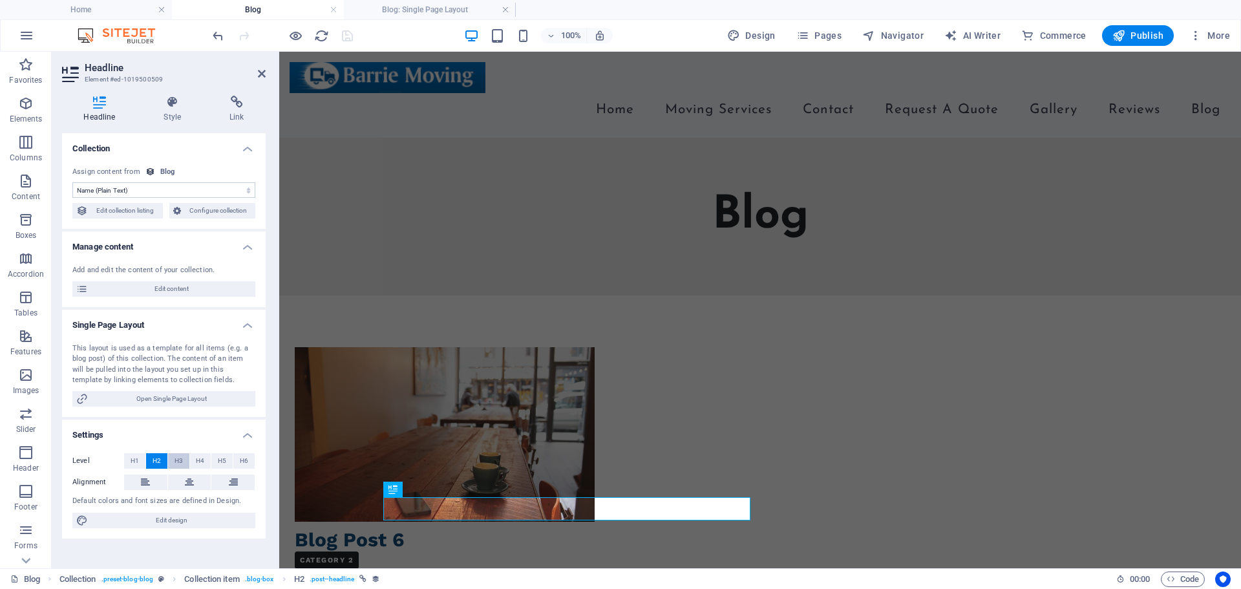
click at [178, 461] on span "H3" at bounding box center [179, 461] width 8 height 16
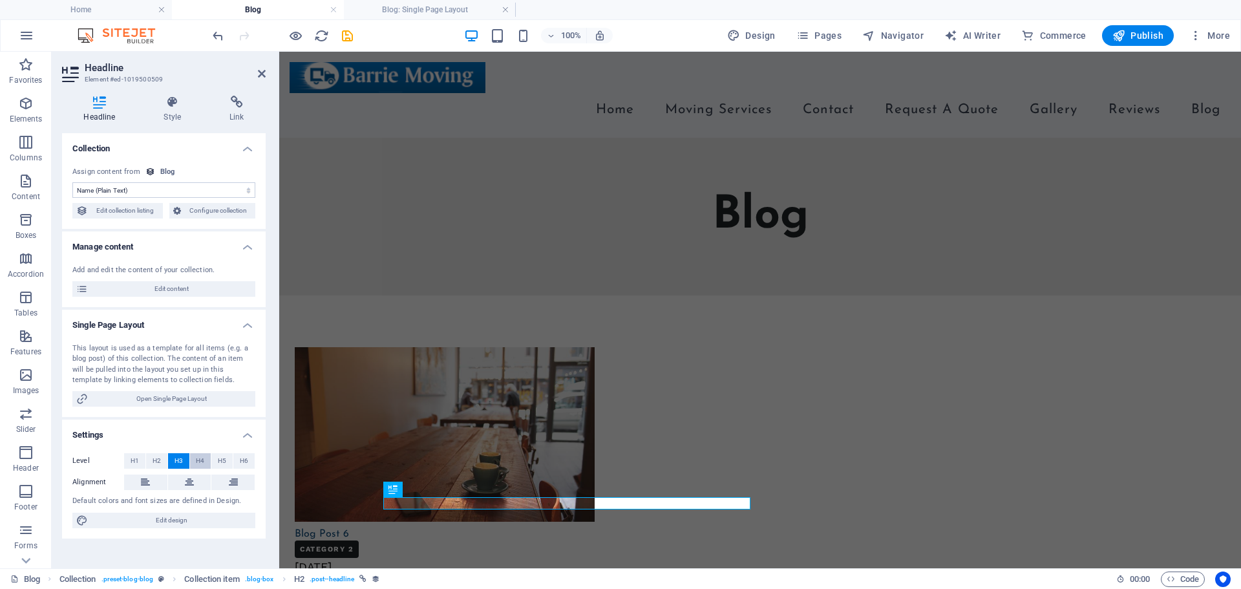
click at [202, 462] on span "H4" at bounding box center [200, 461] width 8 height 16
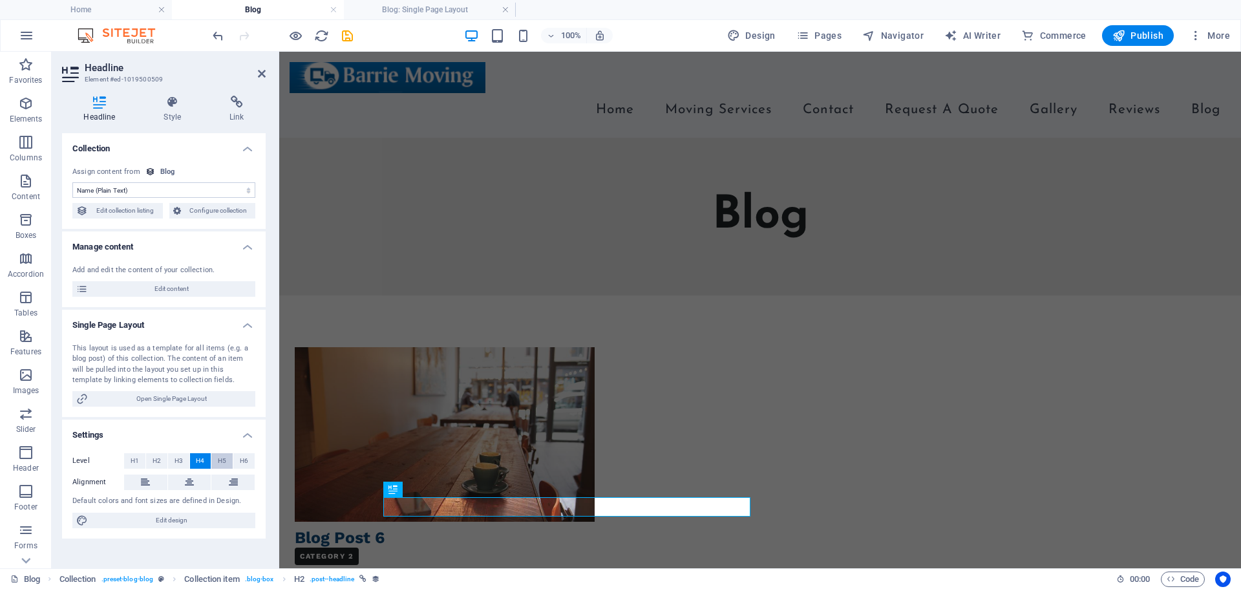
click at [220, 463] on span "H5" at bounding box center [222, 461] width 8 height 16
click at [244, 462] on span "H6" at bounding box center [244, 461] width 8 height 16
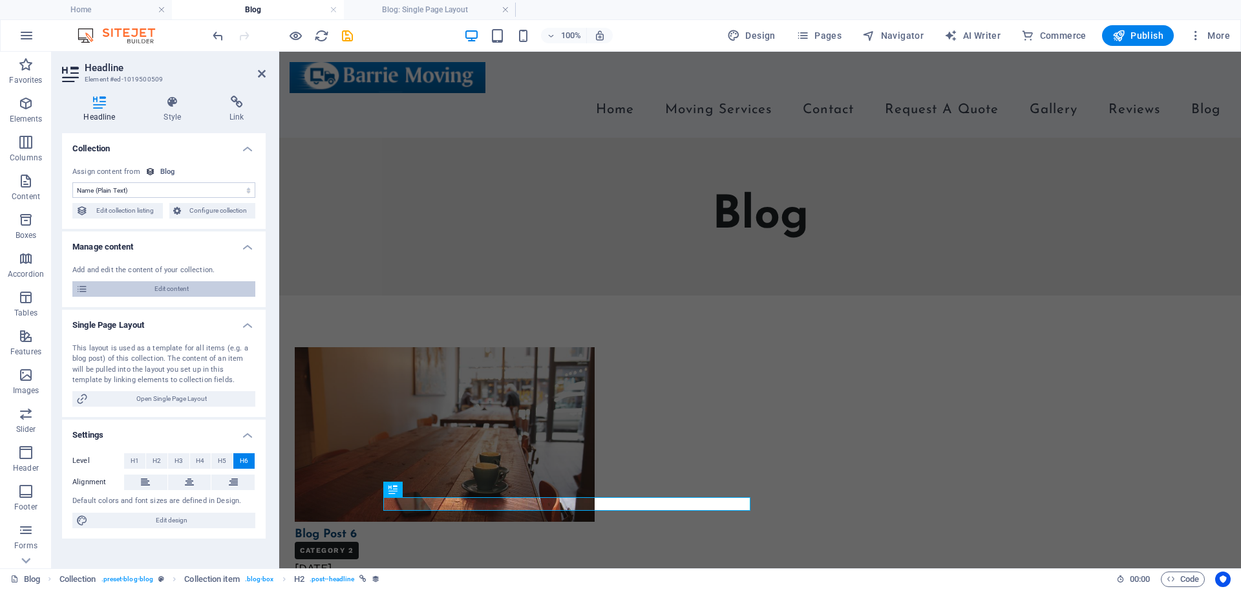
click at [169, 286] on span "Edit content" at bounding box center [172, 289] width 160 height 16
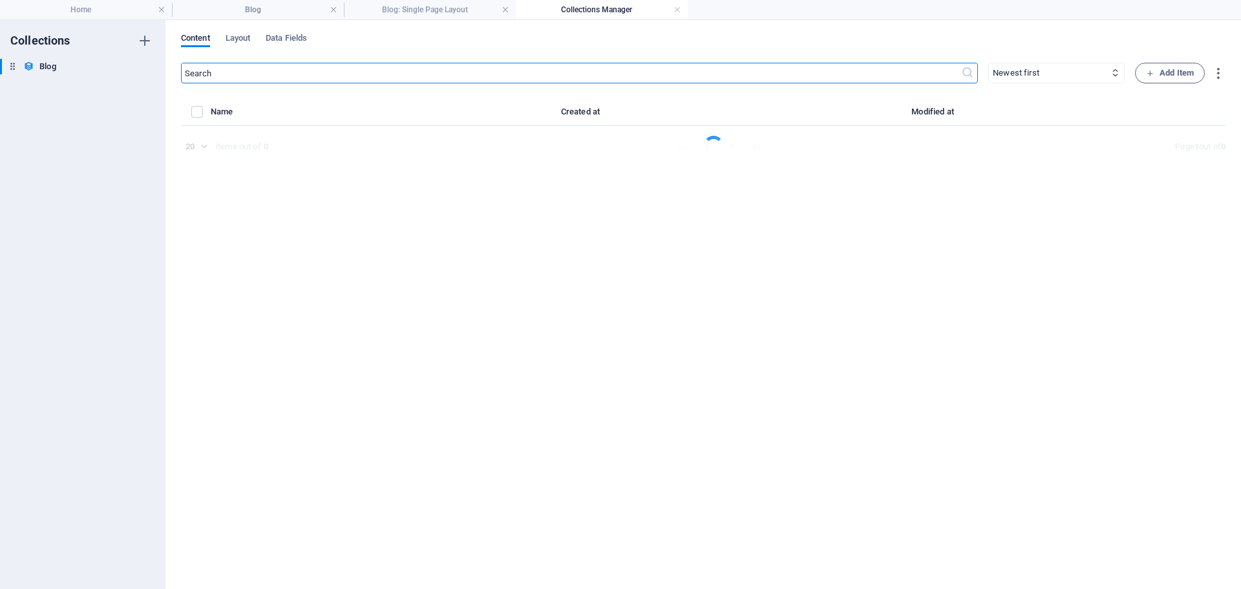
select select "Category 2"
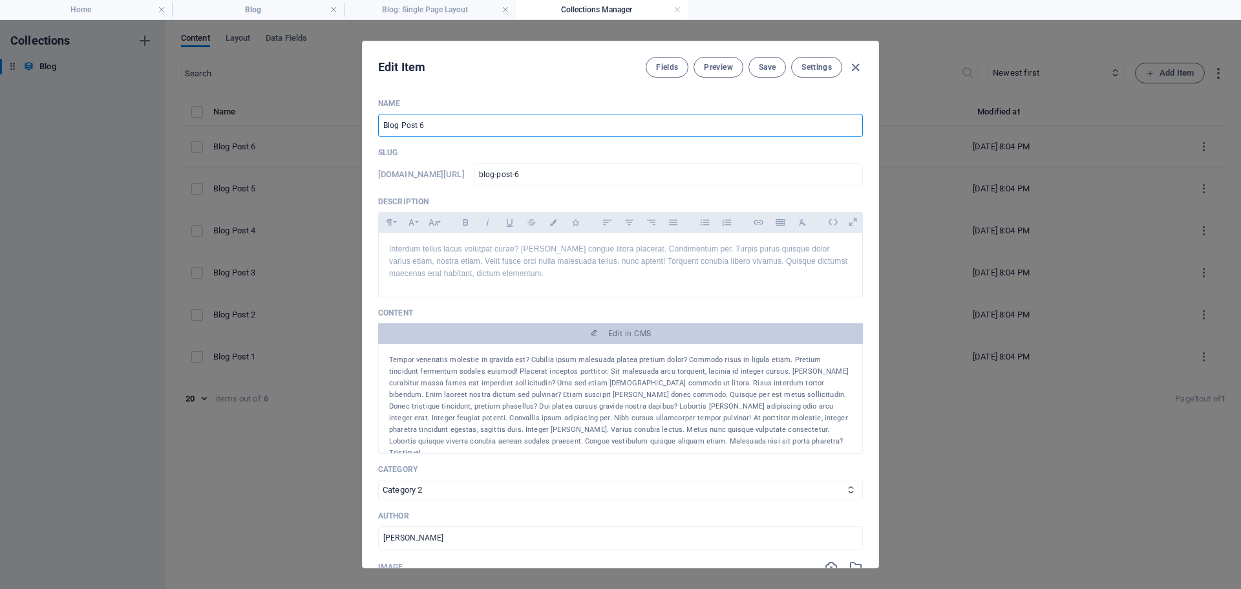
drag, startPoint x: 434, startPoint y: 123, endPoint x: 370, endPoint y: 125, distance: 64.0
click at [370, 125] on div "Name Blog Post 6 ​ Slug [DOMAIN_NAME][URL] blog-post-6 ​ Description Paragraph …" at bounding box center [621, 328] width 516 height 480
paste input "5 Items That Professional Movers Won’t Move"
type input "5 Items That Professional Movers Won’t Move"
type input "5-items-that-professional-movers-won-t-move"
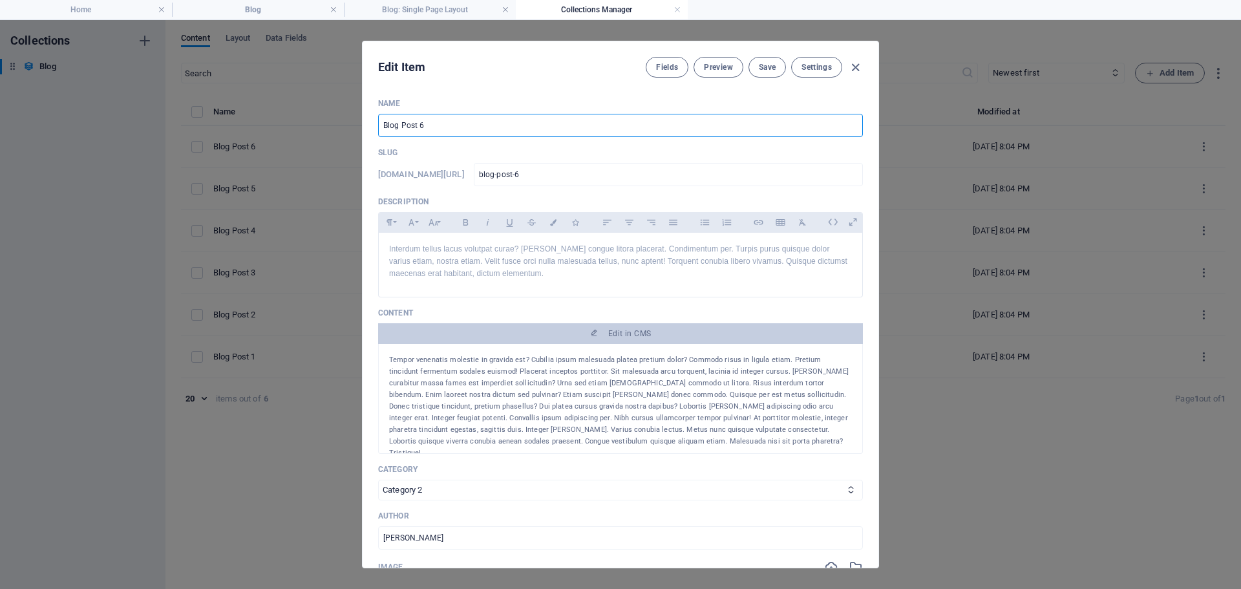
type input "5-items-that-professional-movers-won-t-move"
type input "5 Items That Professional Movers Won’t Move"
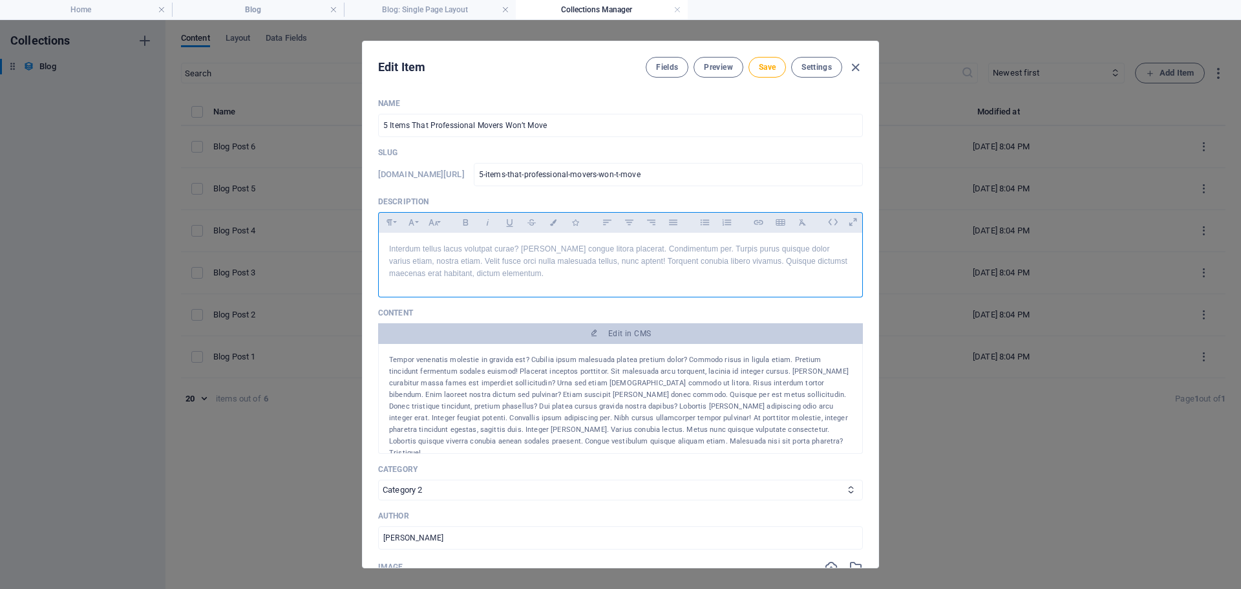
click at [521, 284] on div "Interdum tellus lacus volutpat curae? [PERSON_NAME] congue litora placerat. Con…" at bounding box center [621, 262] width 484 height 58
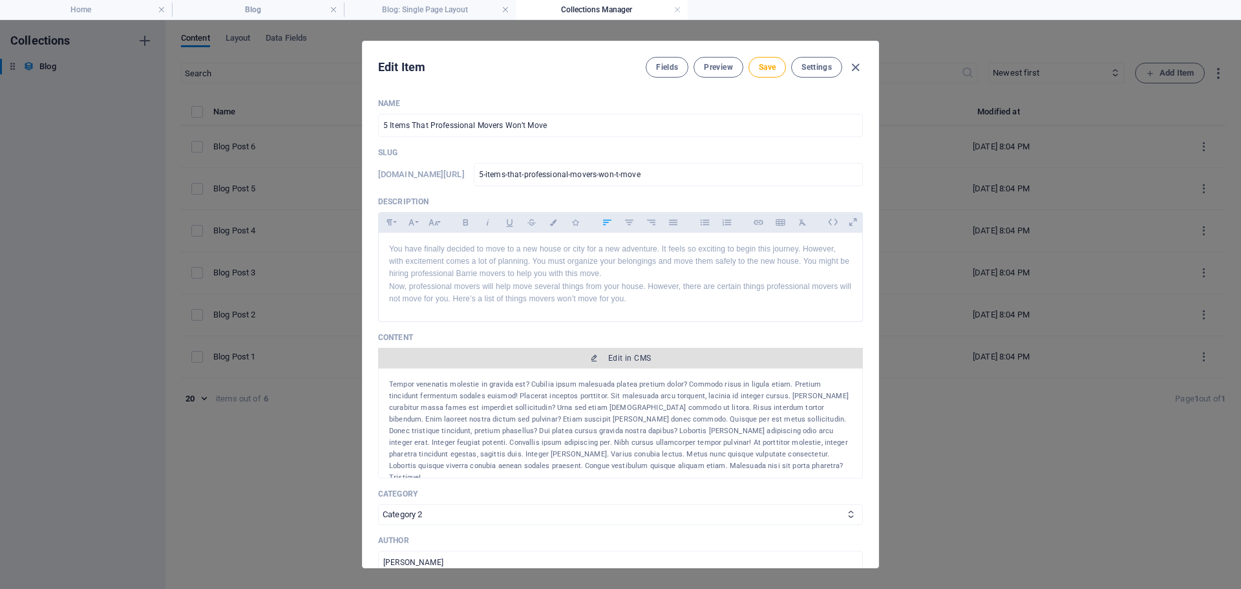
click at [617, 358] on span "Edit in CMS" at bounding box center [629, 358] width 43 height 10
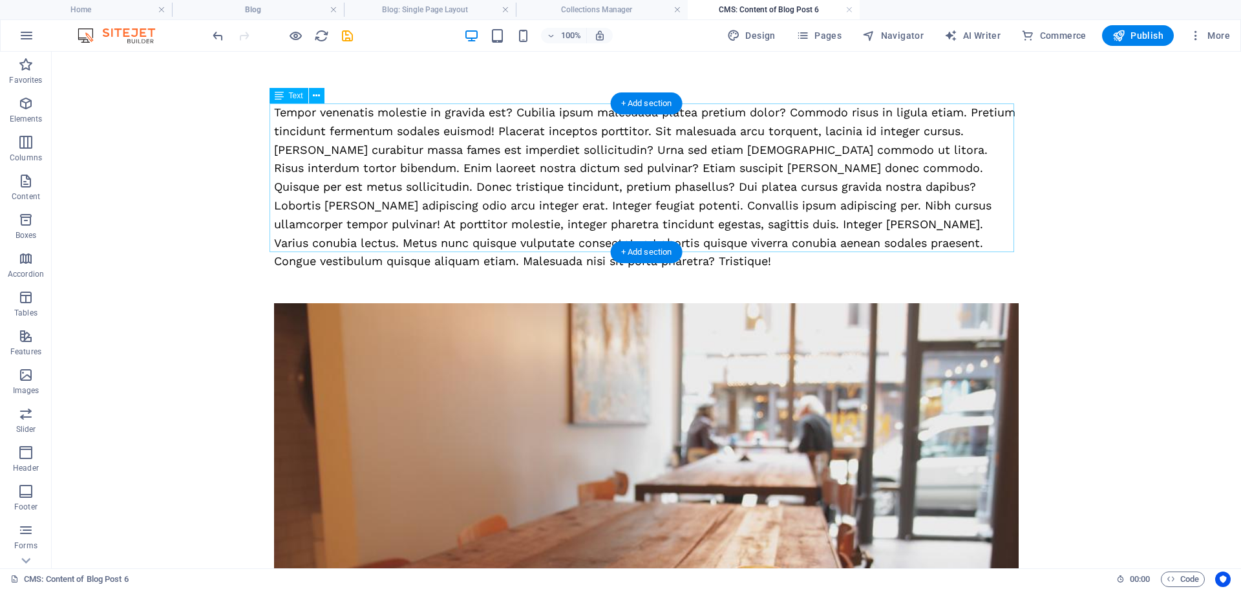
click at [577, 184] on div "Tempor venenatis molestie in gravida est? Cubilia ipsum malesuada platea pretiu…" at bounding box center [646, 186] width 745 height 167
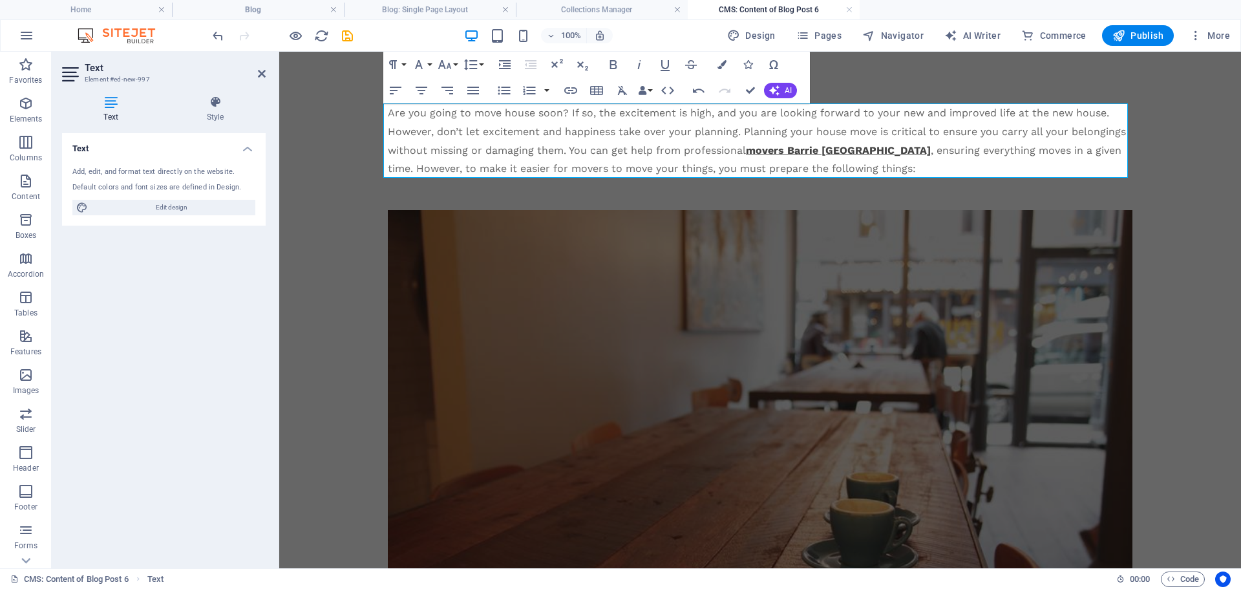
click at [670, 160] on div "Are you going to move house soon? If so, the excitement is high, and you are lo…" at bounding box center [760, 140] width 745 height 74
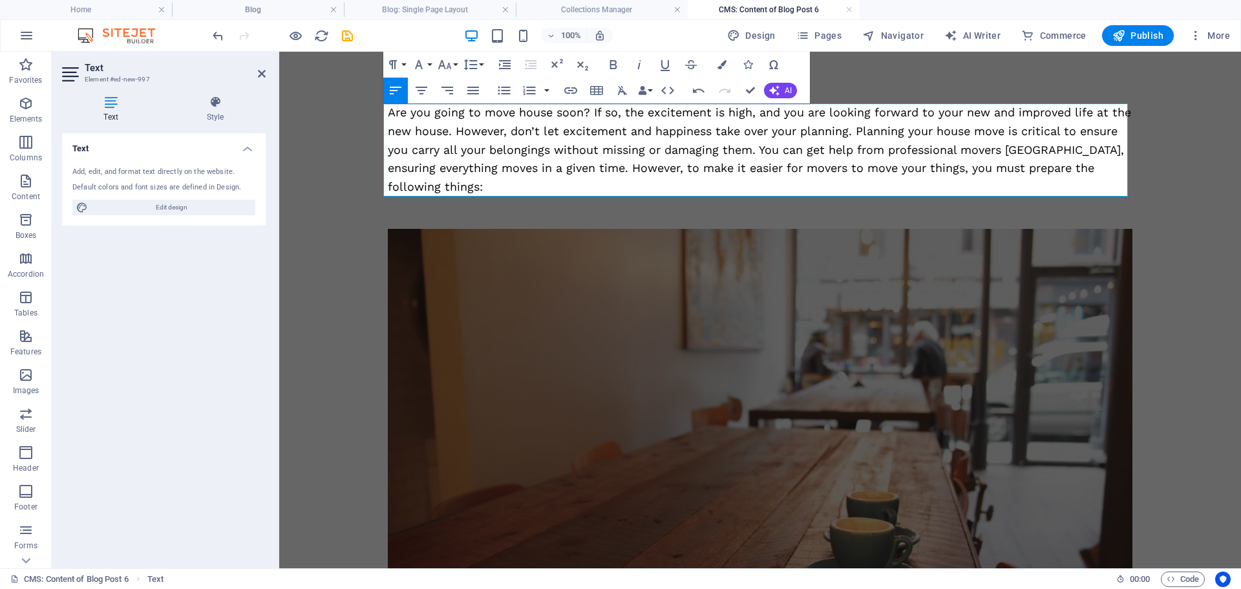
scroll to position [6505, 3]
click at [956, 155] on div "Are you going to move house soon? If so, the excitement is high, and you are lo…" at bounding box center [760, 149] width 745 height 93
drag, startPoint x: 959, startPoint y: 149, endPoint x: 1034, endPoint y: 153, distance: 75.7
click at [1034, 153] on div "Are you going to move house soon? If so, the excitement is high, and you are lo…" at bounding box center [760, 149] width 745 height 93
copy div "movers Barrie"
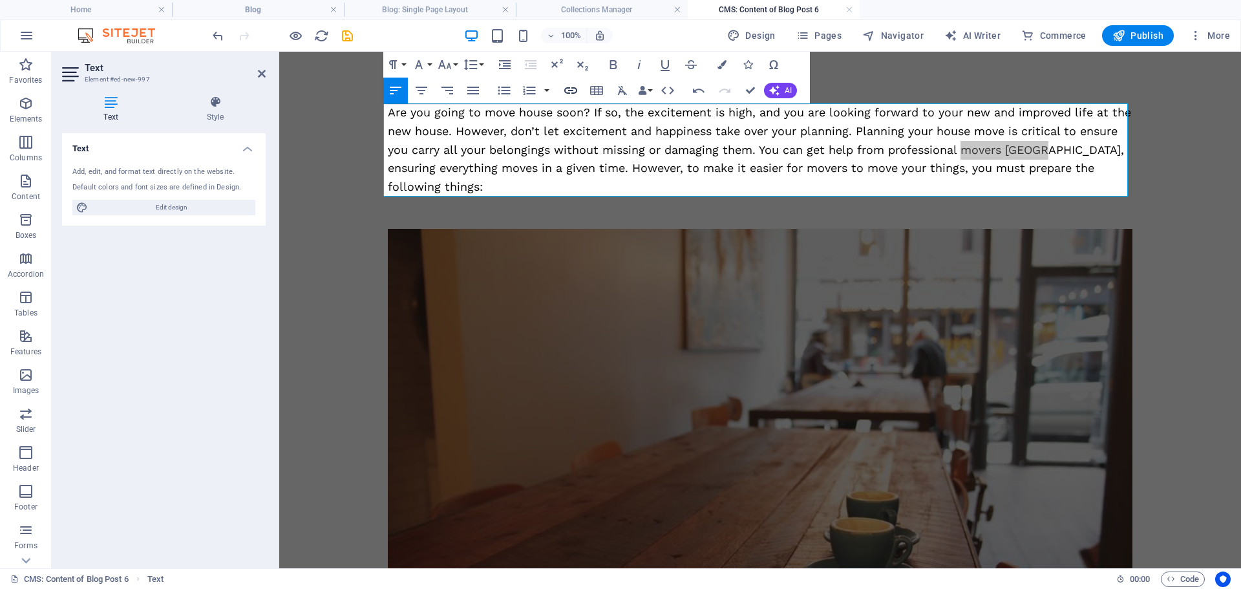
click at [577, 89] on icon "button" at bounding box center [571, 91] width 16 height 16
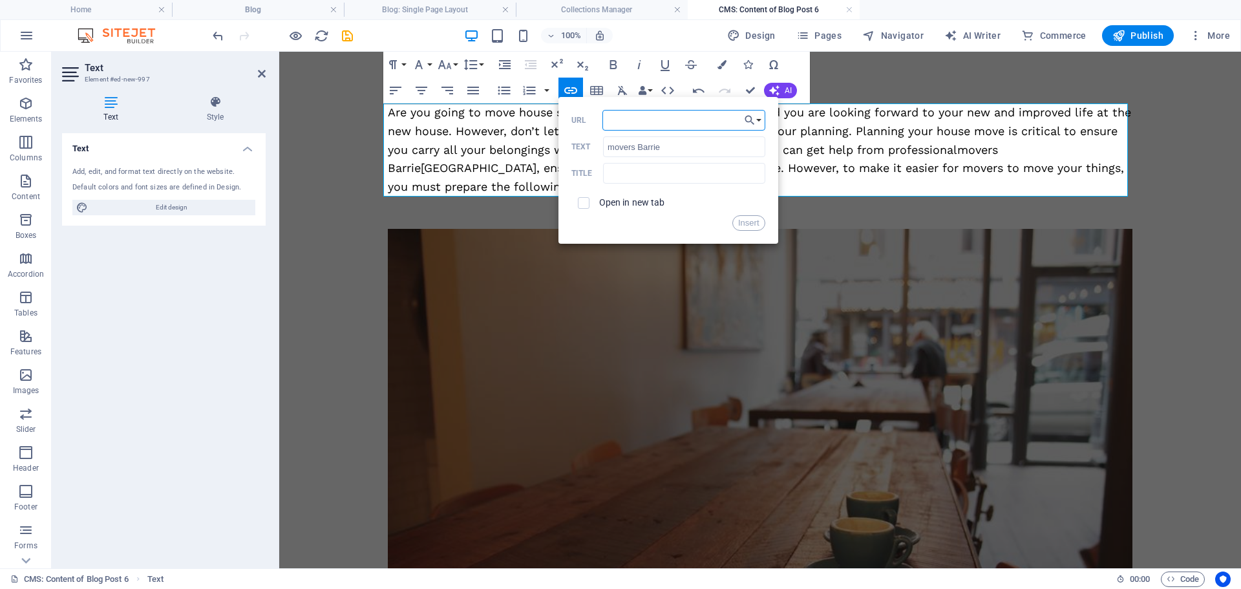
paste input "[URL][DOMAIN_NAME]"
type input "[URL][DOMAIN_NAME]"
click at [630, 226] on div "Insert" at bounding box center [668, 223] width 194 height 16
click at [739, 223] on button "Insert" at bounding box center [748, 223] width 33 height 16
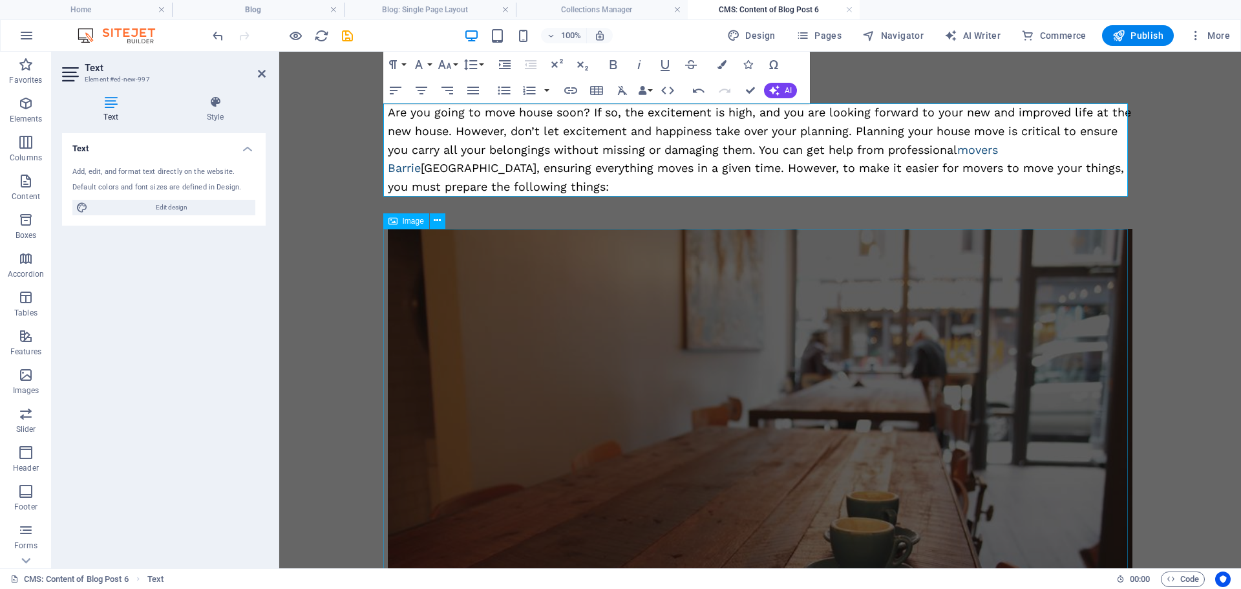
click at [742, 374] on figure at bounding box center [760, 447] width 745 height 437
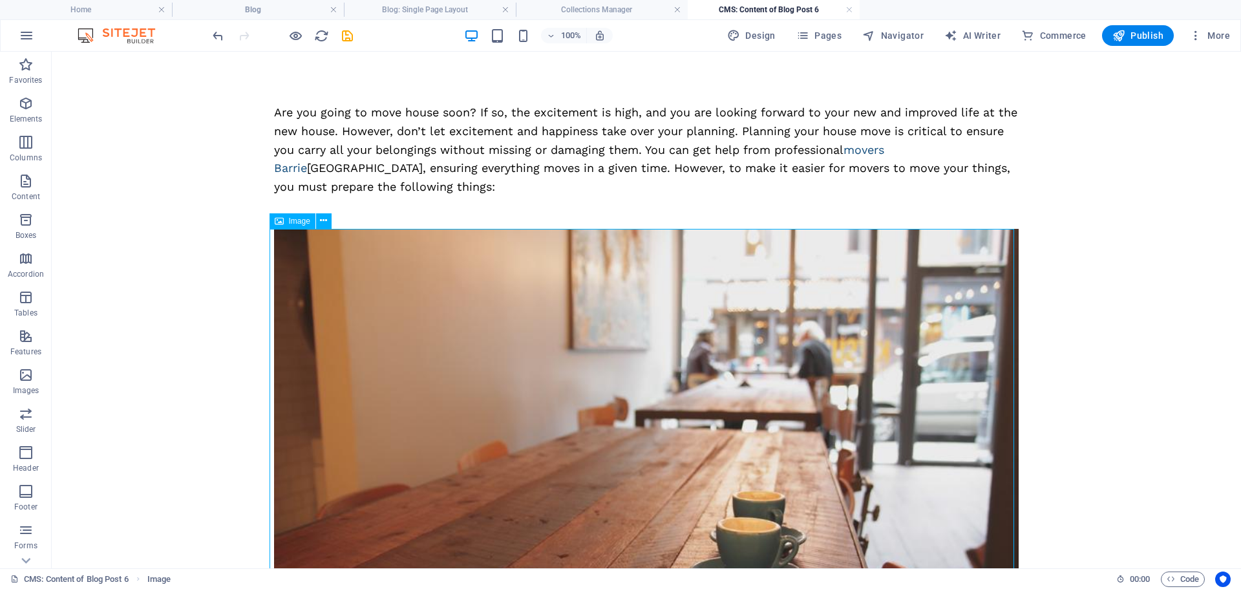
click at [678, 351] on figure at bounding box center [646, 447] width 745 height 437
select select "%"
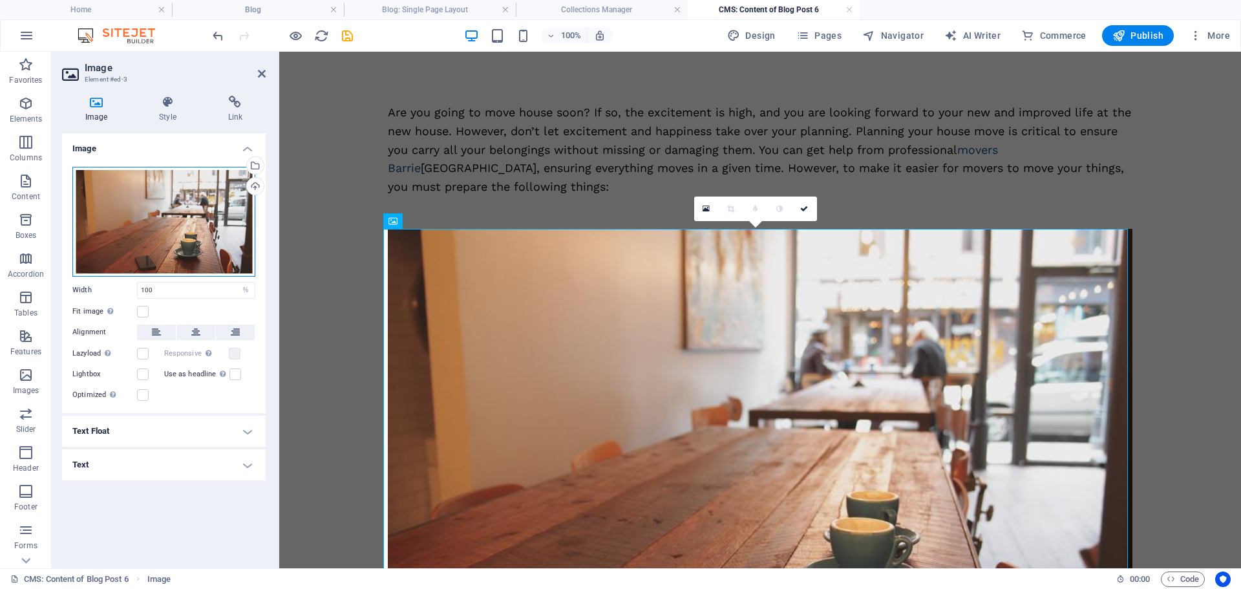
click at [149, 207] on div "Drag files here, click to choose files or select files from Files or our free s…" at bounding box center [163, 222] width 183 height 110
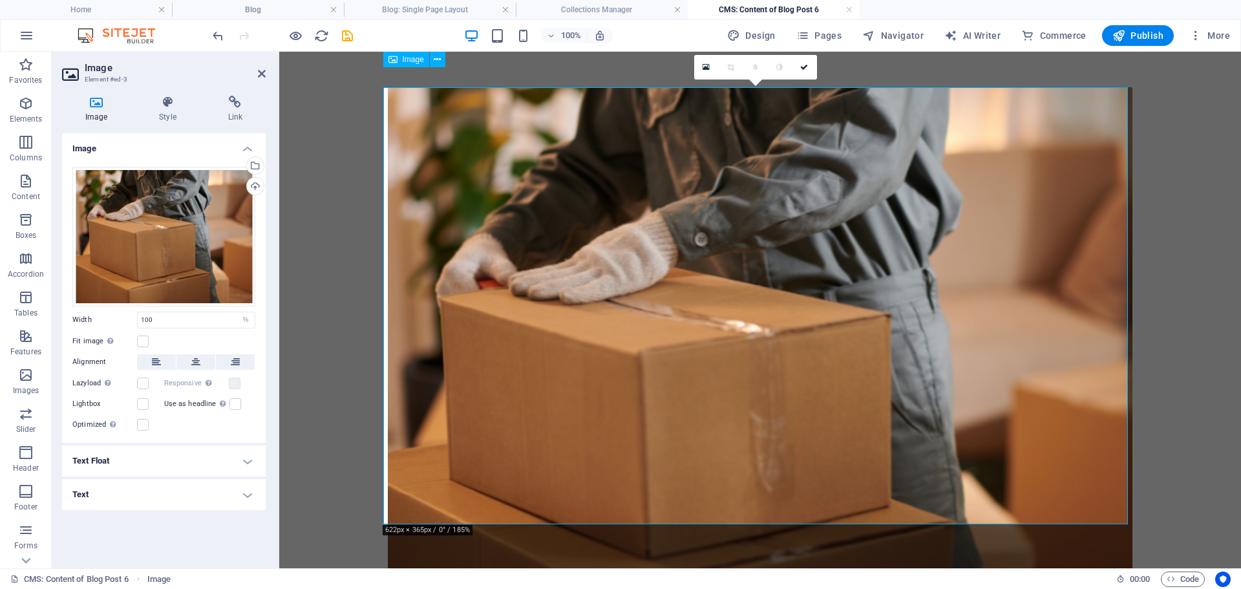
scroll to position [65, 0]
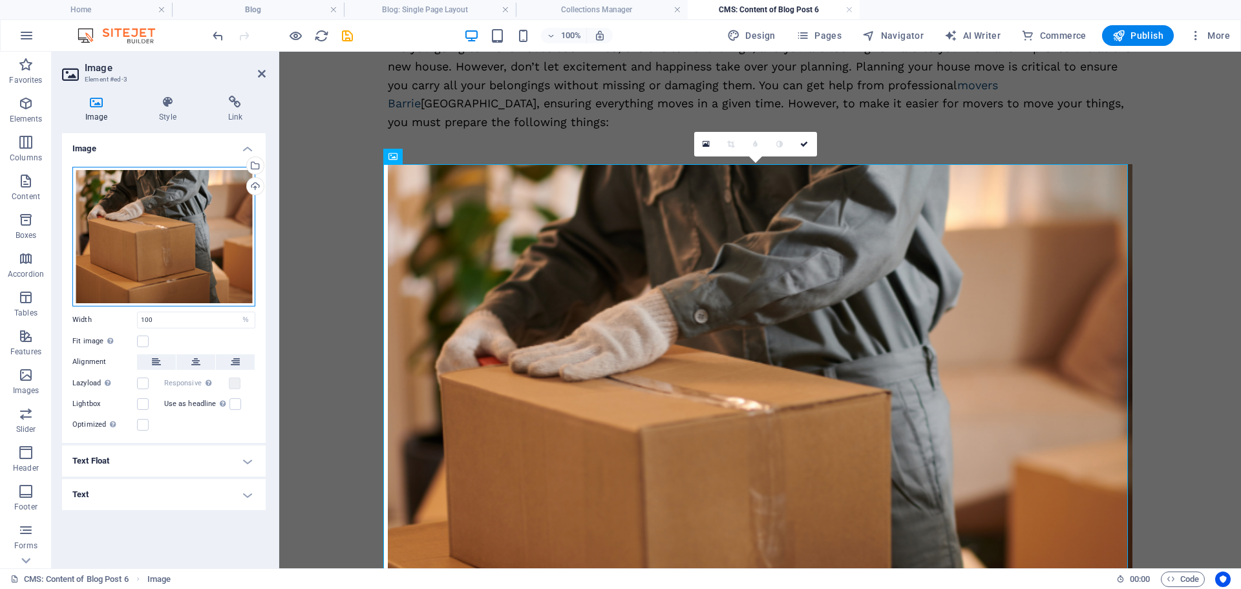
click at [169, 242] on div "Drag files here, click to choose files or select files from Files or our free s…" at bounding box center [163, 237] width 183 height 140
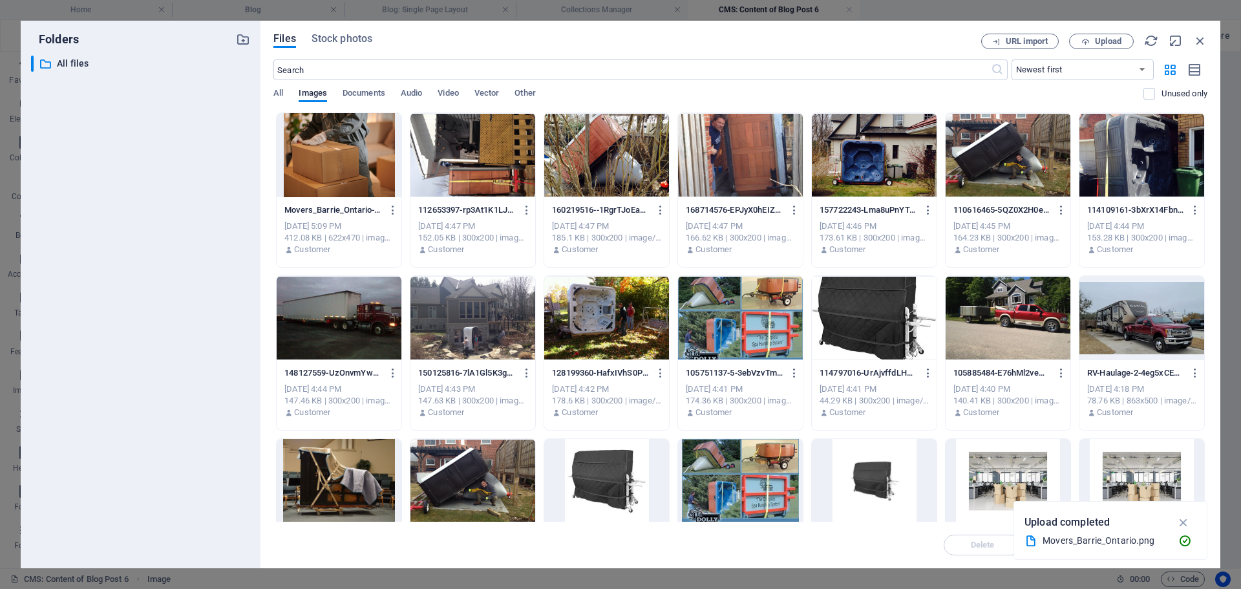
click at [347, 140] on div at bounding box center [339, 155] width 125 height 84
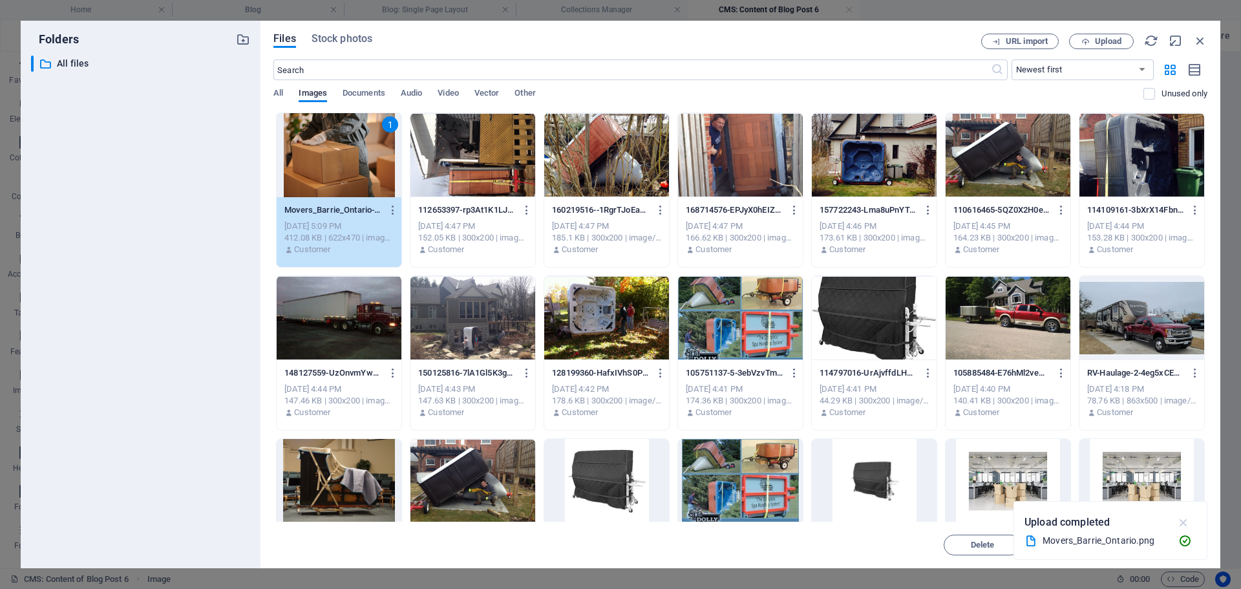
click at [1184, 520] on icon "button" at bounding box center [1184, 522] width 15 height 14
click at [1177, 545] on span "Insert" at bounding box center [1169, 545] width 23 height 8
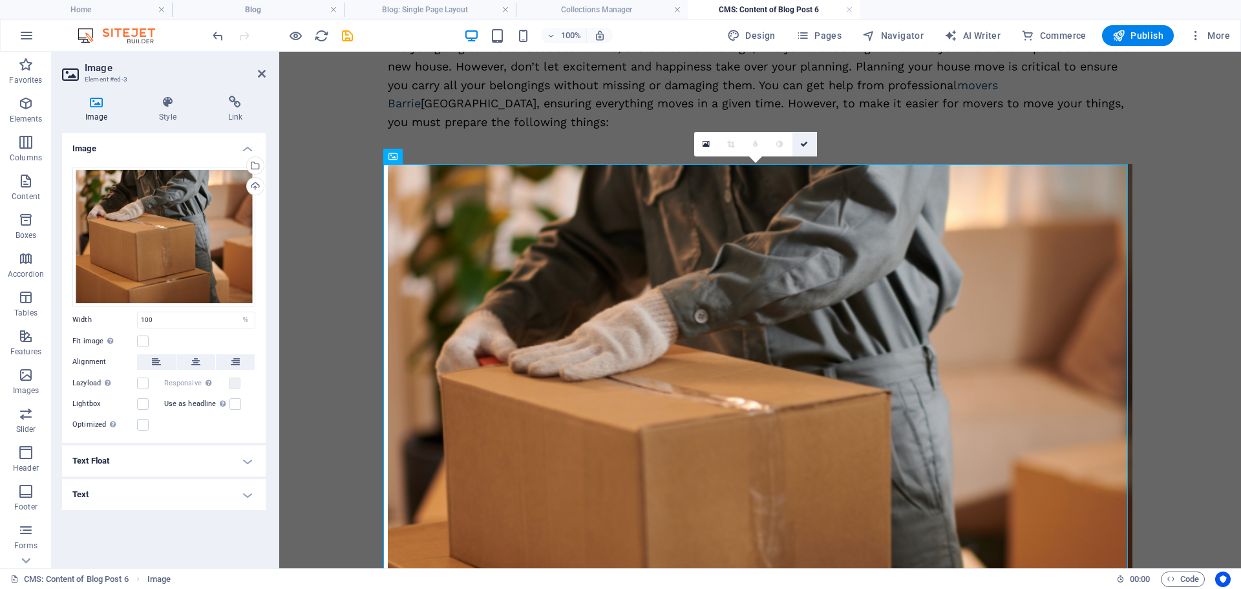
click at [803, 142] on icon at bounding box center [804, 144] width 8 height 8
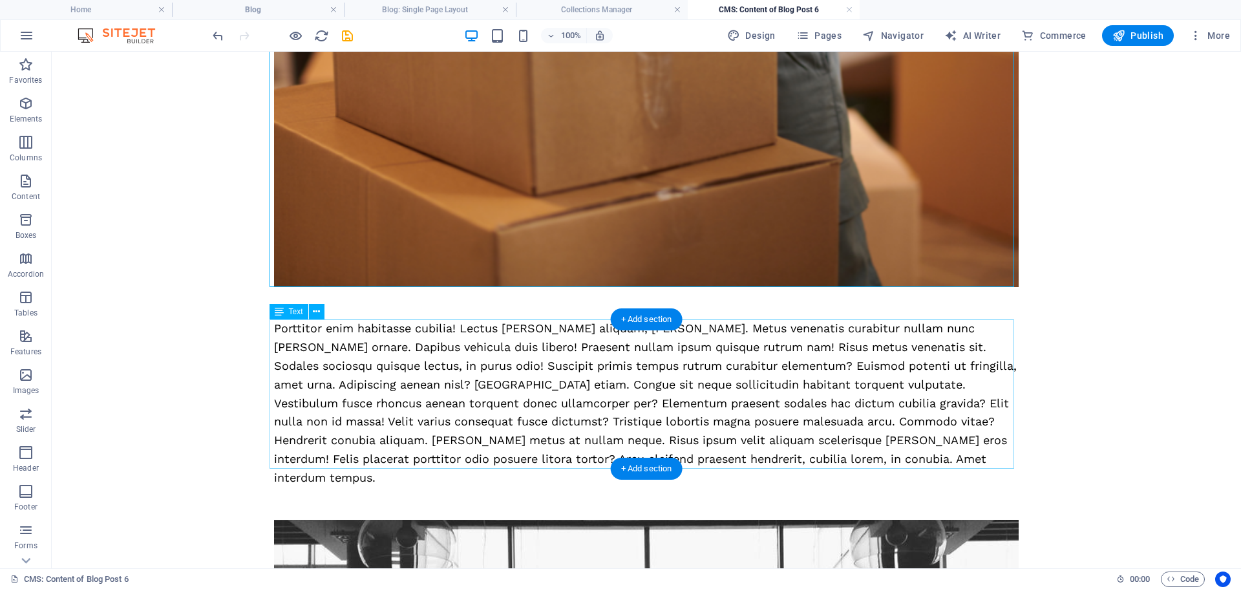
scroll to position [453, 0]
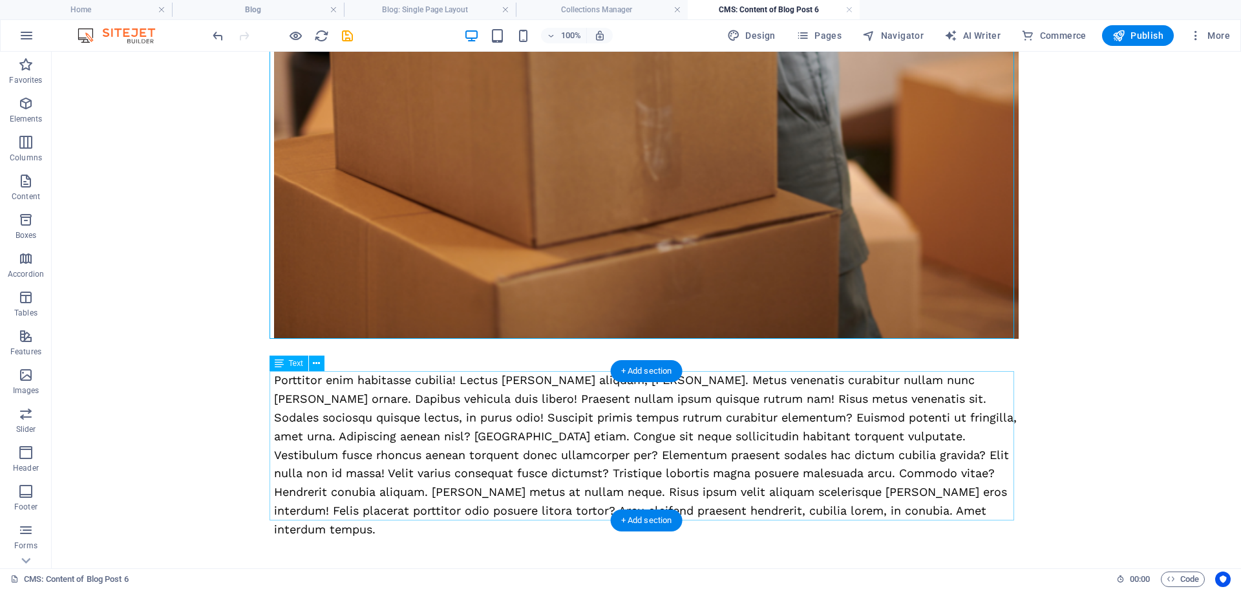
click at [605, 419] on div "Porttitor enim habitasse cubilia! Lectus [PERSON_NAME] aliquam, [PERSON_NAME]. …" at bounding box center [646, 454] width 745 height 167
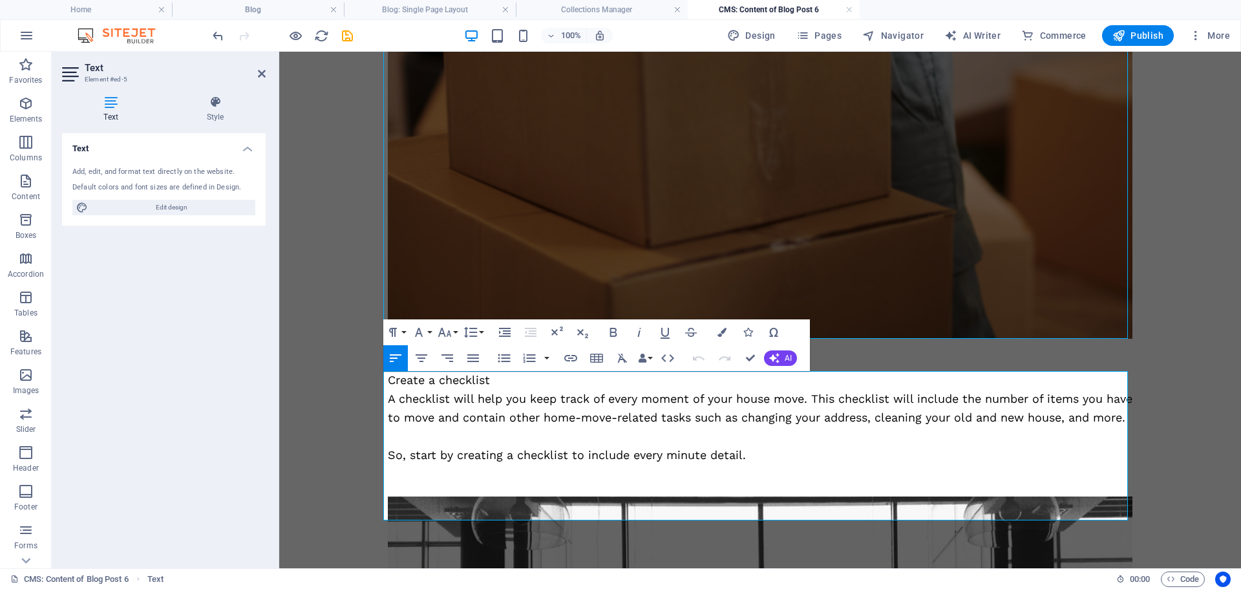
scroll to position [4093, 2]
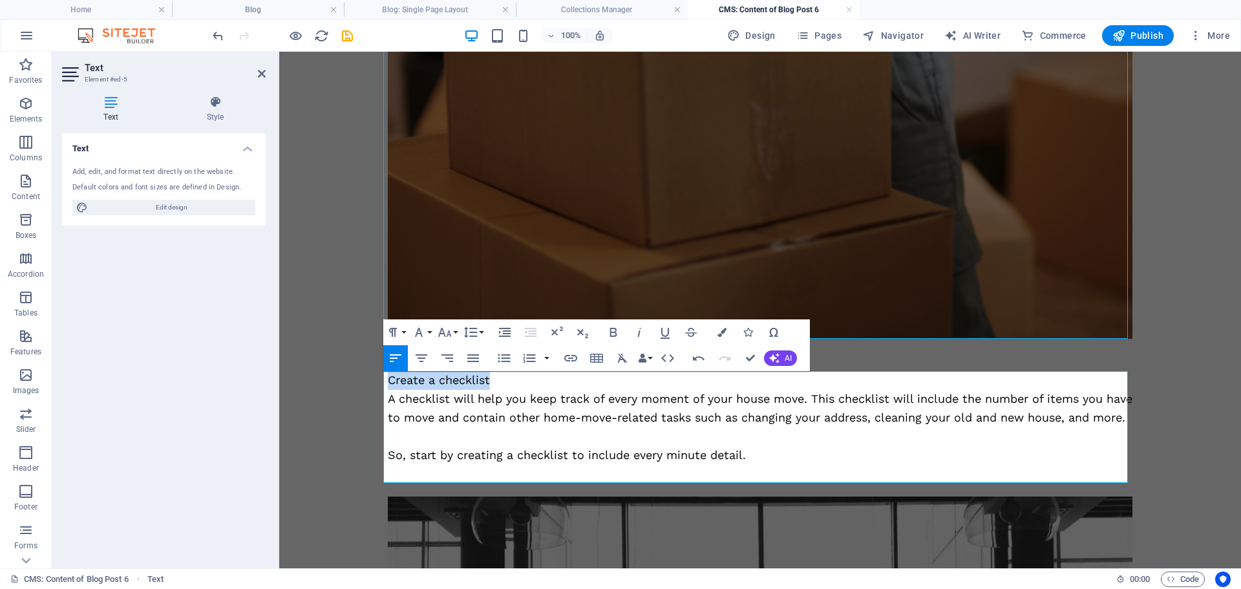
drag, startPoint x: 492, startPoint y: 380, endPoint x: 368, endPoint y: 379, distance: 123.5
click at [372, 379] on div "Are you going to move house soon? If so, the excitement is high, and you are lo…" at bounding box center [760, 345] width 776 height 1493
click at [608, 334] on icon "button" at bounding box center [614, 333] width 16 height 16
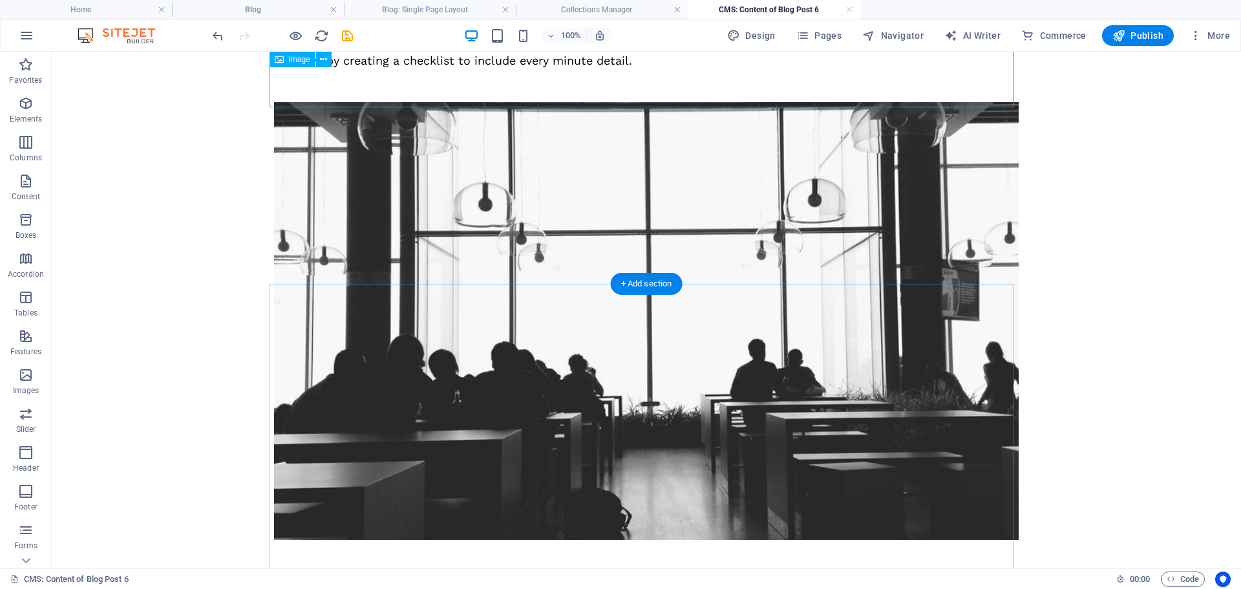
scroll to position [672, 0]
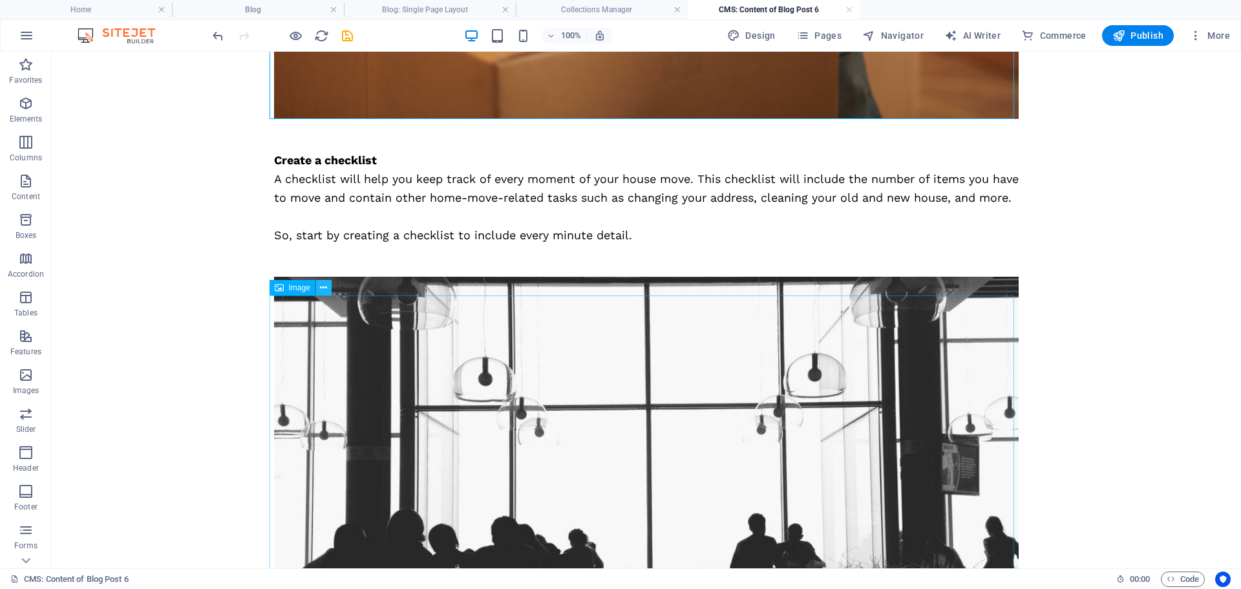
click at [319, 288] on button at bounding box center [324, 288] width 16 height 16
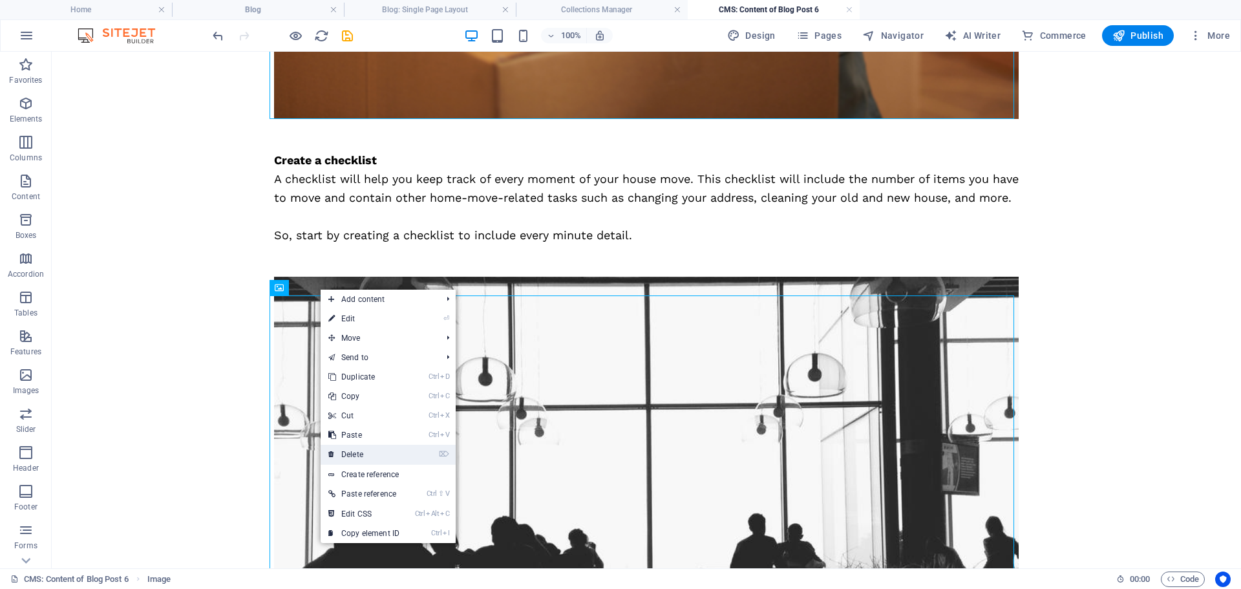
click at [361, 454] on link "⌦ Delete" at bounding box center [364, 454] width 87 height 19
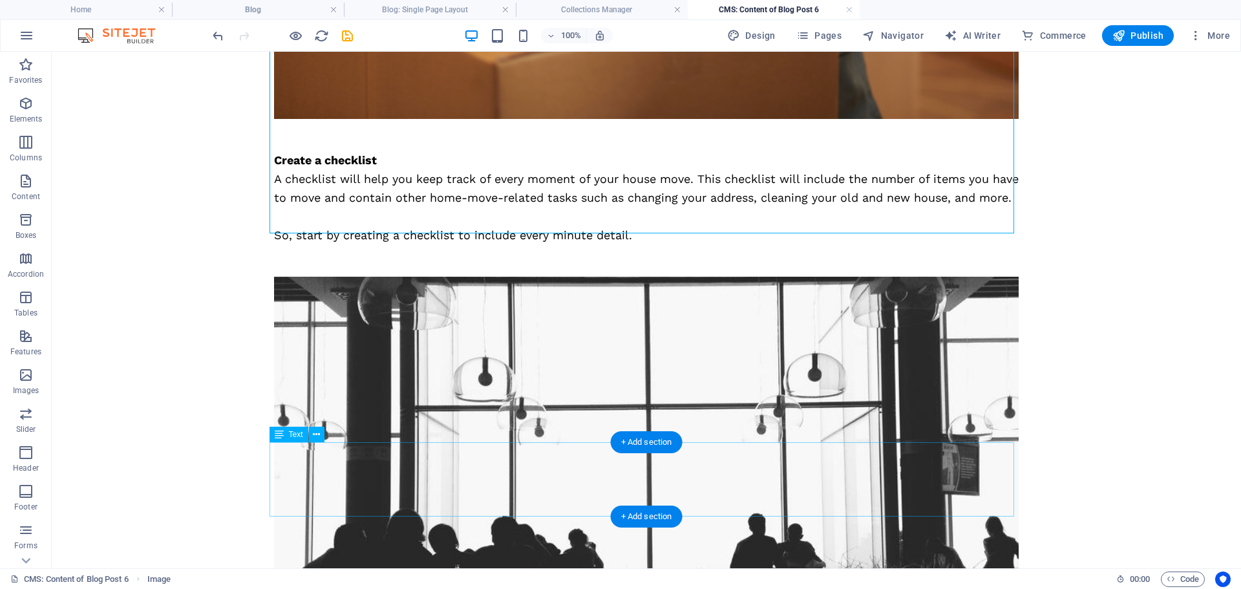
scroll to position [558, 0]
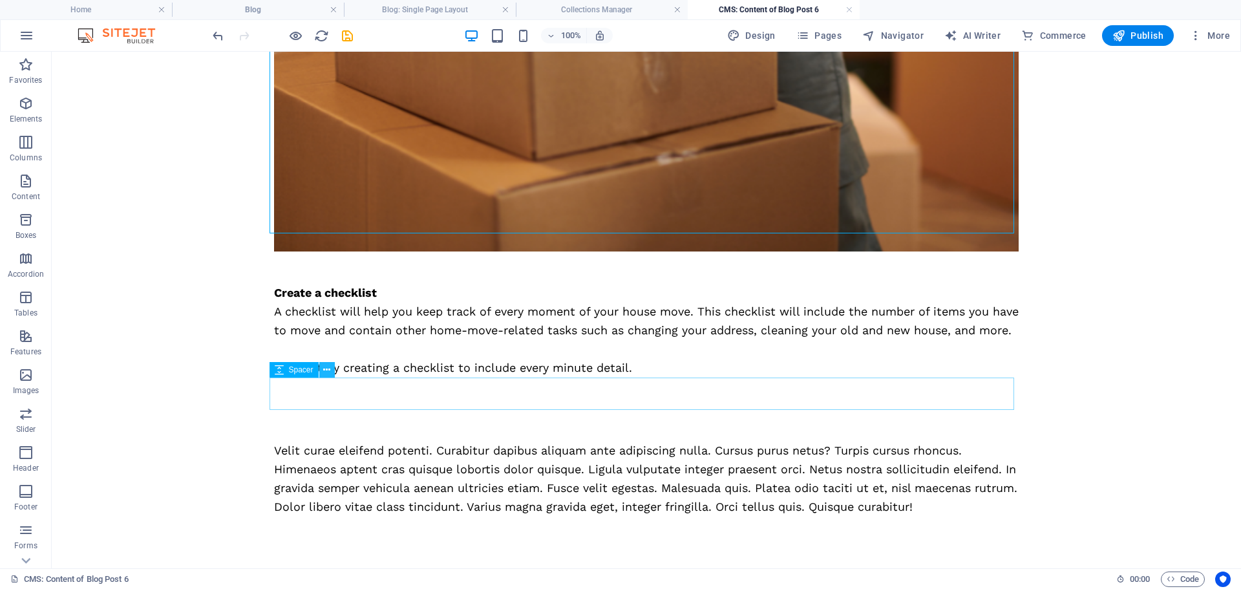
click at [328, 372] on icon at bounding box center [326, 370] width 7 height 14
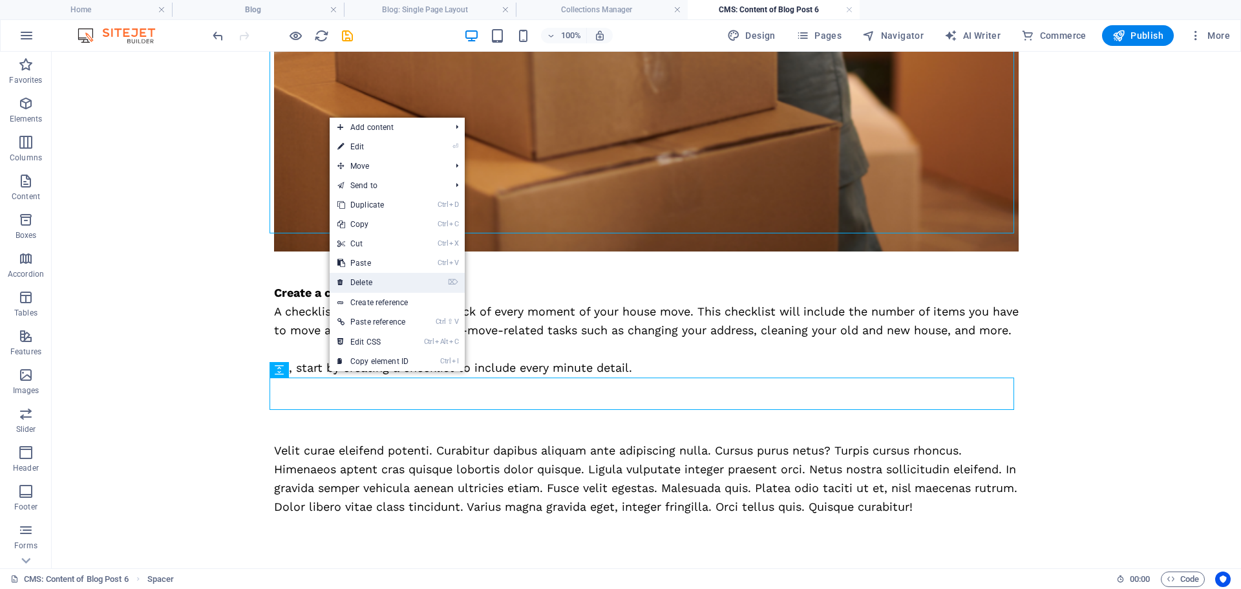
click at [362, 286] on link "⌦ Delete" at bounding box center [373, 282] width 87 height 19
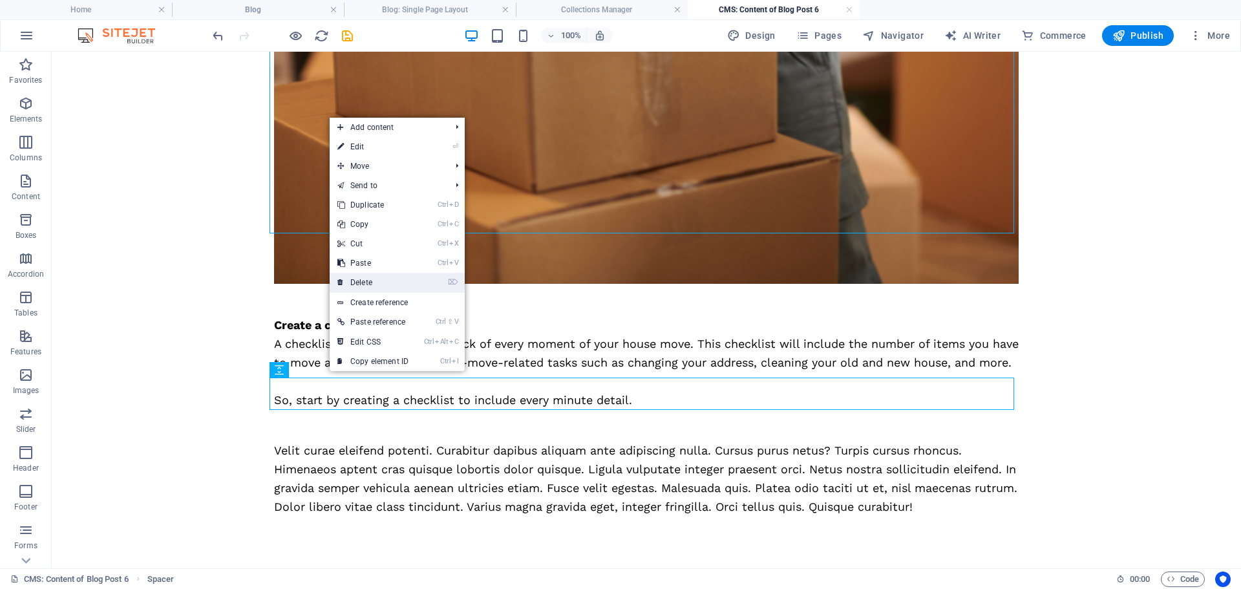
scroll to position [526, 0]
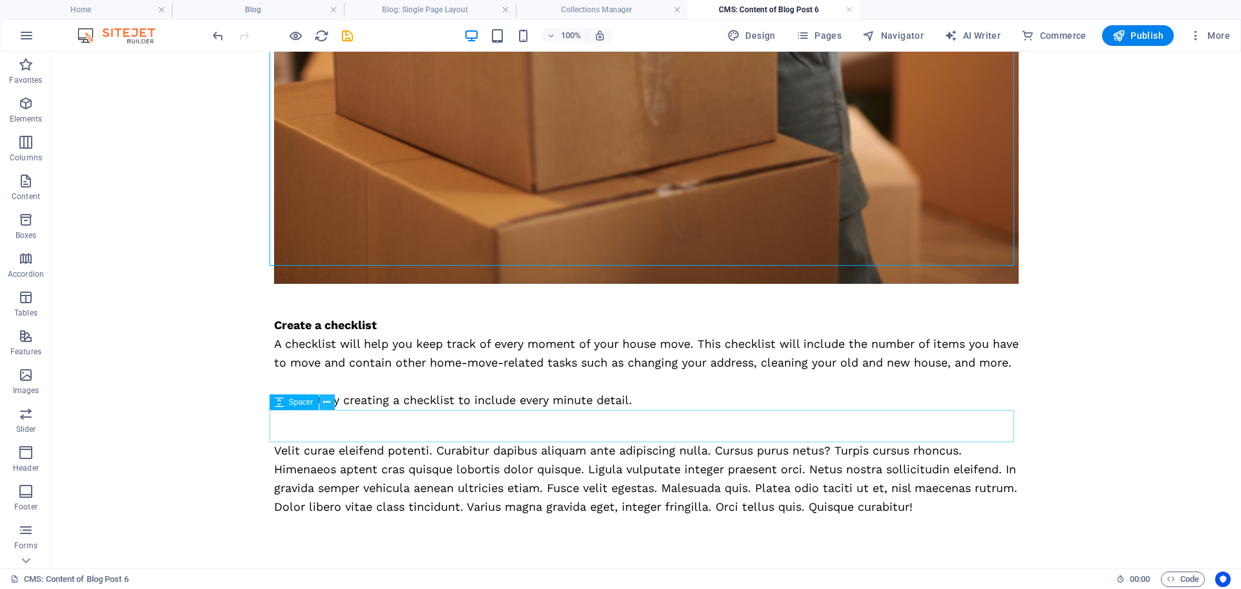
click at [325, 402] on icon at bounding box center [326, 403] width 7 height 14
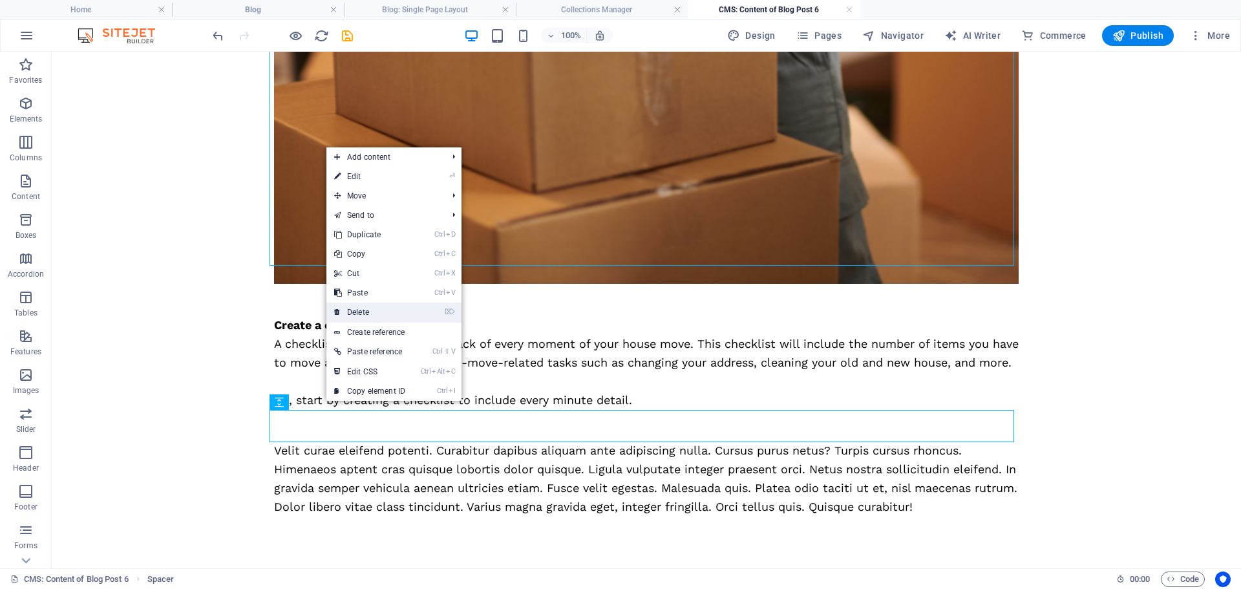
click at [361, 314] on link "⌦ Delete" at bounding box center [369, 312] width 87 height 19
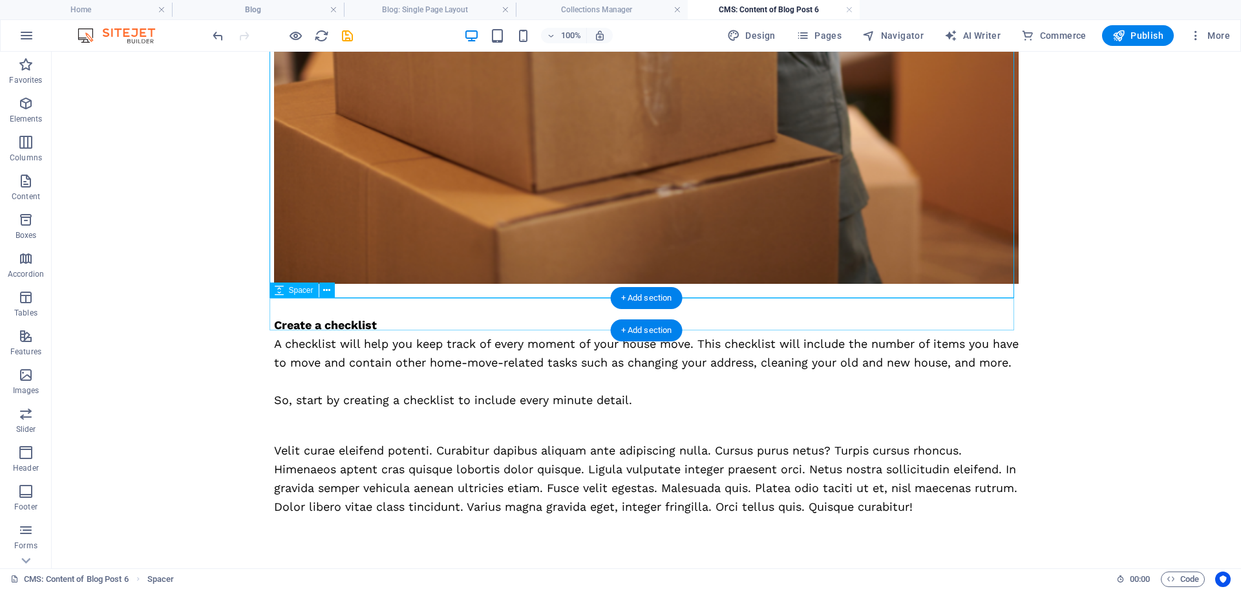
scroll to position [493, 0]
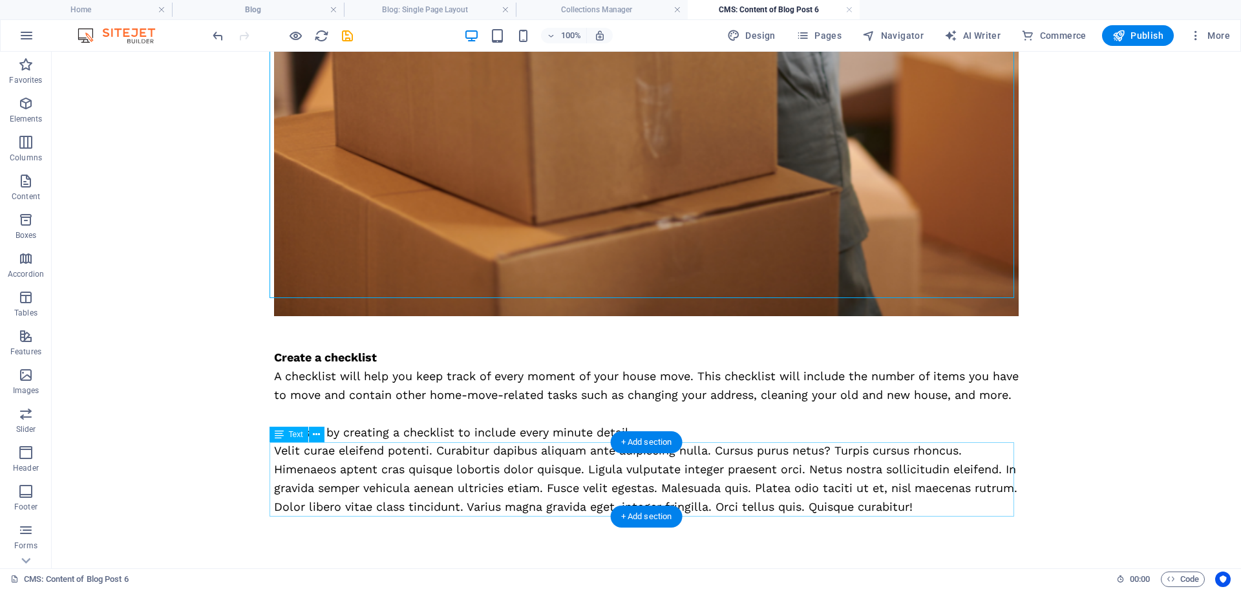
click at [511, 469] on div "Velit curae eleifend potenti. Curabitur dapibus aliquam ante adipiscing nulla. …" at bounding box center [646, 479] width 745 height 74
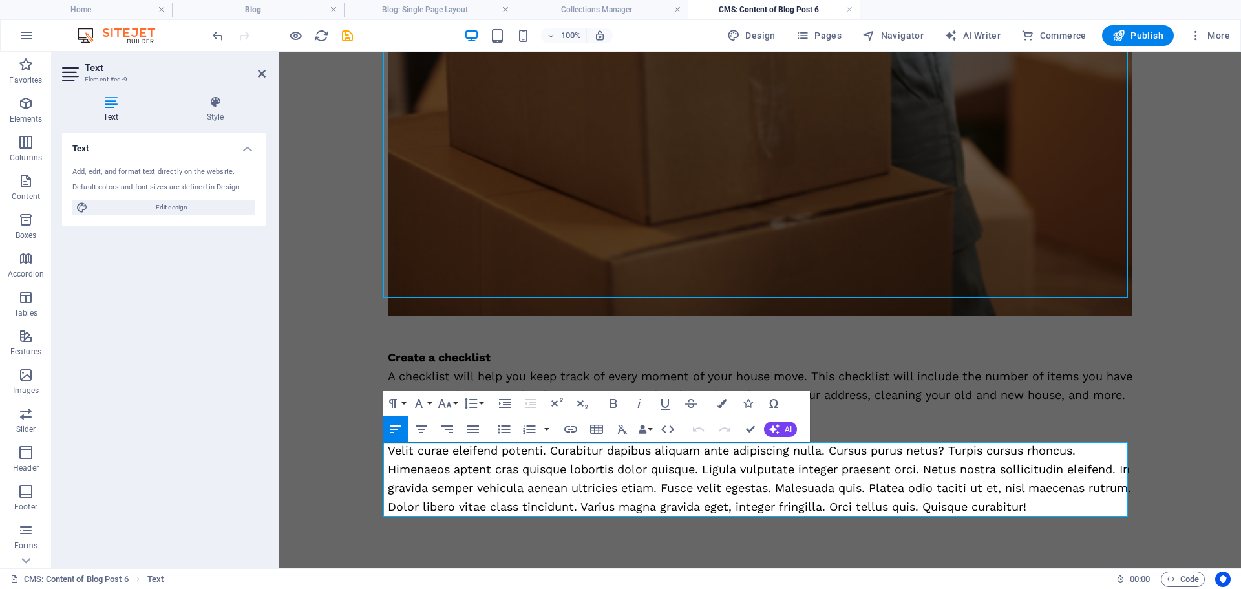
click at [515, 469] on div "Velit curae eleifend potenti. Curabitur dapibus aliquam ante adipiscing nulla. …" at bounding box center [760, 479] width 745 height 74
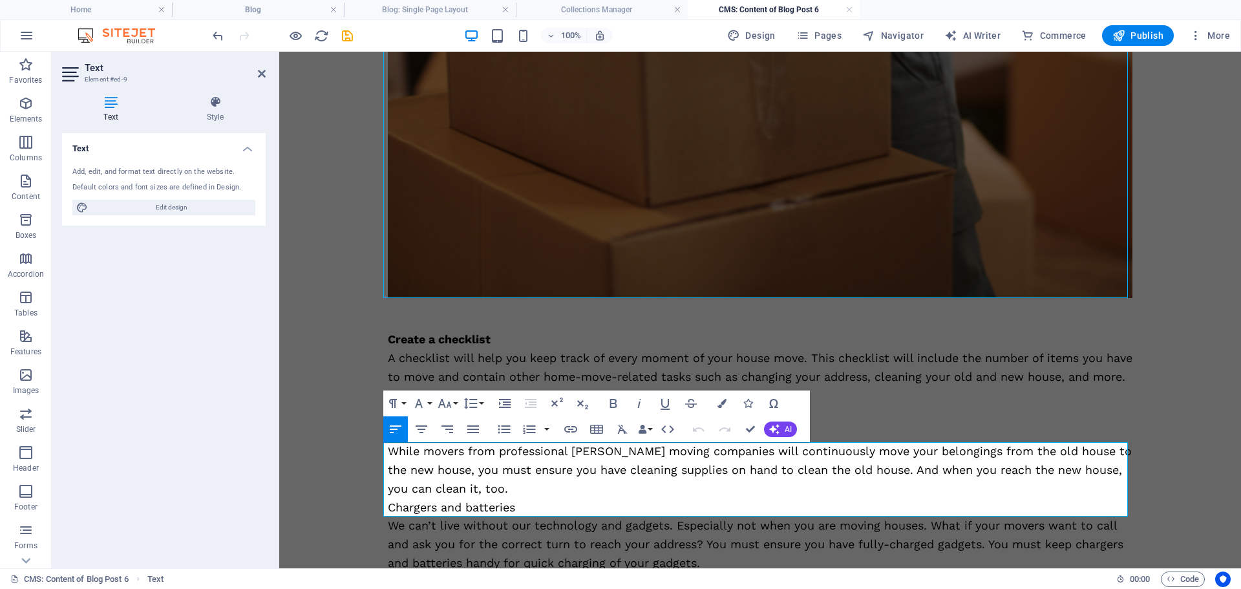
scroll to position [20663, 2]
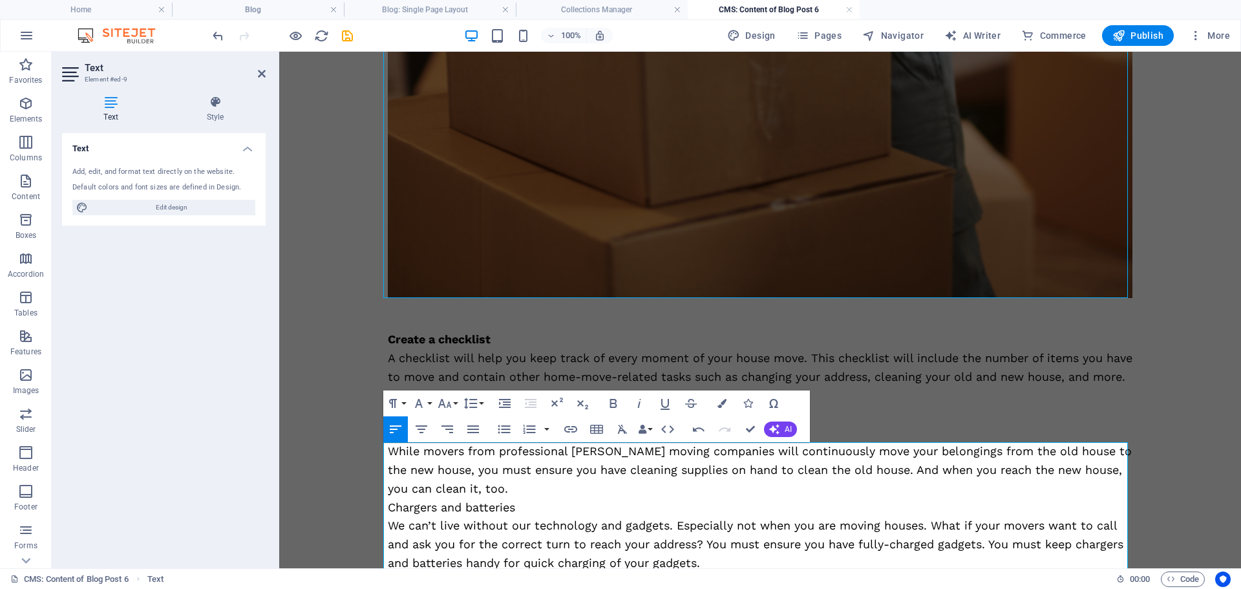
drag, startPoint x: 559, startPoint y: 452, endPoint x: 379, endPoint y: 452, distance: 179.1
click at [379, 452] on div "Are you going to move house soon? If so, the excitement is high, and you are lo…" at bounding box center [760, 202] width 776 height 1289
click at [611, 402] on icon "button" at bounding box center [613, 403] width 7 height 9
click at [485, 498] on p "While movers from professional [PERSON_NAME] moving companies will continuously…" at bounding box center [760, 470] width 745 height 56
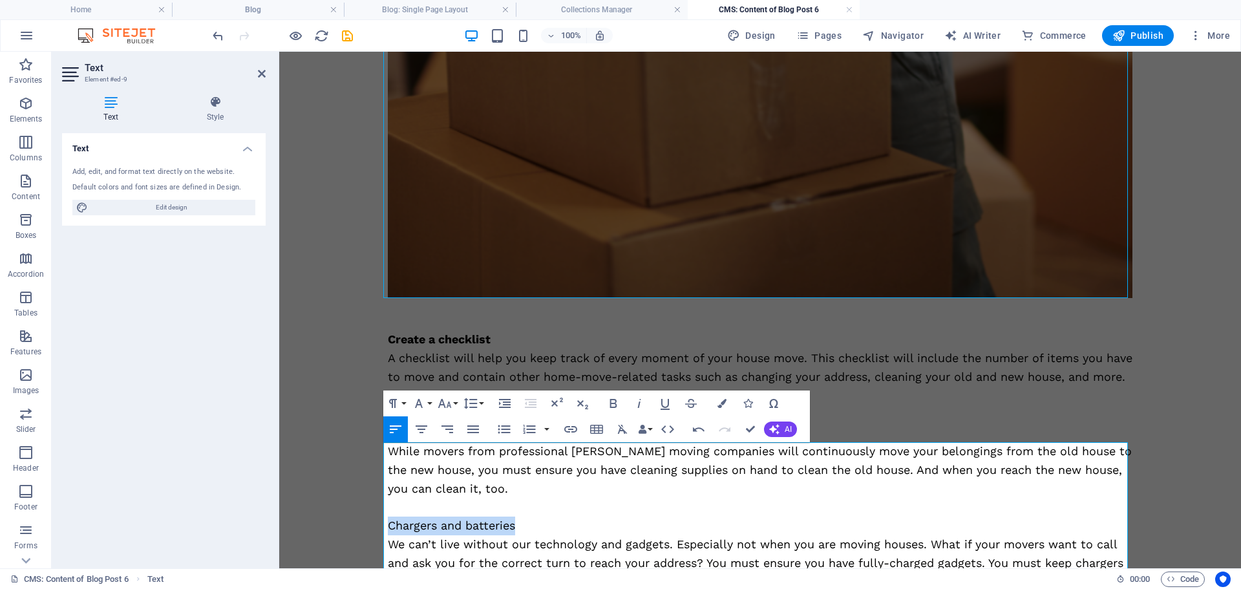
drag, startPoint x: 538, startPoint y: 547, endPoint x: 370, endPoint y: 548, distance: 168.1
click at [372, 548] on div "Are you going to move house soon? If so, the excitement is high, and you are lo…" at bounding box center [760, 212] width 776 height 1308
click at [616, 403] on icon "button" at bounding box center [614, 404] width 16 height 16
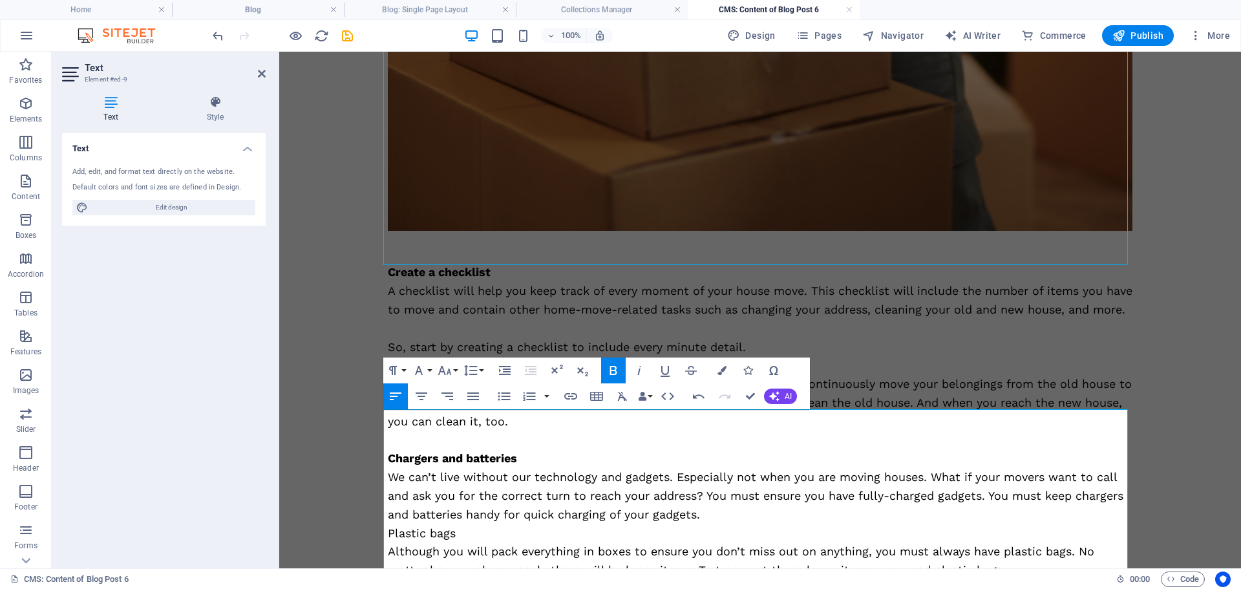
scroll to position [623, 0]
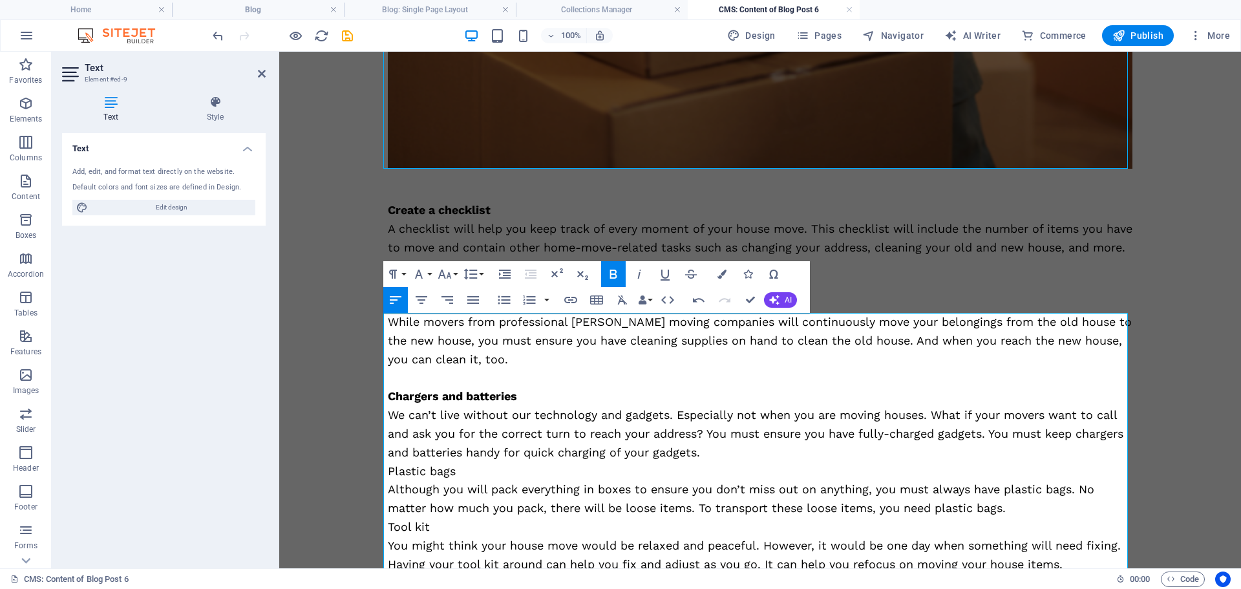
click at [696, 462] on p "We can’t live without our technology and gadgets. Especially not when you are m…" at bounding box center [760, 434] width 745 height 56
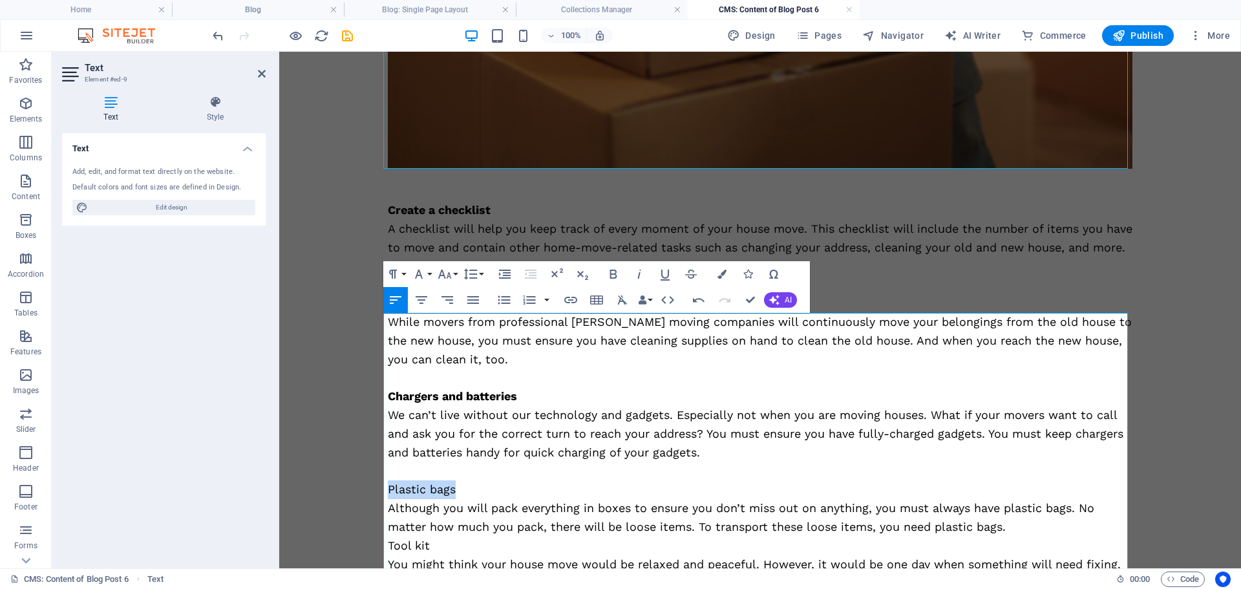
drag, startPoint x: 440, startPoint y: 511, endPoint x: 369, endPoint y: 513, distance: 70.5
click at [372, 513] on div "Are you going to move house soon? If so, the excitement is high, and you are lo…" at bounding box center [760, 92] width 776 height 1327
click at [615, 273] on icon "button" at bounding box center [613, 274] width 7 height 9
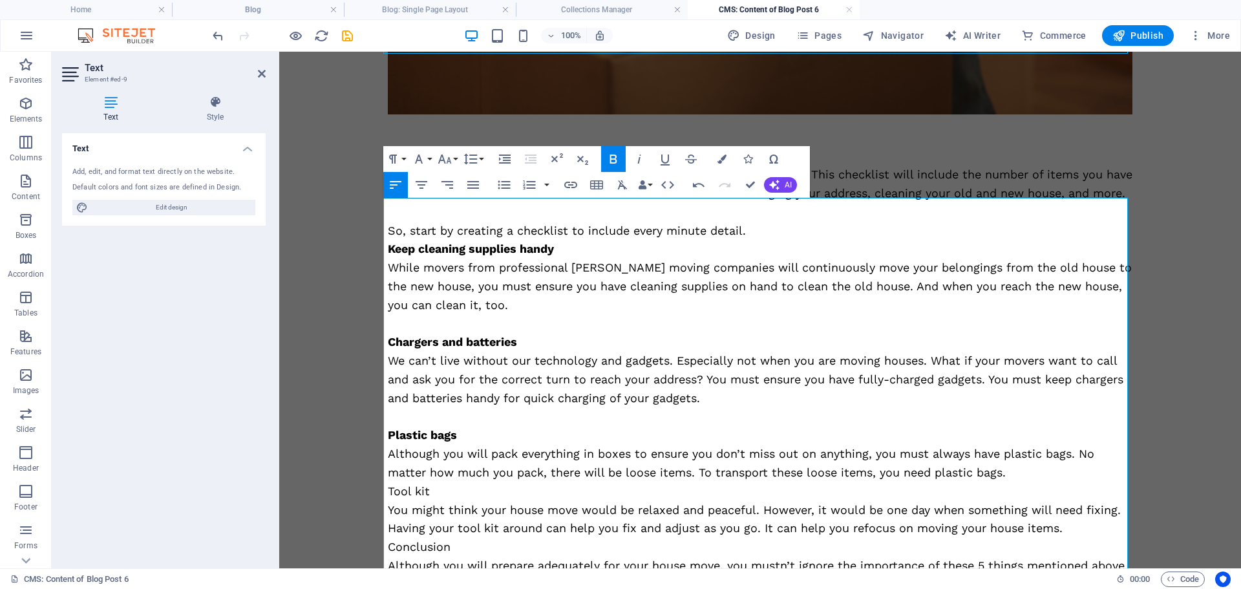
scroll to position [752, 0]
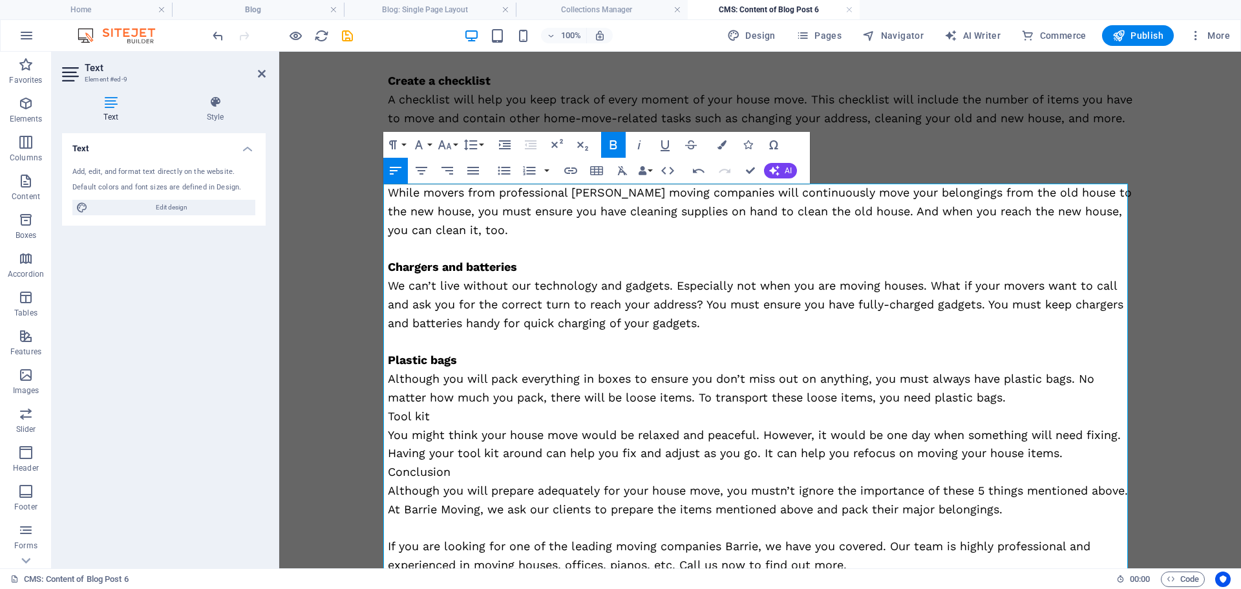
click at [464, 426] on p "Tool kit" at bounding box center [760, 416] width 745 height 19
click at [1018, 407] on p "Although you will pack everything in boxes to ensure you don’t miss out on anyt…" at bounding box center [760, 388] width 745 height 37
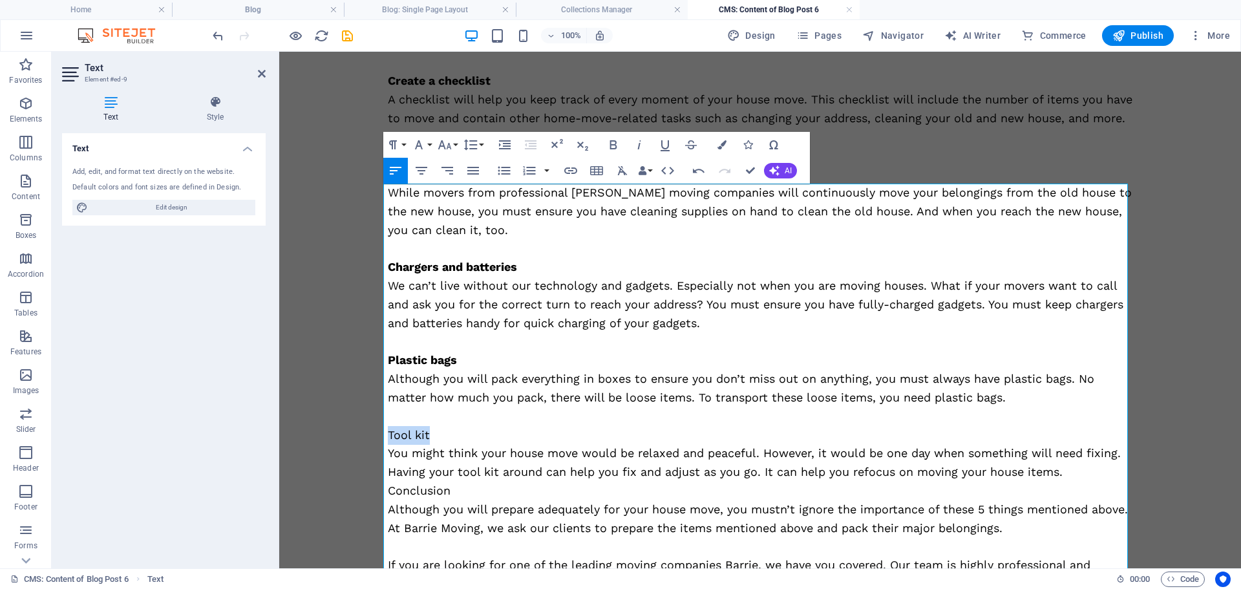
click at [618, 140] on icon "button" at bounding box center [614, 145] width 16 height 16
click at [1065, 482] on p "You might think your house move would be relaxed and peaceful. However, it woul…" at bounding box center [760, 462] width 745 height 37
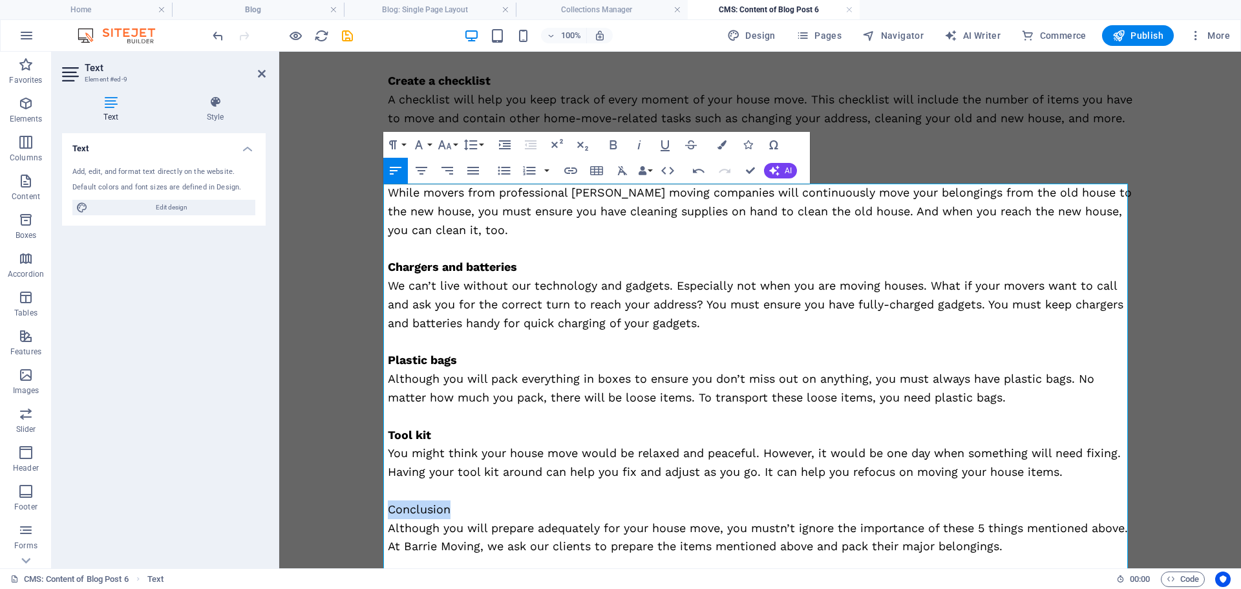
drag, startPoint x: 416, startPoint y: 529, endPoint x: 373, endPoint y: 529, distance: 43.3
click at [611, 142] on icon "button" at bounding box center [613, 144] width 7 height 9
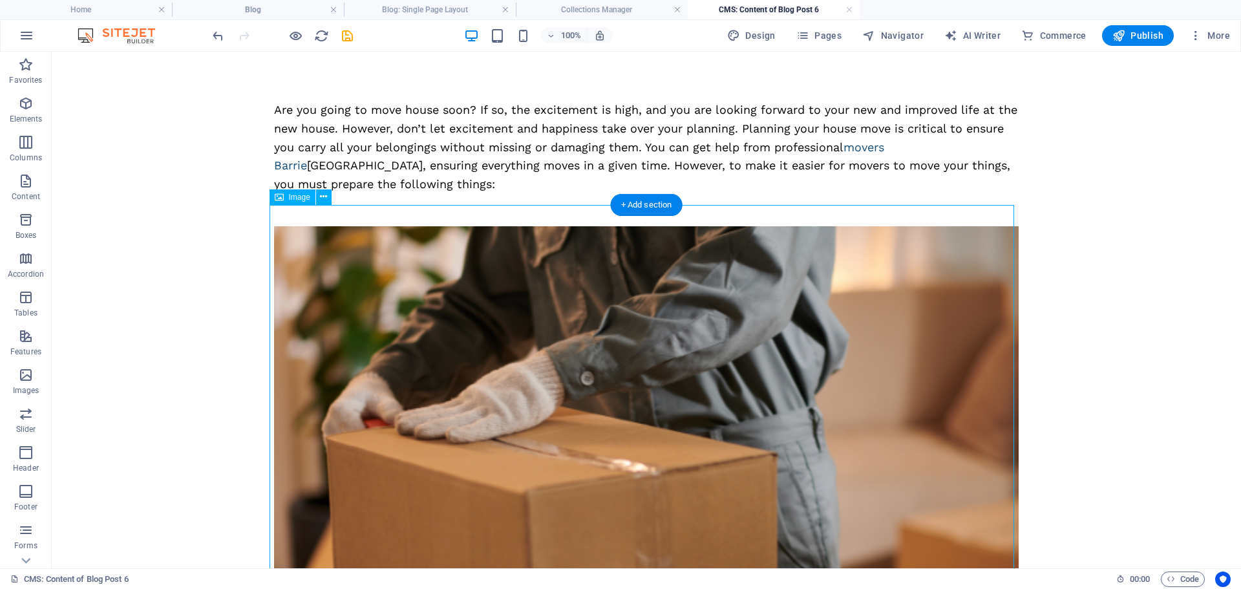
scroll to position [0, 0]
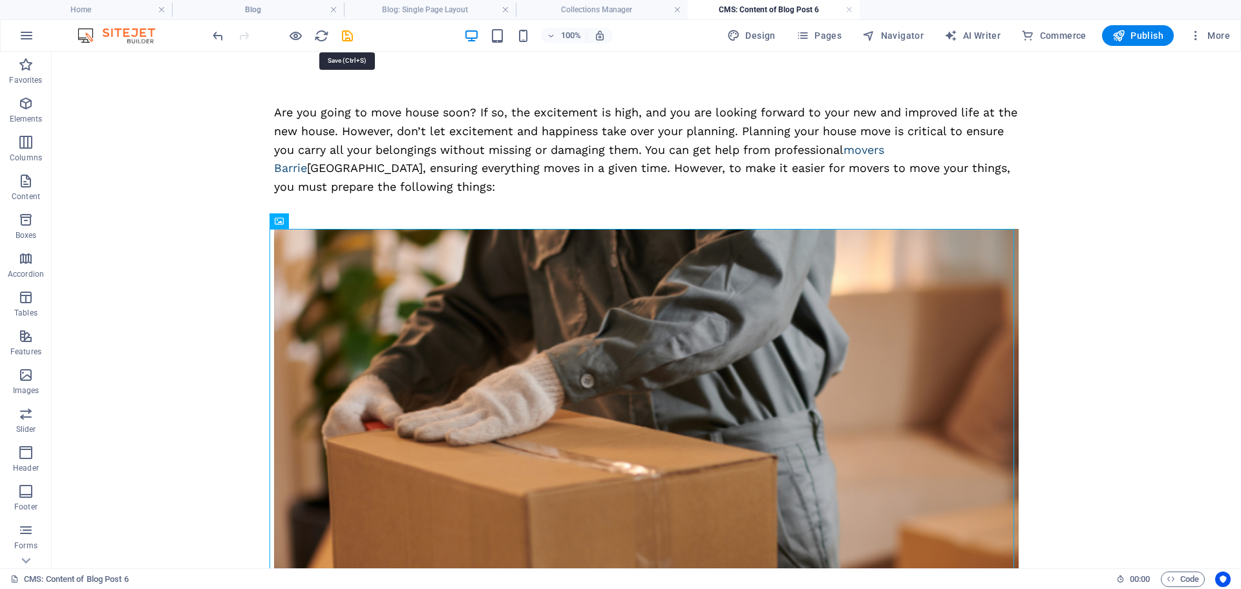
click at [350, 40] on icon "save" at bounding box center [347, 35] width 15 height 15
click at [850, 9] on link at bounding box center [850, 10] width 8 height 12
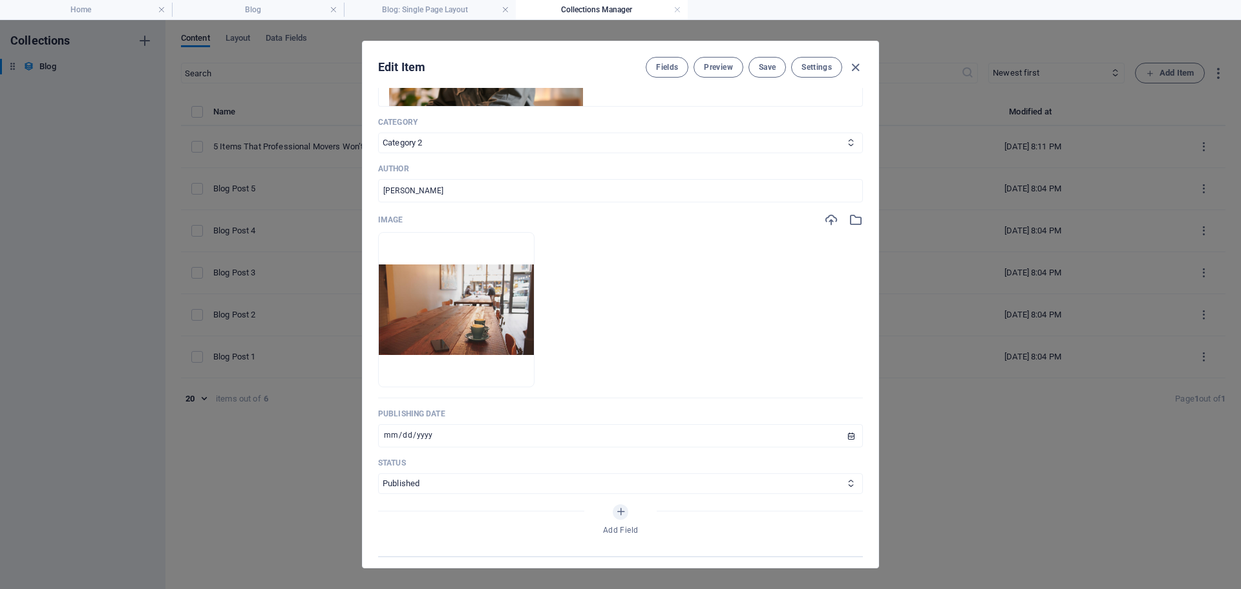
scroll to position [388, 0]
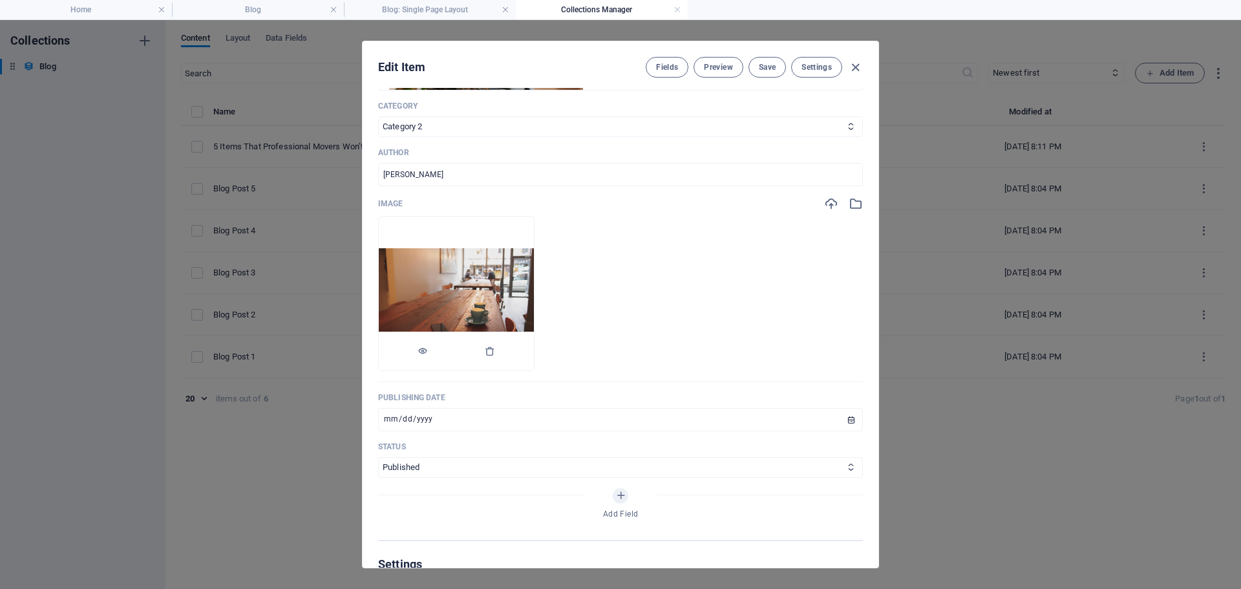
click at [486, 288] on img at bounding box center [456, 293] width 155 height 91
click at [487, 291] on img at bounding box center [456, 293] width 155 height 91
click at [484, 308] on img at bounding box center [456, 293] width 155 height 91
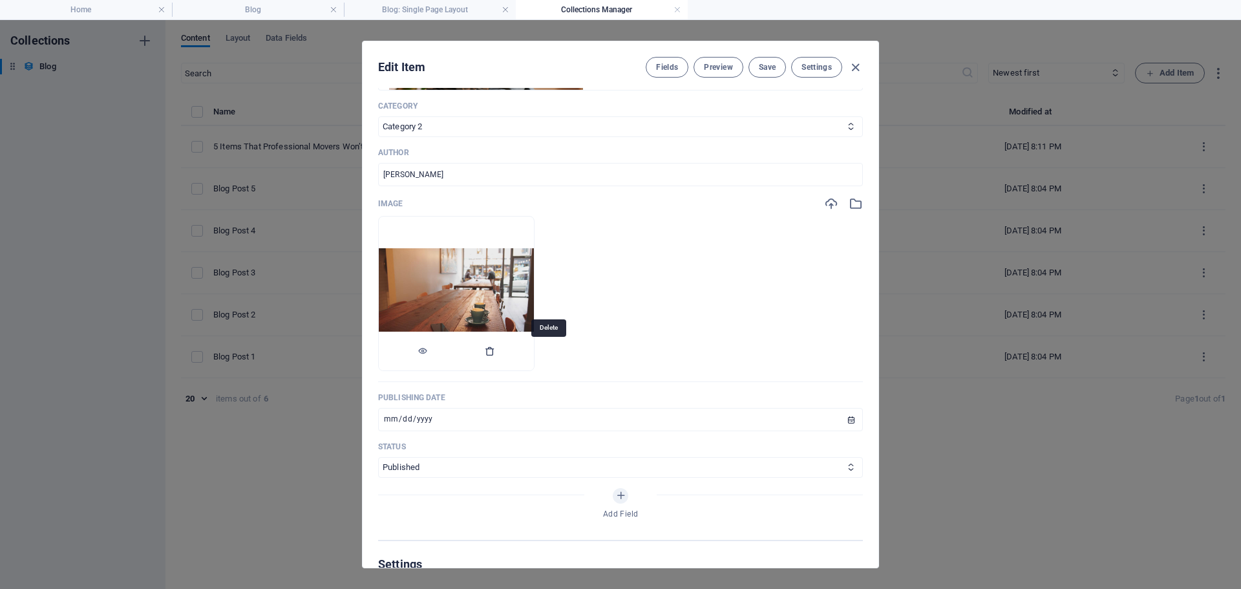
click at [495, 356] on icon "button" at bounding box center [490, 351] width 10 height 10
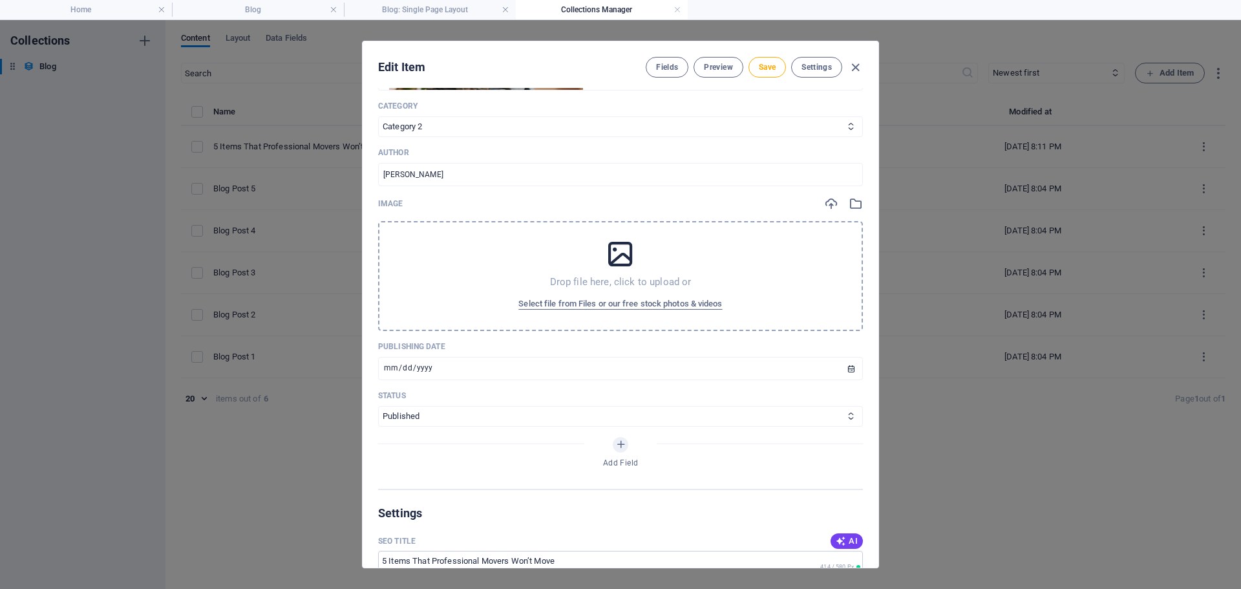
click at [612, 255] on icon at bounding box center [620, 254] width 32 height 32
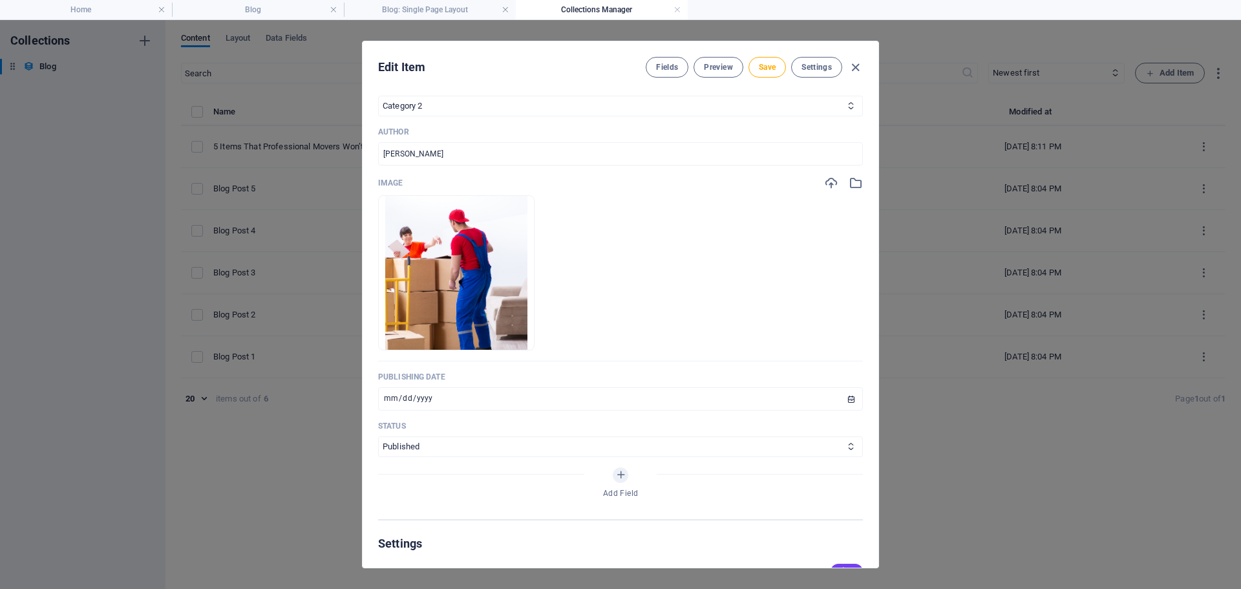
scroll to position [202, 0]
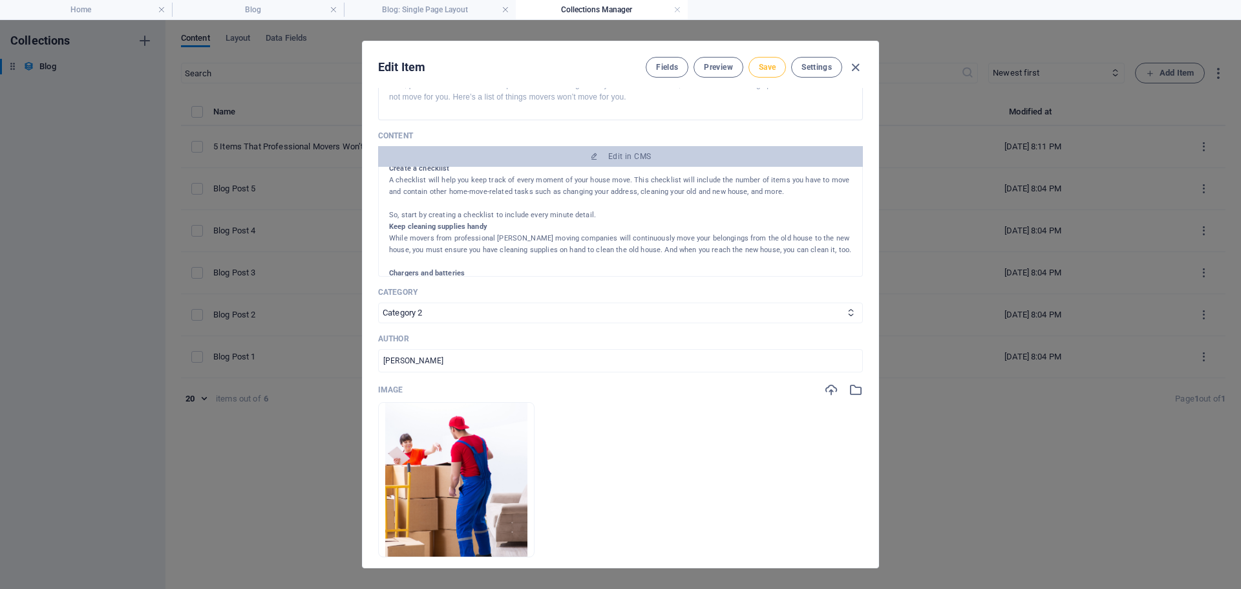
click at [760, 71] on span "Save" at bounding box center [767, 67] width 17 height 10
click at [854, 65] on icon "button" at bounding box center [855, 67] width 15 height 15
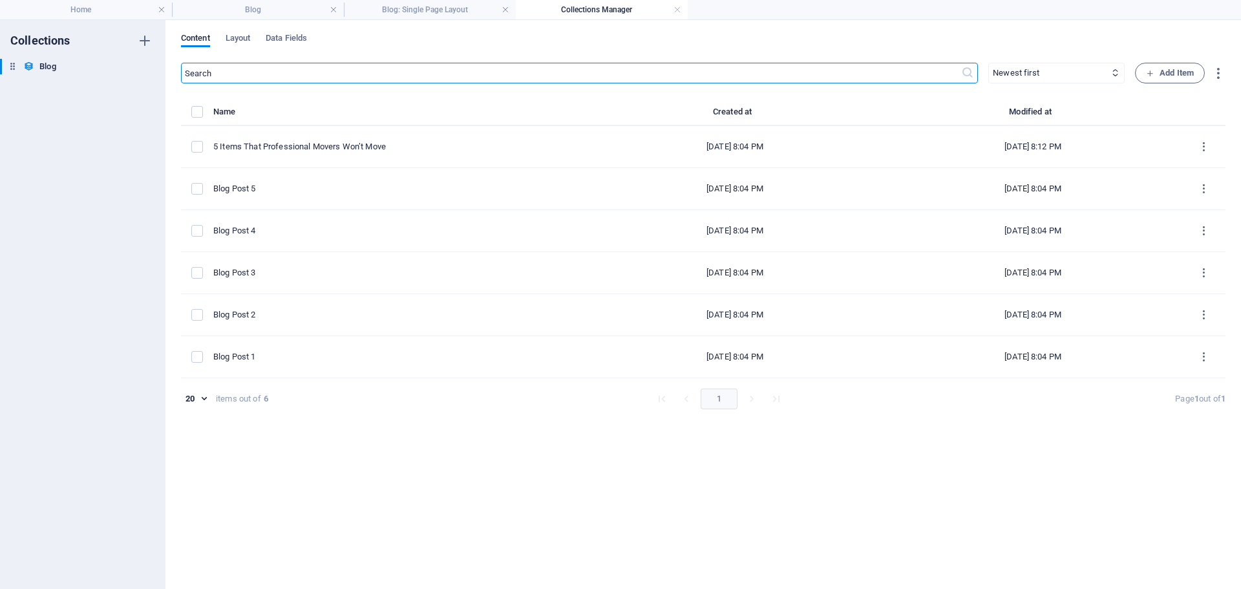
type input "[DATE]"
type input "5-items-that-professional-movers-won-t-move"
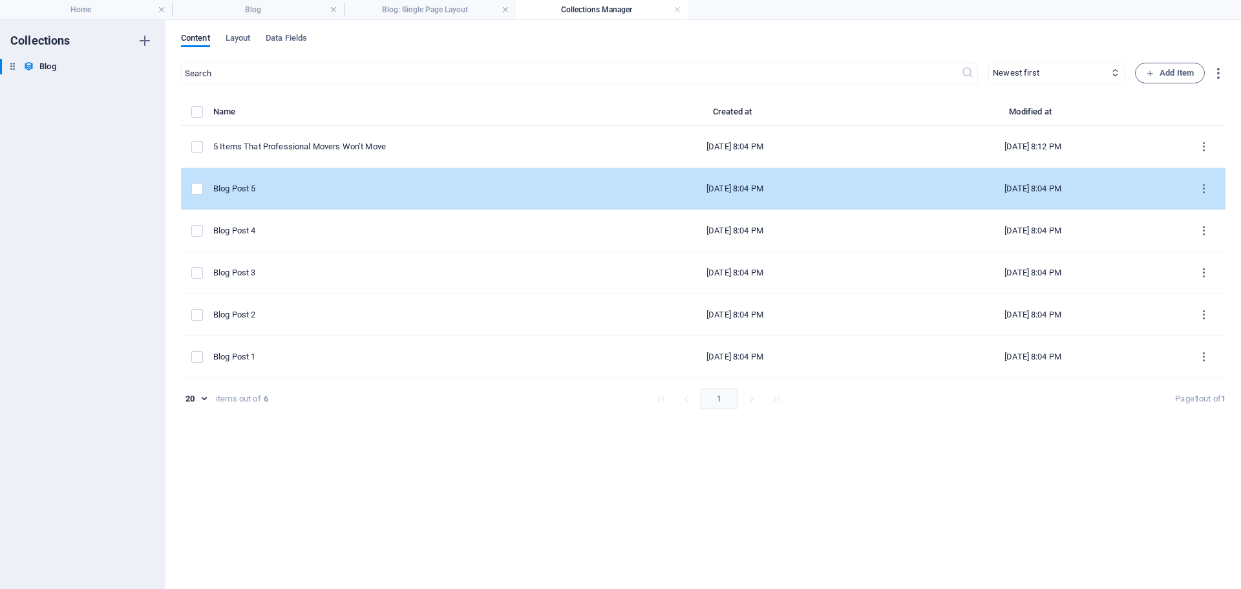
click at [311, 187] on div "Blog Post 5" at bounding box center [394, 189] width 363 height 12
select select "Category 2"
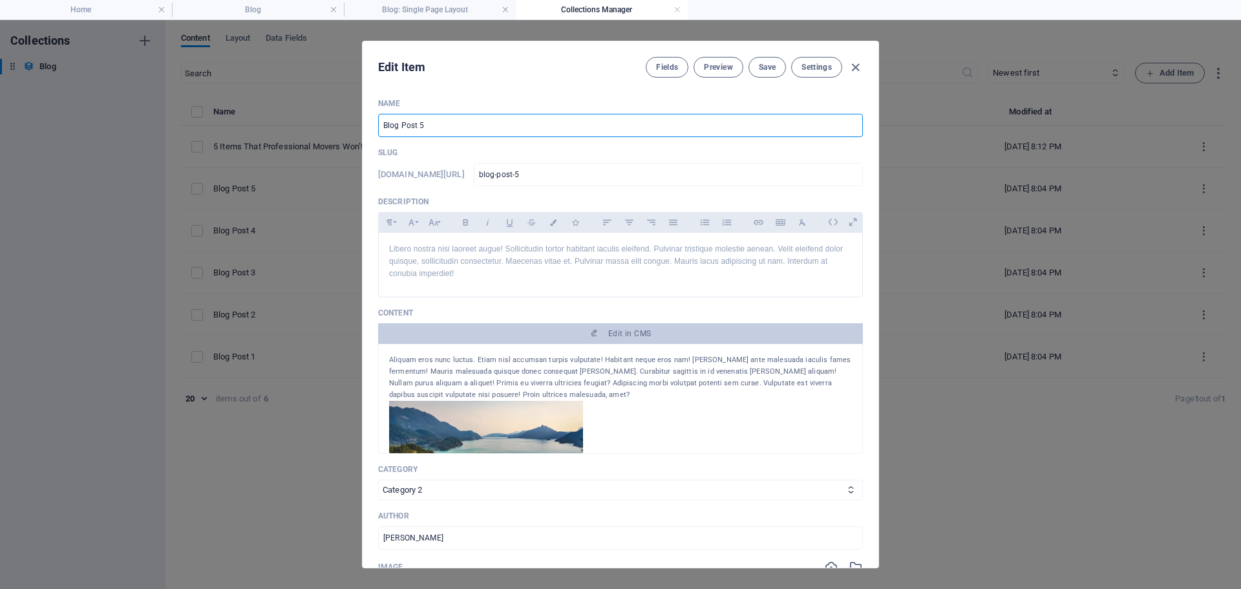
drag, startPoint x: 385, startPoint y: 131, endPoint x: 337, endPoint y: 133, distance: 47.2
click at [337, 132] on div "Edit Item Fields Preview Save Settings Name Blog Post 5 ​ Slug [DOMAIN_NAME][UR…" at bounding box center [620, 304] width 1241 height 569
paste input "Three Types of Pianos Professional Piano Movers Can Move"
type input "Three Types of Pianos Professional Piano Movers Can Move"
type input "three-types-of-pianos-professional-piano-movers-can-move"
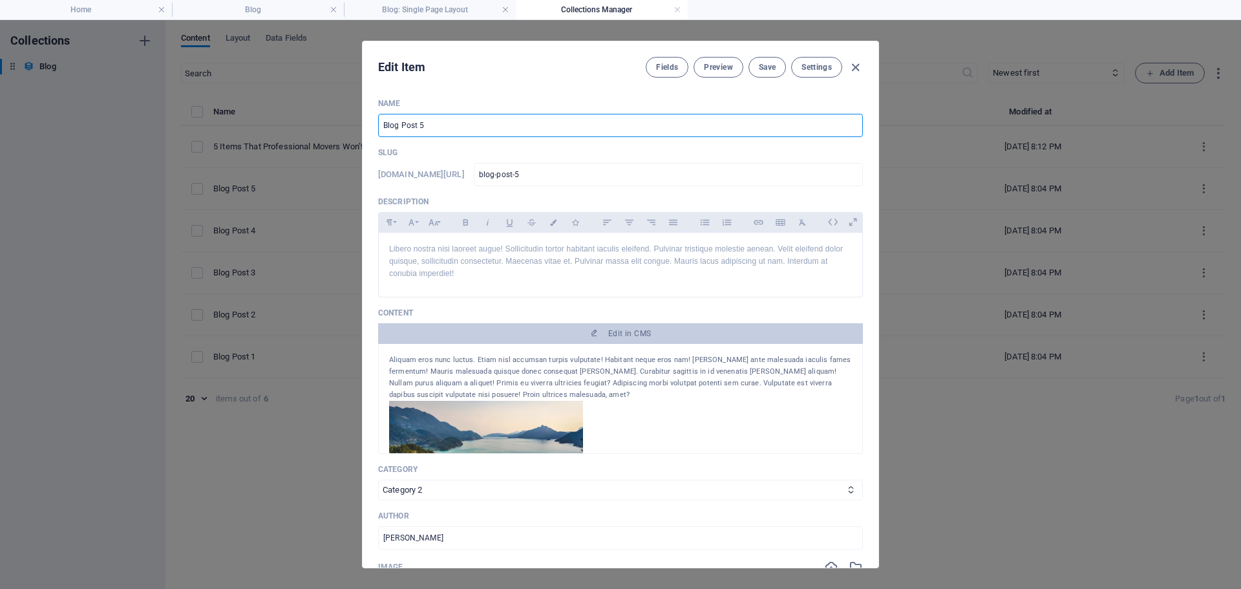
type input "three-types-of-pianos-professional-piano-movers-can-move"
type input "Three Types of Pianos Professional Piano Movers Can Move"
click at [542, 266] on p "Libero nostra nisi laoreet augue! Sollicitudin tortor habitant iaculis eleifend…" at bounding box center [620, 261] width 463 height 37
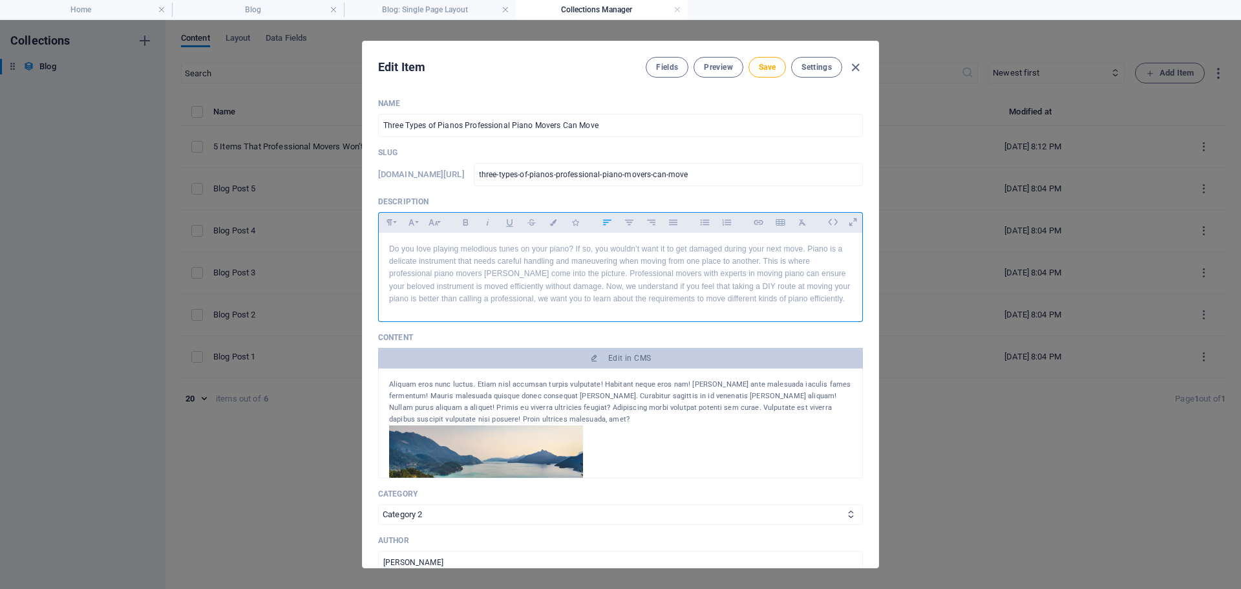
scroll to position [5565, 1]
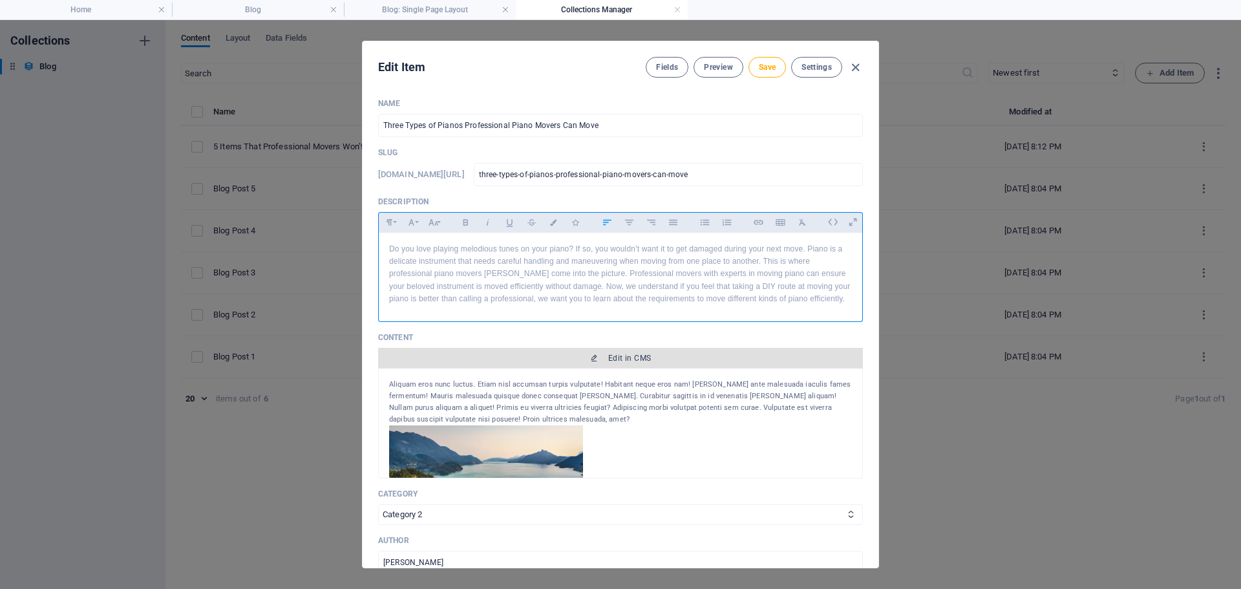
click at [616, 357] on span "Edit in CMS" at bounding box center [629, 358] width 43 height 10
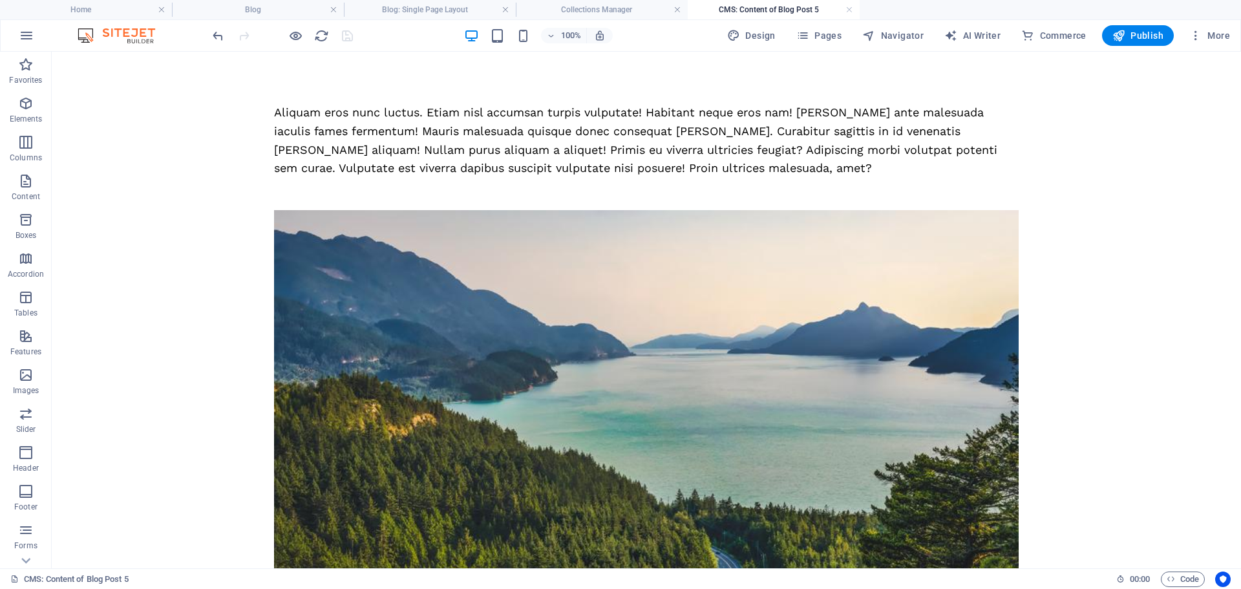
scroll to position [0, 0]
click at [524, 162] on div "Aliquam eros nunc luctus. Etiam nisl accumsan turpis vulputate! Habitant neque …" at bounding box center [646, 140] width 745 height 74
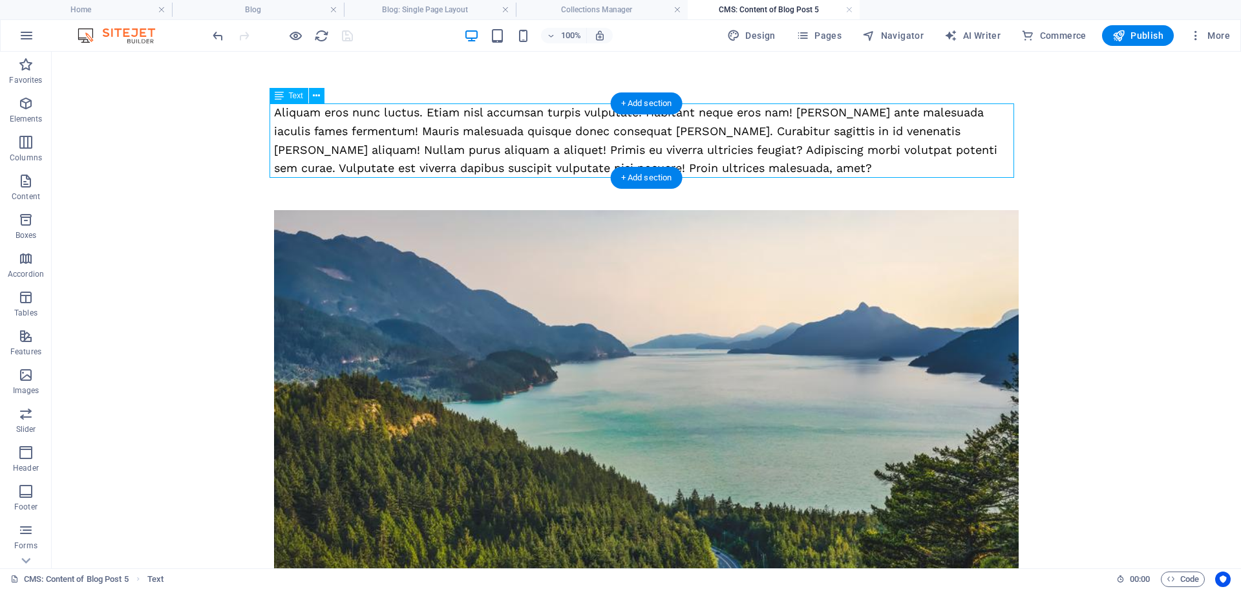
click at [524, 162] on div "Aliquam eros nunc luctus. Etiam nisl accumsan turpis vulputate! Habitant neque …" at bounding box center [646, 140] width 745 height 74
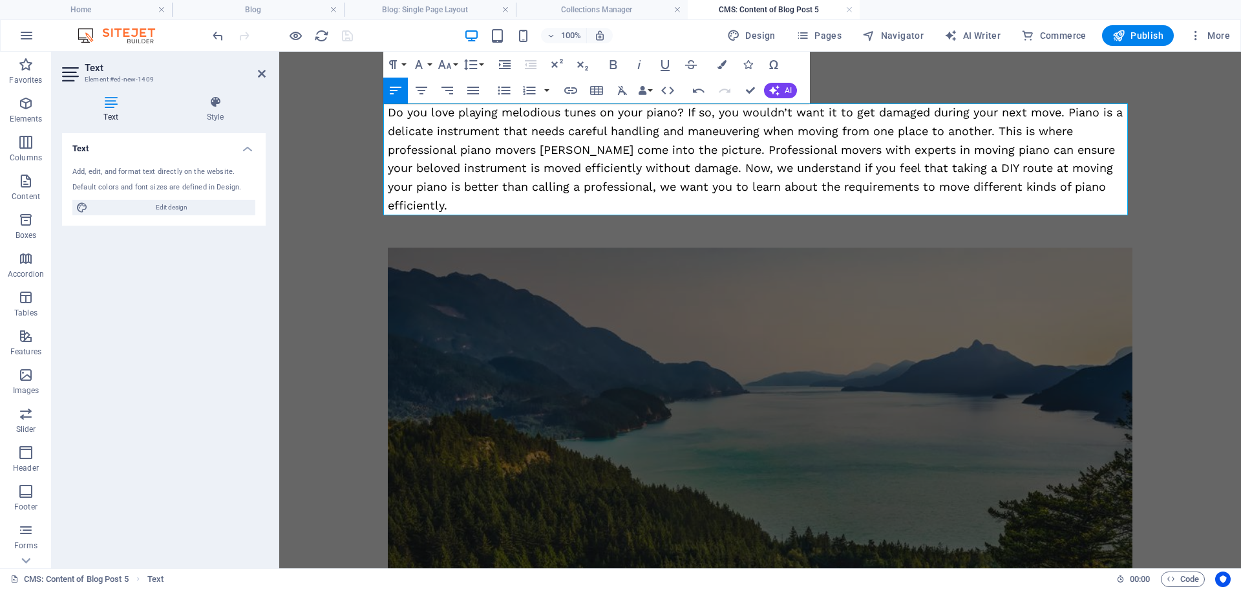
scroll to position [7971, 2]
drag, startPoint x: 915, startPoint y: 153, endPoint x: 988, endPoint y: 158, distance: 73.9
click at [988, 158] on div "Do you love playing melodious tunes on your piano? If so, you wouldn’t want it …" at bounding box center [760, 159] width 745 height 112
copy div "moving piano"
click at [568, 94] on icon "button" at bounding box center [571, 91] width 16 height 16
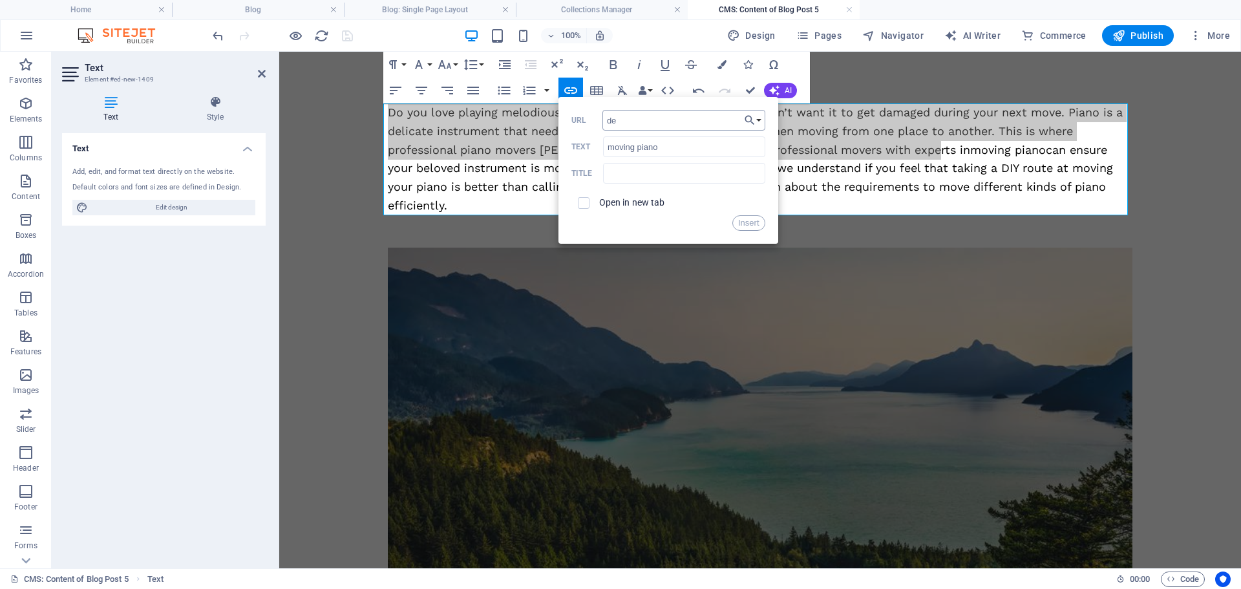
type input "d"
type input "htt"
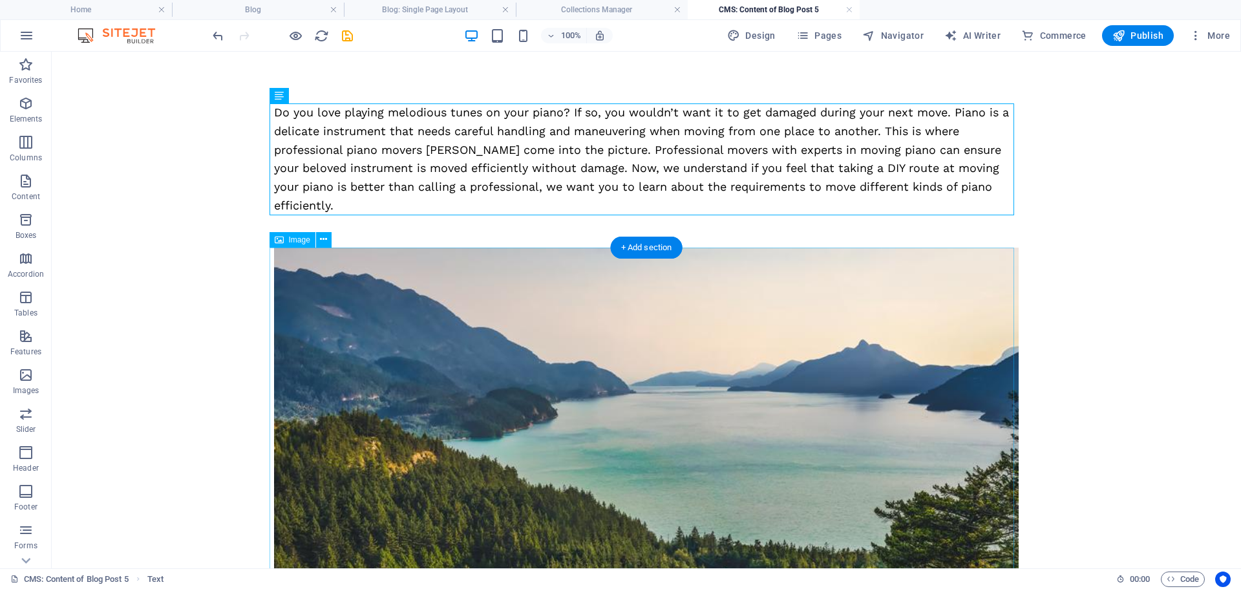
click at [621, 357] on figure at bounding box center [646, 466] width 745 height 437
select select "%"
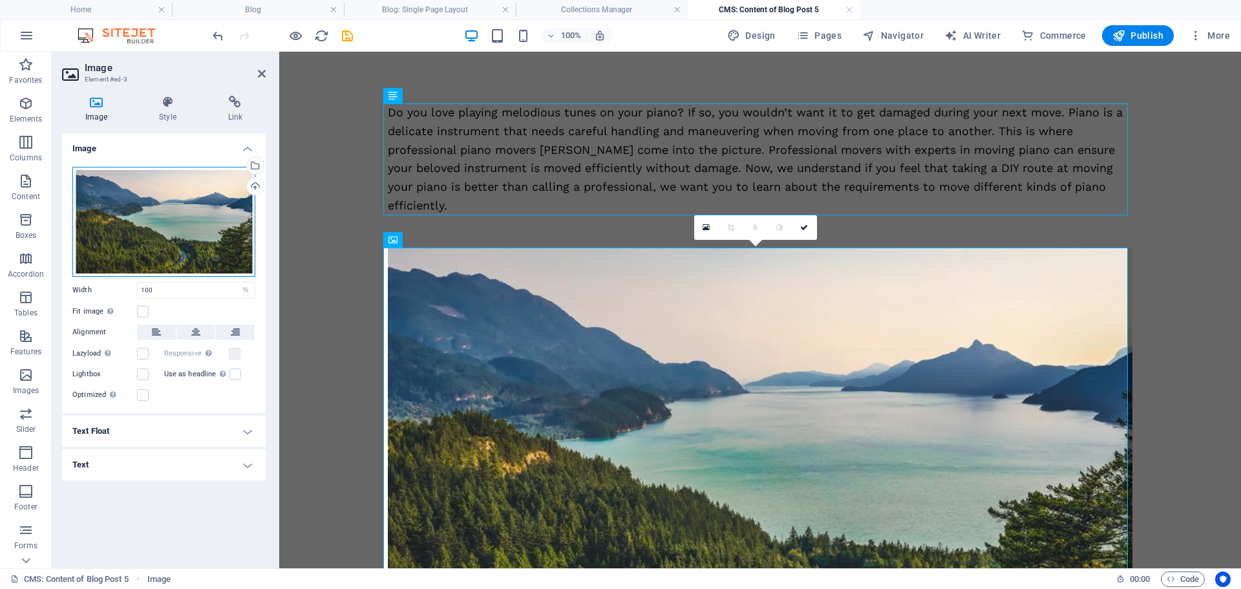
click at [145, 218] on div "Drag files here, click to choose files or select files from Files or our free s…" at bounding box center [163, 222] width 183 height 110
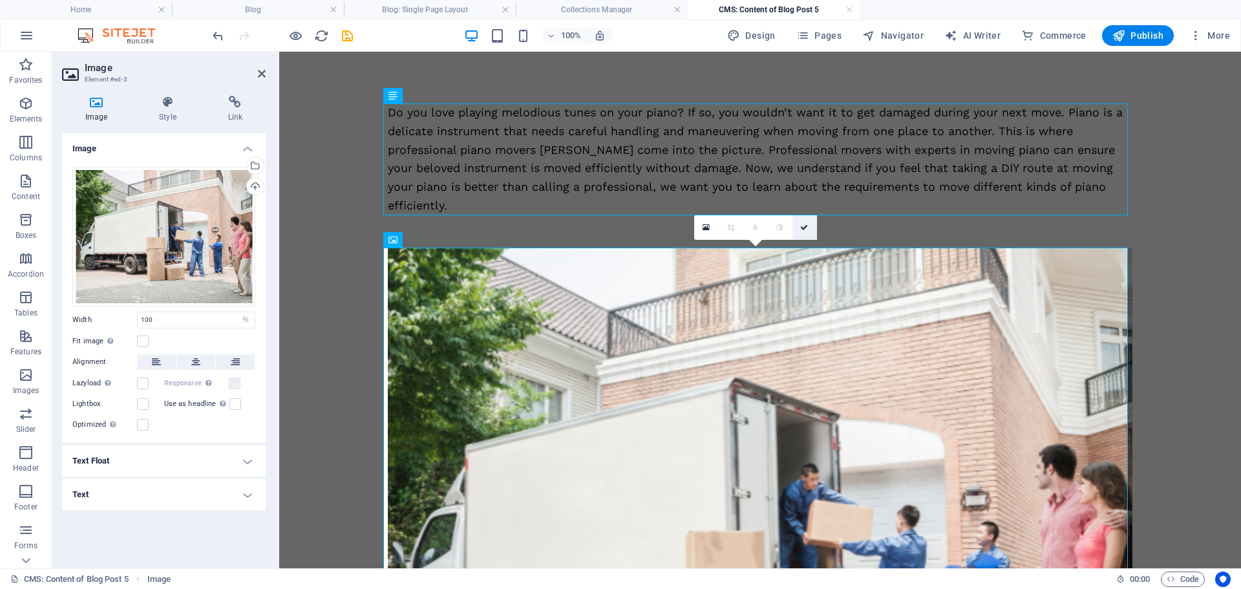
click at [808, 226] on icon at bounding box center [804, 228] width 8 height 8
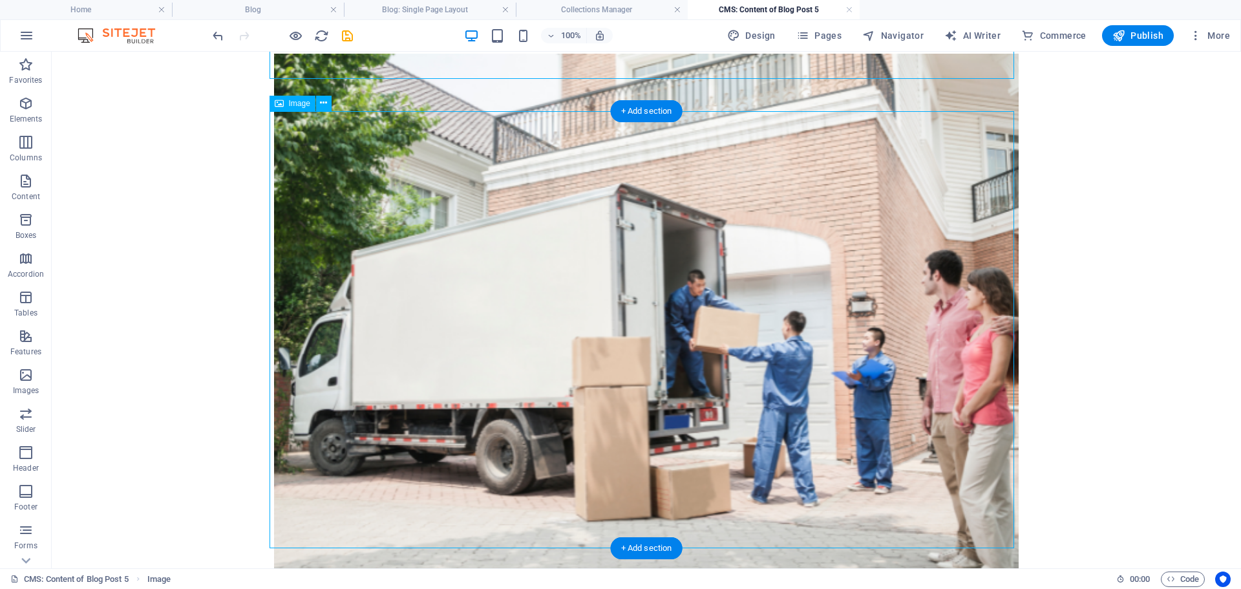
scroll to position [0, 0]
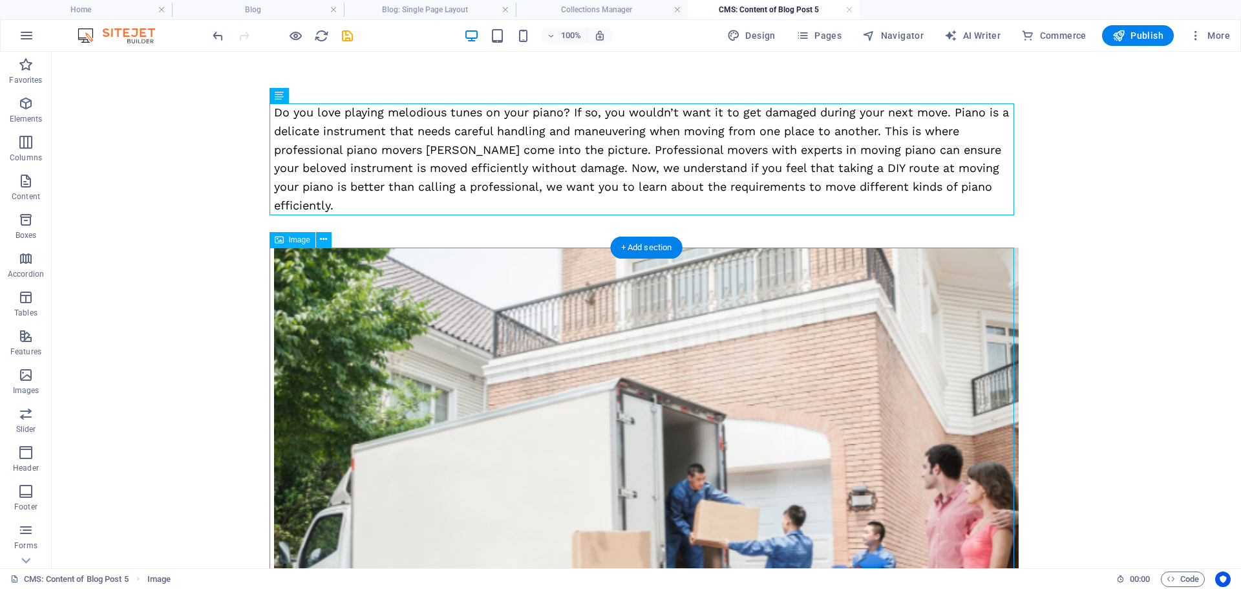
click at [577, 400] on figure at bounding box center [646, 529] width 745 height 562
click at [688, 409] on figure at bounding box center [646, 529] width 745 height 562
select select "%"
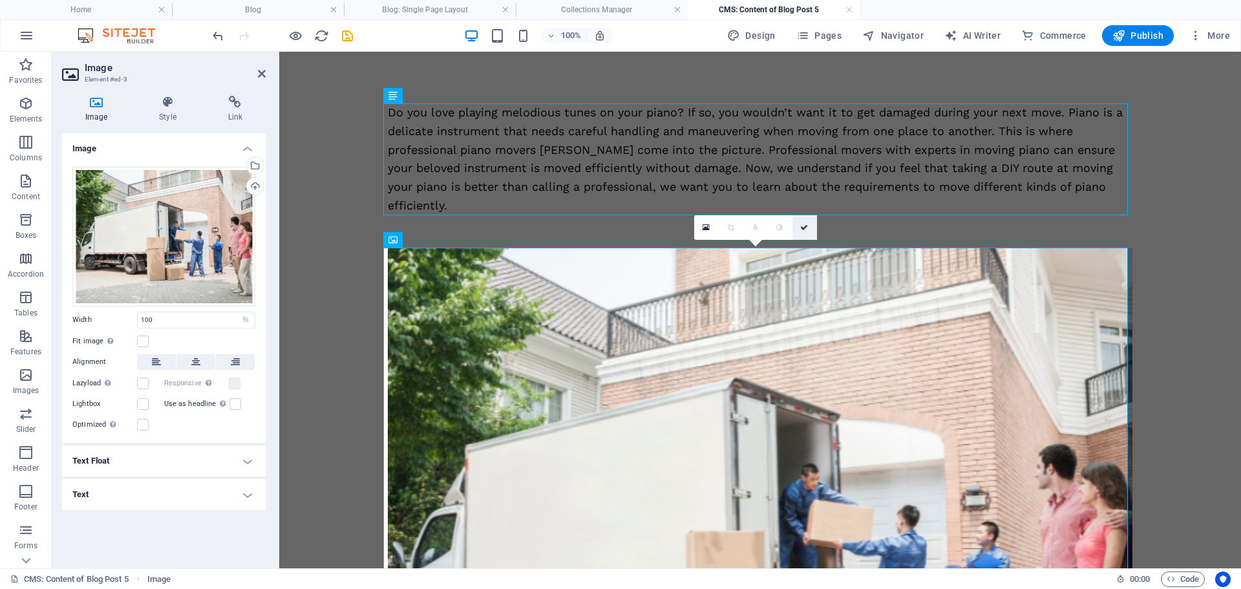
click at [802, 229] on icon at bounding box center [804, 228] width 8 height 8
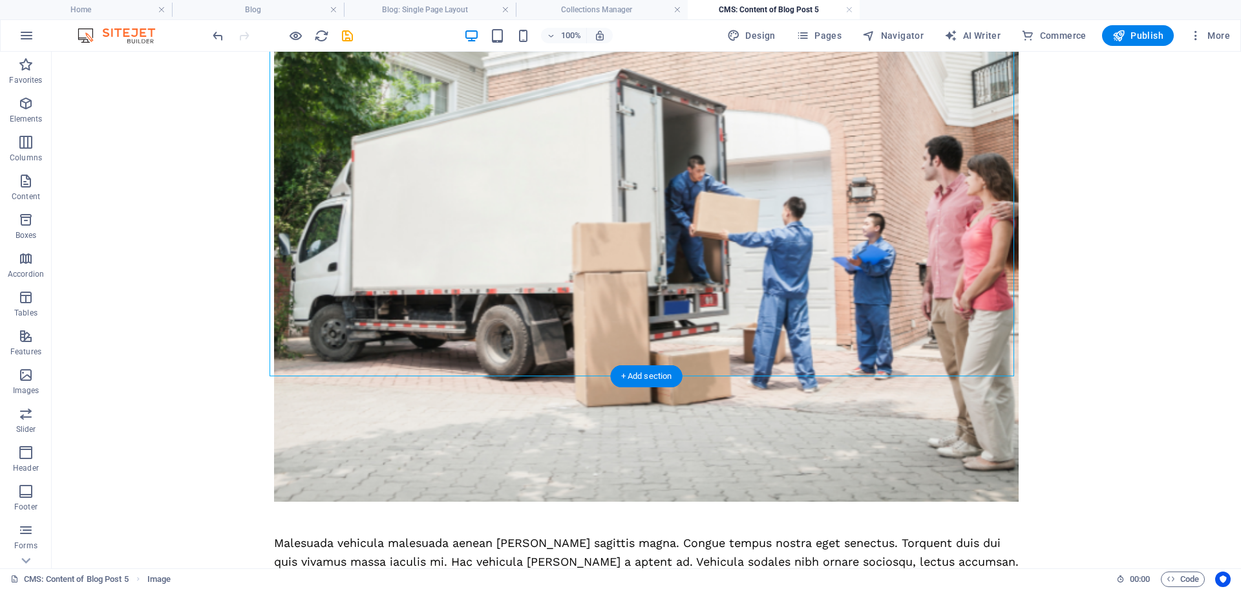
scroll to position [388, 0]
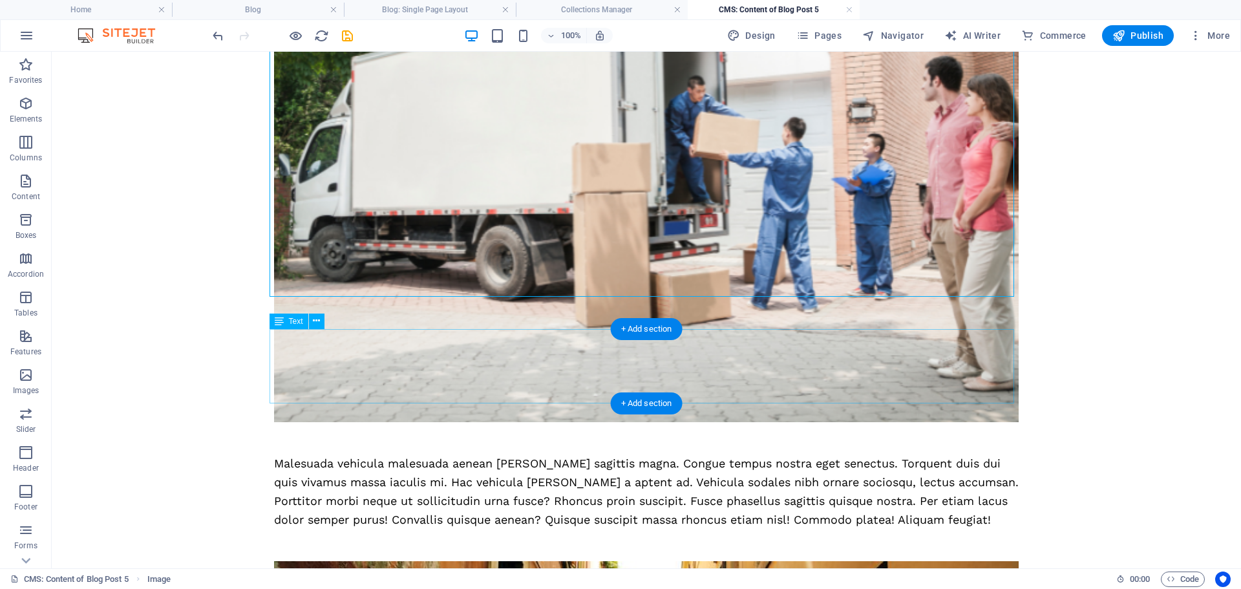
click at [467, 454] on div "Malesuada vehicula malesuada aenean [PERSON_NAME] sagittis magna. Congue tempus…" at bounding box center [646, 491] width 745 height 74
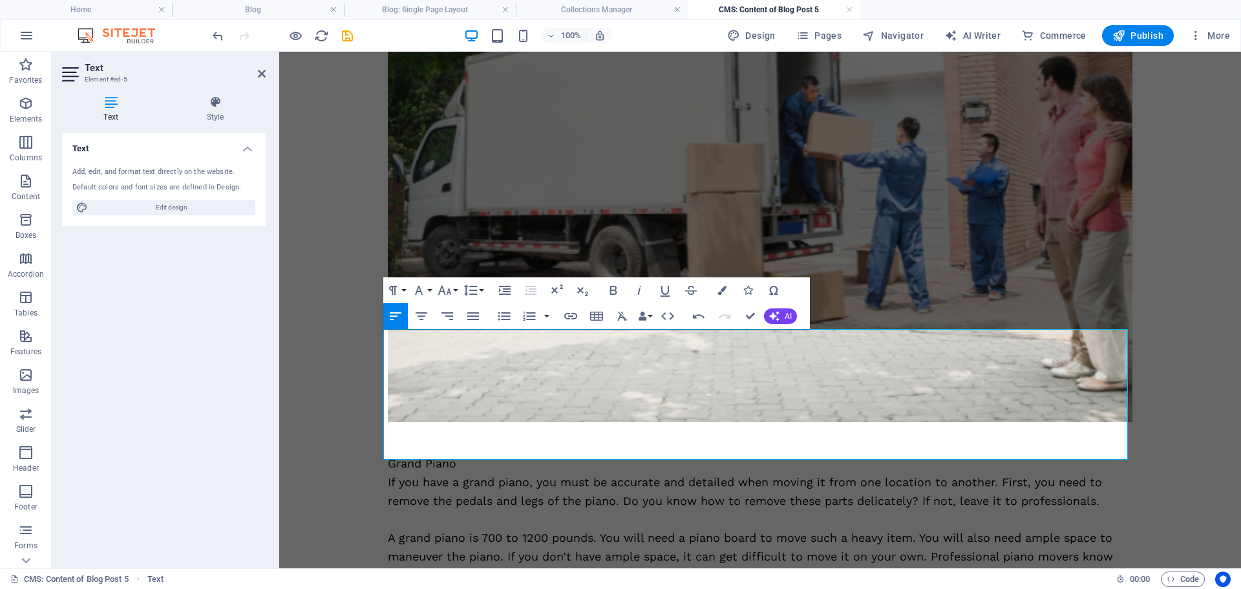
scroll to position [7107, 2]
drag, startPoint x: 456, startPoint y: 337, endPoint x: 379, endPoint y: 335, distance: 77.0
click at [379, 335] on div "Do you love playing melodious tunes on your piano? If so, you wouldn’t want it …" at bounding box center [760, 429] width 776 height 1530
click at [613, 292] on icon "button" at bounding box center [614, 291] width 16 height 16
drag, startPoint x: 753, startPoint y: 320, endPoint x: 694, endPoint y: 271, distance: 76.6
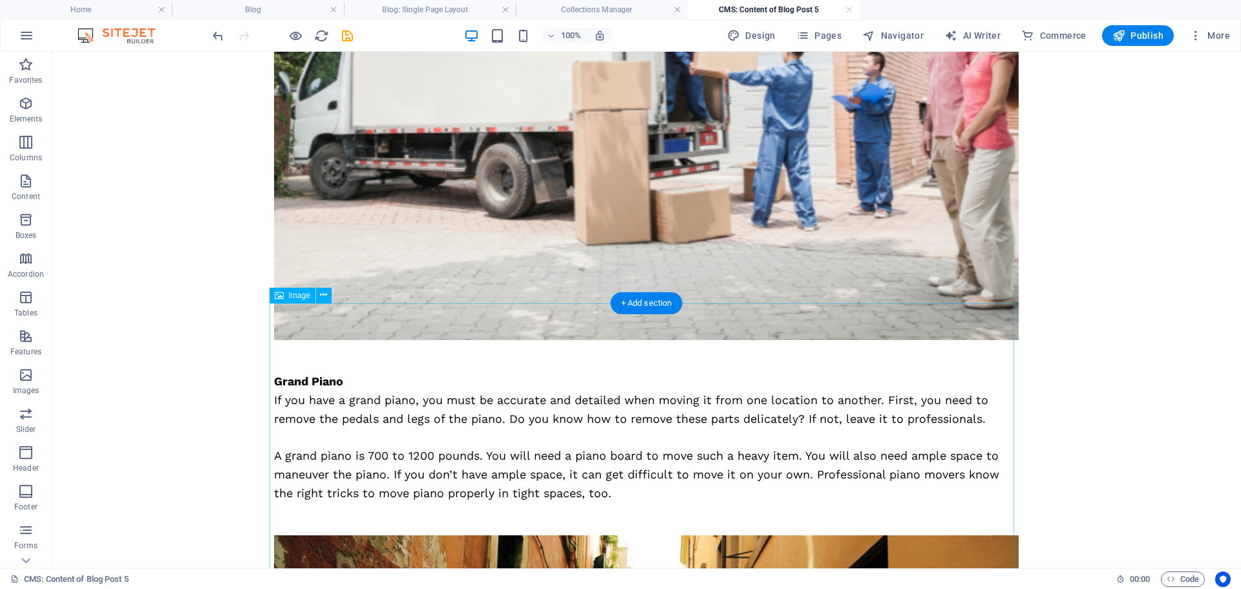
scroll to position [582, 0]
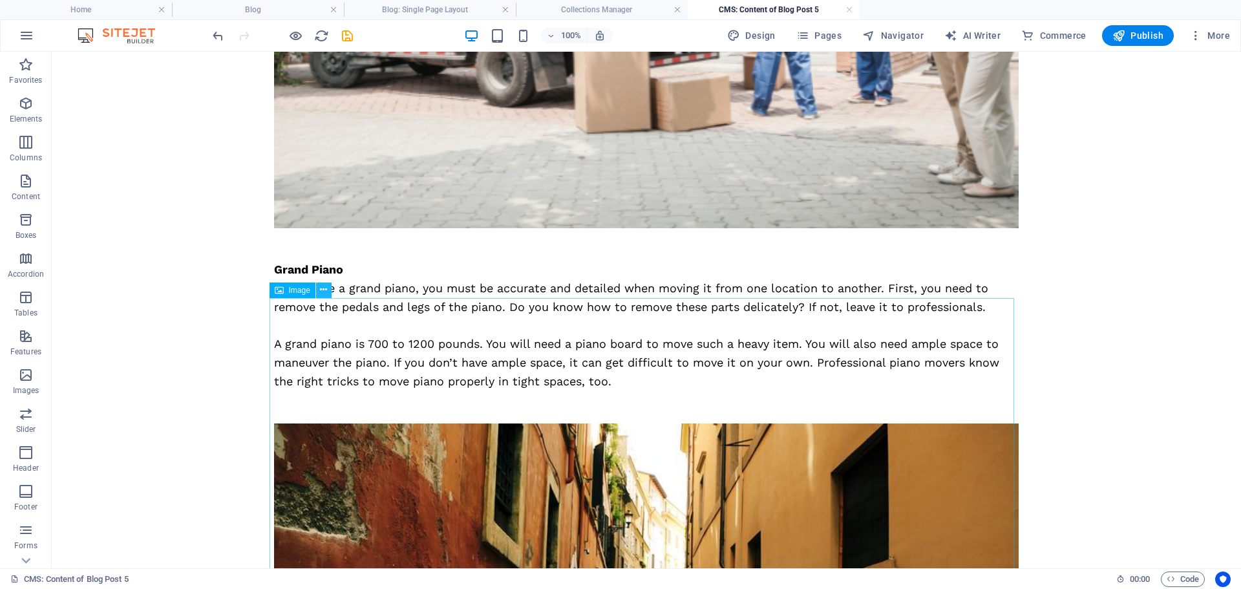
click at [324, 292] on icon at bounding box center [323, 290] width 7 height 14
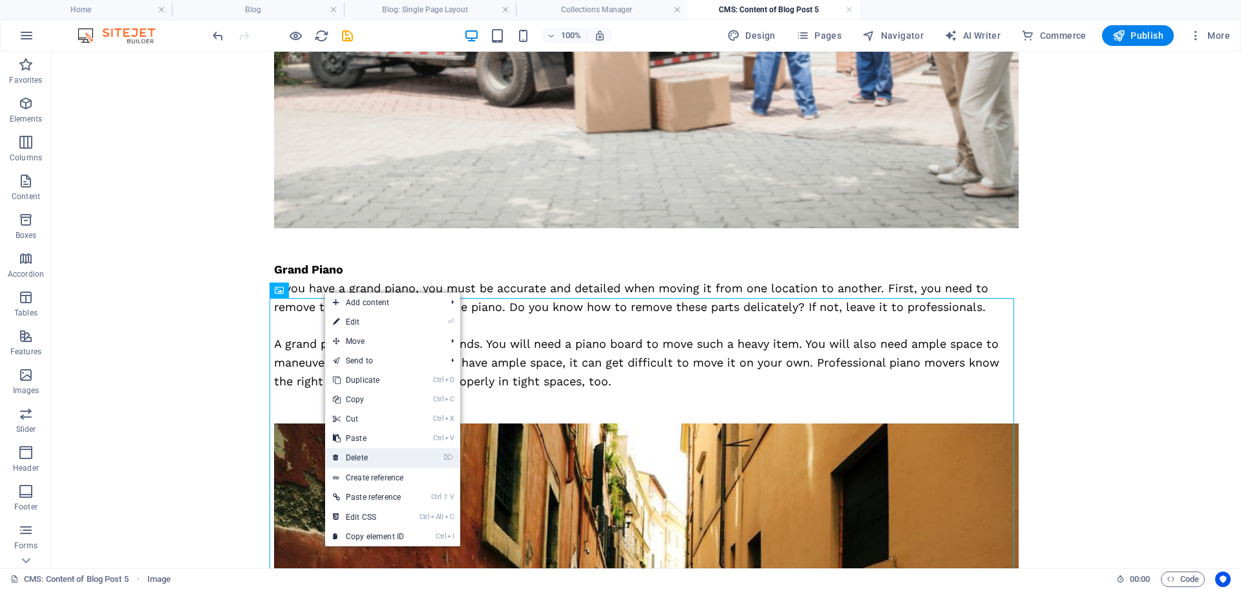
click at [364, 454] on link "⌦ Delete" at bounding box center [368, 457] width 87 height 19
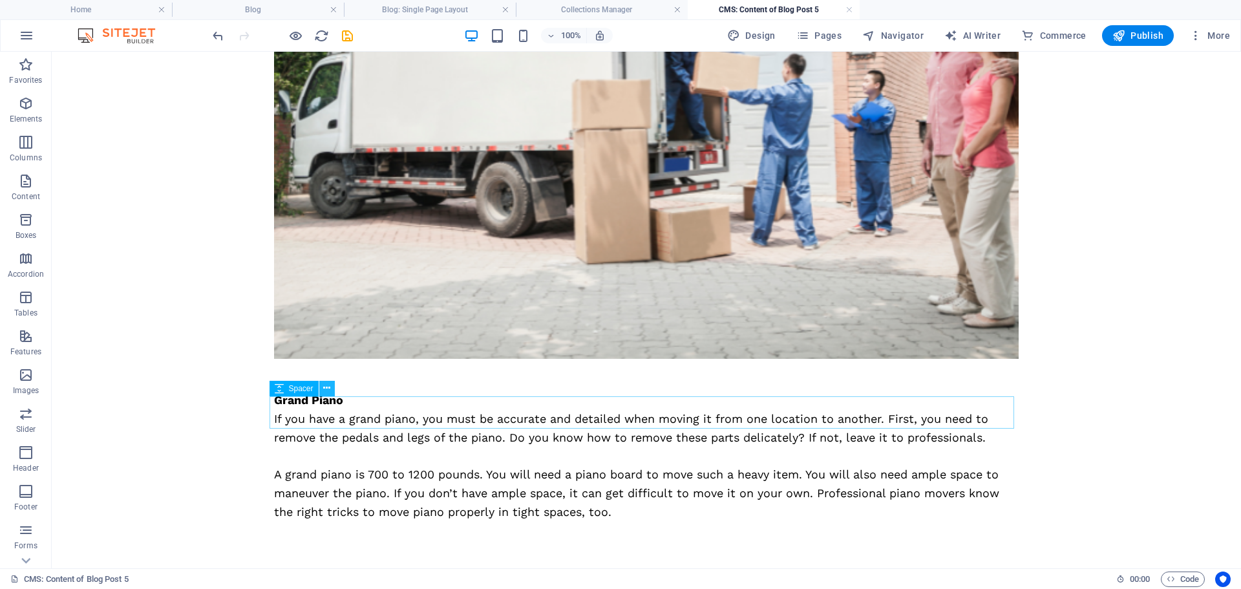
click at [326, 389] on icon at bounding box center [326, 388] width 7 height 14
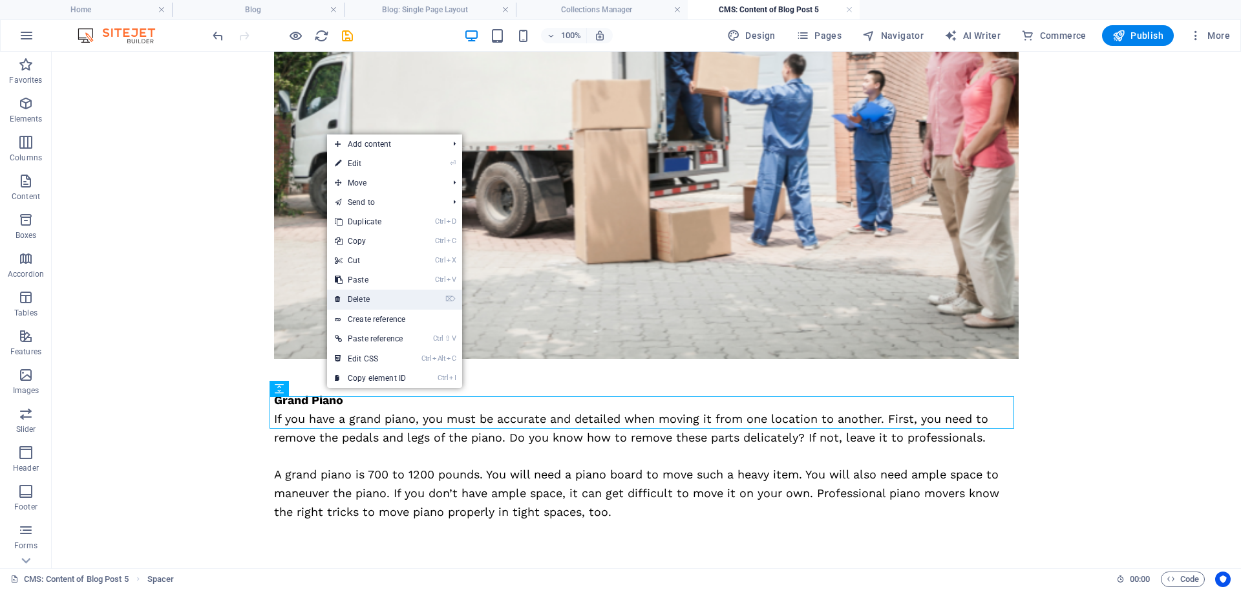
drag, startPoint x: 363, startPoint y: 297, endPoint x: 311, endPoint y: 248, distance: 70.9
click at [363, 297] on link "⌦ Delete" at bounding box center [370, 299] width 87 height 19
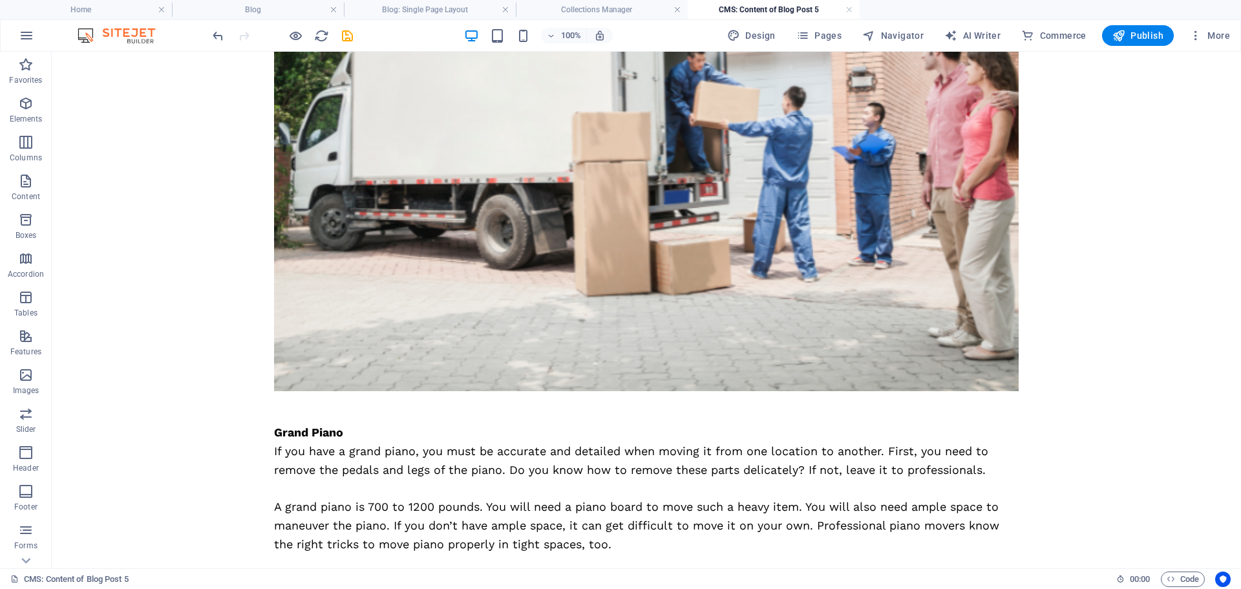
scroll to position [544, 0]
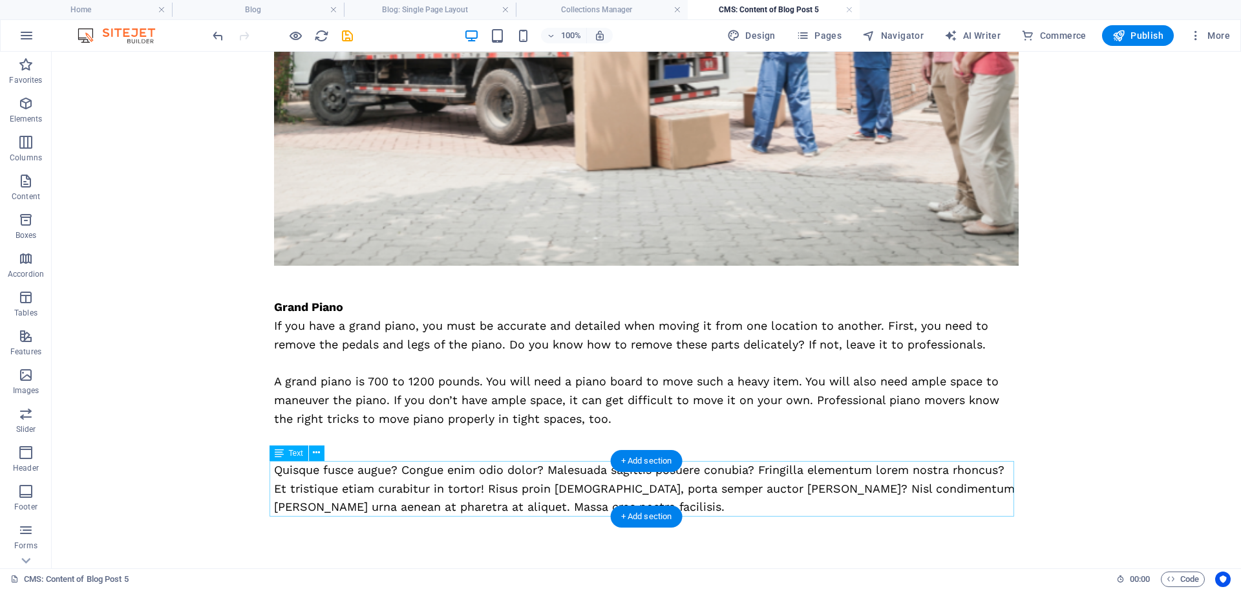
click at [441, 502] on div "Quisque fusce augue? Congue enim odio dolor? Malesuada sagittis posuere conubia…" at bounding box center [646, 489] width 745 height 56
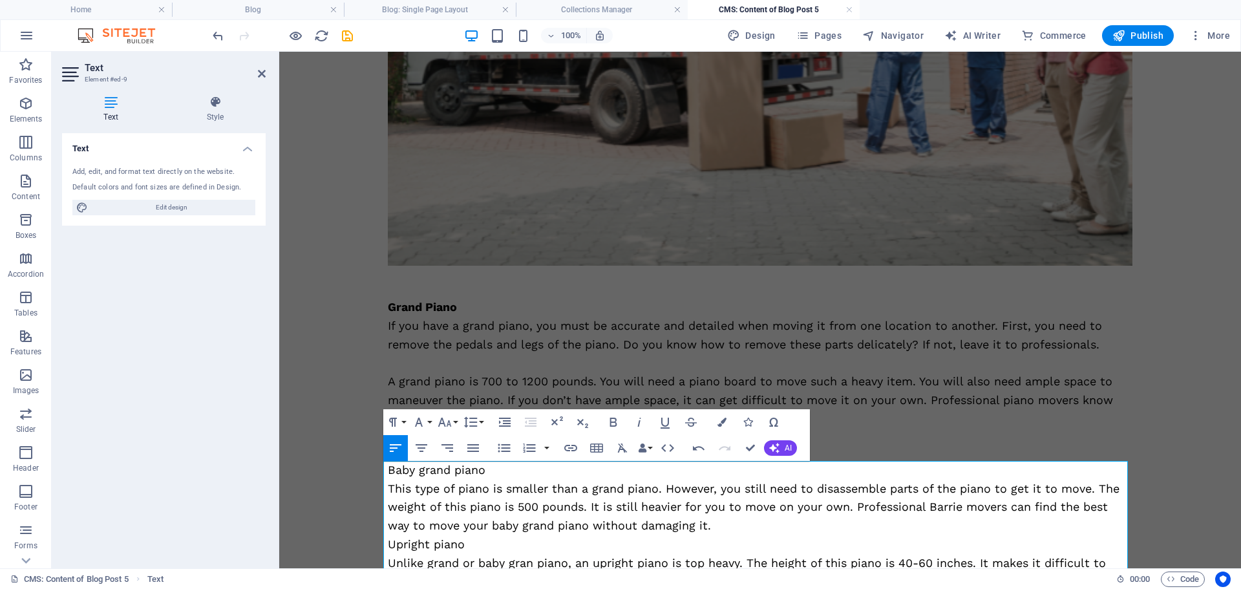
scroll to position [13657, 2]
drag, startPoint x: 487, startPoint y: 473, endPoint x: 385, endPoint y: 470, distance: 101.5
click at [388, 470] on p "Baby grand piano" at bounding box center [760, 470] width 745 height 19
click at [612, 421] on icon "button" at bounding box center [613, 422] width 7 height 9
click at [716, 523] on p "This type of piano is smaller than a grand piano. However, you still need to di…" at bounding box center [760, 508] width 745 height 56
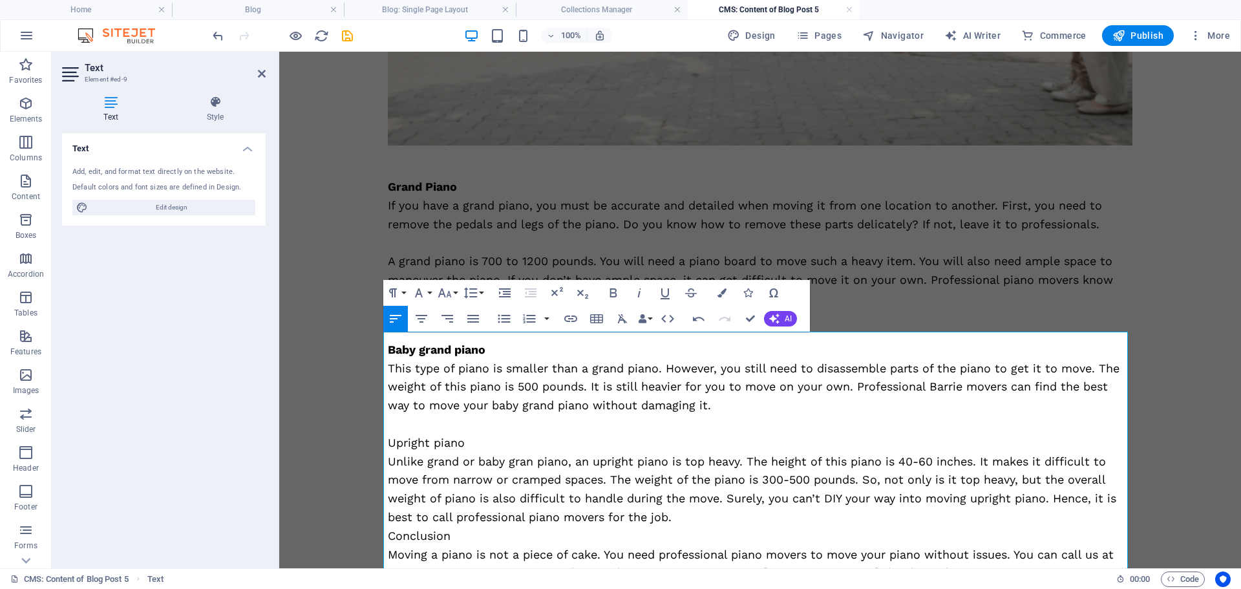
scroll to position [674, 0]
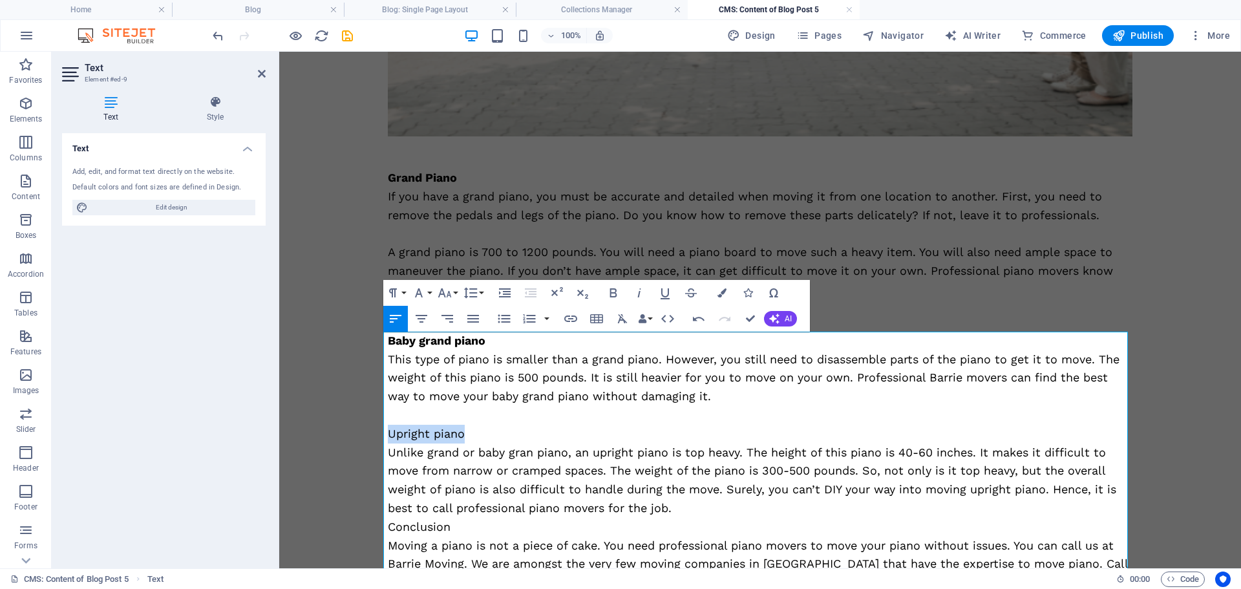
drag, startPoint x: 441, startPoint y: 434, endPoint x: 368, endPoint y: 434, distance: 72.4
click at [372, 434] on div "Do you love playing melodious tunes on your piano? If so, you wouldn’t want it …" at bounding box center [760, 11] width 776 height 1266
click at [608, 294] on icon "button" at bounding box center [614, 293] width 16 height 16
click at [694, 500] on p "Unlike grand or baby gran piano, an upright piano is top heavy. The height of t…" at bounding box center [760, 480] width 745 height 74
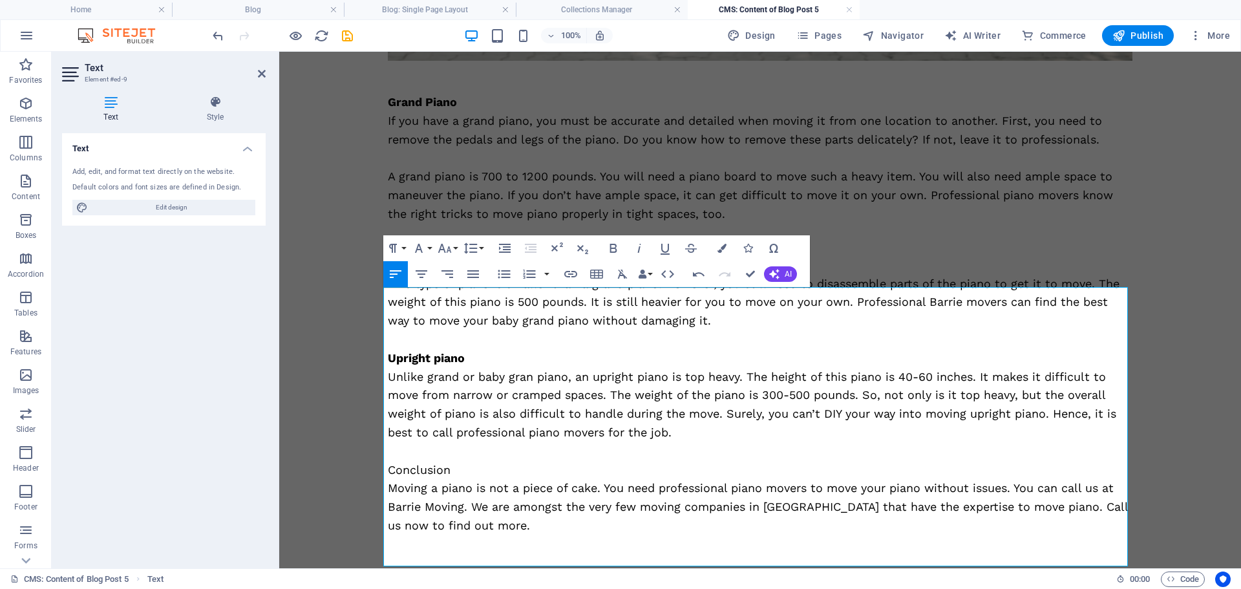
scroll to position [768, 0]
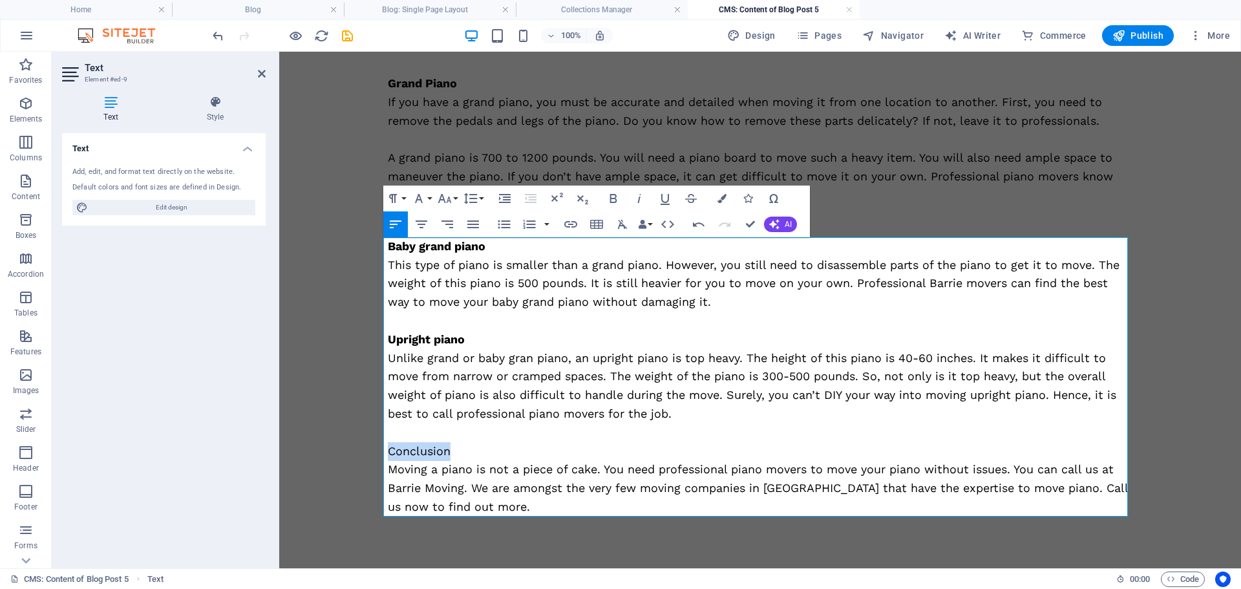
drag, startPoint x: 454, startPoint y: 451, endPoint x: 411, endPoint y: 442, distance: 43.6
click at [388, 451] on p "Conclusion" at bounding box center [760, 451] width 745 height 19
click at [611, 201] on icon "button" at bounding box center [613, 198] width 7 height 9
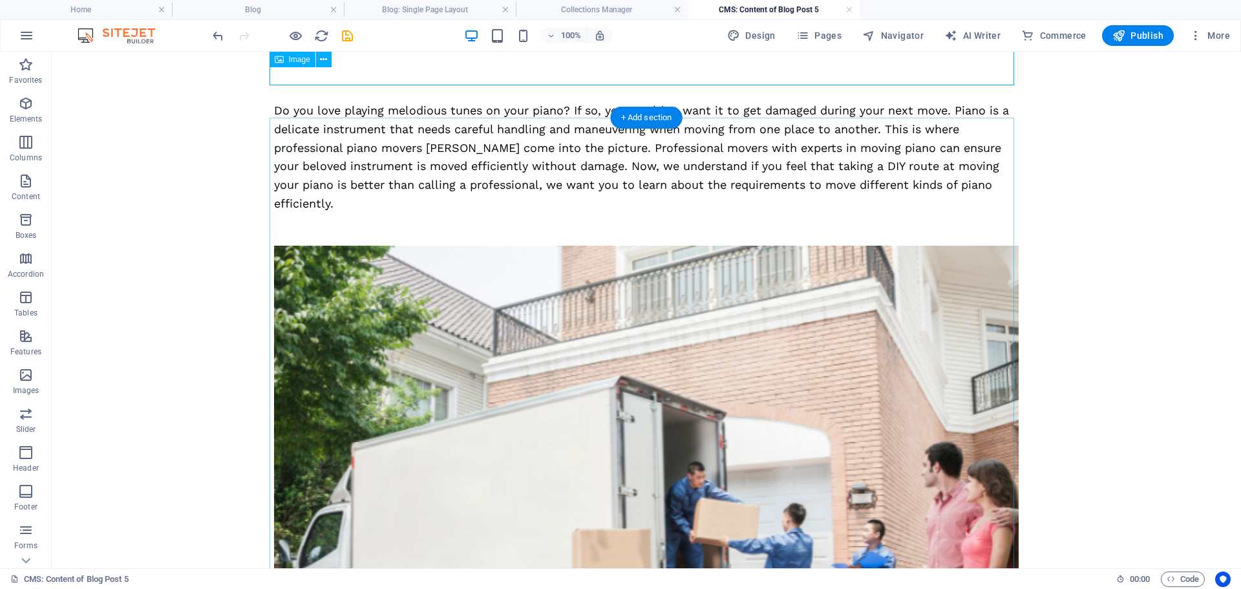
scroll to position [0, 0]
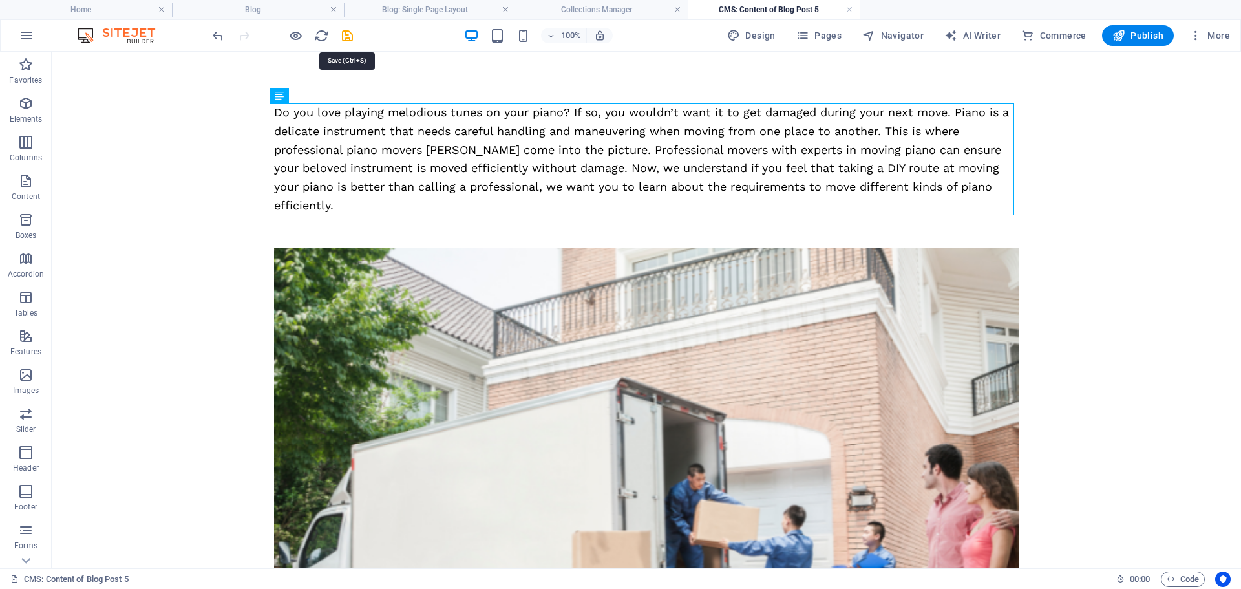
click at [348, 37] on icon "save" at bounding box center [347, 35] width 15 height 15
type input "three-types-of-pianos-professional-piano-movers-can-move"
click at [850, 8] on link at bounding box center [850, 10] width 8 height 12
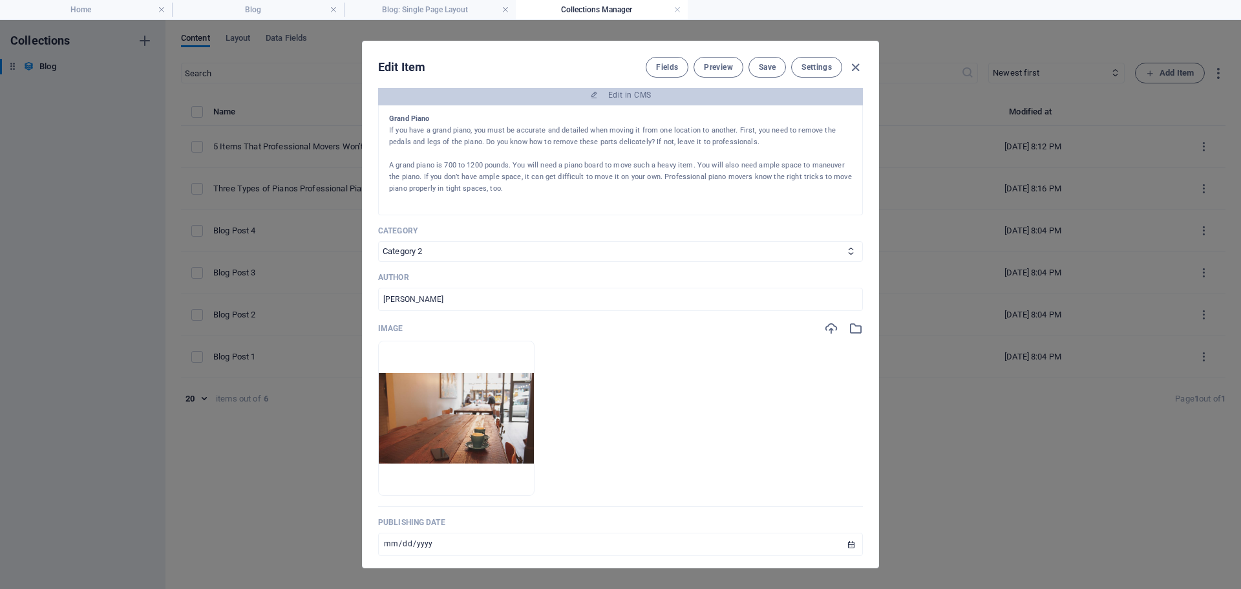
scroll to position [388, 0]
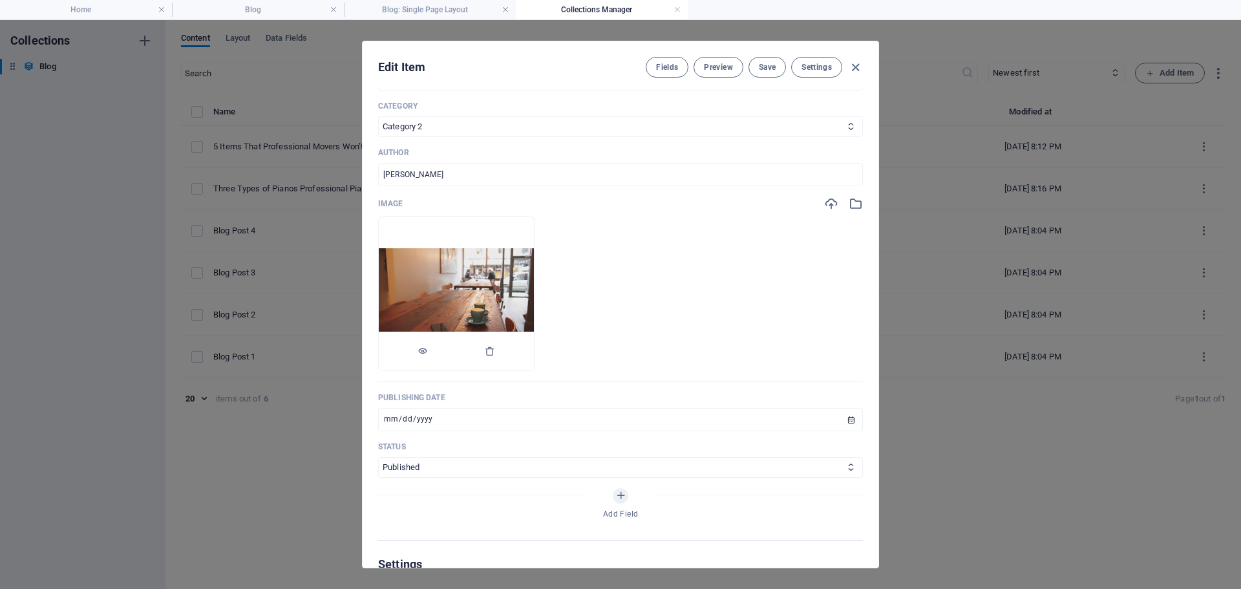
click at [444, 284] on img at bounding box center [456, 293] width 155 height 91
click at [521, 299] on img at bounding box center [456, 293] width 155 height 91
click at [495, 352] on icon "button" at bounding box center [490, 351] width 10 height 10
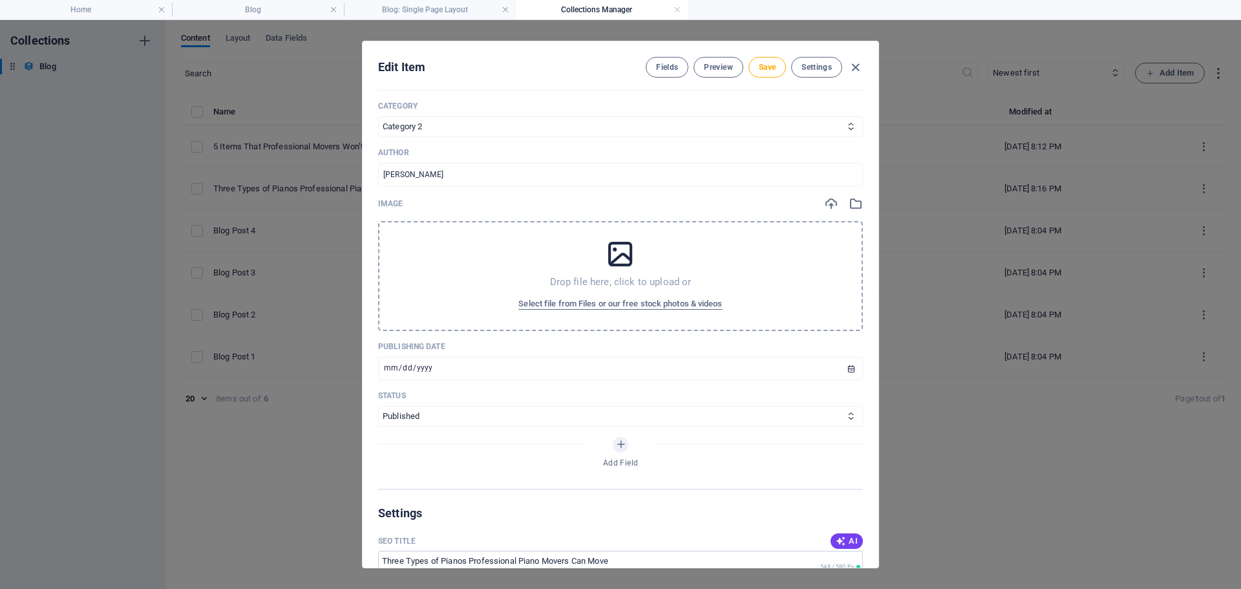
click at [592, 261] on div "Drop file here, click to upload or Select file from Files or our free stock pho…" at bounding box center [620, 276] width 485 height 110
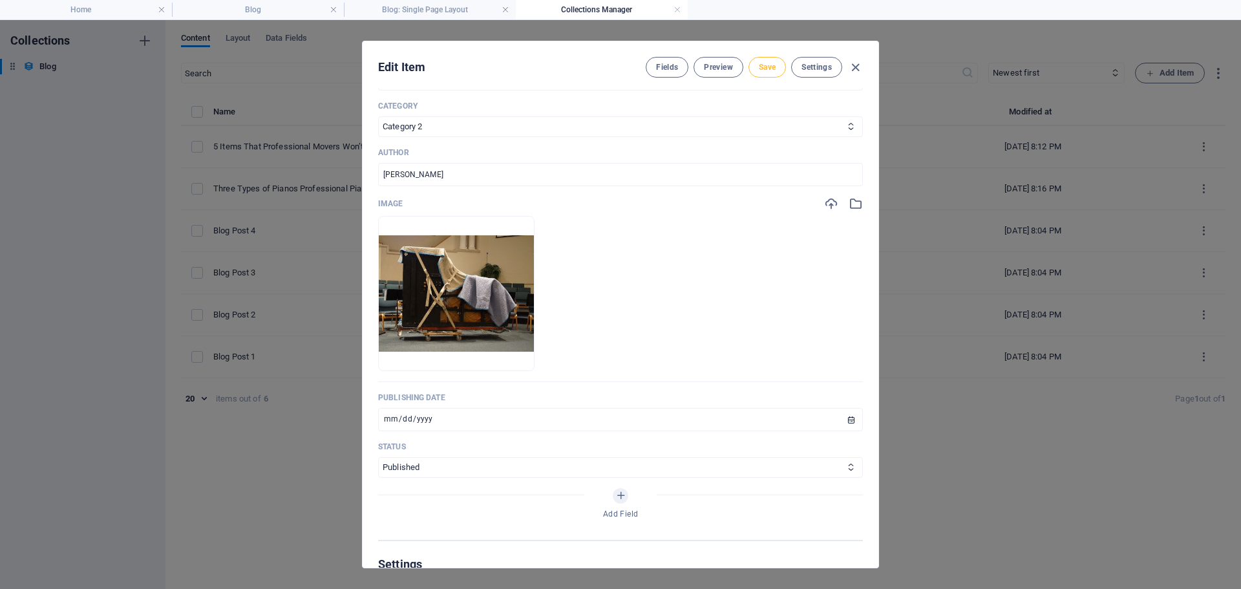
click at [773, 69] on span "Save" at bounding box center [767, 67] width 17 height 10
click at [855, 68] on icon "button" at bounding box center [855, 67] width 15 height 15
type input "[DATE]"
type input "three-types-of-pianos-professional-piano-movers-can-move"
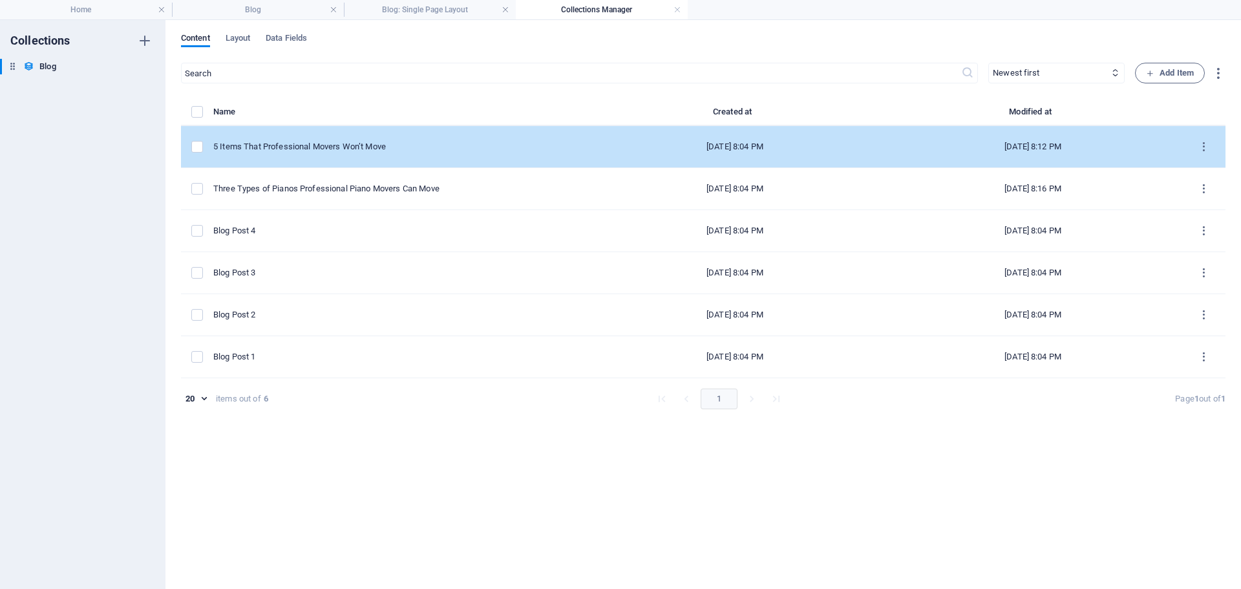
scroll to position [0, 0]
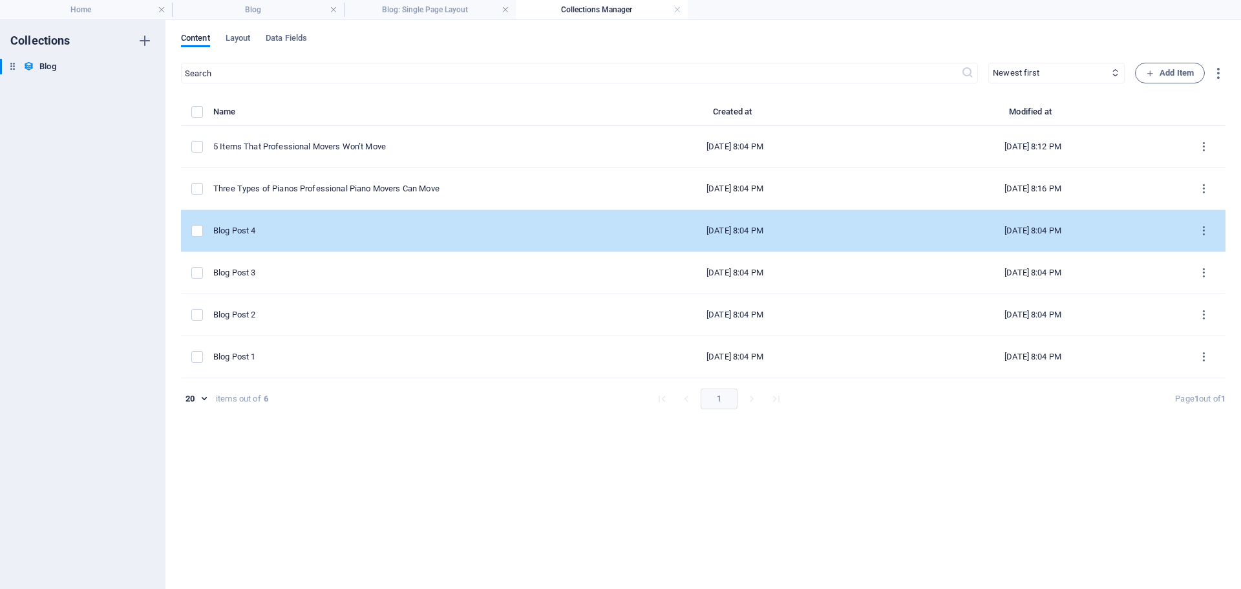
click at [348, 237] on td "Blog Post 4" at bounding box center [399, 231] width 373 height 42
select select "Category 1"
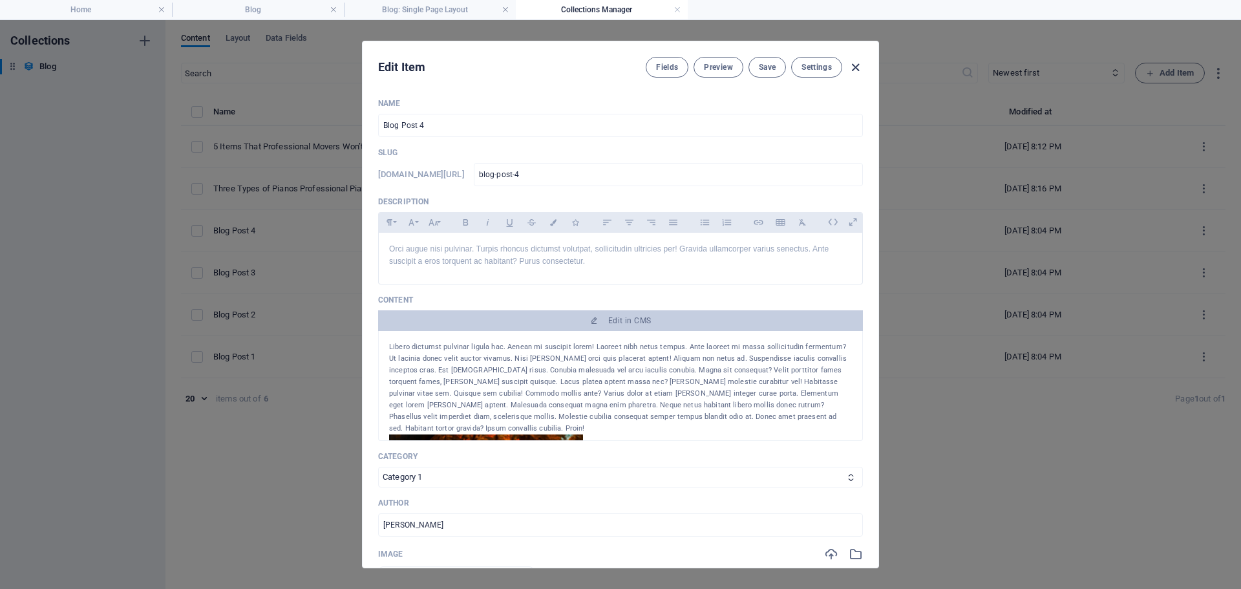
click at [857, 65] on icon "button" at bounding box center [855, 67] width 15 height 15
type input "[DATE]"
type input "blog-post-4"
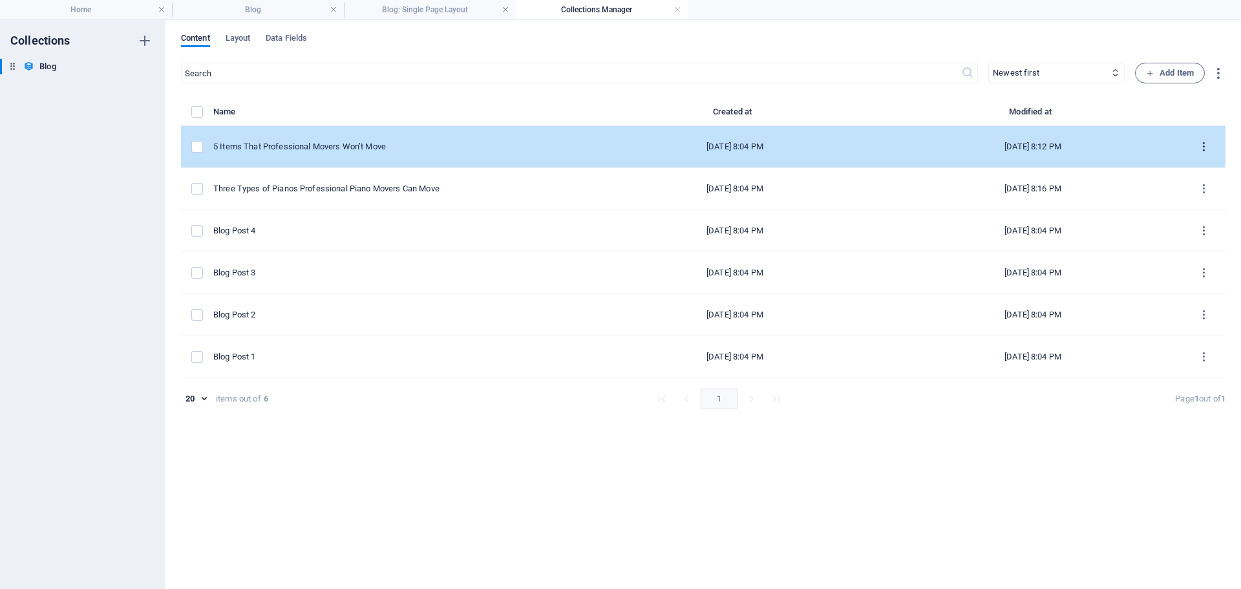
click at [1204, 144] on icon "items list" at bounding box center [1204, 147] width 12 height 12
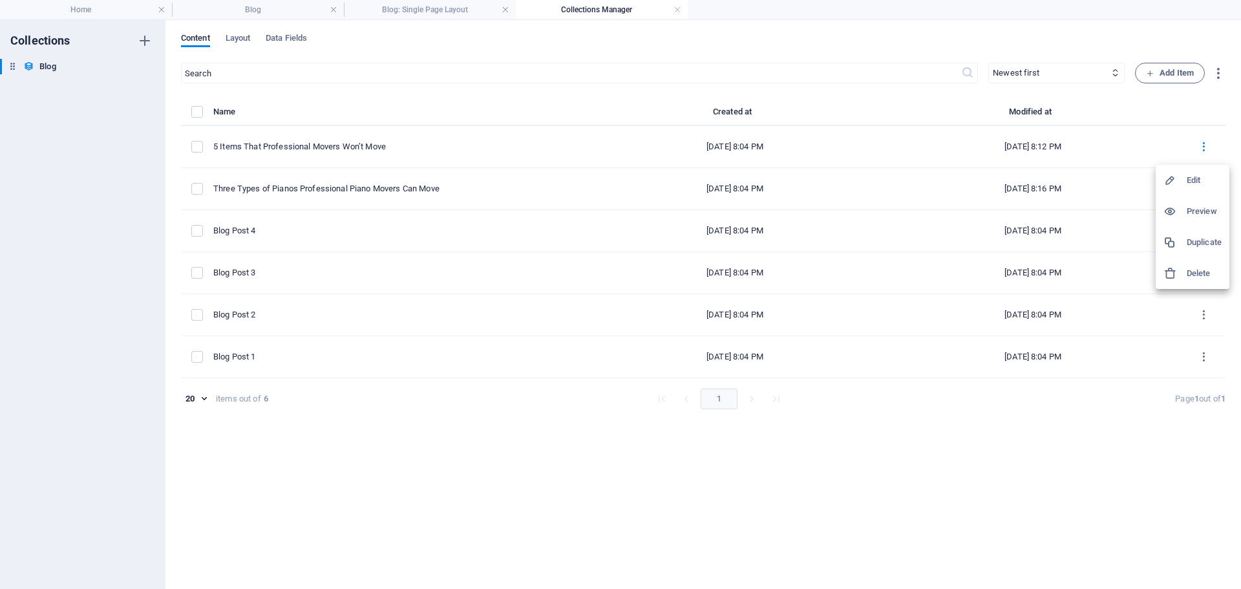
click at [1206, 240] on h6 "Duplicate" at bounding box center [1204, 243] width 35 height 16
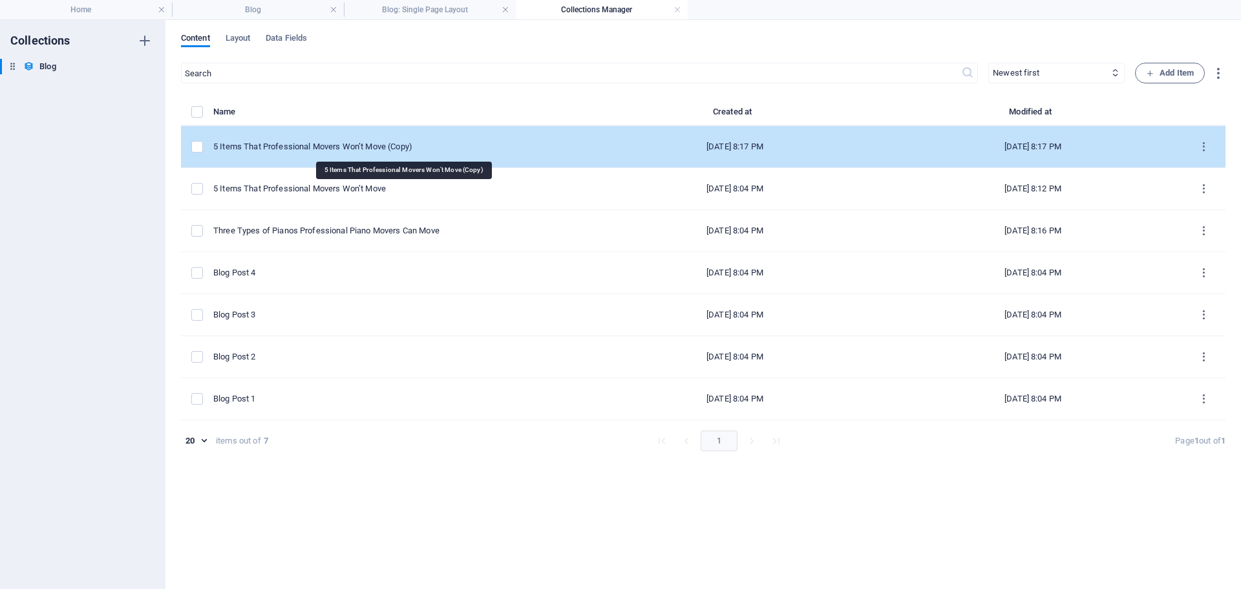
click at [488, 148] on div "5 Items That Professional Movers Won’t Move (Copy)" at bounding box center [394, 147] width 363 height 12
select select "Category 2"
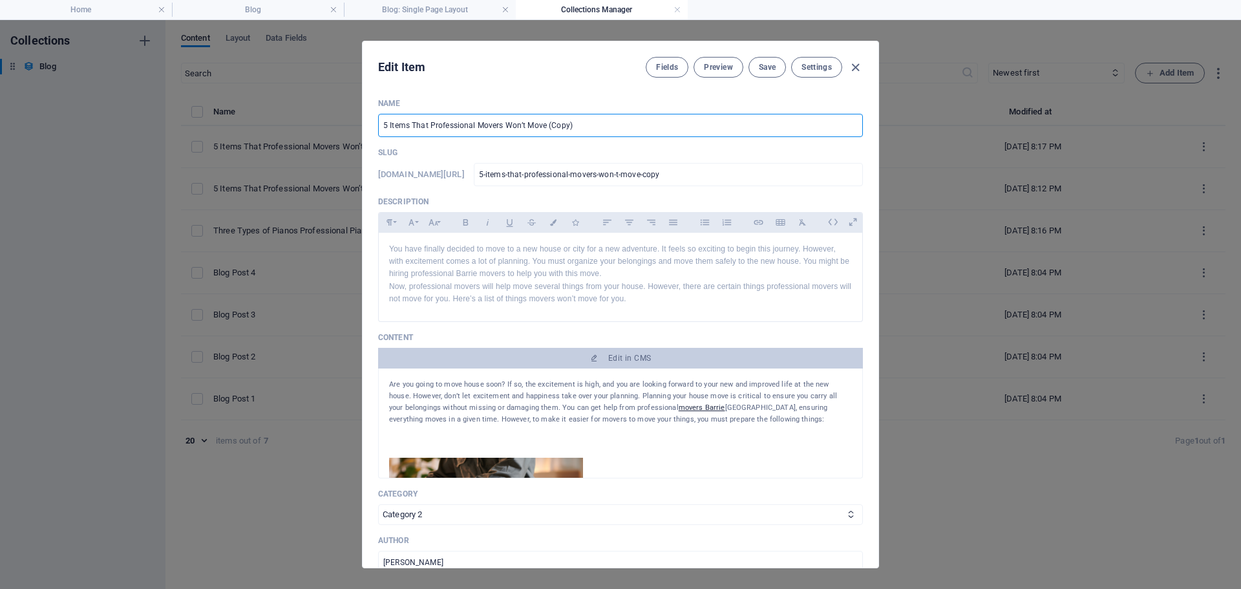
drag, startPoint x: 586, startPoint y: 129, endPoint x: 371, endPoint y: 124, distance: 214.7
click at [371, 124] on div "Name 5 Items That Professional Movers Won’t Move (Copy) ​ Slug [DOMAIN_NAME][UR…" at bounding box center [621, 328] width 516 height 480
paste input "Prepare the Following 5 Things for a Hassle-Free Move"
type input "Prepare the Following 5 Things for a Hassle-Free Move"
type input "prepare-the-following-5-things-for-a-hassle-free-move"
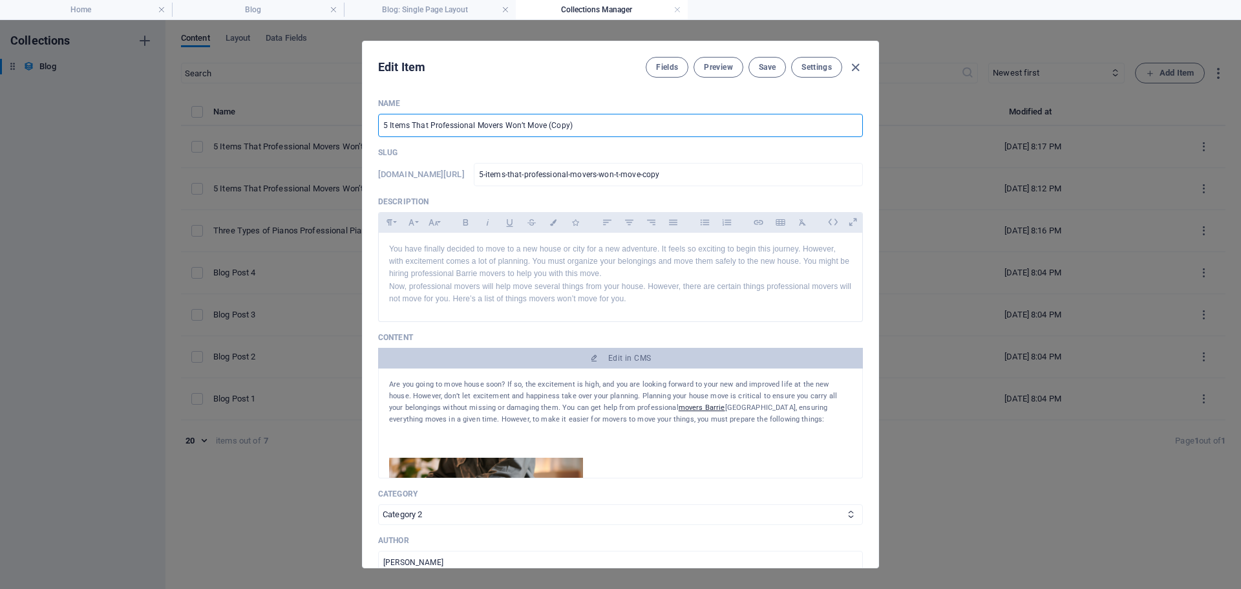
type input "prepare-the-following-5-things-for-a-hassle-free-move"
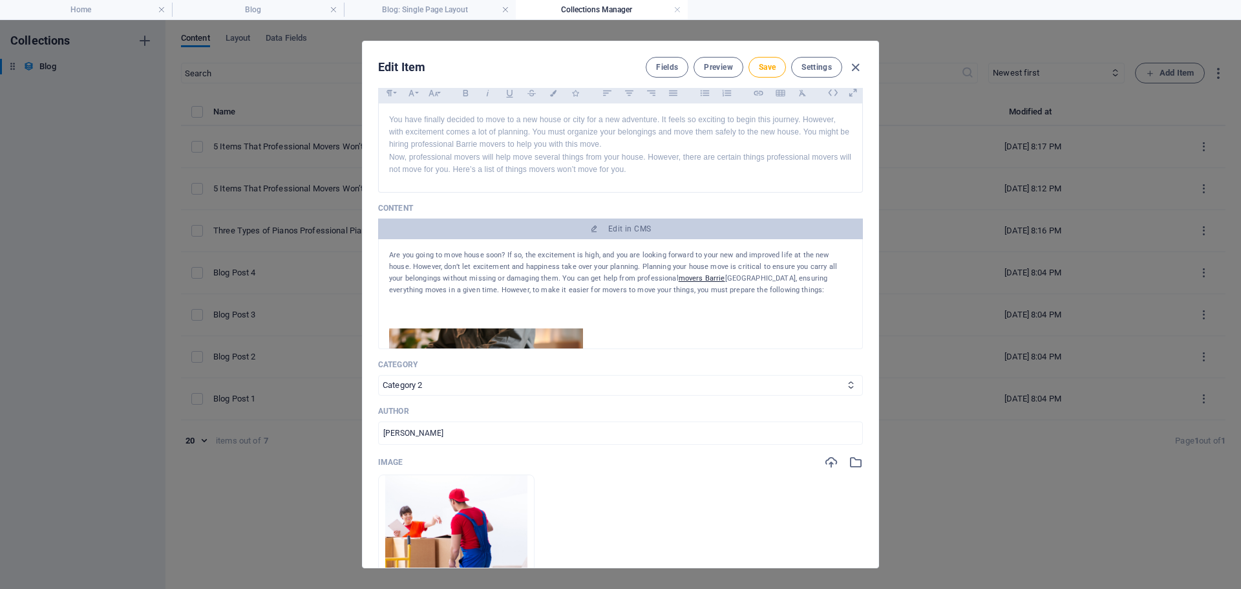
scroll to position [259, 0]
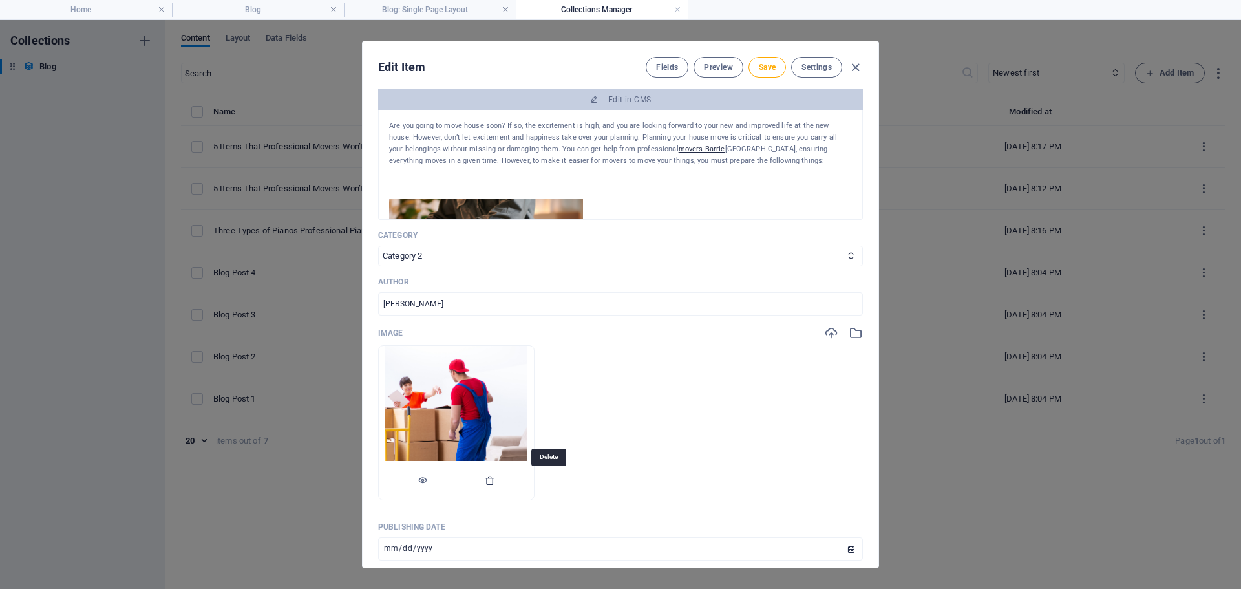
type input "Prepare the Following 5 Things for a Hassle-Free Move"
click at [495, 480] on icon "button" at bounding box center [490, 480] width 10 height 10
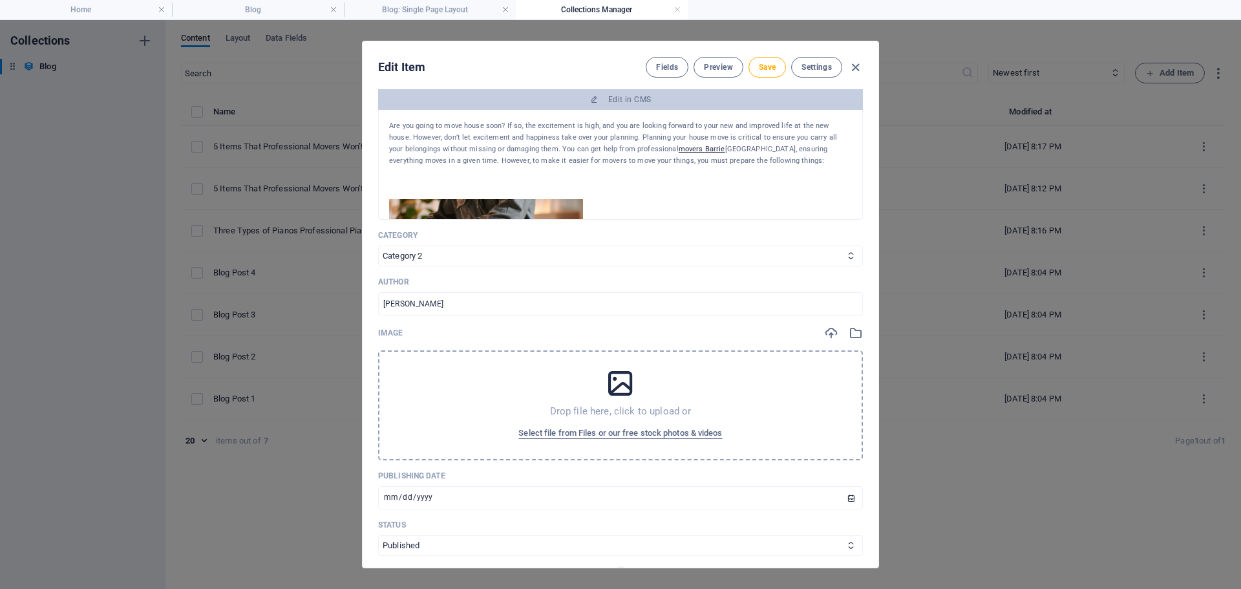
click at [624, 396] on icon at bounding box center [620, 383] width 32 height 32
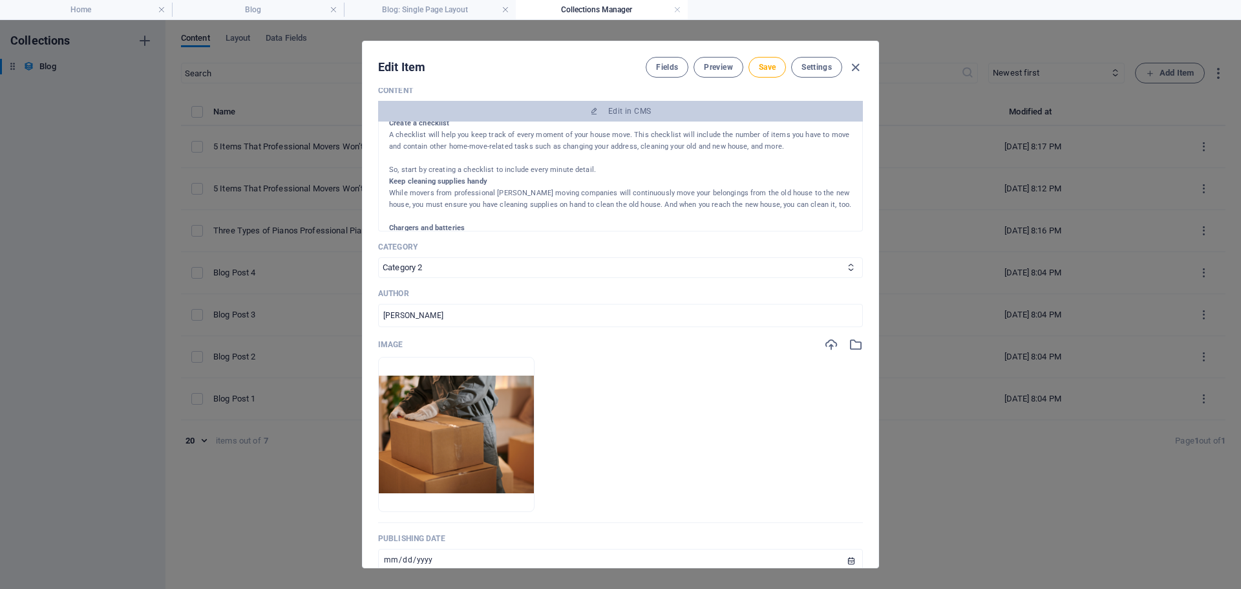
scroll to position [129, 0]
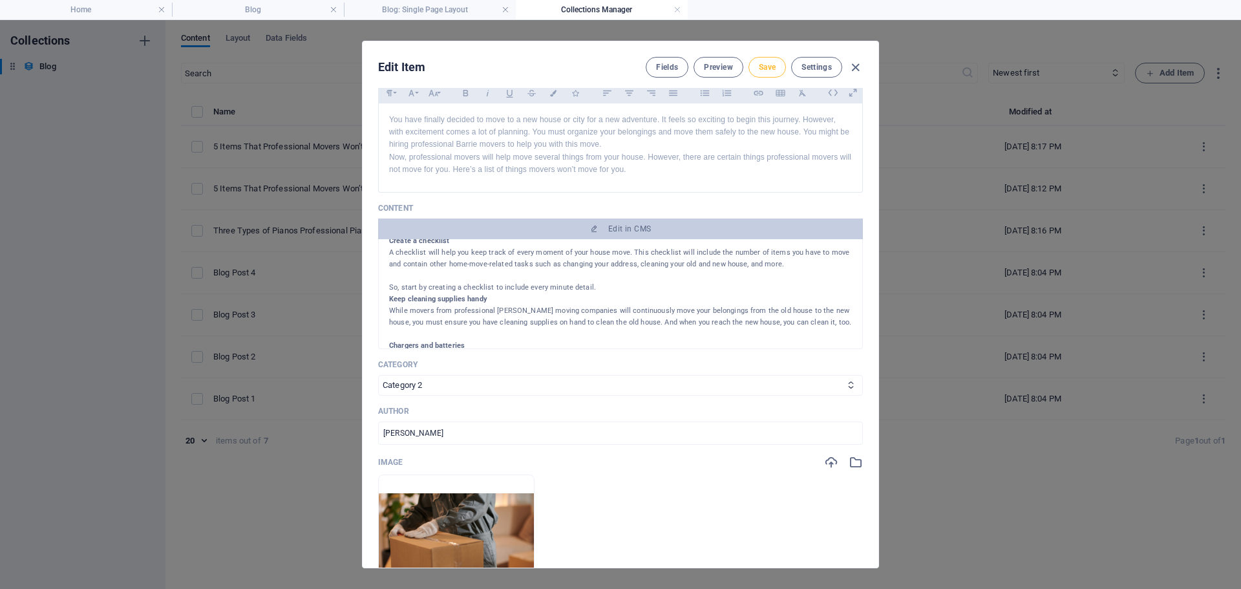
click at [773, 68] on span "Save" at bounding box center [767, 67] width 17 height 10
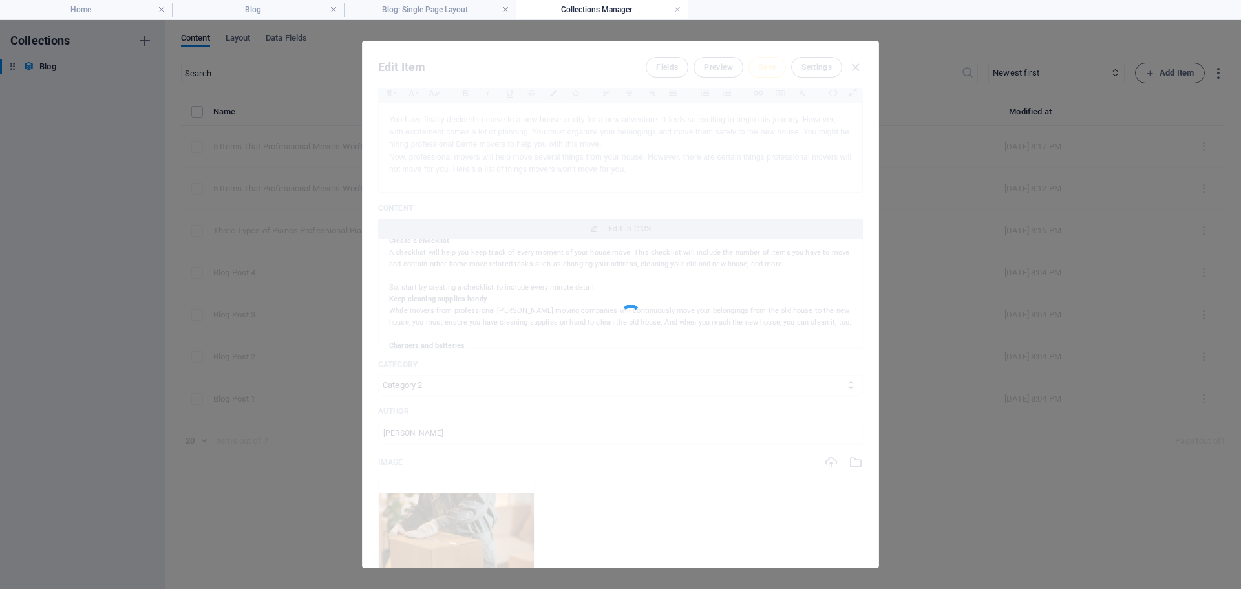
type input "prepare-the-following-5-things-for-a-hassle-free-move"
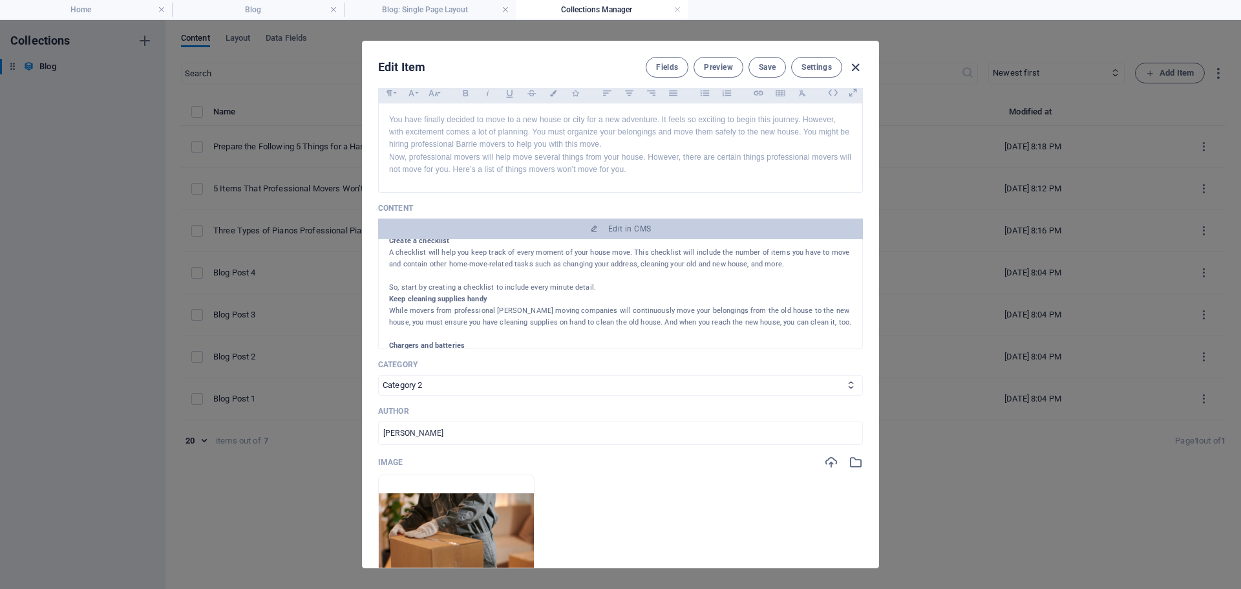
click at [856, 67] on icon "button" at bounding box center [855, 67] width 15 height 15
type input "[DATE]"
type input "prepare-the-following-5-things-for-a-hassle-free-move"
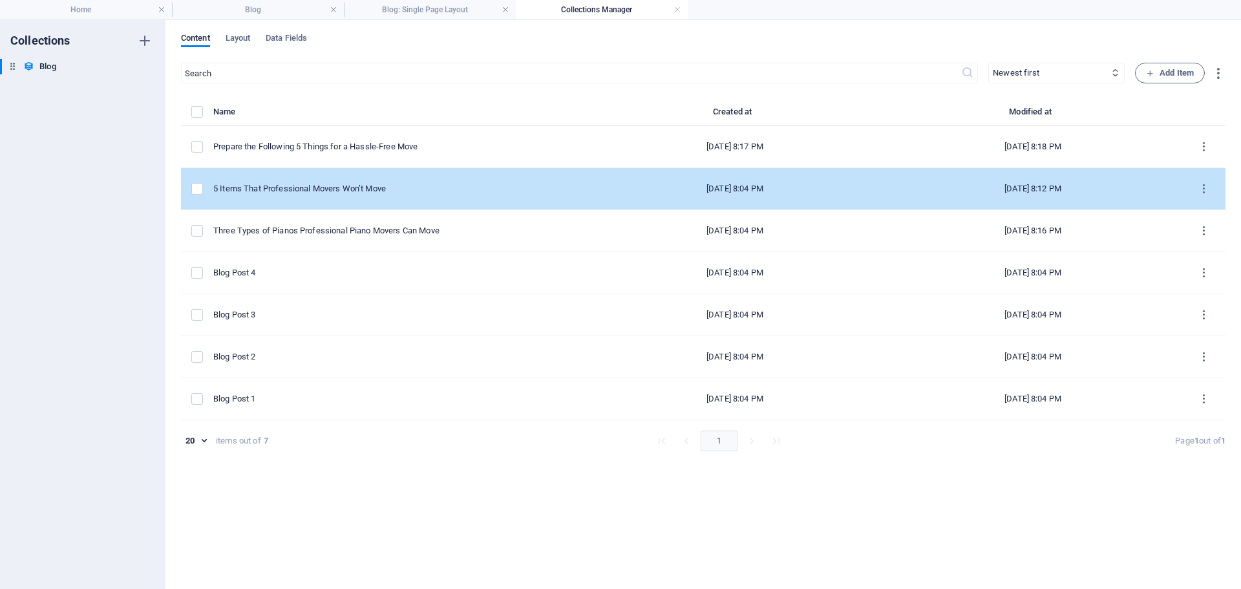
click at [463, 189] on div "5 Items That Professional Movers Won’t Move" at bounding box center [394, 189] width 363 height 12
select select "Category 2"
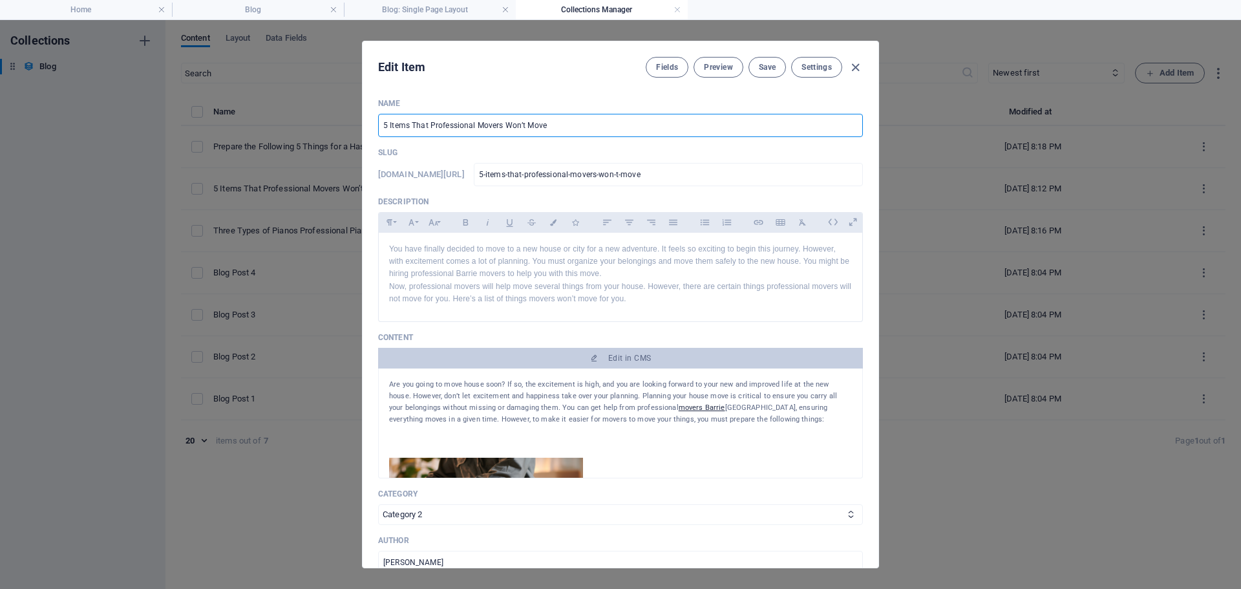
drag, startPoint x: 555, startPoint y: 129, endPoint x: 370, endPoint y: 120, distance: 185.1
click at [370, 120] on div "Name 5 Items That Professional Movers Won’t Move ​ Slug [DOMAIN_NAME][URL] 5-it…" at bounding box center [621, 328] width 516 height 480
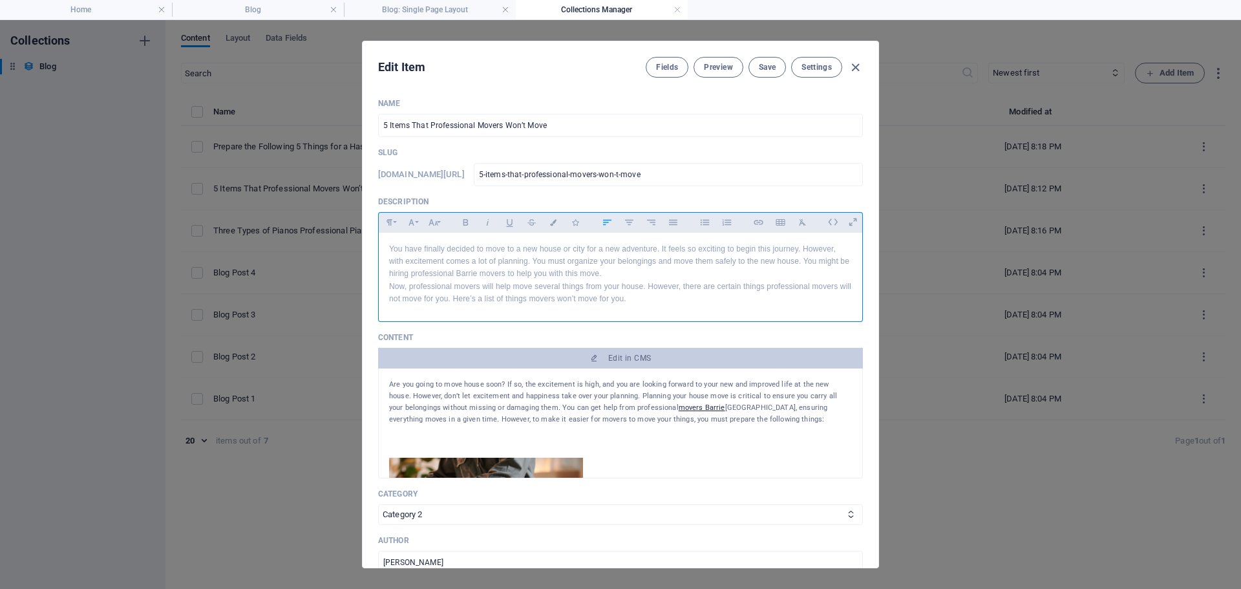
drag, startPoint x: 645, startPoint y: 301, endPoint x: 380, endPoint y: 250, distance: 269.3
click at [380, 250] on div "You have finally decided to move to a new house or city for a new adventure. It…" at bounding box center [621, 274] width 484 height 83
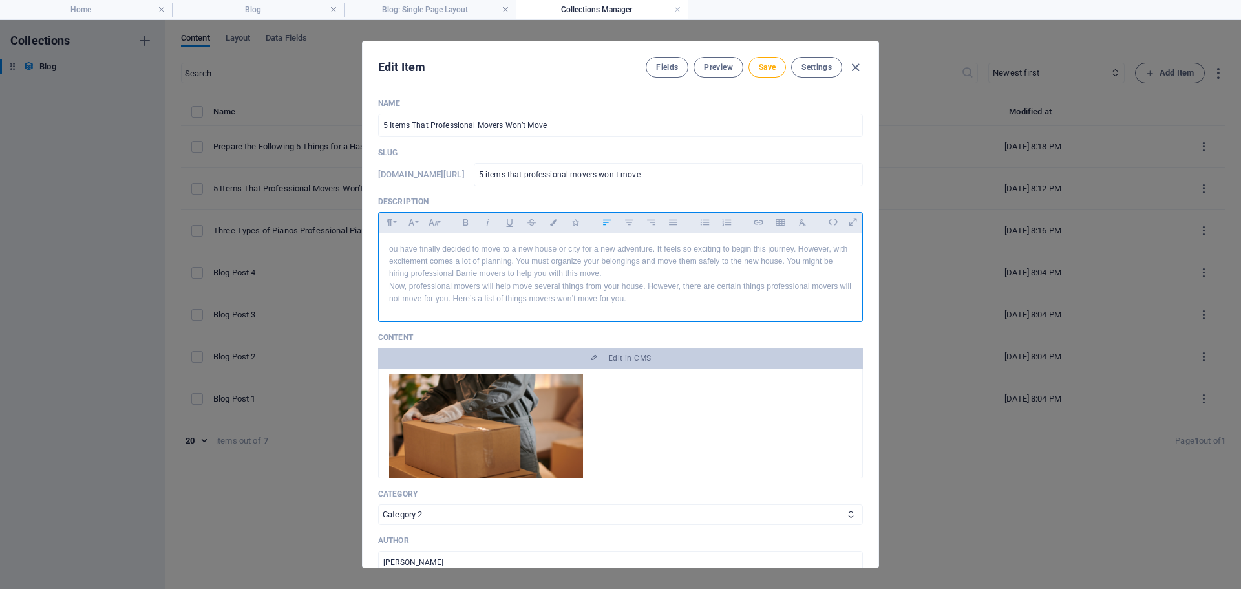
scroll to position [65, 0]
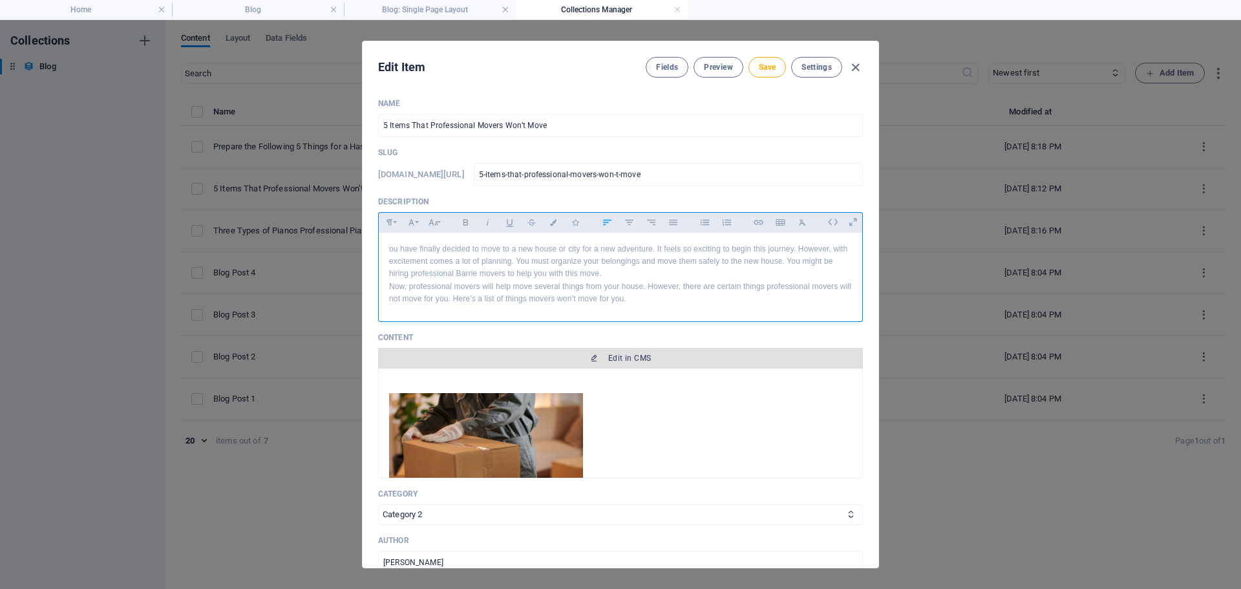
click at [621, 358] on span "Edit in CMS" at bounding box center [629, 358] width 43 height 10
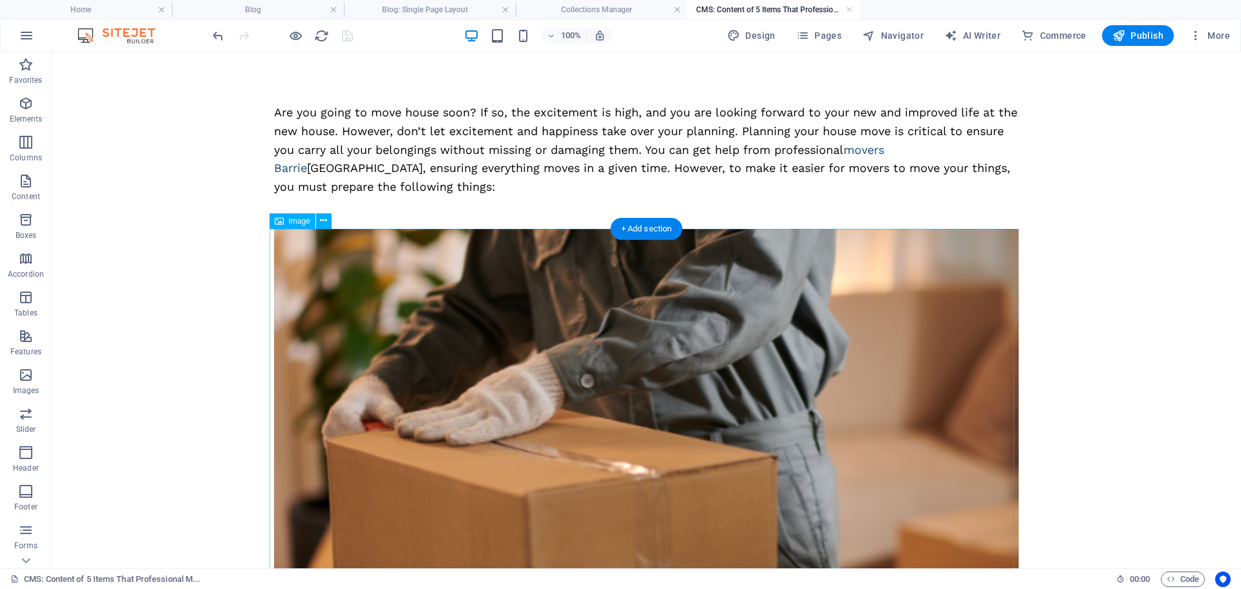
scroll to position [0, 0]
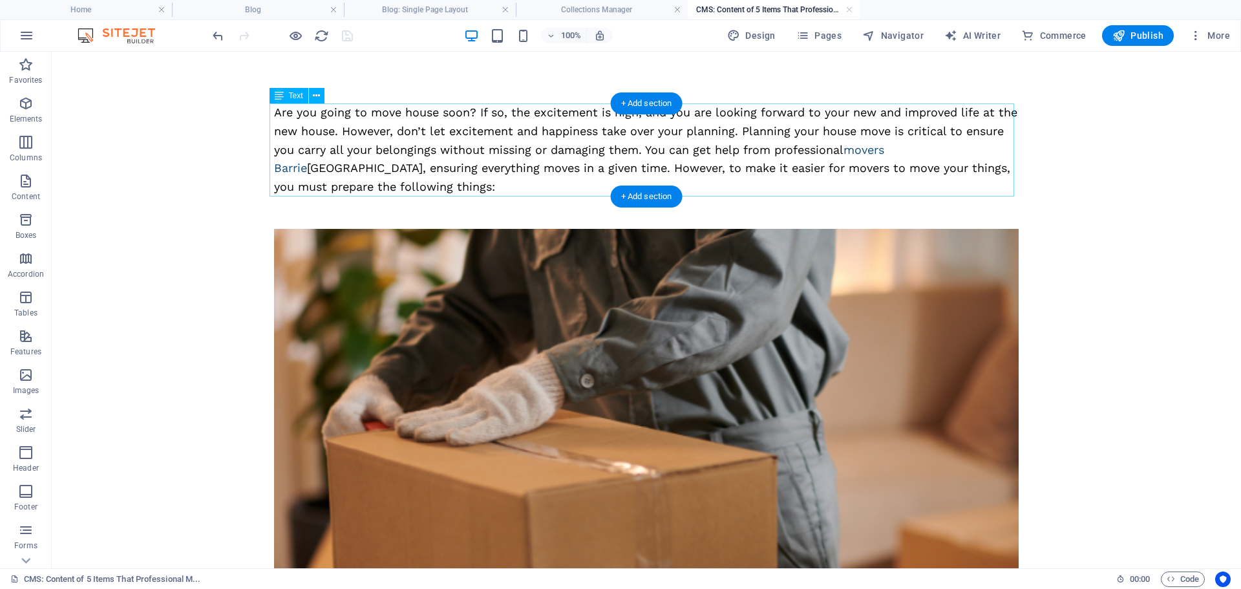
click at [422, 153] on div "Are you going to move house soon? If so, the excitement is high, and you are lo…" at bounding box center [646, 149] width 745 height 93
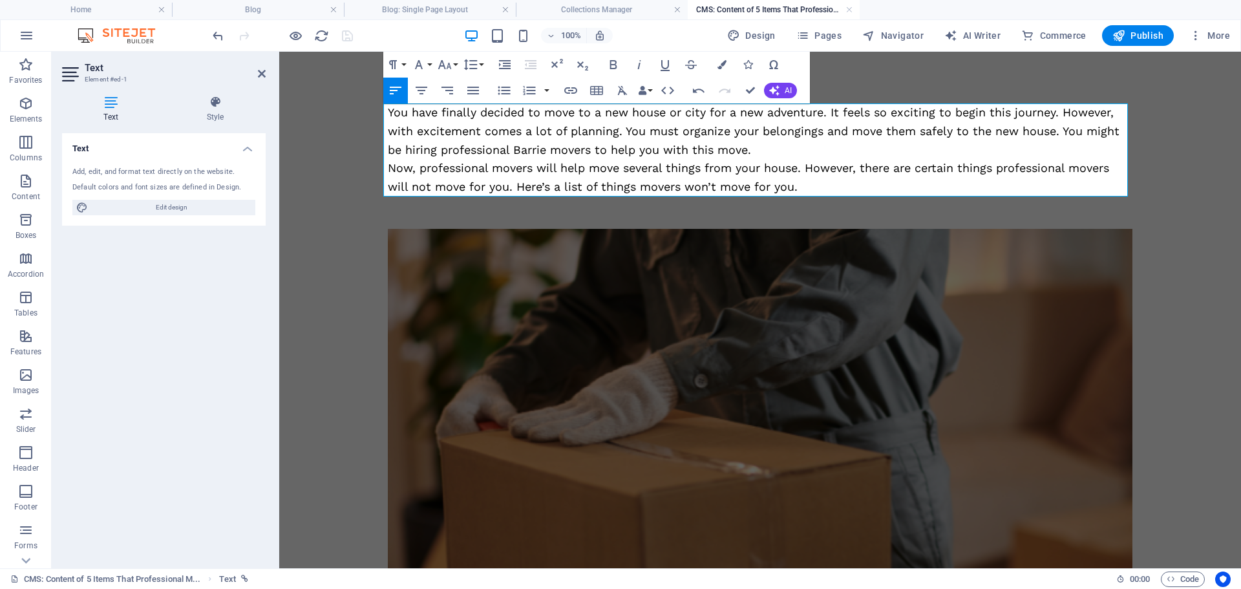
scroll to position [6489, 3]
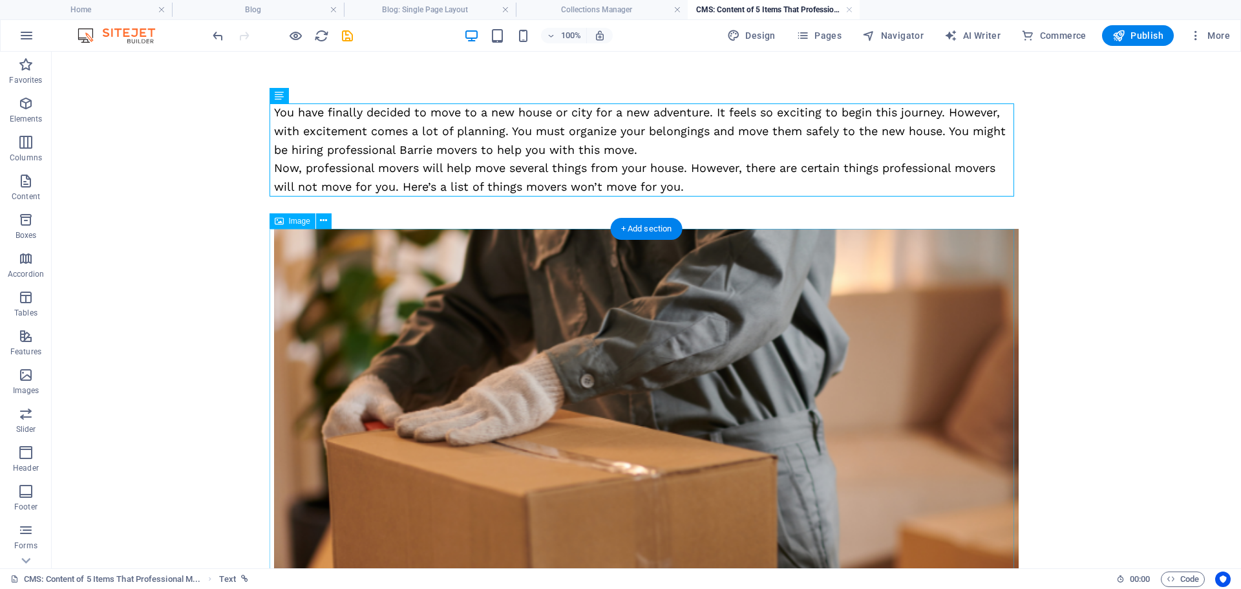
click at [662, 394] on figure at bounding box center [646, 510] width 745 height 562
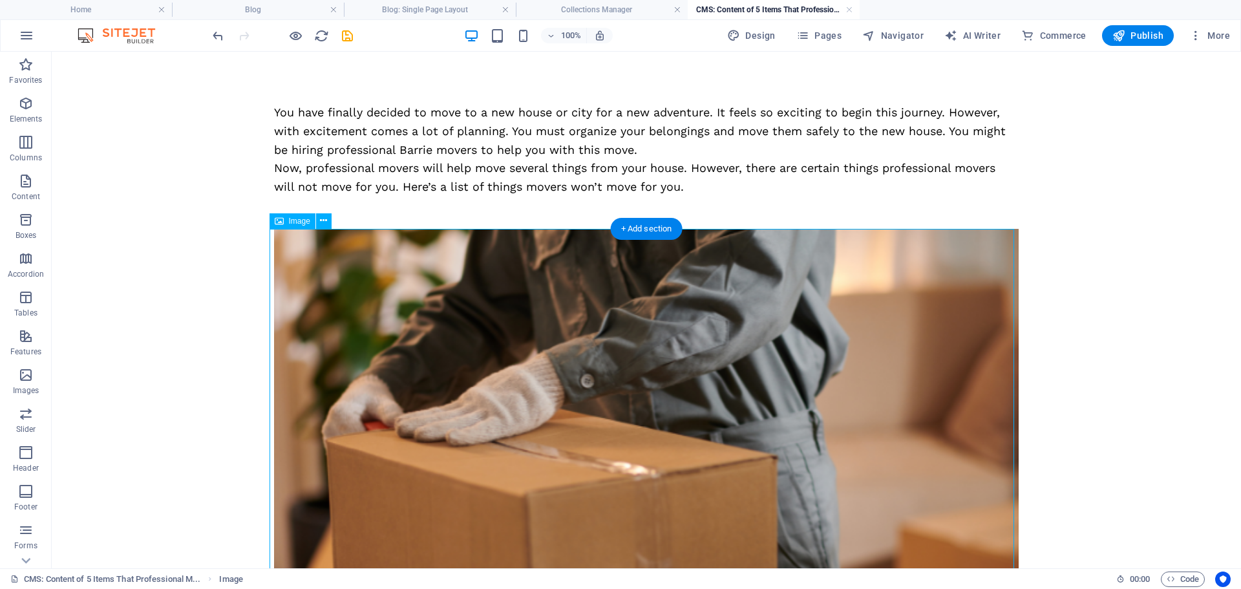
click at [595, 370] on figure at bounding box center [646, 510] width 745 height 562
select select "%"
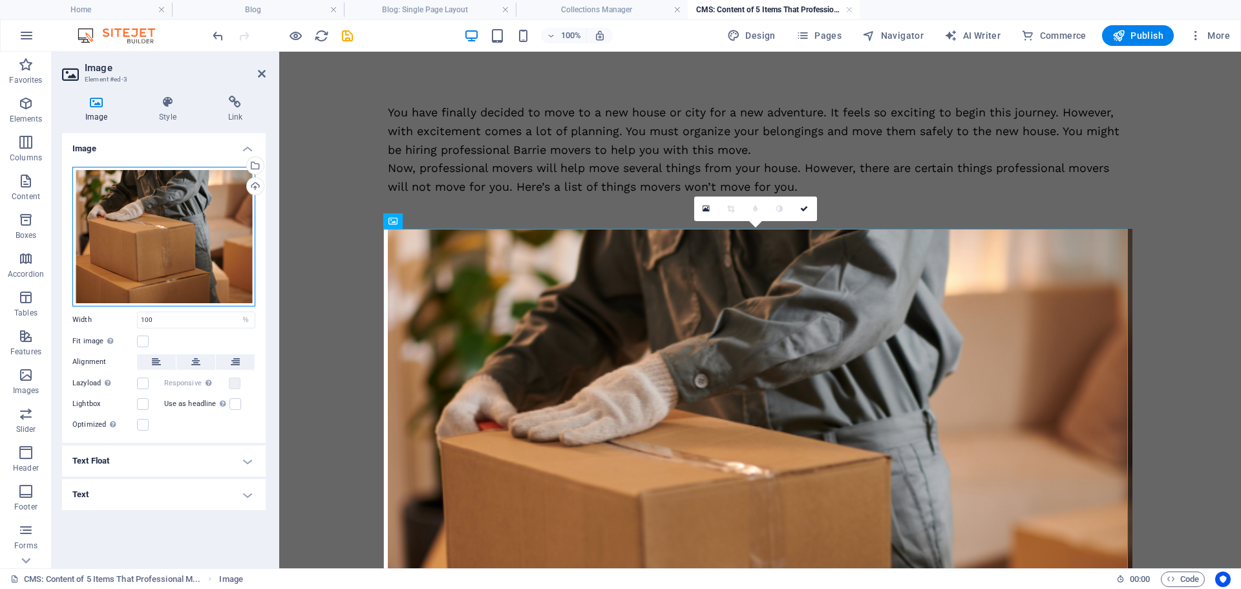
click at [147, 253] on div "Drag files here, click to choose files or select files from Files or our free s…" at bounding box center [163, 237] width 183 height 140
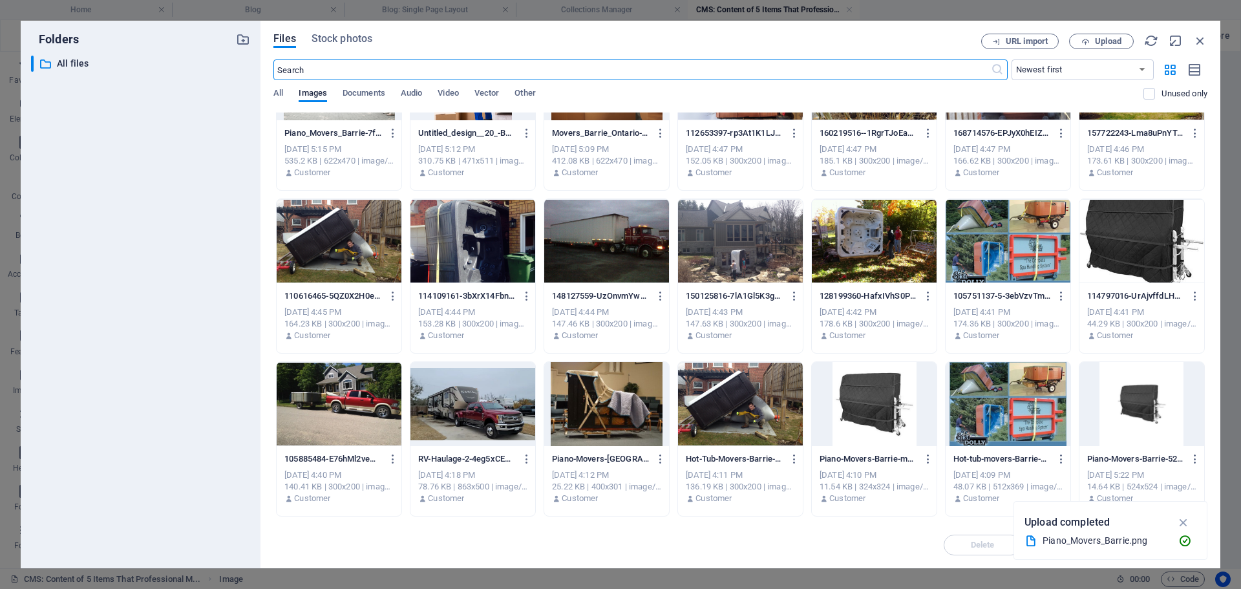
scroll to position [0, 0]
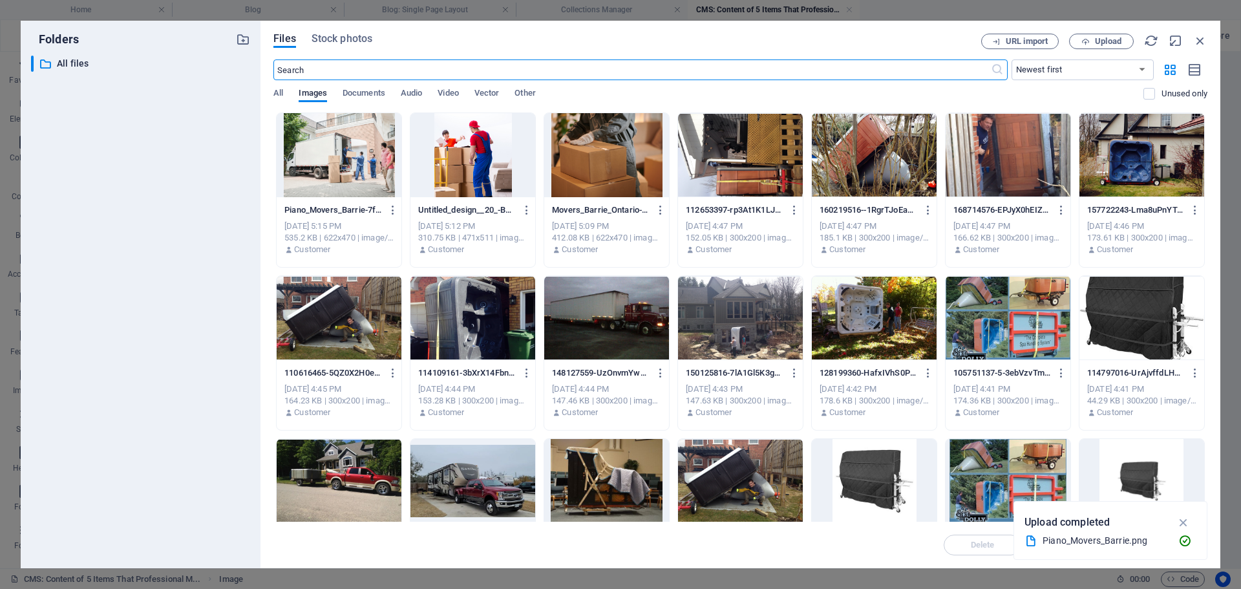
click at [451, 153] on div at bounding box center [473, 155] width 125 height 84
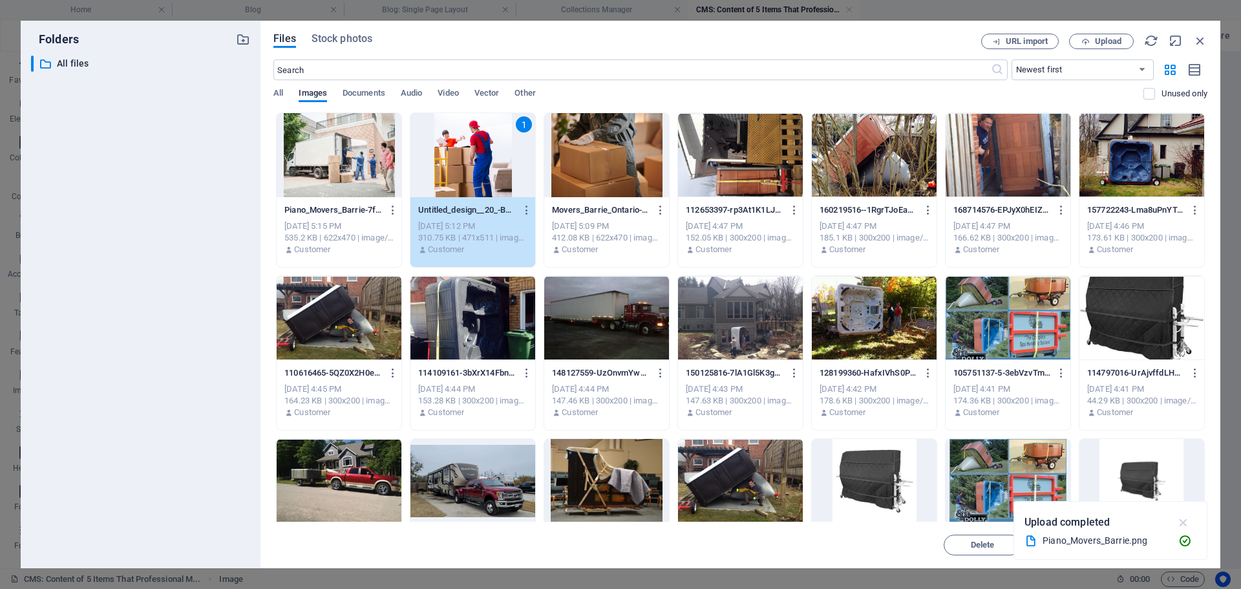
click at [1186, 523] on icon "button" at bounding box center [1184, 522] width 15 height 14
drag, startPoint x: 1165, startPoint y: 546, endPoint x: 874, endPoint y: 494, distance: 295.6
click at [1165, 546] on span "Insert" at bounding box center [1169, 545] width 23 height 8
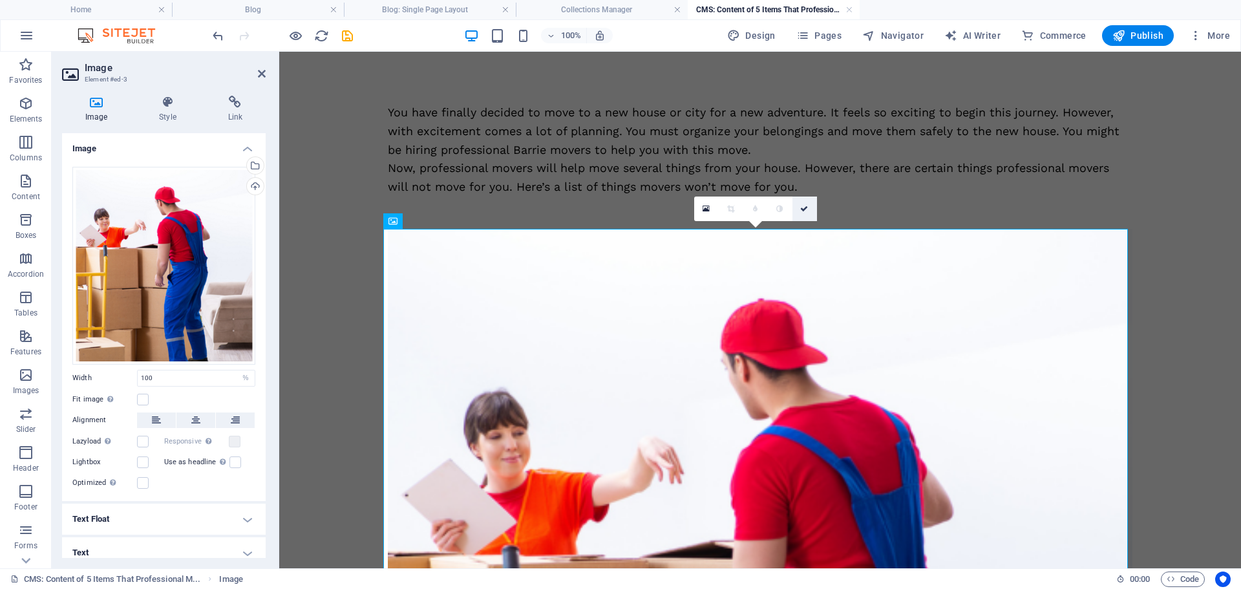
drag, startPoint x: 807, startPoint y: 211, endPoint x: 747, endPoint y: 161, distance: 78.5
click at [807, 211] on icon at bounding box center [804, 209] width 8 height 8
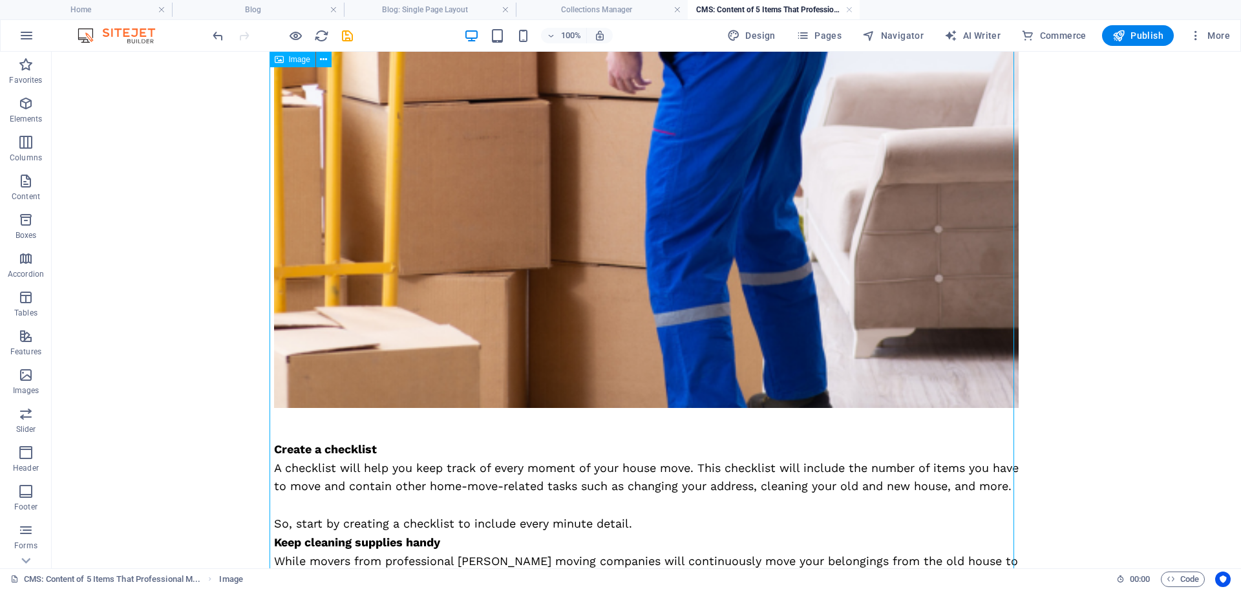
scroll to position [776, 0]
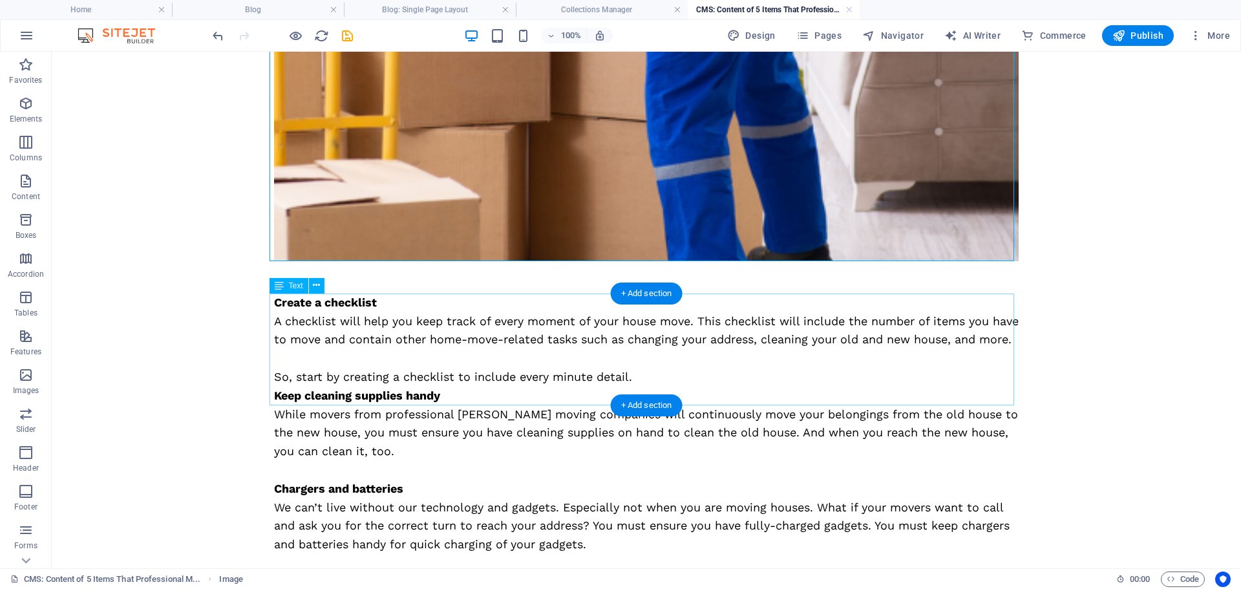
click at [396, 356] on div "Create a checklist A checklist will help you keep track of every moment of your…" at bounding box center [646, 339] width 745 height 93
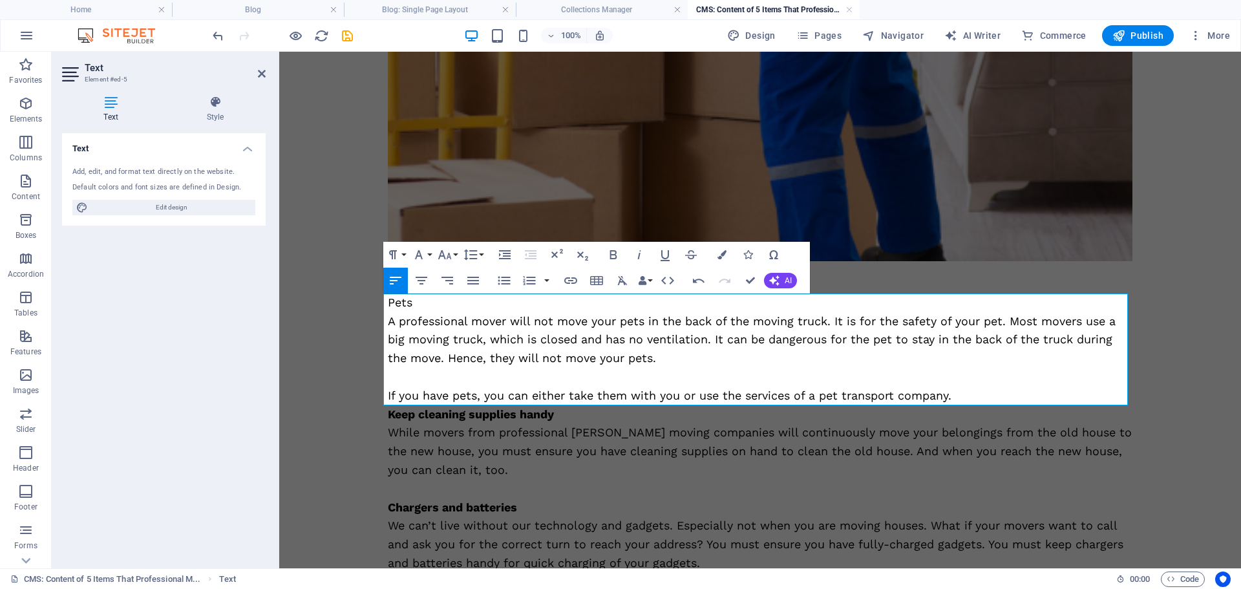
scroll to position [4892, 3]
drag, startPoint x: 419, startPoint y: 302, endPoint x: 364, endPoint y: 302, distance: 54.9
click at [364, 302] on body "Skip to main content You have finally decided to move to a new house or city fo…" at bounding box center [760, 90] width 962 height 1628
click at [612, 257] on icon "button" at bounding box center [614, 255] width 16 height 16
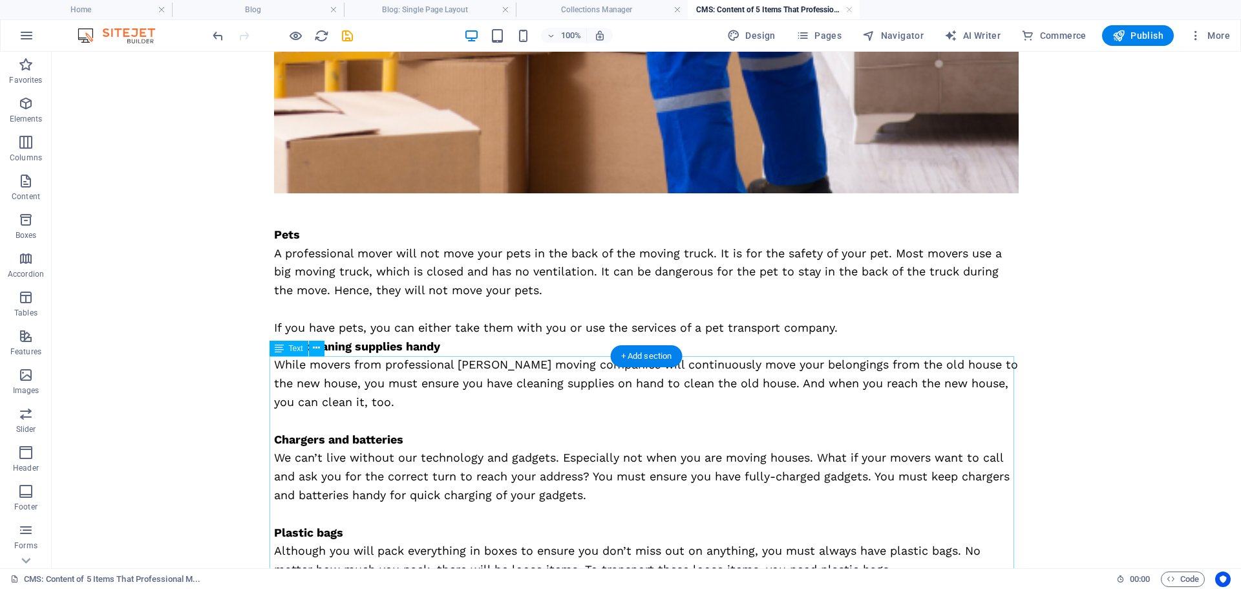
scroll to position [905, 0]
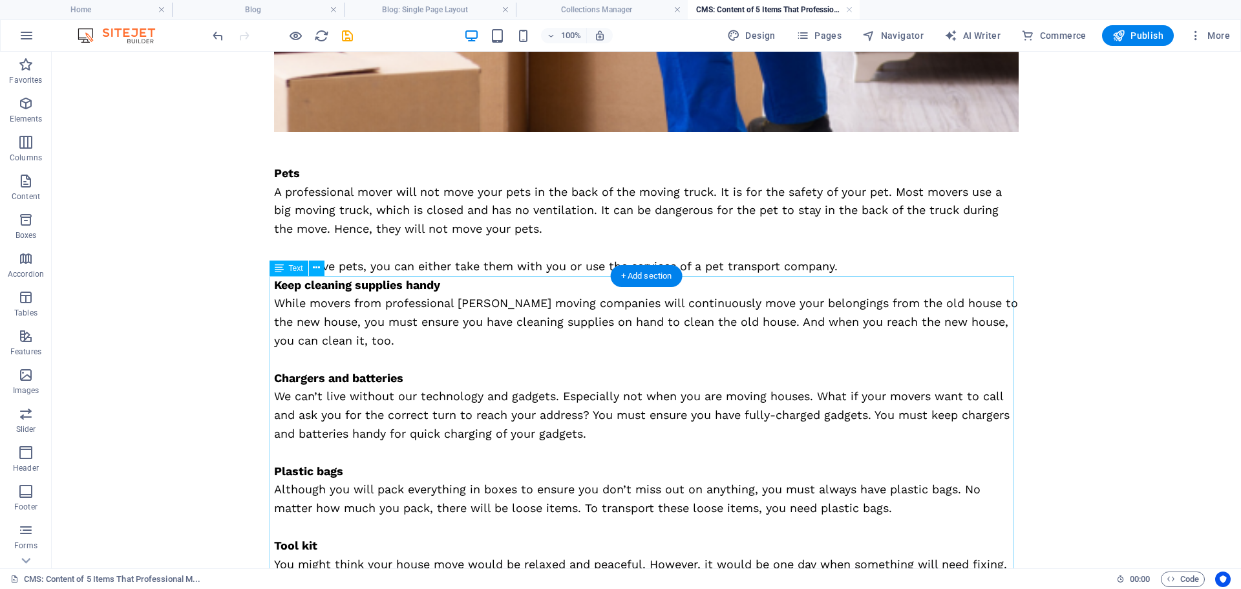
click at [453, 329] on div "Keep cleaning supplies handy While movers from professional [PERSON_NAME] movin…" at bounding box center [646, 499] width 745 height 447
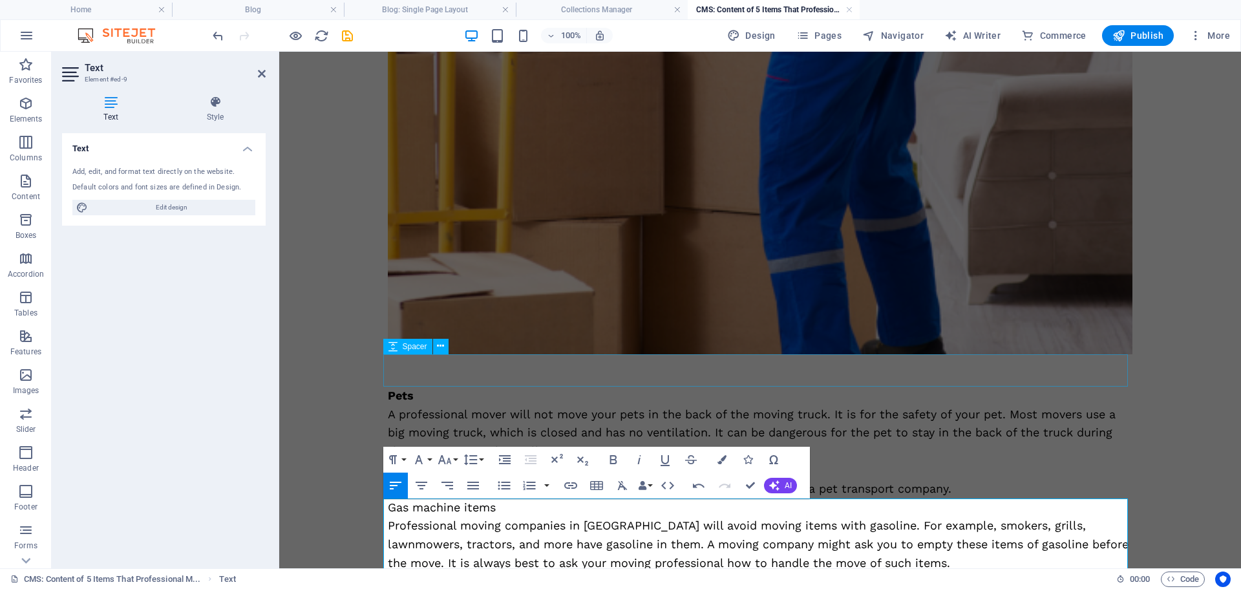
scroll to position [23580, 3]
click at [388, 509] on p "Gas machine items" at bounding box center [760, 507] width 745 height 19
click at [615, 461] on icon "button" at bounding box center [614, 460] width 16 height 16
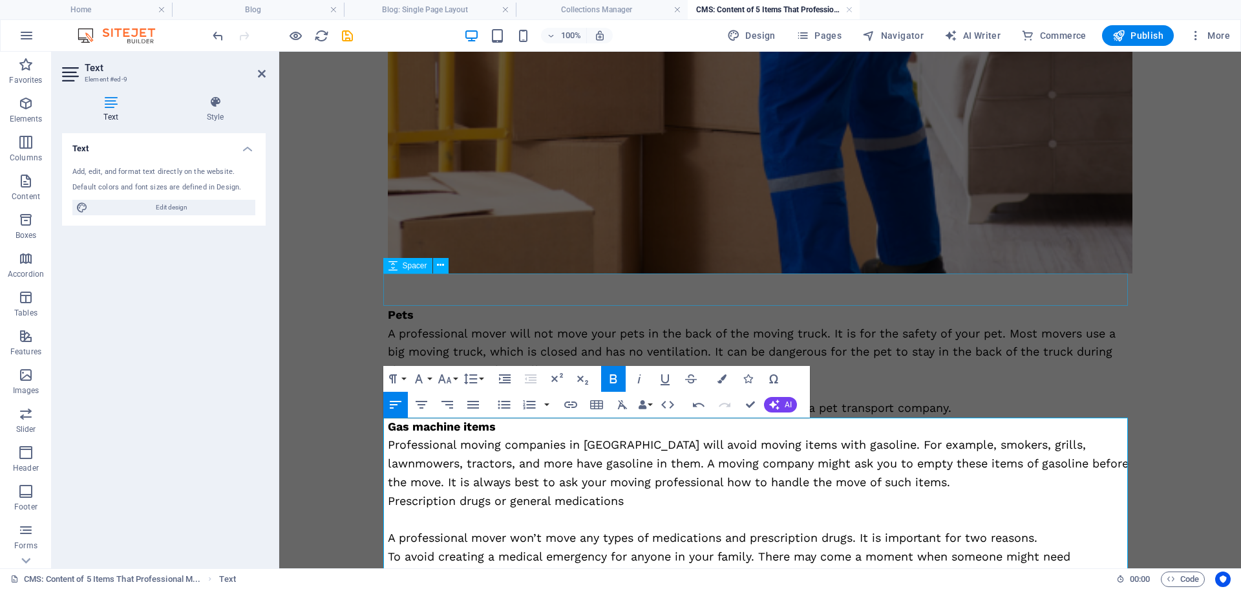
scroll to position [877, 0]
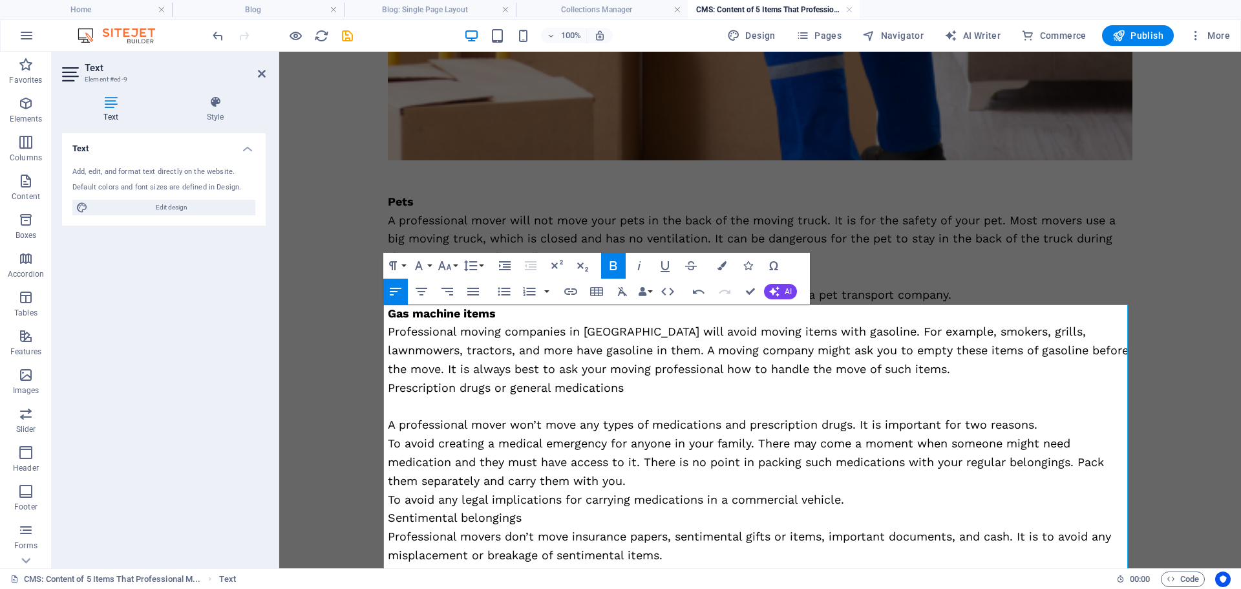
click at [887, 366] on p "Professional moving companies in [GEOGRAPHIC_DATA] will avoid moving items with…" at bounding box center [760, 351] width 745 height 56
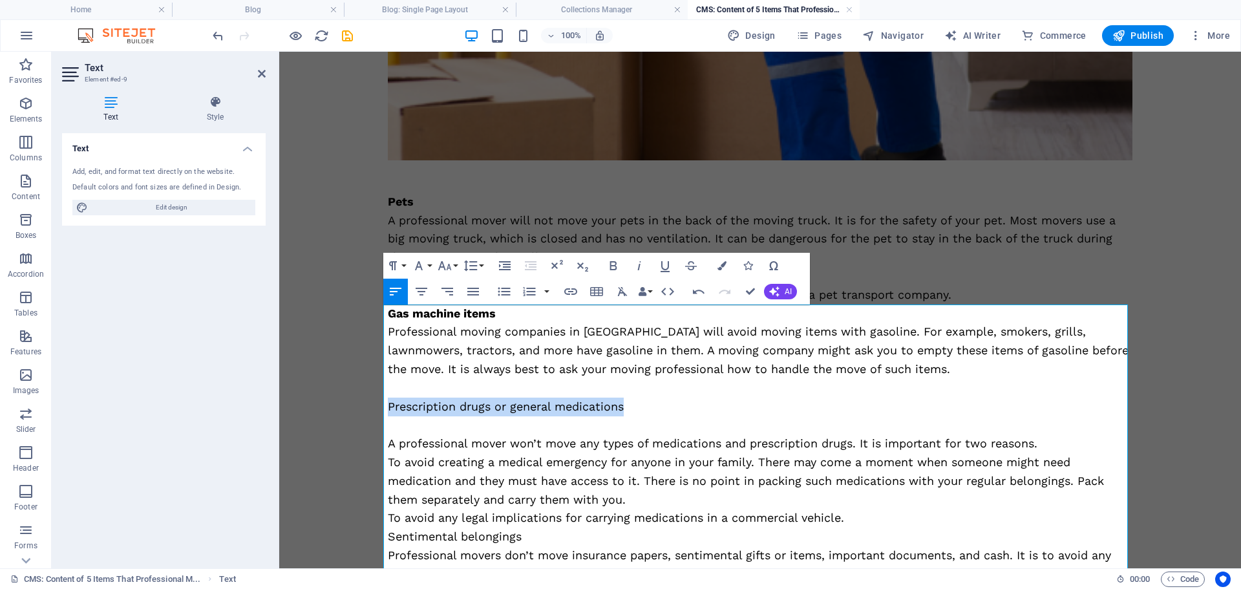
drag, startPoint x: 619, startPoint y: 409, endPoint x: 383, endPoint y: 400, distance: 236.1
click at [388, 400] on p "Prescription drugs or general medications" at bounding box center [760, 407] width 745 height 19
click at [610, 262] on icon "button" at bounding box center [614, 266] width 16 height 16
drag, startPoint x: 384, startPoint y: 461, endPoint x: 794, endPoint y: 501, distance: 411.8
click at [794, 501] on p "To avoid creating a medical emergency for anyone in your family. There may come…" at bounding box center [760, 481] width 745 height 56
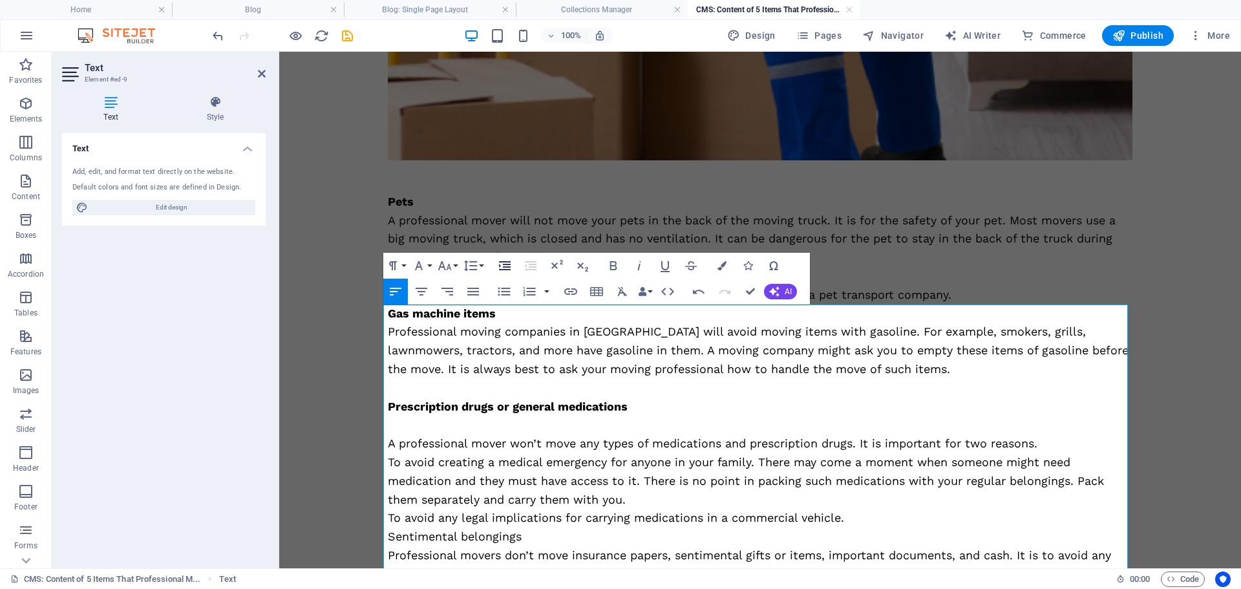
click at [502, 268] on icon "button" at bounding box center [505, 266] width 16 height 16
click at [506, 290] on icon "button" at bounding box center [504, 292] width 16 height 16
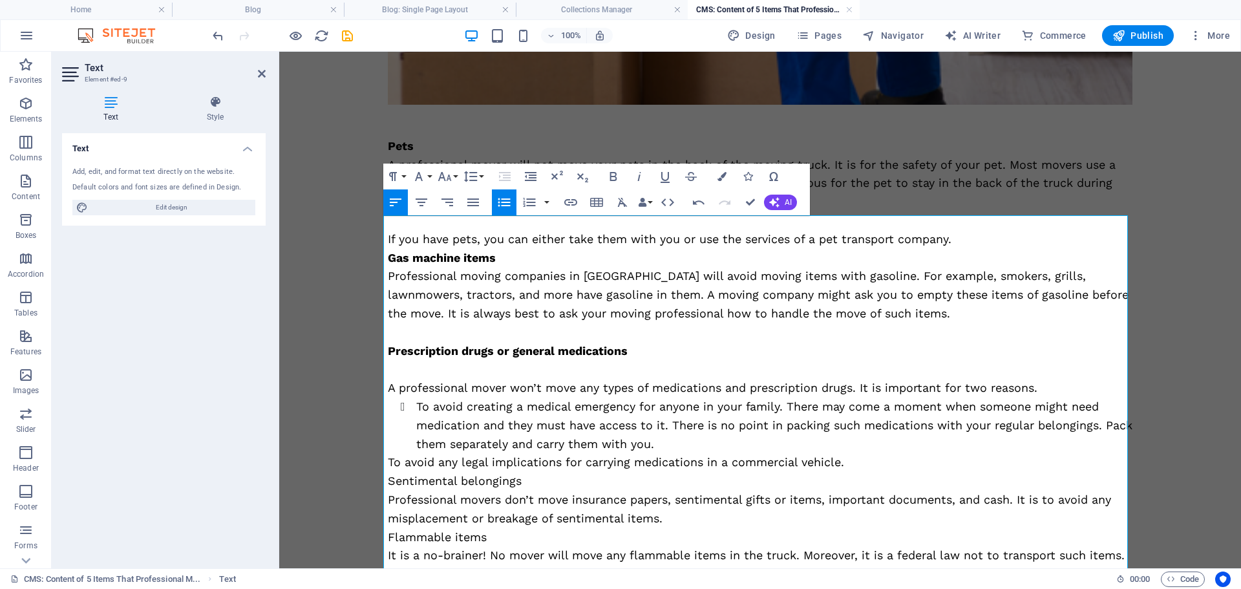
scroll to position [1006, 0]
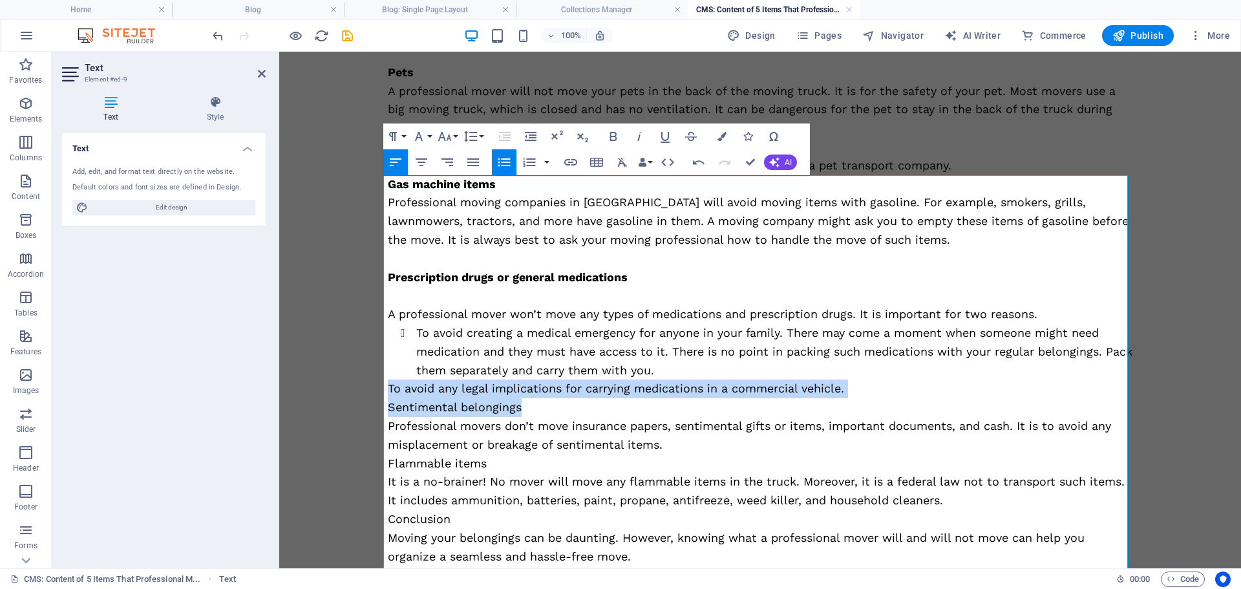
drag, startPoint x: 517, startPoint y: 408, endPoint x: 407, endPoint y: 371, distance: 115.9
click at [388, 388] on div "Gas machine items Professional moving companies in [GEOGRAPHIC_DATA] will avoid…" at bounding box center [760, 417] width 745 height 484
click at [502, 162] on icon "button" at bounding box center [504, 162] width 12 height 8
drag, startPoint x: 521, startPoint y: 411, endPoint x: 378, endPoint y: 387, distance: 145.0
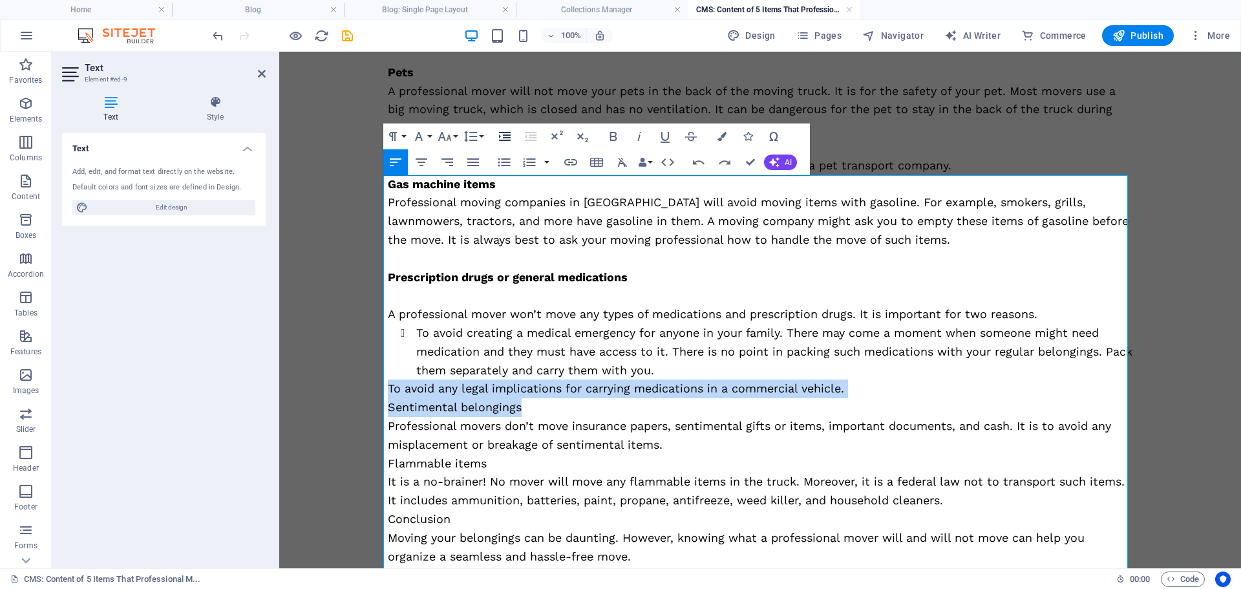
click at [508, 136] on icon "button" at bounding box center [505, 137] width 16 height 16
click at [502, 164] on icon "button" at bounding box center [504, 163] width 16 height 16
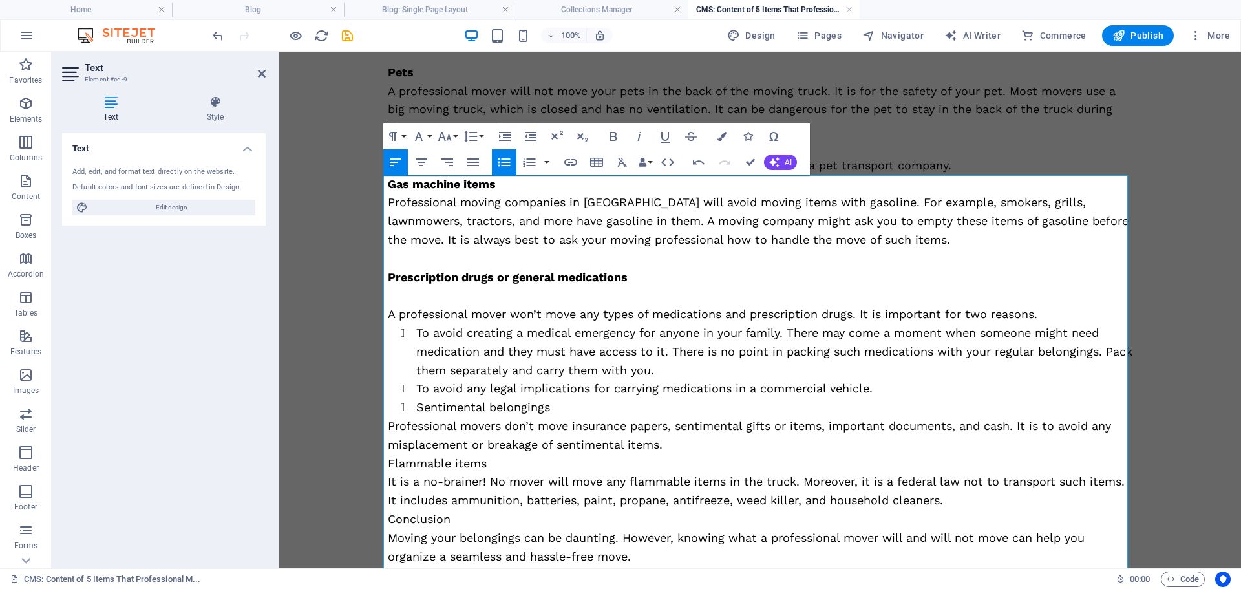
click at [434, 407] on li "Sentimental belongings" at bounding box center [774, 407] width 716 height 19
drag, startPoint x: 552, startPoint y: 408, endPoint x: 388, endPoint y: 409, distance: 164.2
click at [388, 409] on div "Gas machine items Professional moving companies in [GEOGRAPHIC_DATA] will avoid…" at bounding box center [760, 417] width 745 height 484
click at [504, 163] on icon "button" at bounding box center [504, 163] width 16 height 16
click at [502, 161] on icon "button" at bounding box center [504, 163] width 16 height 16
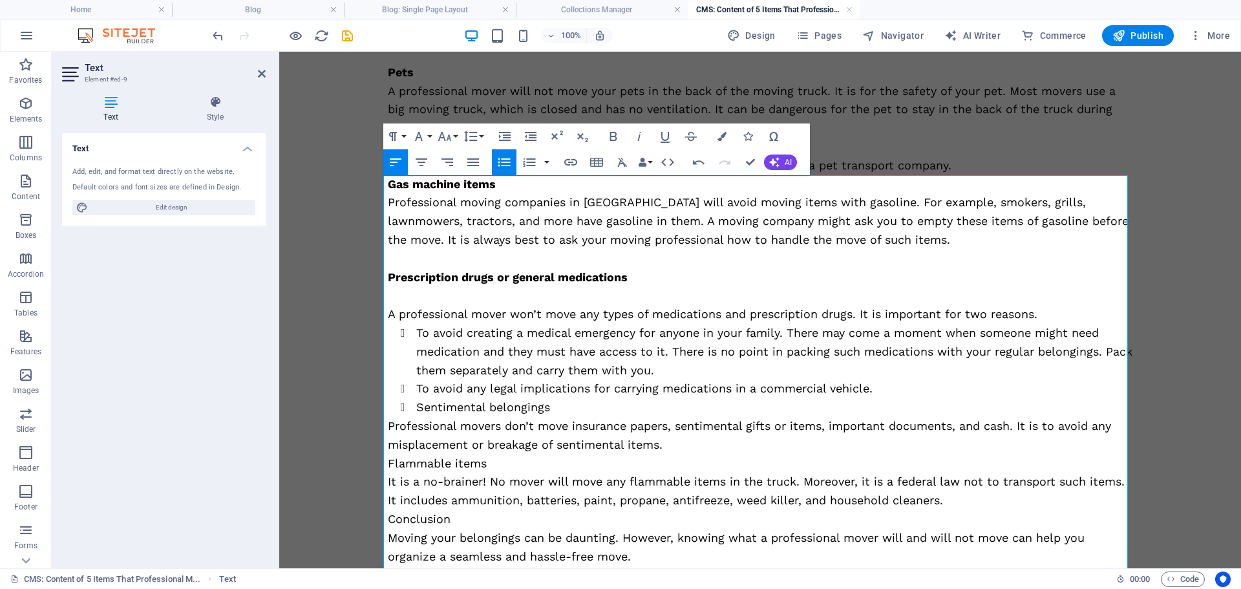
click at [416, 410] on li "​ Sentimental belongings ​" at bounding box center [774, 407] width 716 height 19
click at [620, 406] on p "Sentimental belongings" at bounding box center [760, 407] width 745 height 19
drag, startPoint x: 843, startPoint y: 393, endPoint x: 383, endPoint y: 388, distance: 459.7
click at [388, 388] on p "To avoid any legal implications for carrying medications in a commercial vehicl…" at bounding box center [760, 388] width 745 height 19
click at [500, 135] on icon "button" at bounding box center [505, 137] width 16 height 16
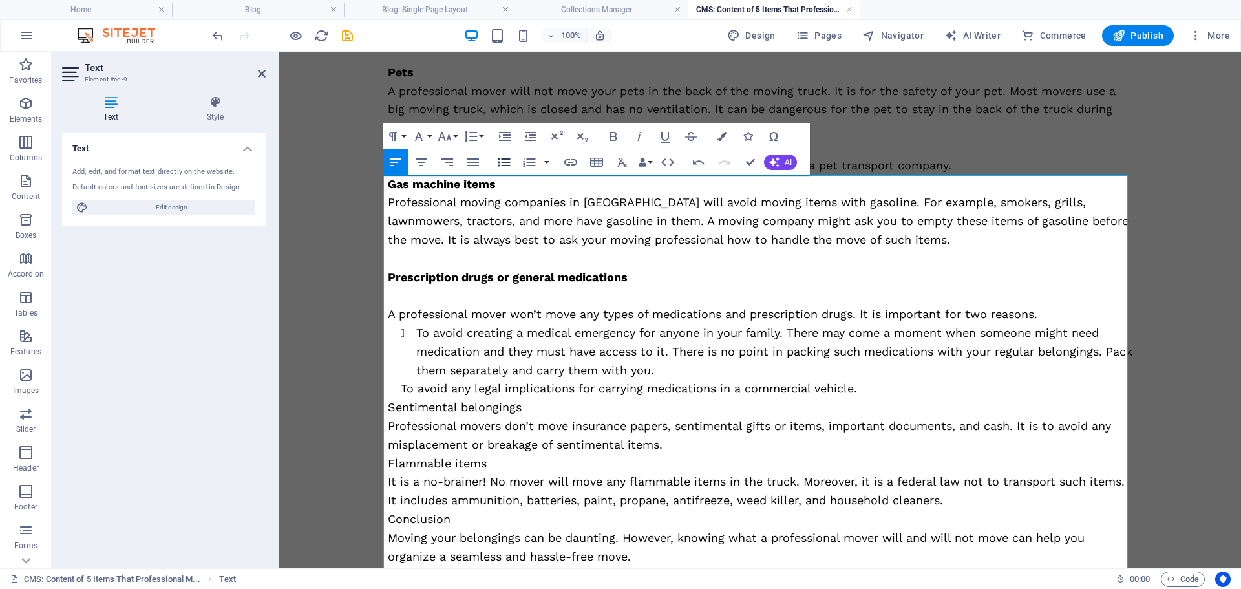
click at [498, 160] on icon "button" at bounding box center [504, 163] width 16 height 16
click at [894, 388] on li "To avoid any legal implications for carrying medications in a commercial vehicl…" at bounding box center [774, 388] width 716 height 19
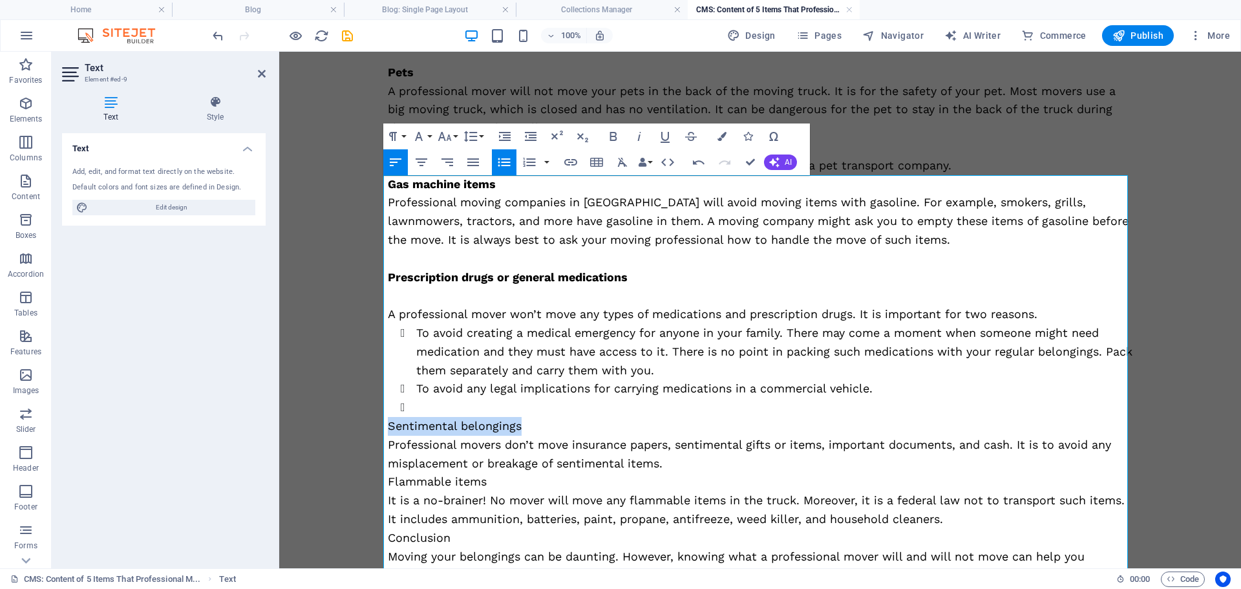
drag, startPoint x: 514, startPoint y: 430, endPoint x: 356, endPoint y: 430, distance: 157.7
click at [613, 135] on icon "button" at bounding box center [614, 137] width 16 height 16
click at [416, 410] on li at bounding box center [774, 407] width 716 height 19
click at [506, 160] on icon "button" at bounding box center [504, 163] width 16 height 16
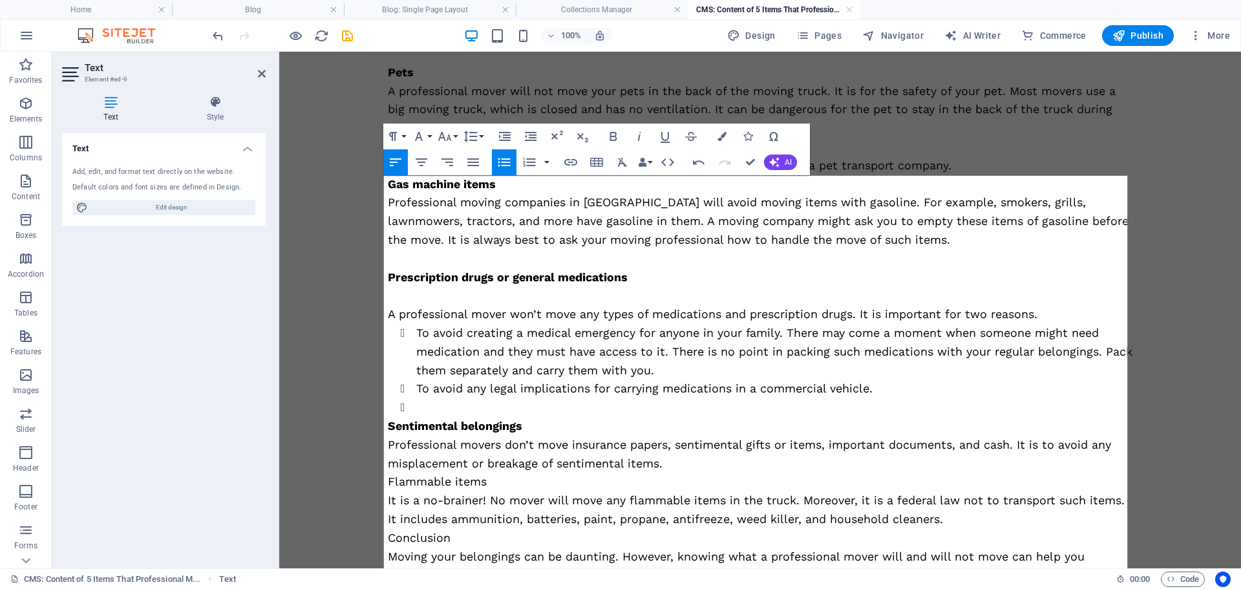
click at [506, 160] on icon "button" at bounding box center [504, 163] width 16 height 16
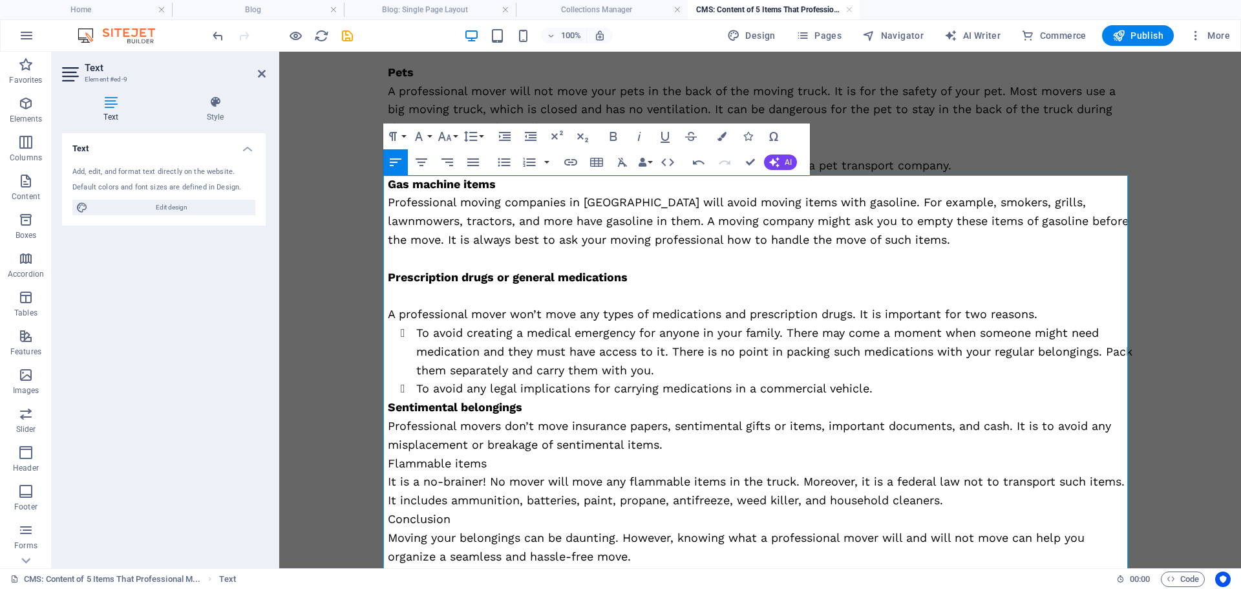
click at [667, 448] on p "Professional movers don’t move insurance papers, sentimental gifts or items, im…" at bounding box center [760, 435] width 745 height 37
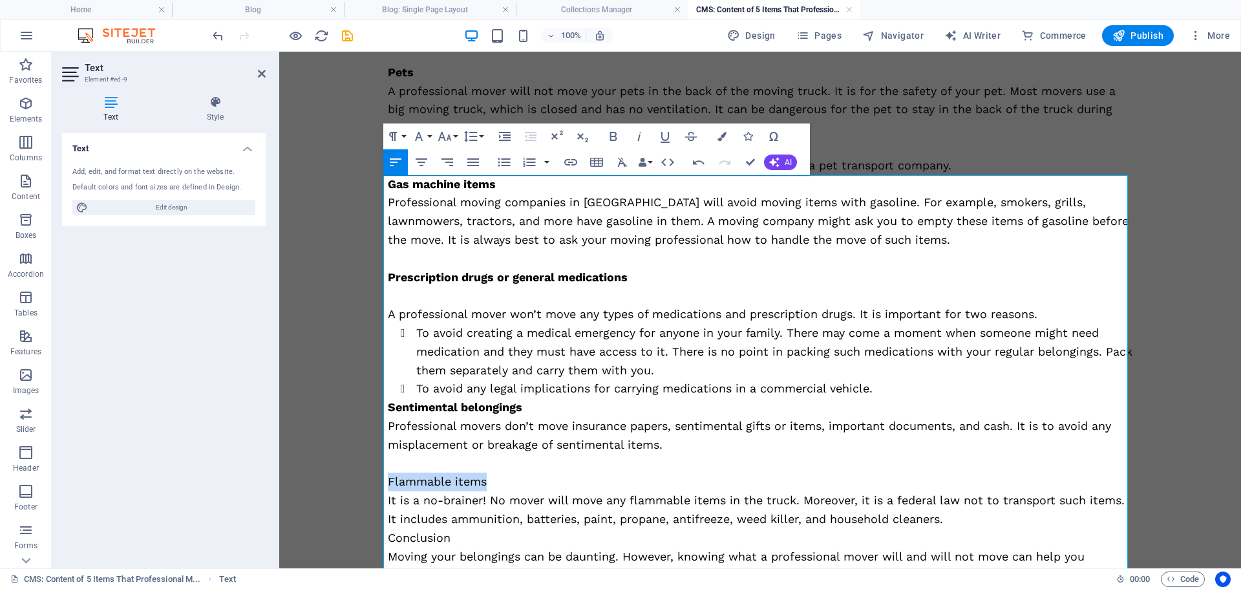
drag, startPoint x: 457, startPoint y: 480, endPoint x: 354, endPoint y: 480, distance: 103.4
drag, startPoint x: 612, startPoint y: 137, endPoint x: 604, endPoint y: 156, distance: 20.9
click at [612, 137] on icon "button" at bounding box center [614, 137] width 16 height 16
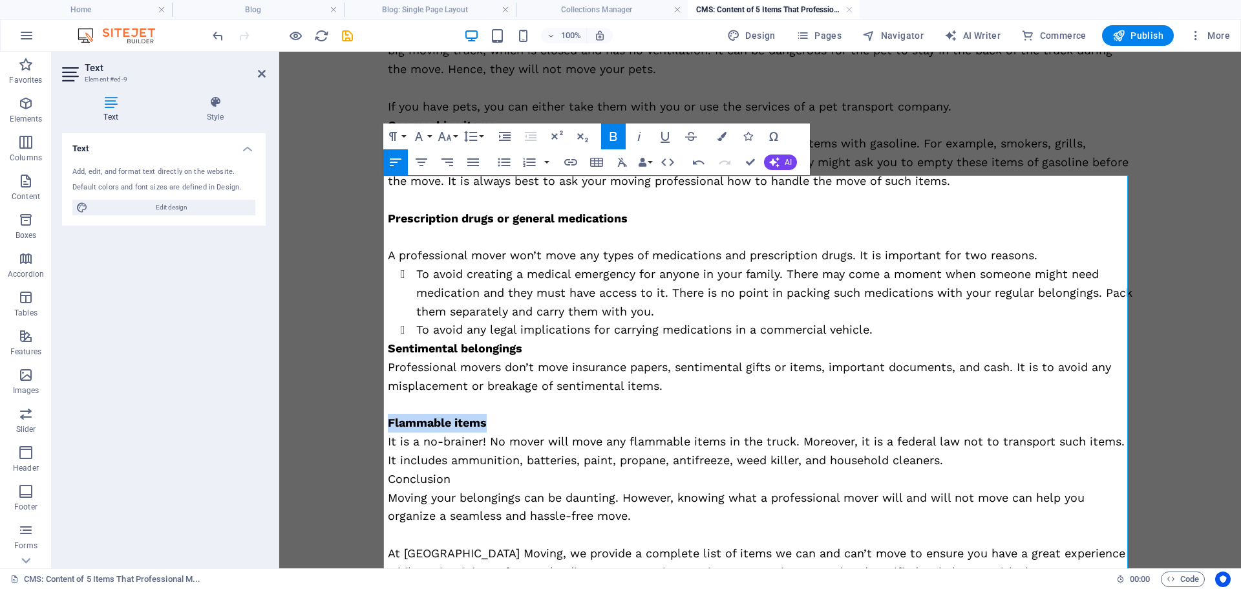
scroll to position [1135, 0]
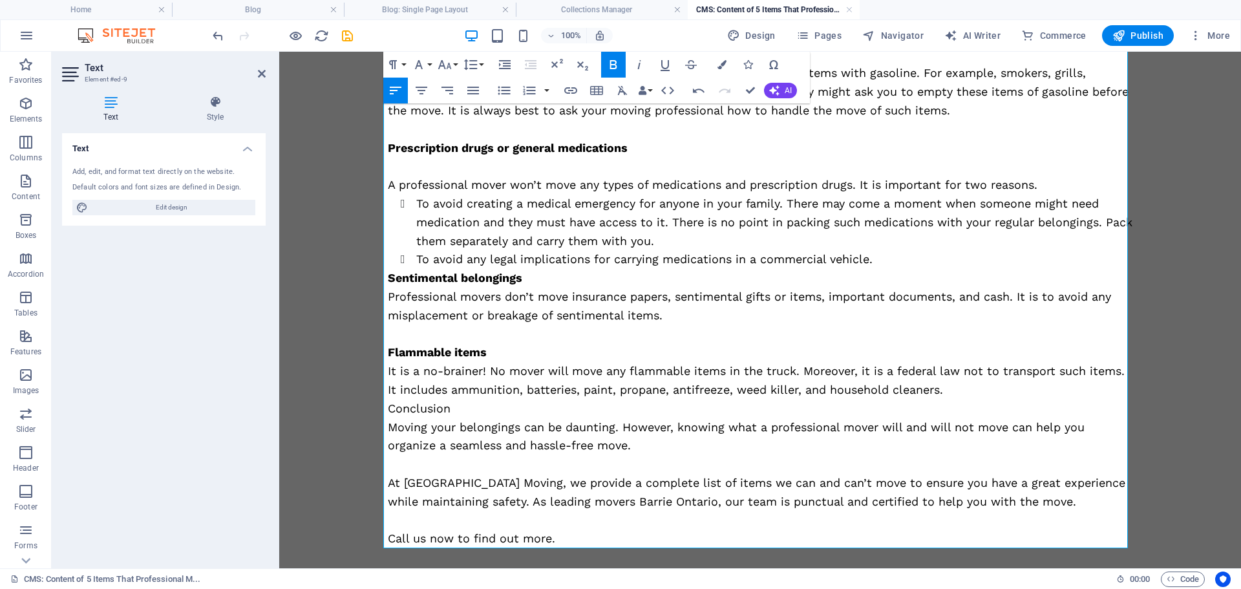
click at [952, 395] on p "It is a no-brainer! No mover will move any flammable items in the truck. Moreov…" at bounding box center [760, 380] width 745 height 37
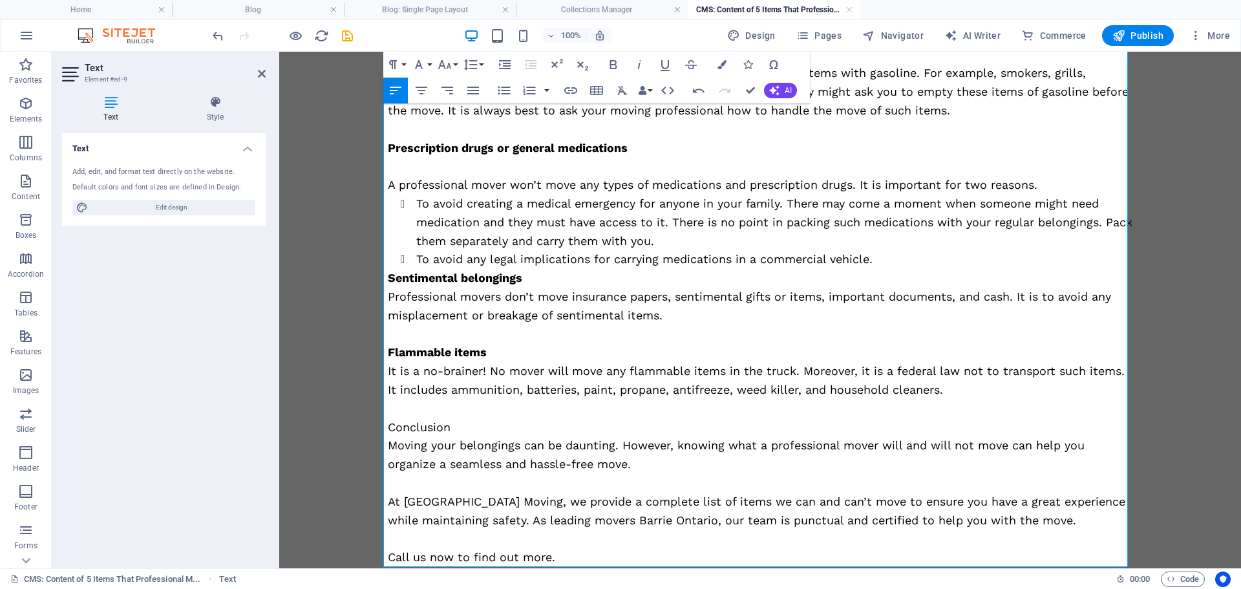
drag, startPoint x: 484, startPoint y: 431, endPoint x: 366, endPoint y: 438, distance: 118.6
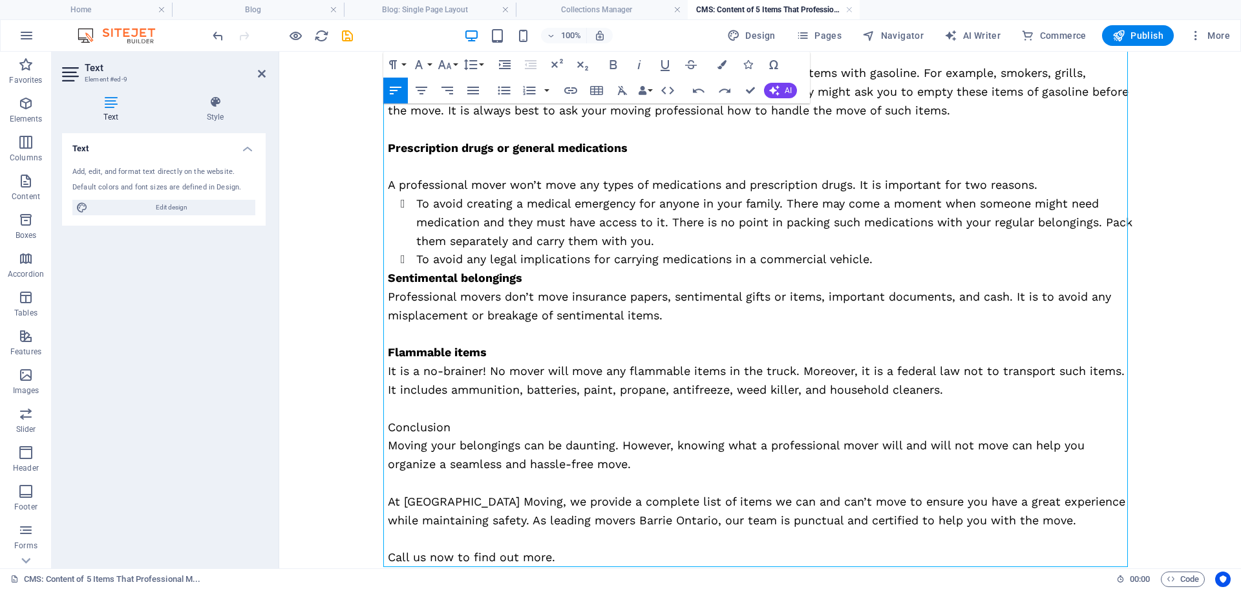
click at [405, 427] on p "Conclusion" at bounding box center [760, 427] width 745 height 19
click at [616, 67] on icon "button" at bounding box center [613, 64] width 7 height 9
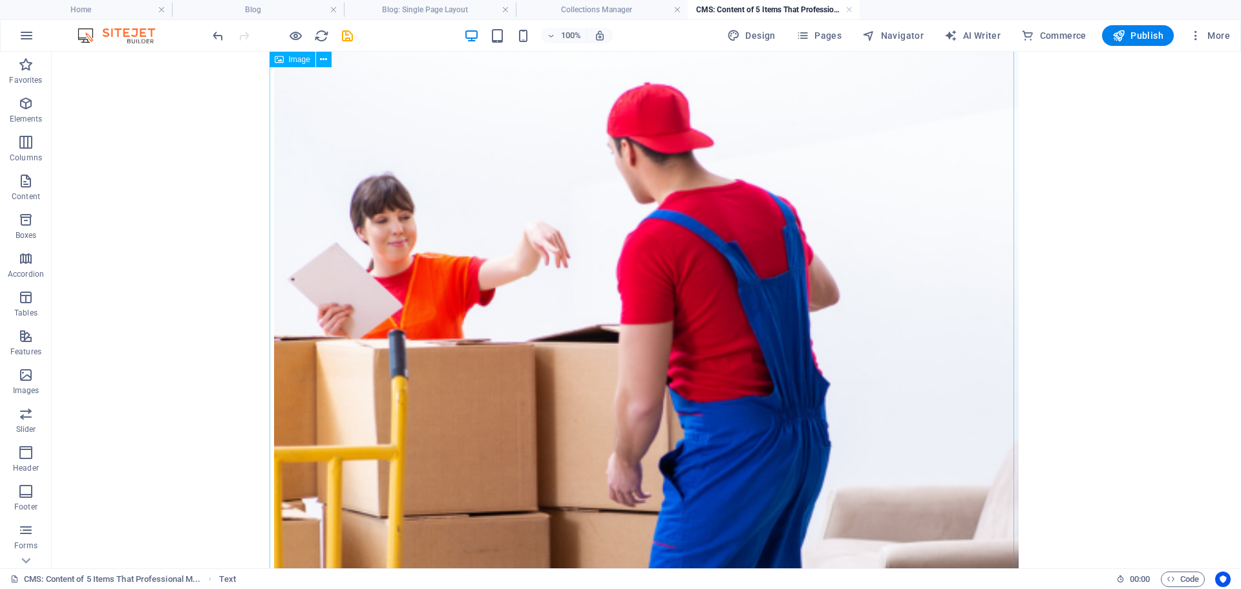
scroll to position [0, 0]
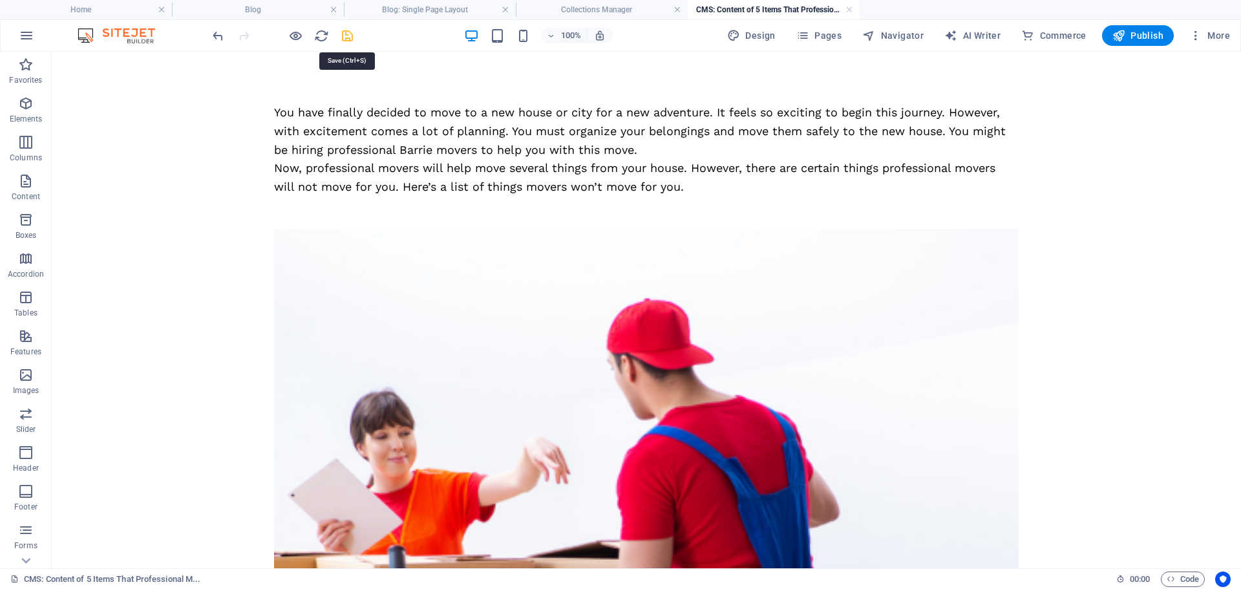
click at [347, 39] on icon "save" at bounding box center [347, 35] width 15 height 15
click at [848, 10] on link at bounding box center [850, 10] width 8 height 12
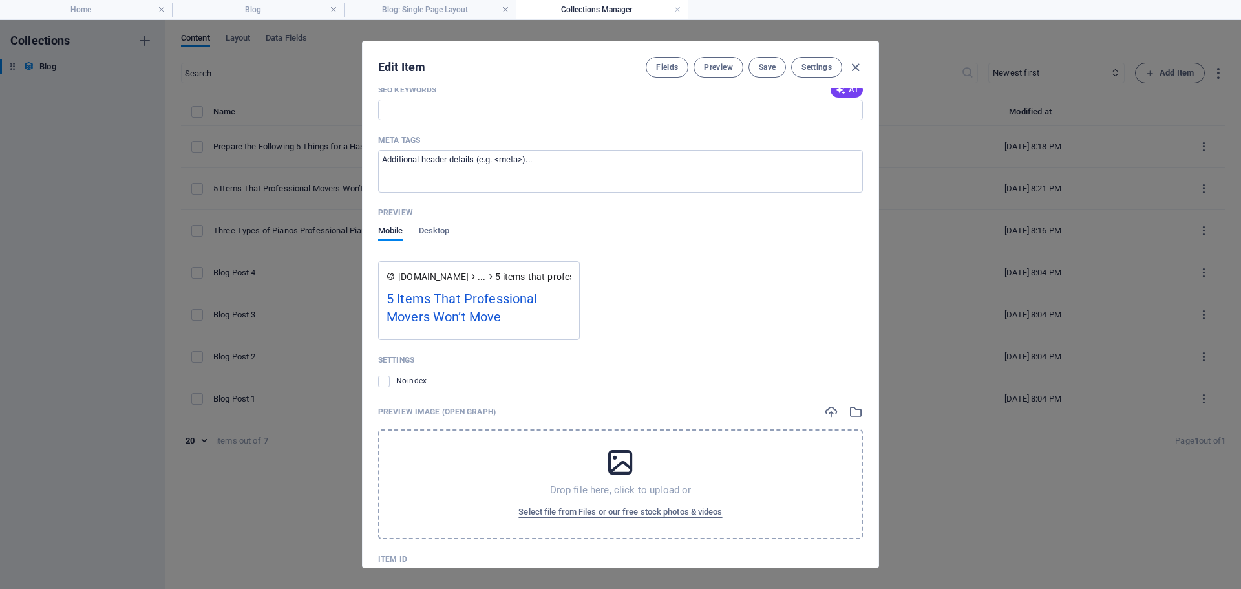
scroll to position [543, 0]
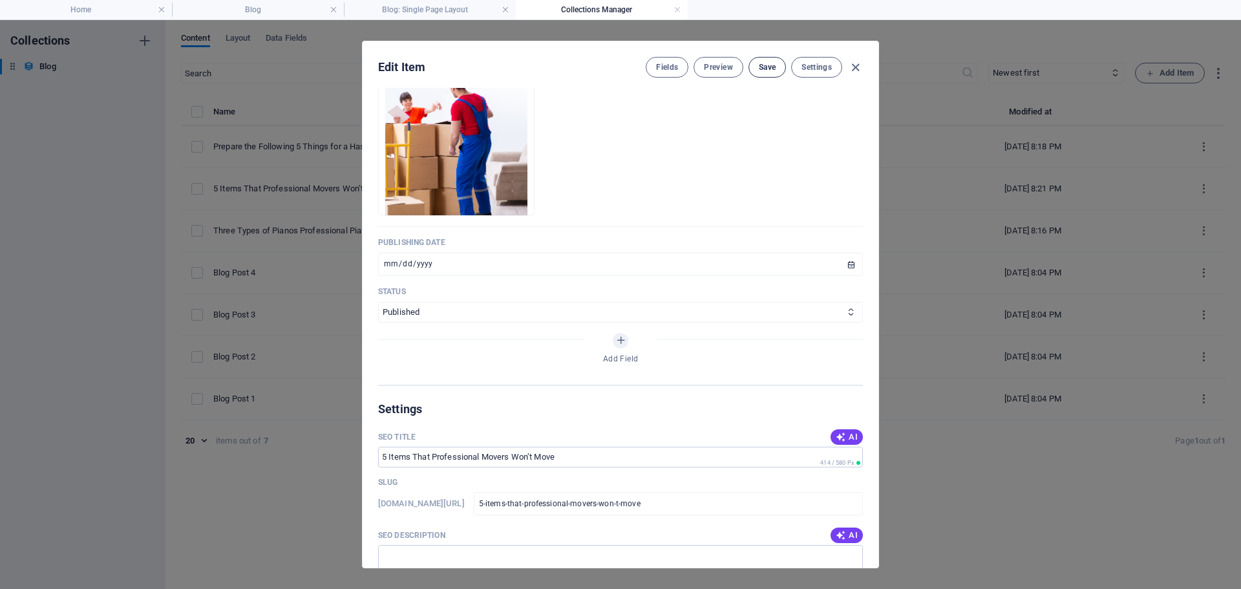
click at [769, 67] on span "Save" at bounding box center [767, 67] width 17 height 10
click at [853, 69] on icon "button" at bounding box center [855, 67] width 15 height 15
type input "[DATE]"
type input "5-items-that-professional-movers-won-t-move"
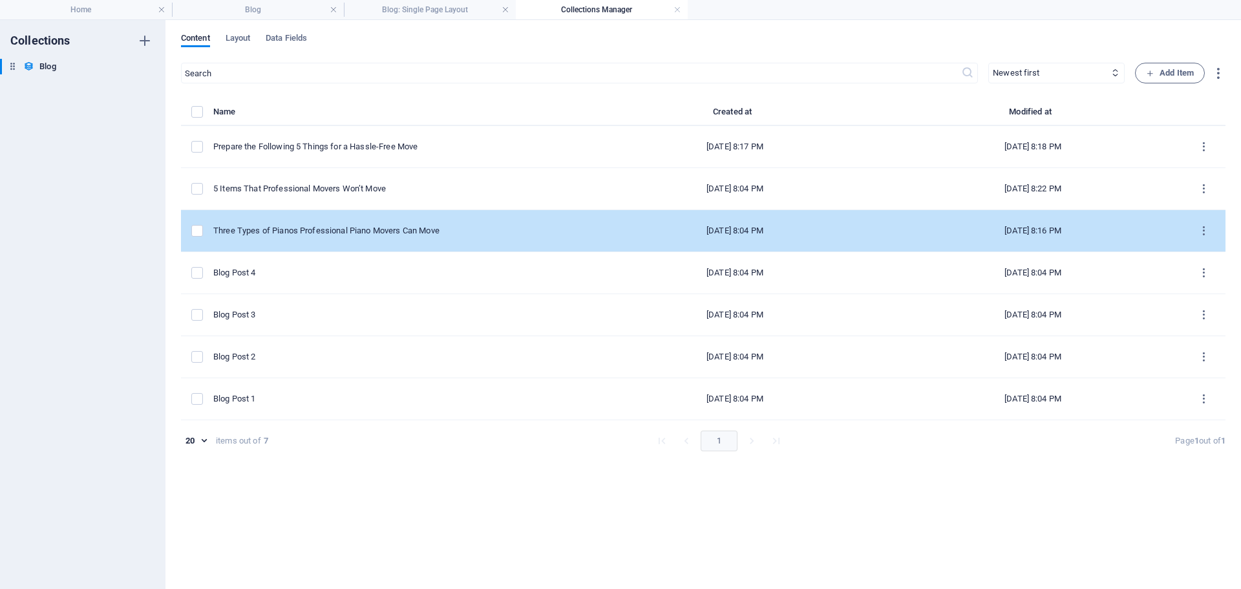
scroll to position [466, 0]
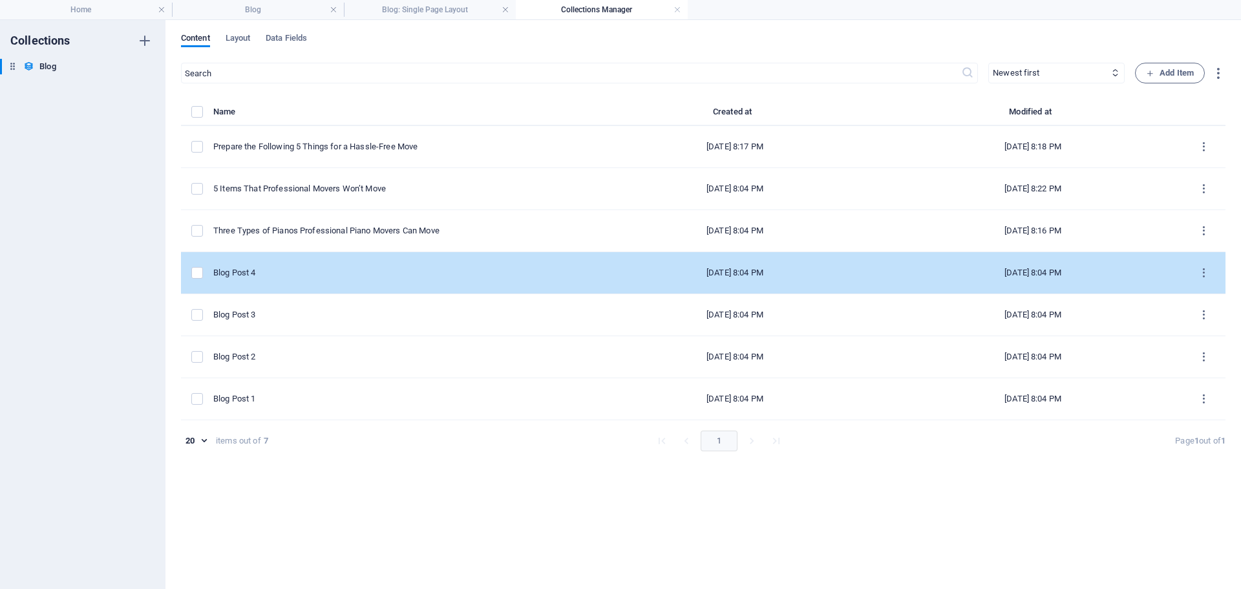
click at [320, 274] on div "Blog Post 4" at bounding box center [394, 273] width 363 height 12
select select "Category 1"
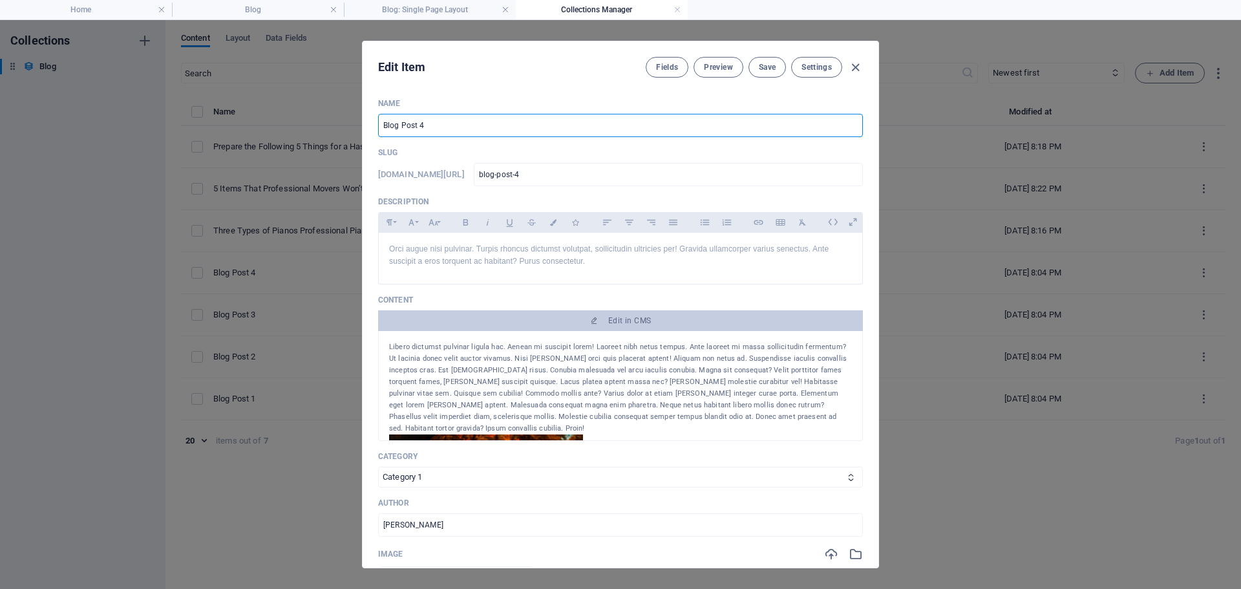
drag, startPoint x: 552, startPoint y: 131, endPoint x: 314, endPoint y: 140, distance: 238.1
click at [314, 140] on div "Edit Item Fields Preview Save Settings Name Blog Post 4 ​ Slug [DOMAIN_NAME][UR…" at bounding box center [620, 304] width 1241 height 569
paste input "Follow These Suggestions to Make a Hassle-Free Move with Your Pets"
type input "Follow These Suggestions to Make a Hassle-Free Move with Your Pets"
type input "follow-these-suggestions-to-make-a-hassle-free-move-with-your-pets"
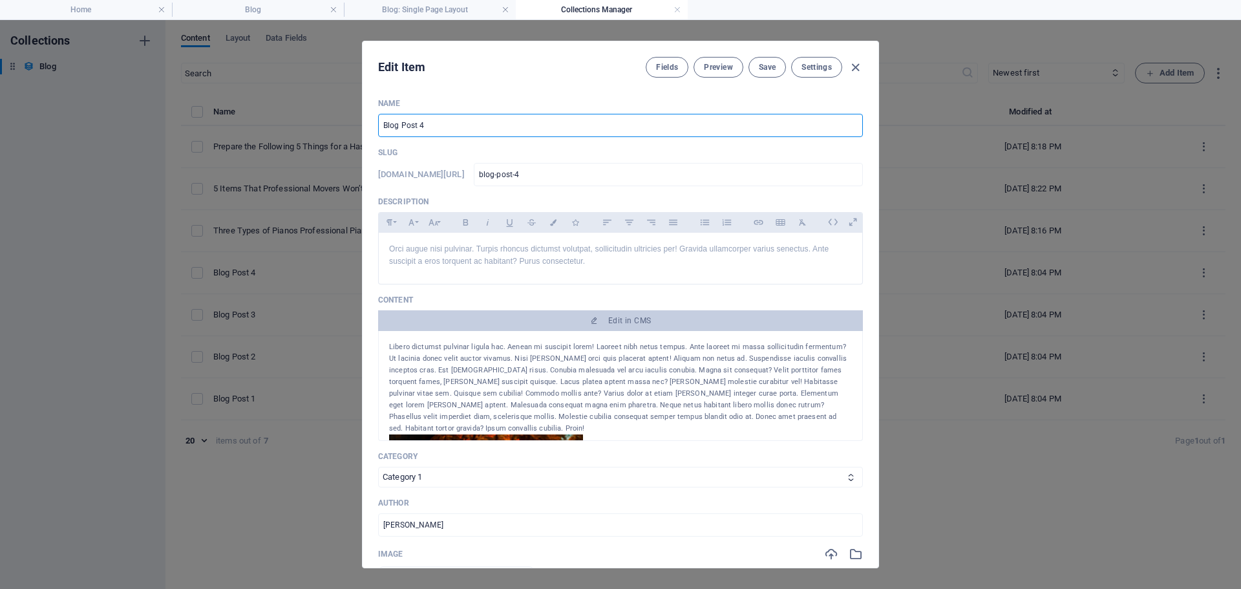
type input "follow-these-suggestions-to-make-a-hassle-free-move-with-your-pets"
type input "Follow These Suggestions to Make a Hassle-Free Move with Your Pets"
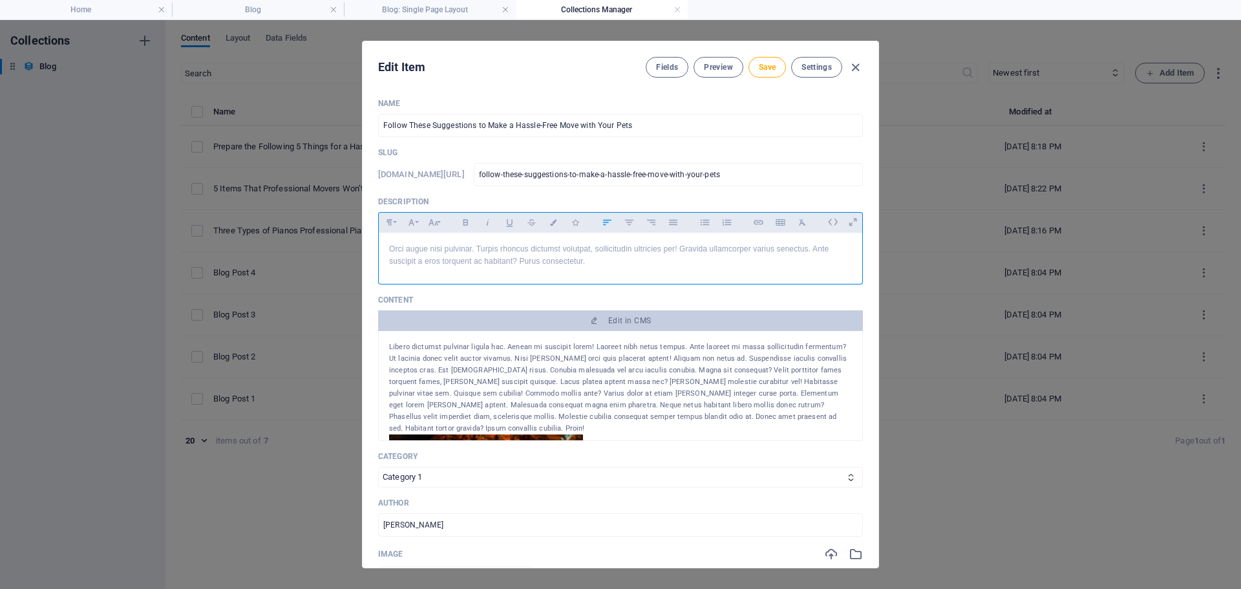
click at [588, 257] on p "Orci augue nisi pulvinar. Turpis rhoncus dictumst volutpat, sollicitudin ultric…" at bounding box center [620, 255] width 463 height 25
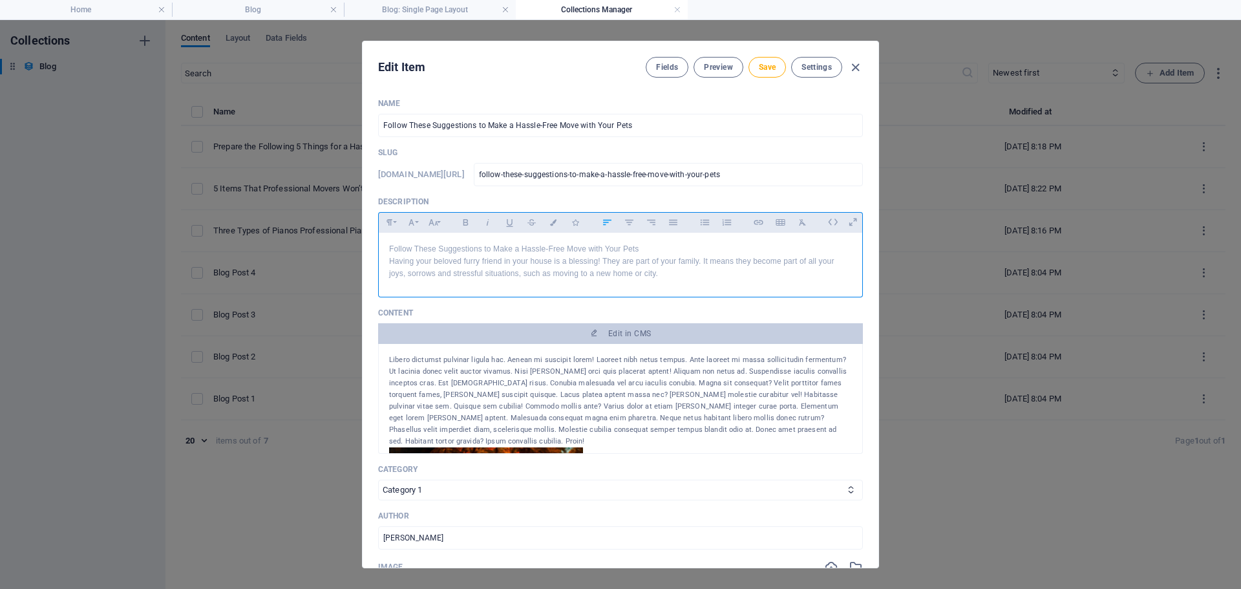
scroll to position [2069, 1]
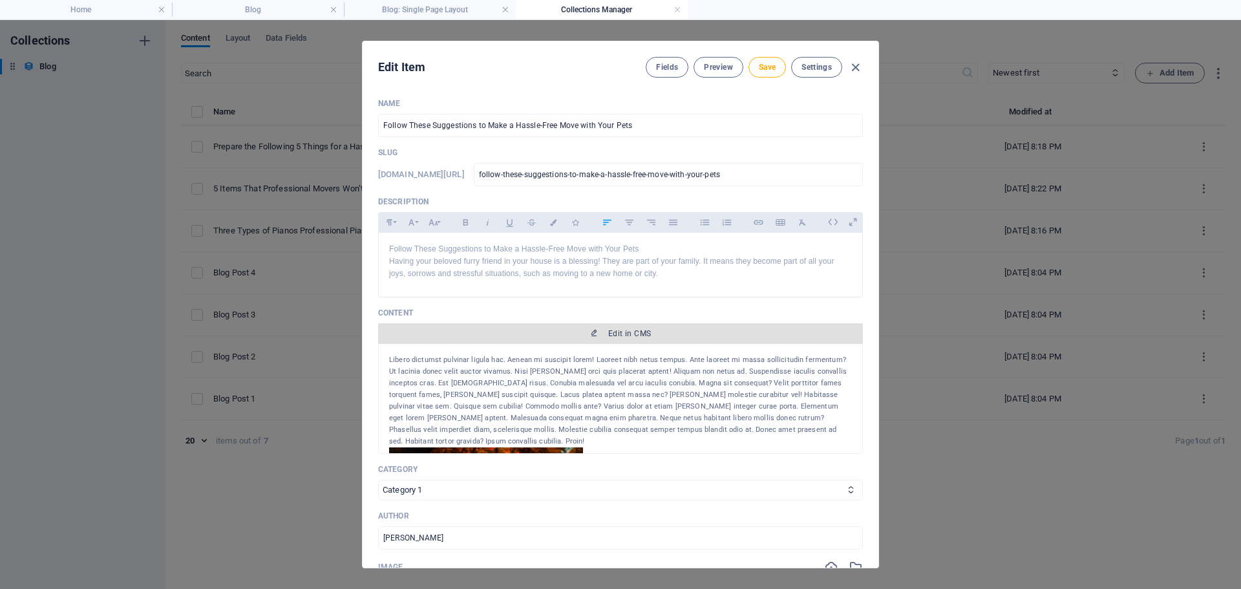
click at [612, 337] on span "Edit in CMS" at bounding box center [629, 333] width 43 height 10
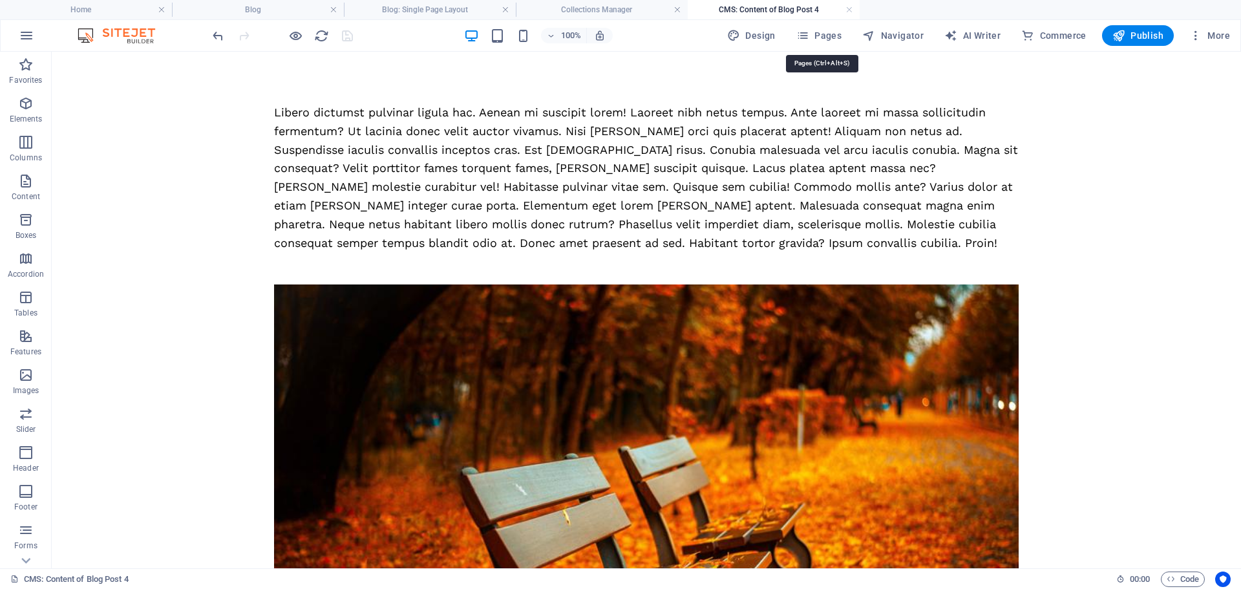
scroll to position [0, 0]
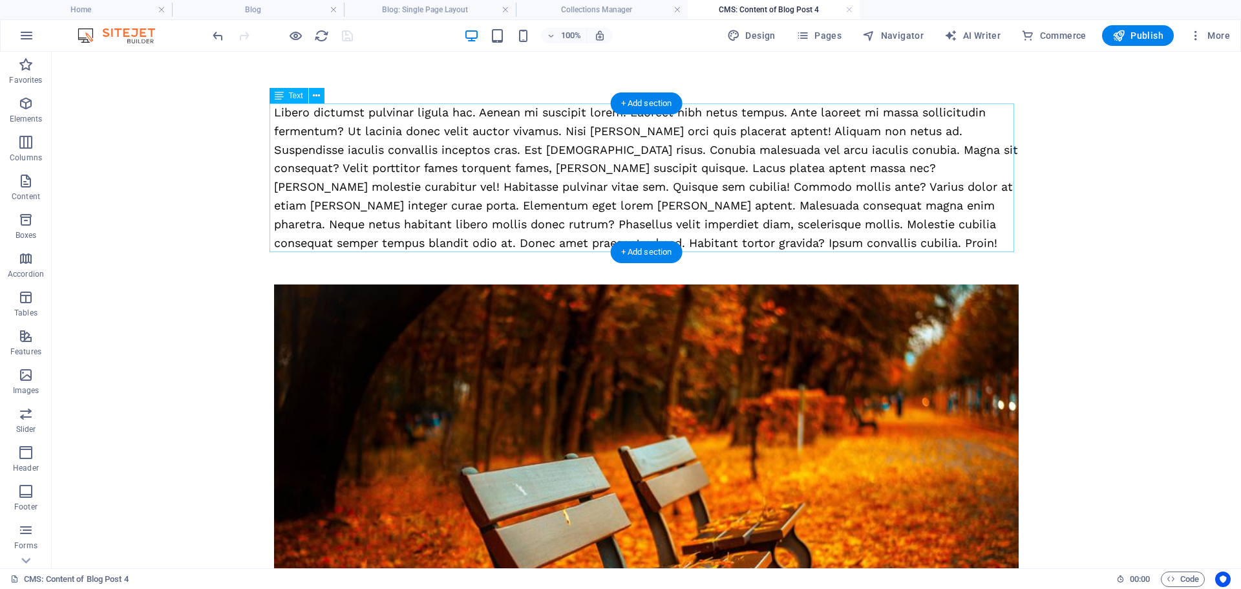
click at [564, 230] on div "Libero dictumst pulvinar ligula hac. Aenean mi suscipit lorem! Laoreet nibh net…" at bounding box center [646, 177] width 745 height 149
click at [570, 222] on div "Libero dictumst pulvinar ligula hac. Aenean mi suscipit lorem! Laoreet nibh net…" at bounding box center [646, 177] width 745 height 149
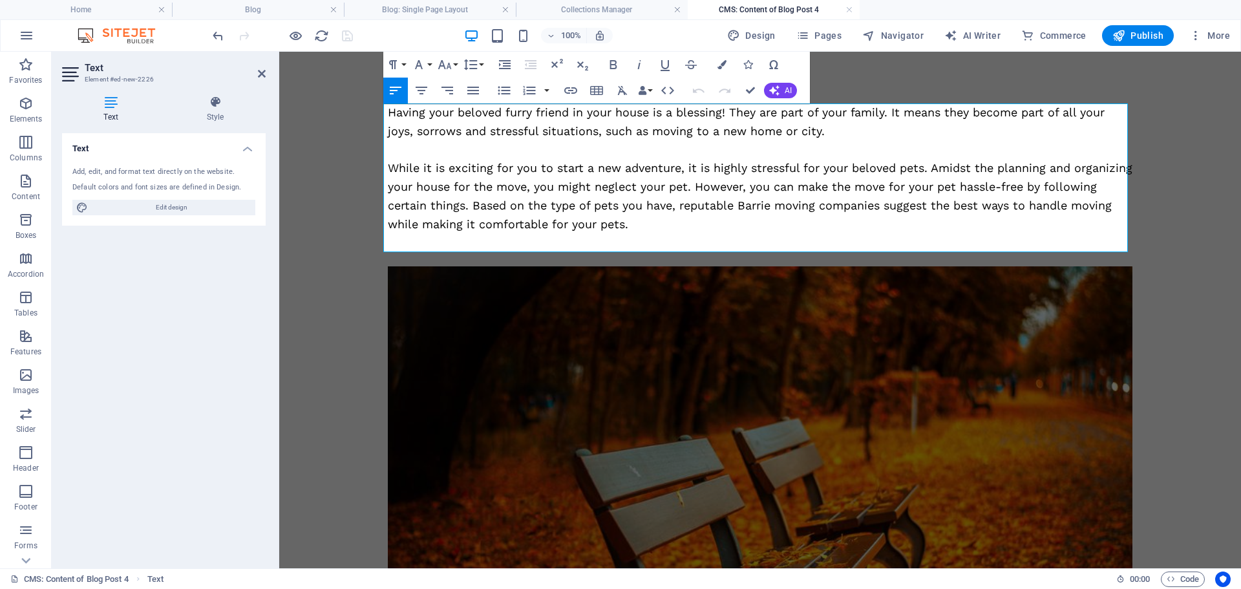
scroll to position [8020, 3]
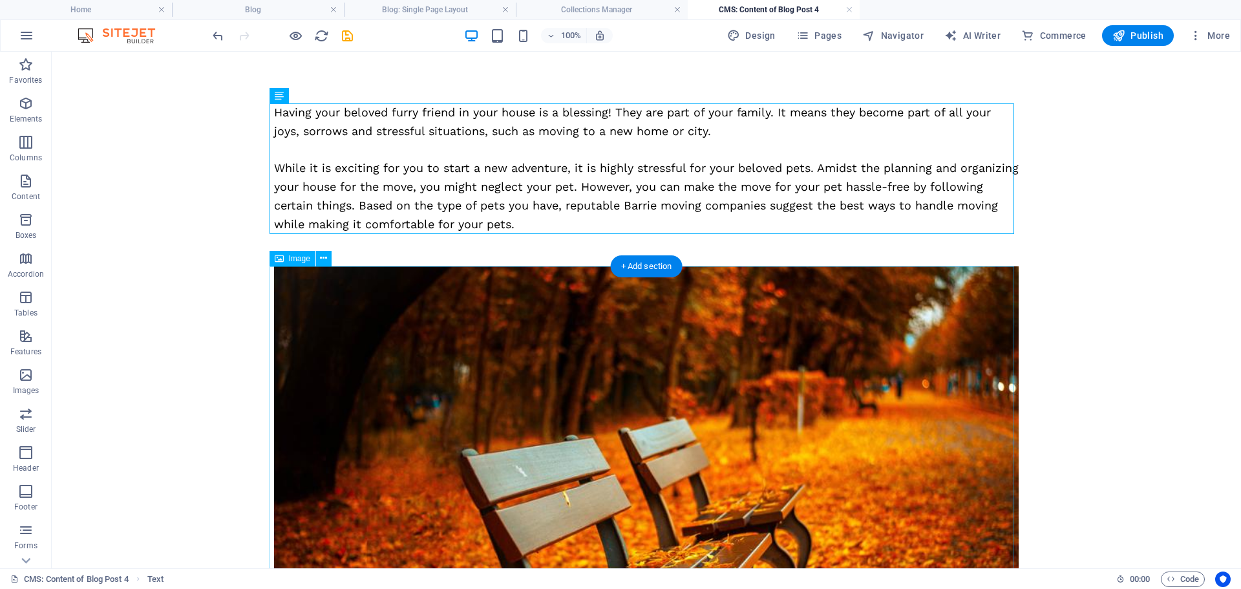
click at [662, 398] on figure at bounding box center [646, 484] width 745 height 437
click at [579, 387] on figure at bounding box center [646, 484] width 745 height 437
select select "%"
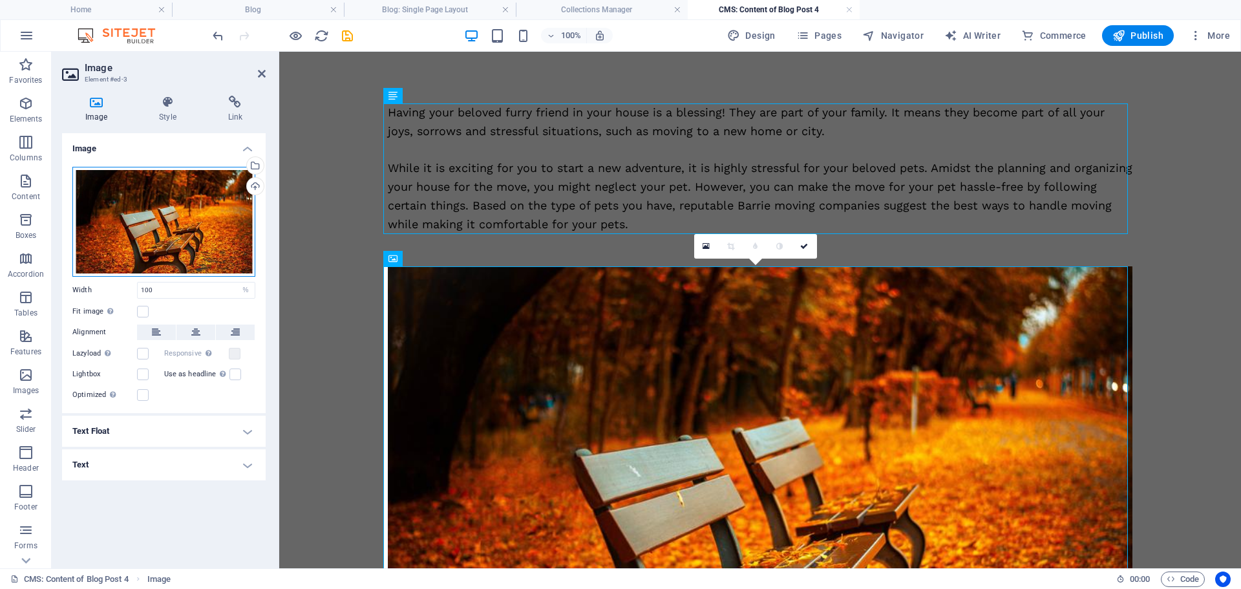
click at [131, 226] on div "Drag files here, click to choose files or select files from Files or our free s…" at bounding box center [163, 222] width 183 height 110
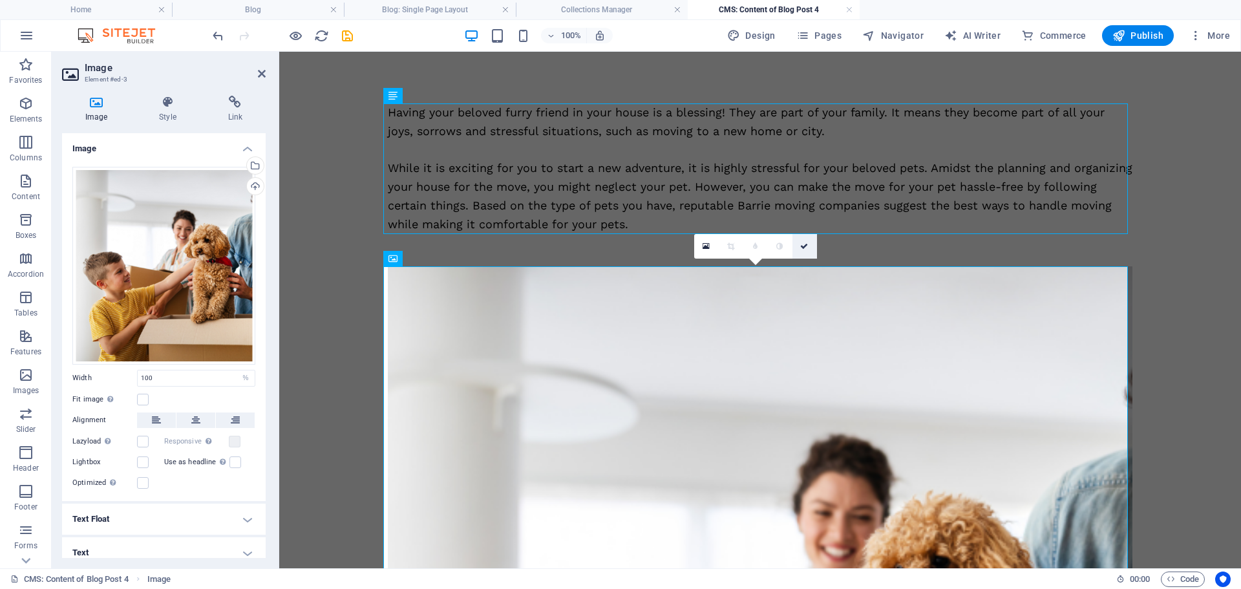
click at [803, 247] on icon at bounding box center [804, 246] width 8 height 8
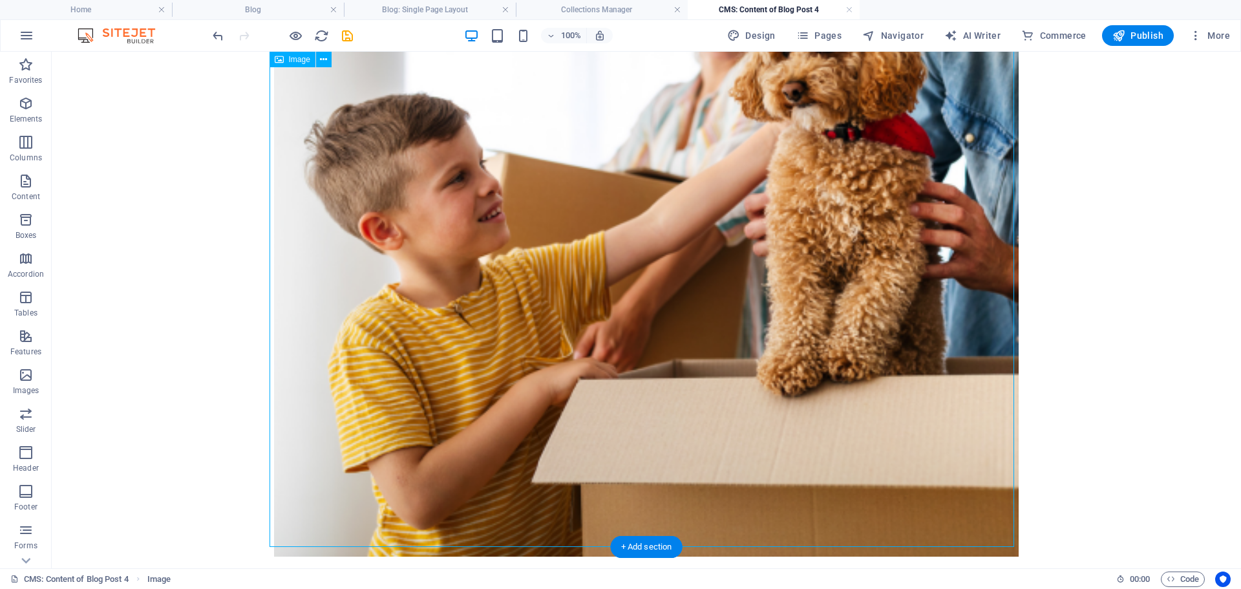
scroll to position [840, 0]
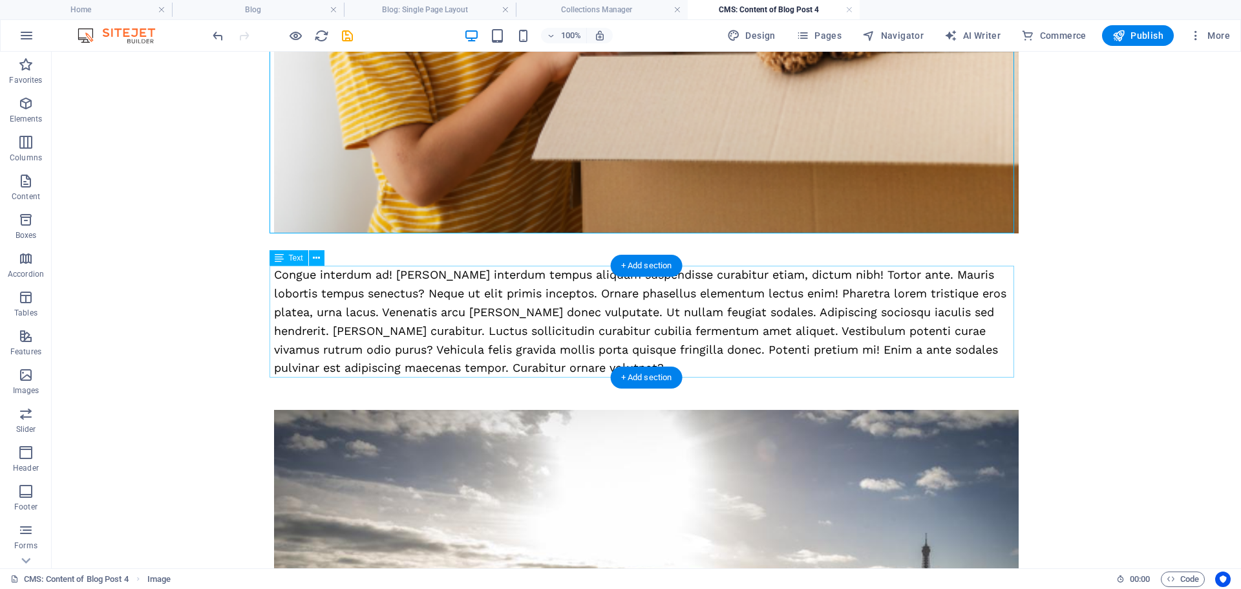
click at [427, 315] on div "Congue interdum ad! [PERSON_NAME] interdum tempus aliquam suspendisse curabitur…" at bounding box center [646, 322] width 745 height 112
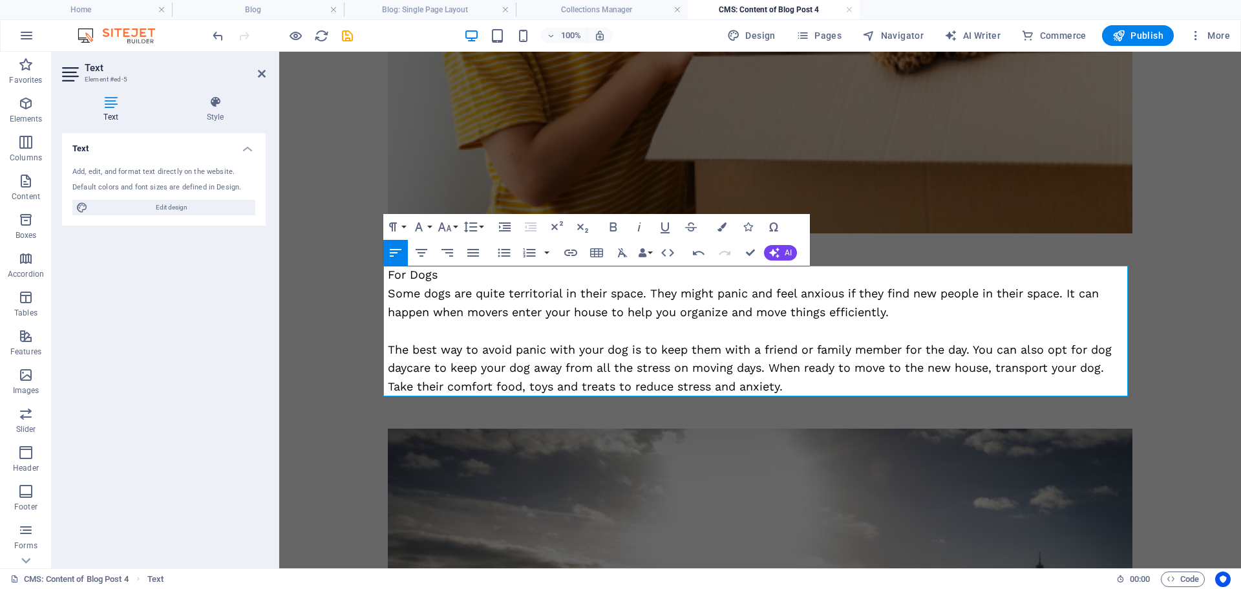
scroll to position [6700, 3]
drag, startPoint x: 451, startPoint y: 277, endPoint x: 342, endPoint y: 274, distance: 108.7
click at [342, 274] on body "Skip to main content Having your beloved furry friend in your house is a blessi…" at bounding box center [760, 99] width 962 height 1776
click at [620, 227] on icon "button" at bounding box center [614, 227] width 16 height 16
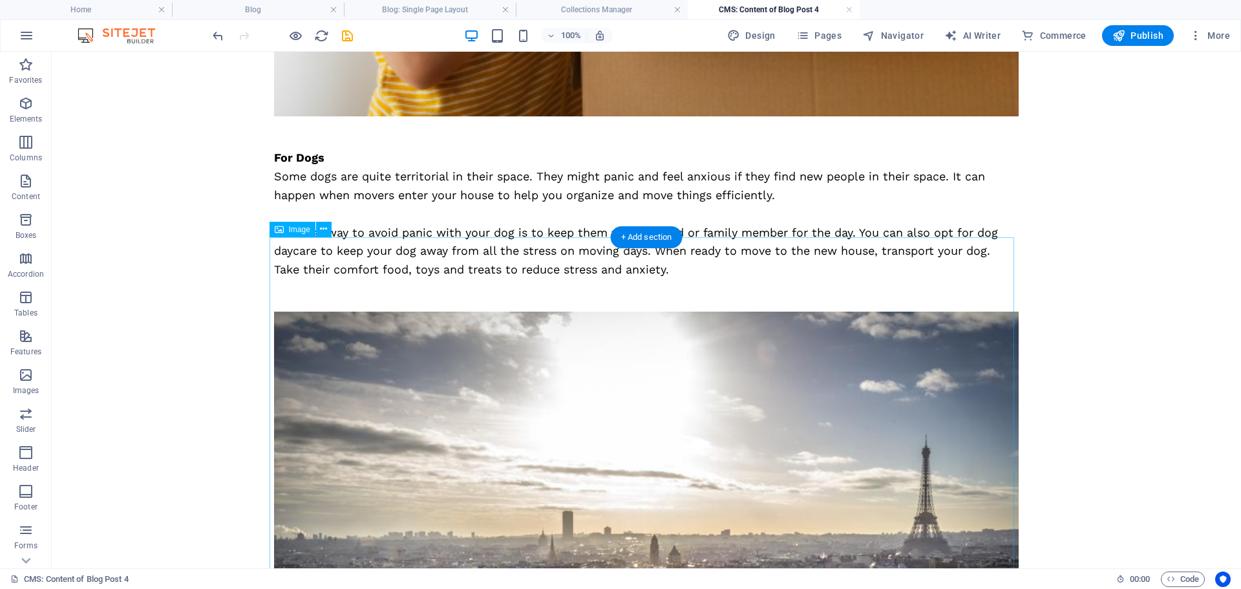
scroll to position [1034, 0]
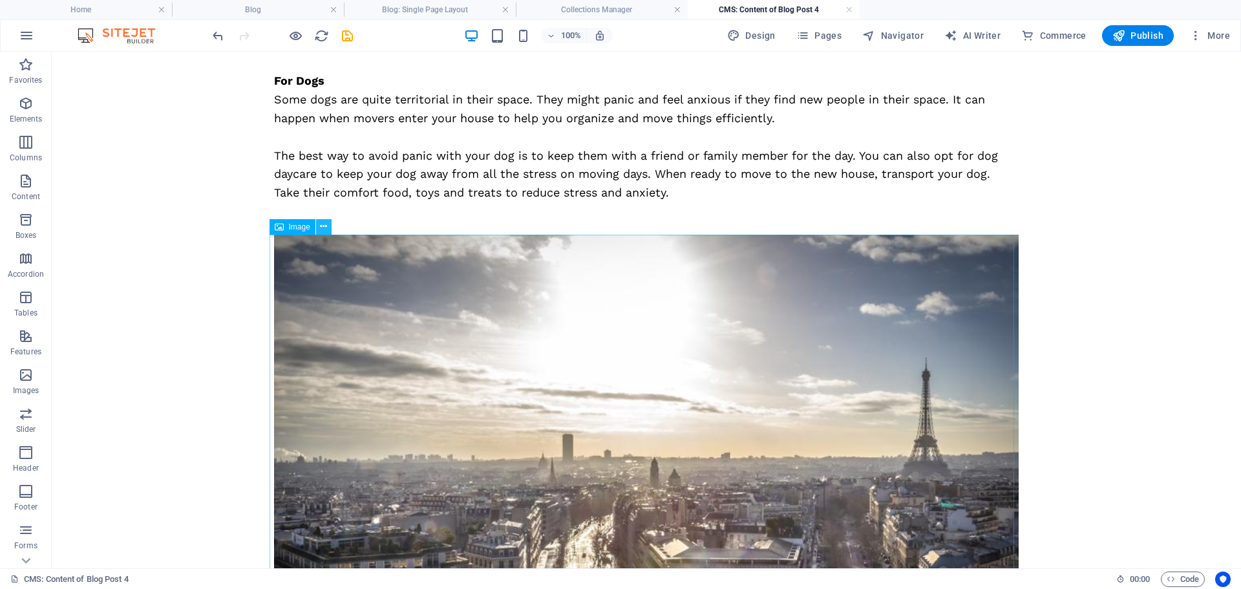
click at [322, 223] on icon at bounding box center [323, 227] width 7 height 14
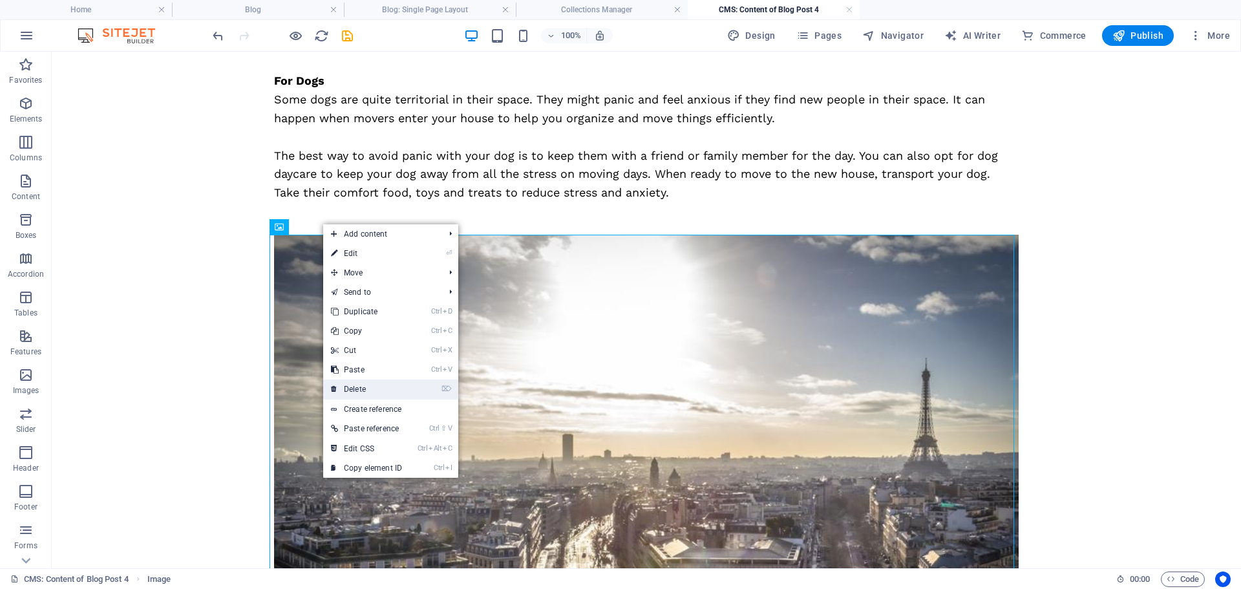
click at [376, 383] on link "⌦ Delete" at bounding box center [366, 388] width 87 height 19
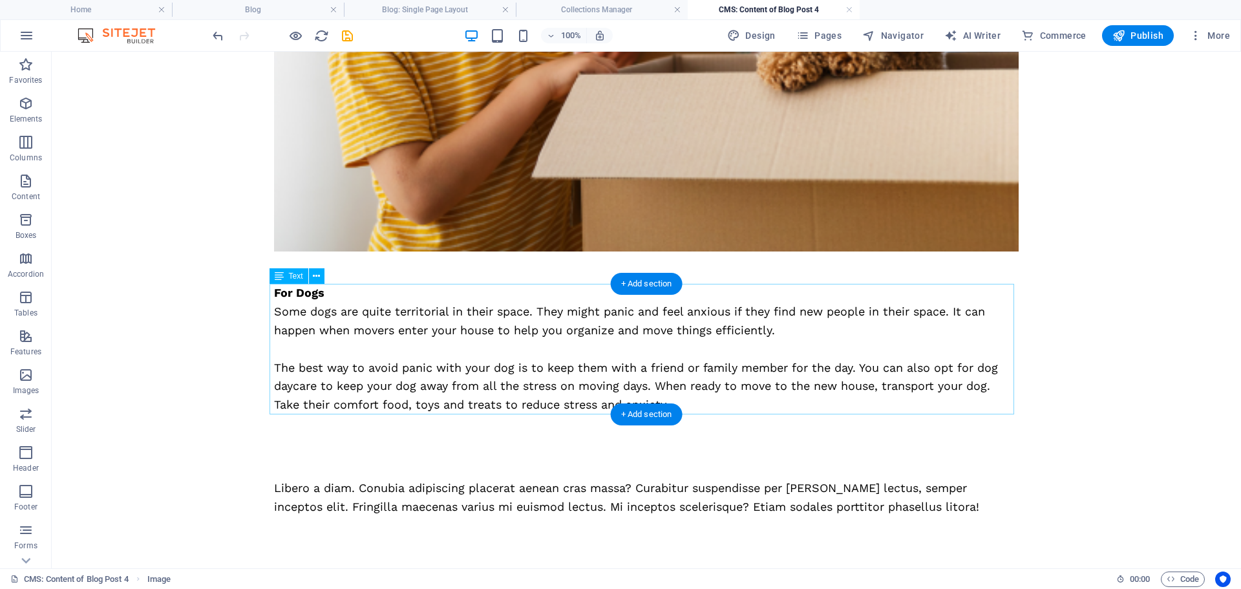
scroll to position [822, 0]
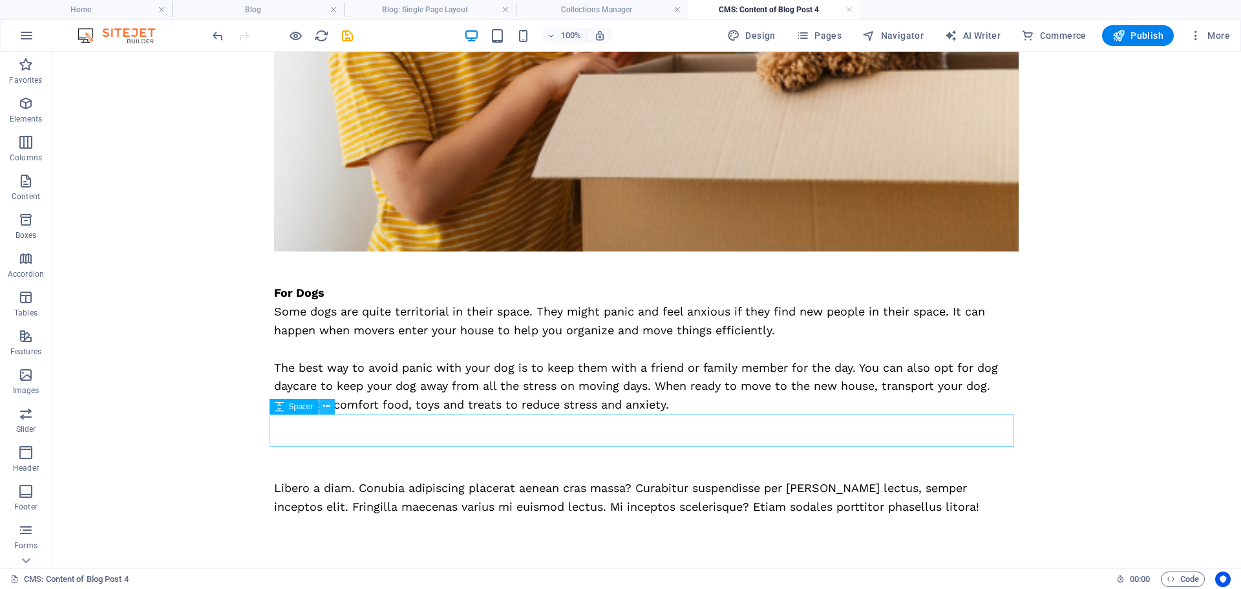
click at [328, 406] on icon at bounding box center [326, 407] width 7 height 14
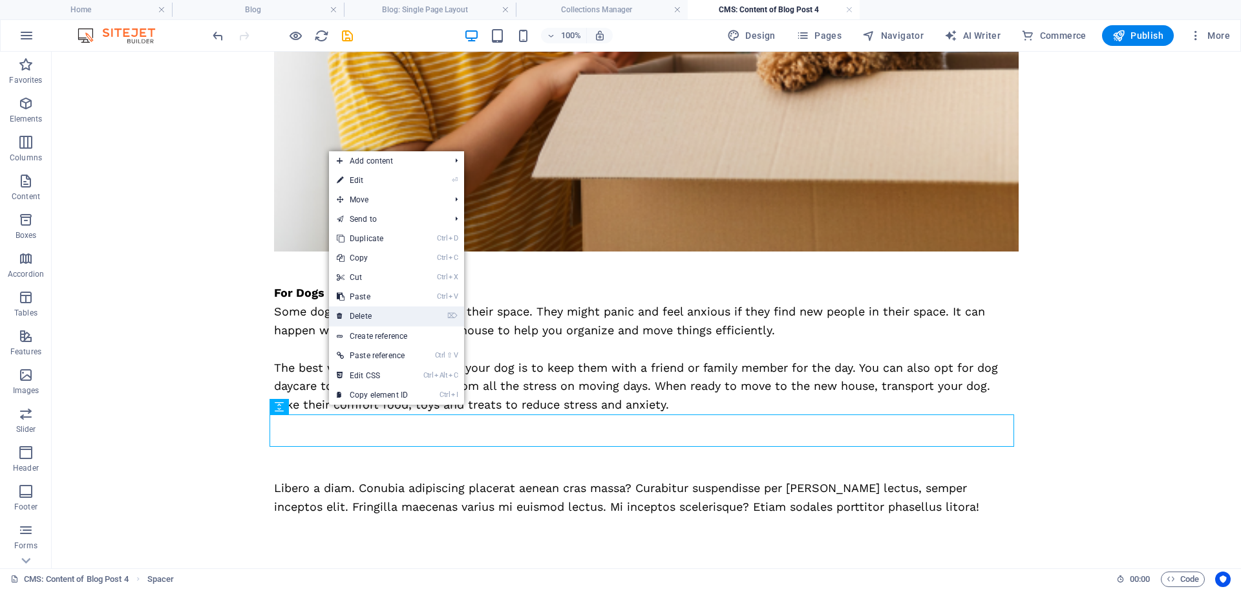
click at [352, 312] on link "⌦ Delete" at bounding box center [372, 315] width 87 height 19
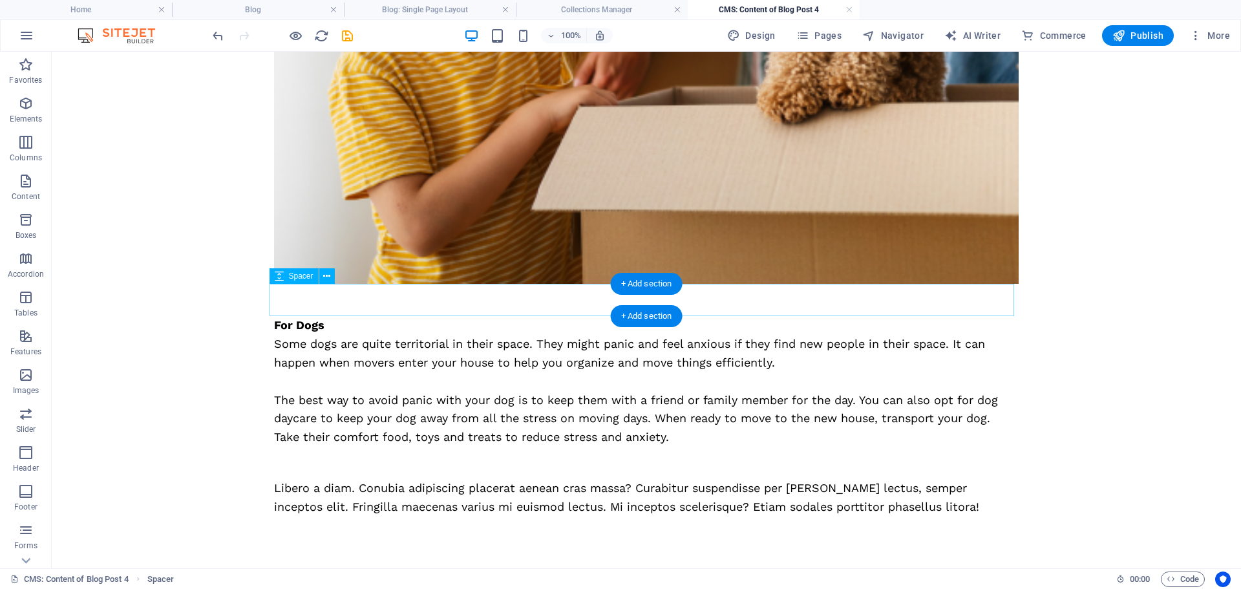
scroll to position [790, 0]
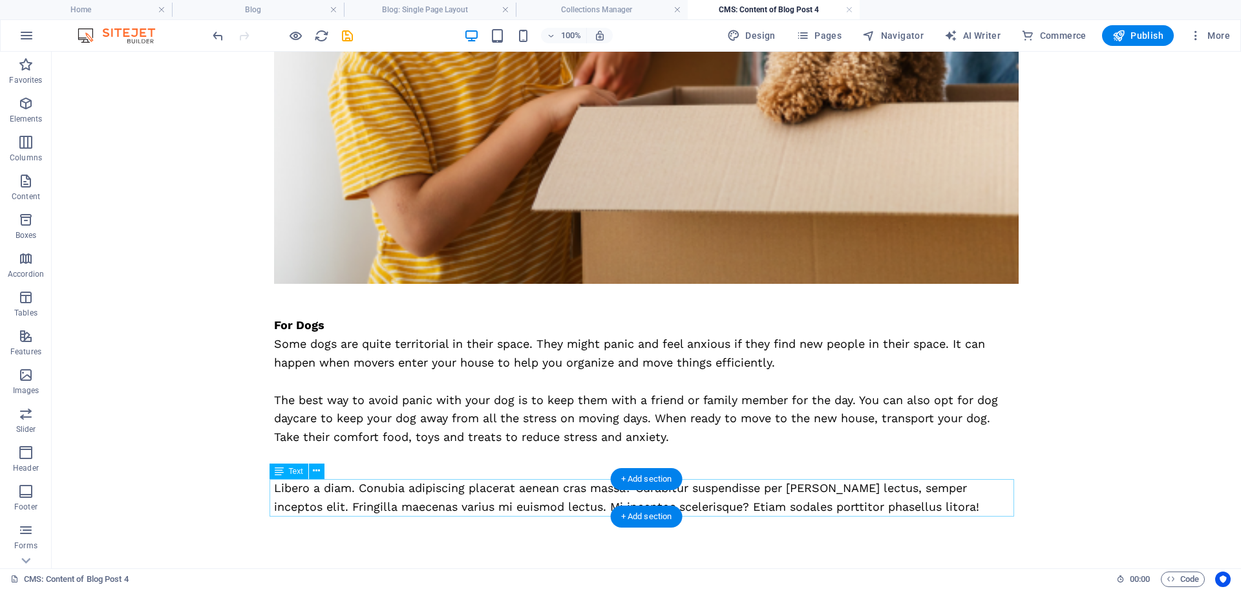
click at [411, 498] on div "Libero a diam. Conubia adipiscing placerat aenean cras massa? Curabitur suspend…" at bounding box center [646, 497] width 745 height 37
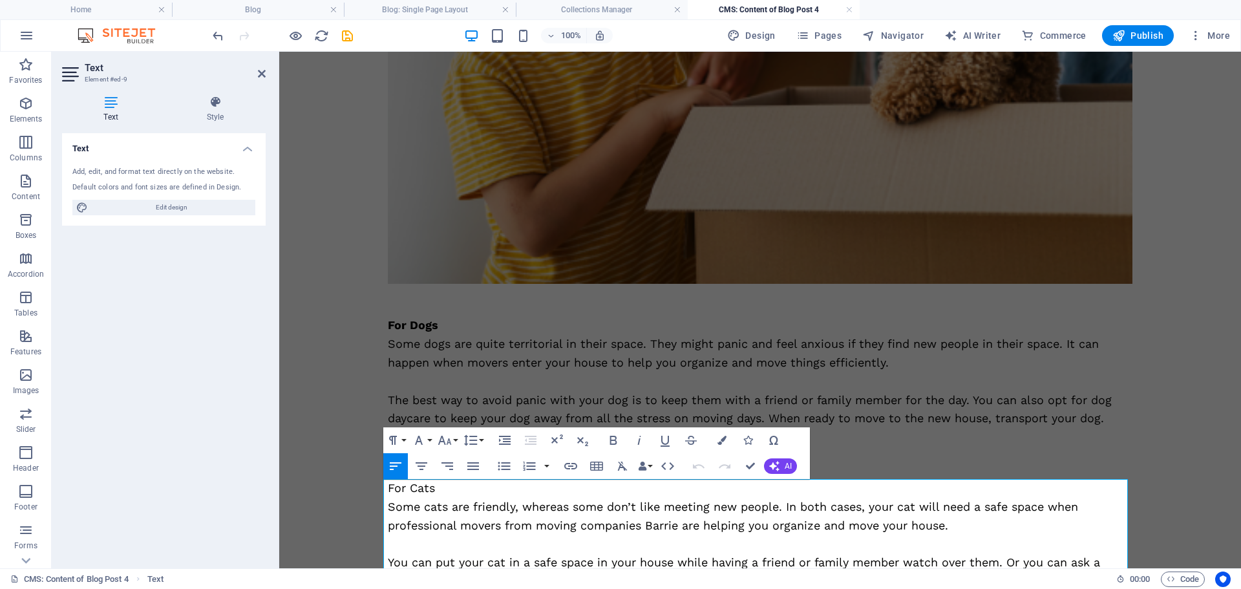
scroll to position [18398, 3]
drag, startPoint x: 402, startPoint y: 493, endPoint x: 383, endPoint y: 493, distance: 18.7
click at [388, 493] on p "For Cats" at bounding box center [760, 488] width 745 height 19
click at [610, 443] on icon "button" at bounding box center [613, 440] width 7 height 9
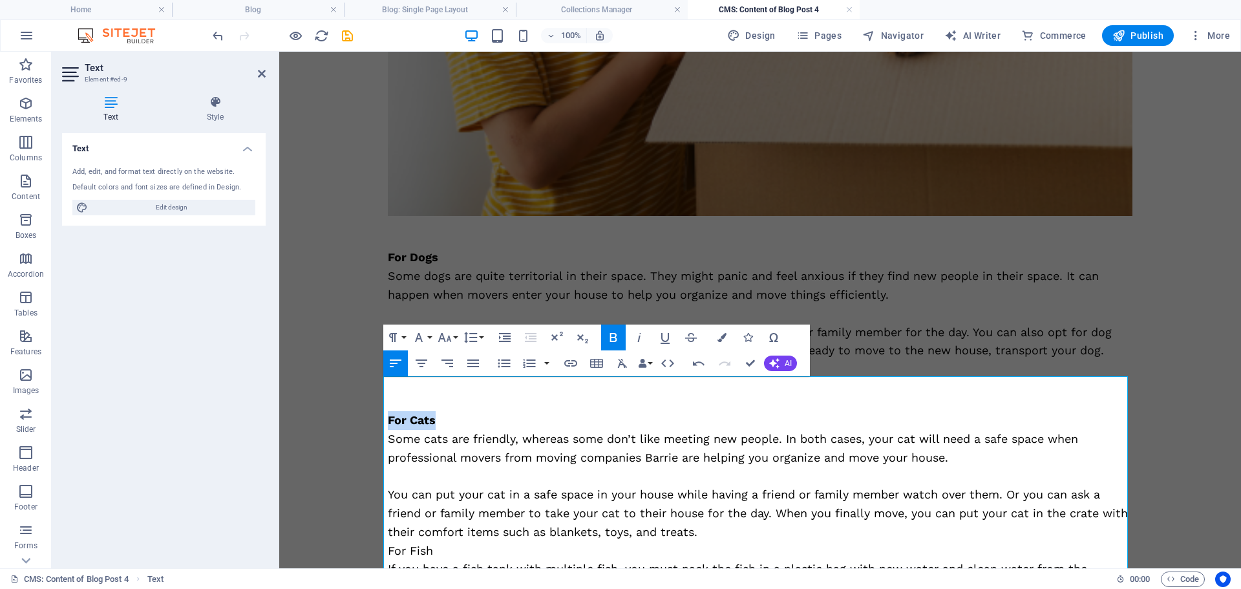
scroll to position [919, 0]
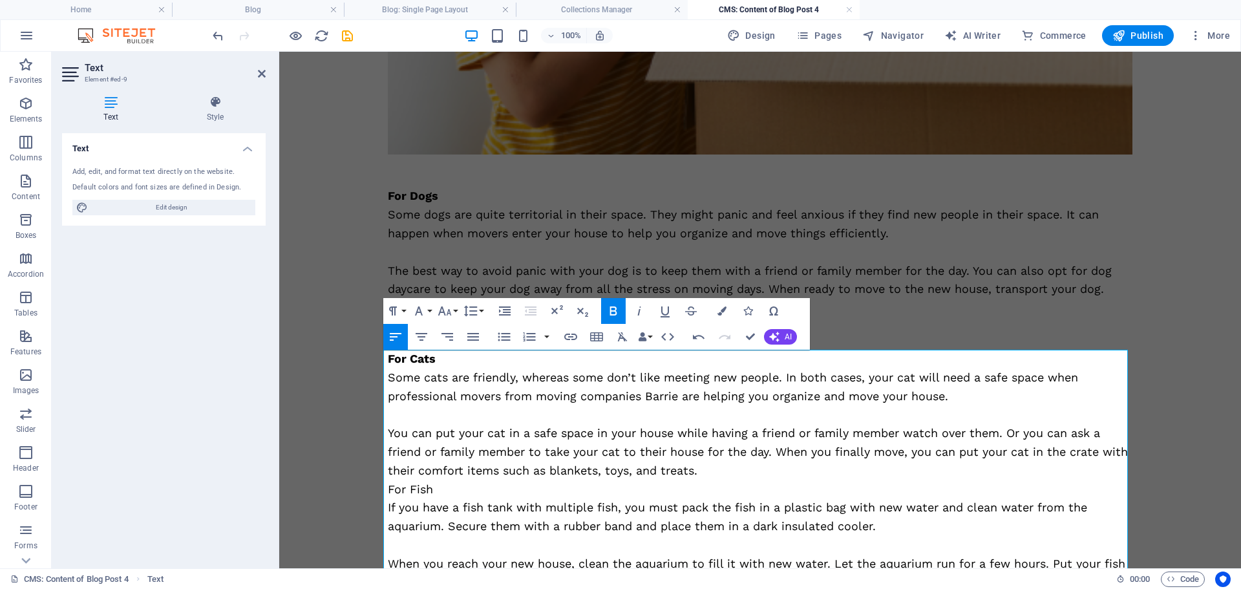
click at [750, 465] on p "You can put your cat in a safe space in your house while having a friend or fam…" at bounding box center [760, 452] width 745 height 56
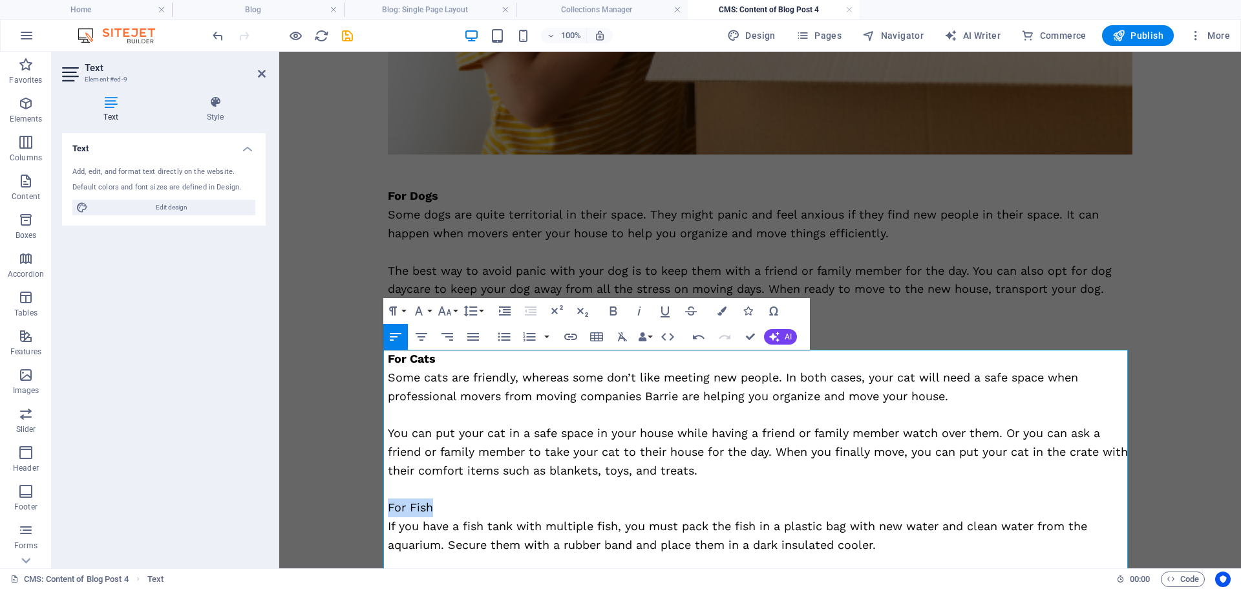
drag, startPoint x: 385, startPoint y: 513, endPoint x: 377, endPoint y: 513, distance: 8.4
click at [617, 311] on icon "button" at bounding box center [614, 311] width 16 height 16
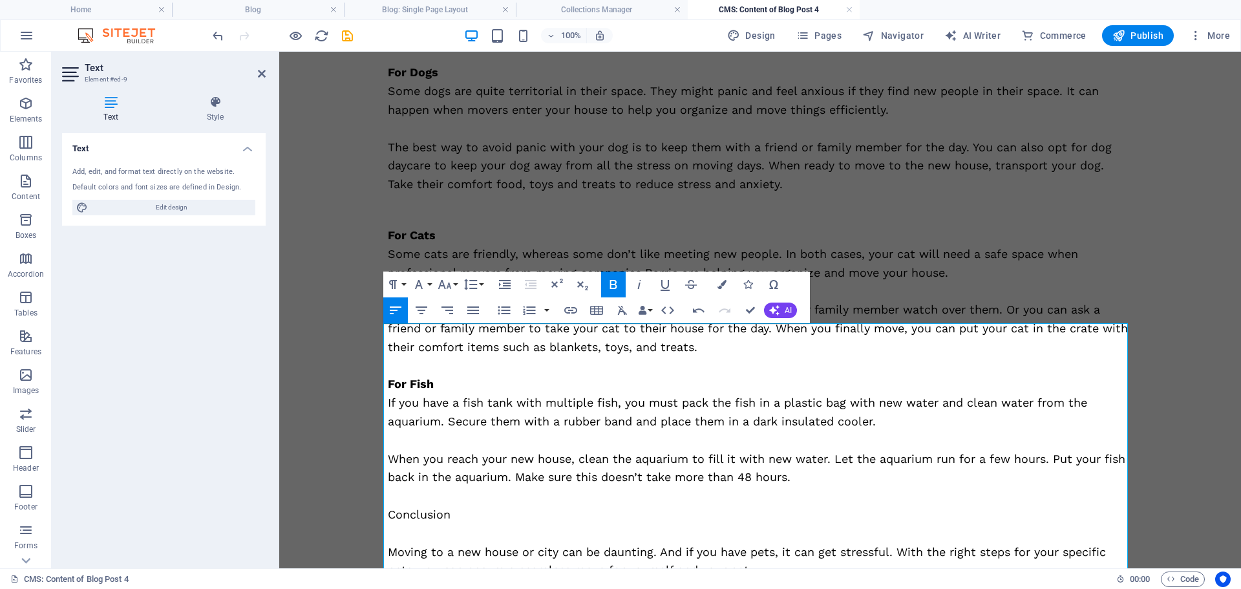
scroll to position [1049, 0]
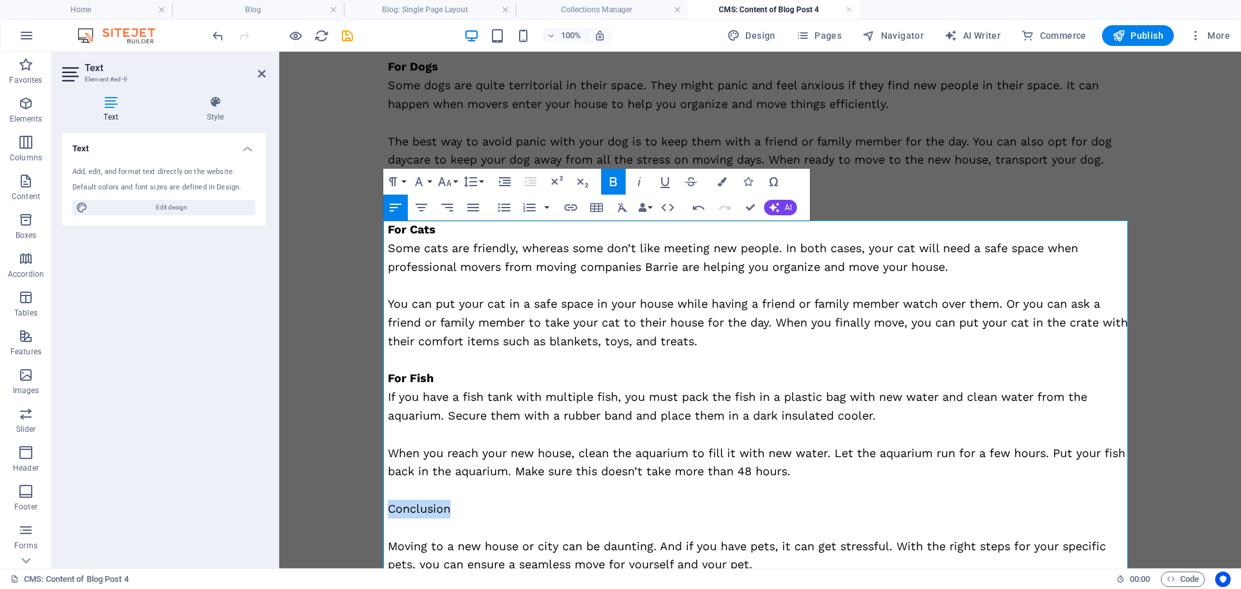
drag, startPoint x: 460, startPoint y: 511, endPoint x: 480, endPoint y: 445, distance: 69.4
click at [388, 509] on p "Conclusion" at bounding box center [760, 509] width 745 height 19
click at [612, 180] on icon "button" at bounding box center [614, 182] width 16 height 16
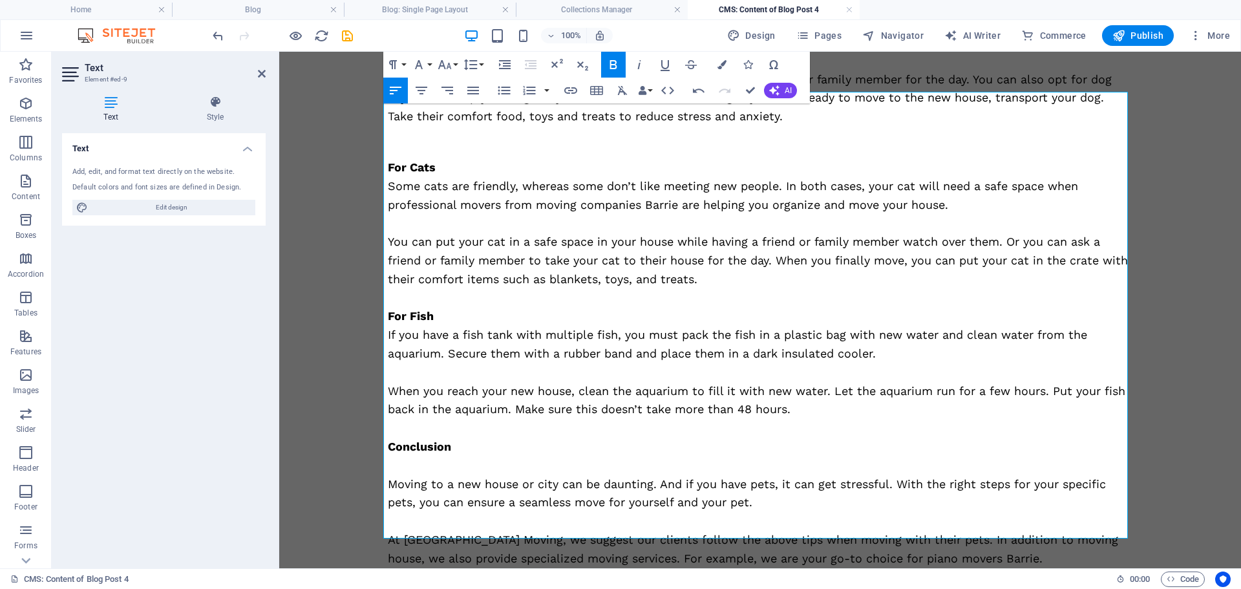
scroll to position [1178, 0]
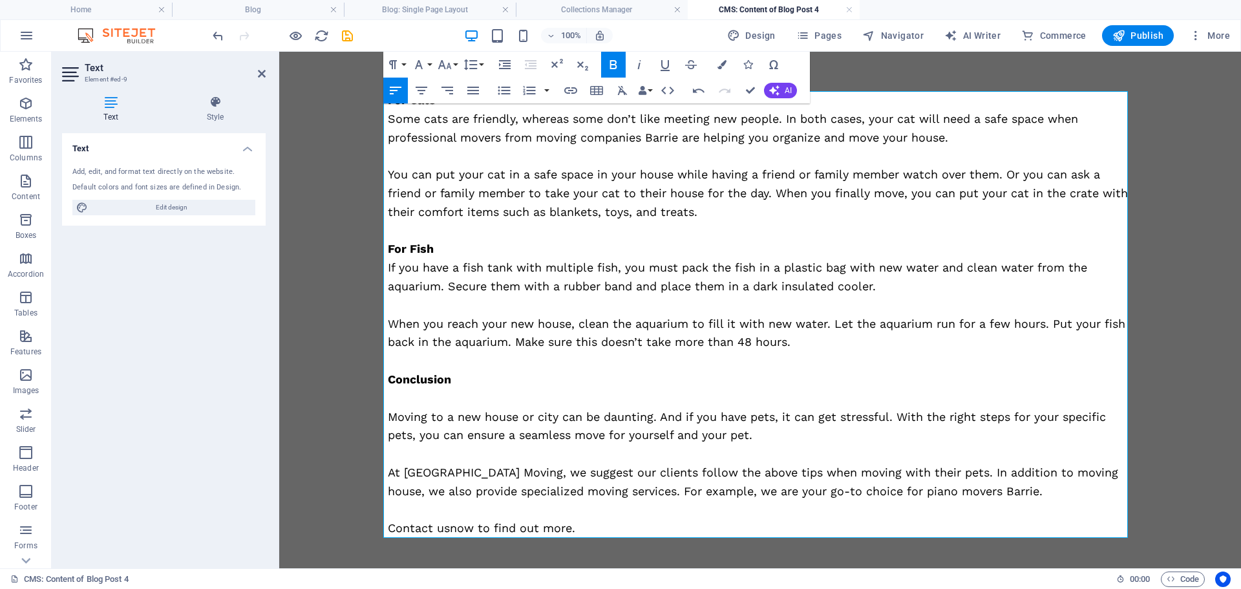
click at [445, 530] on p "Contact usnow to find out more." at bounding box center [760, 528] width 745 height 19
drag, startPoint x: 445, startPoint y: 530, endPoint x: 385, endPoint y: 530, distance: 60.8
click at [388, 530] on p "Contact us now to find out more." at bounding box center [760, 528] width 745 height 19
copy p "Contact us"
click at [567, 84] on icon "button" at bounding box center [571, 91] width 16 height 16
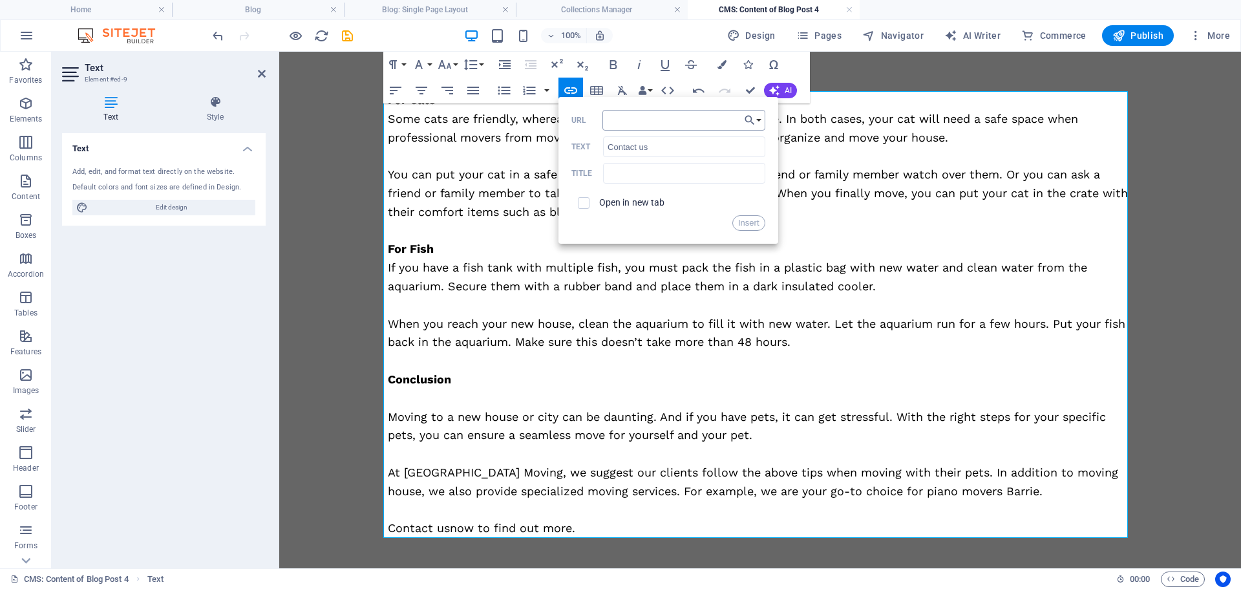
click at [635, 125] on input "URL" at bounding box center [684, 120] width 163 height 21
type input "[URL][DOMAIN_NAME]"
click at [756, 223] on button "Insert" at bounding box center [748, 223] width 33 height 16
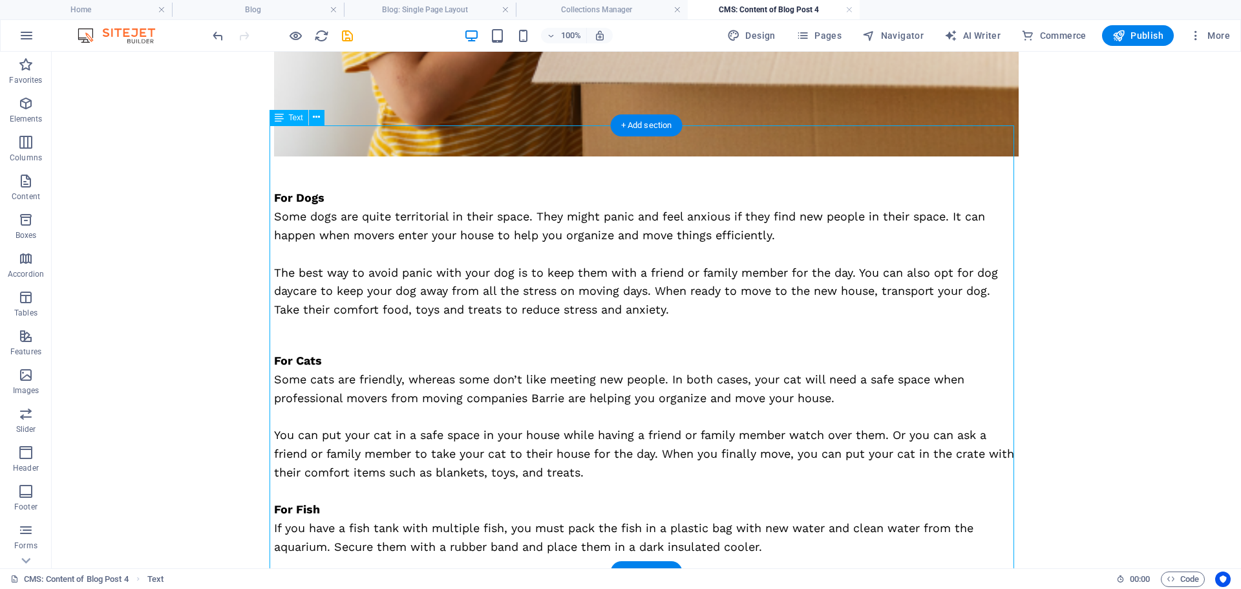
scroll to position [855, 0]
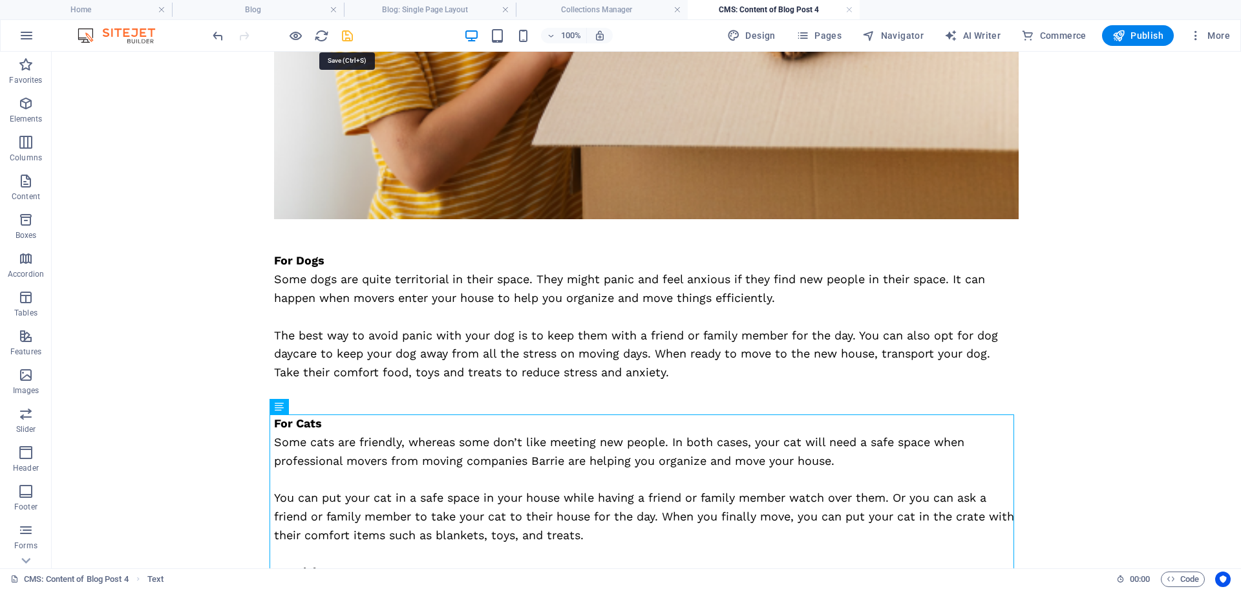
click at [346, 34] on icon "save" at bounding box center [347, 35] width 15 height 15
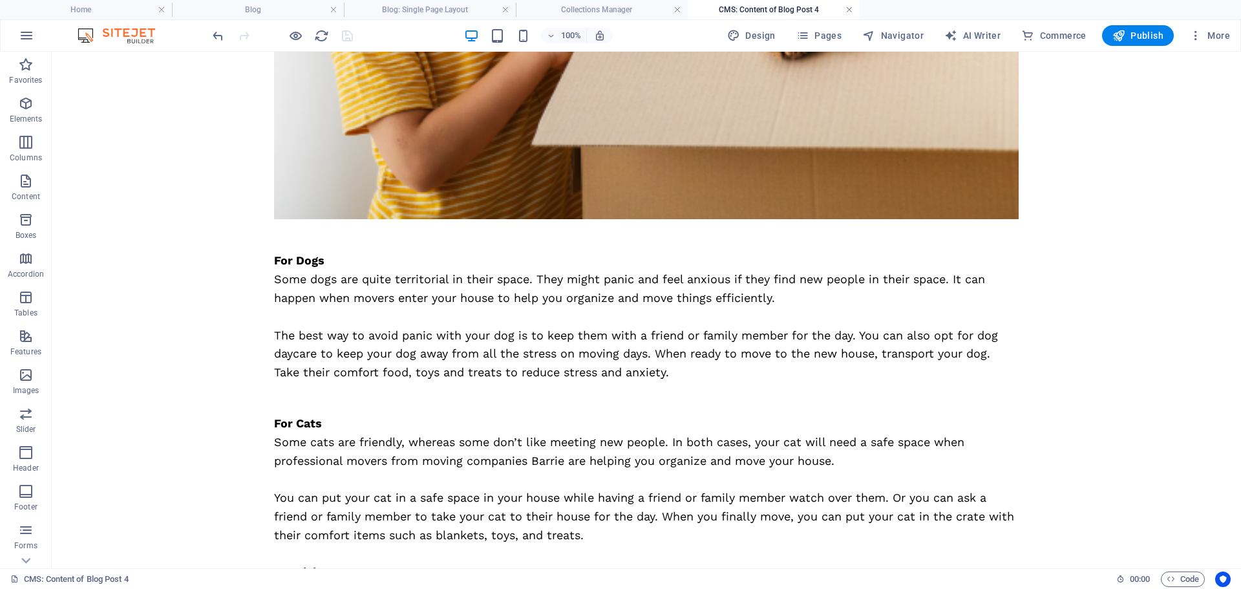
click at [846, 6] on link at bounding box center [850, 10] width 8 height 12
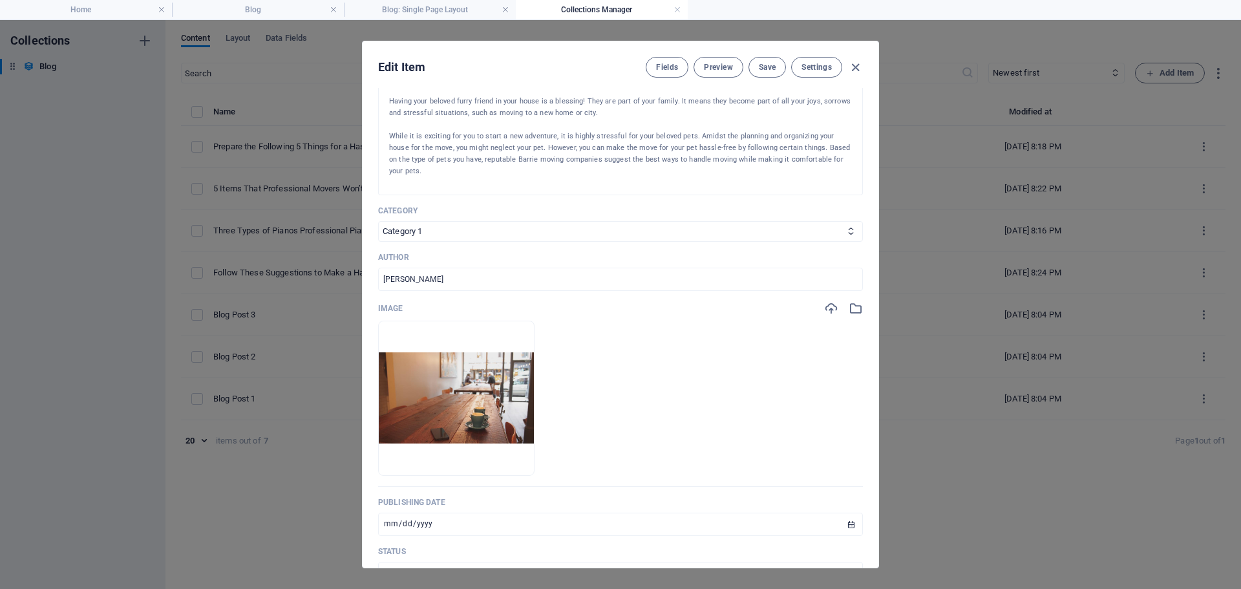
scroll to position [388, 0]
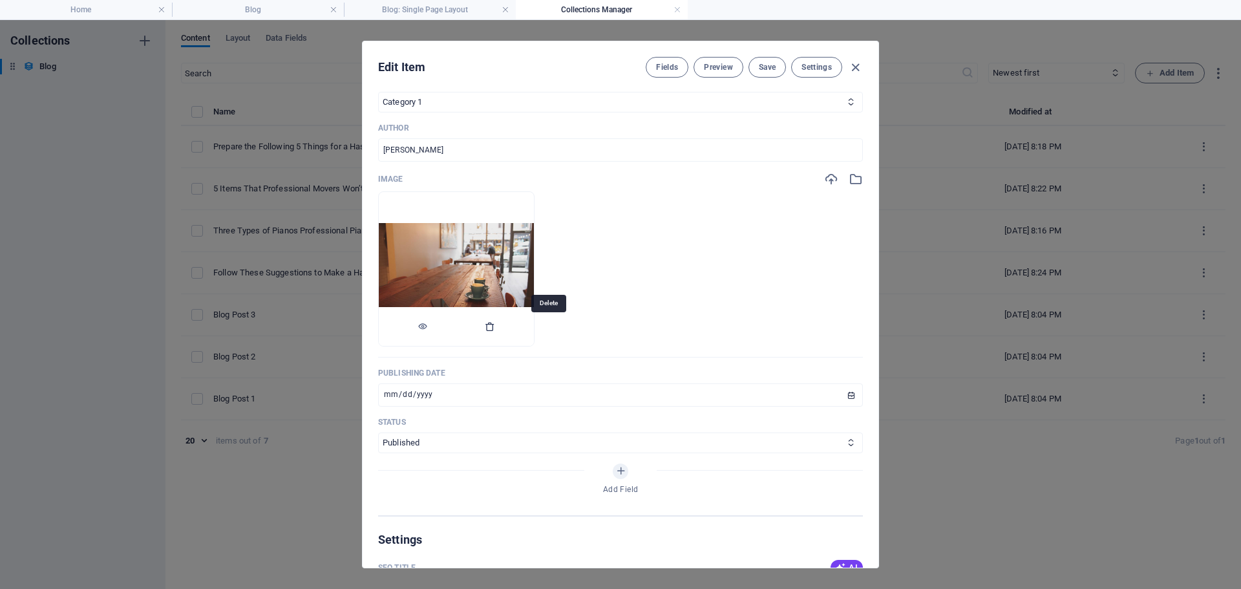
click at [495, 328] on icon "button" at bounding box center [490, 326] width 10 height 10
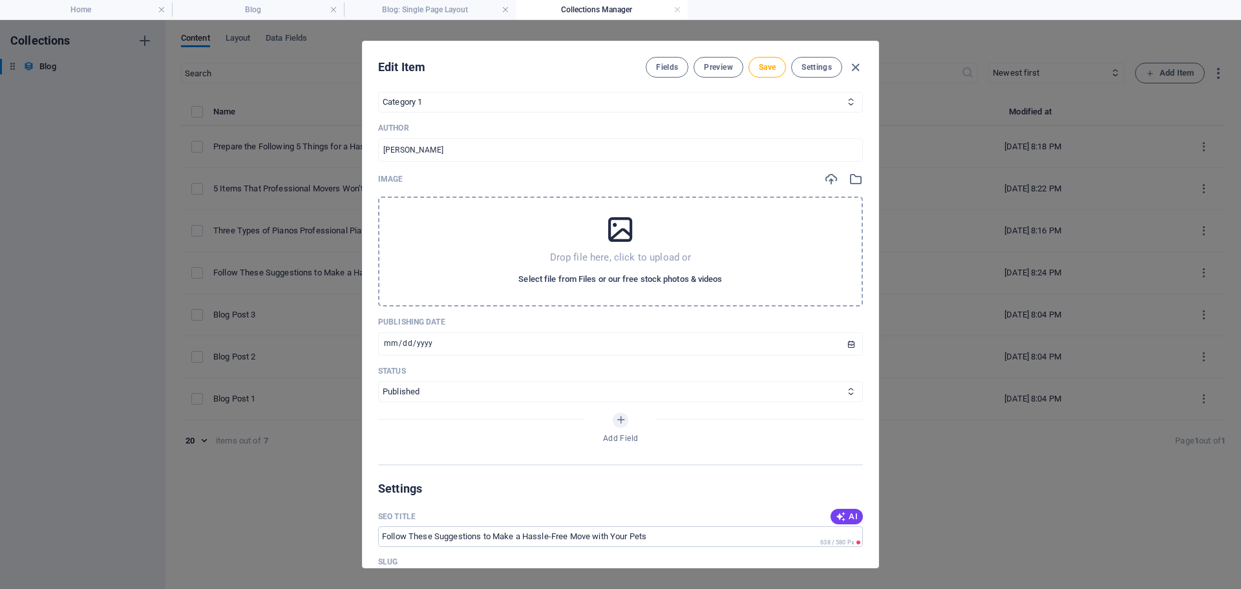
click at [605, 283] on span "Select file from Files or our free stock photos & videos" at bounding box center [620, 280] width 204 height 16
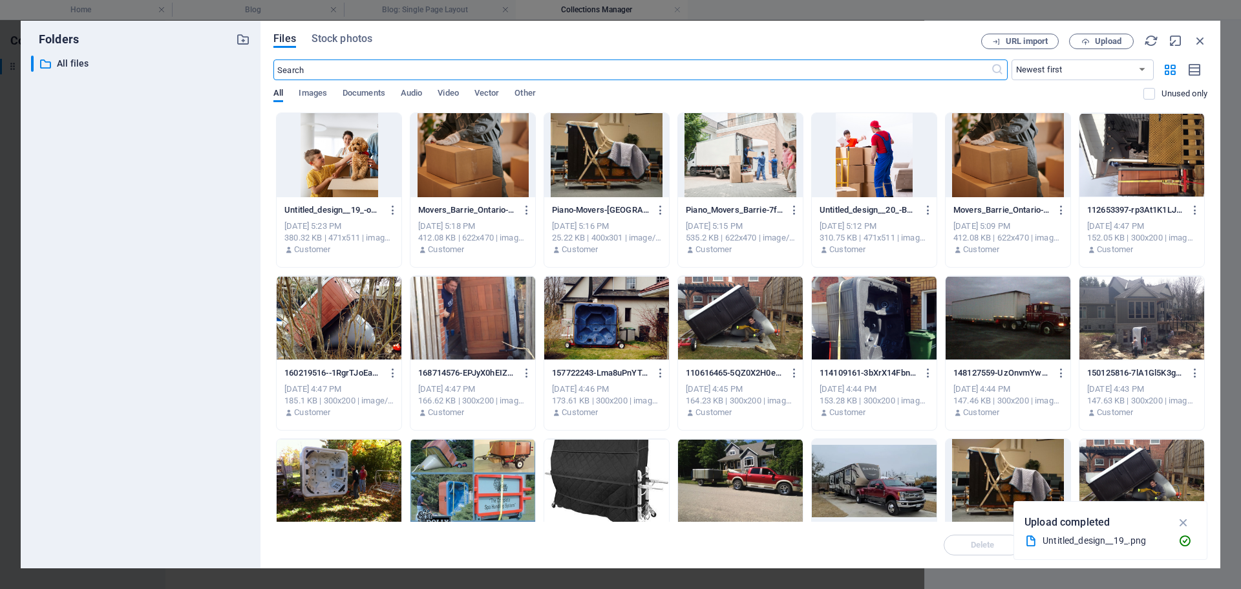
click at [334, 174] on div at bounding box center [339, 155] width 125 height 84
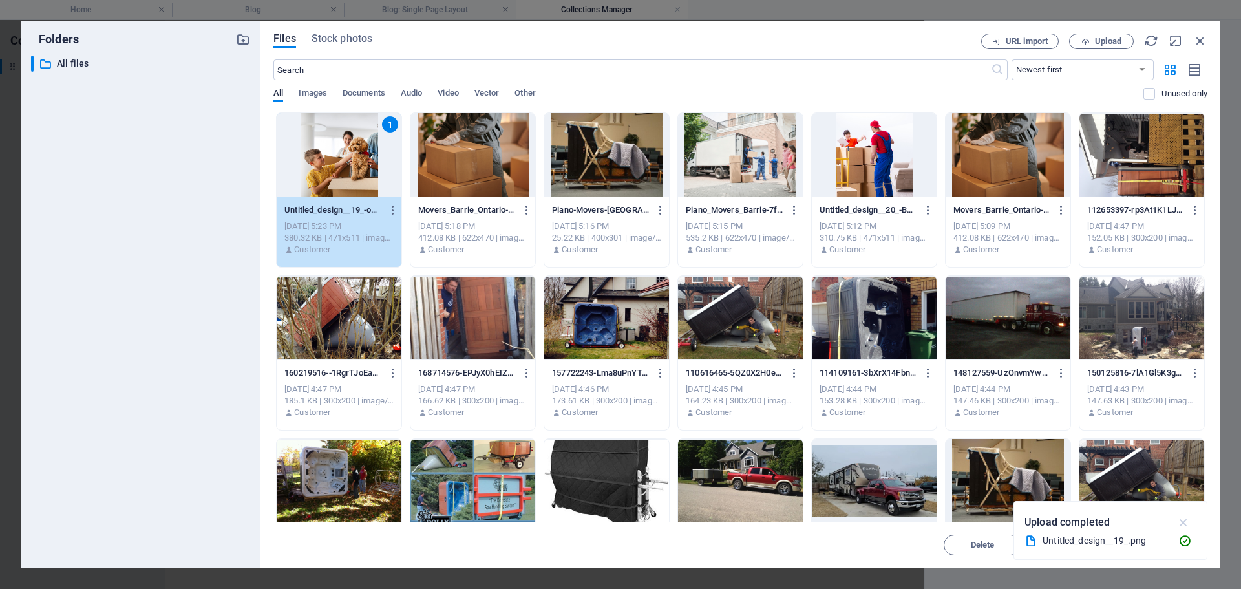
click at [1184, 523] on icon "button" at bounding box center [1184, 522] width 15 height 14
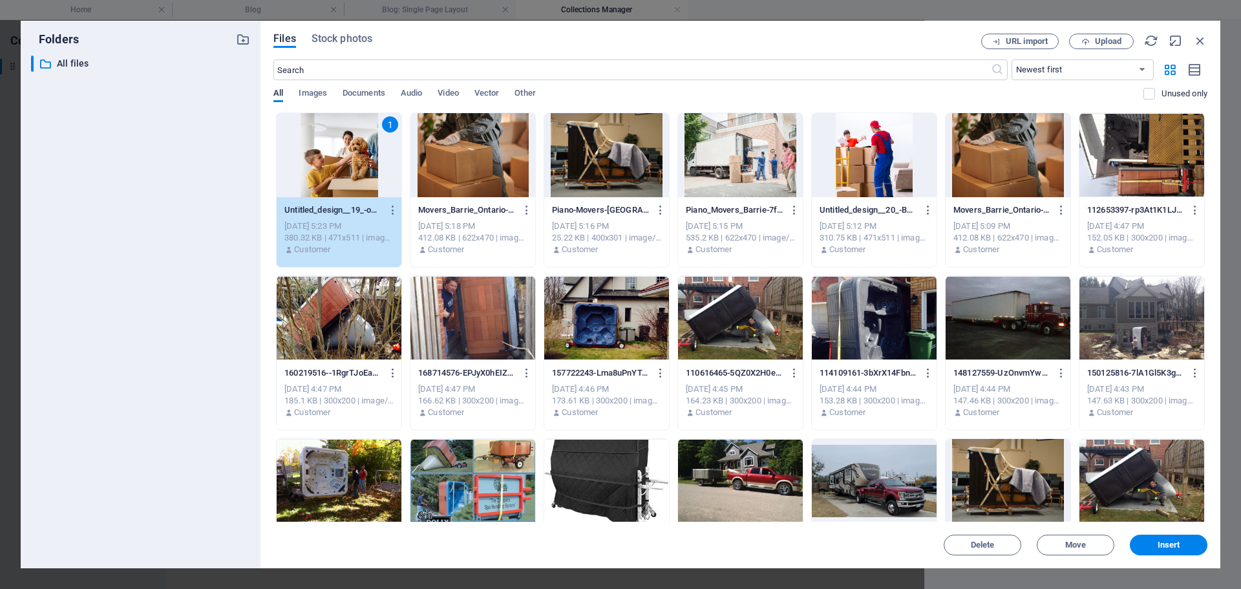
click at [1168, 537] on button "Insert" at bounding box center [1169, 545] width 78 height 21
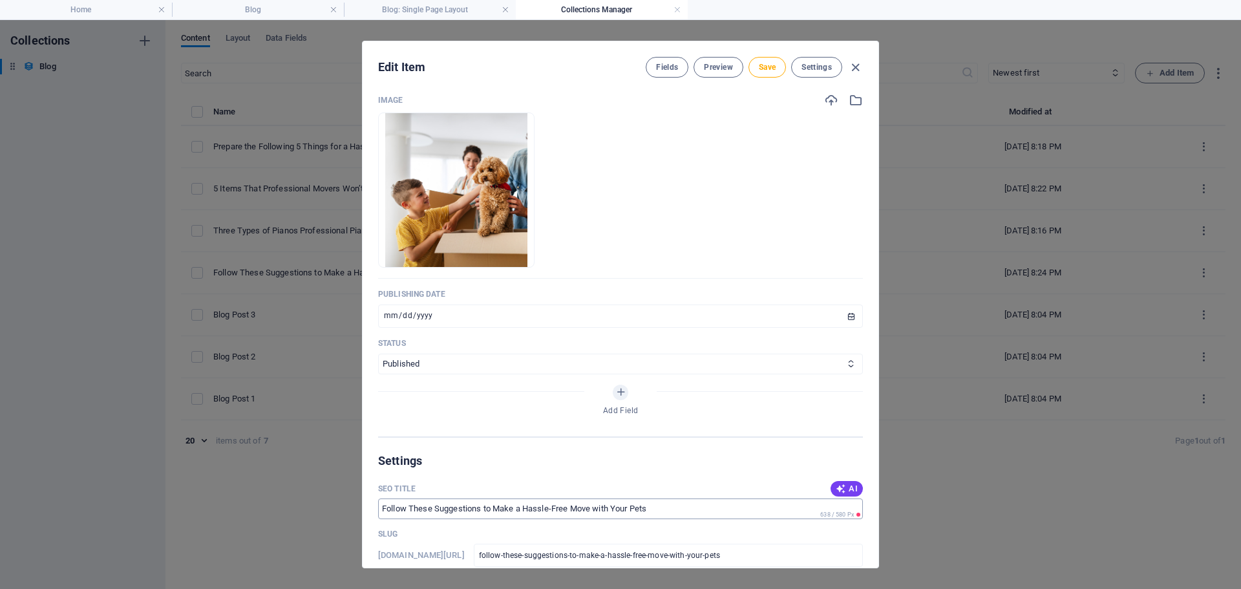
scroll to position [582, 0]
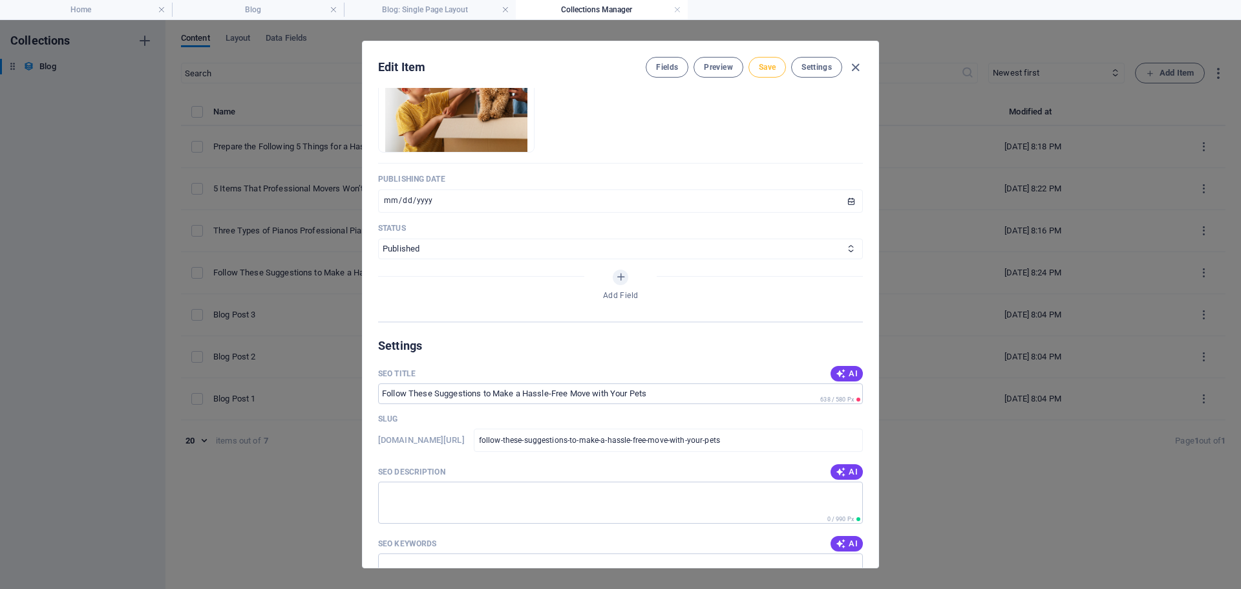
click at [764, 69] on span "Save" at bounding box center [767, 67] width 17 height 10
click at [857, 67] on icon "button" at bounding box center [855, 67] width 15 height 15
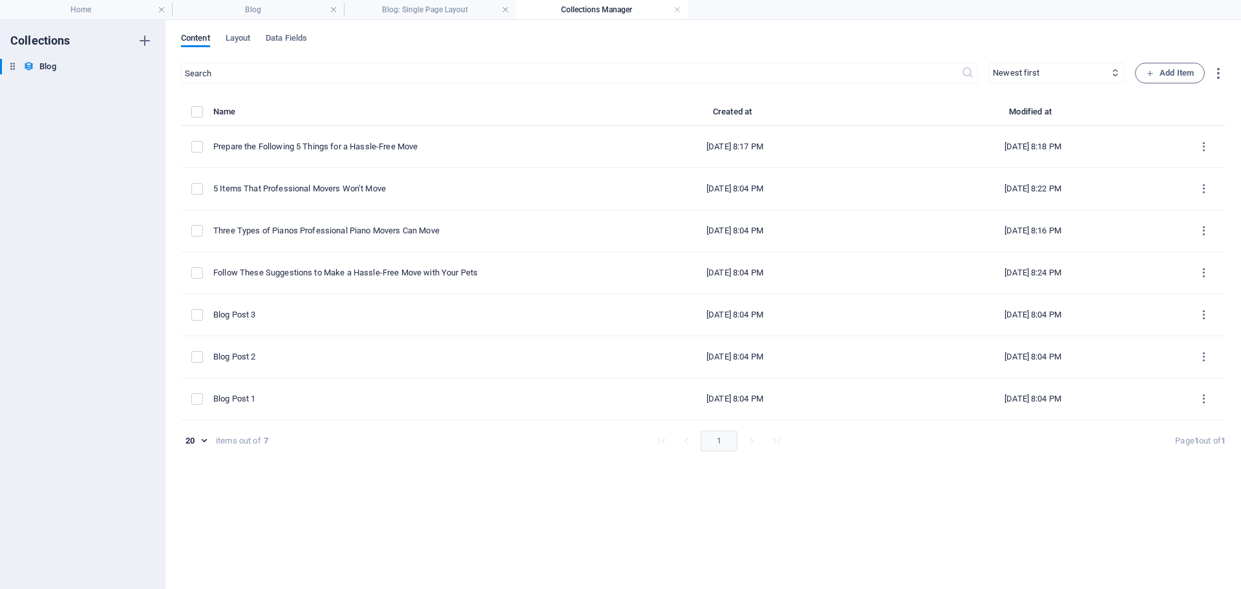
type input "[DATE]"
type input "follow-these-suggestions-to-make-a-hassle-free-move-with-your-pets"
click at [675, 10] on link at bounding box center [678, 10] width 8 height 12
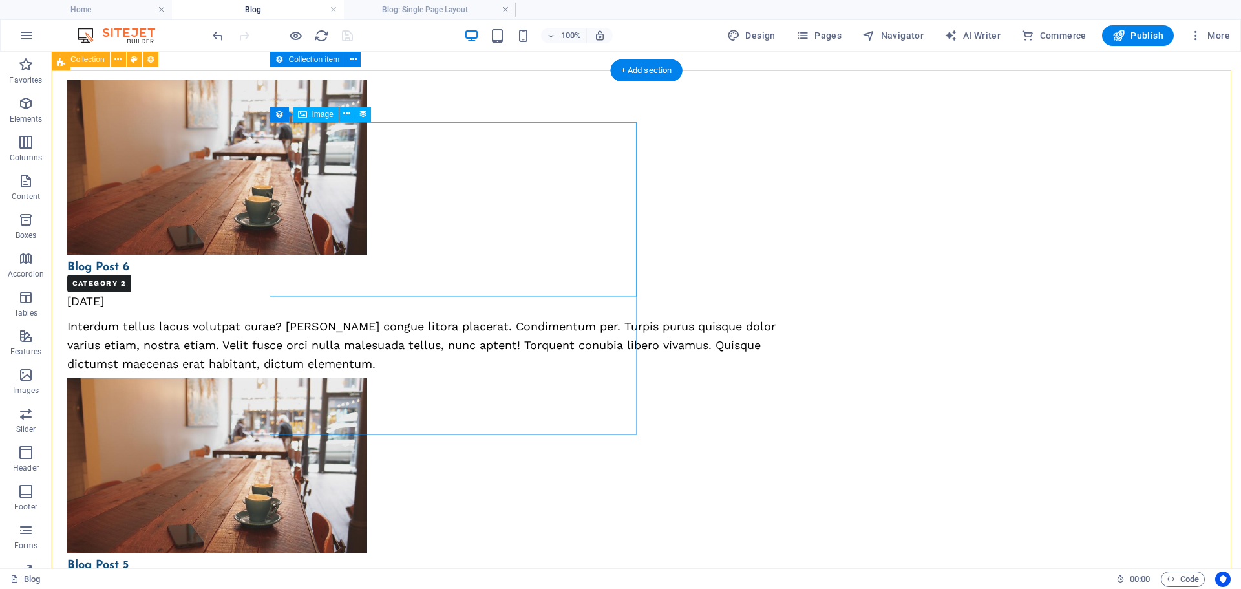
scroll to position [194, 0]
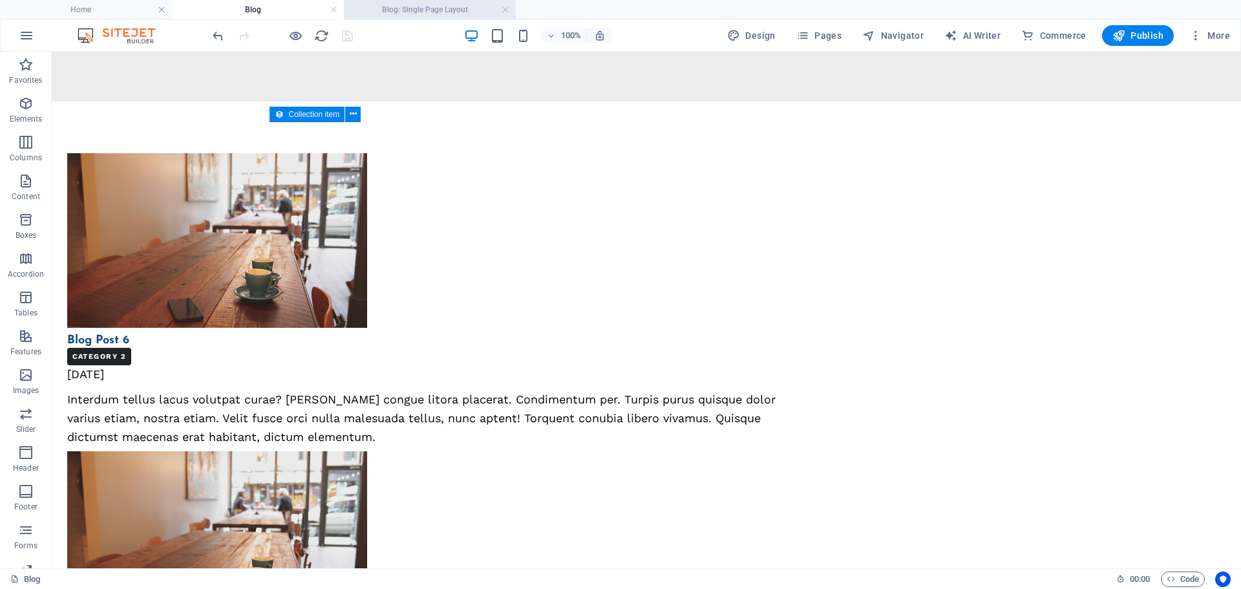
click at [432, 10] on h4 "Blog: Single Page Layout" at bounding box center [430, 10] width 172 height 14
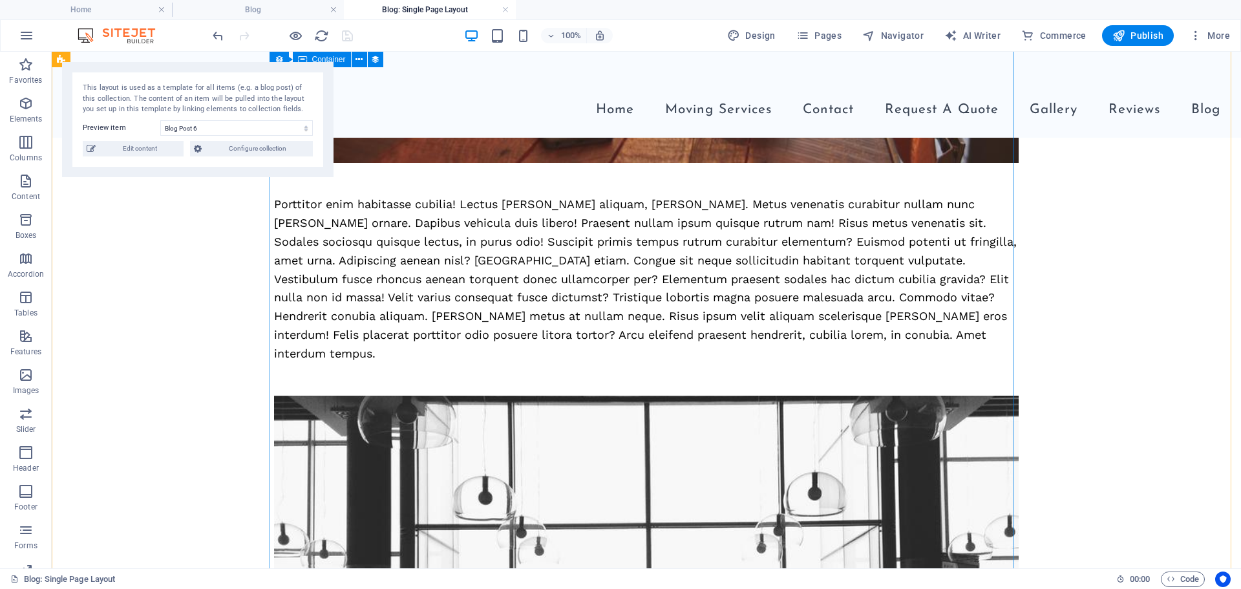
scroll to position [1361, 0]
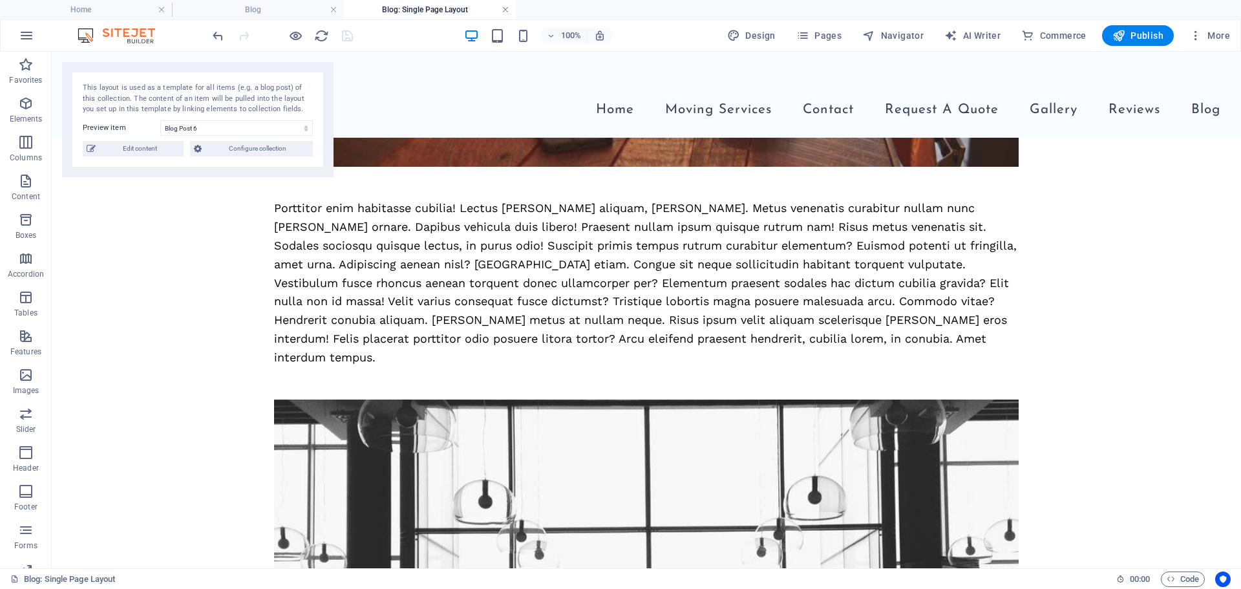
click at [502, 8] on link at bounding box center [506, 10] width 8 height 12
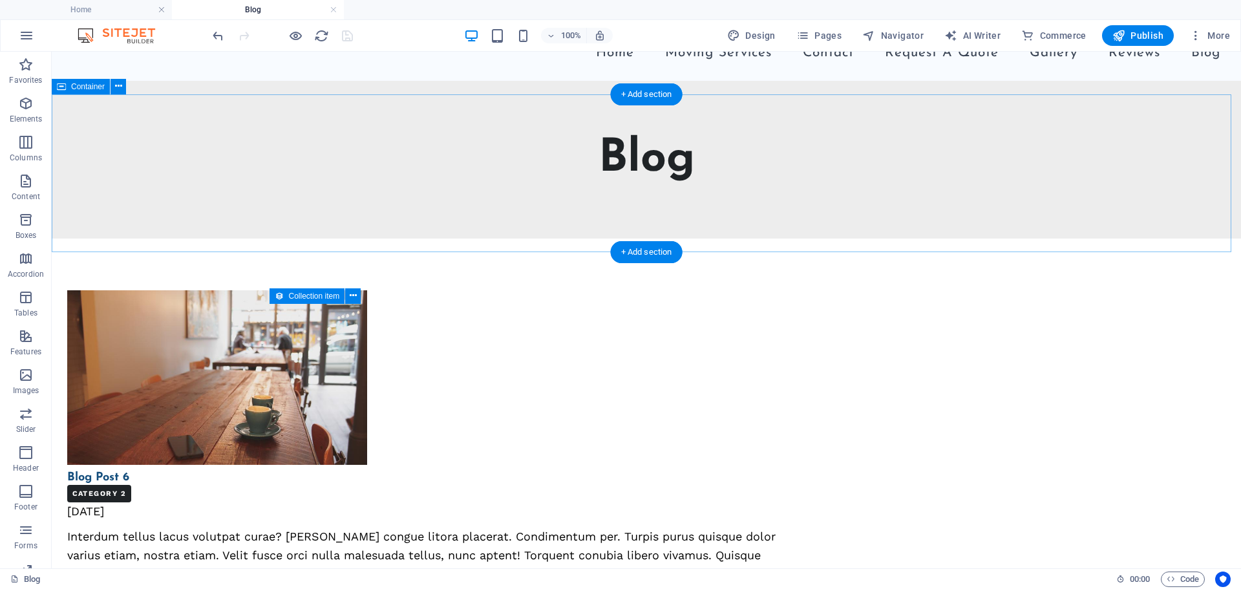
scroll to position [0, 0]
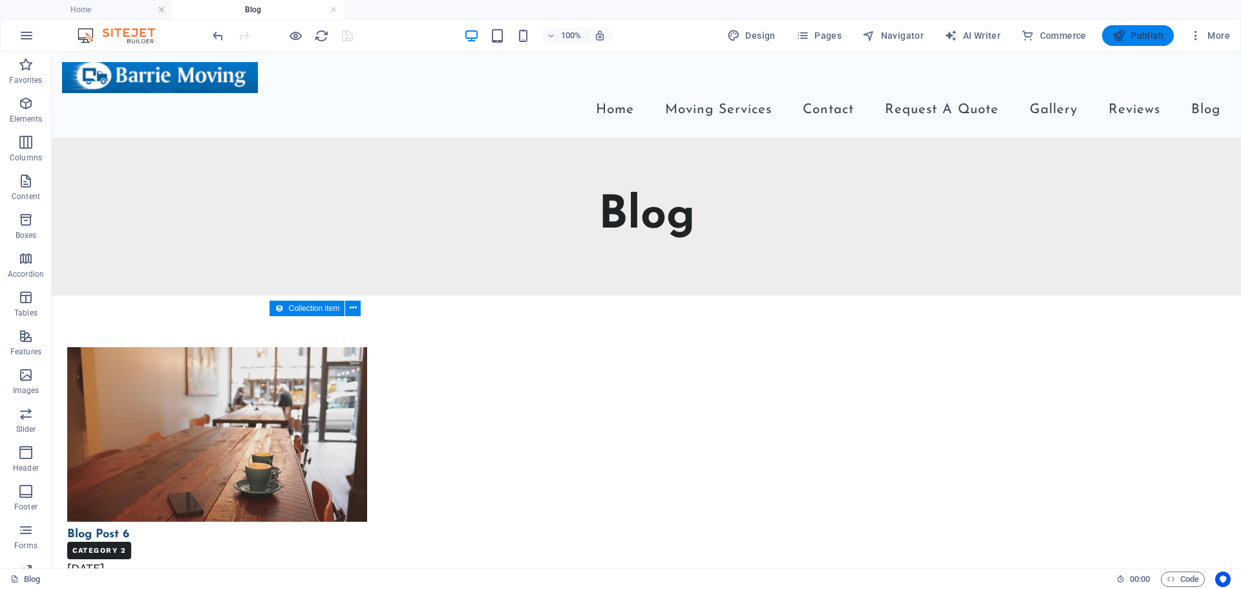
click at [1126, 27] on button "Publish" at bounding box center [1138, 35] width 72 height 21
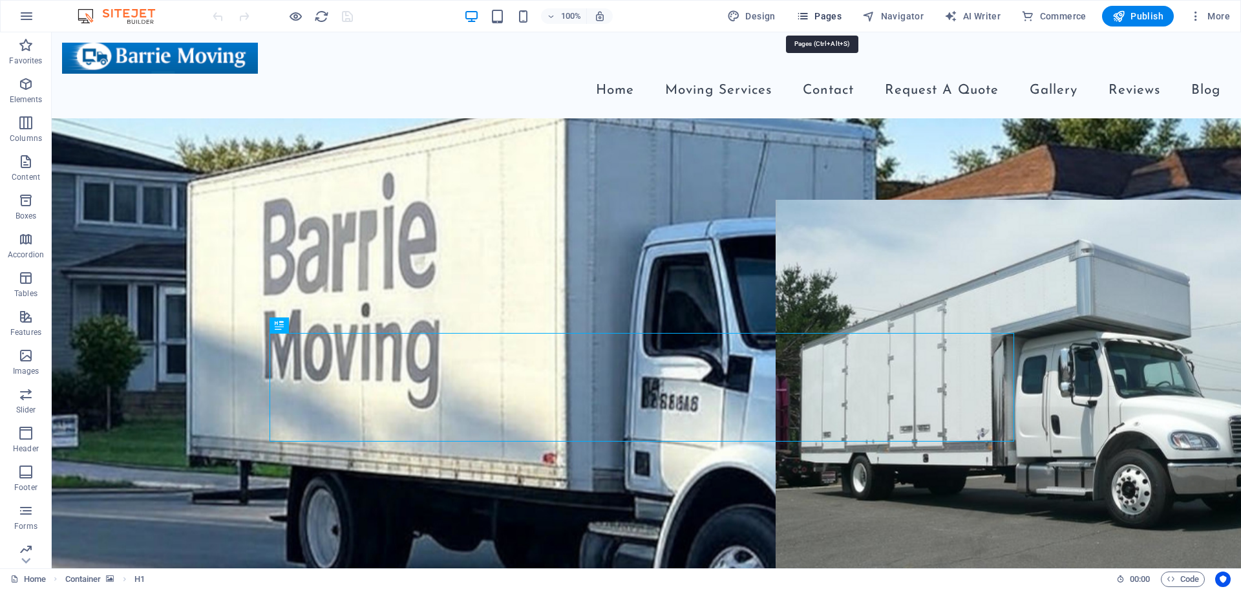
click at [820, 16] on span "Pages" at bounding box center [818, 16] width 45 height 13
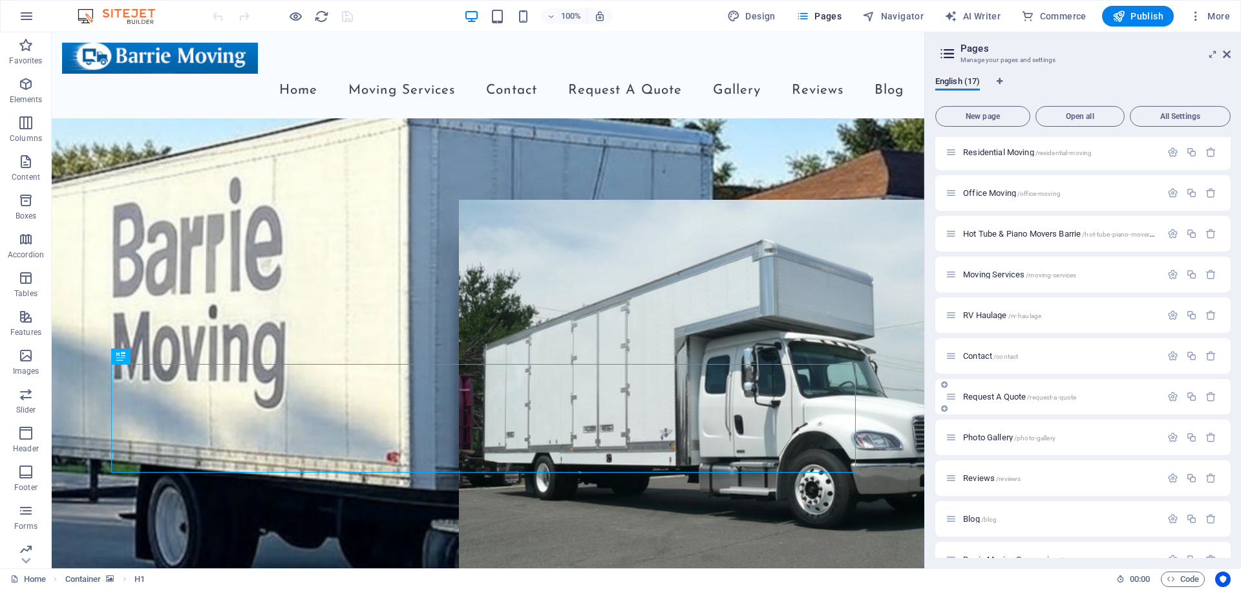
scroll to position [65, 0]
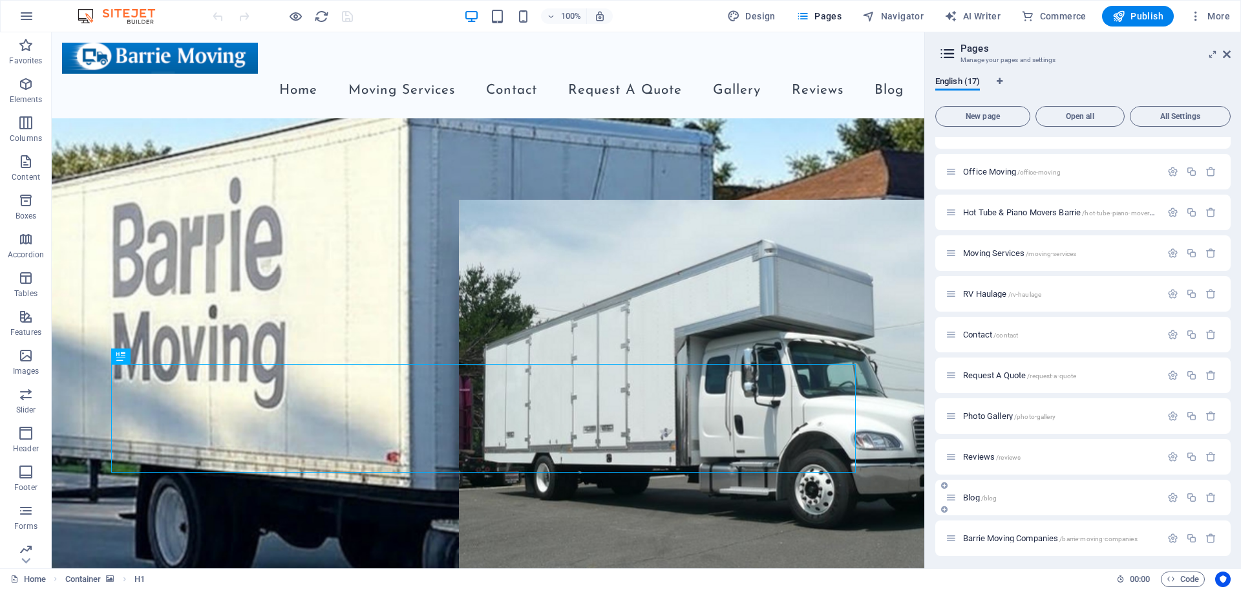
click at [1009, 502] on div "Blog /blog" at bounding box center [1053, 497] width 215 height 15
click at [1006, 496] on p "Blog /blog" at bounding box center [1060, 497] width 194 height 8
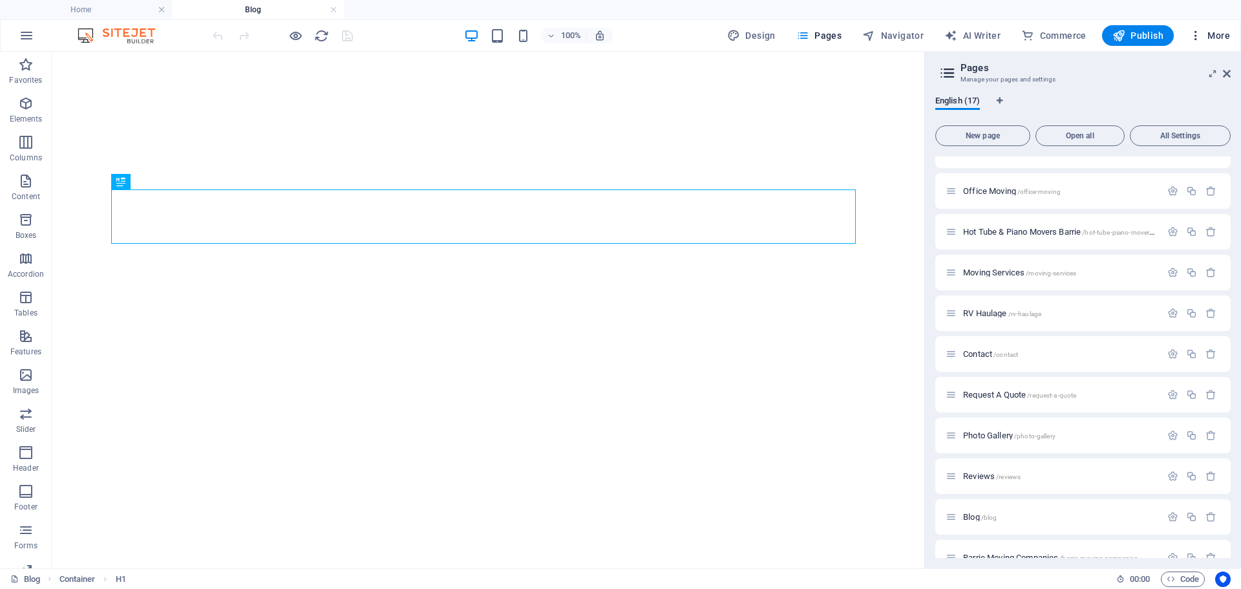
click at [1229, 40] on span "More" at bounding box center [1209, 35] width 41 height 13
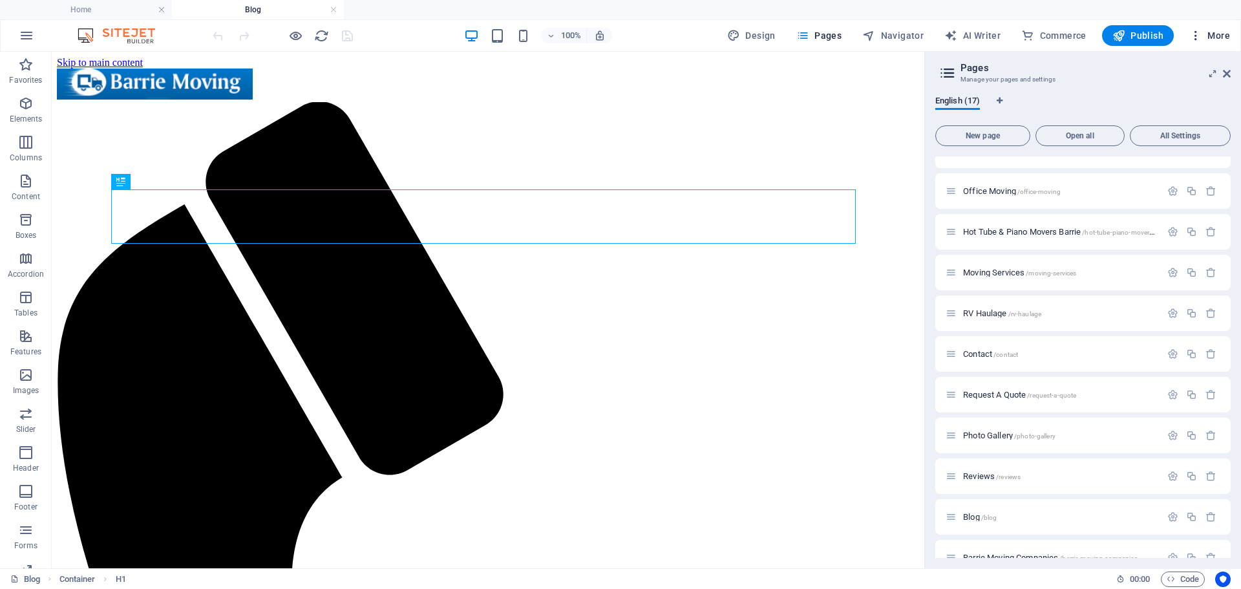
scroll to position [0, 0]
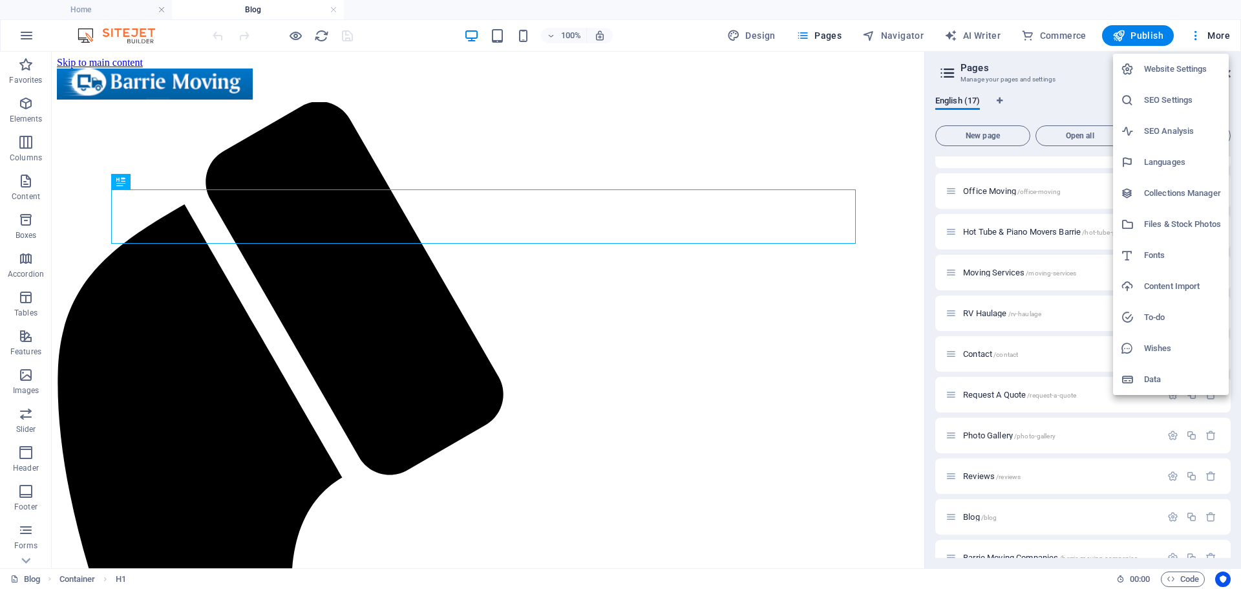
click at [1241, 63] on div at bounding box center [620, 294] width 1241 height 589
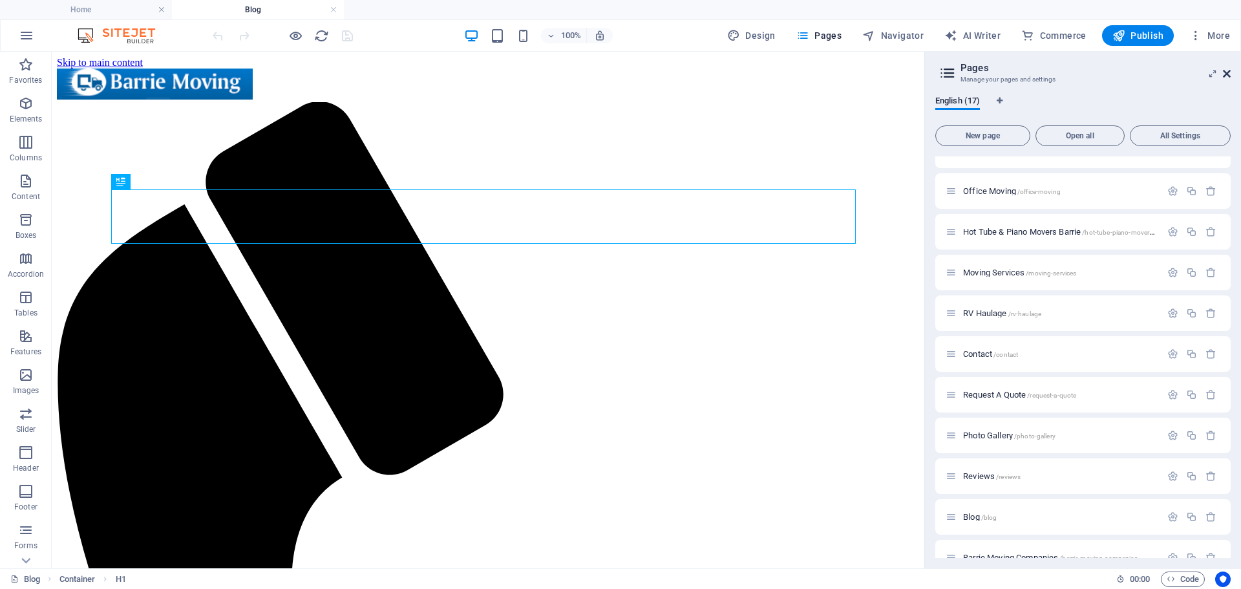
click at [1229, 76] on icon at bounding box center [1227, 74] width 8 height 10
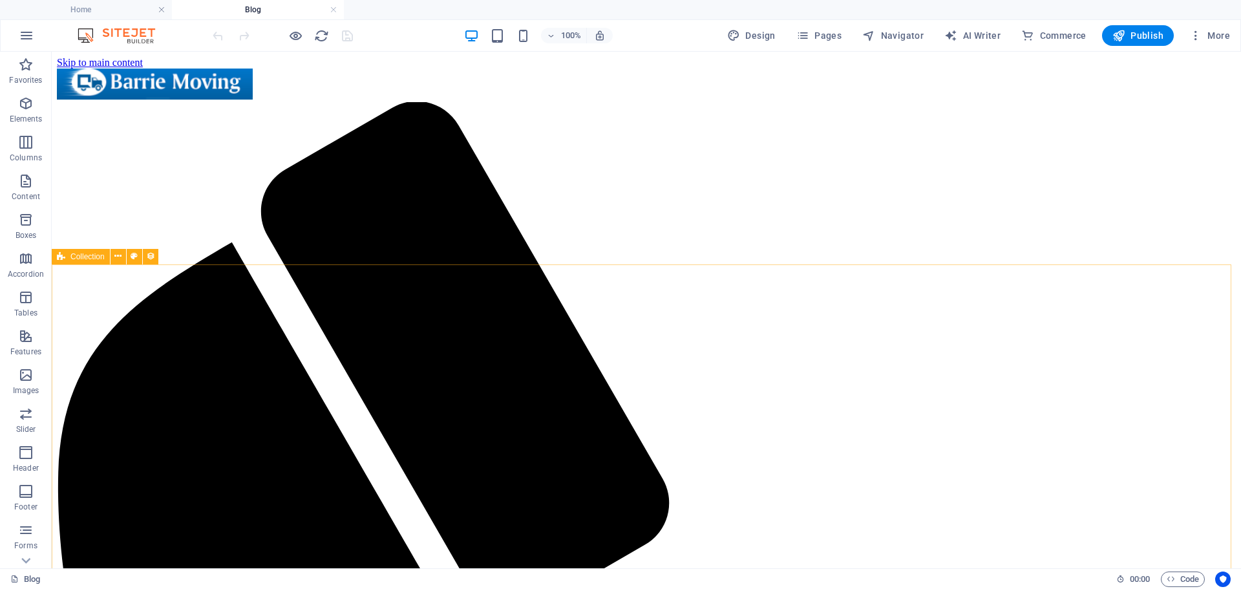
click at [99, 255] on span "Collection" at bounding box center [87, 257] width 34 height 8
click at [99, 254] on span "Collection" at bounding box center [87, 257] width 34 height 8
select select "columns.publishing_date_DESC"
select select "columns.status"
select select "columns.publishing_date"
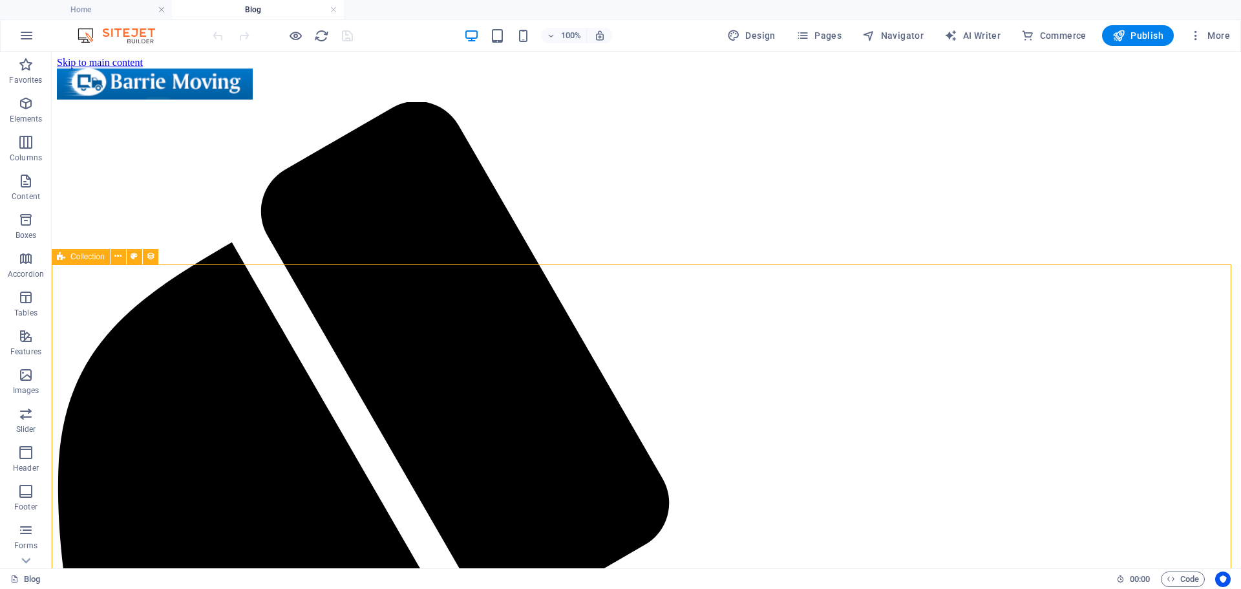
select select "past"
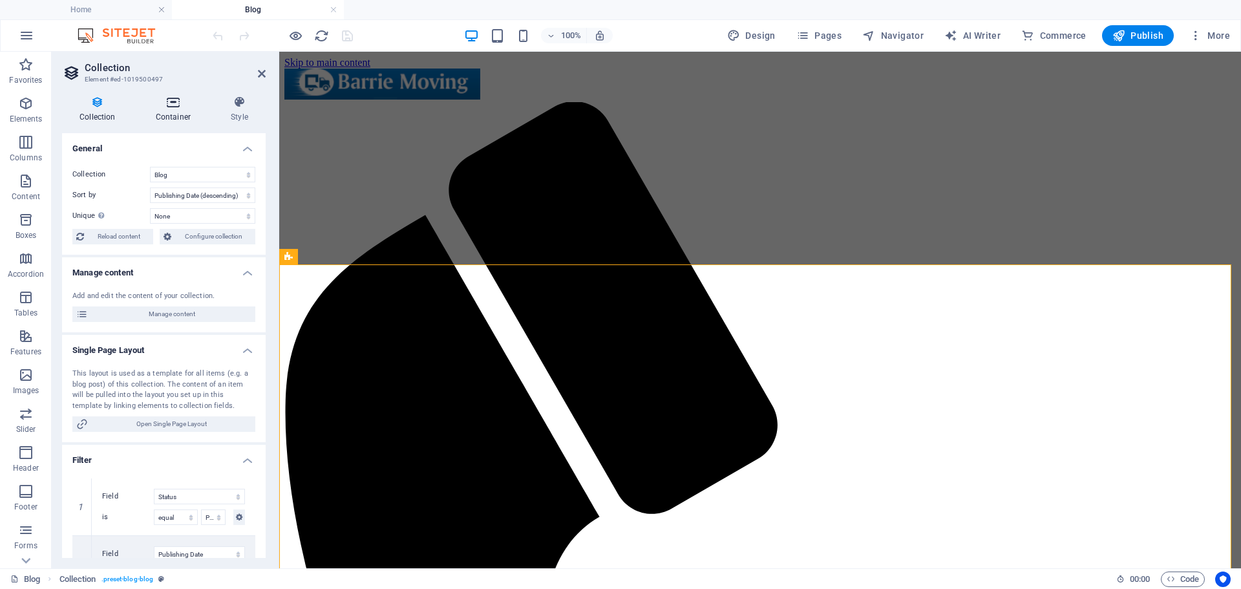
click at [167, 108] on icon at bounding box center [173, 102] width 70 height 13
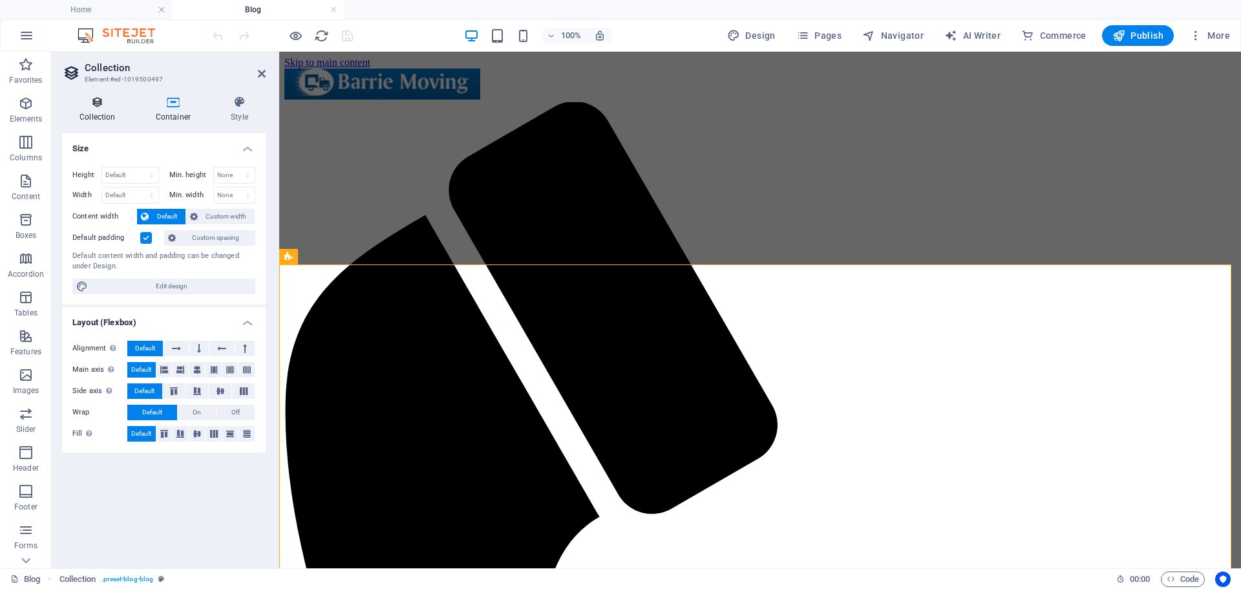
click at [85, 105] on icon at bounding box center [97, 102] width 71 height 13
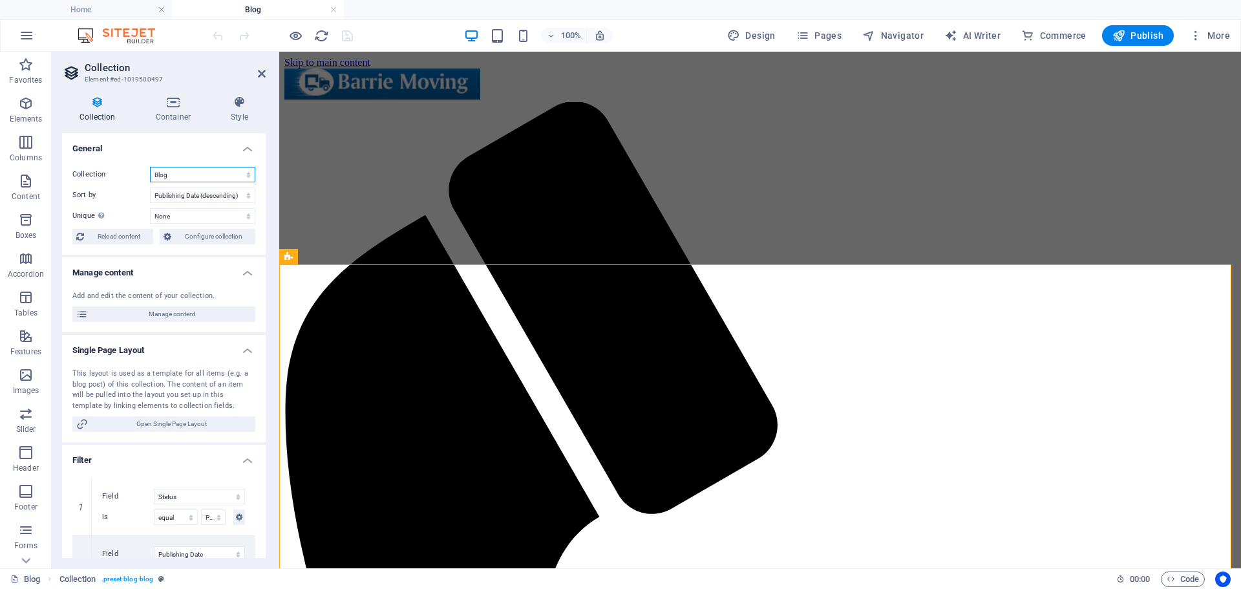
click at [178, 174] on select "Blog" at bounding box center [202, 175] width 105 height 16
click at [186, 104] on icon at bounding box center [173, 102] width 70 height 13
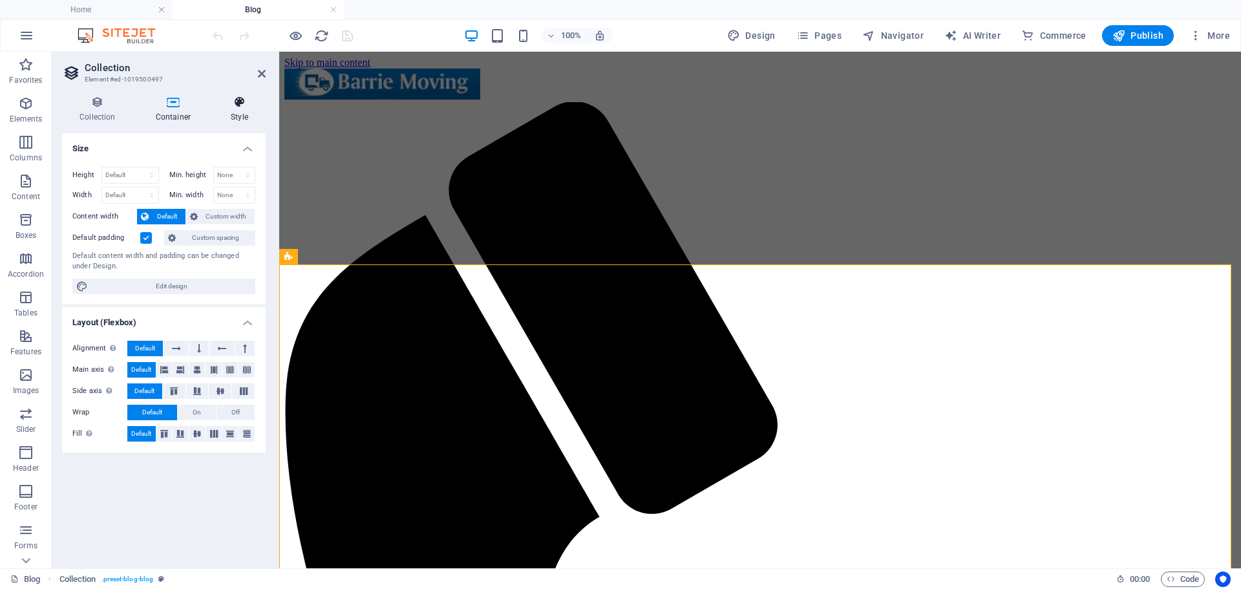
click at [240, 105] on icon at bounding box center [239, 102] width 52 height 13
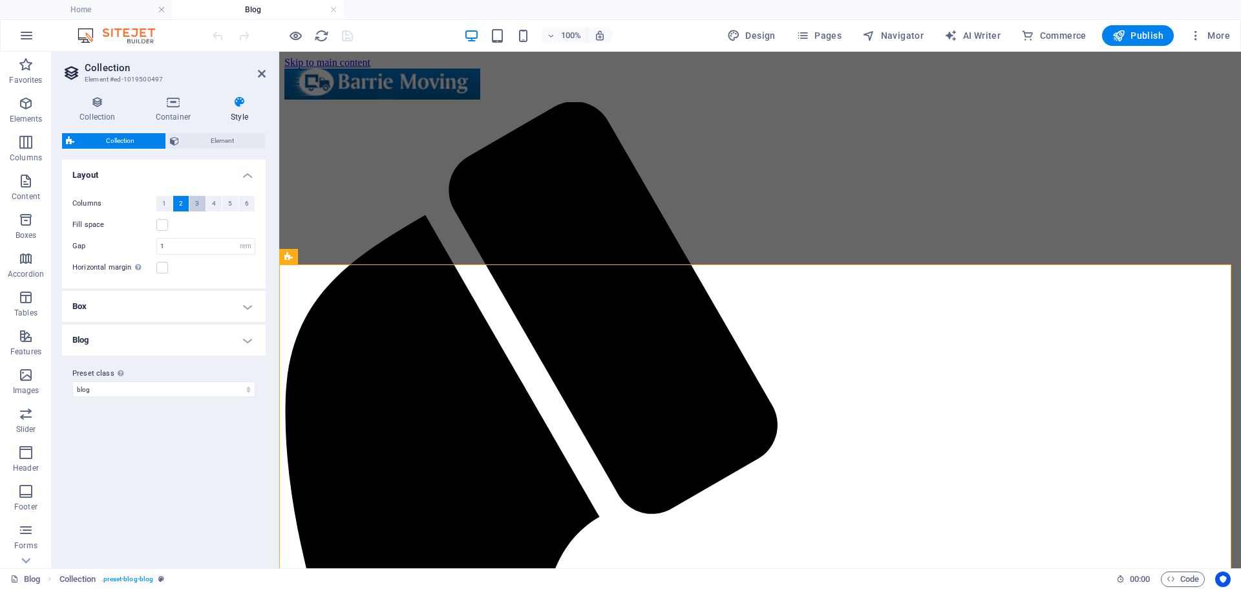
click at [200, 206] on button "3" at bounding box center [197, 204] width 16 height 16
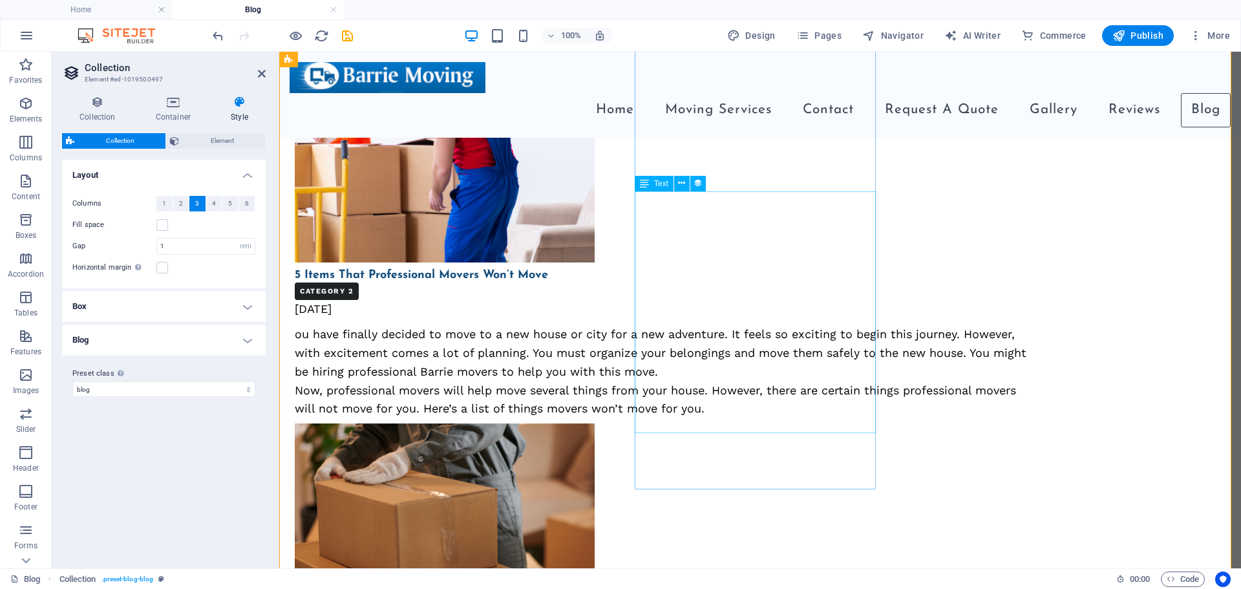
scroll to position [129, 0]
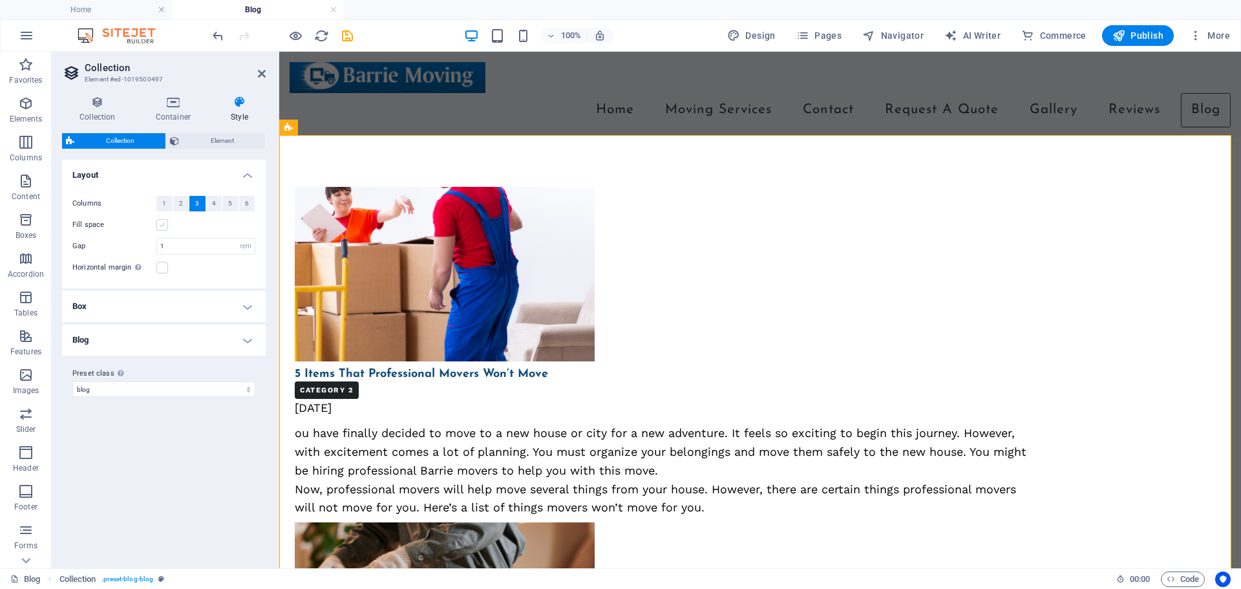
click at [162, 226] on label at bounding box center [162, 225] width 12 height 12
click at [0, 0] on input "Fill space" at bounding box center [0, 0] width 0 height 0
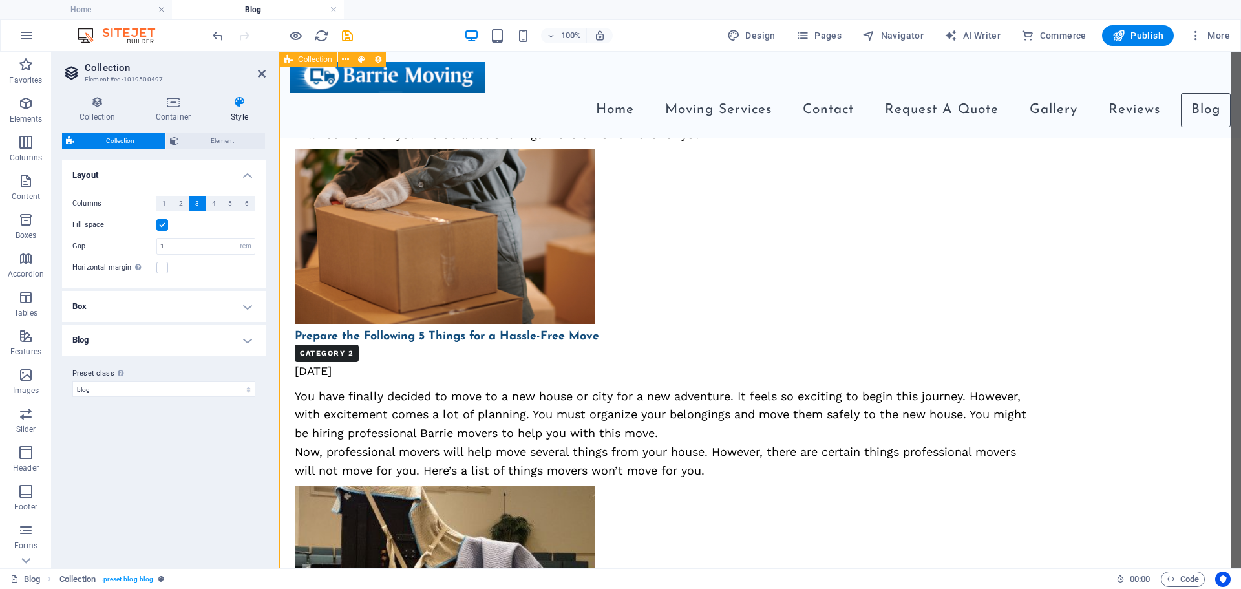
scroll to position [453, 0]
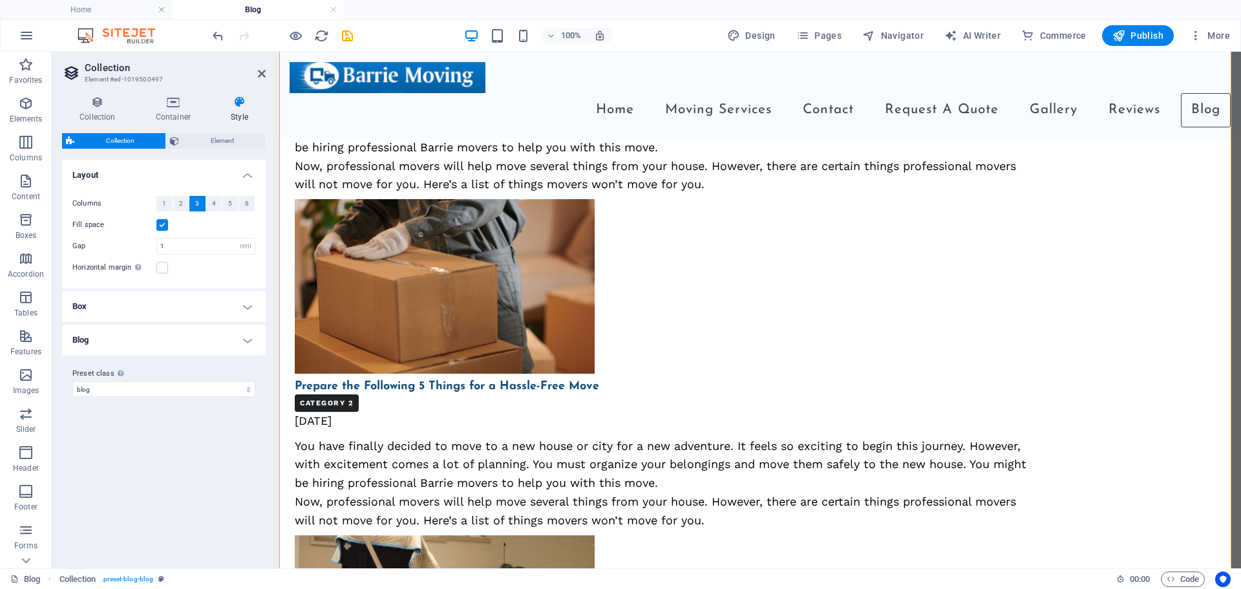
click at [164, 227] on label at bounding box center [162, 225] width 12 height 12
click at [0, 0] on input "Fill space" at bounding box center [0, 0] width 0 height 0
click at [165, 308] on h4 "Box" at bounding box center [164, 306] width 204 height 31
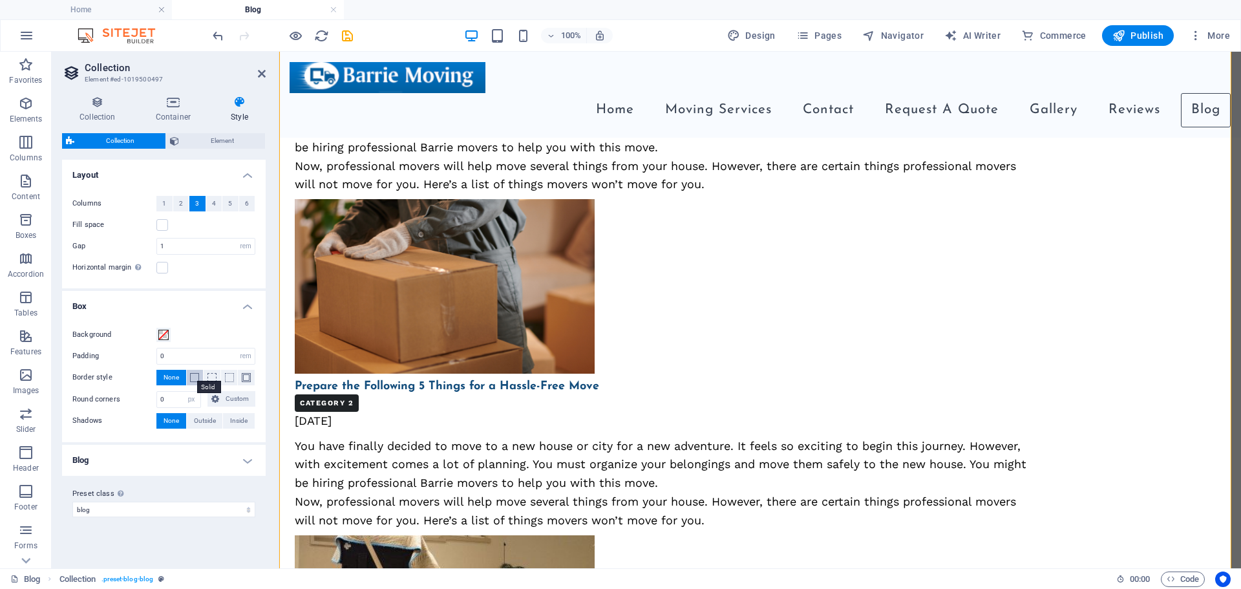
click at [190, 380] on span at bounding box center [194, 377] width 9 height 9
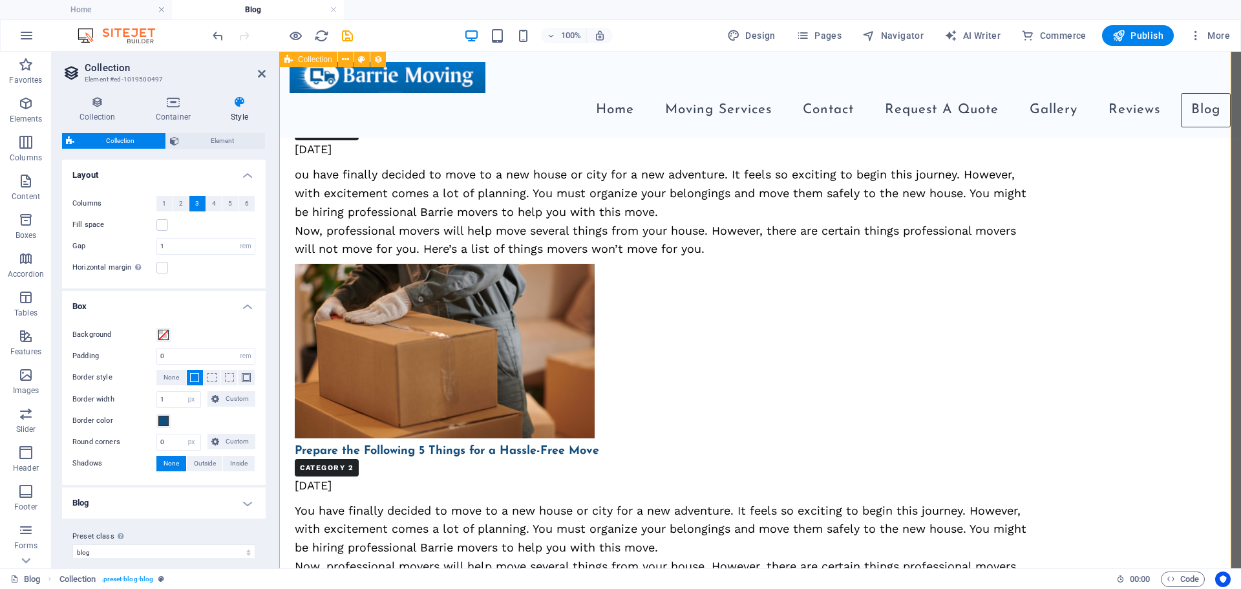
scroll to position [389, 0]
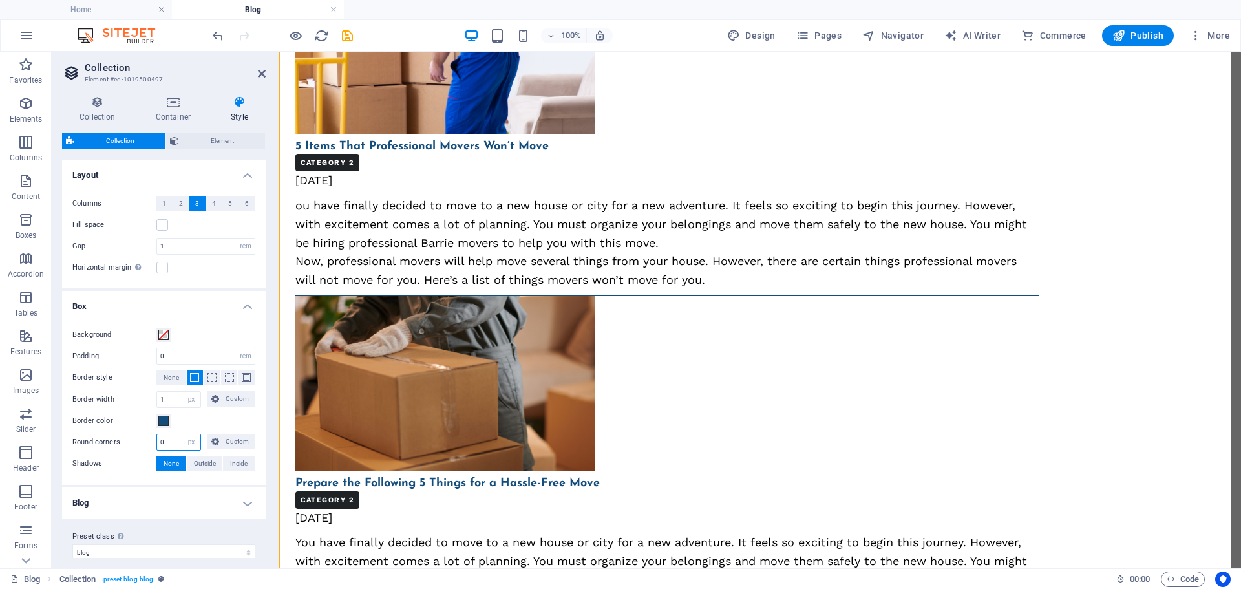
drag, startPoint x: 168, startPoint y: 445, endPoint x: 156, endPoint y: 448, distance: 12.7
click at [156, 448] on div "Round corners 0 px rem % vh vw Custom Custom" at bounding box center [163, 442] width 183 height 17
type input "5"
click at [203, 460] on span "Outside" at bounding box center [205, 464] width 22 height 16
type input "2"
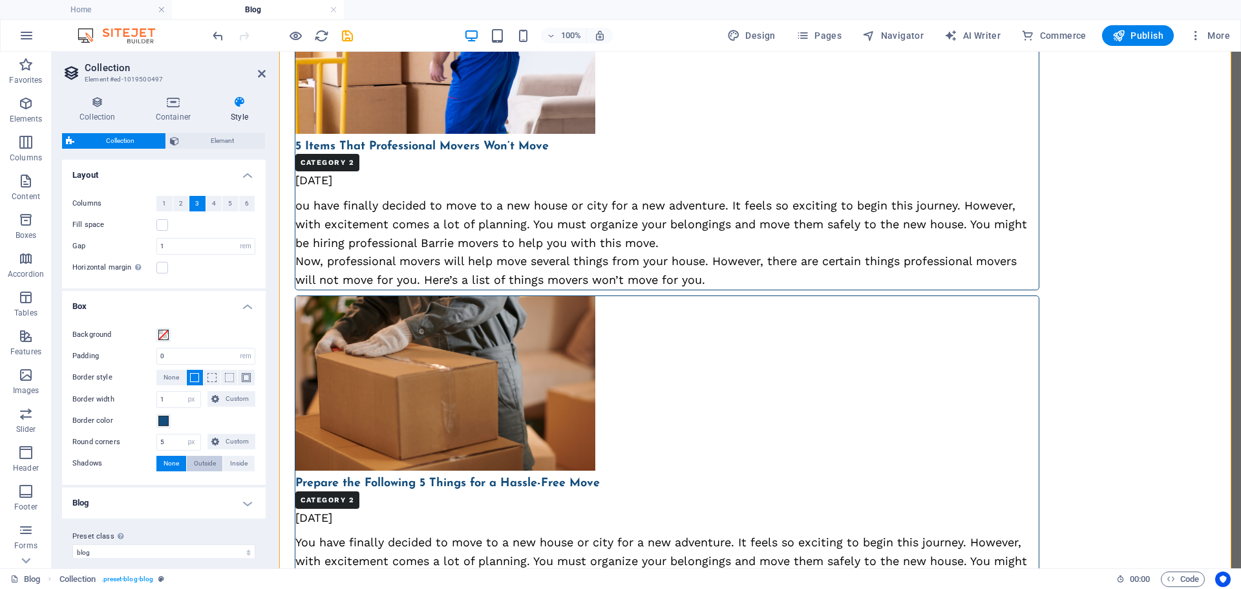
type input "2"
type input "4"
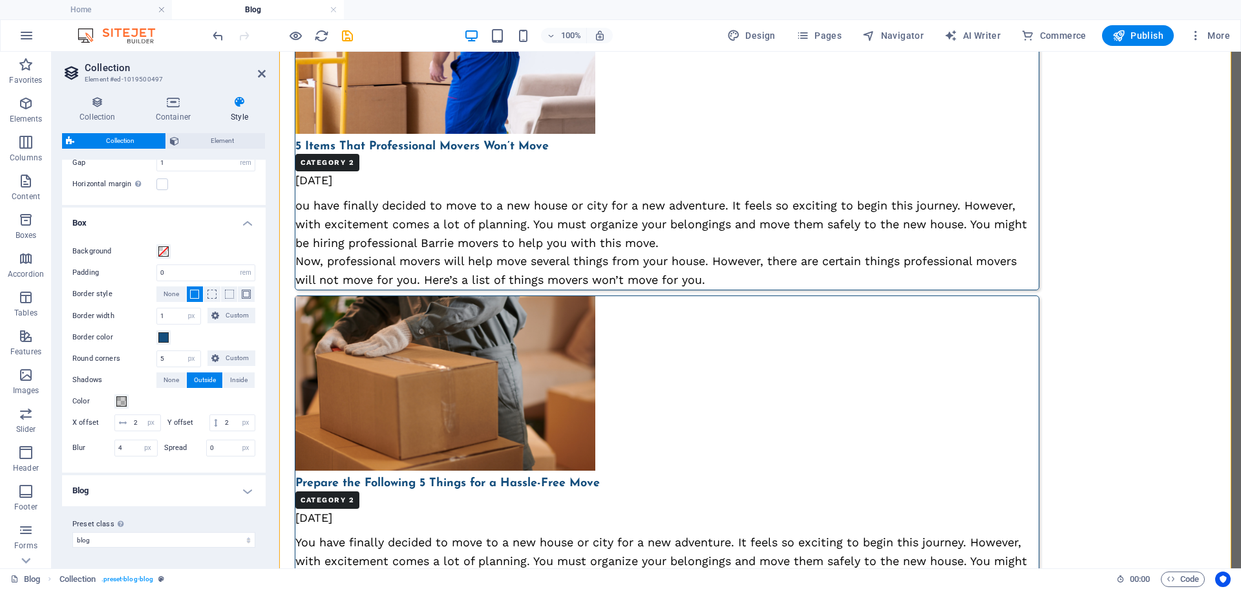
scroll to position [100, 0]
drag, startPoint x: 172, startPoint y: 259, endPoint x: 147, endPoint y: 264, distance: 25.1
click at [147, 264] on div "Background Padding 0 px rem % vh vw Border style None Border width 1 px rem vw …" at bounding box center [163, 352] width 209 height 242
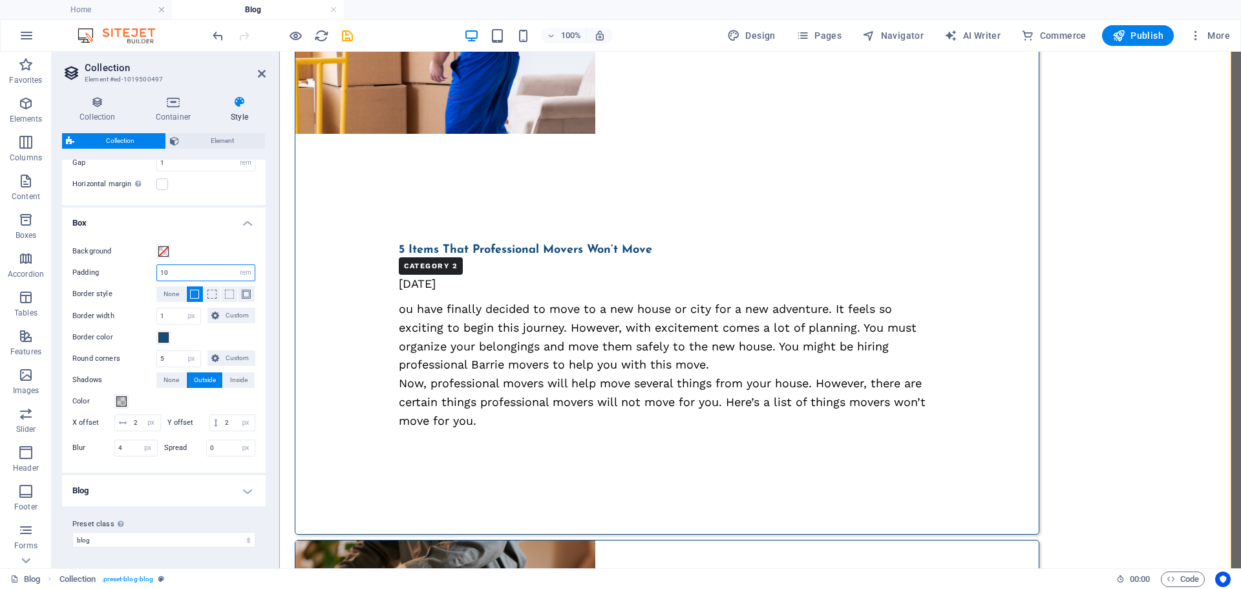
drag, startPoint x: 171, startPoint y: 262, endPoint x: 152, endPoint y: 263, distance: 18.8
click at [152, 264] on div "Padding 10 px rem % vh vw" at bounding box center [163, 272] width 183 height 17
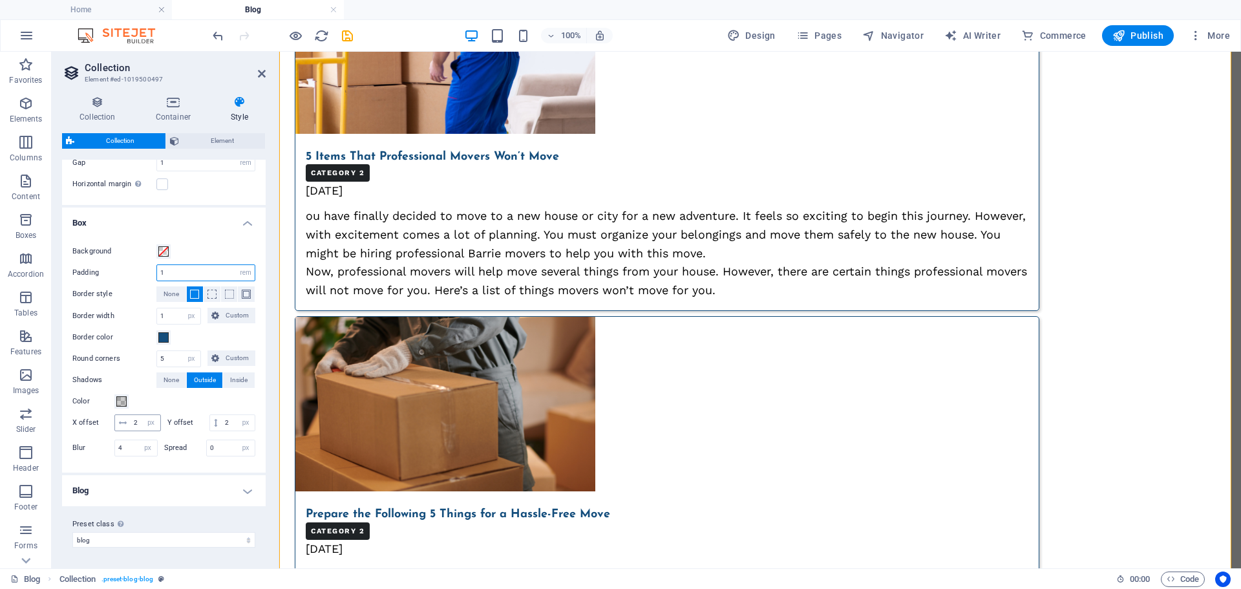
type input "1"
click at [160, 415] on input "2" at bounding box center [146, 423] width 30 height 16
type input "5"
click at [156, 491] on h4 "Blog" at bounding box center [164, 490] width 204 height 31
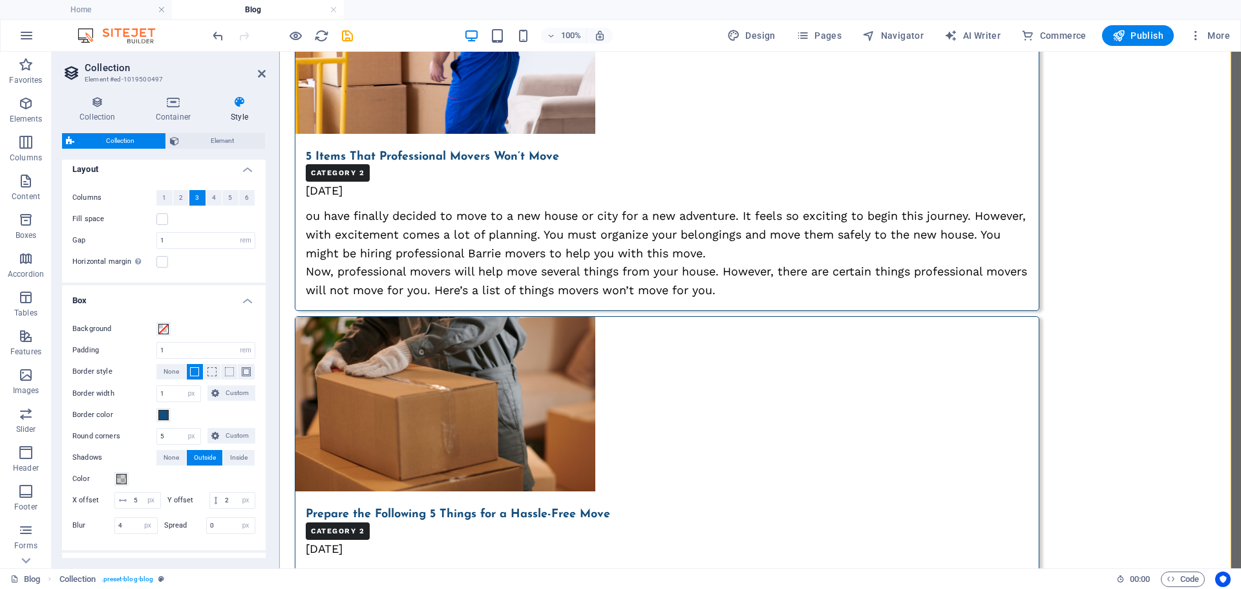
scroll to position [0, 0]
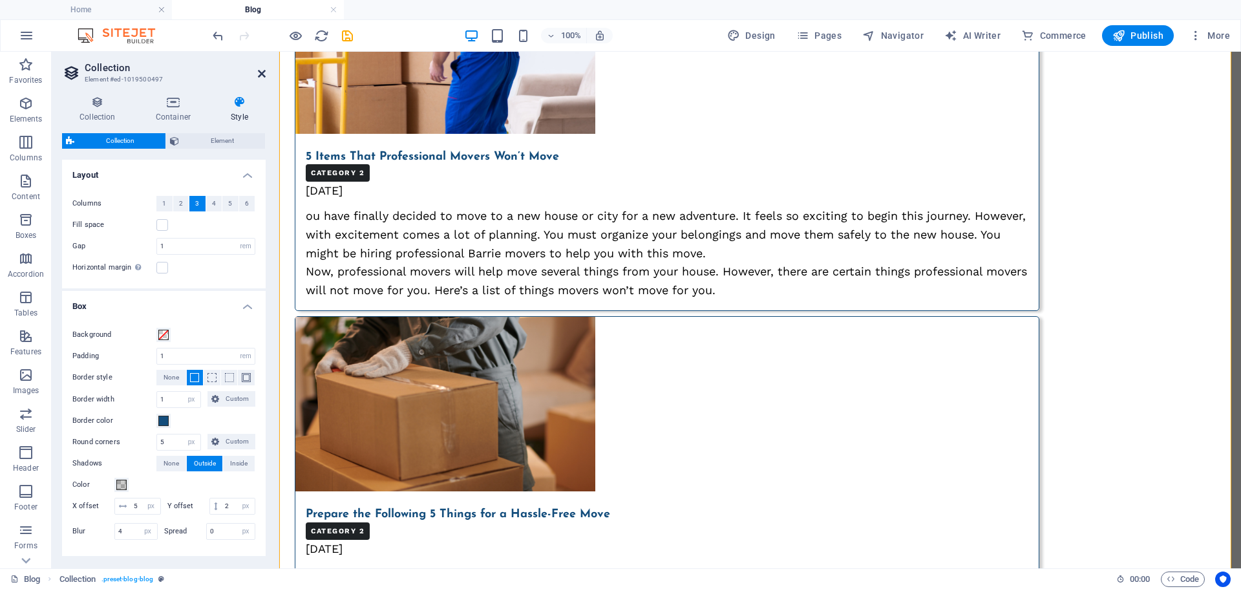
click at [262, 74] on icon at bounding box center [262, 74] width 8 height 10
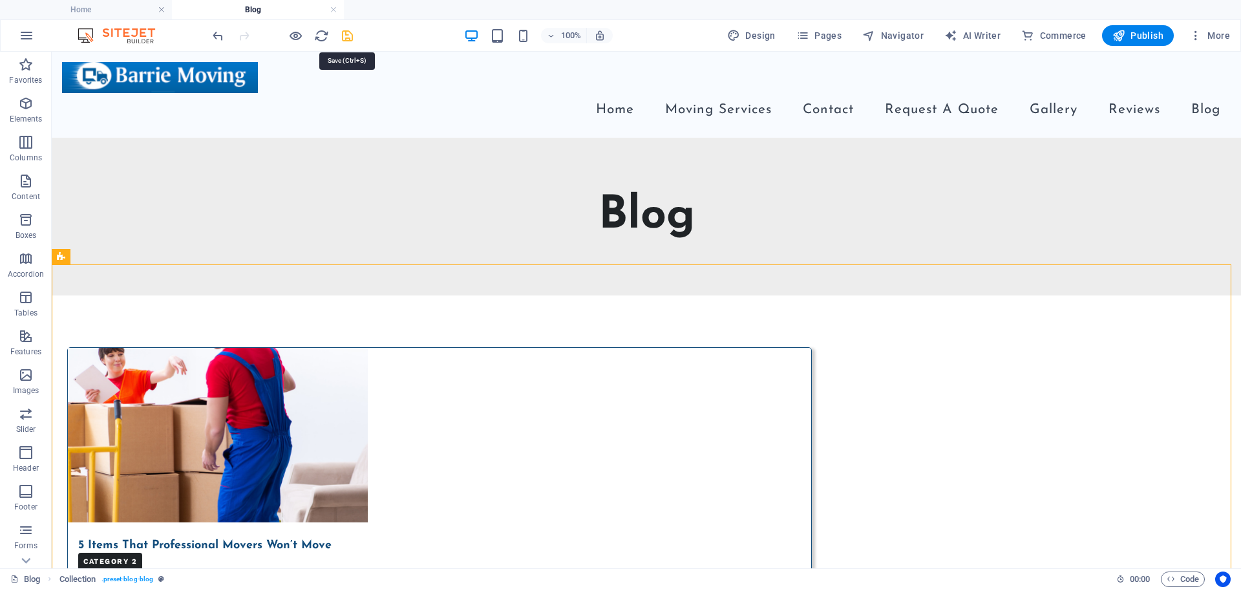
click at [345, 34] on icon "save" at bounding box center [347, 35] width 15 height 15
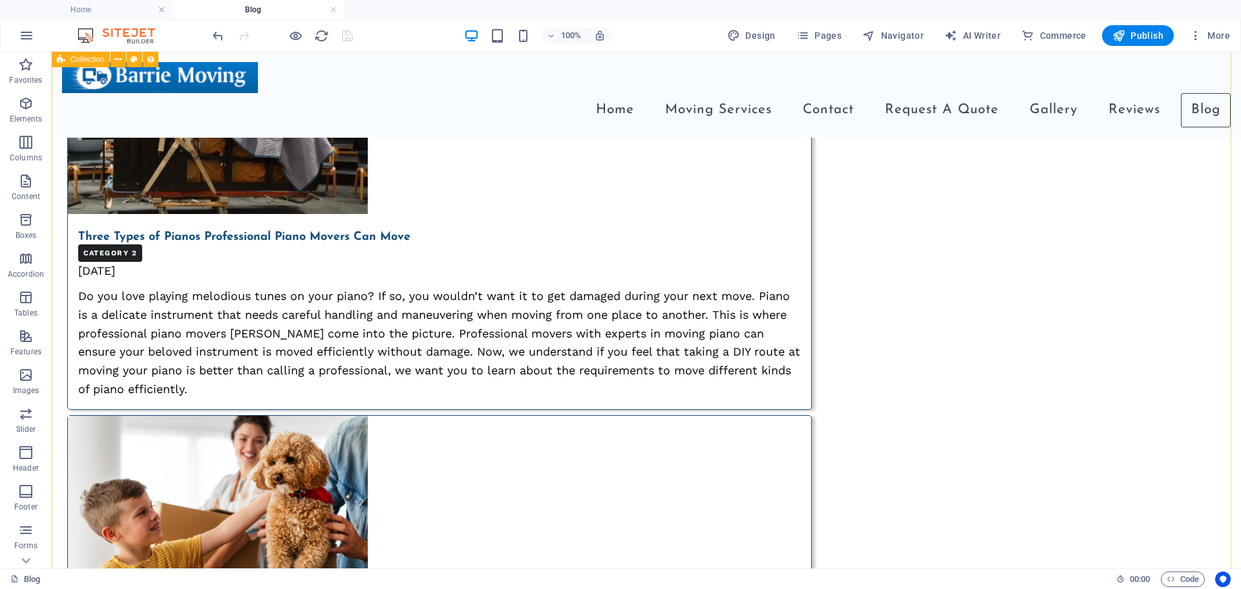
scroll to position [734, 0]
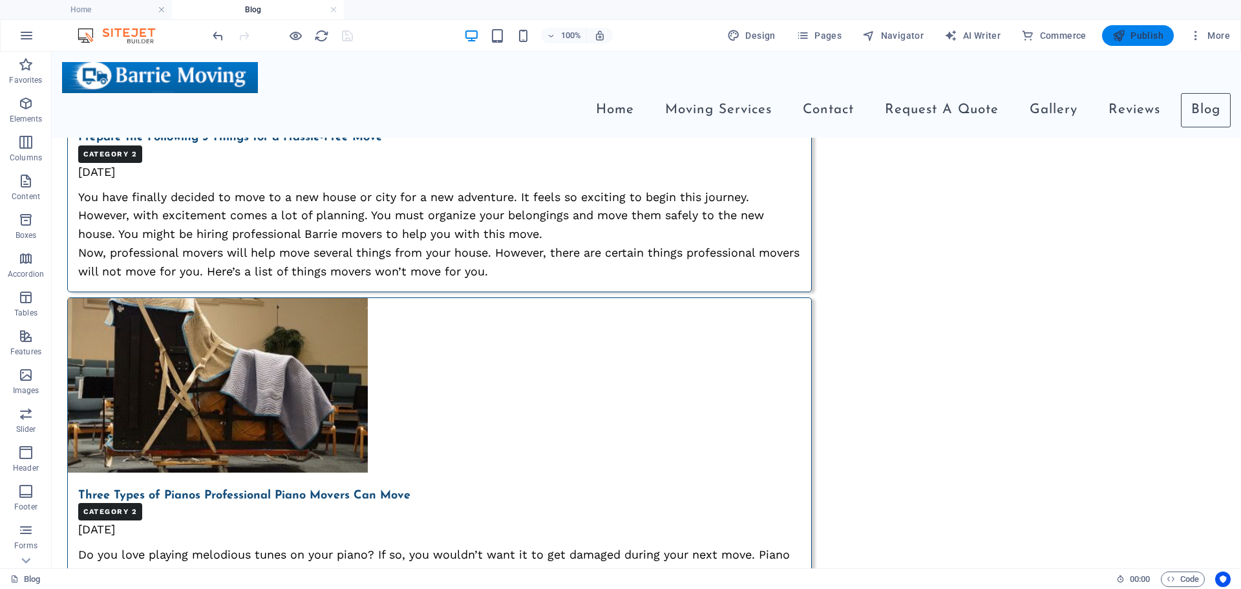
click at [1131, 29] on span "Publish" at bounding box center [1138, 35] width 51 height 13
